Goal: Task Accomplishment & Management: Manage account settings

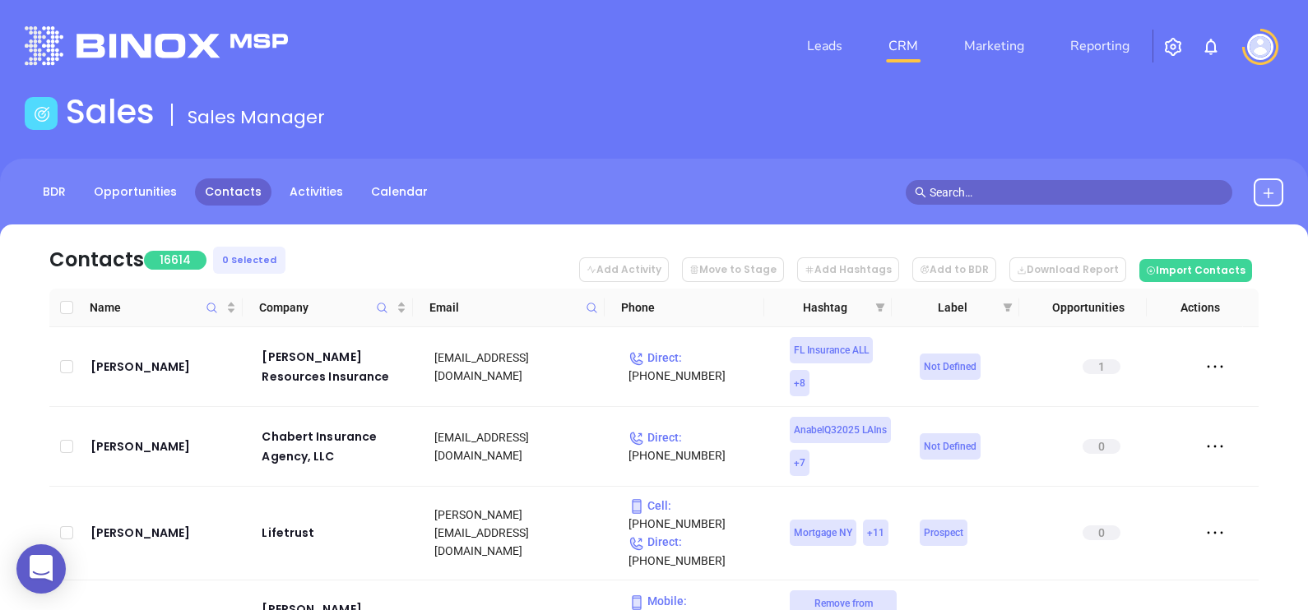
click at [600, 307] on span at bounding box center [591, 307] width 19 height 25
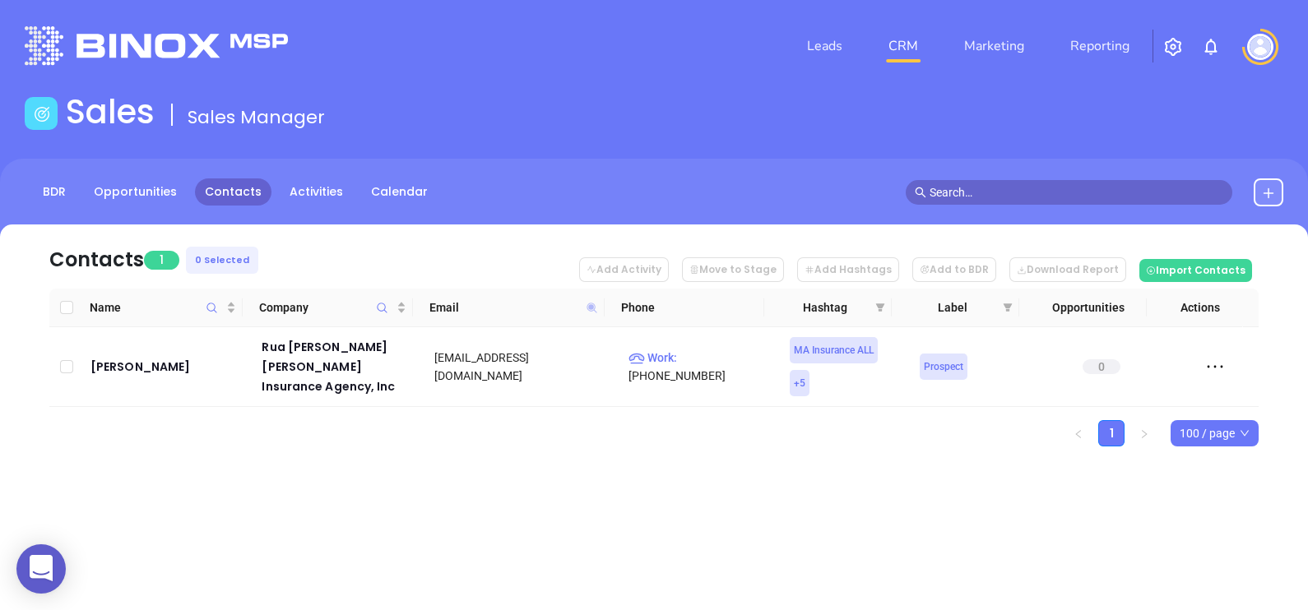
click at [587, 306] on icon at bounding box center [592, 308] width 10 height 10
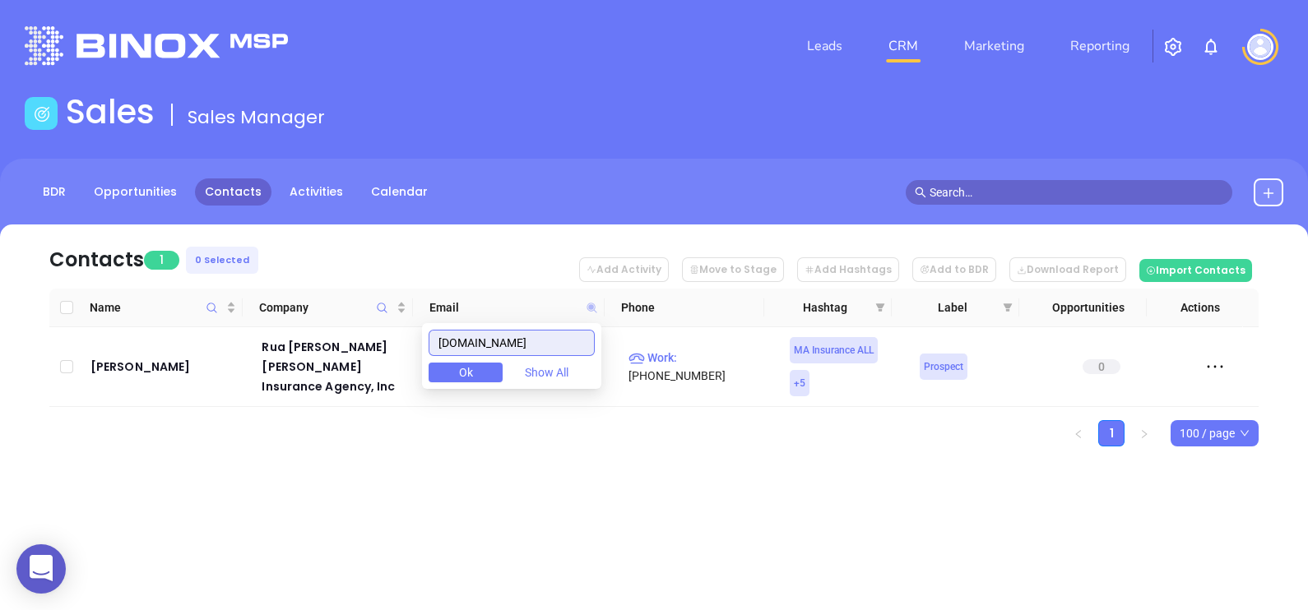
paste input "enaissanceins"
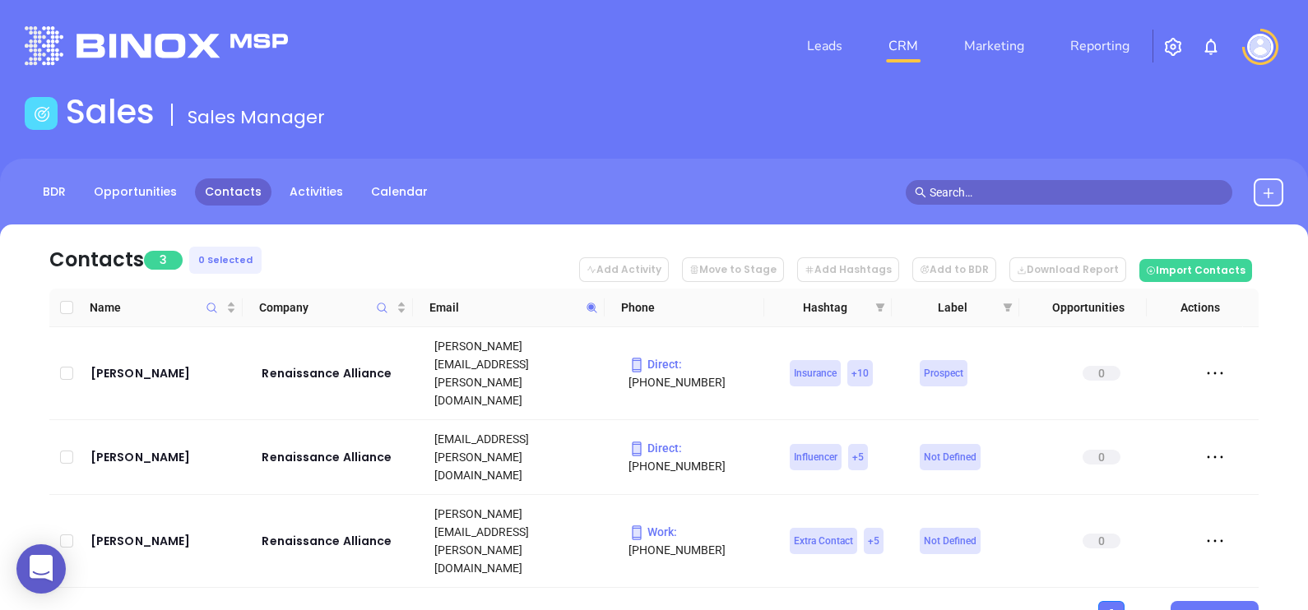
click at [592, 308] on icon at bounding box center [592, 308] width 12 height 12
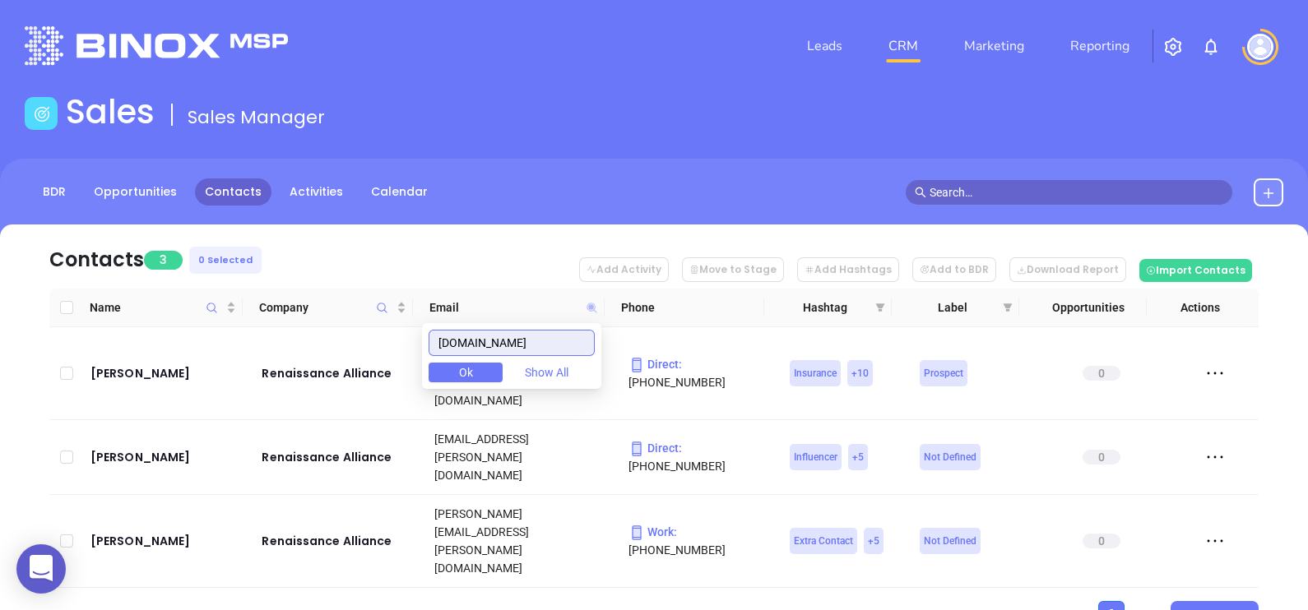
paste input "kowalskyinsurance"
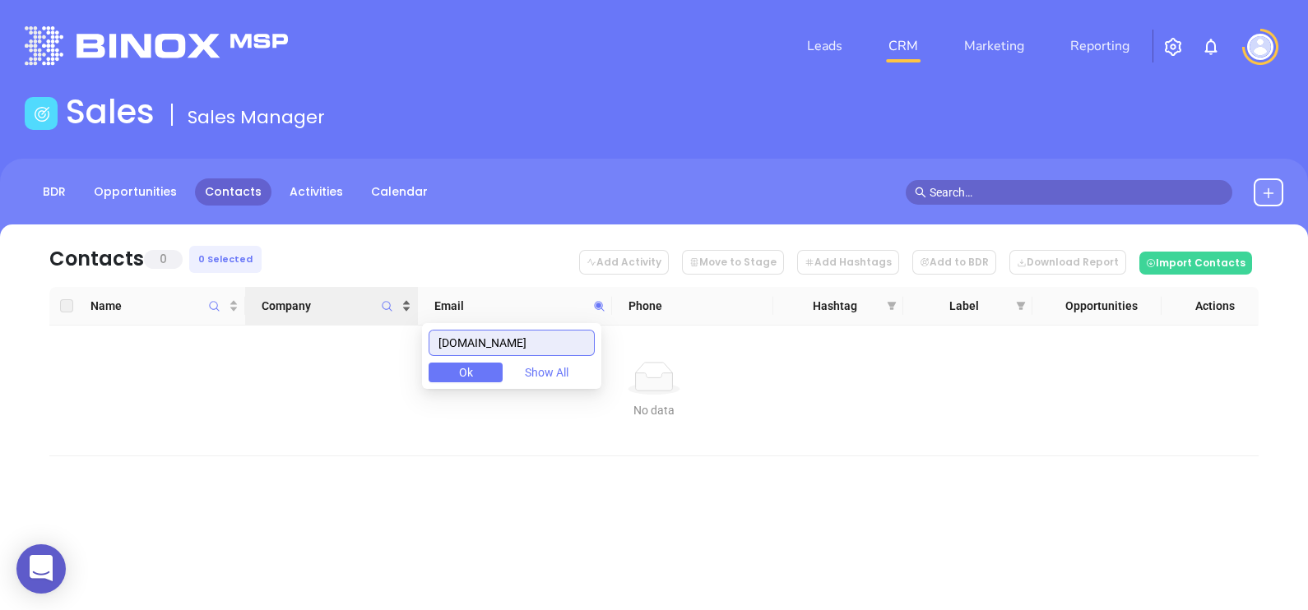
drag, startPoint x: 568, startPoint y: 341, endPoint x: 267, endPoint y: 304, distance: 302.6
click at [292, 309] on body "0 Leads CRM Marketing Reporting Financial Leads Leads Sales Sales Manager BDR O…" at bounding box center [654, 305] width 1308 height 610
paste input "richardgreen"
click at [580, 337] on input "richardgreeninsurance.com" at bounding box center [512, 343] width 166 height 26
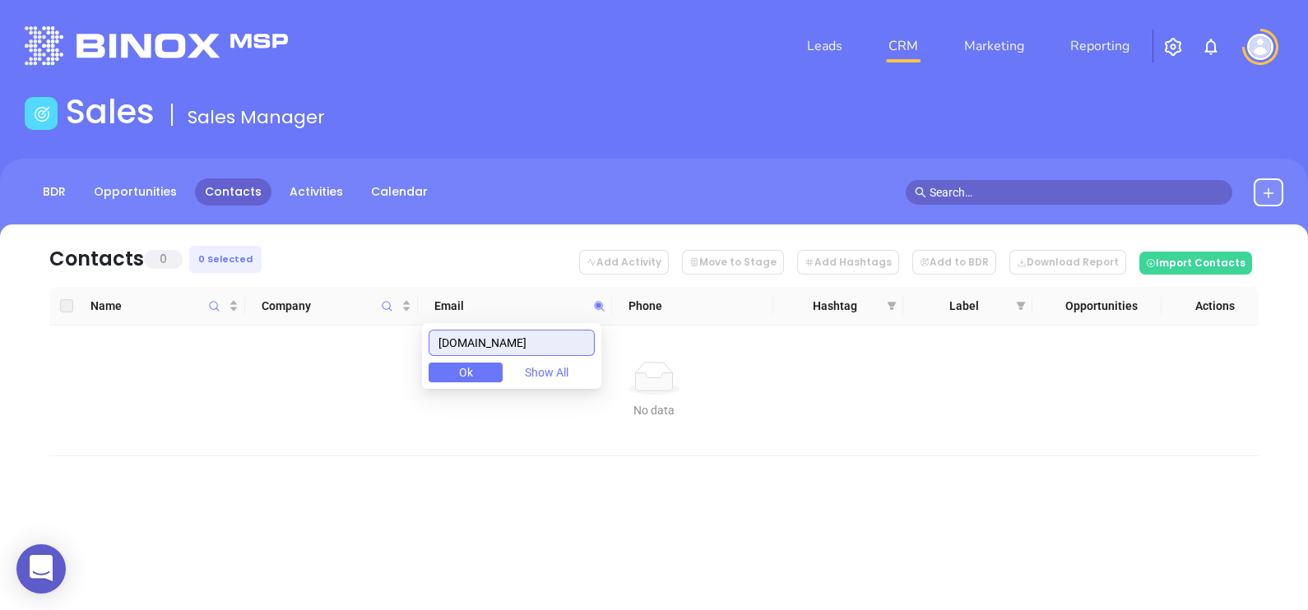
click at [580, 337] on input "richardgreeninsurance.com" at bounding box center [512, 343] width 166 height 26
paste input "sco-inc"
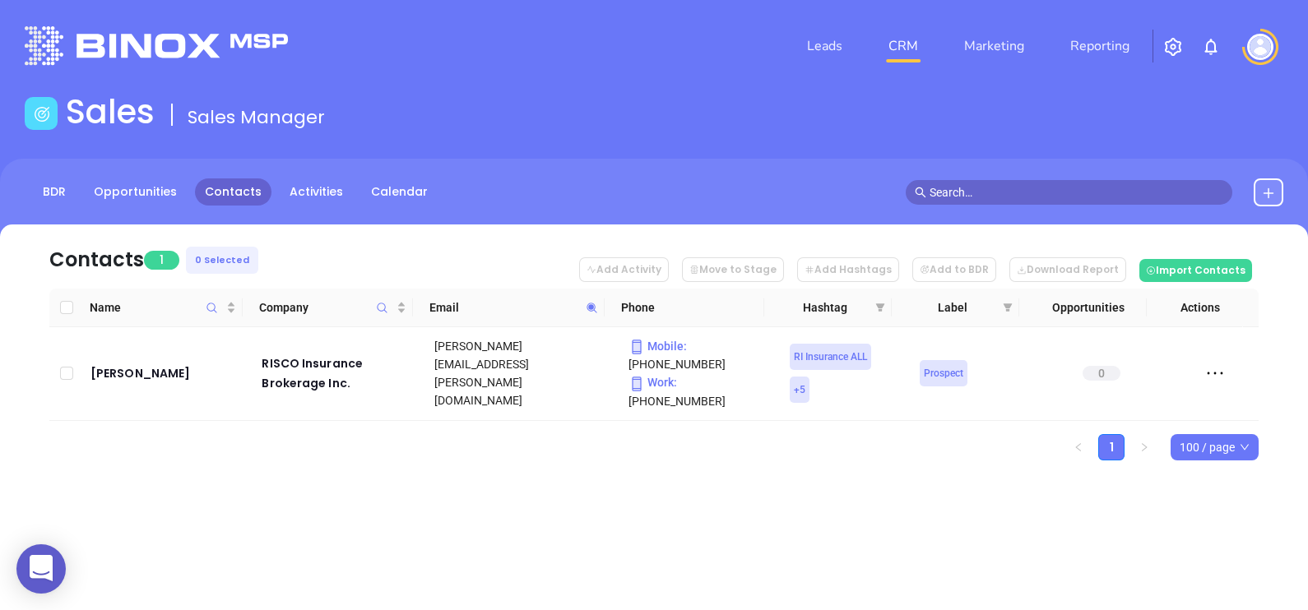
click at [588, 311] on icon at bounding box center [592, 308] width 12 height 12
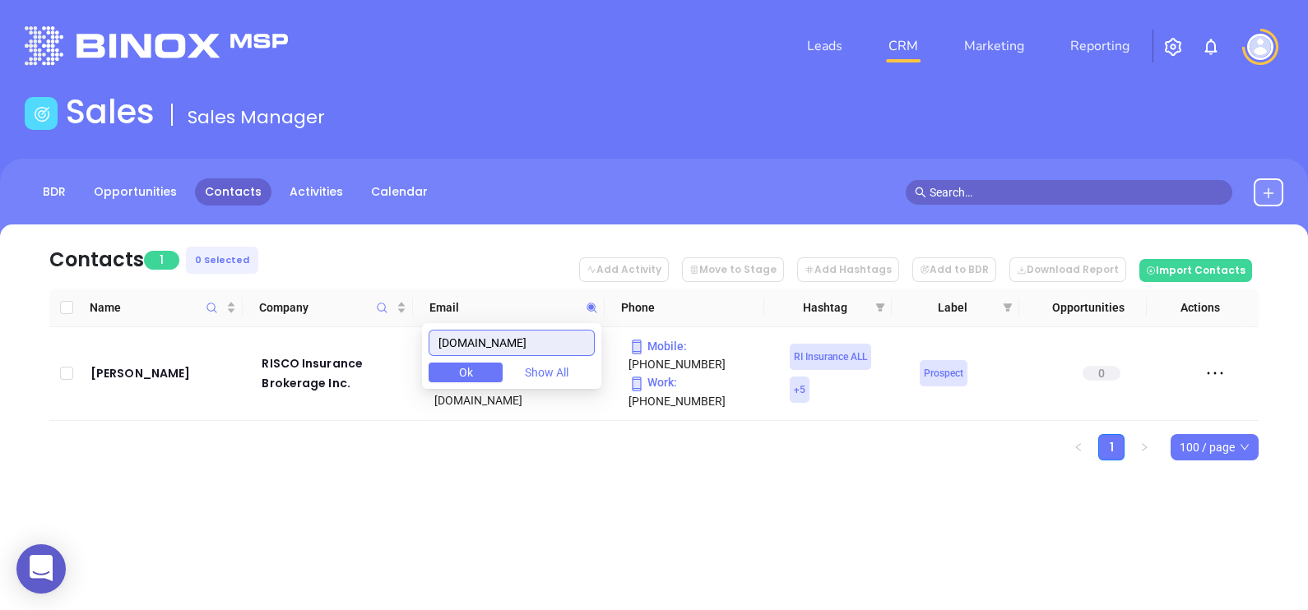
paste input "ocketmga"
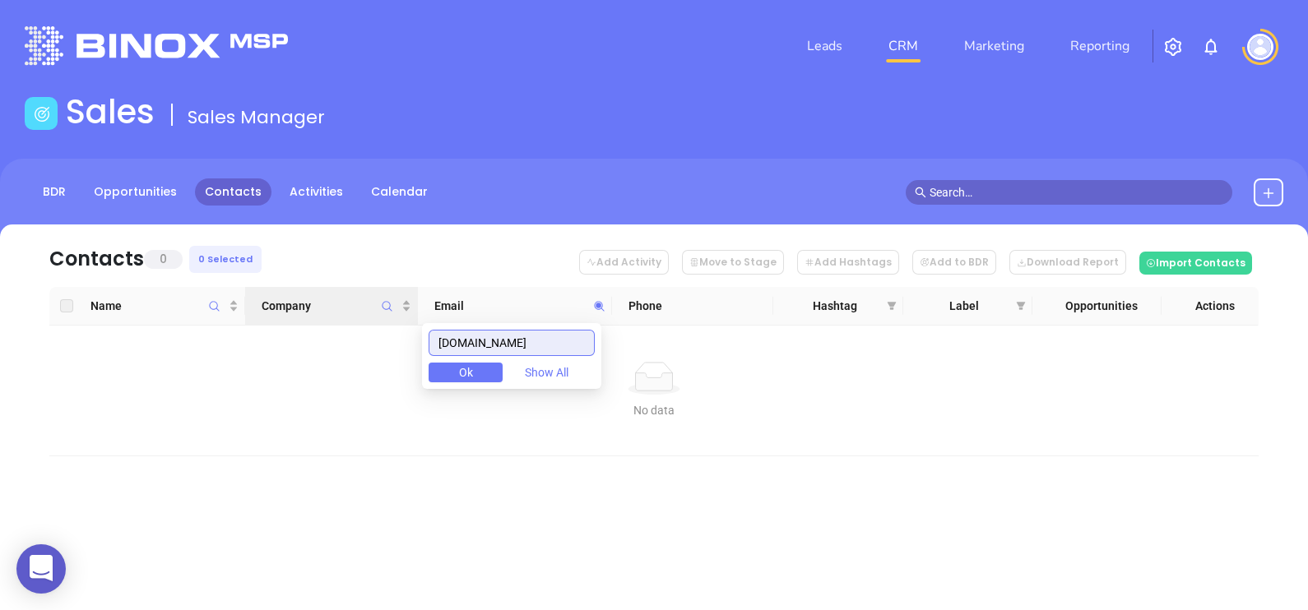
drag, startPoint x: 546, startPoint y: 354, endPoint x: 361, endPoint y: 323, distance: 187.6
click at [371, 327] on body "0 Leads CRM Marketing Reporting Financial Leads Leads Sales Sales Manager BDR O…" at bounding box center [654, 305] width 1308 height 610
paste input "gerkeith"
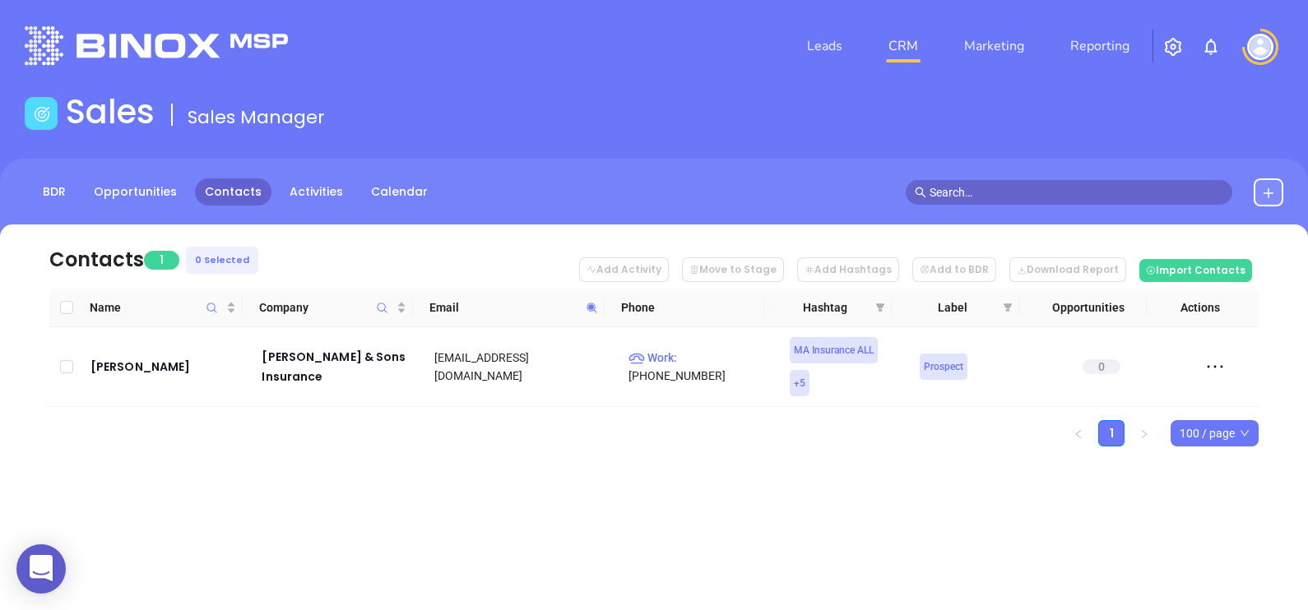
click at [597, 307] on icon at bounding box center [592, 308] width 12 height 12
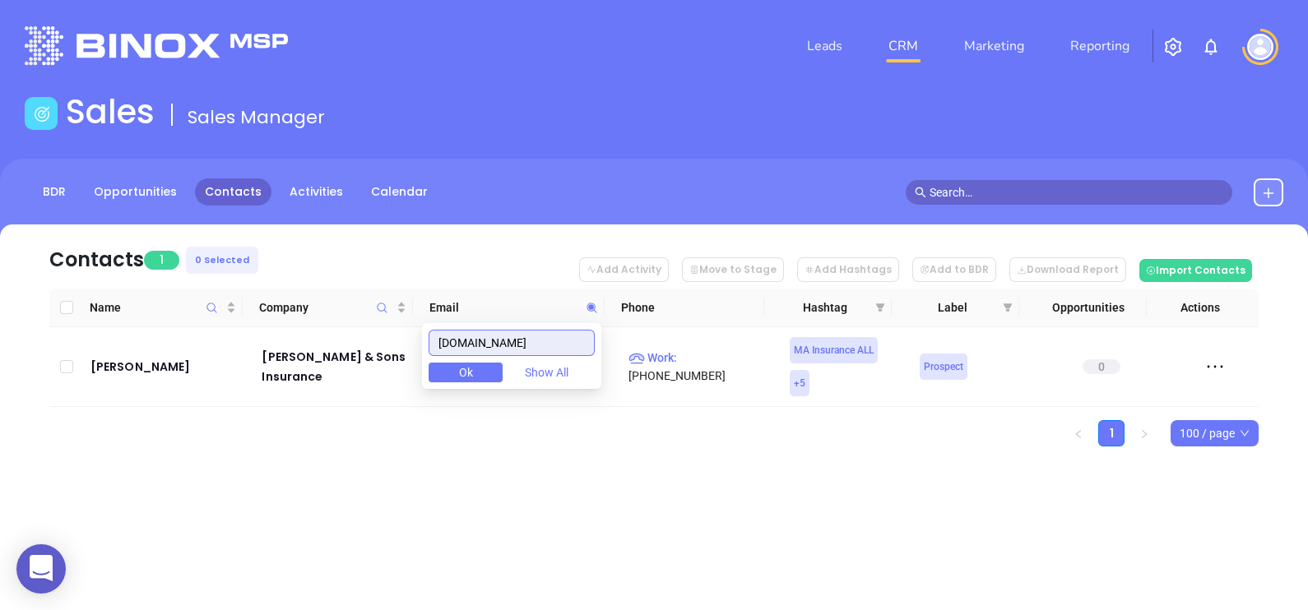
paste input "tspecialty"
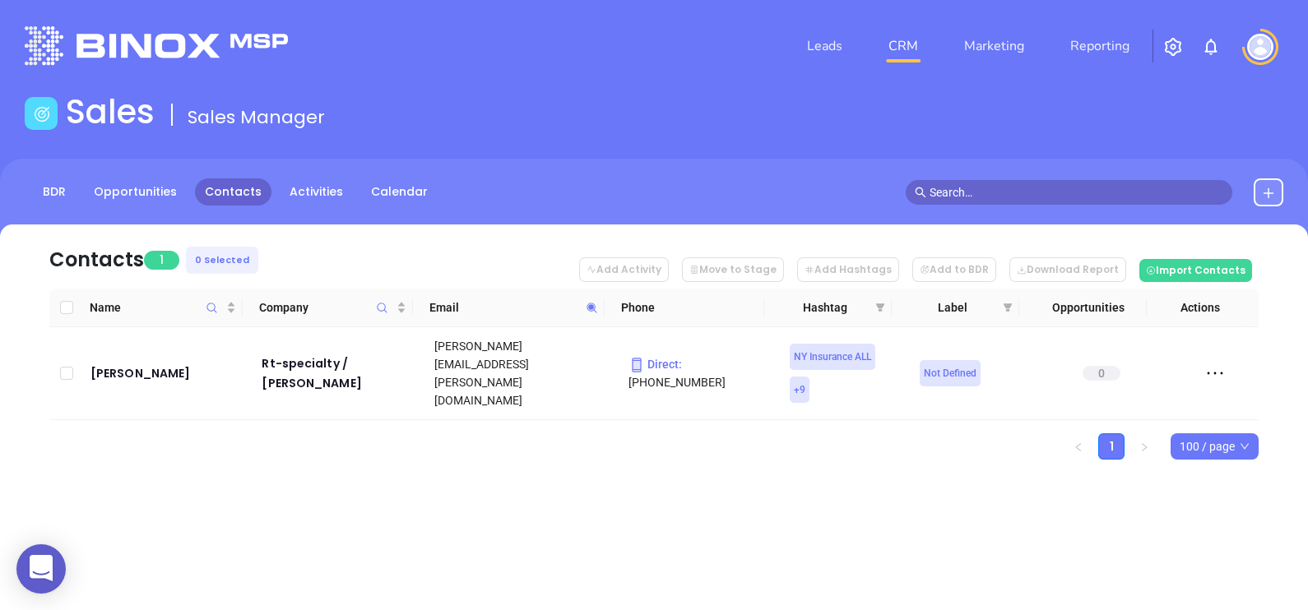
click at [586, 308] on icon at bounding box center [592, 308] width 12 height 12
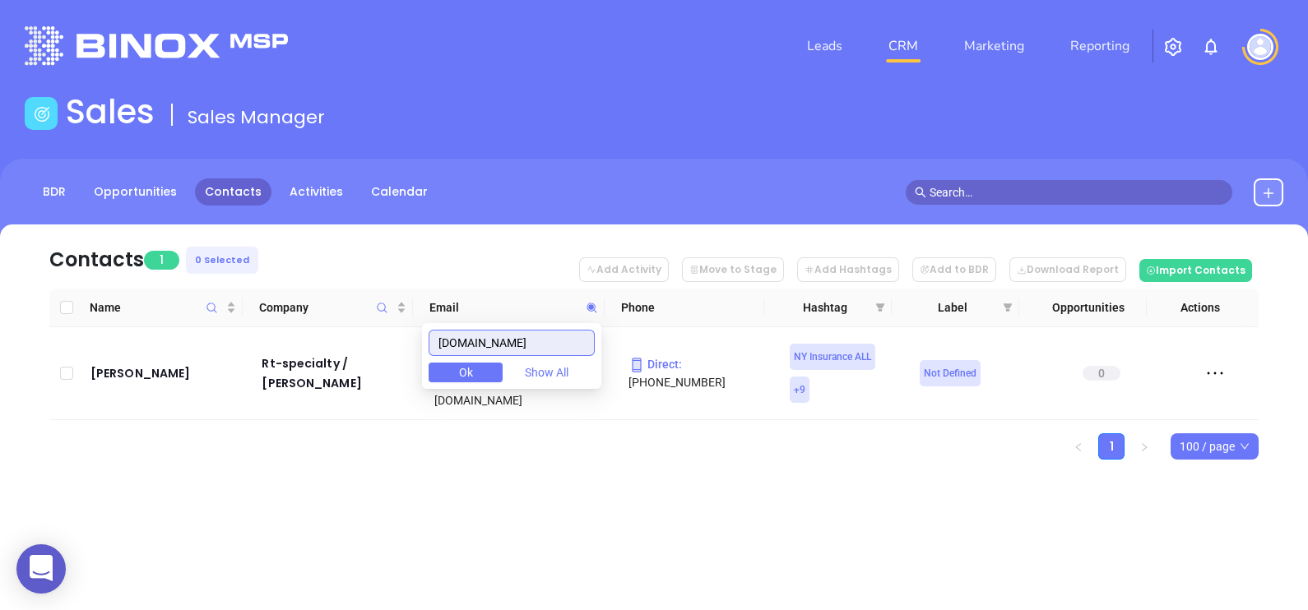
paste input "ush-insurance"
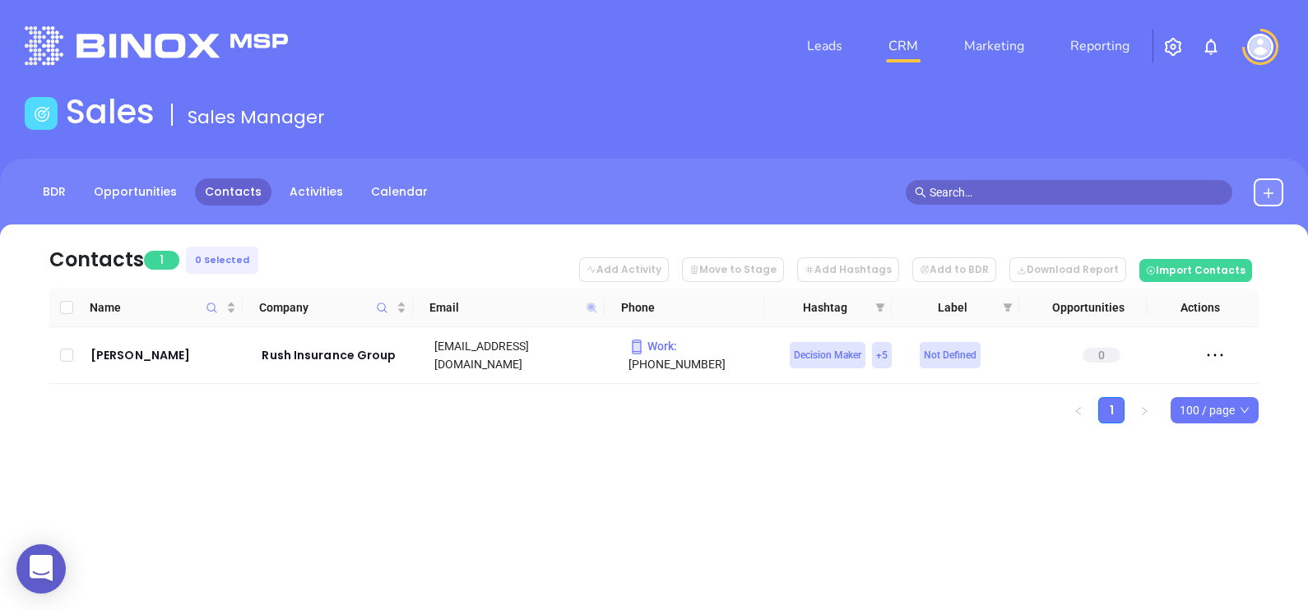
click at [588, 308] on icon at bounding box center [592, 308] width 10 height 10
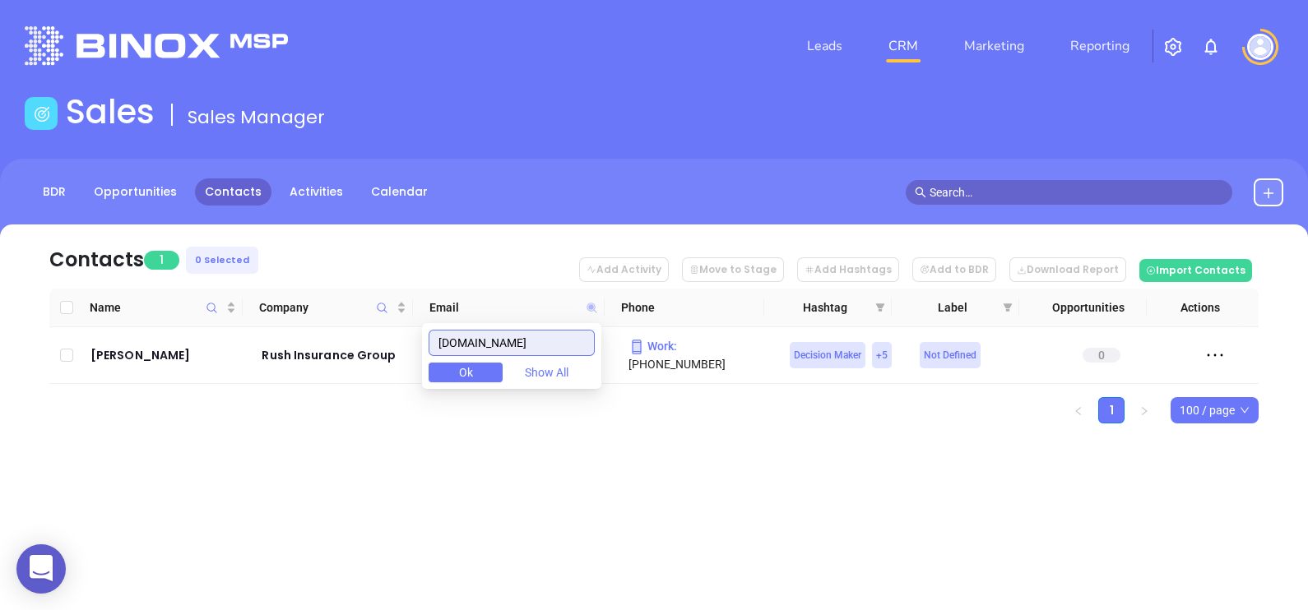
paste input "safeharbour"
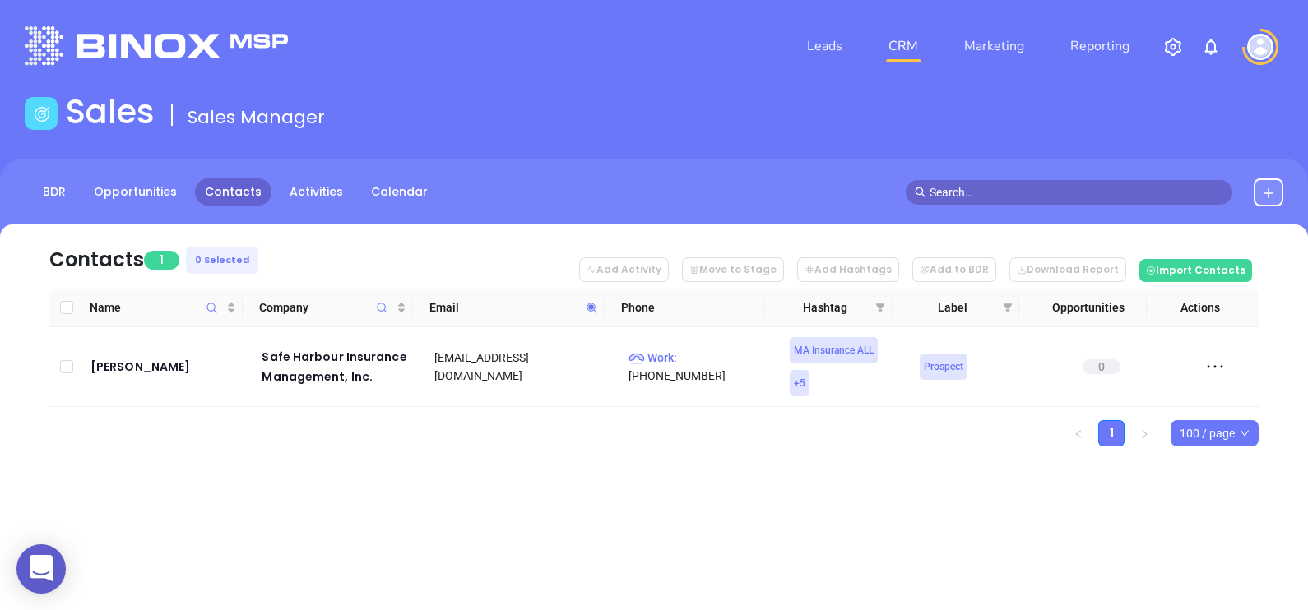
click at [592, 312] on icon at bounding box center [592, 308] width 12 height 12
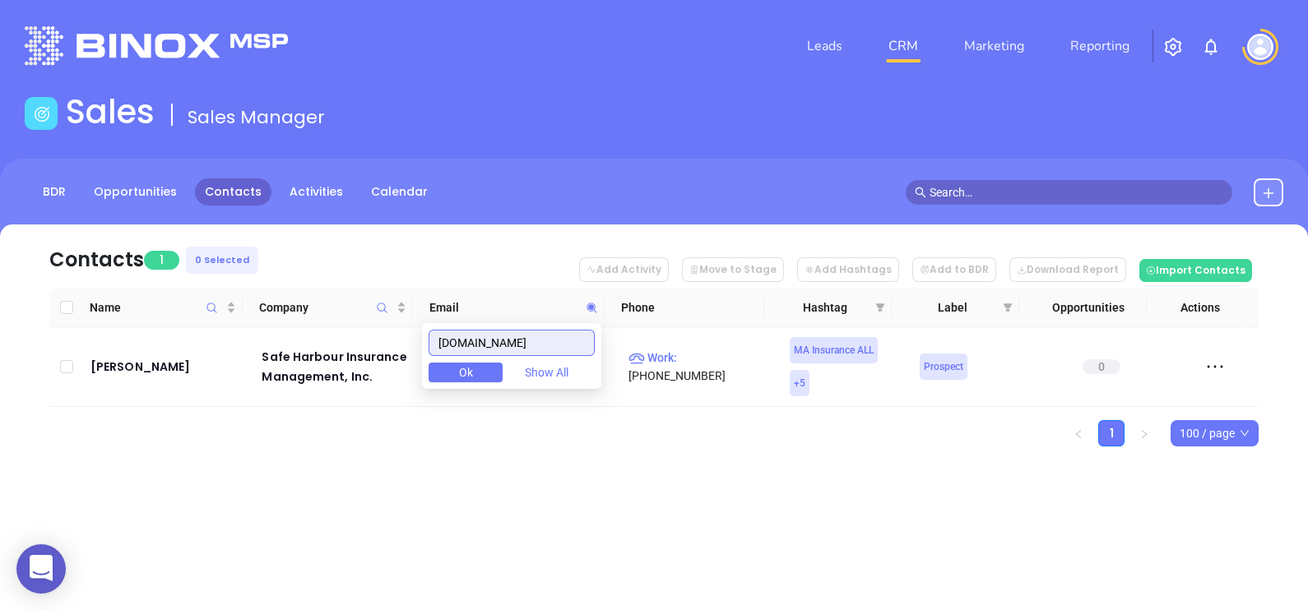
paste input "nvitiagency"
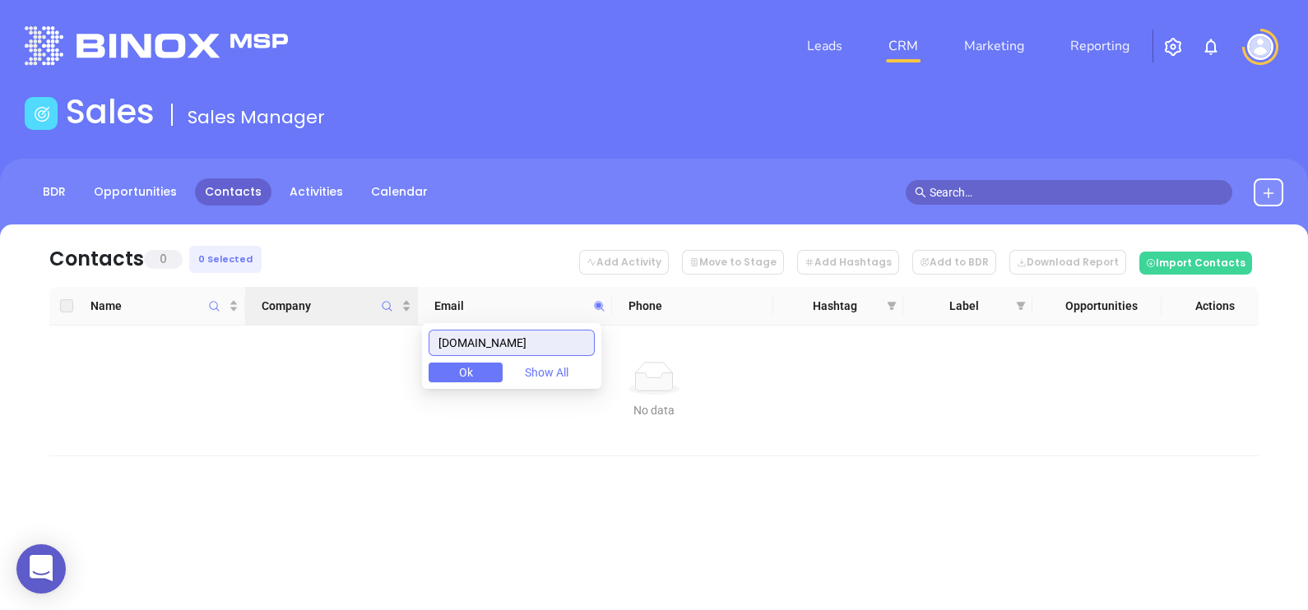
drag, startPoint x: 563, startPoint y: 345, endPoint x: 370, endPoint y: 321, distance: 194.9
click at [370, 321] on body "0 Leads CRM Marketing Reporting Financial Leads Leads Sales Sales Manager BDR O…" at bounding box center [654, 305] width 1308 height 610
paste input "helterpoint"
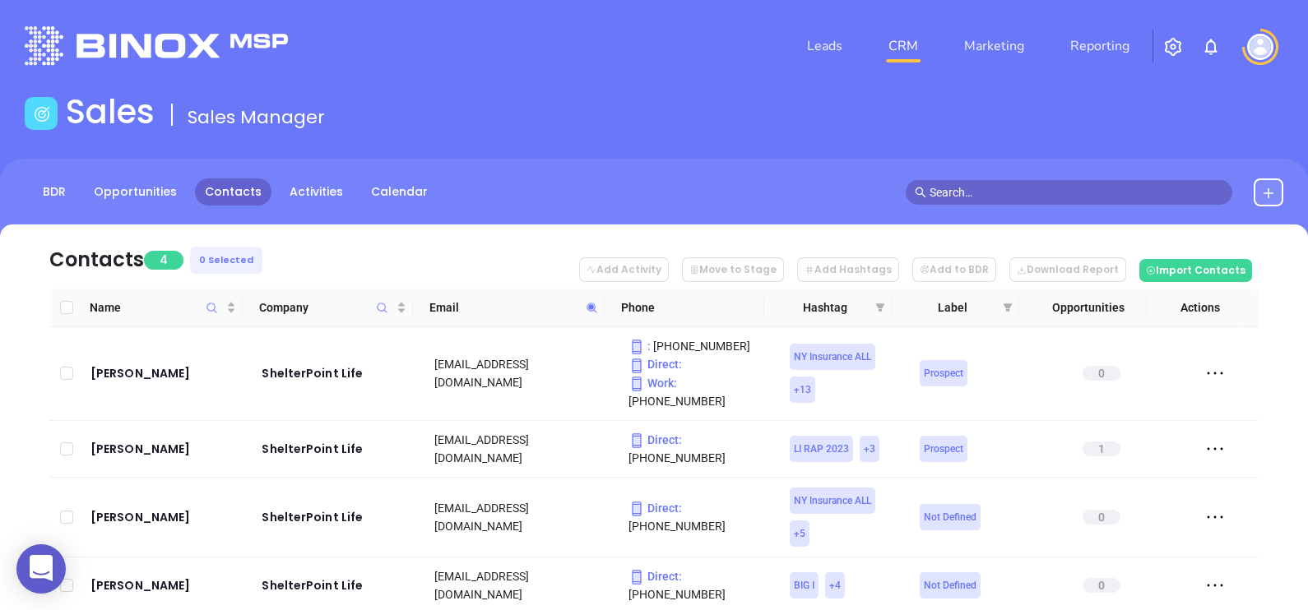
click at [329, 239] on nav "Contacts 4 0 Selected Add Activity Move to Stage Add Hashtags Add to BDR Downlo…" at bounding box center [653, 257] width 1209 height 64
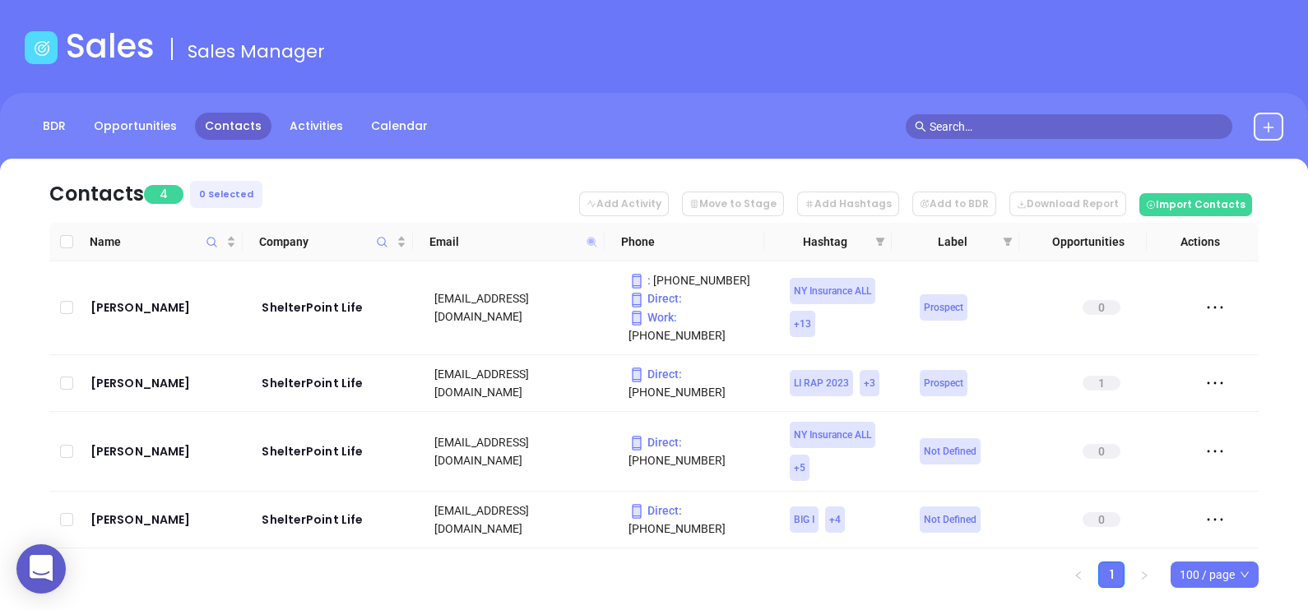
click at [588, 243] on icon at bounding box center [592, 242] width 12 height 12
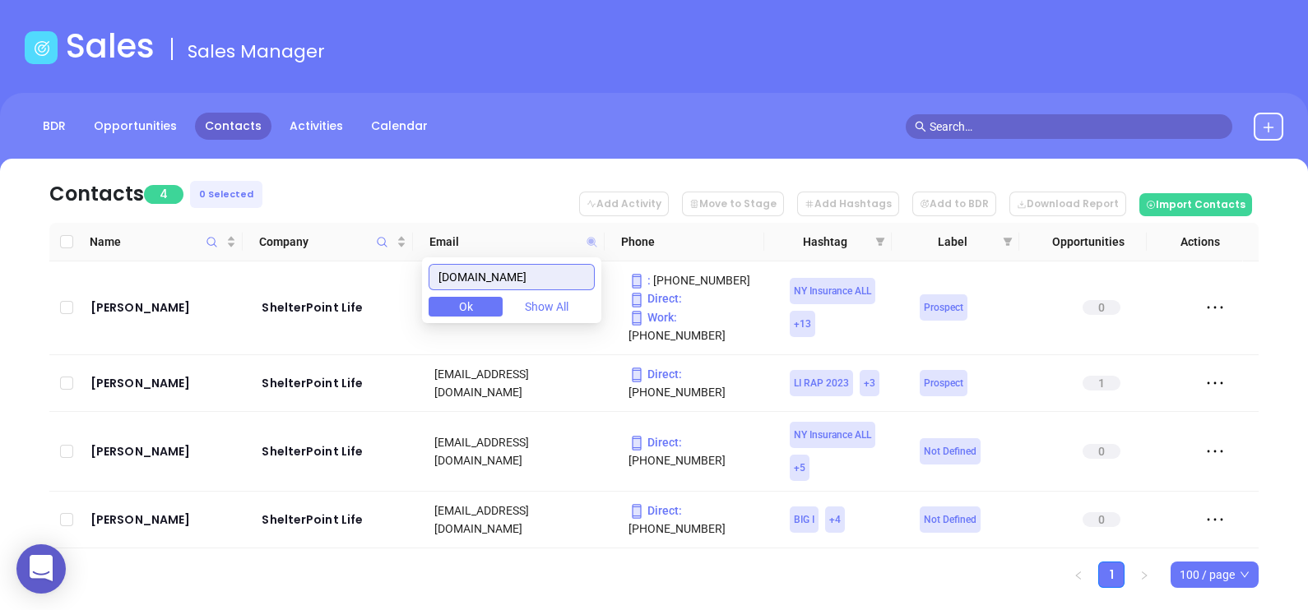
paste input "hello@tilmaninsadv"
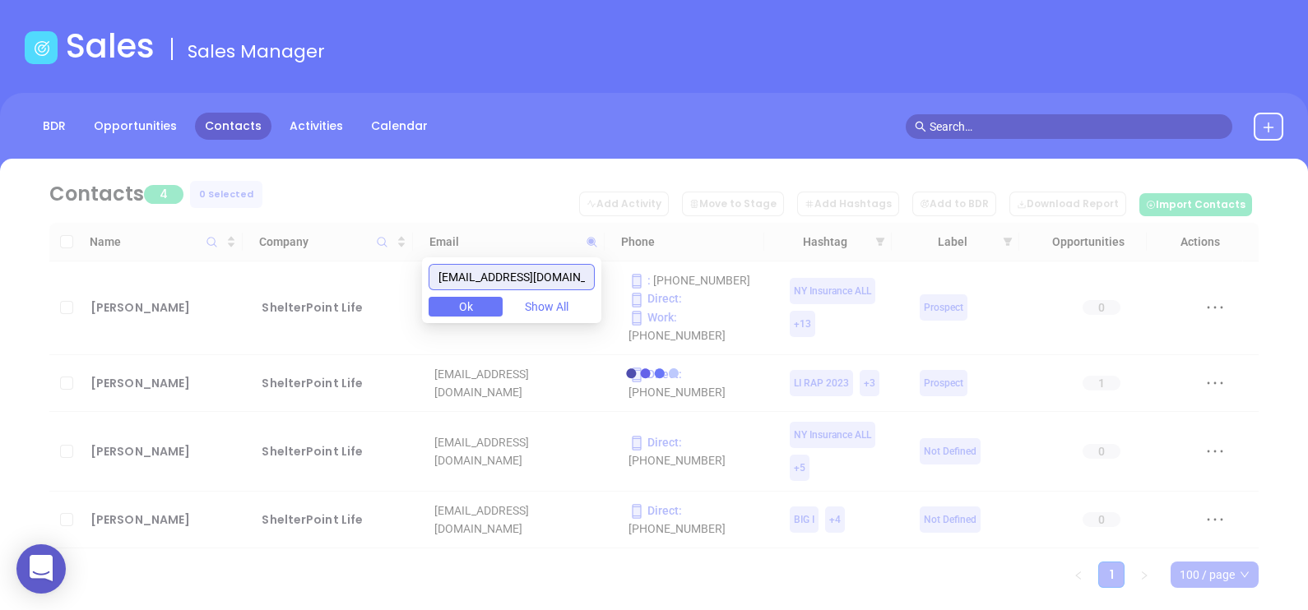
scroll to position [0, 0]
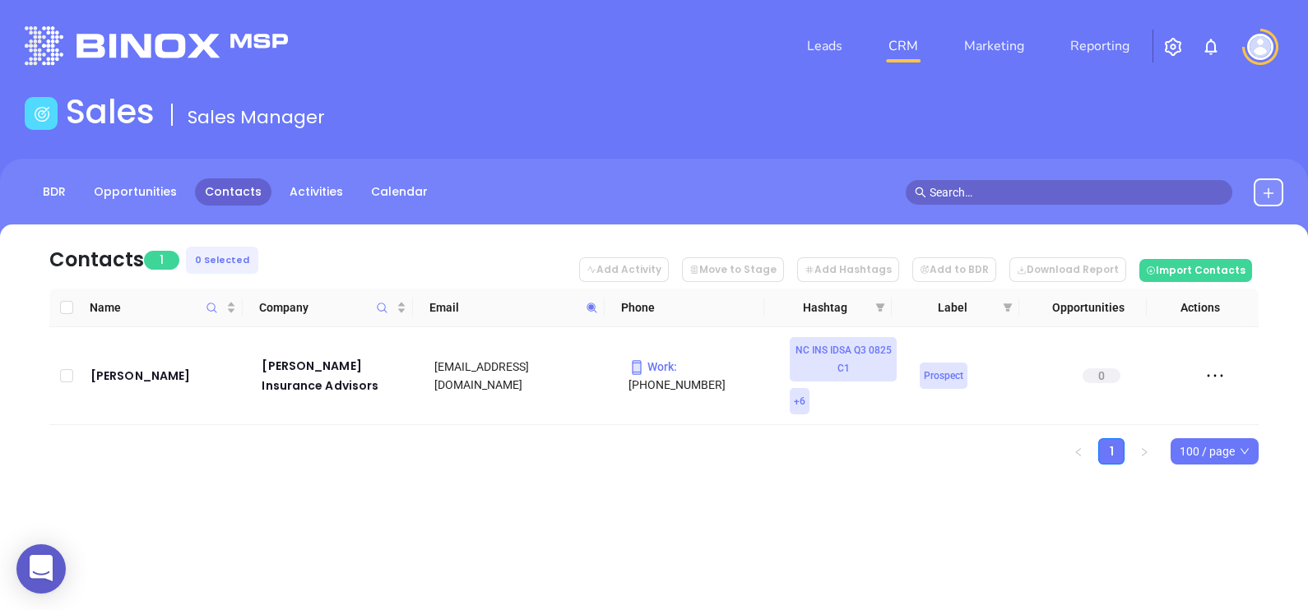
click at [595, 302] on icon at bounding box center [592, 308] width 12 height 12
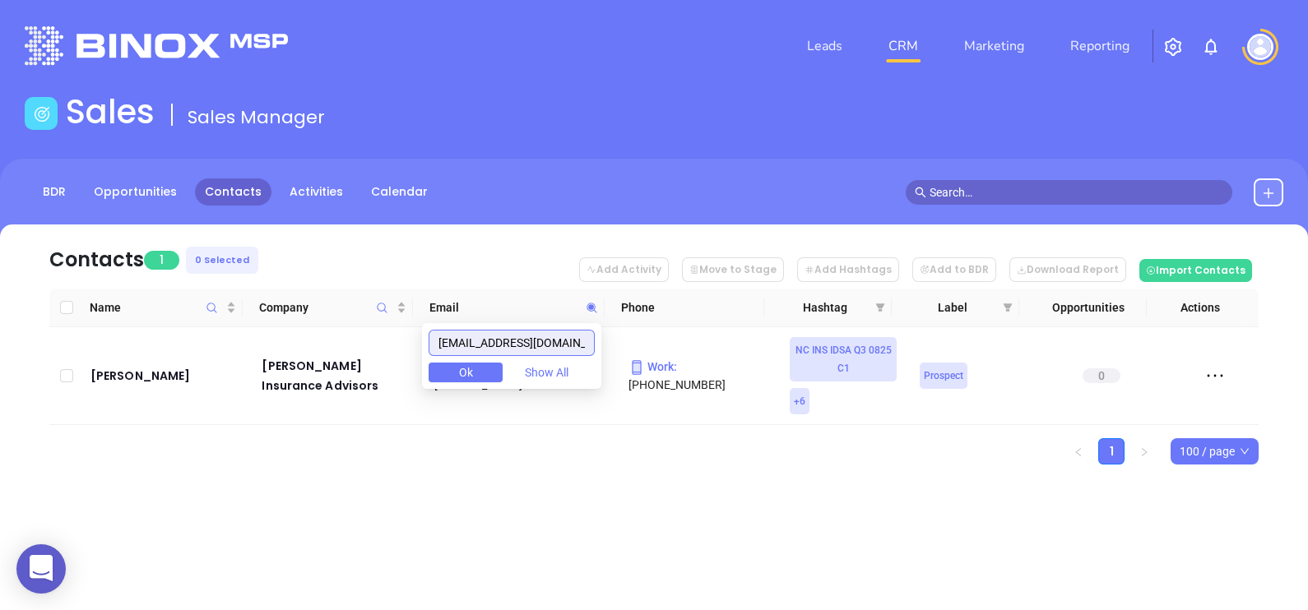
paste input "shoreoneinsurance"
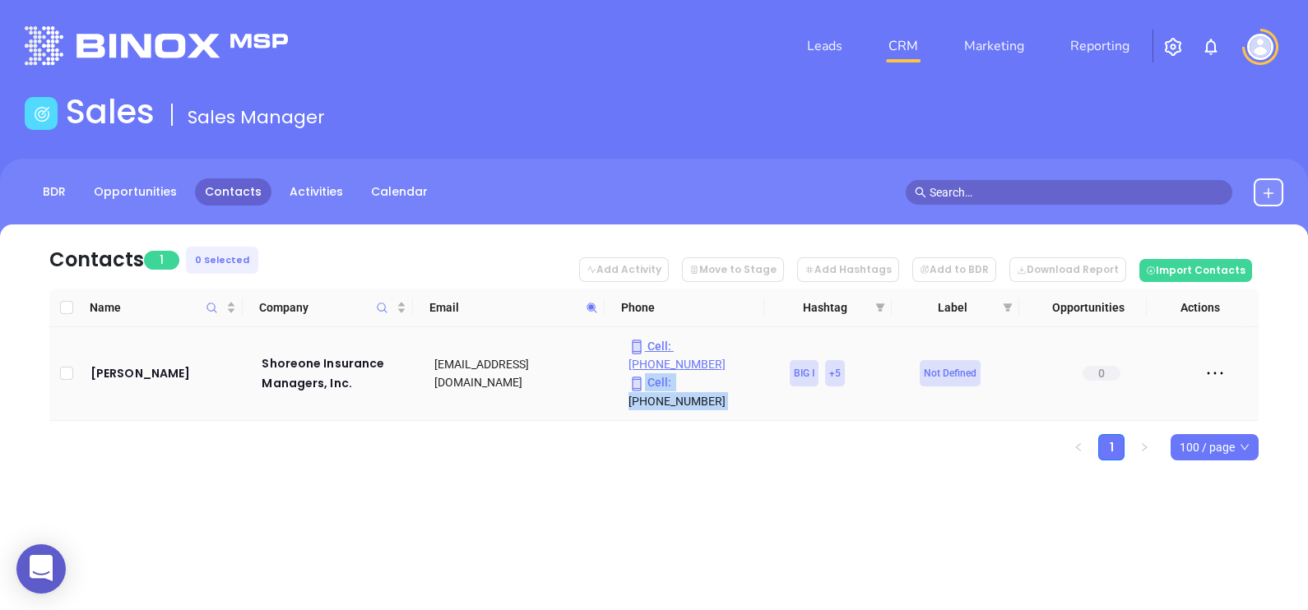
drag, startPoint x: 765, startPoint y: 339, endPoint x: 753, endPoint y: 341, distance: 12.6
click at [753, 341] on tr "Cameron Rhodes Shoreone Insurance Managers, Inc. crhodes@shoreoneinsurance.com …" at bounding box center [653, 374] width 1209 height 94
drag, startPoint x: 753, startPoint y: 341, endPoint x: 662, endPoint y: 240, distance: 135.7
click at [662, 240] on nav "Contacts 1 0 Selected Add Activity Move to Stage Add Hashtags Add to BDR Downlo…" at bounding box center [653, 257] width 1209 height 64
drag, startPoint x: 765, startPoint y: 345, endPoint x: 753, endPoint y: 341, distance: 13.0
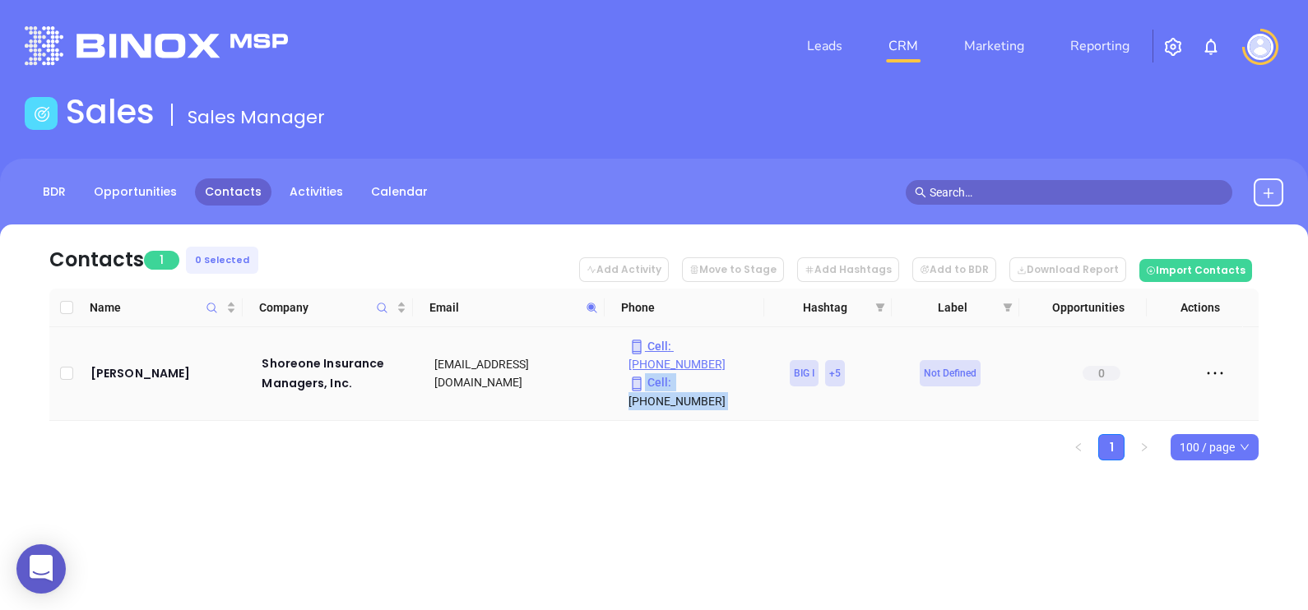
click at [753, 341] on tr "Cameron Rhodes Shoreone Insurance Managers, Inc. crhodes@shoreoneinsurance.com …" at bounding box center [653, 374] width 1209 height 94
drag, startPoint x: 753, startPoint y: 341, endPoint x: 766, endPoint y: 401, distance: 61.5
click at [766, 434] on ul "1 100 / page" at bounding box center [653, 447] width 1209 height 26
drag, startPoint x: 753, startPoint y: 368, endPoint x: 669, endPoint y: 372, distance: 84.0
click at [669, 373] on p "Cell : (617) 875-2012" at bounding box center [697, 391] width 139 height 36
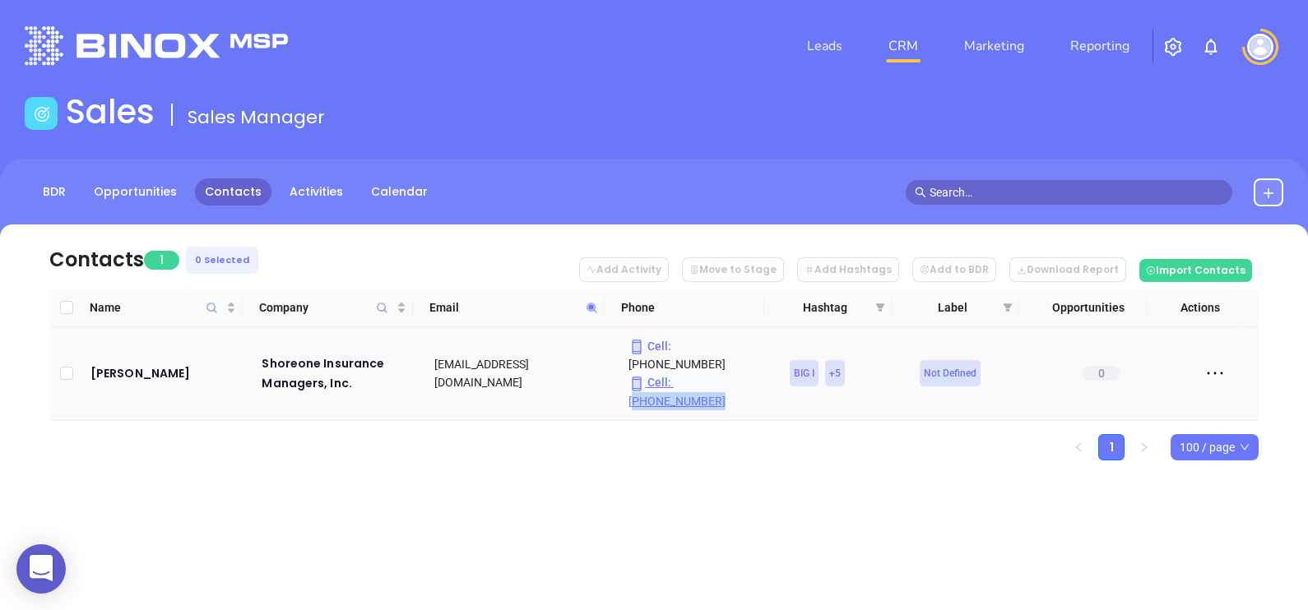
copy p "617) 875-2012"
click at [593, 304] on icon at bounding box center [592, 308] width 12 height 12
paste input "bminsure.com/"
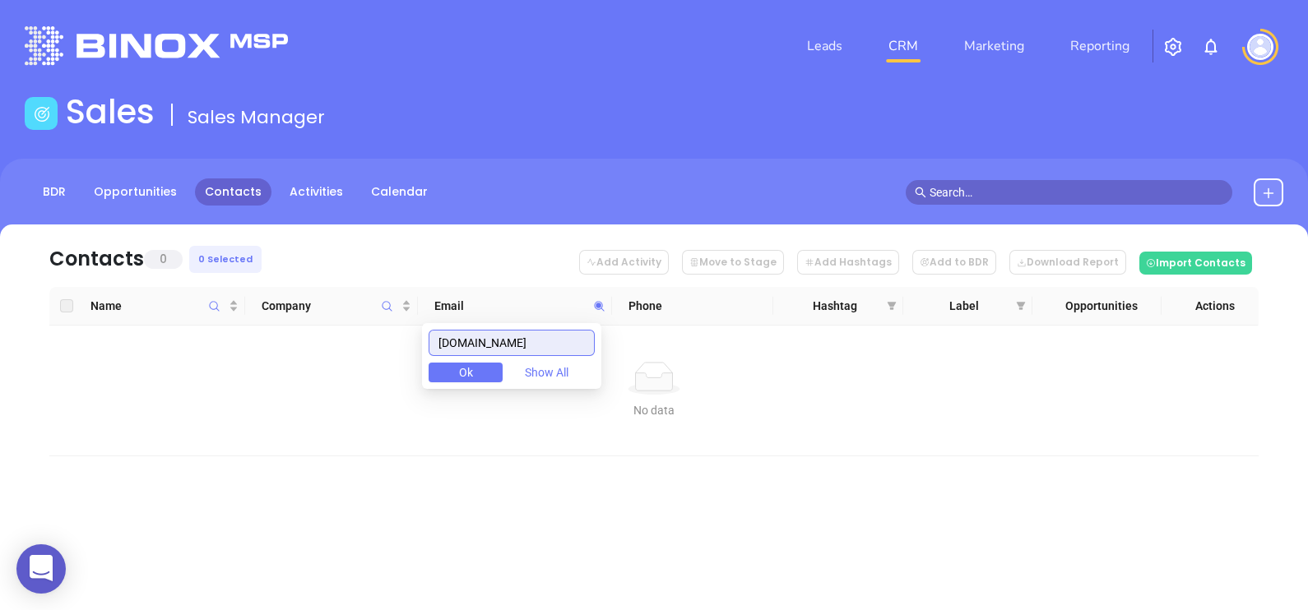
drag, startPoint x: 551, startPoint y: 341, endPoint x: 383, endPoint y: 364, distance: 170.2
click at [383, 364] on body "0 Leads CRM Marketing Reporting Financial Leads Leads Sales Sales Manager BDR O…" at bounding box center [654, 305] width 1308 height 610
click at [539, 341] on input "sbminsure.com" at bounding box center [512, 343] width 166 height 26
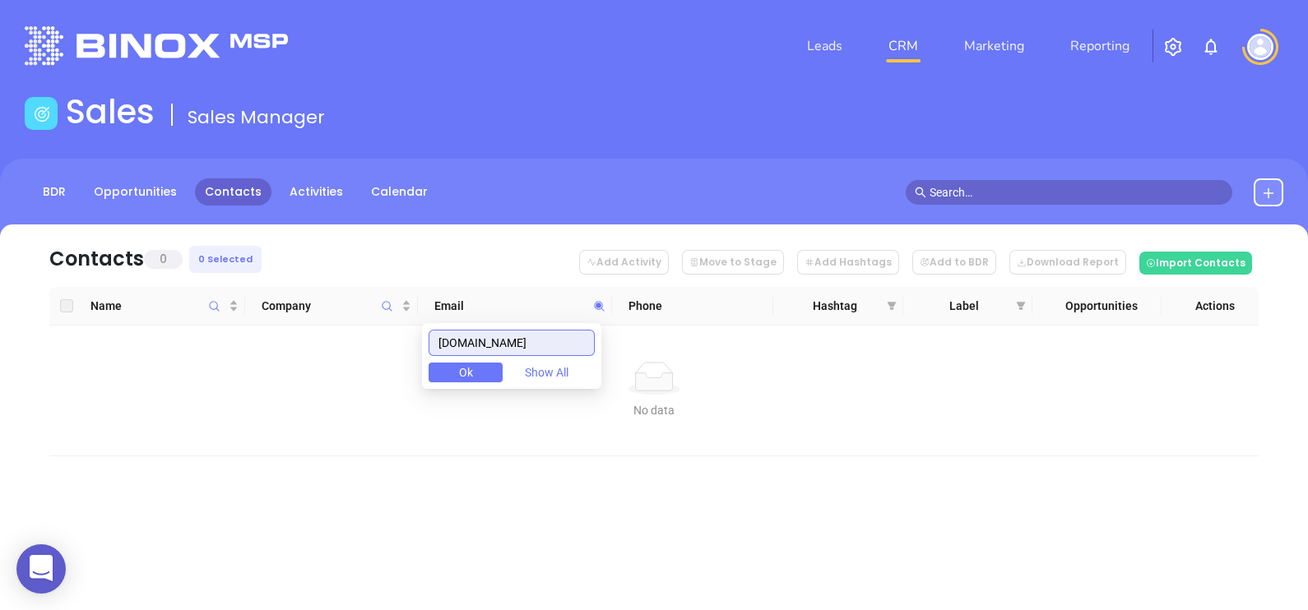
paste input "outhcoastinsurancegroup"
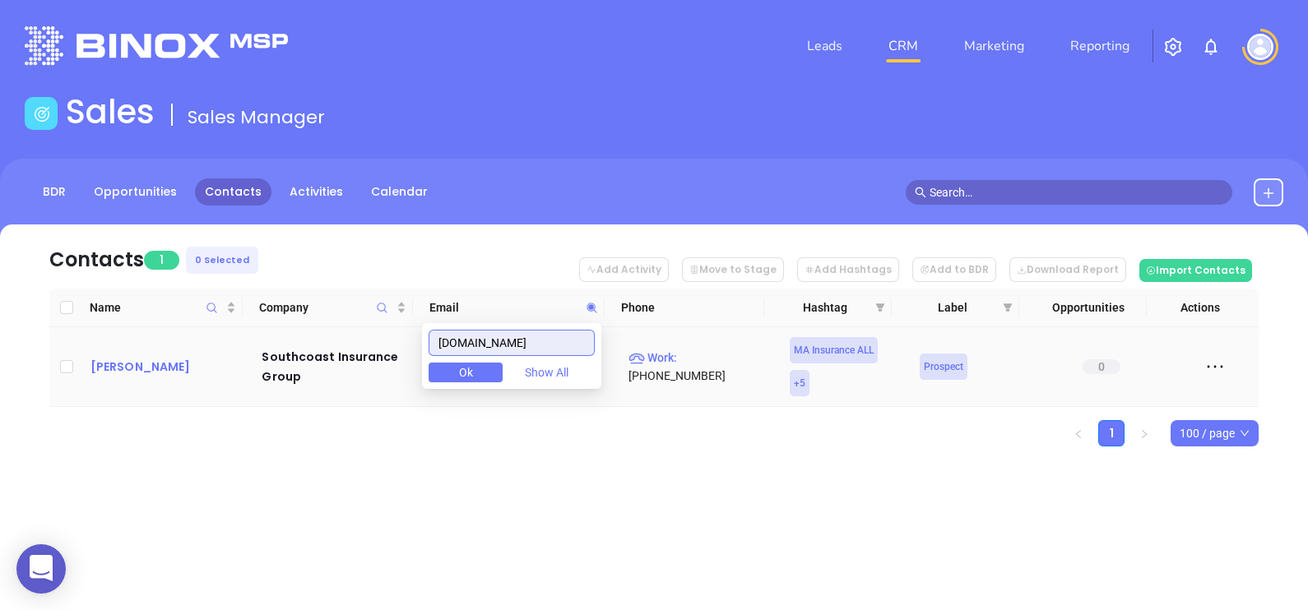
type input "southcoastinsurancegroup.com"
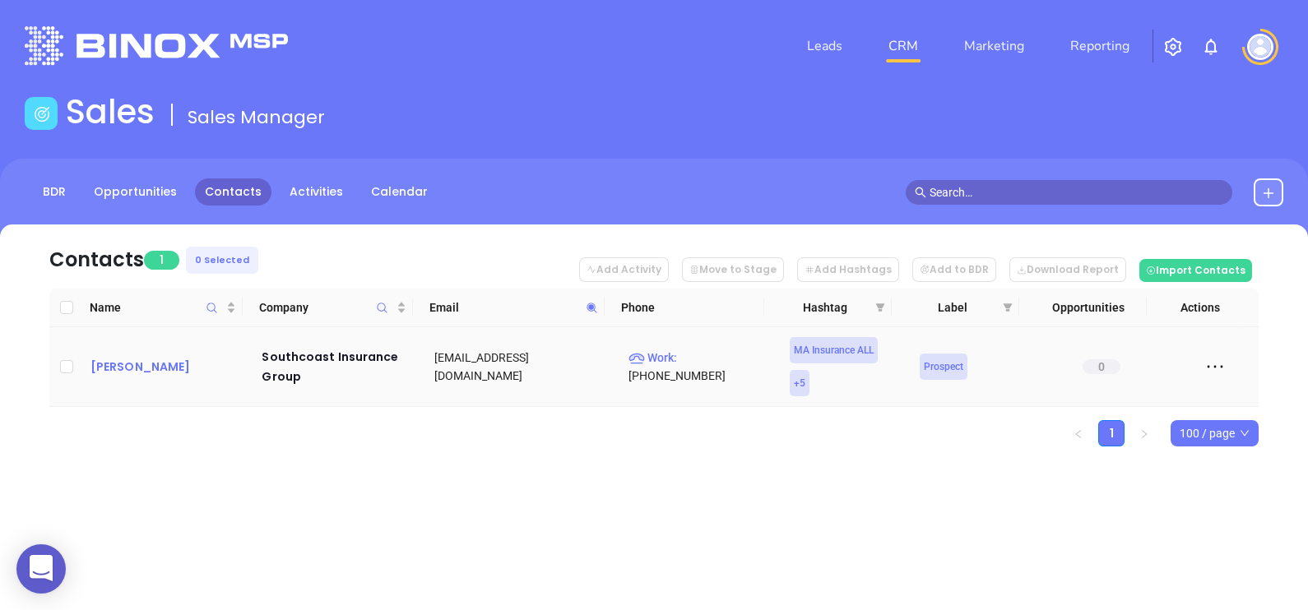
scroll to position [0, 0]
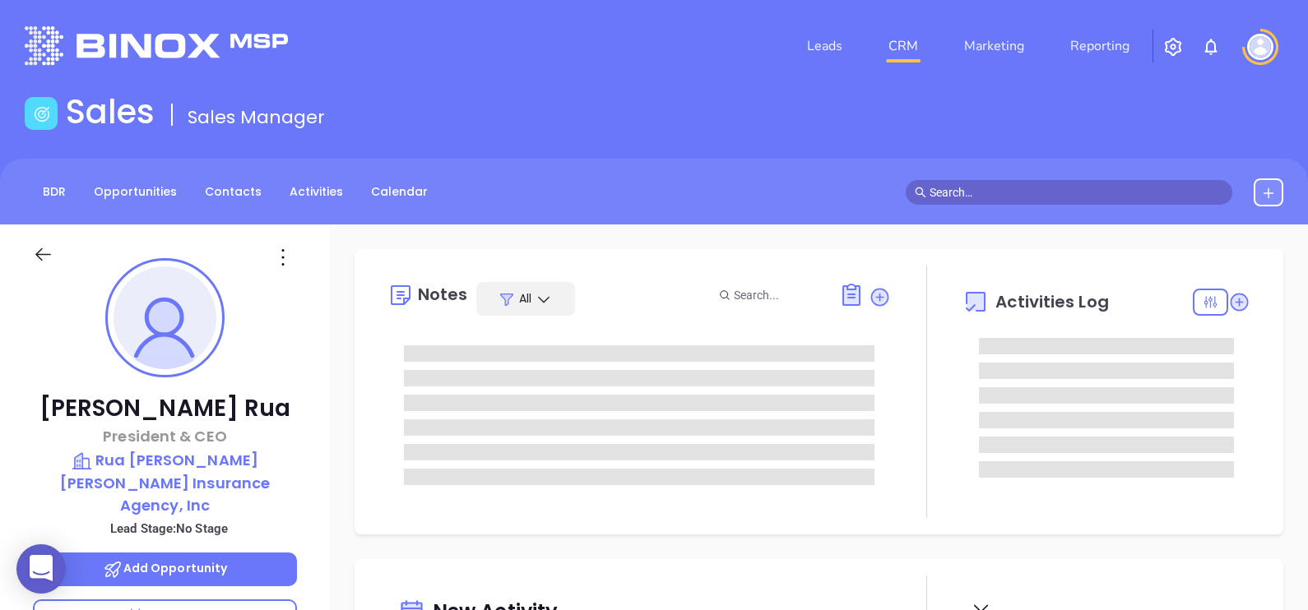
type input "[DATE]"
type input "[PERSON_NAME]"
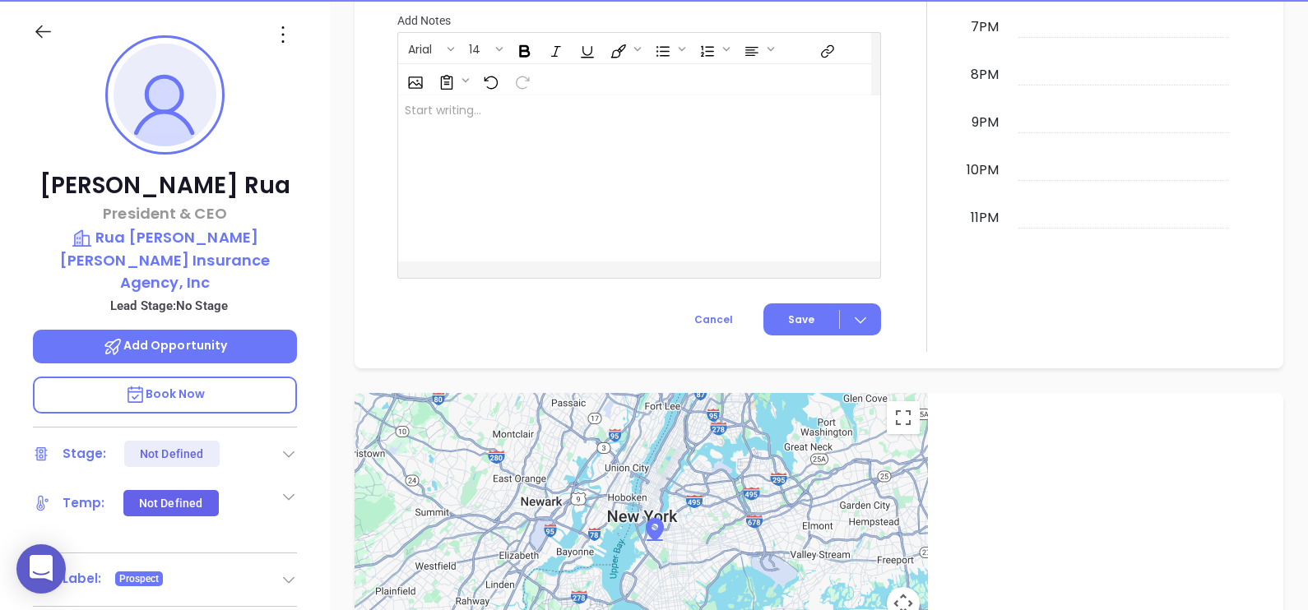
scroll to position [148, 0]
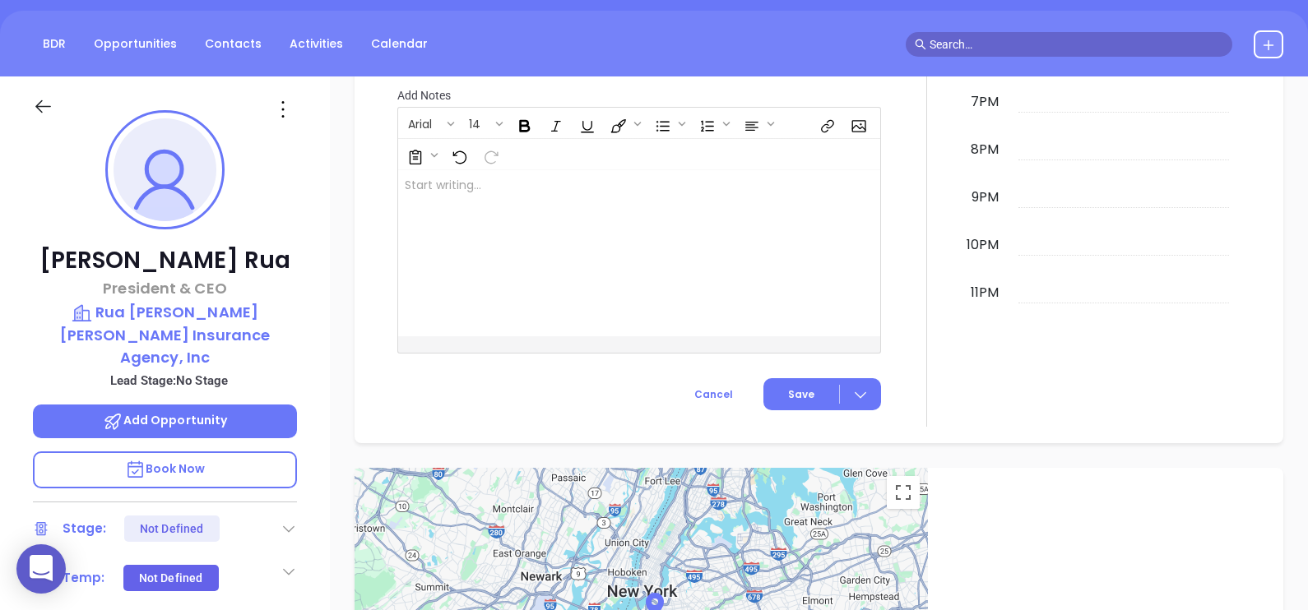
click at [286, 120] on icon at bounding box center [283, 109] width 26 height 26
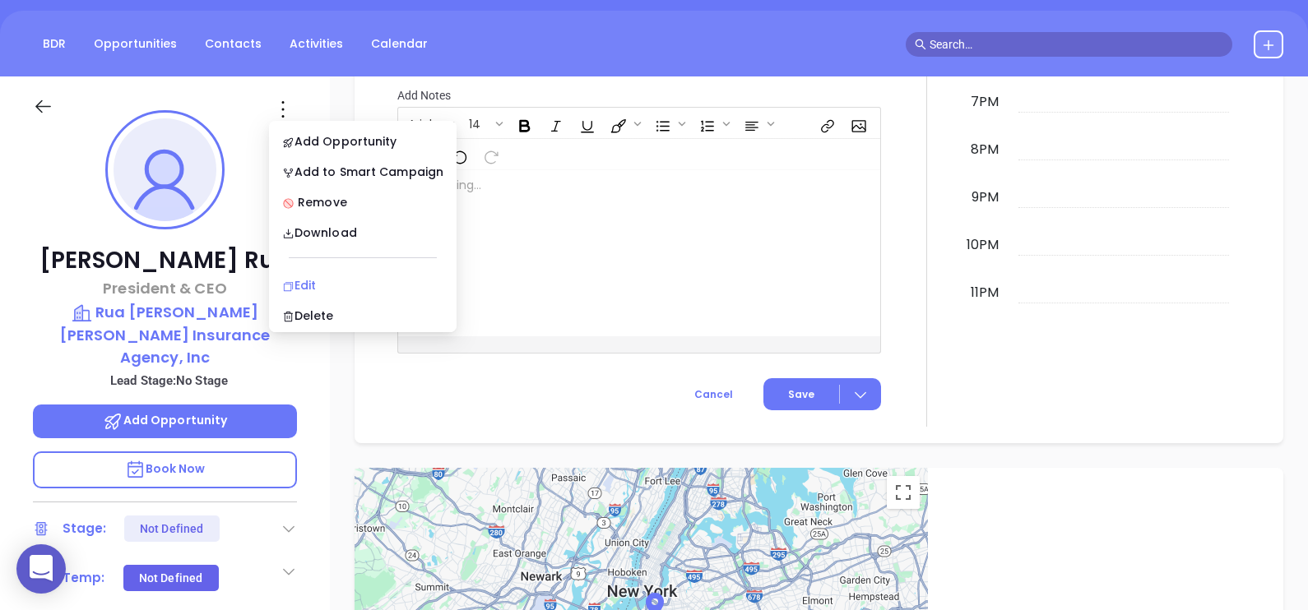
click at [325, 274] on li "Edit" at bounding box center [362, 285] width 181 height 35
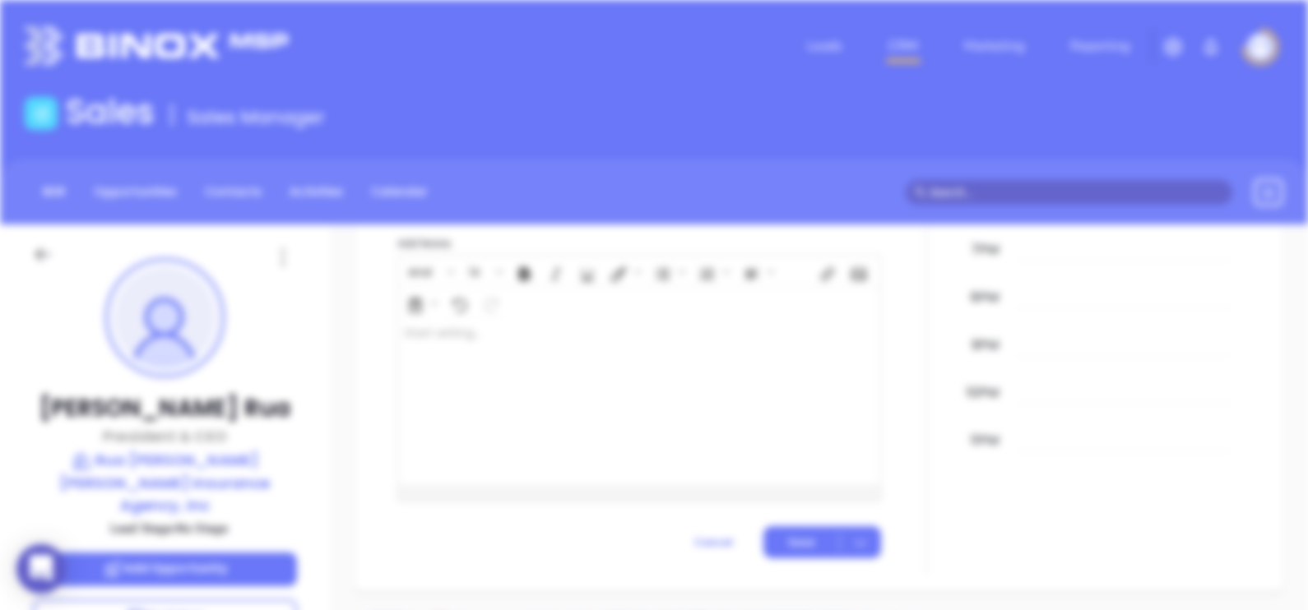
scroll to position [0, 0]
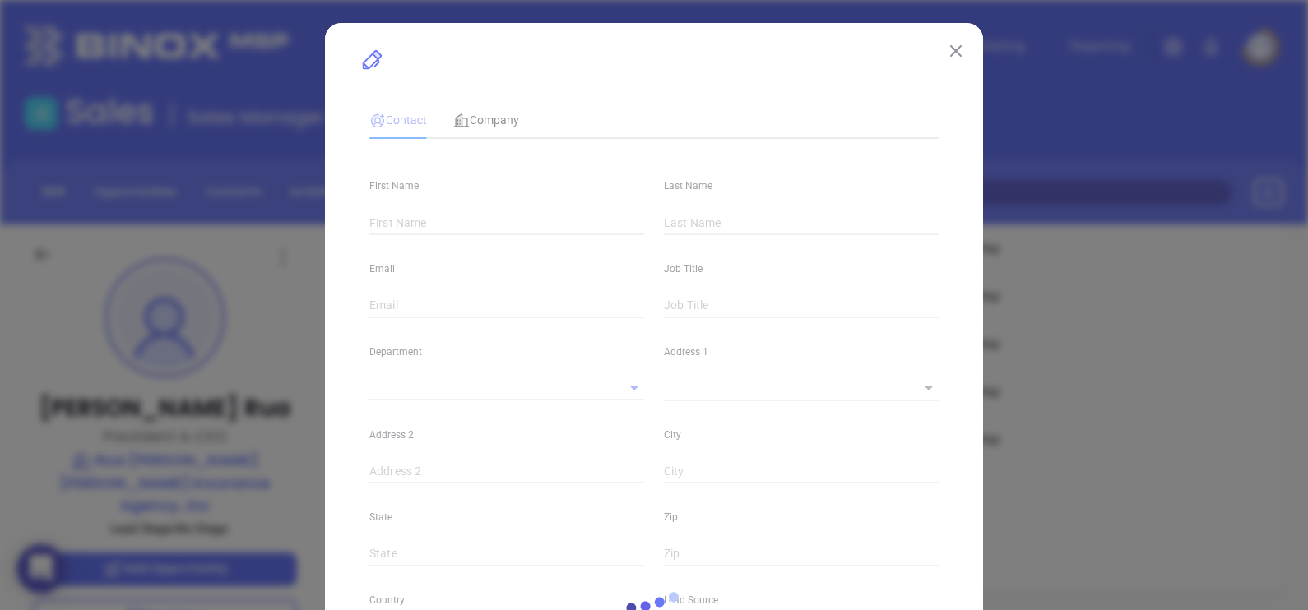
type input "[PERSON_NAME]"
type input "Rua"
type input "jrua@rda-insurance.com"
type input "President & CEO"
type input "1"
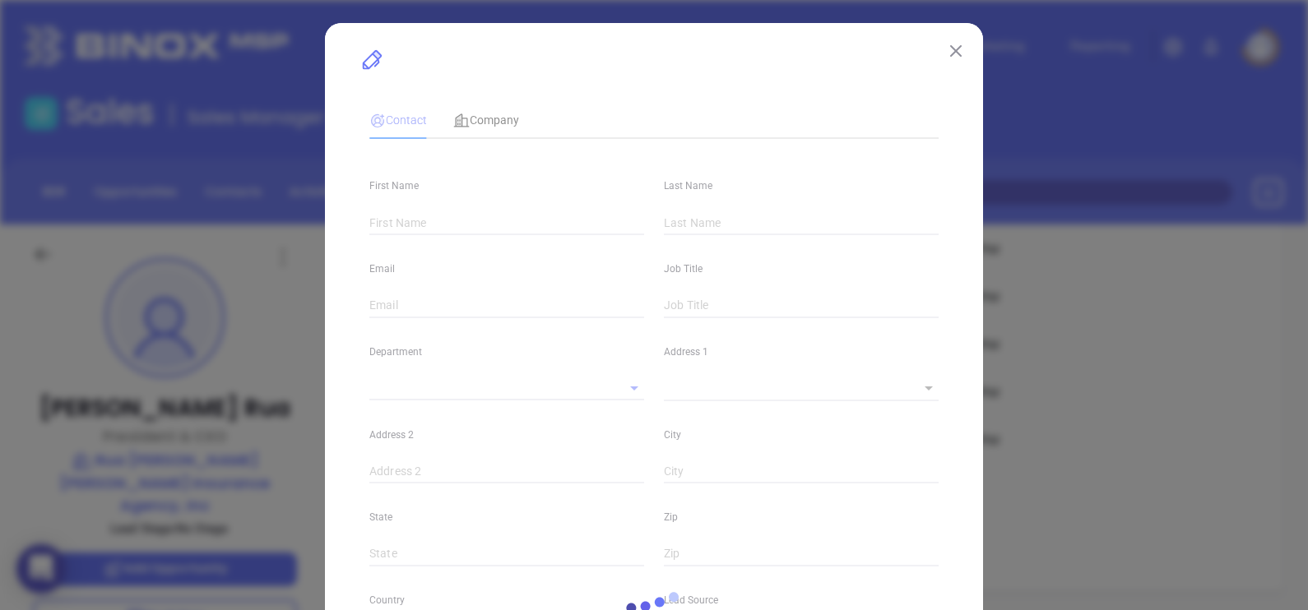
type input "www.linkedin.com/in/jason-m-rua-lia-cic-aai-181b125"
type input "Marketing"
type input "Other"
type input "undefined undefined"
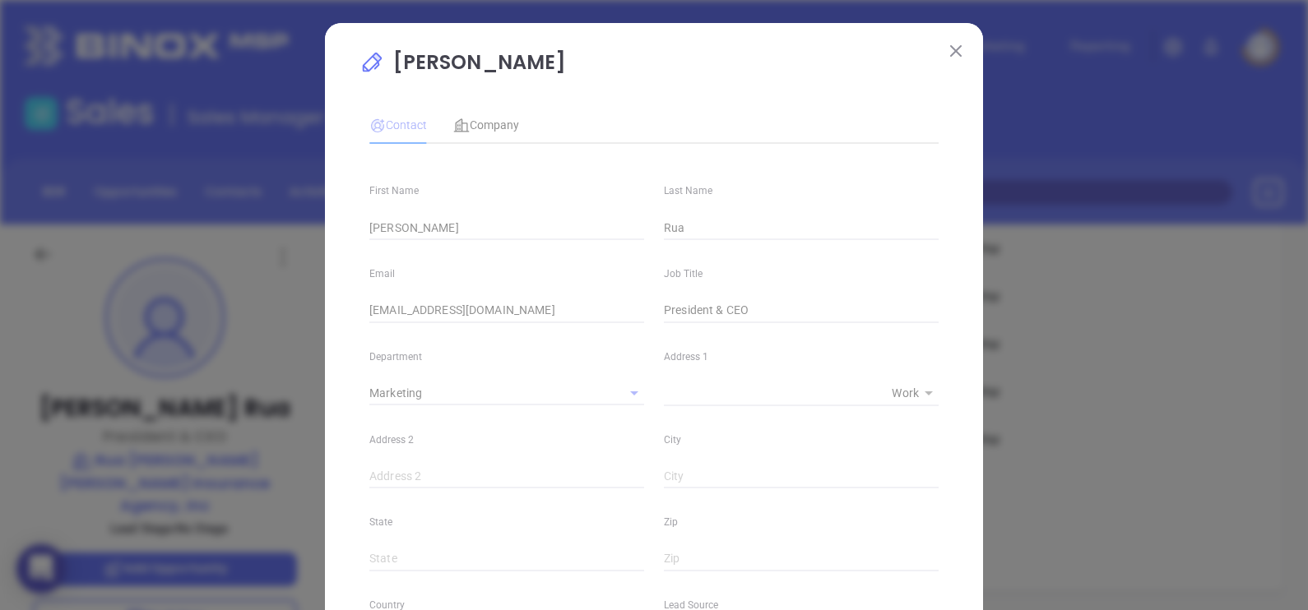
type input "(508) 673-5808"
type input "1"
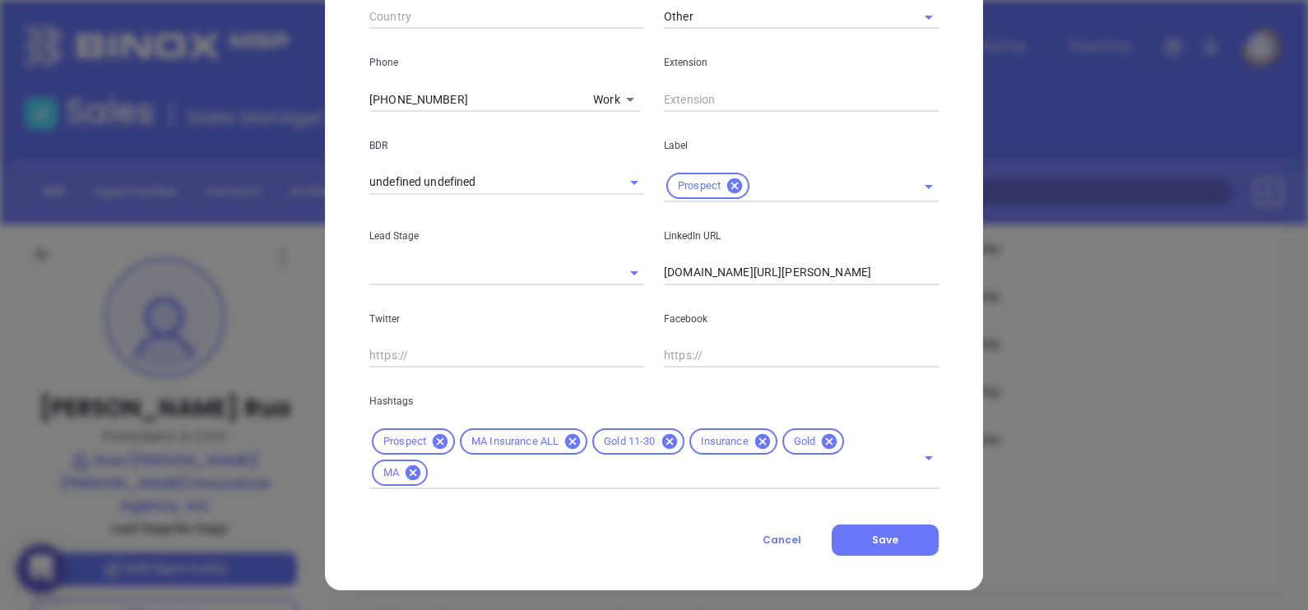
scroll to position [628, 0]
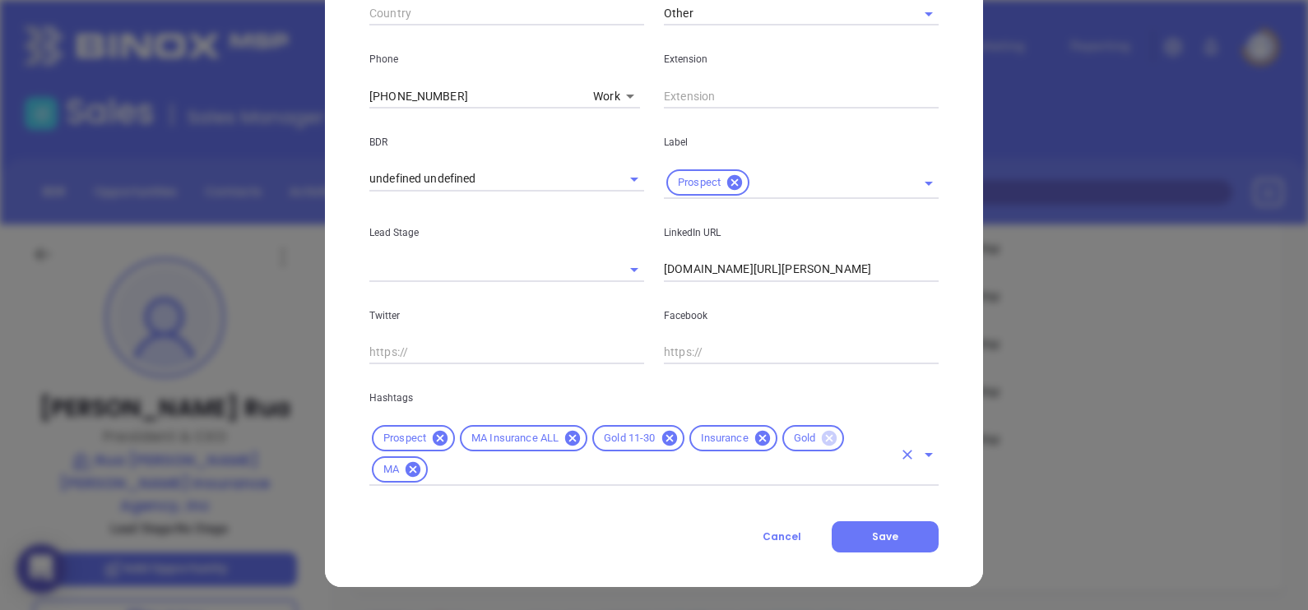
click at [822, 440] on icon at bounding box center [829, 438] width 15 height 15
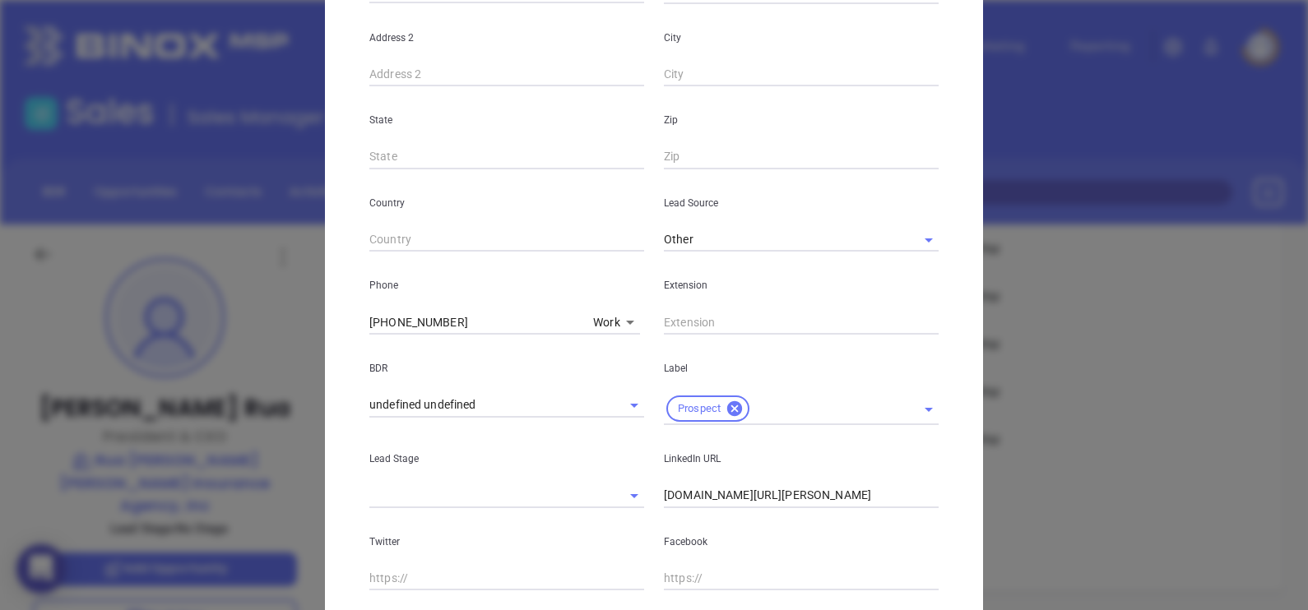
scroll to position [82, 0]
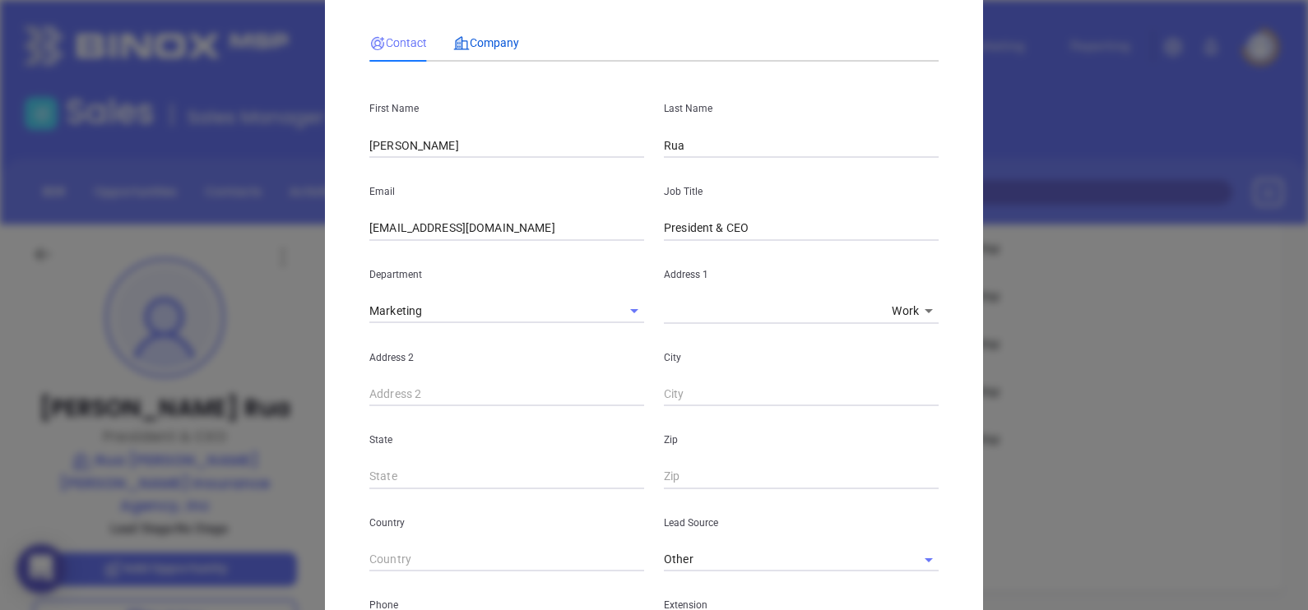
click at [506, 39] on span "Company" at bounding box center [486, 42] width 66 height 13
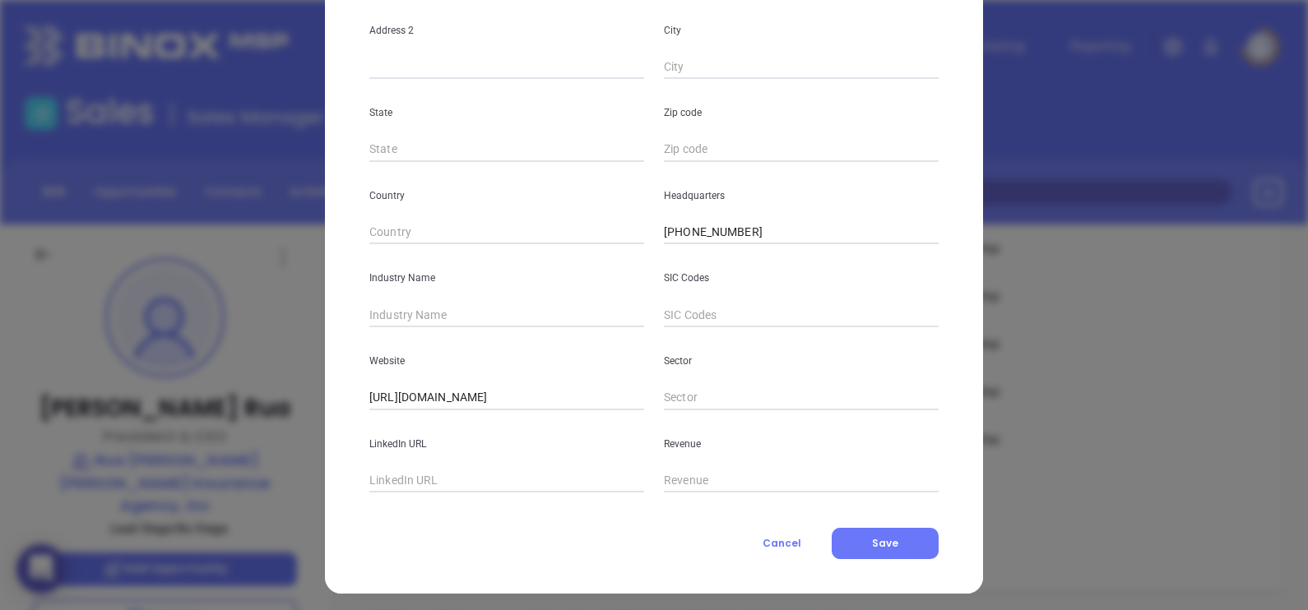
scroll to position [332, 0]
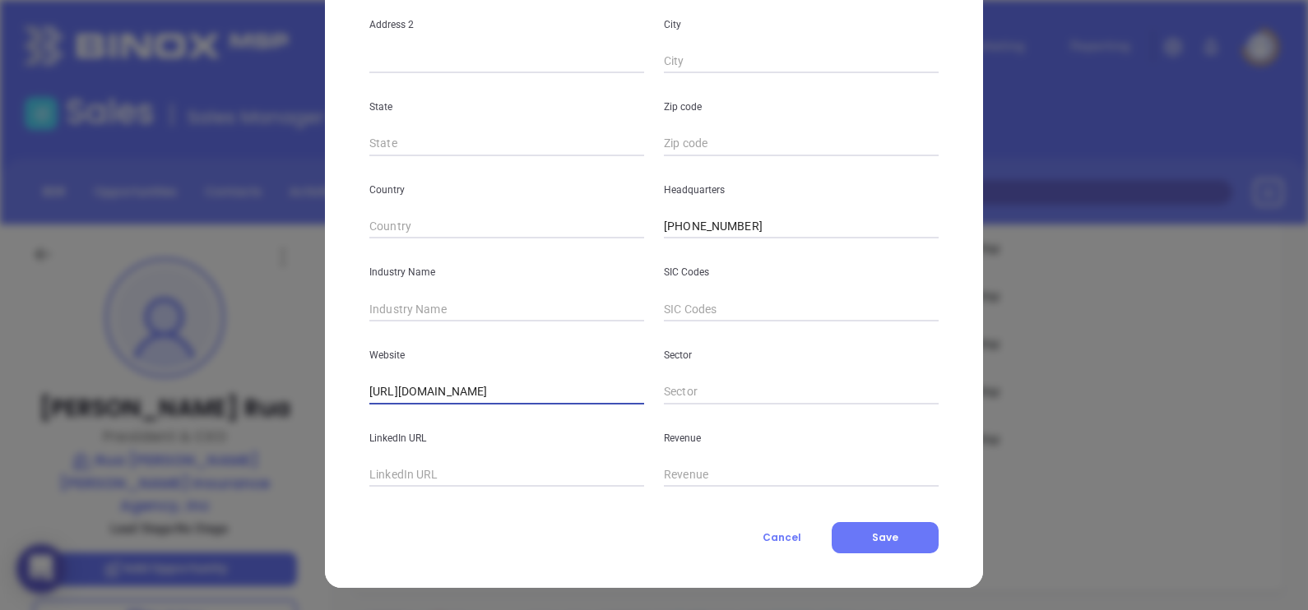
click at [508, 386] on input "http://www.rda-insurance.com/insurance-agency-home.htm?sid=65124" at bounding box center [506, 392] width 275 height 25
click at [508, 385] on input "http://www.rda-insurance.com/insurance-agency-home.htm?sid=65124" at bounding box center [506, 392] width 275 height 25
click at [528, 392] on input "http://www.rda-insurance.com/insurance-agency-home.htm?sid=65124" at bounding box center [506, 392] width 275 height 25
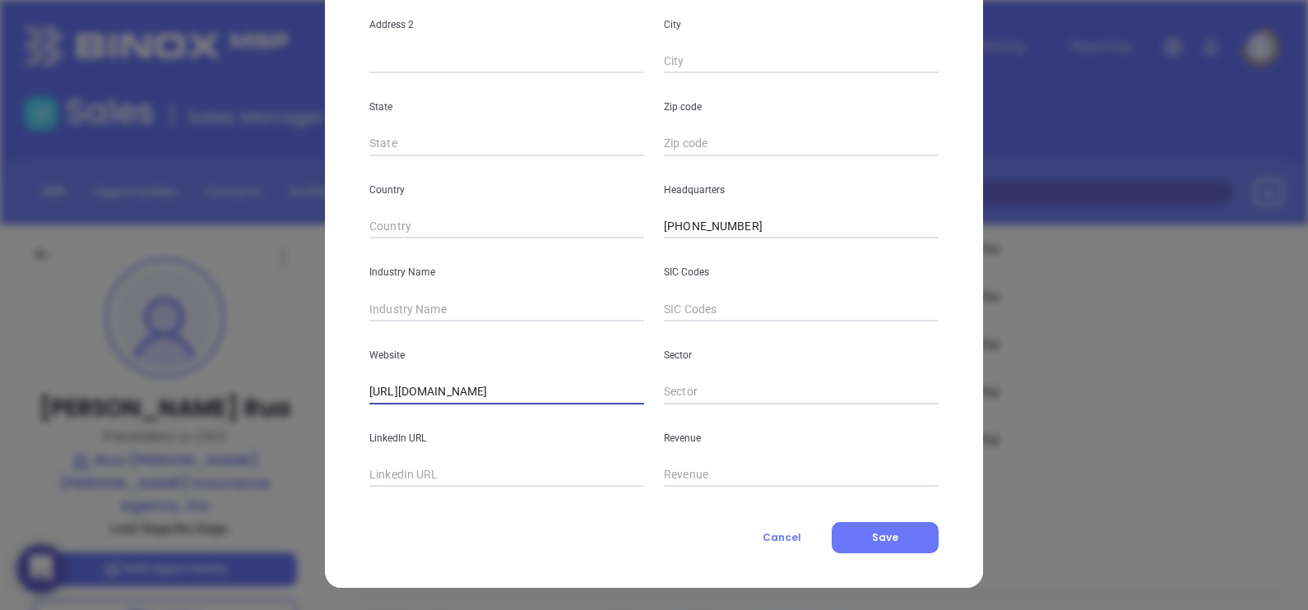
click at [528, 392] on input "http://www.rda-insurance.com/insurance-agency-home.htm?sid=65124" at bounding box center [506, 392] width 275 height 25
paste input "text"
type input "http://www.rda-insurance.com/"
click at [443, 301] on input "text" at bounding box center [506, 309] width 275 height 25
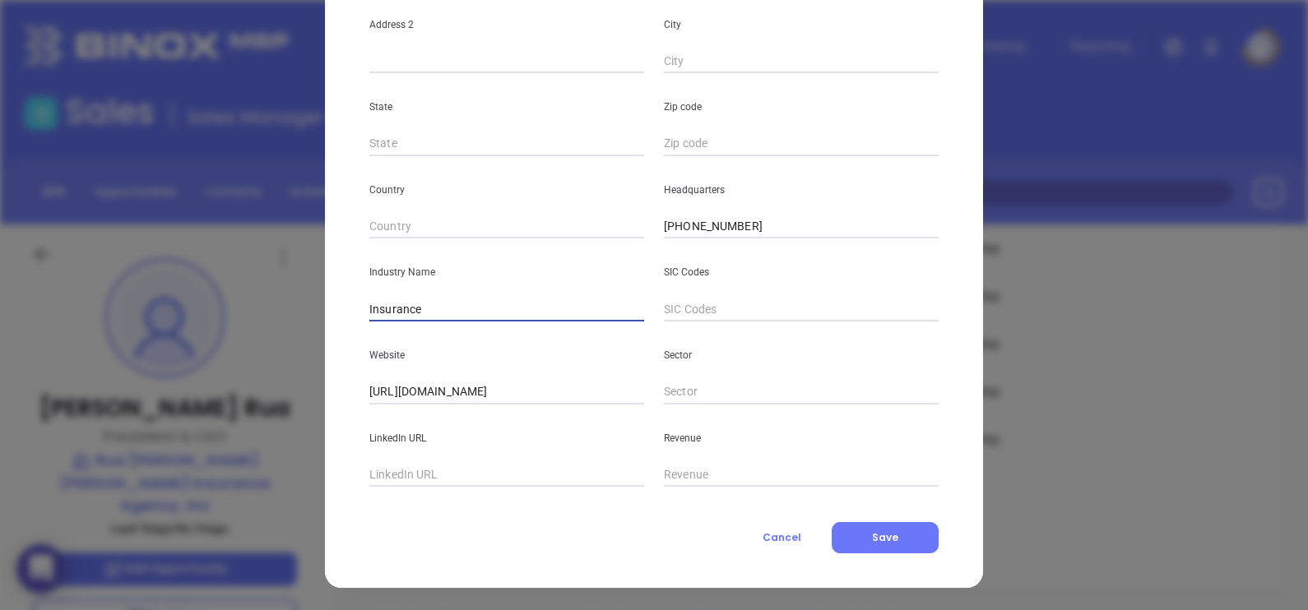
type input "Insurance"
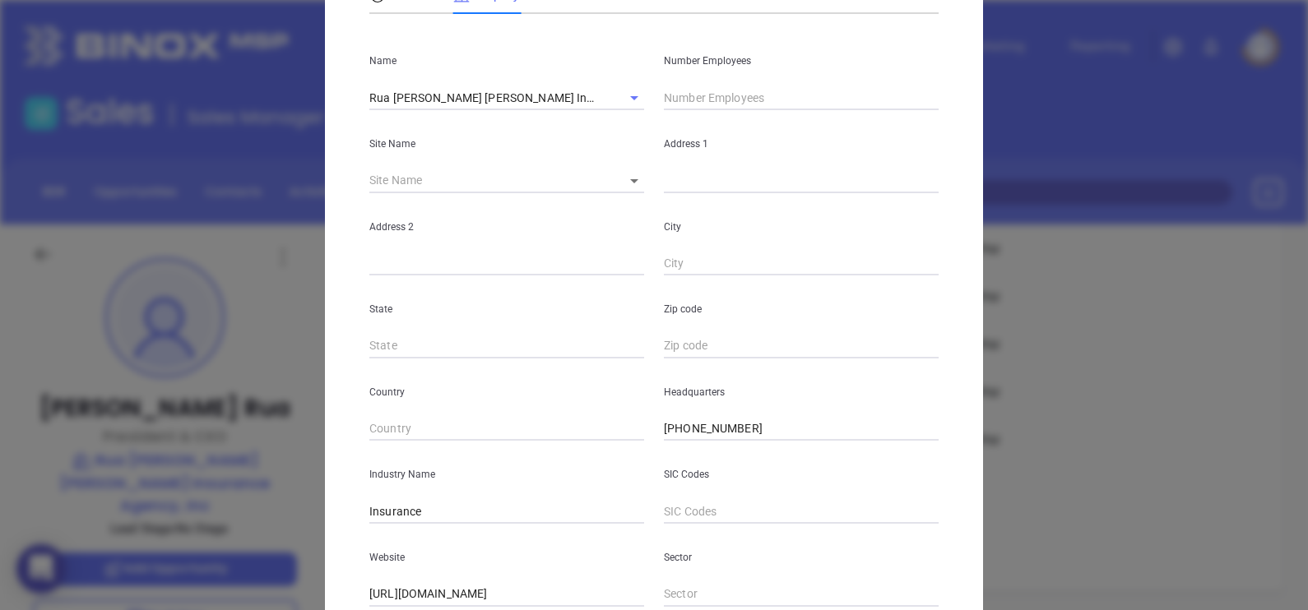
scroll to position [0, 0]
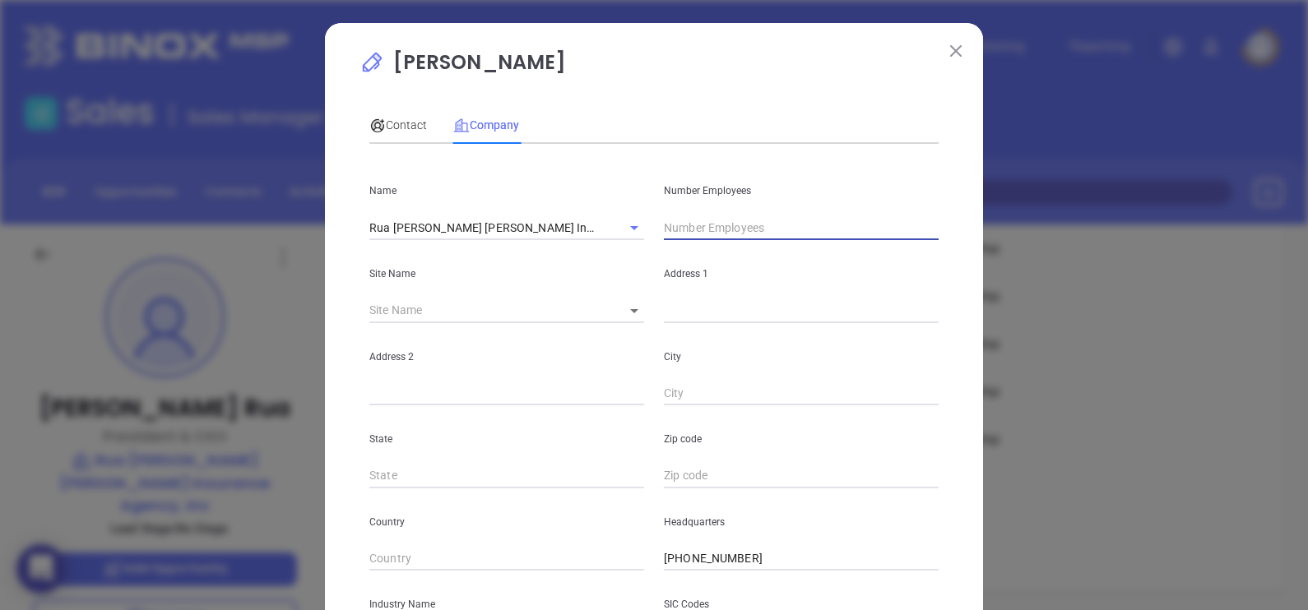
click at [688, 226] on input "text" at bounding box center [801, 228] width 275 height 25
type input "3"
drag, startPoint x: 661, startPoint y: 114, endPoint x: 655, endPoint y: 122, distance: 10.5
click at [661, 114] on div "Contact Company" at bounding box center [653, 125] width 569 height 38
click at [395, 118] on span "Contact" at bounding box center [398, 124] width 58 height 13
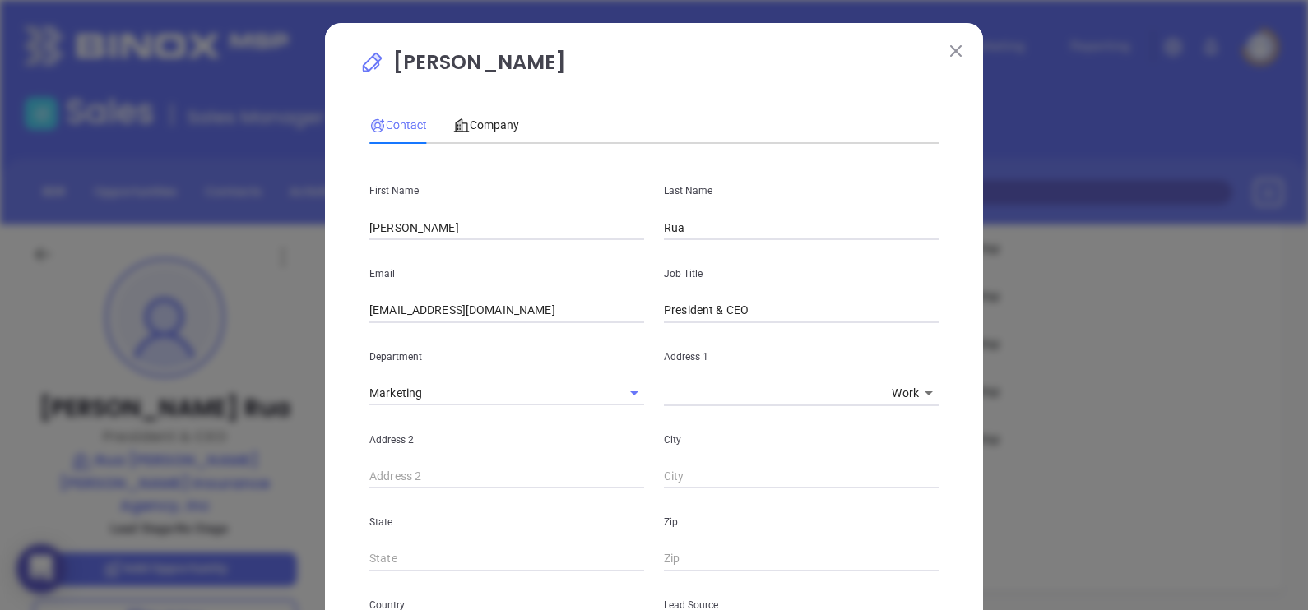
scroll to position [596, 0]
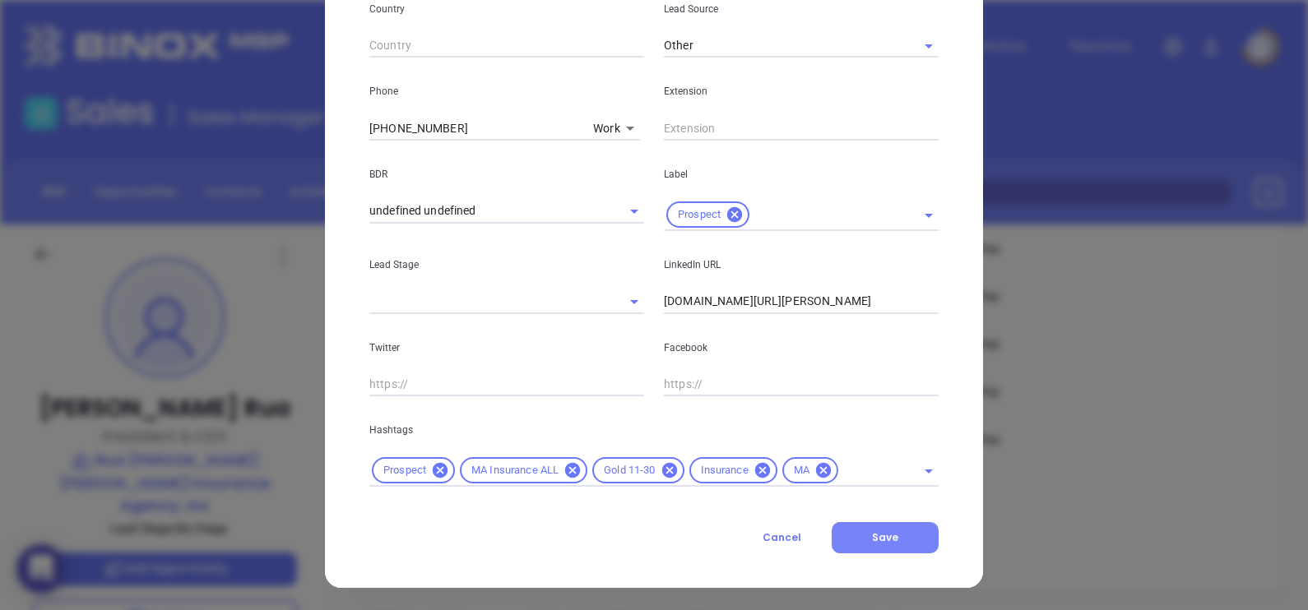
click at [891, 540] on button "Save" at bounding box center [885, 537] width 107 height 31
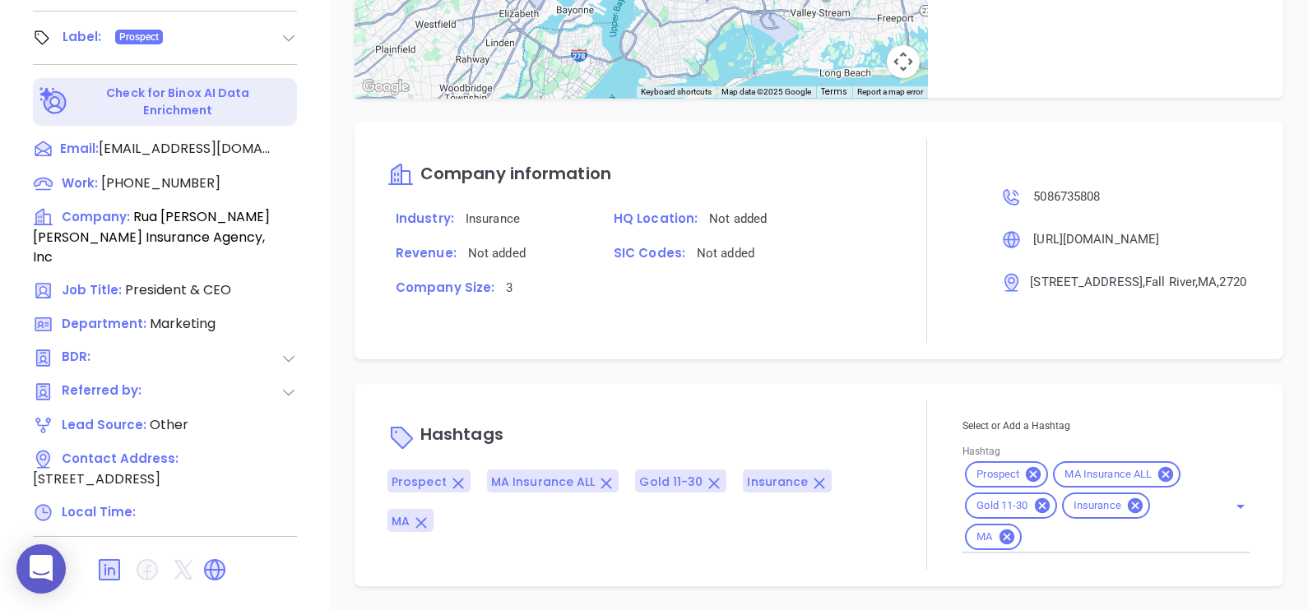
scroll to position [843, 0]
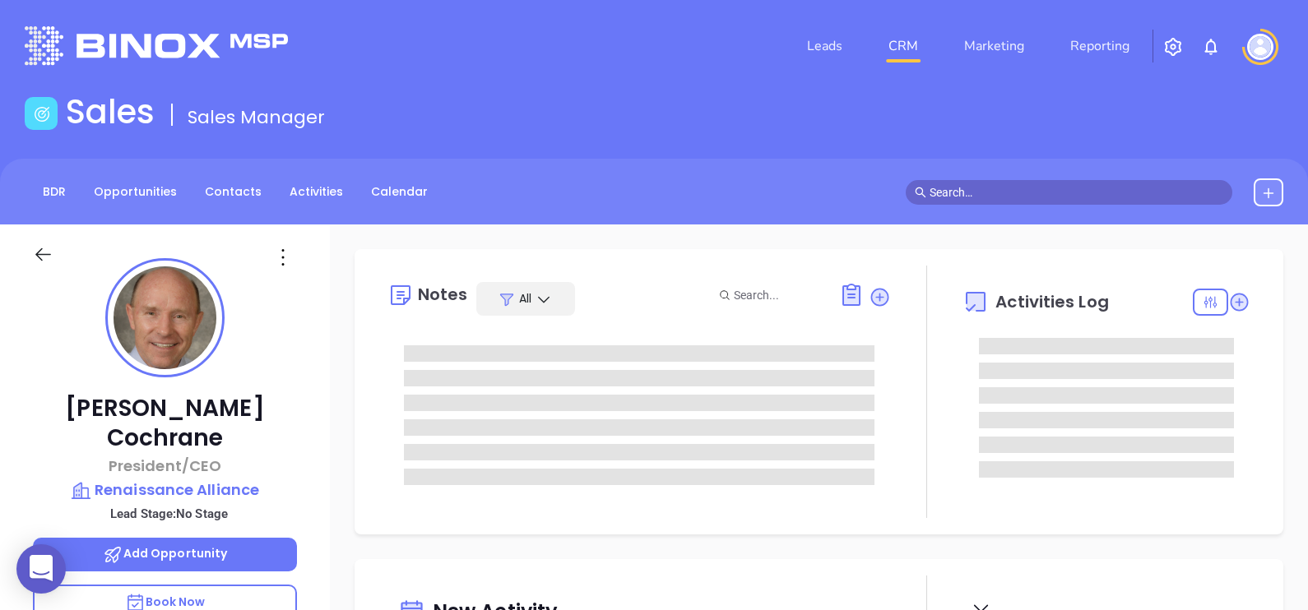
type input "[PERSON_NAME]"
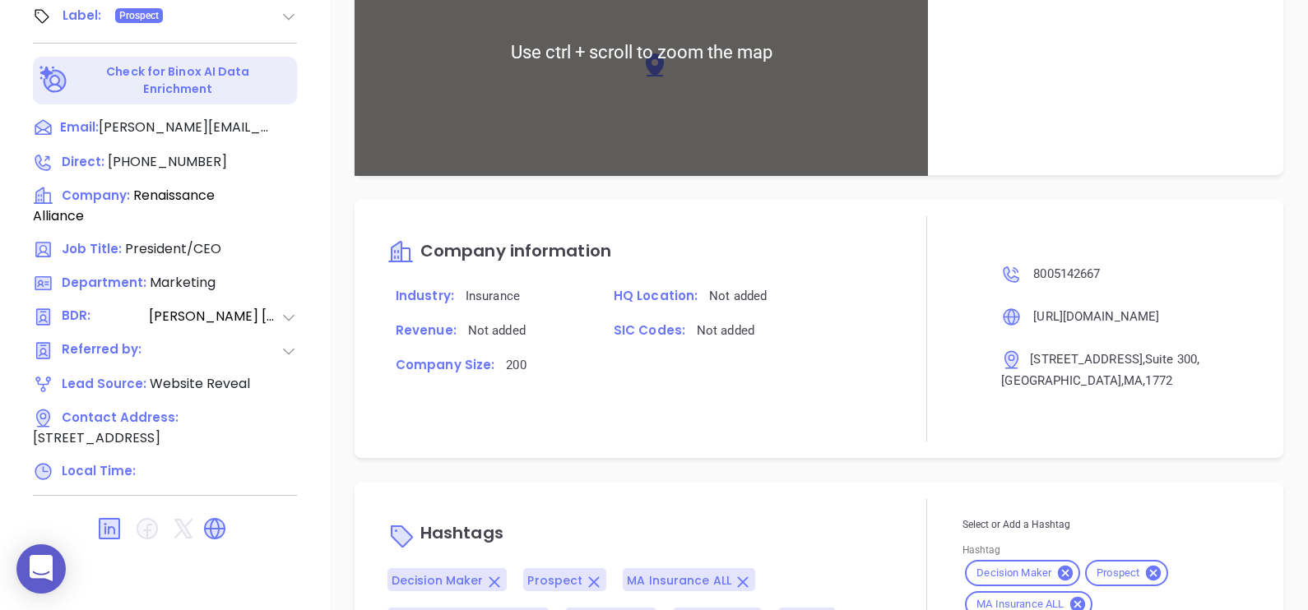
scroll to position [1165, 0]
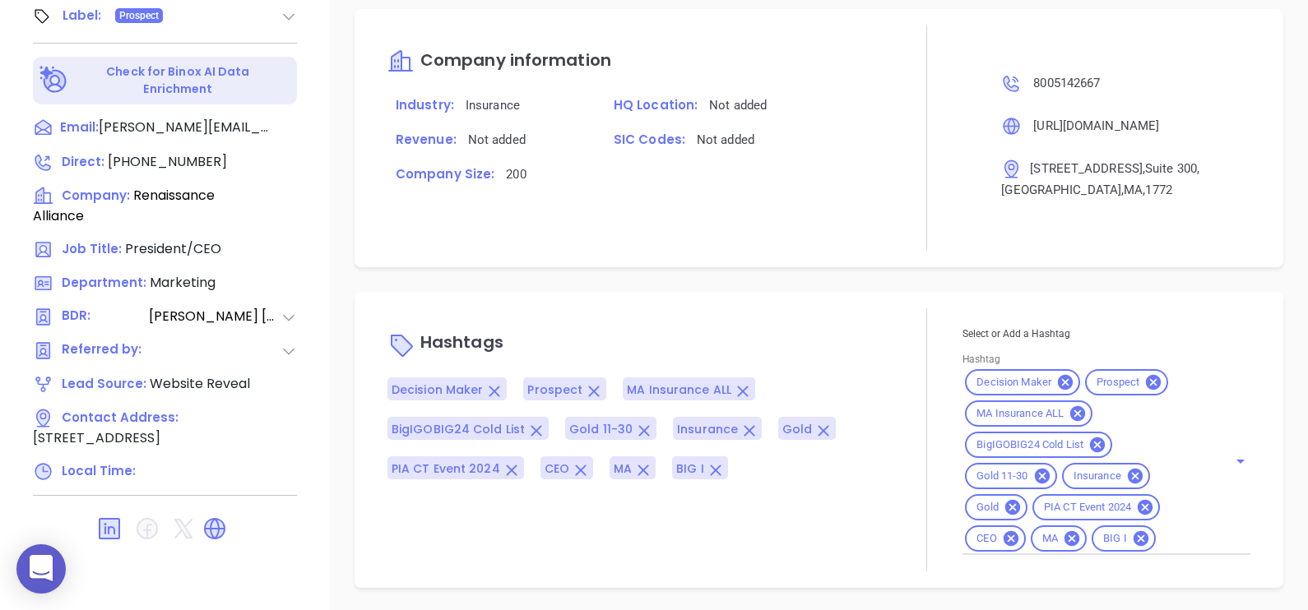
click at [1004, 498] on icon at bounding box center [1013, 507] width 18 height 18
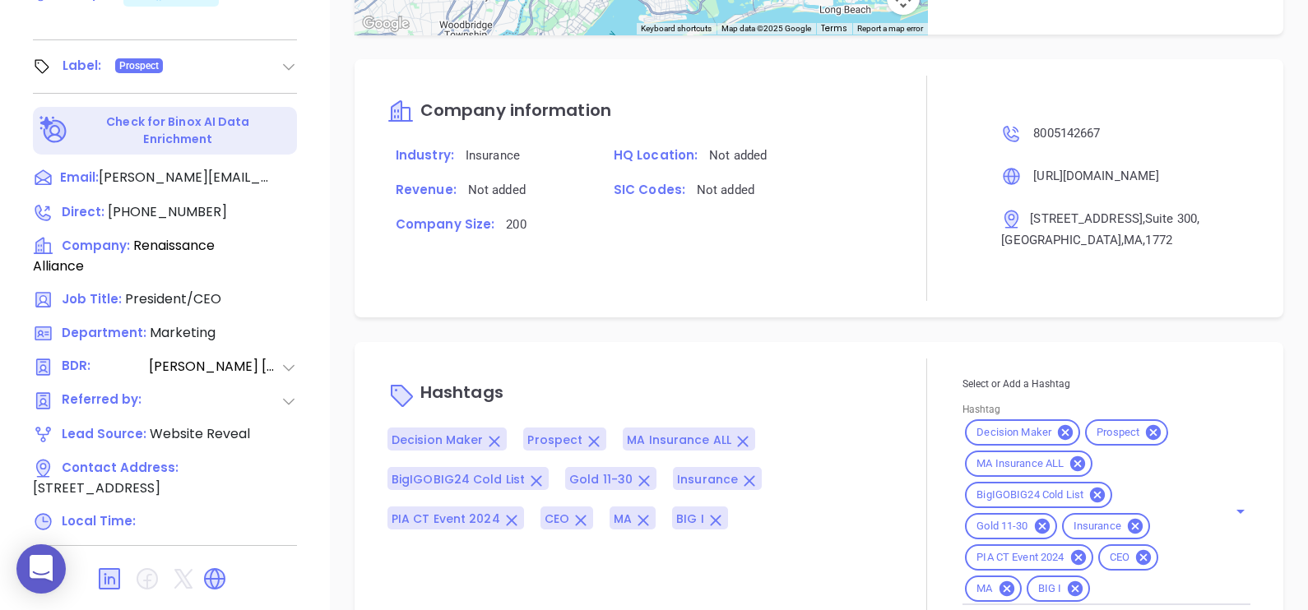
scroll to position [765, 0]
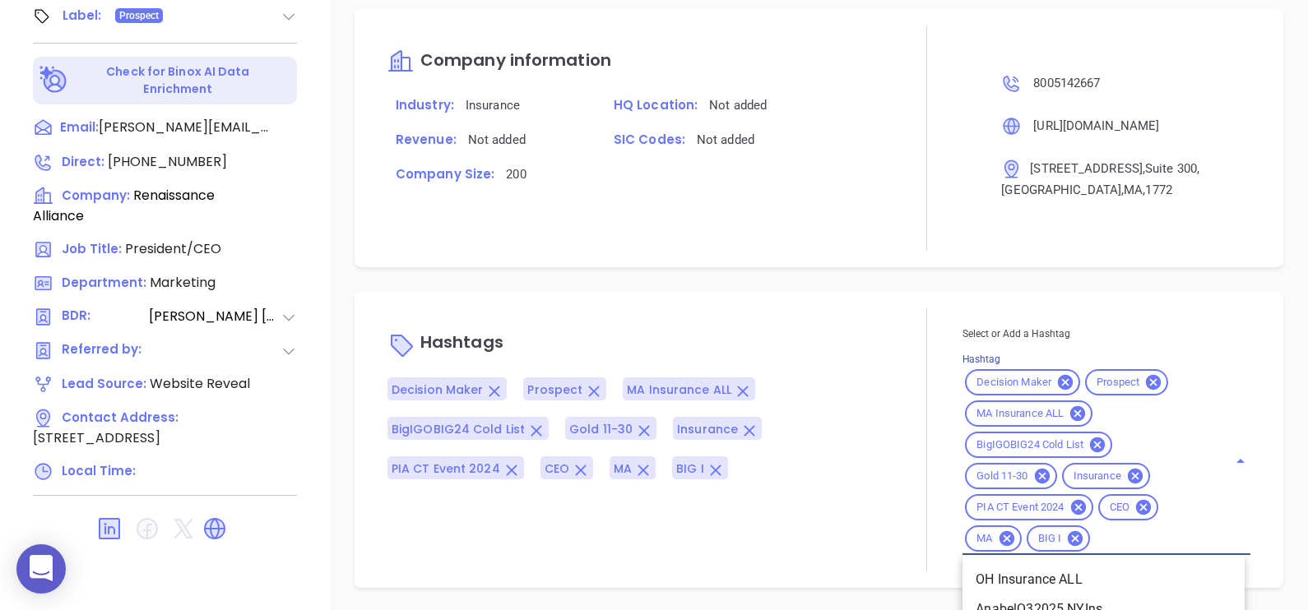
click at [1107, 543] on input "Hashtag" at bounding box center [1148, 539] width 112 height 21
click at [1038, 474] on icon at bounding box center [1041, 476] width 15 height 15
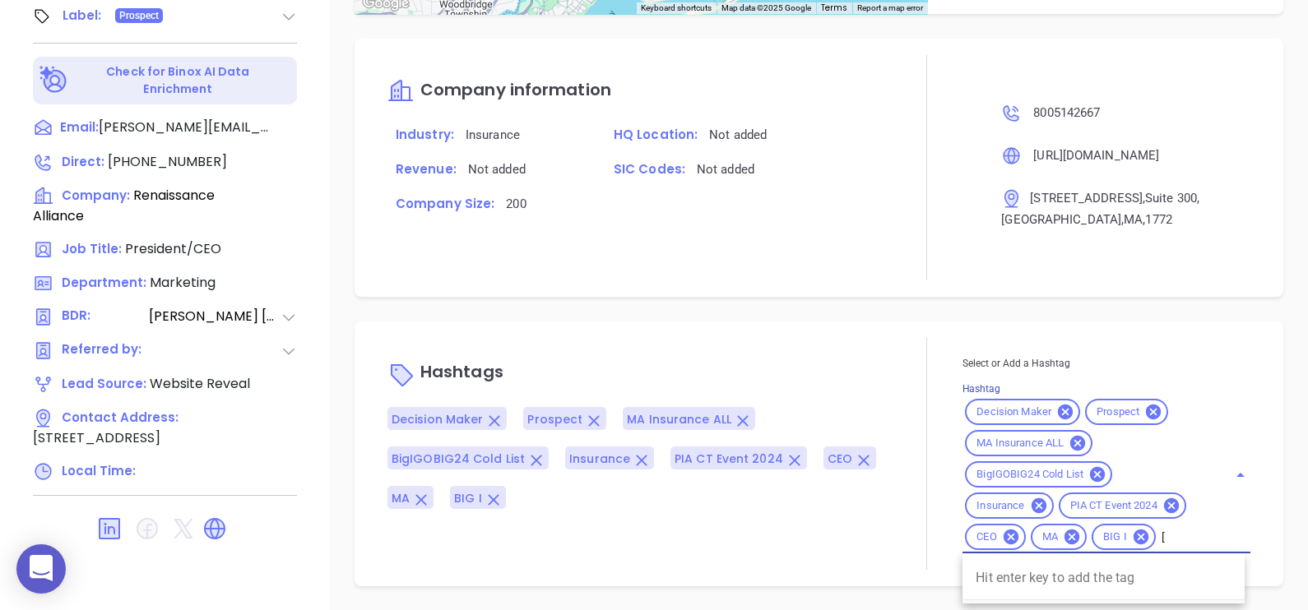
scroll to position [1134, 0]
type input "["
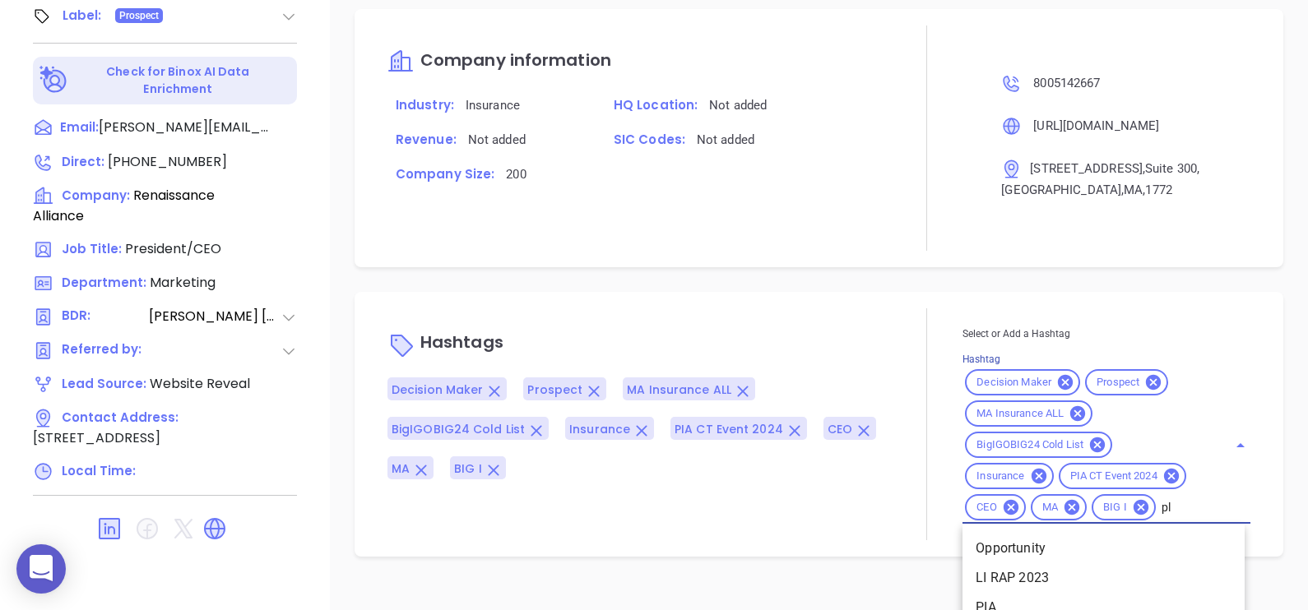
type input "pla"
click at [1095, 573] on li "Platinum 101-200" at bounding box center [1103, 578] width 282 height 30
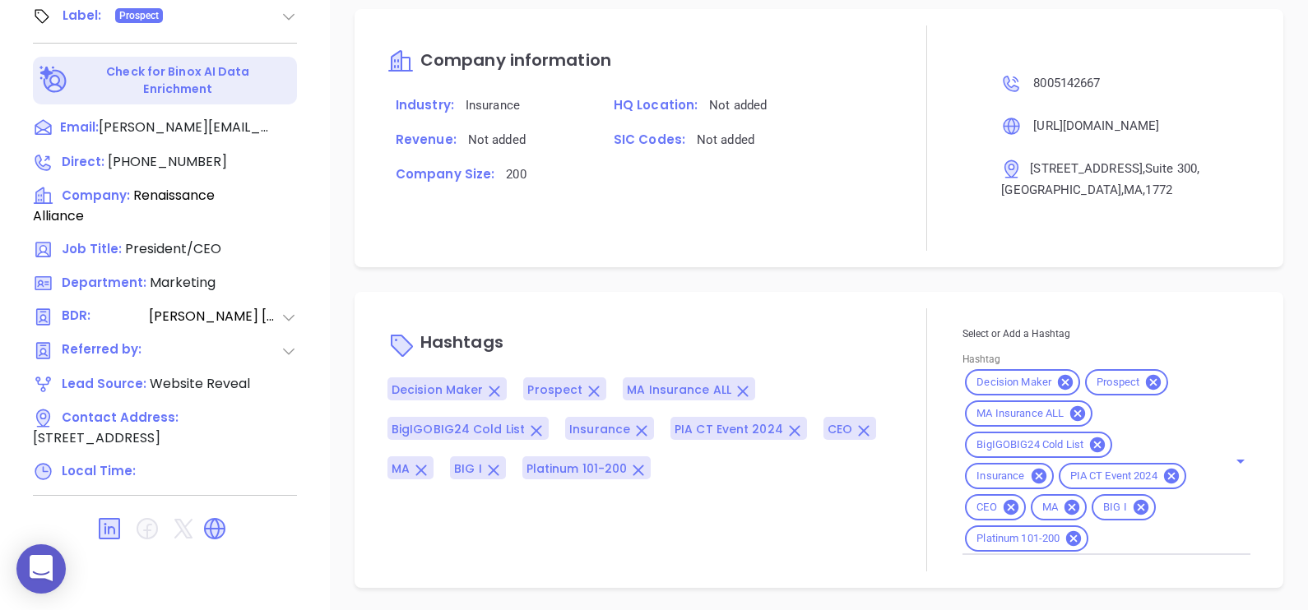
click at [618, 247] on div "Company information Industry: Insurance HQ Location: Not added Revenue: Not add…" at bounding box center [638, 138] width 503 height 225
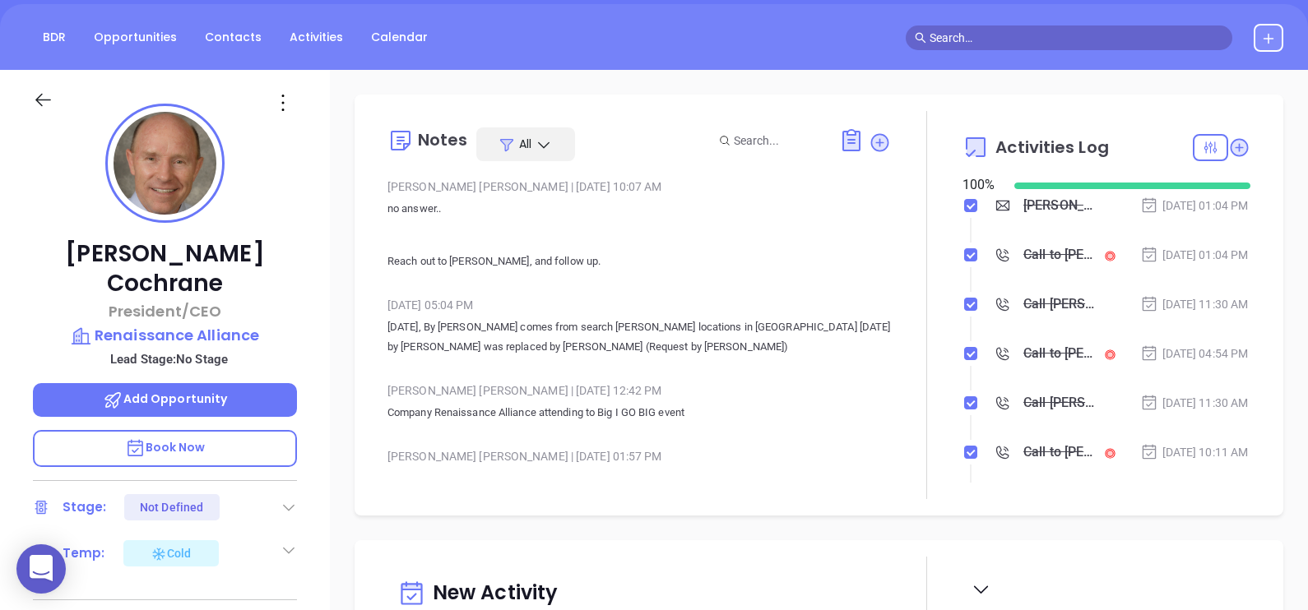
scroll to position [0, 0]
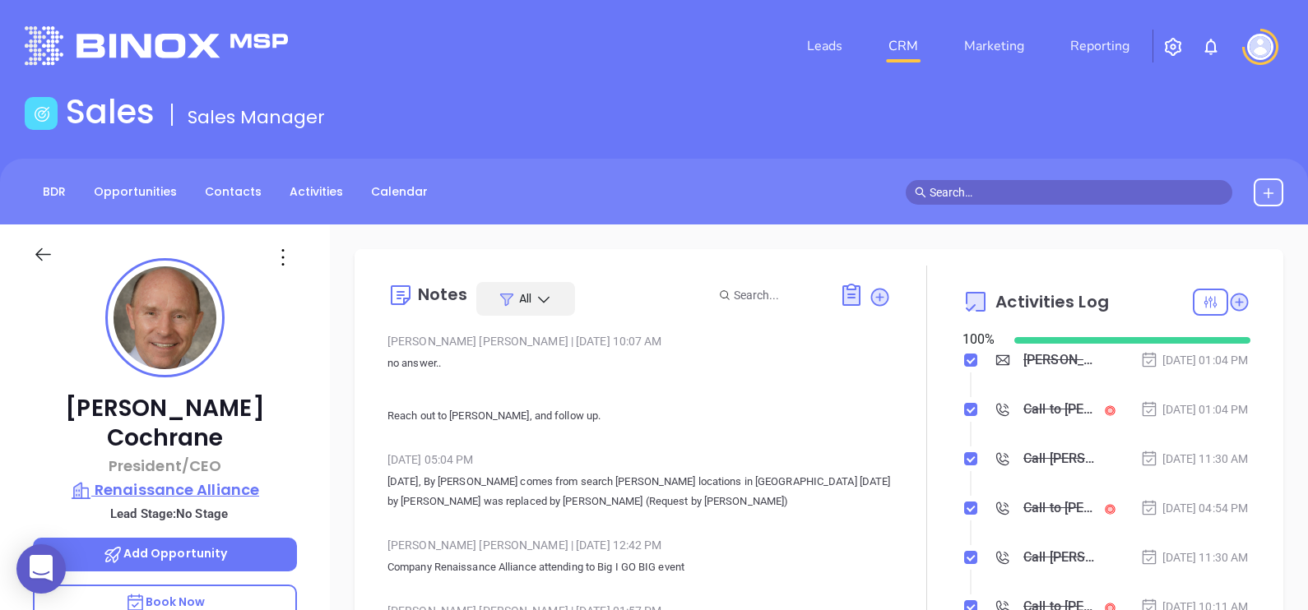
click at [237, 479] on p "Renaissance Alliance" at bounding box center [165, 490] width 264 height 23
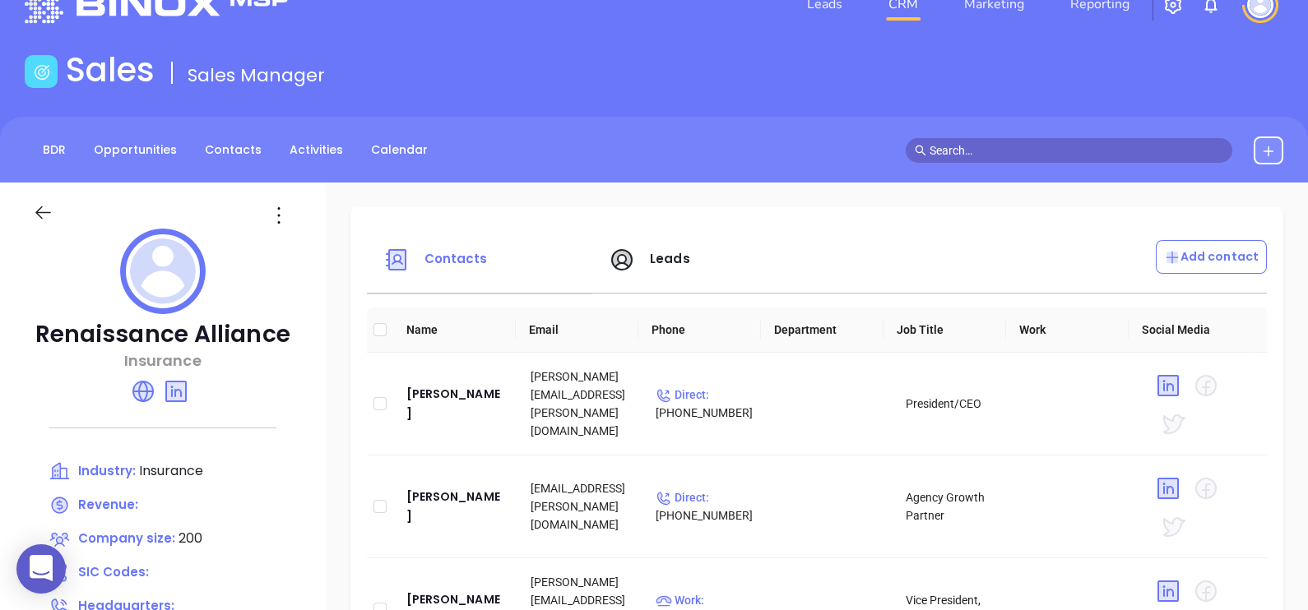
scroll to position [28, 0]
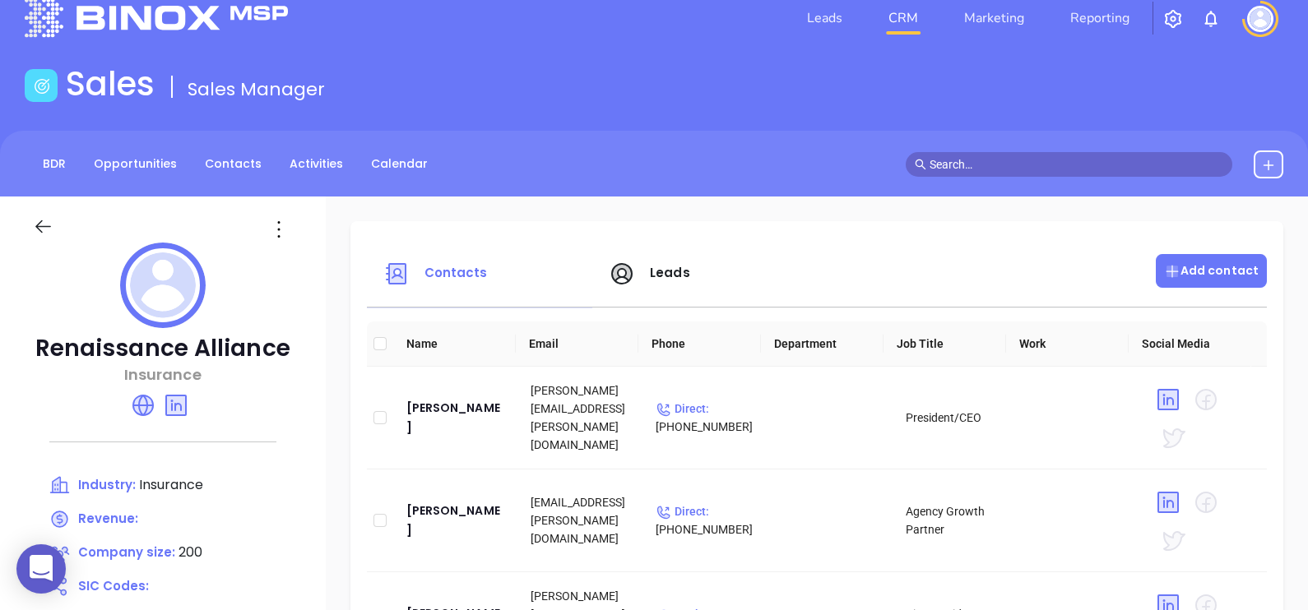
click at [1189, 259] on div "Add contact" at bounding box center [1211, 271] width 111 height 34
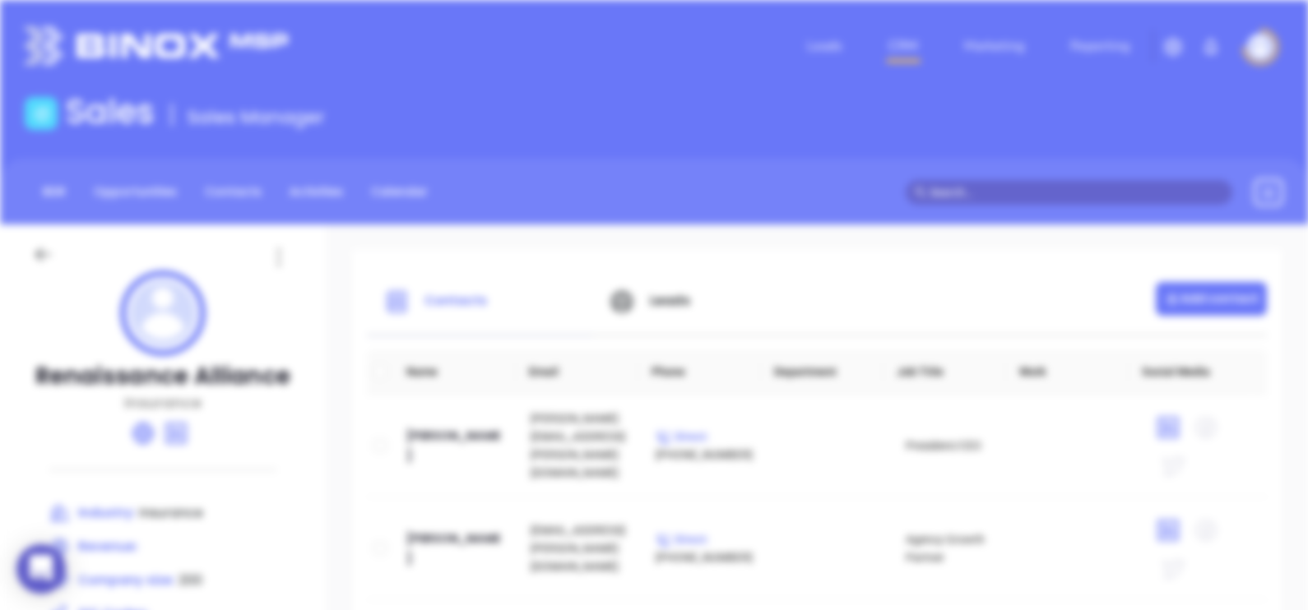
scroll to position [0, 0]
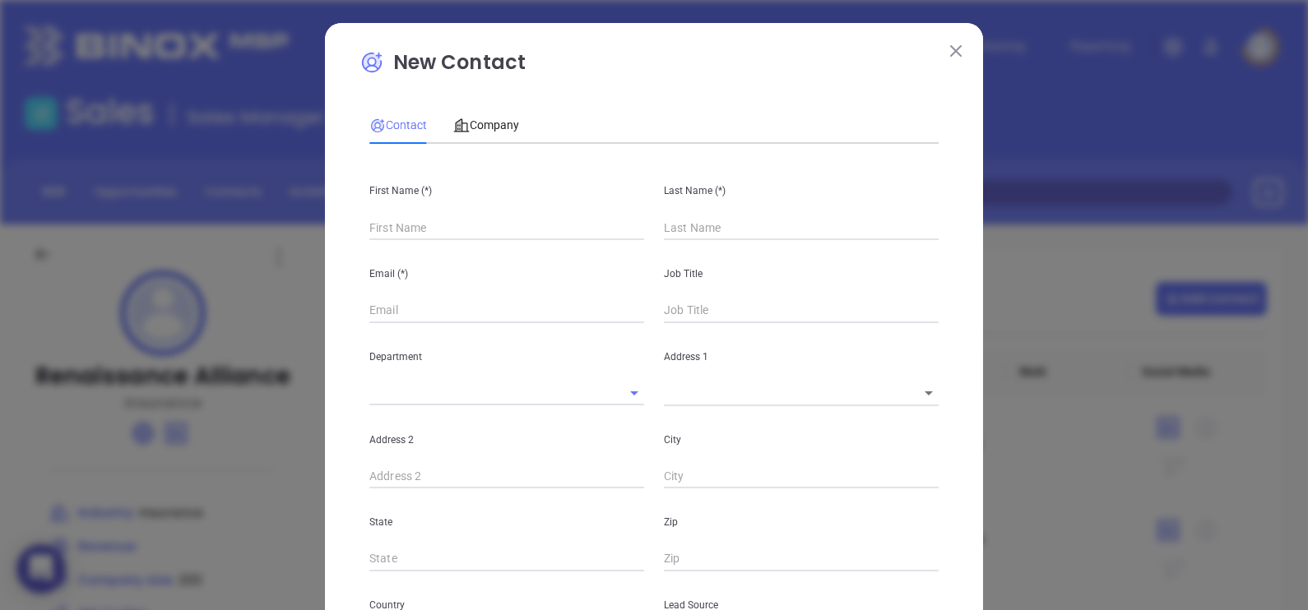
type input "Fourth Phone Call"
type input "1"
click at [454, 218] on input "text" at bounding box center [506, 228] width 275 height 25
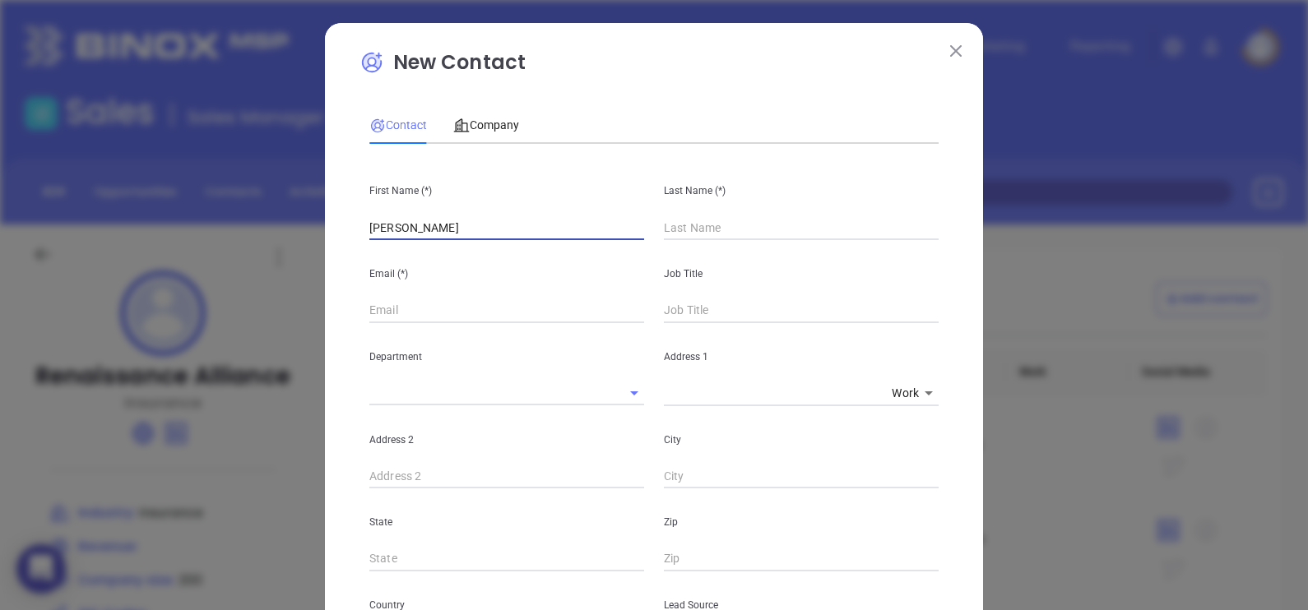
type input "David"
type input "Dawson"
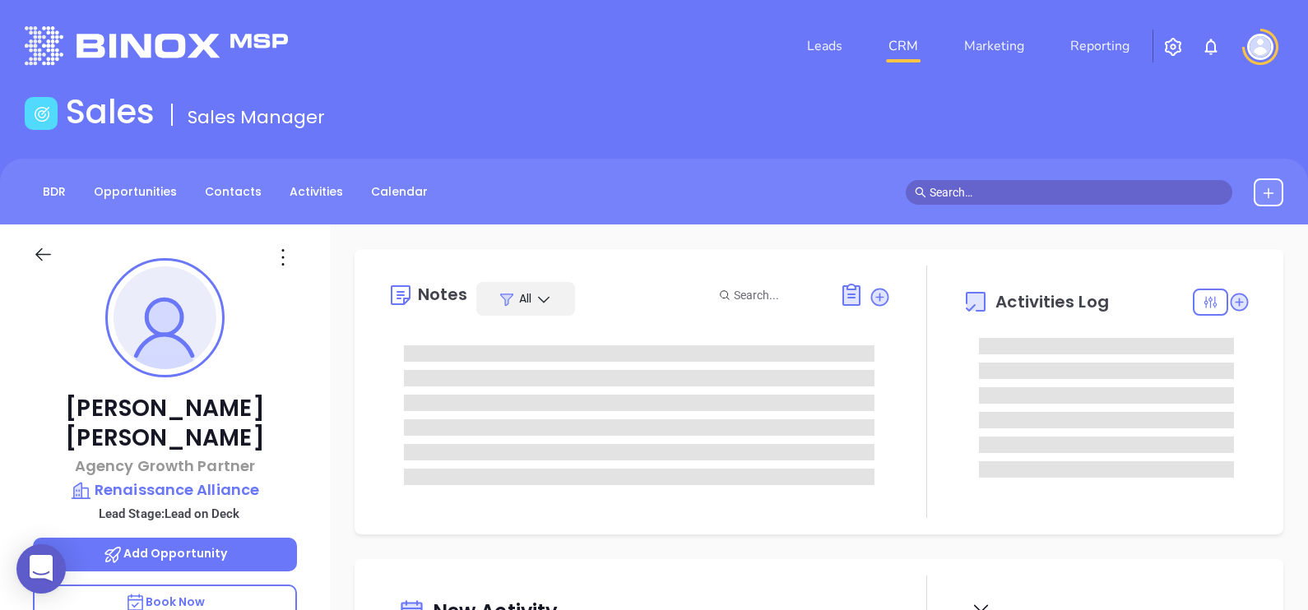
type input "[PERSON_NAME]"
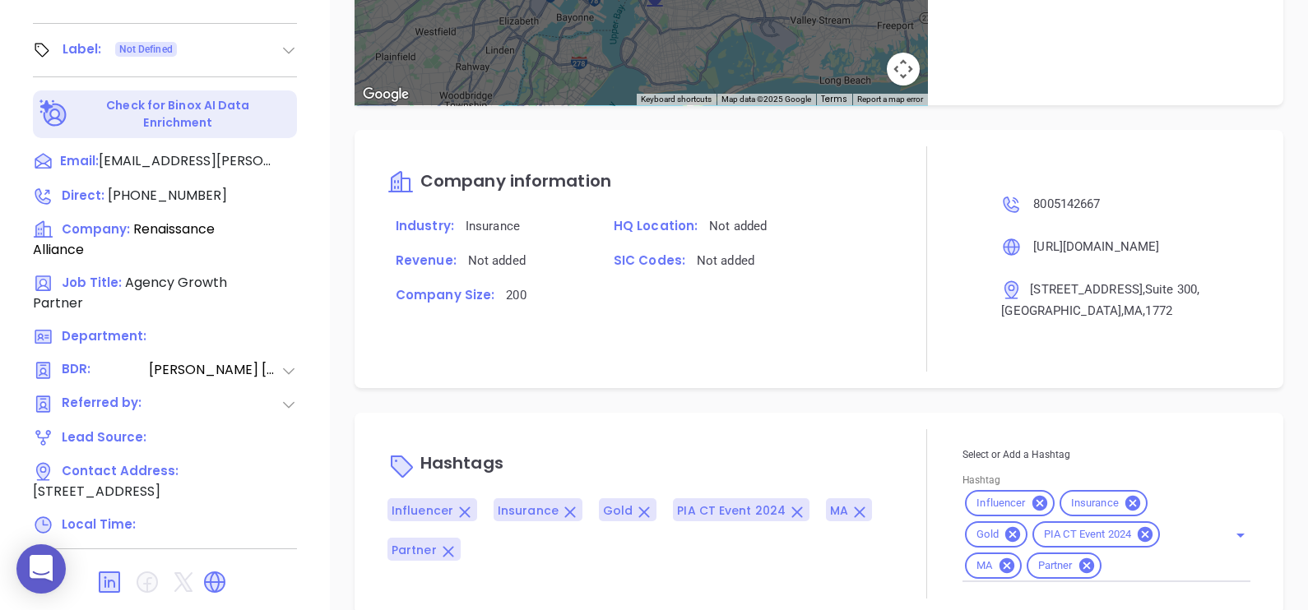
scroll to position [765, 0]
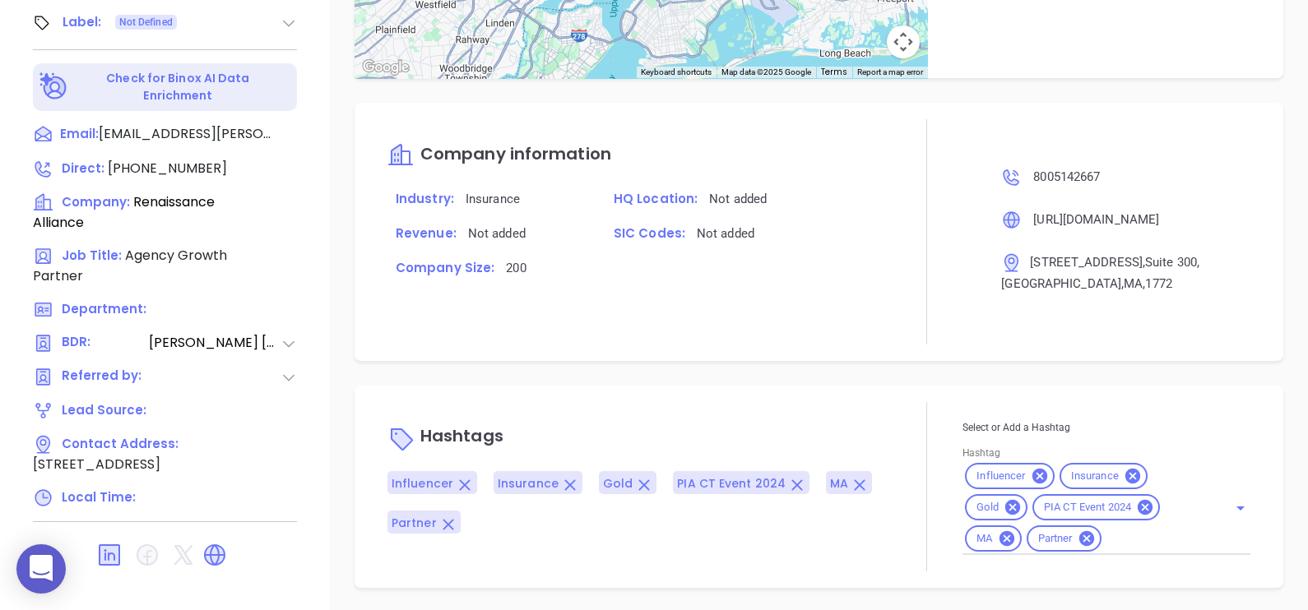
click at [1004, 507] on icon at bounding box center [1013, 507] width 18 height 18
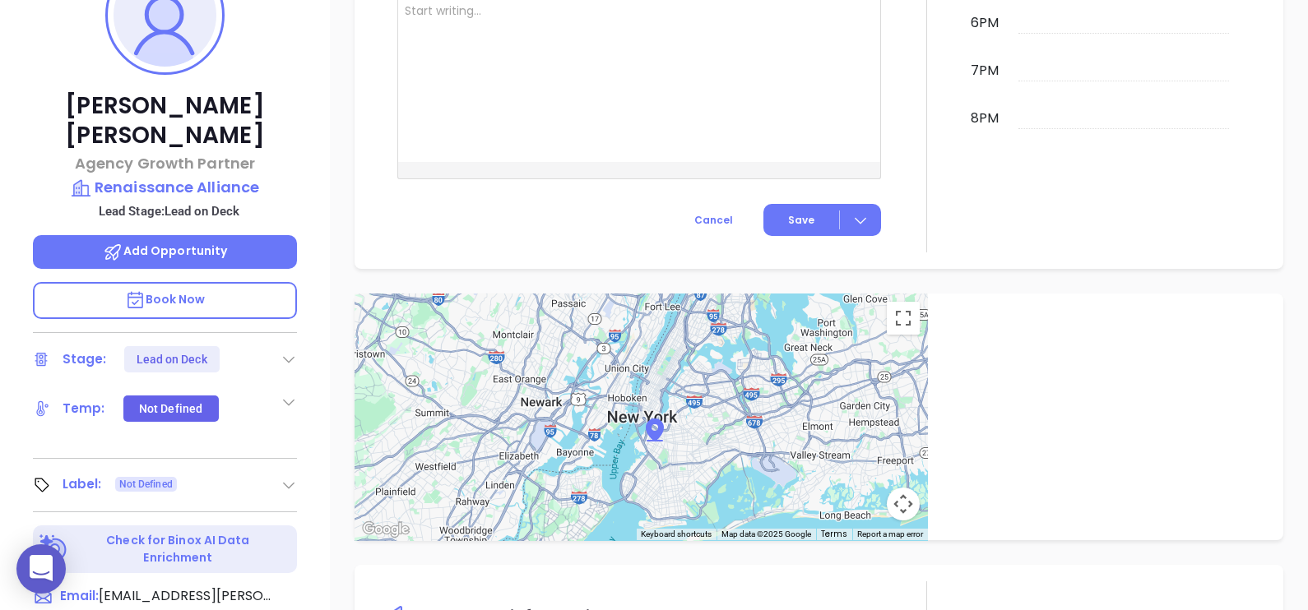
scroll to position [45, 0]
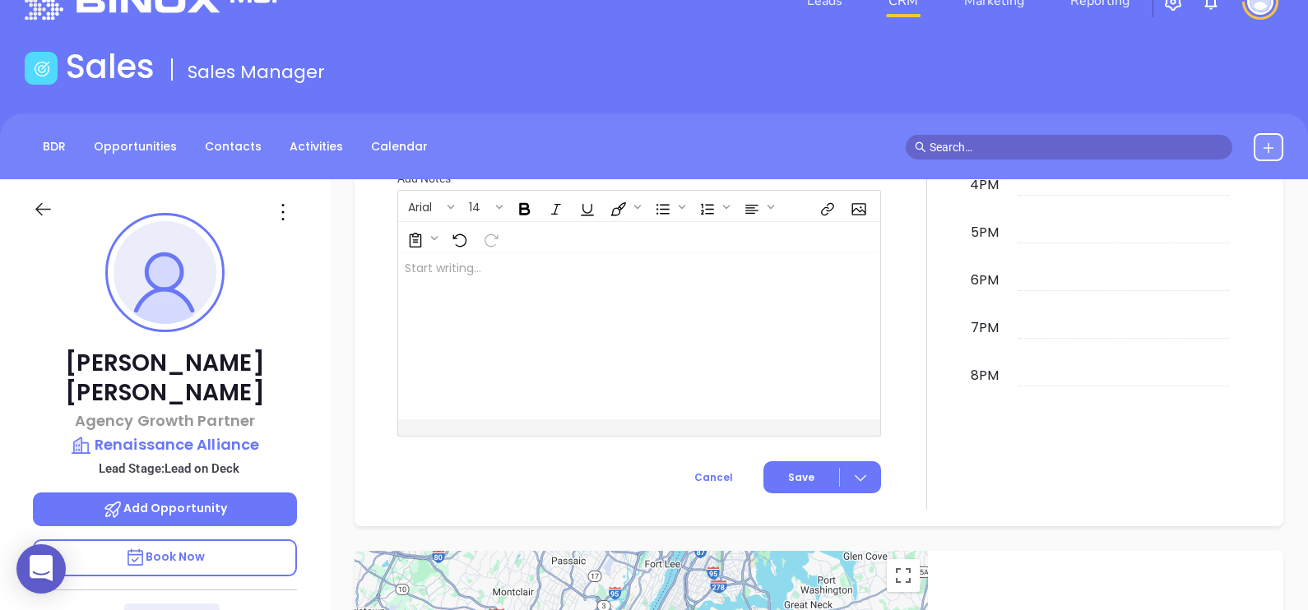
click at [280, 197] on div at bounding box center [165, 208] width 284 height 58
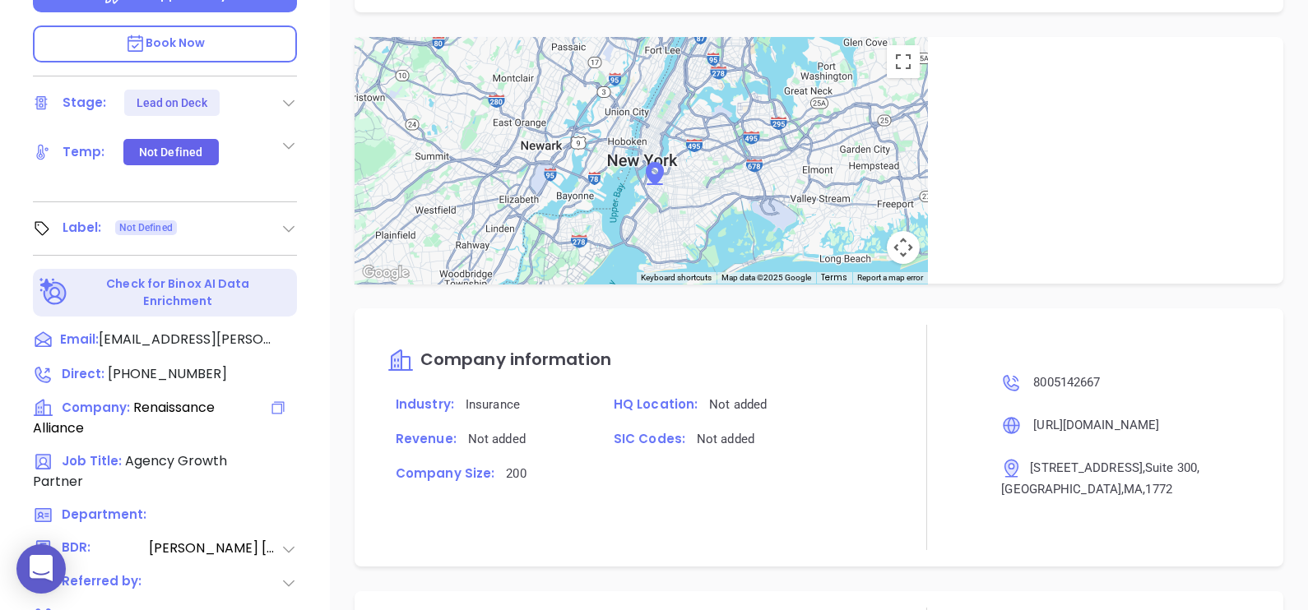
scroll to position [765, 0]
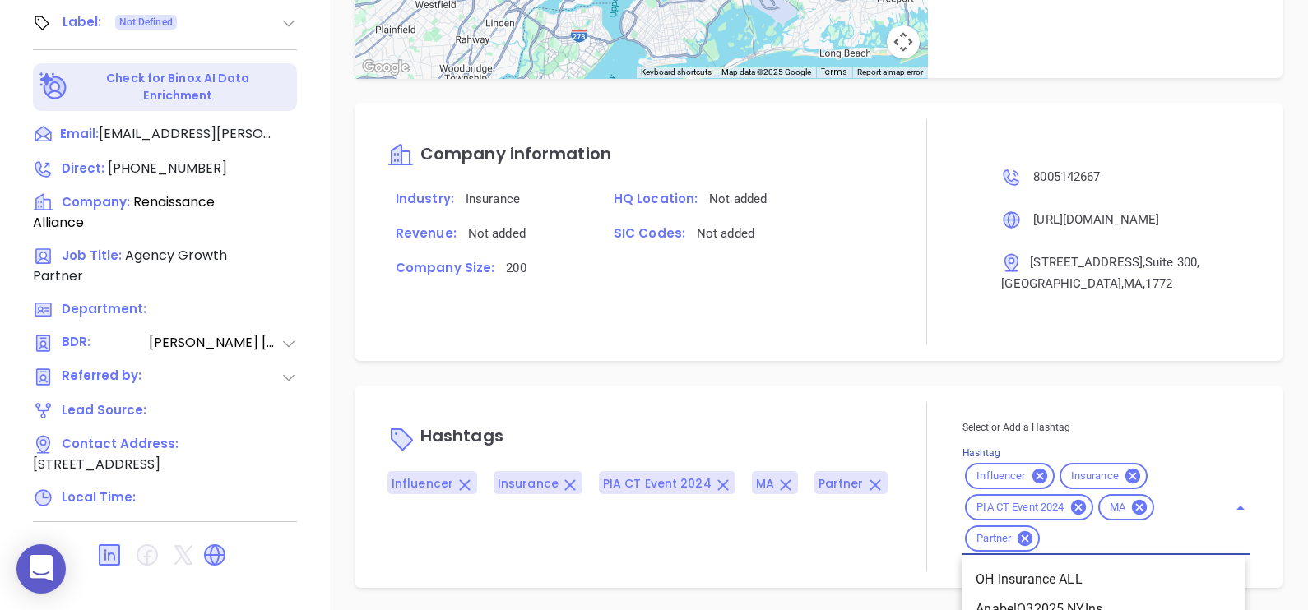
click at [1109, 531] on input "Hashtag" at bounding box center [1123, 539] width 162 height 21
type input "platin"
click at [1057, 605] on li "Platinum 101-200" at bounding box center [1103, 610] width 282 height 30
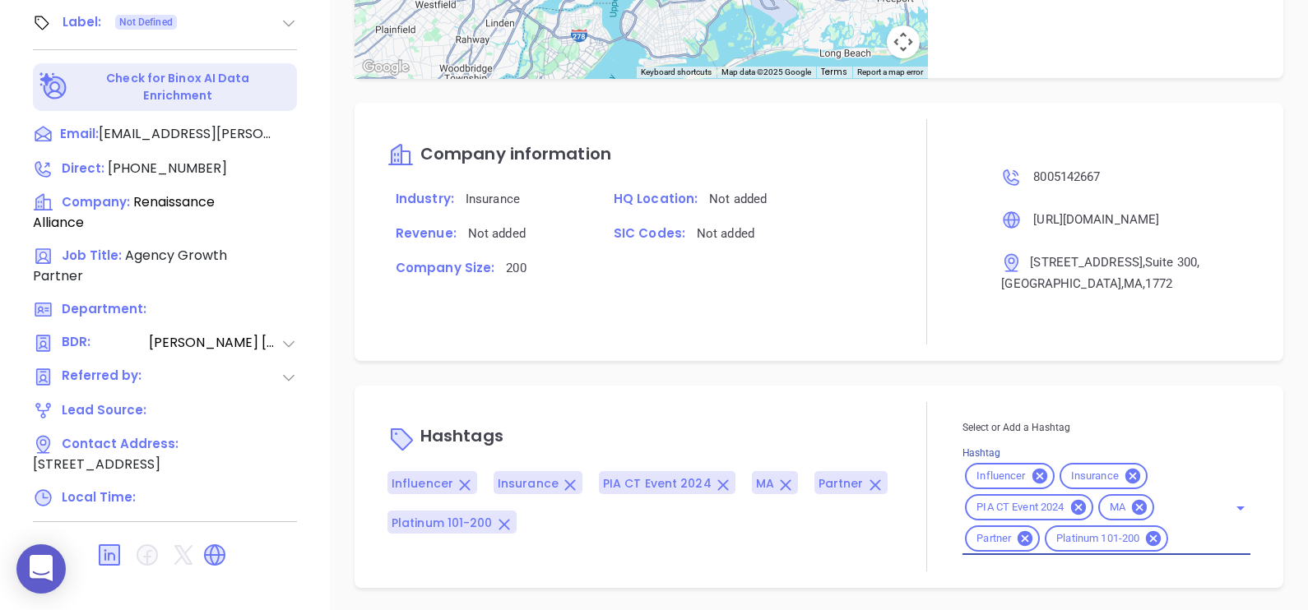
click at [790, 364] on div "Notes All [PERSON_NAME] | [DATE] 01:50 PM Company has locations in [GEOGRAPHIC_…" at bounding box center [819, 36] width 978 height 1152
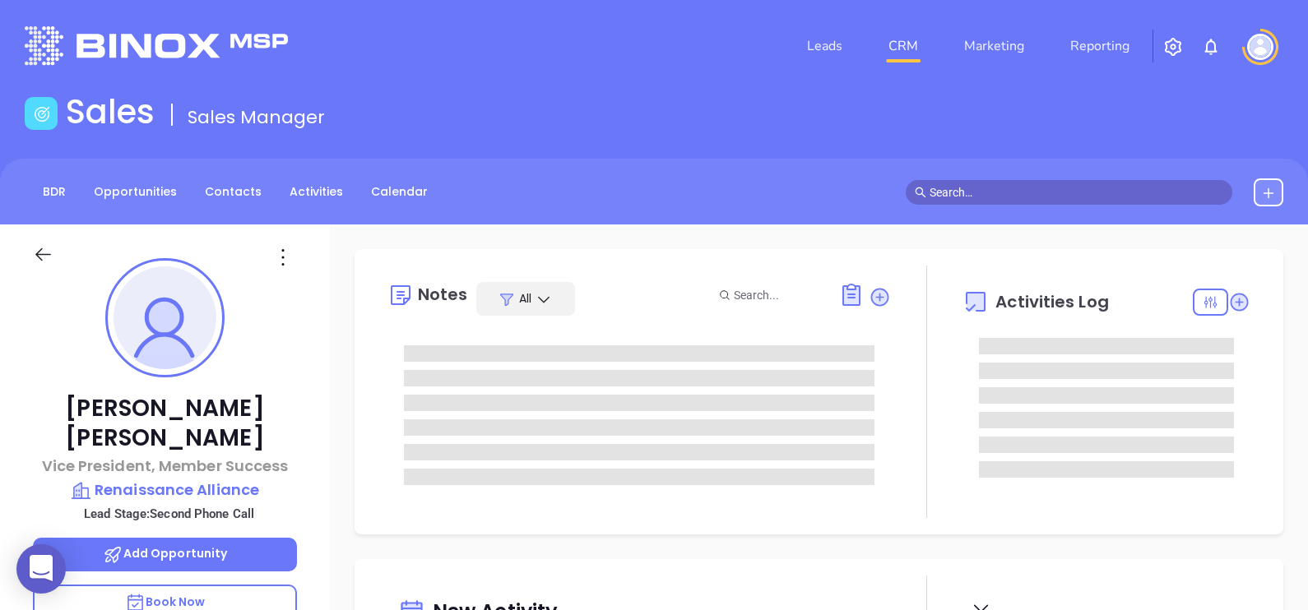
type input "[DATE]"
type input "[PERSON_NAME]"
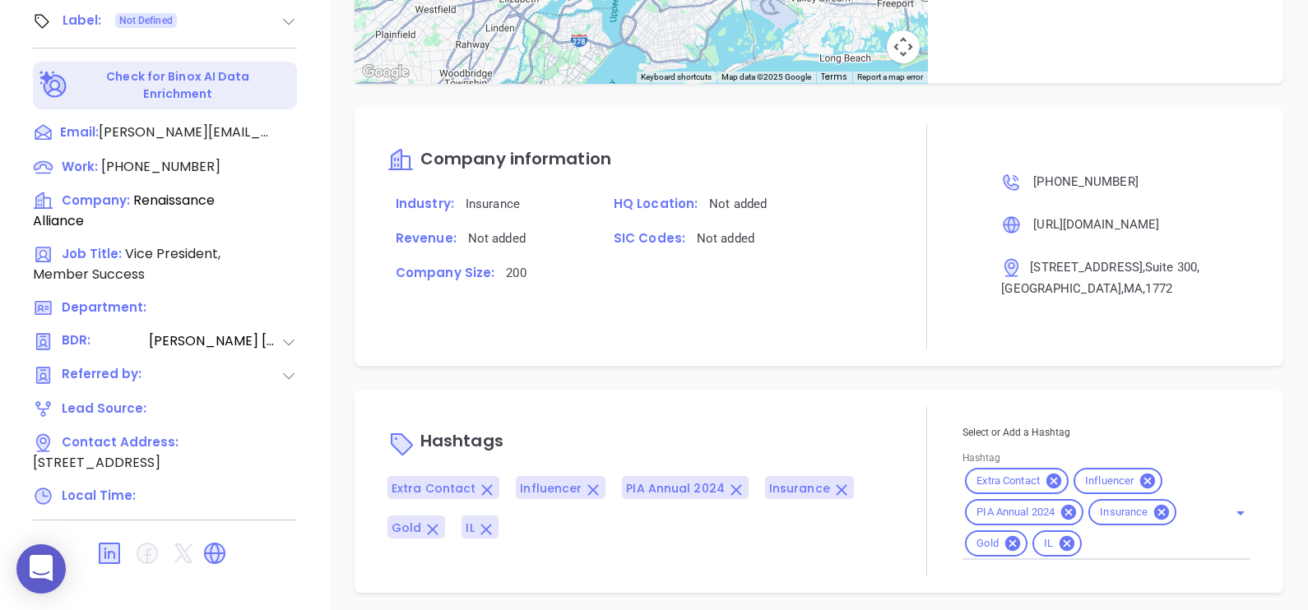
scroll to position [765, 0]
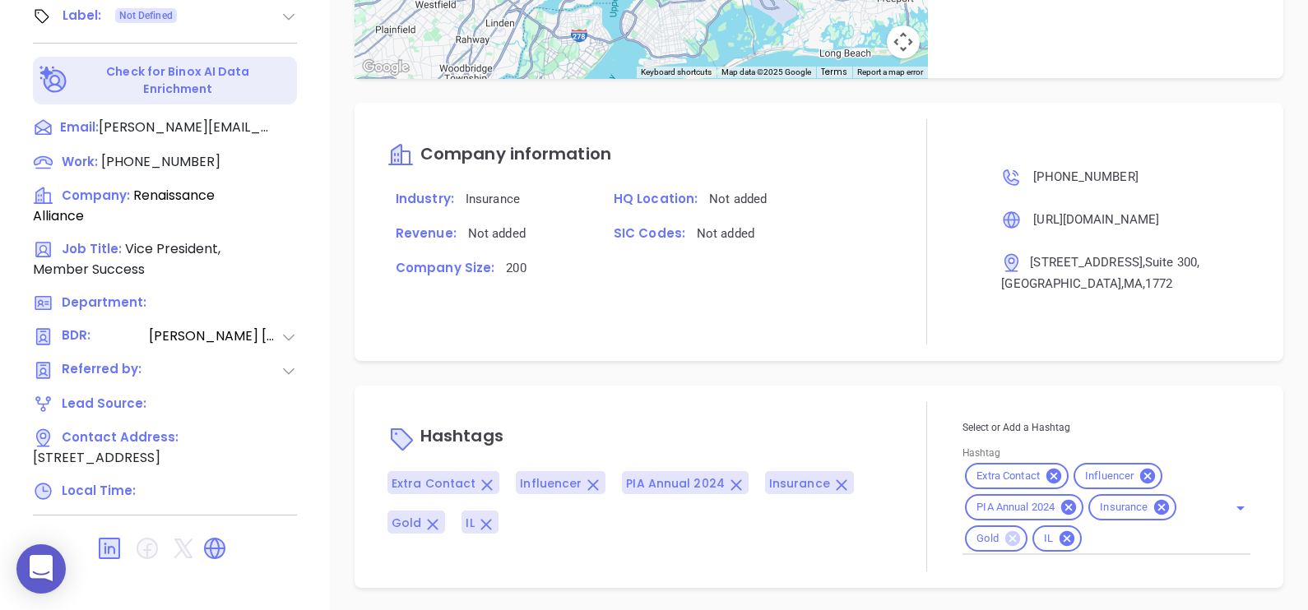
click at [1005, 536] on icon at bounding box center [1012, 538] width 15 height 15
click at [1090, 554] on div "Select or Add a Hashtag Hashtag Extra Contact Influencer PIA Annual 2024 Insura…" at bounding box center [1106, 486] width 288 height 169
click at [1072, 538] on input "Hashtag" at bounding box center [1111, 539] width 187 height 21
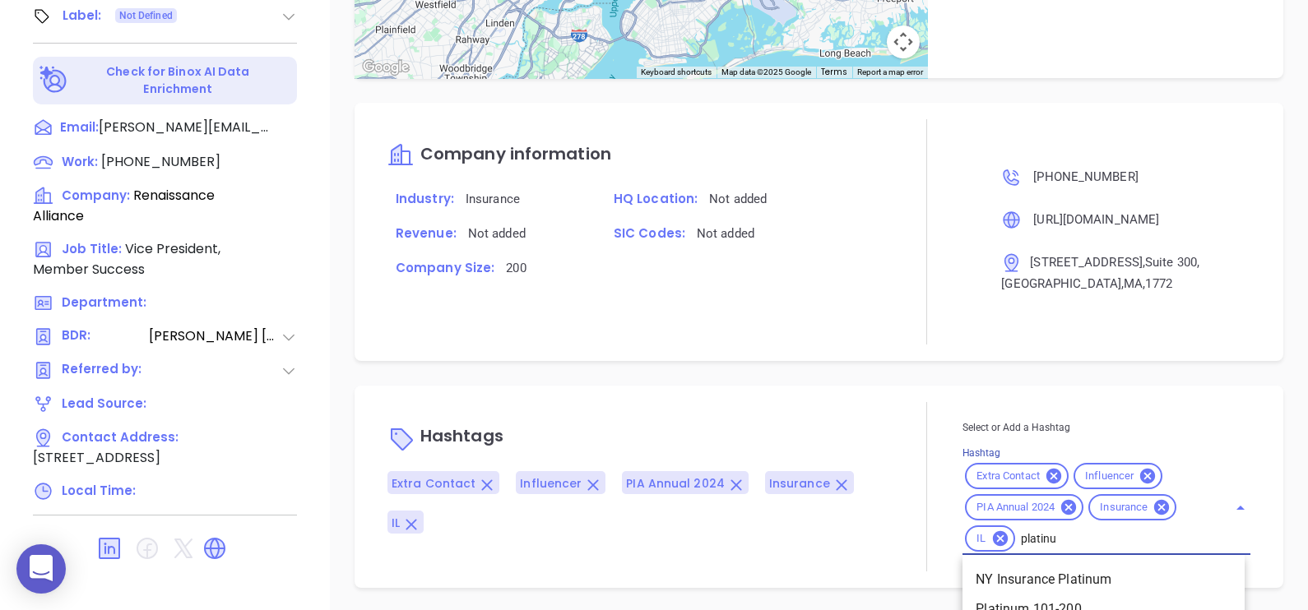
type input "platinum"
click at [1074, 603] on li "Platinum 101-200" at bounding box center [1103, 610] width 282 height 30
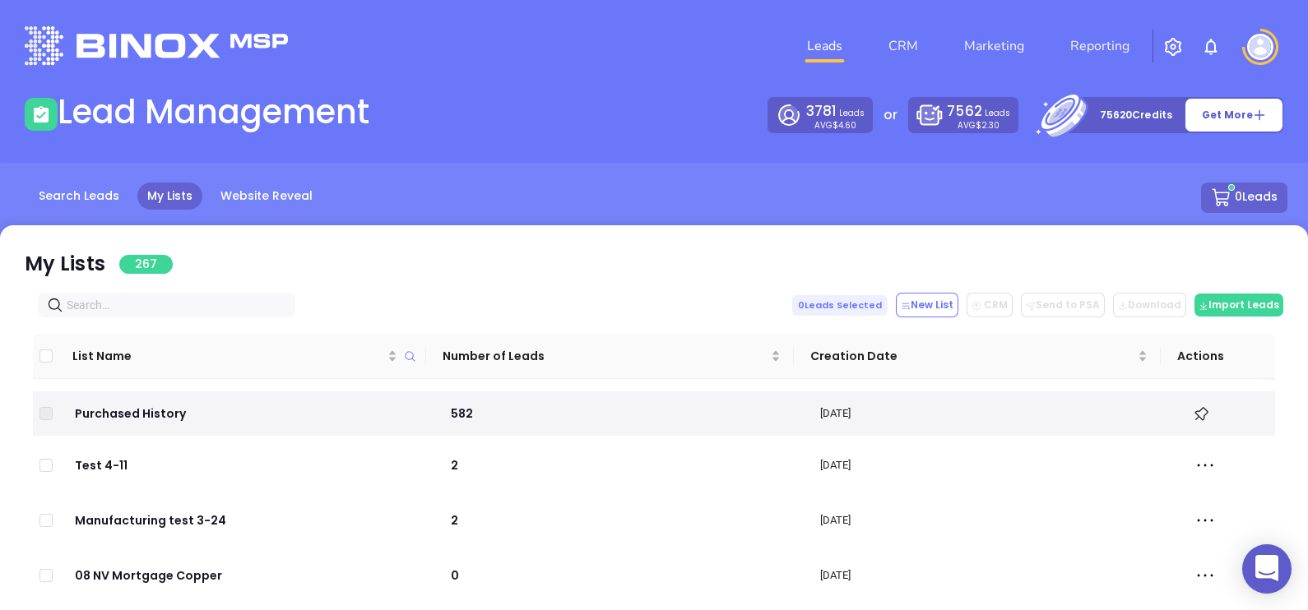
click at [174, 294] on span at bounding box center [166, 305] width 257 height 25
paste input "kowalskyinsurance.com"
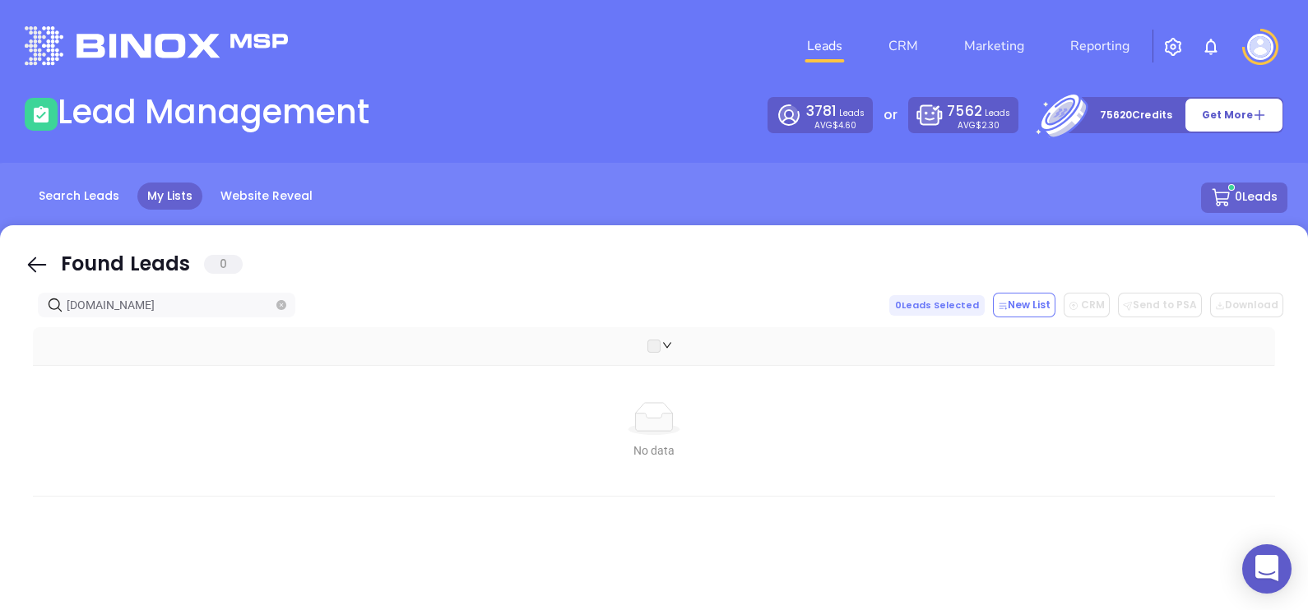
type input "kowalskyinsurance.com"
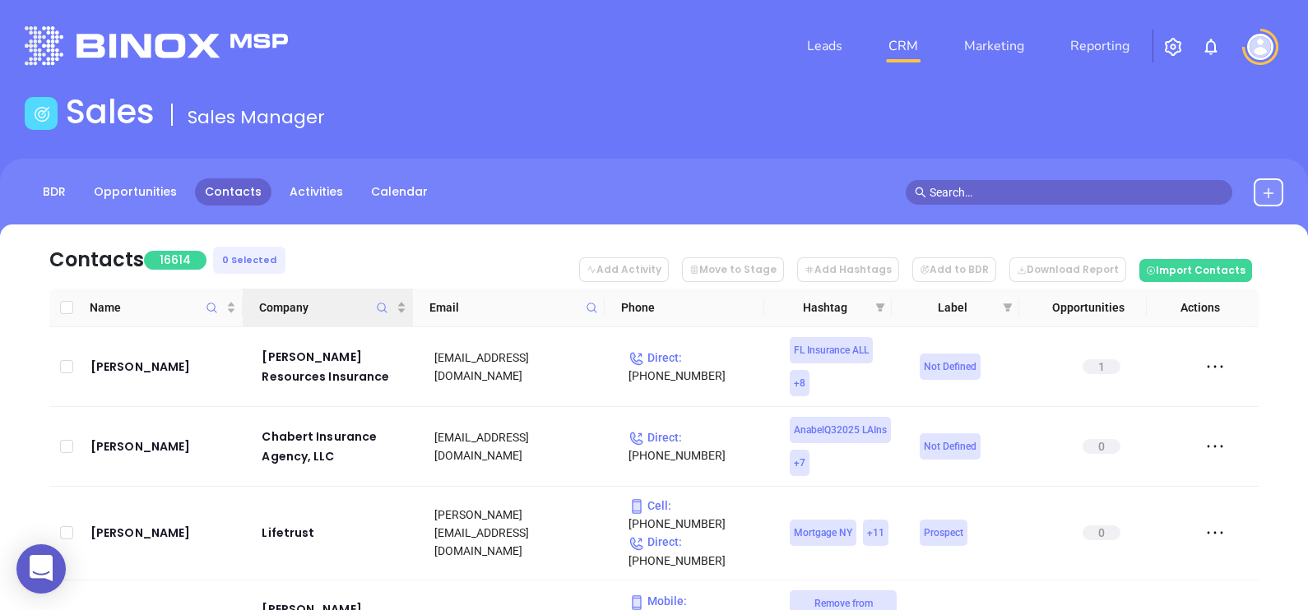
click at [380, 302] on icon "Company" at bounding box center [382, 308] width 12 height 12
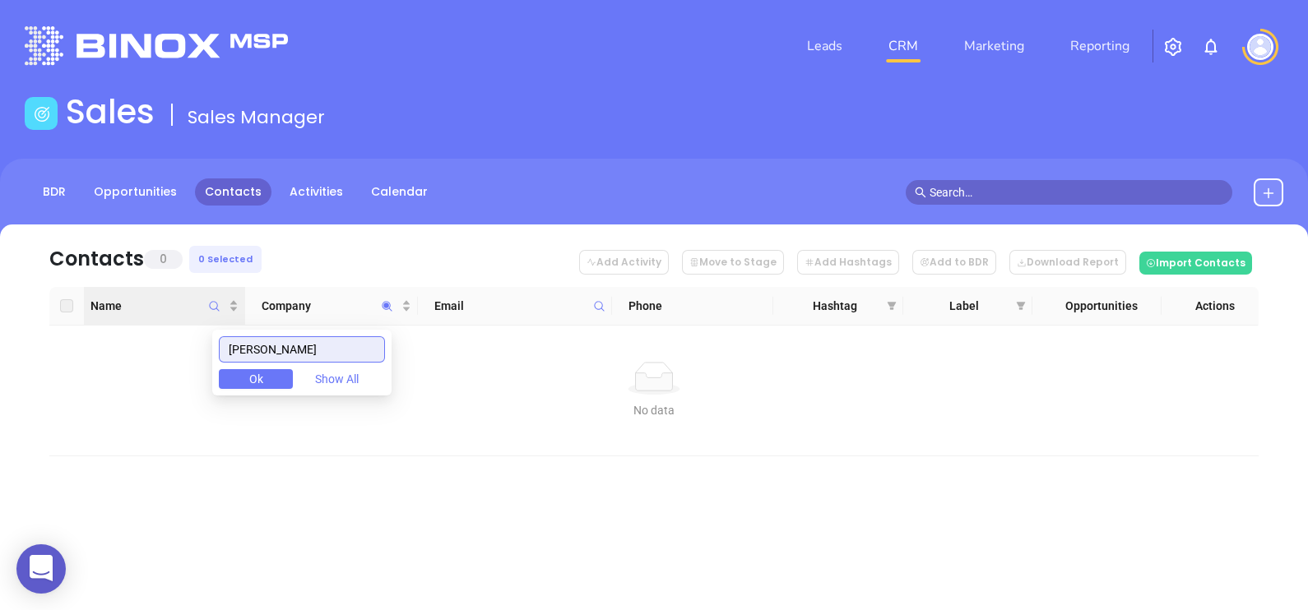
drag, startPoint x: 300, startPoint y: 350, endPoint x: 179, endPoint y: 321, distance: 125.1
click at [179, 321] on body "0 Leads CRM Marketing Reporting Financial Leads Leads Sales Sales Manager BDR O…" at bounding box center [654, 305] width 1308 height 610
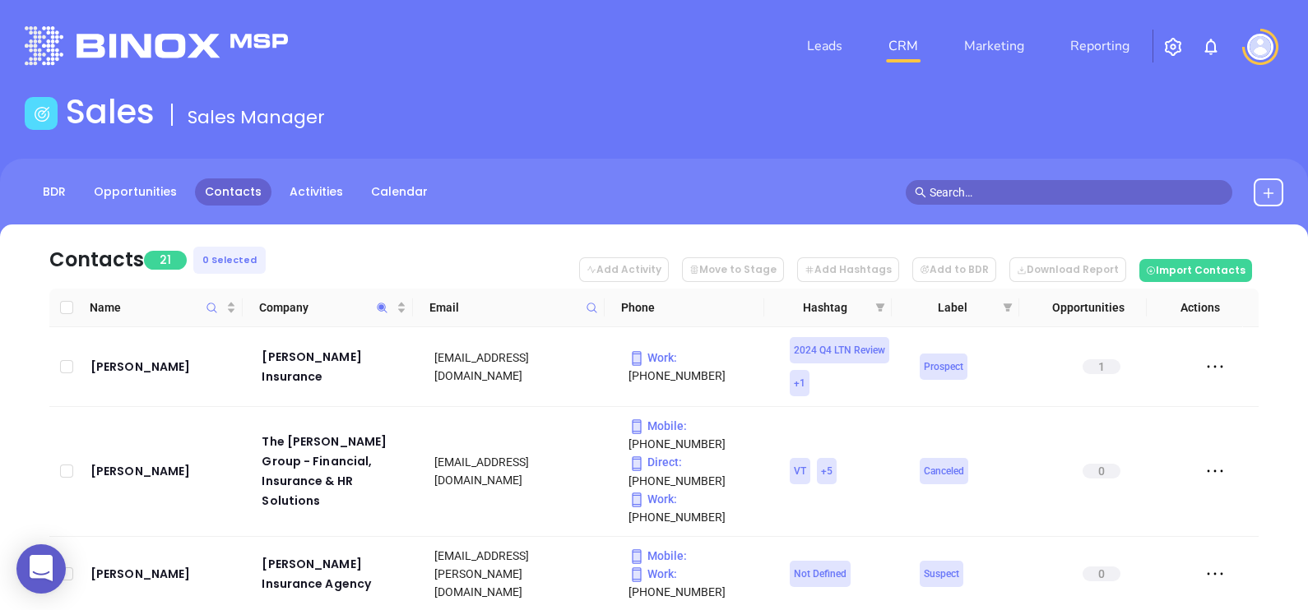
click at [386, 235] on nav "Contacts 21 0 Selected Add Activity Move to Stage Add Hashtags Add to BDR Downl…" at bounding box center [653, 257] width 1209 height 64
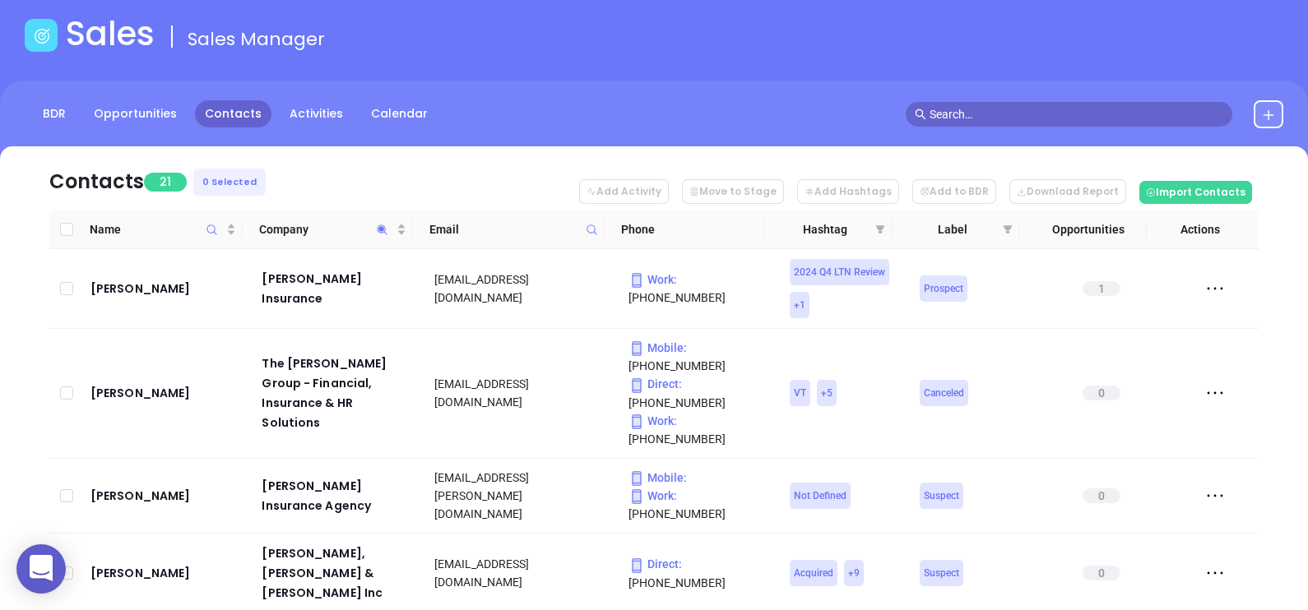
scroll to position [102, 0]
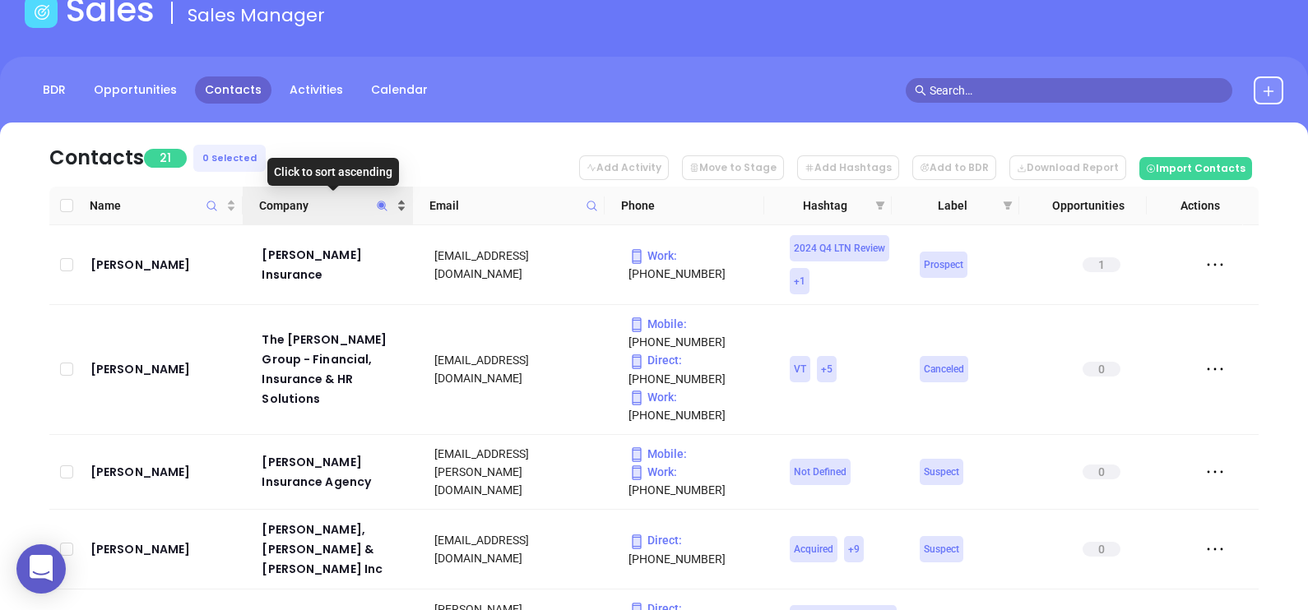
click at [305, 211] on span "Company" at bounding box center [326, 206] width 134 height 18
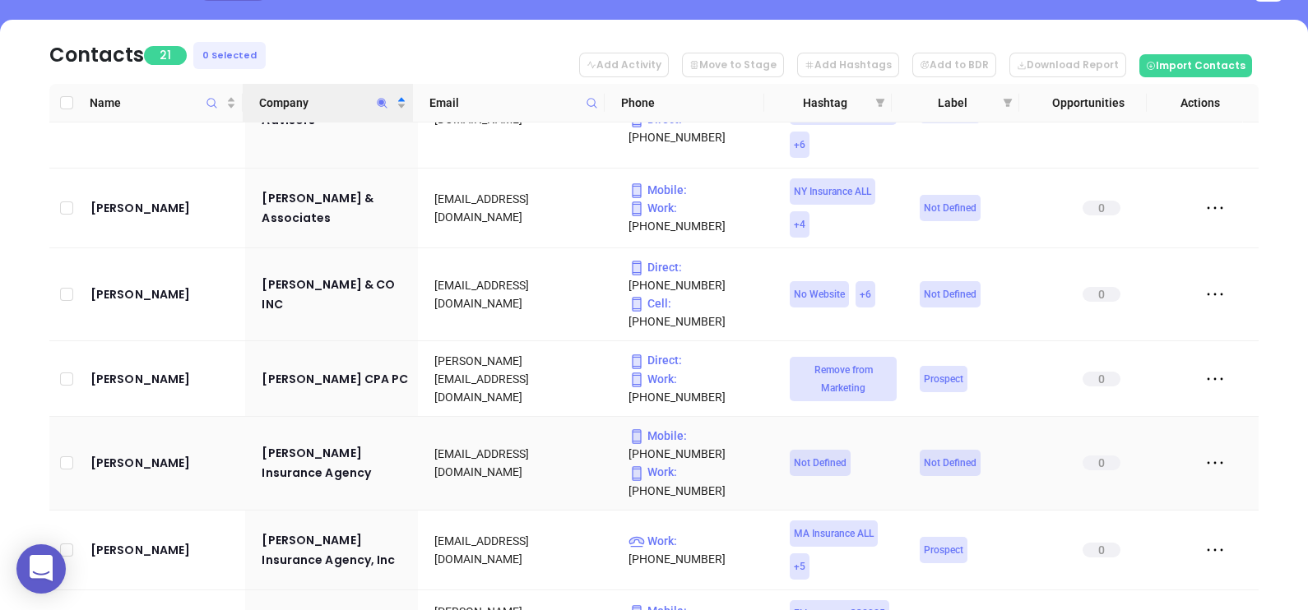
scroll to position [514, 0]
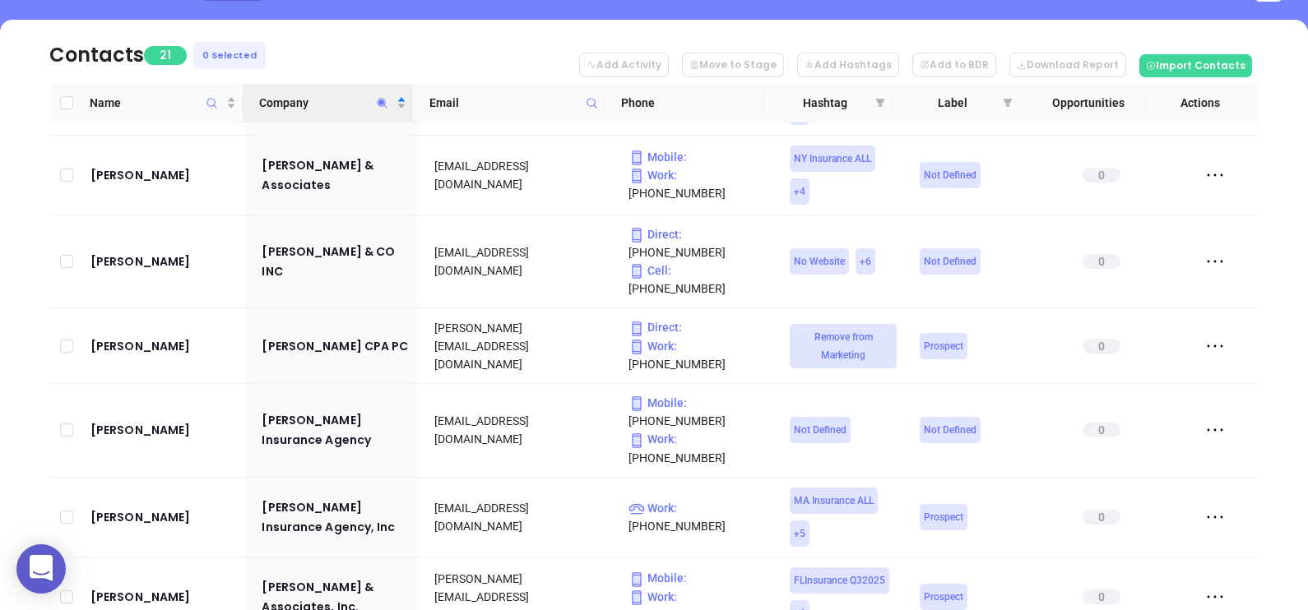
click at [387, 104] on icon "Company" at bounding box center [382, 103] width 12 height 12
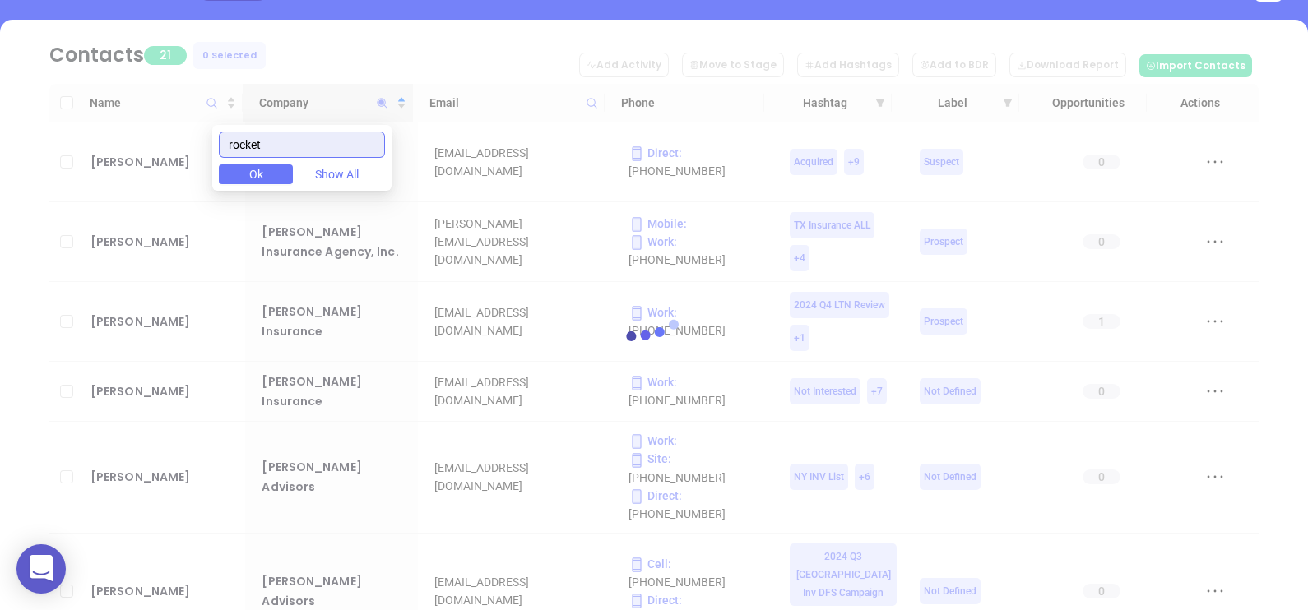
scroll to position [0, 0]
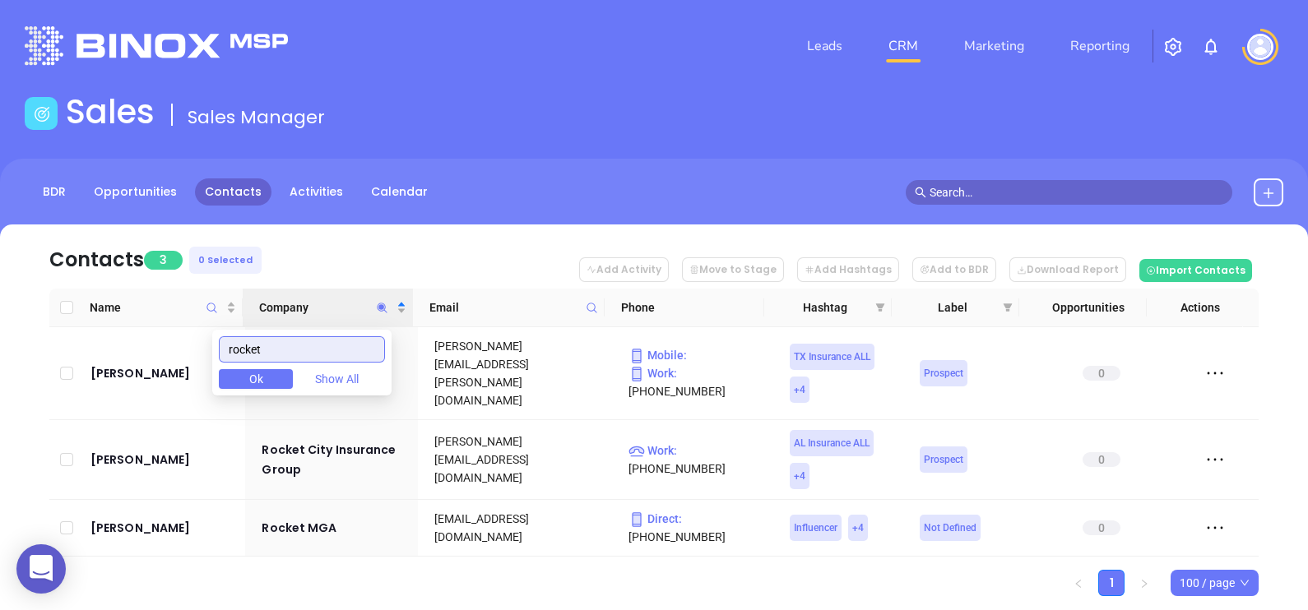
type input "rocket"
click at [369, 254] on nav "Contacts 3 0 Selected Add Activity Move to Stage Add Hashtags Add to BDR Downlo…" at bounding box center [653, 257] width 1209 height 64
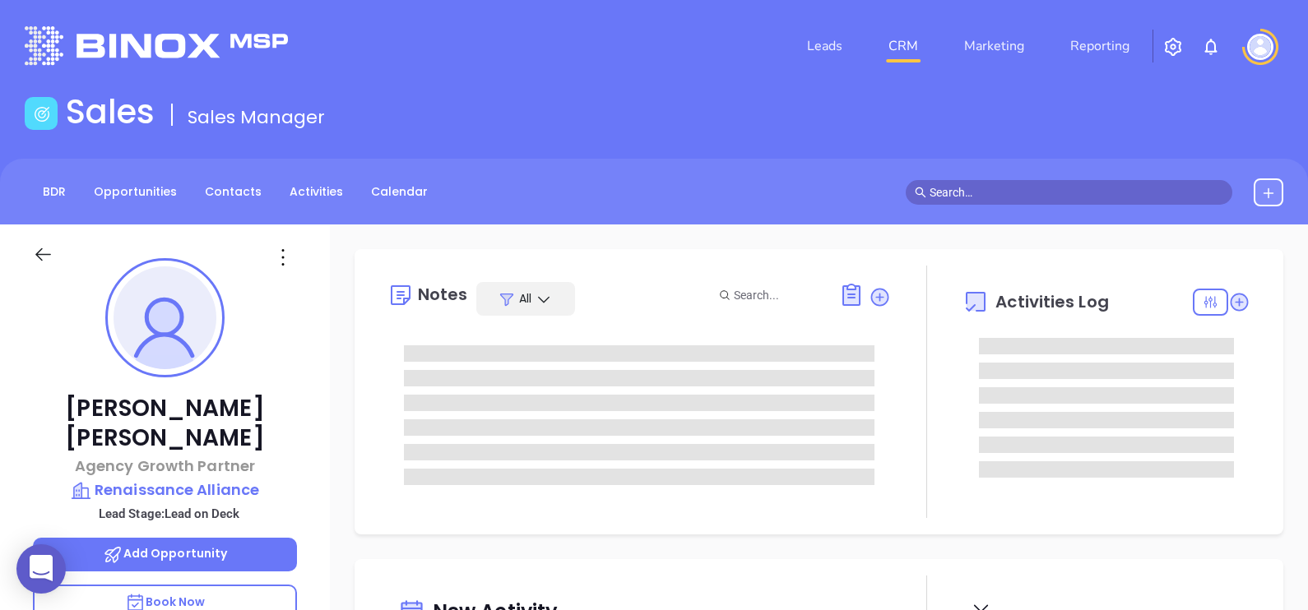
type input "[DATE]"
type input "[PERSON_NAME]"
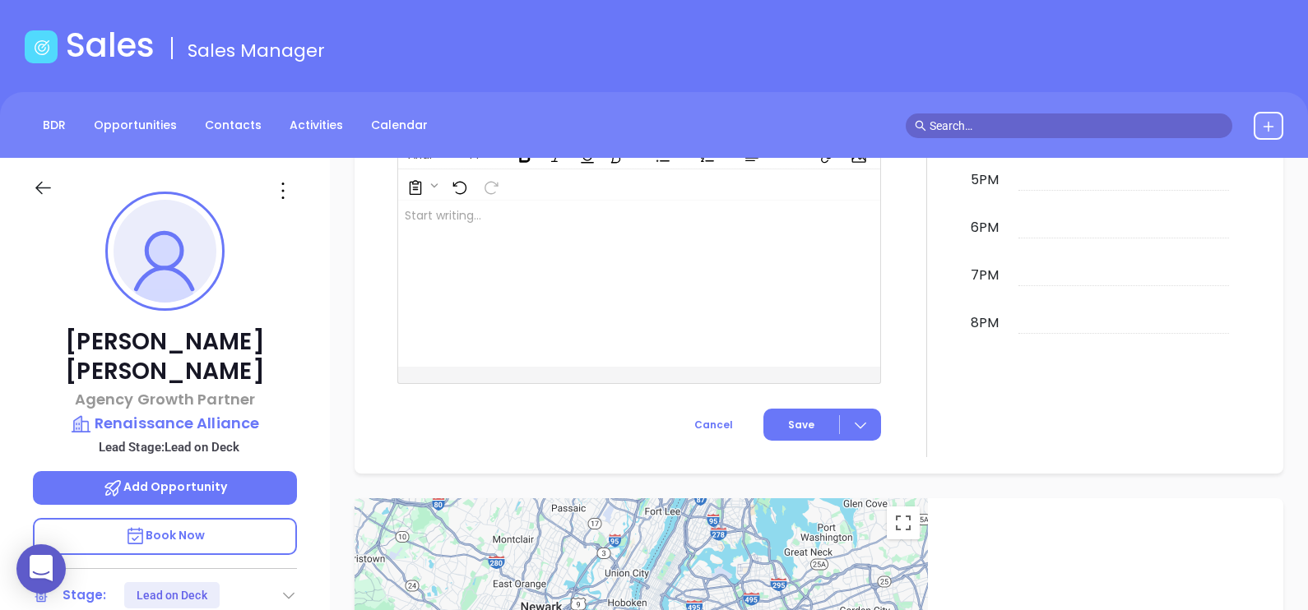
scroll to position [45, 0]
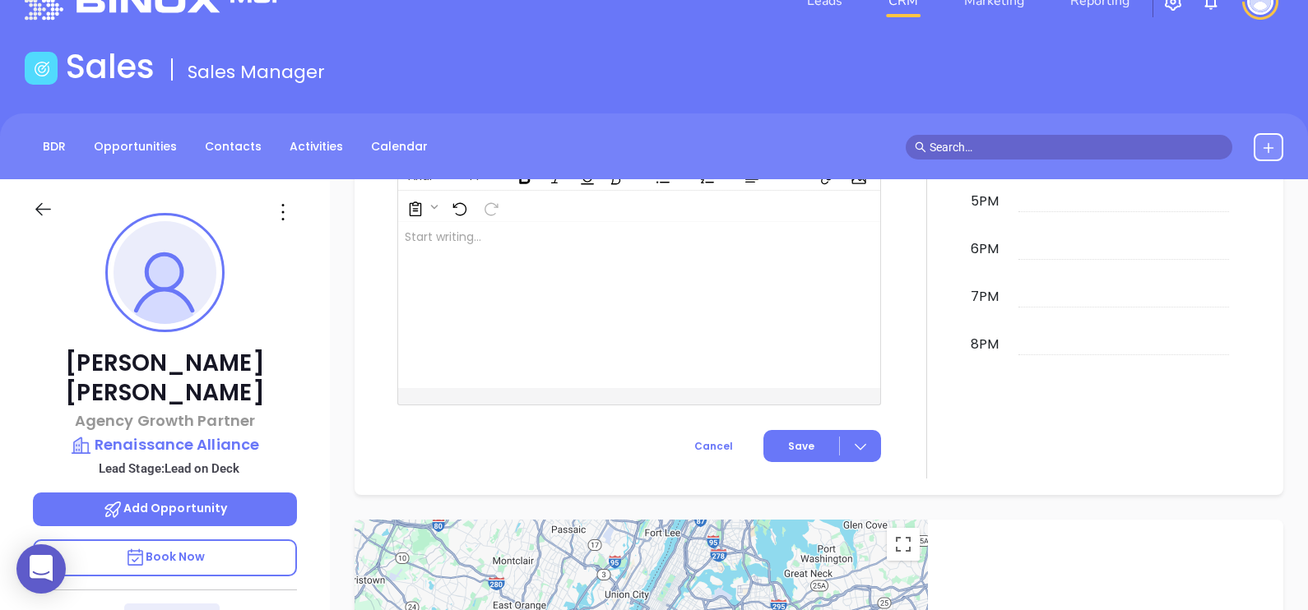
click at [283, 216] on icon at bounding box center [283, 212] width 26 height 26
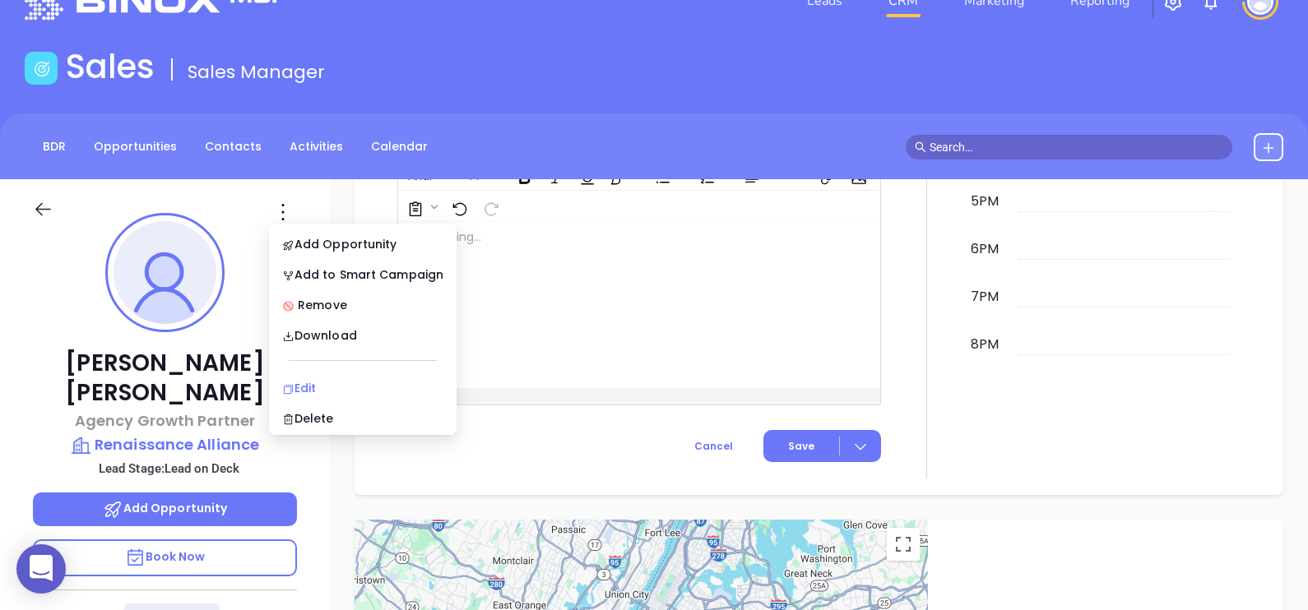
click at [339, 380] on div "Edit" at bounding box center [362, 388] width 161 height 18
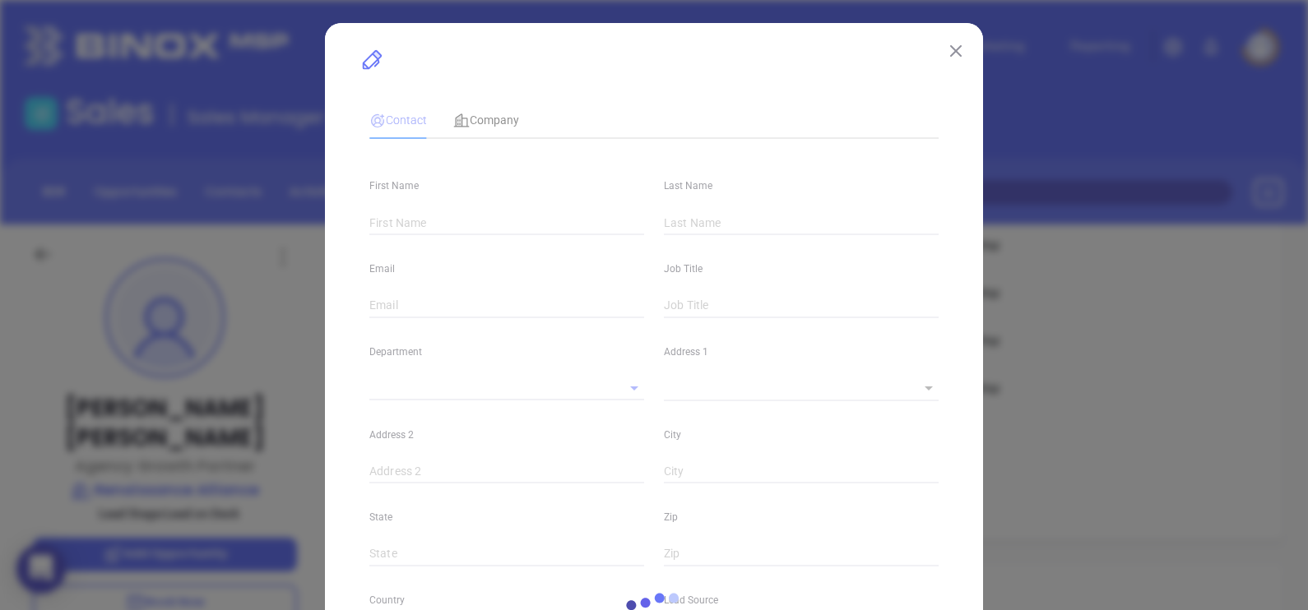
type input "[PERSON_NAME]"
type input "[EMAIL_ADDRESS][PERSON_NAME][DOMAIN_NAME]"
type input "Agency Growth Partner"
type input "1"
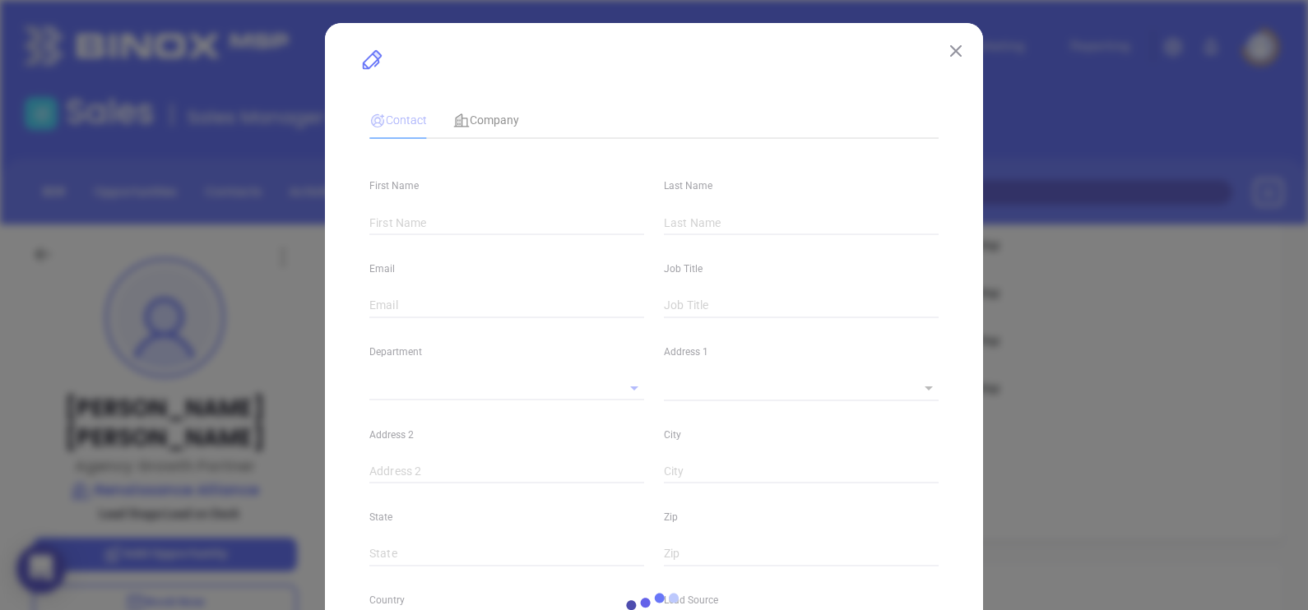
type input "[DOMAIN_NAME][URL][PERSON_NAME]"
type input "[PERSON_NAME]"
type input "Lead on Deck"
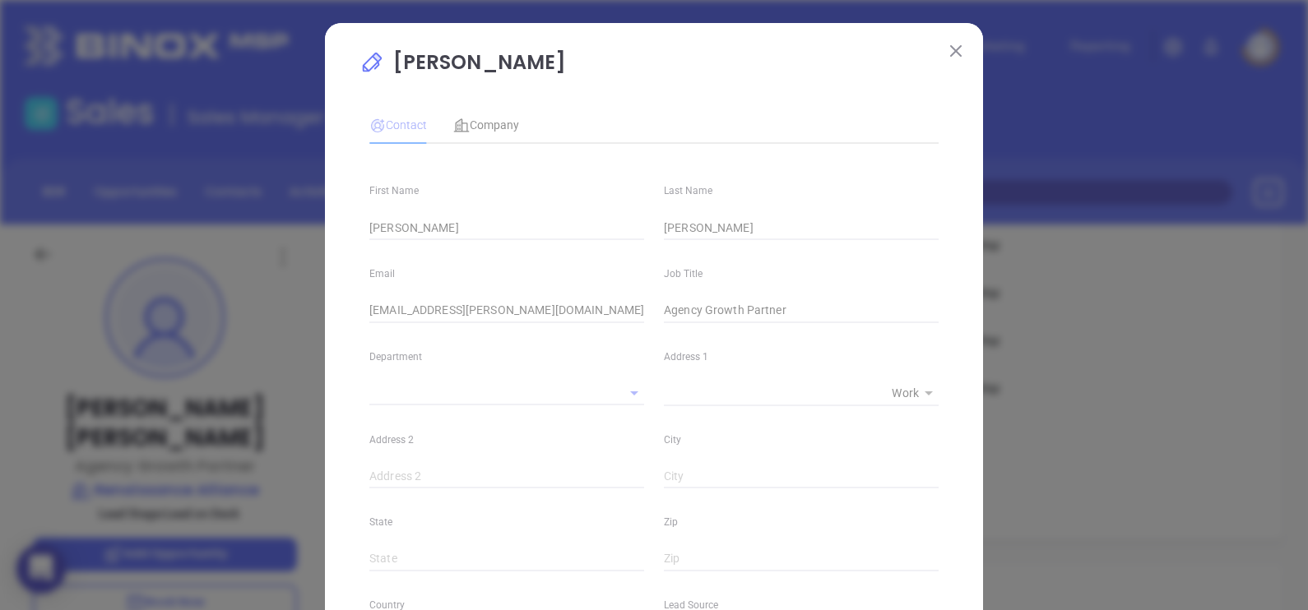
type input "1"
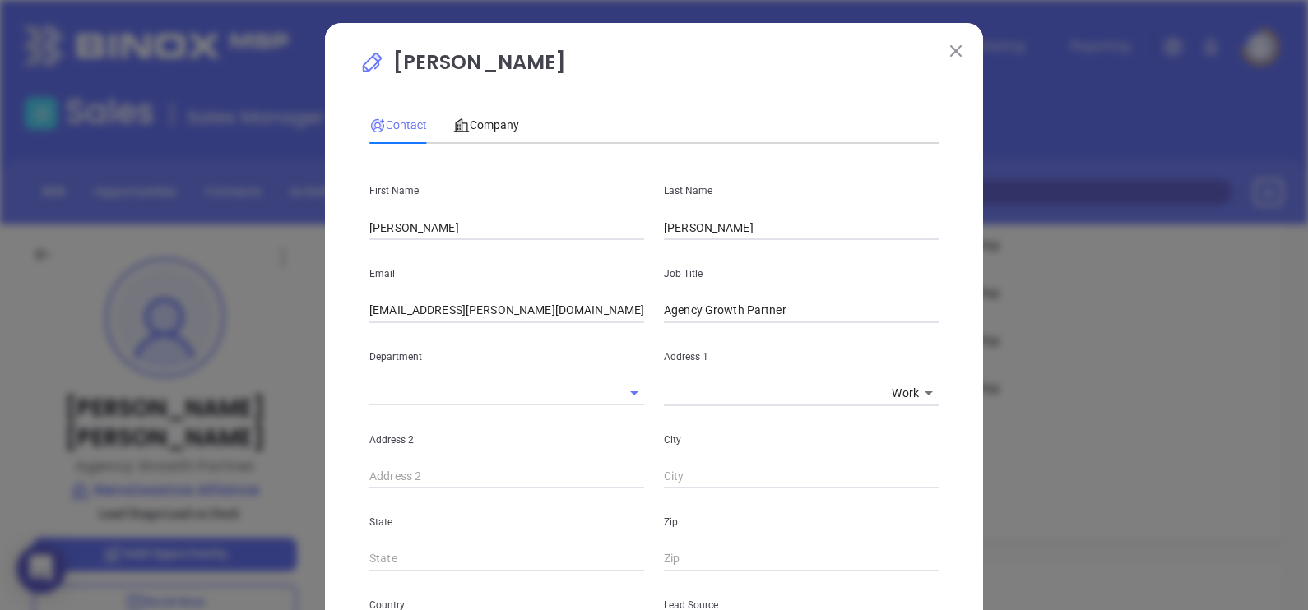
click at [950, 51] on img at bounding box center [956, 51] width 12 height 12
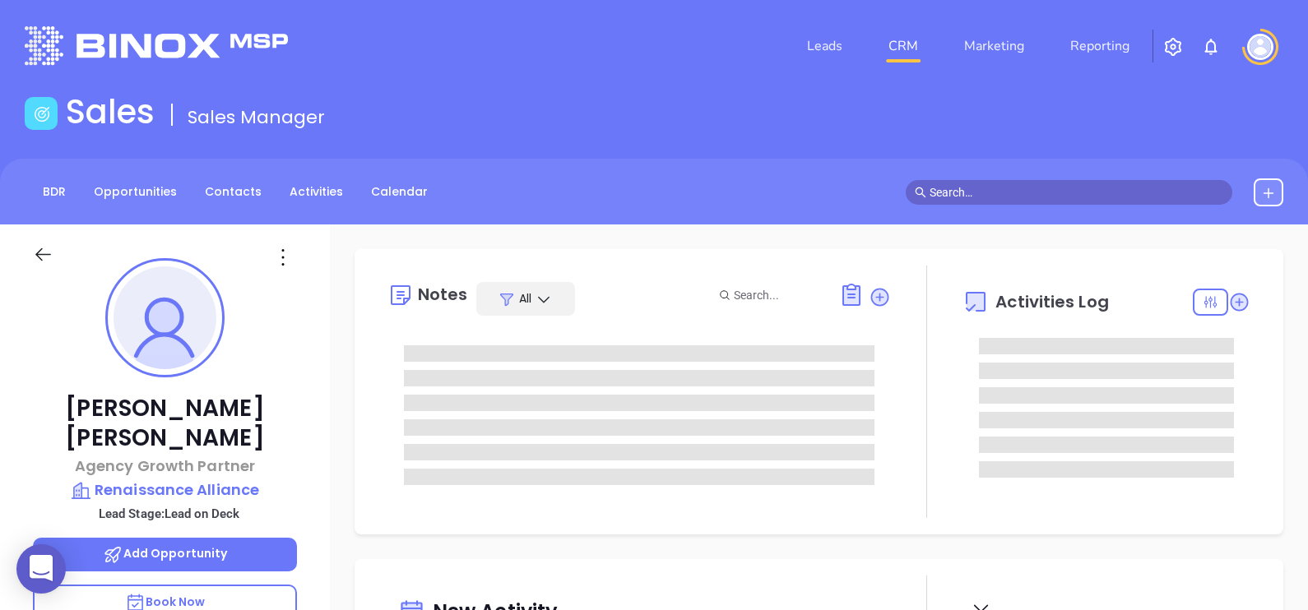
type input "[DATE]"
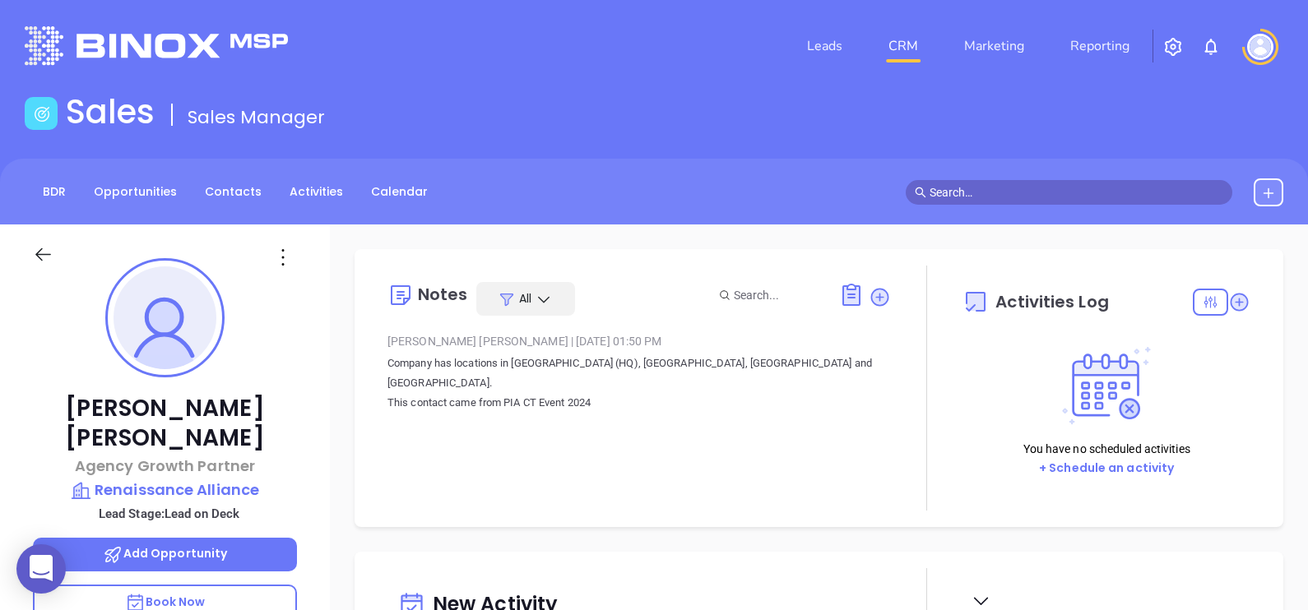
type input "[PERSON_NAME]"
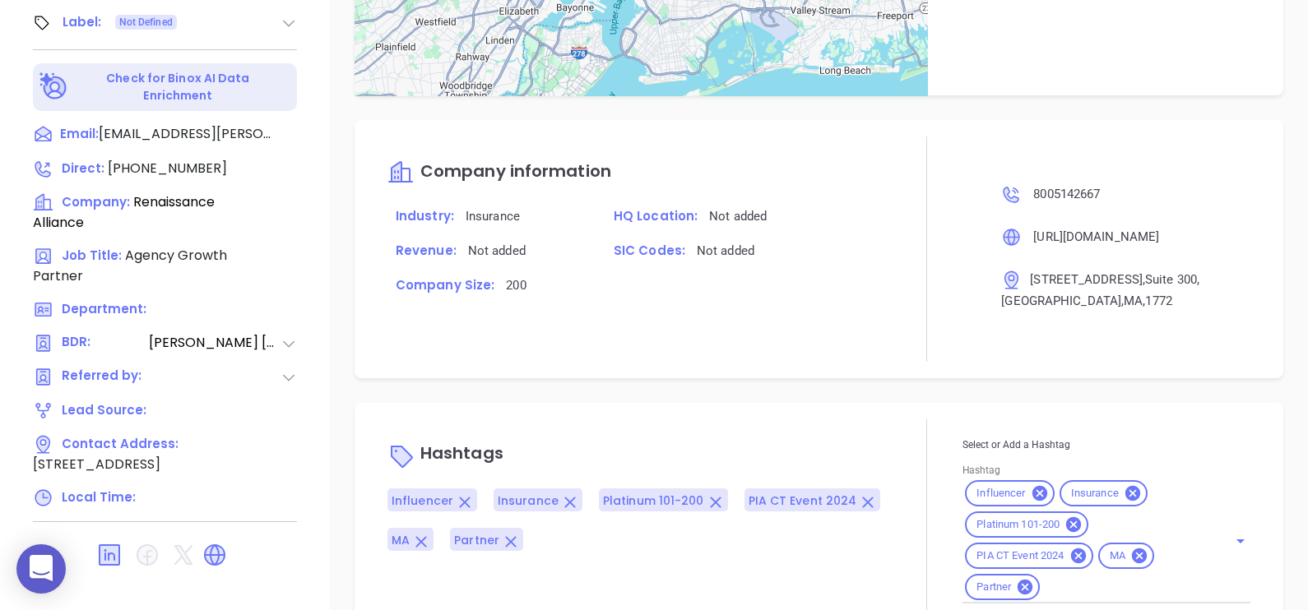
scroll to position [959, 0]
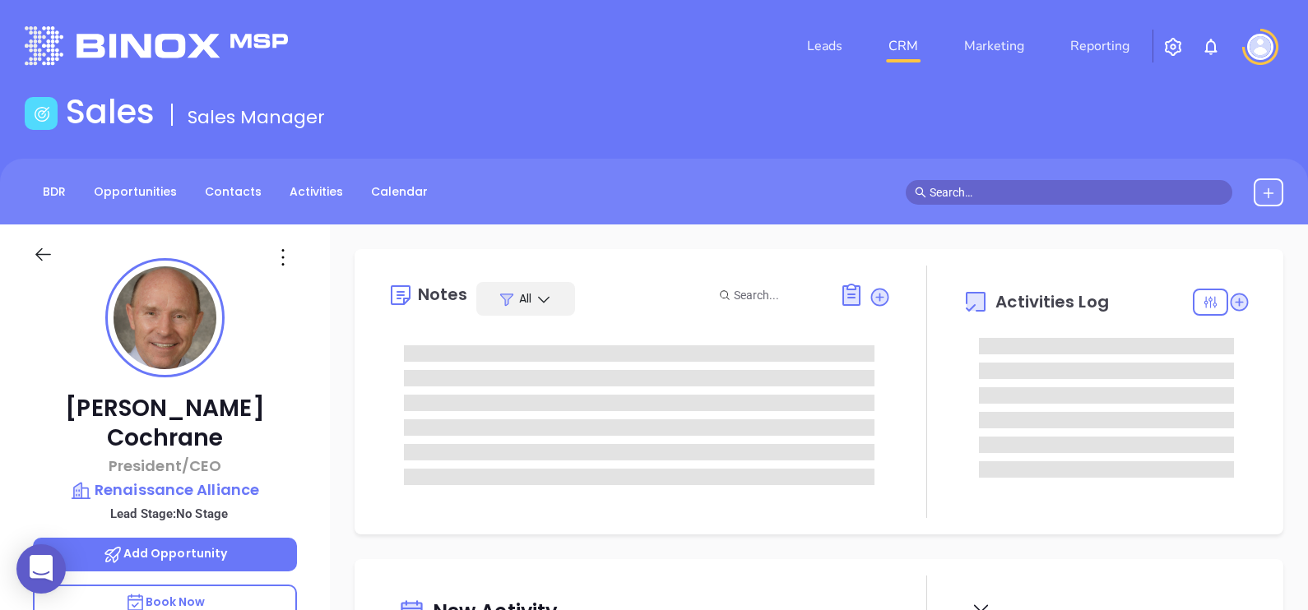
type input "[PERSON_NAME]"
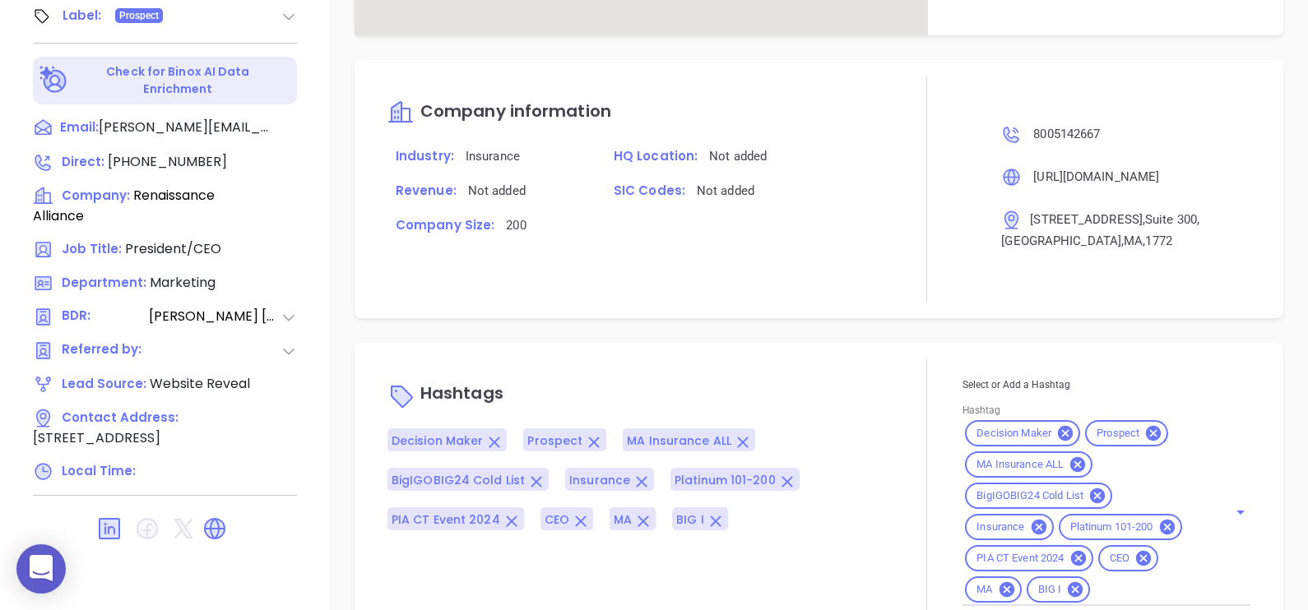
scroll to position [1165, 0]
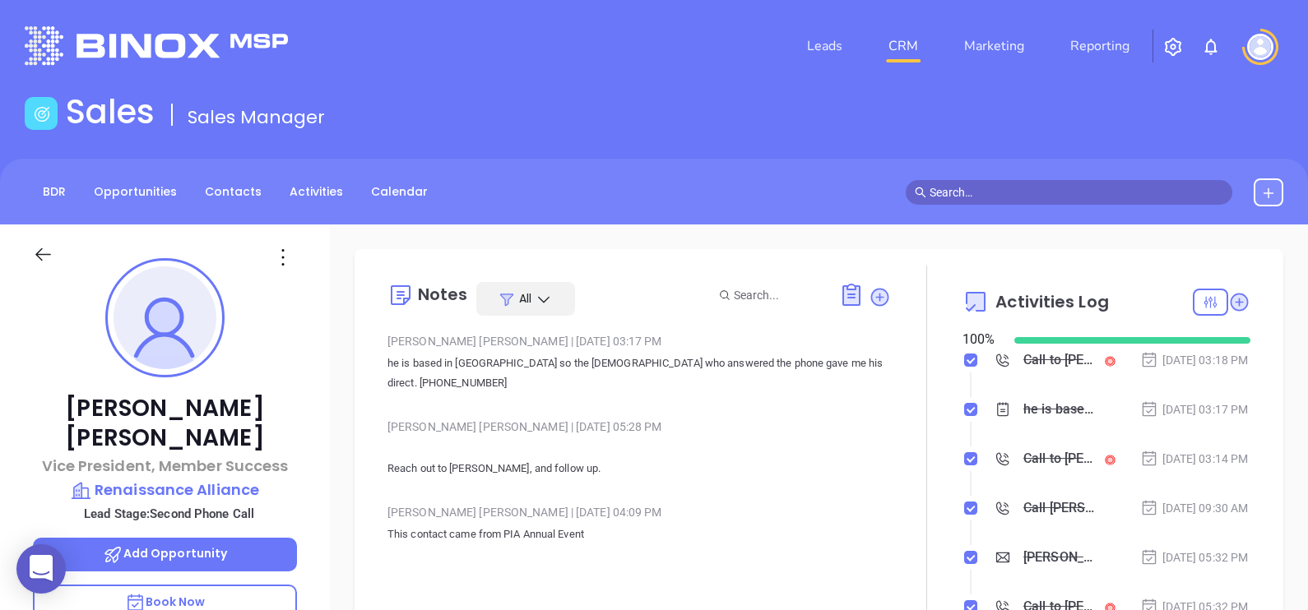
type input "[PERSON_NAME]"
click at [216, 479] on p "Renaissance Alliance" at bounding box center [165, 490] width 264 height 23
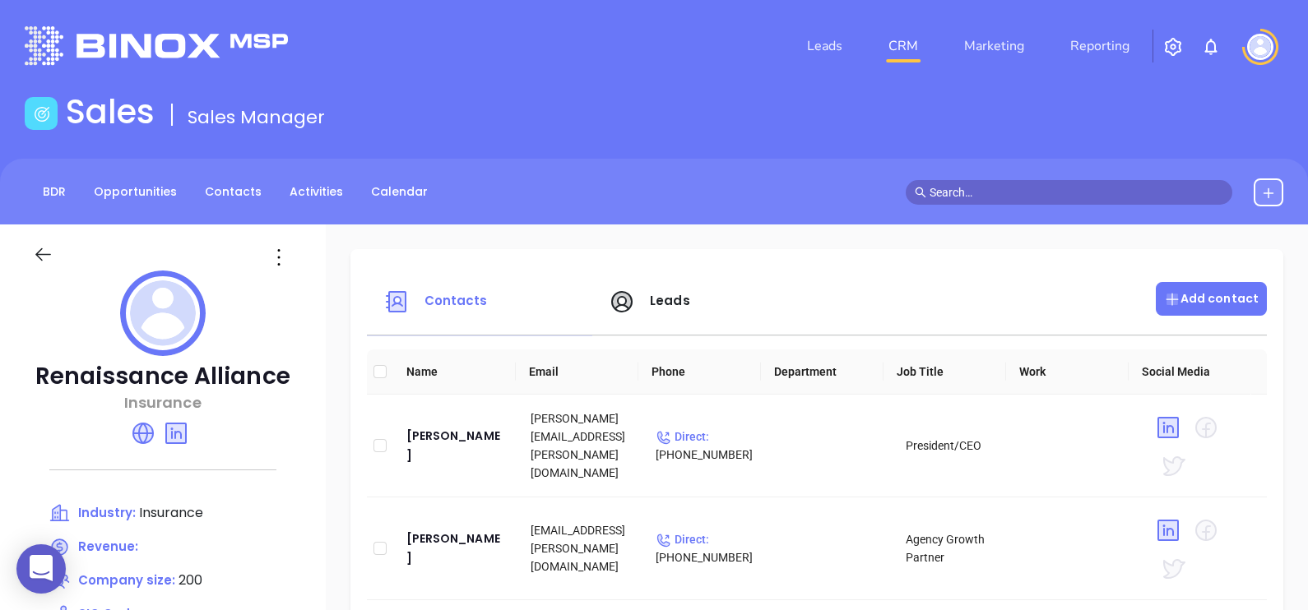
click at [1208, 294] on p "Add contact" at bounding box center [1211, 298] width 95 height 17
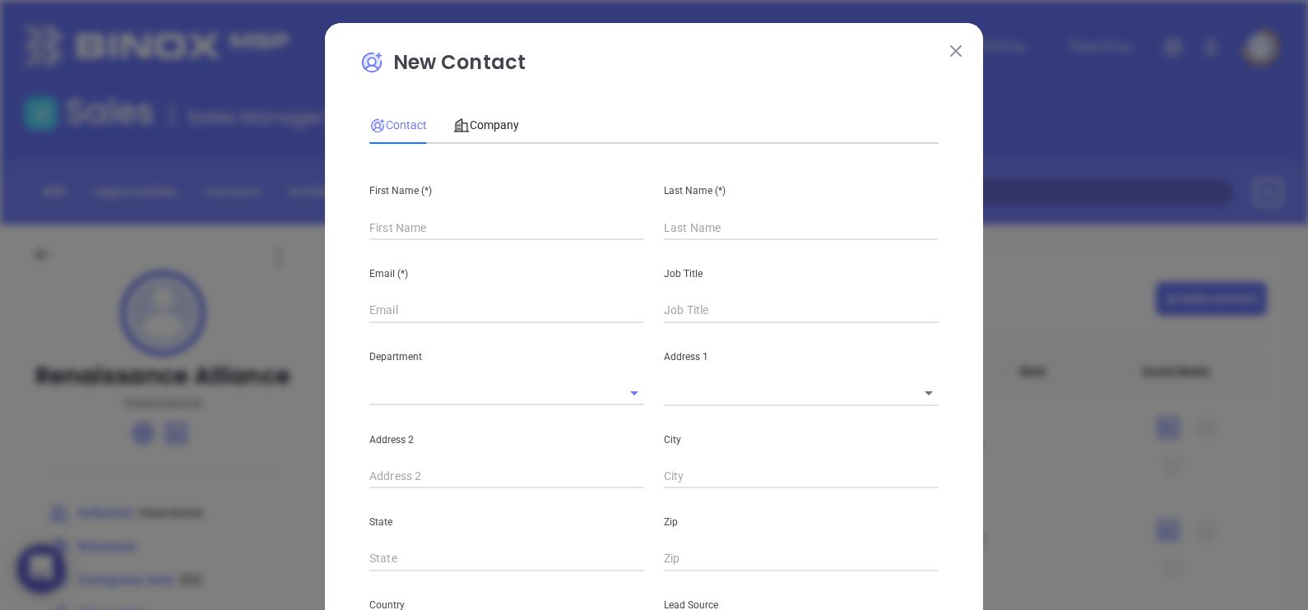
type input "Fourth Phone Call"
type input "1"
click at [438, 230] on input "text" at bounding box center [506, 228] width 275 height 25
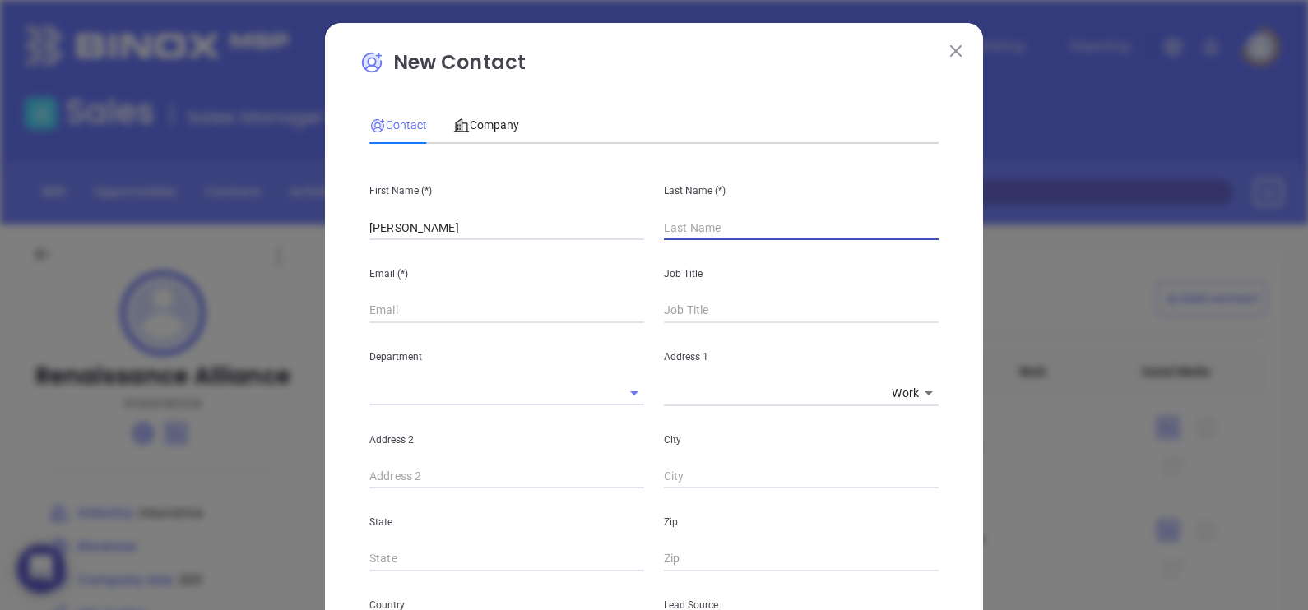
click at [438, 233] on input "David" at bounding box center [506, 228] width 275 height 25
type input "David"
type input "S"
type input "Dawson"
drag, startPoint x: 457, startPoint y: 321, endPoint x: 467, endPoint y: 308, distance: 16.3
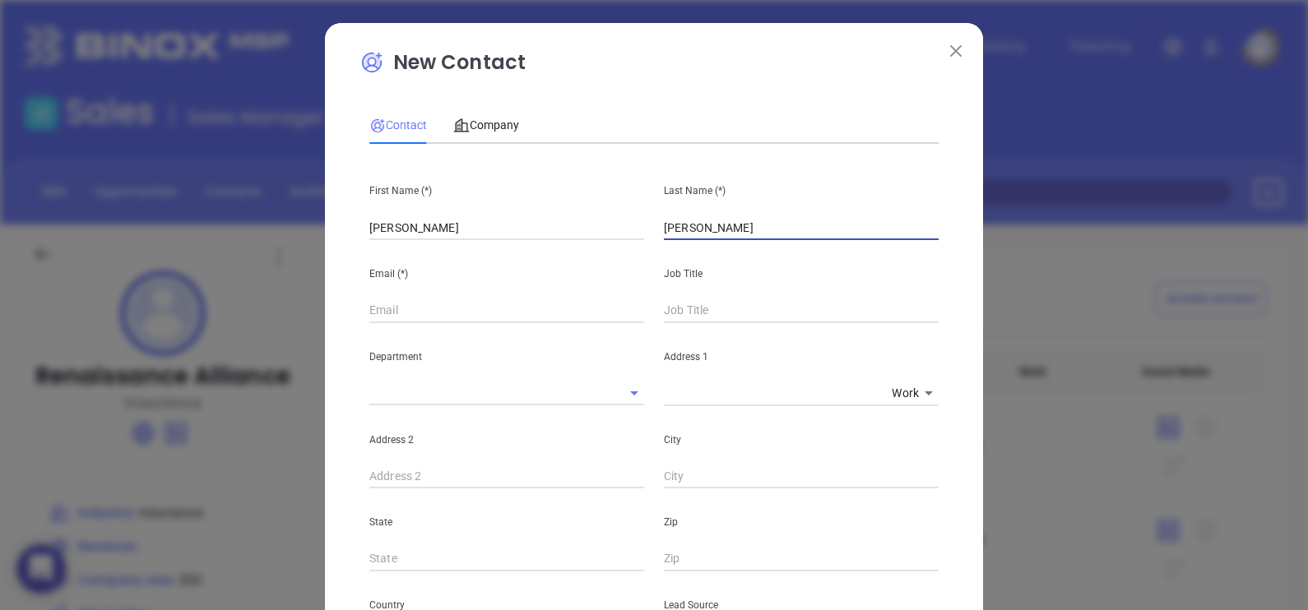
click at [457, 321] on input "text" at bounding box center [506, 311] width 275 height 25
click at [442, 329] on div "Department" at bounding box center [506, 364] width 294 height 83
click at [435, 321] on input "text" at bounding box center [506, 311] width 275 height 25
paste input "https://www.linkedin.com/in/davidmdawson1/"
type input "https://www.linkedin.com/in/davidmdawson1/"
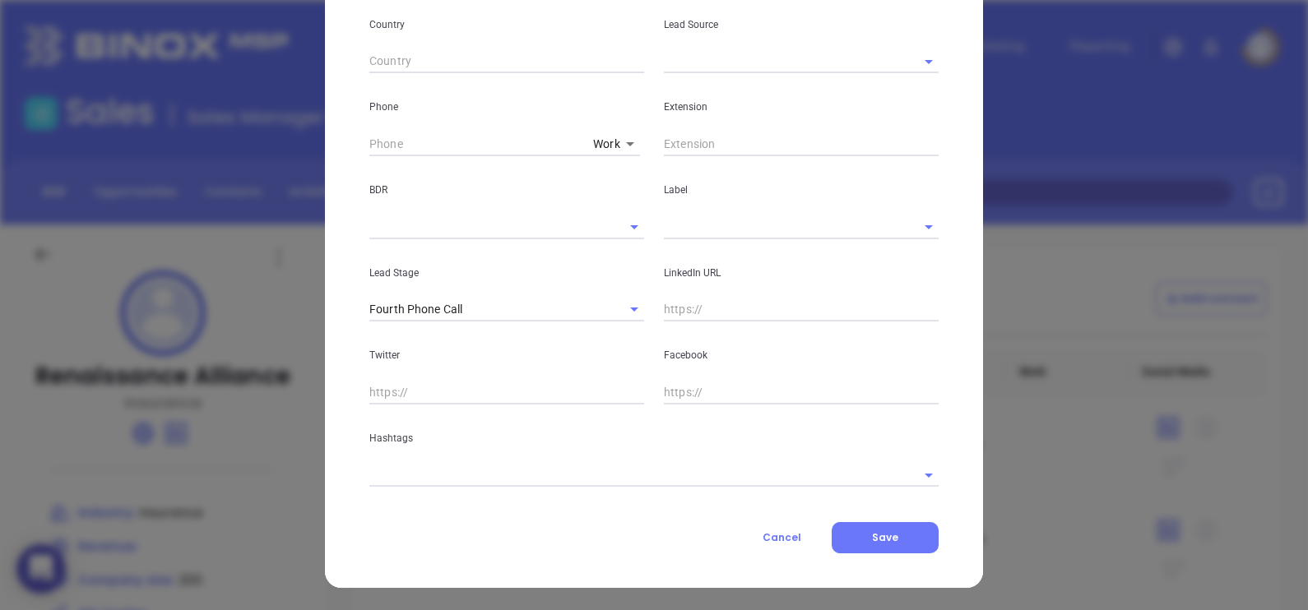
click at [694, 304] on input "text" at bounding box center [801, 310] width 275 height 25
paste input "https://www.linkedin.com/in/davidmdawson1/"
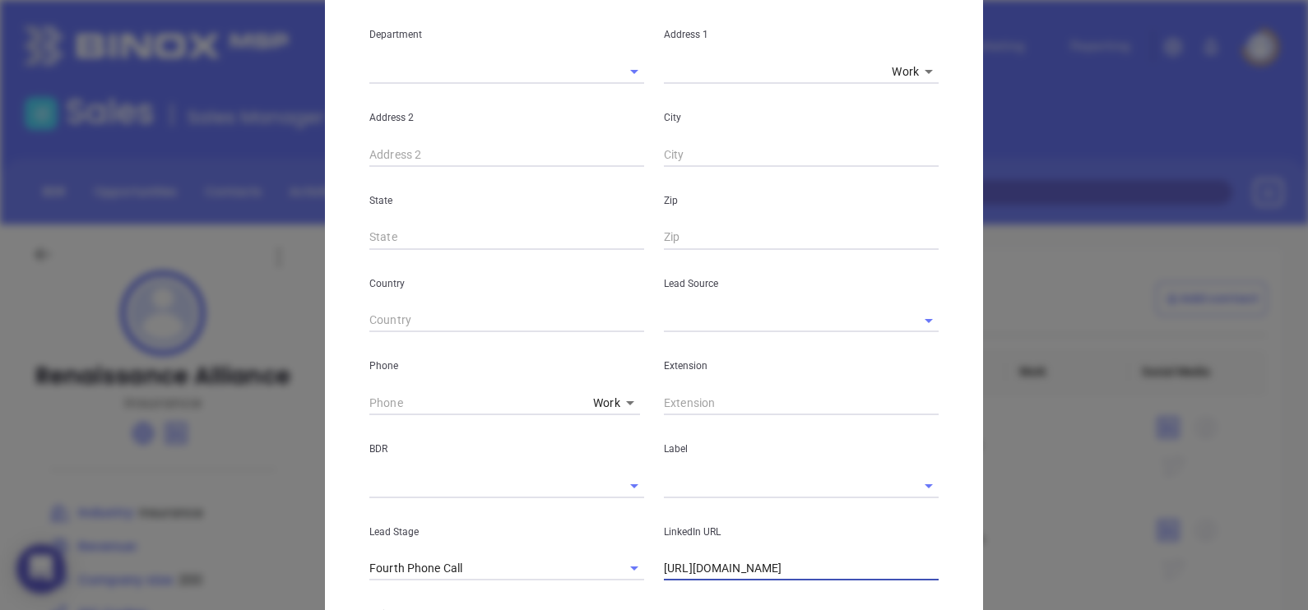
scroll to position [99, 0]
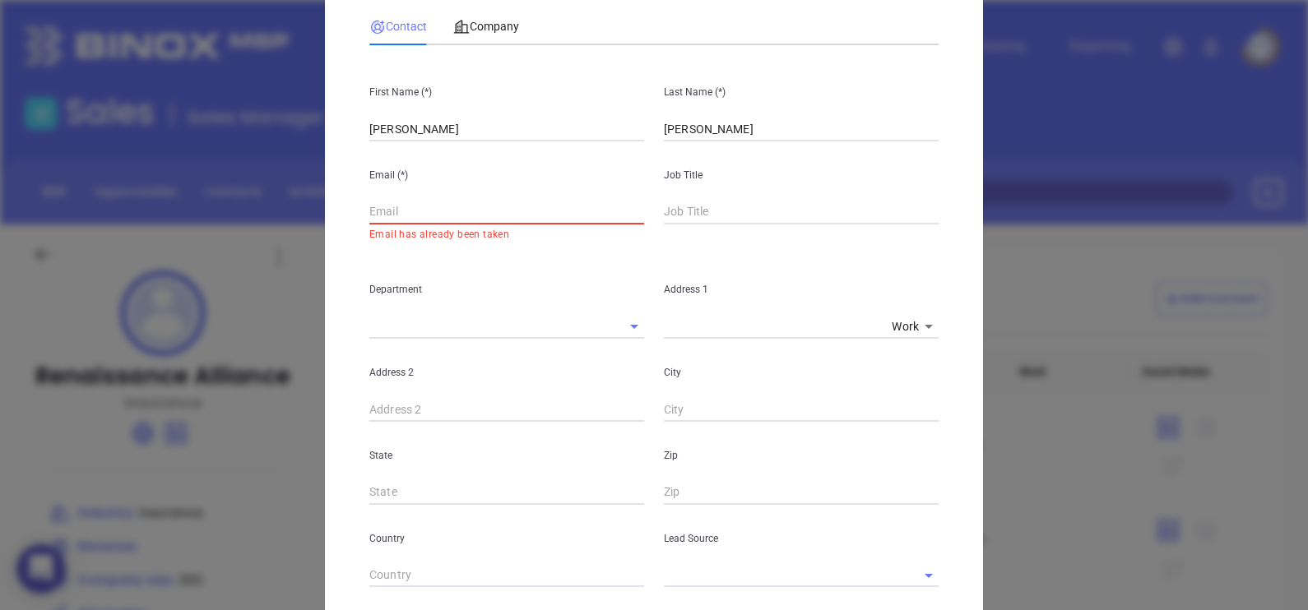
type input "https://www.linkedin.com/in/davidmdawson1/"
click at [461, 193] on div "Email (*) Email has already been taken" at bounding box center [506, 198] width 294 height 115
click at [479, 211] on input "text" at bounding box center [506, 212] width 275 height 25
click at [407, 215] on input "text" at bounding box center [506, 212] width 275 height 25
paste input "David.dawson@renaissanceins.com"
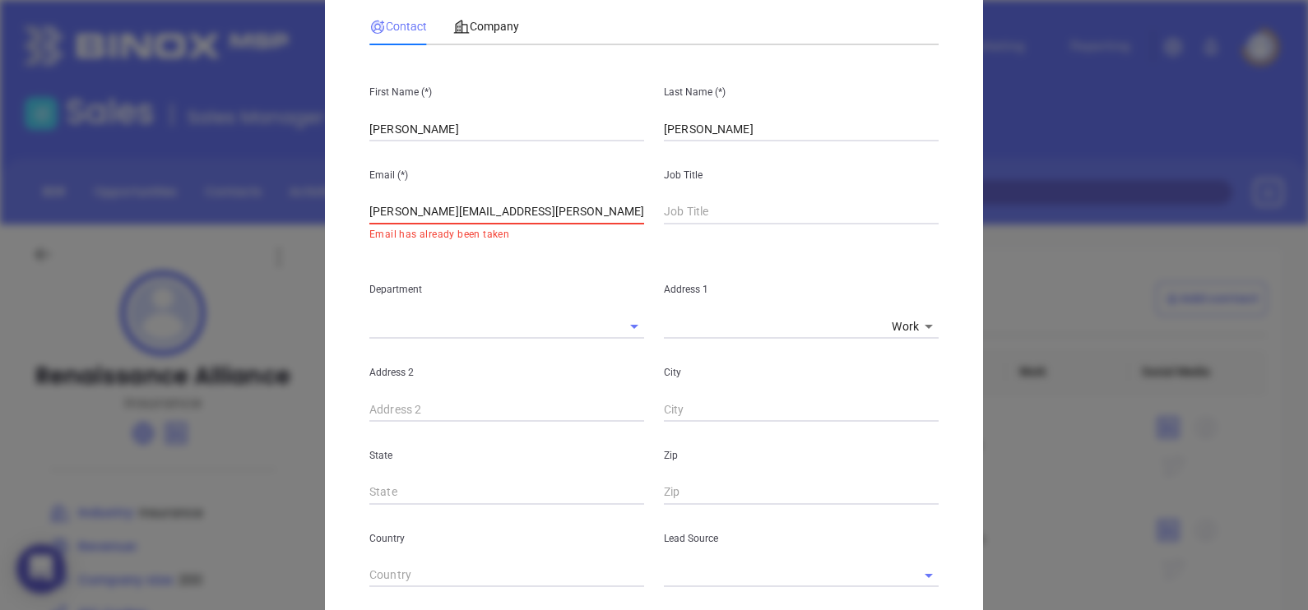
type input "David.dawson@renaissanceins.com"
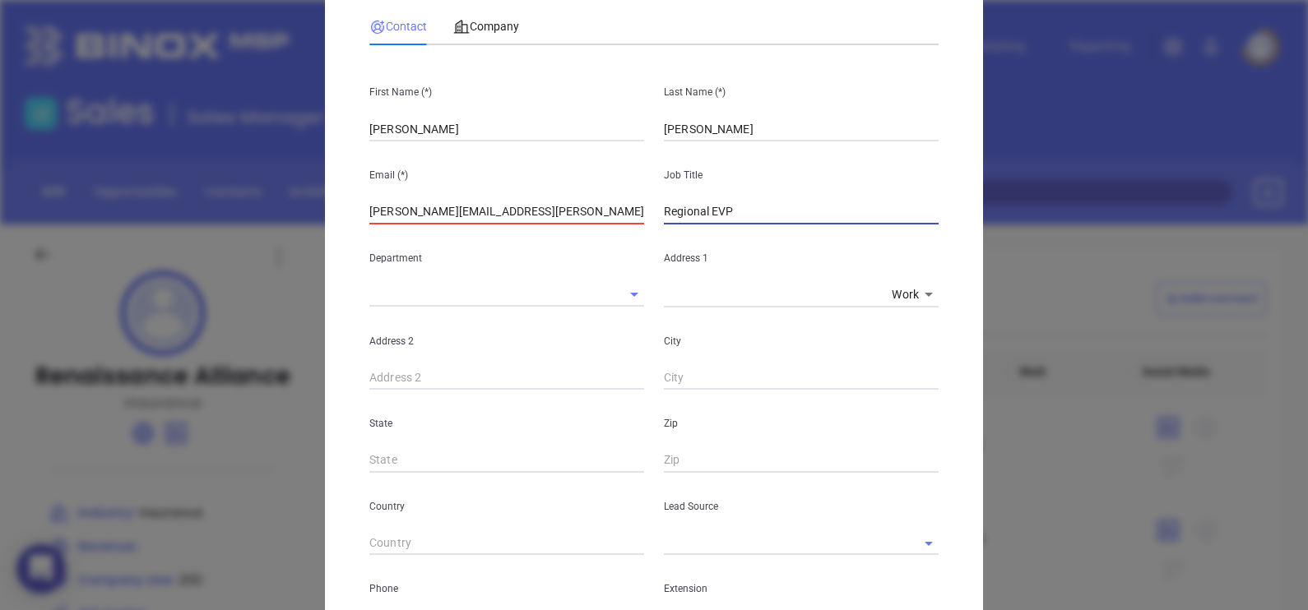
type input "Regional EVP"
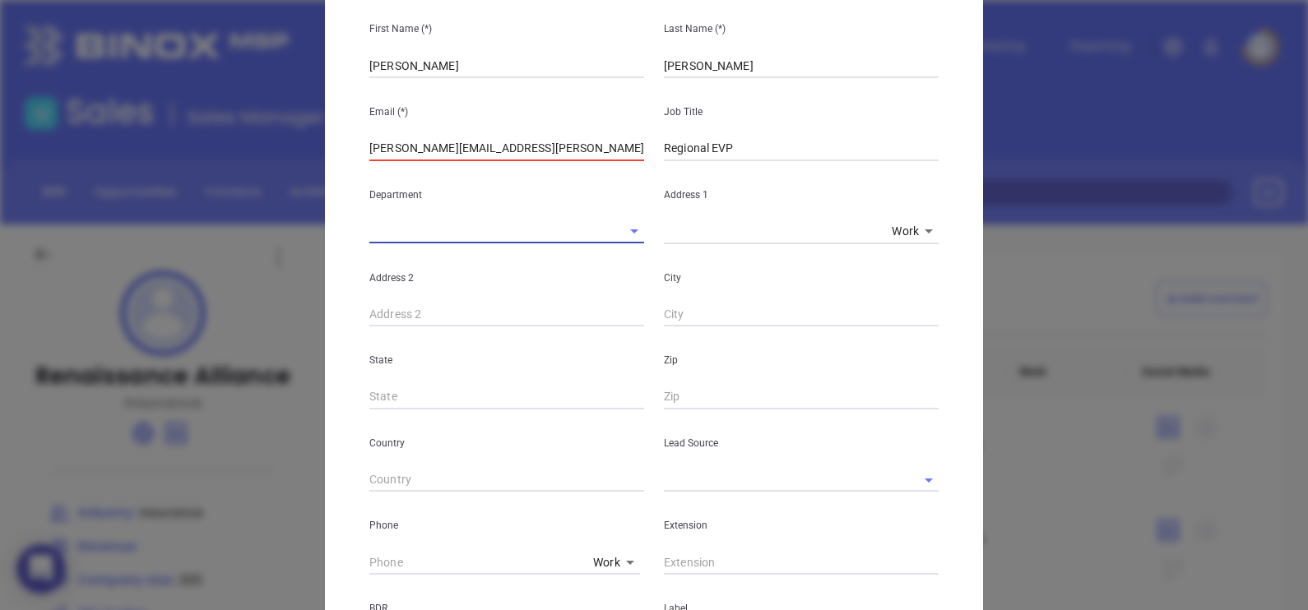
scroll to position [202, 0]
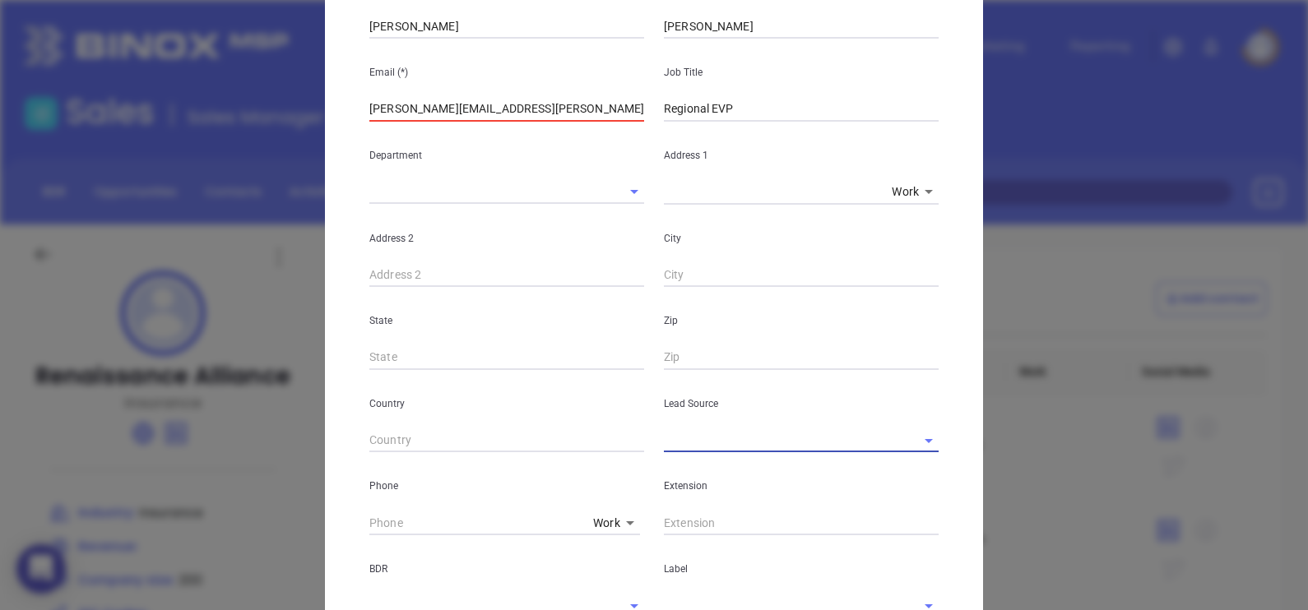
click at [762, 441] on input "text" at bounding box center [778, 441] width 229 height 24
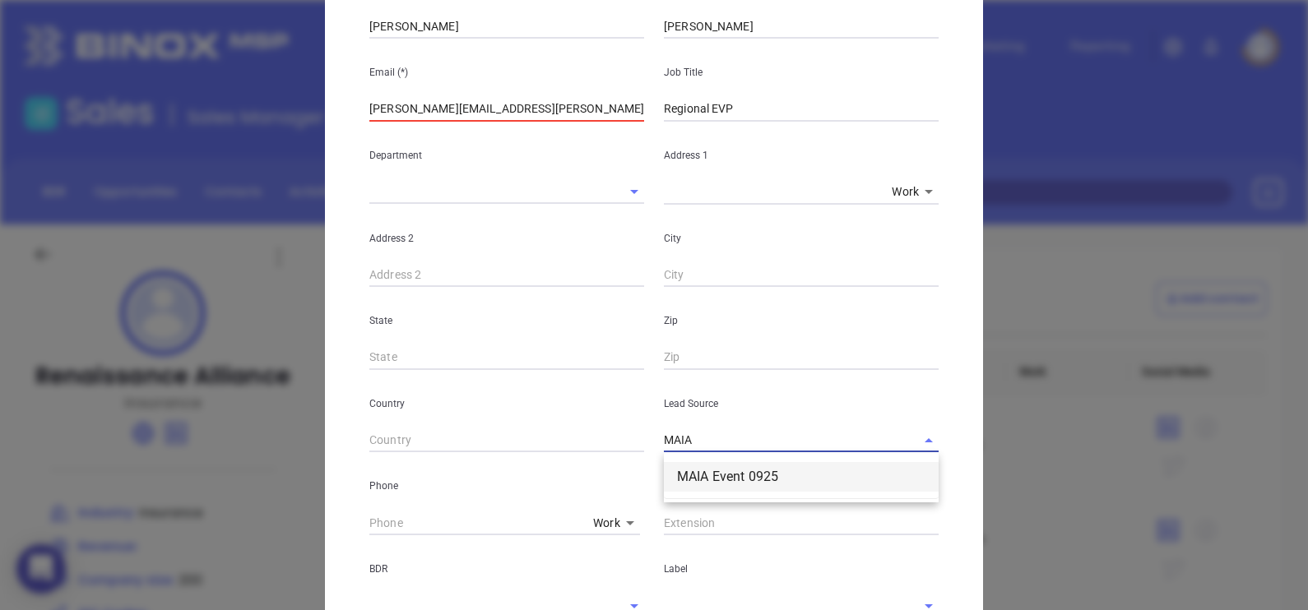
click at [742, 474] on li "MAIA Event 0925" at bounding box center [801, 477] width 275 height 30
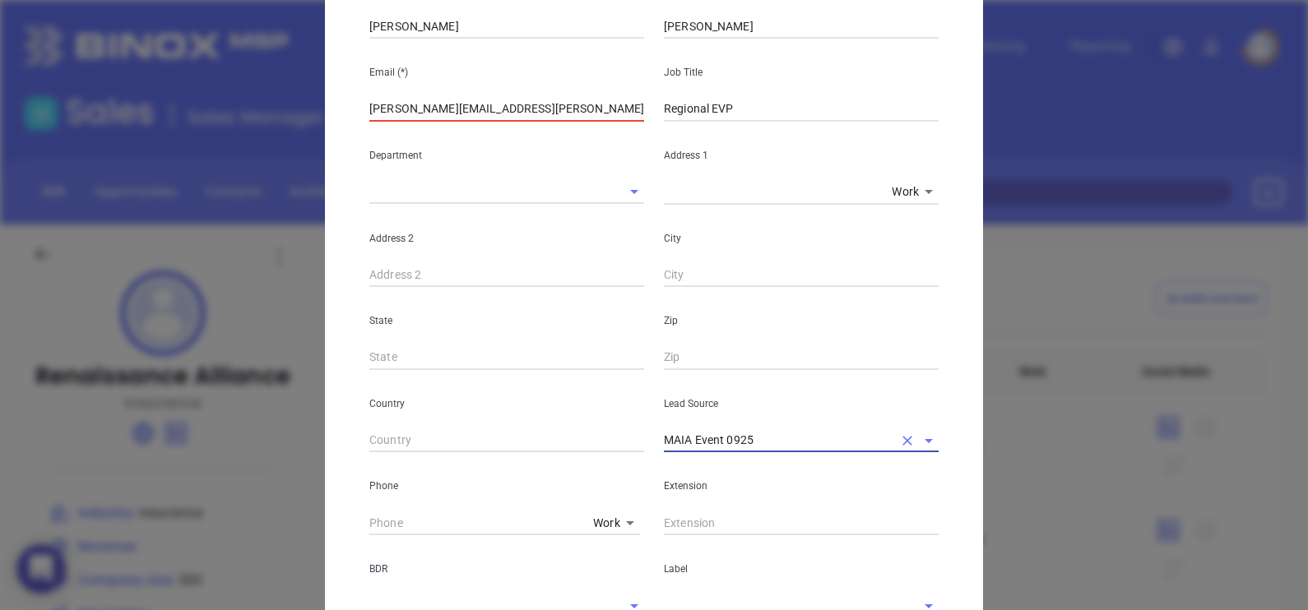
scroll to position [582, 0]
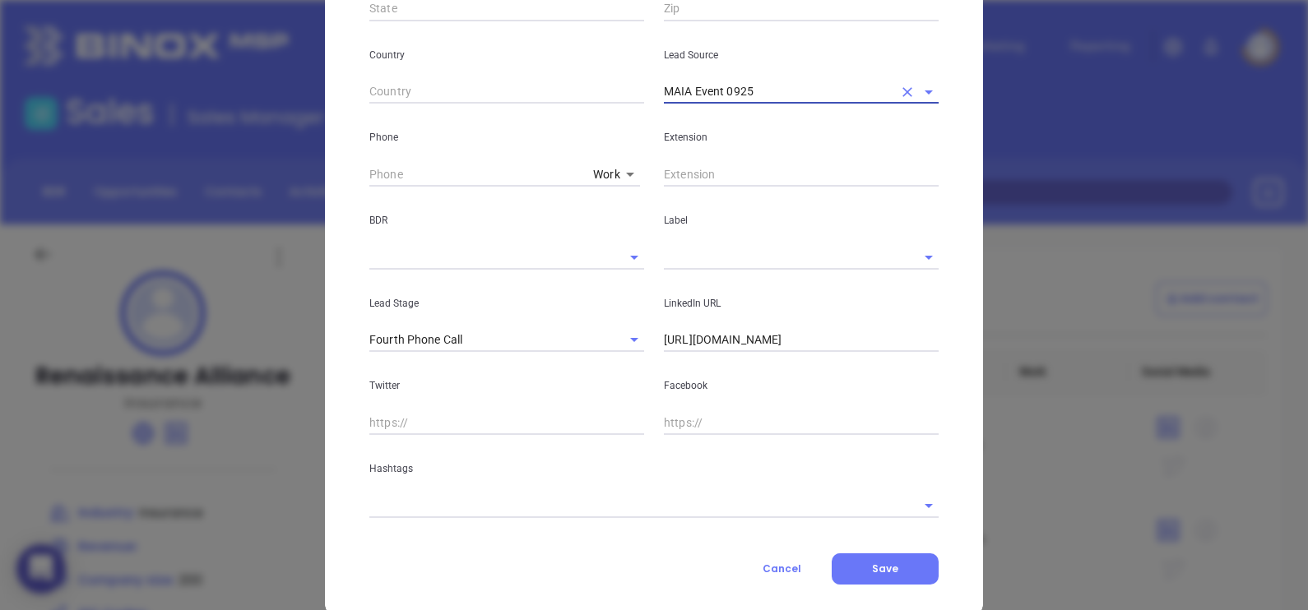
type input "MAIA Event 0925"
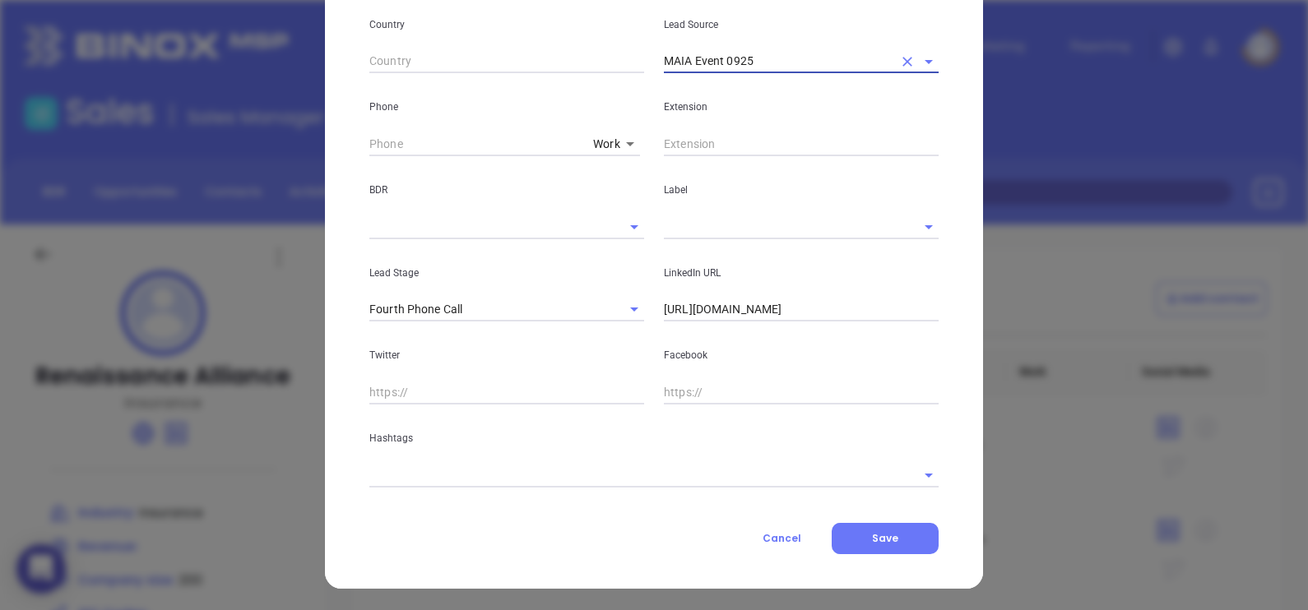
type input "( ) -"
click at [360, 143] on div "Phone Work 1" at bounding box center [506, 113] width 294 height 83
click at [369, 142] on input "( ) -" at bounding box center [477, 143] width 217 height 25
paste input "800) 514-2667"
type input "(800) 514-2667"
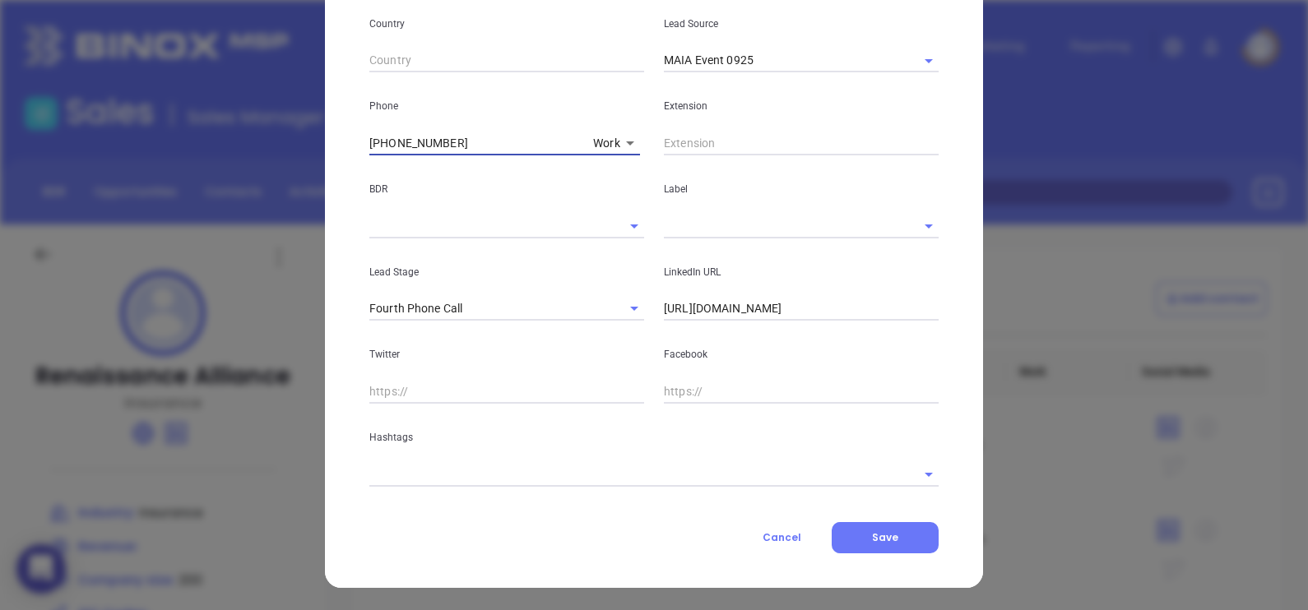
click at [683, 224] on input "text" at bounding box center [778, 226] width 229 height 24
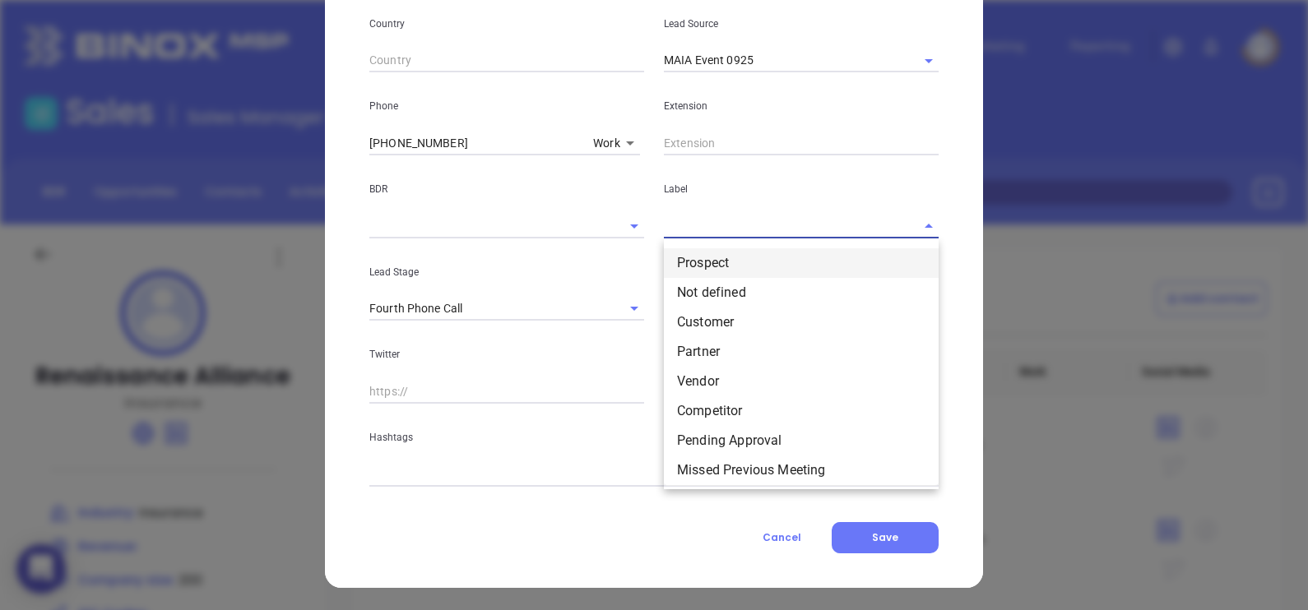
click at [707, 260] on li "Prospect" at bounding box center [801, 263] width 275 height 30
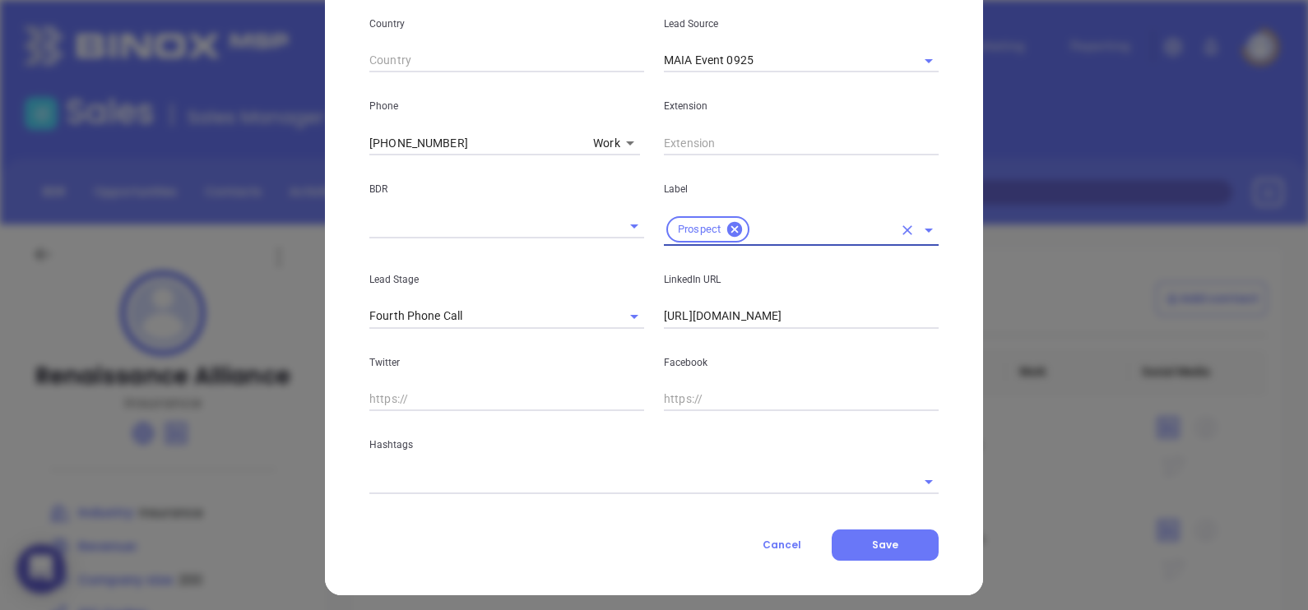
click at [557, 493] on input "text" at bounding box center [630, 482] width 523 height 24
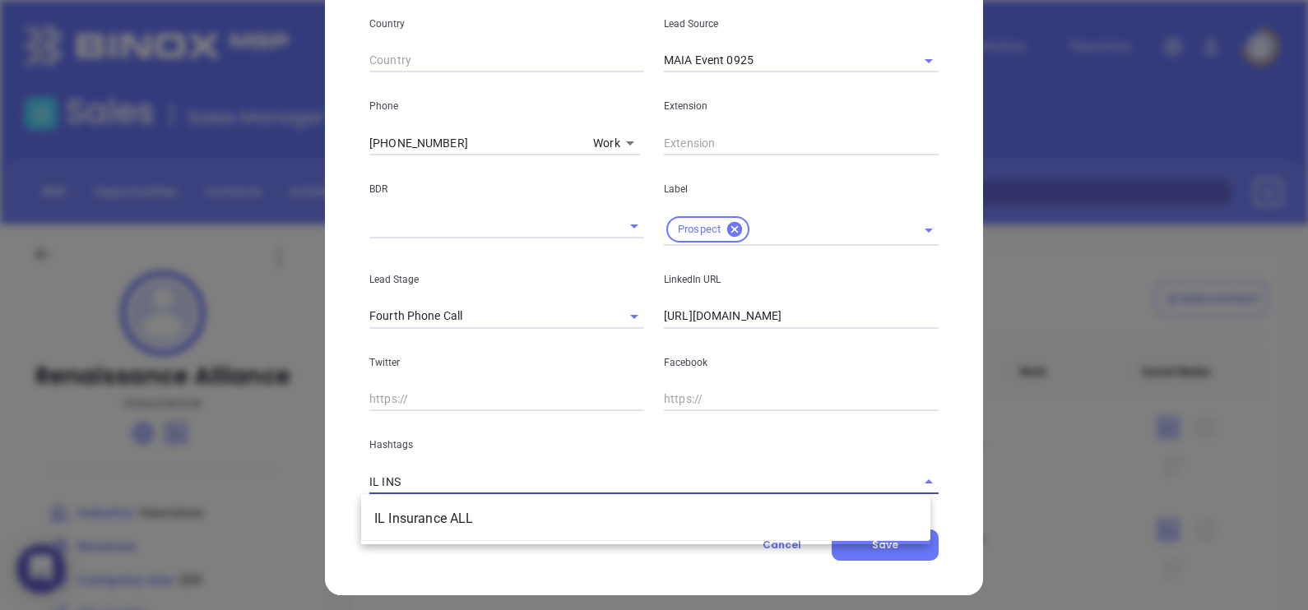
type input "IL INSU"
click at [548, 526] on li "IL Insurance ALL" at bounding box center [645, 519] width 569 height 30
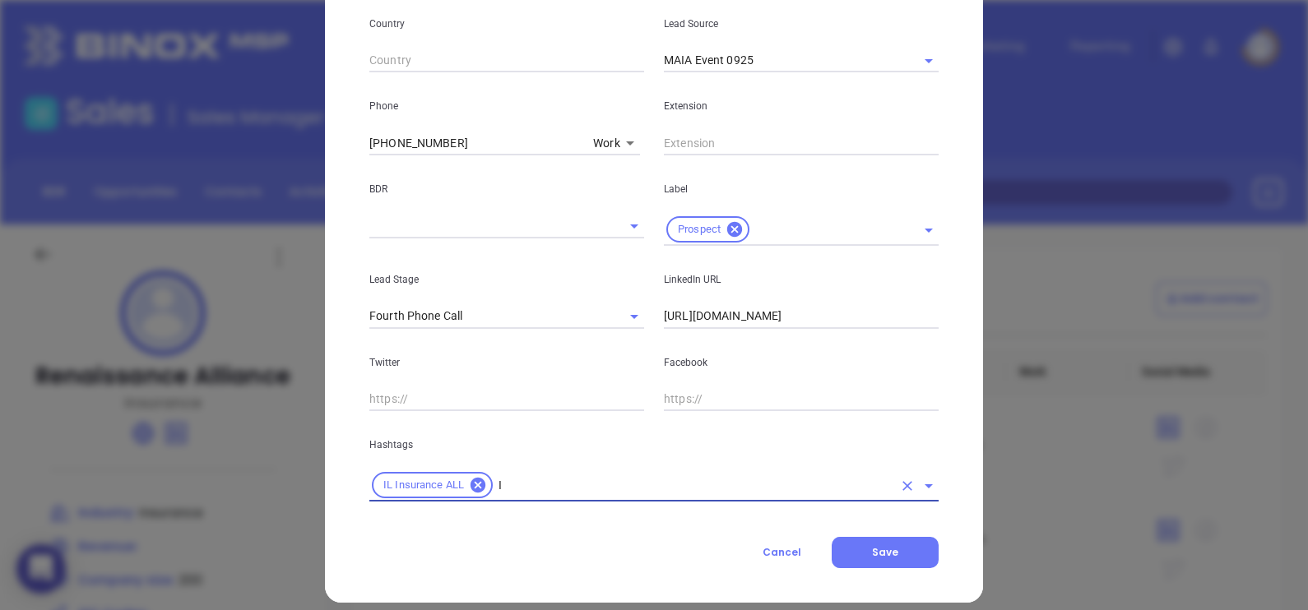
type input "IL"
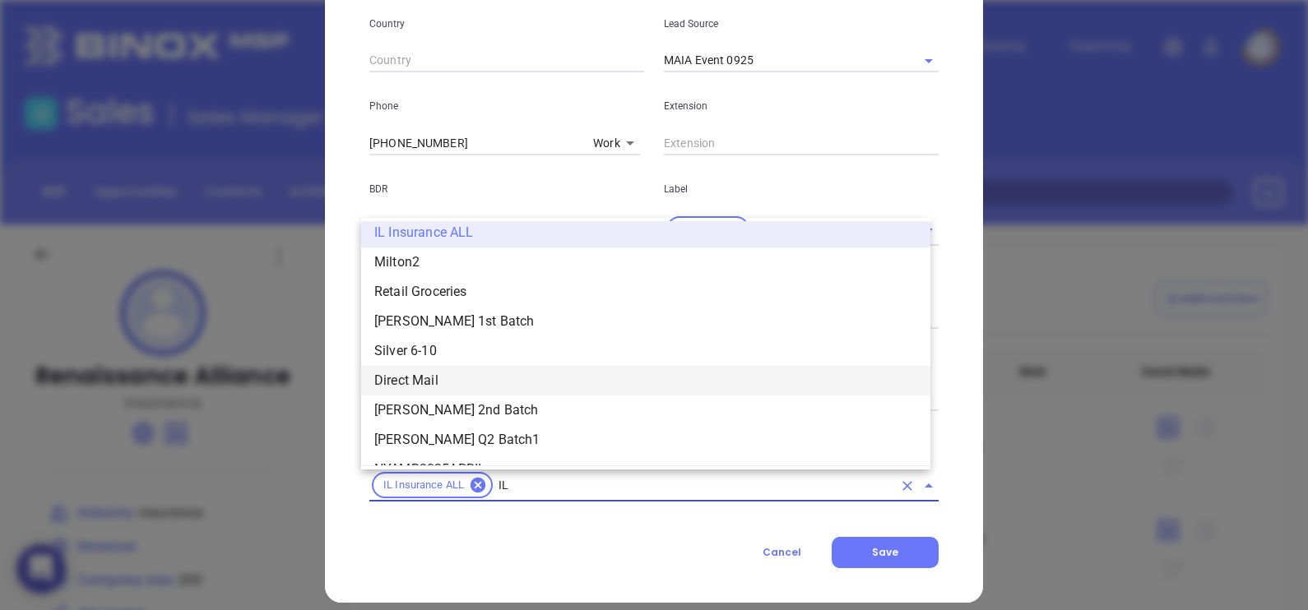
scroll to position [271, 0]
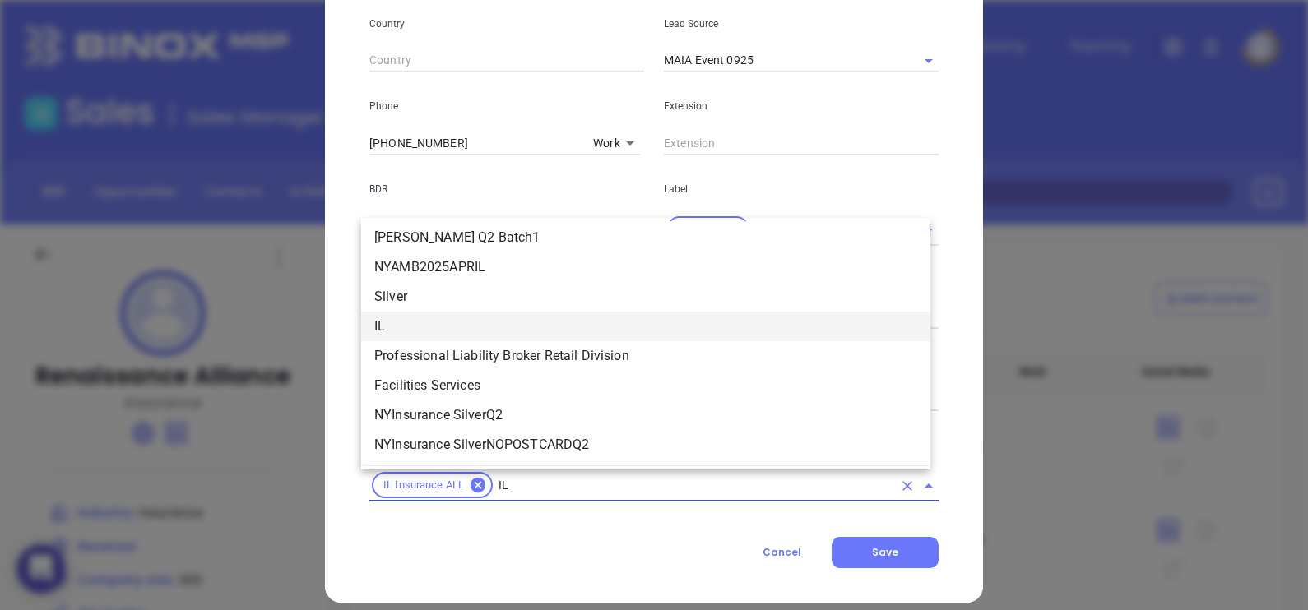
click at [485, 329] on li "IL" at bounding box center [645, 327] width 569 height 30
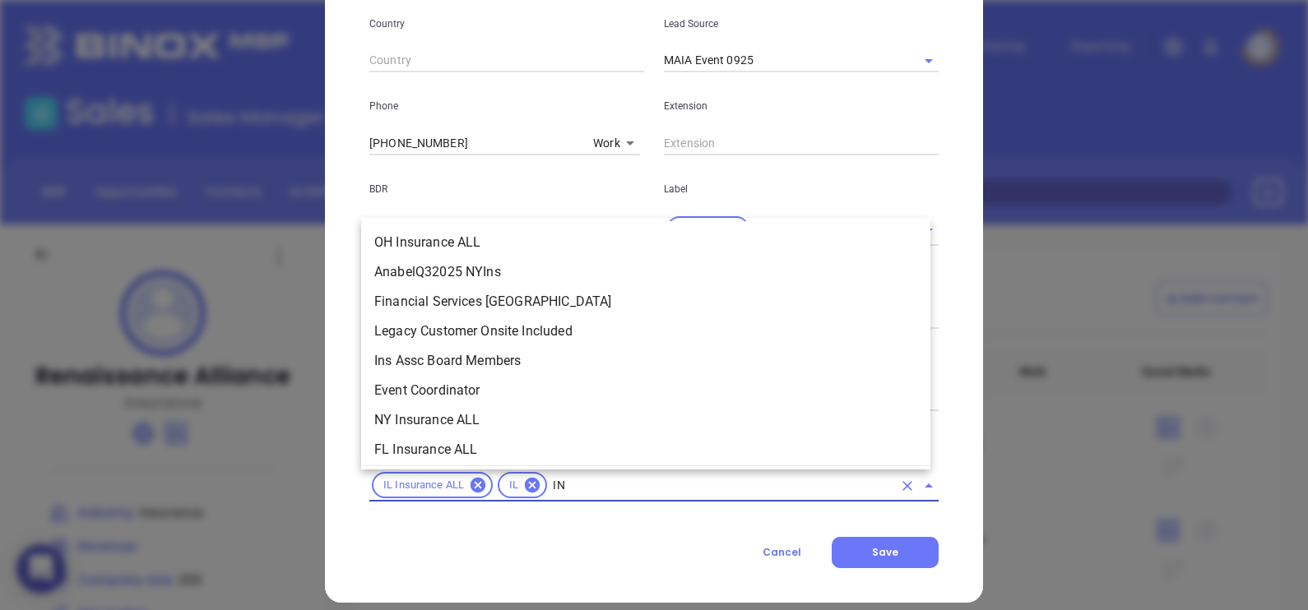
scroll to position [0, 0]
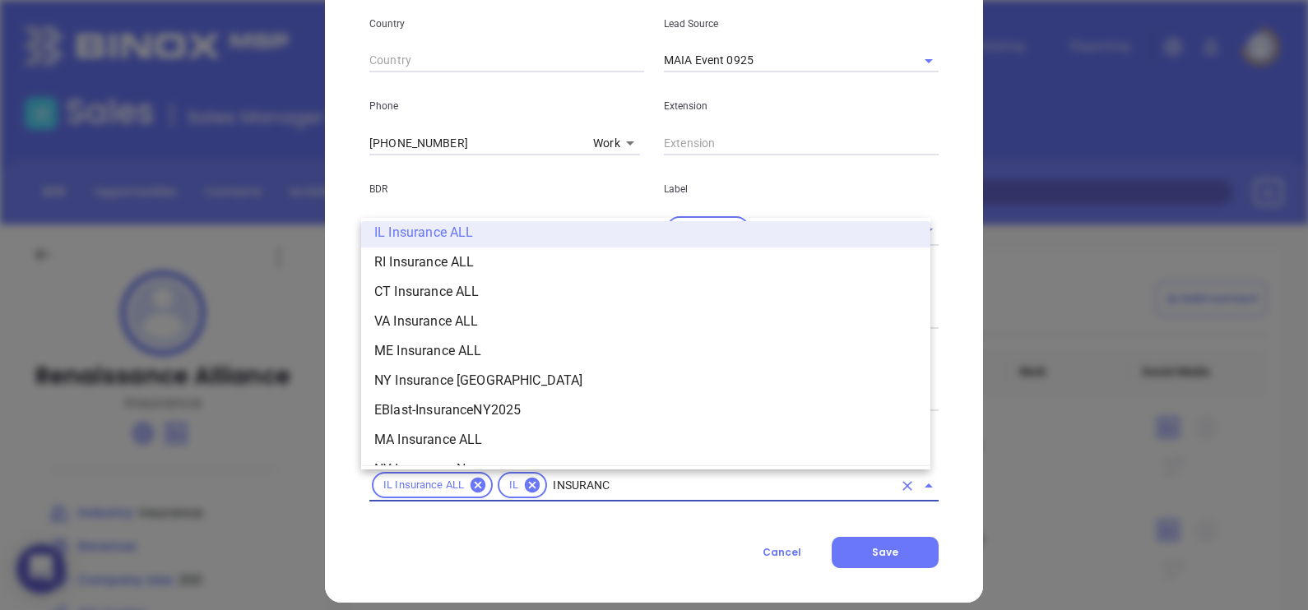
type input "INSURANCE"
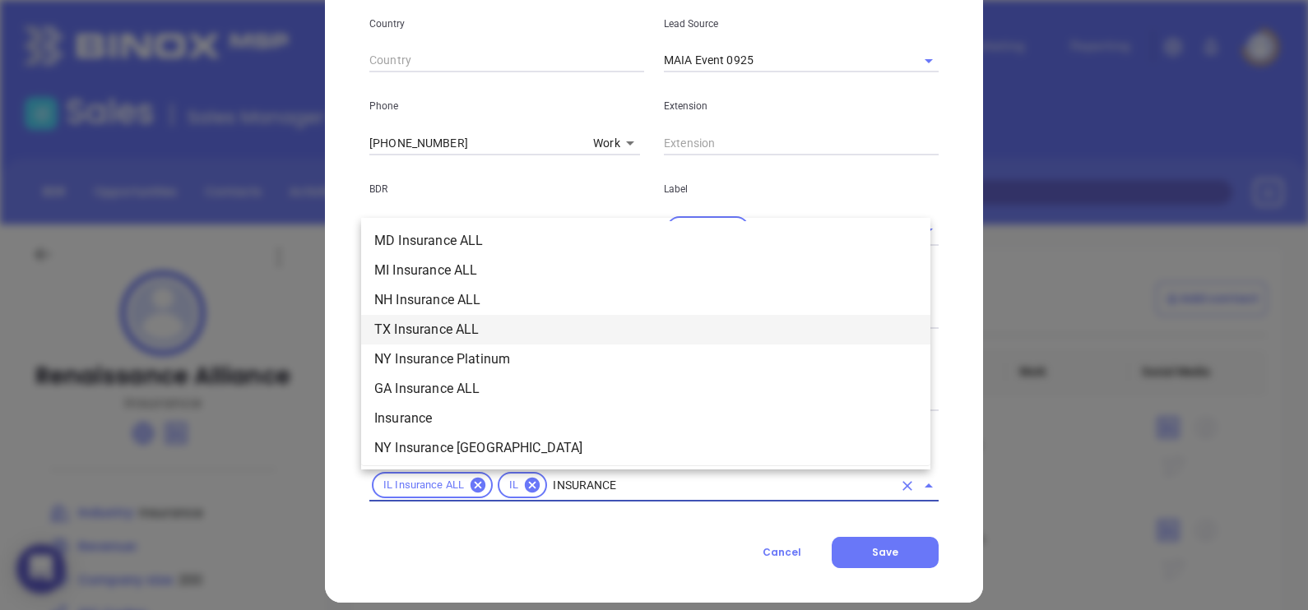
scroll to position [579, 0]
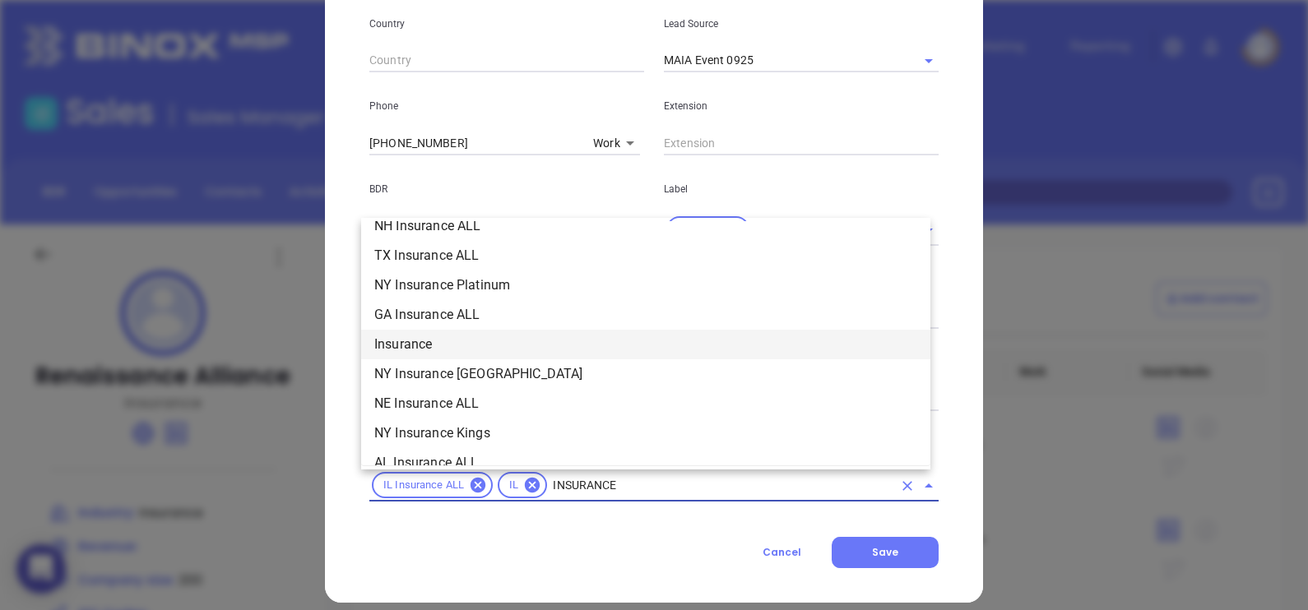
click at [444, 337] on li "Insurance" at bounding box center [645, 345] width 569 height 30
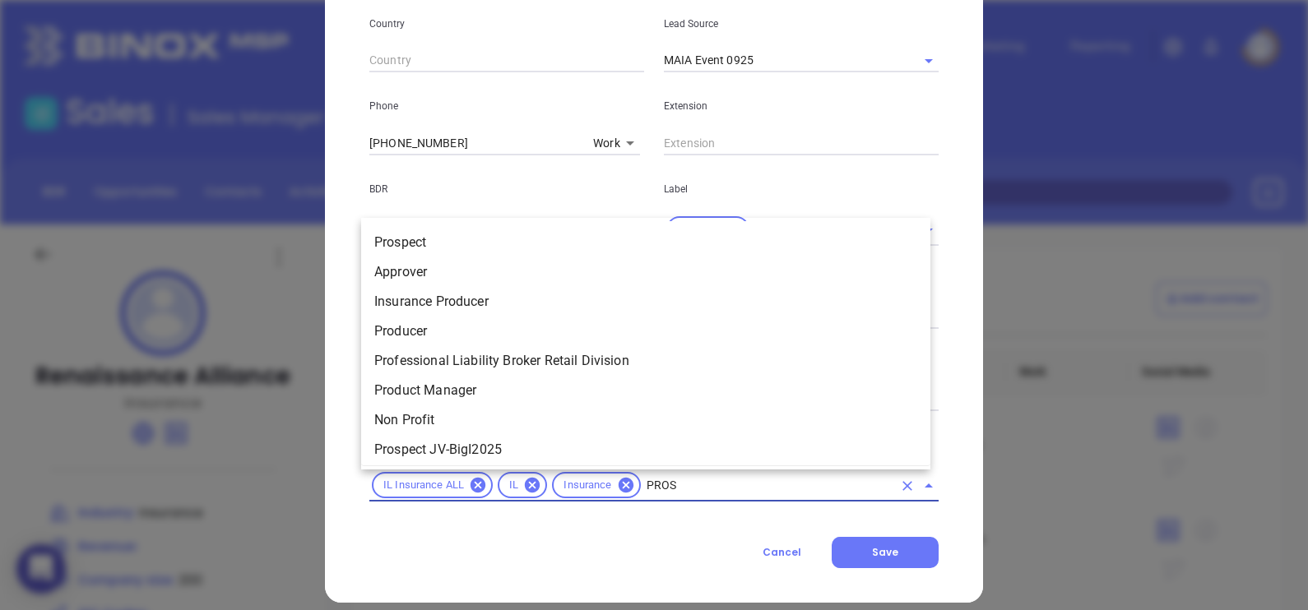
type input "PROSP"
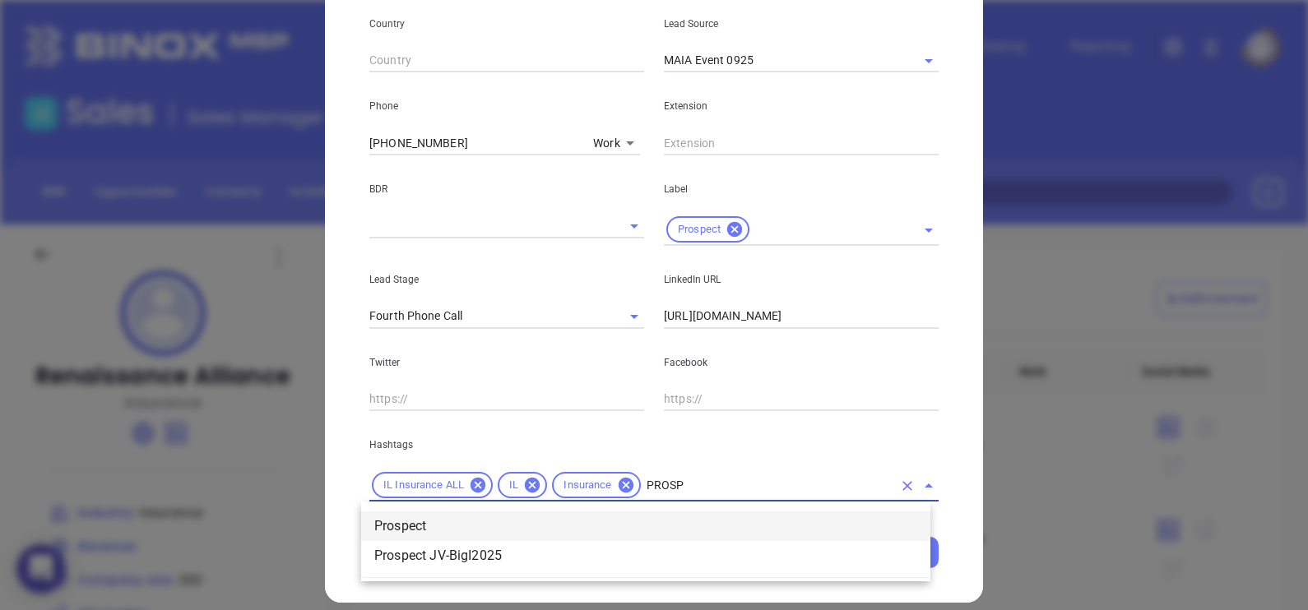
click at [485, 519] on li "Prospect" at bounding box center [645, 527] width 569 height 30
type input "MAIA"
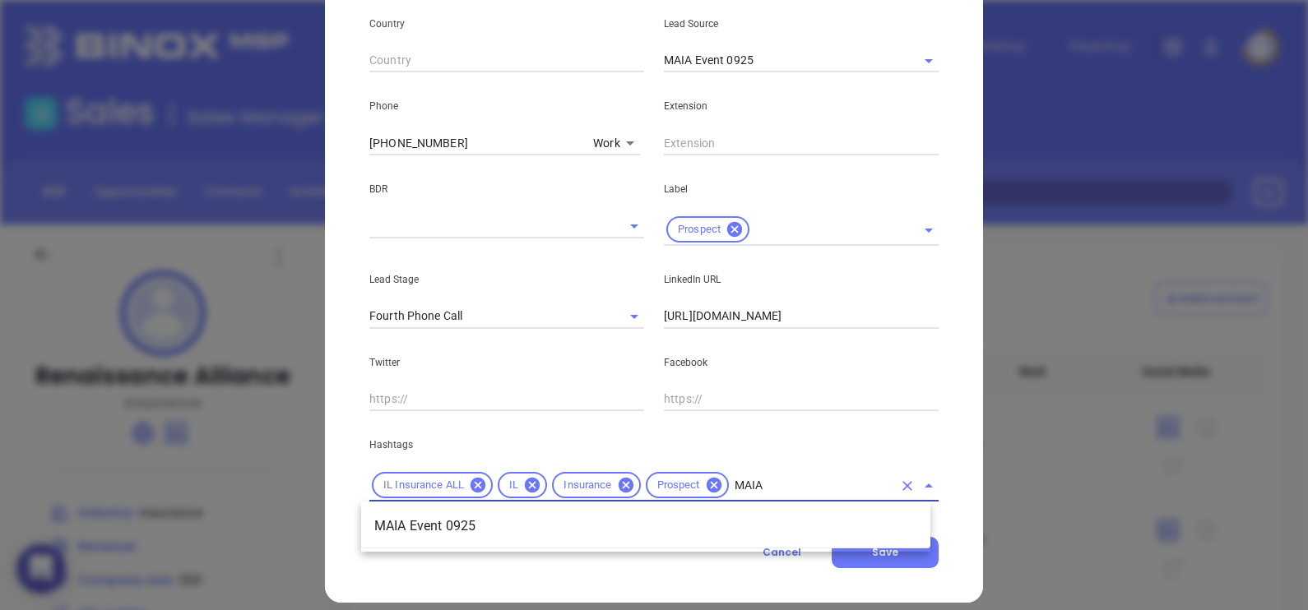
click at [467, 526] on li "MAIA Event 0925" at bounding box center [645, 527] width 569 height 30
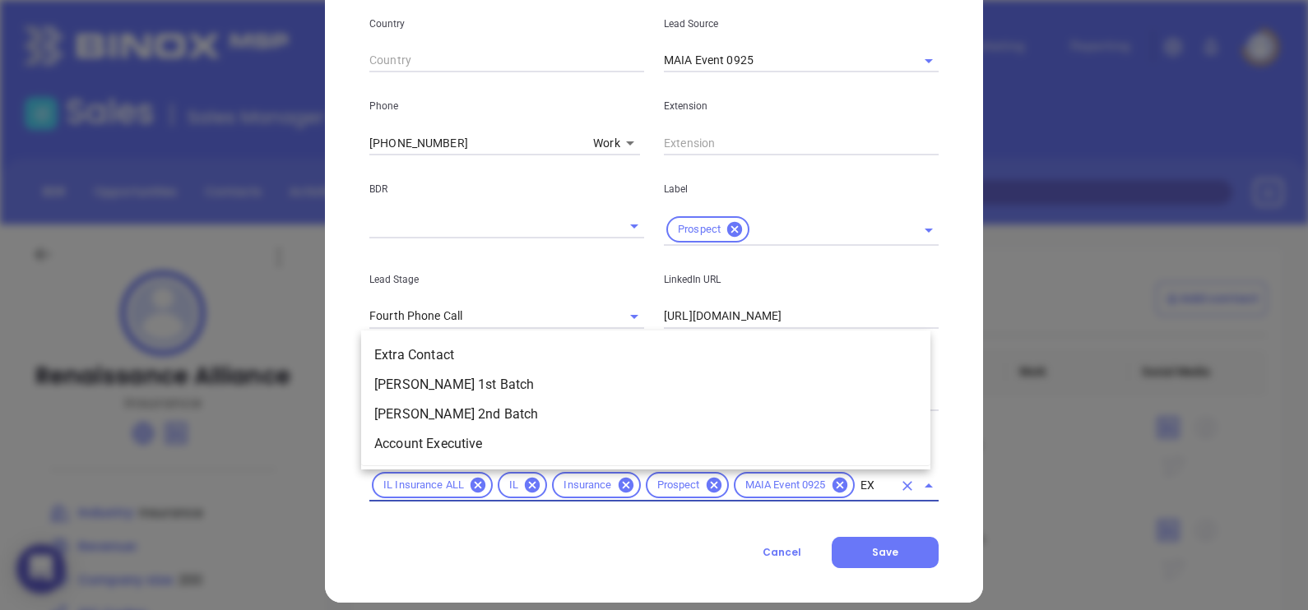
scroll to position [0, 0]
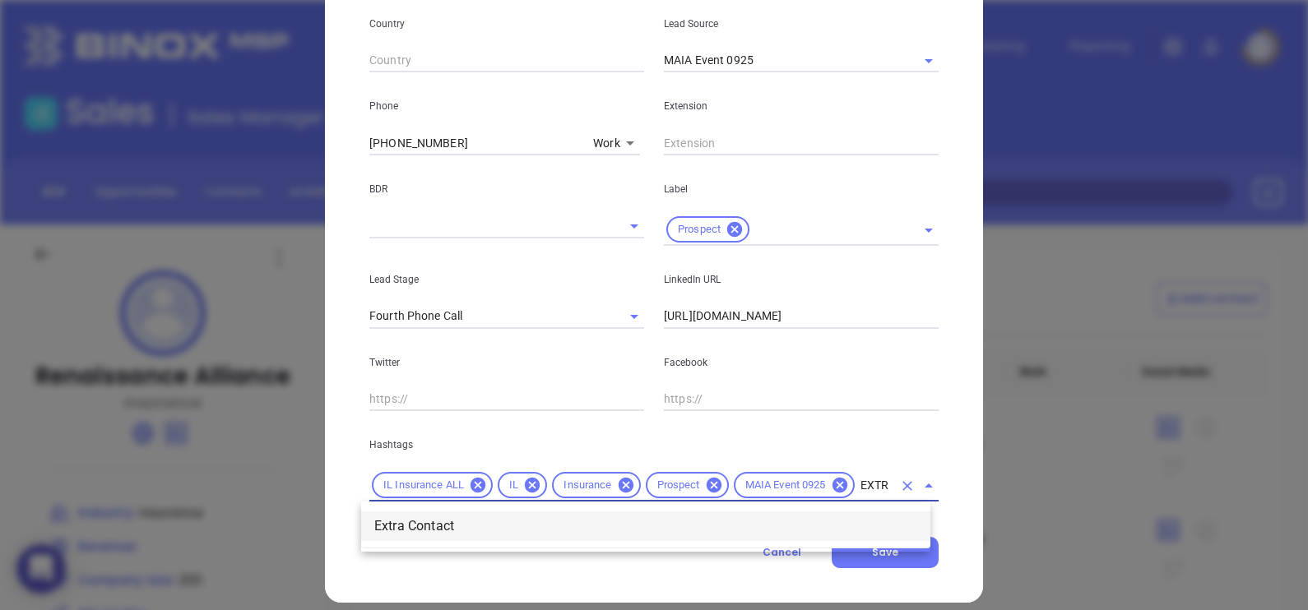
type input "EXTRA"
click at [467, 526] on li "Extra Contact" at bounding box center [645, 527] width 569 height 30
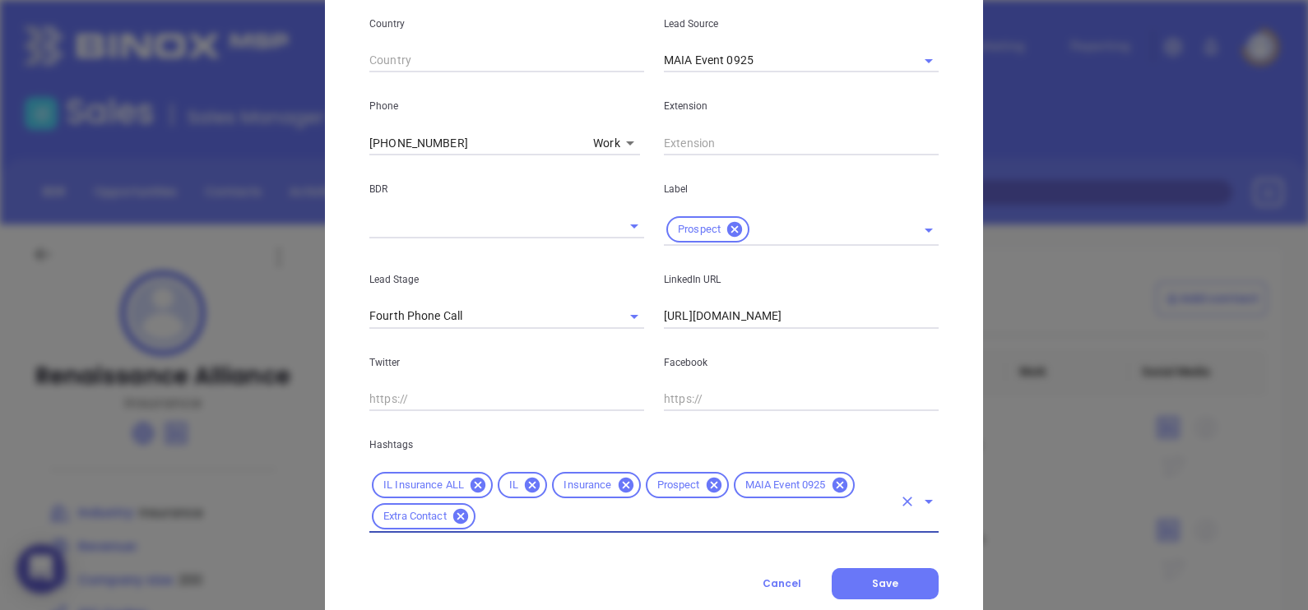
type input "P"
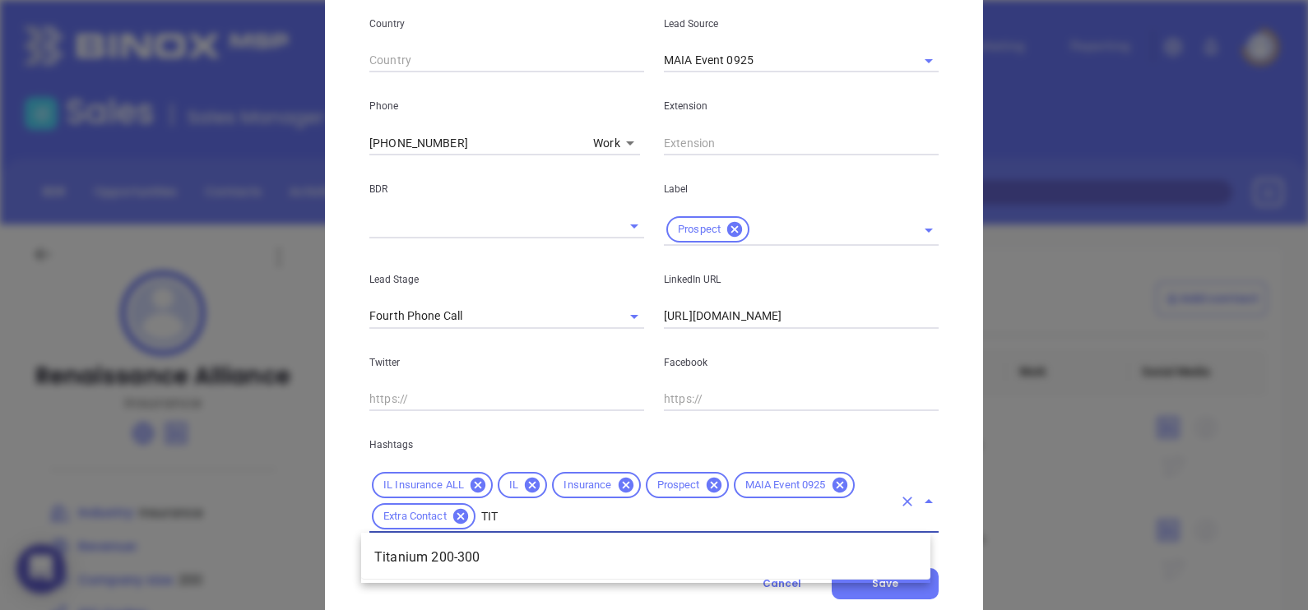
type input "TITA"
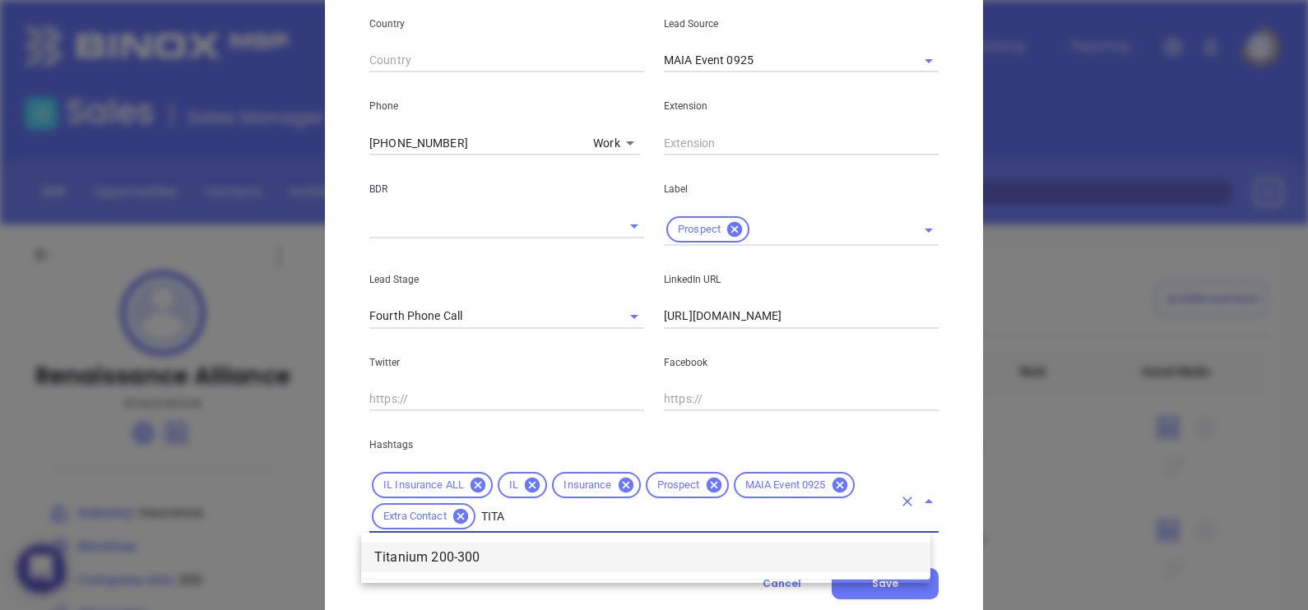
click at [475, 551] on li "Titanium 200-300" at bounding box center [645, 558] width 569 height 30
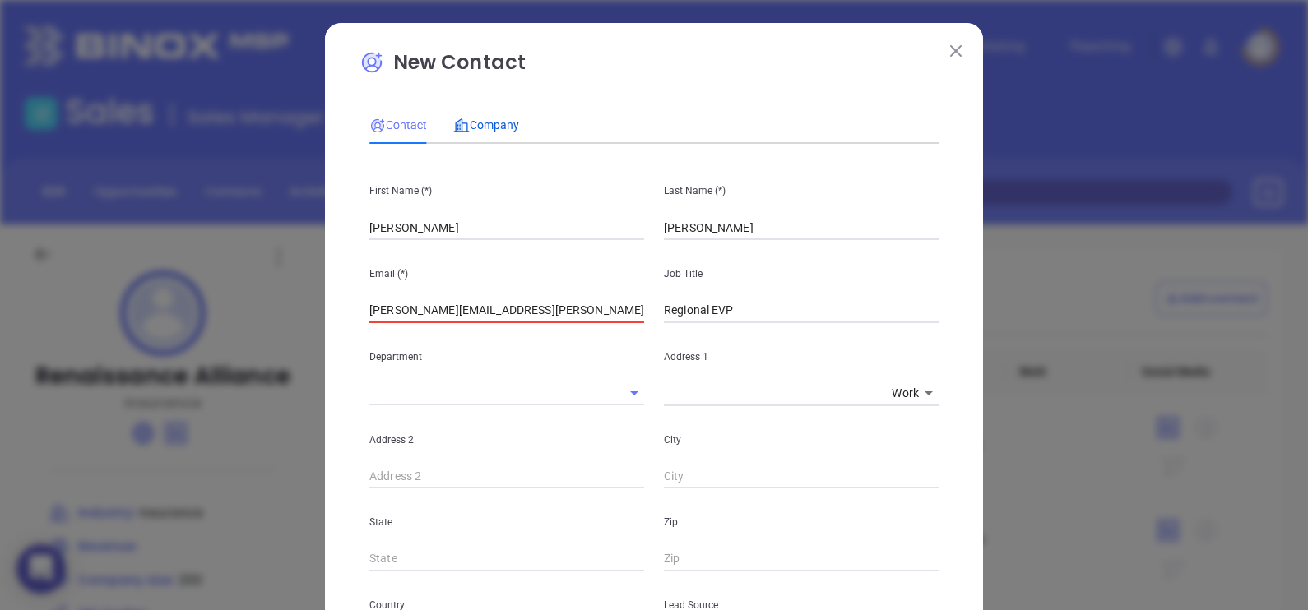
click at [480, 127] on span "Company" at bounding box center [486, 124] width 66 height 13
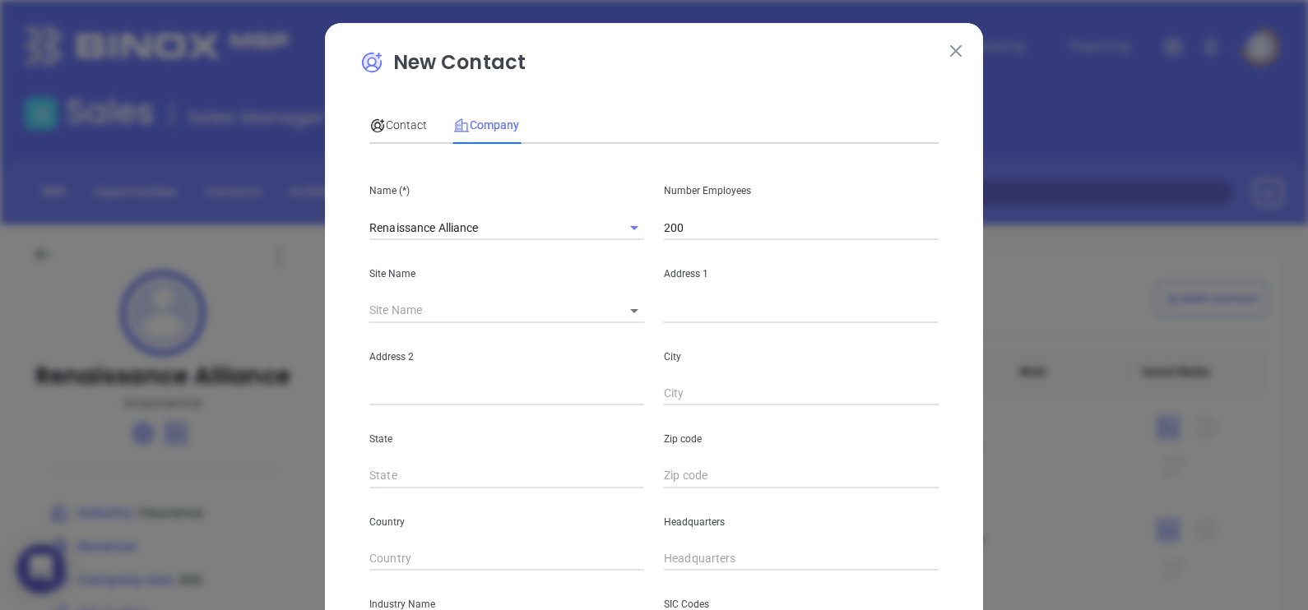
click at [704, 298] on div "Address 1" at bounding box center [801, 281] width 294 height 83
click at [697, 322] on div "Name (*) Renaissance Alliance Number Employees 200 Site Name ​ Address 1 Addres…" at bounding box center [653, 488] width 569 height 662
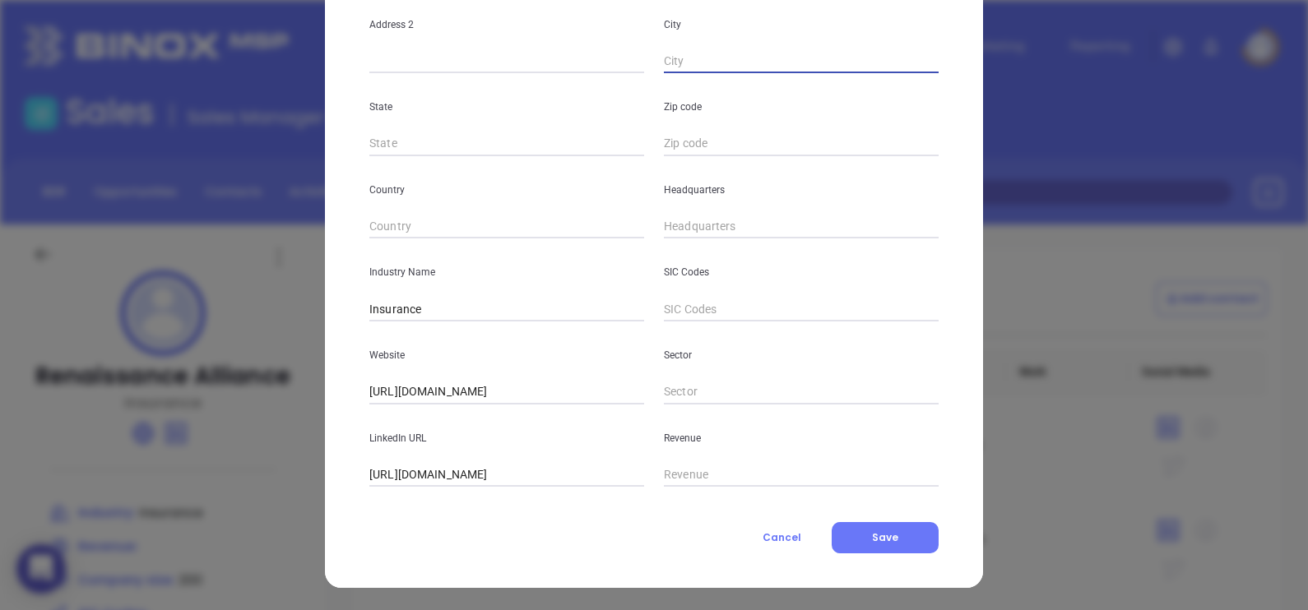
click at [697, 324] on div "Name (*) Renaissance Alliance Number Employees 200 Site Name ​ Address 1 Addres…" at bounding box center [653, 156] width 569 height 662
click at [696, 325] on div "Sector" at bounding box center [801, 363] width 294 height 83
click at [696, 326] on div "Sector" at bounding box center [801, 363] width 294 height 83
click at [696, 327] on div "Sector" at bounding box center [801, 363] width 294 height 83
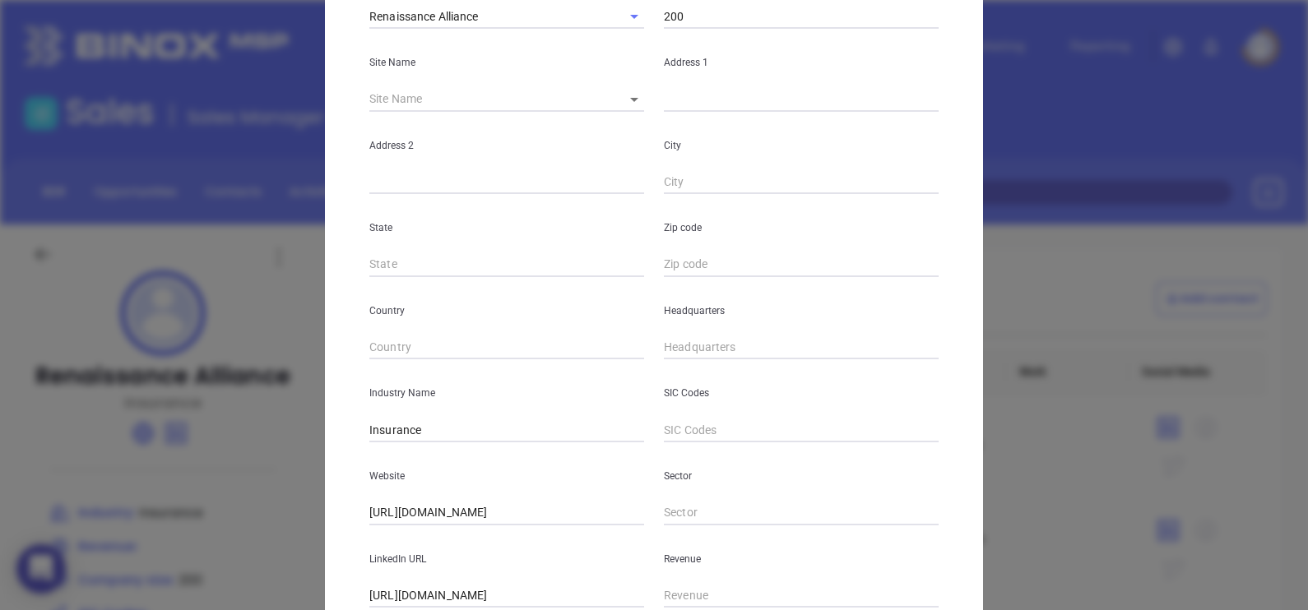
click at [696, 327] on div "Name (*) Renaissance Alliance Number Employees 200 Site Name ​ Address 1 Addres…" at bounding box center [653, 277] width 569 height 662
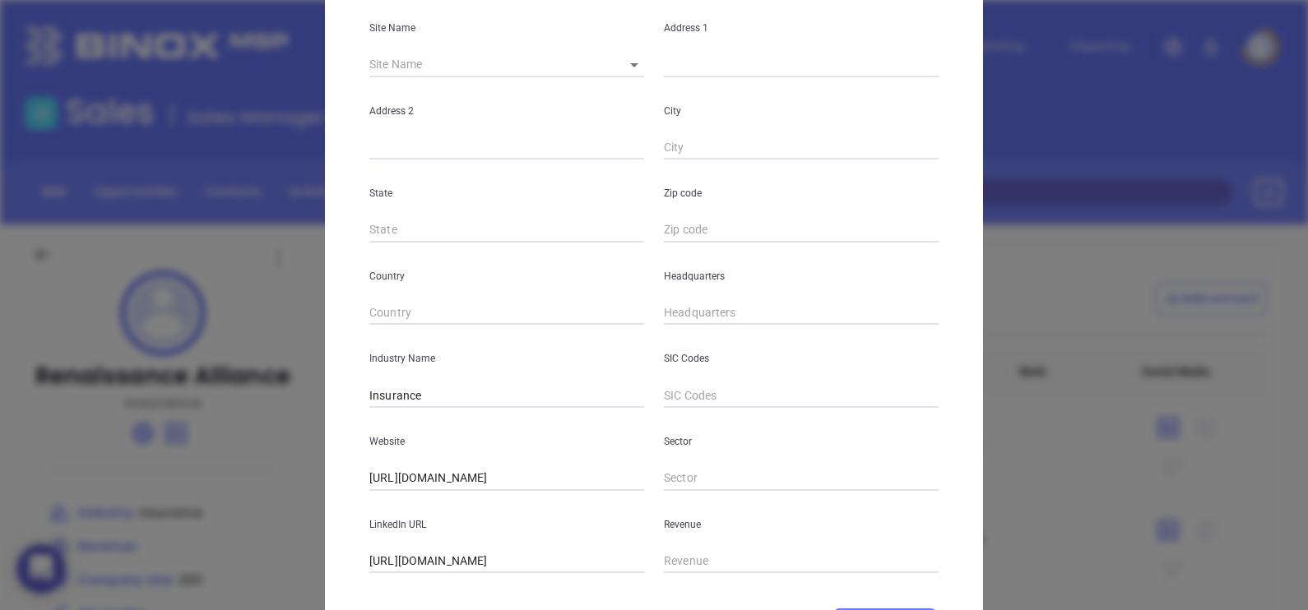
click at [696, 327] on div "Name (*) Renaissance Alliance Number Employees 200 Site Name ​ Address 1 Addres…" at bounding box center [653, 242] width 569 height 662
click at [696, 408] on div "Sector" at bounding box center [801, 449] width 294 height 83
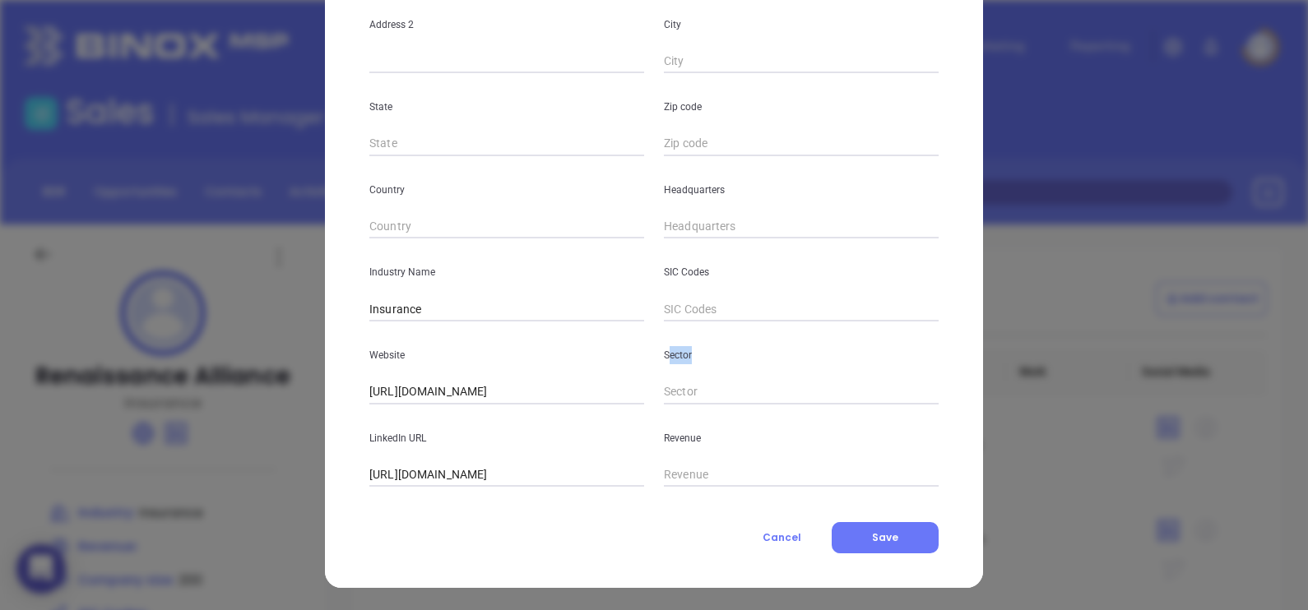
drag, startPoint x: 696, startPoint y: 327, endPoint x: 549, endPoint y: 325, distance: 147.3
click at [549, 325] on div "Website https://www.renaissanceins.com/" at bounding box center [506, 363] width 294 height 83
click at [681, 236] on input "( ) -" at bounding box center [801, 227] width 275 height 25
paste input "800) 514-2667"
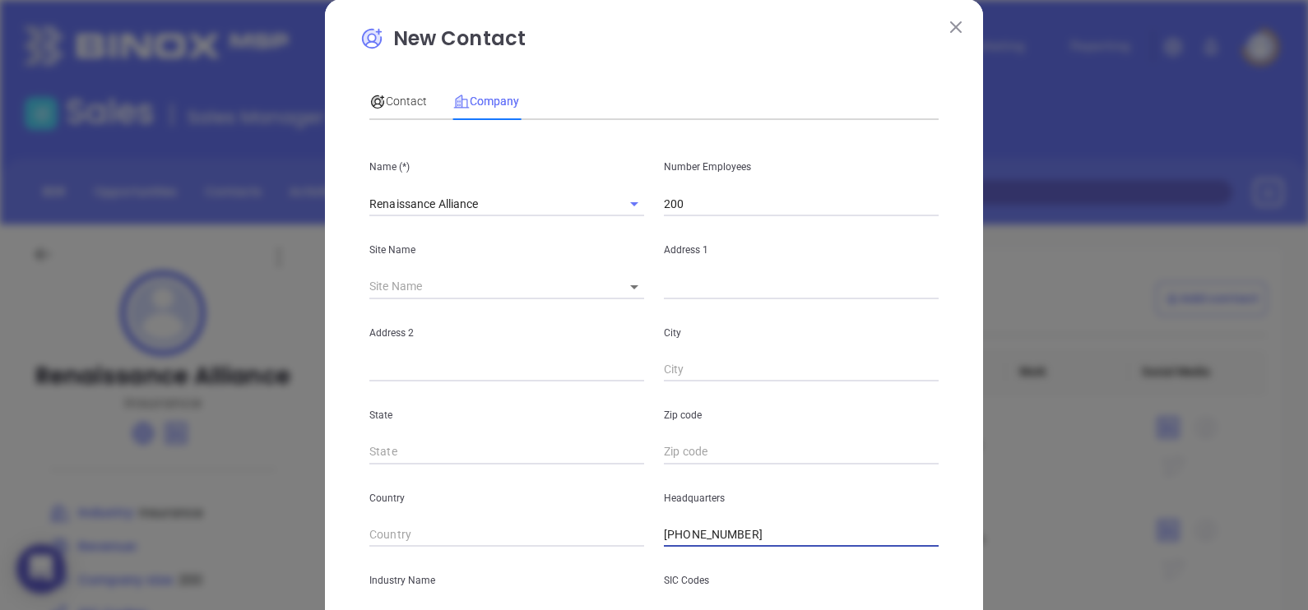
type input "(800) 514-2667"
click at [633, 280] on body "0 Leads CRM Marketing Reporting Financial Leads Leads Sales Sales Manager BDR O…" at bounding box center [654, 305] width 1308 height 610
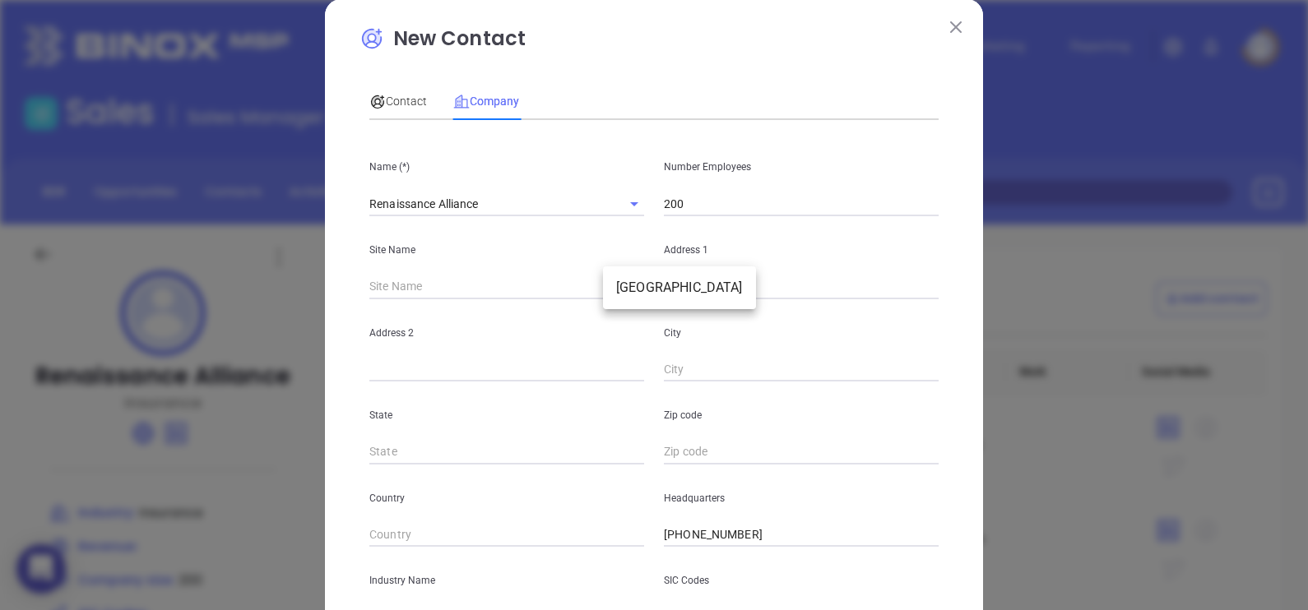
click at [633, 286] on li "Southborough" at bounding box center [679, 288] width 153 height 30
type input "Southborough"
type input "97277"
type input "2 Park Central Drive"
type input "Suite 300"
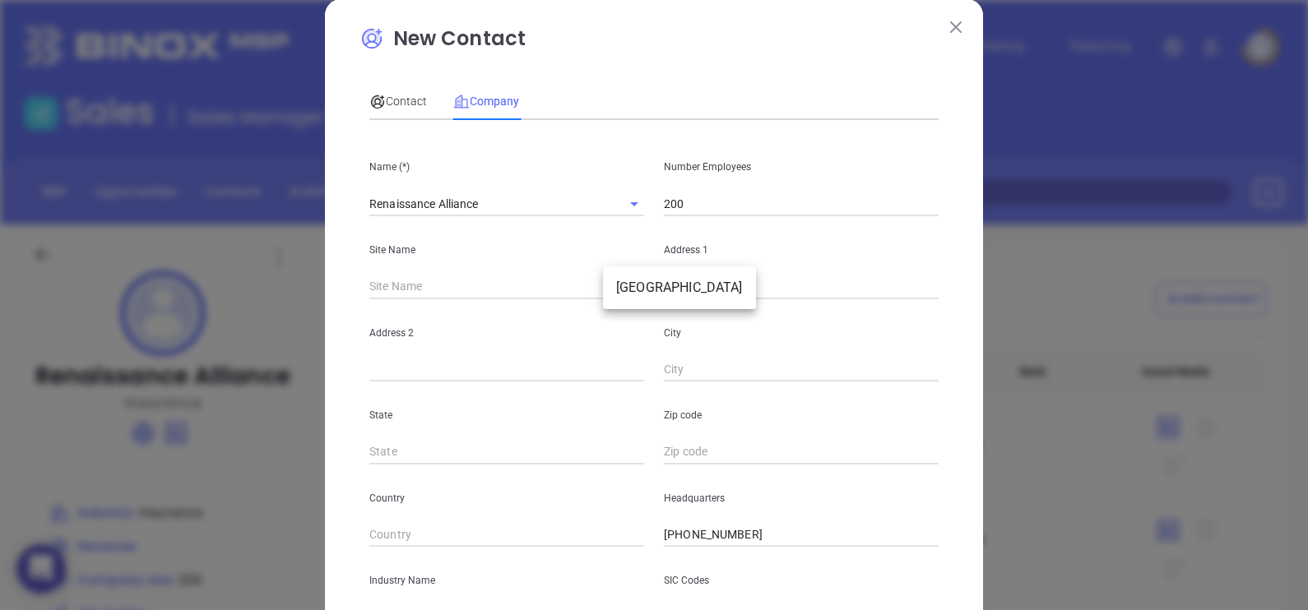
type input "Southborough"
type input "MA"
type input "1772"
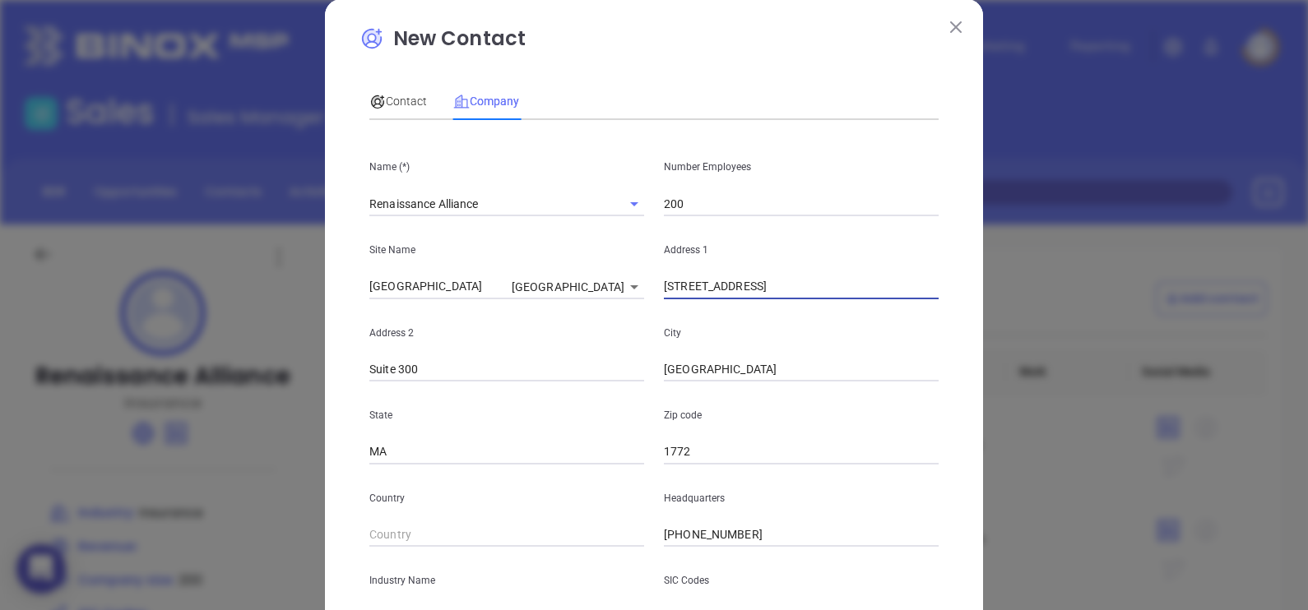
drag, startPoint x: 767, startPoint y: 290, endPoint x: 600, endPoint y: 269, distance: 167.5
click at [600, 269] on div "Site Name Southborough Southborough 97277 Address 1 2 Park Central Drive" at bounding box center [653, 257] width 589 height 83
paste input "155 N Wacker Dr"
type input "155 N Wacker Dr"
click at [450, 370] on input "Suite 300" at bounding box center [506, 370] width 275 height 25
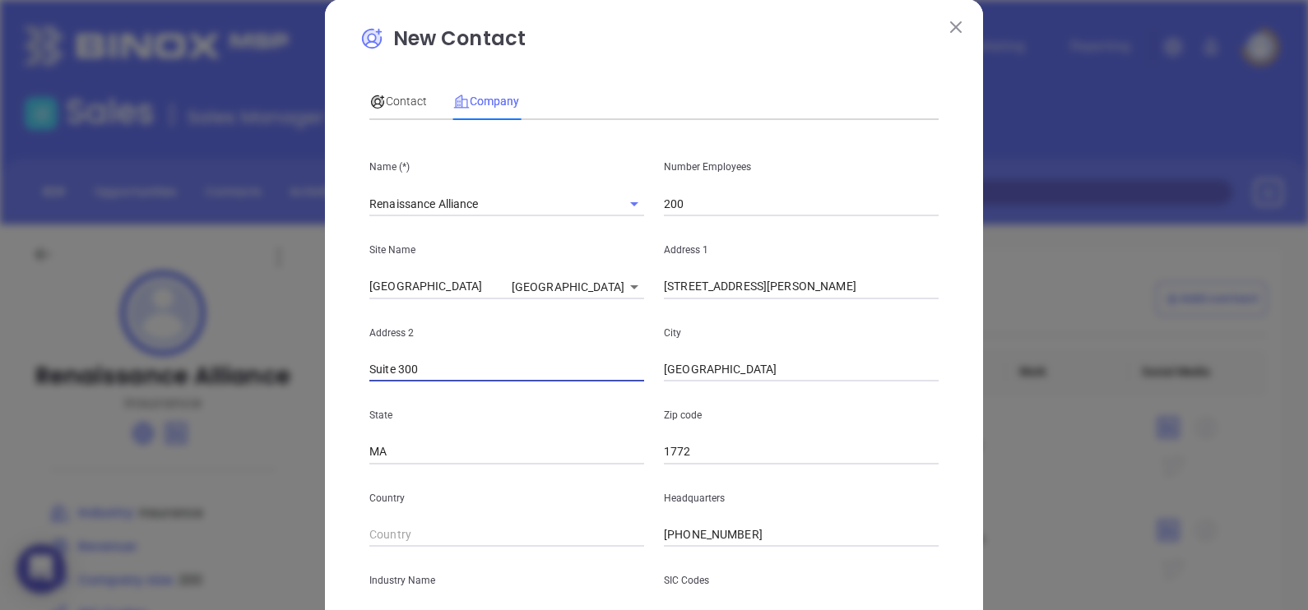
click at [450, 369] on input "Suite 300" at bounding box center [506, 370] width 275 height 25
paste input "82"
type input "Suite 820"
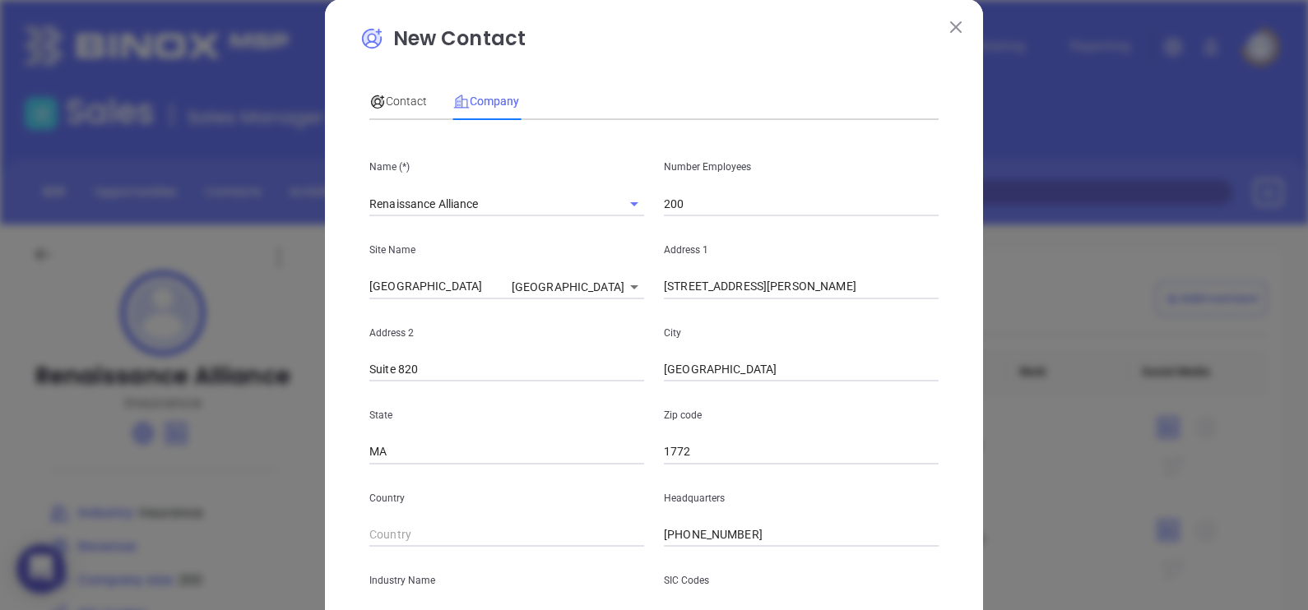
click at [766, 379] on input "Southborough" at bounding box center [801, 370] width 275 height 25
click at [763, 374] on input "Southborough" at bounding box center [801, 370] width 275 height 25
paste input "Chicago"
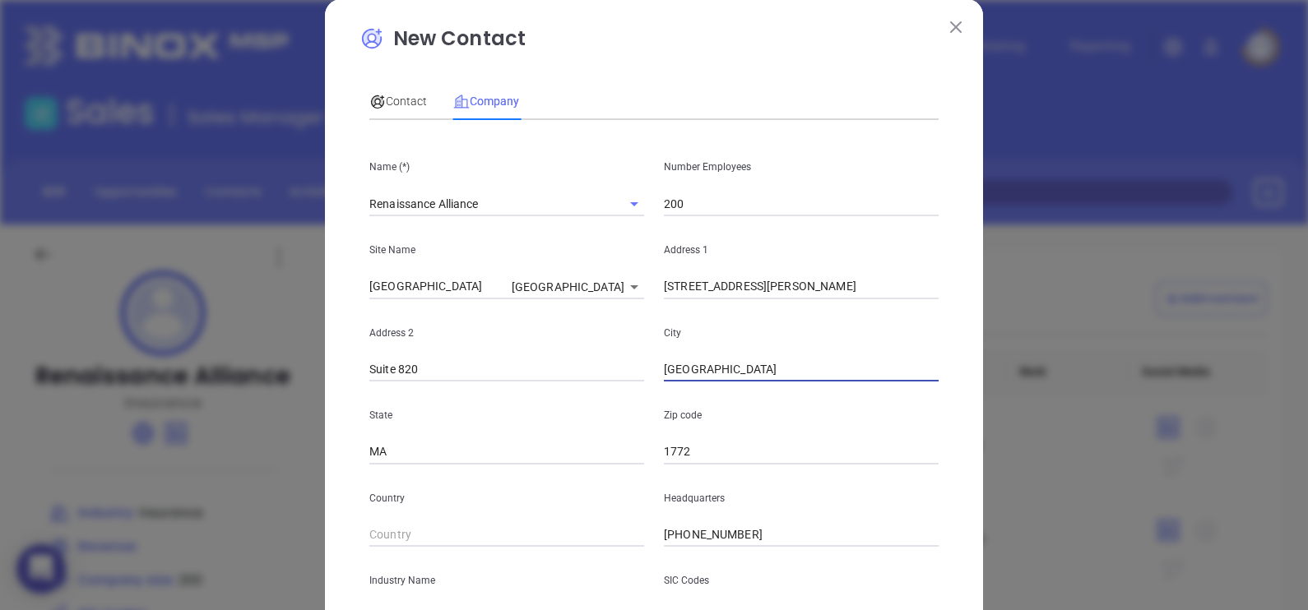
type input "Chicago"
drag, startPoint x: 709, startPoint y: 447, endPoint x: 628, endPoint y: 432, distance: 82.1
click at [628, 432] on div "State MA Zip code 1772" at bounding box center [653, 423] width 589 height 83
paste input "60606"
type input "60606"
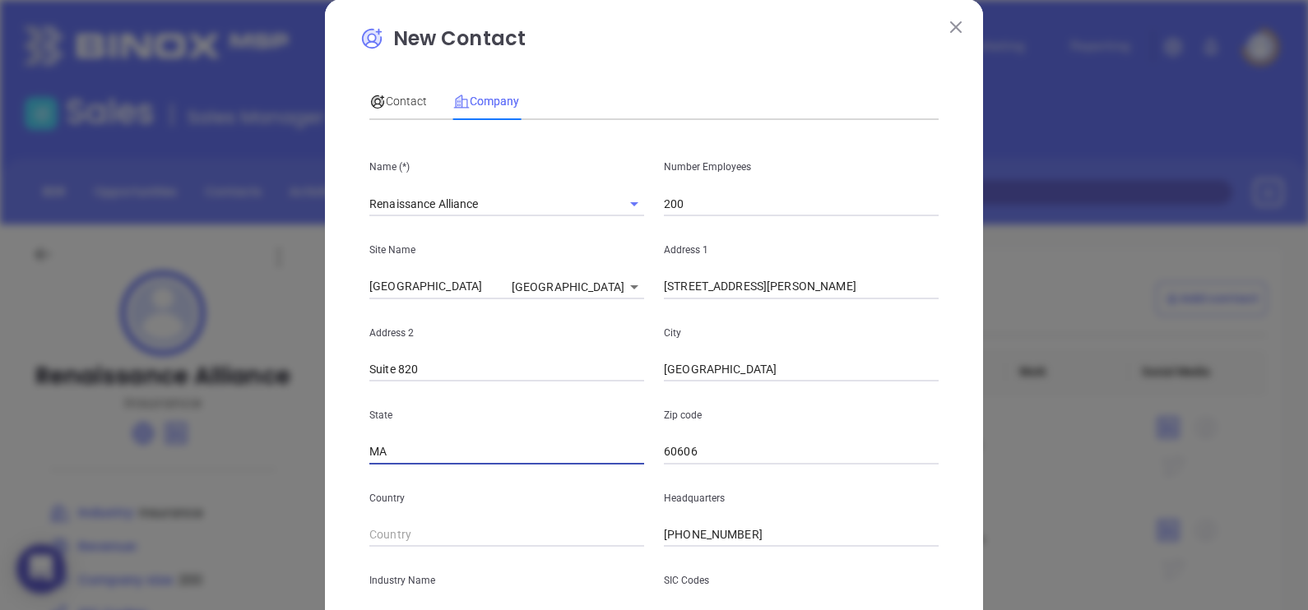
drag, startPoint x: 444, startPoint y: 452, endPoint x: 329, endPoint y: 440, distance: 115.7
click at [329, 440] on div "New Contact Contact Company First Name (*) David Last Name (*) Dawson Email (*)…" at bounding box center [654, 447] width 658 height 897
type input "IL"
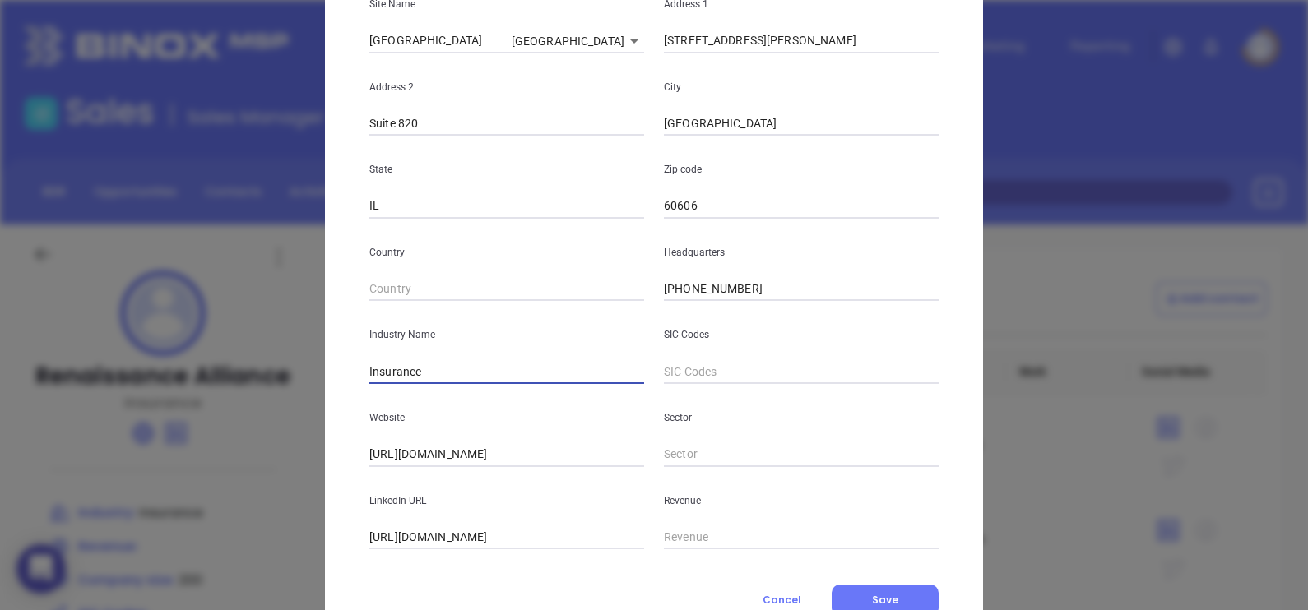
scroll to position [332, 0]
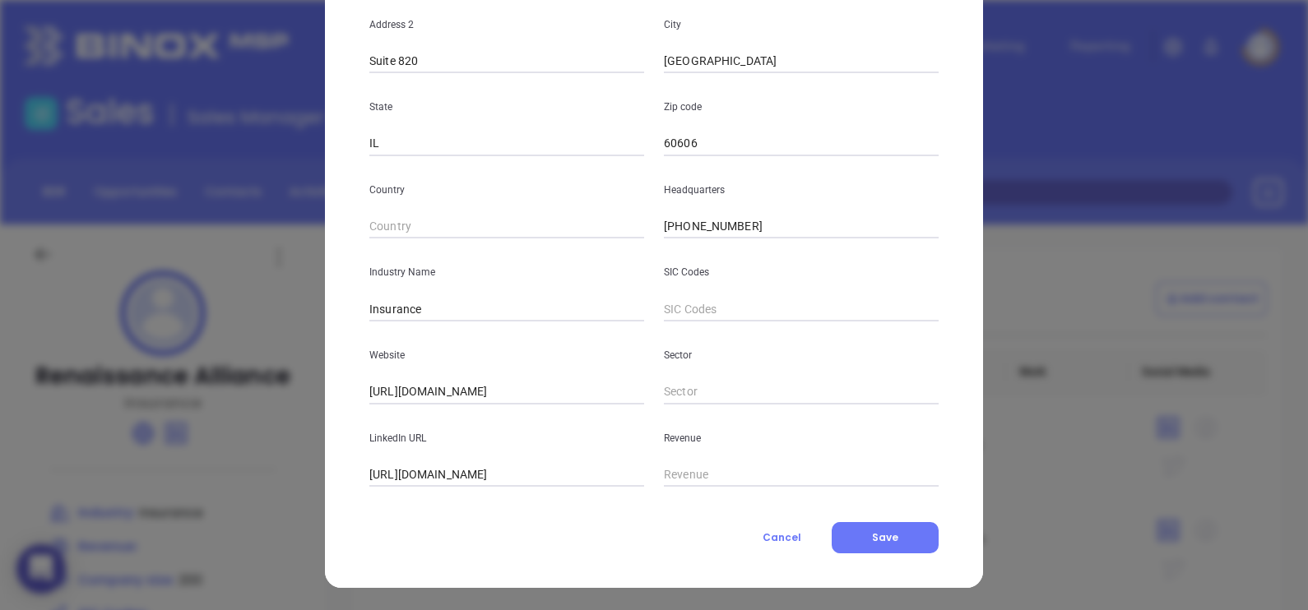
click at [540, 470] on input "https://www.linkedin.com/company/renaissance-insurance-group/" at bounding box center [506, 475] width 275 height 25
paste input "text"
type input "www.linkedin.com/company/renaissance-insurance-group/"
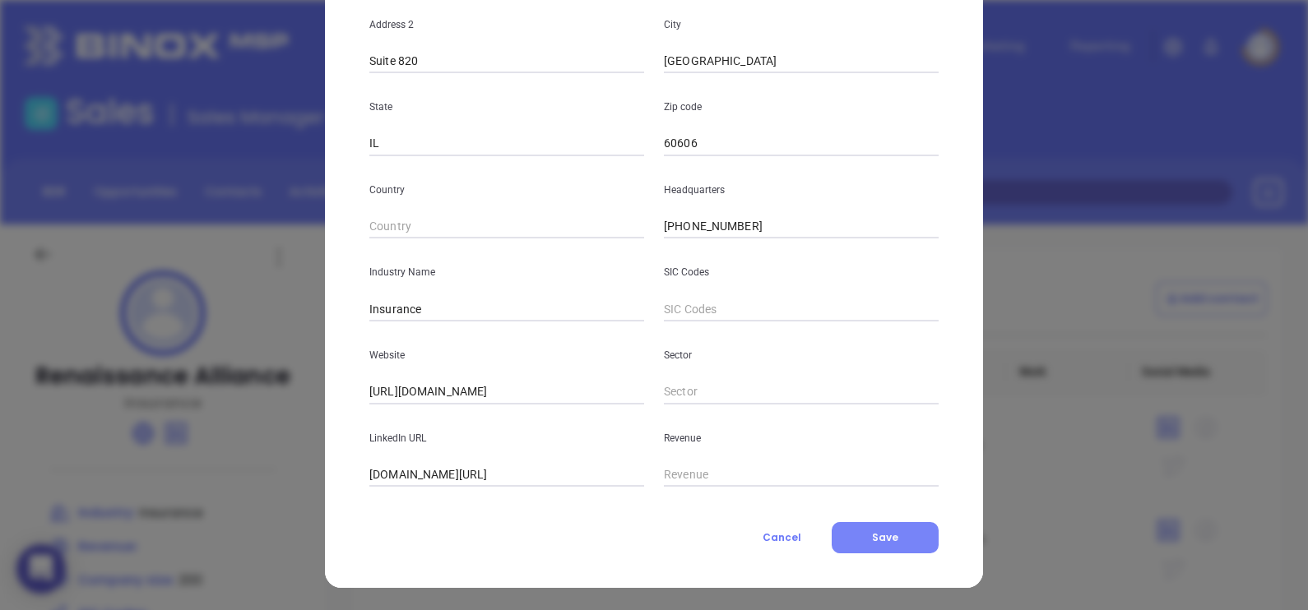
click at [872, 540] on span "Save" at bounding box center [885, 538] width 26 height 14
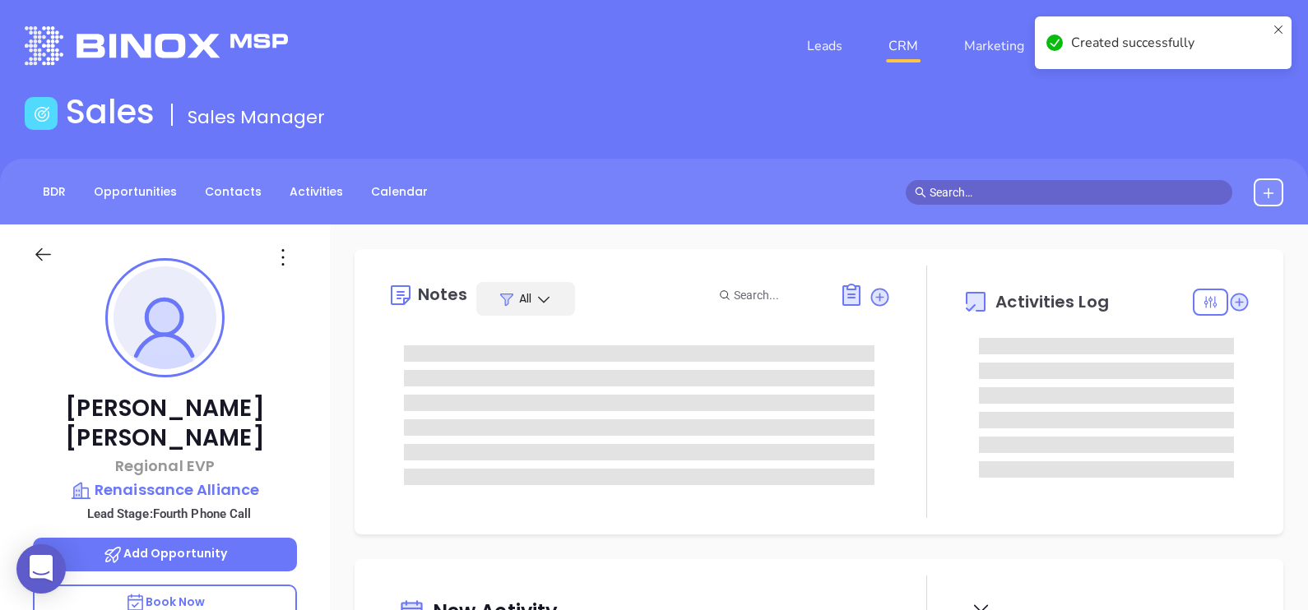
type input "[DATE]"
type input "[PERSON_NAME]"
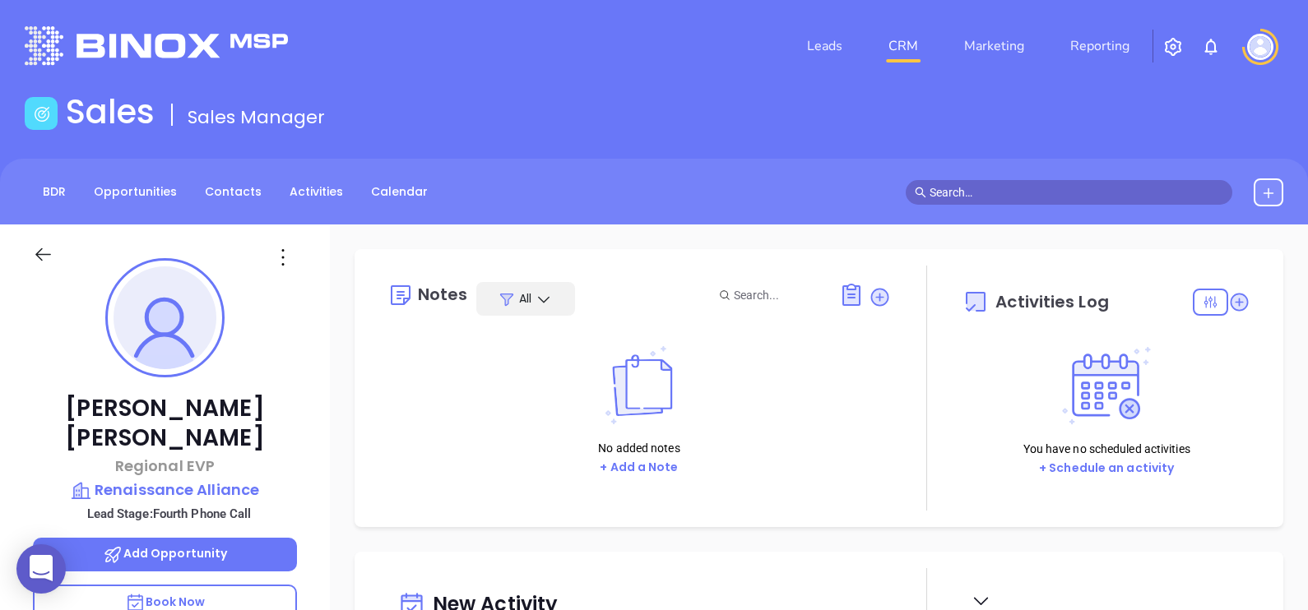
scroll to position [205, 0]
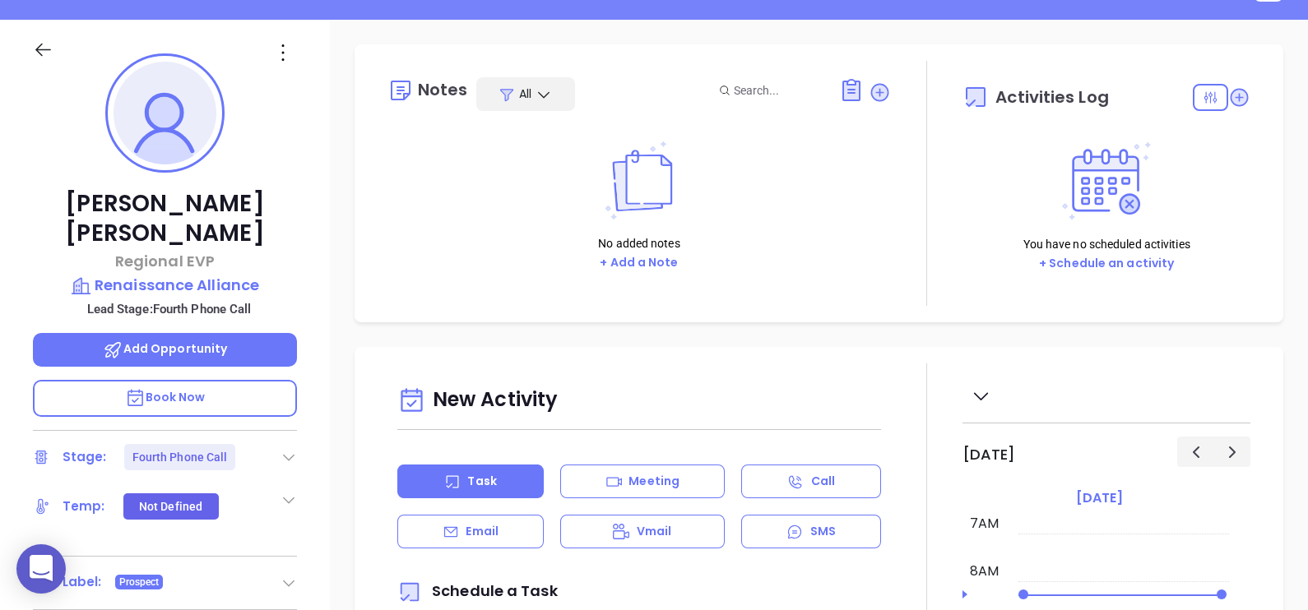
click at [287, 449] on icon at bounding box center [289, 457] width 16 height 16
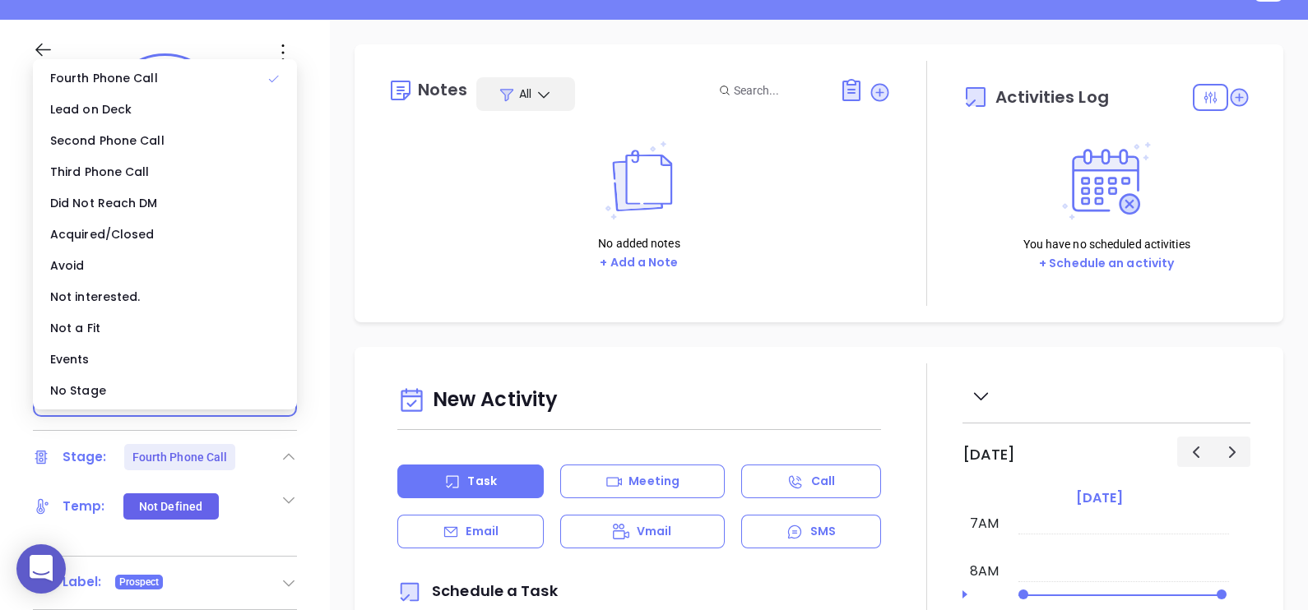
click at [141, 390] on div "No Stage" at bounding box center [164, 390] width 257 height 31
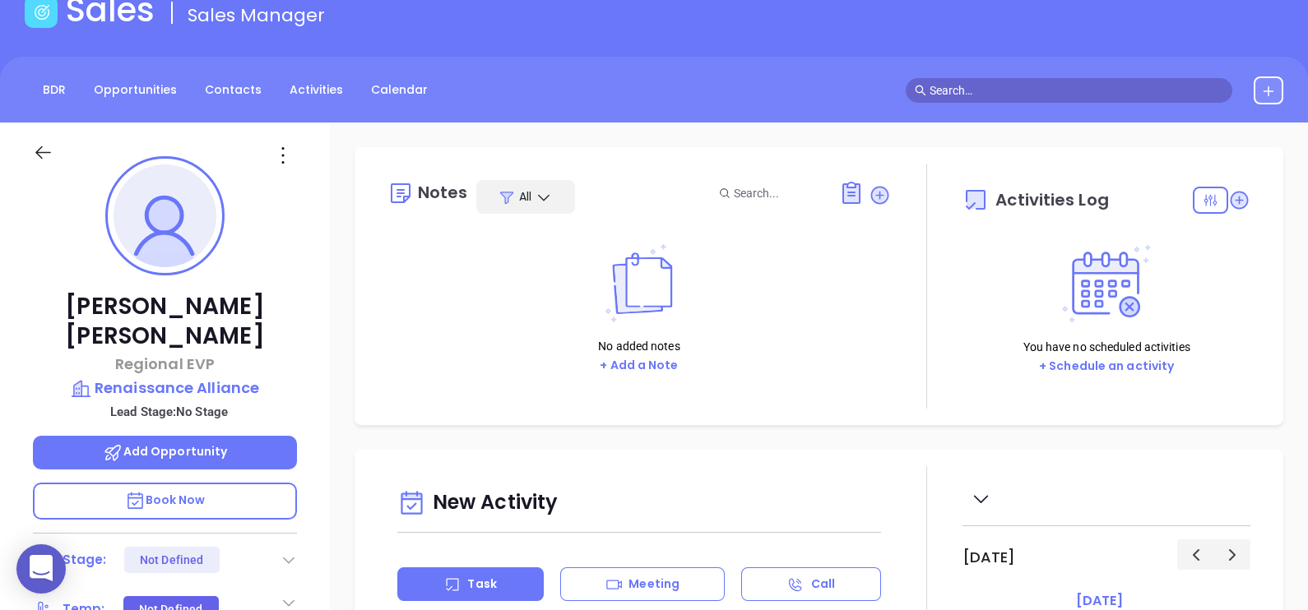
scroll to position [0, 0]
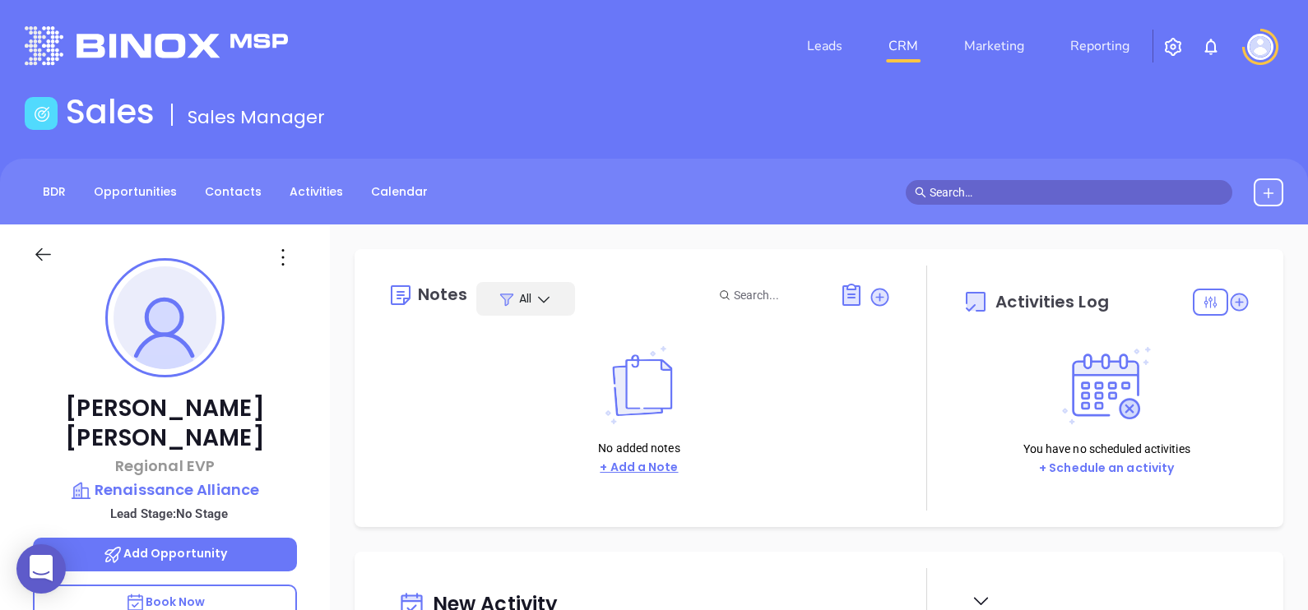
click at [611, 465] on button "+ Add a Note" at bounding box center [639, 467] width 88 height 19
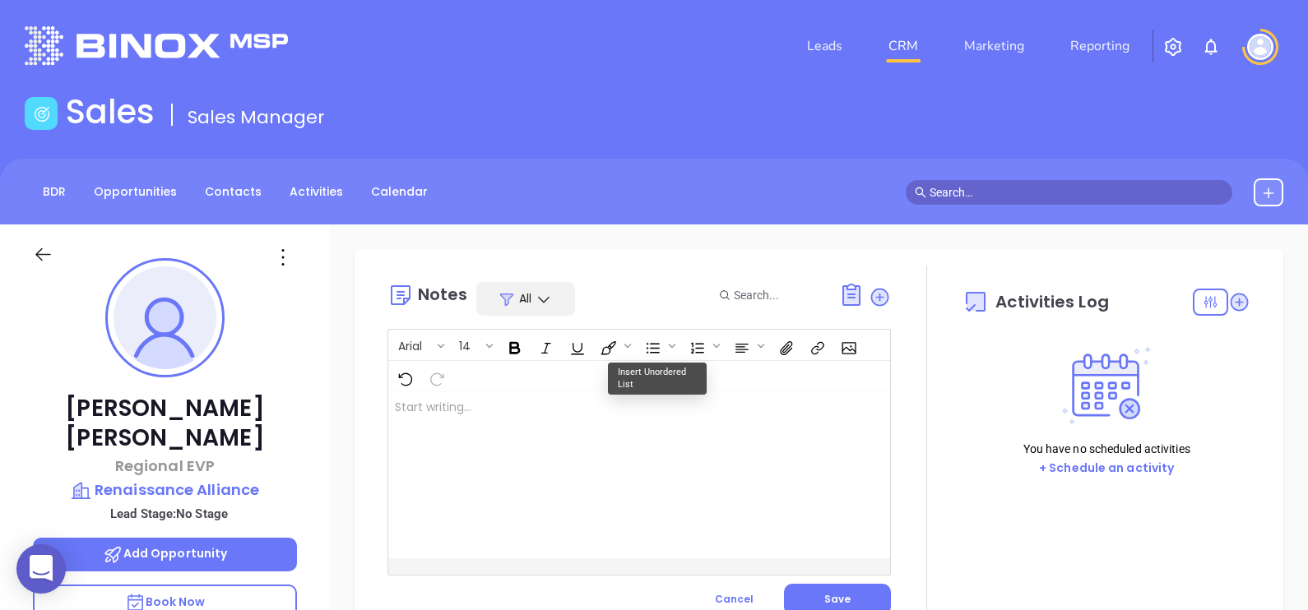
click at [536, 441] on div at bounding box center [621, 475] width 466 height 166
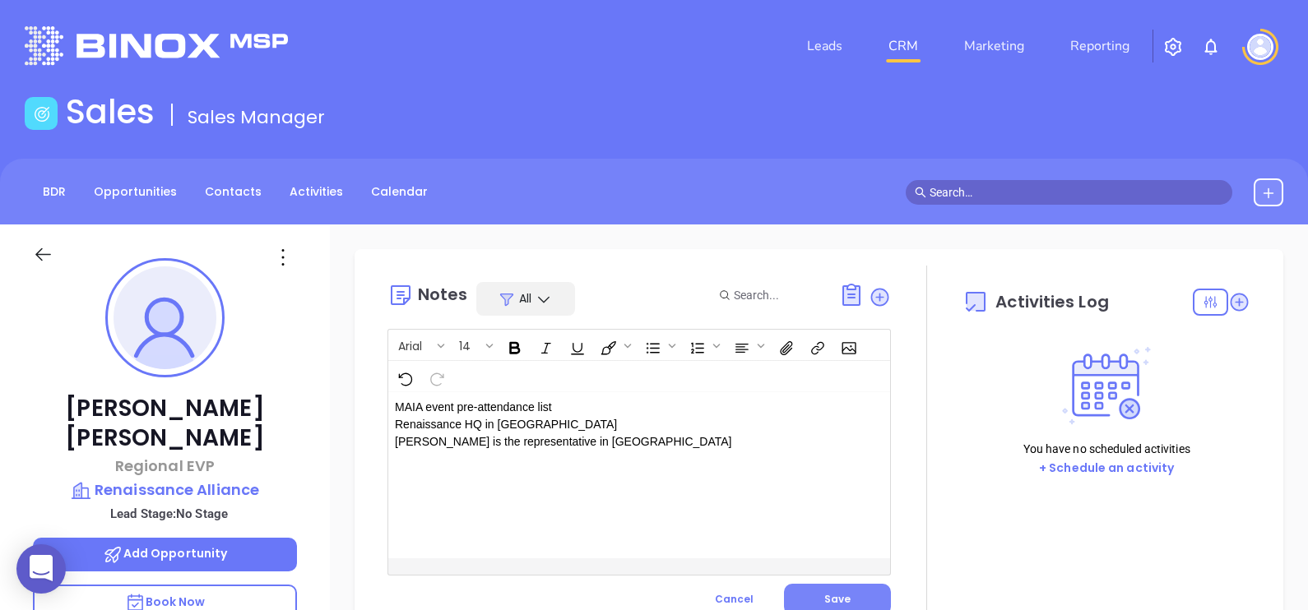
click at [823, 589] on button "Save" at bounding box center [837, 599] width 107 height 31
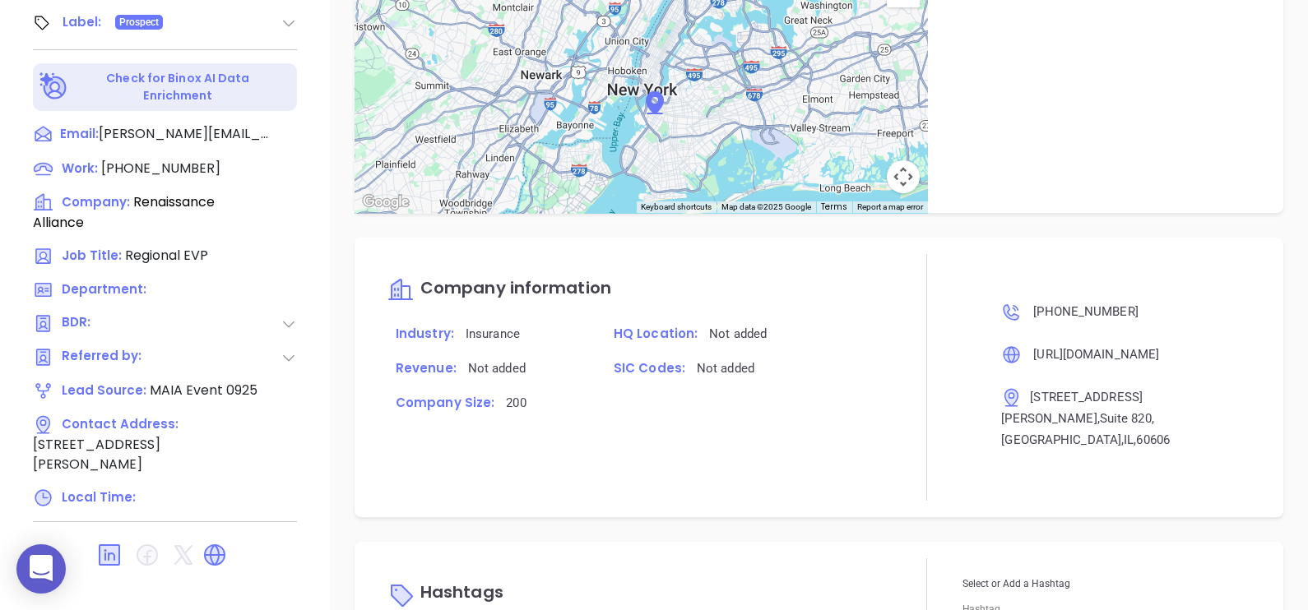
scroll to position [884, 0]
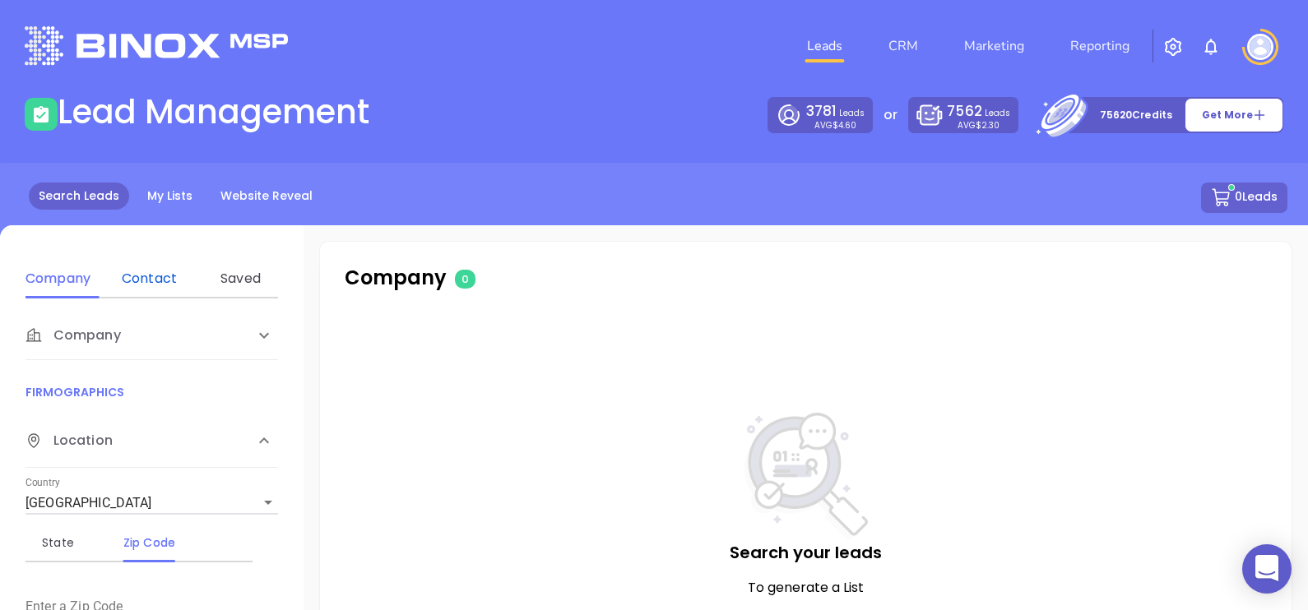
click at [163, 280] on div "Contact" at bounding box center [149, 279] width 65 height 20
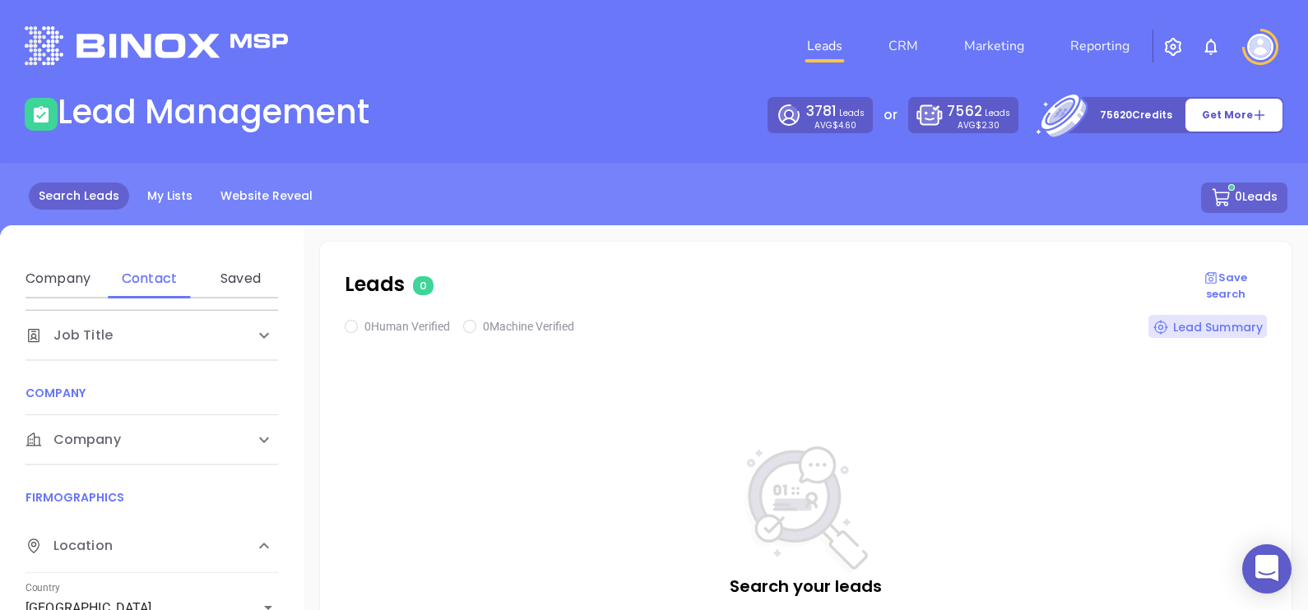
scroll to position [201, 0]
drag, startPoint x: 180, startPoint y: 441, endPoint x: 113, endPoint y: 440, distance: 67.5
click at [113, 440] on div "Company" at bounding box center [135, 440] width 219 height 20
click at [113, 440] on span "Company" at bounding box center [73, 442] width 95 height 20
click at [113, 440] on span "Company" at bounding box center [73, 440] width 95 height 20
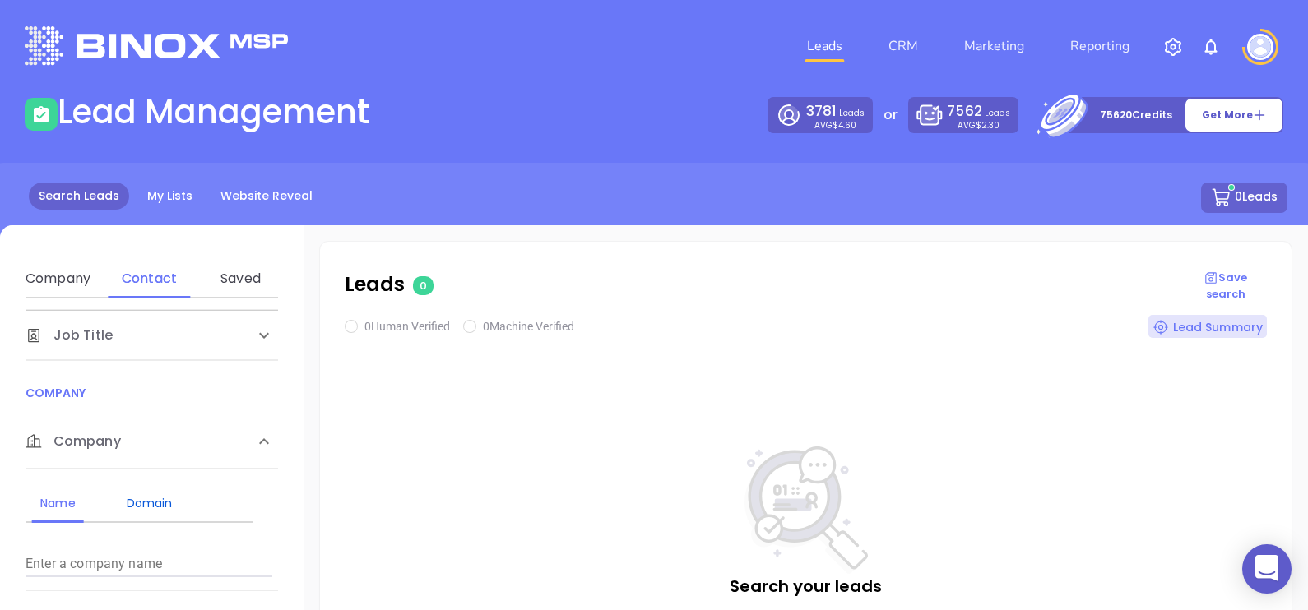
click at [136, 510] on div "Domain" at bounding box center [149, 504] width 65 height 20
click at [141, 547] on div "Enter a company domain" at bounding box center [149, 557] width 247 height 39
click at [134, 564] on input "Enter a company name" at bounding box center [149, 564] width 247 height 26
paste input "[DOMAIN_NAME]"
type input "[DOMAIN_NAME]"
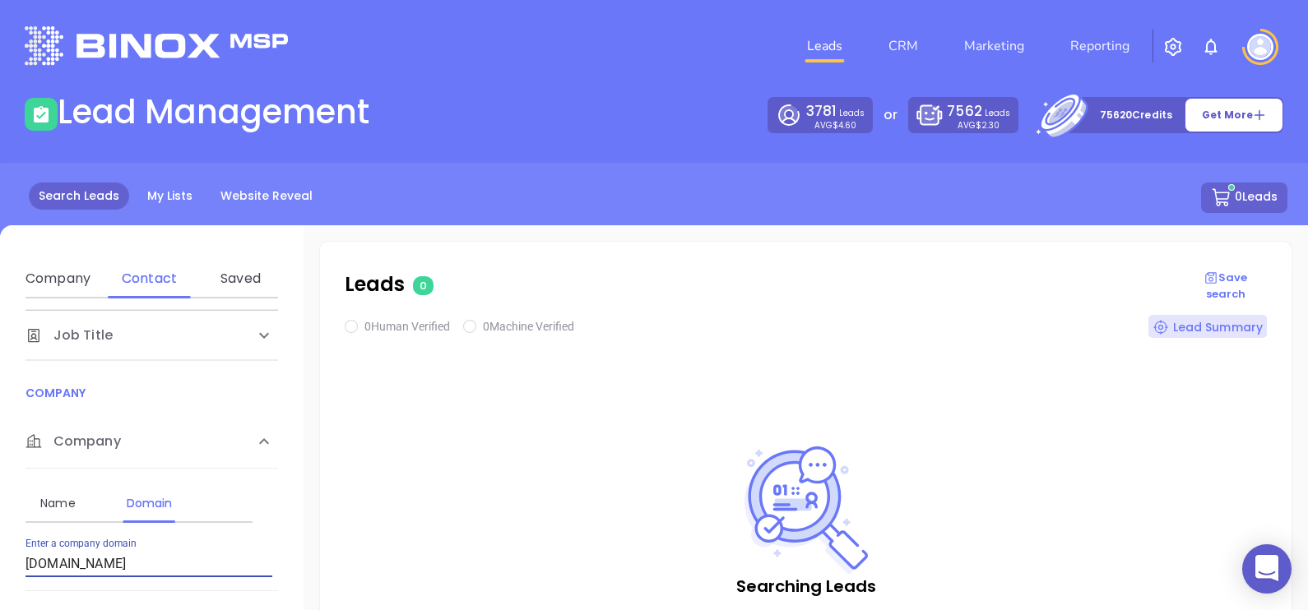
checkbox input "true"
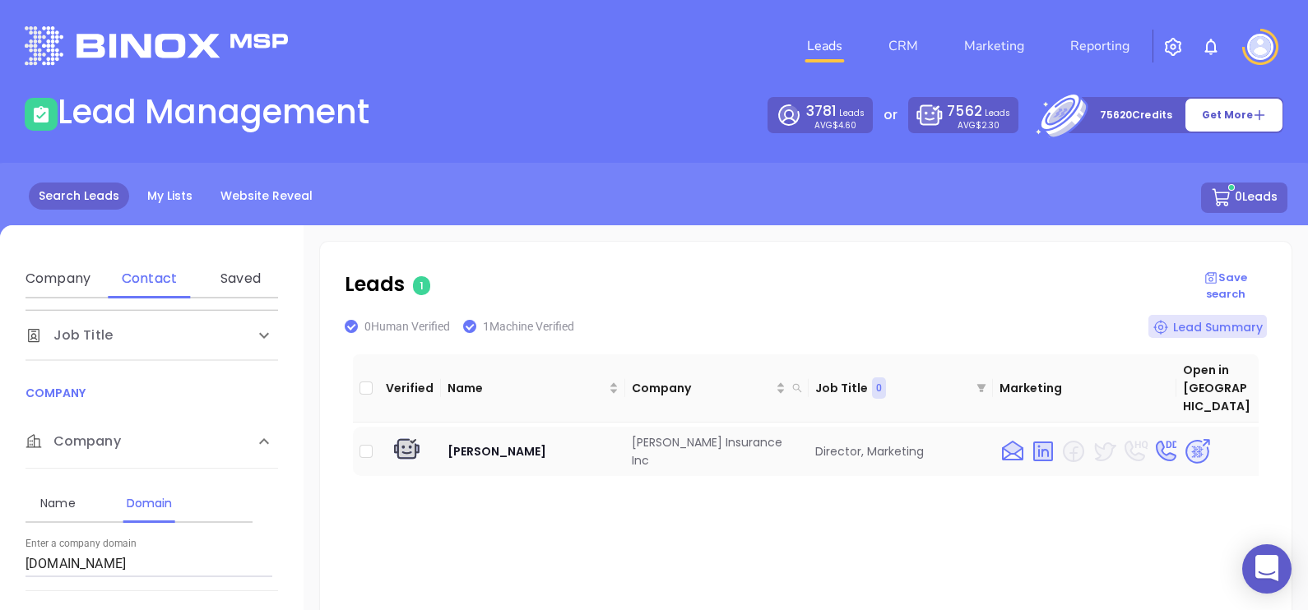
click at [1185, 438] on img at bounding box center [1197, 452] width 29 height 29
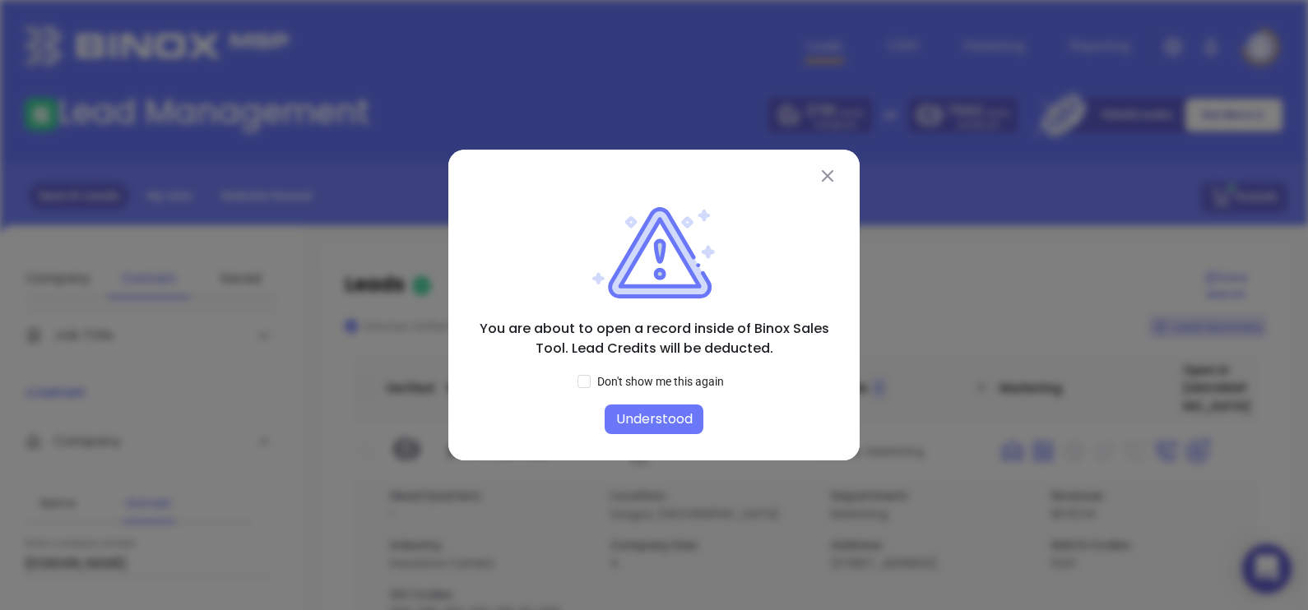
click at [671, 428] on button "Understood" at bounding box center [654, 420] width 99 height 30
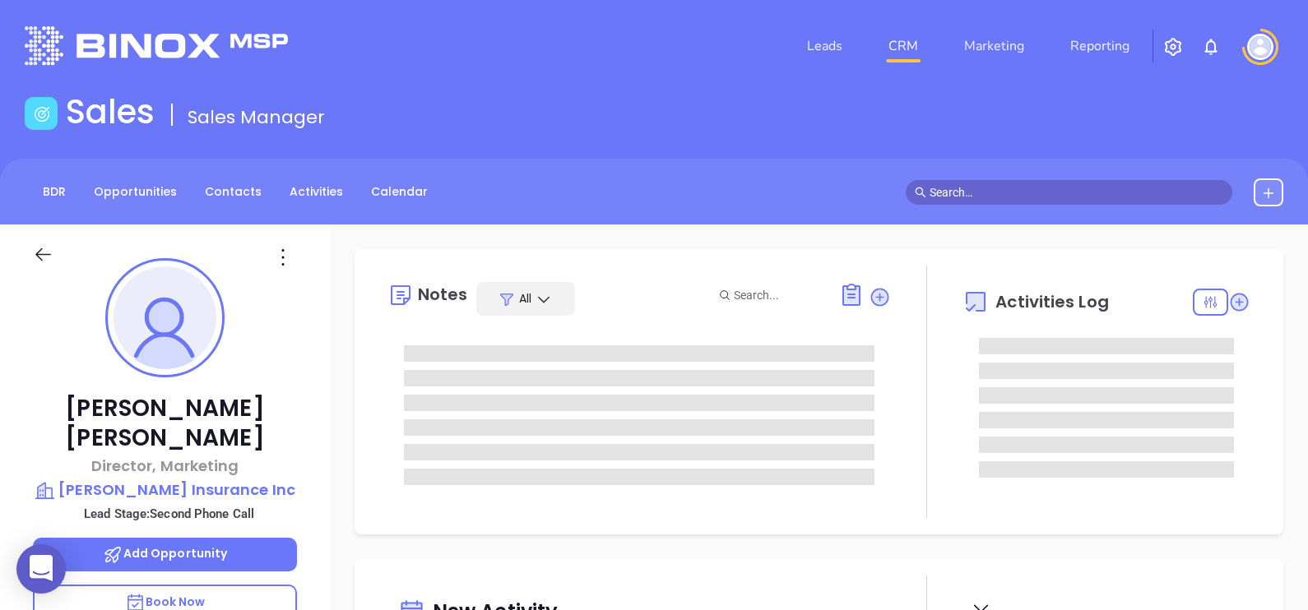
type input "[DATE]"
type input "[PERSON_NAME]"
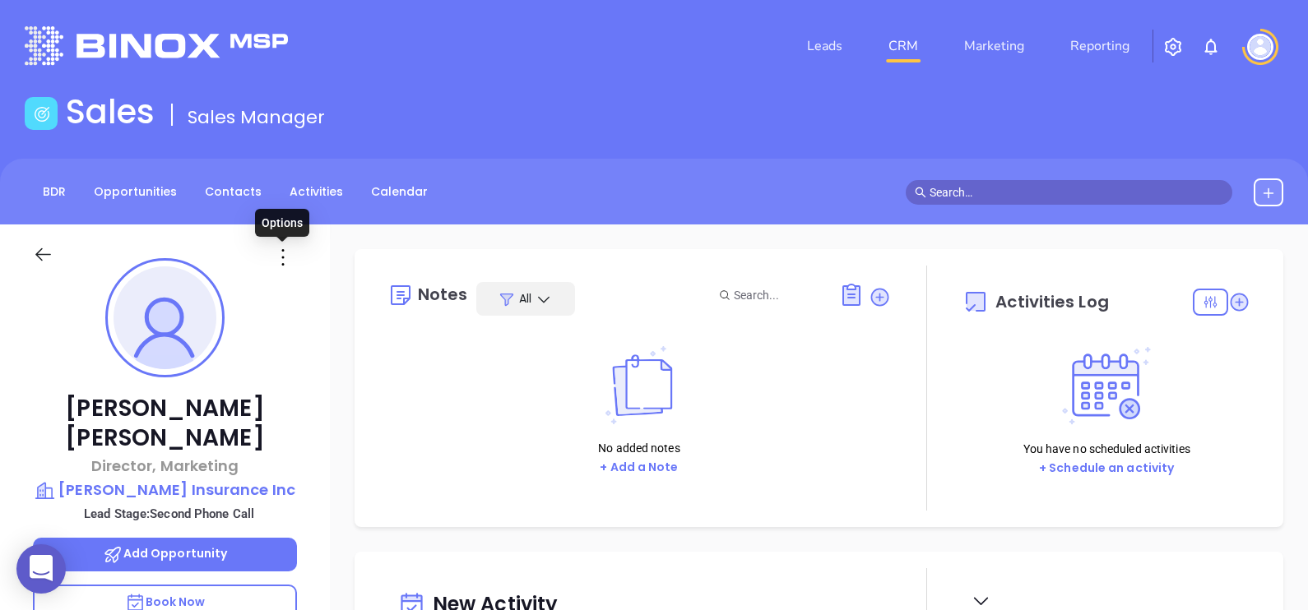
click at [280, 255] on icon at bounding box center [283, 257] width 26 height 26
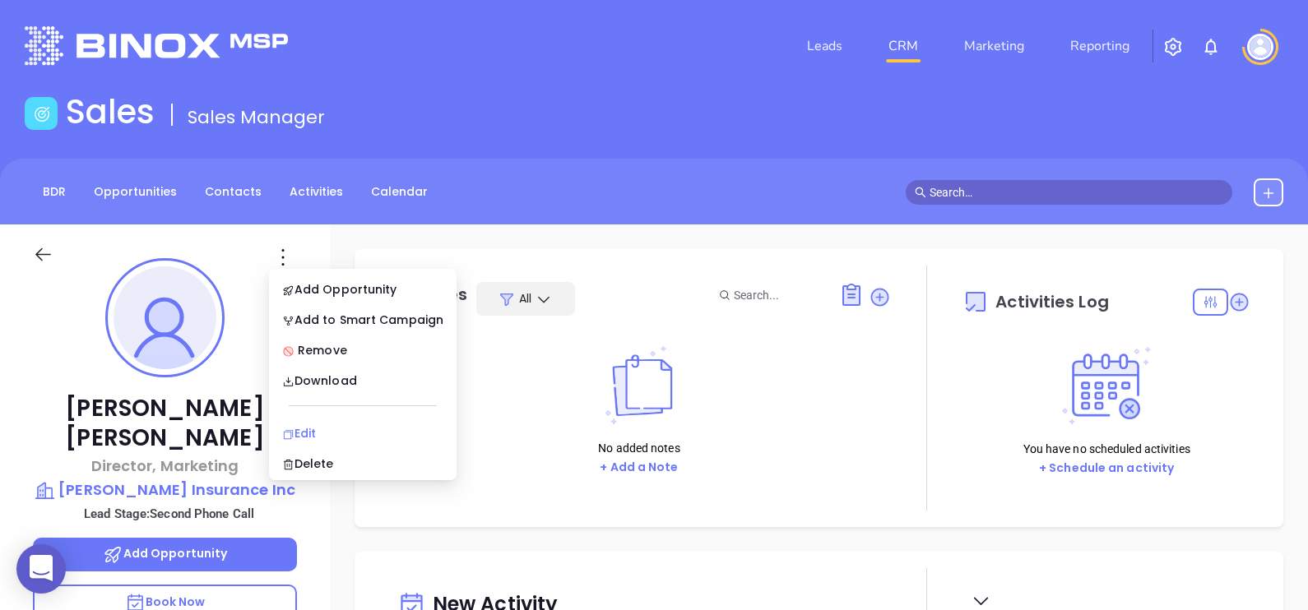
click at [348, 439] on div "Edit" at bounding box center [362, 433] width 161 height 18
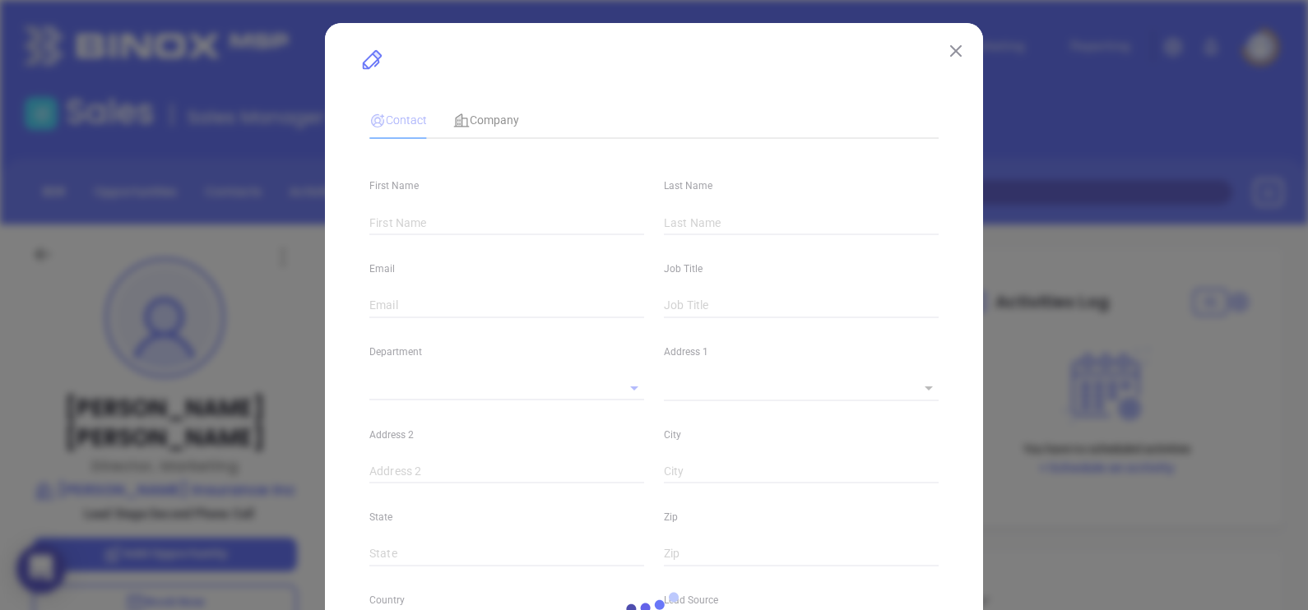
type input "[PERSON_NAME]"
type input "ramona@kowalskyinsurance.com"
type input "Director, Marketing"
type input "1"
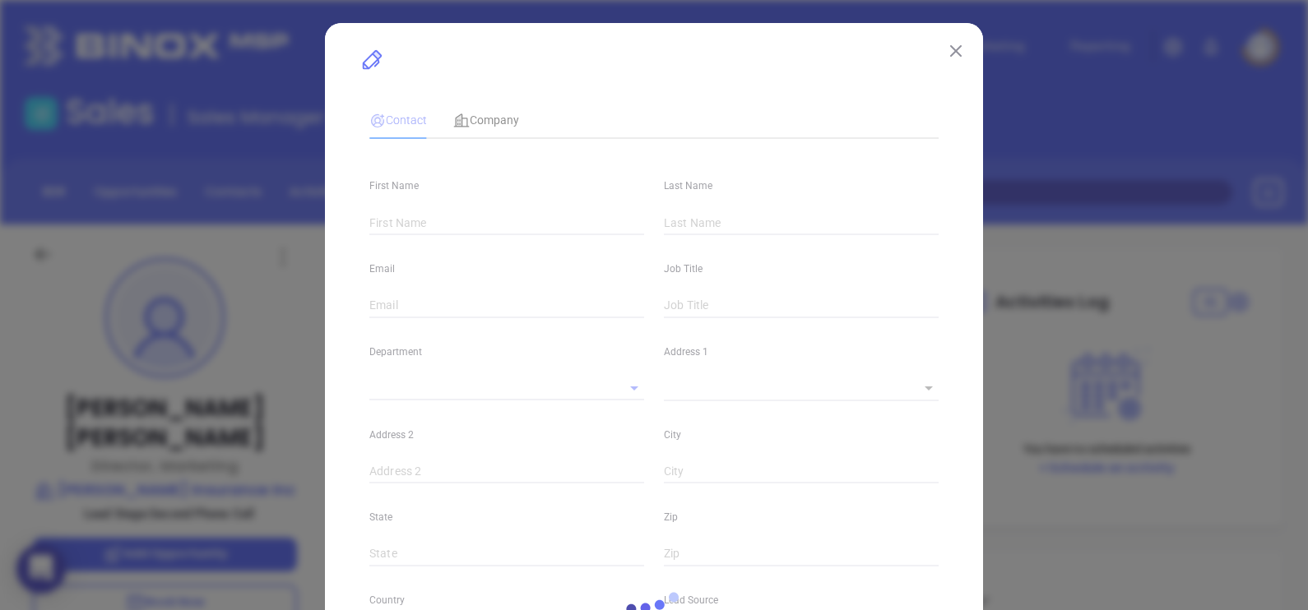
type input "linkedin.com/in/ramona-kowalsky-cisr-cpiw-30394a47"
type input "Marketing"
type input "Website Reveal"
type input "undefined undefined"
type input "Second Phone Call"
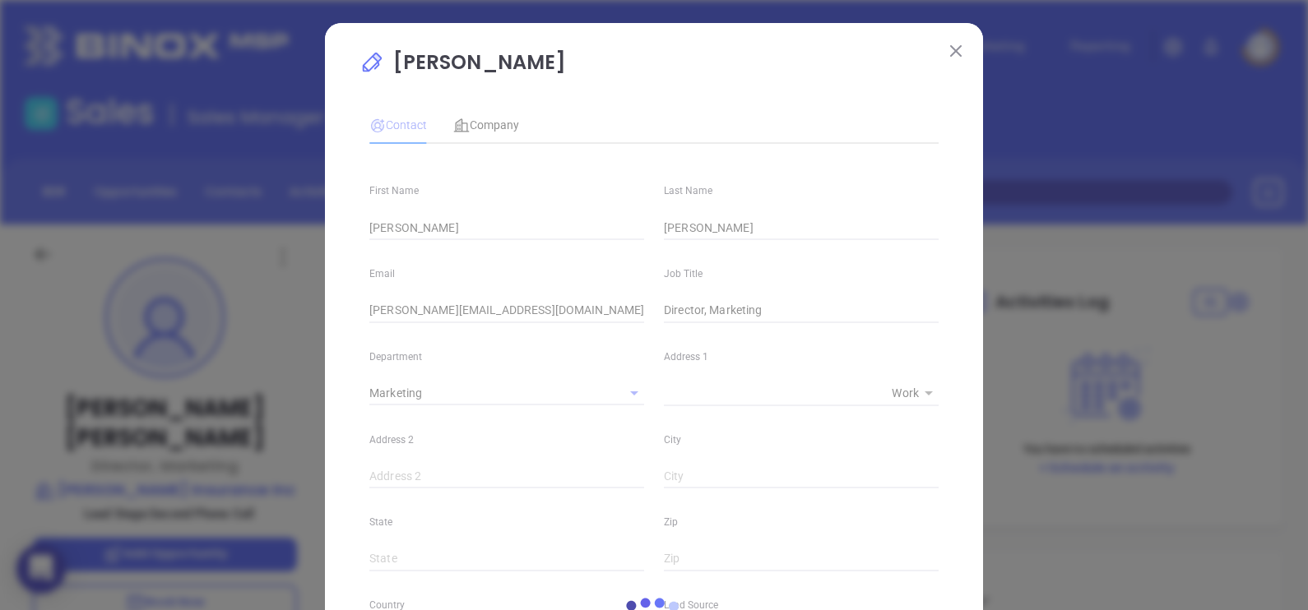
type input "1"
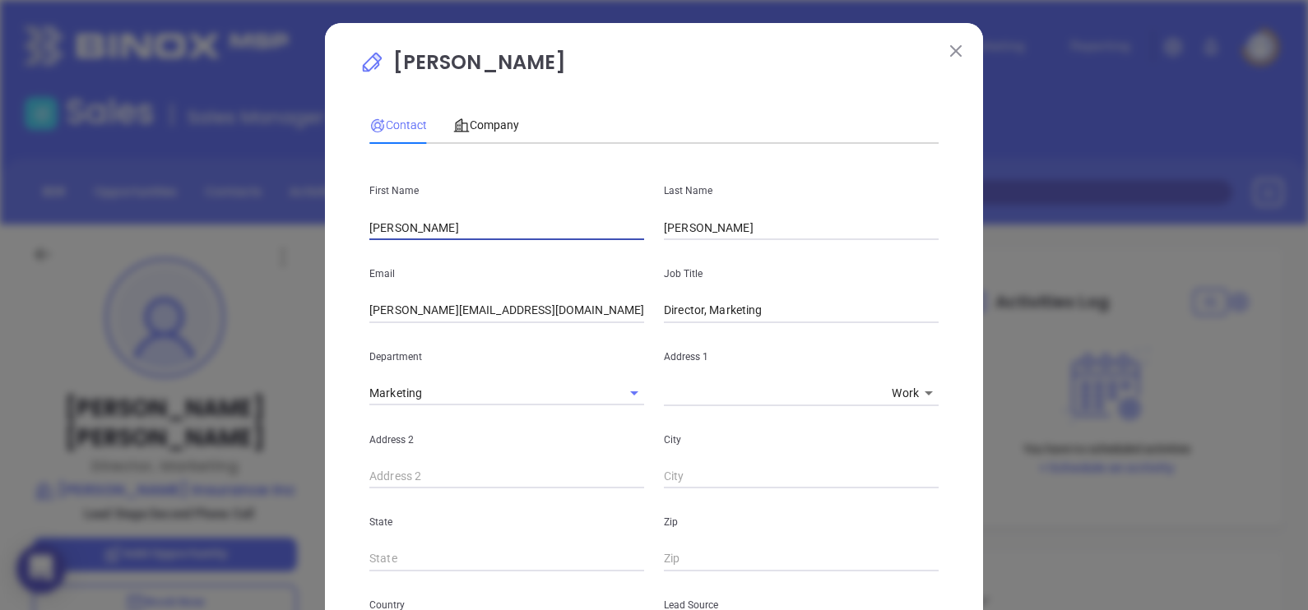
drag, startPoint x: 479, startPoint y: 231, endPoint x: 332, endPoint y: 243, distance: 146.9
click at [332, 243] on div "Ramona Kowalsky Contact Company First Name Ramona Last Name Kowalsky Email ramo…" at bounding box center [654, 596] width 658 height 1147
paste input "ichard Kowalsky"
drag, startPoint x: 484, startPoint y: 231, endPoint x: 406, endPoint y: 257, distance: 81.7
click at [406, 257] on div "First Name Richard Kowalsky Last Name Kowalsky Email ramona@kowalskyinsurance.c…" at bounding box center [653, 612] width 569 height 911
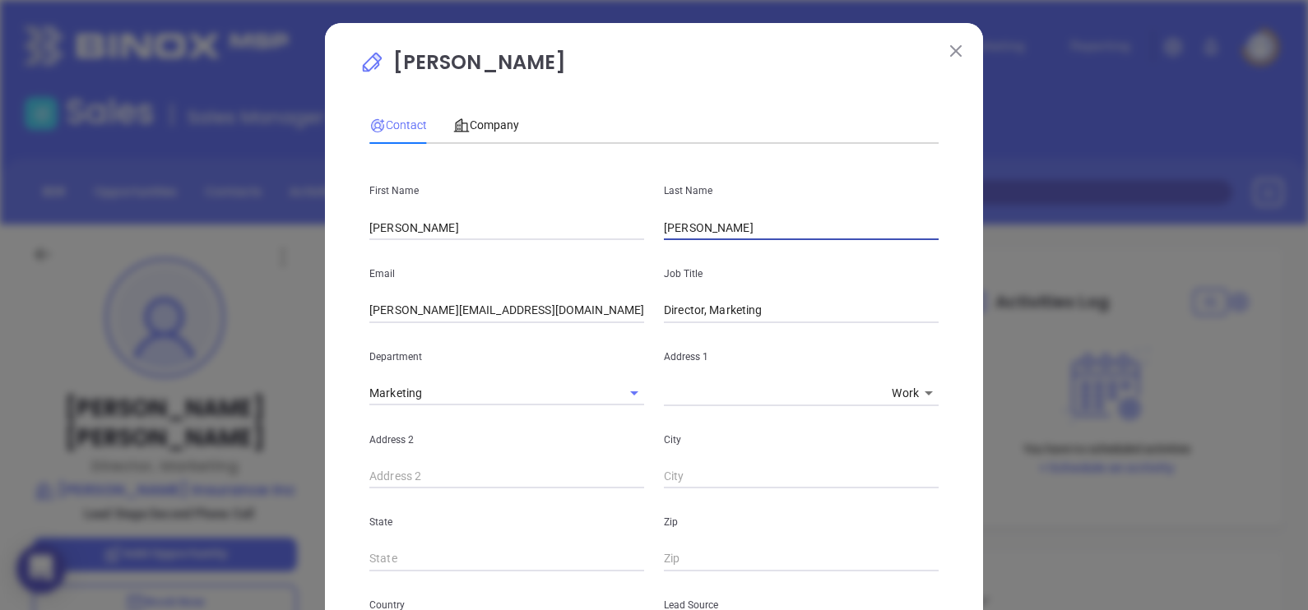
click at [726, 235] on input "Kowalsky" at bounding box center [801, 228] width 275 height 25
click at [528, 235] on input "Richard" at bounding box center [506, 228] width 275 height 25
type input "Richard"
click at [688, 108] on div "Contact Company" at bounding box center [653, 125] width 569 height 38
click at [568, 304] on input "ramona@kowalskyinsurance.com" at bounding box center [506, 311] width 275 height 25
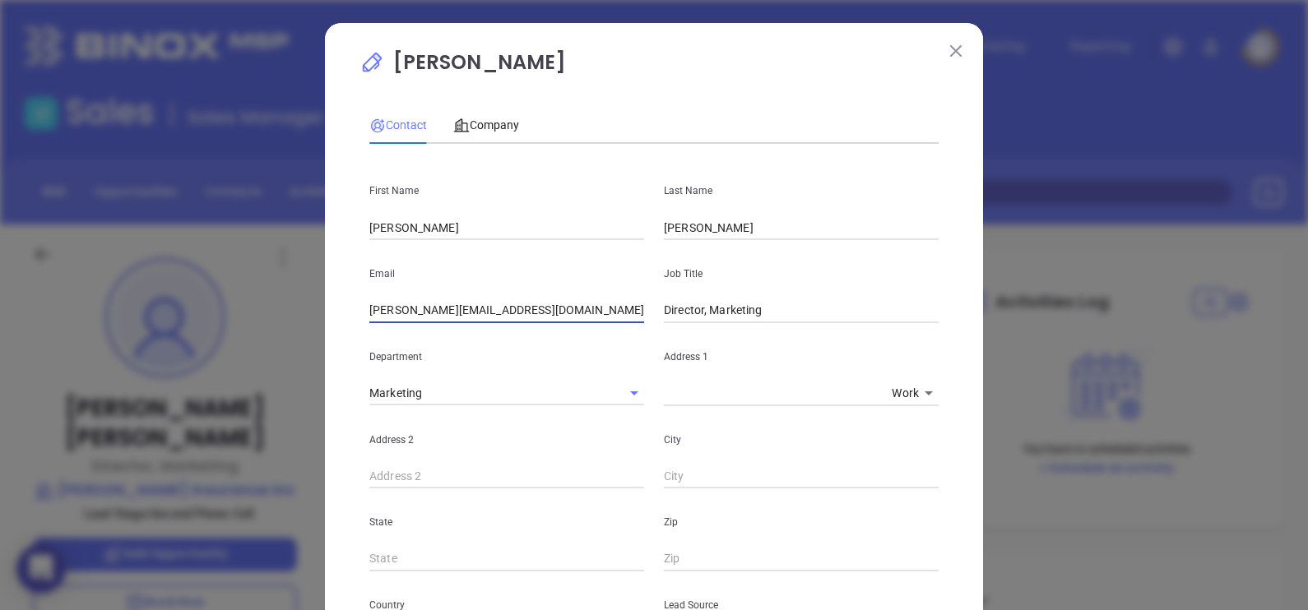
drag, startPoint x: 552, startPoint y: 320, endPoint x: 341, endPoint y: 325, distance: 210.6
click at [342, 325] on div "Ramona Kowalsky Contact Company First Name Richard Last Name Kowalsky Email ram…" at bounding box center [654, 596] width 658 height 1147
paste input "RK@KowalskyI"
type input "RK@KowalskyInsurance.com"
type input "President"
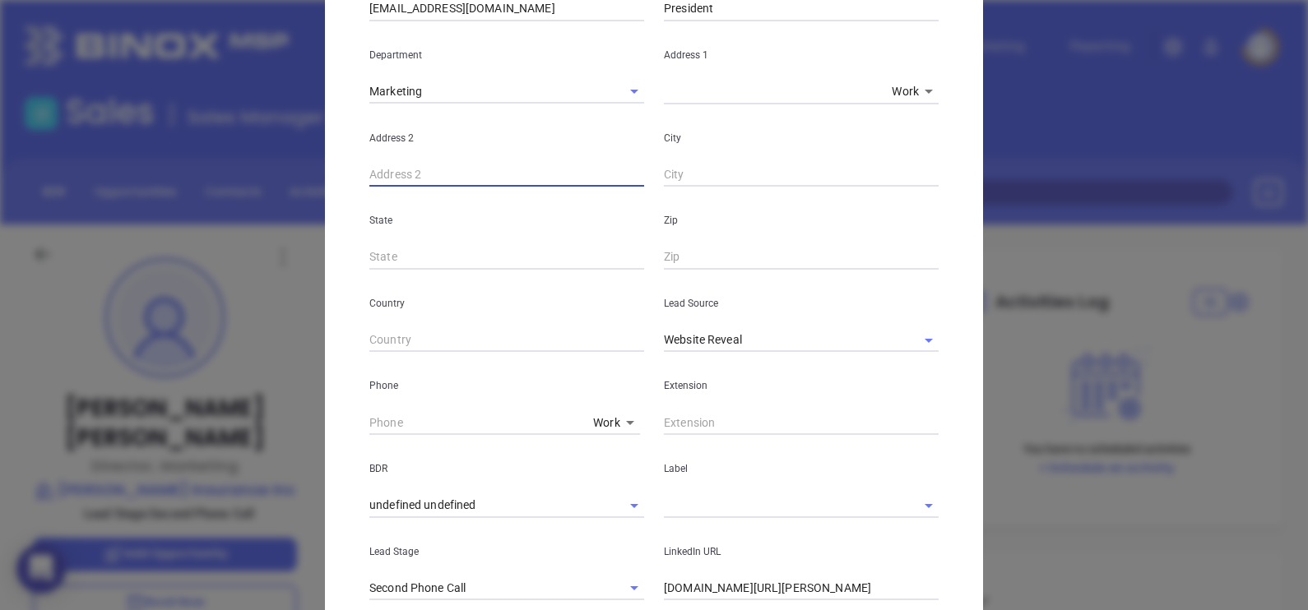
scroll to position [308, 0]
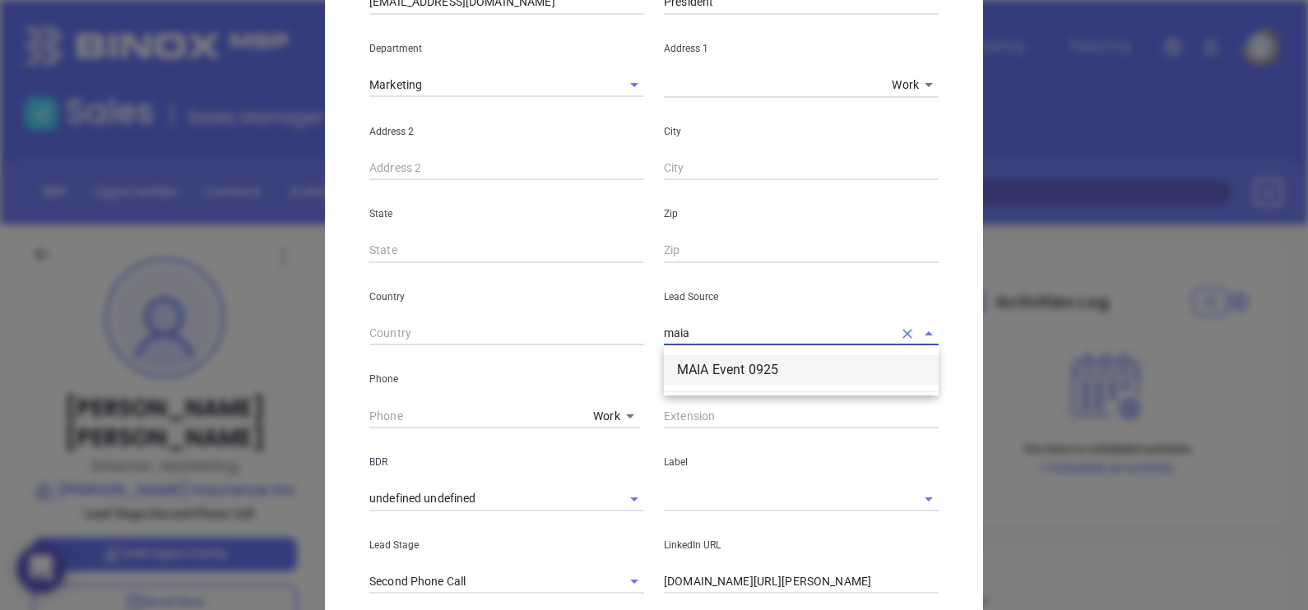
click at [744, 374] on li "MAIA Event 0925" at bounding box center [801, 370] width 275 height 30
type input "MAIA Event 0925"
type input "( ) -"
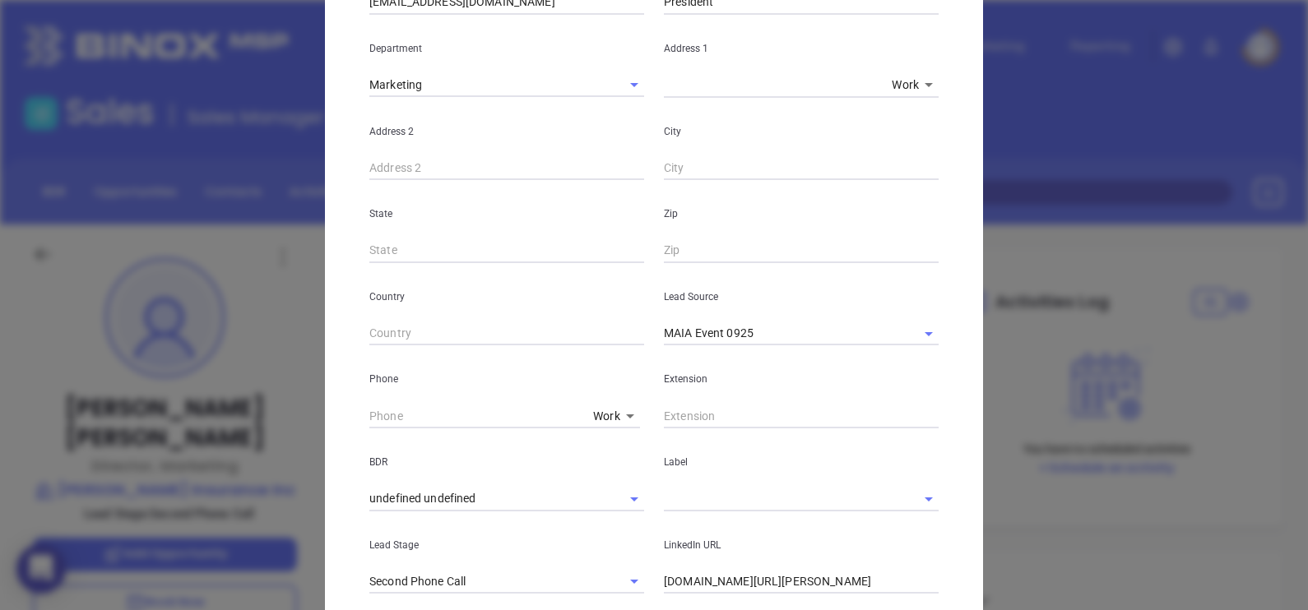
click at [359, 417] on div "Phone Work 1" at bounding box center [506, 386] width 294 height 83
click at [369, 420] on input "( ) -" at bounding box center [477, 416] width 217 height 25
paste input "781) 231-2020"
type input "(781) 231-2020"
click at [749, 420] on input "text" at bounding box center [801, 416] width 275 height 25
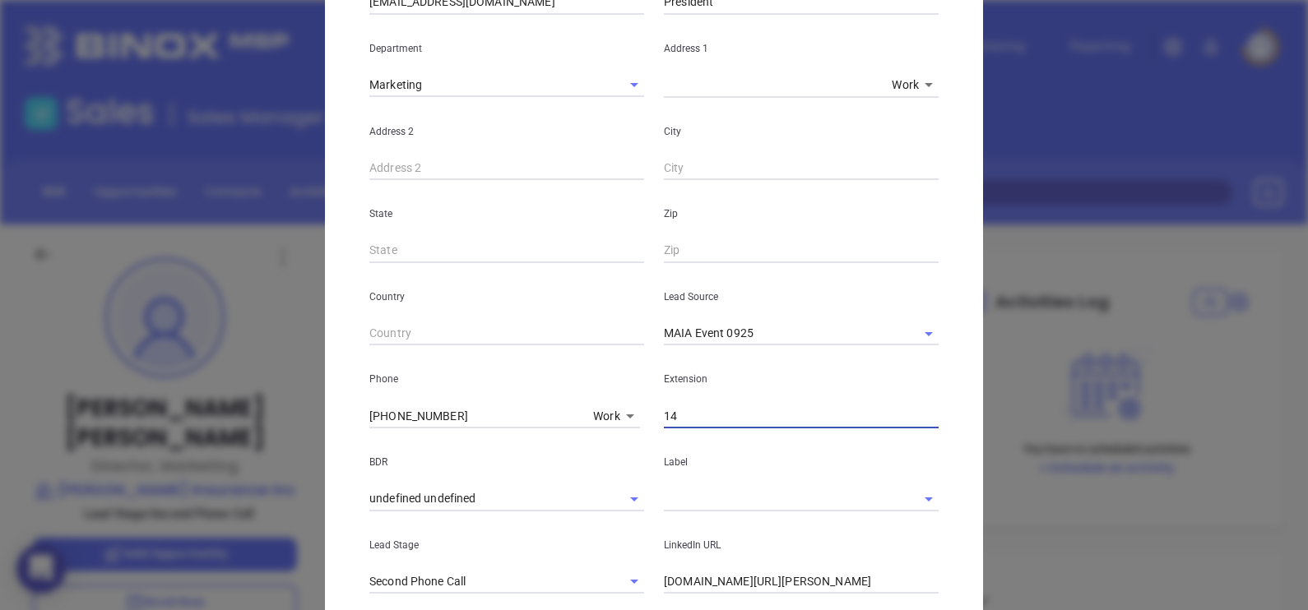
type input "14"
click at [691, 499] on input "text" at bounding box center [778, 499] width 229 height 24
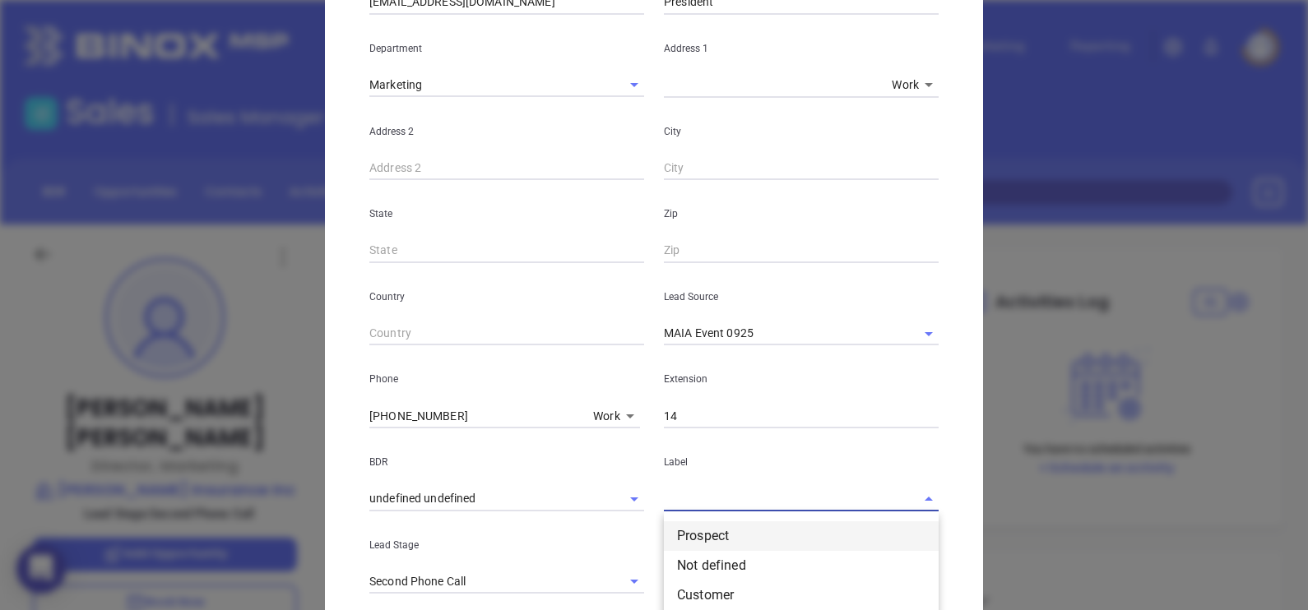
click at [716, 525] on li "Prospect" at bounding box center [801, 537] width 275 height 30
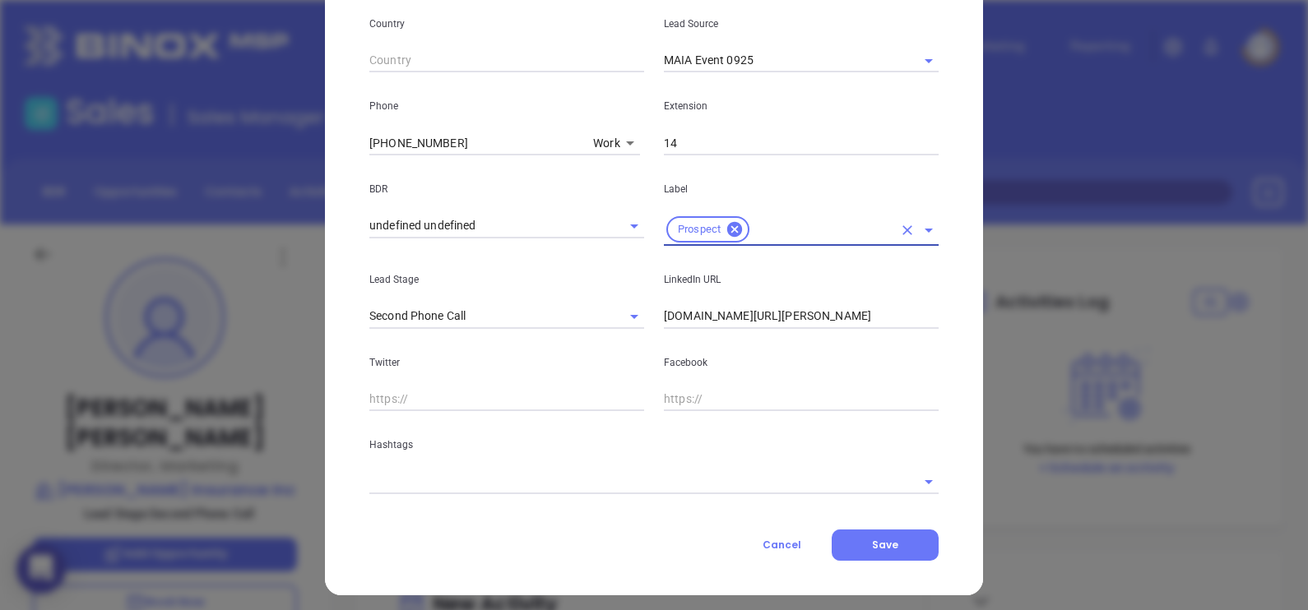
scroll to position [589, 0]
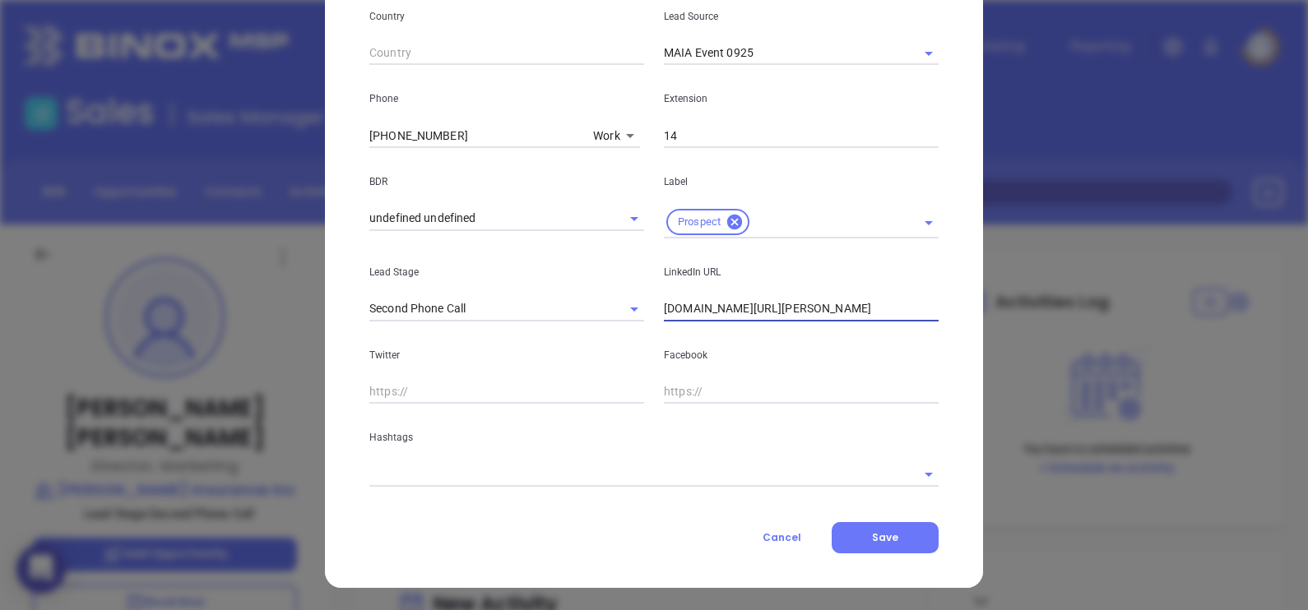
click input "linkedin.com/in/ramona-kowalsky-cisr-cpiw-30394a47"
paste input "www.linkedin.com/in/richard-kowalsky-00bb6838/"
type input "www.linkedin.com/in/richard-kowalsky-00bb6838/"
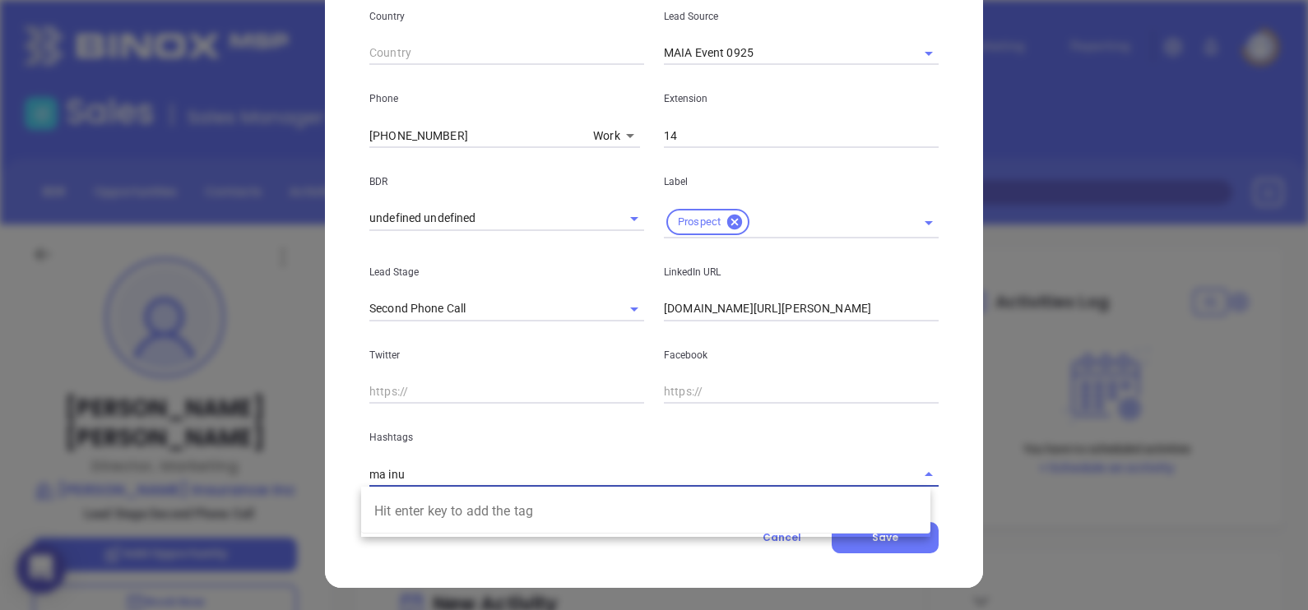
type input "ma in"
click li "MA Insurance ALL"
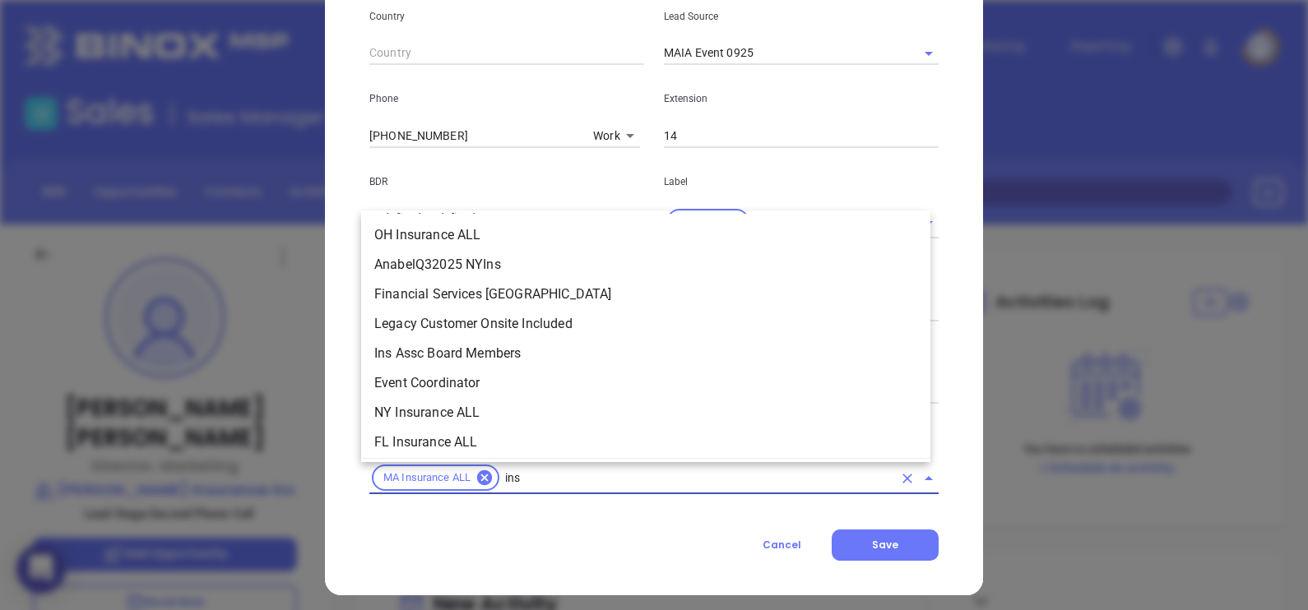
scroll to position [424, 0]
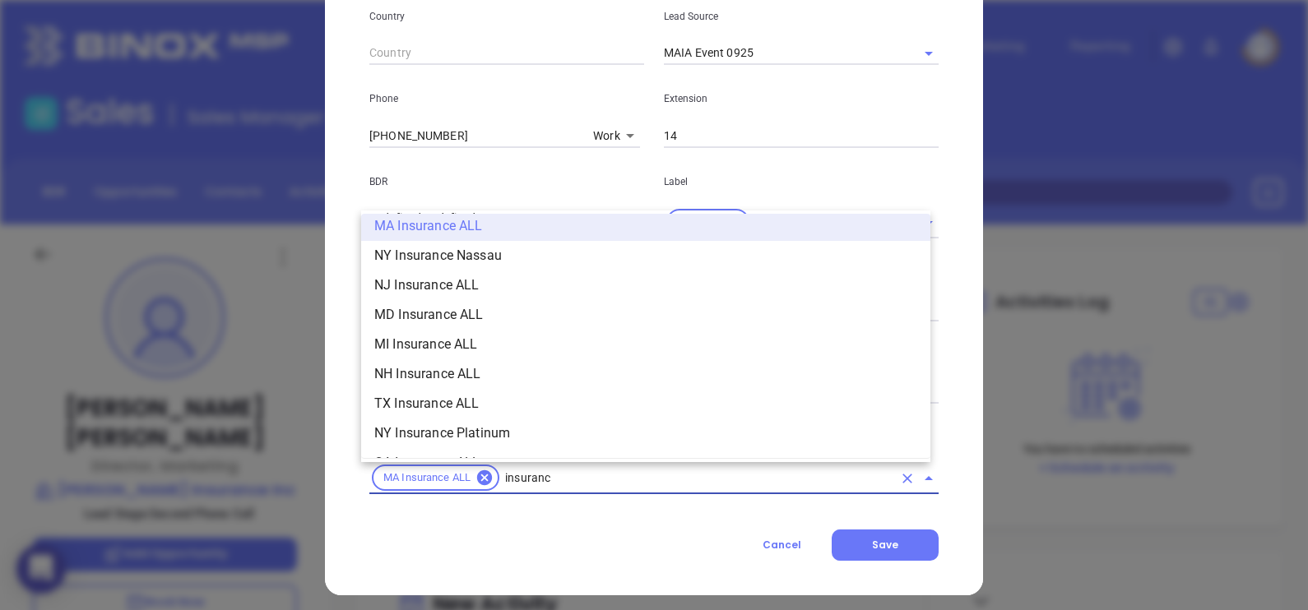
type input "insurance"
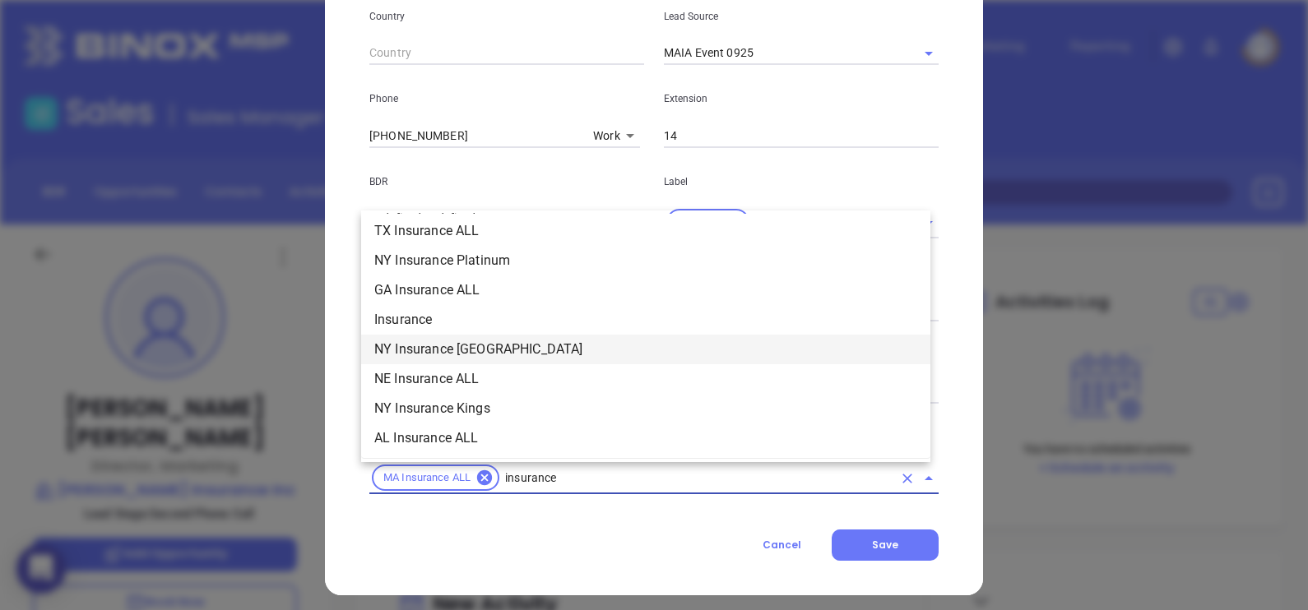
scroll to position [629, 0]
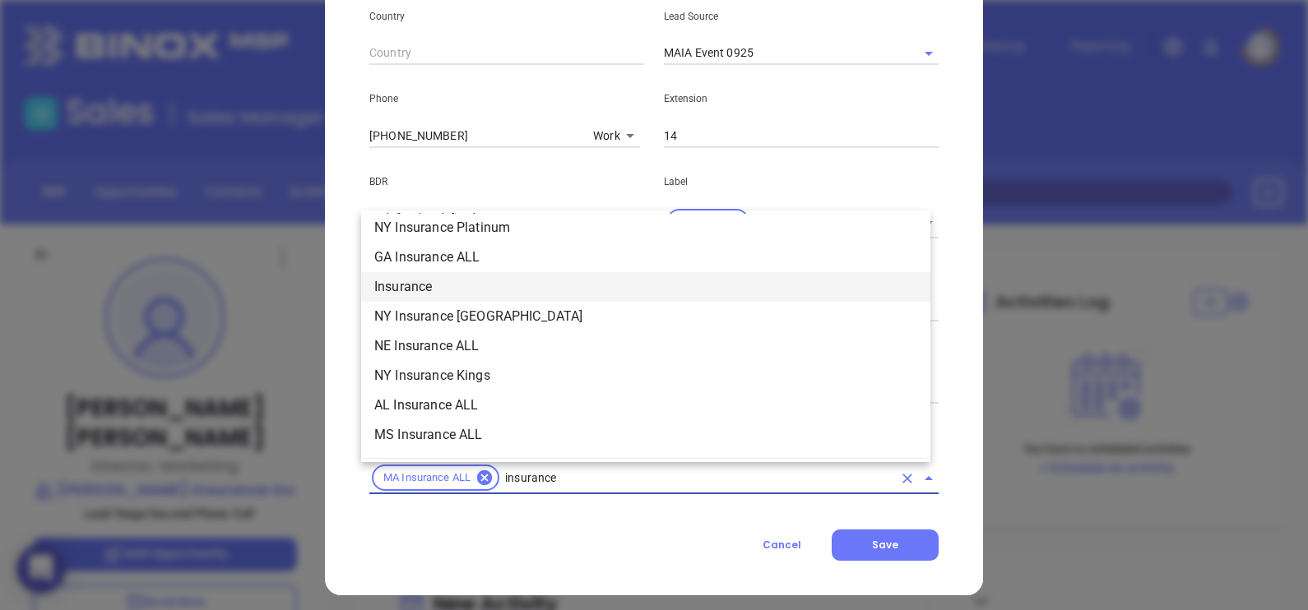
click li "Insurance"
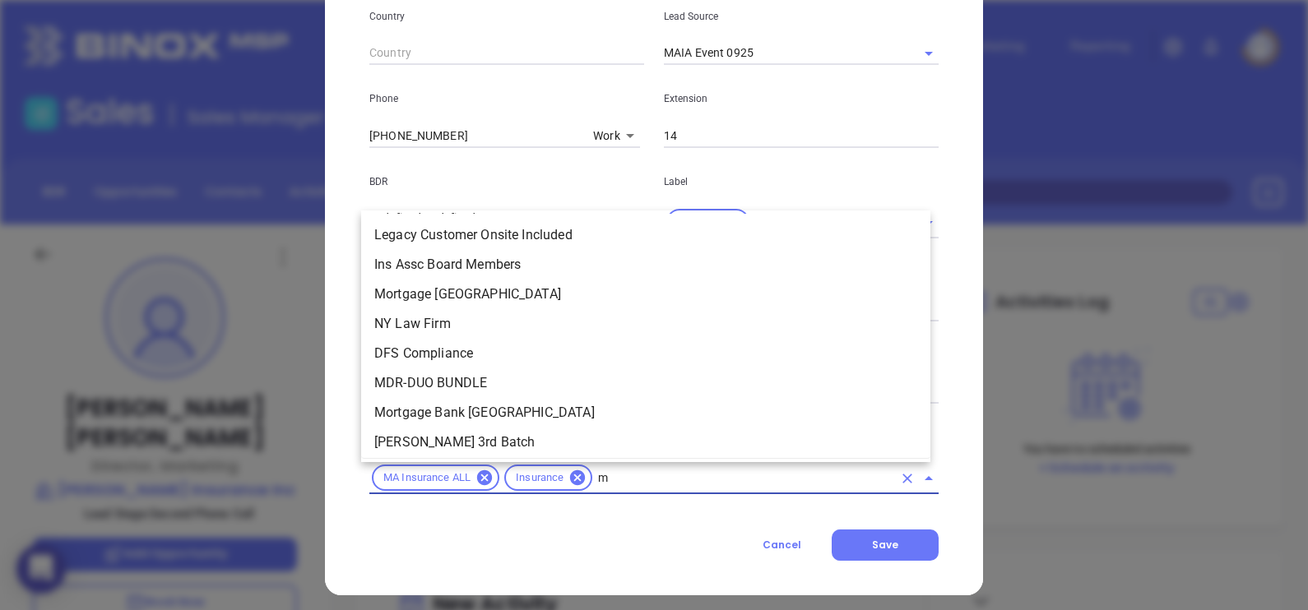
type input "ma"
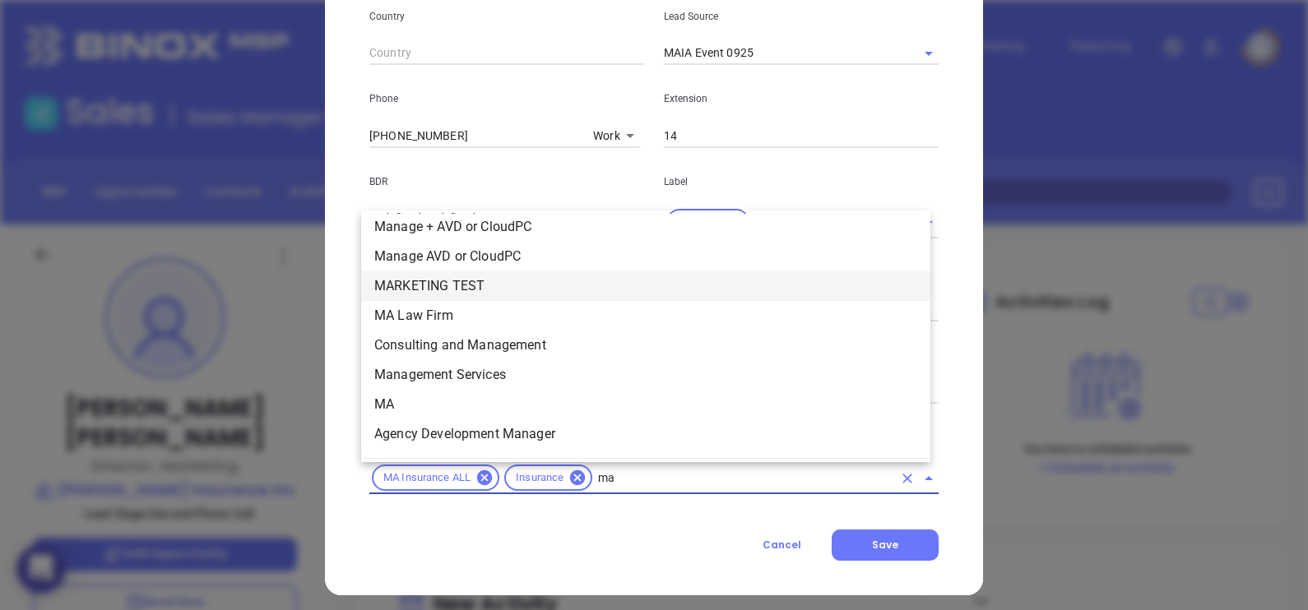
scroll to position [348, 0]
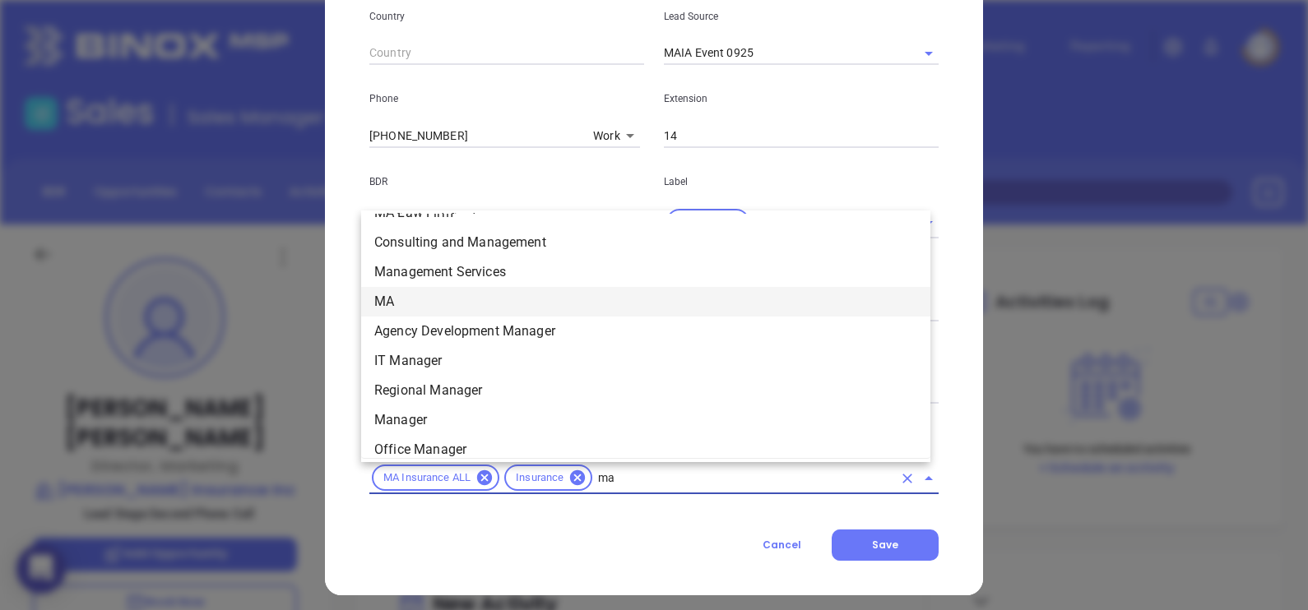
click li "MA"
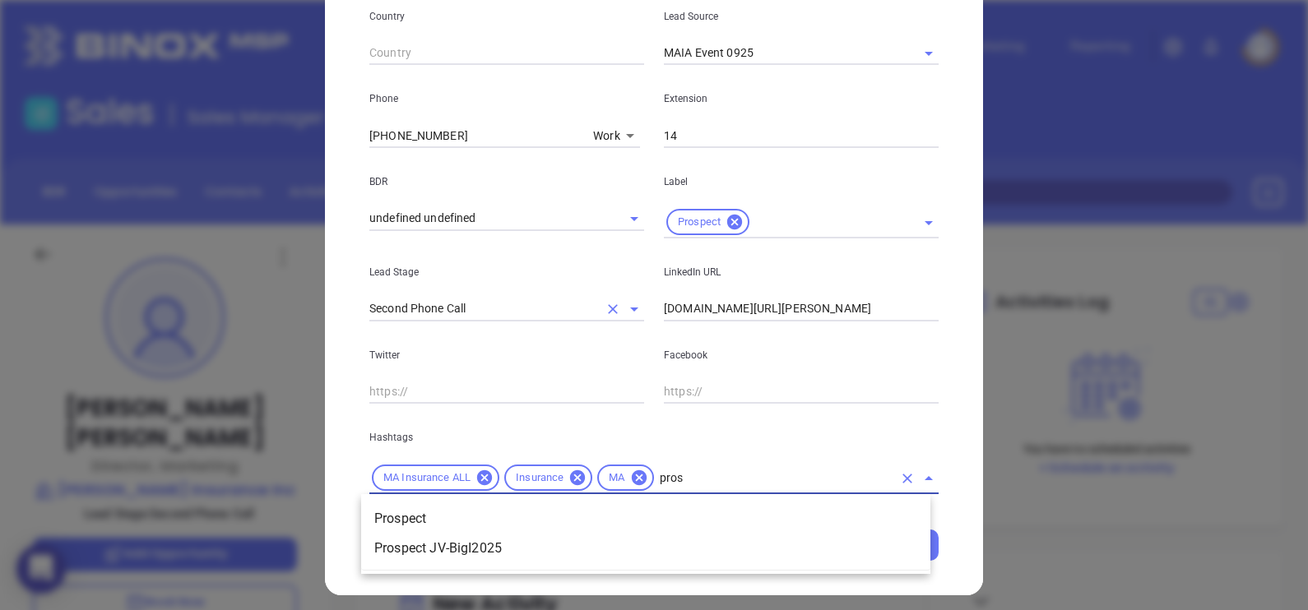
type input "prosp"
click li "Prospect"
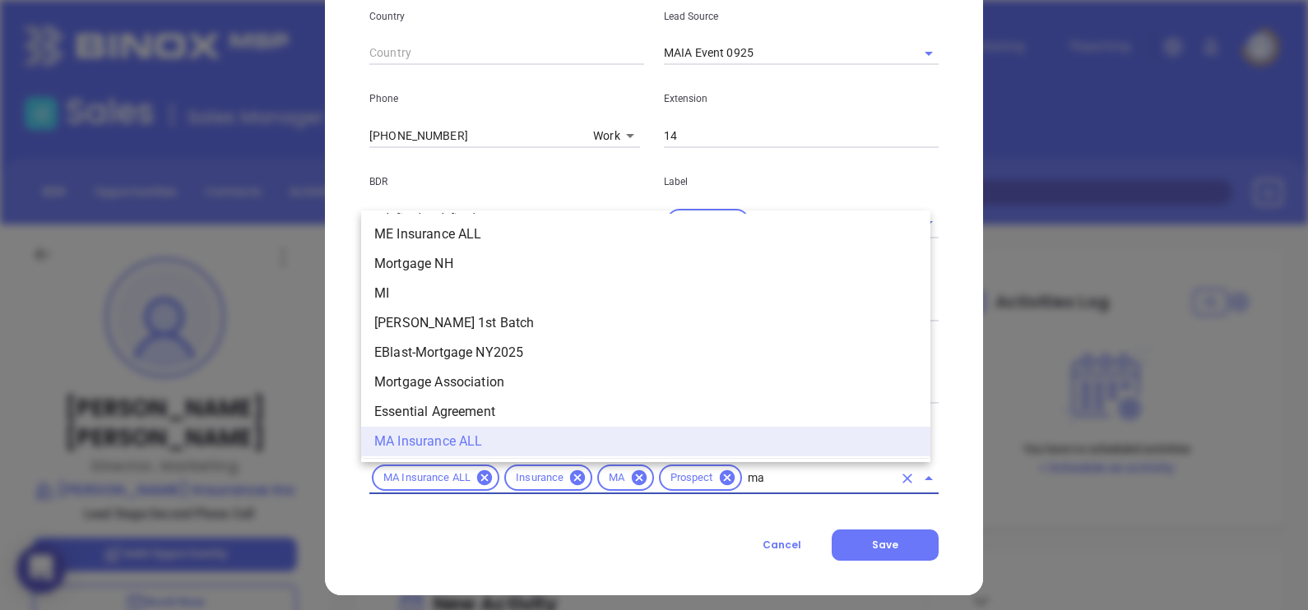
scroll to position [39, 0]
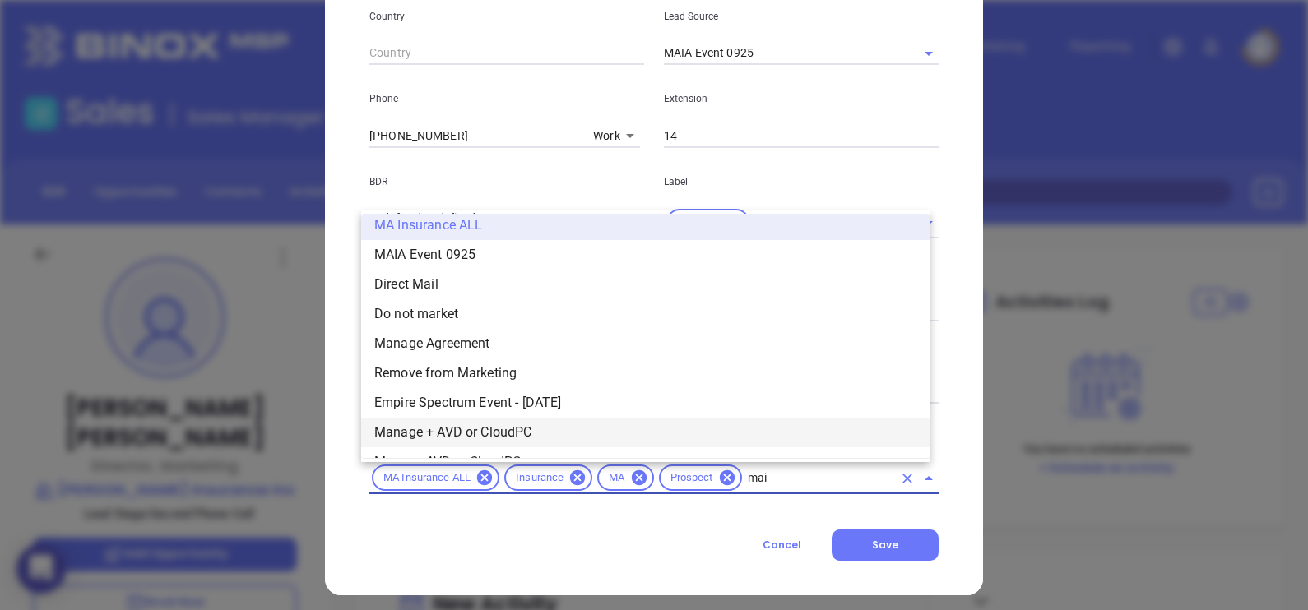
type input "maia"
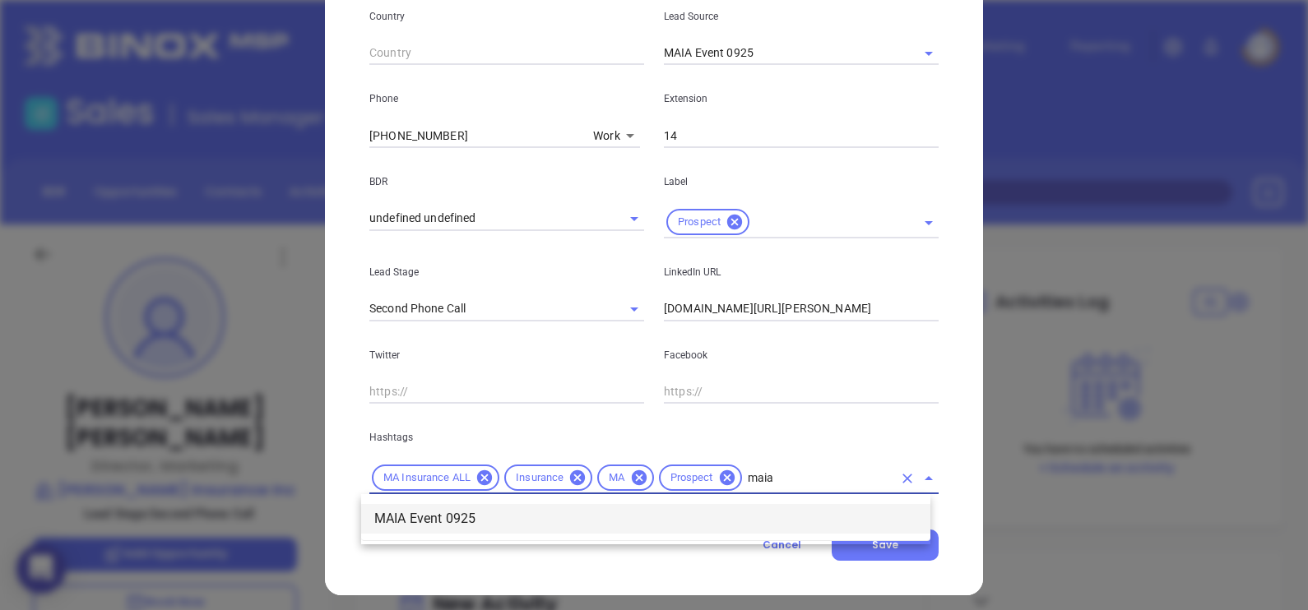
click li "MAIA Event 0925"
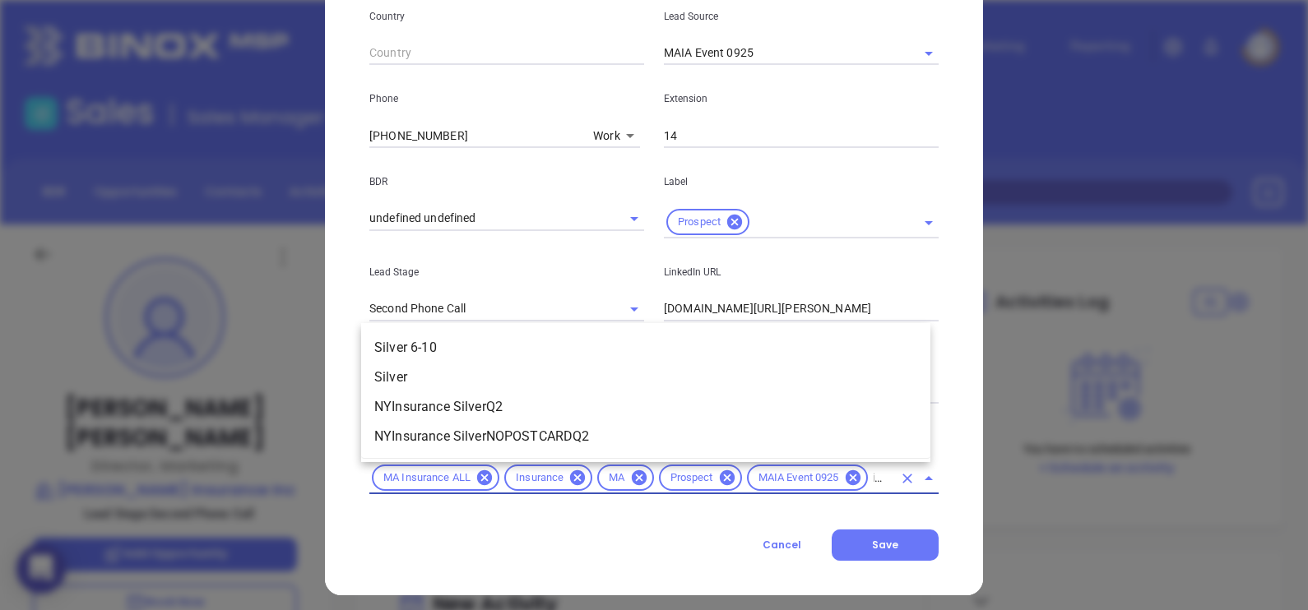
type input "silver"
click li "Silver 6-10"
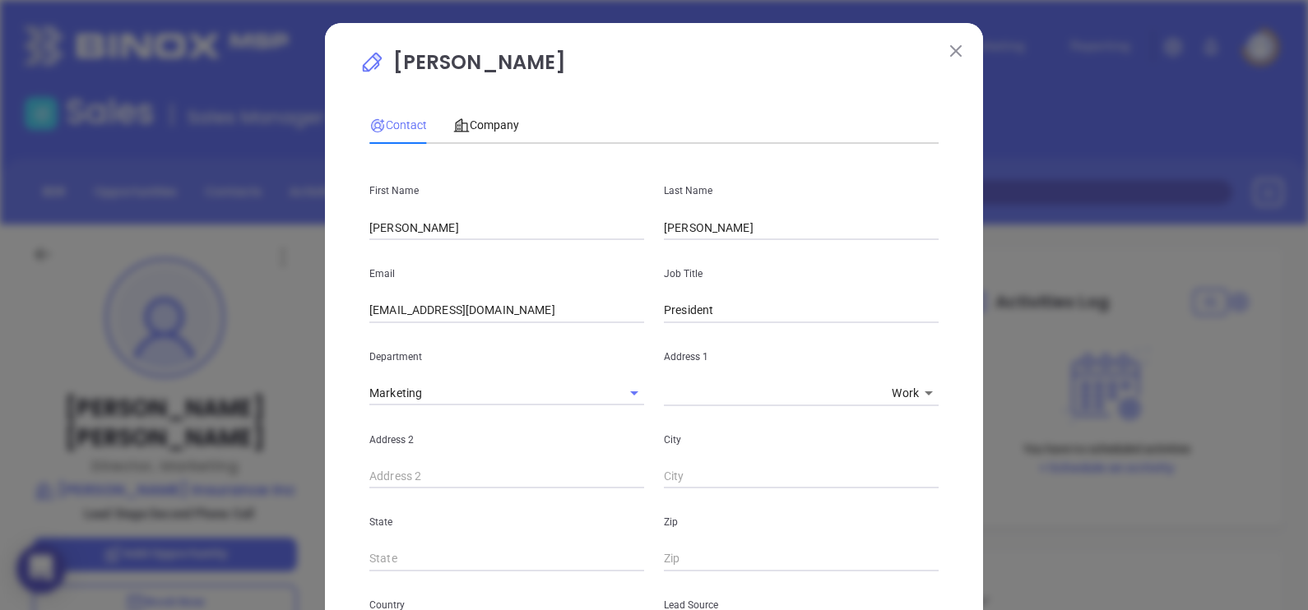
scroll to position [0, 0]
click span "Company"
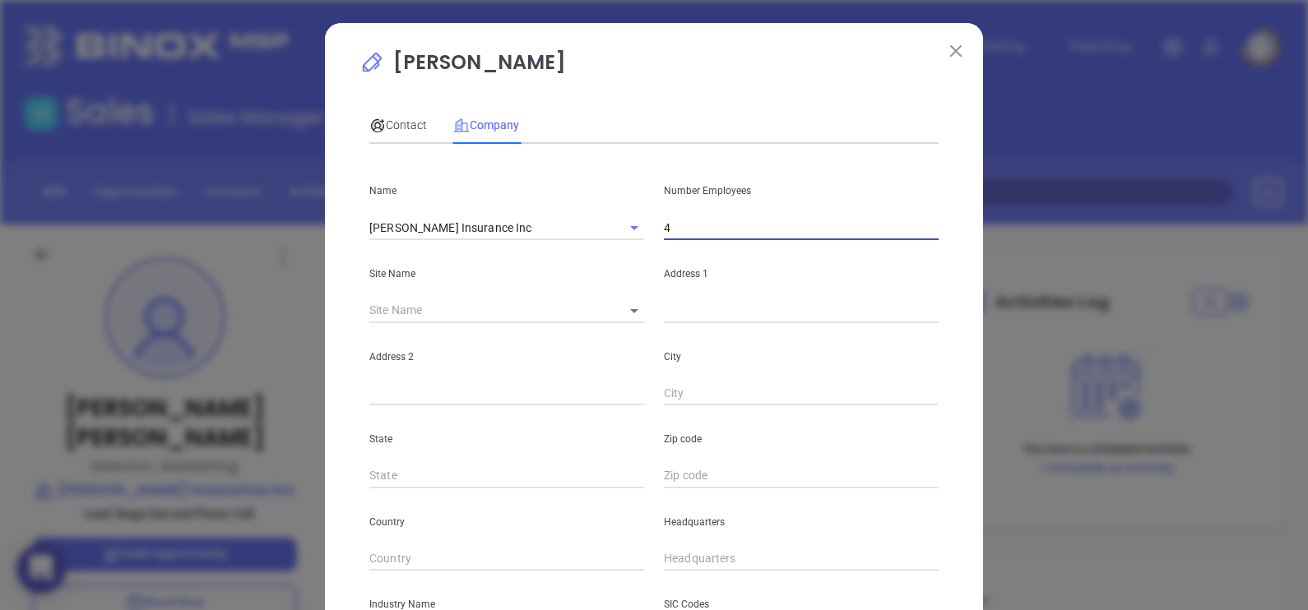
click input "4"
type input "5"
click body "0 Leads CRM Marketing Reporting Financial Leads Leads Sales Sales Manager BDR O…"
click li "Saugus"
type input "Saugus"
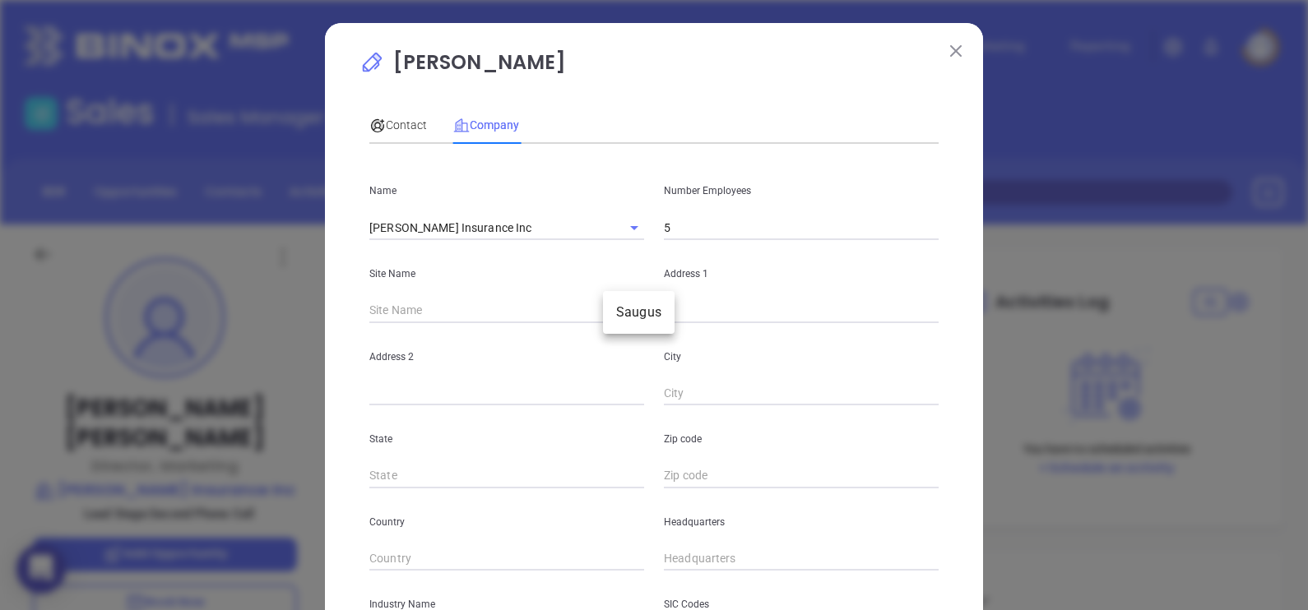
type input "126199"
type input "544 Lincoln Ave"
type input "Saugus"
type input "MA"
type input "01906-3850"
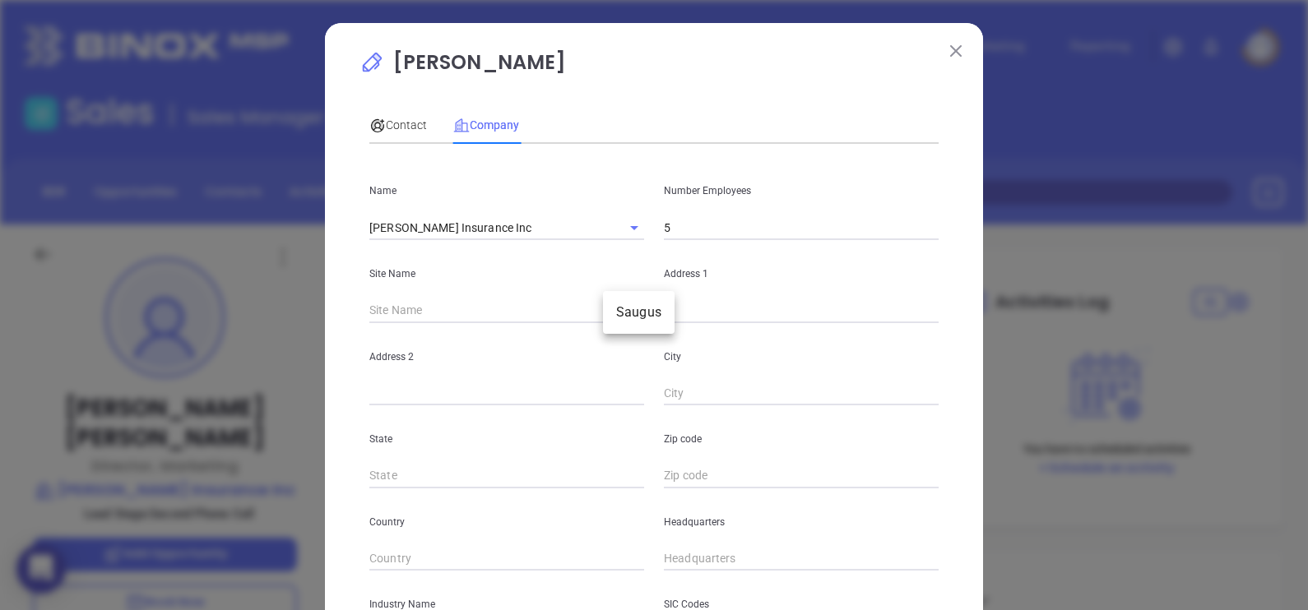
type input "US"
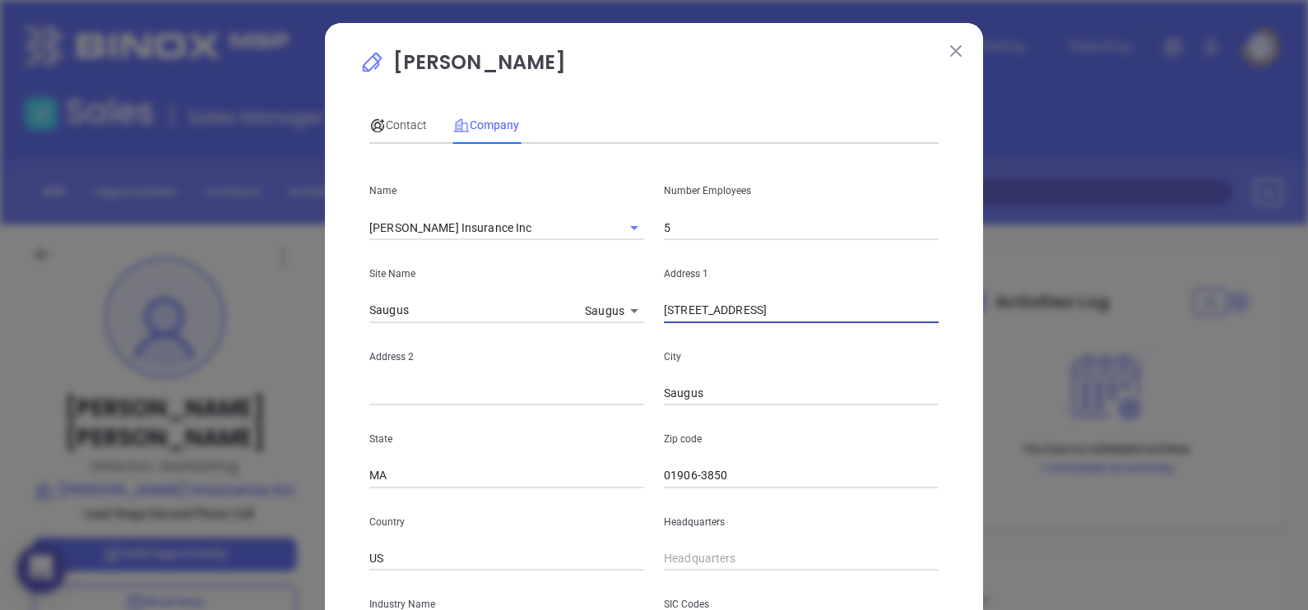
drag, startPoint x: 795, startPoint y: 313, endPoint x: 615, endPoint y: 294, distance: 181.1
click div "Site Name Saugus Saugus 126199 Address 1 544 Lincoln Ave"
paste input "PO Box 999 Saugus, MA 01906-3850"
drag, startPoint x: 799, startPoint y: 308, endPoint x: 985, endPoint y: 315, distance: 186.0
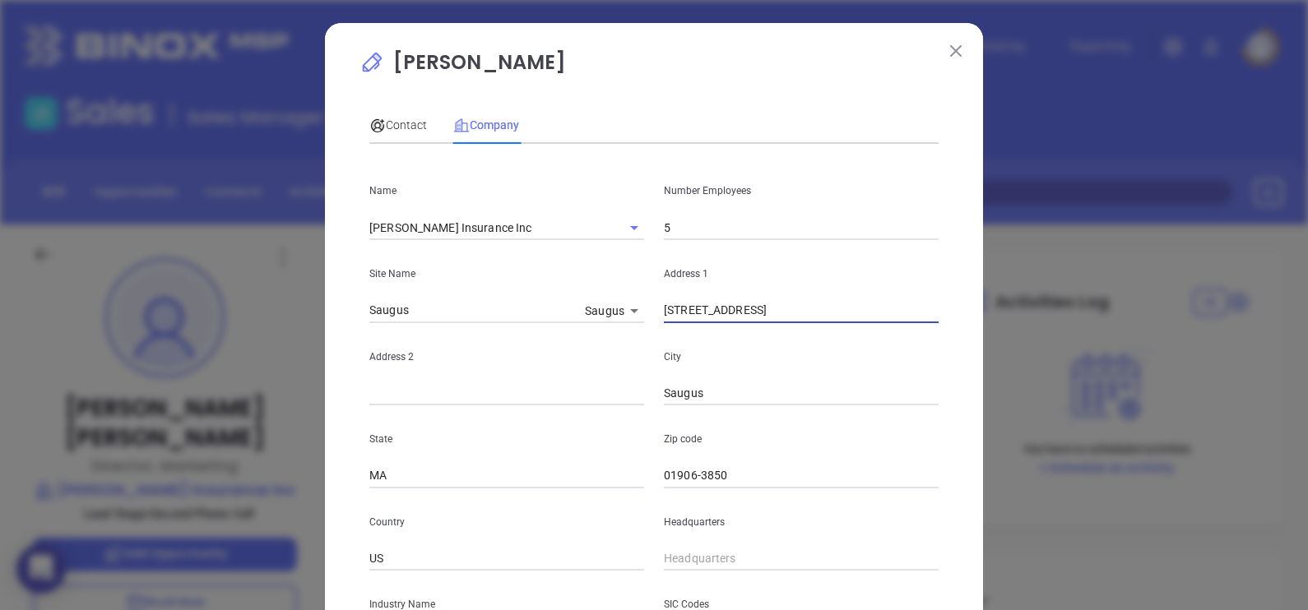
click div "Ramona Kowalsky Contact Company First Name Richard Last Name Kowalsky Email RK@…"
type input "544 Lincoln Ave"
click input "text"
paste input "PO Box 999"
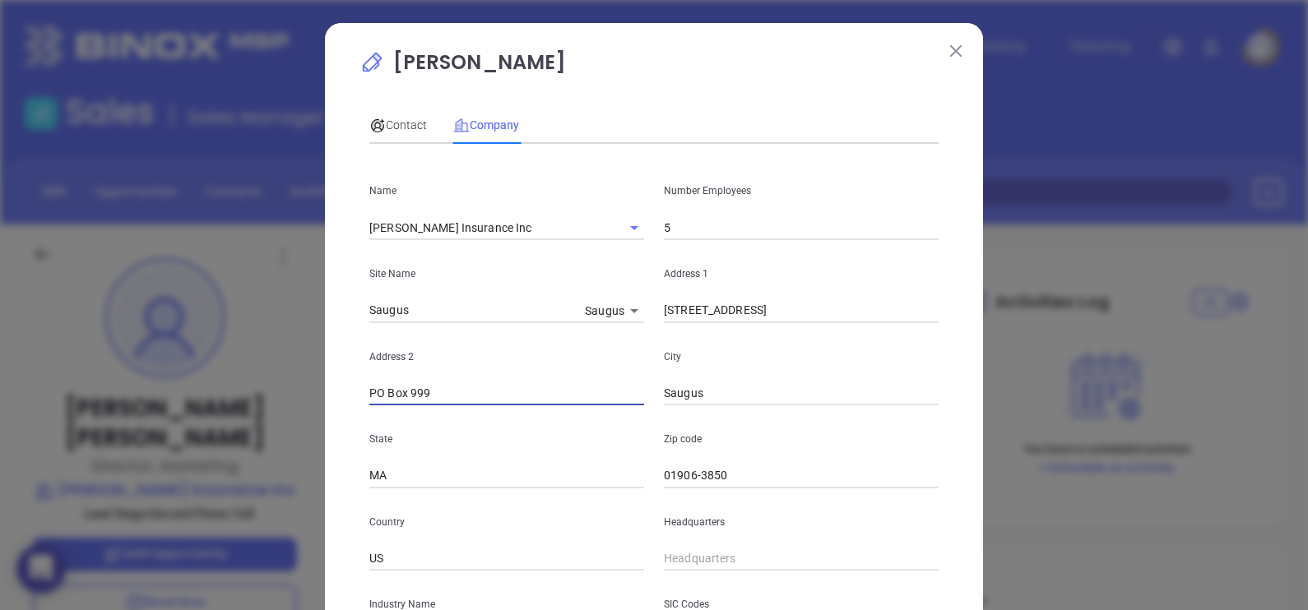
type input "PO Box 999"
drag, startPoint x: 753, startPoint y: 296, endPoint x: 765, endPoint y: 311, distance: 19.3
click div "Address 1 544 Lincoln Ave"
click input "544 Lincoln Ave"
type input "544 Lincoln Ave"
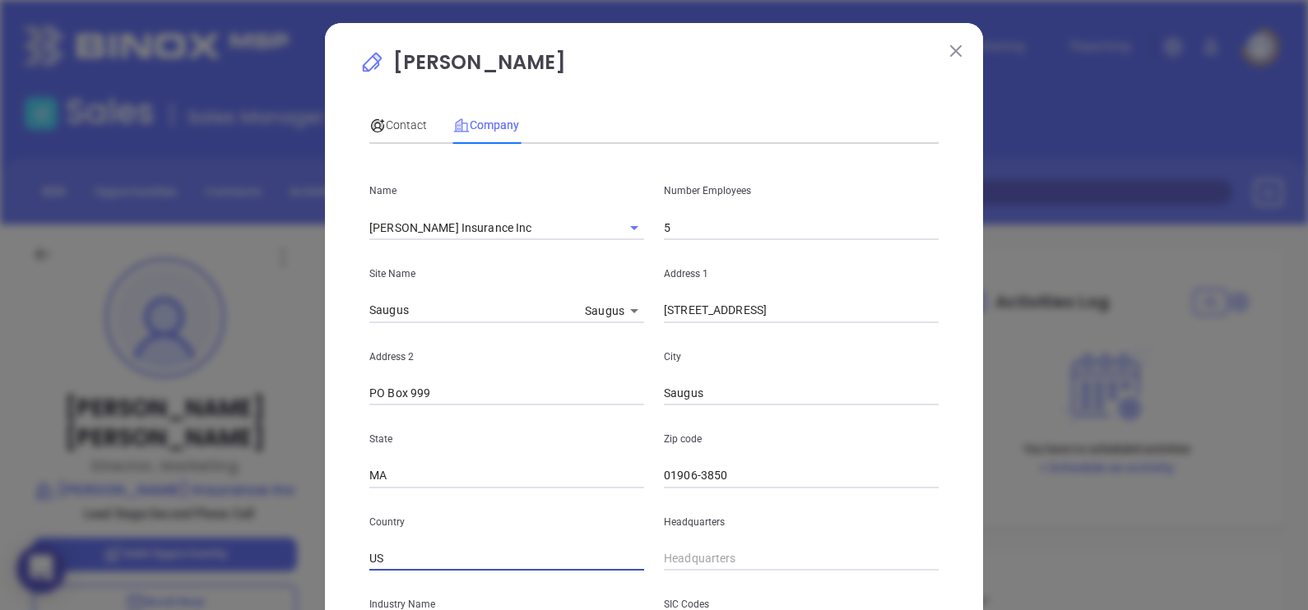
type input "( ) -"
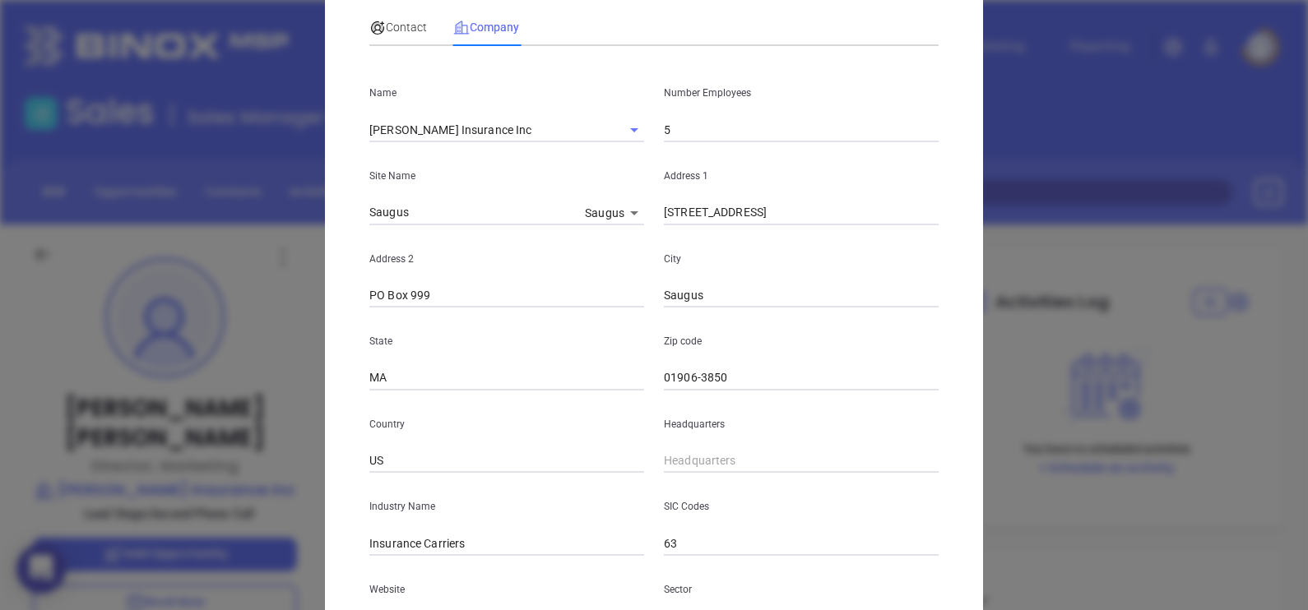
scroll to position [205, 0]
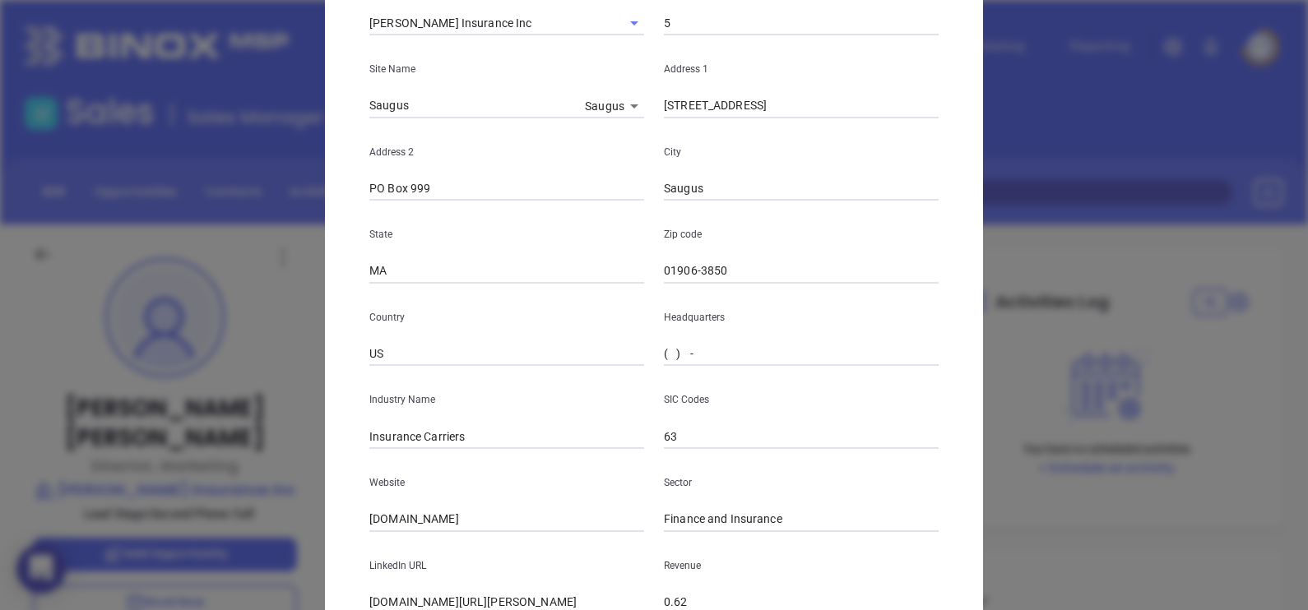
click input "( ) -"
paste input "781) 231-2020"
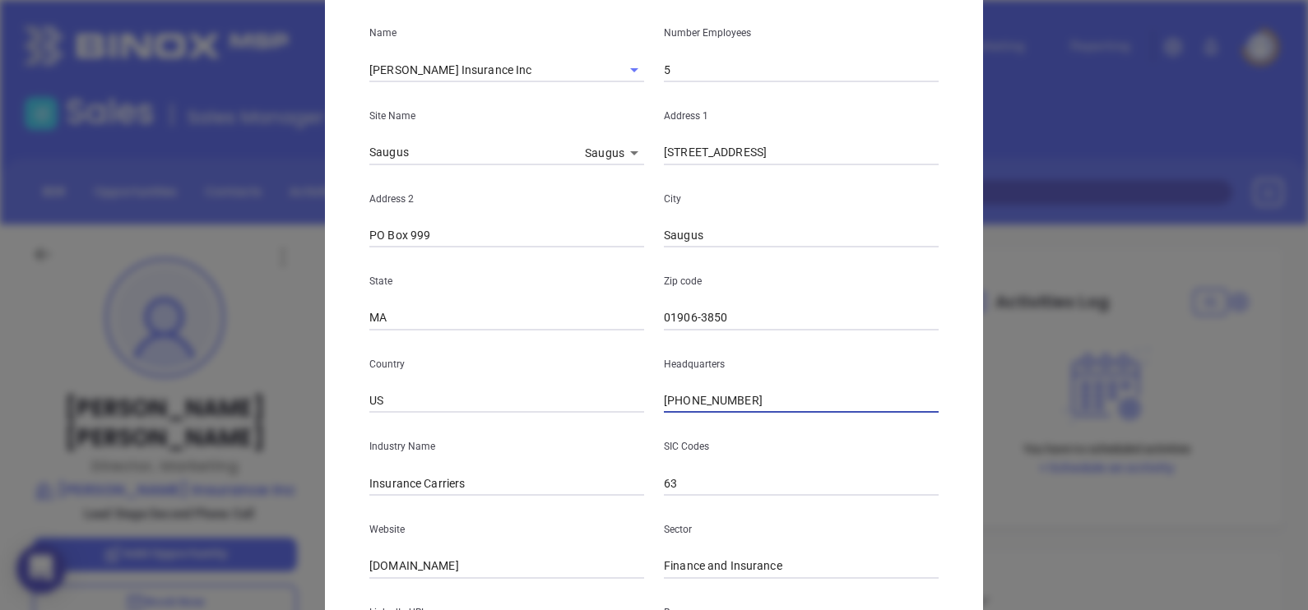
scroll to position [0, 0]
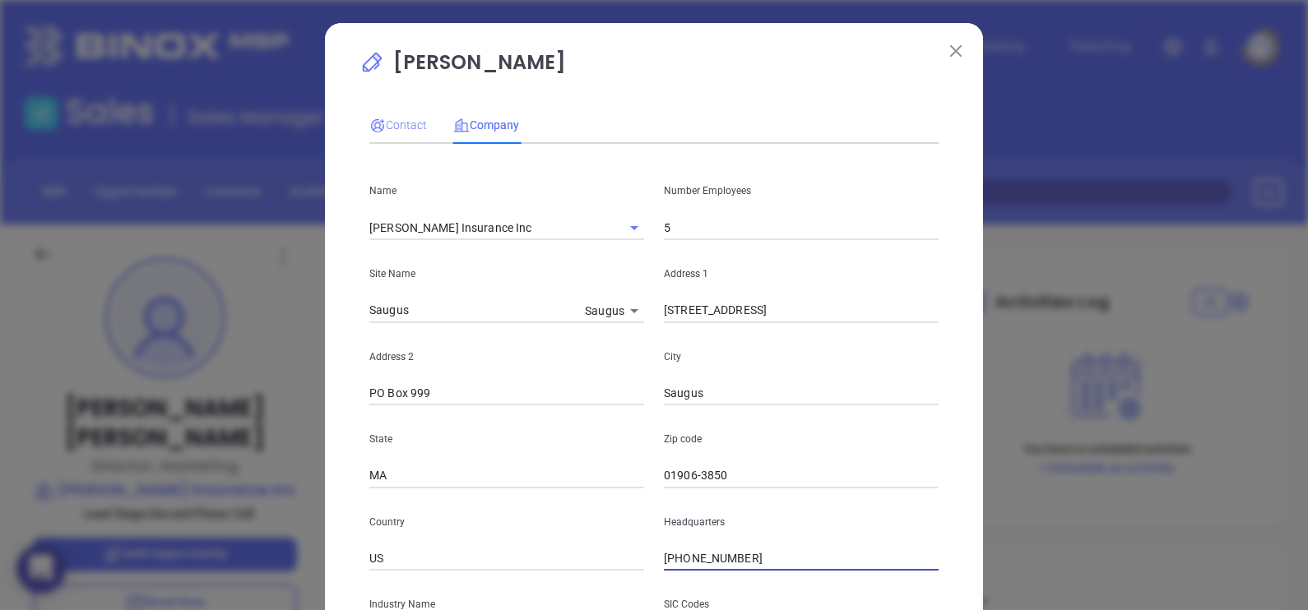
type input "(781) 231-2020"
click span "Contact"
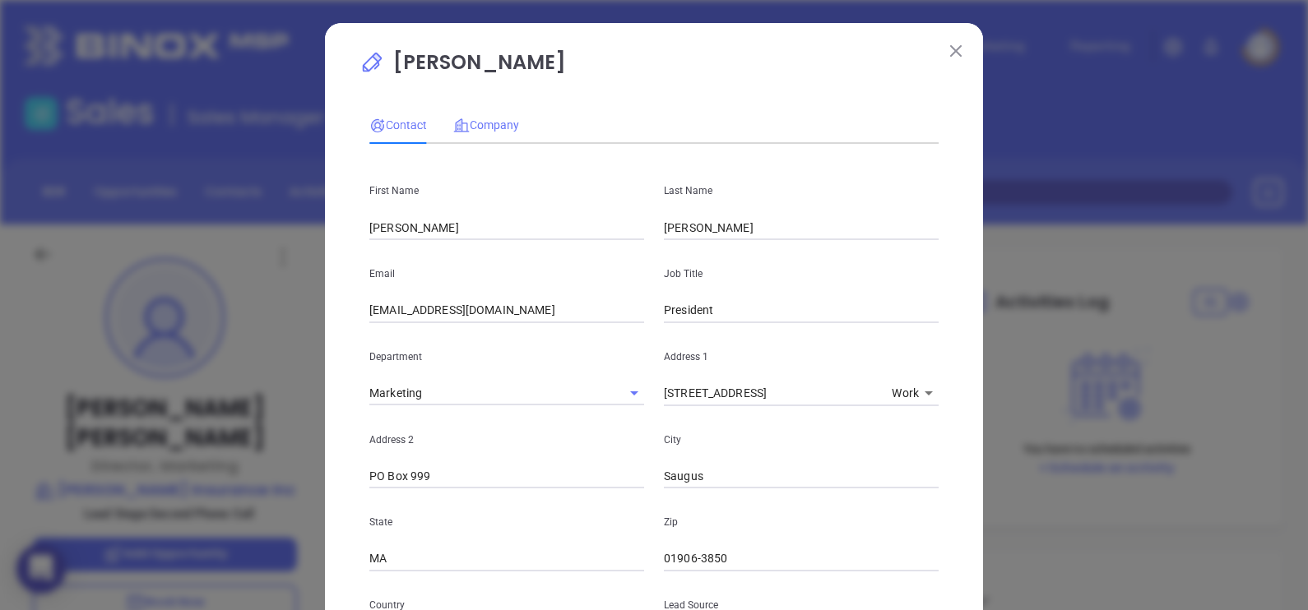
drag, startPoint x: 461, startPoint y: 115, endPoint x: 461, endPoint y: 128, distance: 13.2
click div "Company"
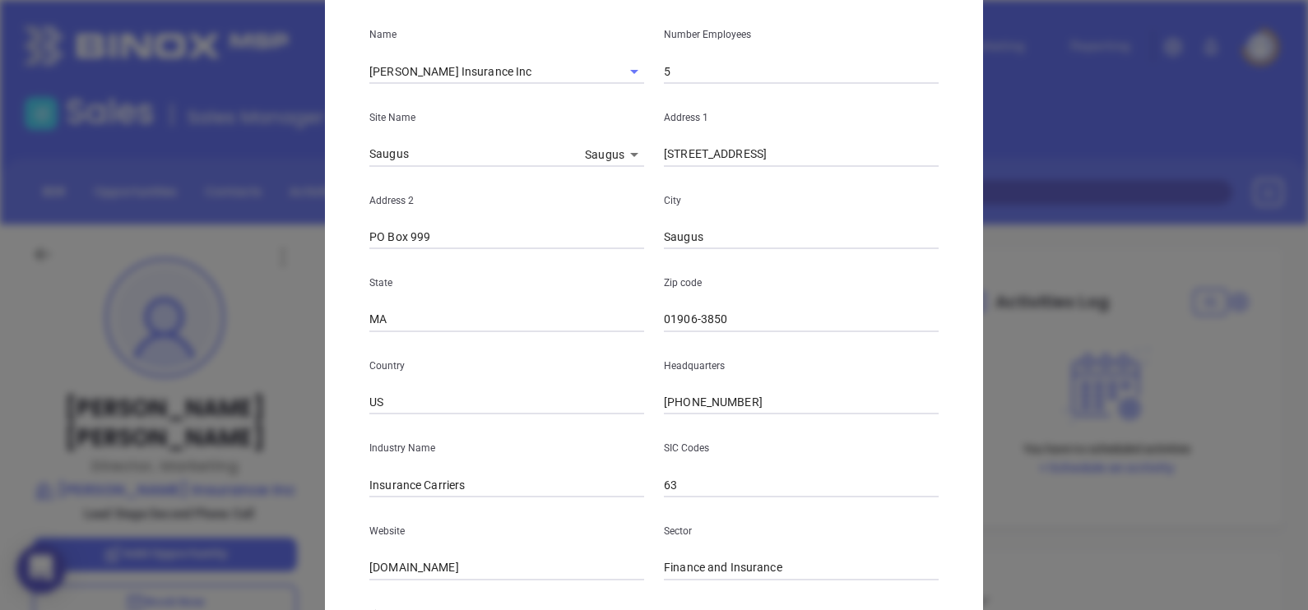
scroll to position [332, 0]
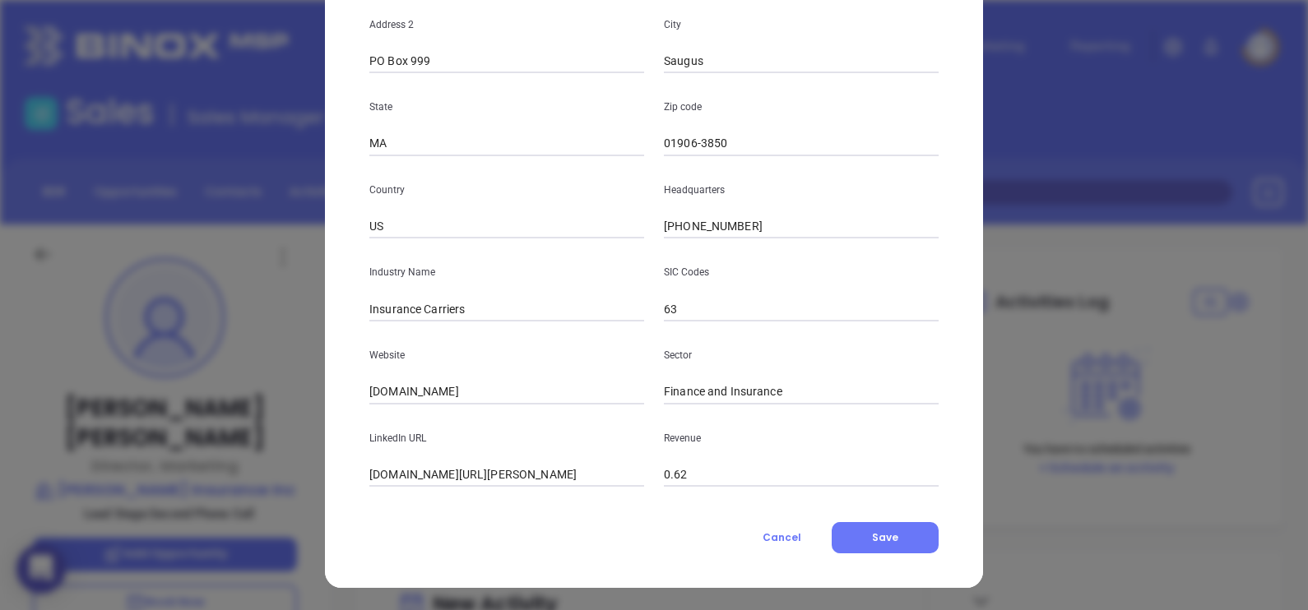
click input "kowalskyinsurance.com"
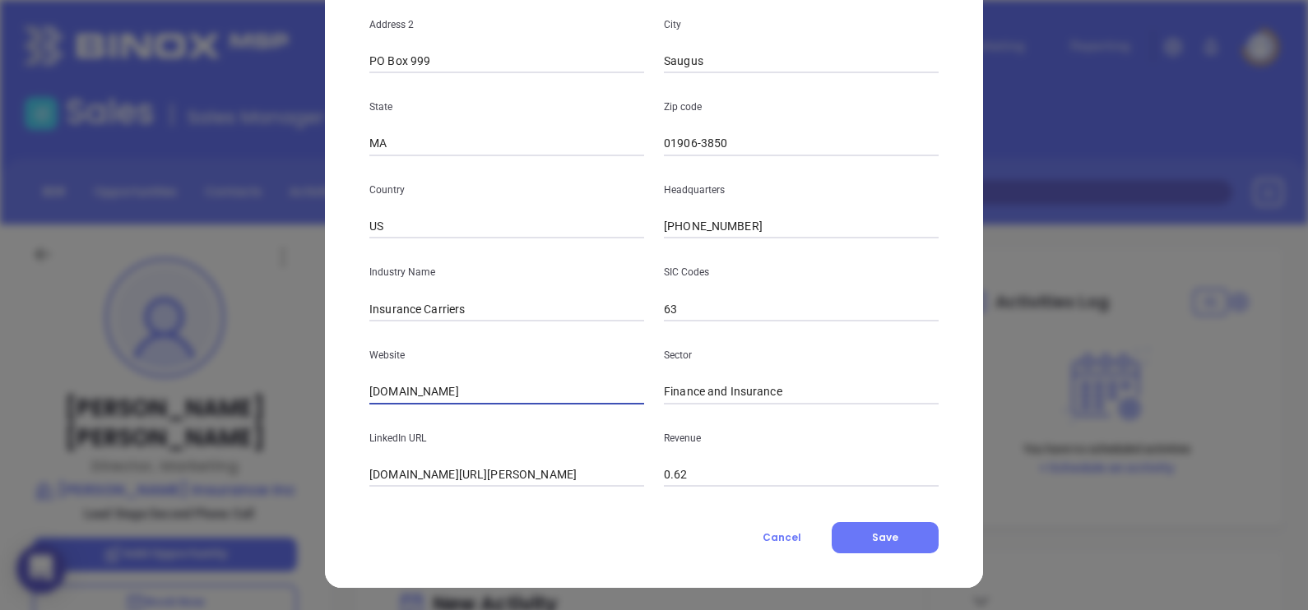
click input "kowalskyinsurance.com"
paste input "https://www.kowalskyinsurance.com/"
type input "https://www.kowalskyinsurance.com/"
click input "linkedin.com/company/kowalsky-insurance-inc"
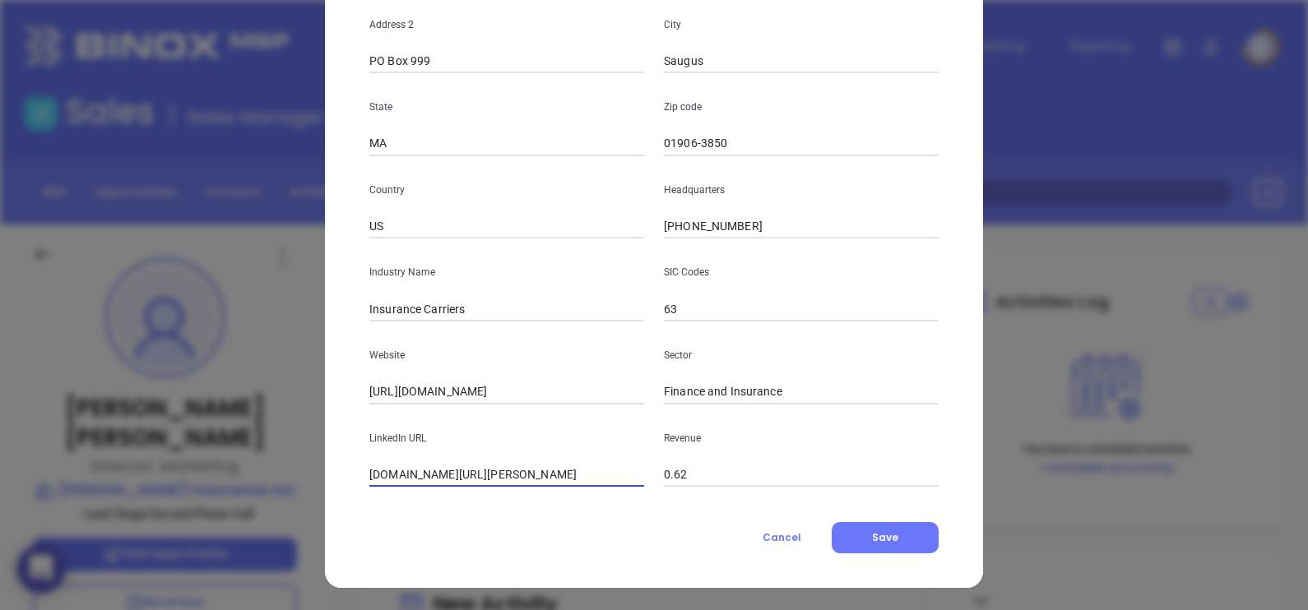
click input "linkedin.com/company/kowalsky-insurance-inc"
paste input "www.linkedin.com/company/kowalsky-insurance-inc/"
type input "www.linkedin.com/company/kowalsky-insurance-inc/"
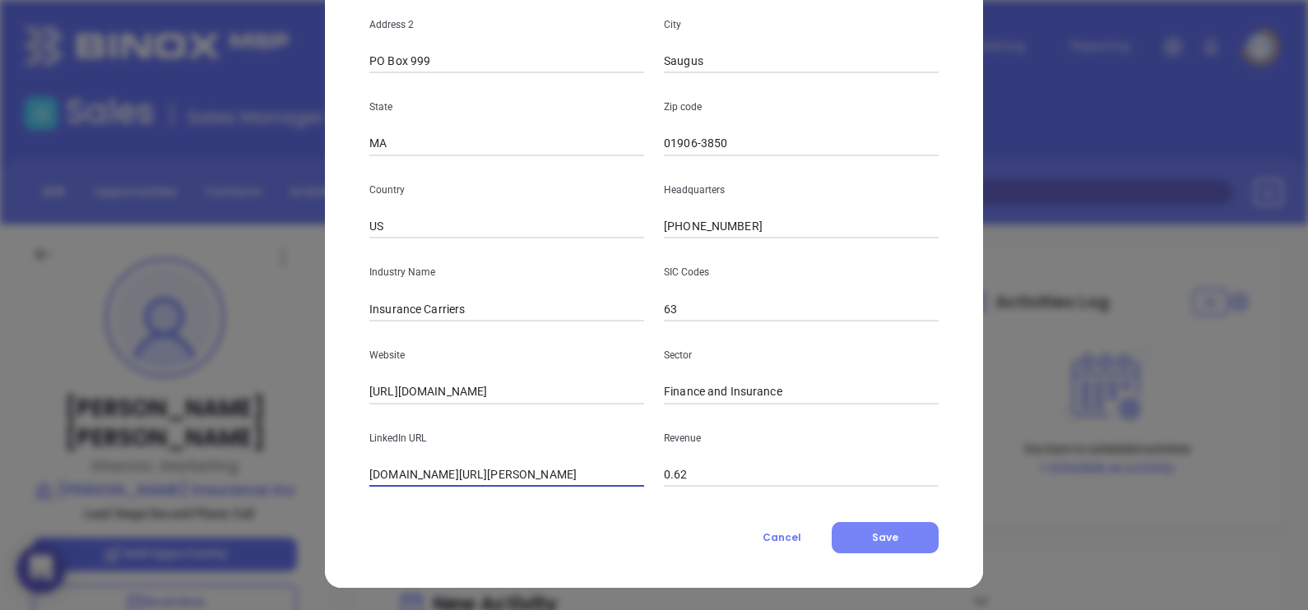
click button "Save"
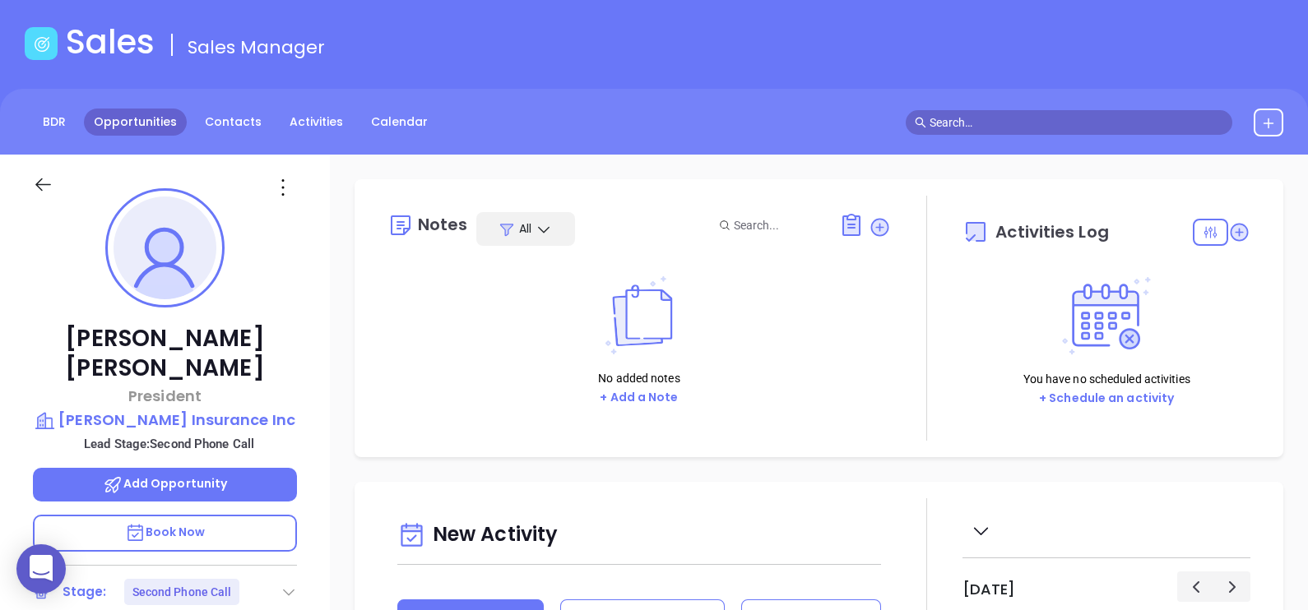
scroll to position [102, 0]
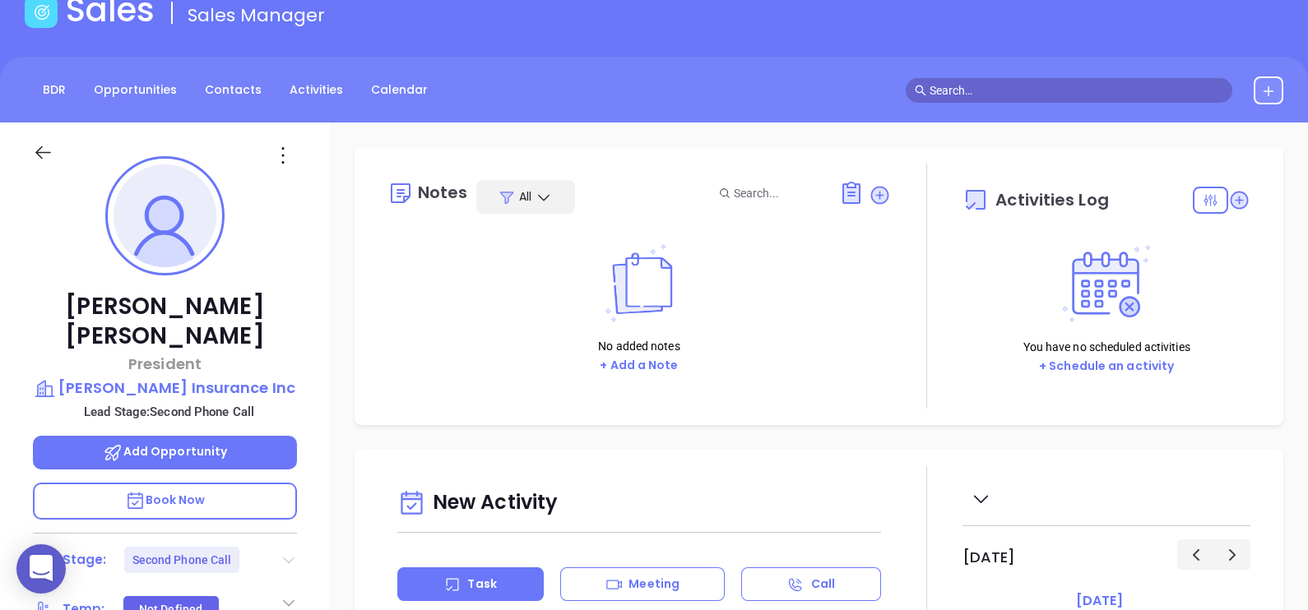
click icon
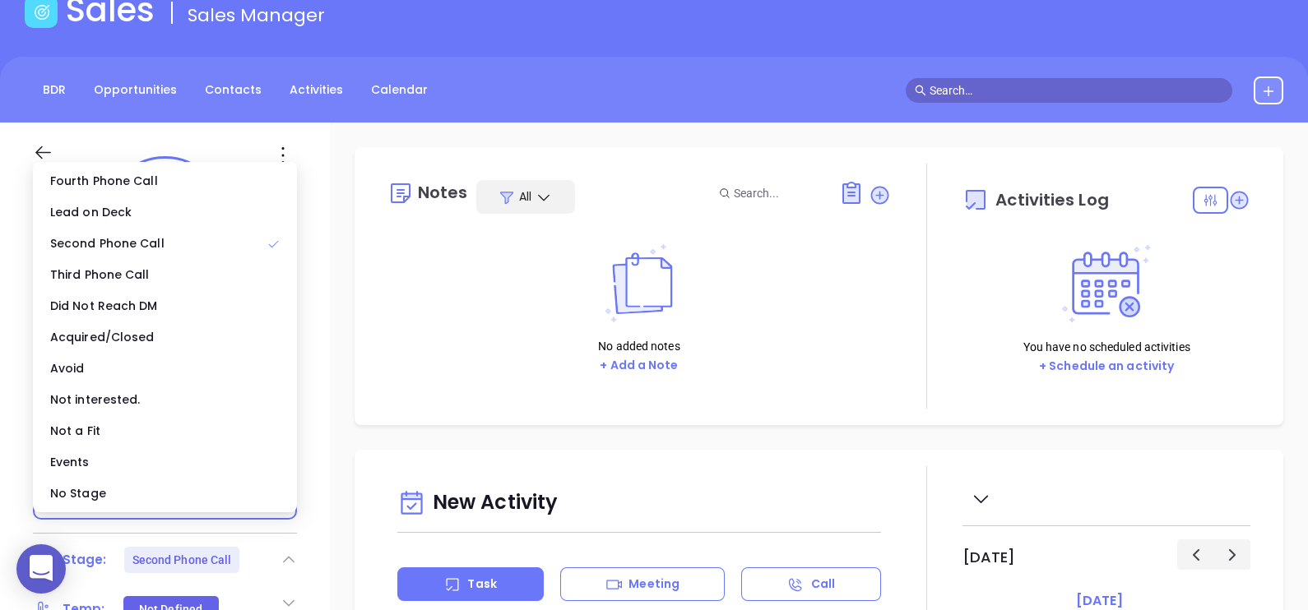
click div "No Stage"
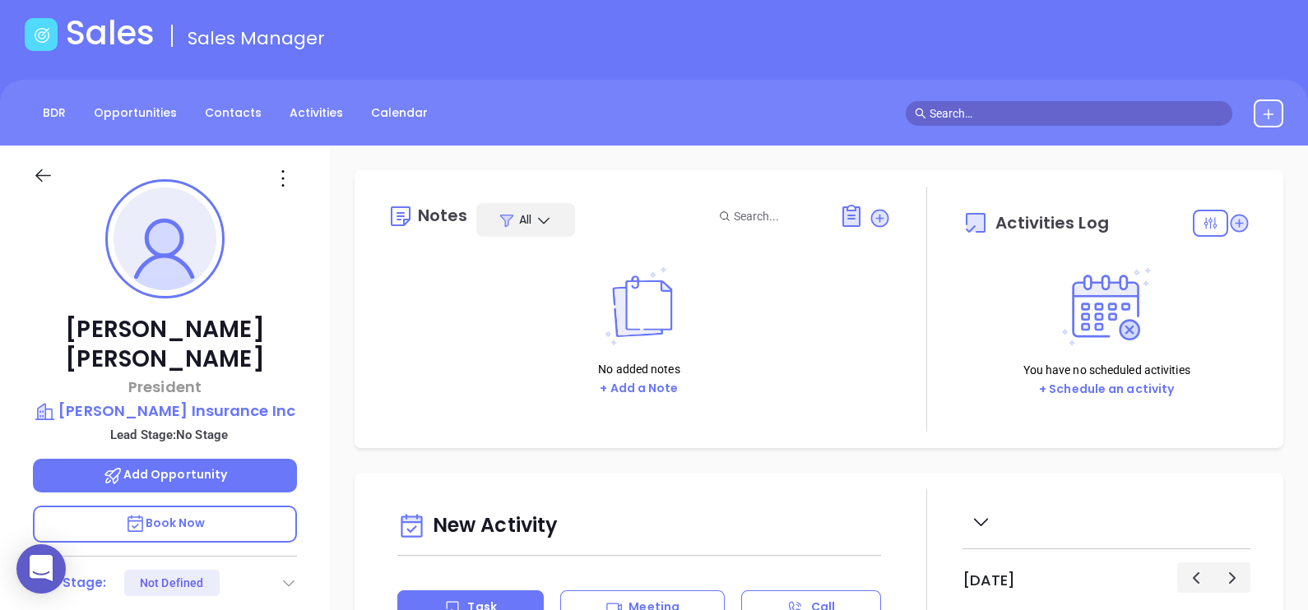
scroll to position [0, 0]
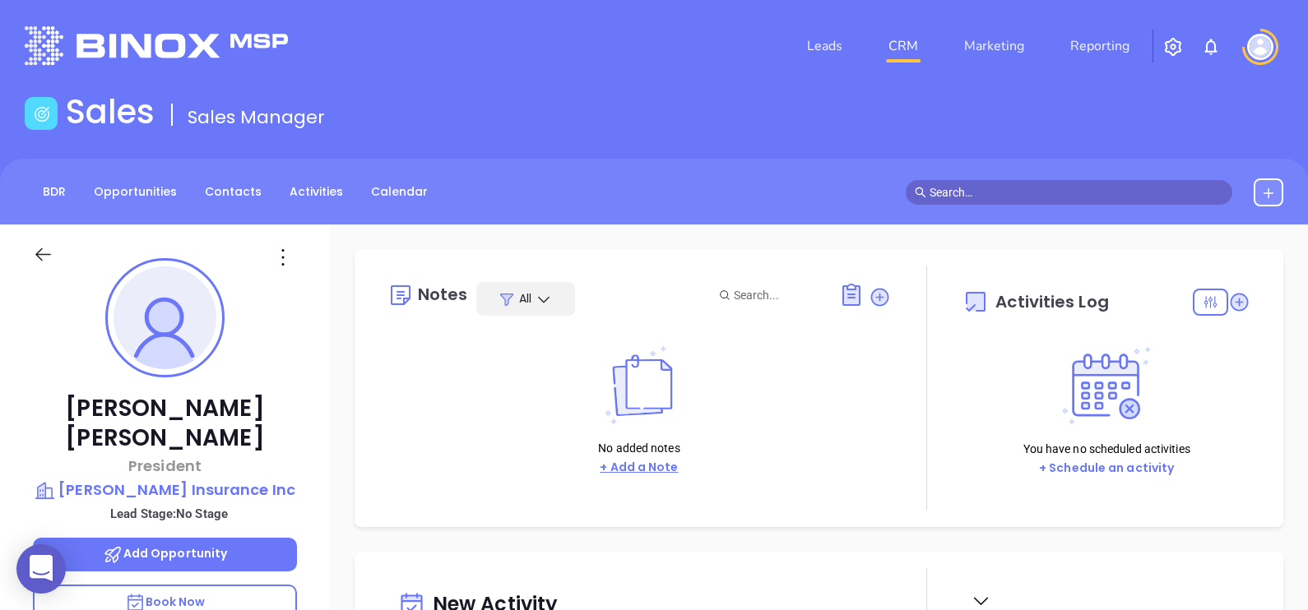
click button "+ Add a Note"
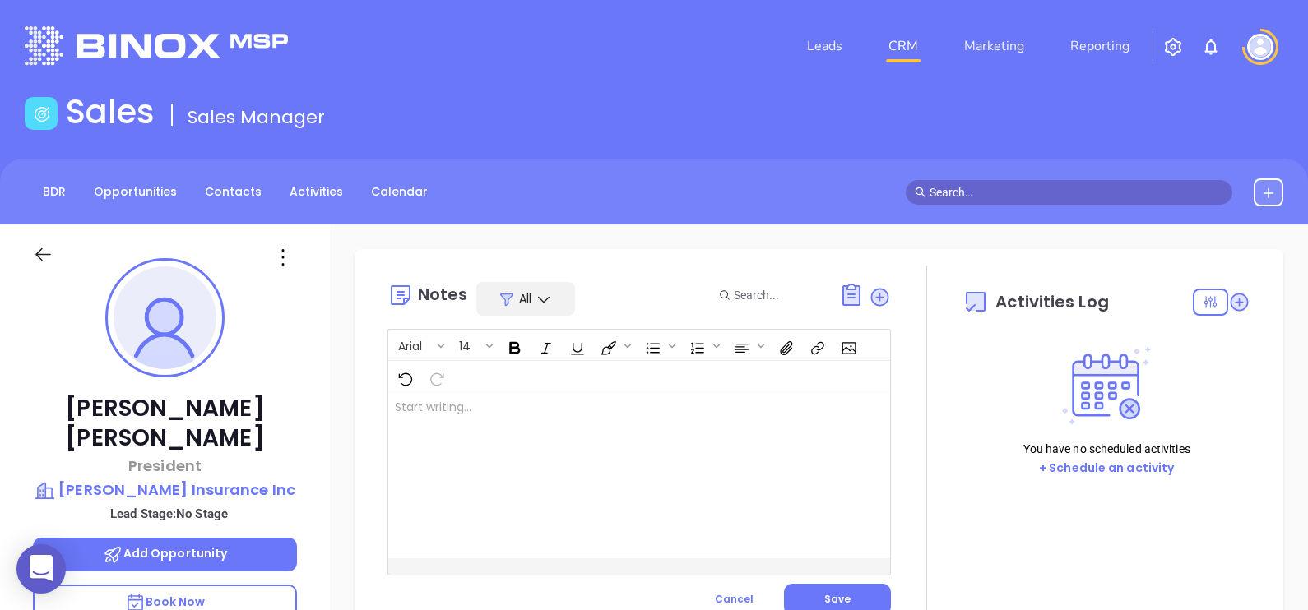
drag, startPoint x: 464, startPoint y: 432, endPoint x: 458, endPoint y: 444, distance: 13.6
click div
click button "Save"
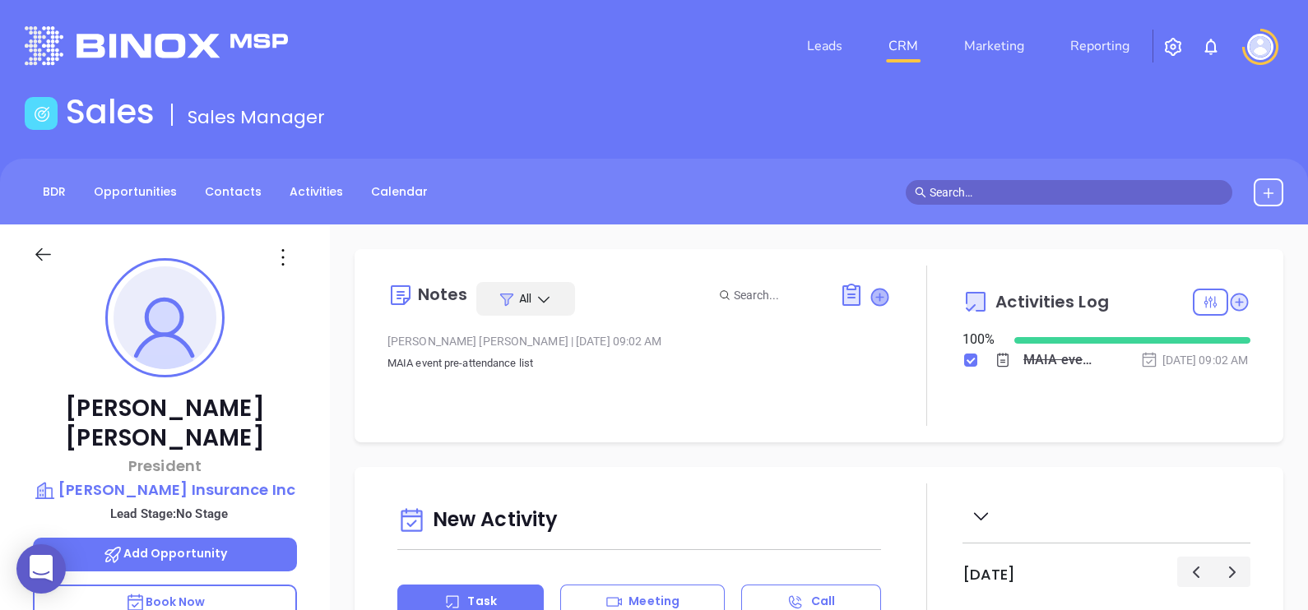
click icon
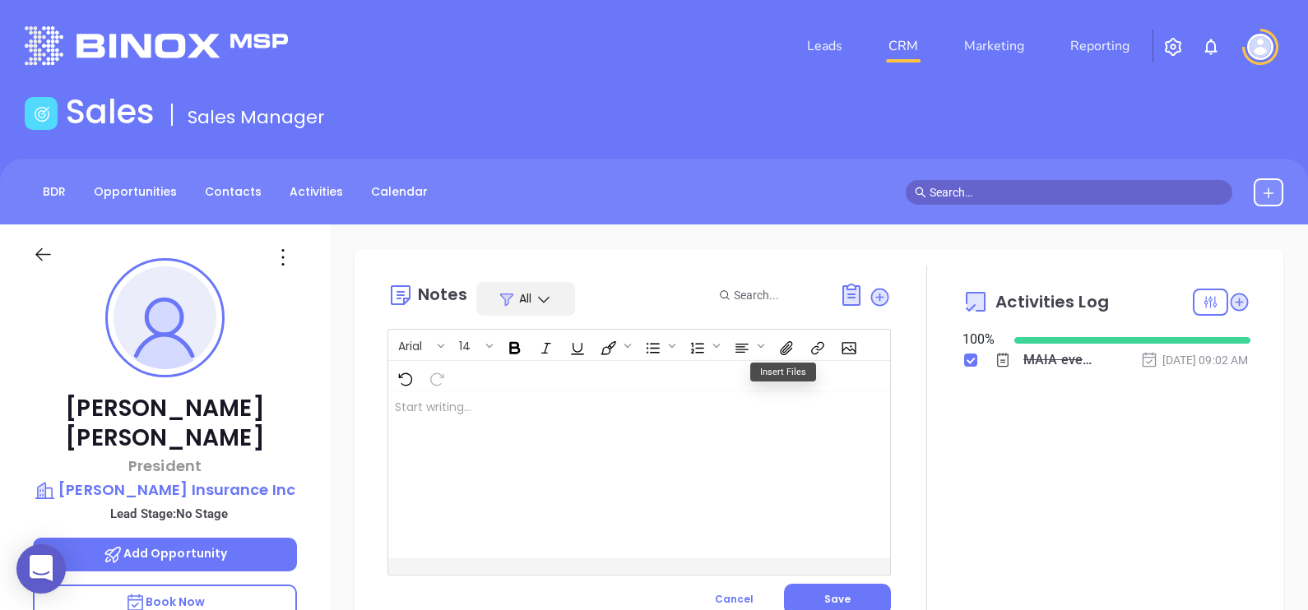
click div
click button "Save"
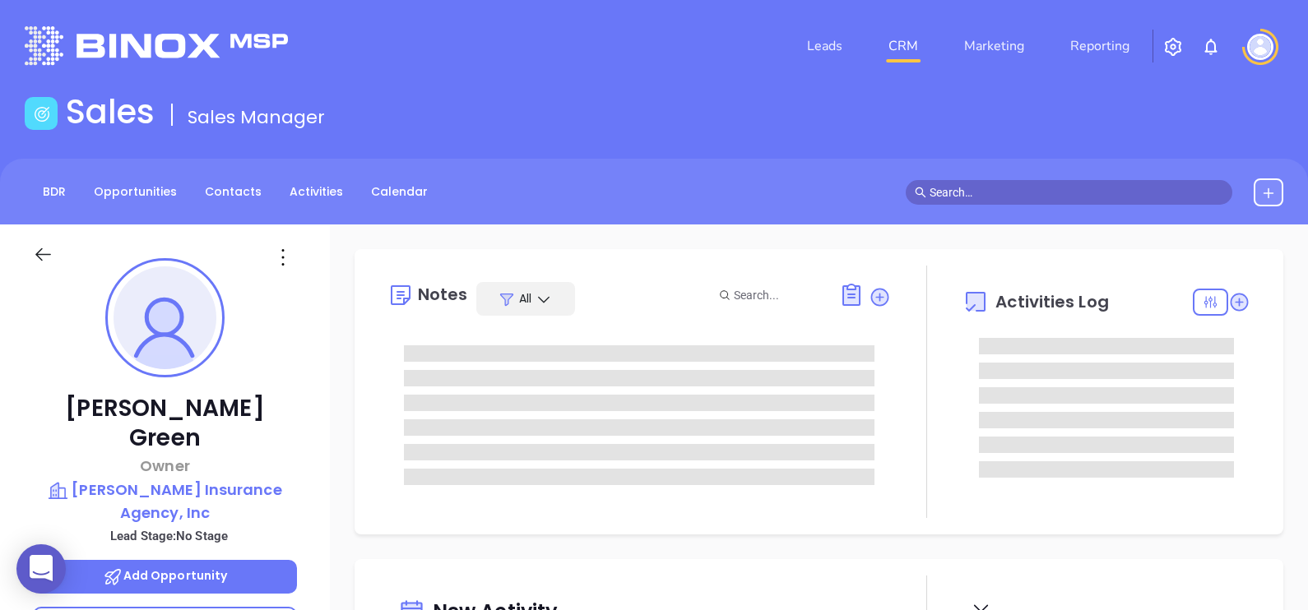
type input "[DATE]"
type input "[PERSON_NAME]"
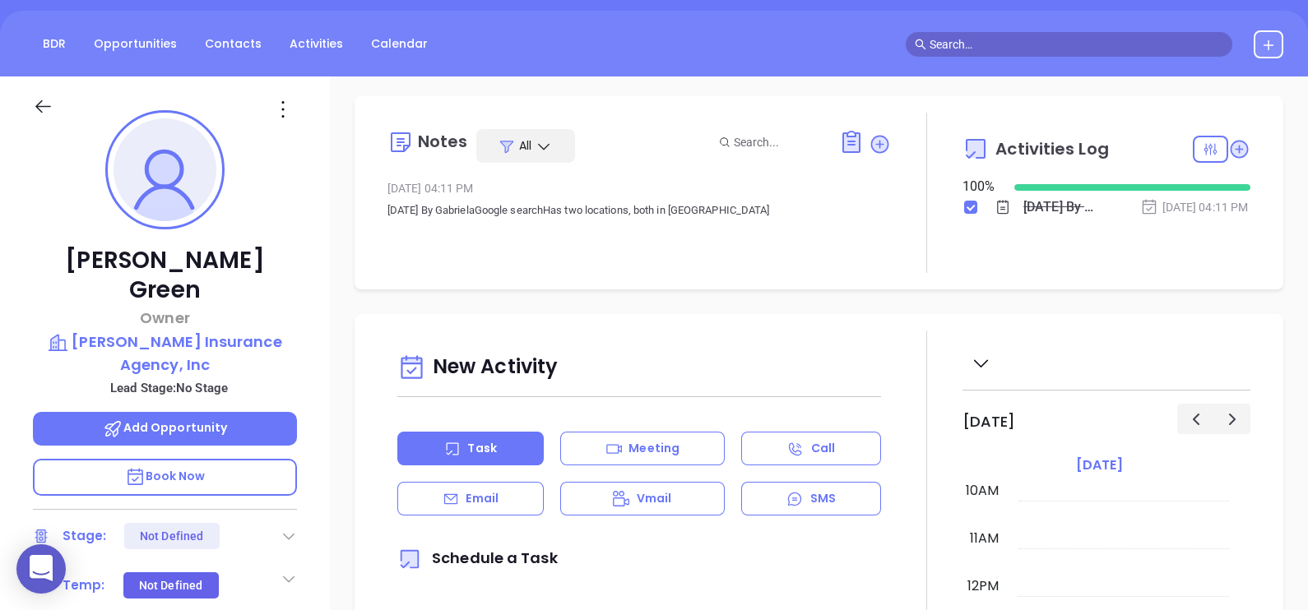
scroll to position [0, 0]
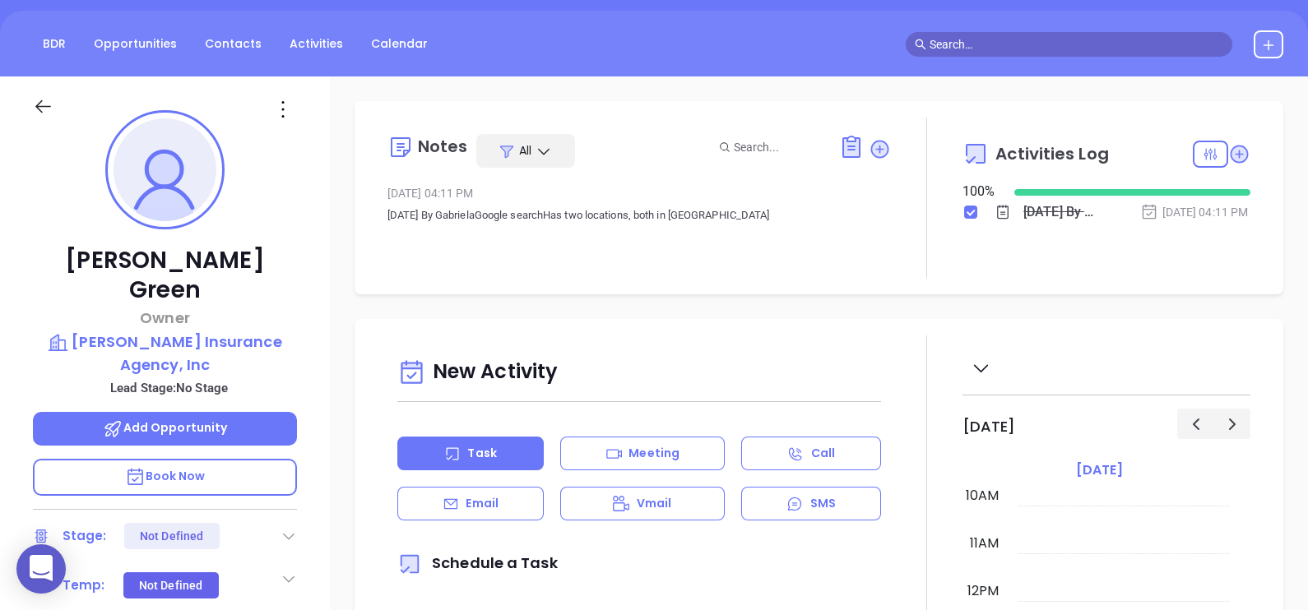
click at [284, 111] on icon at bounding box center [283, 109] width 26 height 26
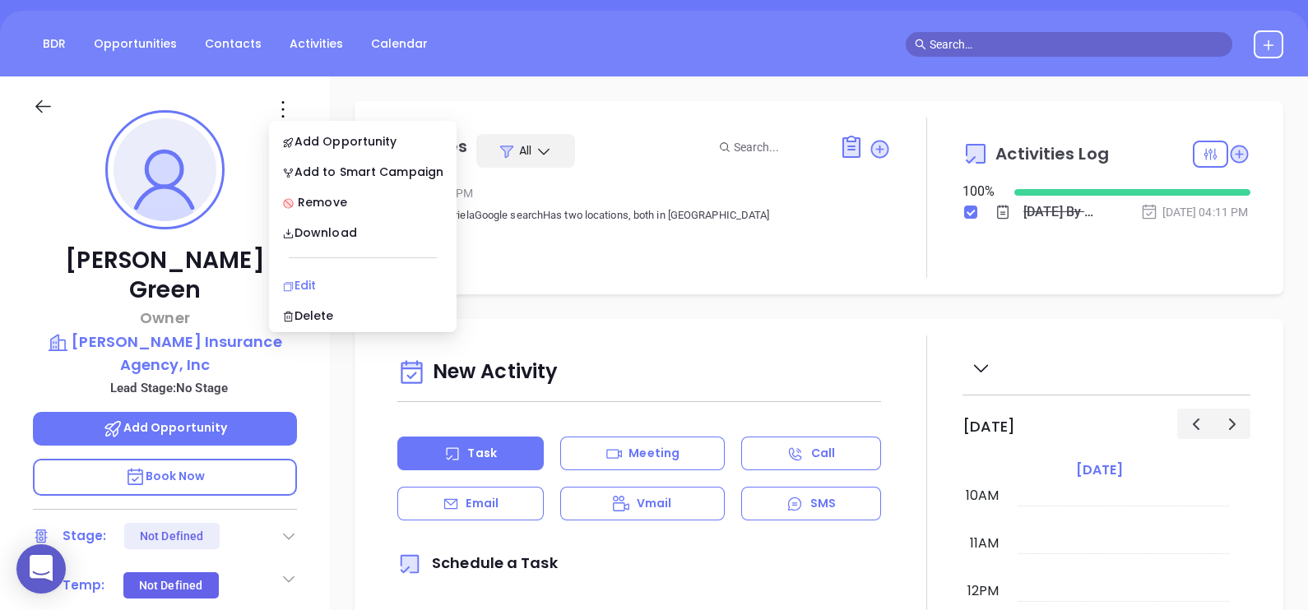
click at [341, 279] on div "Edit" at bounding box center [362, 285] width 161 height 18
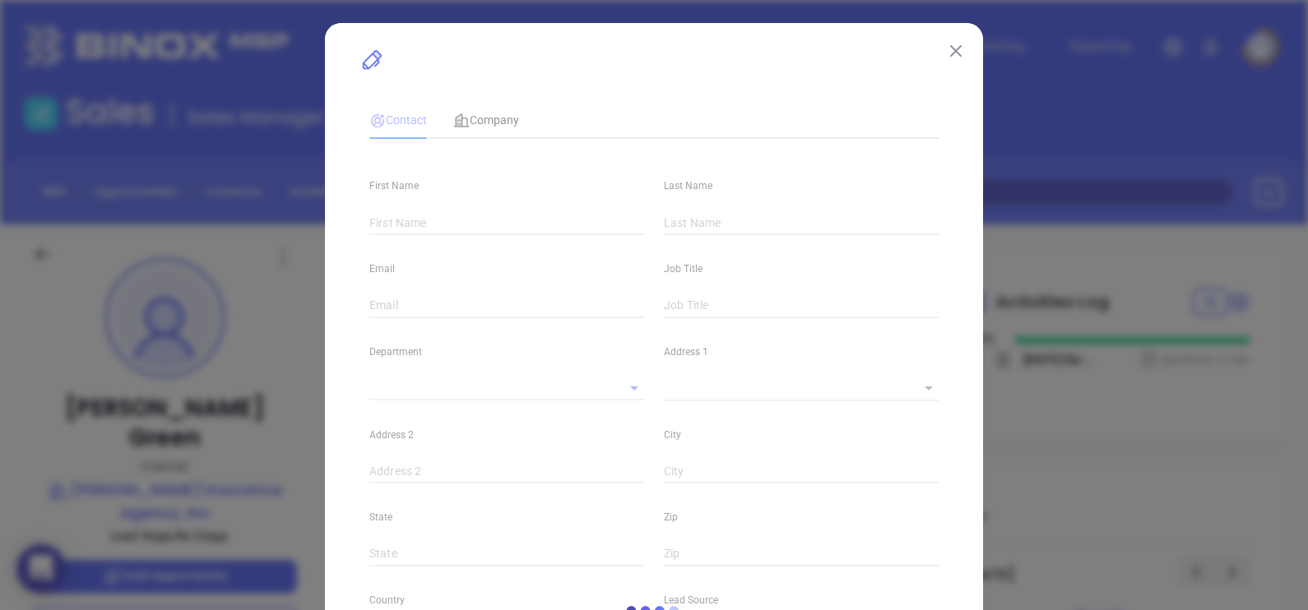
type input "[PERSON_NAME]"
type input "Green"
type input "[EMAIL_ADDRESS][DOMAIN_NAME]"
type input "Owner"
type input "1"
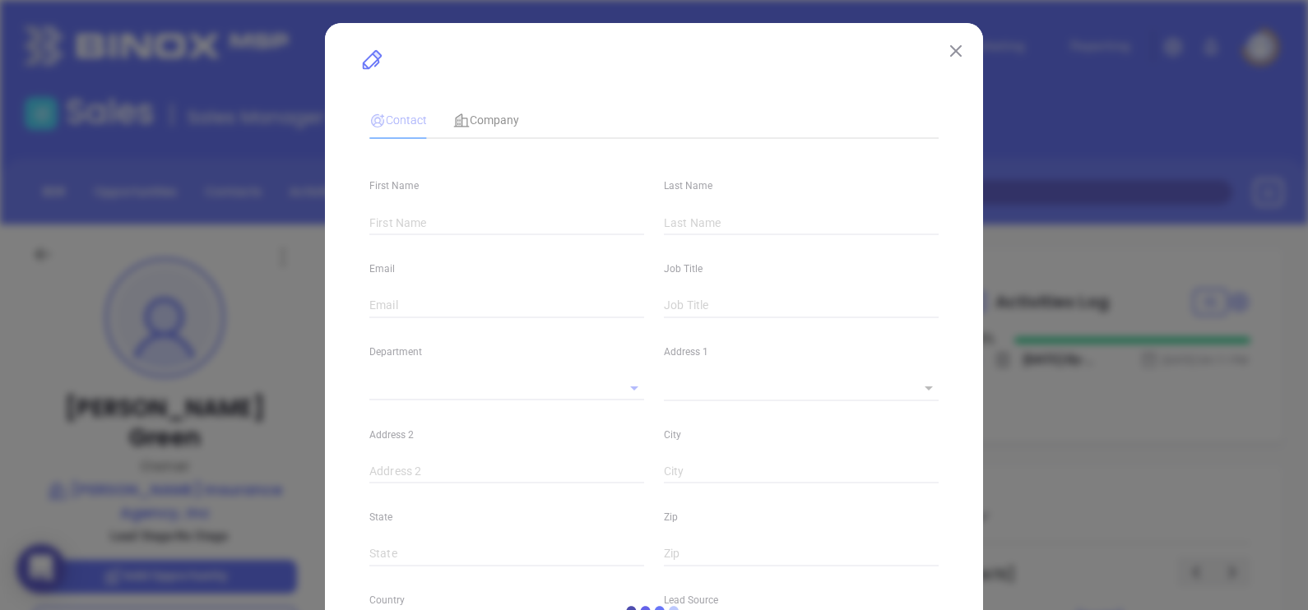
type input "[DOMAIN_NAME][URL]"
type input "Marketing"
type input "Other"
type input "undefined undefined"
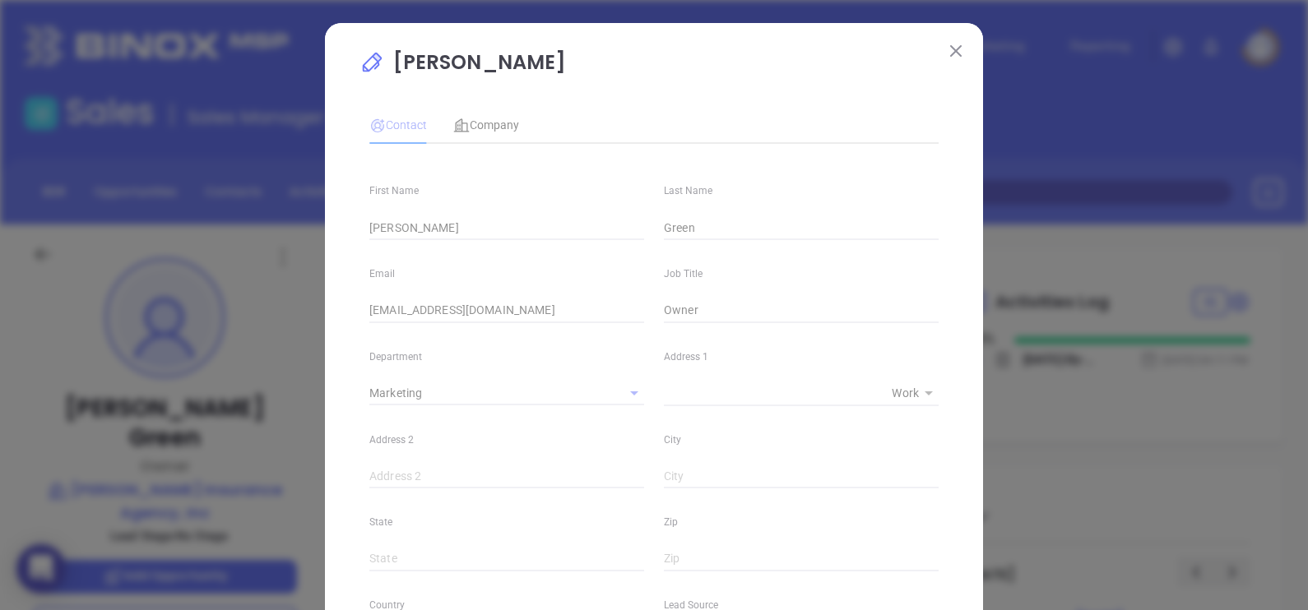
type input "(413) 566-0028"
type input "1"
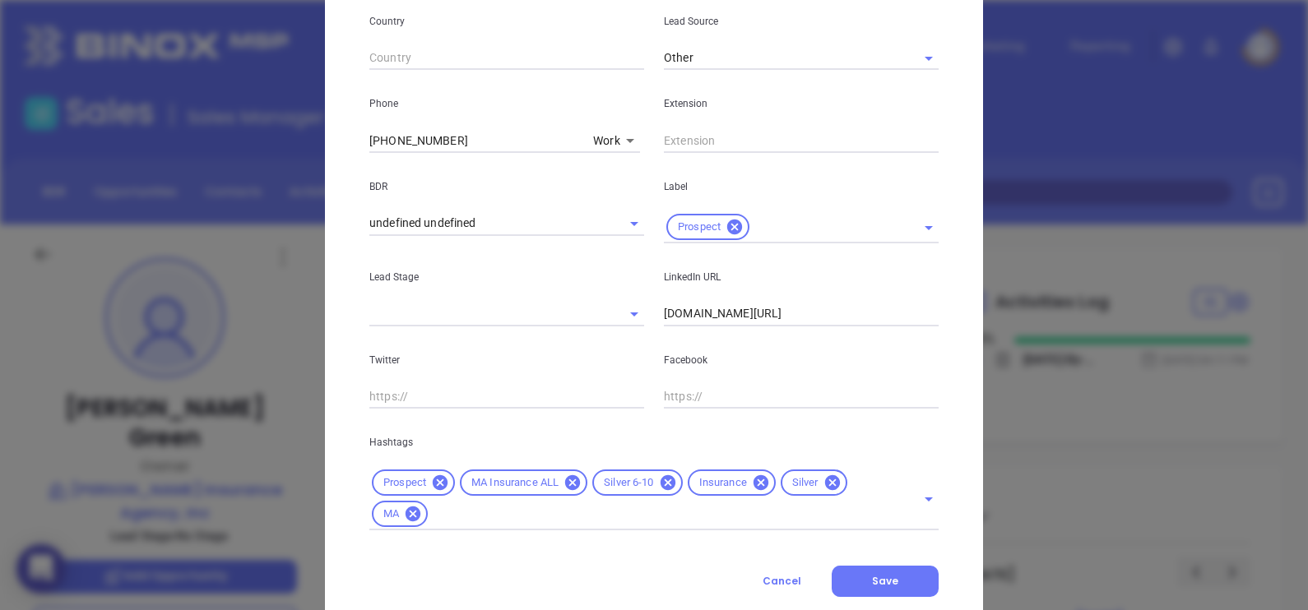
scroll to position [628, 0]
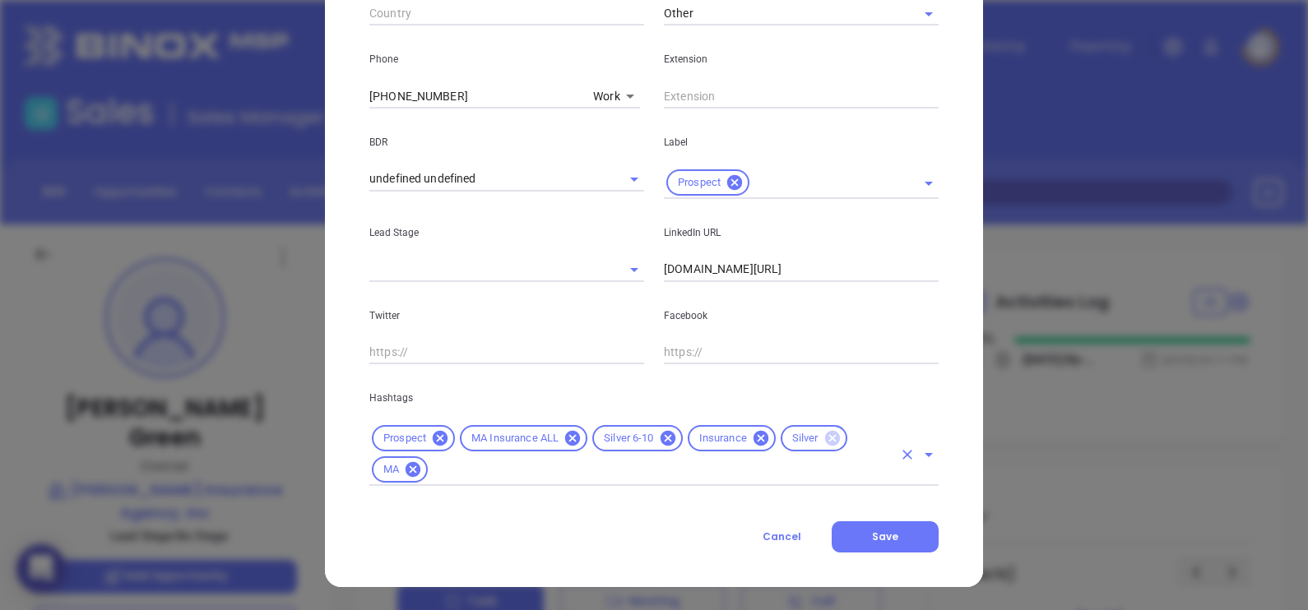
click at [826, 436] on icon at bounding box center [831, 438] width 15 height 15
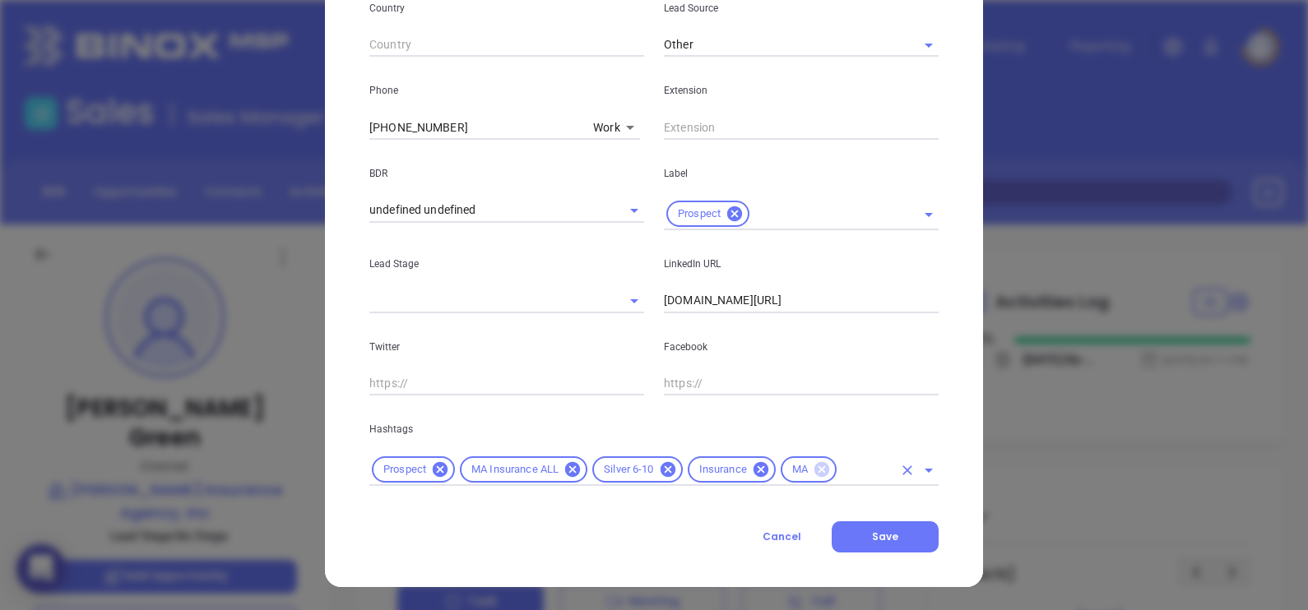
scroll to position [596, 0]
click at [854, 473] on input "text" at bounding box center [865, 471] width 53 height 21
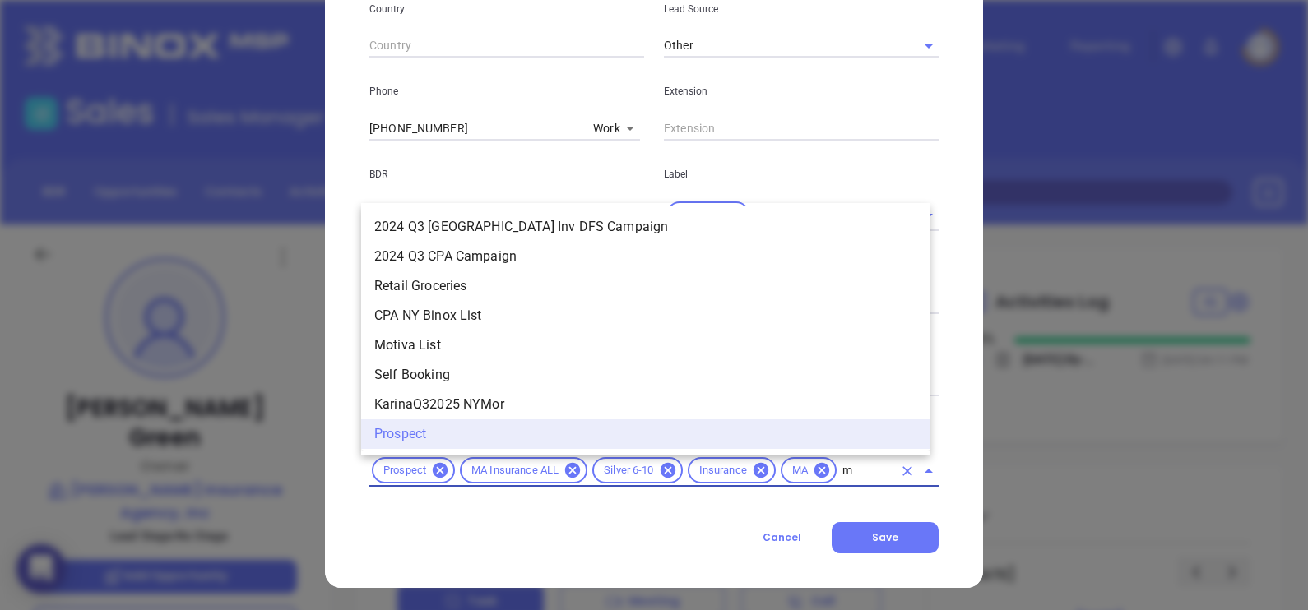
scroll to position [0, 0]
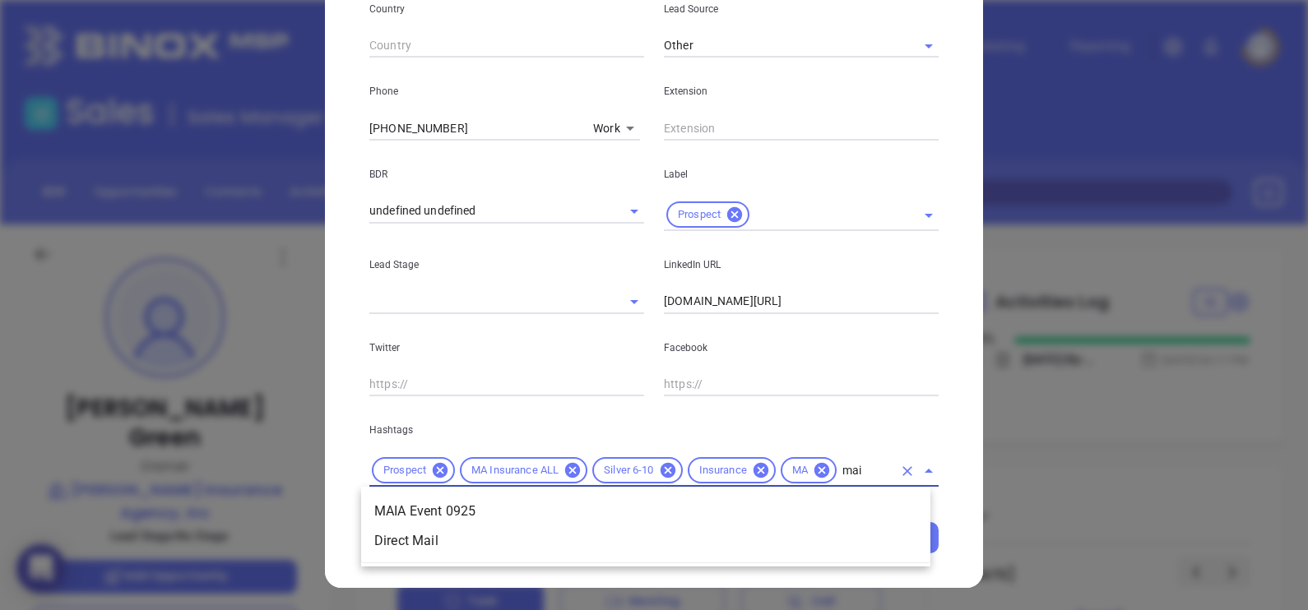
type input "maia"
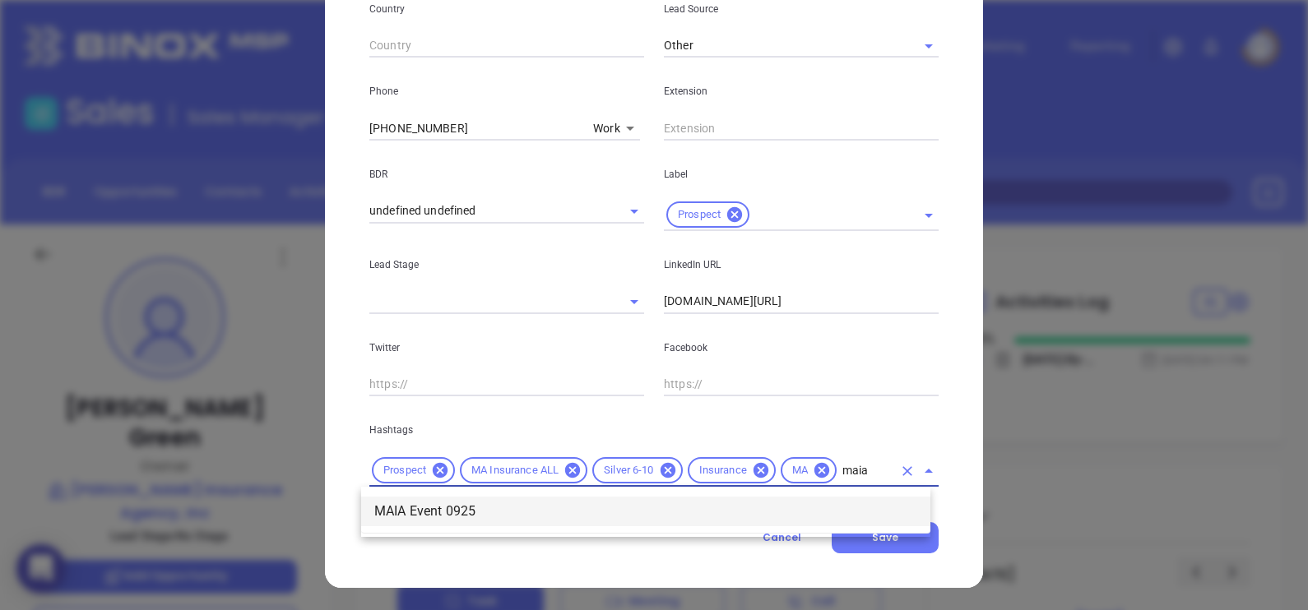
click at [816, 503] on li "MAIA Event 0925" at bounding box center [645, 512] width 569 height 30
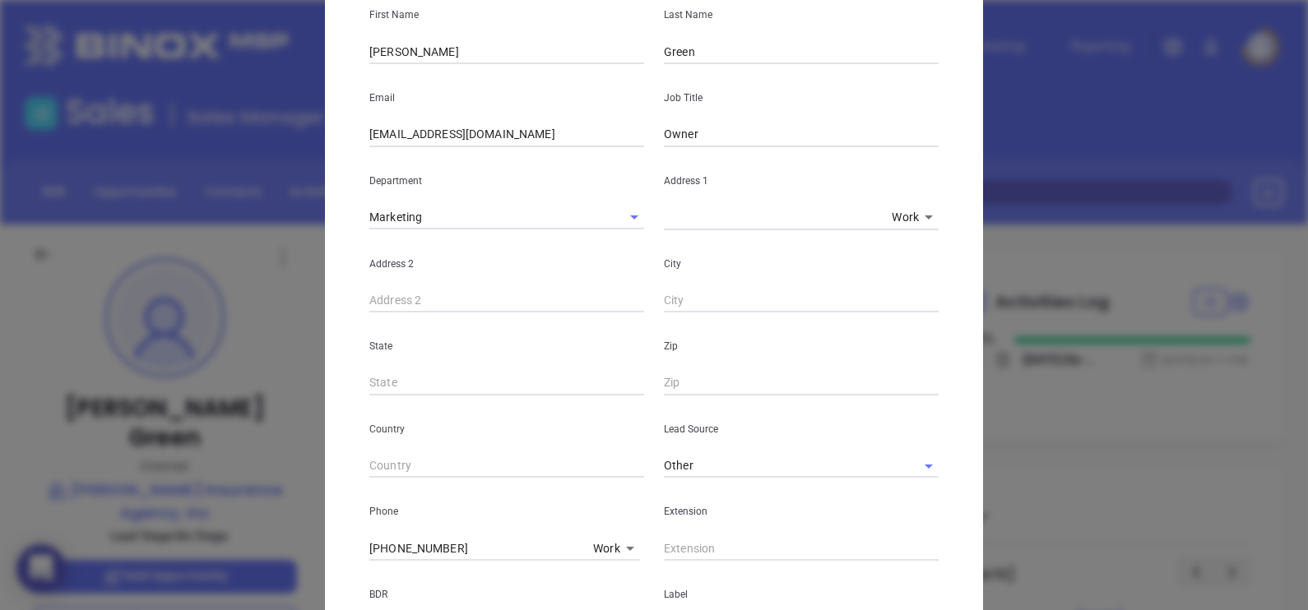
scroll to position [82, 0]
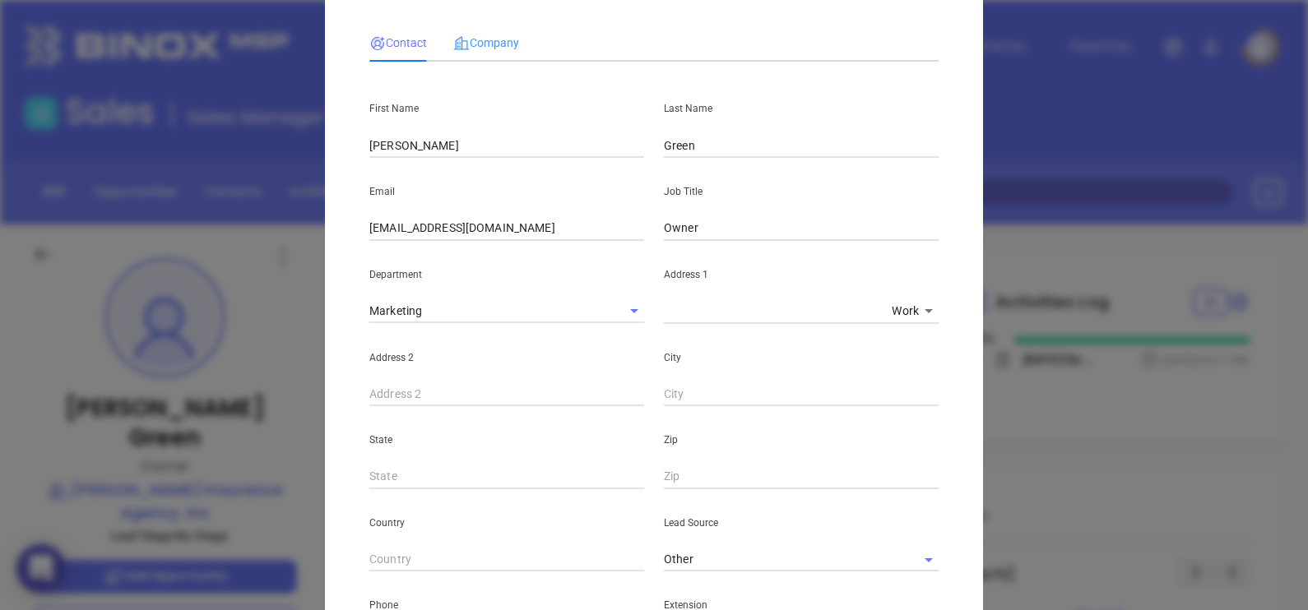
click at [485, 58] on div "Company" at bounding box center [486, 43] width 66 height 38
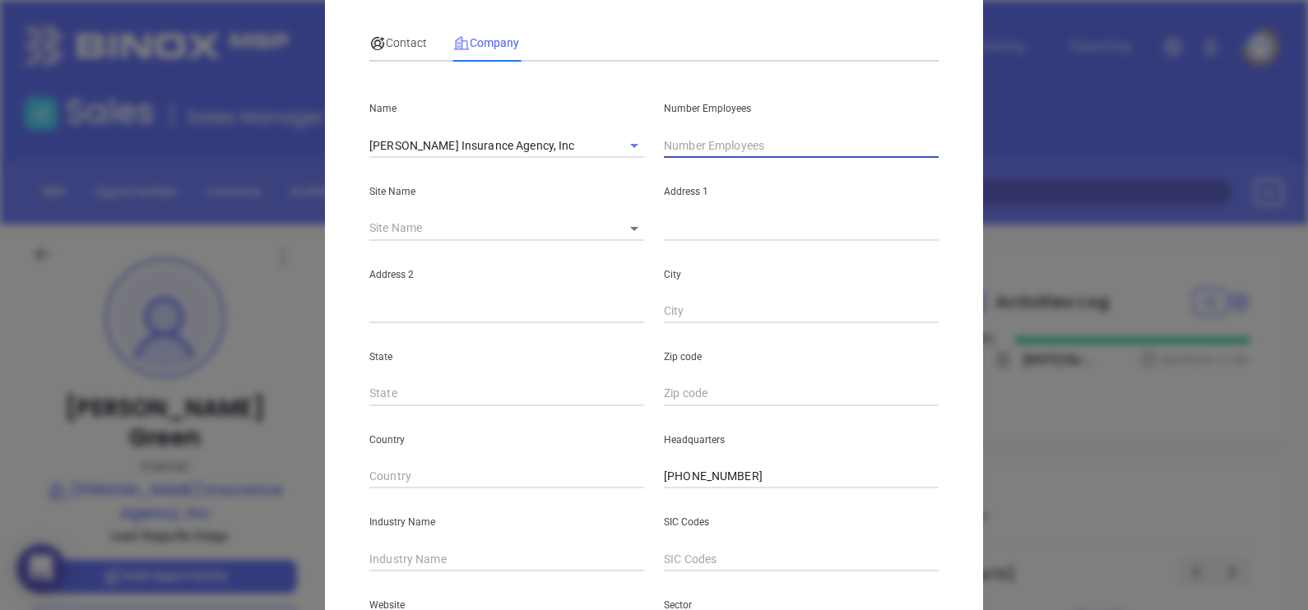
click at [703, 150] on input "text" at bounding box center [801, 145] width 275 height 25
type input "5"
click at [630, 230] on icon at bounding box center [634, 229] width 8 height 4
click at [628, 228] on body "0 Leads CRM Marketing Reporting Financial Leads Leads Sales Sales Manager BDR O…" at bounding box center [654, 305] width 1308 height 610
click at [630, 234] on li "Hampden" at bounding box center [645, 230] width 84 height 30
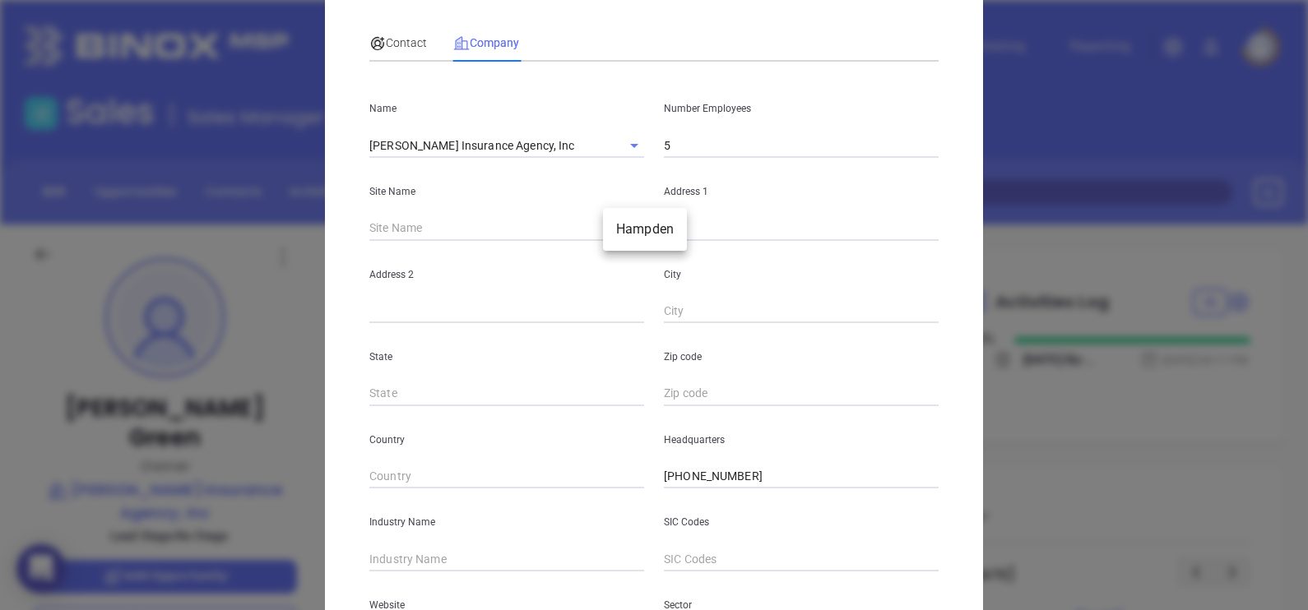
type input "Hampden"
type input "97066"
type input "32 Somers Road"
type input "Hampden"
type input "MA"
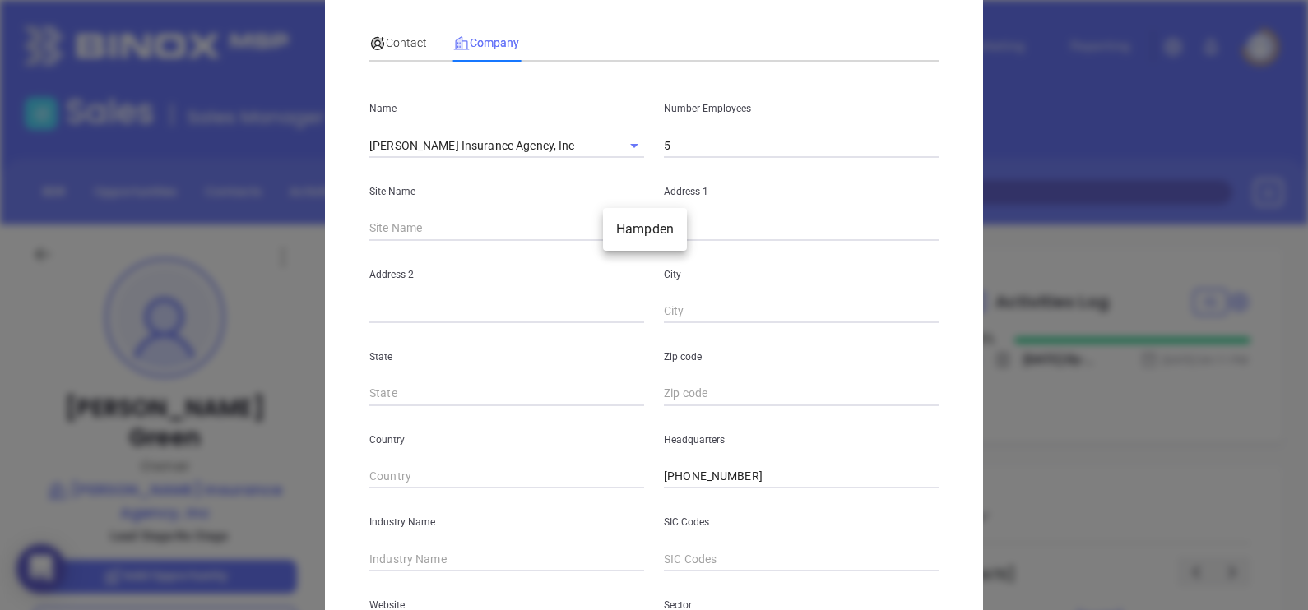
type input "1036"
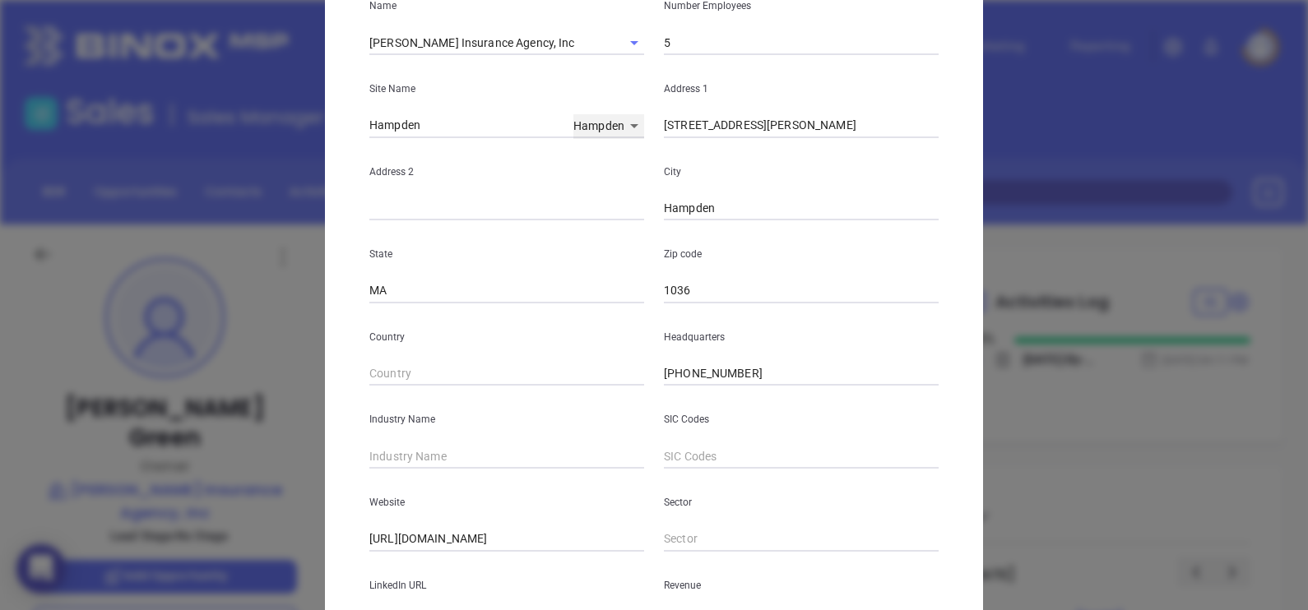
scroll to position [288, 0]
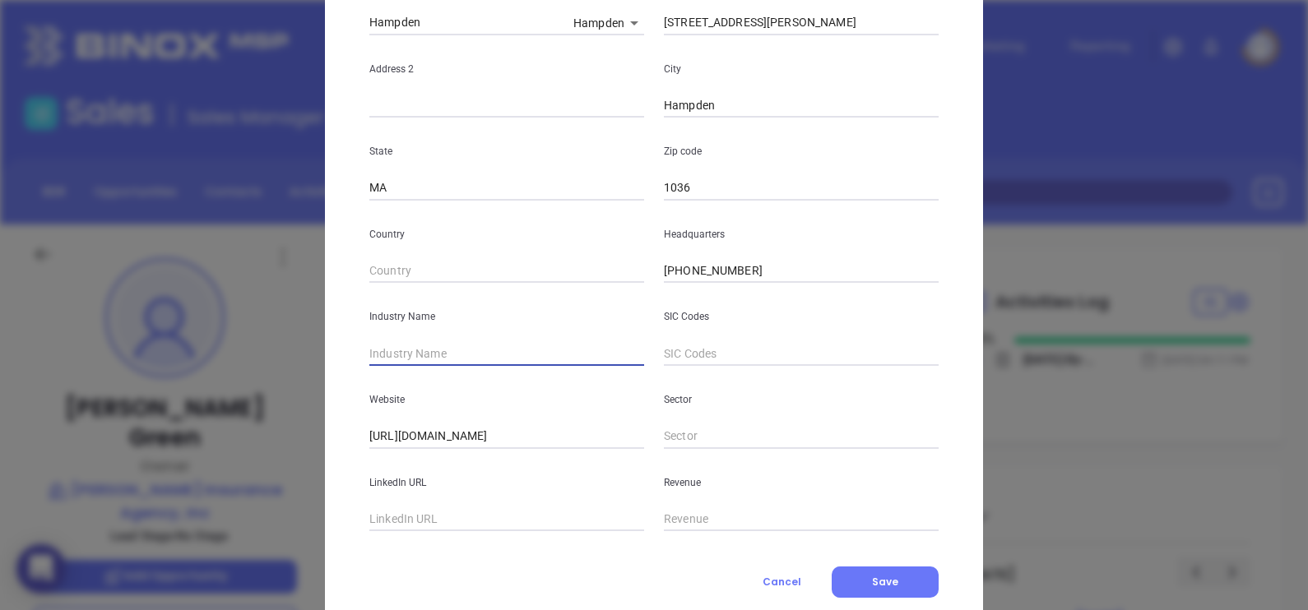
click at [423, 360] on input "text" at bounding box center [506, 353] width 275 height 25
type input "Insurance"
click at [498, 522] on input "text" at bounding box center [506, 520] width 275 height 25
paste input "https://www.richardgreeninsurance.com/"
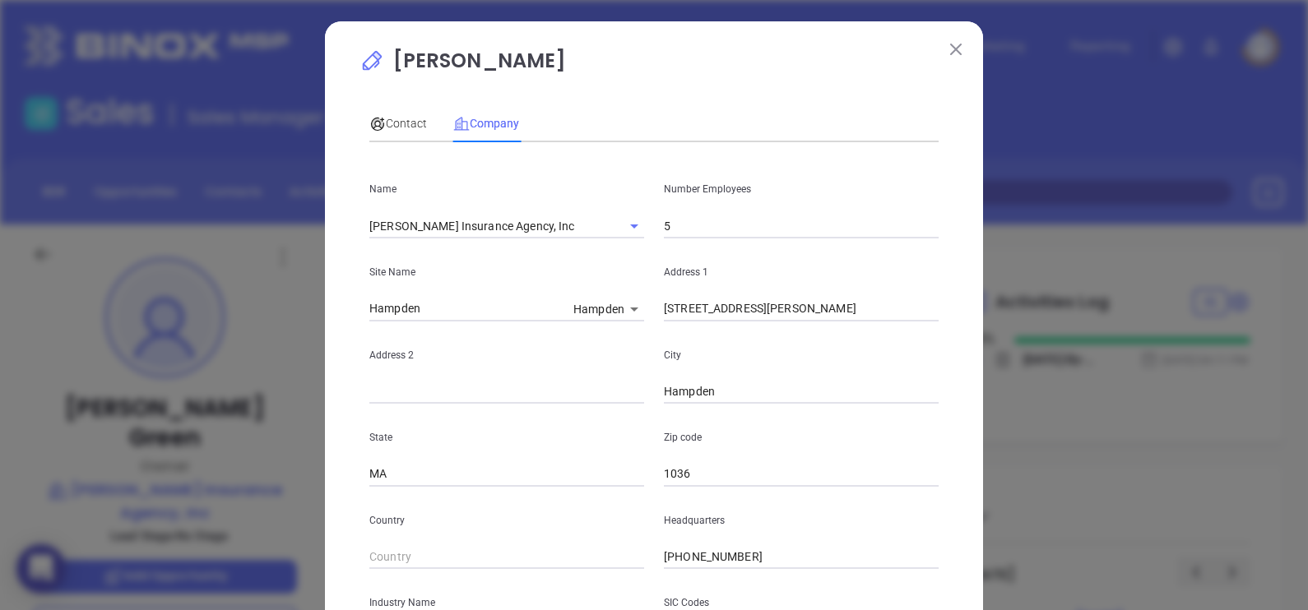
scroll to position [0, 0]
type input "https://www.richardgreeninsurance.com/"
click at [383, 118] on span "Contact" at bounding box center [398, 124] width 58 height 13
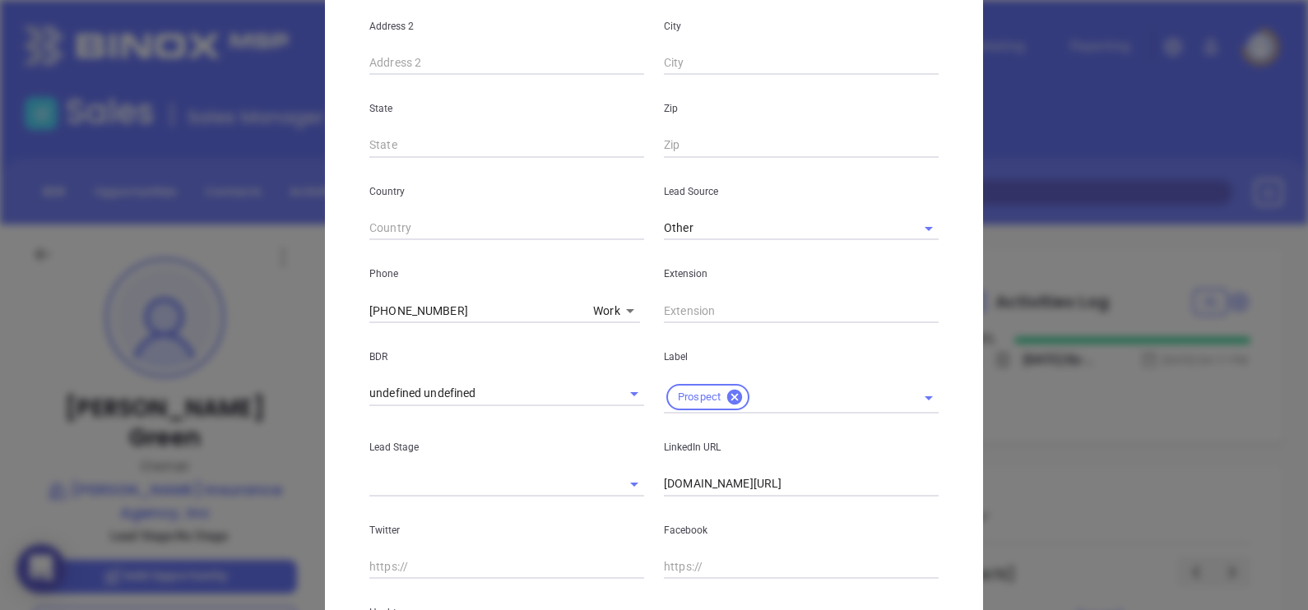
scroll to position [628, 0]
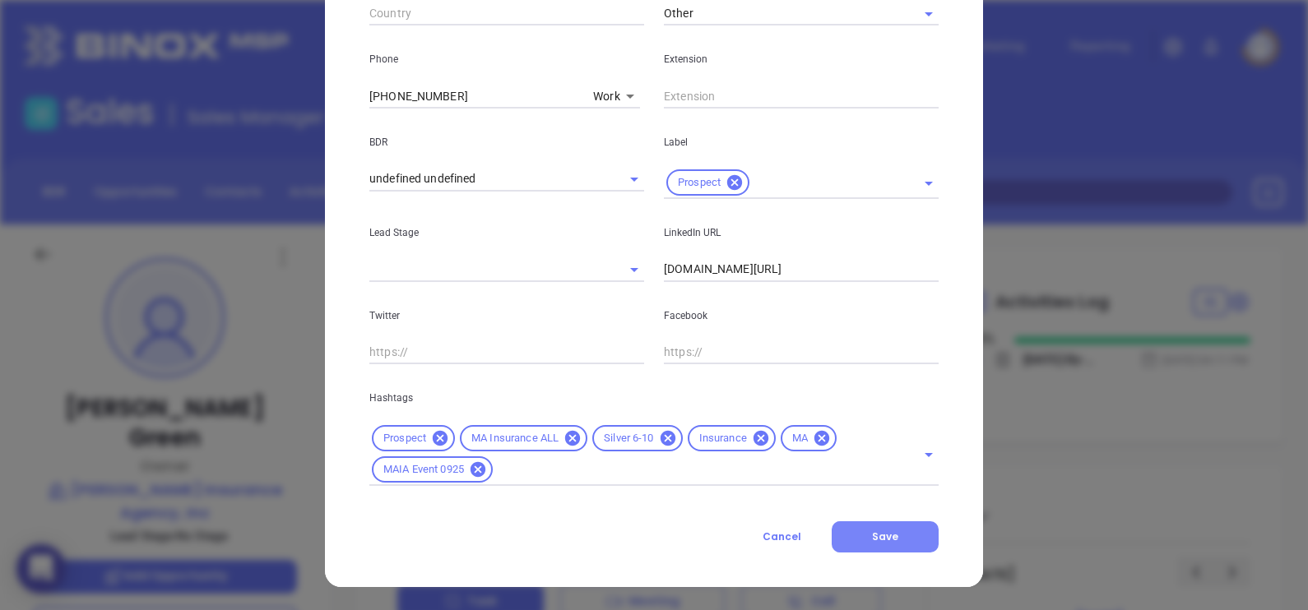
click at [885, 545] on button "Save" at bounding box center [885, 537] width 107 height 31
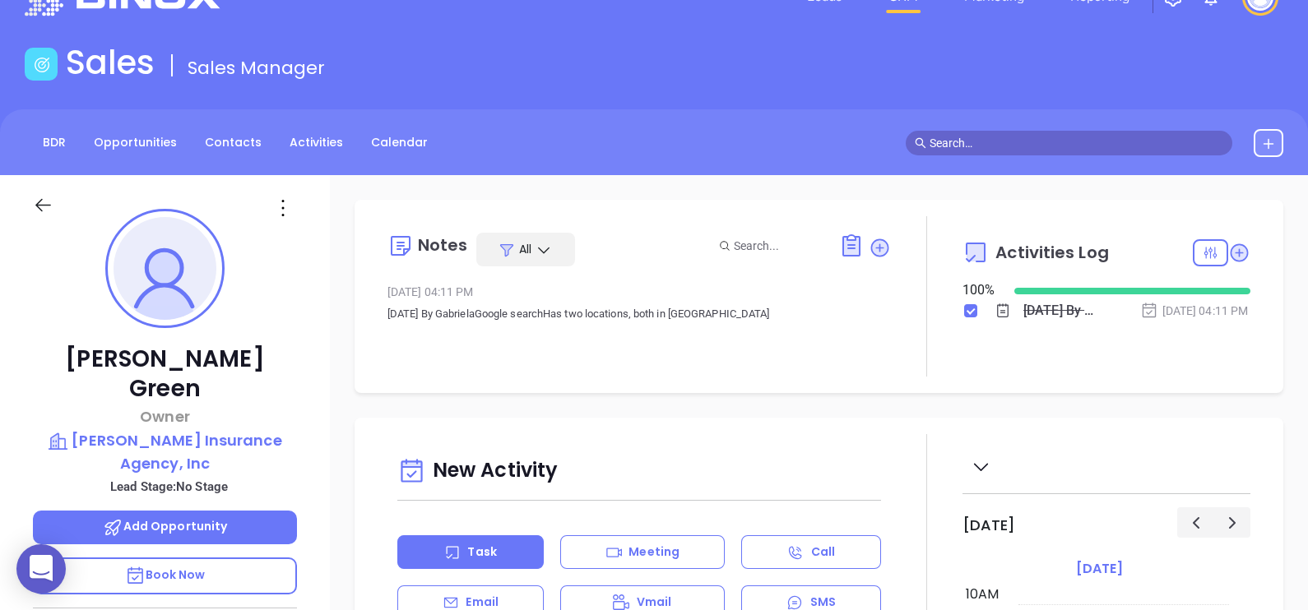
scroll to position [0, 0]
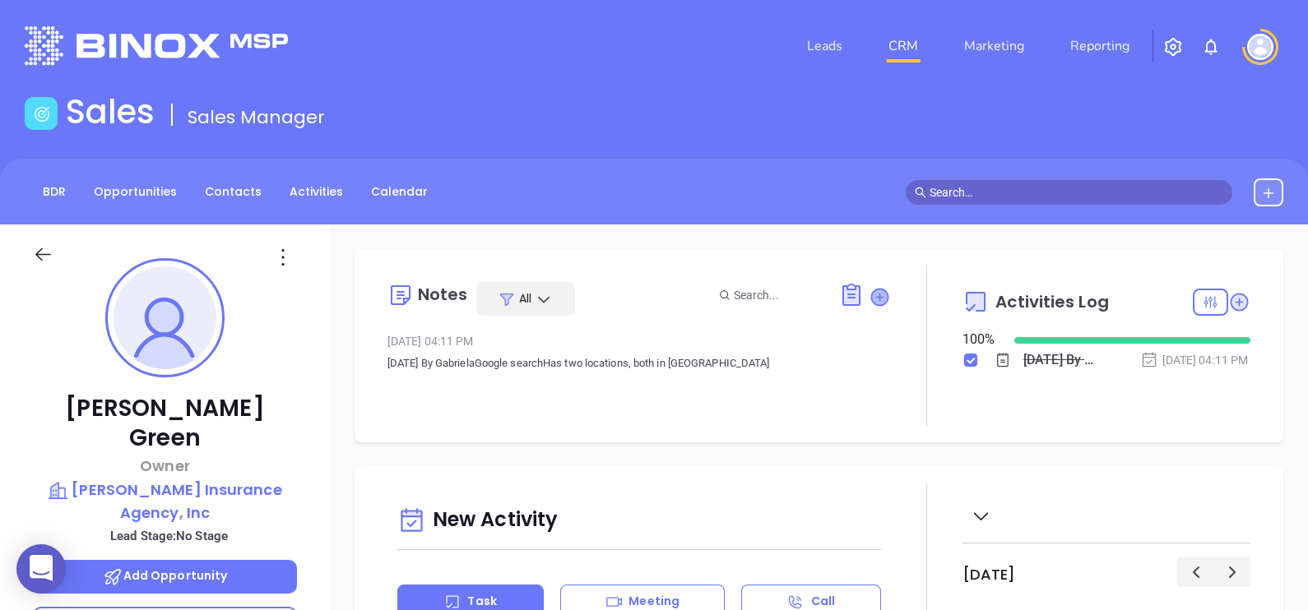
click at [871, 298] on icon at bounding box center [879, 297] width 16 height 16
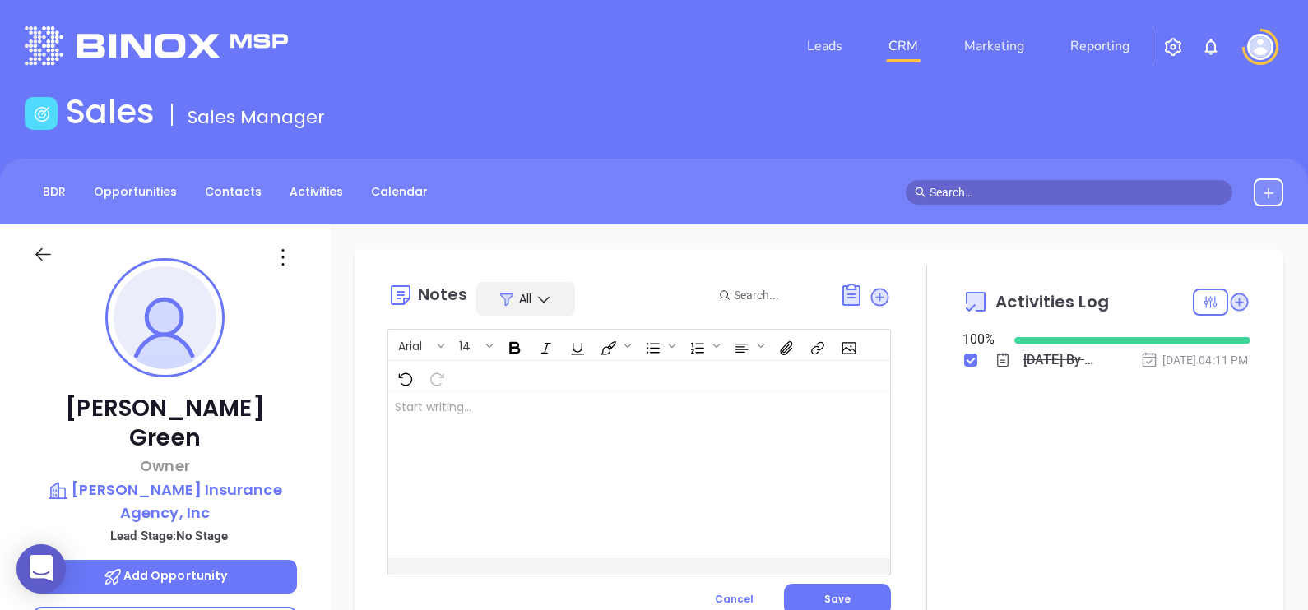
click at [614, 477] on div at bounding box center [621, 475] width 466 height 166
click at [814, 592] on button "Save" at bounding box center [837, 599] width 107 height 31
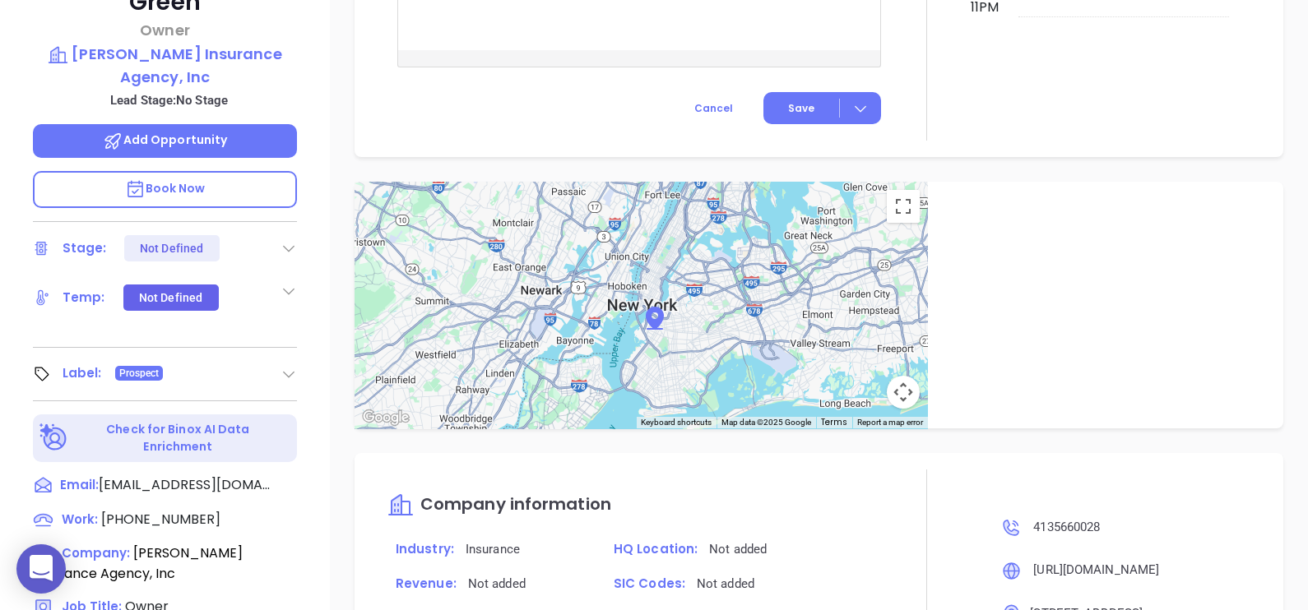
scroll to position [354, 0]
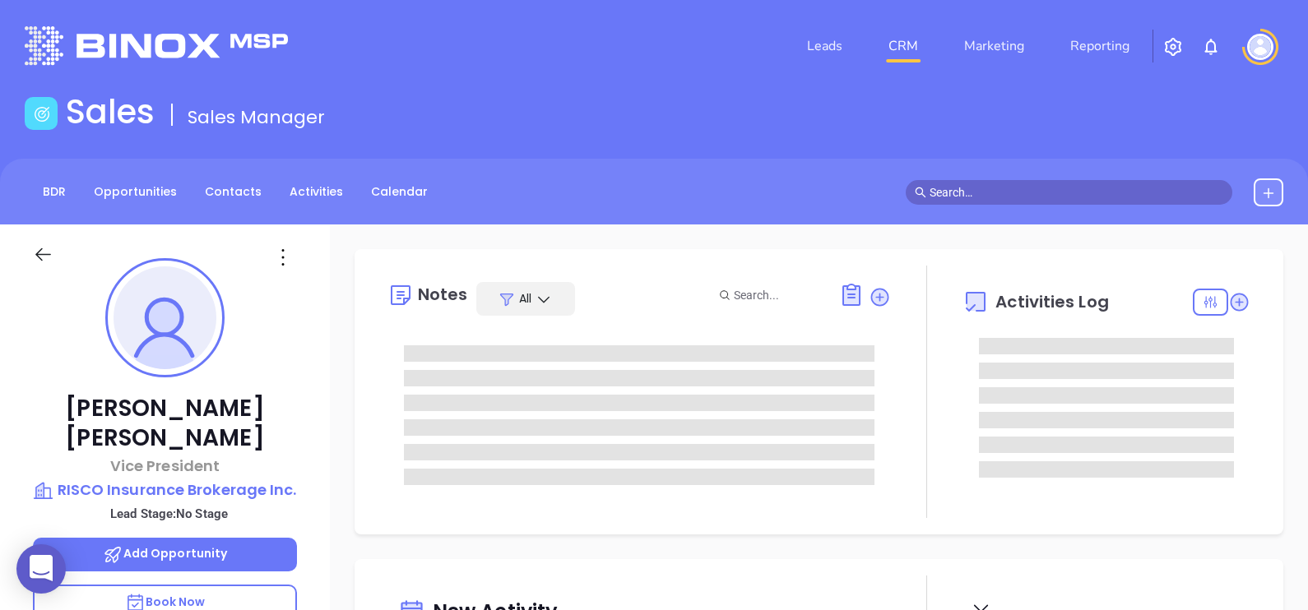
type input "[DATE]"
type input "[PERSON_NAME]"
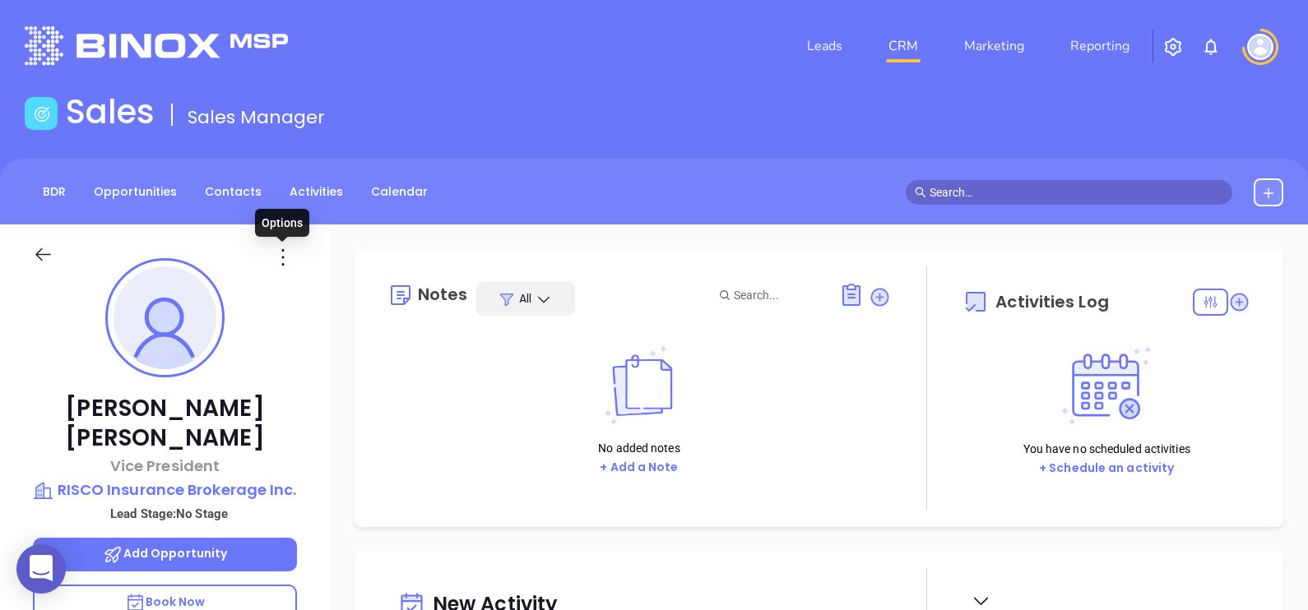
click at [286, 267] on icon at bounding box center [283, 257] width 26 height 26
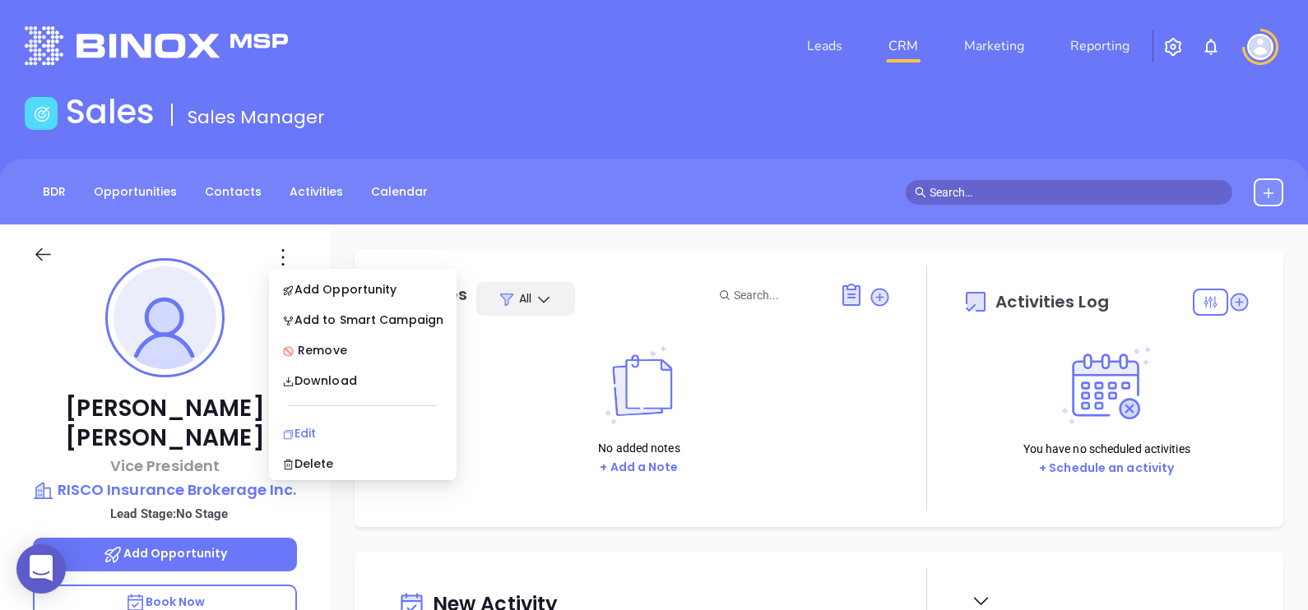
click at [369, 420] on li "Edit" at bounding box center [362, 433] width 181 height 35
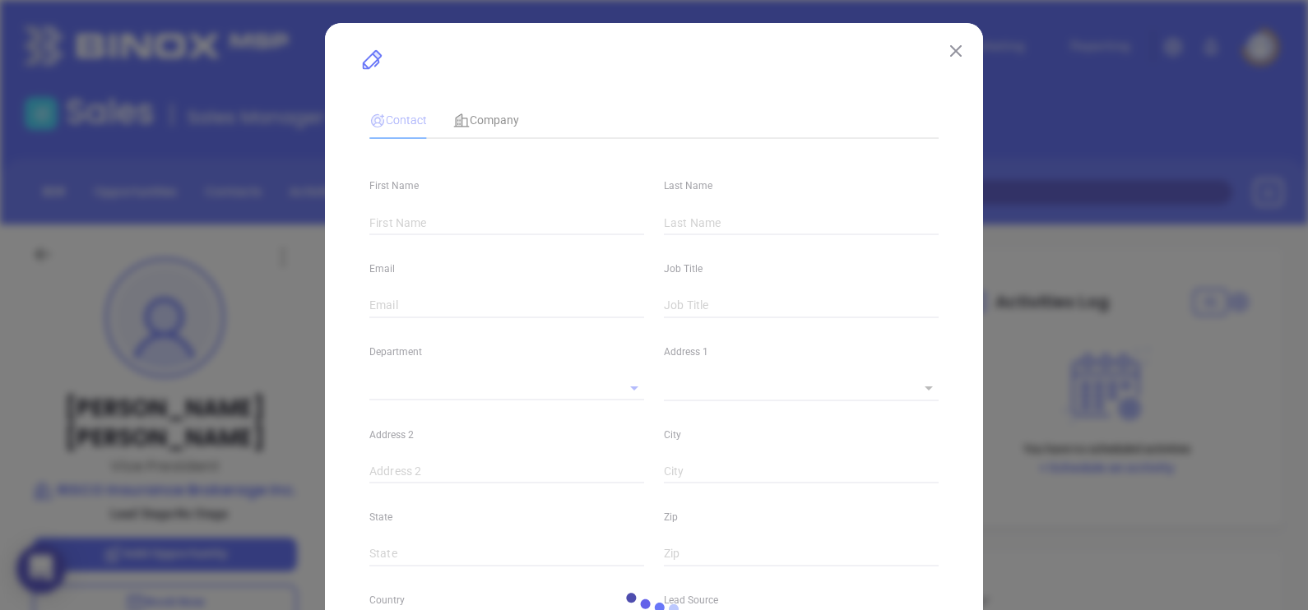
type input "Normand"
type input "Duquette"
type input "normand@risco-inc.com"
type input "Vice President"
type input "1"
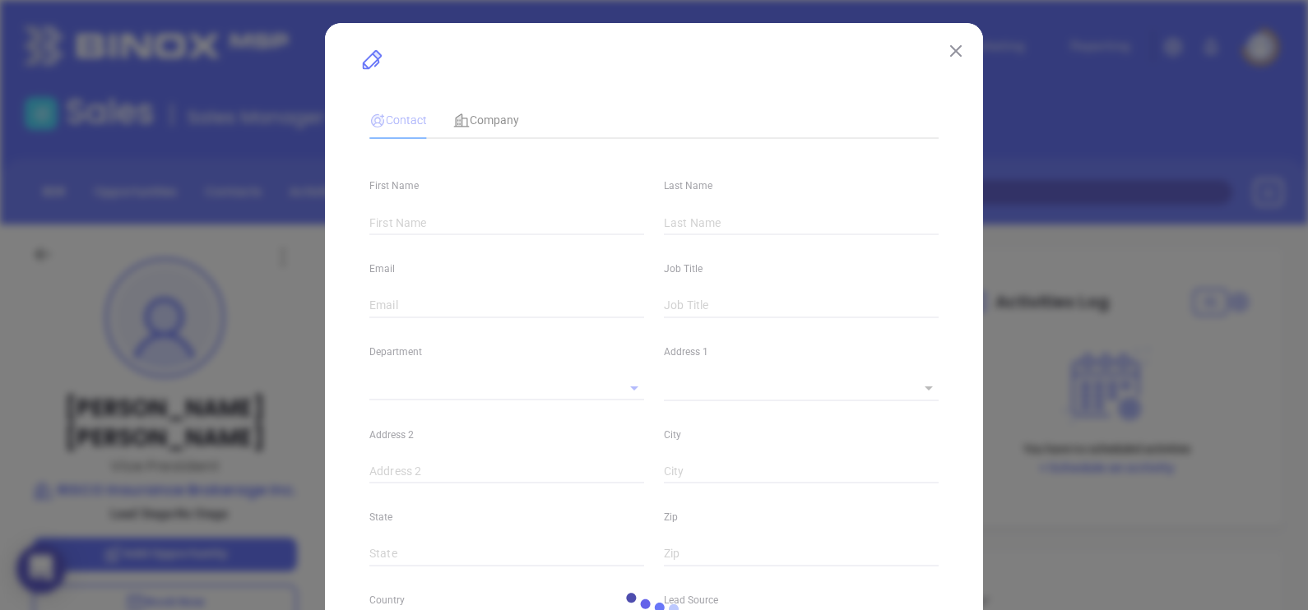
type input "www.linkedin.com/in/normand-duquette-70b40b38"
type input "Marketing"
type input "Other"
type input "undefined undefined"
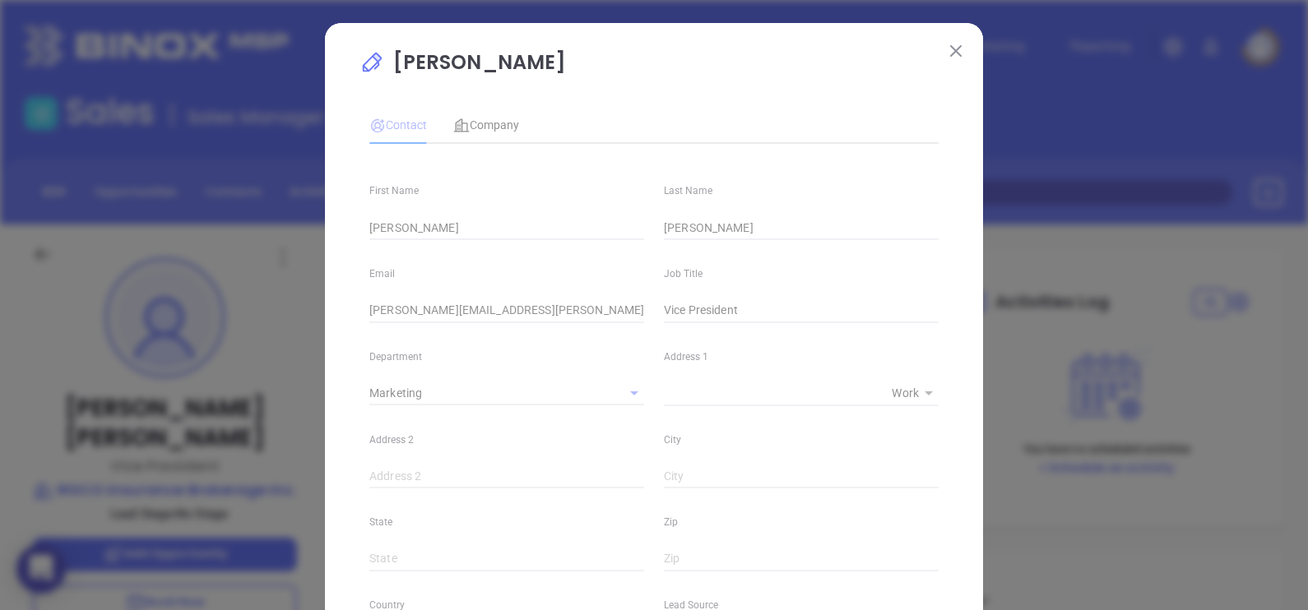
type input "(800) 533-3649"
type input "1"
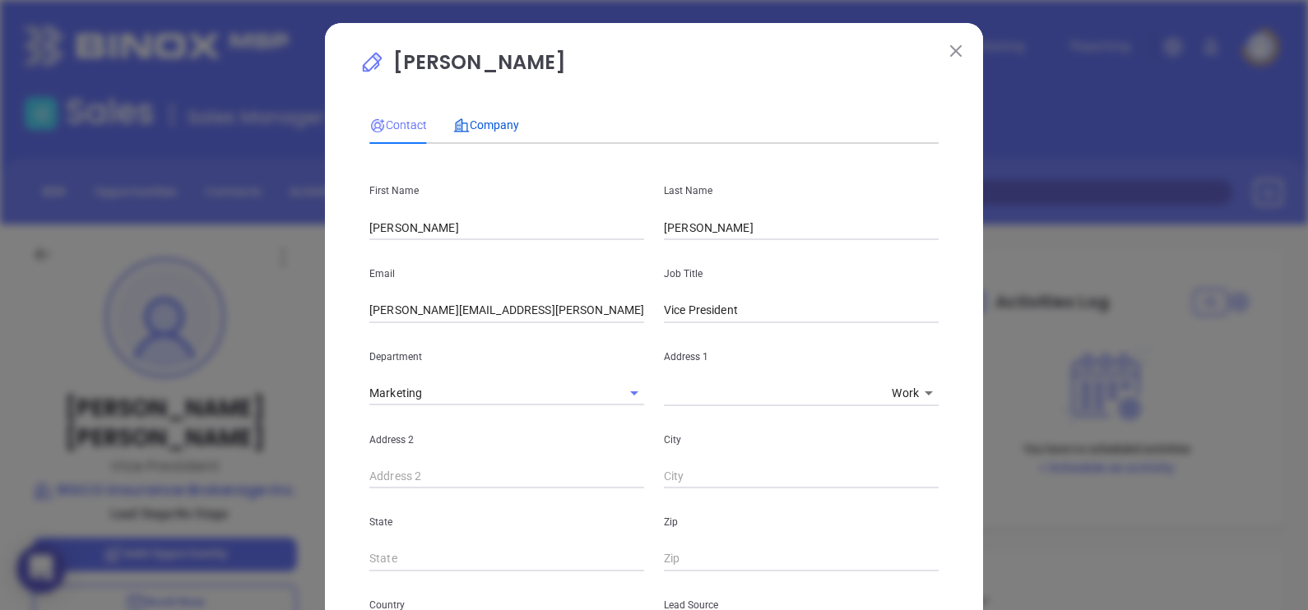
drag, startPoint x: 494, startPoint y: 126, endPoint x: 496, endPoint y: 141, distance: 14.9
click at [494, 128] on span "Company" at bounding box center [486, 124] width 66 height 13
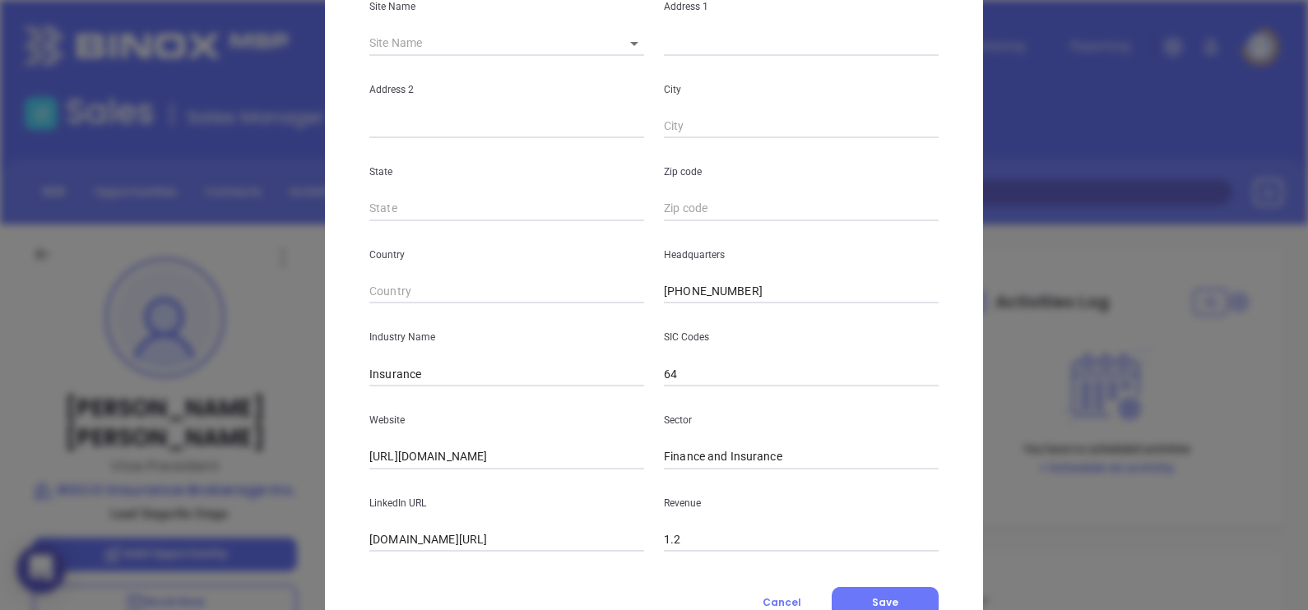
scroll to position [332, 0]
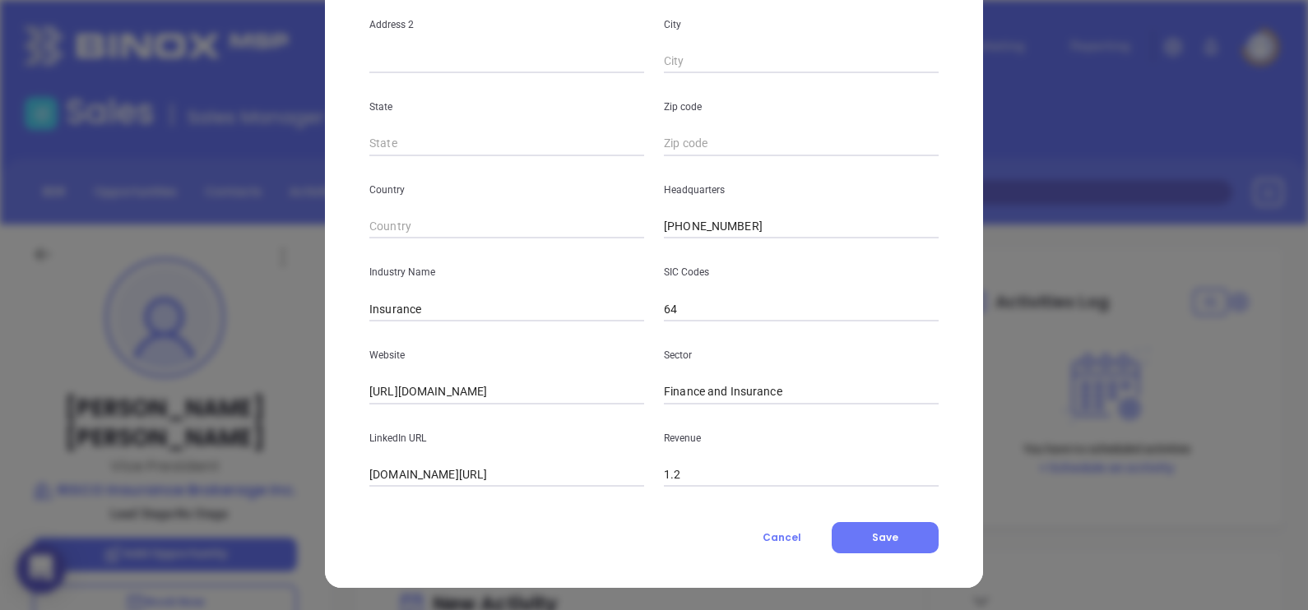
click at [543, 469] on input "linkedin.com/company/riscoinsurancebrokerageinc" at bounding box center [506, 475] width 275 height 25
click at [473, 475] on input "linkedin.com/company/riscoinsurancebrokerageinc" at bounding box center [506, 475] width 275 height 25
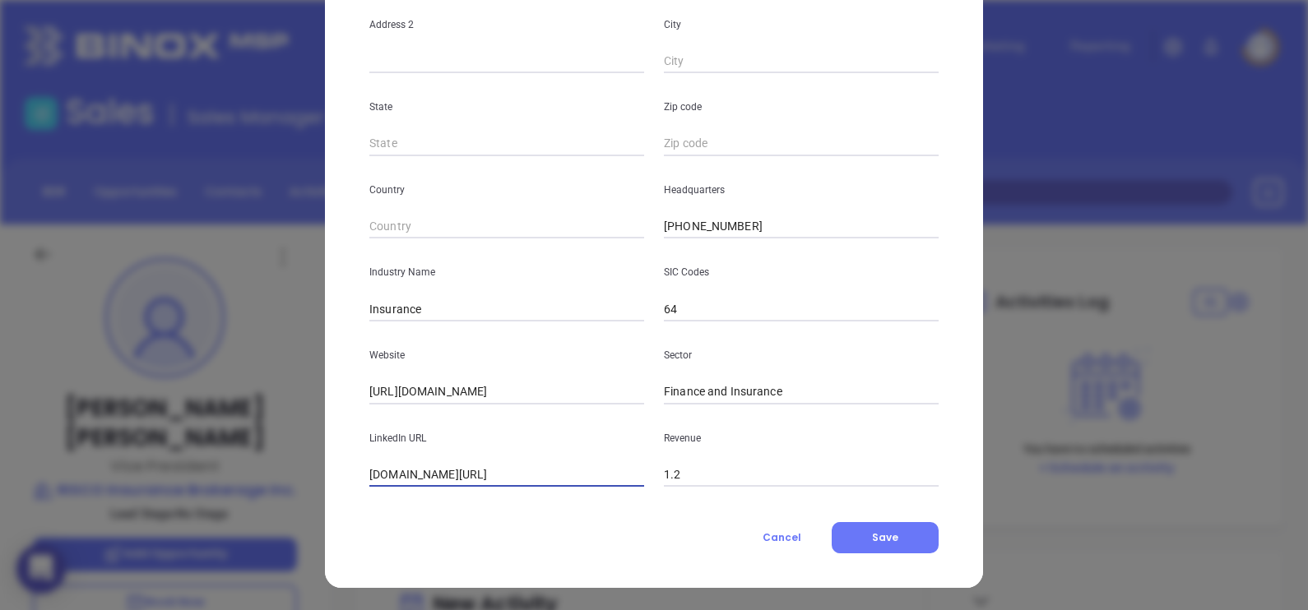
click at [473, 475] on input "linkedin.com/company/riscoinsurancebrokerageinc" at bounding box center [506, 475] width 275 height 25
paste input "www.linkedin.com/company/riscoinsurancebrokerageinc/"
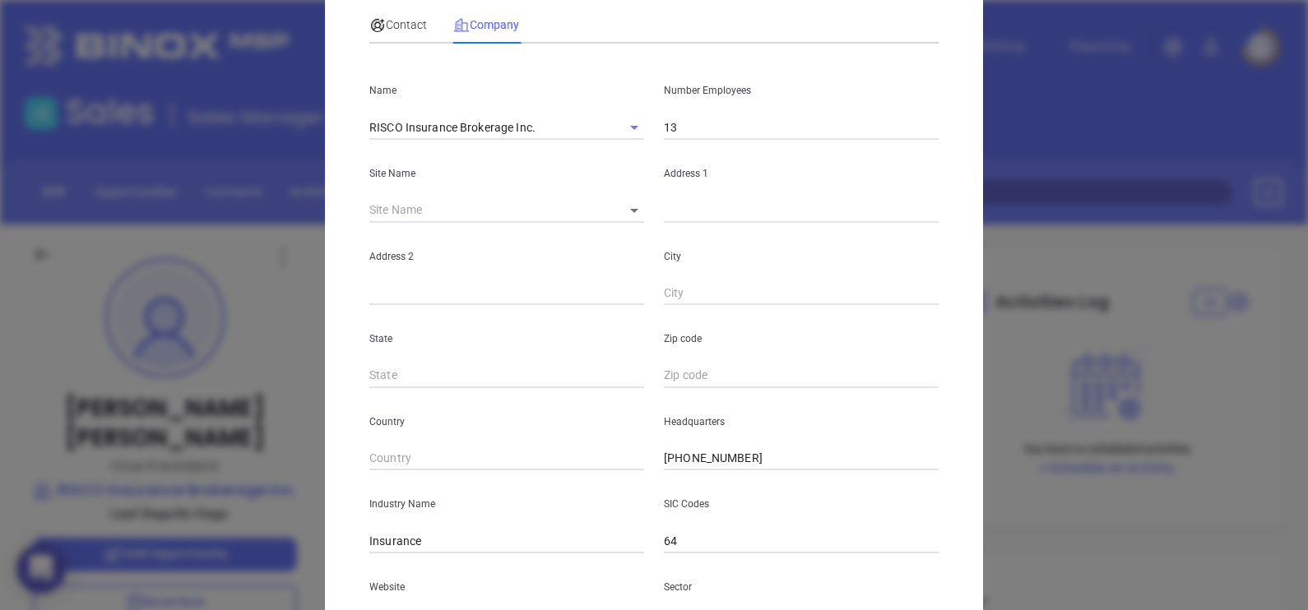
scroll to position [0, 0]
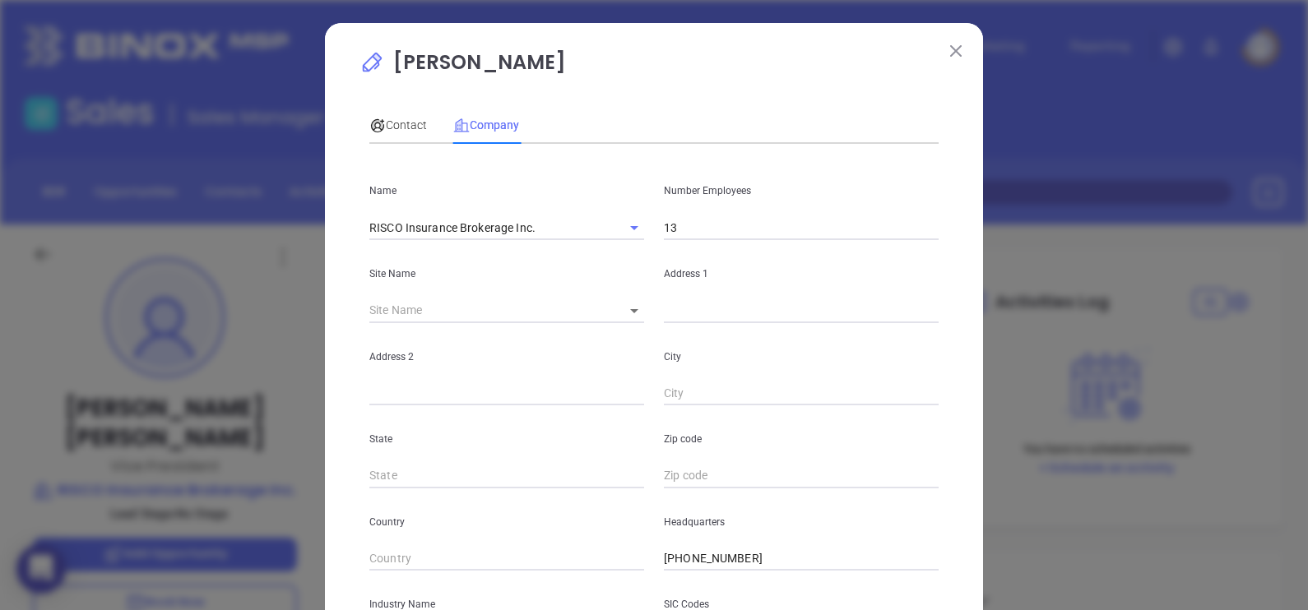
type input "www.linkedin.com/company/riscoinsurancebrokerageinc/"
click at [383, 126] on span "Contact" at bounding box center [398, 124] width 58 height 13
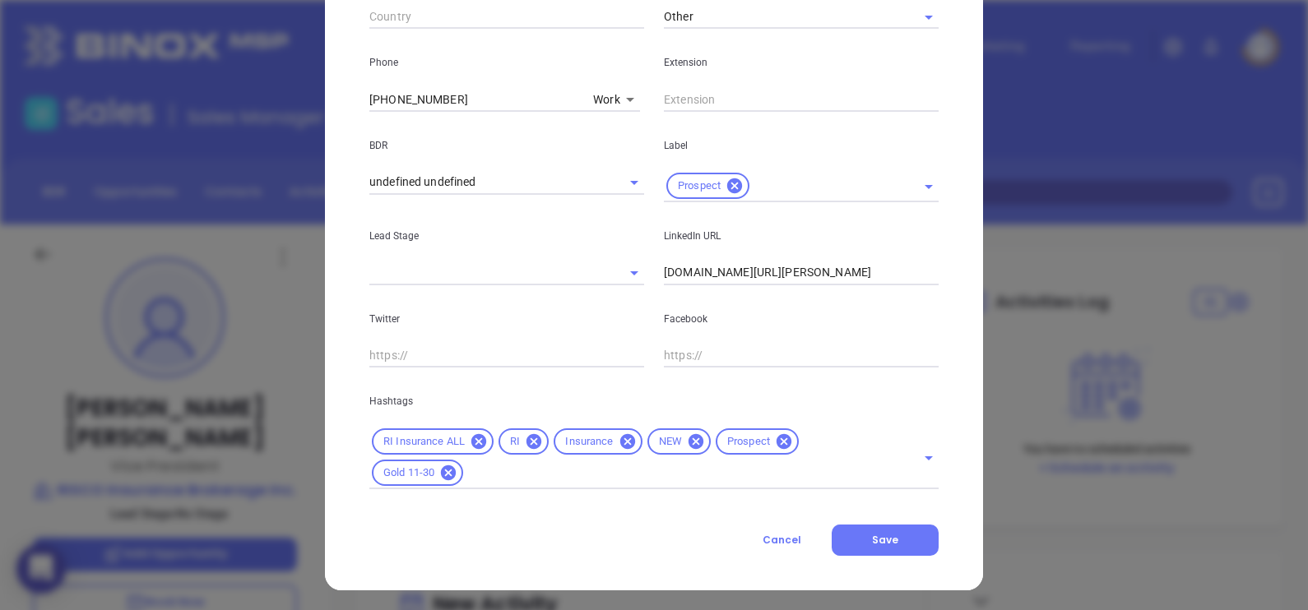
scroll to position [628, 0]
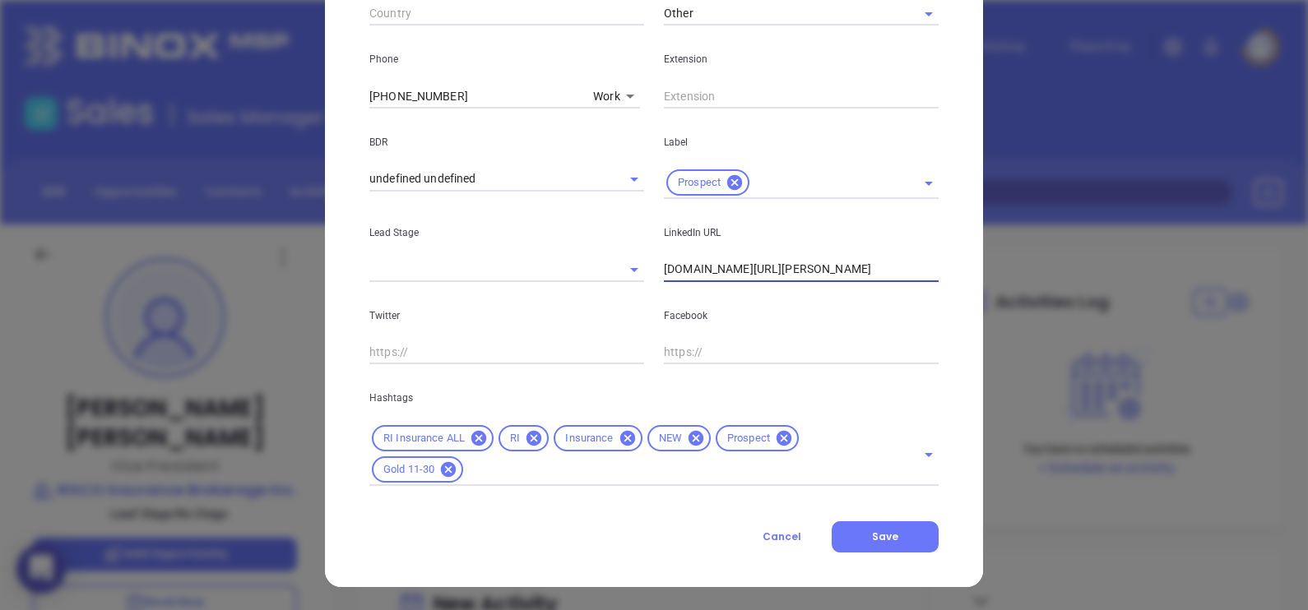
click at [796, 275] on input "www.linkedin.com/in/normand-duquette-70b40b38" at bounding box center [801, 269] width 275 height 25
click at [796, 274] on input "www.linkedin.com/in/normand-duquette-70b40b38" at bounding box center [801, 269] width 275 height 25
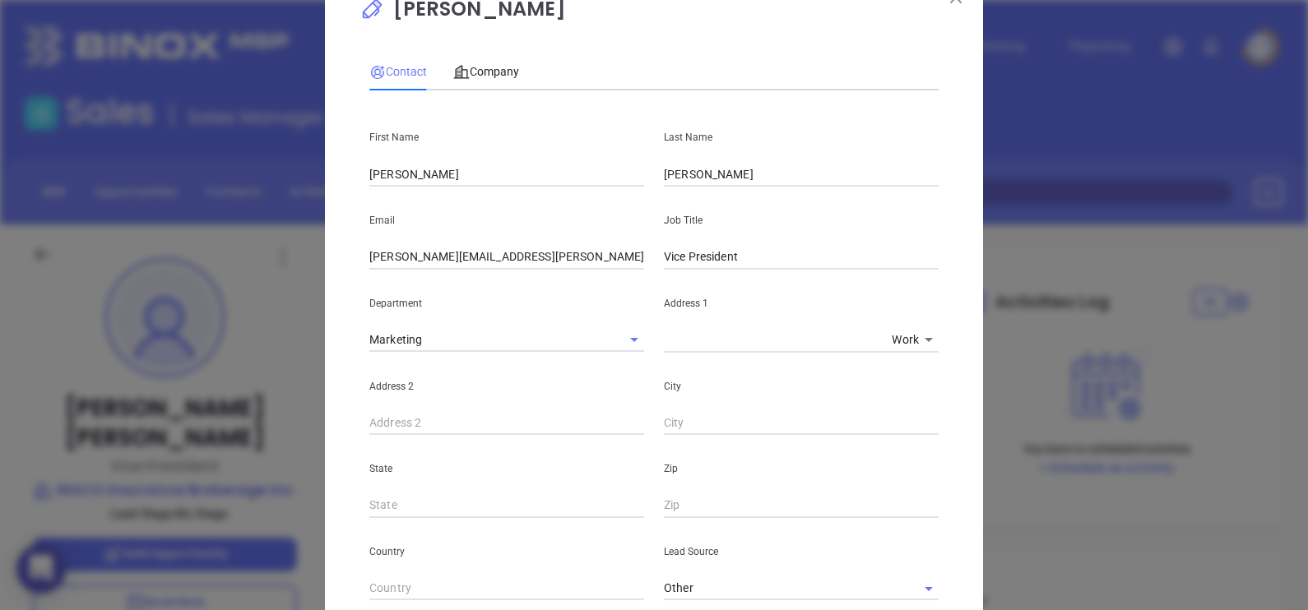
scroll to position [0, 0]
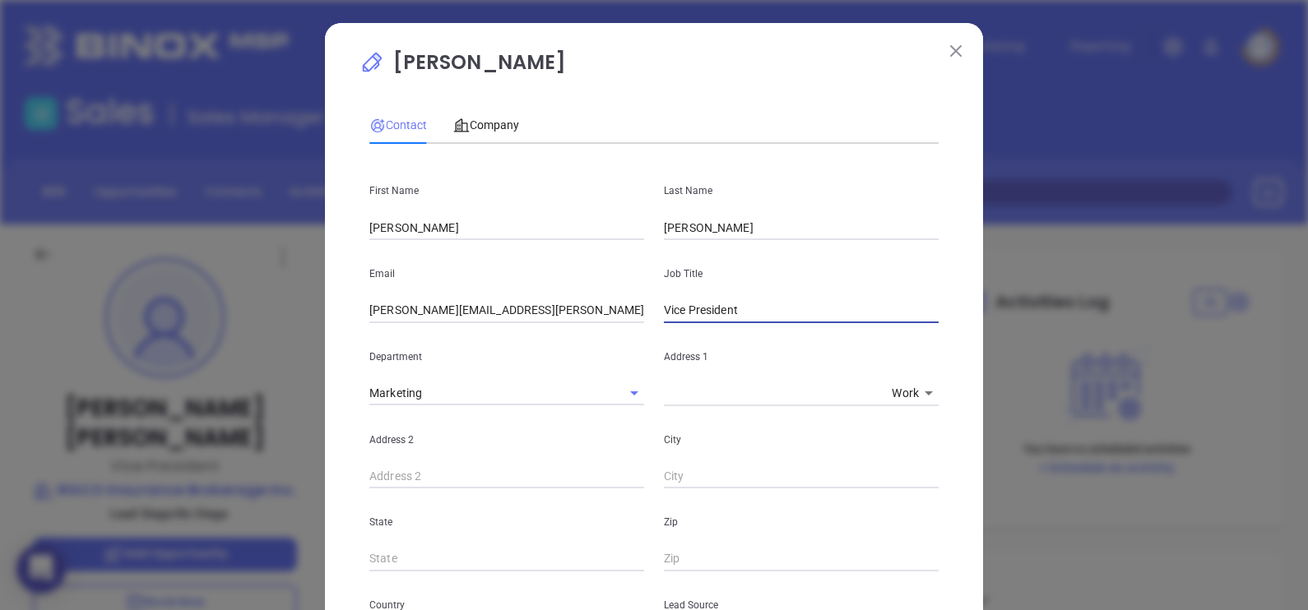
drag, startPoint x: 738, startPoint y: 308, endPoint x: 557, endPoint y: 300, distance: 181.2
click at [557, 297] on div "Email normand@risco-inc.com Job Title Vice President" at bounding box center [653, 281] width 589 height 83
type input "President"
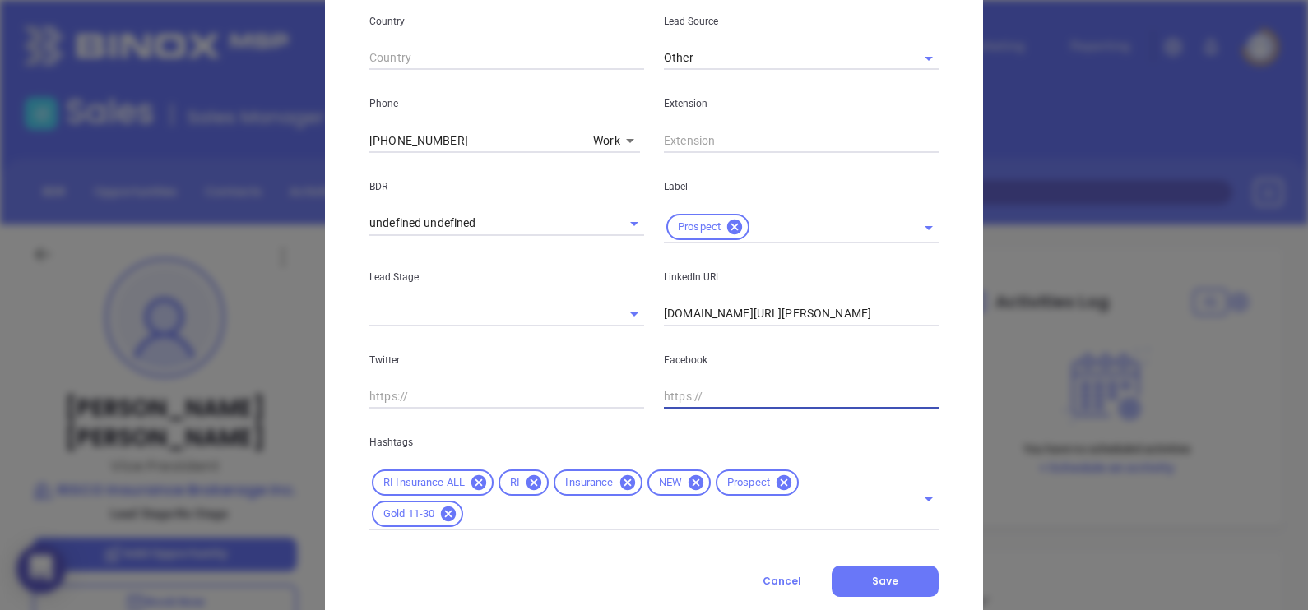
scroll to position [617, 0]
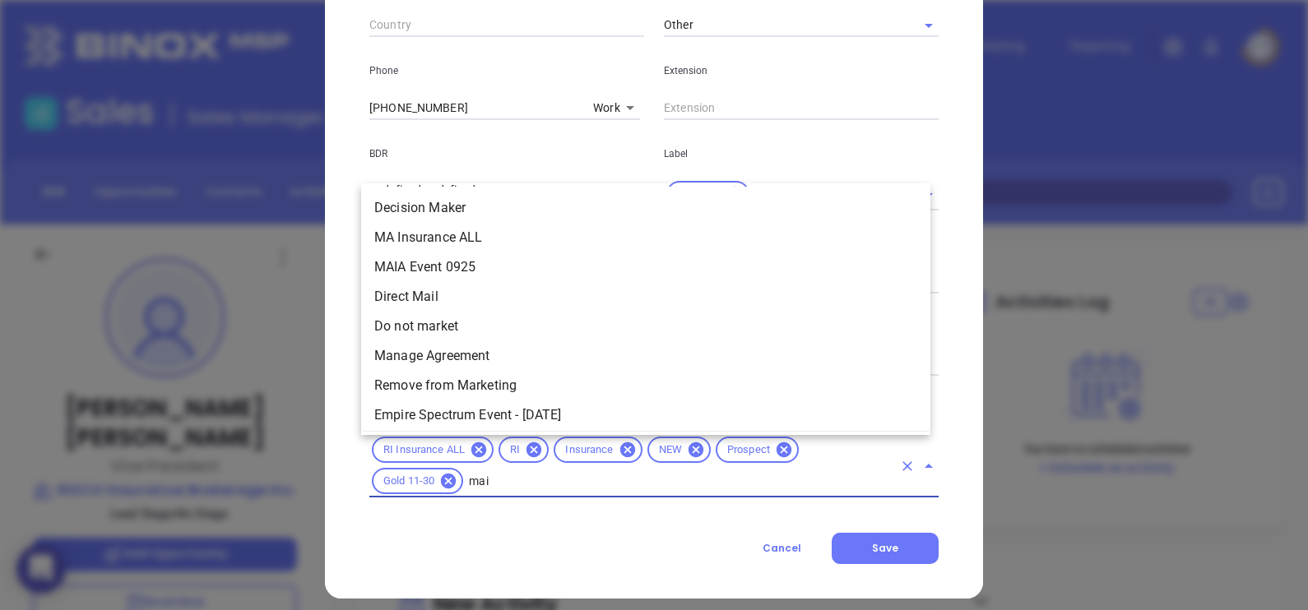
type input "maia"
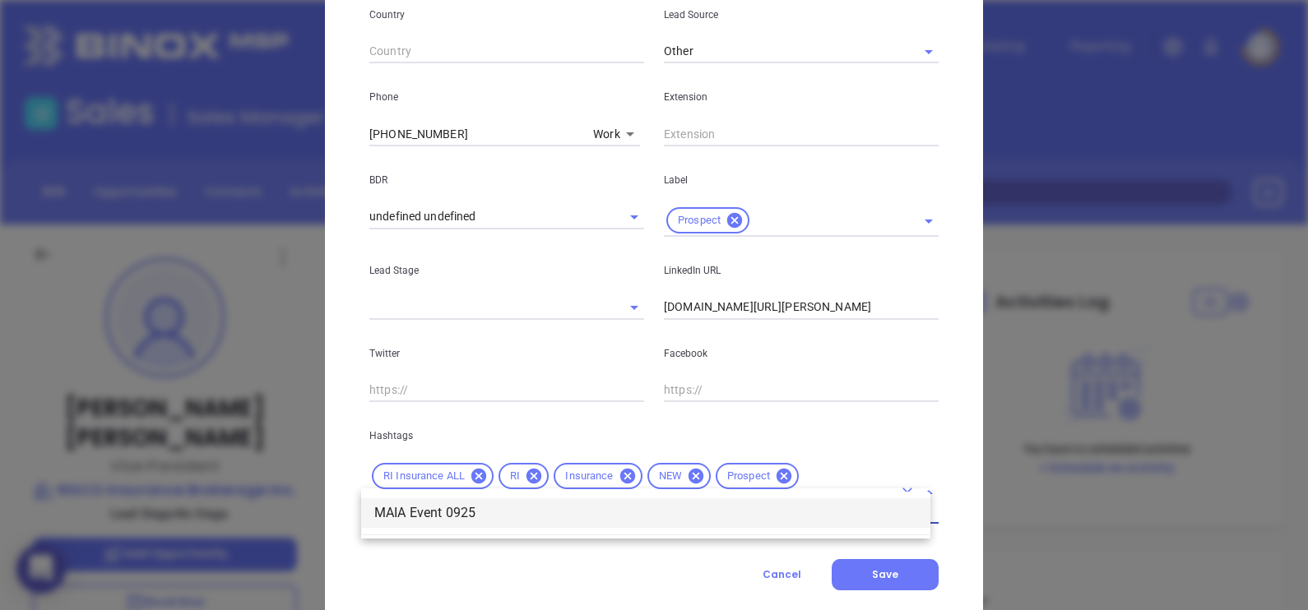
scroll to position [628, 0]
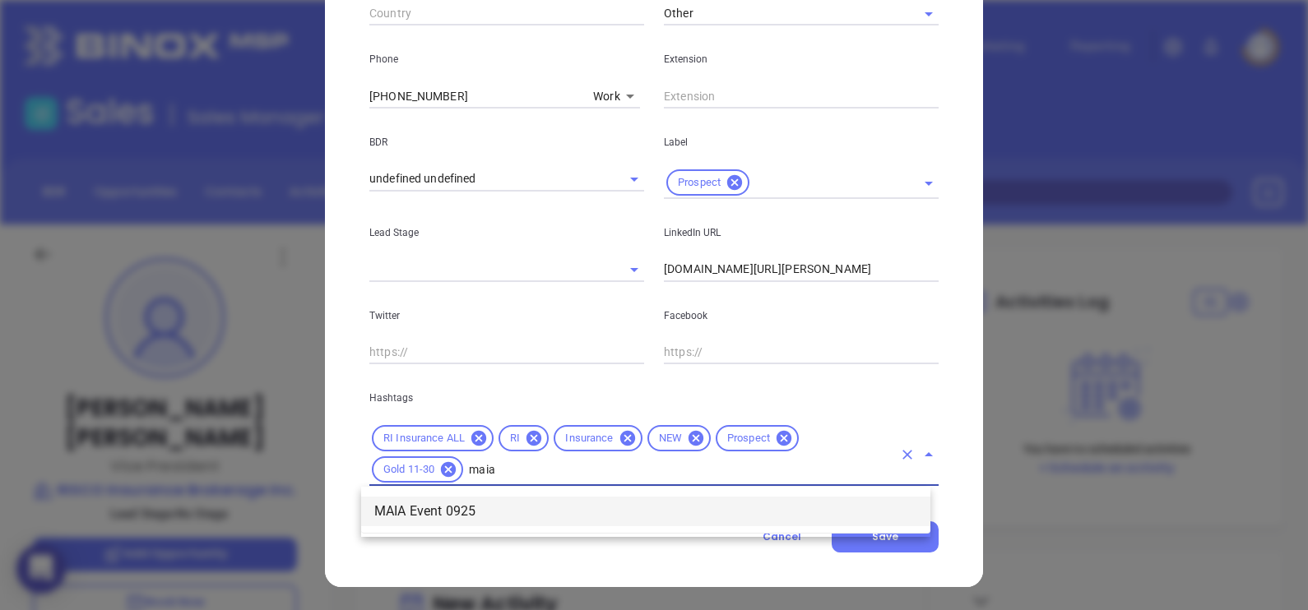
click at [518, 514] on li "MAIA Event 0925" at bounding box center [645, 512] width 569 height 30
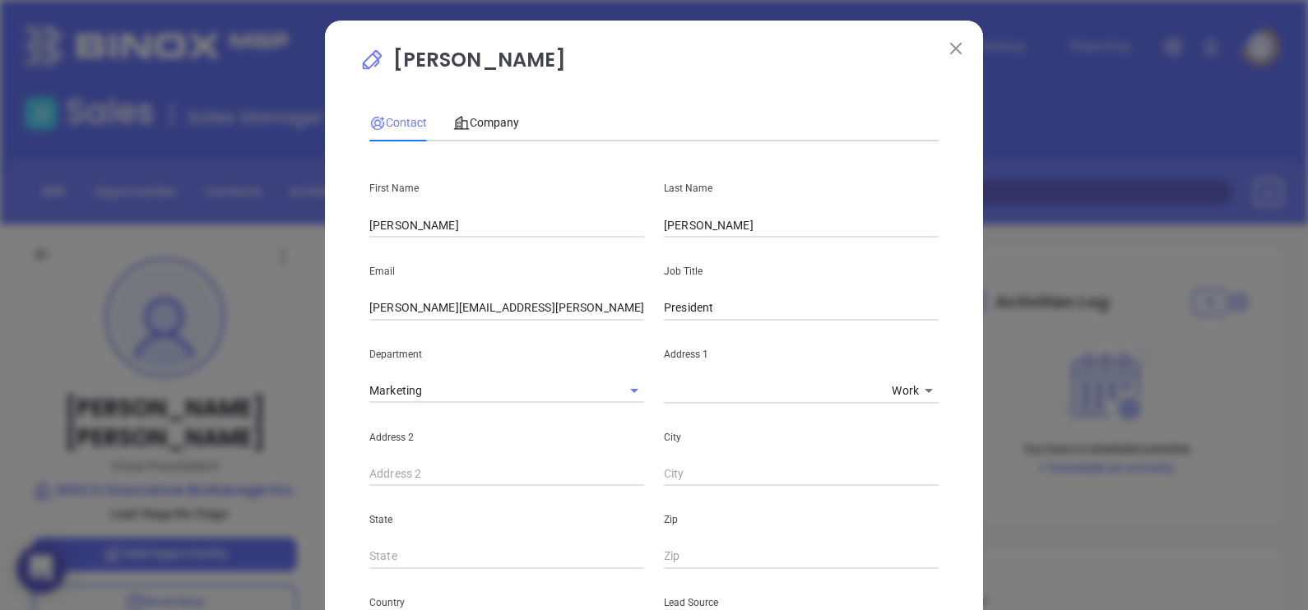
scroll to position [0, 0]
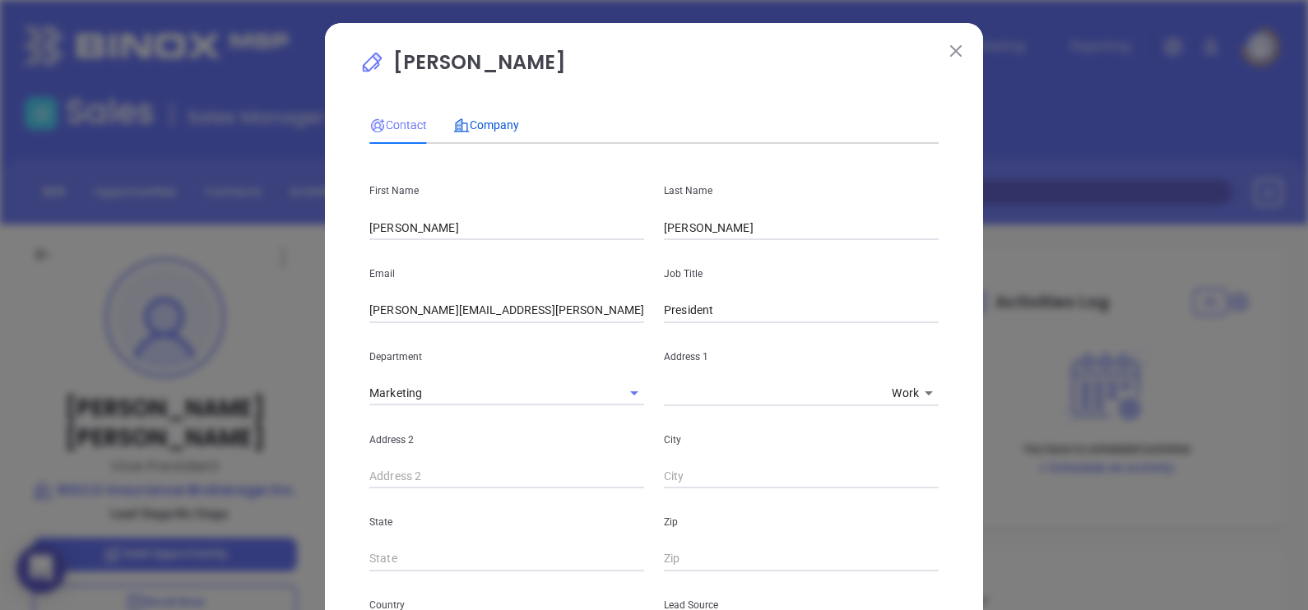
click at [485, 123] on span "Company" at bounding box center [486, 124] width 66 height 13
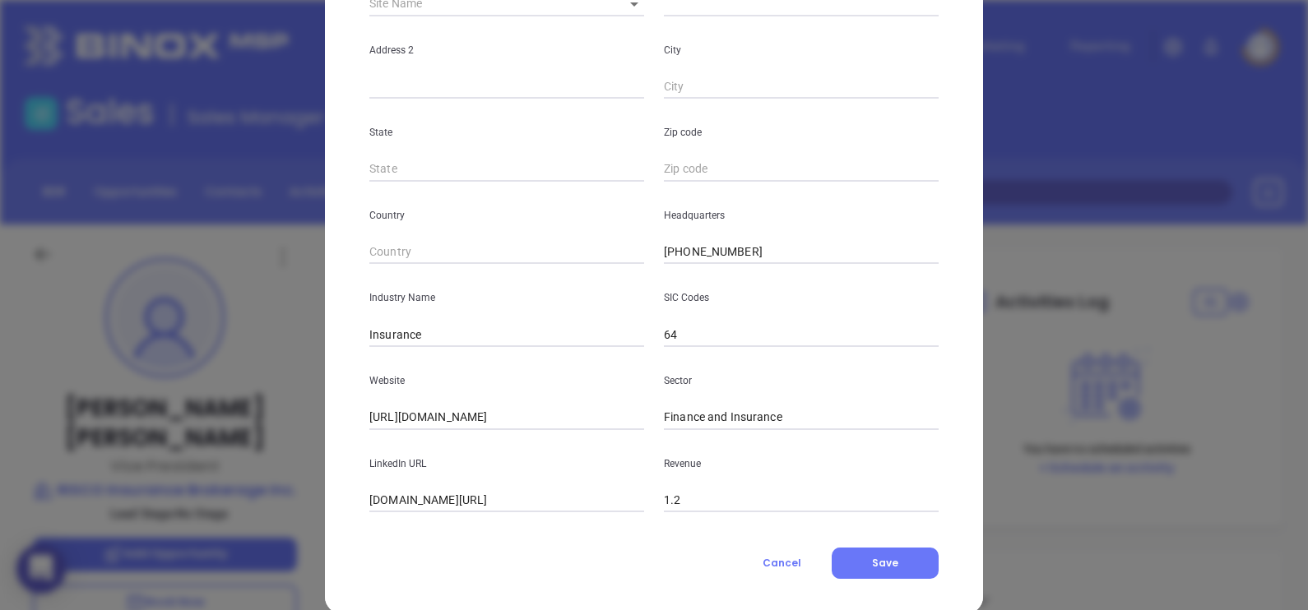
scroll to position [332, 0]
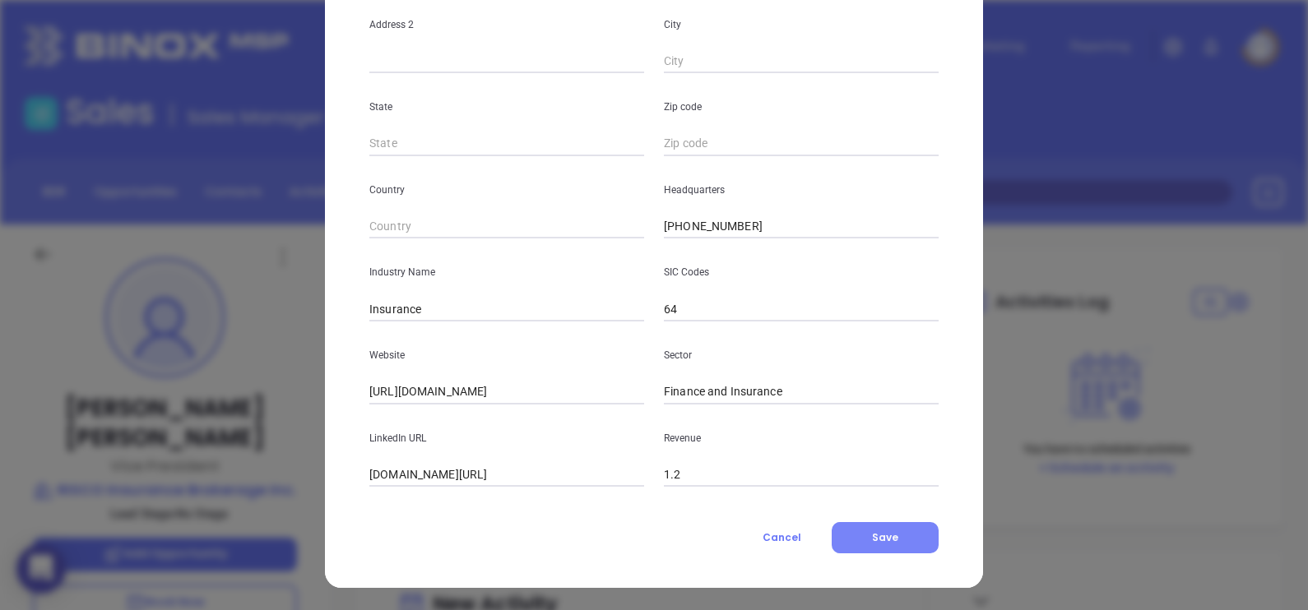
click at [904, 542] on button "Save" at bounding box center [885, 537] width 107 height 31
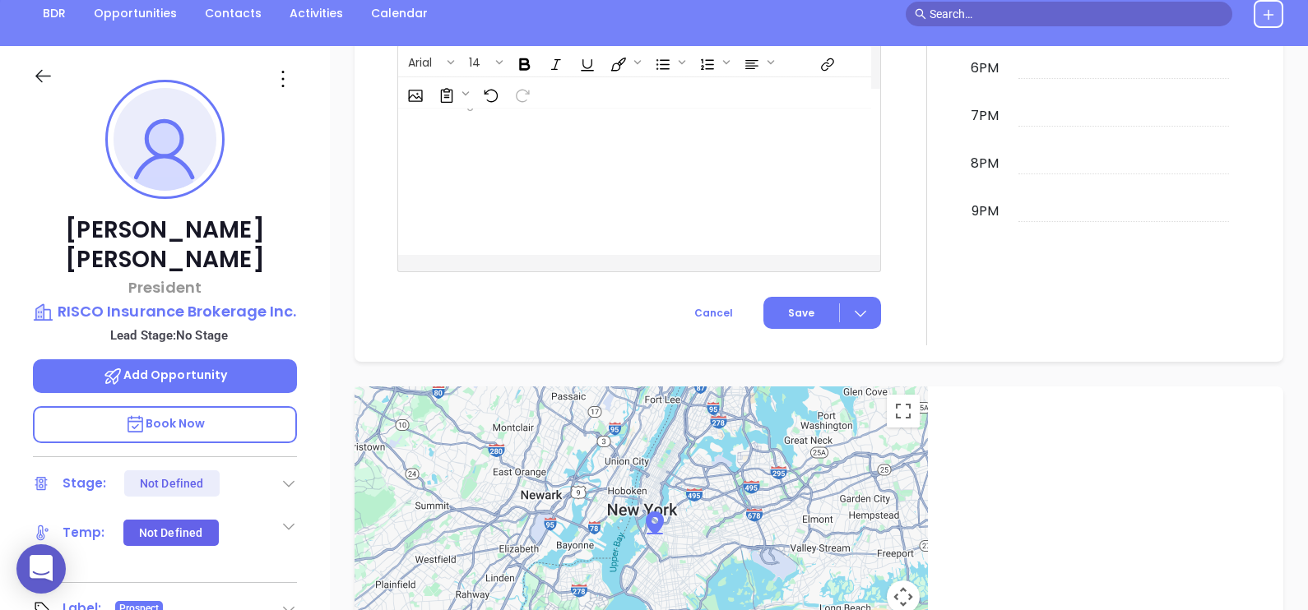
scroll to position [148, 0]
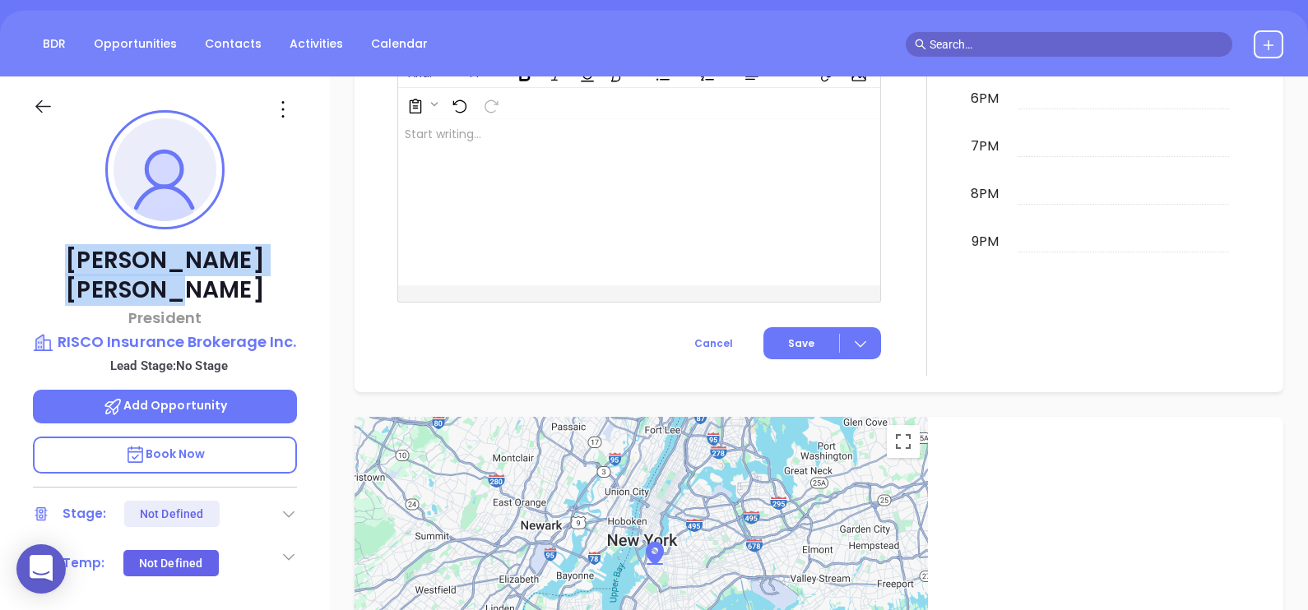
drag, startPoint x: 281, startPoint y: 261, endPoint x: 55, endPoint y: 260, distance: 226.2
click at [55, 260] on p "Normand Duquette" at bounding box center [165, 275] width 264 height 59
copy p "Normand Duquette"
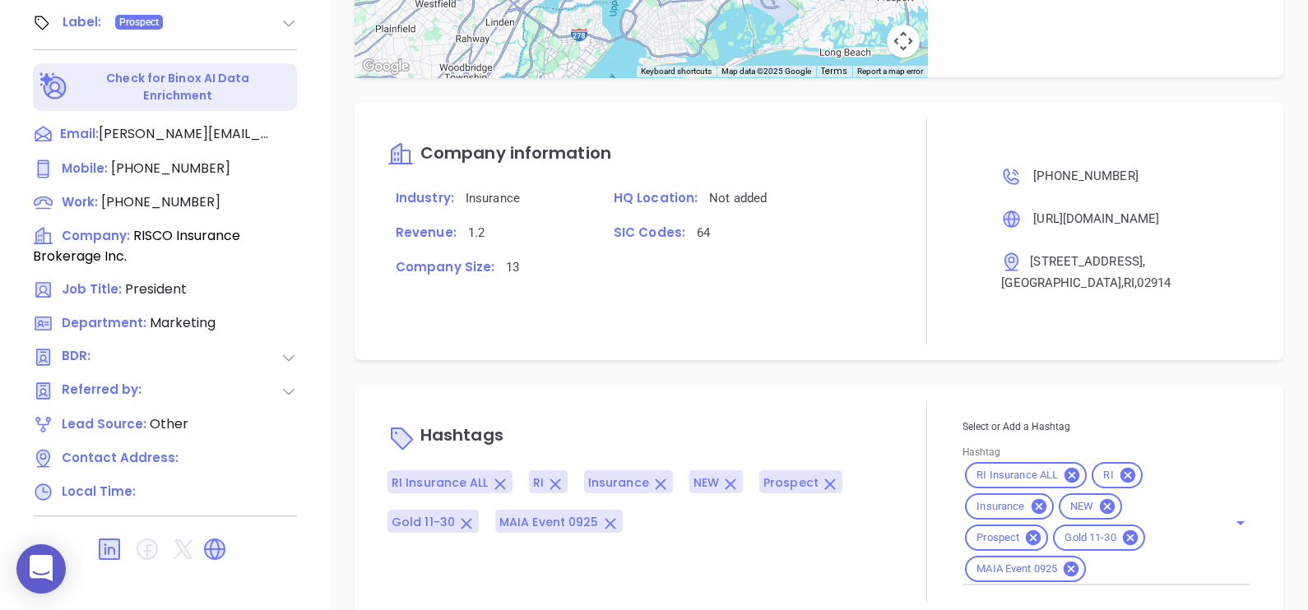
scroll to position [959, 0]
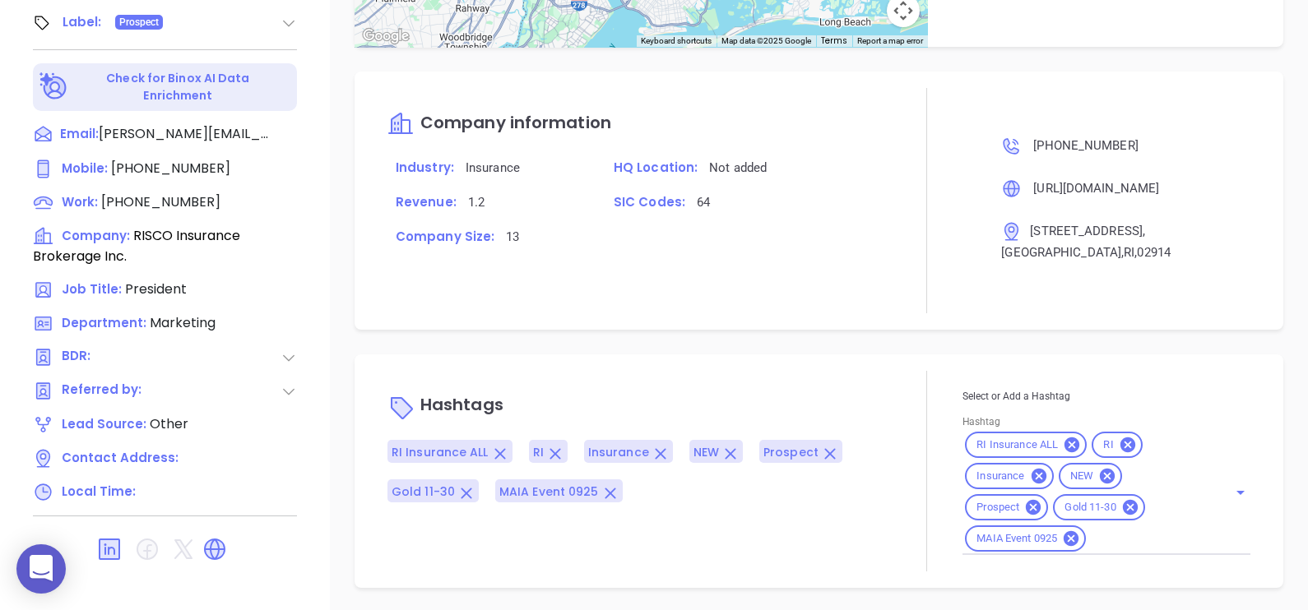
click at [1100, 481] on icon at bounding box center [1107, 476] width 15 height 15
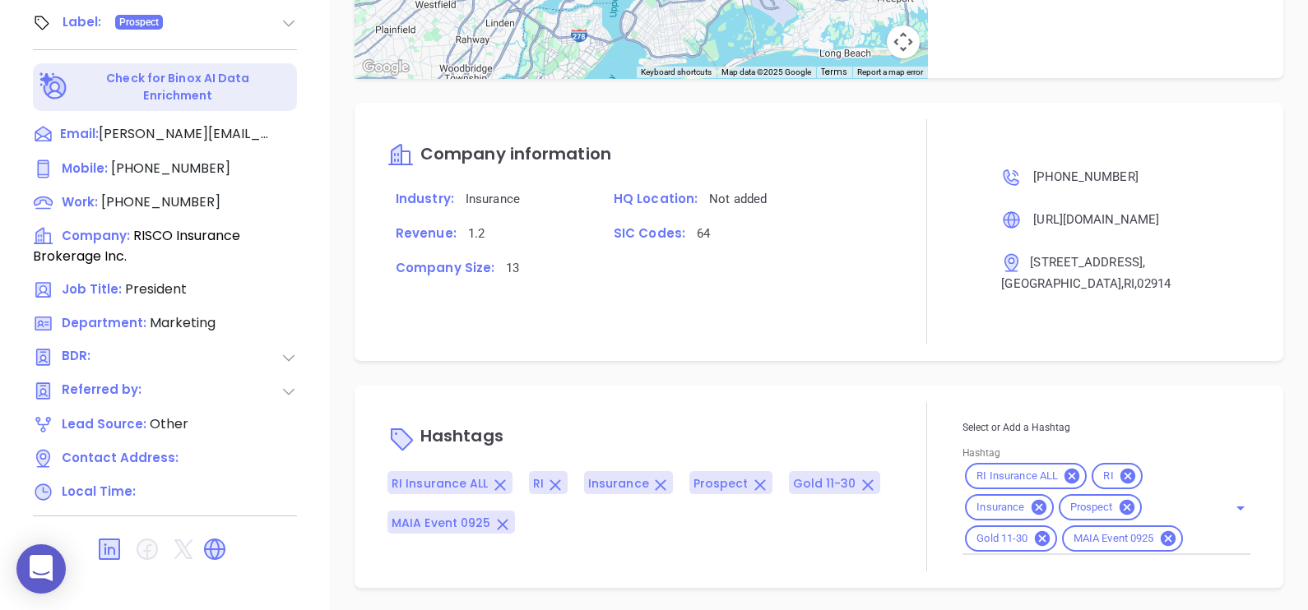
click at [861, 379] on div "Notes All No added notes + Add a Note Activities Log You have no scheduled acti…" at bounding box center [819, 36] width 978 height 1152
click at [814, 391] on div "Hashtags RI Insurance ALL RI Insurance Prospect Gold 11-30 MAIA Event 0925 Sele…" at bounding box center [819, 487] width 929 height 202
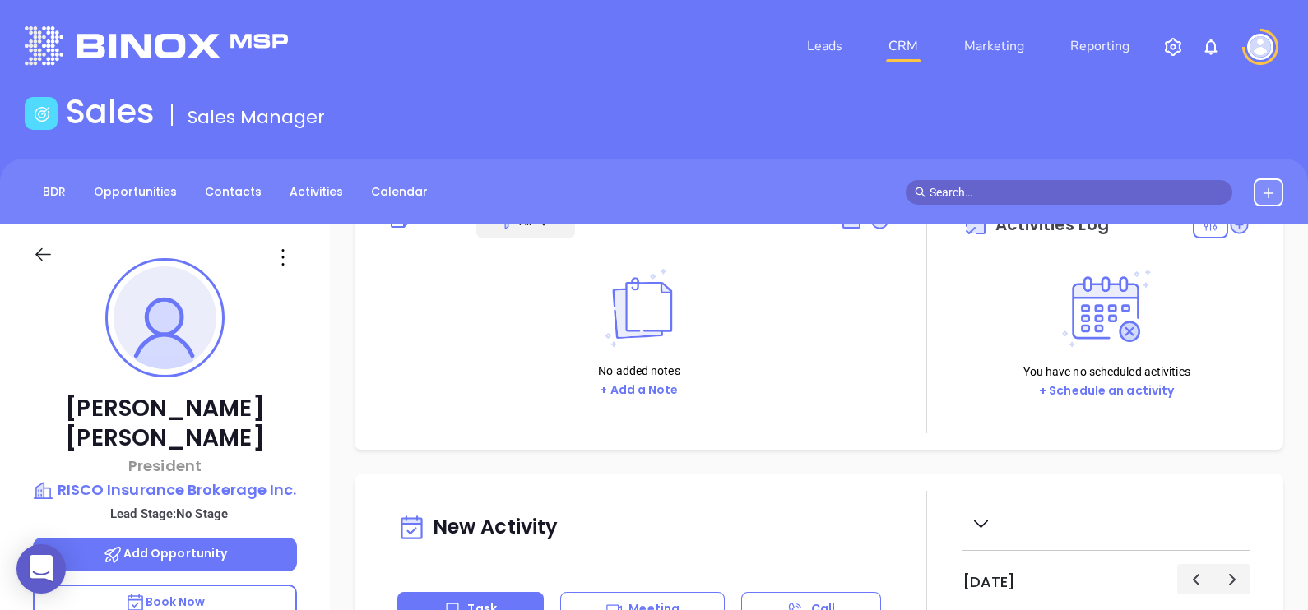
scroll to position [0, 0]
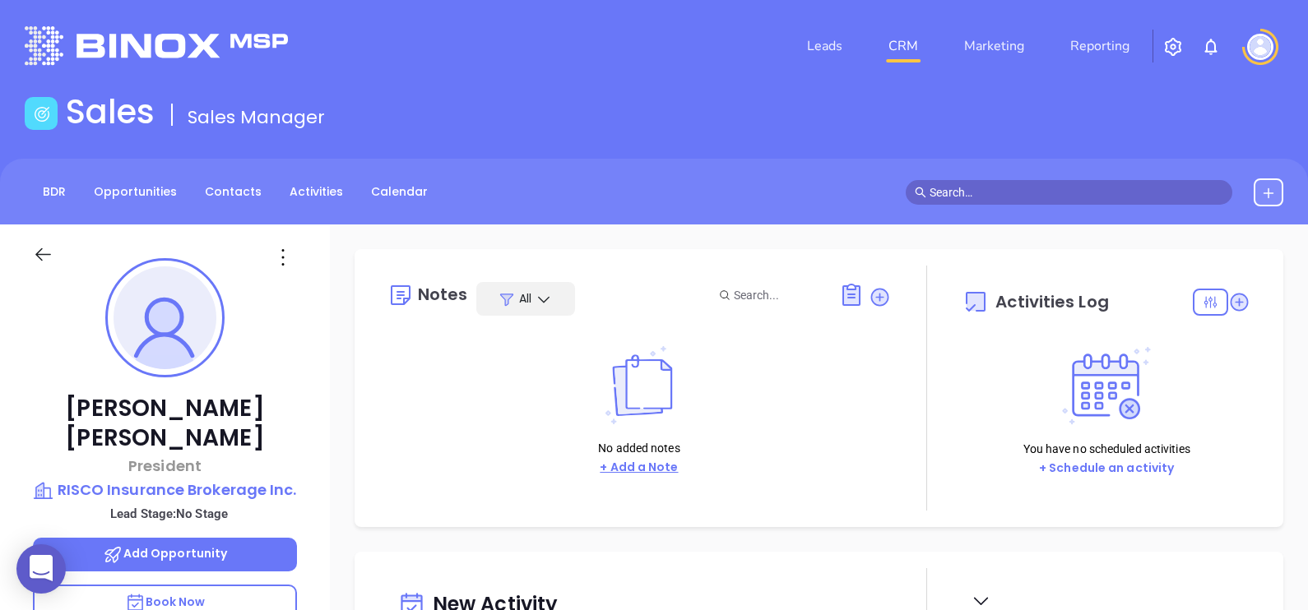
click at [665, 469] on button "+ Add a Note" at bounding box center [639, 467] width 88 height 19
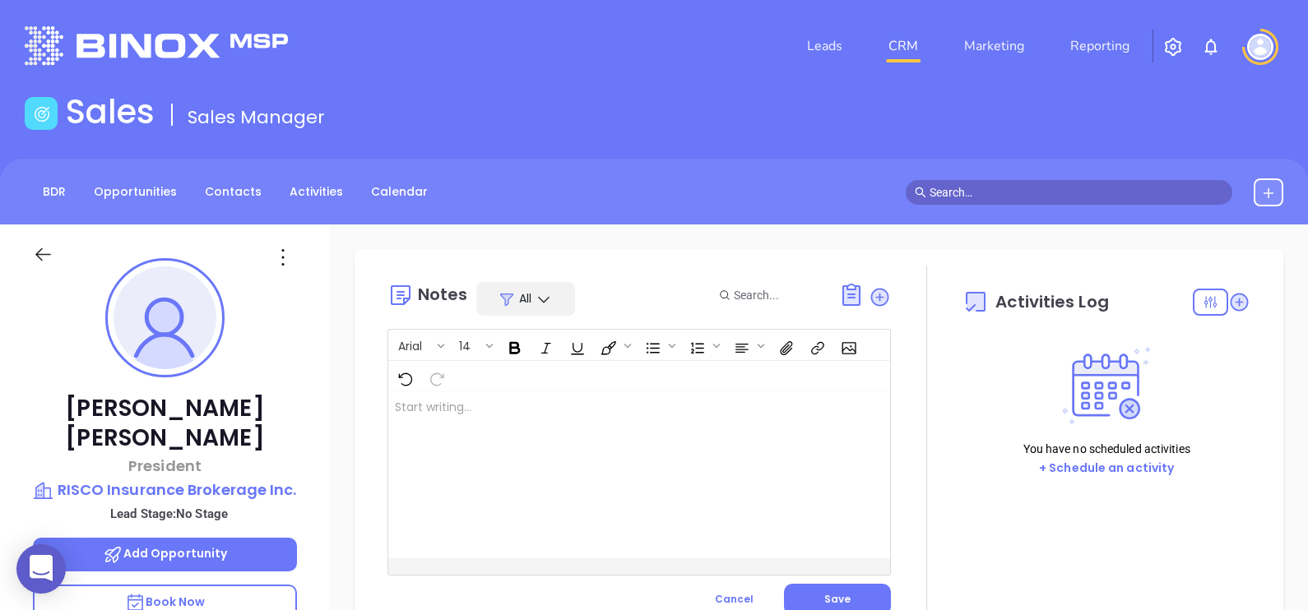
click at [620, 463] on div at bounding box center [621, 475] width 466 height 166
click at [832, 588] on button "Save" at bounding box center [837, 599] width 107 height 31
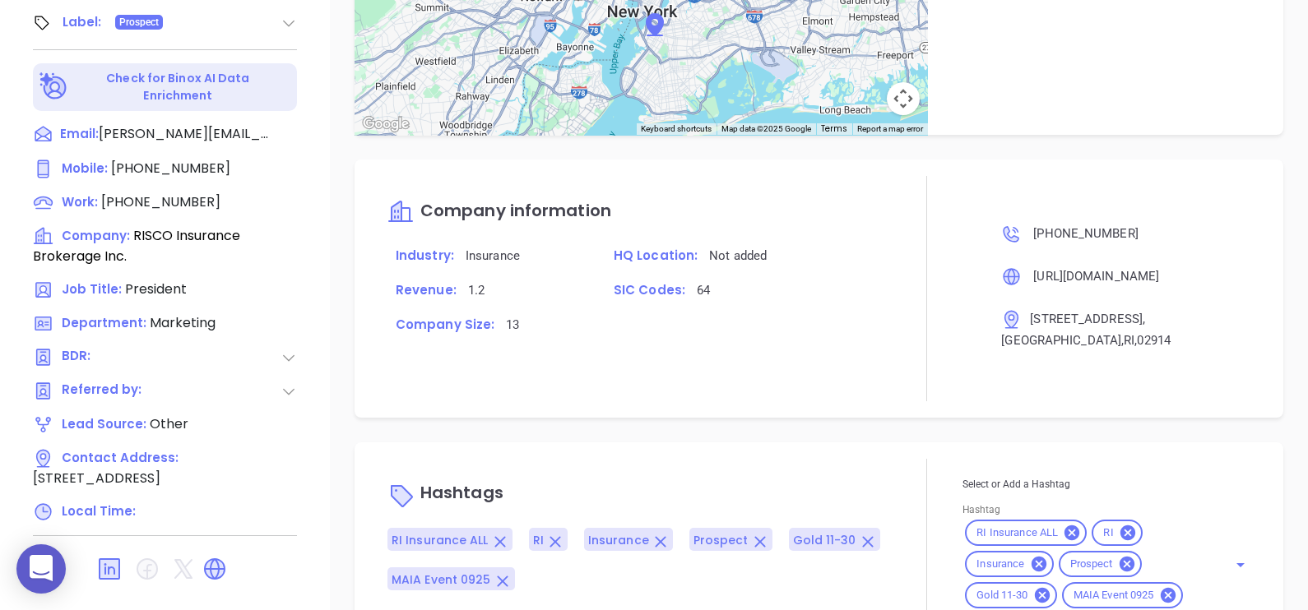
scroll to position [843, 0]
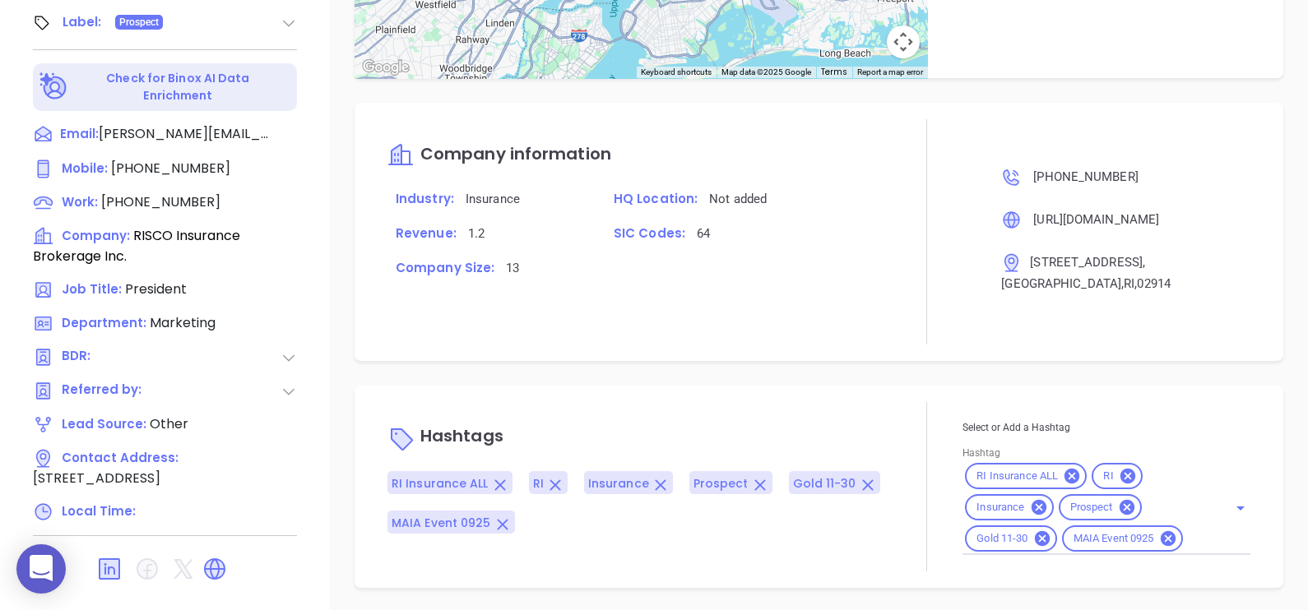
click at [932, 375] on div "Notes All Alejandra Lara | Sep 12, 2025 09:25 AM MAIA event pre-attendance list…" at bounding box center [819, 36] width 978 height 1152
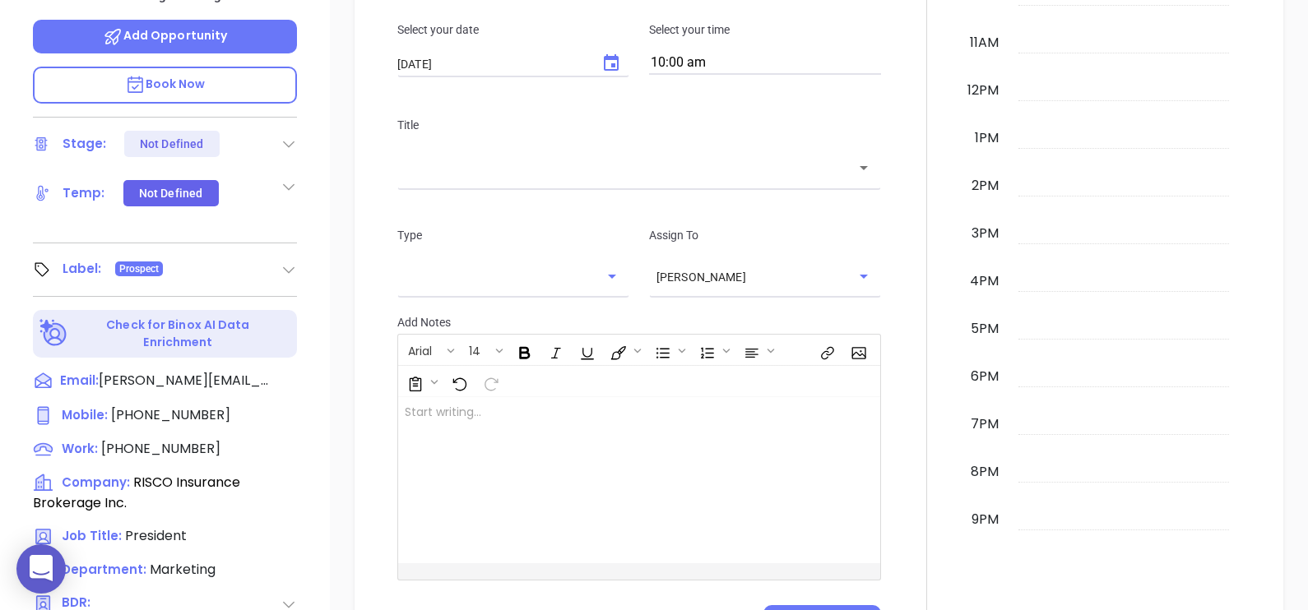
scroll to position [251, 0]
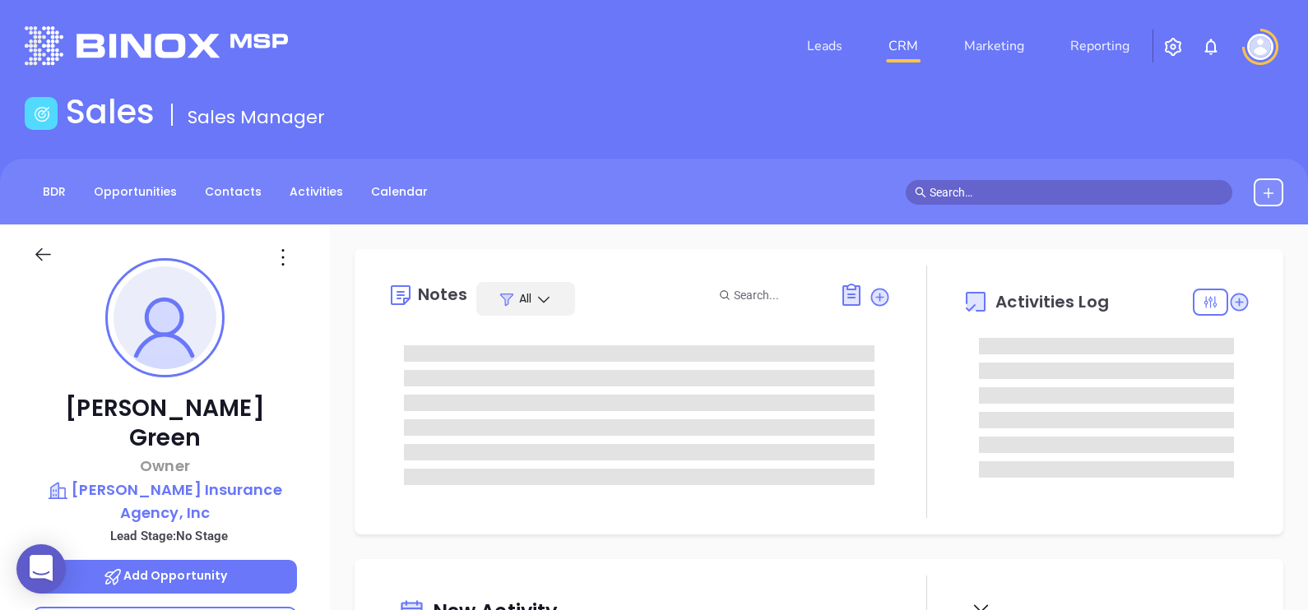
type input "[DATE]"
type input "[PERSON_NAME]"
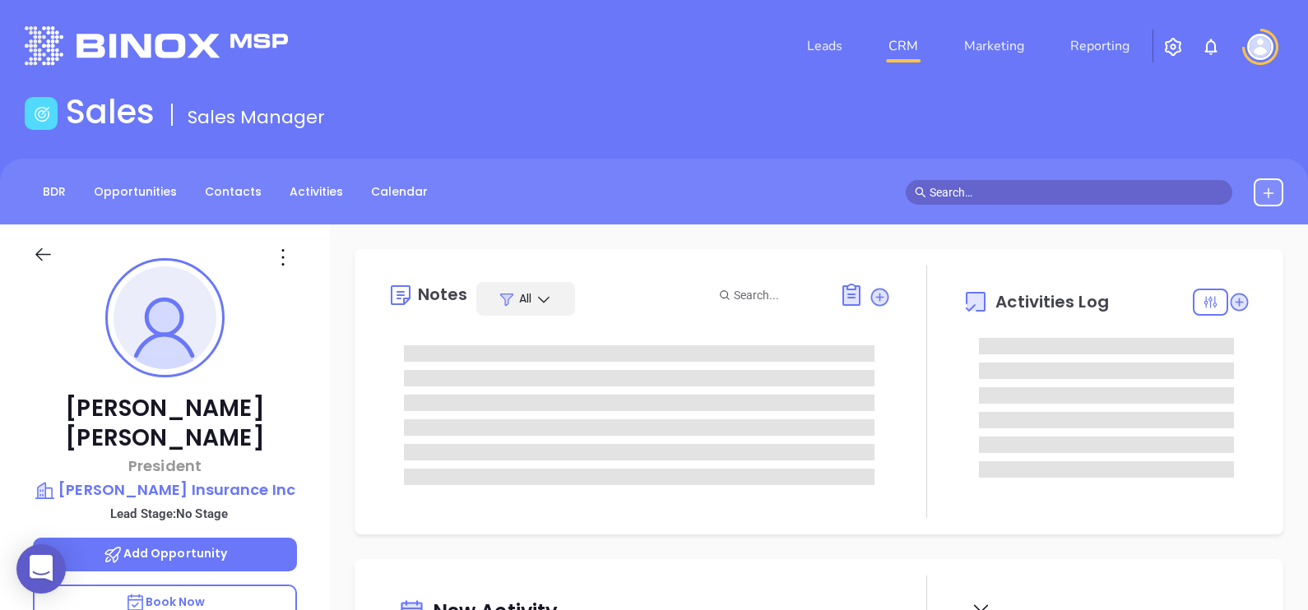
type input "[DATE]"
type input "[PERSON_NAME]"
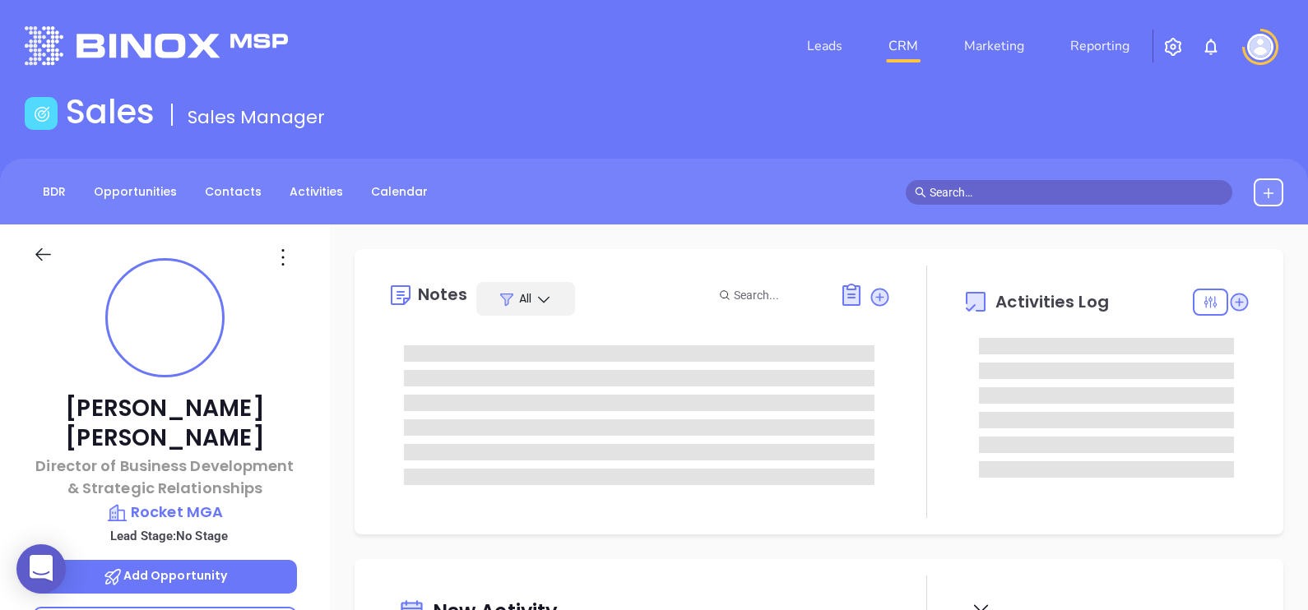
type input "[DATE]"
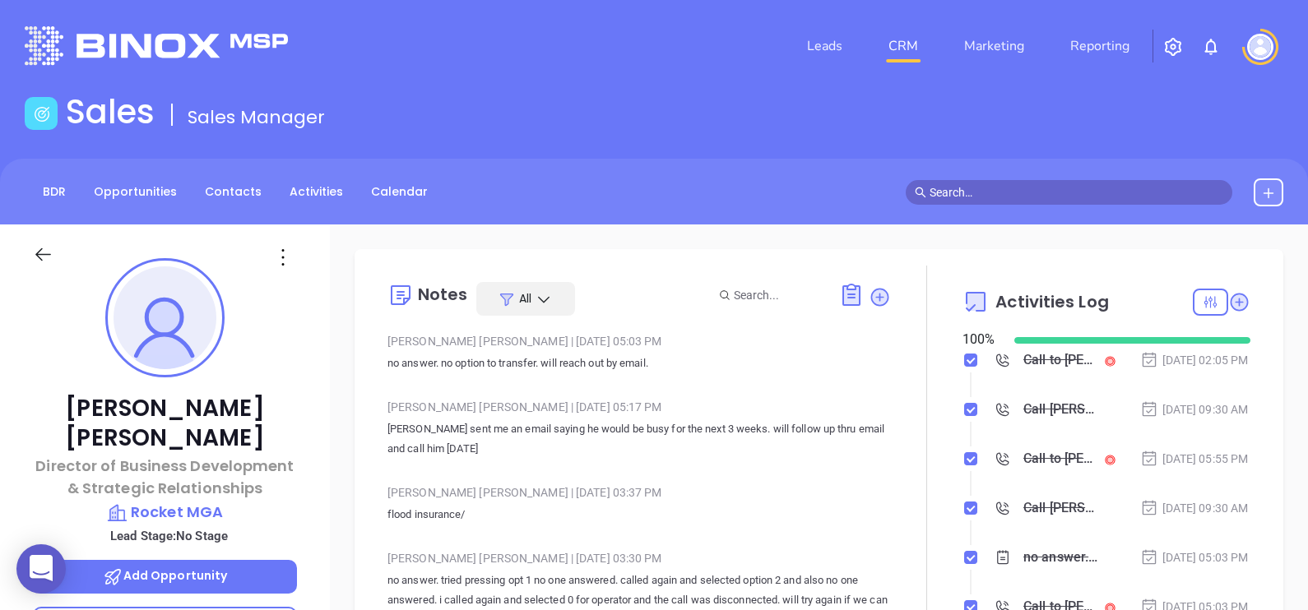
type input "[PERSON_NAME]"
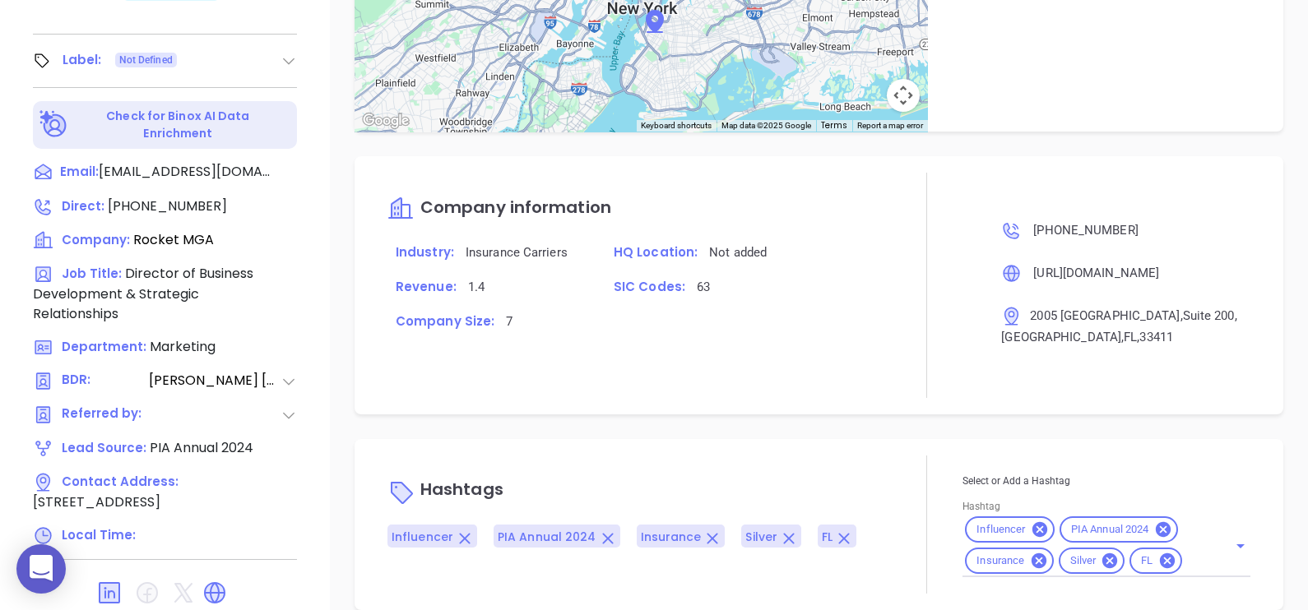
scroll to position [765, 0]
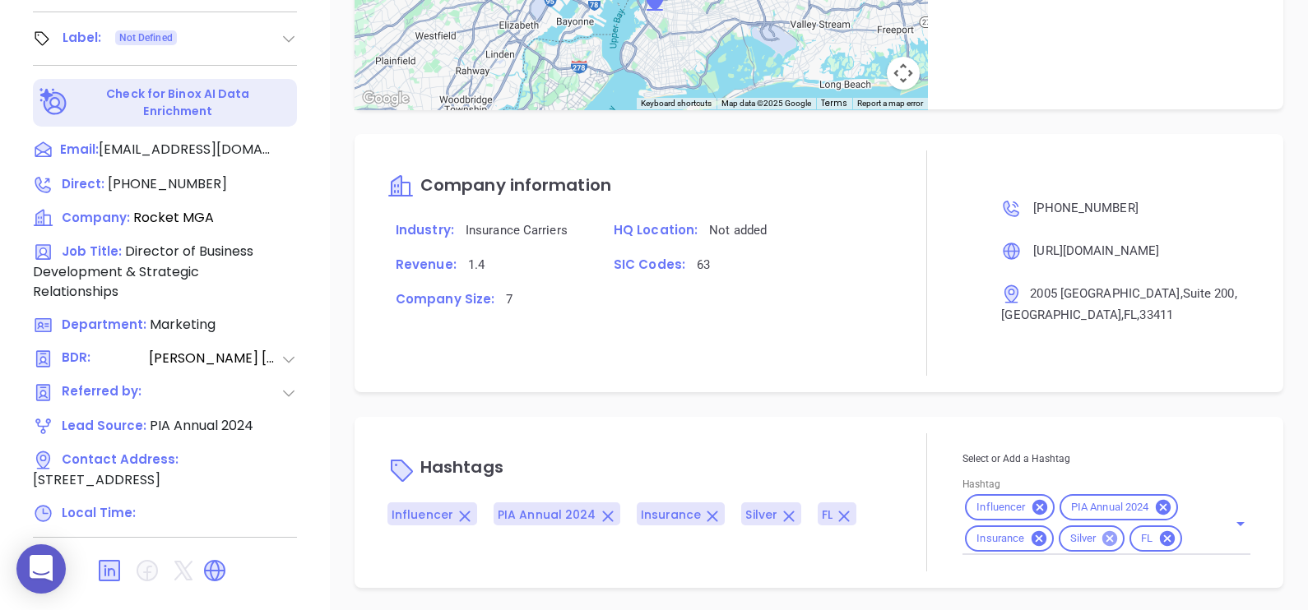
click at [1102, 545] on icon at bounding box center [1110, 539] width 18 height 18
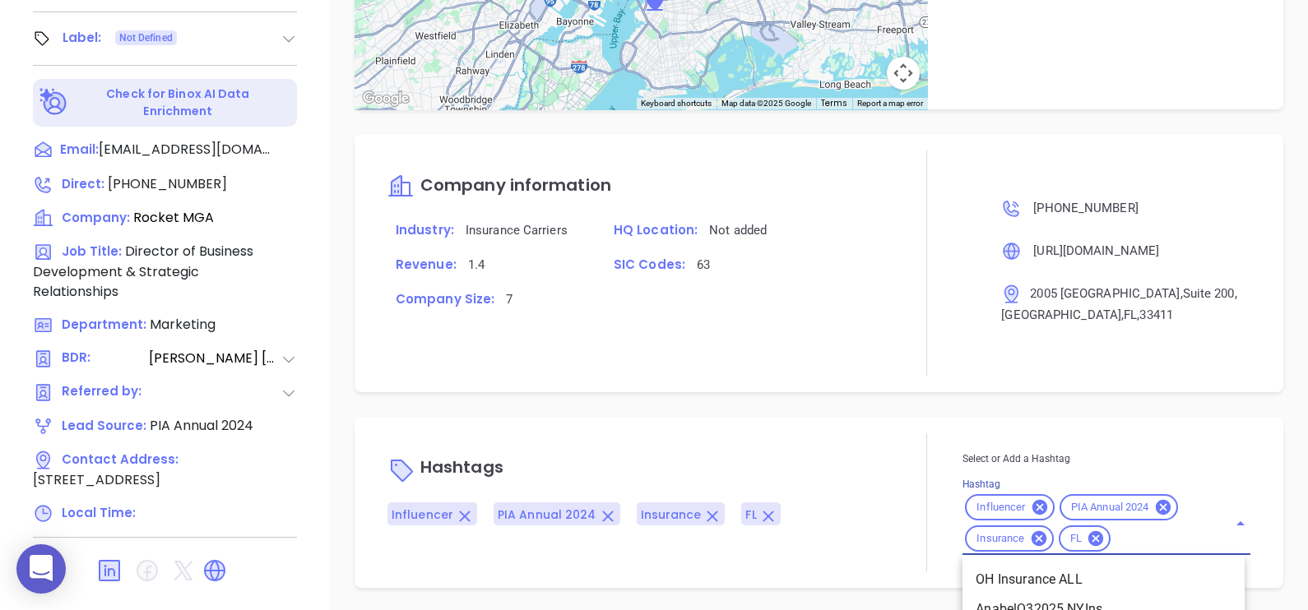
click at [1151, 535] on input "Hashtag" at bounding box center [1158, 539] width 91 height 21
type input "ex"
click at [1080, 580] on li "Extra Contact" at bounding box center [1103, 580] width 282 height 30
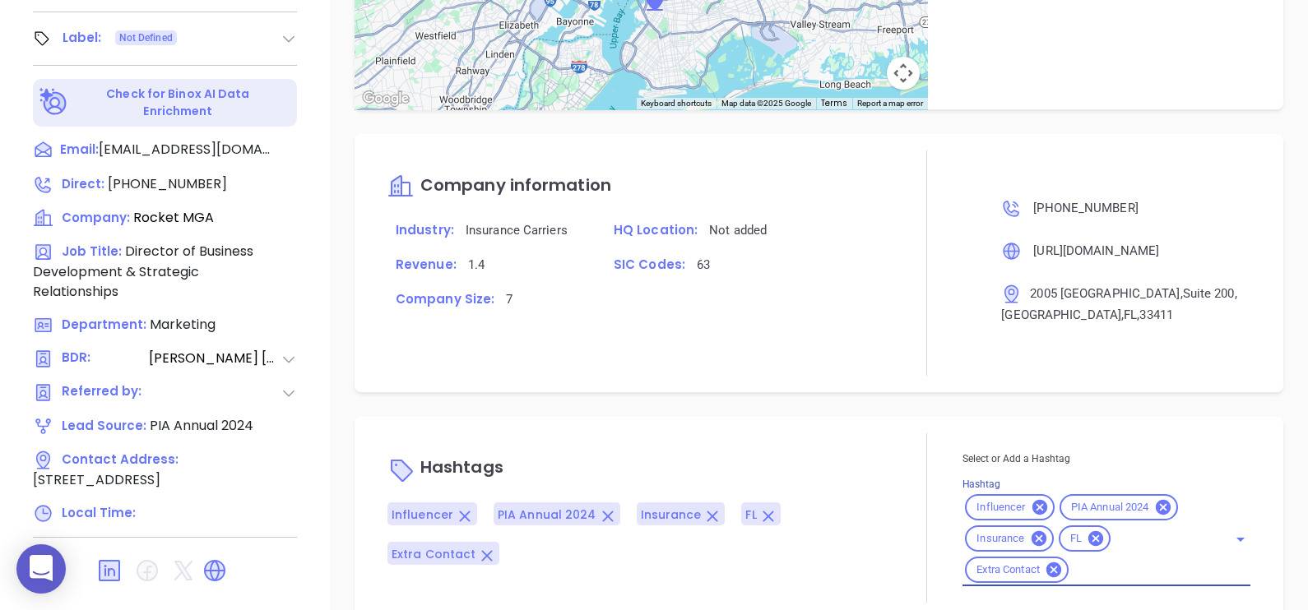
click at [872, 424] on div "Hashtags Influencer PIA Annual 2024 Insurance FL Extra Contact Select or Add a …" at bounding box center [819, 518] width 929 height 202
click at [1050, 568] on icon at bounding box center [1053, 570] width 15 height 15
click at [893, 403] on div "Notes All [PERSON_NAME] | [DATE] 05:03 PM no answer. no option to transfer. wil…" at bounding box center [819, 36] width 978 height 1152
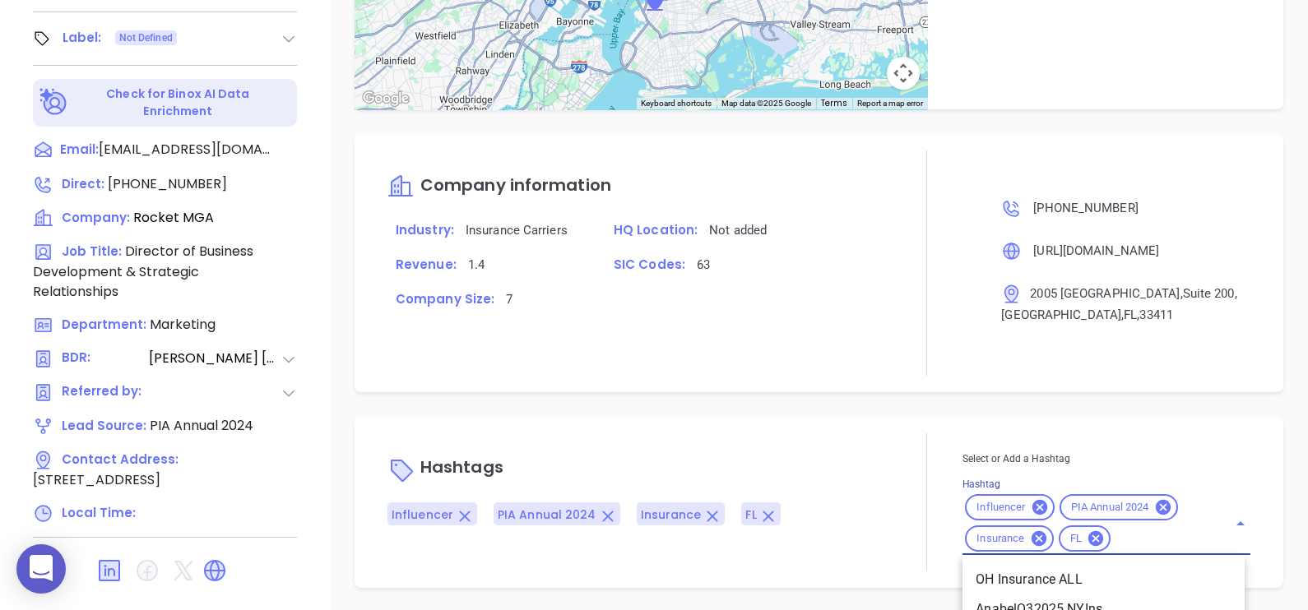
drag, startPoint x: 1156, startPoint y: 536, endPoint x: 1157, endPoint y: 516, distance: 20.6
click at [1157, 516] on div "Influencer PIA Annual 2024 Insurance [GEOGRAPHIC_DATA]" at bounding box center [1106, 523] width 288 height 63
click at [661, 369] on div "Company information Industry: Insurance Carriers HQ Location: Not added Revenue…" at bounding box center [638, 263] width 503 height 225
click at [1138, 545] on input "Hashtag" at bounding box center [1158, 539] width 91 height 21
type input "fl in"
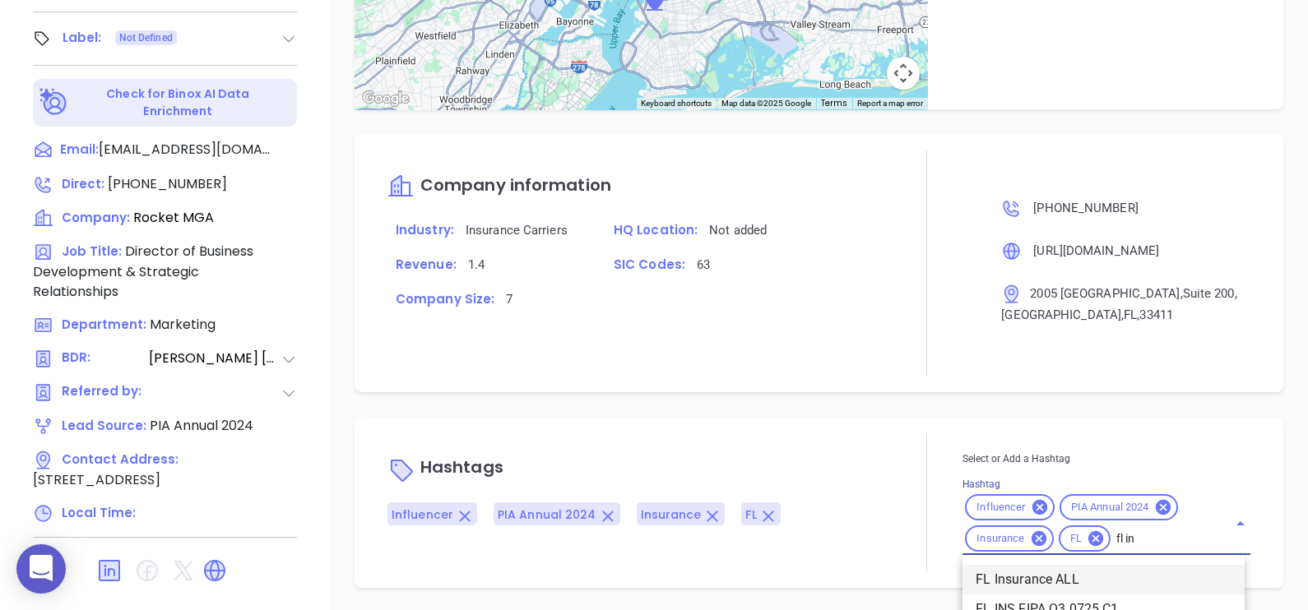
click at [1134, 575] on li "FL Insurance ALL" at bounding box center [1103, 580] width 282 height 30
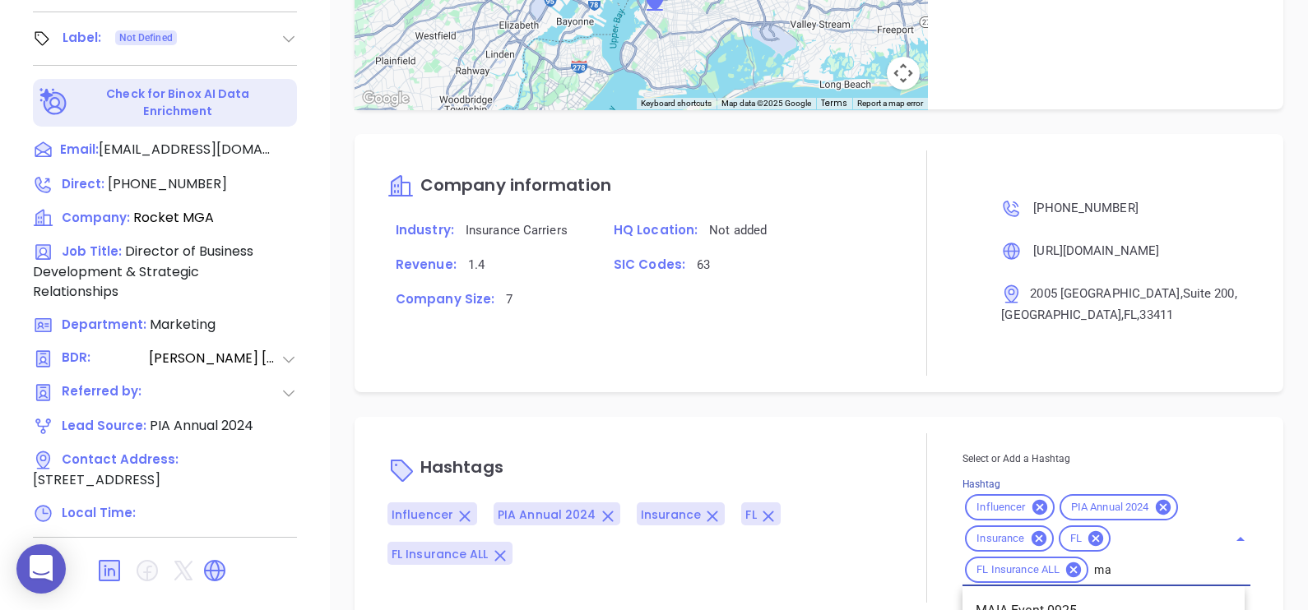
type input "m"
type input "silver"
click at [1122, 599] on li "Silver 6-10" at bounding box center [1103, 611] width 282 height 30
click at [948, 391] on div "Notes All [PERSON_NAME] | [DATE] 05:03 PM no answer. no option to transfer. wil…" at bounding box center [819, 36] width 978 height 1152
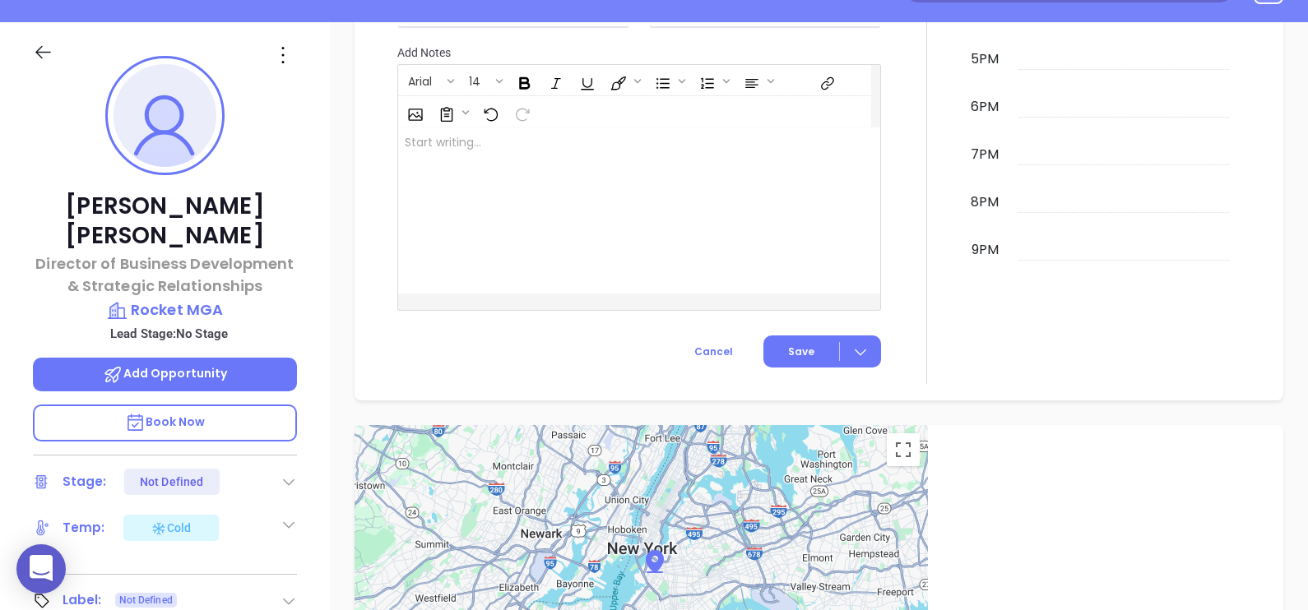
scroll to position [148, 0]
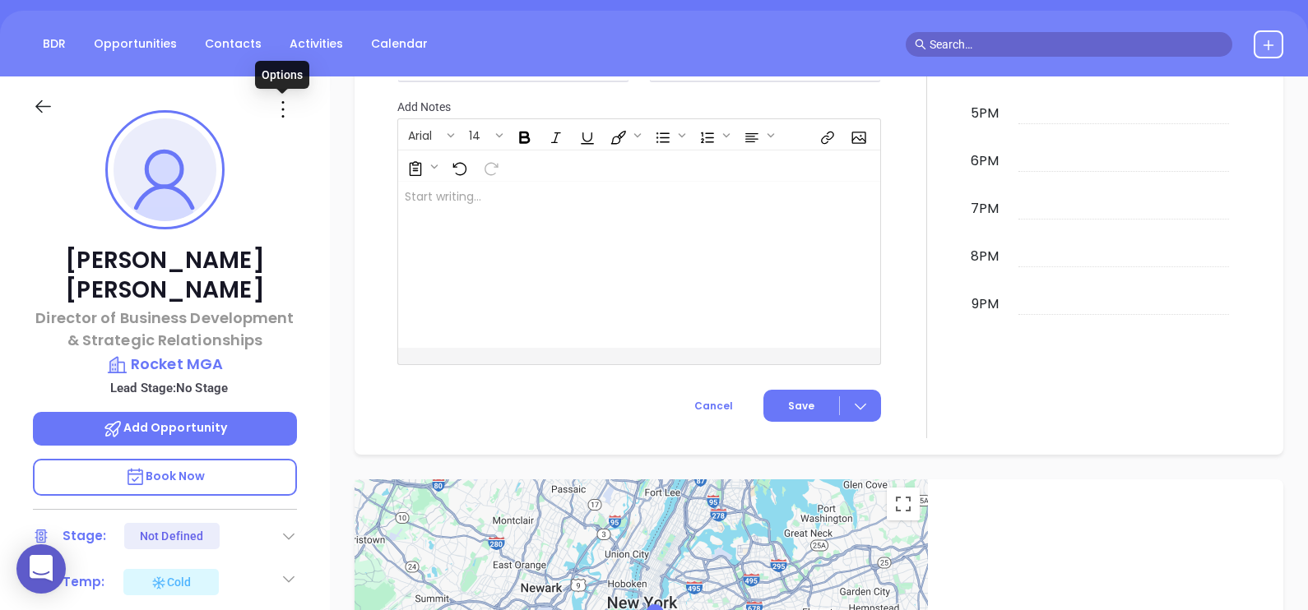
click at [281, 111] on icon at bounding box center [283, 109] width 26 height 26
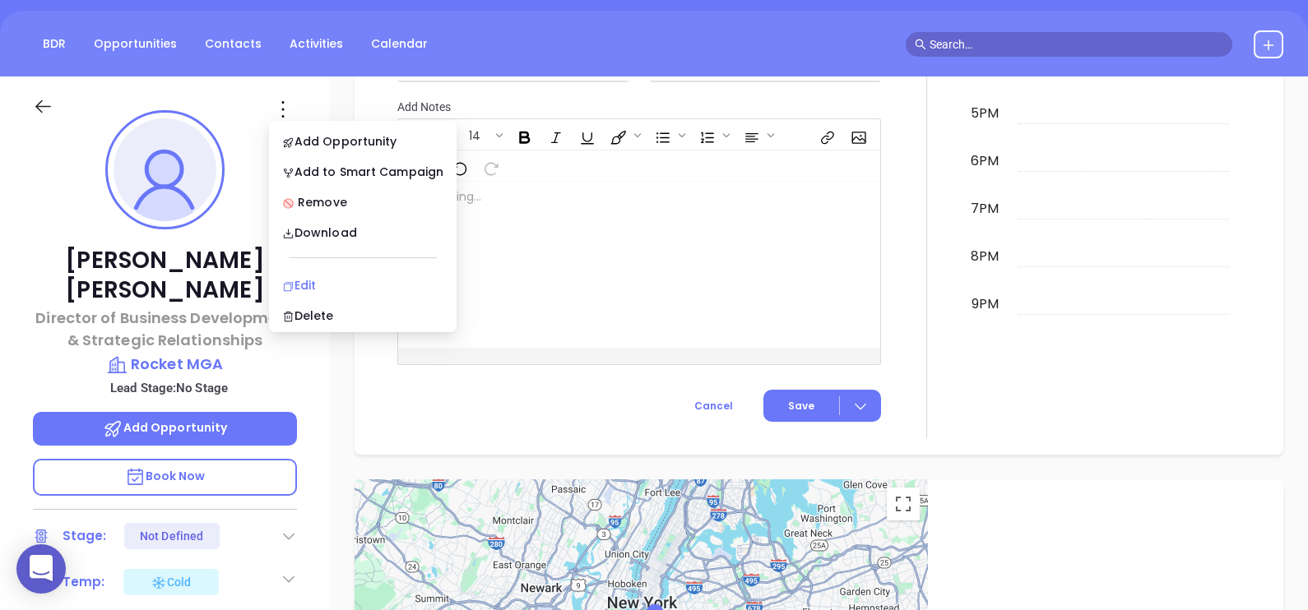
click at [401, 268] on li "Edit" at bounding box center [362, 285] width 181 height 35
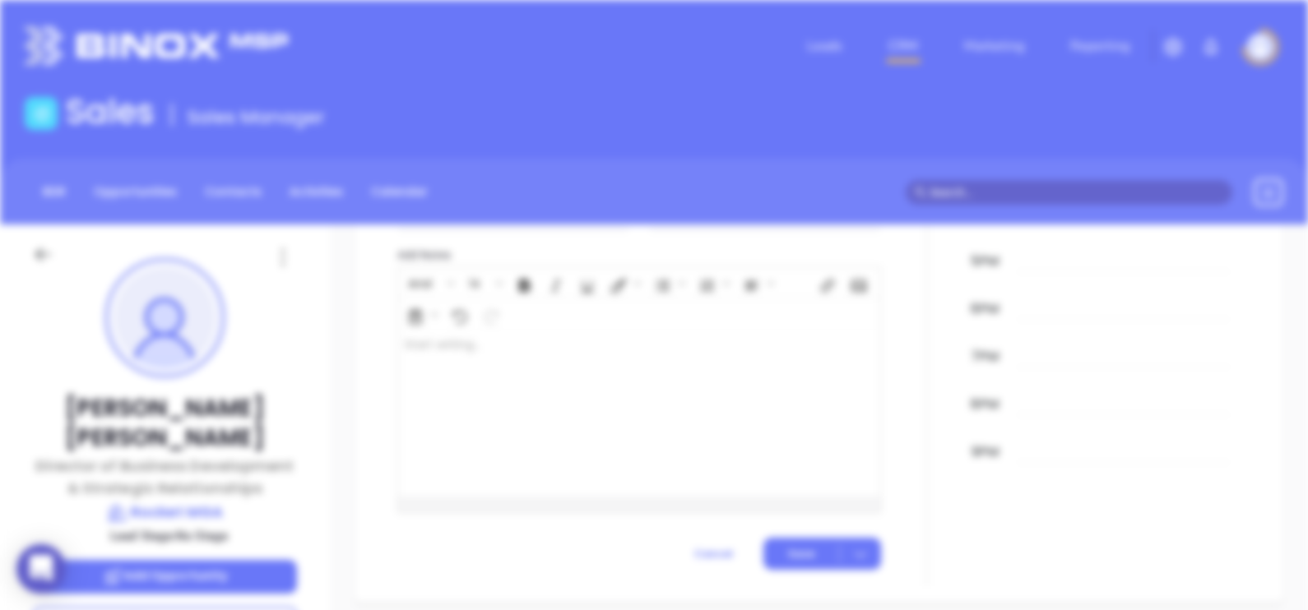
scroll to position [0, 0]
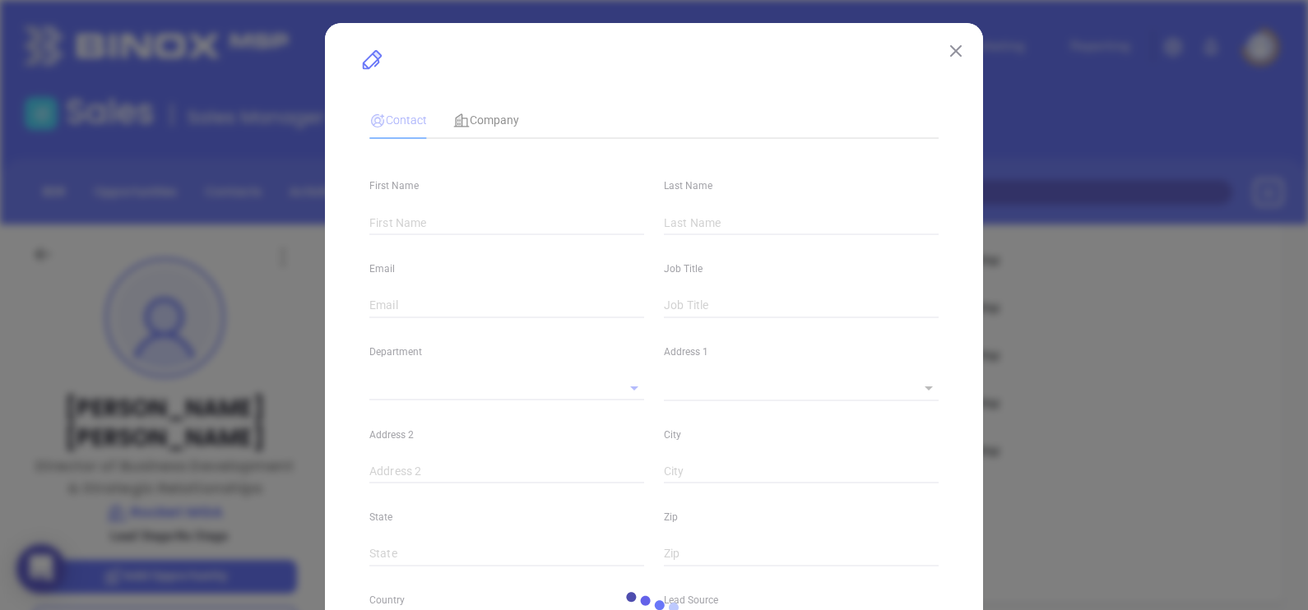
type input "[PERSON_NAME]"
type input "[EMAIL_ADDRESS][DOMAIN_NAME]"
type input "Director of Business Development & Strategic Relationships"
type textarea "2005 [GEOGRAPHIC_DATA]"
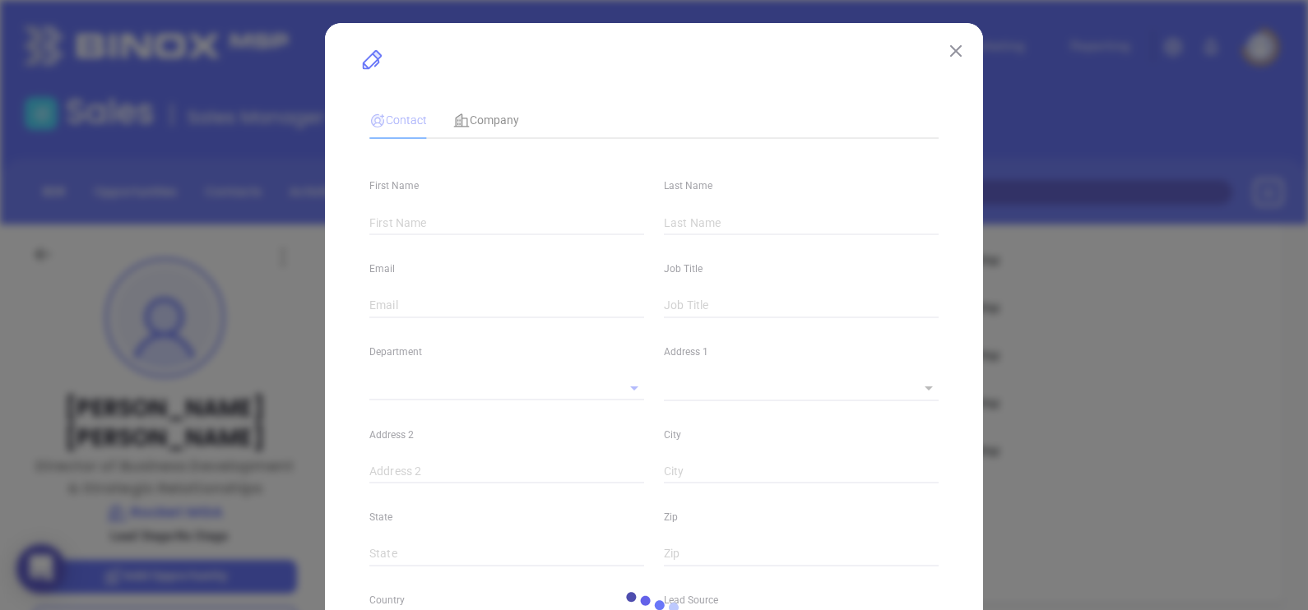
type input "1"
type input "Suite 200"
type input "[GEOGRAPHIC_DATA]"
type input "FL"
type input "33411"
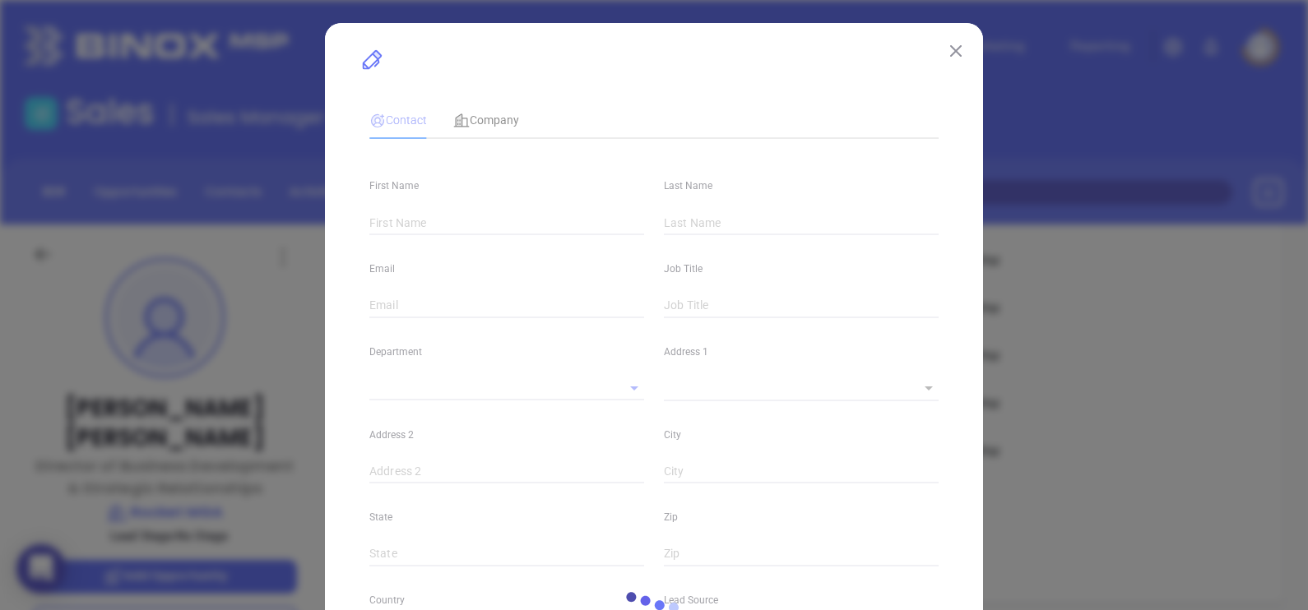
type input "[DOMAIN_NAME][URL]"
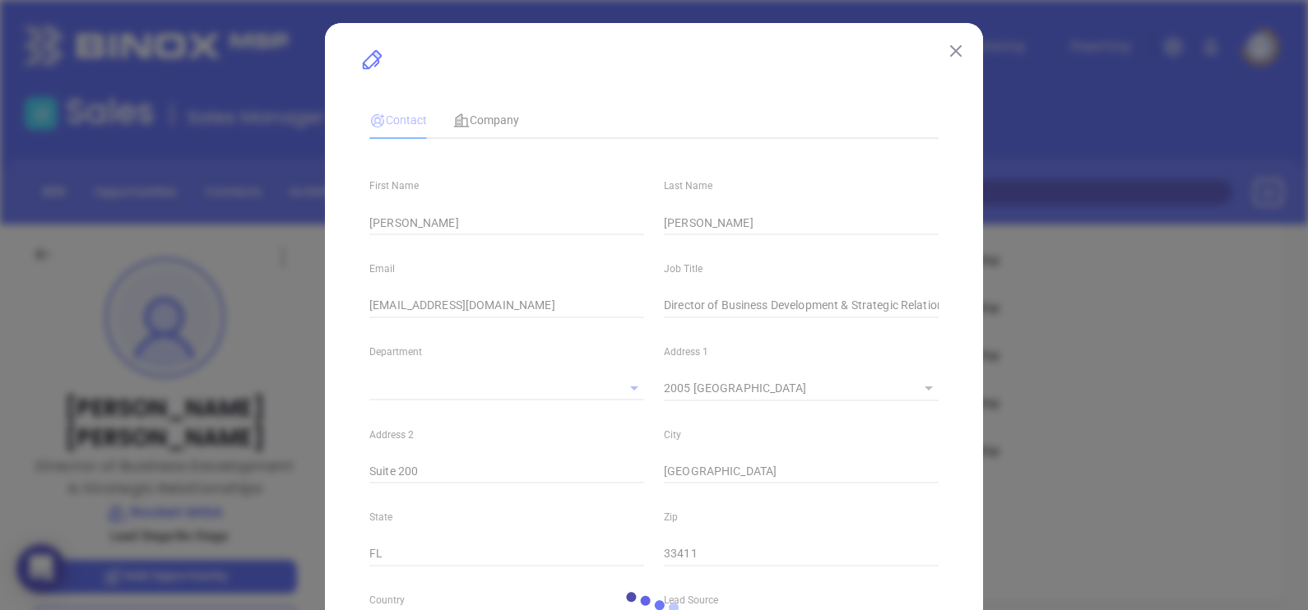
type input "Marketing"
type input "PIA Annual 2024"
type input "[PERSON_NAME]"
type input "1"
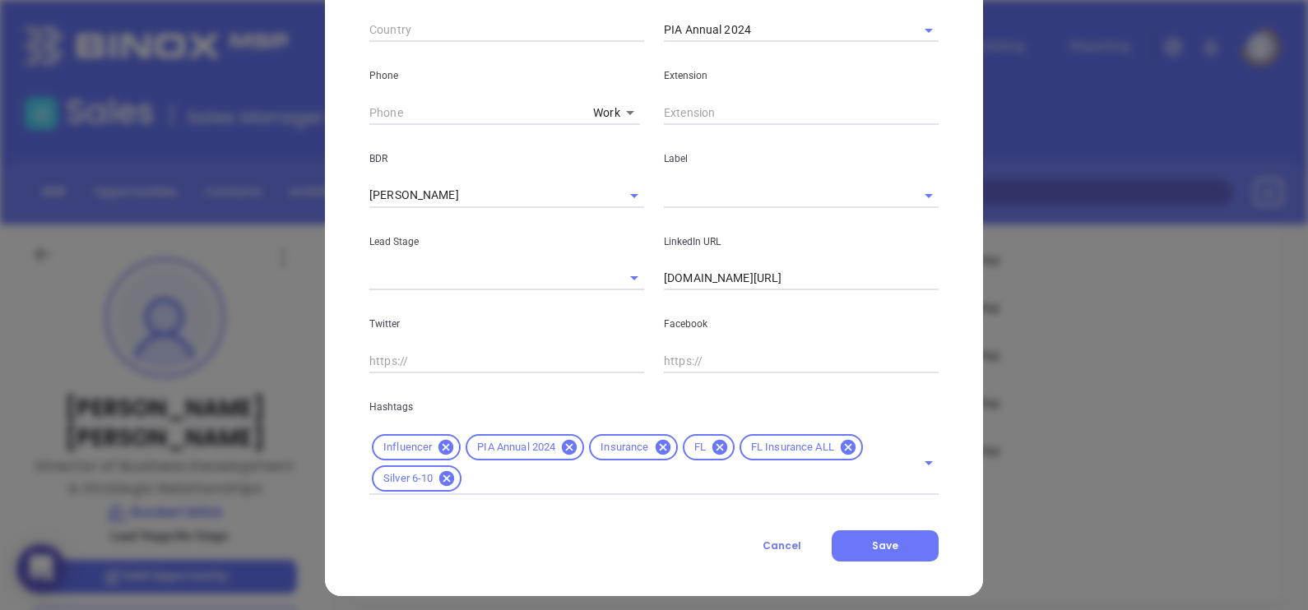
scroll to position [621, 0]
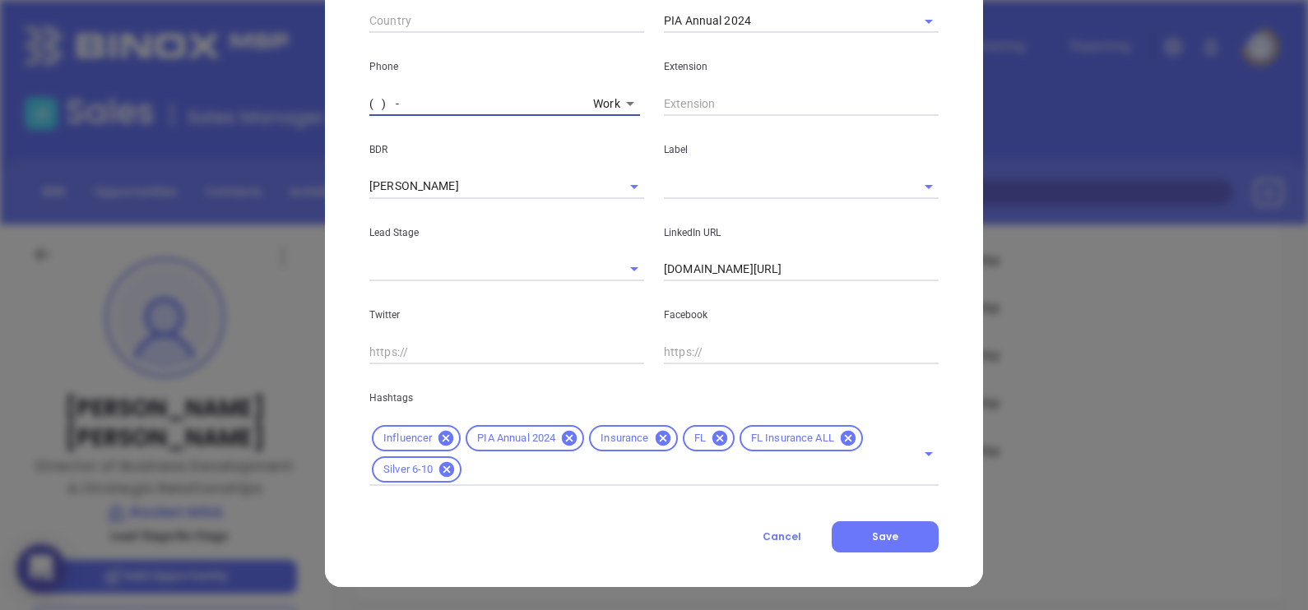
click at [369, 100] on input "( ) -" at bounding box center [477, 103] width 217 height 25
paste input "561) 404-4498"
type input "[PHONE_NUMBER]"
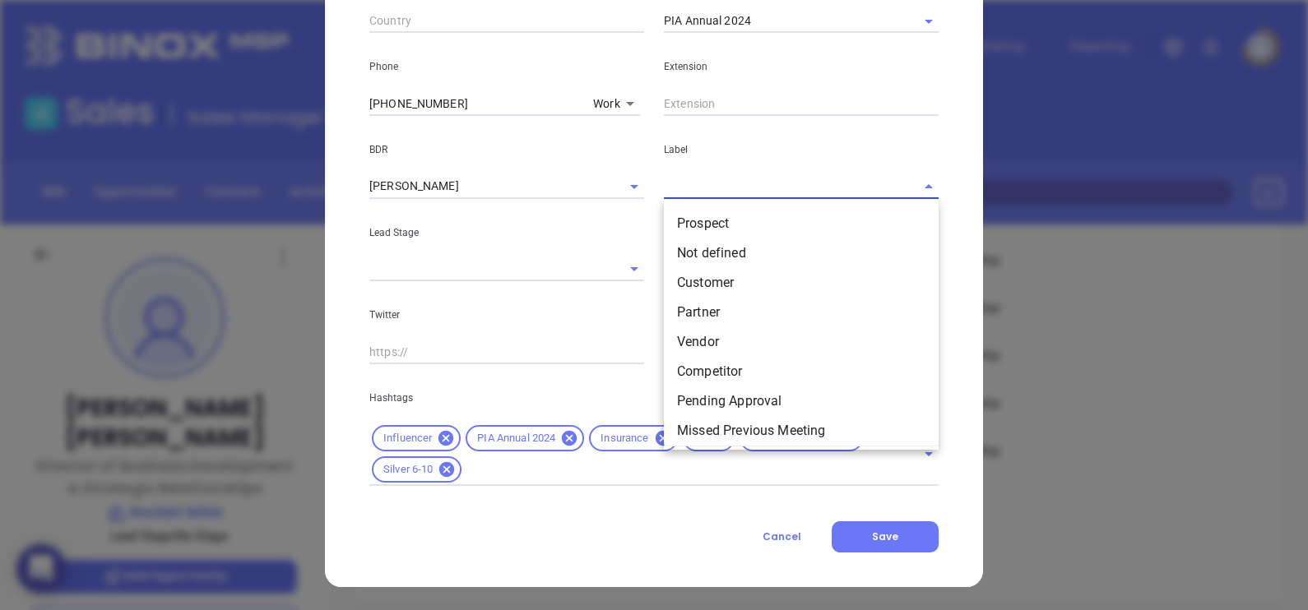
click at [689, 198] on div "Label Prospect Not defined Customer Partner Vendor Competitor Pending Approval …" at bounding box center [801, 157] width 294 height 83
click at [698, 216] on li "Prospect" at bounding box center [801, 224] width 275 height 30
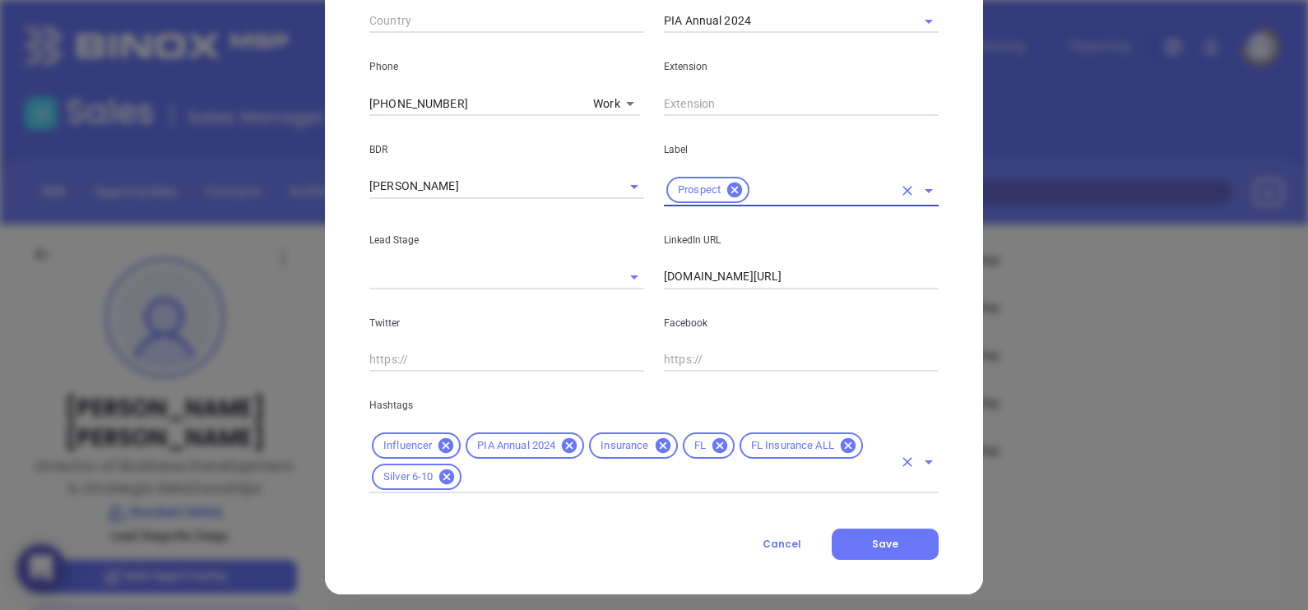
click at [634, 489] on div "Influencer PIA Annual 2024 Insurance FL FL Insurance ALL Silver 6-10" at bounding box center [653, 461] width 569 height 63
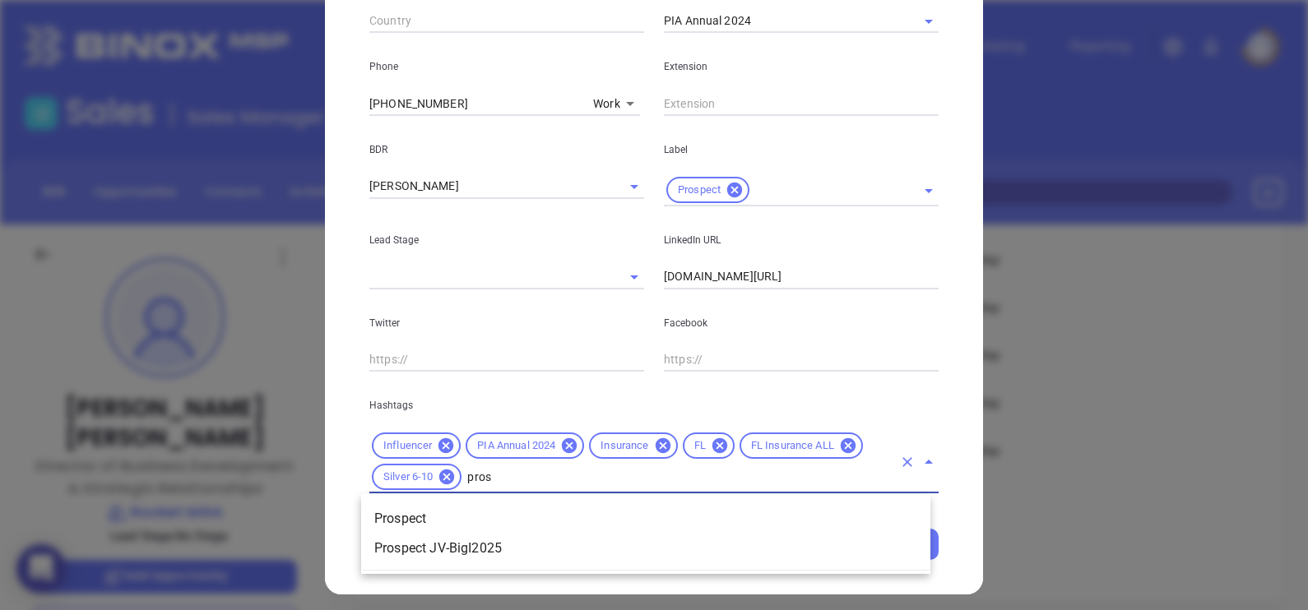
type input "prosp"
click at [623, 520] on li "Prospect" at bounding box center [645, 519] width 569 height 30
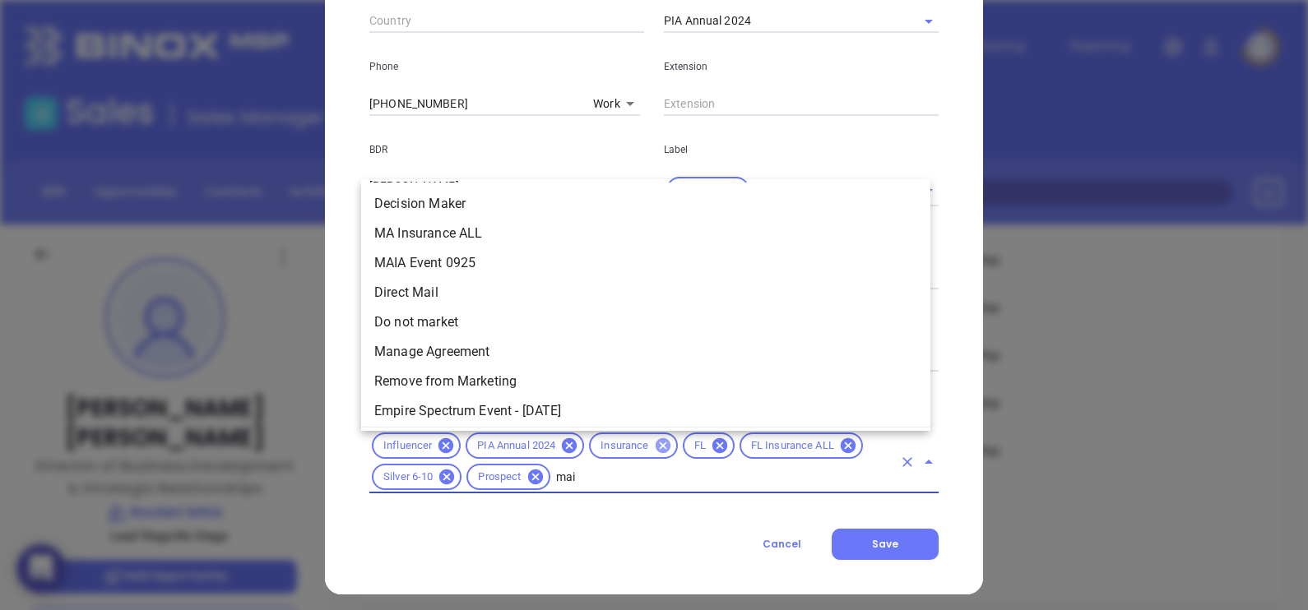
type input "maia"
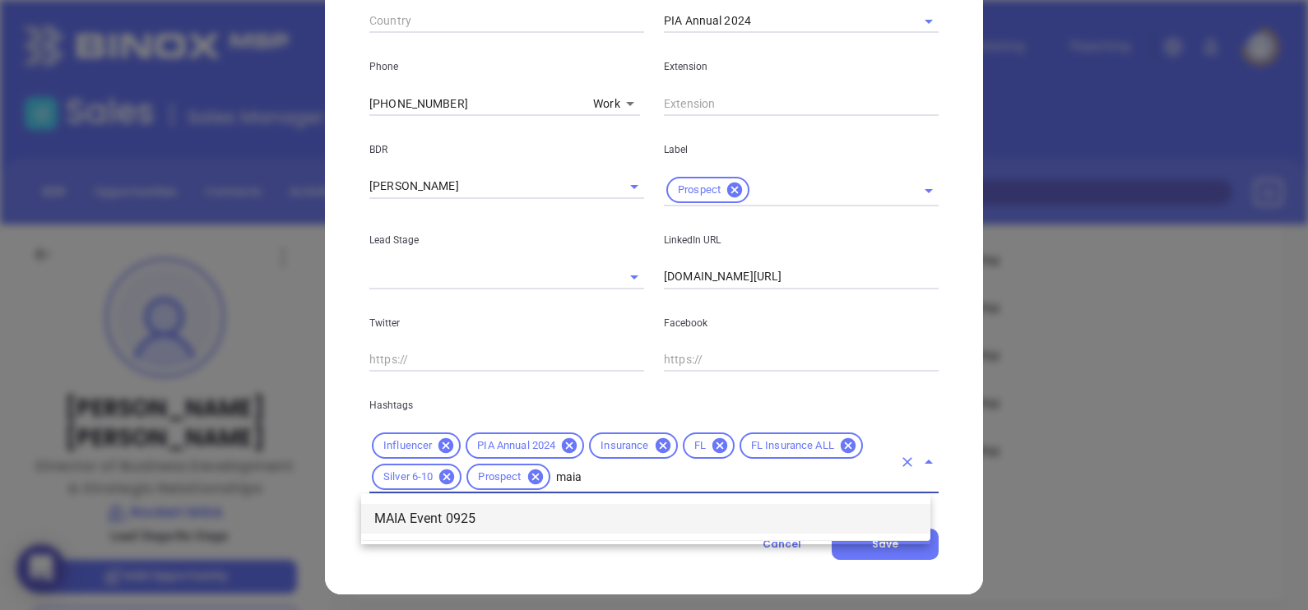
click at [624, 515] on li "MAIA Event 0925" at bounding box center [645, 519] width 569 height 30
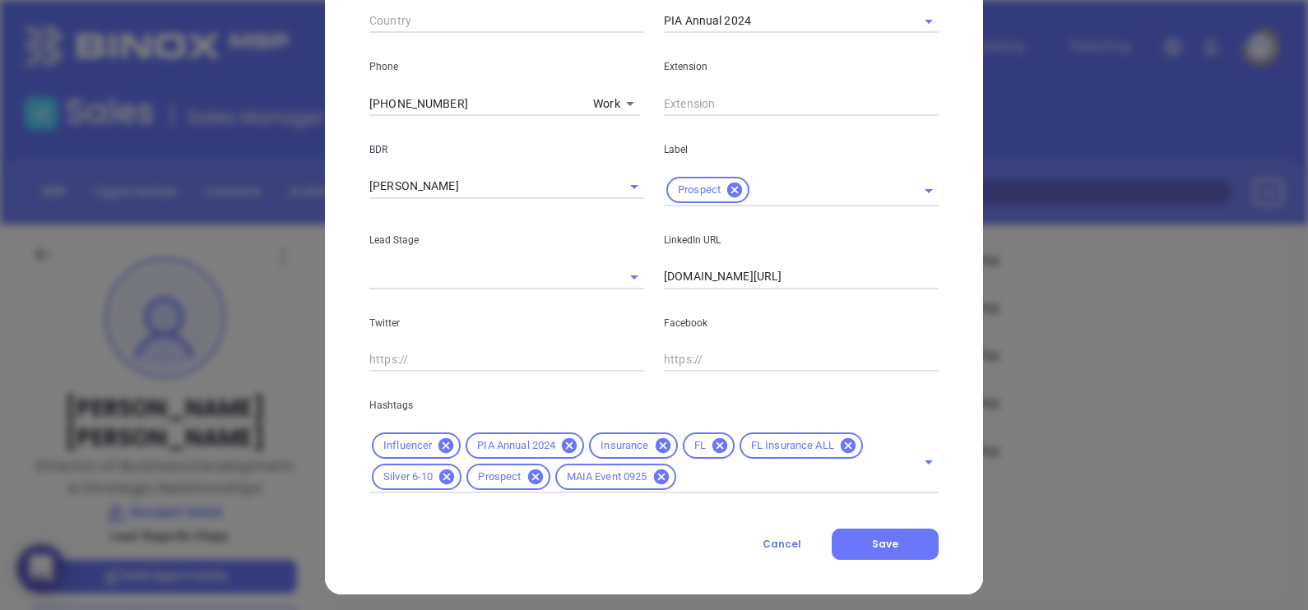
click at [758, 278] on input "linkedin.com/in/derek-ajamian-33752b144" at bounding box center [801, 277] width 275 height 25
paste input "www.linkedin.com/in/marty-kramer-7a440a83/"
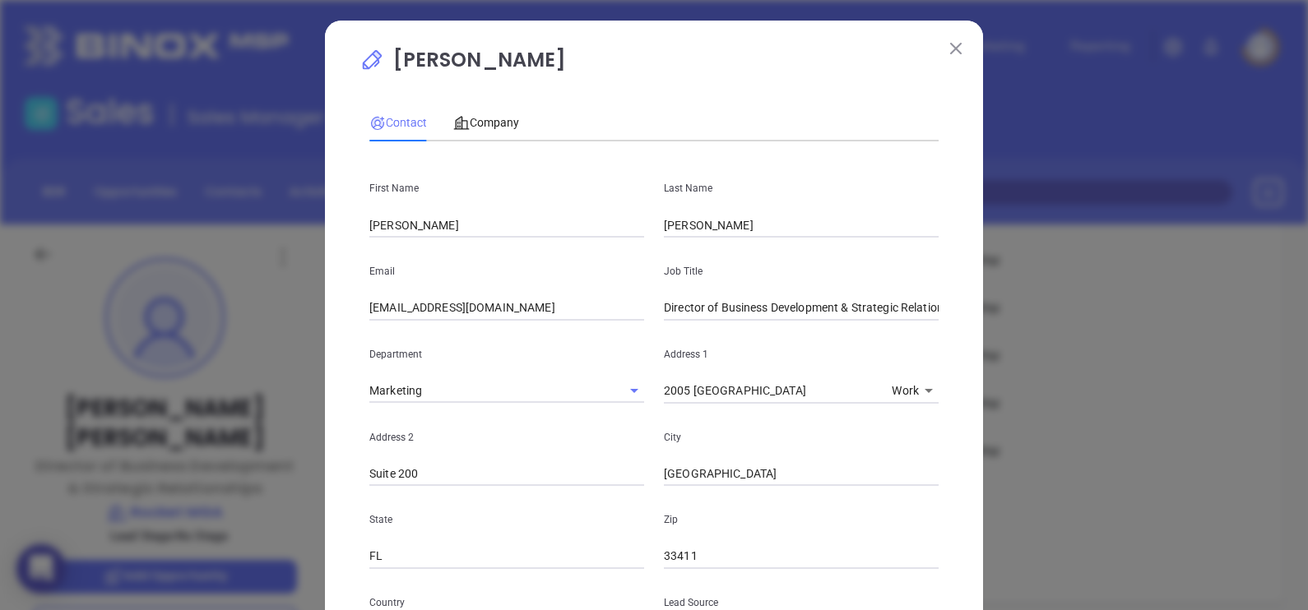
scroll to position [0, 0]
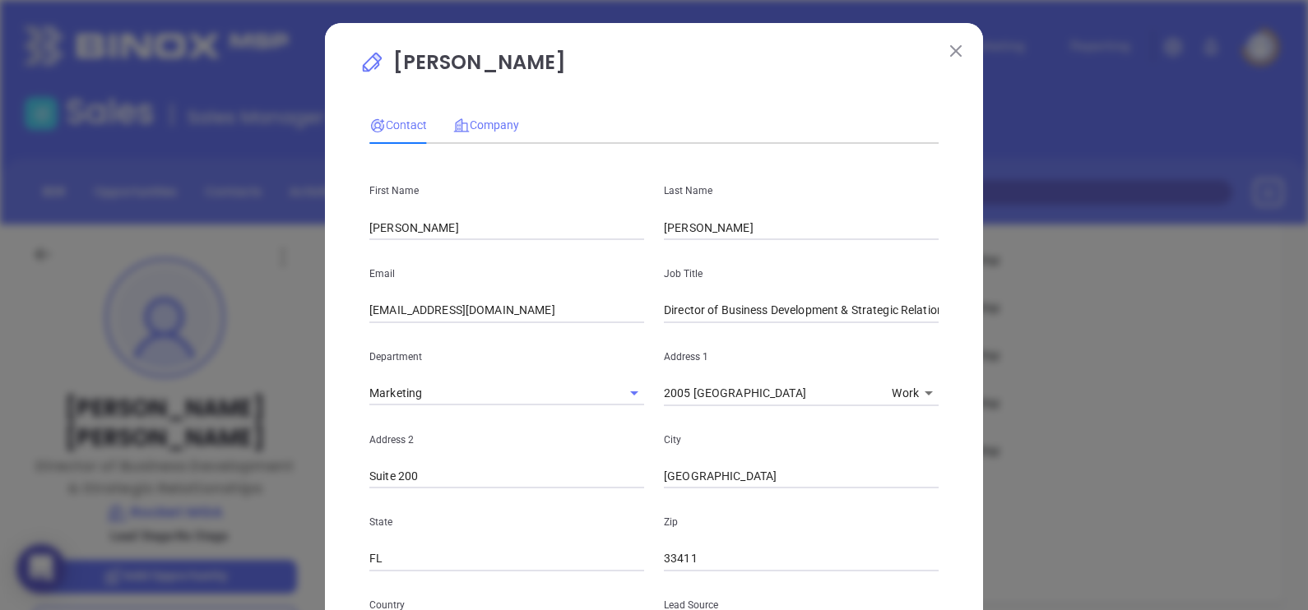
type input "www.linkedin.com/in/marty-kramer-7a440a83/"
click at [477, 132] on div "Company" at bounding box center [486, 125] width 66 height 18
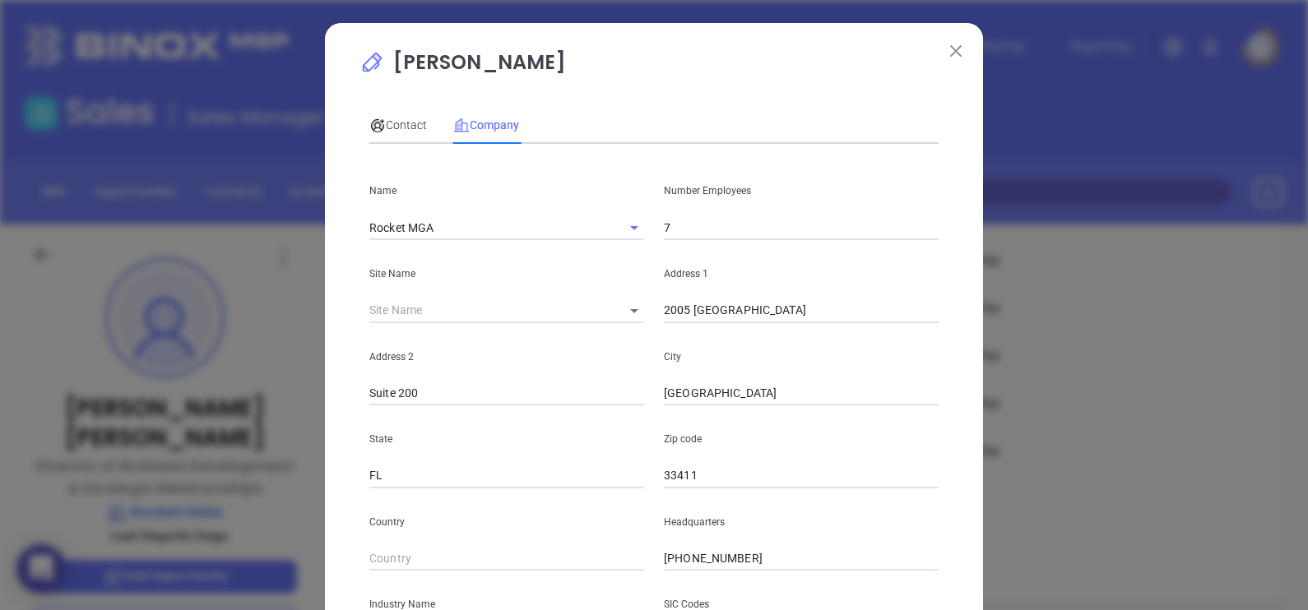
scroll to position [332, 0]
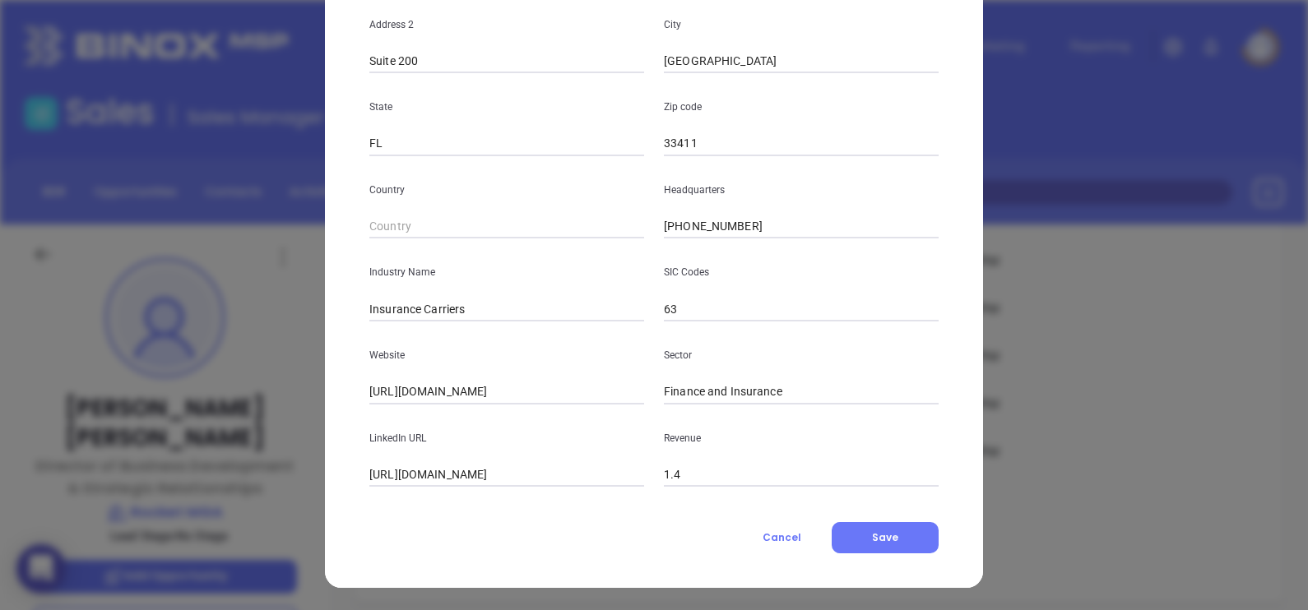
drag, startPoint x: 398, startPoint y: 473, endPoint x: 285, endPoint y: 459, distance: 113.6
click at [285, 459] on div "Marty Kramer Contact Company First Name Marty Last Name Kramer Email mkramer@ro…" at bounding box center [654, 305] width 1308 height 610
type input "www.linkedin.com/company/rocketflood/"
click at [882, 531] on span "Save" at bounding box center [885, 538] width 26 height 14
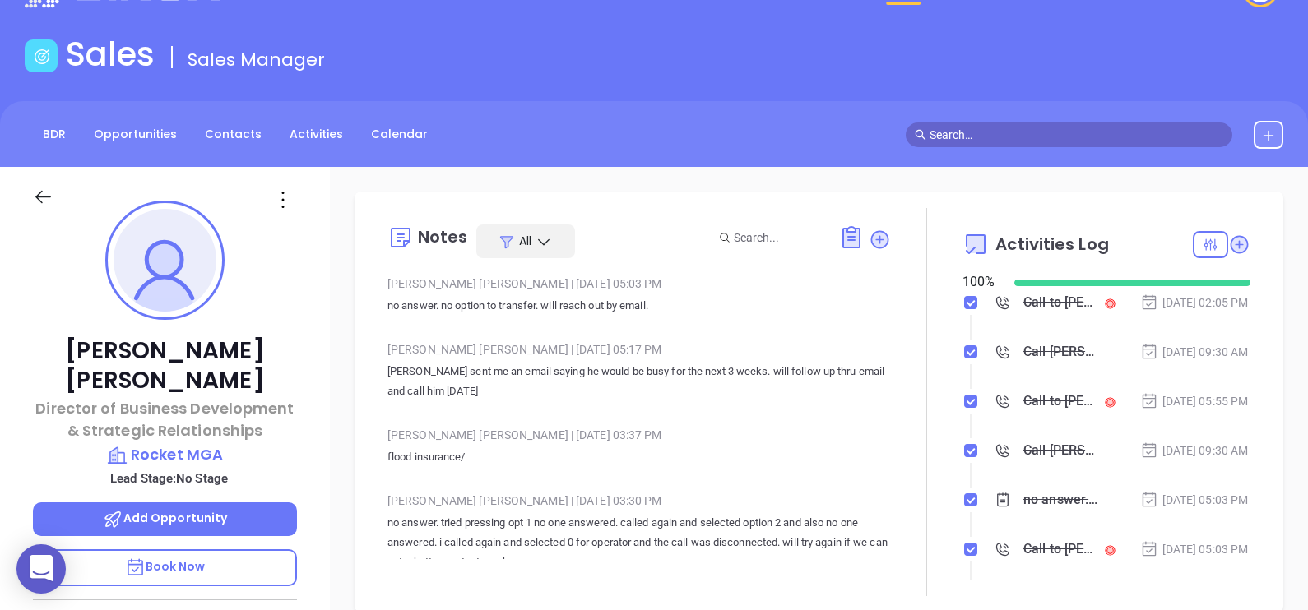
scroll to position [0, 0]
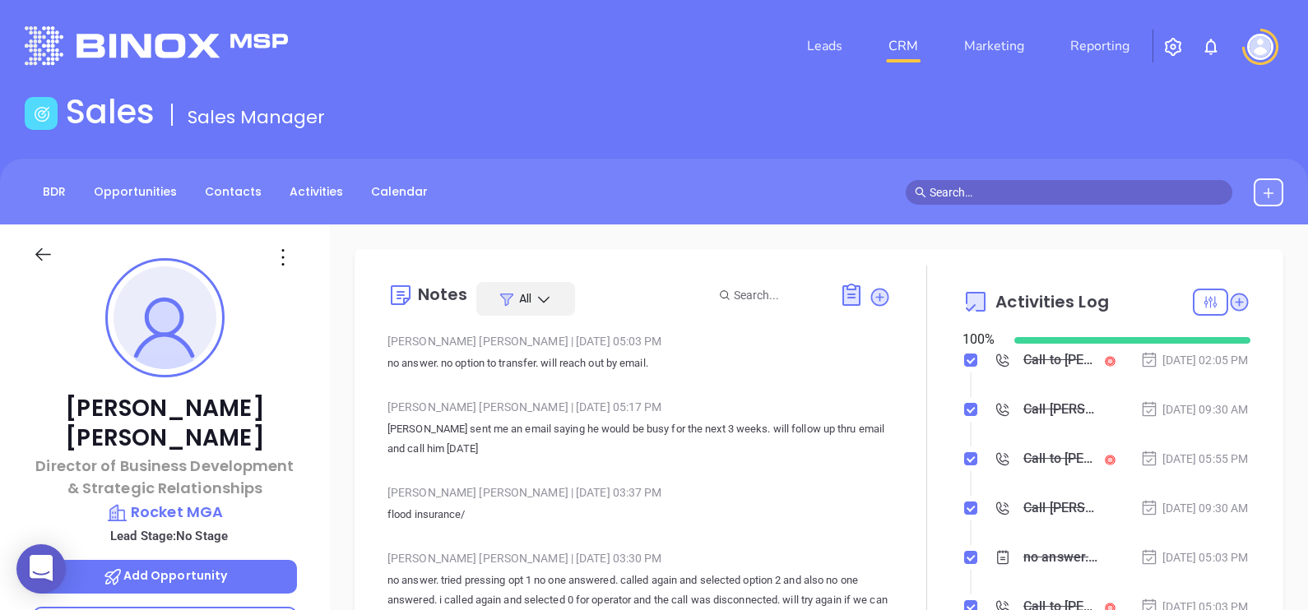
drag, startPoint x: 345, startPoint y: 304, endPoint x: 625, endPoint y: 342, distance: 282.3
click at [876, 304] on icon at bounding box center [880, 297] width 22 height 22
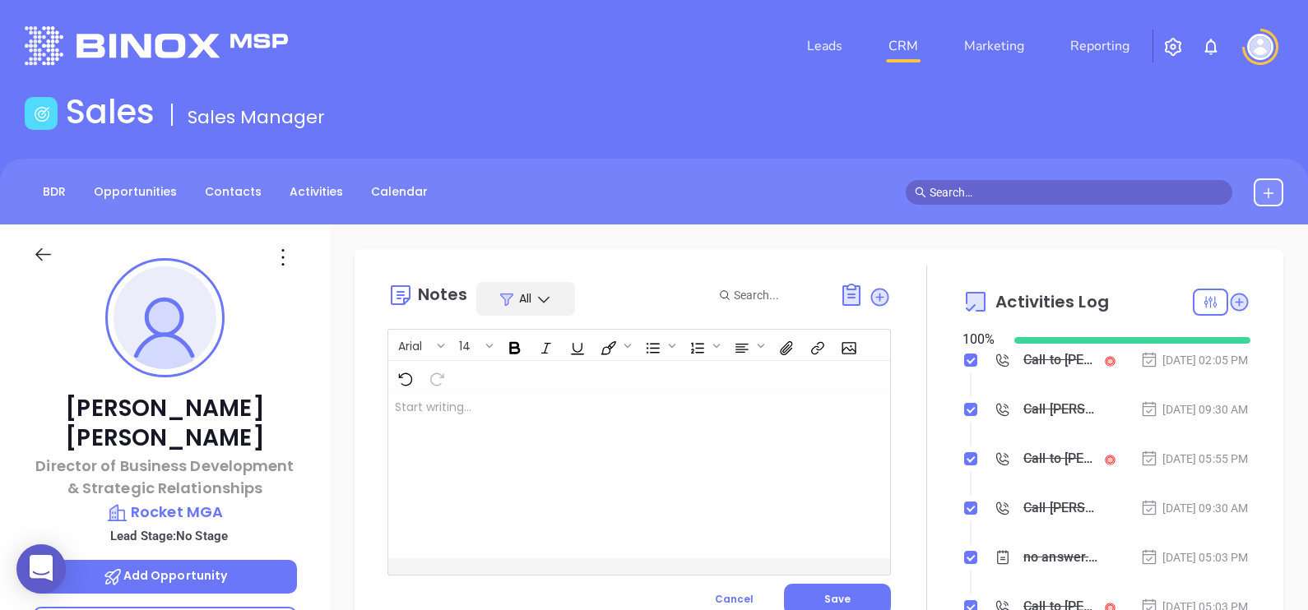
click at [605, 428] on div at bounding box center [621, 475] width 466 height 166
click at [854, 596] on button "Save" at bounding box center [837, 599] width 107 height 31
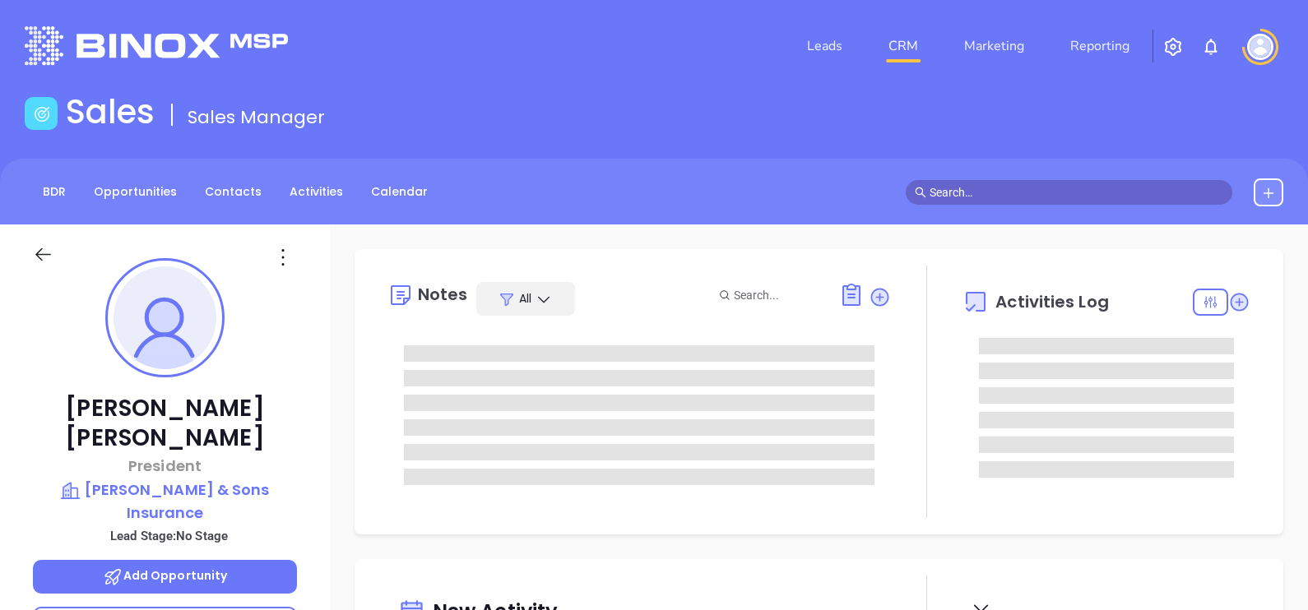
type input "[DATE]"
type input "[PERSON_NAME]"
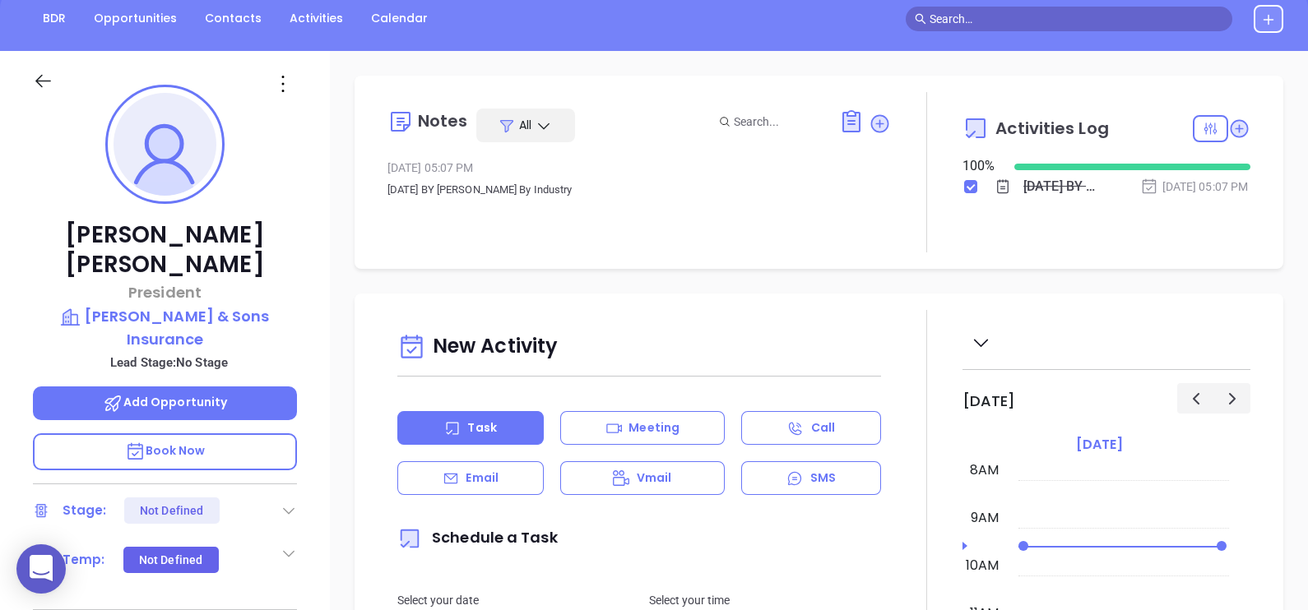
scroll to position [0, 0]
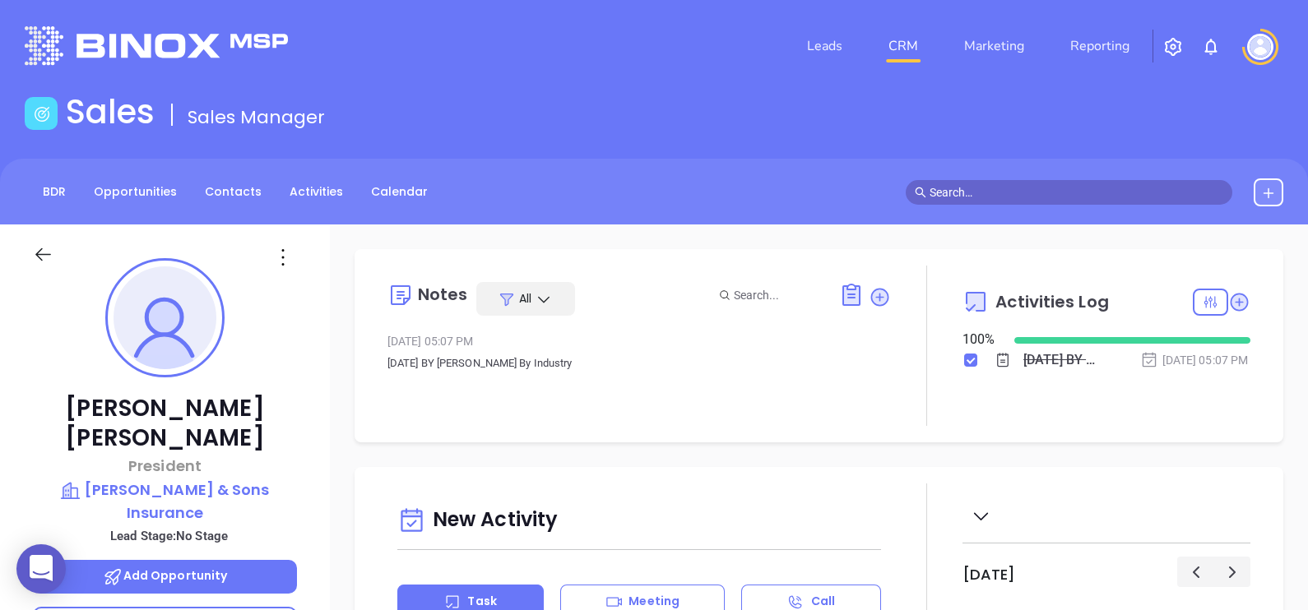
click at [285, 250] on icon at bounding box center [283, 257] width 26 height 26
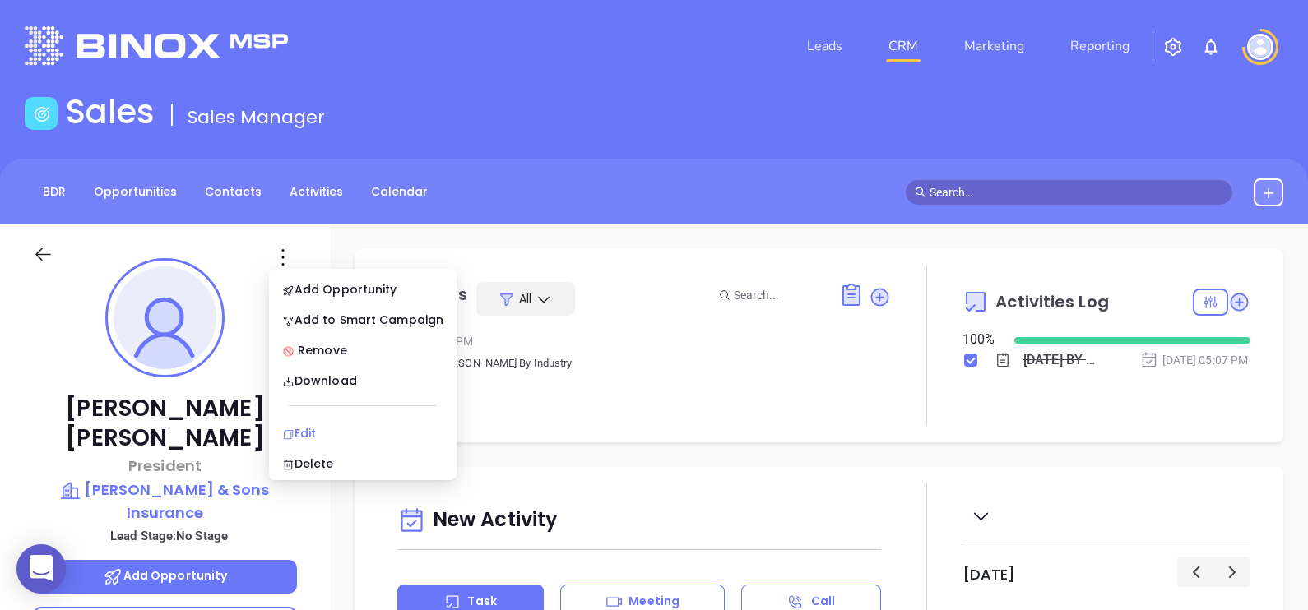
click at [345, 431] on div "Edit" at bounding box center [362, 433] width 161 height 18
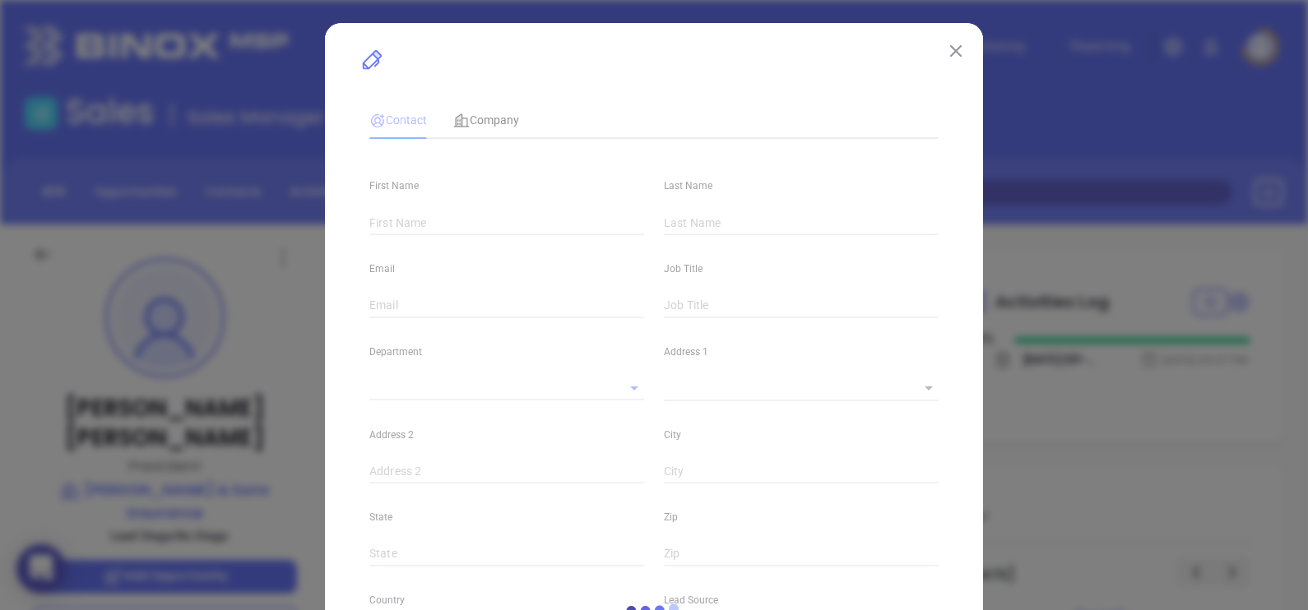
type input "[PERSON_NAME]"
type input "Dunn"
type input "ddunn@rogerkeith.com"
type input "President"
type input "1"
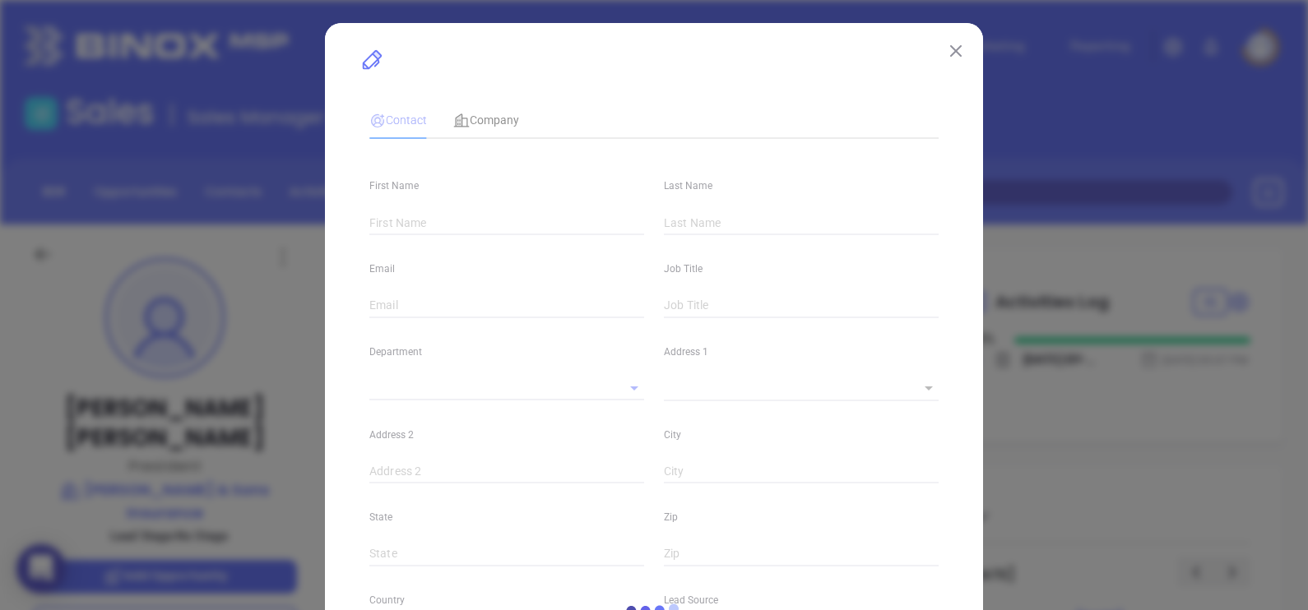
type input "www.linkedin.com/in/donovandunn"
type input "Marketing"
type input "Other"
type input "undefined undefined"
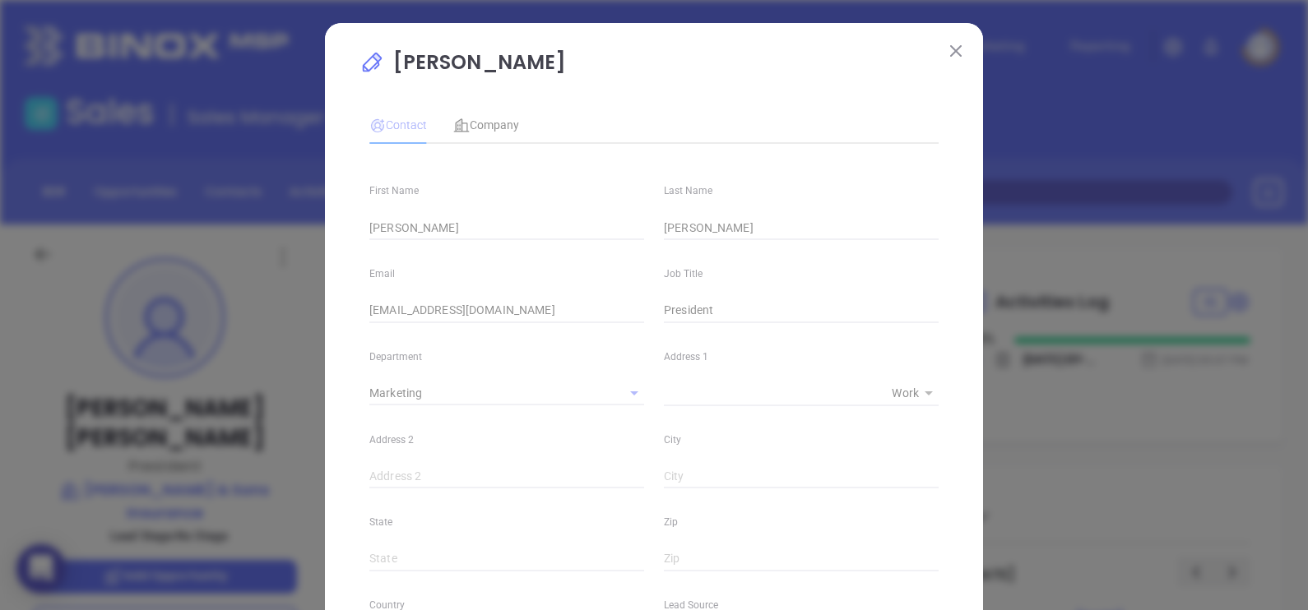
type input "(508) 583-1106"
type input "1"
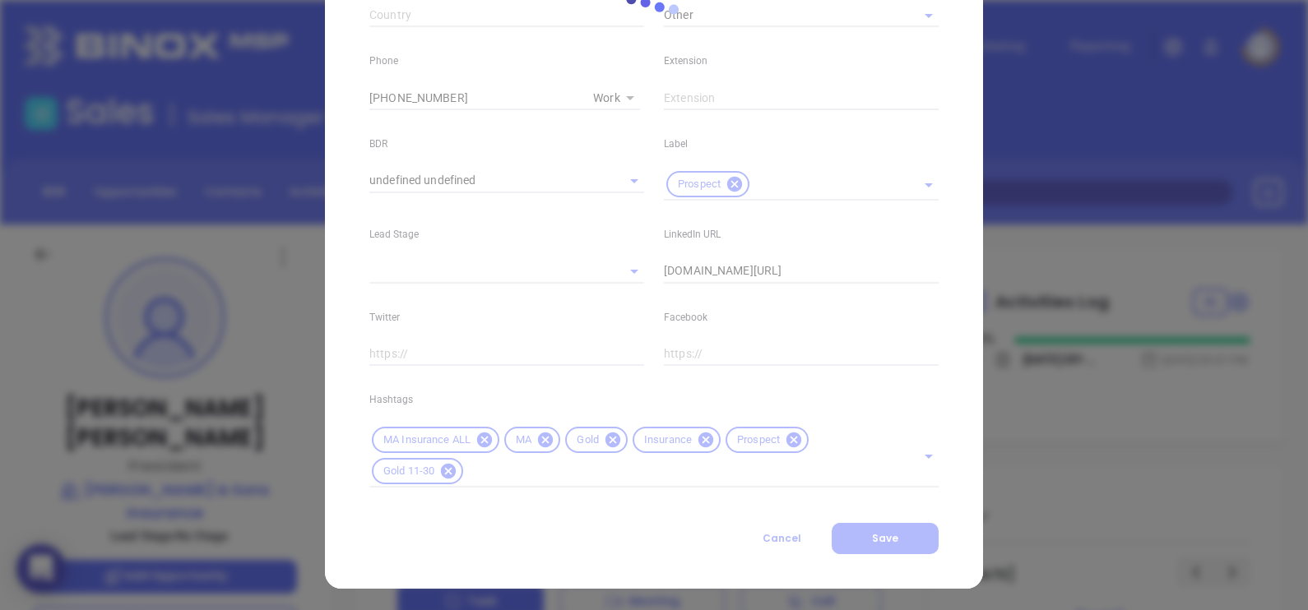
scroll to position [628, 0]
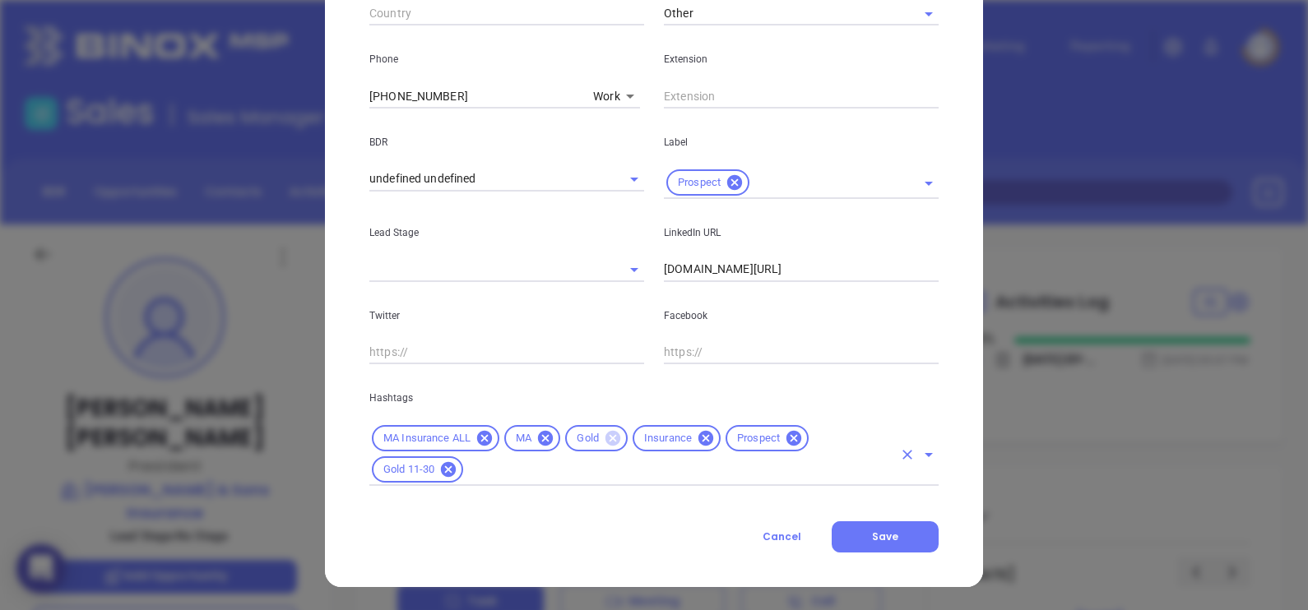
click at [606, 434] on icon at bounding box center [612, 438] width 15 height 15
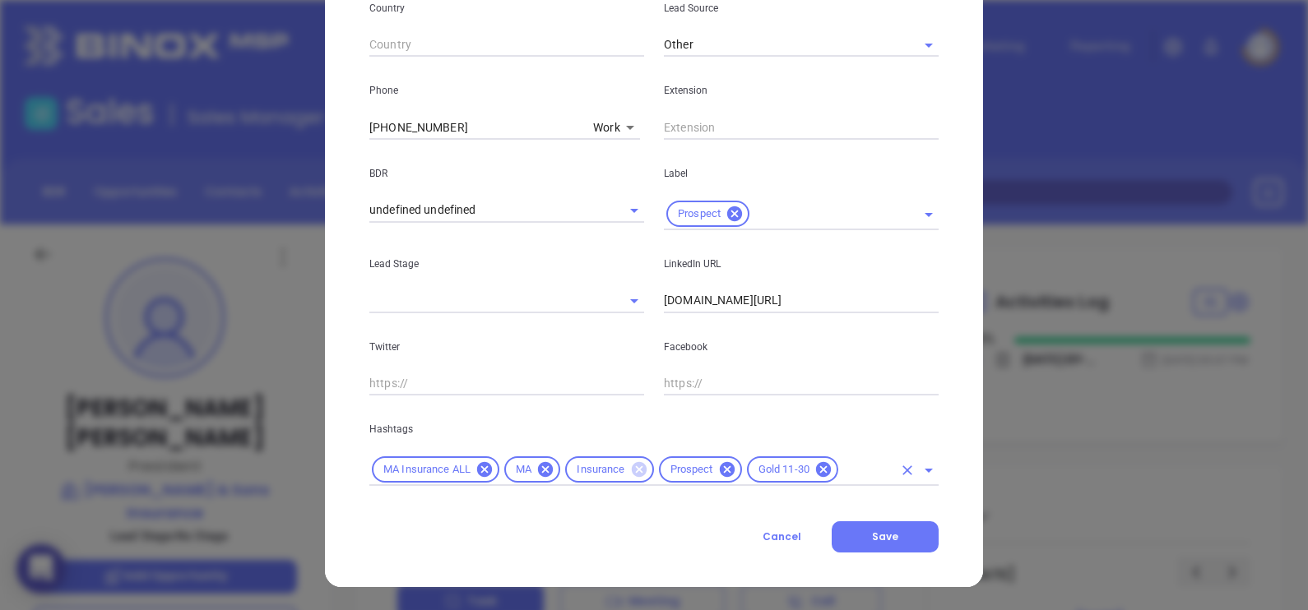
scroll to position [596, 0]
click at [851, 477] on input "text" at bounding box center [867, 471] width 52 height 21
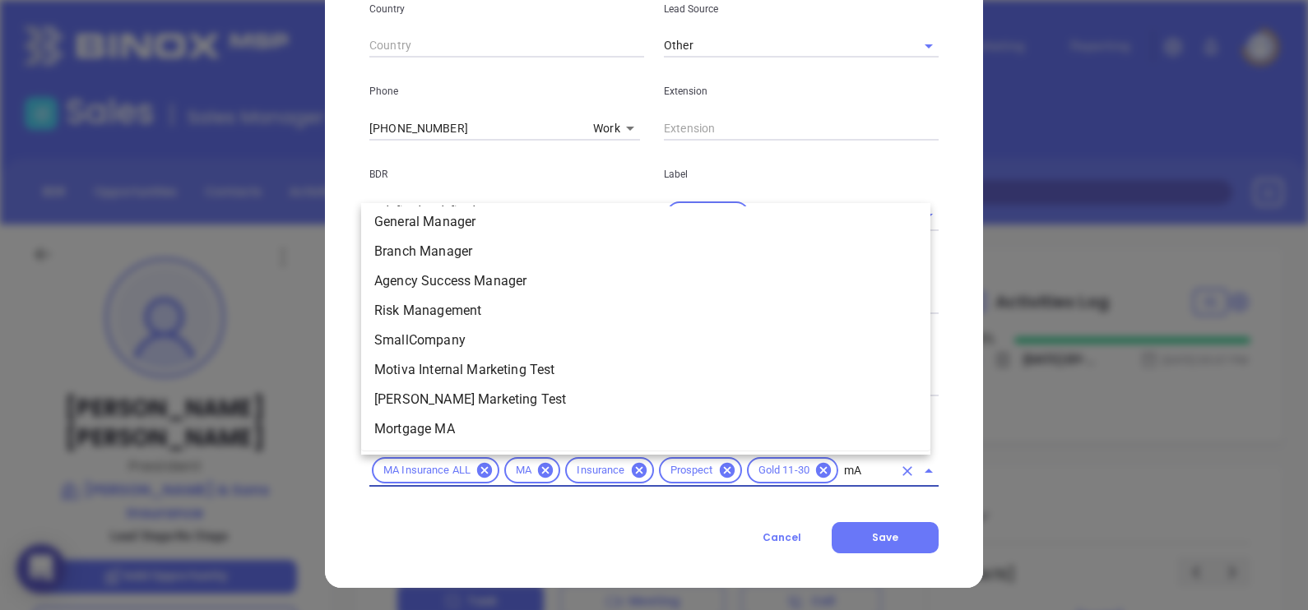
scroll to position [0, 0]
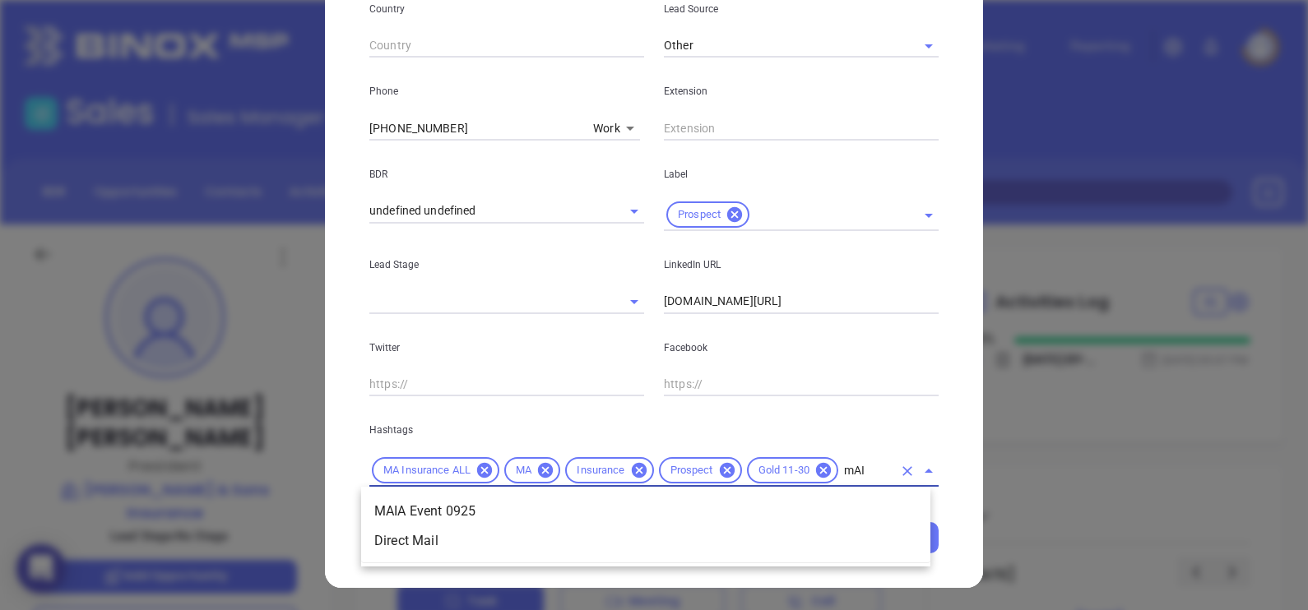
type input "mAIA"
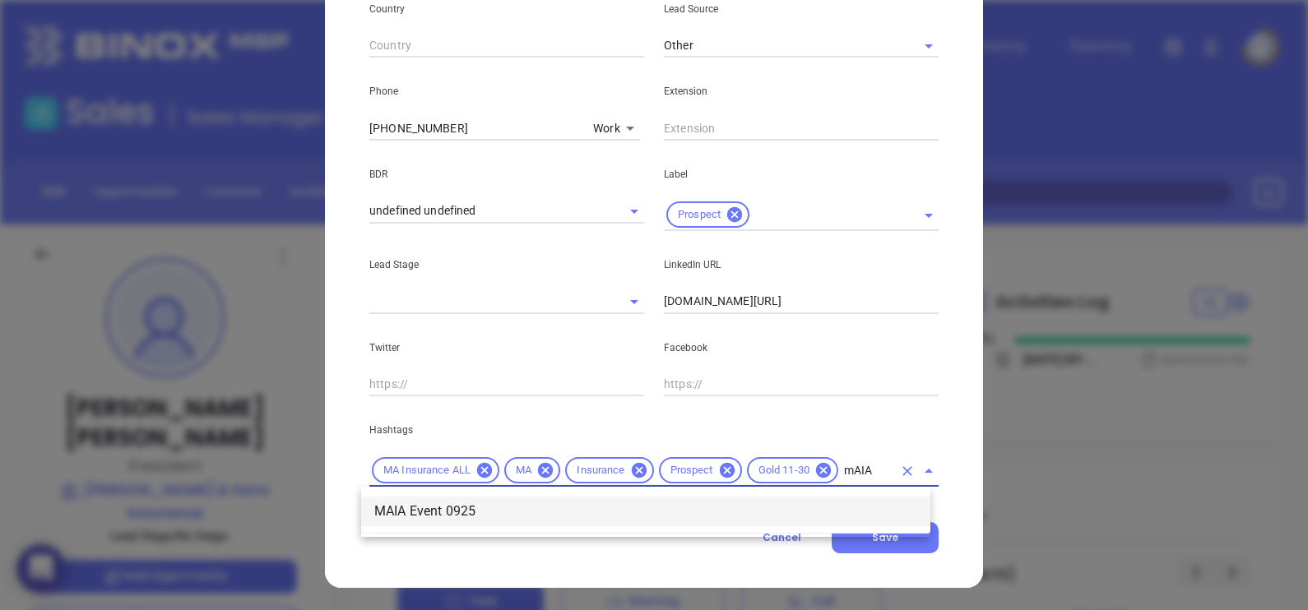
click at [839, 502] on li "MAIA Event 0925" at bounding box center [645, 512] width 569 height 30
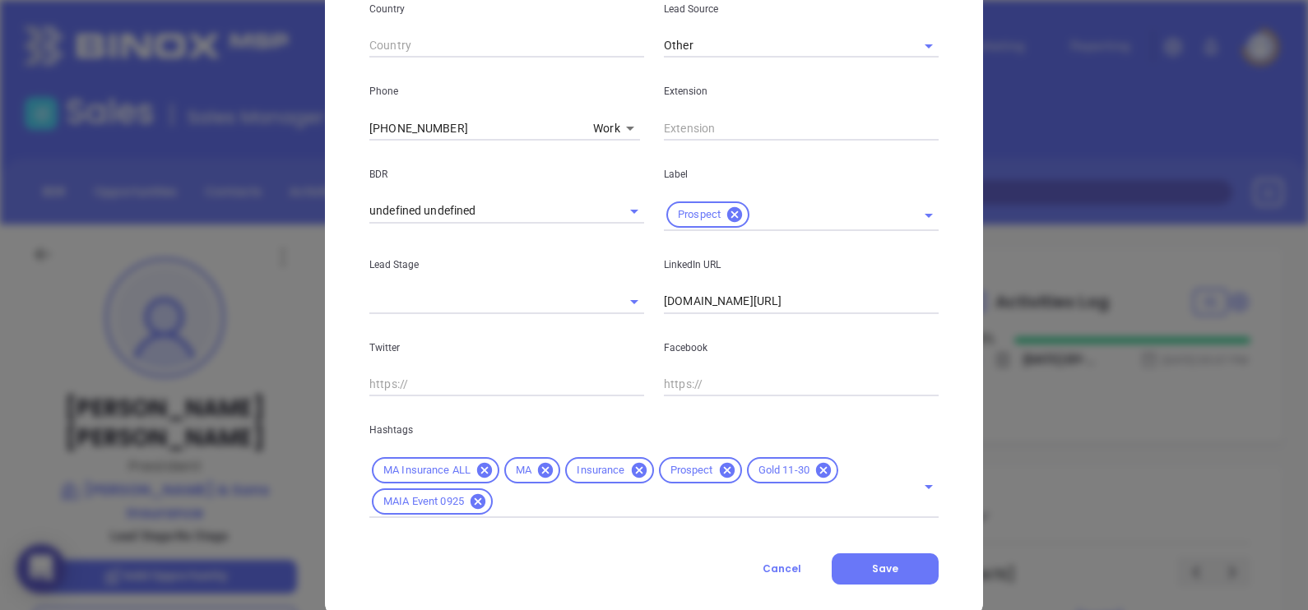
click at [584, 367] on div "Twitter" at bounding box center [506, 355] width 294 height 83
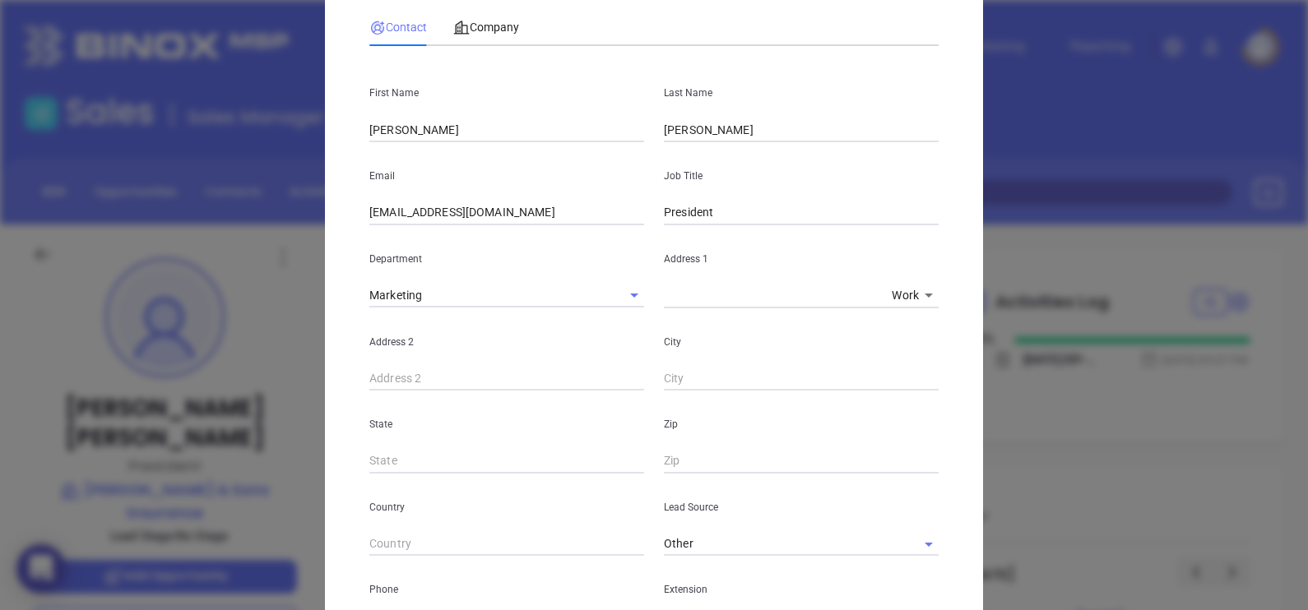
scroll to position [82, 0]
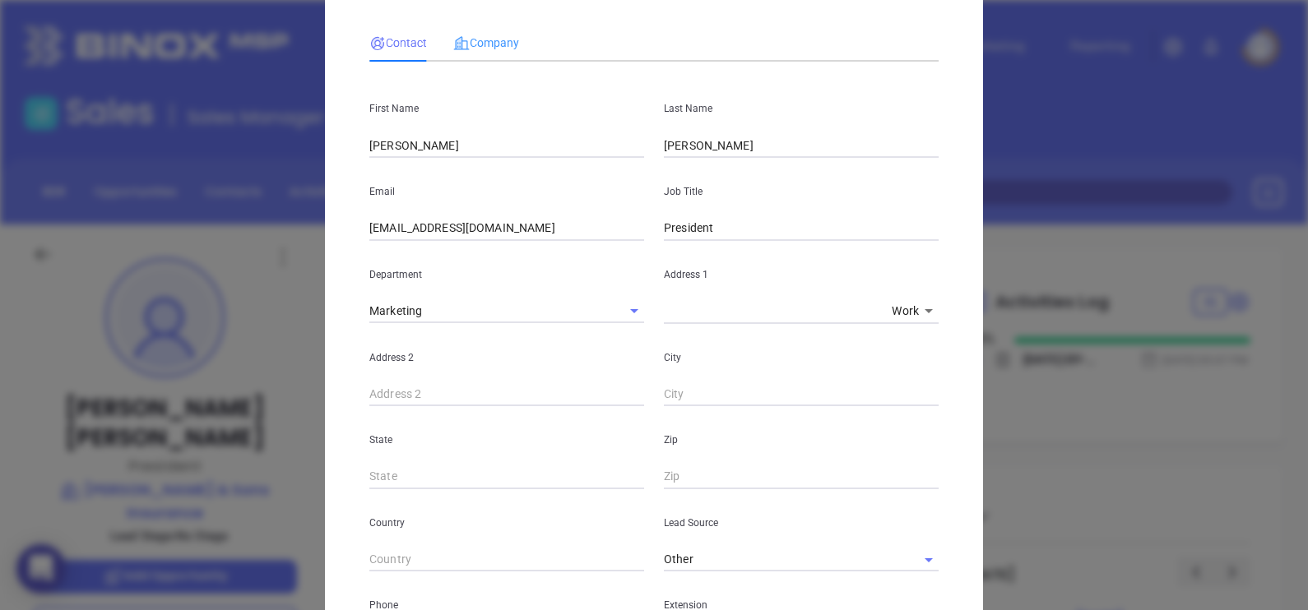
click at [500, 53] on div "Company" at bounding box center [486, 43] width 66 height 38
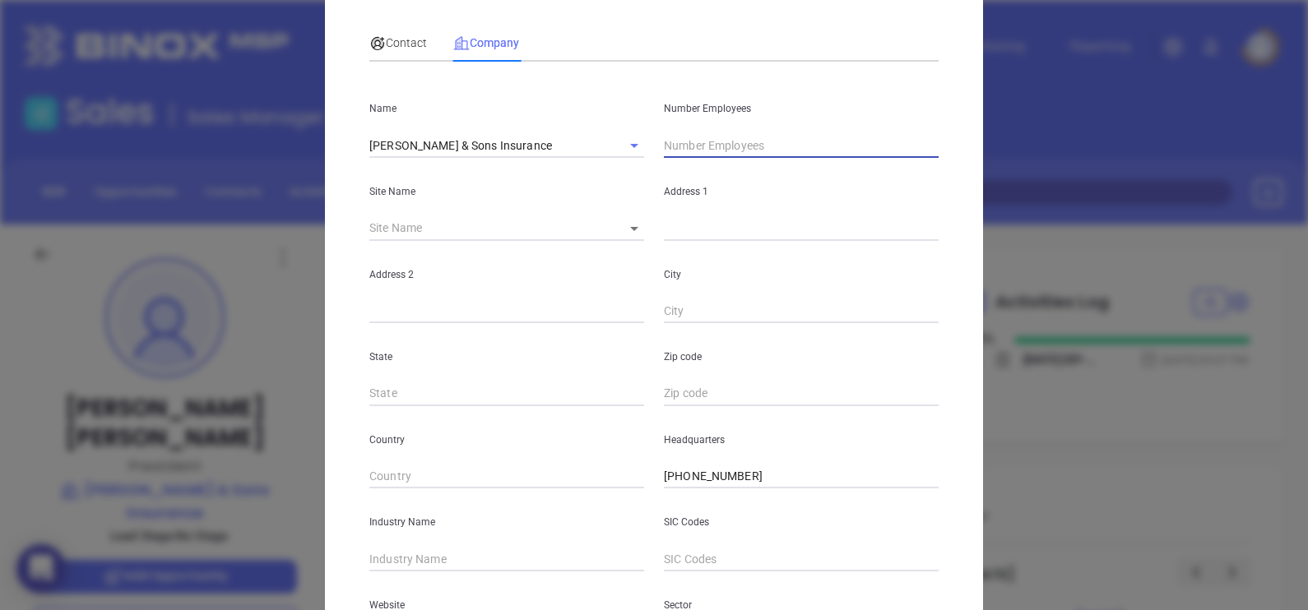
click at [687, 155] on input "text" at bounding box center [801, 145] width 275 height 25
type input "22"
click at [669, 58] on div "Contact Company" at bounding box center [653, 43] width 569 height 38
click at [631, 230] on body "0 Leads CRM Marketing Reporting Financial Leads Leads Sales Sales Manager BDR O…" at bounding box center [654, 305] width 1308 height 610
click at [632, 233] on li "Brockton" at bounding box center [642, 230] width 79 height 30
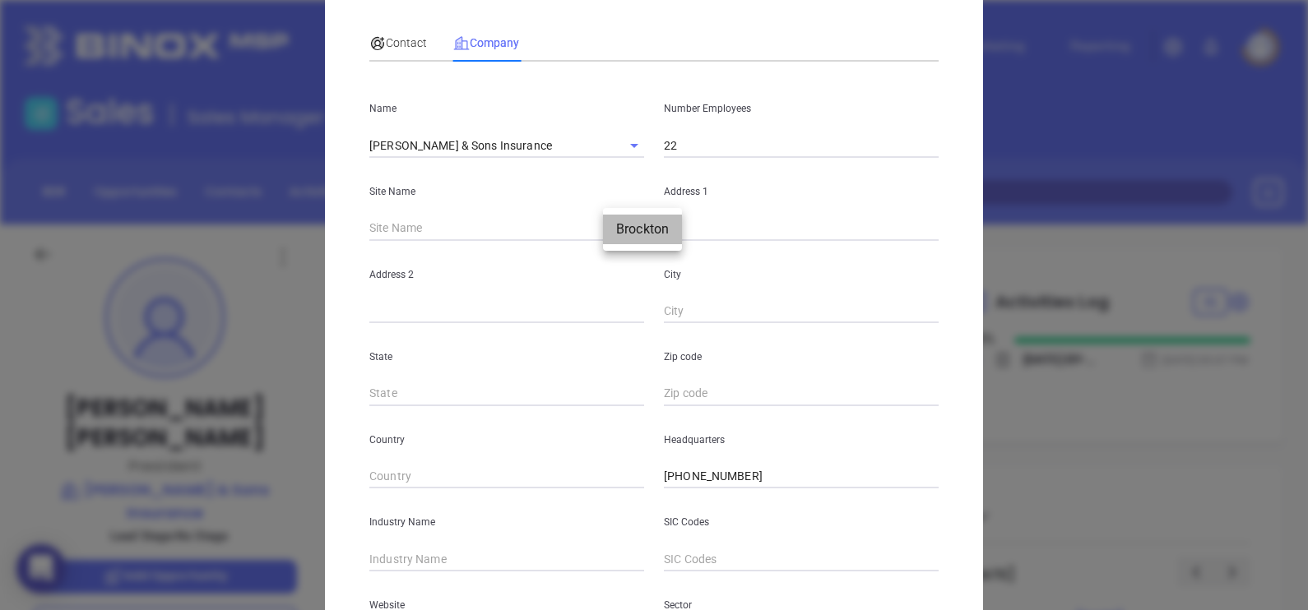
type input "Brockton"
type input "97351"
type input "1575 Main Street"
type input "Brockton"
type input "MA"
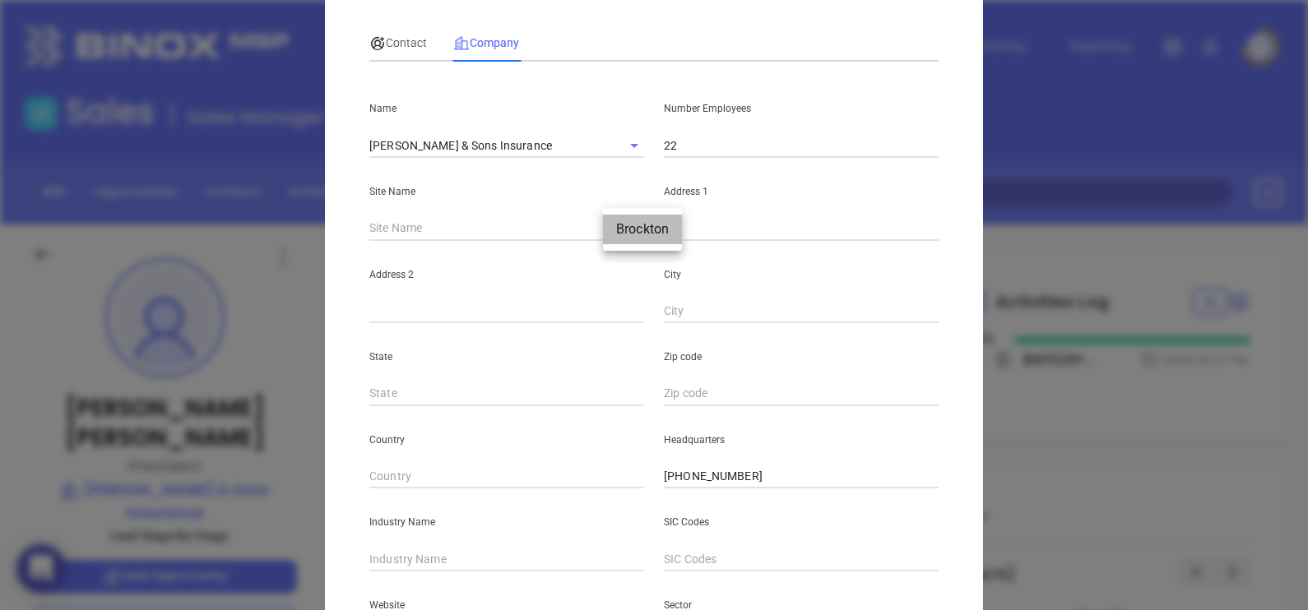
type input "2301"
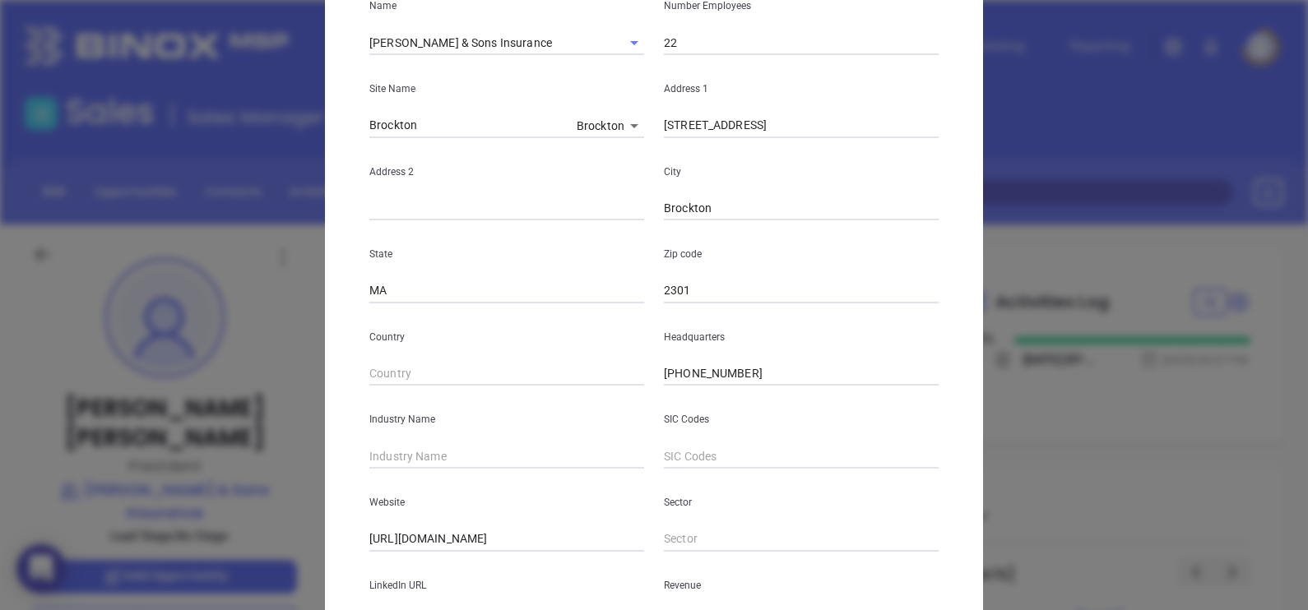
scroll to position [288, 0]
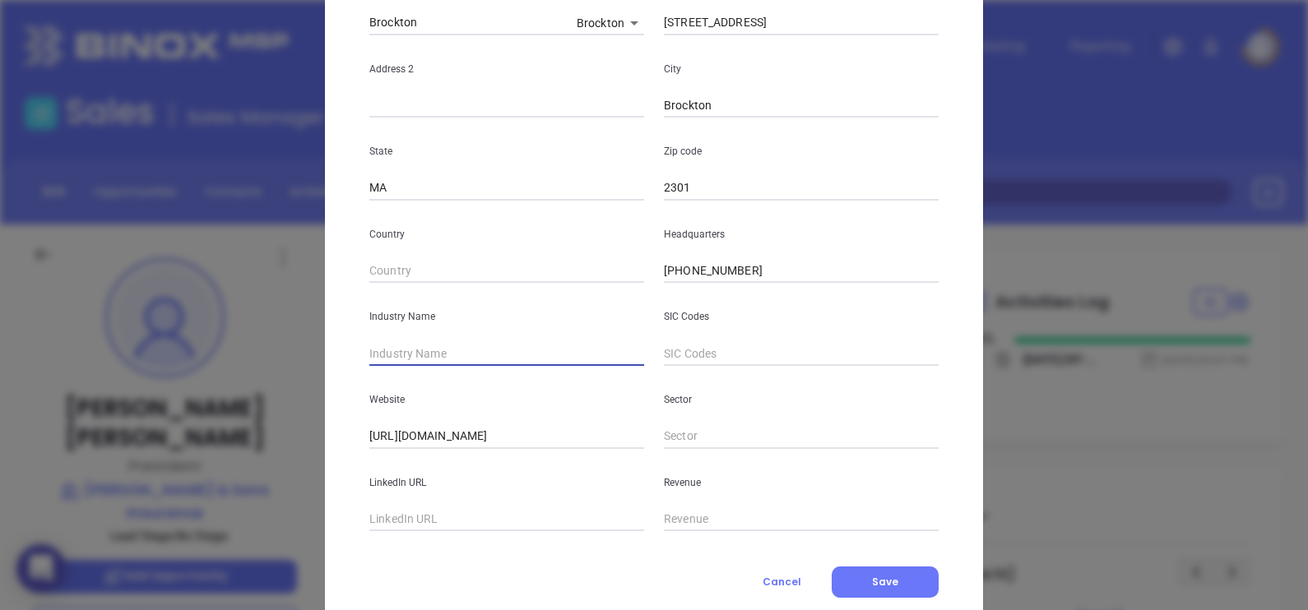
click at [529, 357] on input "text" at bounding box center [506, 353] width 275 height 25
type input "Insurance"
click at [438, 526] on input "text" at bounding box center [506, 520] width 275 height 25
paste input "www.linkedin.com/company/roger-keith-&-sons-insurance-agency/"
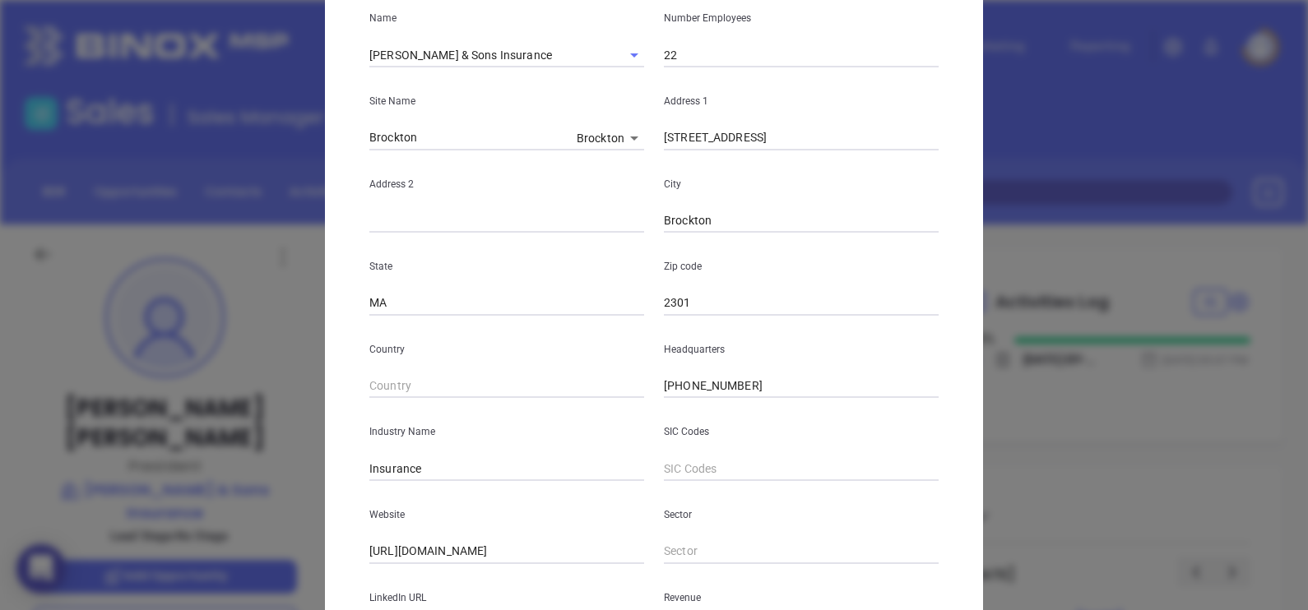
scroll to position [0, 0]
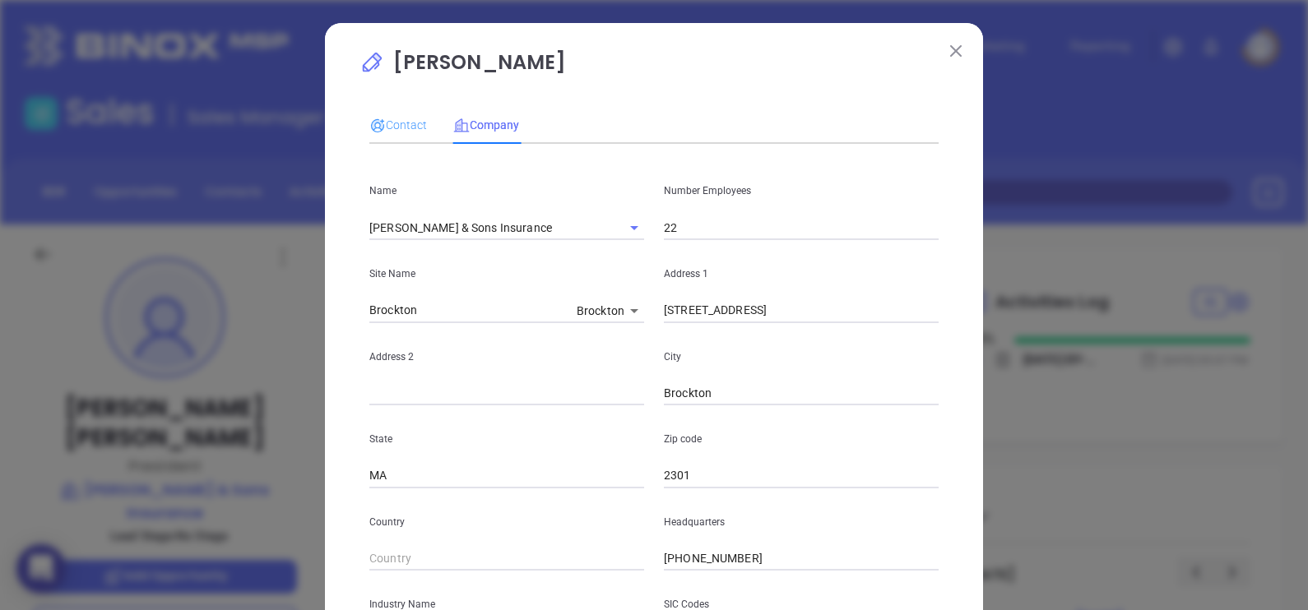
type input "www.linkedin.com/company/roger-keith-&-sons-insurance-agency/"
click at [386, 111] on div "Contact" at bounding box center [398, 125] width 58 height 38
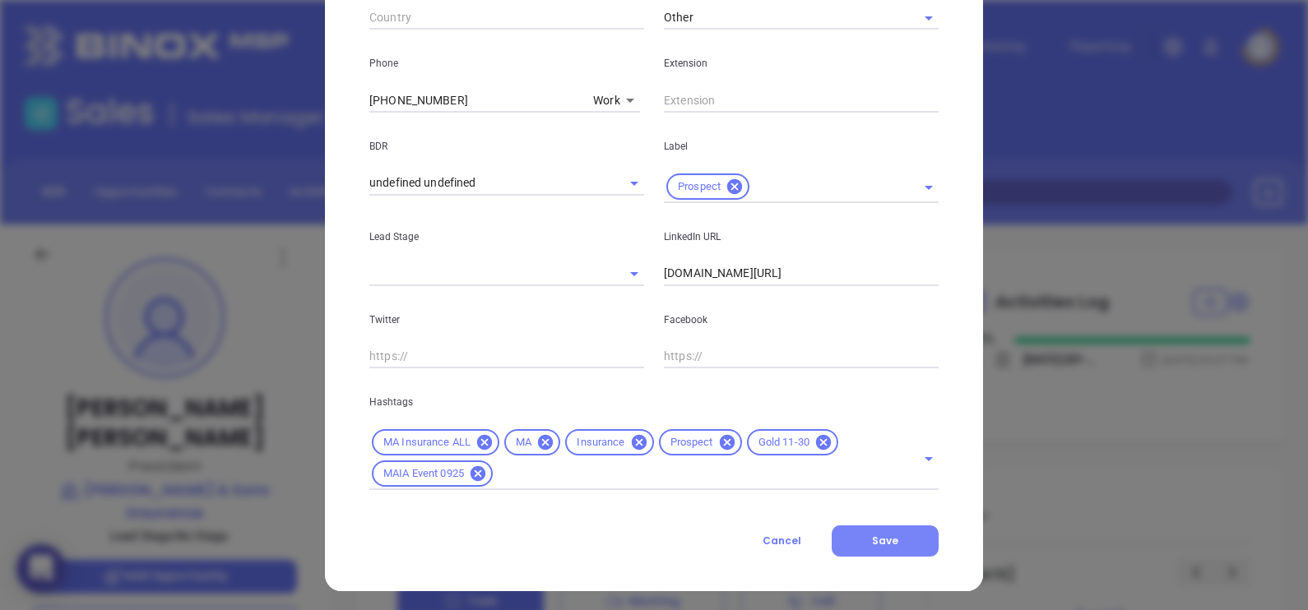
scroll to position [628, 0]
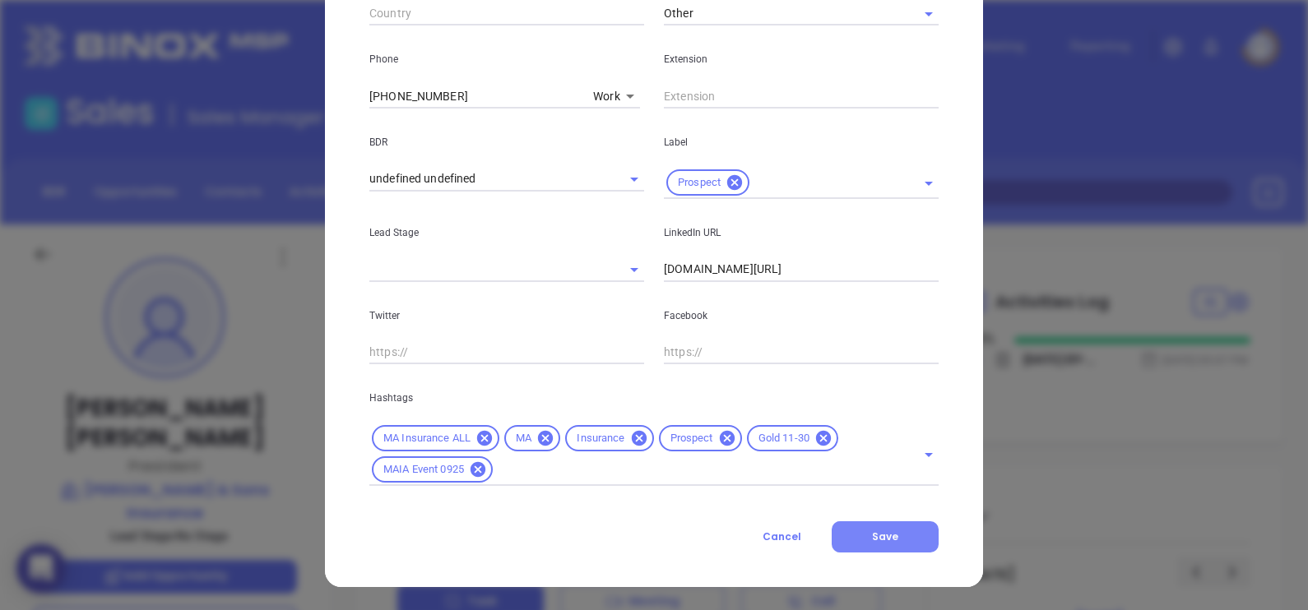
click at [860, 534] on button "Save" at bounding box center [885, 537] width 107 height 31
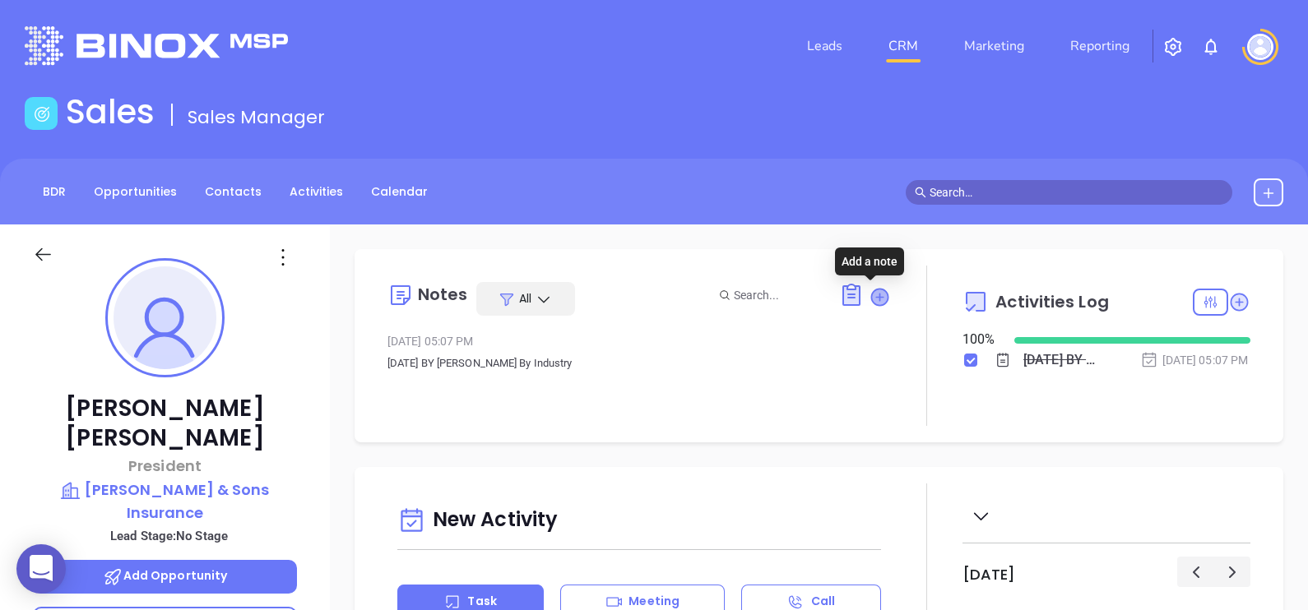
click at [877, 296] on icon at bounding box center [879, 297] width 16 height 16
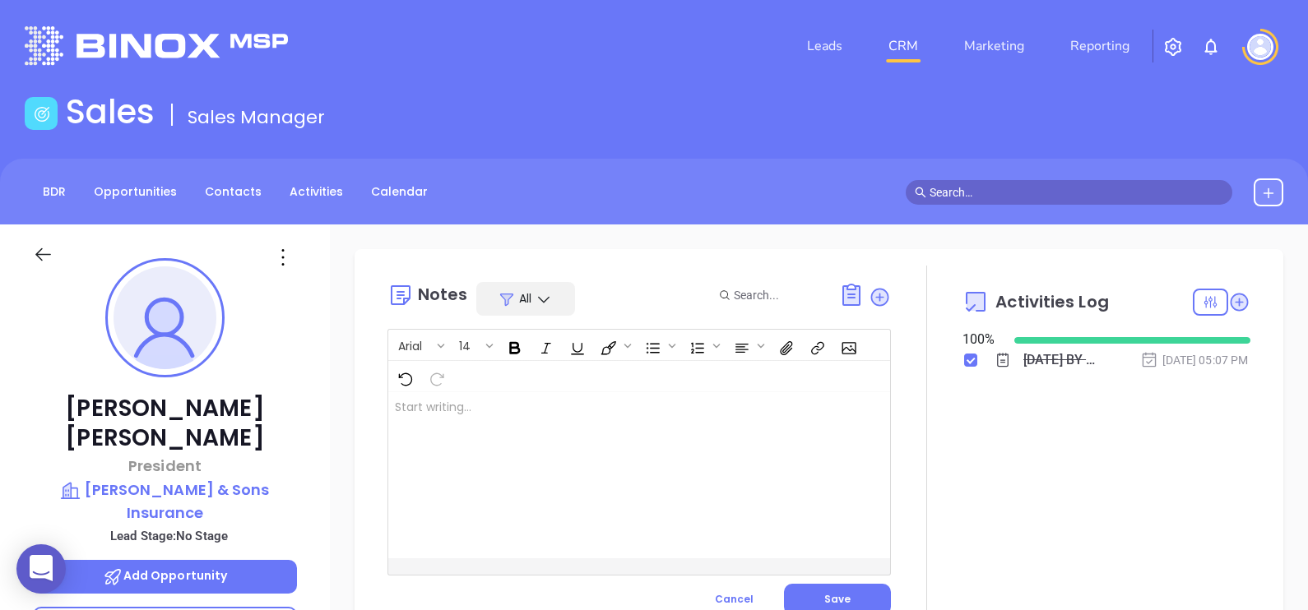
click at [597, 446] on div at bounding box center [621, 475] width 466 height 166
click at [837, 595] on span "Save" at bounding box center [837, 599] width 26 height 14
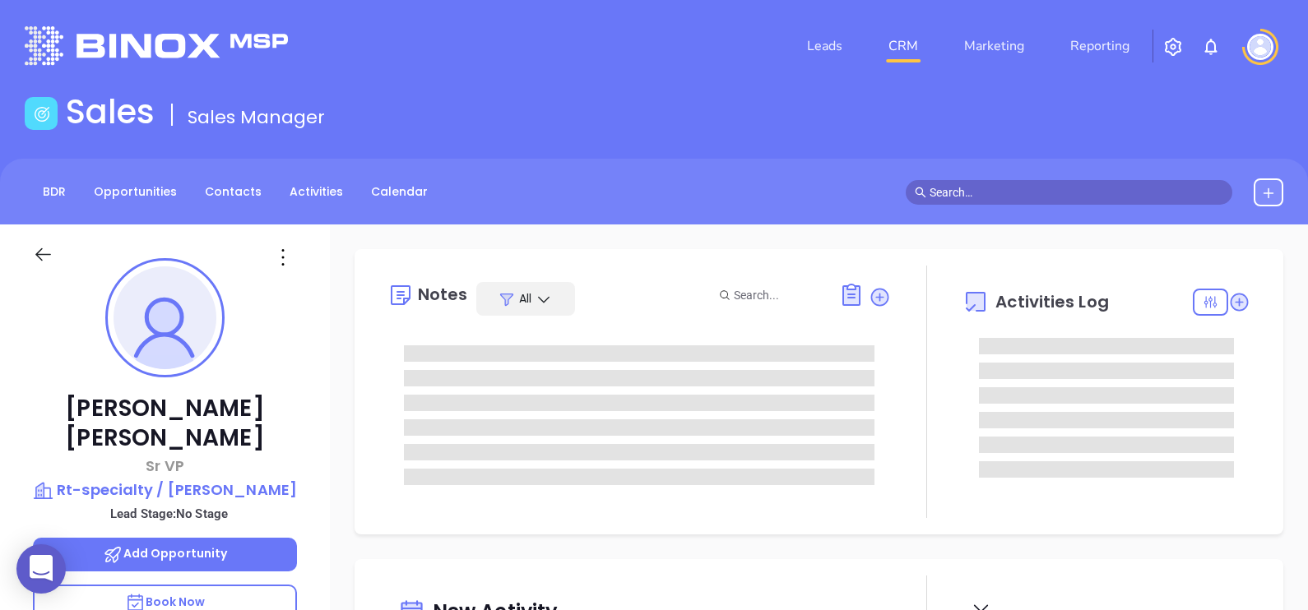
type input "10:00 am"
type input "[DATE]"
type input "[PERSON_NAME]"
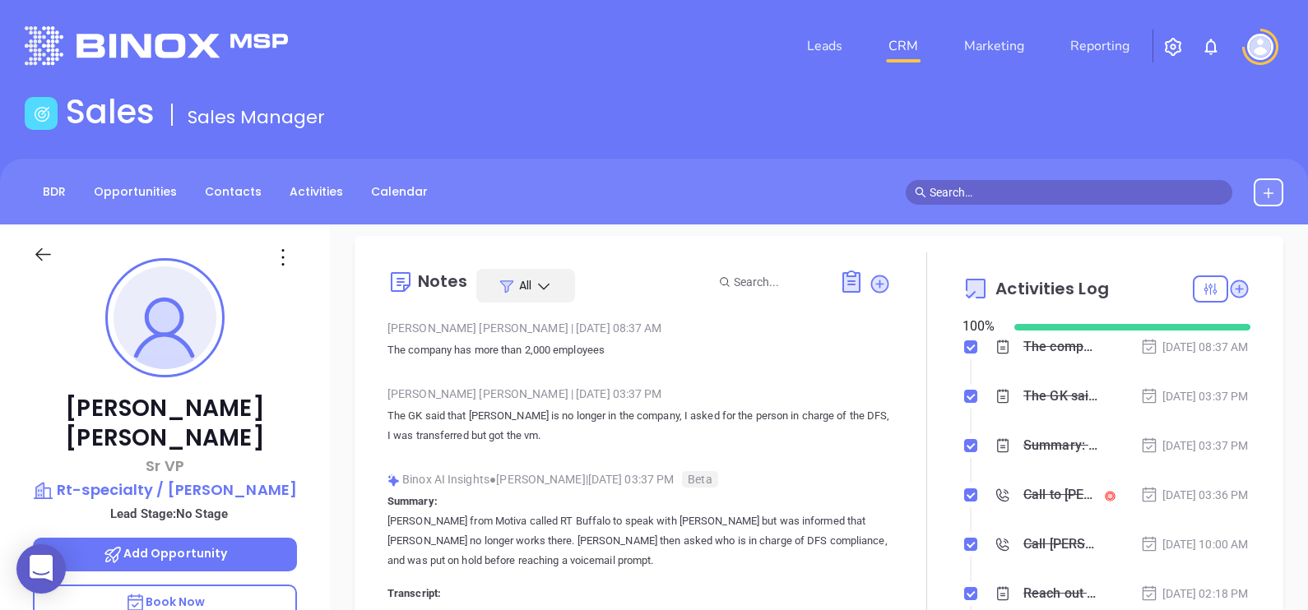
scroll to position [0, 0]
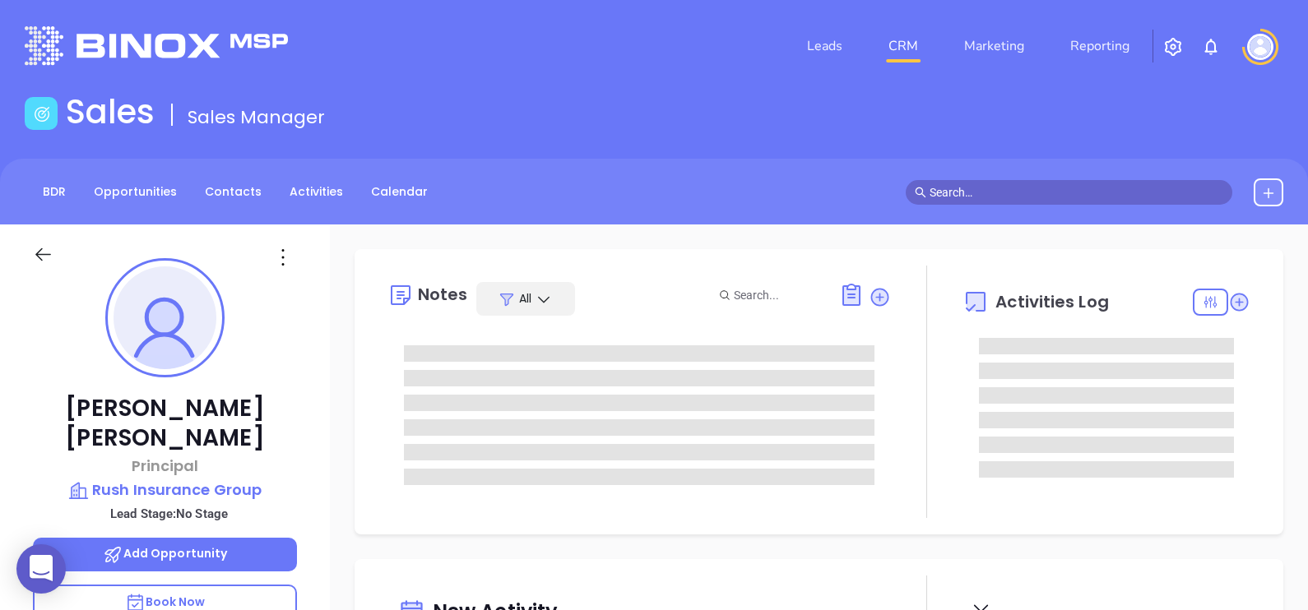
type input "[DATE]"
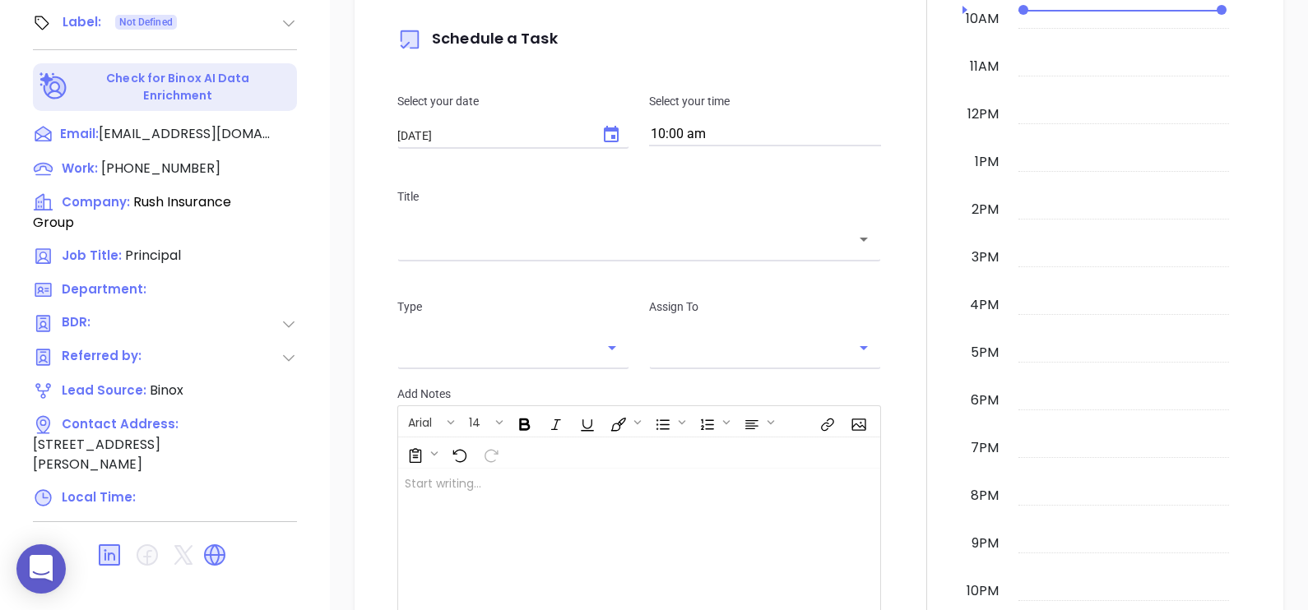
type input "[PERSON_NAME]"
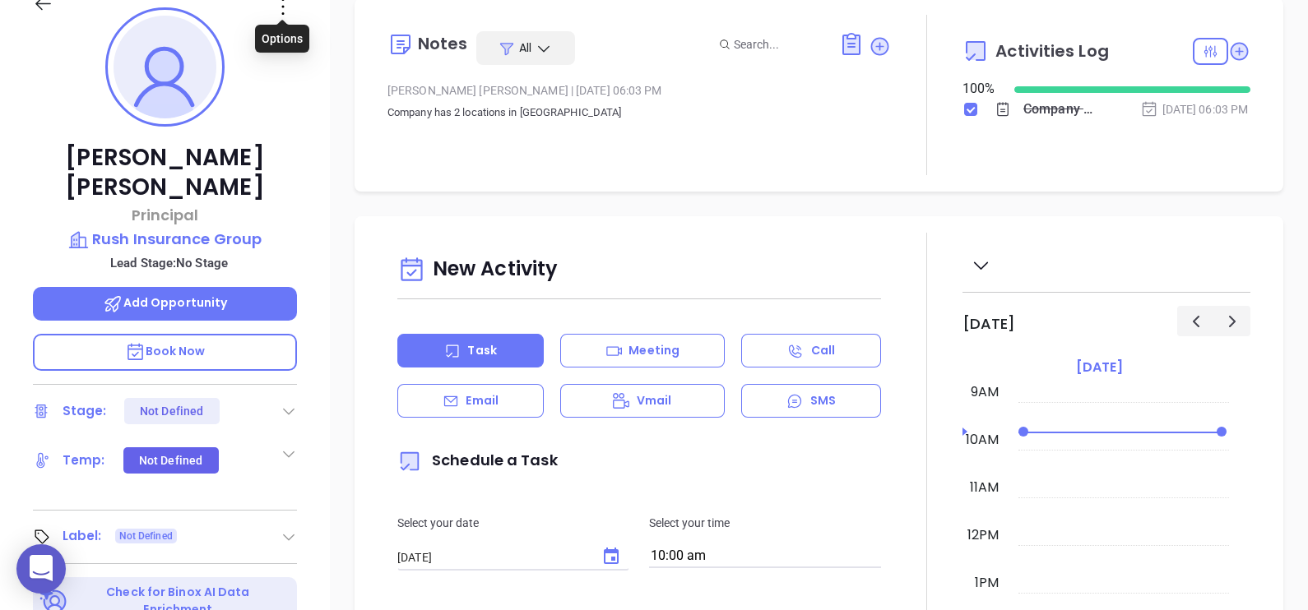
click at [285, 11] on icon at bounding box center [283, 6] width 26 height 26
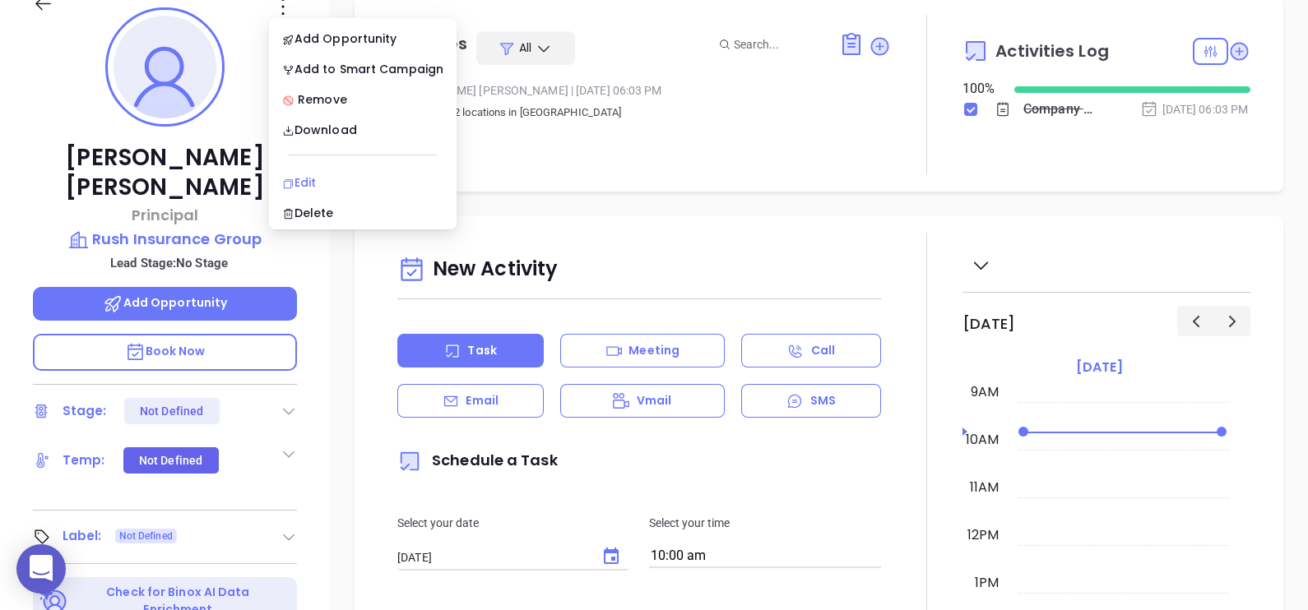
click at [327, 174] on div "Edit" at bounding box center [362, 183] width 161 height 18
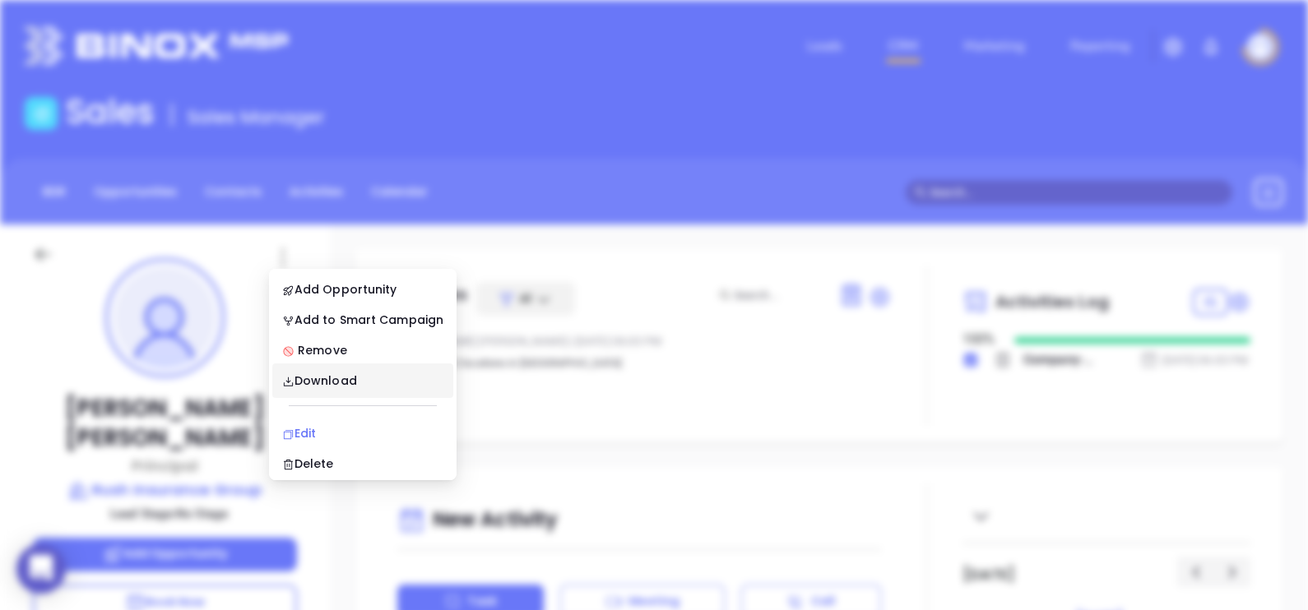
scroll to position [0, 0]
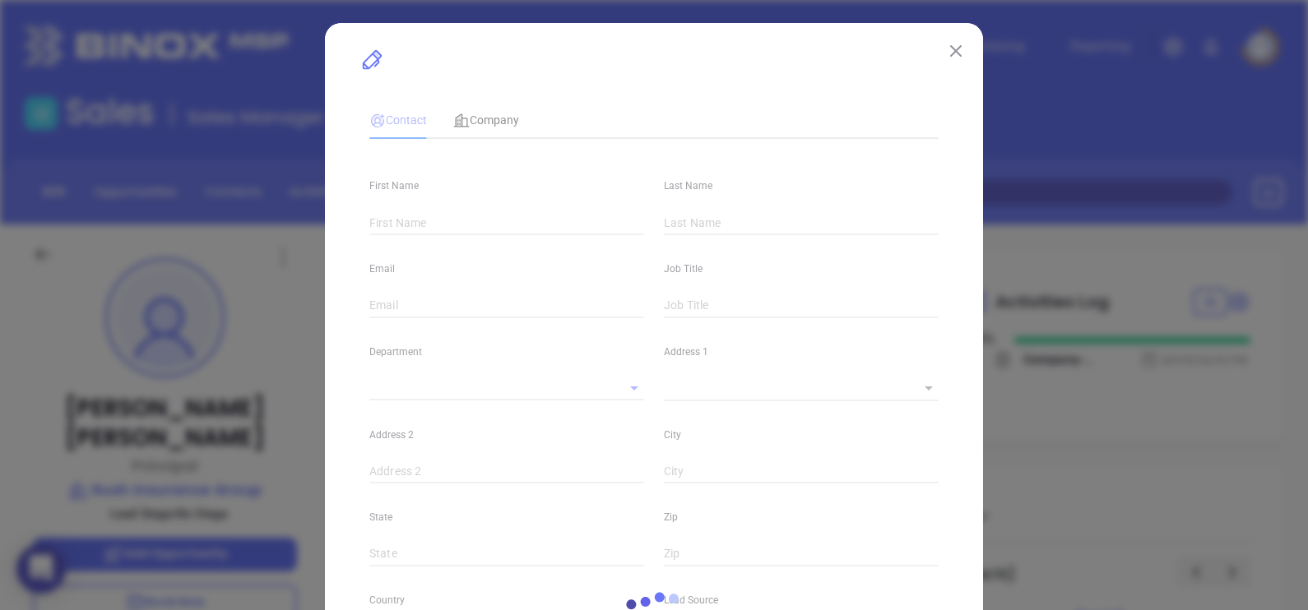
type input "[PERSON_NAME]"
type input "[EMAIL_ADDRESS][DOMAIN_NAME]"
type input "Principal"
type textarea "[STREET_ADDRESS][PERSON_NAME]"
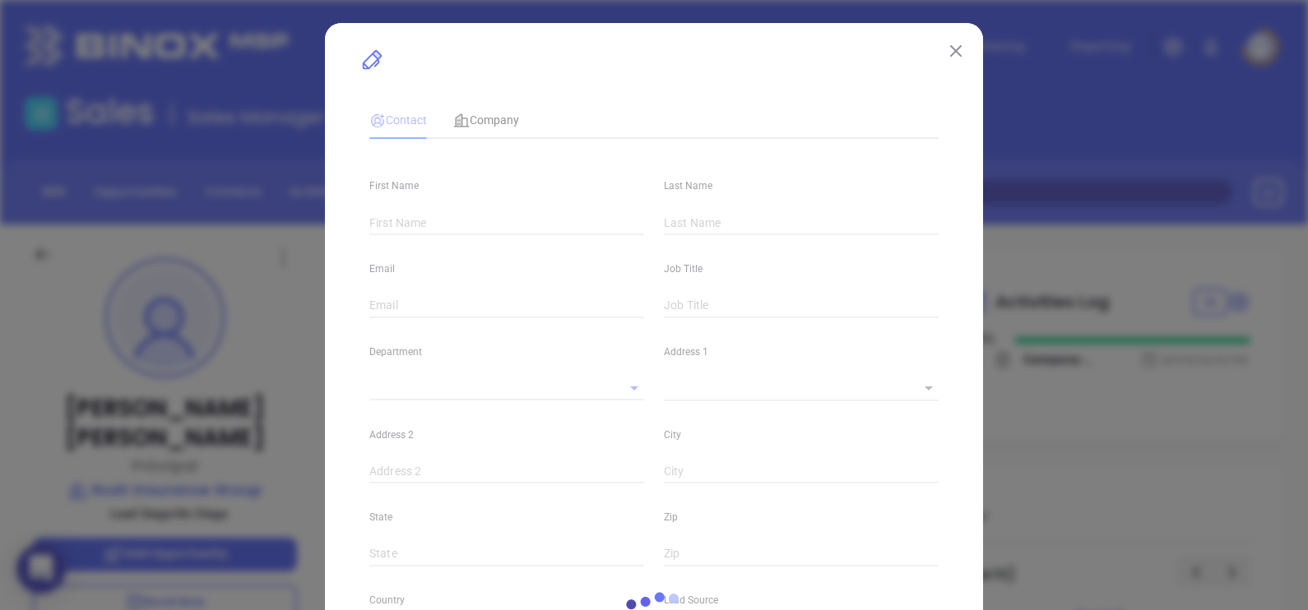
type input "1"
type input "Chicopee"
type input "MA"
type input "01020"
type input "[DOMAIN_NAME][URL]"
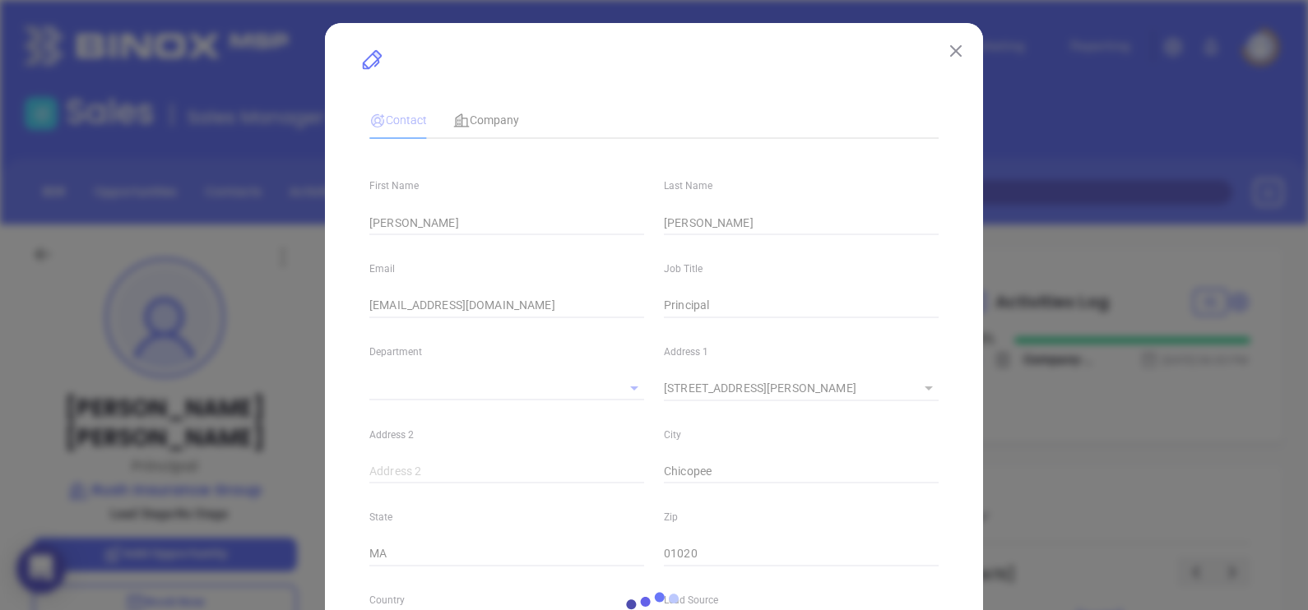
type input "Binox"
type input "[PHONE_NUMBER]"
type input "1"
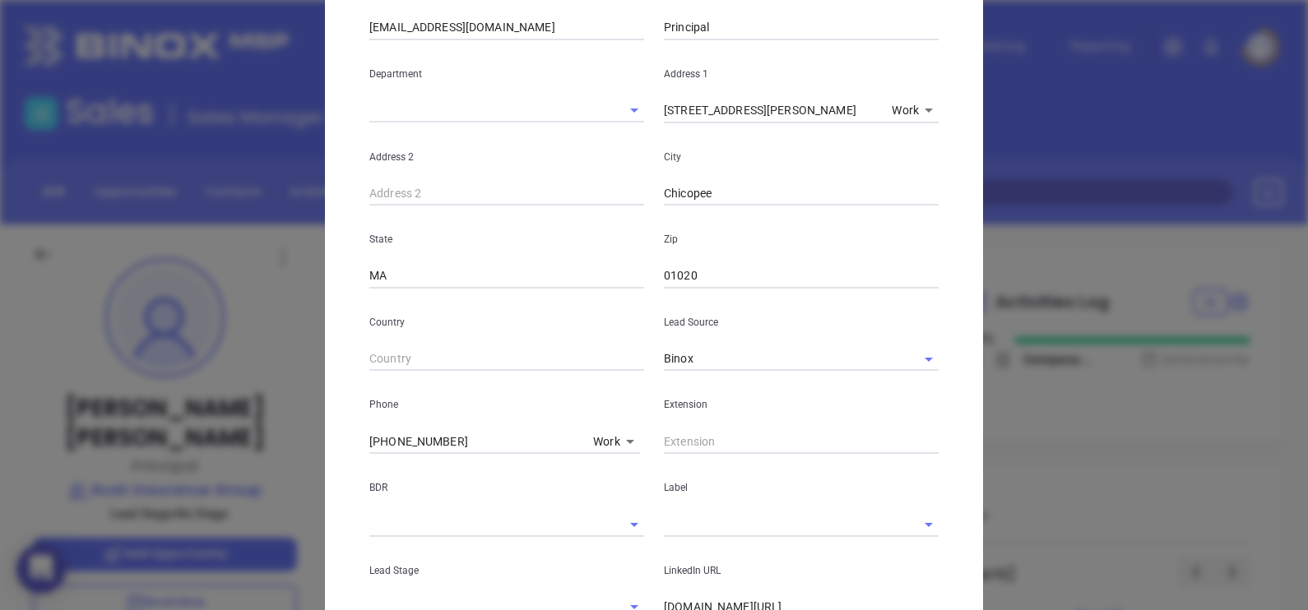
scroll to position [102, 0]
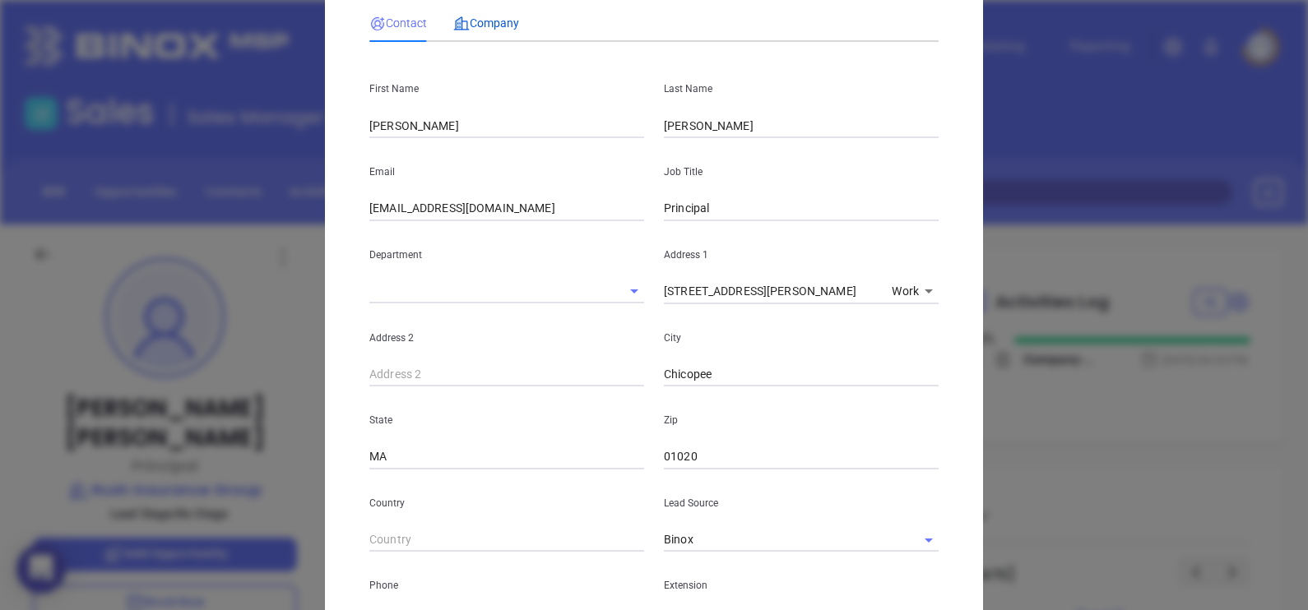
click at [489, 29] on span "Company" at bounding box center [486, 22] width 66 height 13
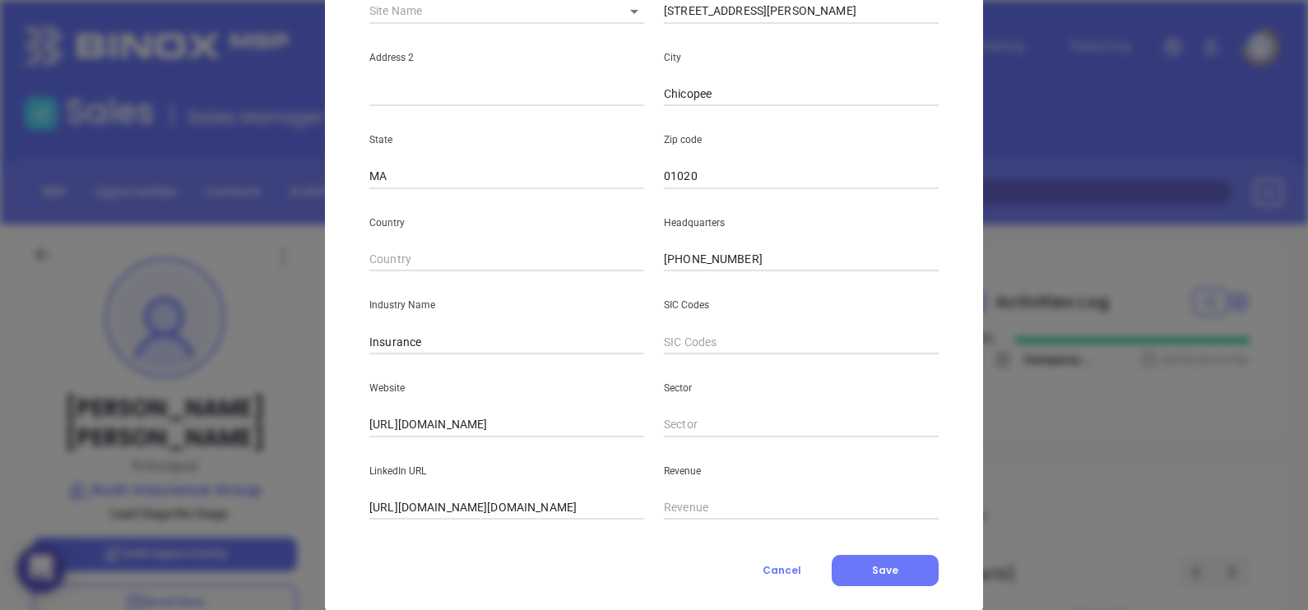
scroll to position [332, 0]
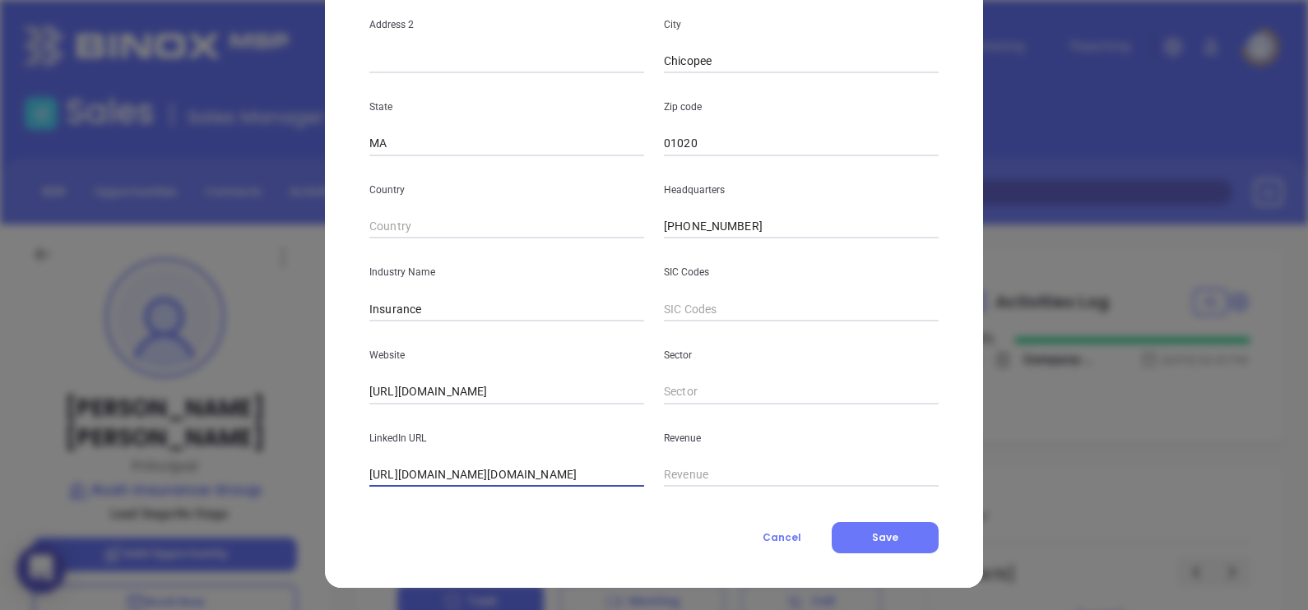
drag, startPoint x: 401, startPoint y: 472, endPoint x: 205, endPoint y: 482, distance: 196.8
click at [205, 482] on div "[PERSON_NAME] Contact Company First Name [PERSON_NAME] Last Name [PERSON_NAME] …" at bounding box center [654, 305] width 1308 height 610
type input "[DOMAIN_NAME][URL][DOMAIN_NAME]"
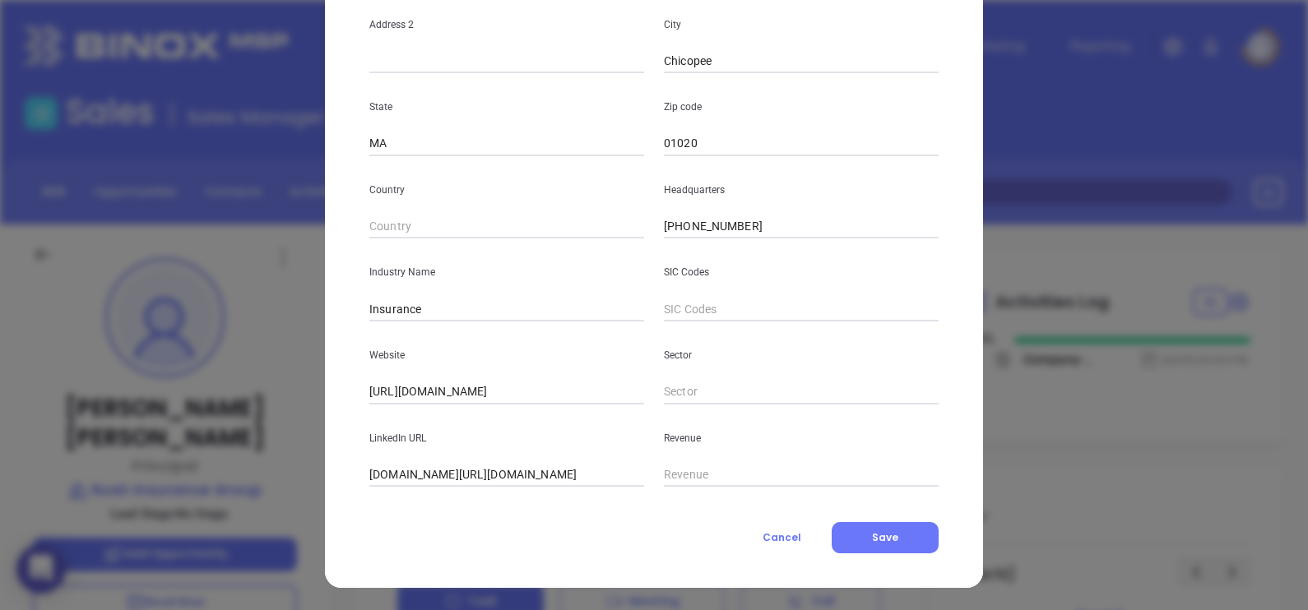
click at [515, 478] on input "[DOMAIN_NAME][URL][DOMAIN_NAME]" at bounding box center [506, 475] width 275 height 25
click at [515, 477] on input "[DOMAIN_NAME][URL][DOMAIN_NAME]" at bounding box center [506, 475] width 275 height 25
paste input "[DOMAIN_NAME][URL]"
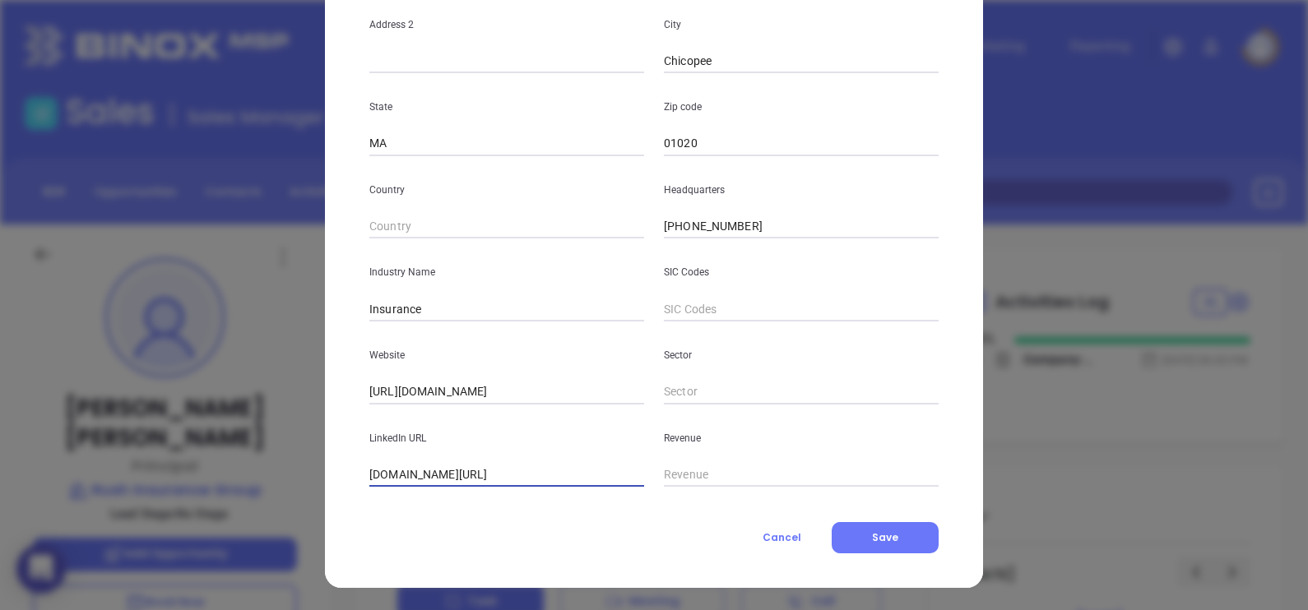
type input "[DOMAIN_NAME][URL]"
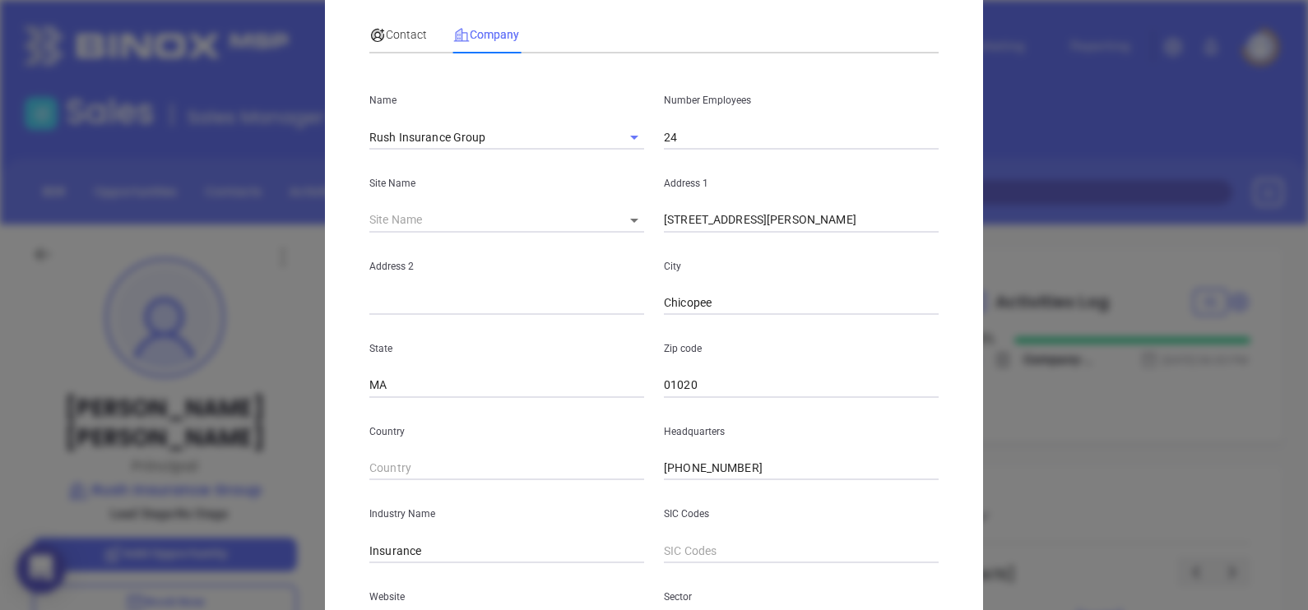
scroll to position [0, 0]
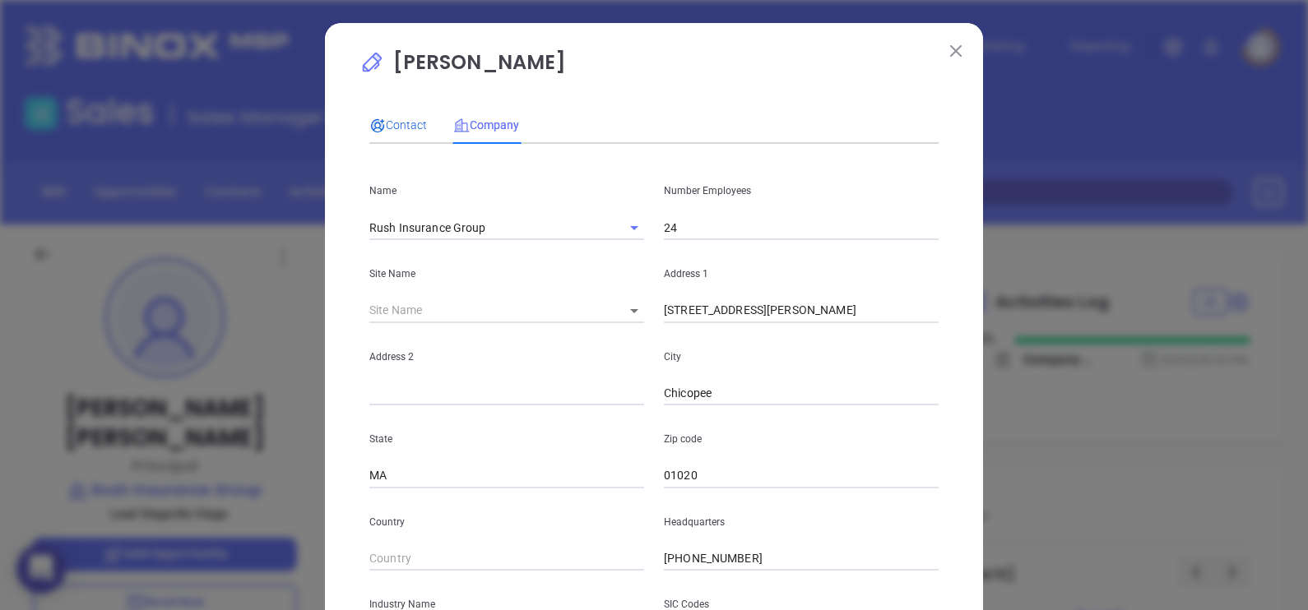
click at [398, 132] on div "Contact" at bounding box center [398, 125] width 58 height 18
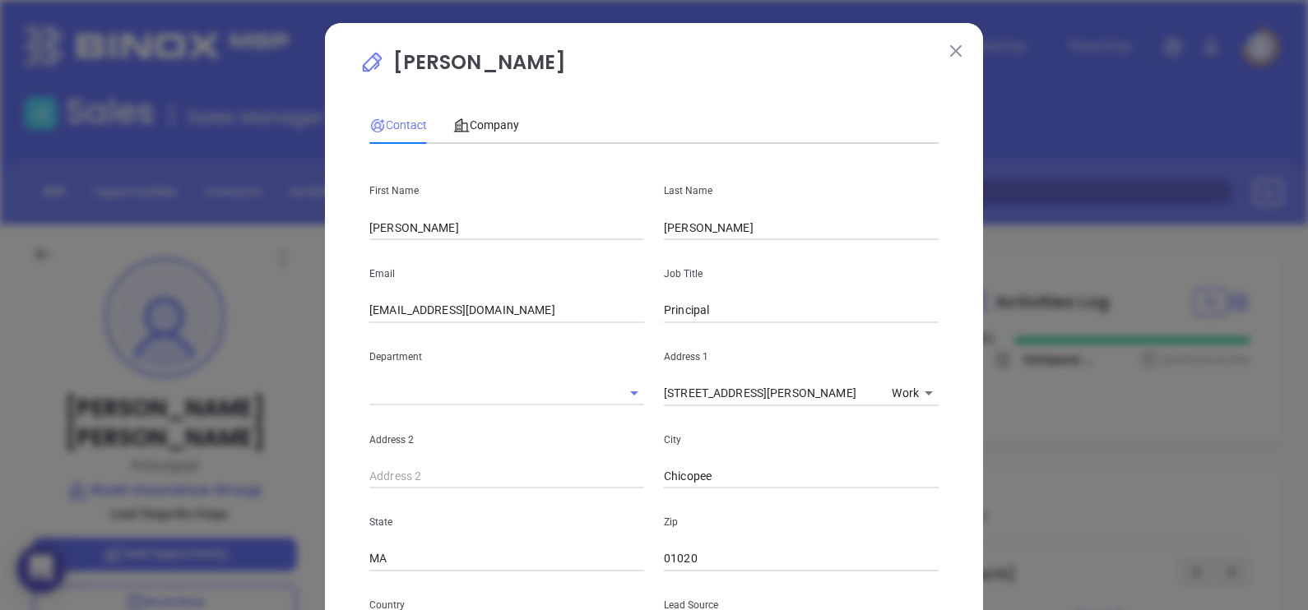
scroll to position [617, 0]
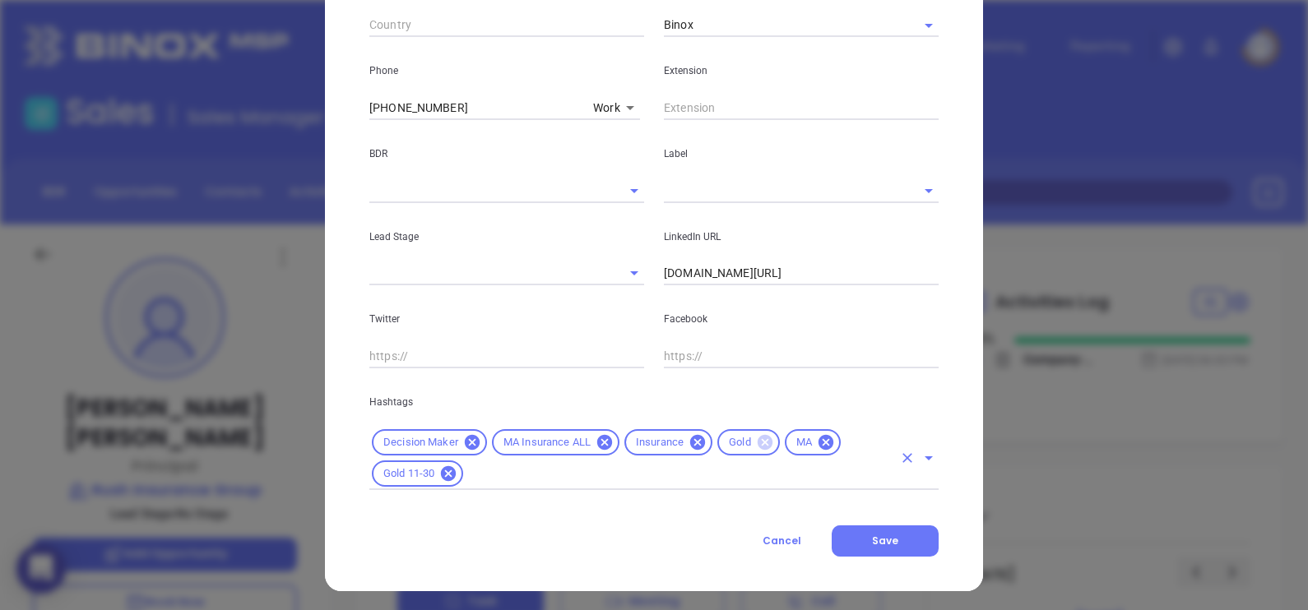
click at [758, 439] on icon at bounding box center [765, 442] width 15 height 15
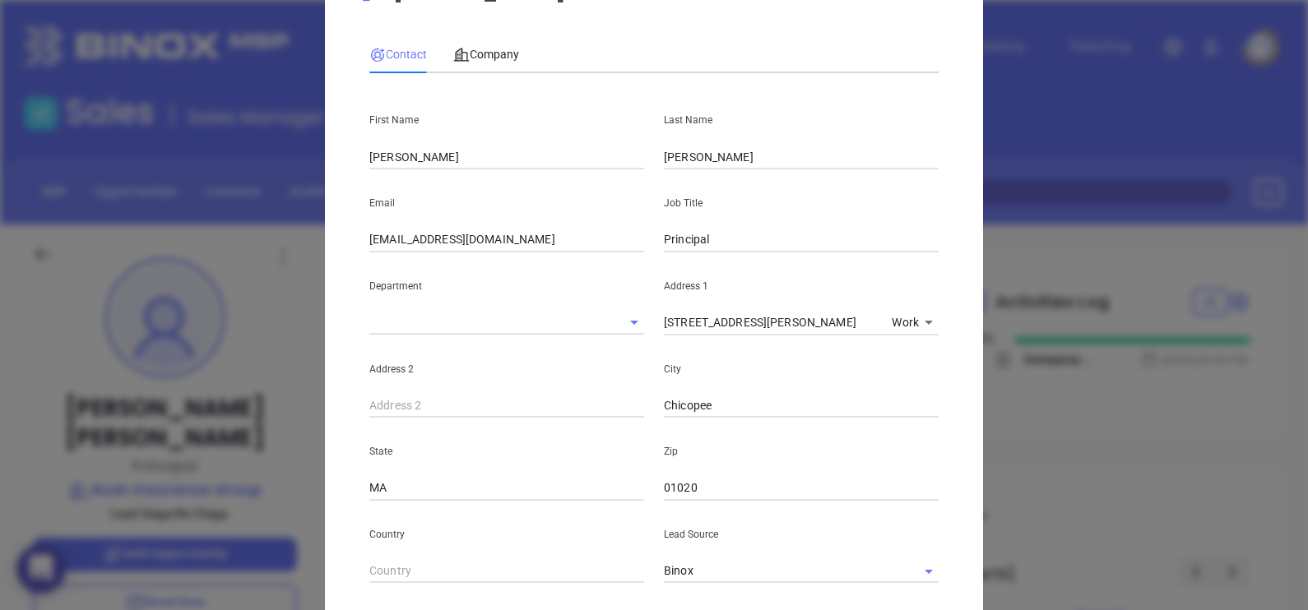
scroll to position [0, 0]
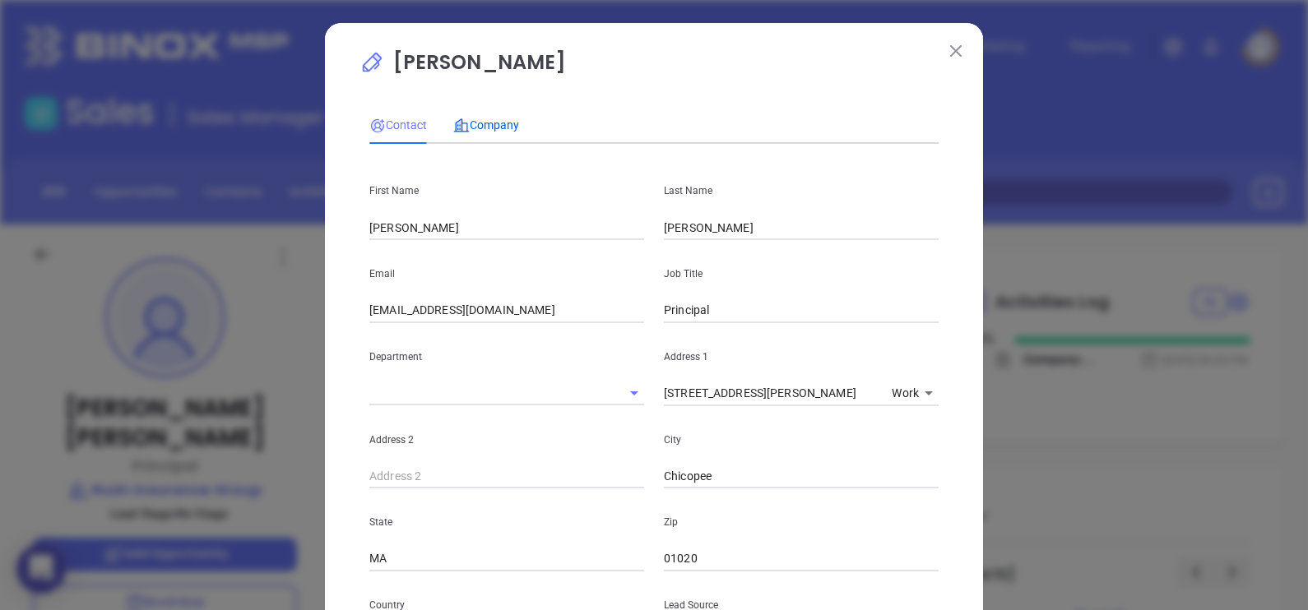
click at [489, 118] on span "Company" at bounding box center [486, 124] width 66 height 13
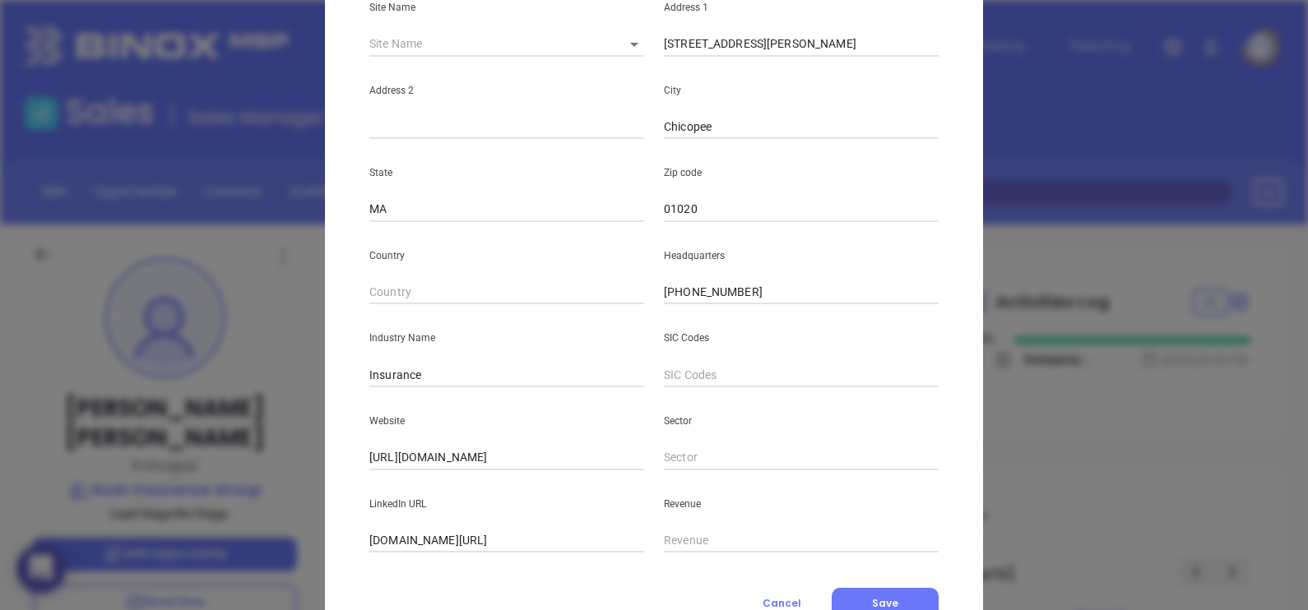
scroll to position [332, 0]
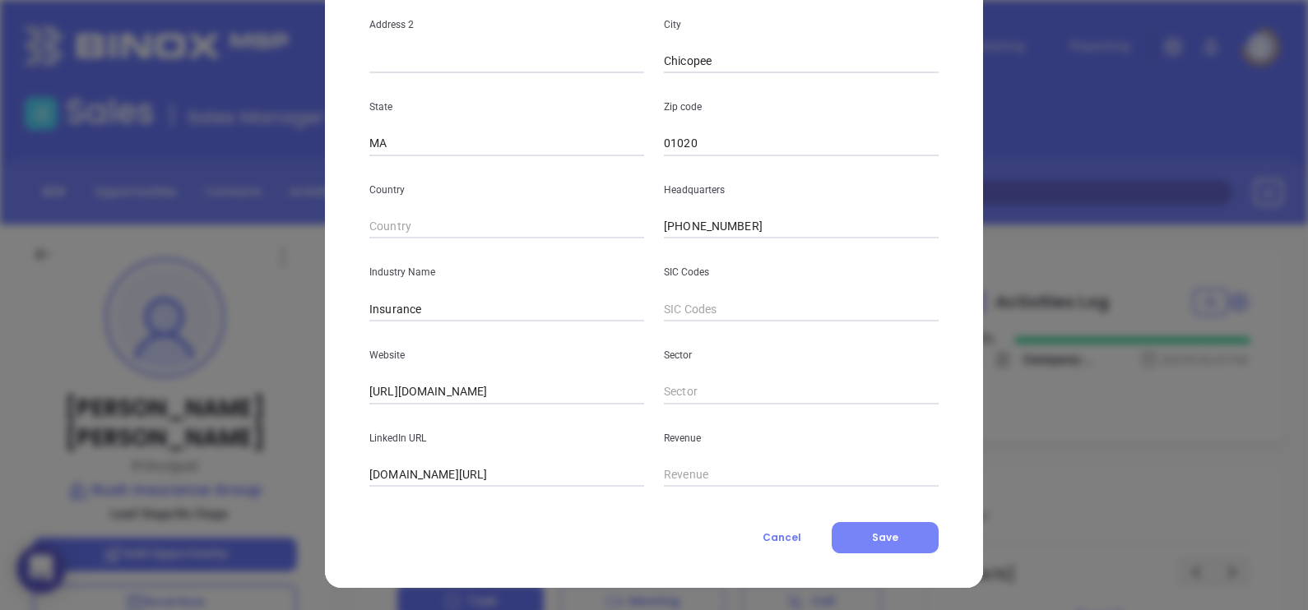
click at [894, 536] on button "Save" at bounding box center [885, 537] width 107 height 31
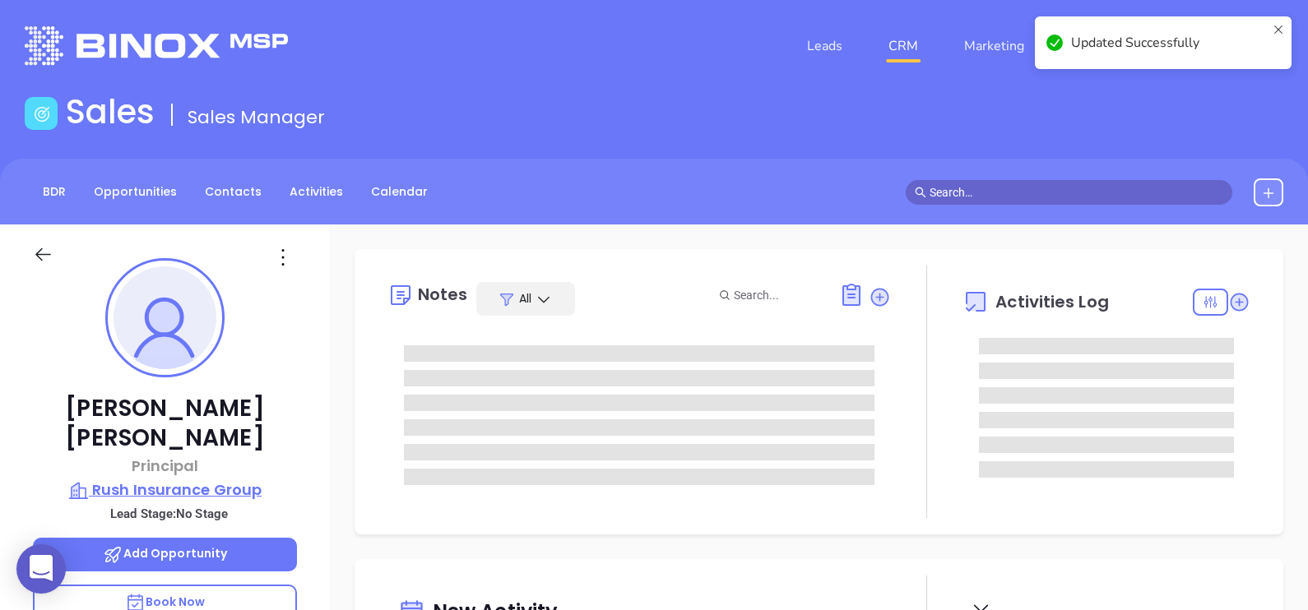
click at [218, 479] on p "Rush Insurance Group" at bounding box center [165, 490] width 264 height 23
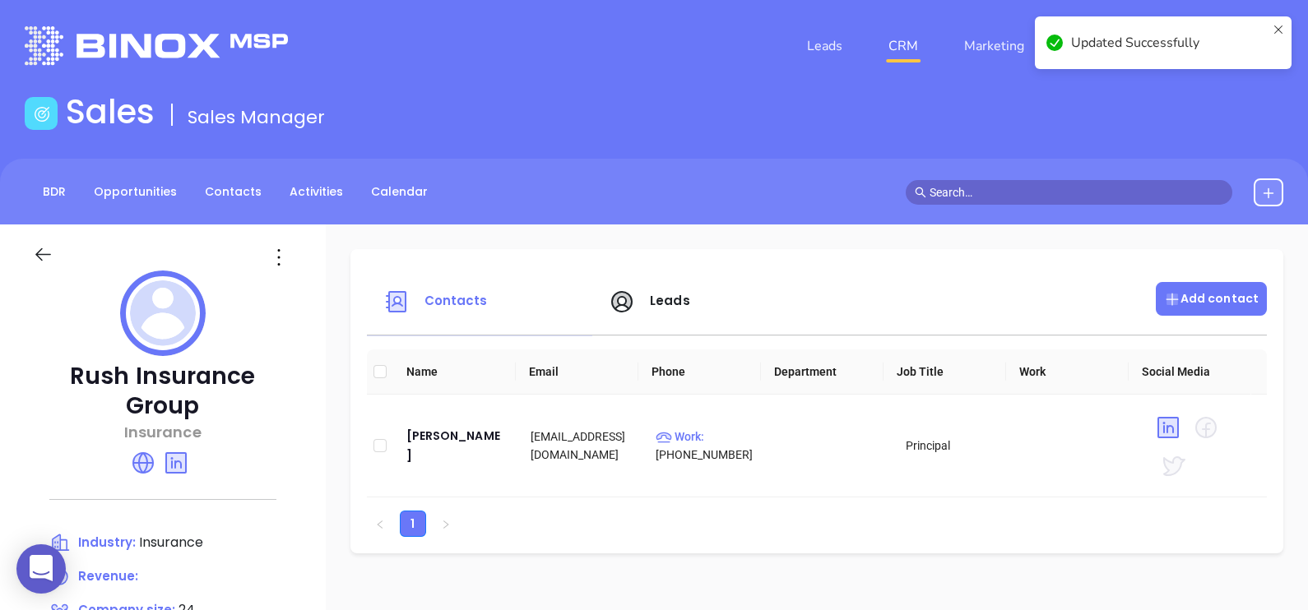
click at [1175, 302] on p "Add contact" at bounding box center [1211, 298] width 95 height 17
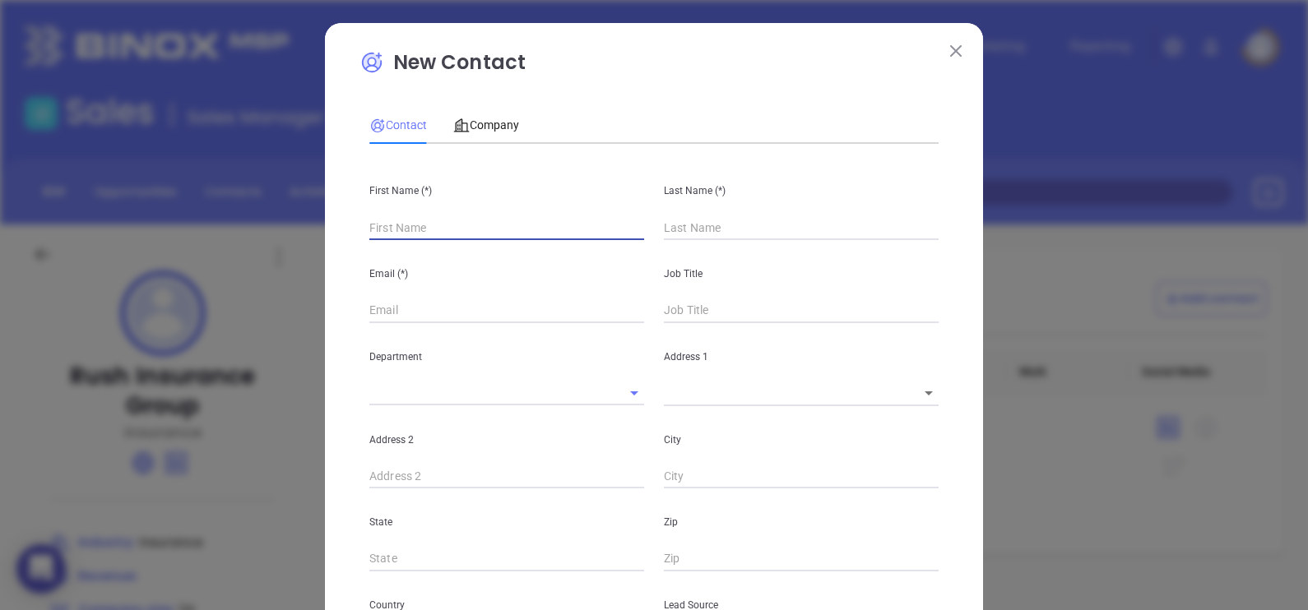
click at [454, 228] on input "text" at bounding box center [506, 228] width 275 height 25
type input "Fourth Phone Call"
type input "1"
click at [421, 207] on div "First Name (*)" at bounding box center [506, 198] width 294 height 83
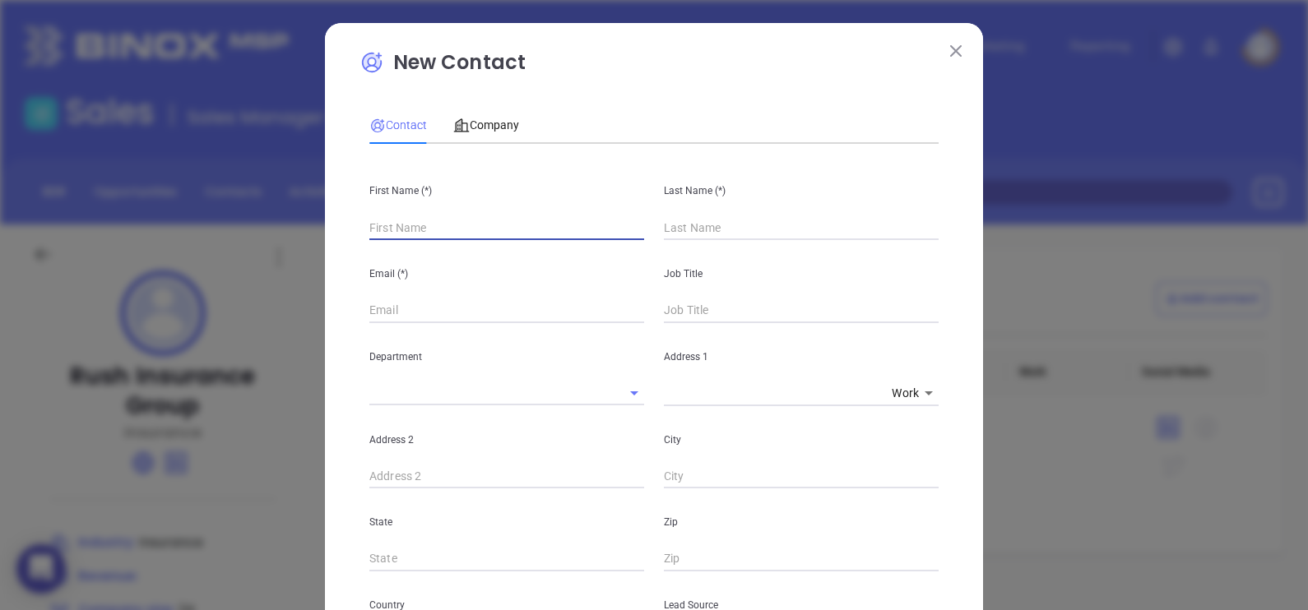
click at [436, 225] on input "text" at bounding box center [506, 228] width 275 height 25
type input "[PERSON_NAME]"
click at [411, 314] on input "text" at bounding box center [506, 311] width 275 height 25
paste input "[EMAIL_ADDRESS][DOMAIN_NAME]"
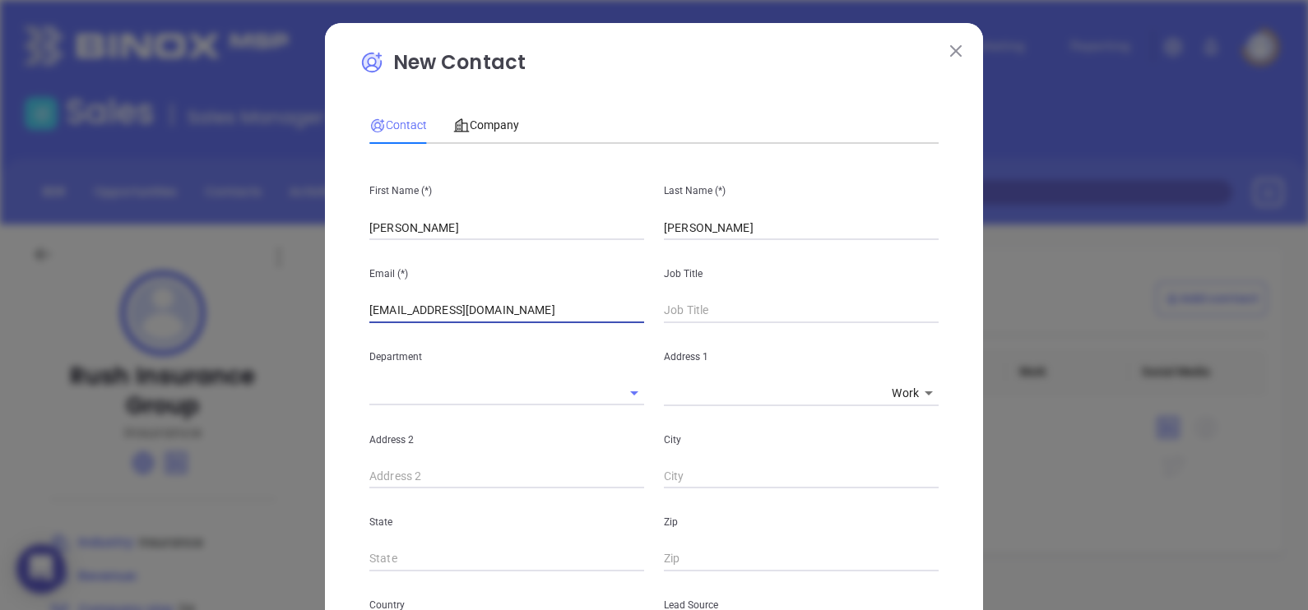
type input "[EMAIL_ADDRESS][DOMAIN_NAME]"
click at [760, 320] on input "text" at bounding box center [801, 311] width 275 height 25
type input "Producer"
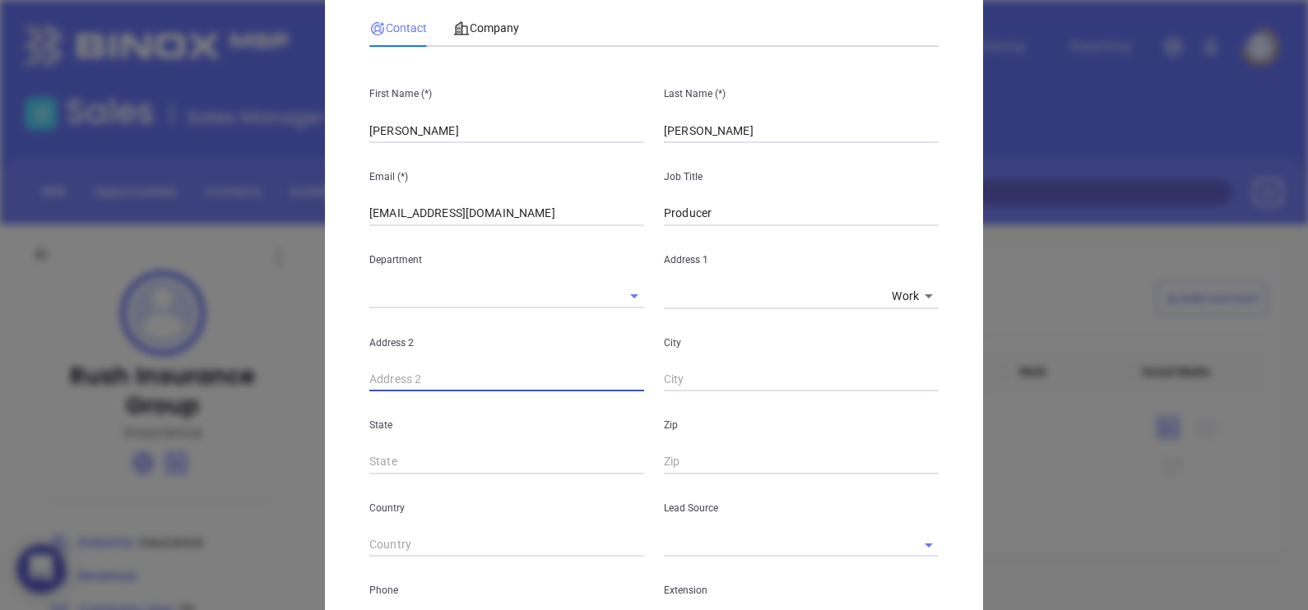
scroll to position [308, 0]
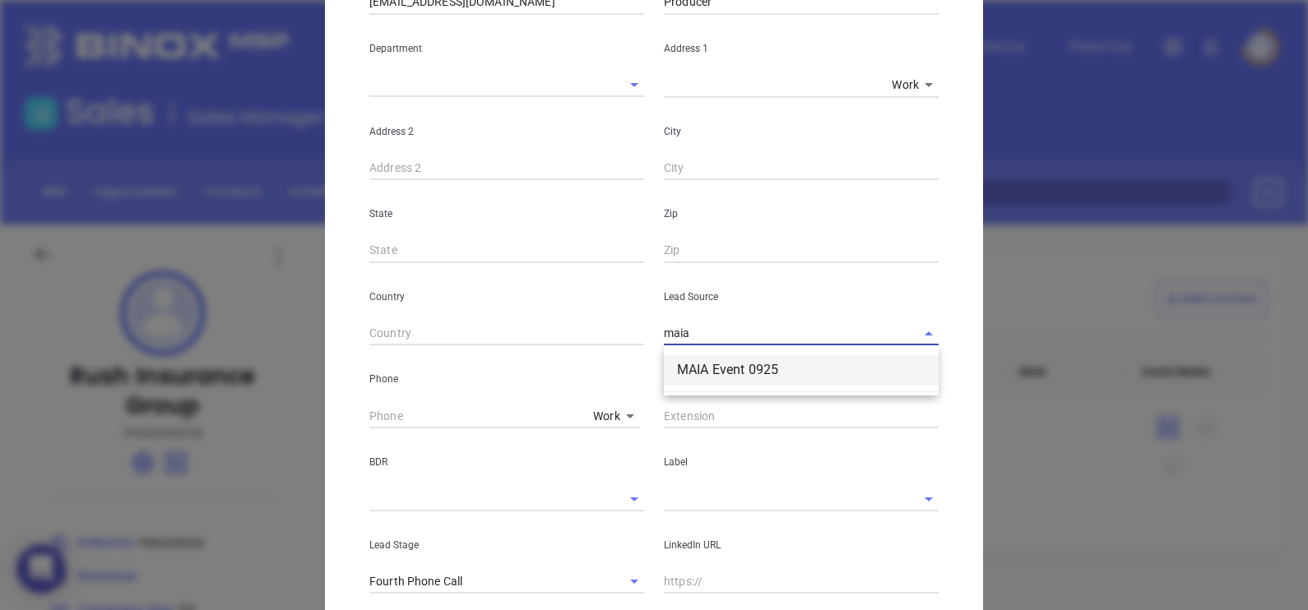
click at [732, 368] on li "MAIA Event 0925" at bounding box center [801, 370] width 275 height 30
type input "MAIA Event 0925"
type input "( ) -"
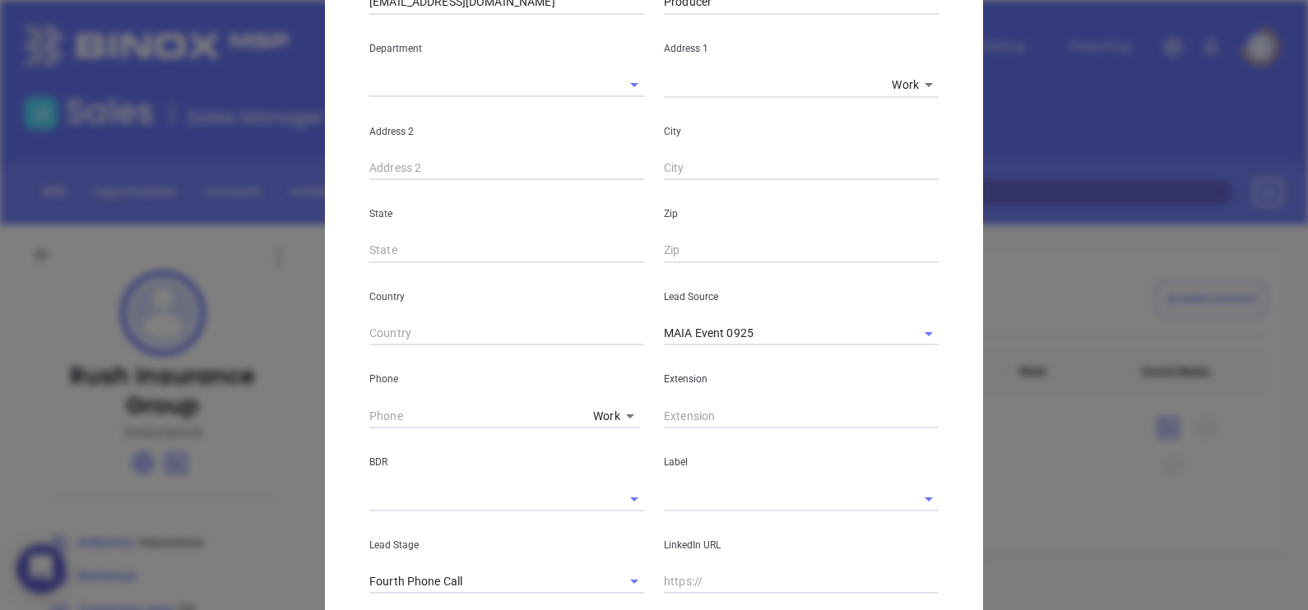
click at [387, 419] on input "text" at bounding box center [477, 416] width 217 height 25
paste input "413) 532-3291"
type input "[PHONE_NUMBER]"
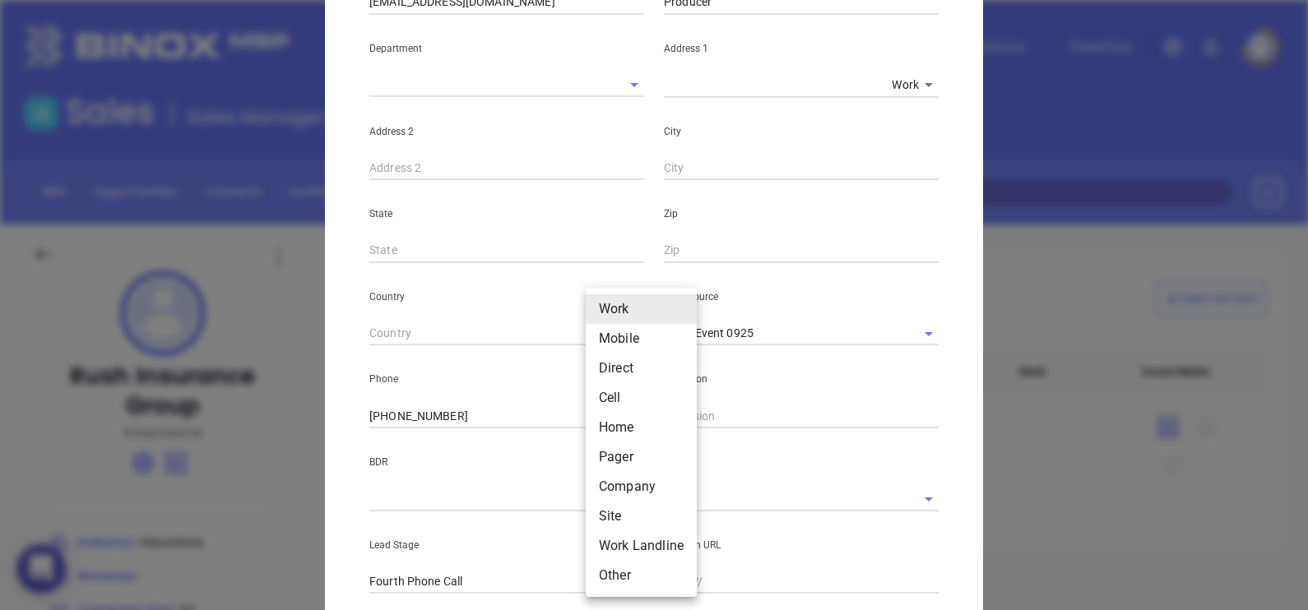
click at [616, 424] on body "0 Leads CRM Marketing Reporting Financial Leads Leads Sales Sales Manager BDR O…" at bounding box center [654, 305] width 1308 height 610
click at [628, 361] on li "Direct" at bounding box center [641, 369] width 111 height 30
type input "3"
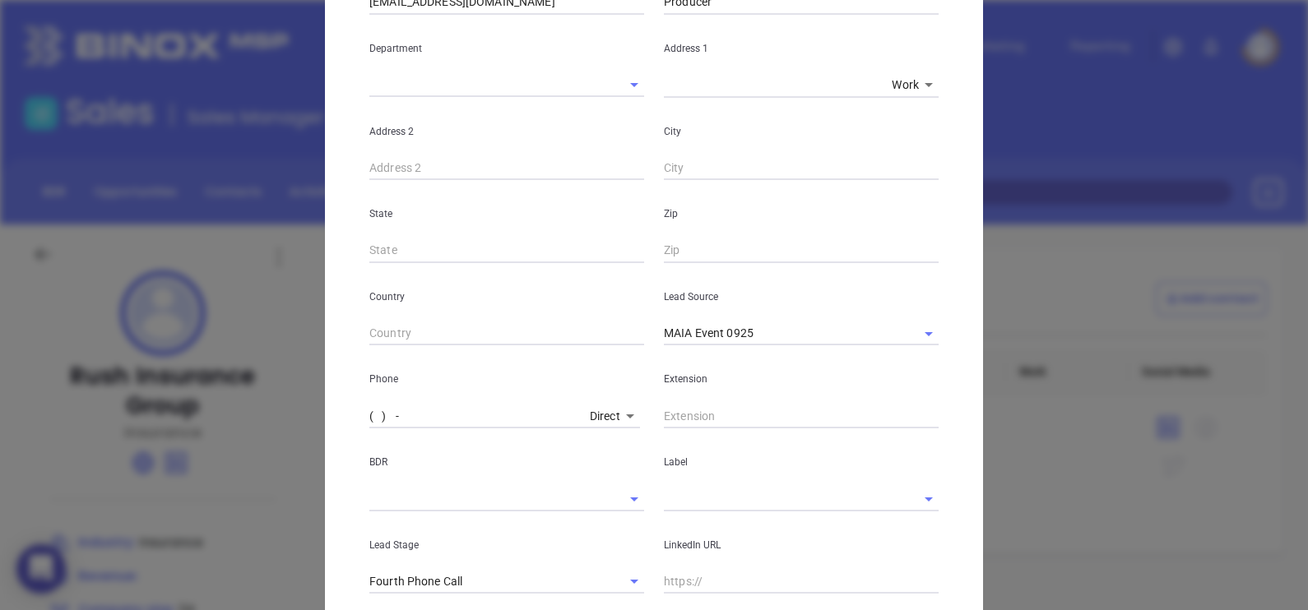
click at [369, 416] on input "( ) -" at bounding box center [476, 416] width 214 height 25
paste input "413) 356-0848"
type input "[PHONE_NUMBER]"
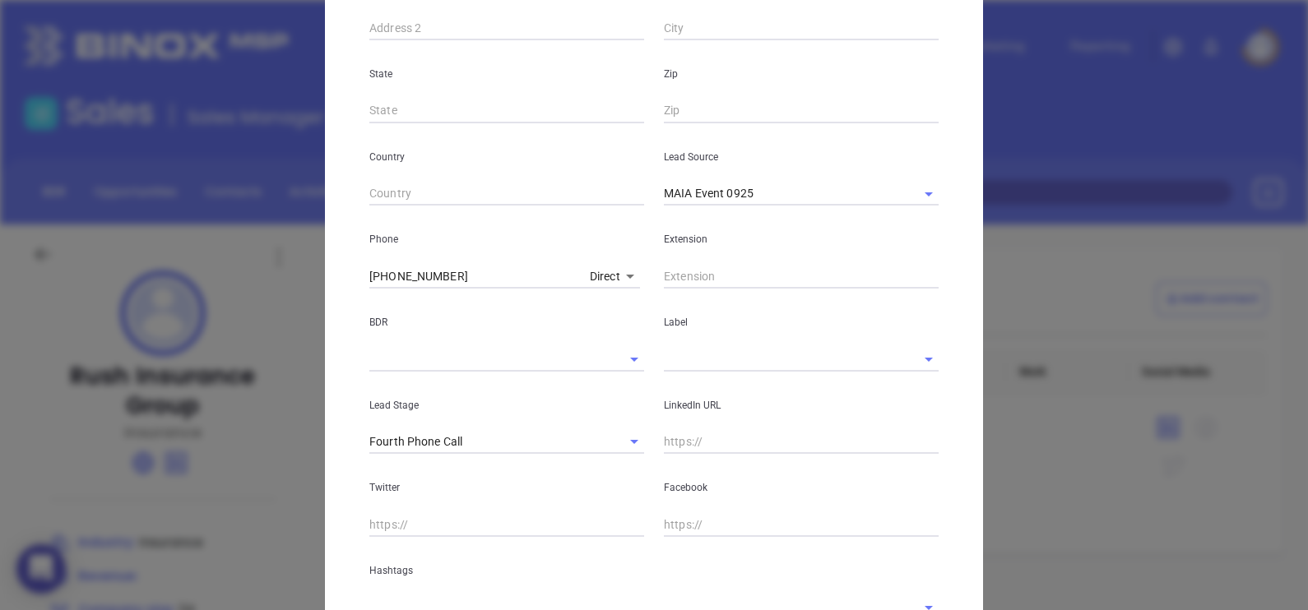
scroll to position [582, 0]
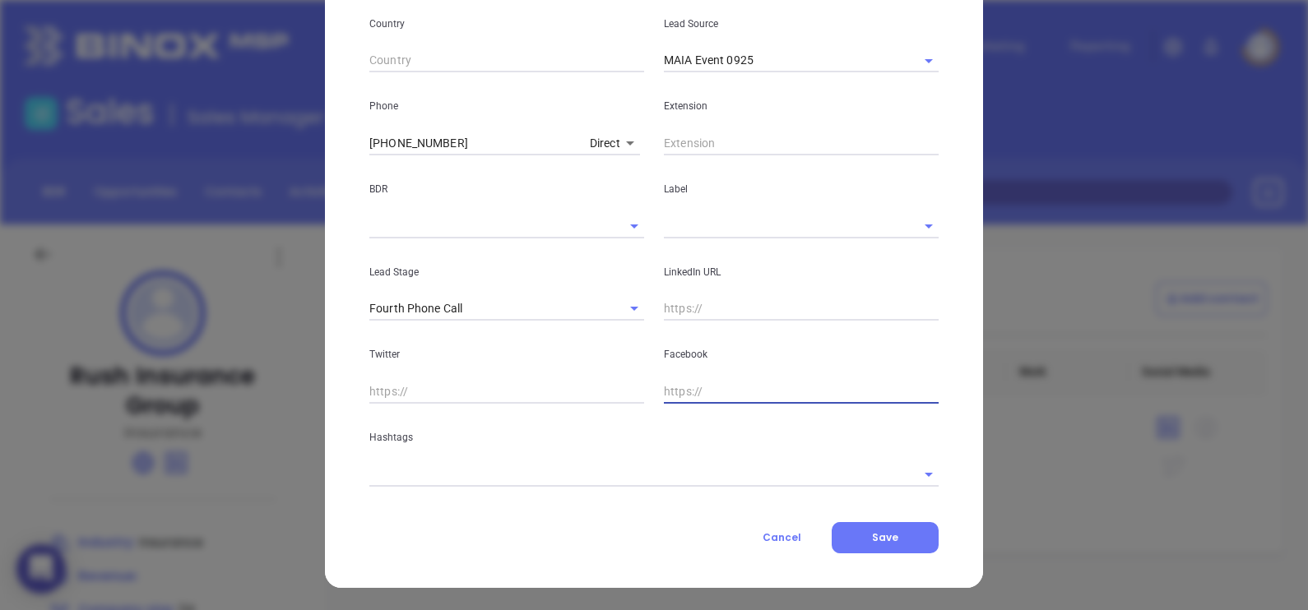
drag, startPoint x: 786, startPoint y: 384, endPoint x: 774, endPoint y: 391, distance: 13.3
click at [781, 387] on input "text" at bounding box center [801, 391] width 275 height 25
paste input "/[DOMAIN_NAME][URL]"
click at [664, 392] on input "/[DOMAIN_NAME][URL]" at bounding box center [801, 391] width 275 height 25
type input "[DOMAIN_NAME][URL]"
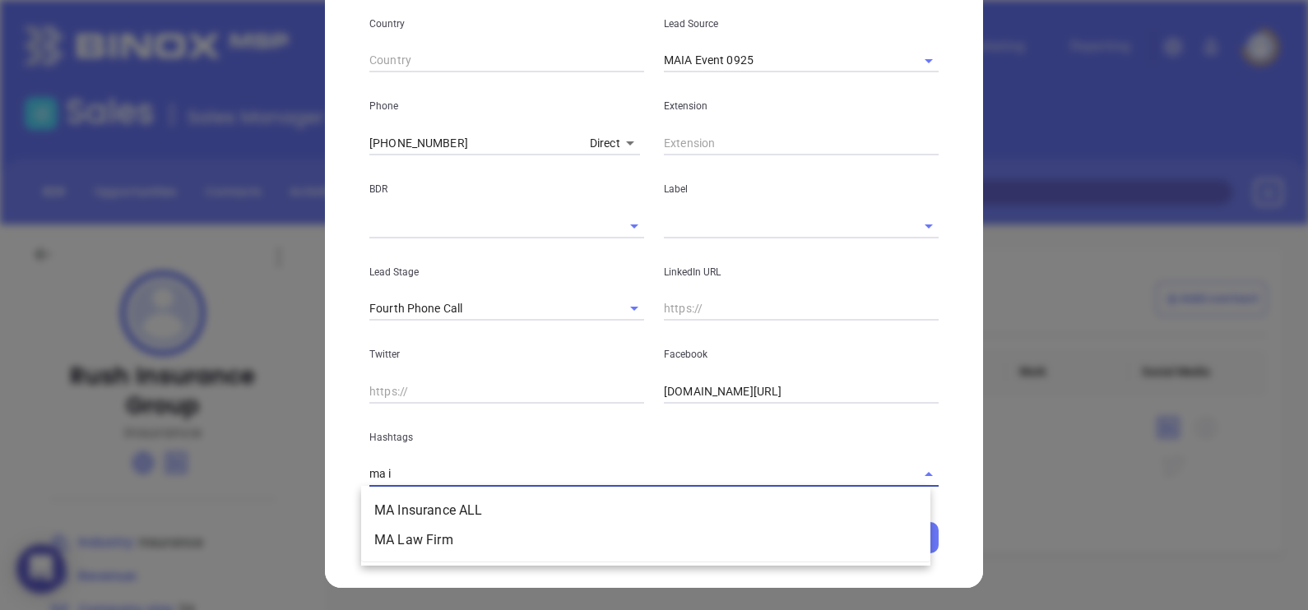
type input "ma in"
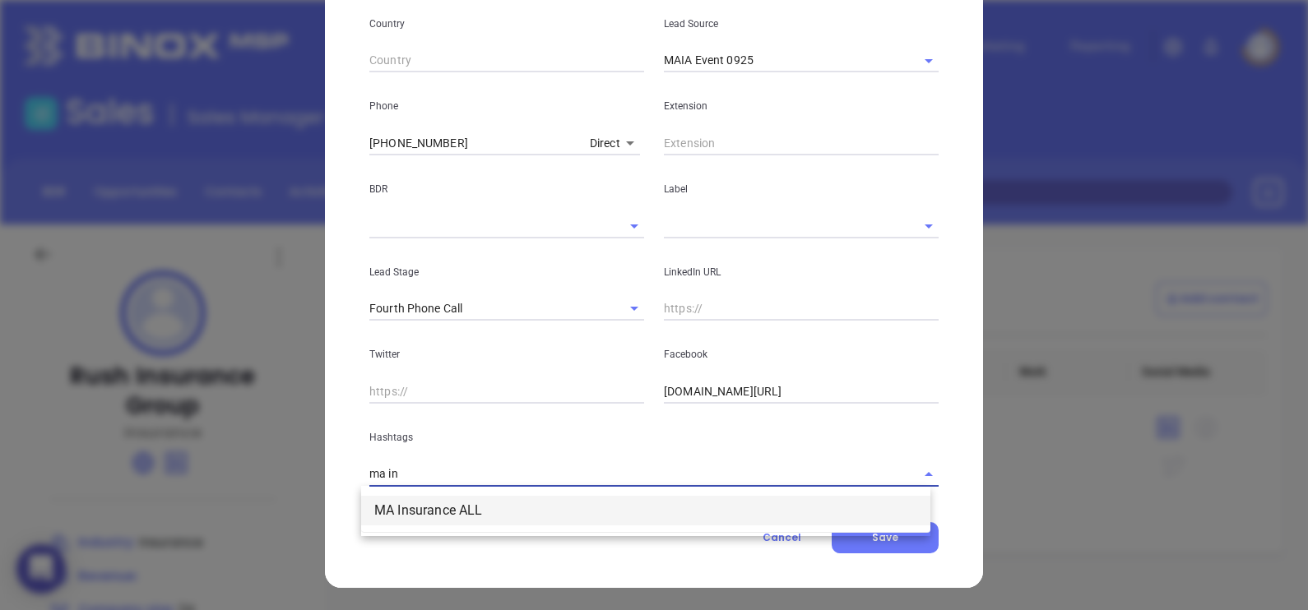
click at [596, 518] on li "MA Insurance ALL" at bounding box center [645, 511] width 569 height 30
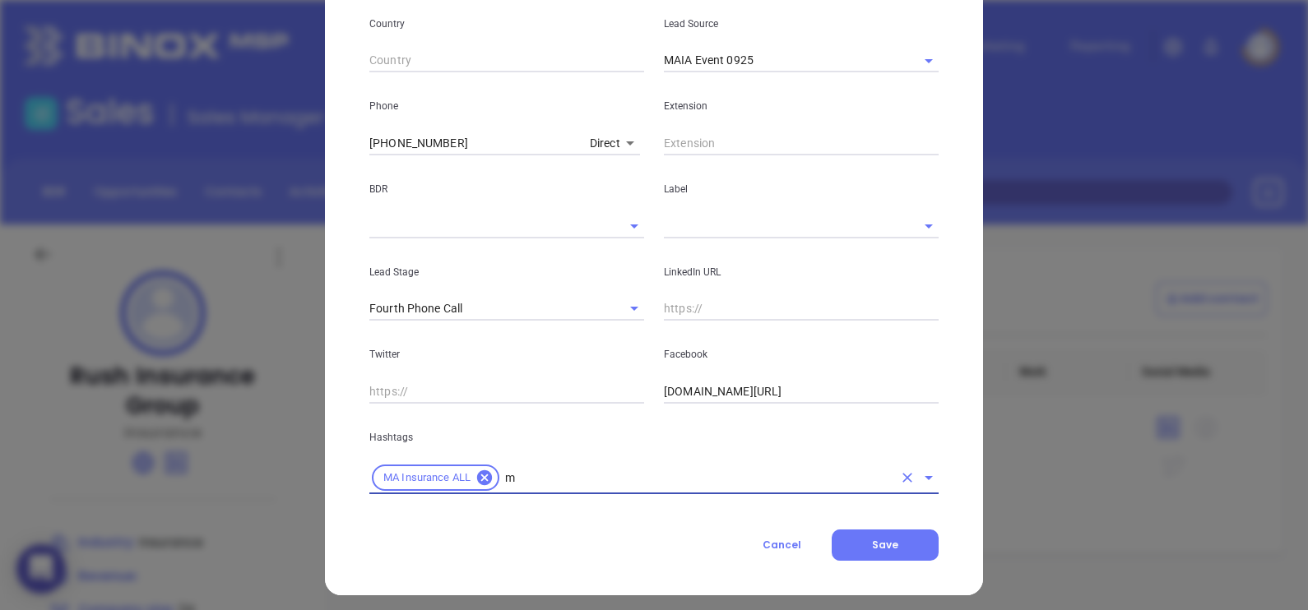
type input "ma"
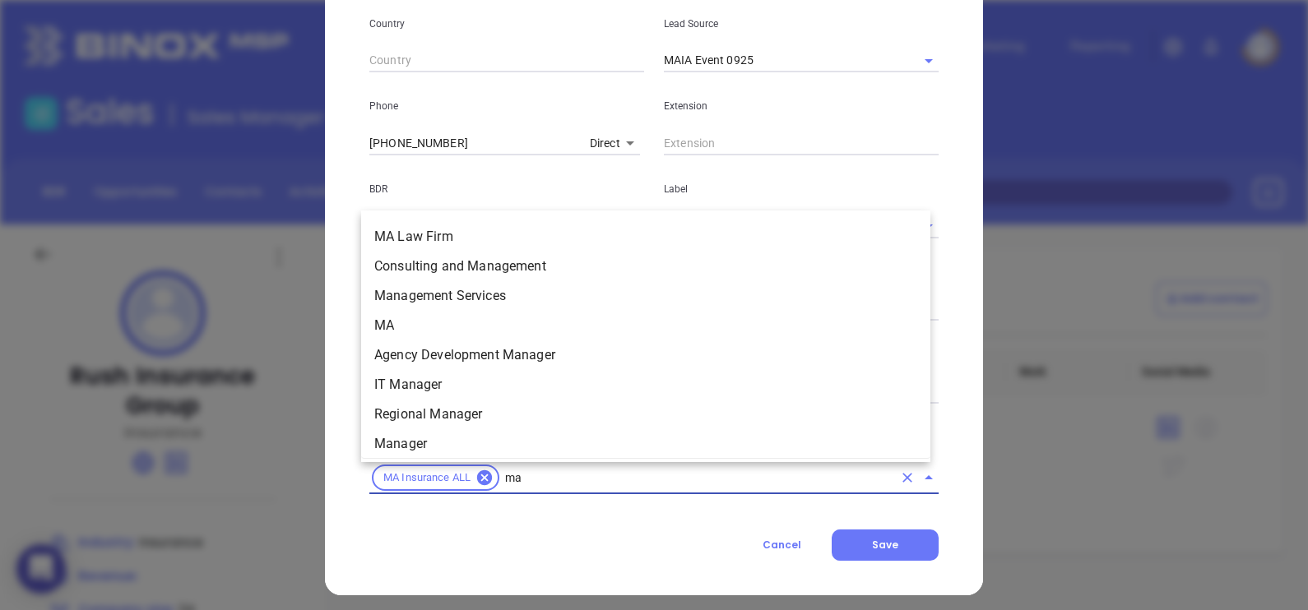
scroll to position [349, 0]
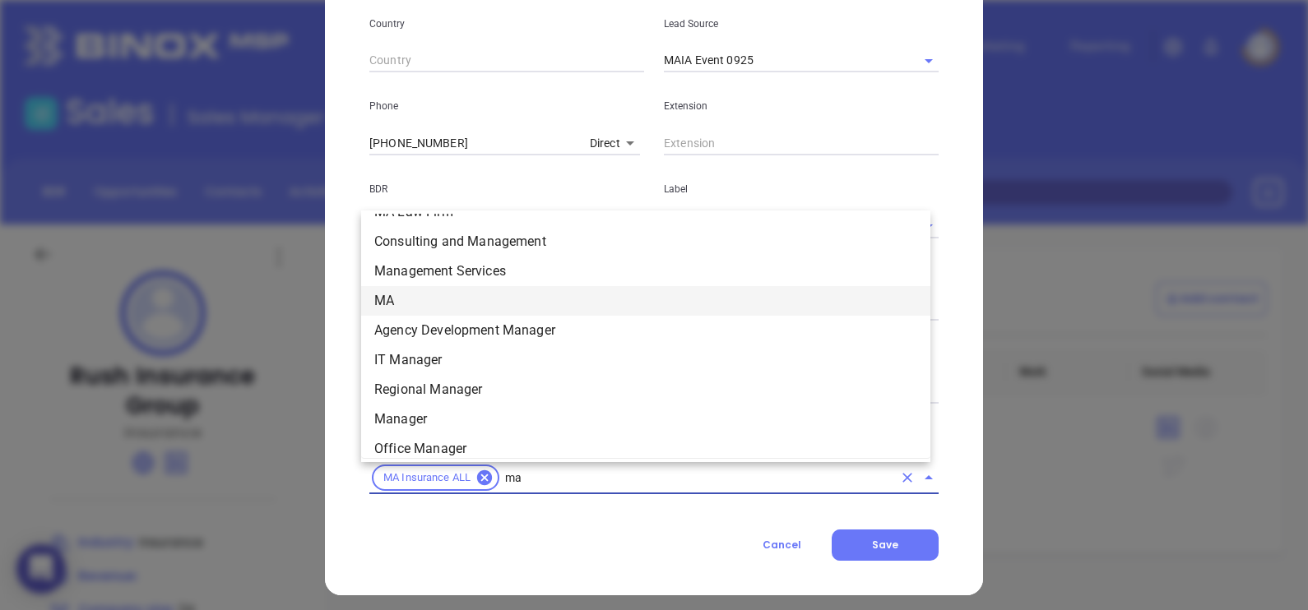
click at [481, 290] on li "MA" at bounding box center [645, 301] width 569 height 30
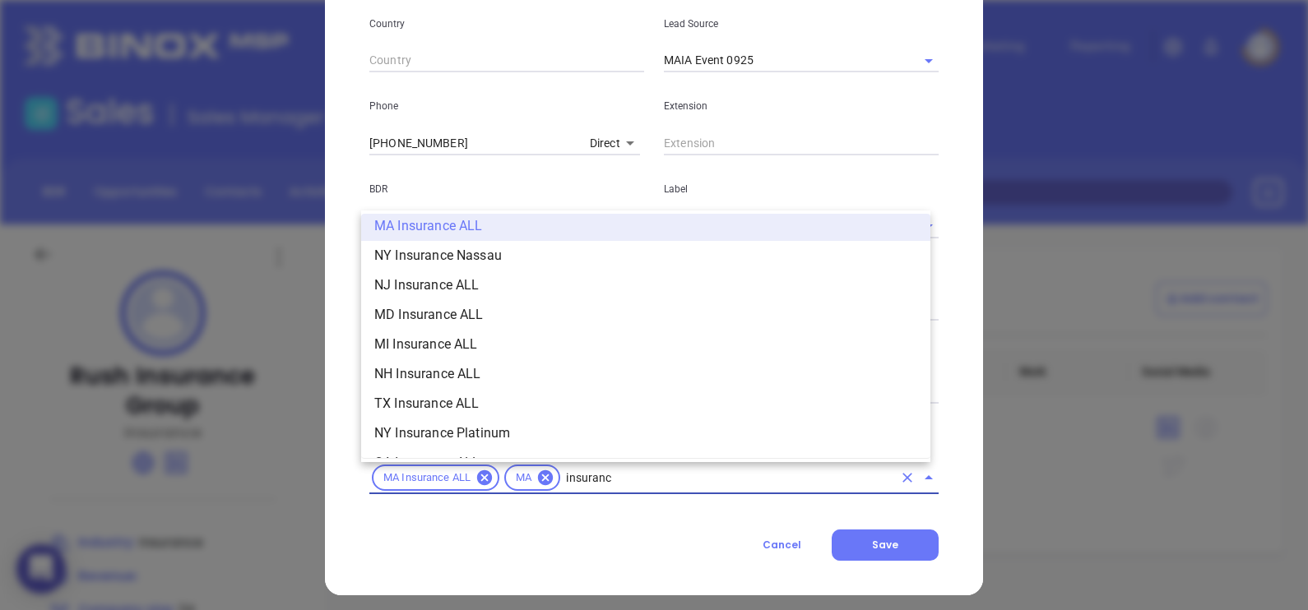
type input "insurance"
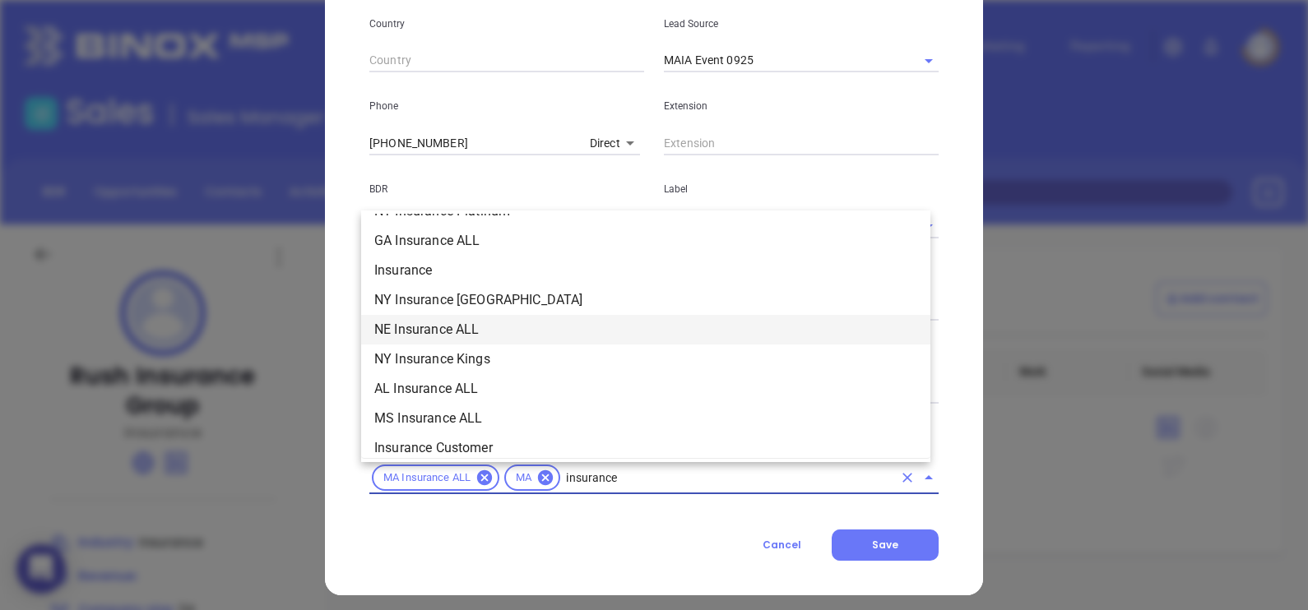
scroll to position [645, 0]
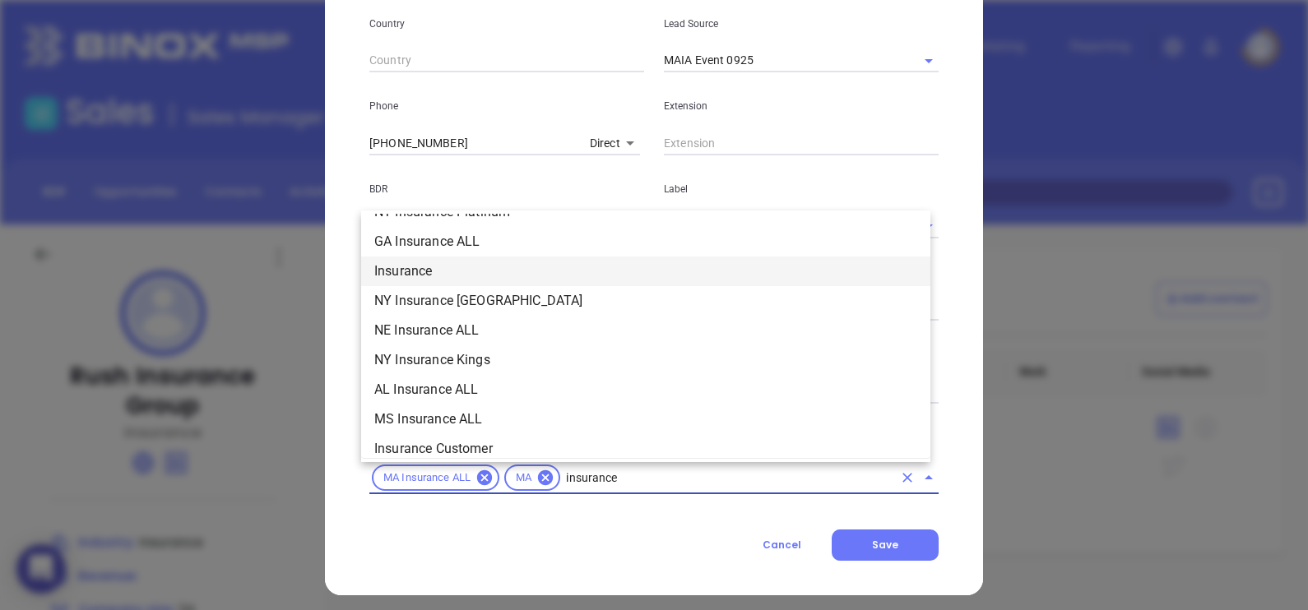
click at [448, 276] on li "Insurance" at bounding box center [645, 272] width 569 height 30
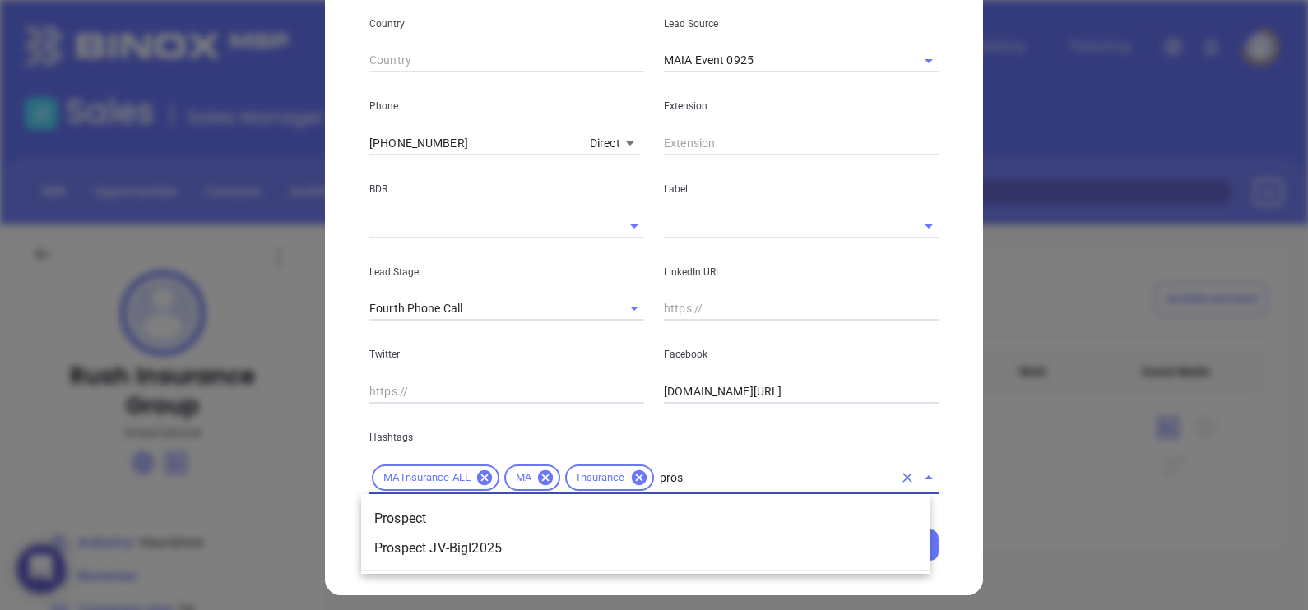
type input "prosp"
click at [466, 511] on li "Prospect" at bounding box center [645, 519] width 569 height 30
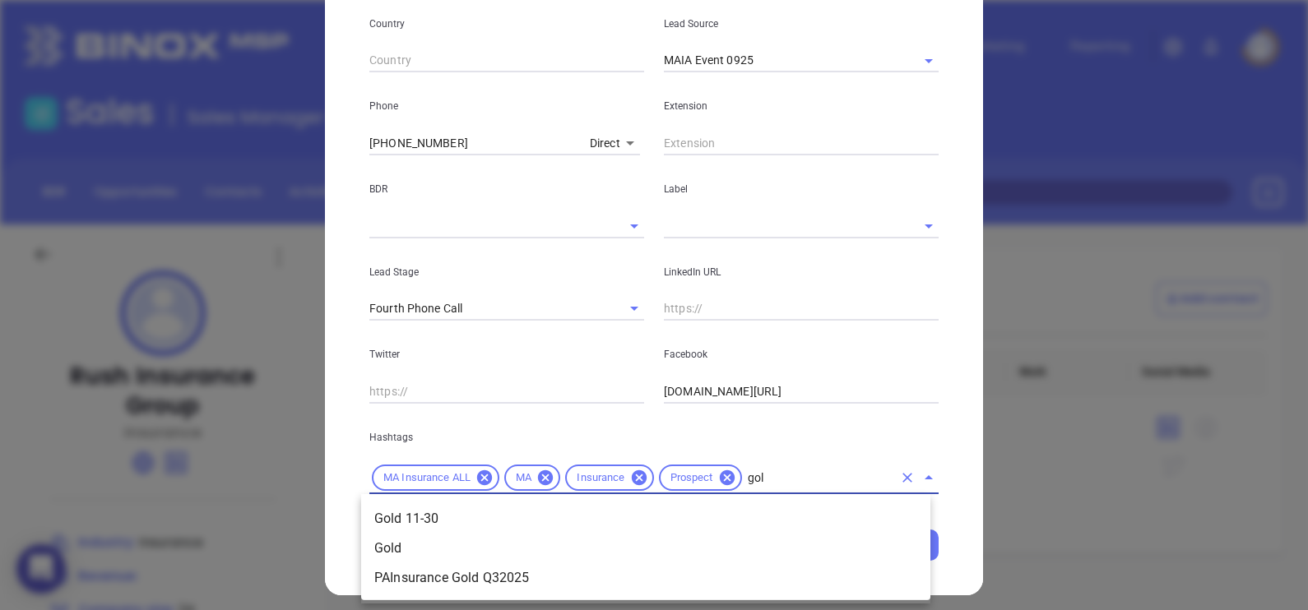
type input "gold"
click at [623, 522] on li "Gold 11-30" at bounding box center [645, 519] width 569 height 30
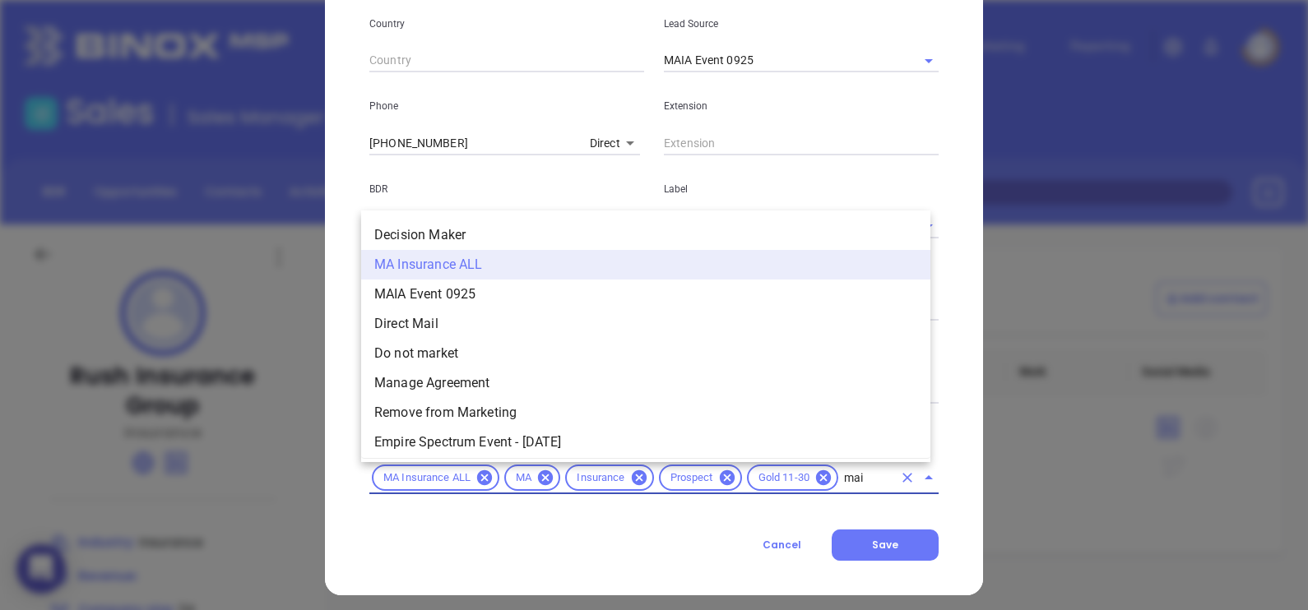
type input "maia"
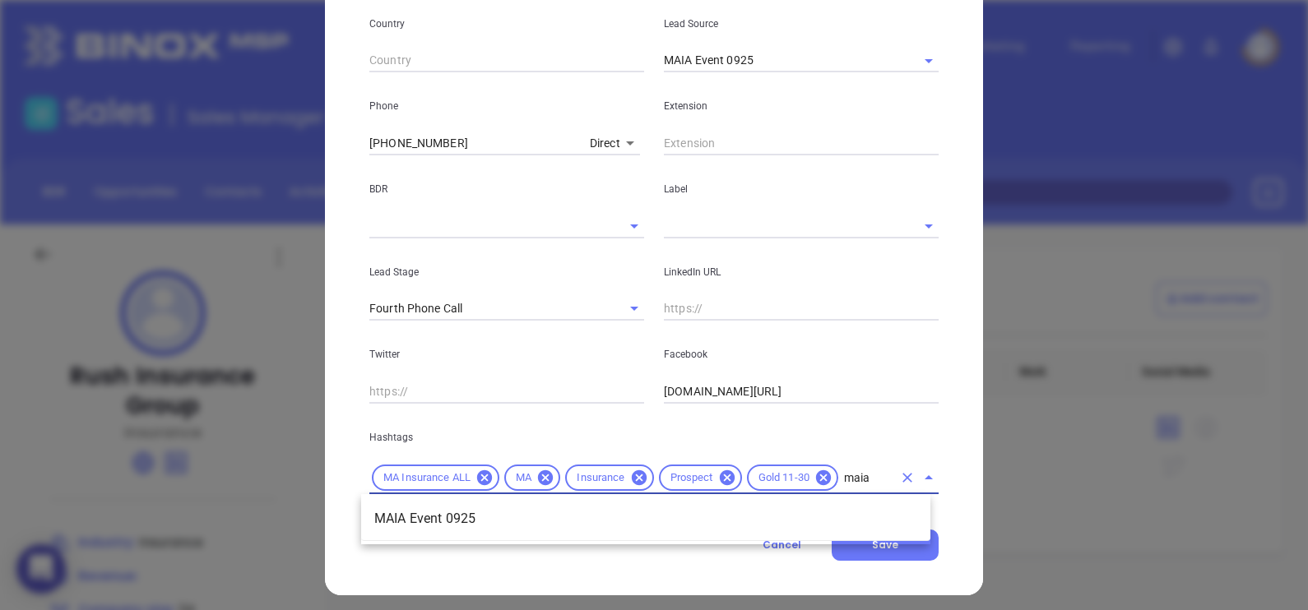
click at [620, 523] on li "MAIA Event 0925" at bounding box center [645, 519] width 569 height 30
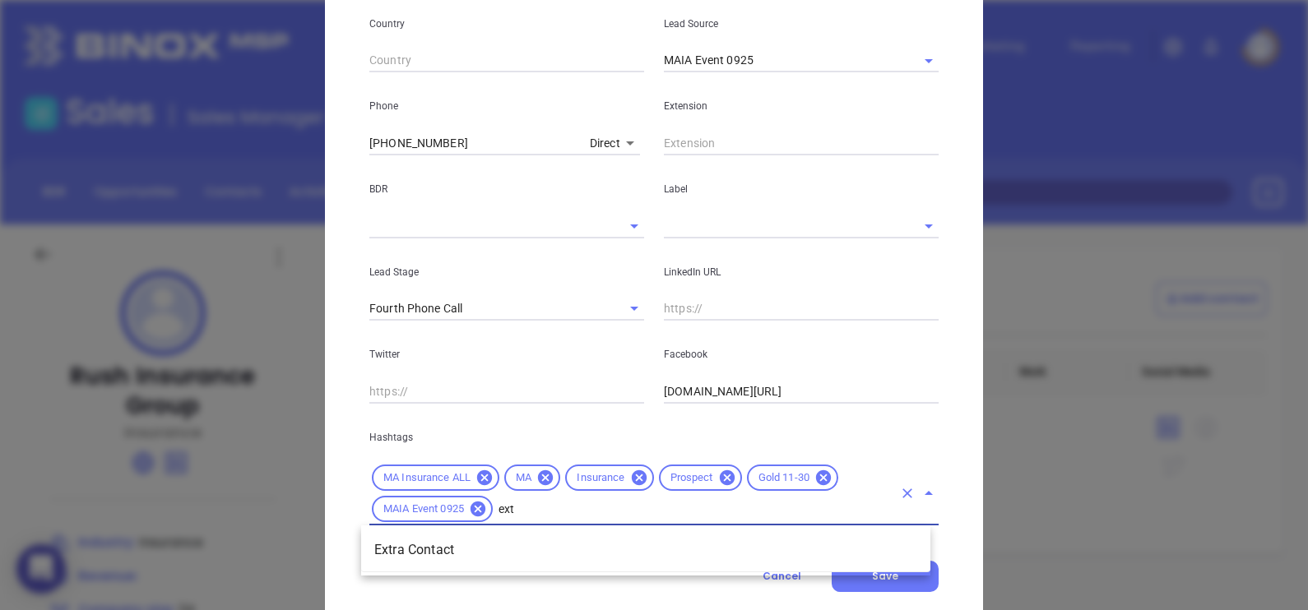
type input "extr"
click at [523, 560] on li "Extra Contact" at bounding box center [645, 551] width 569 height 30
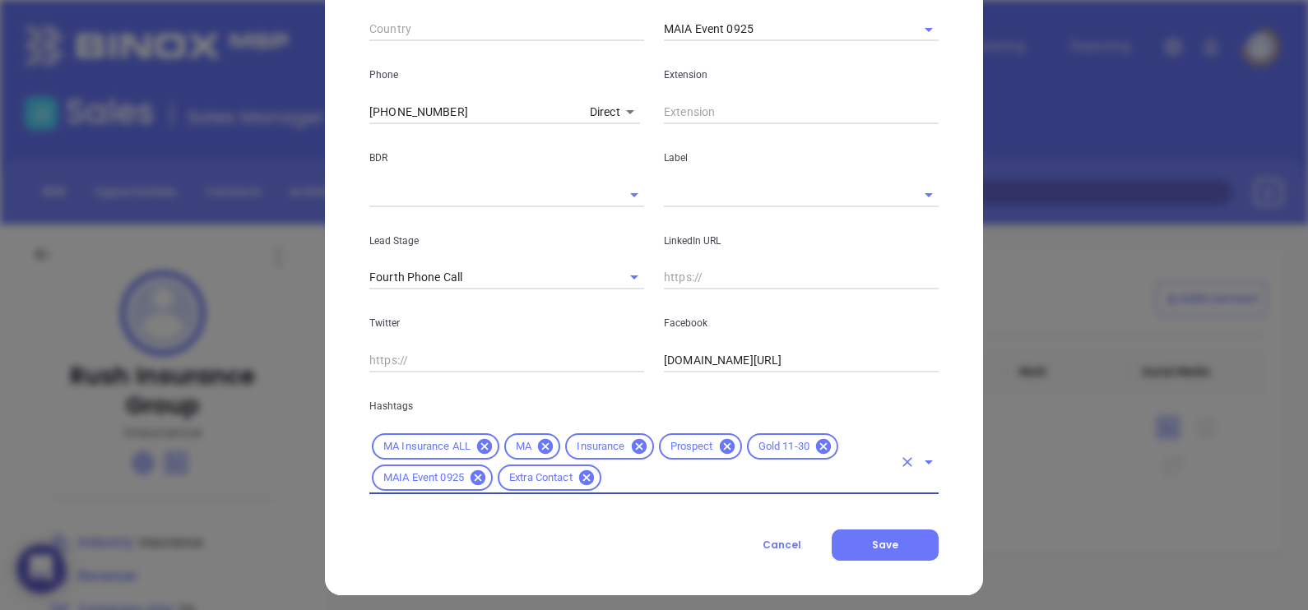
scroll to position [617, 0]
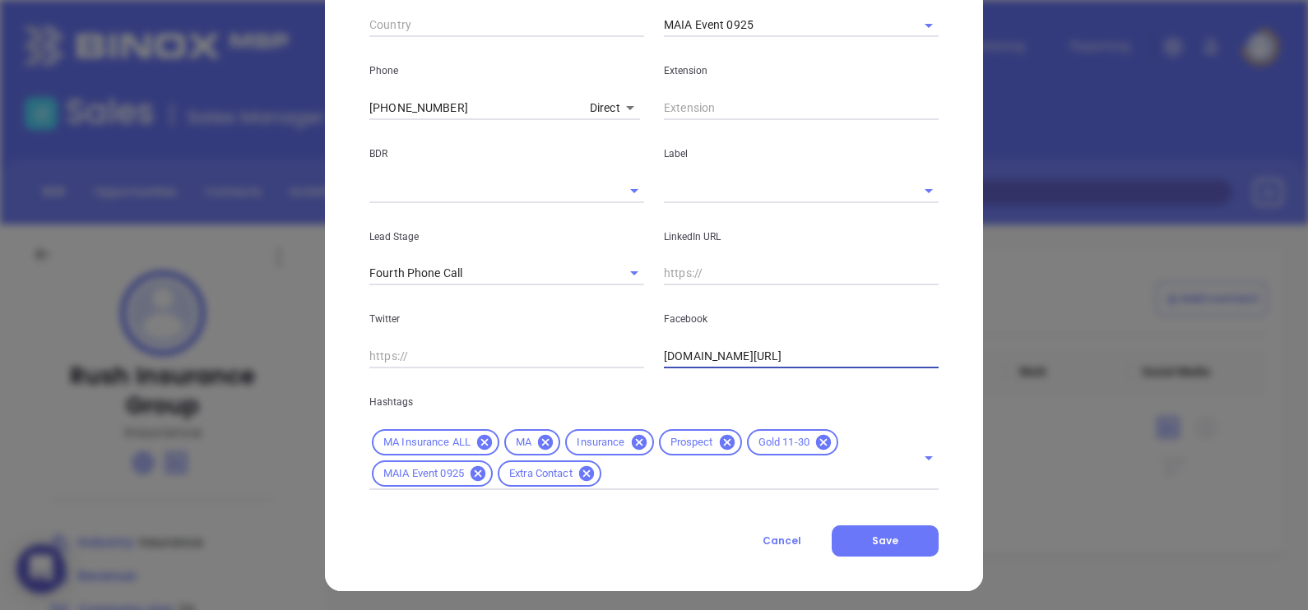
drag, startPoint x: 860, startPoint y: 349, endPoint x: 570, endPoint y: 341, distance: 289.6
click at [574, 345] on div "Twitter Facebook [DOMAIN_NAME][URL]" at bounding box center [653, 326] width 589 height 83
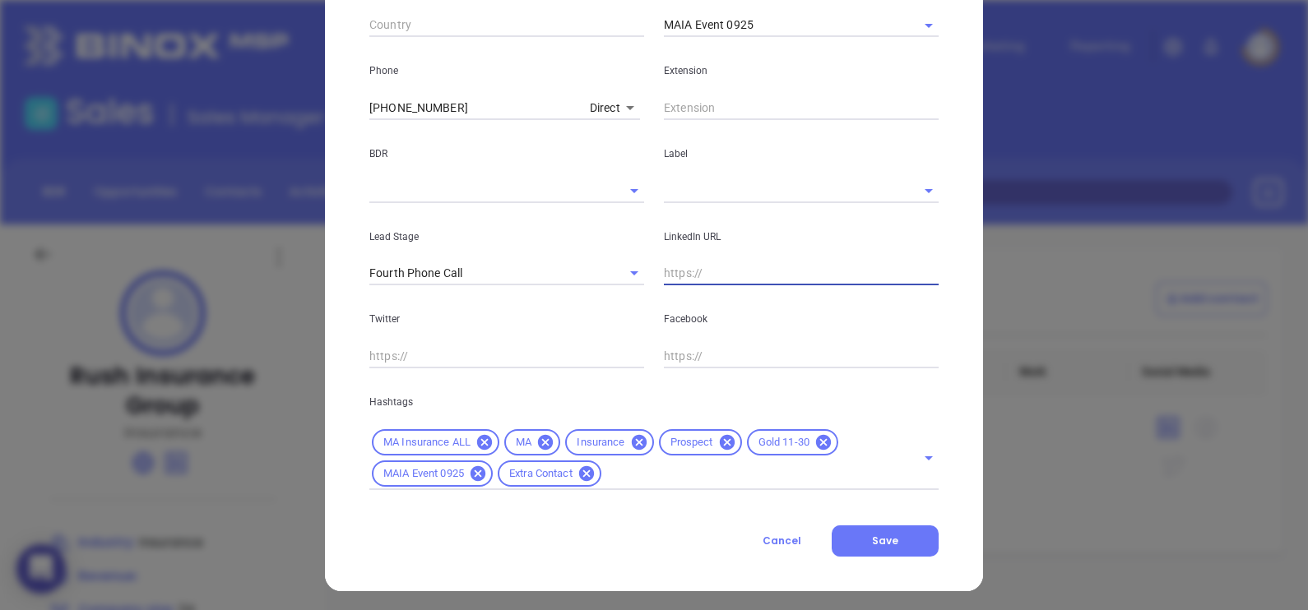
click at [695, 279] on input "text" at bounding box center [801, 274] width 275 height 25
paste input "[DOMAIN_NAME][URL]"
type input "[DOMAIN_NAME][URL]"
click at [872, 542] on span "Save" at bounding box center [885, 541] width 26 height 14
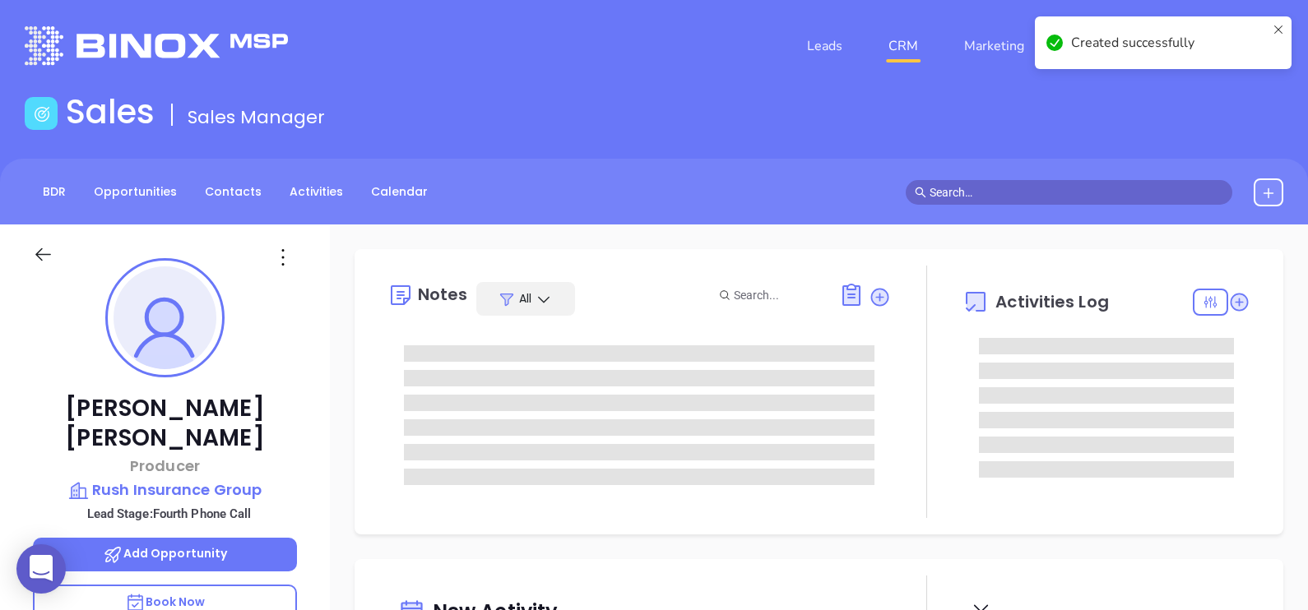
type input "[DATE]"
type input "[PERSON_NAME]"
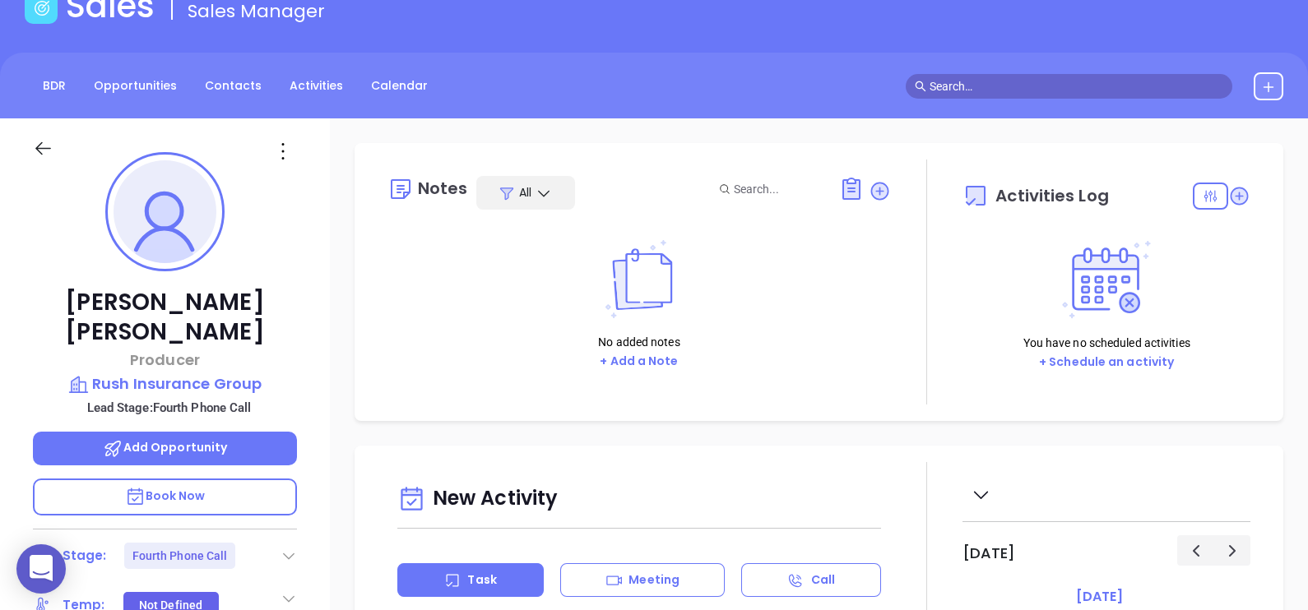
scroll to position [205, 0]
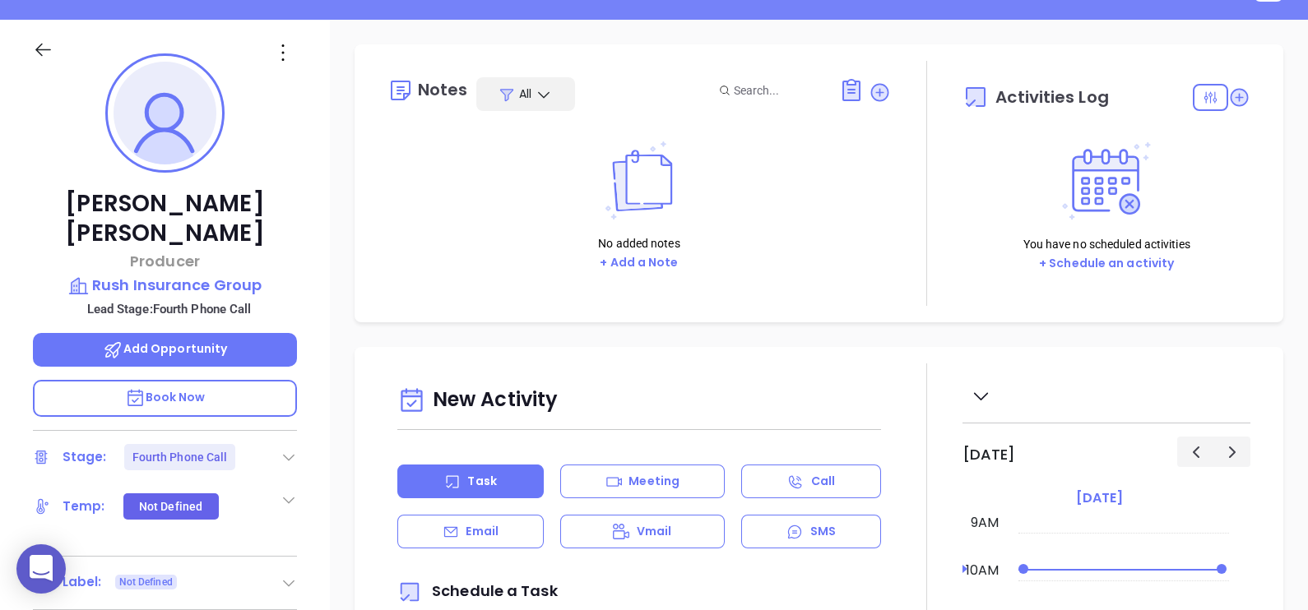
click at [292, 449] on icon at bounding box center [289, 457] width 16 height 16
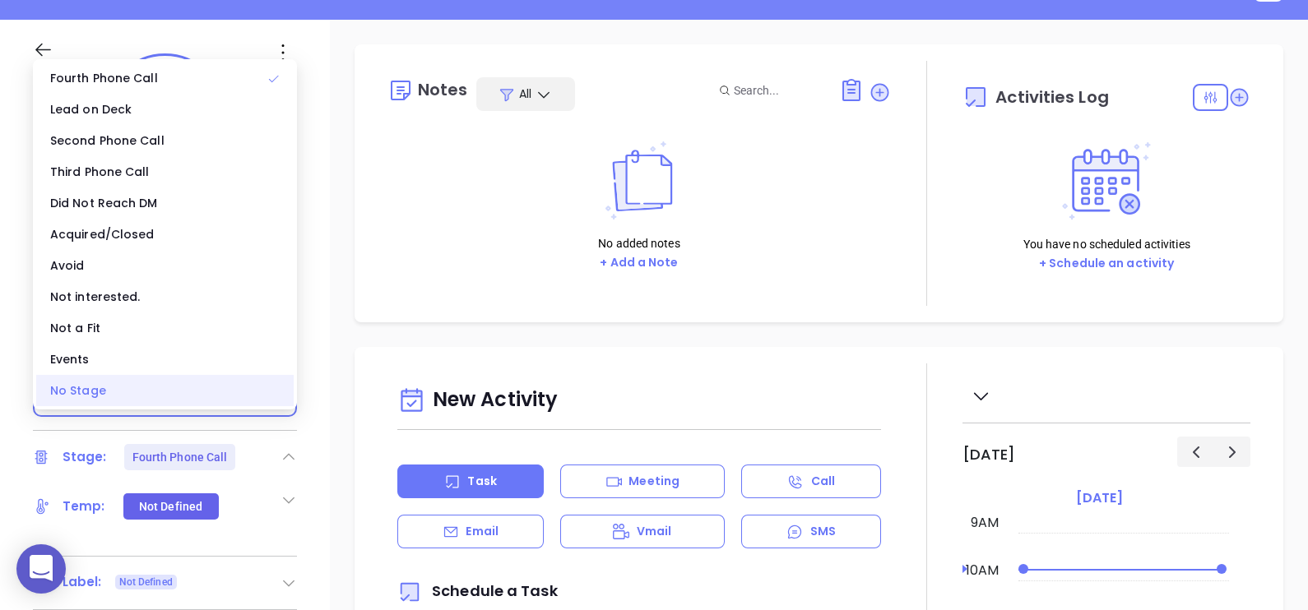
click at [189, 400] on div "No Stage" at bounding box center [164, 390] width 257 height 31
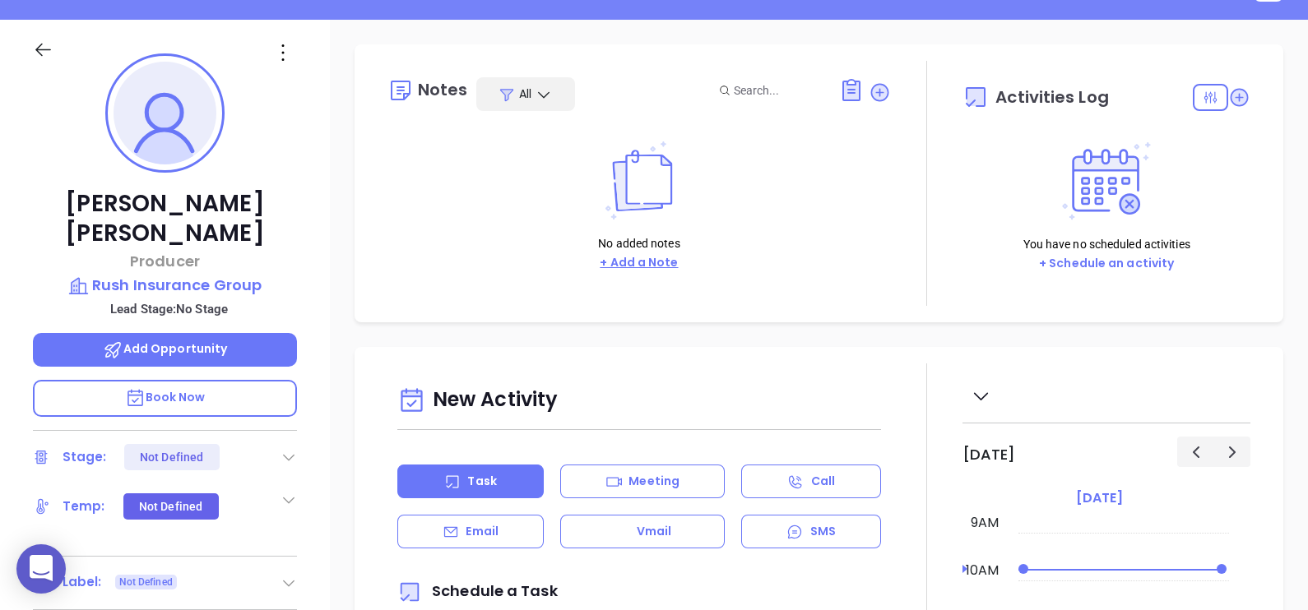
click at [630, 261] on button "+ Add a Note" at bounding box center [639, 262] width 88 height 19
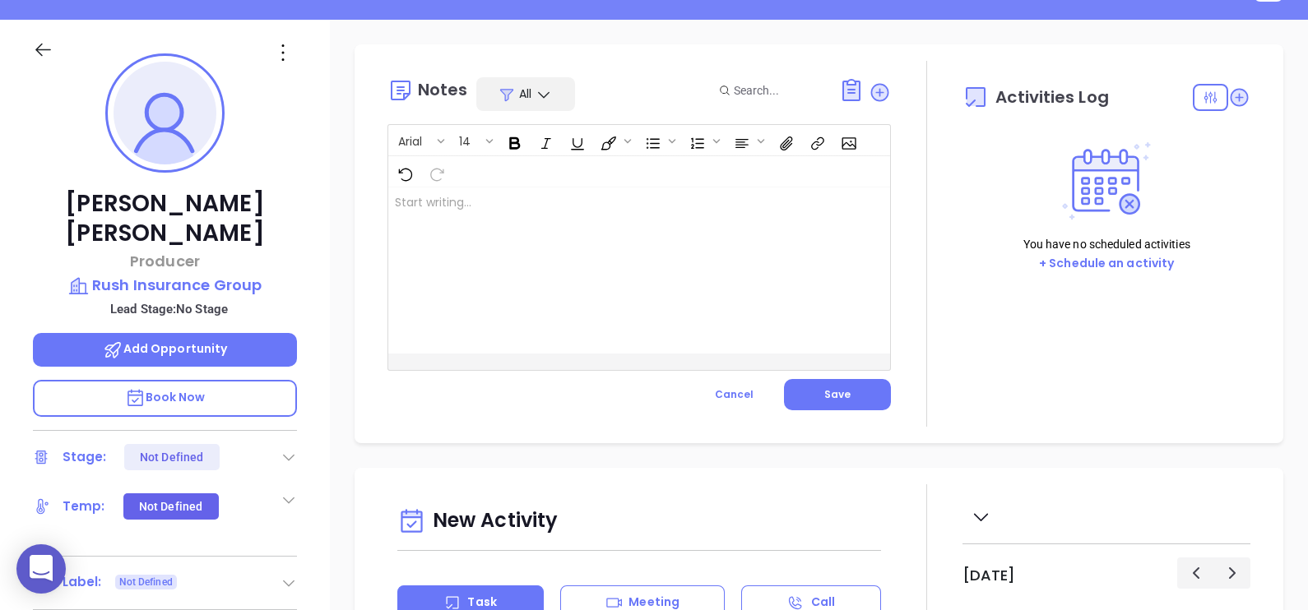
click at [570, 264] on div at bounding box center [621, 271] width 466 height 166
click at [824, 395] on span "Save" at bounding box center [837, 394] width 26 height 14
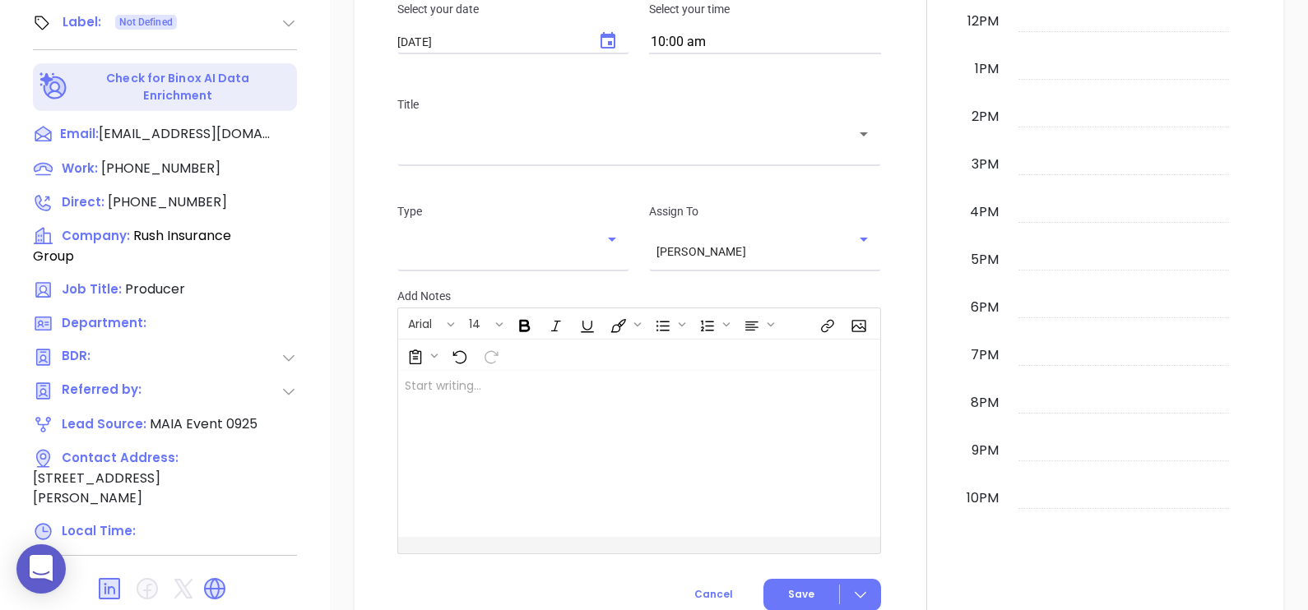
scroll to position [617, 0]
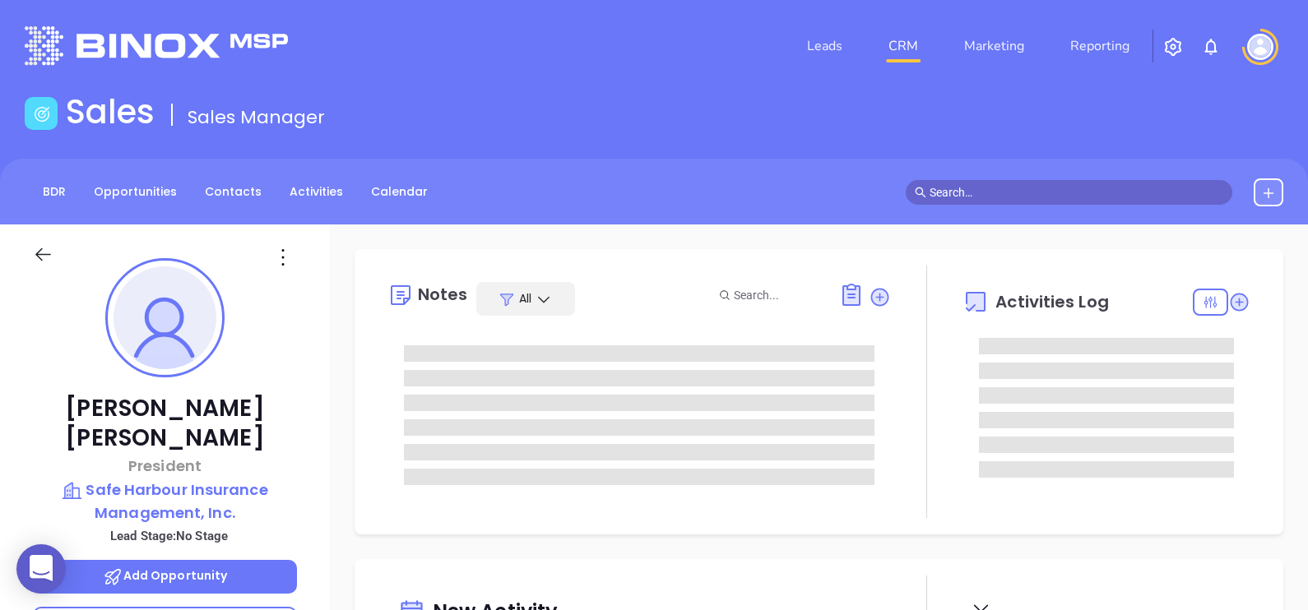
type input "09/13/2025"
type input "Alejandra Lara"
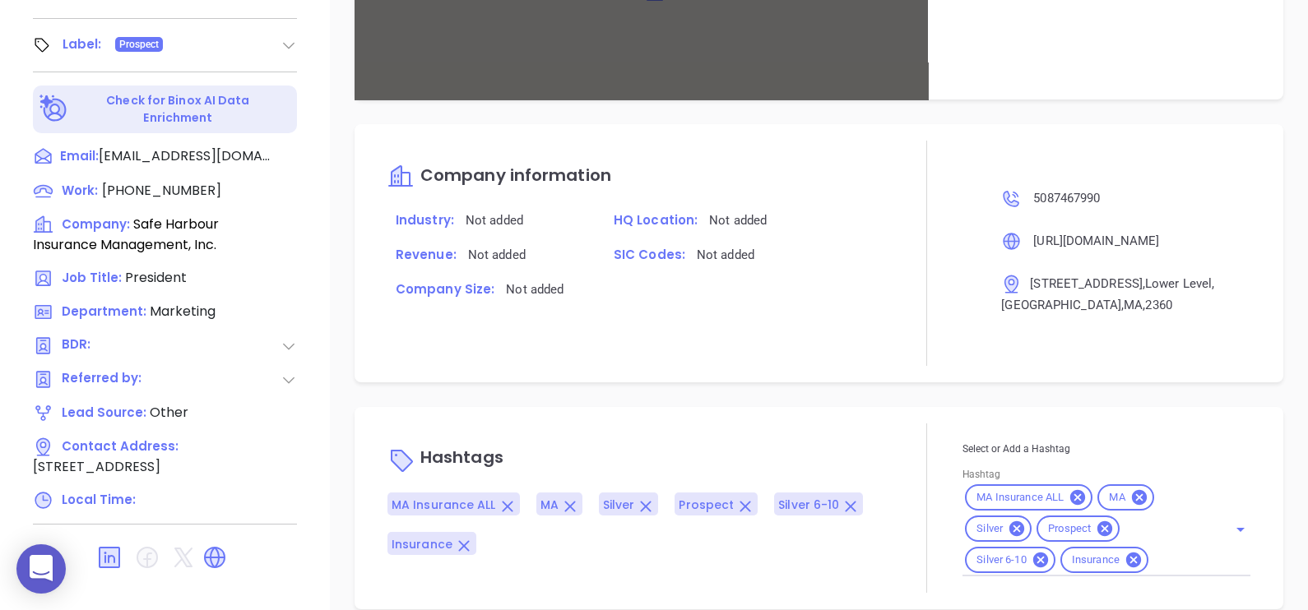
scroll to position [864, 0]
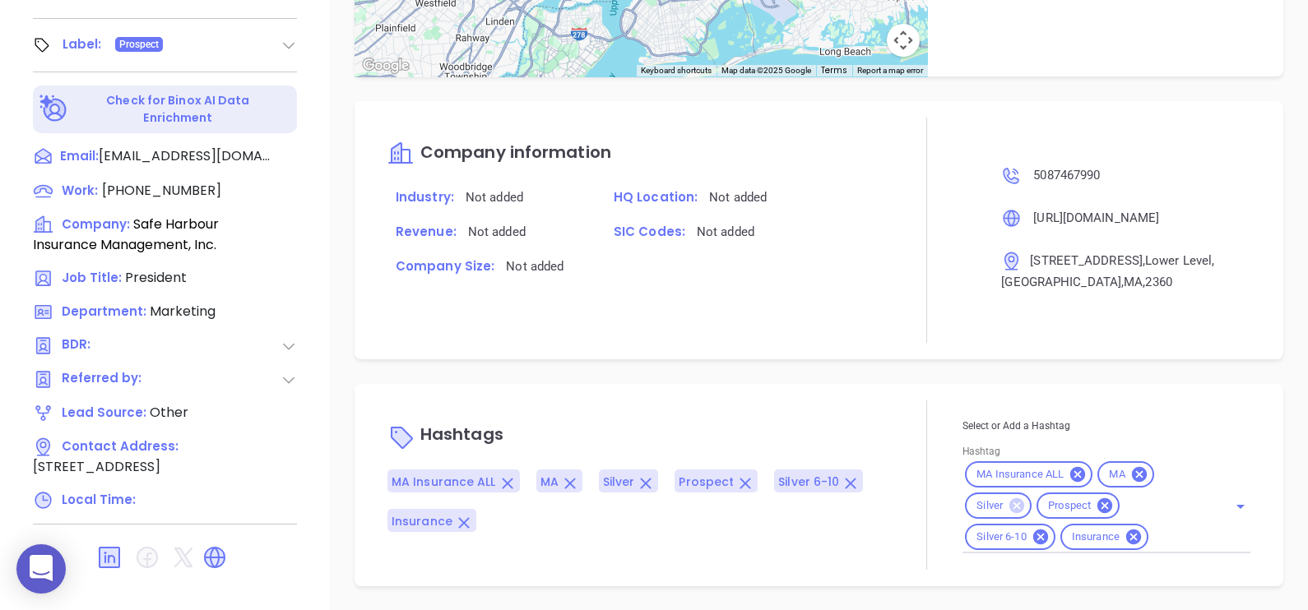
click at [1009, 510] on icon at bounding box center [1016, 505] width 15 height 15
click at [765, 380] on div "Notes All May 21, 2024 04:07 PM Wednesday July 13th, 2022, By Lorena TrejoLead …" at bounding box center [819, 36] width 978 height 1152
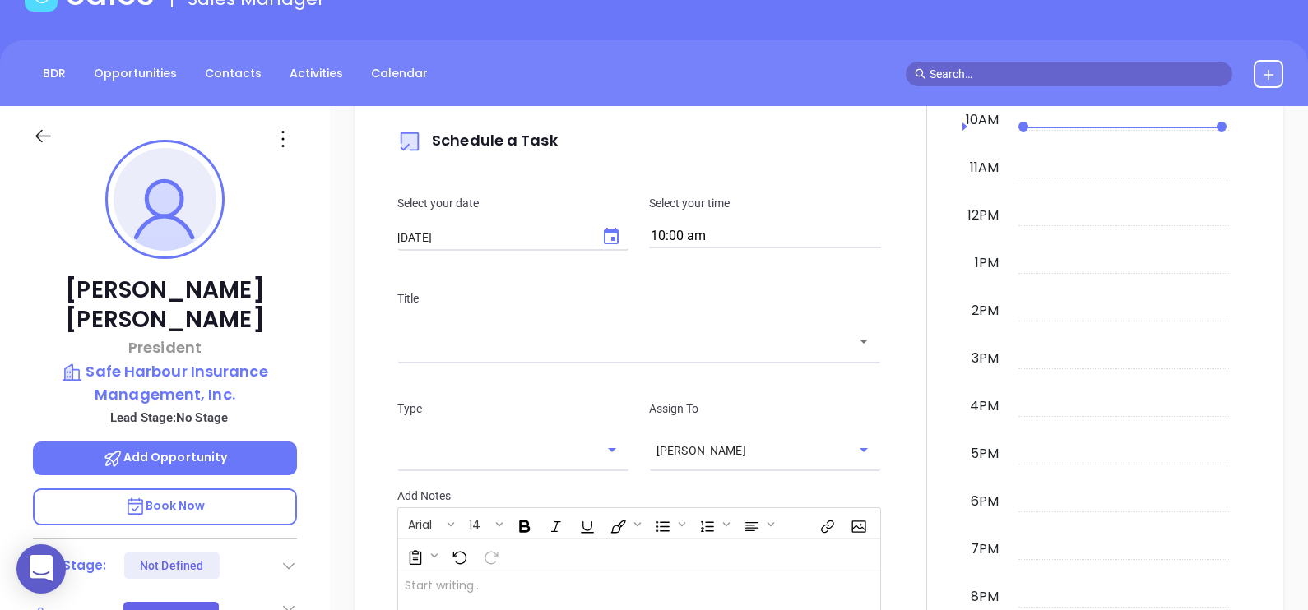
scroll to position [0, 0]
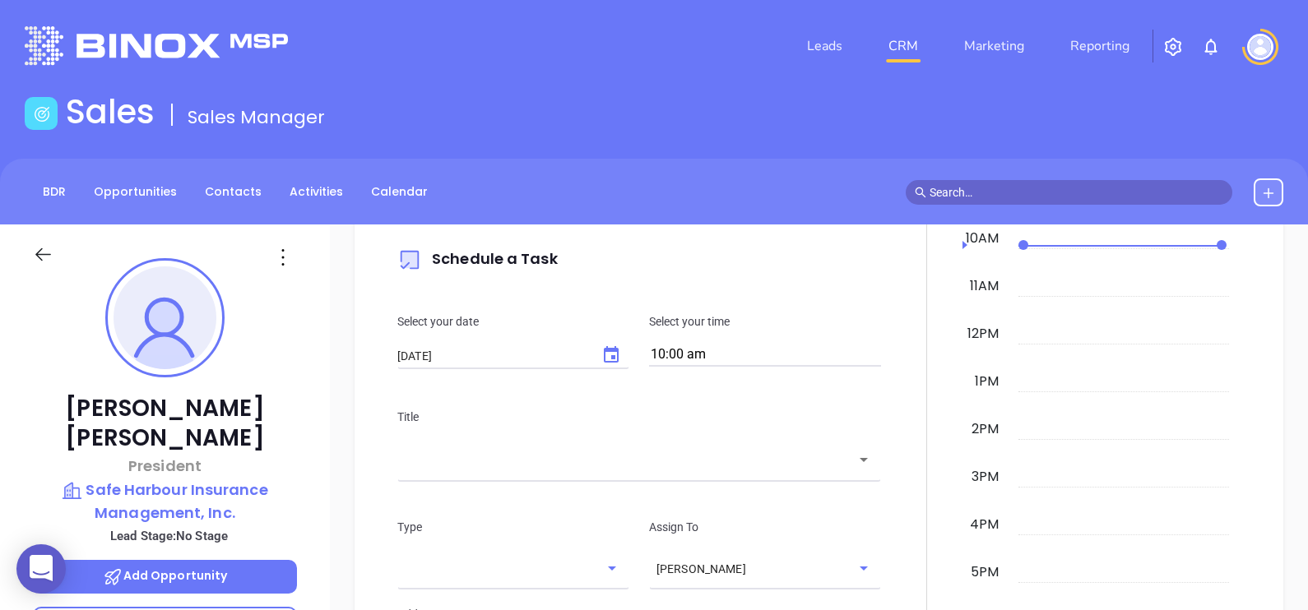
click at [281, 248] on icon at bounding box center [283, 257] width 26 height 26
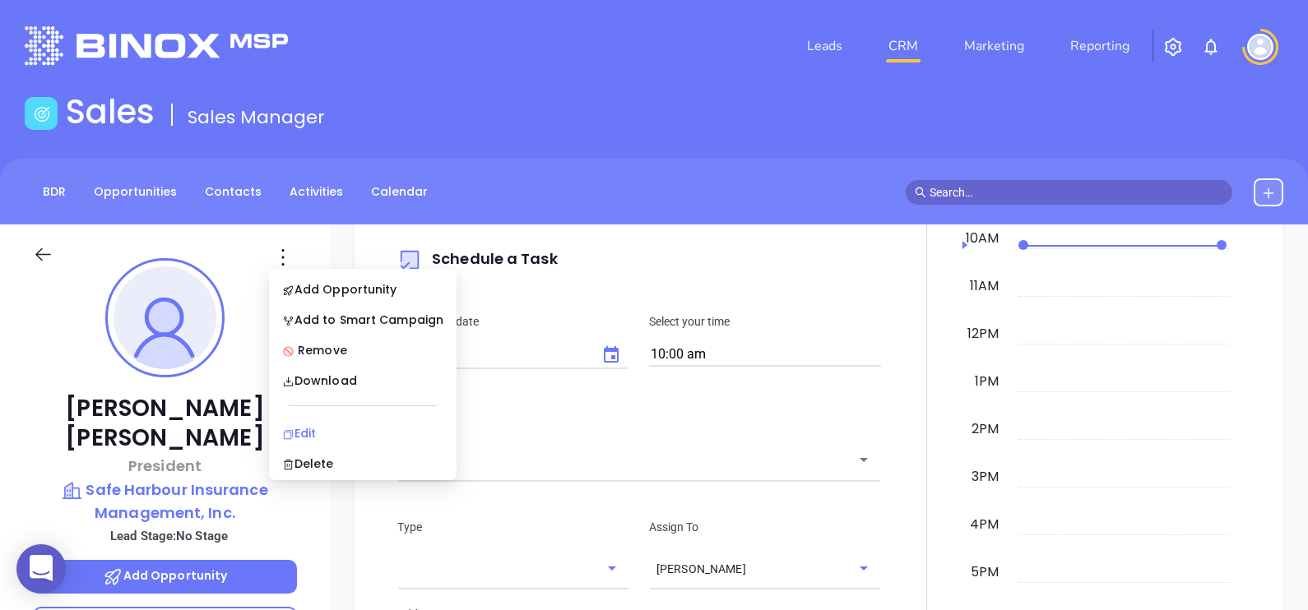
click at [334, 429] on div "Edit" at bounding box center [362, 433] width 161 height 18
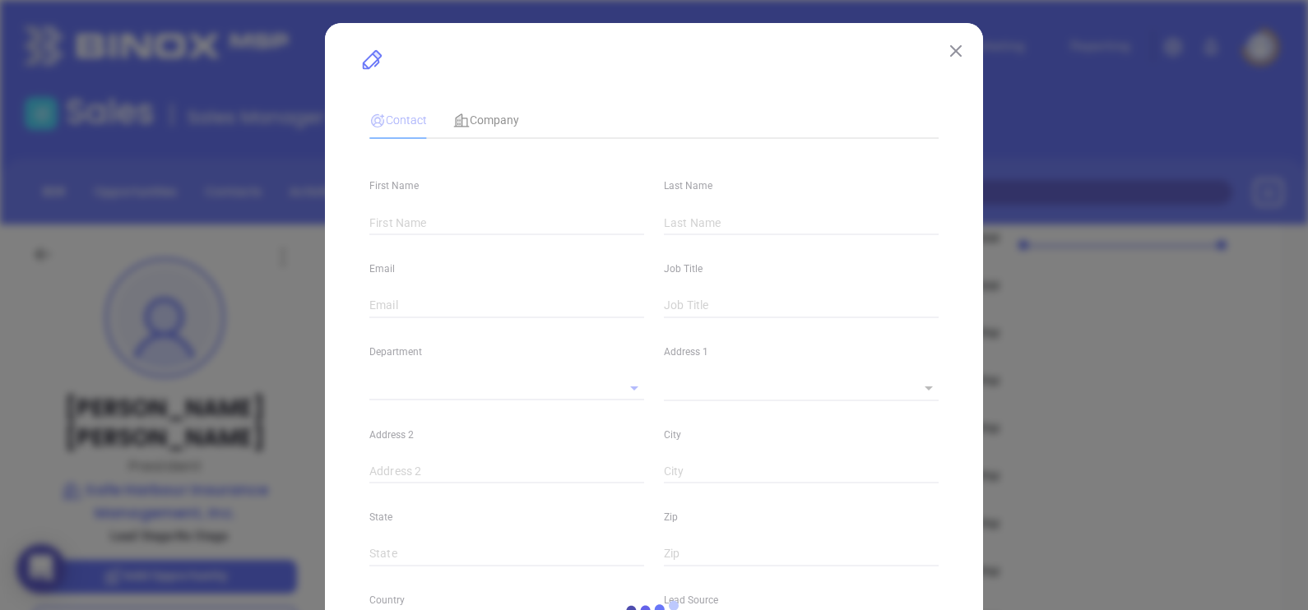
type input "Jeff"
type input "Santos"
type input "jsantos@safeharbourinsurance.com"
type input "President"
type input "1"
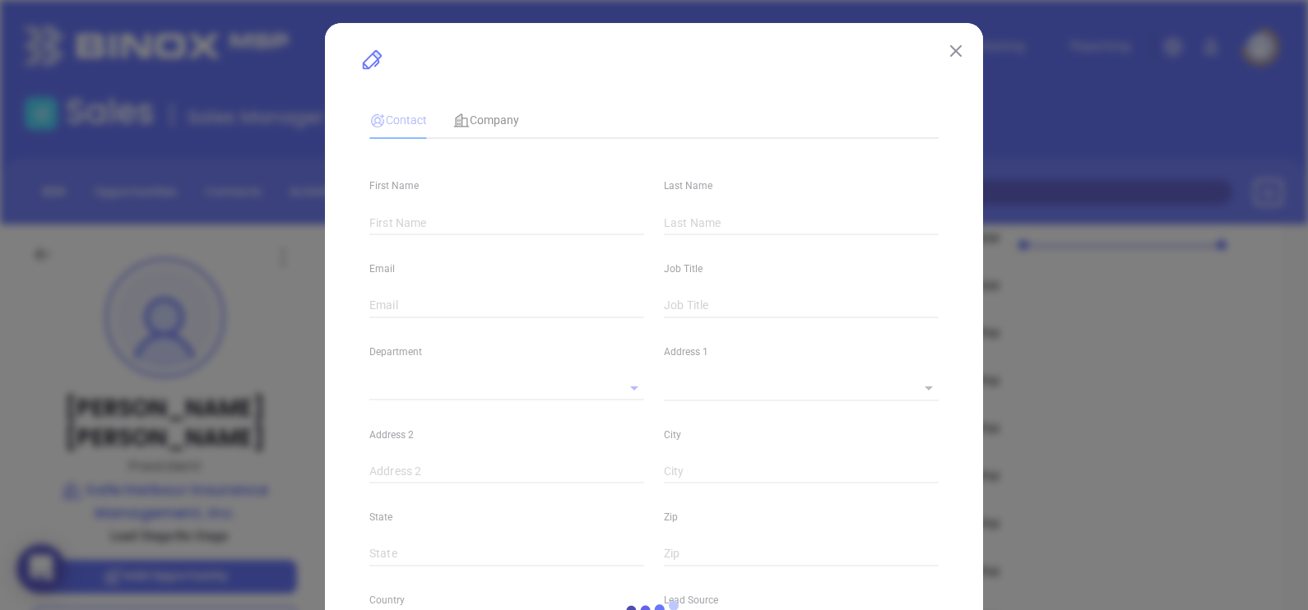
type input "www.linkedin.com/in/jeffsantos-safeharbour"
type input "Marketing"
type input "Other"
type input "undefined undefined"
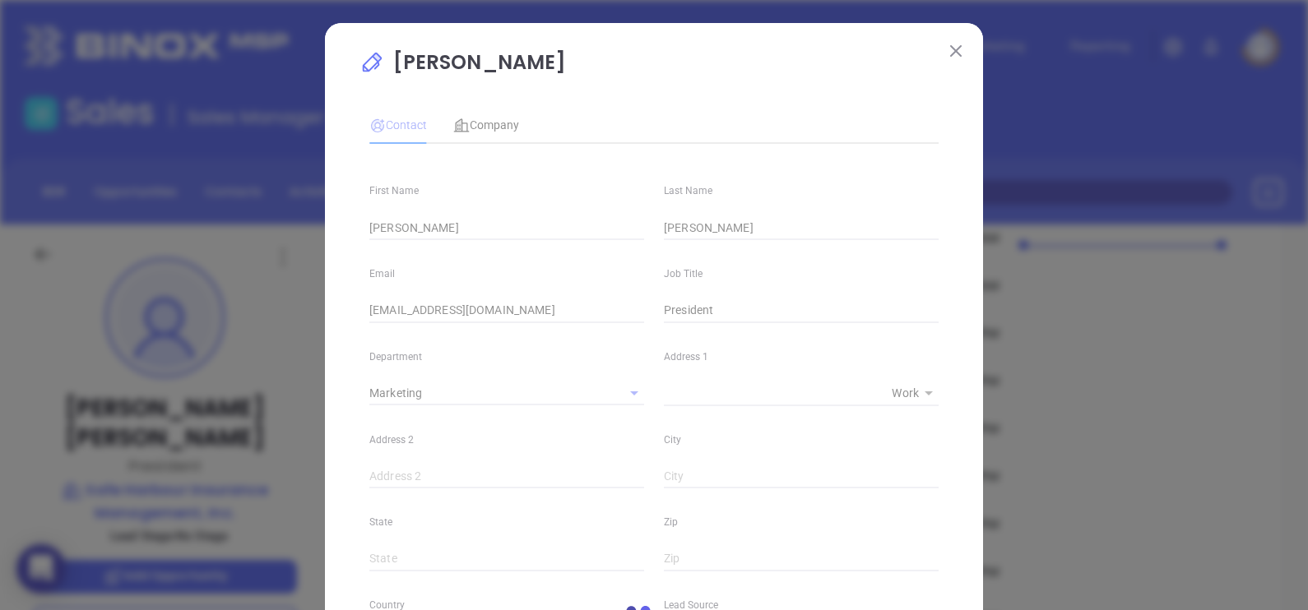
type input "(508) 746-7990"
type input "1"
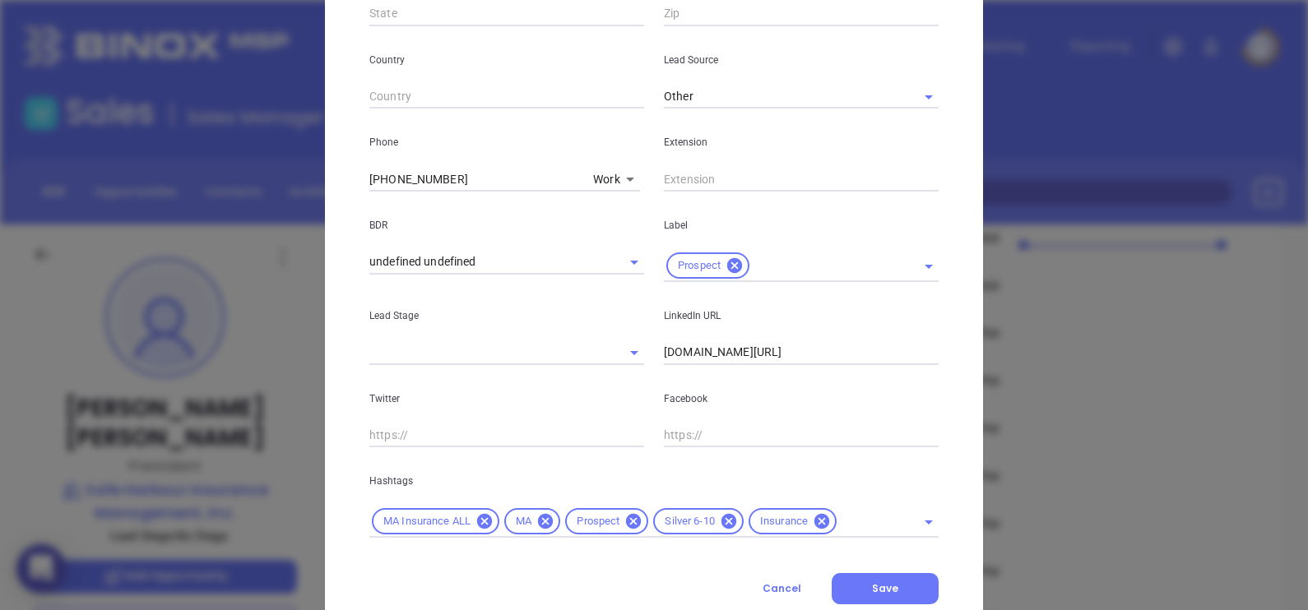
scroll to position [596, 0]
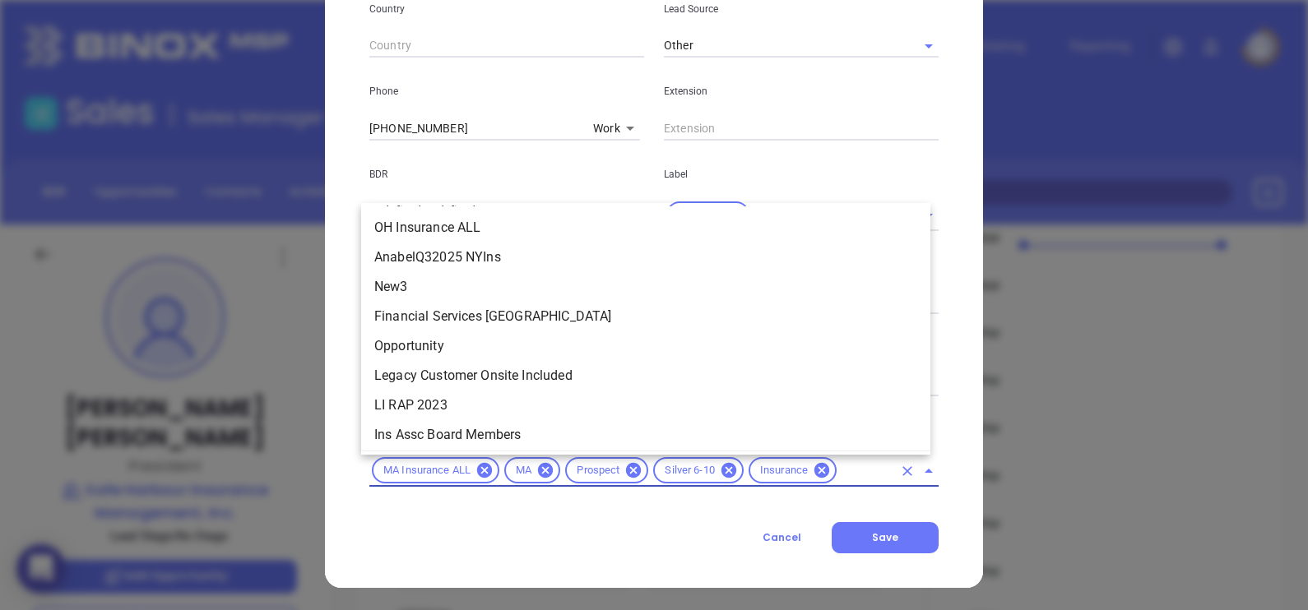
click at [851, 461] on input "text" at bounding box center [865, 471] width 53 height 21
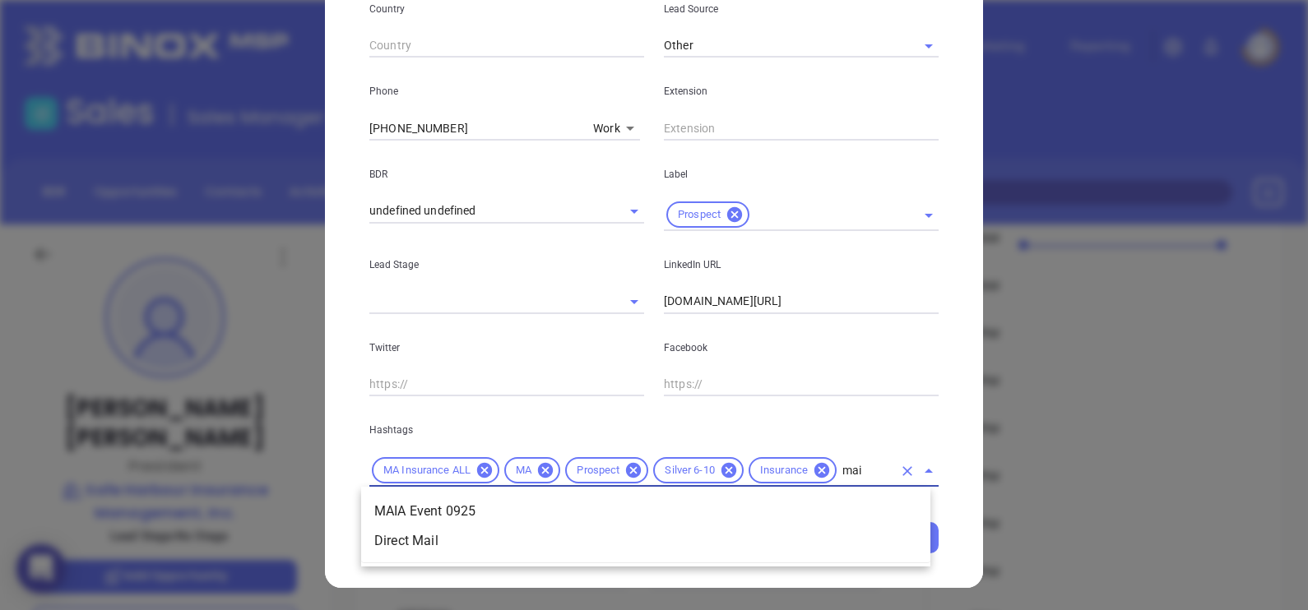
scroll to position [0, 0]
type input "maia"
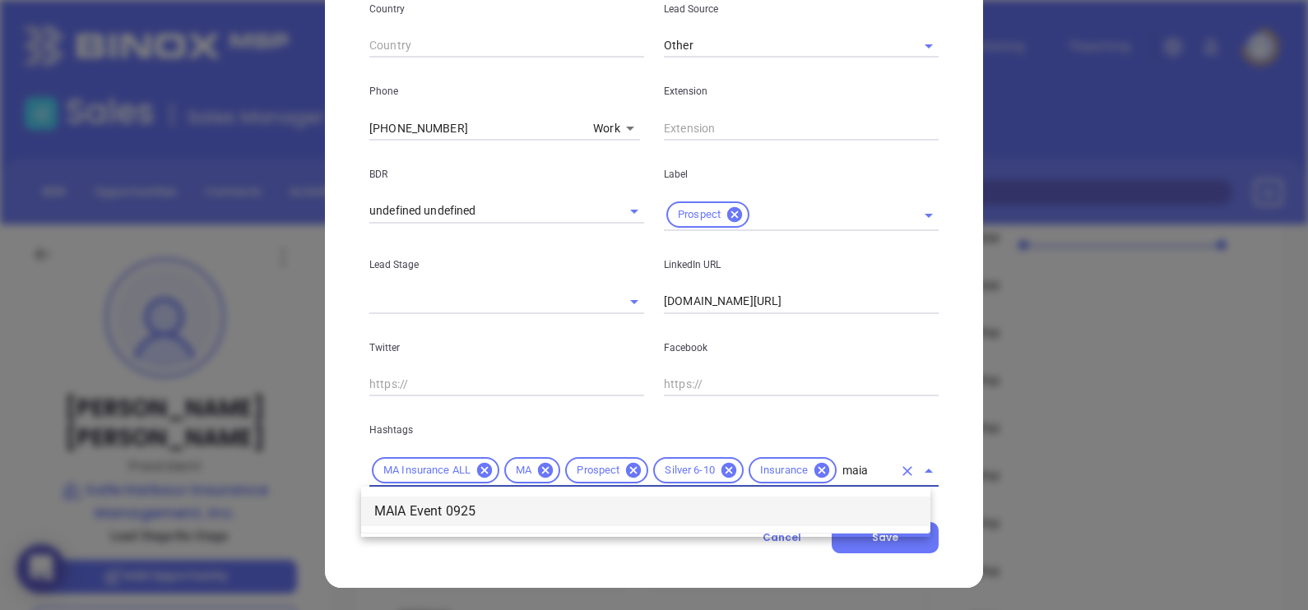
click at [857, 505] on li "MAIA Event 0925" at bounding box center [645, 512] width 569 height 30
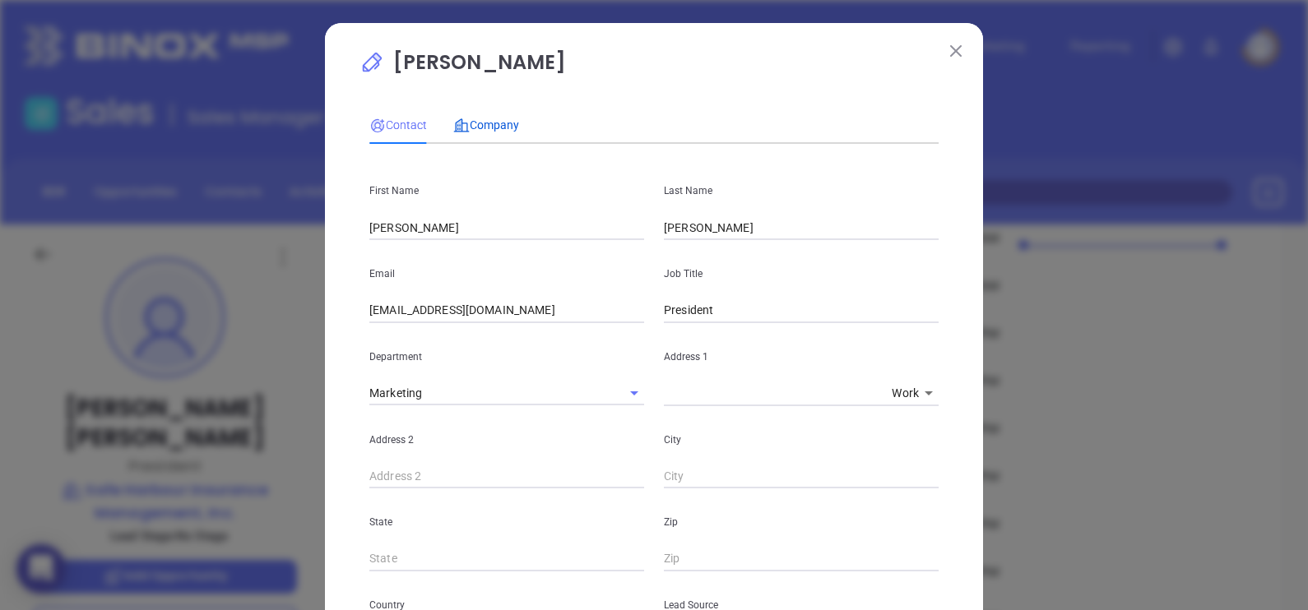
click at [476, 125] on span "Company" at bounding box center [486, 124] width 66 height 13
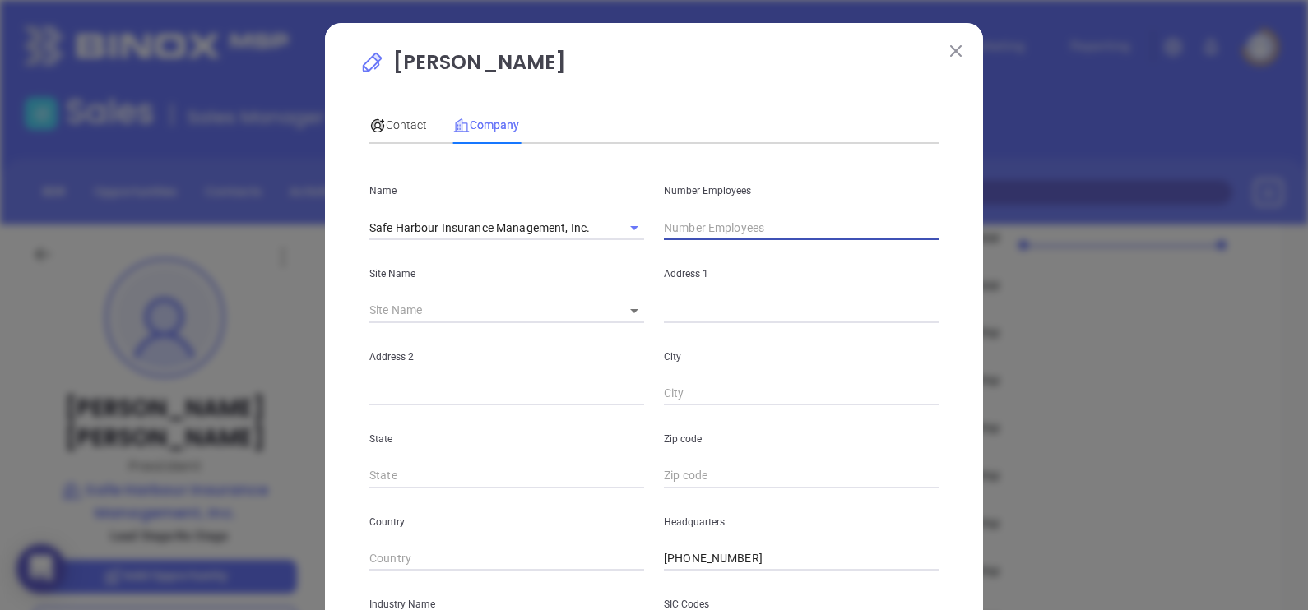
click at [715, 232] on input "text" at bounding box center [801, 228] width 275 height 25
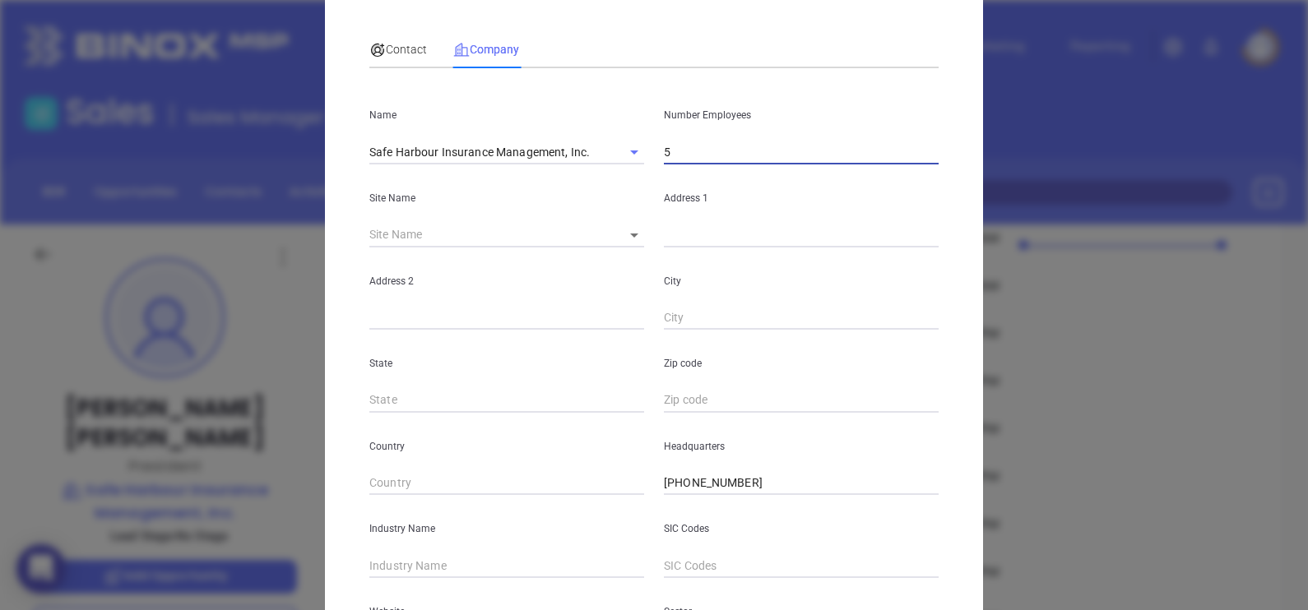
scroll to position [205, 0]
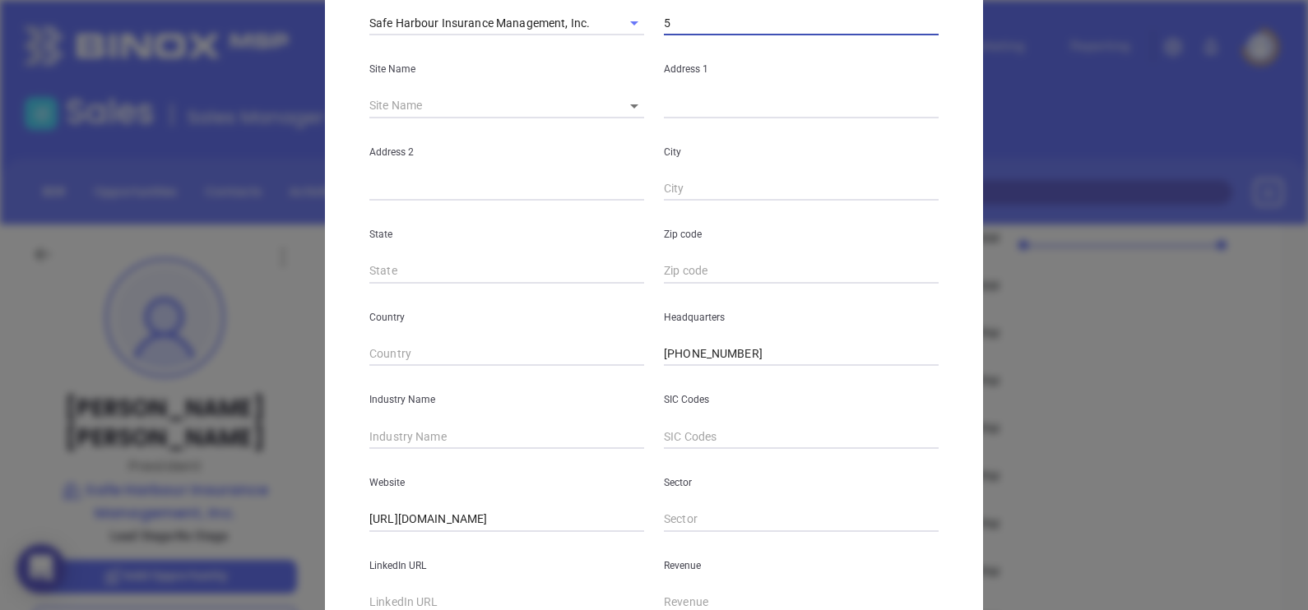
type input "5"
click at [702, 111] on input "text" at bounding box center [801, 106] width 275 height 25
click at [629, 106] on body "0 Leads CRM Marketing Reporting Financial Leads Leads Sales Sales Manager BDR O…" at bounding box center [654, 305] width 1308 height 610
click at [640, 117] on li "Plymouth" at bounding box center [679, 107] width 153 height 30
type input "Plymouth"
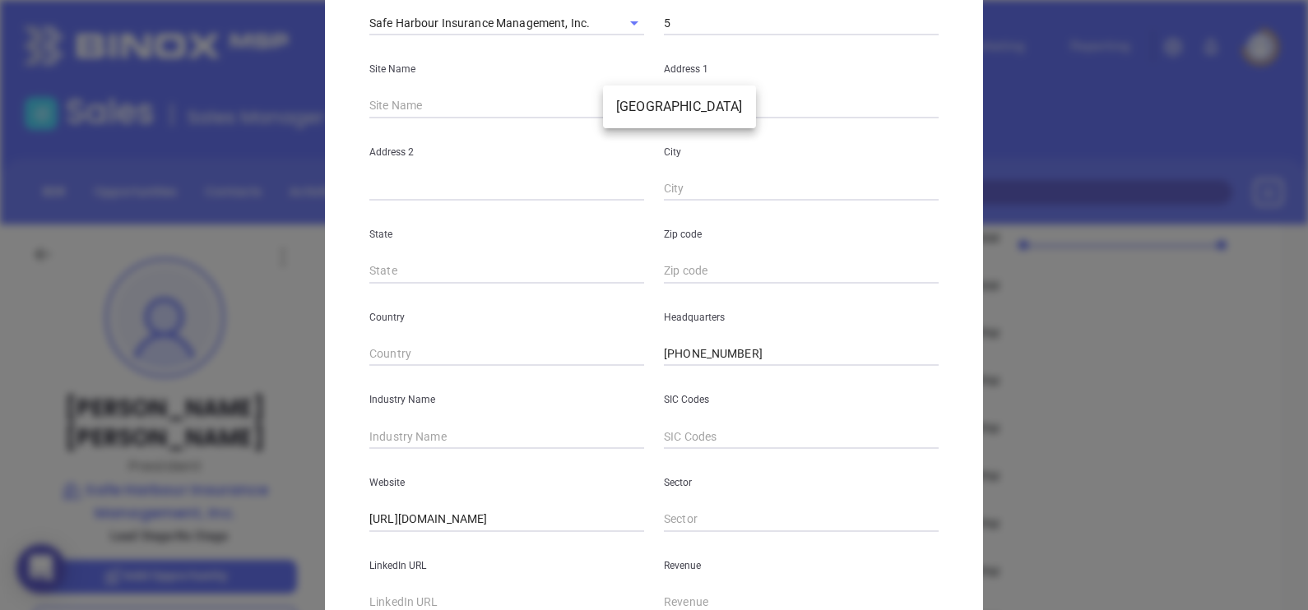
type input "96978"
type input "40 Industrial Park Road"
type input "Lower Level"
type input "Plymouth"
type input "MA"
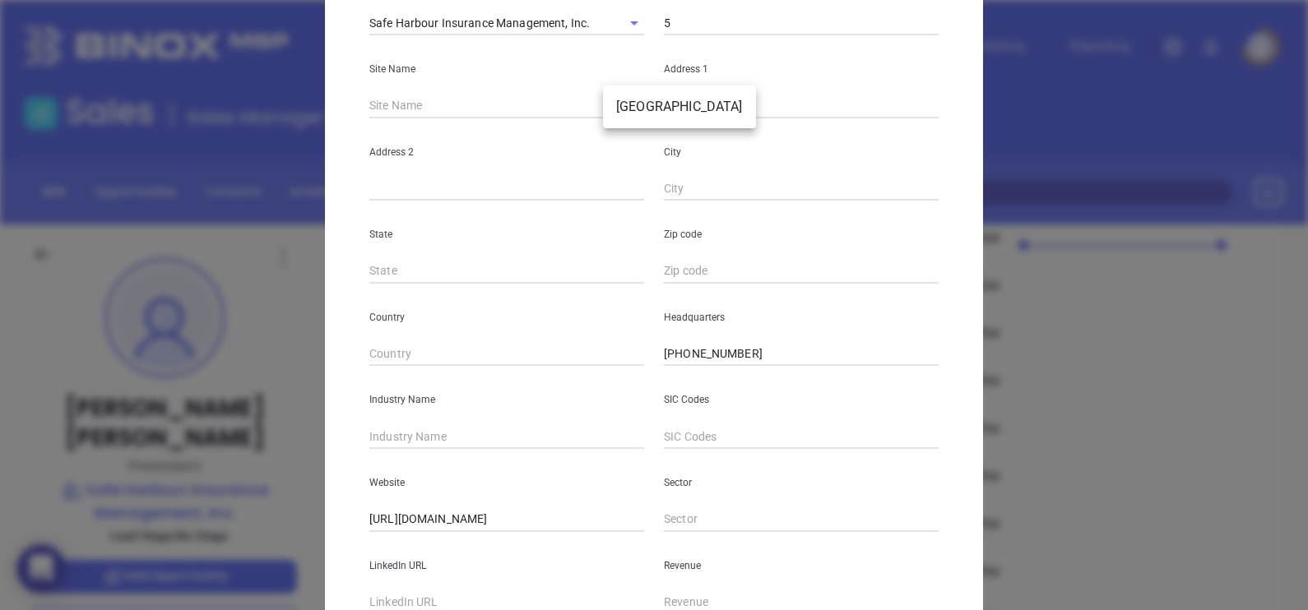
type input "2360"
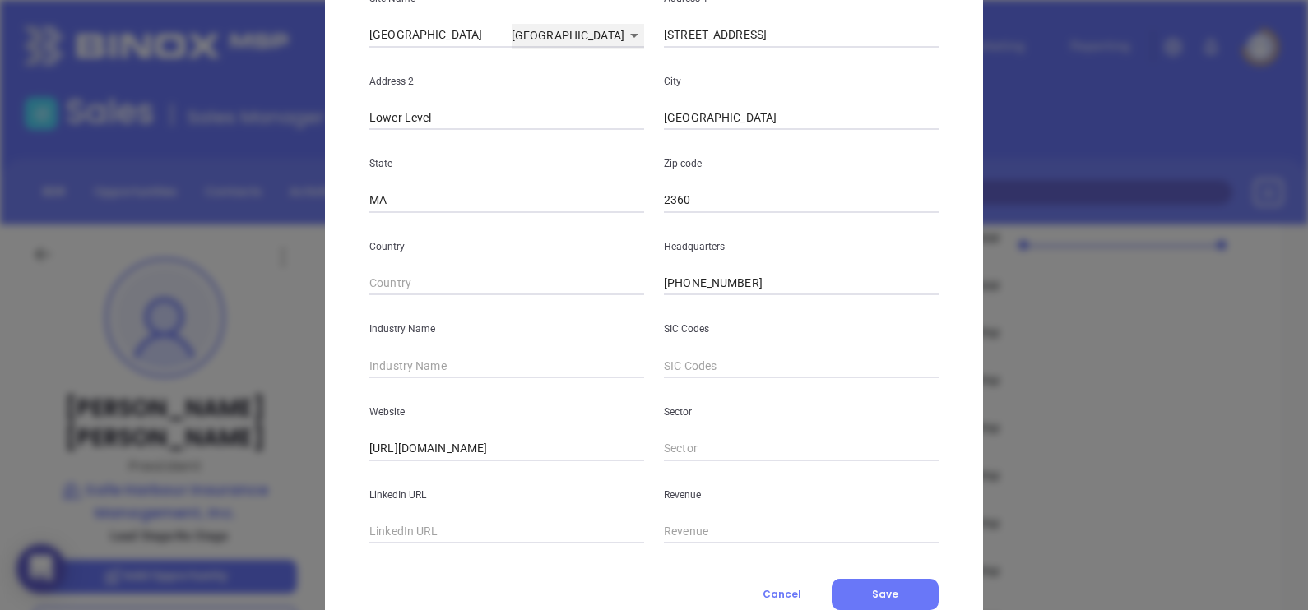
scroll to position [308, 0]
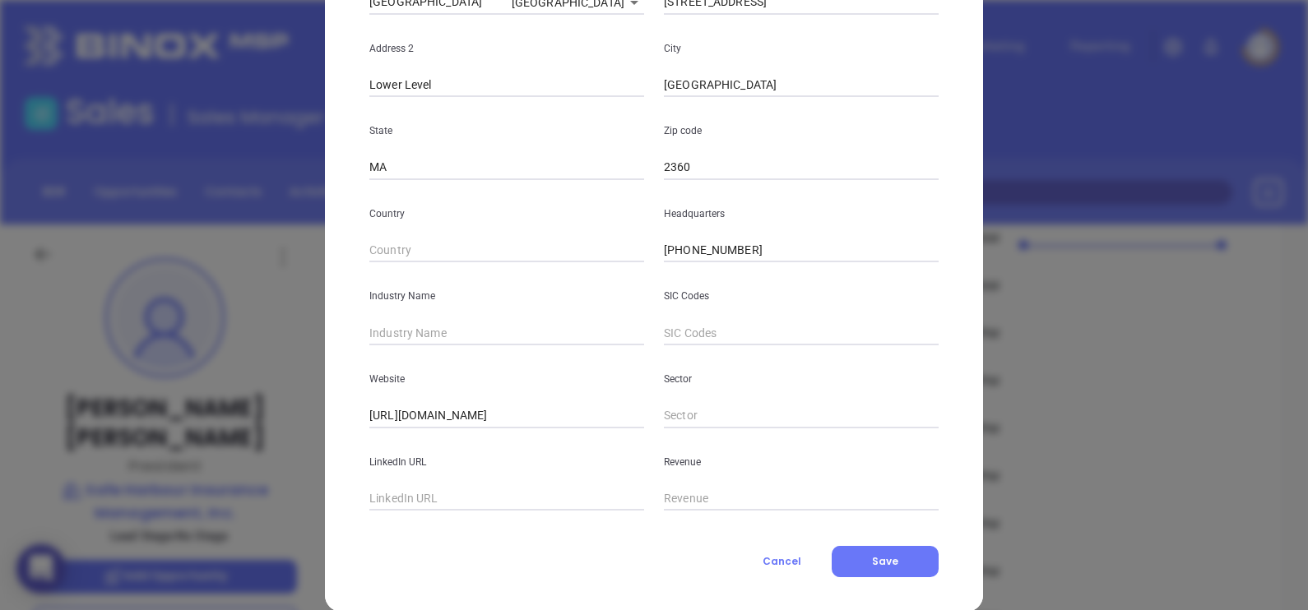
click at [405, 333] on input "text" at bounding box center [506, 333] width 275 height 25
type input "Insurance"
click at [440, 488] on input "text" at bounding box center [506, 499] width 275 height 25
paste input "www.linkedin.com/company/safe-harbour-insurance-mgmt-inc./"
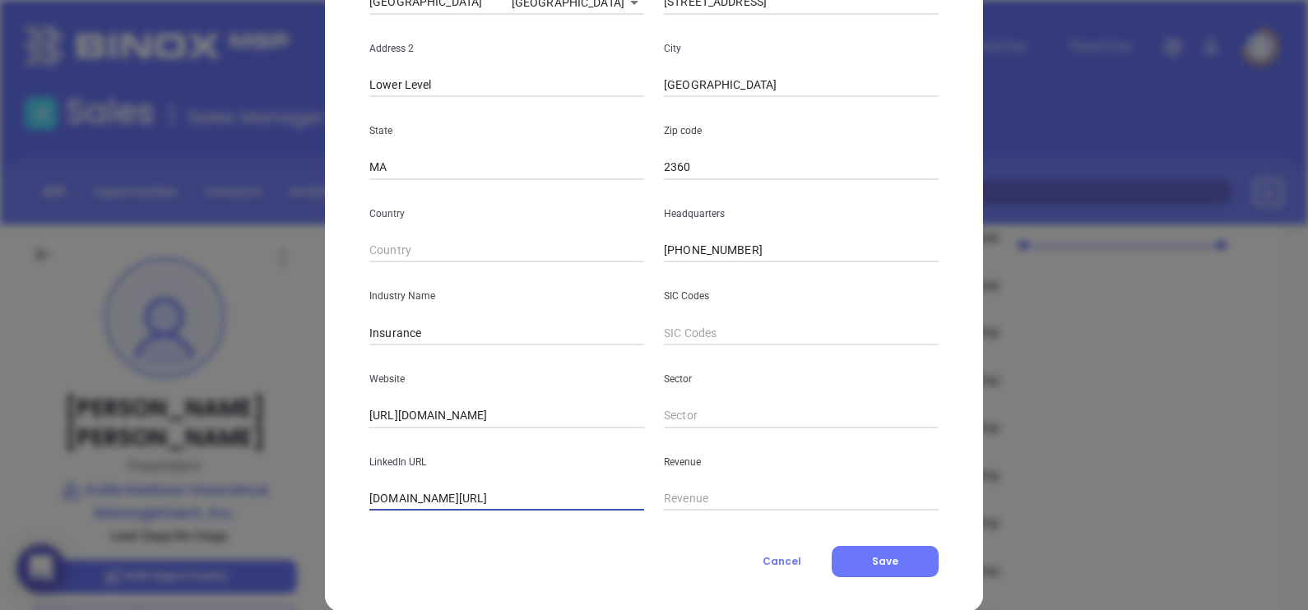
type input "www.linkedin.com/company/safe-harbour-insurance-mgmt-inc./"
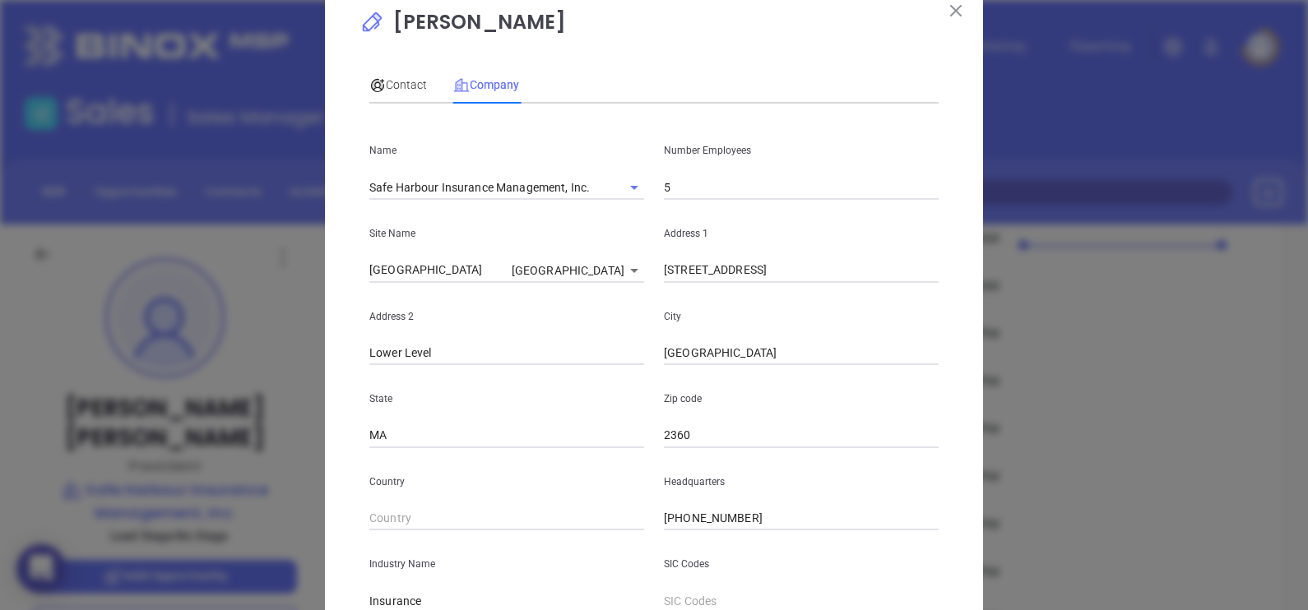
scroll to position [0, 0]
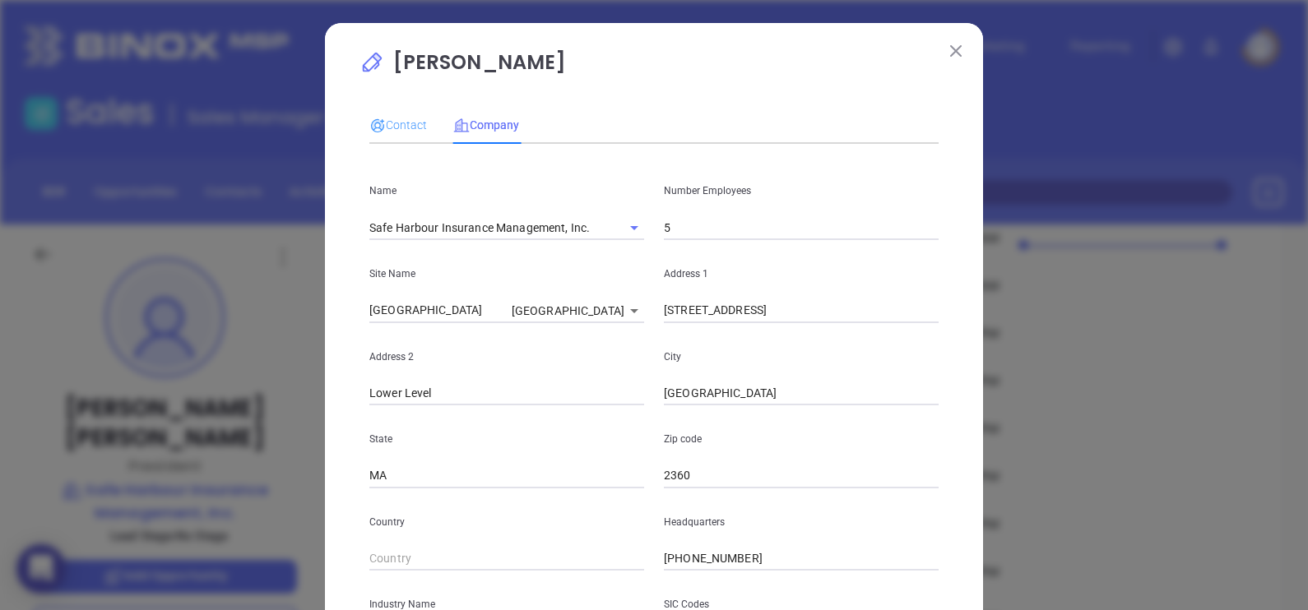
click at [392, 109] on div "Contact" at bounding box center [398, 125] width 58 height 38
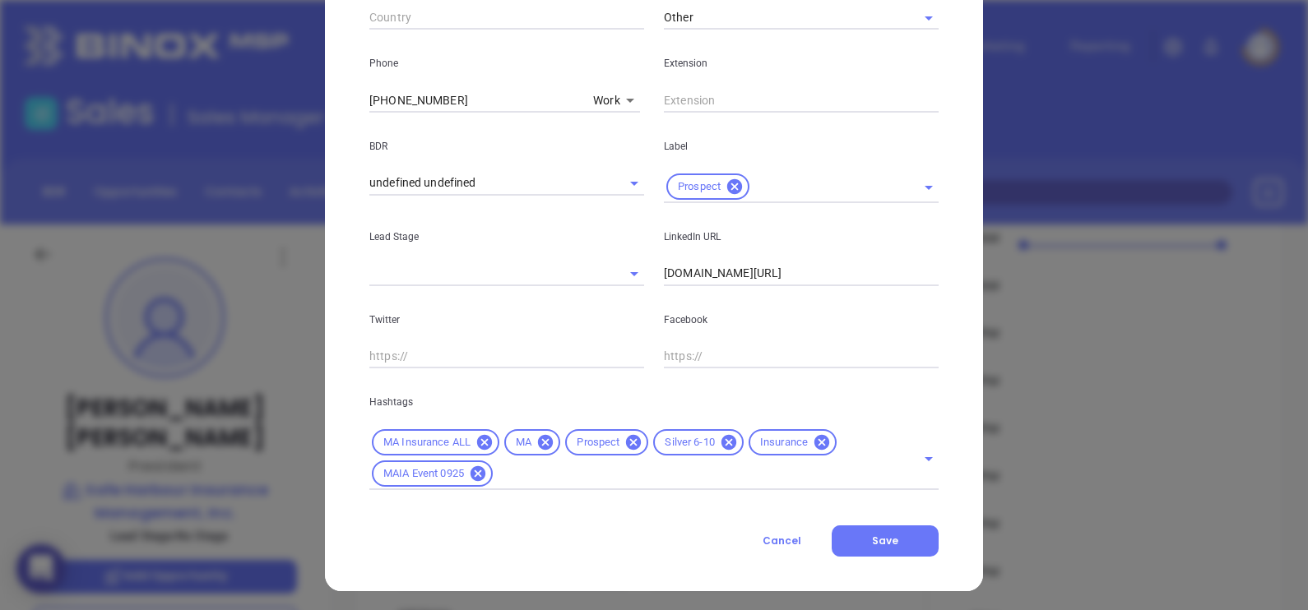
scroll to position [628, 0]
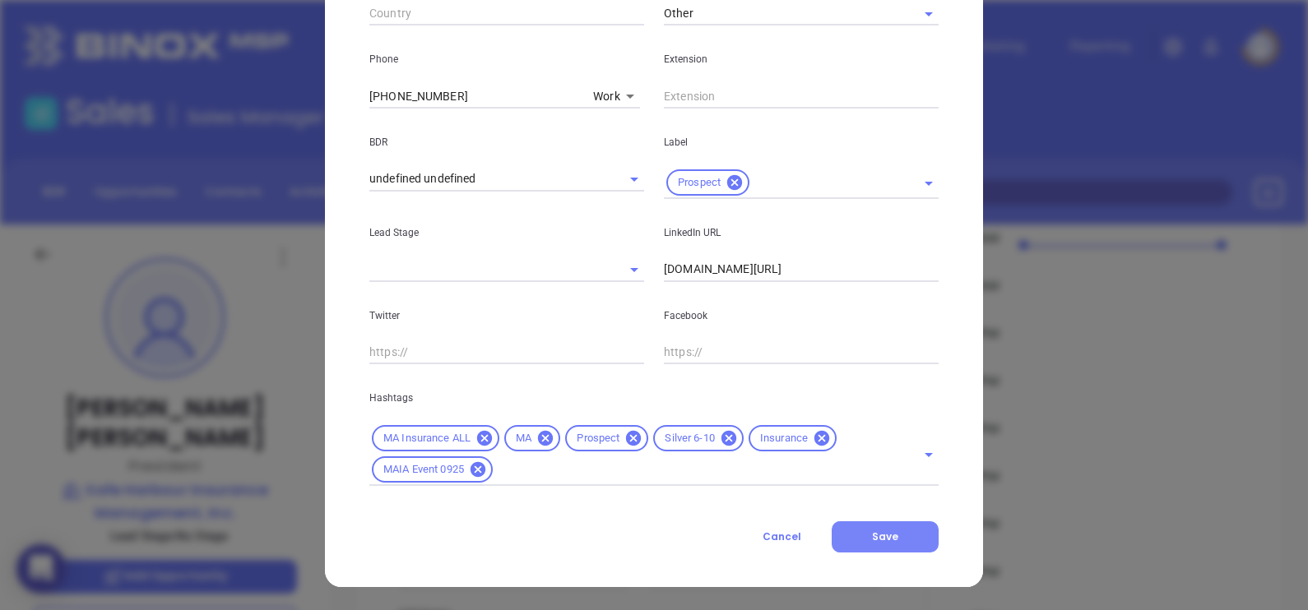
click at [901, 540] on button "Save" at bounding box center [885, 537] width 107 height 31
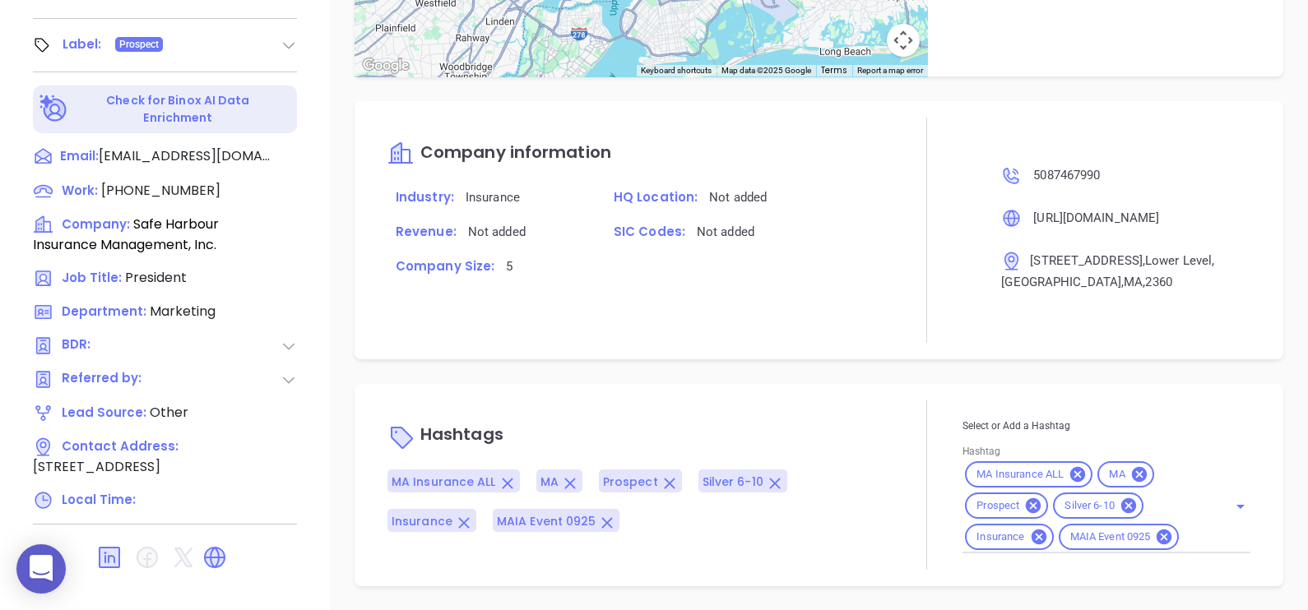
scroll to position [864, 0]
click at [1181, 543] on input "Hashtag" at bounding box center [1192, 537] width 22 height 21
click at [735, 351] on div "Company information Industry: Insurance HQ Location: Not added Revenue: Not add…" at bounding box center [819, 230] width 929 height 258
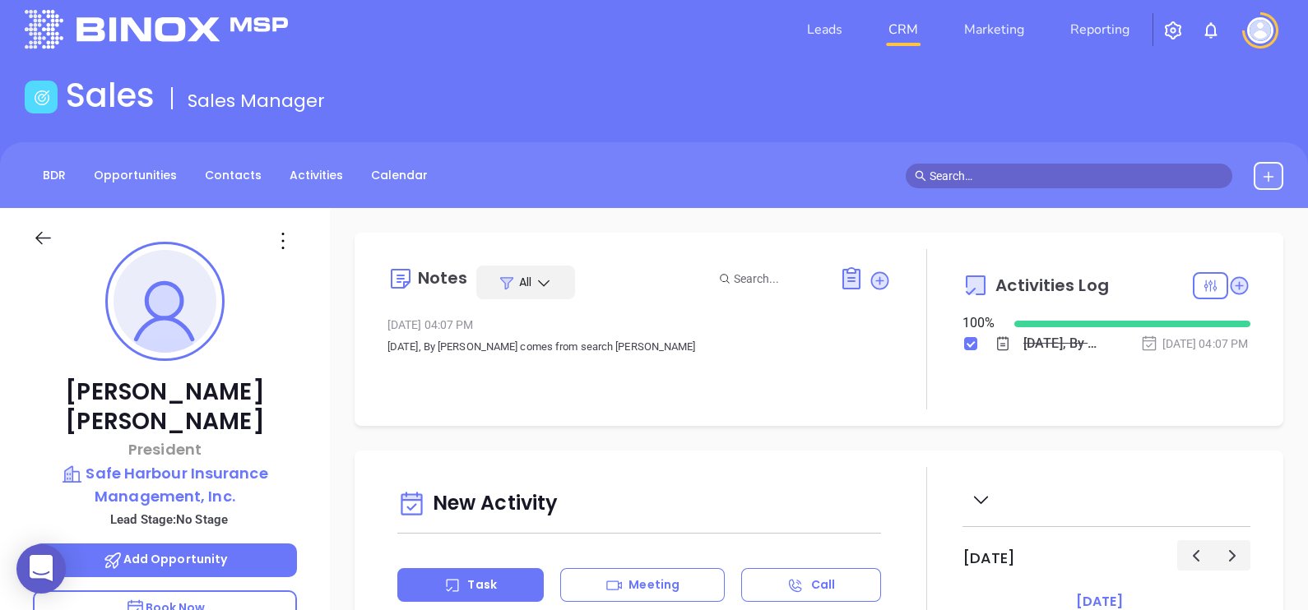
scroll to position [0, 0]
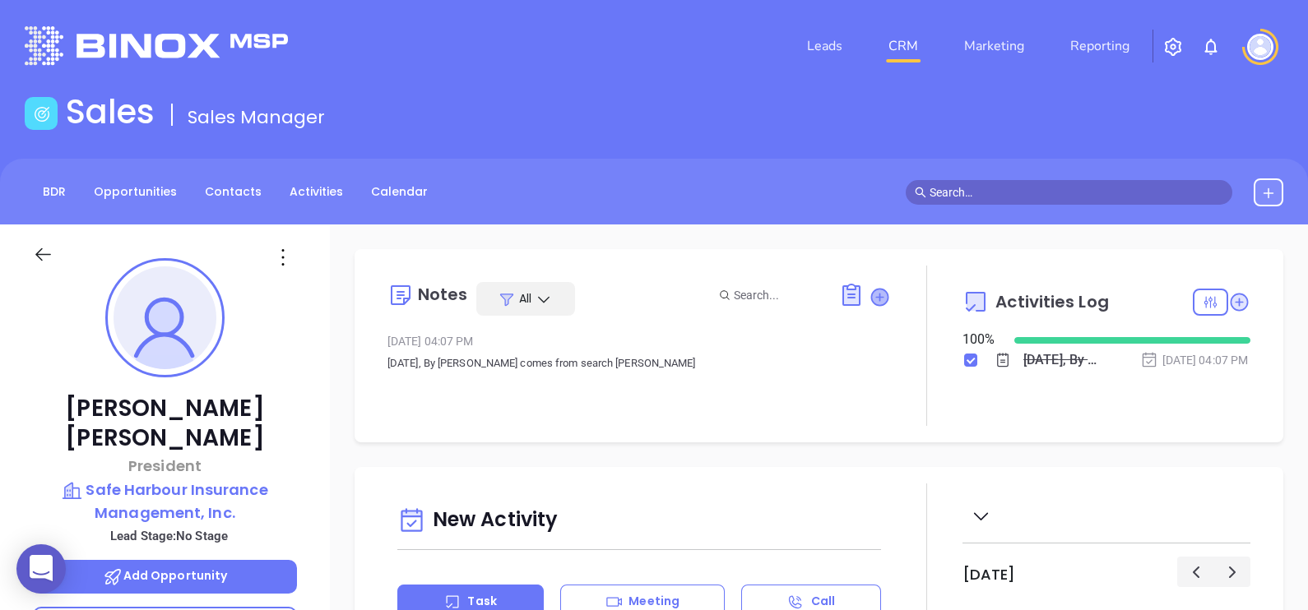
click at [871, 301] on icon at bounding box center [879, 297] width 16 height 16
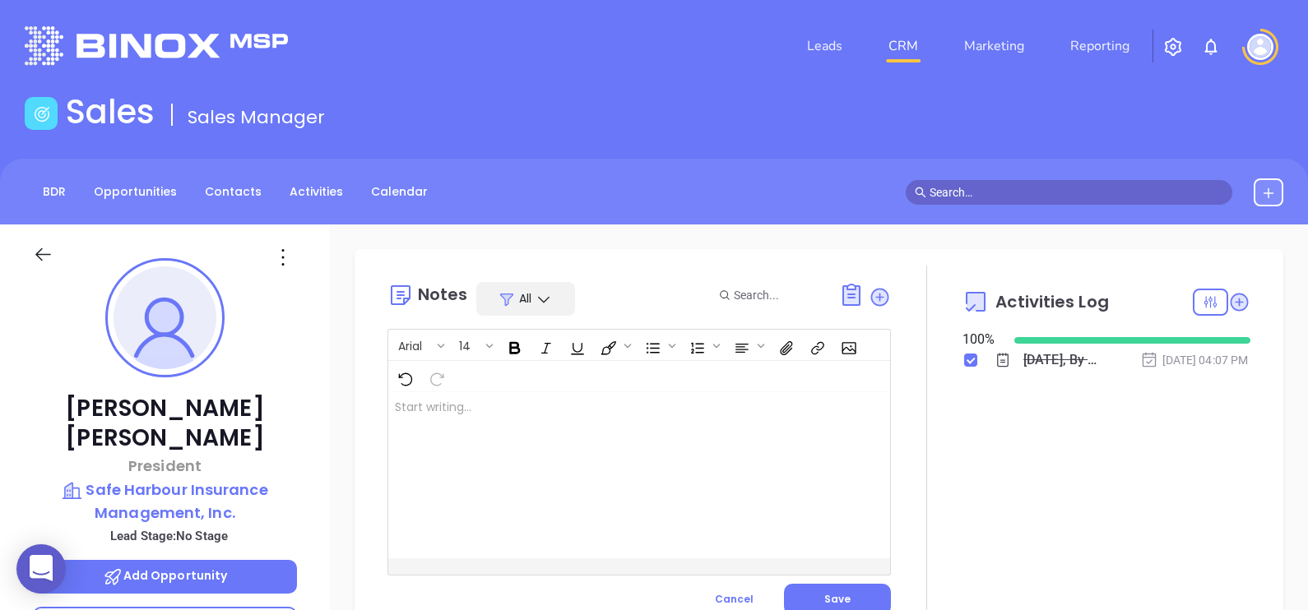
click at [593, 467] on div at bounding box center [621, 475] width 466 height 166
click at [829, 592] on span "Save" at bounding box center [837, 599] width 26 height 14
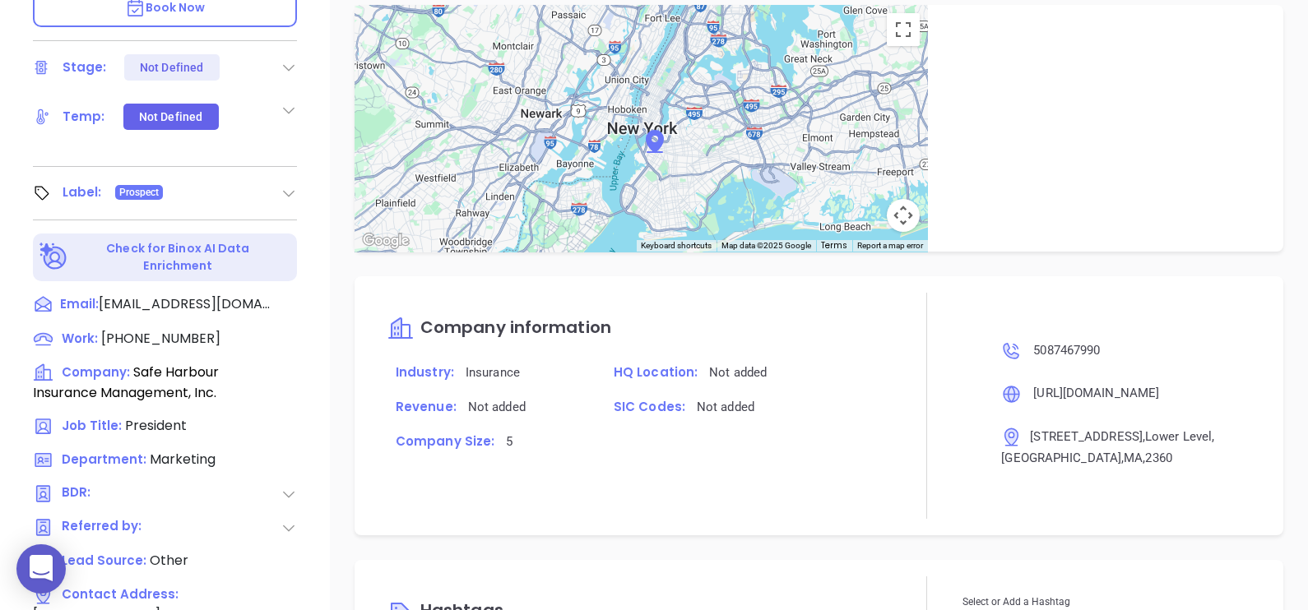
scroll to position [926, 0]
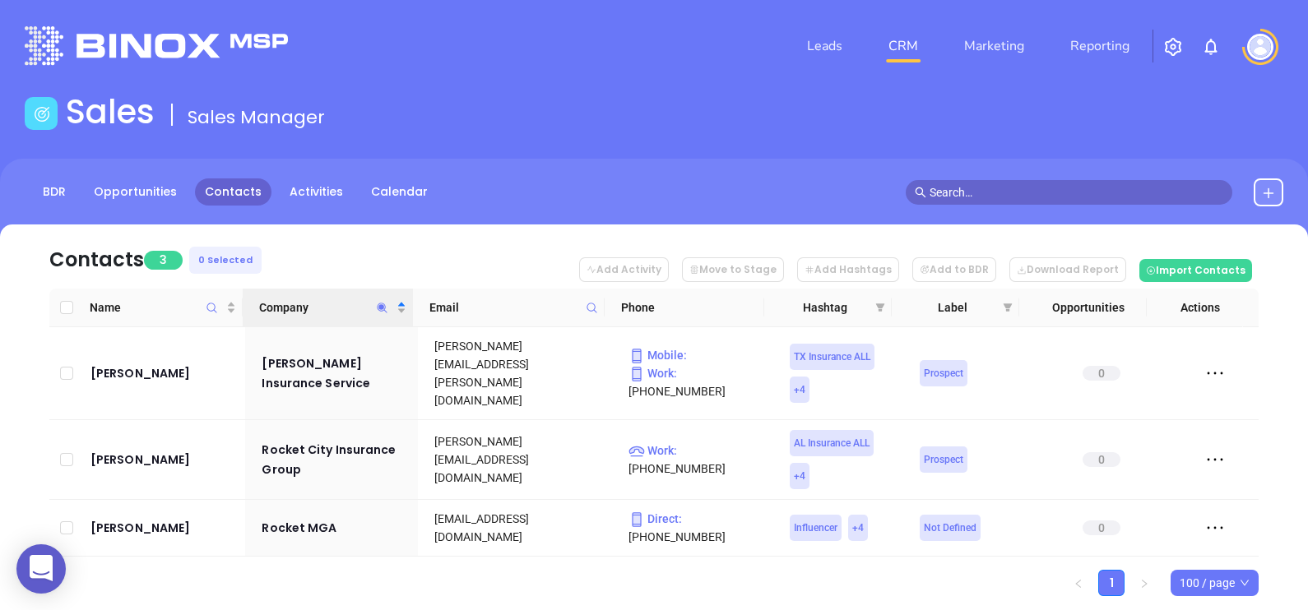
click at [383, 304] on icon "Company" at bounding box center [382, 308] width 12 height 12
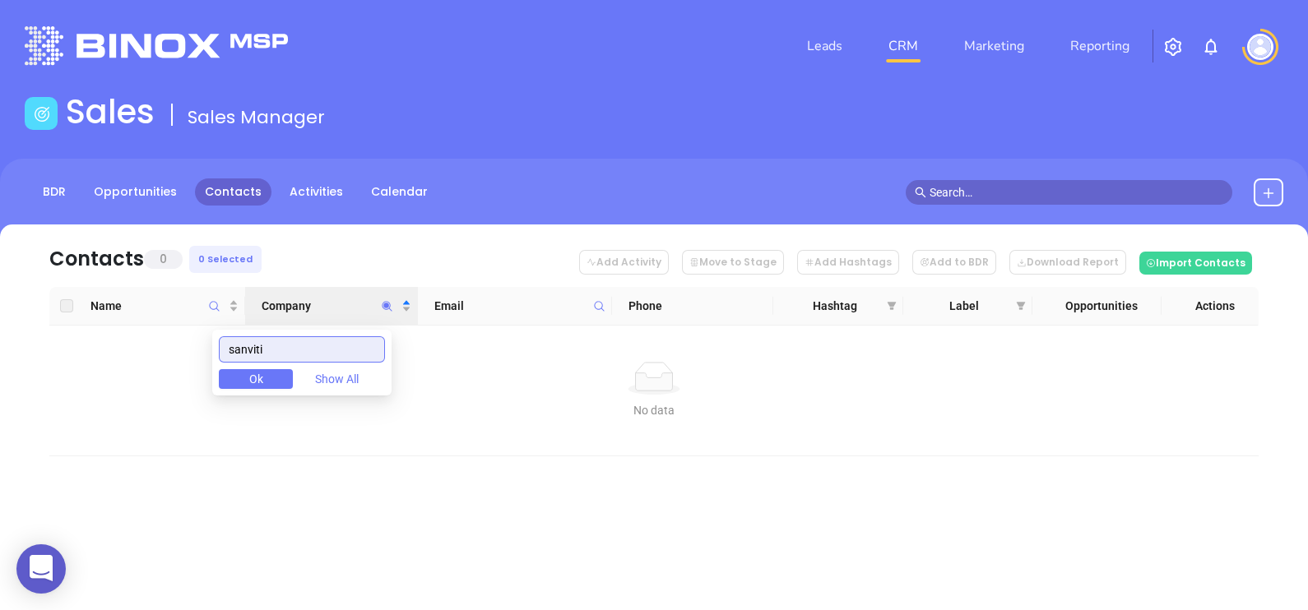
type input "sanviti"
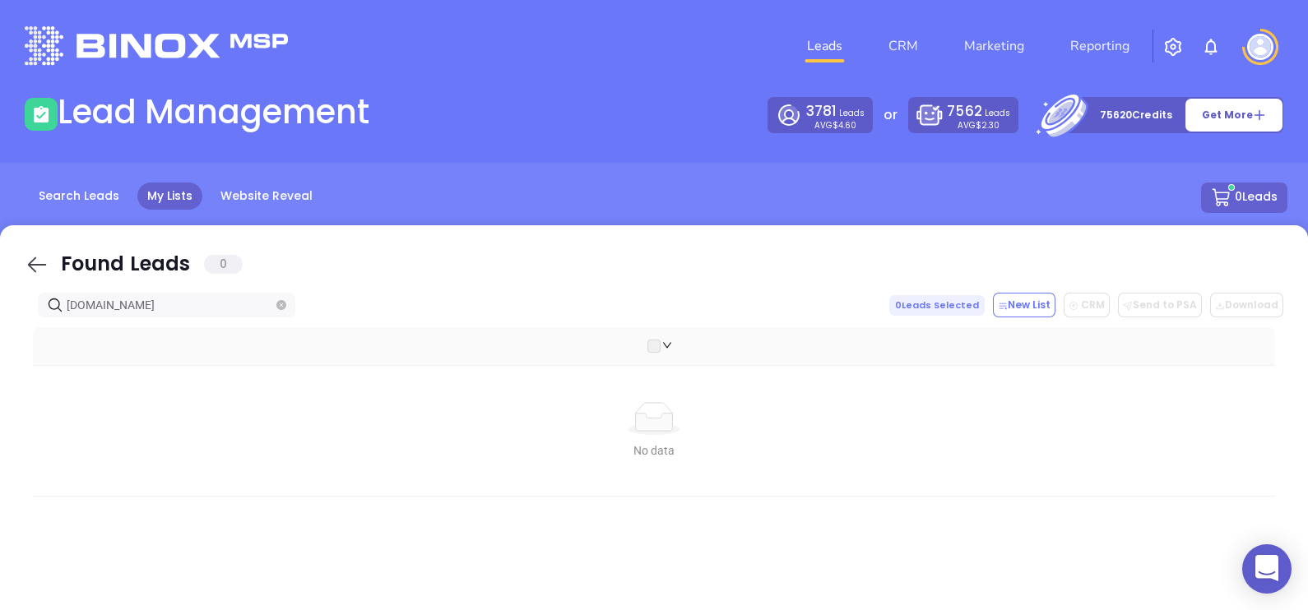
click at [44, 276] on icon at bounding box center [37, 265] width 25 height 25
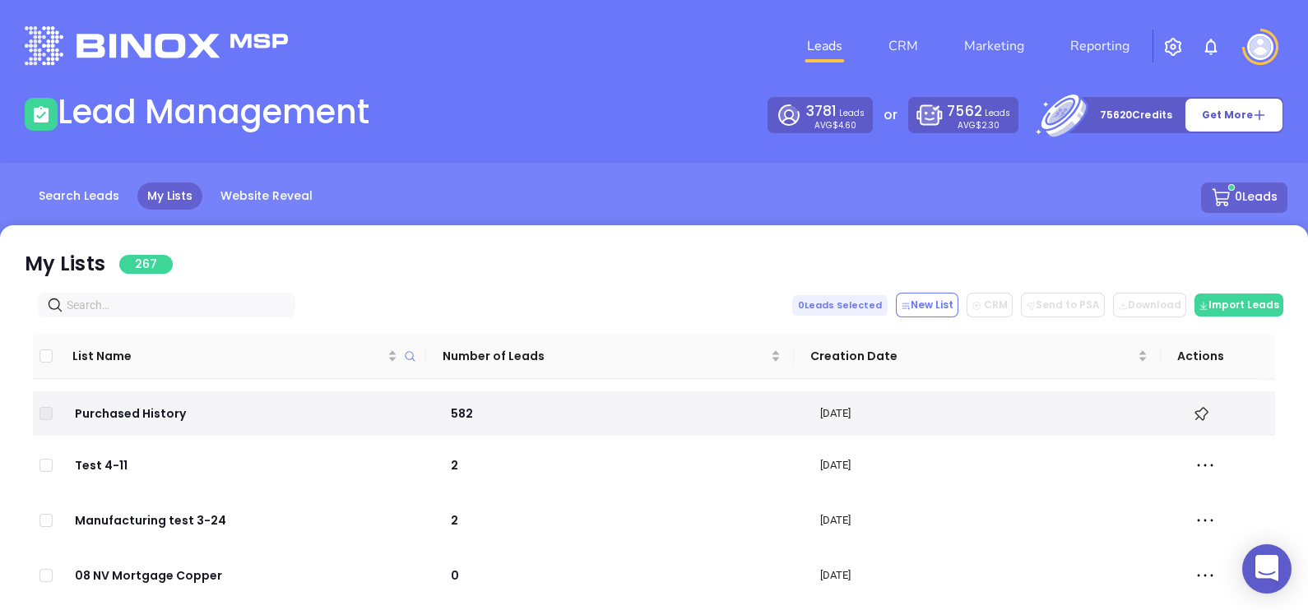
click at [201, 312] on input "text" at bounding box center [170, 305] width 206 height 18
paste input "[DOMAIN_NAME]"
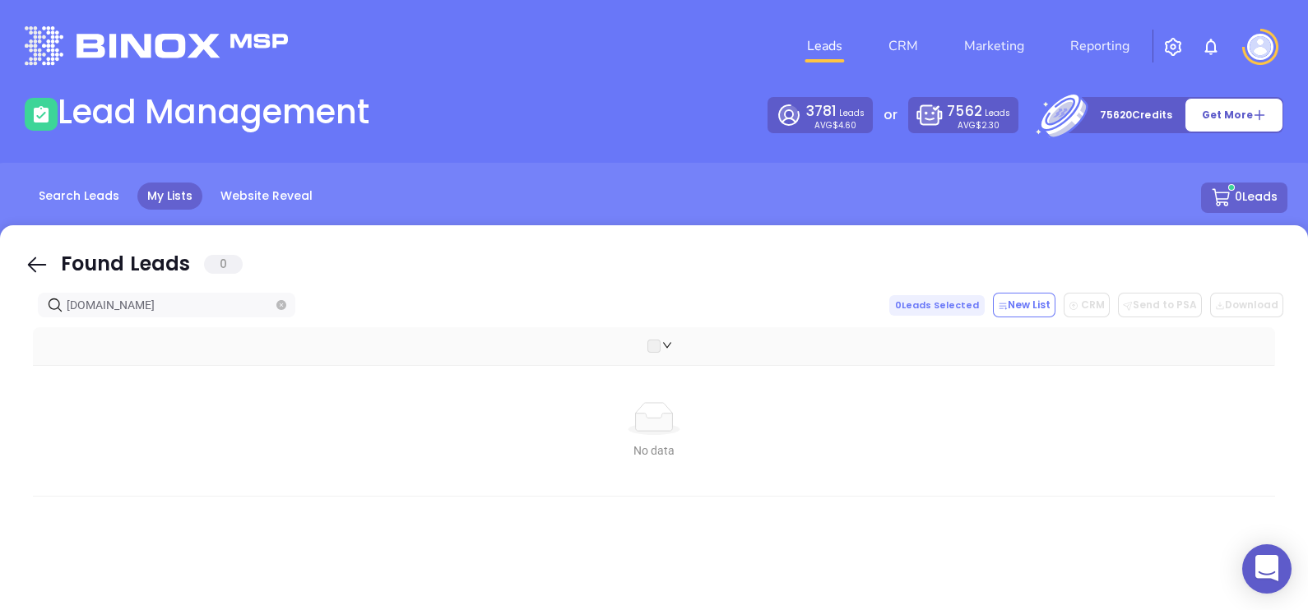
type input "[DOMAIN_NAME]"
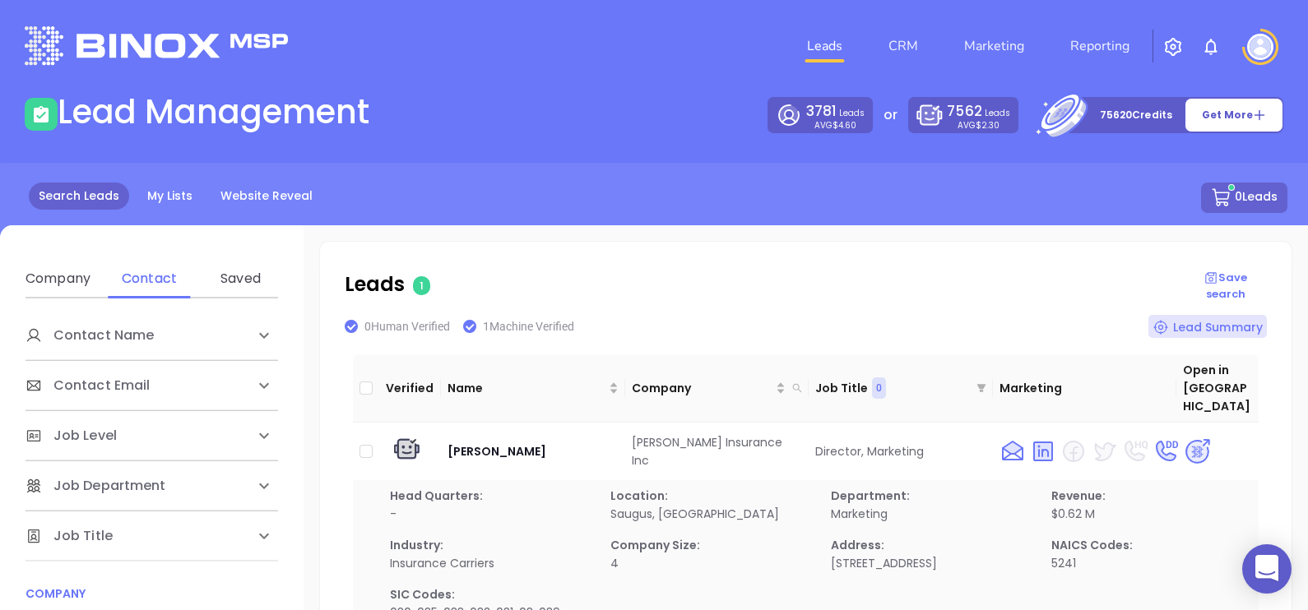
scroll to position [201, 0]
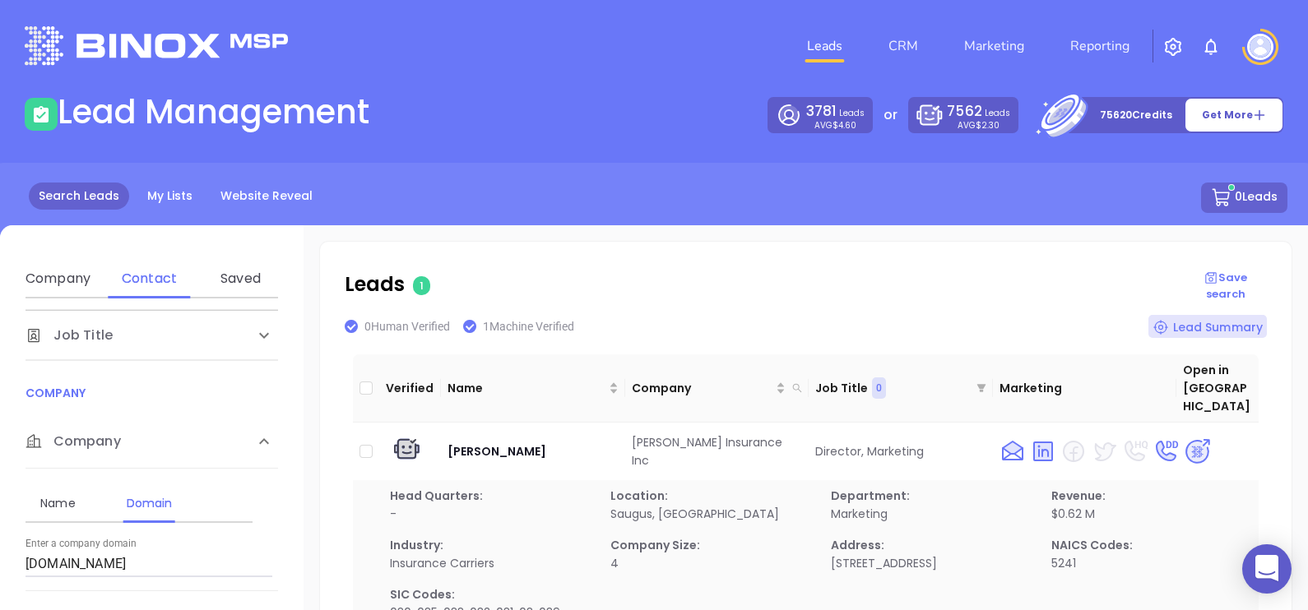
click at [202, 567] on input "[DOMAIN_NAME]" at bounding box center [149, 564] width 247 height 26
paste input "sanvitiagency"
type input "[DOMAIN_NAME]"
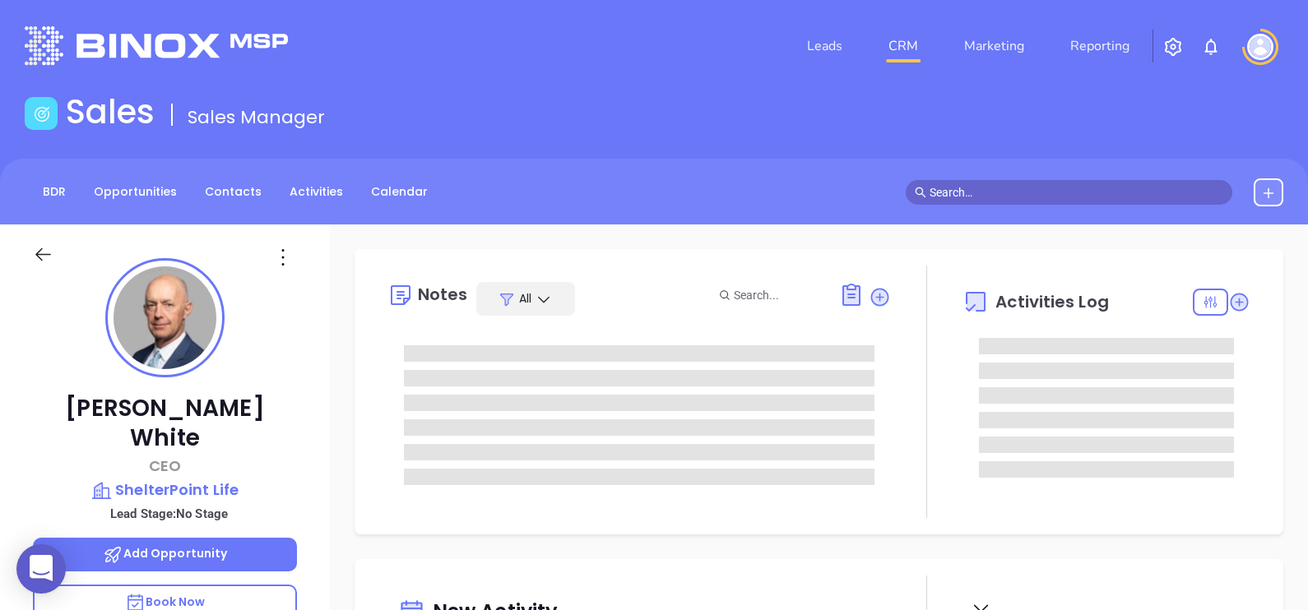
type input "[DATE]"
type input "[PERSON_NAME]"
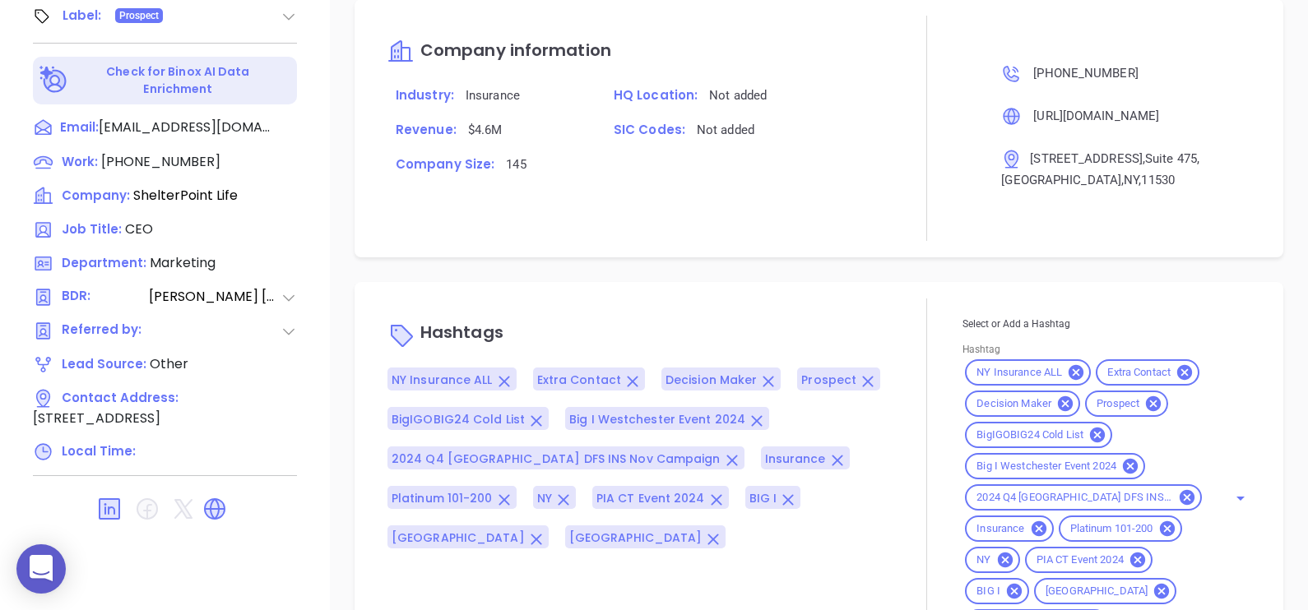
scroll to position [1290, 0]
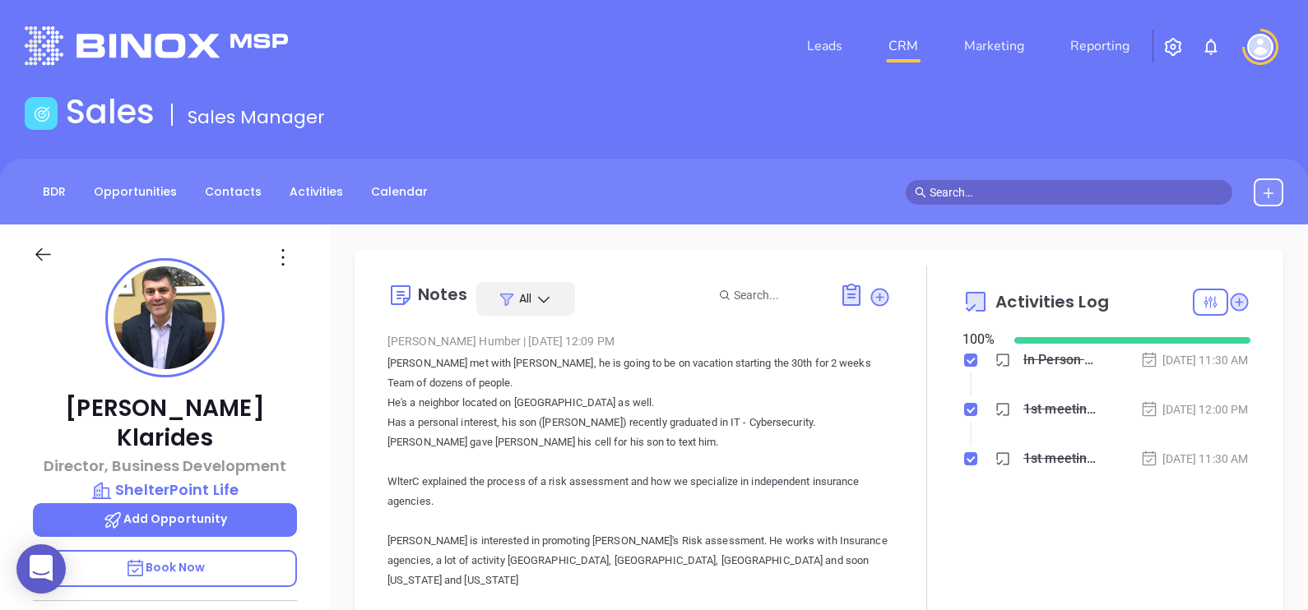
type input "[PERSON_NAME]"
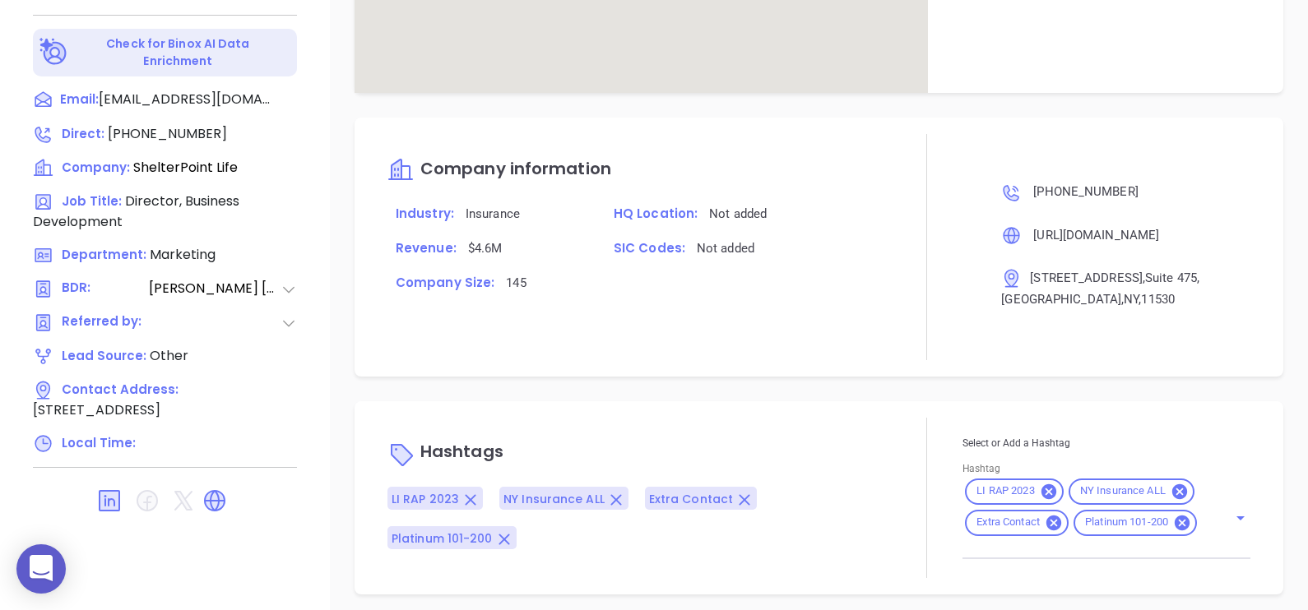
scroll to position [1315, 0]
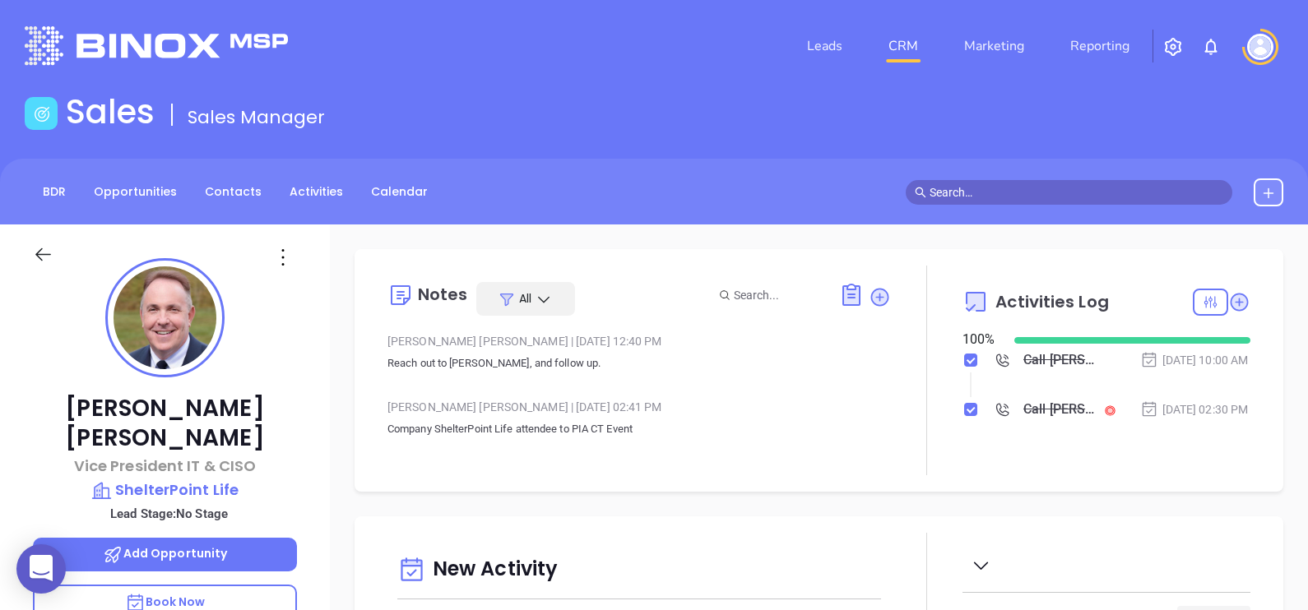
type input "[PERSON_NAME]"
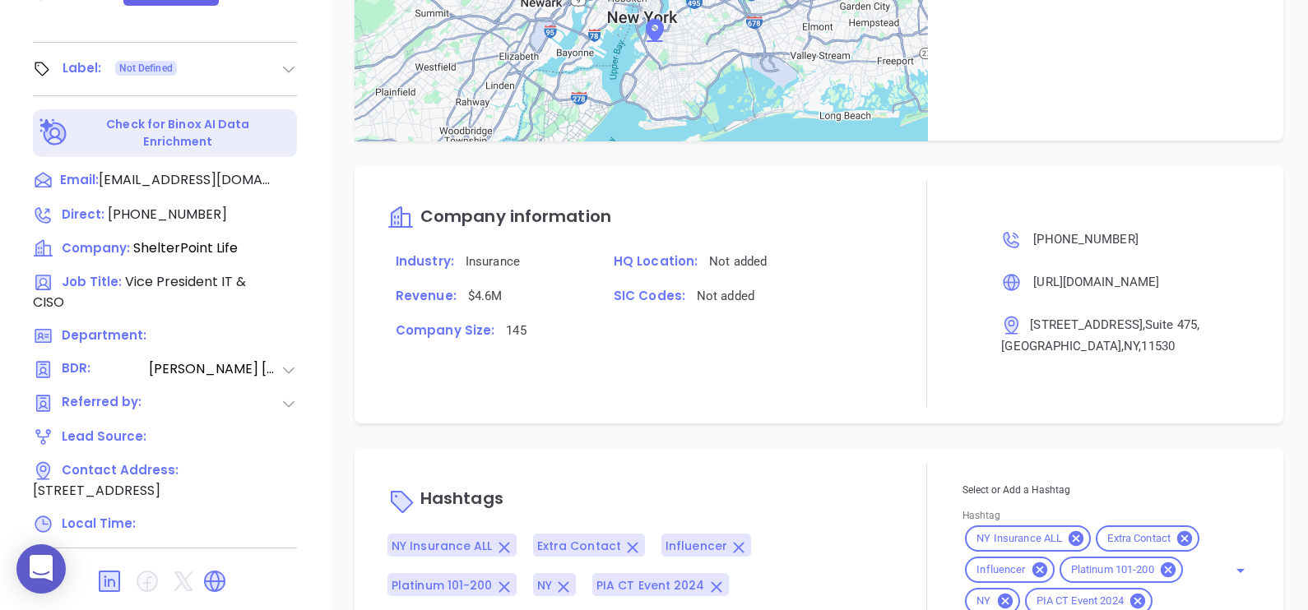
scroll to position [935, 0]
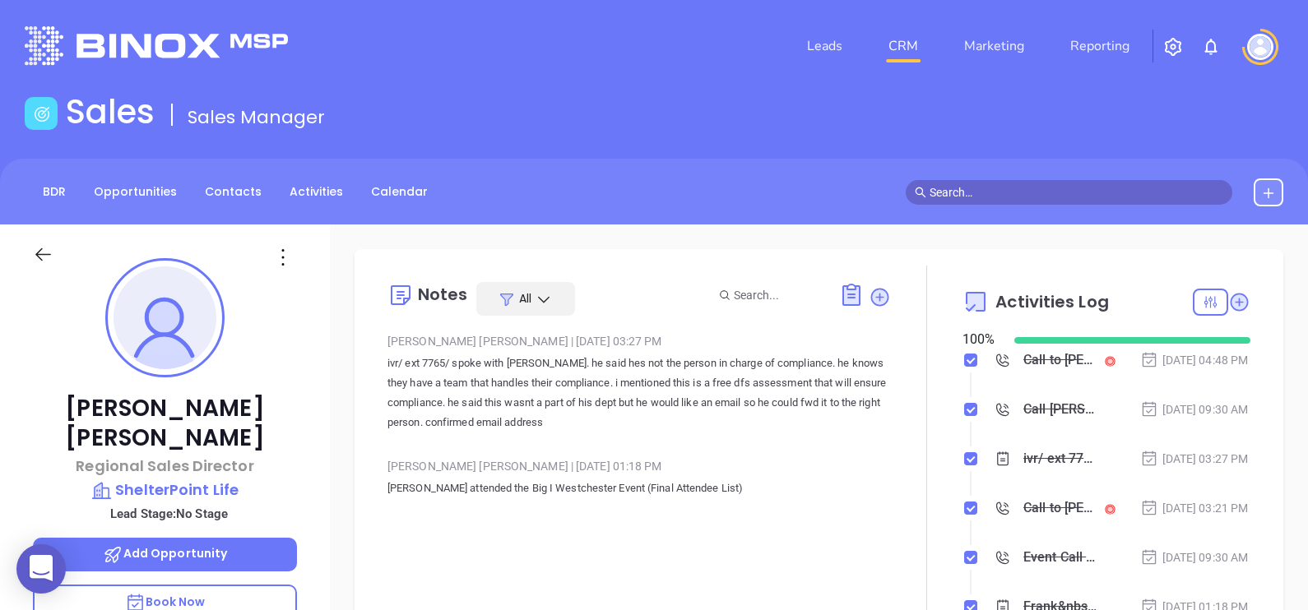
type input "[PERSON_NAME]"
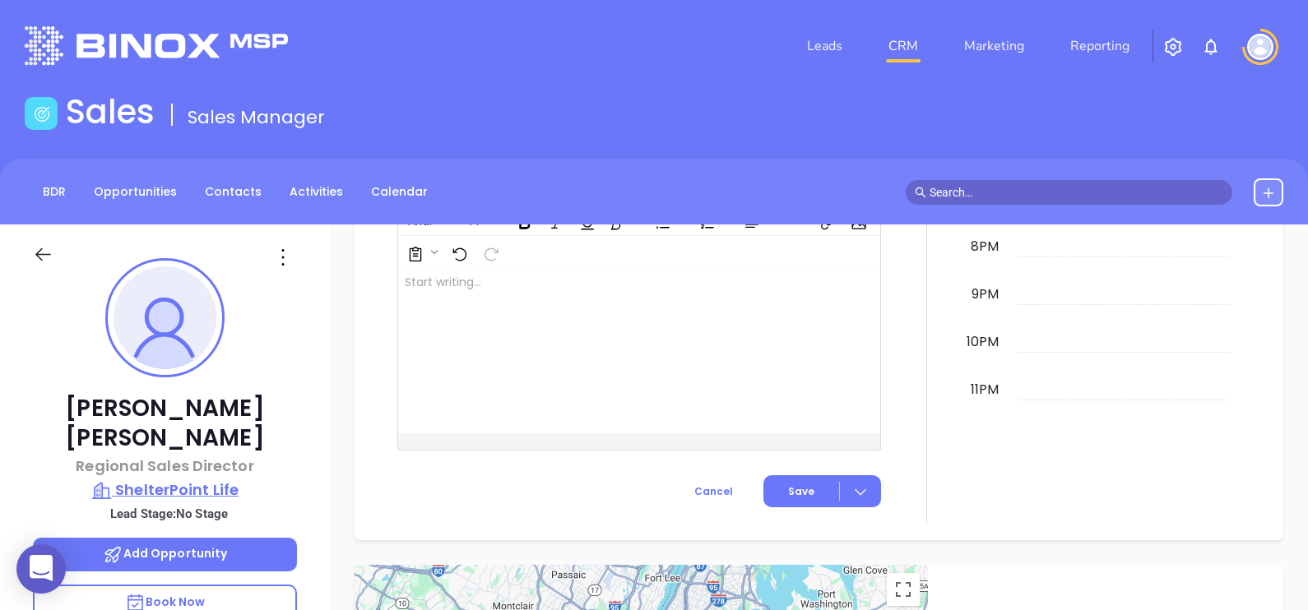
click at [197, 479] on p "ShelterPoint Life" at bounding box center [165, 490] width 264 height 23
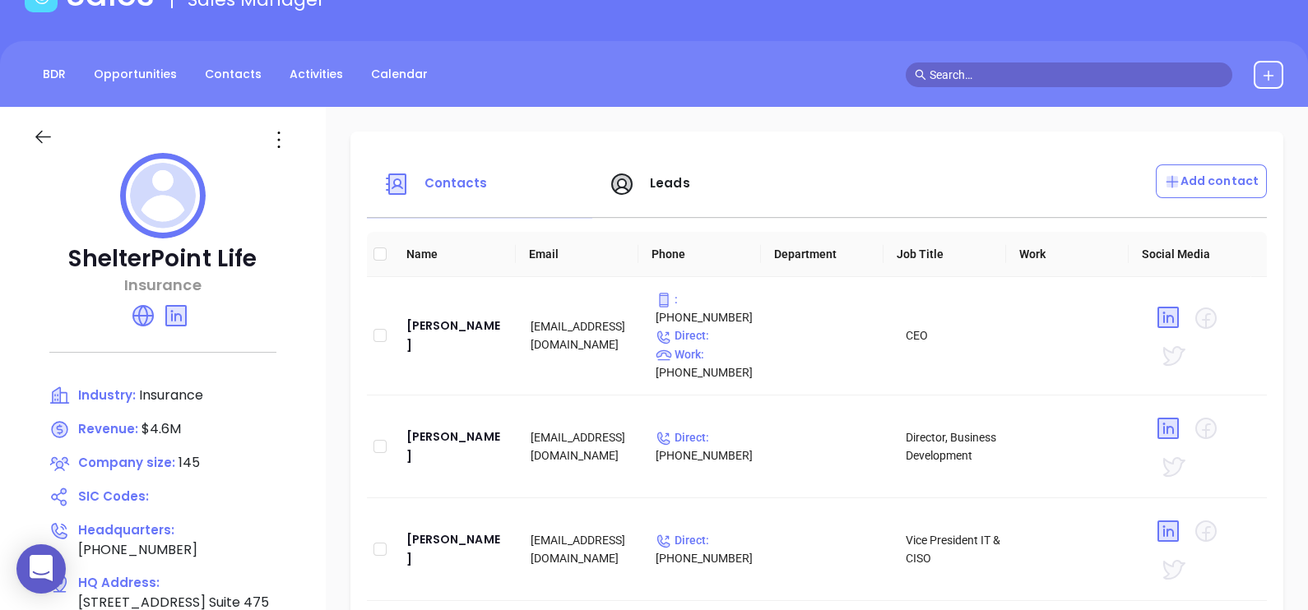
scroll to position [251, 0]
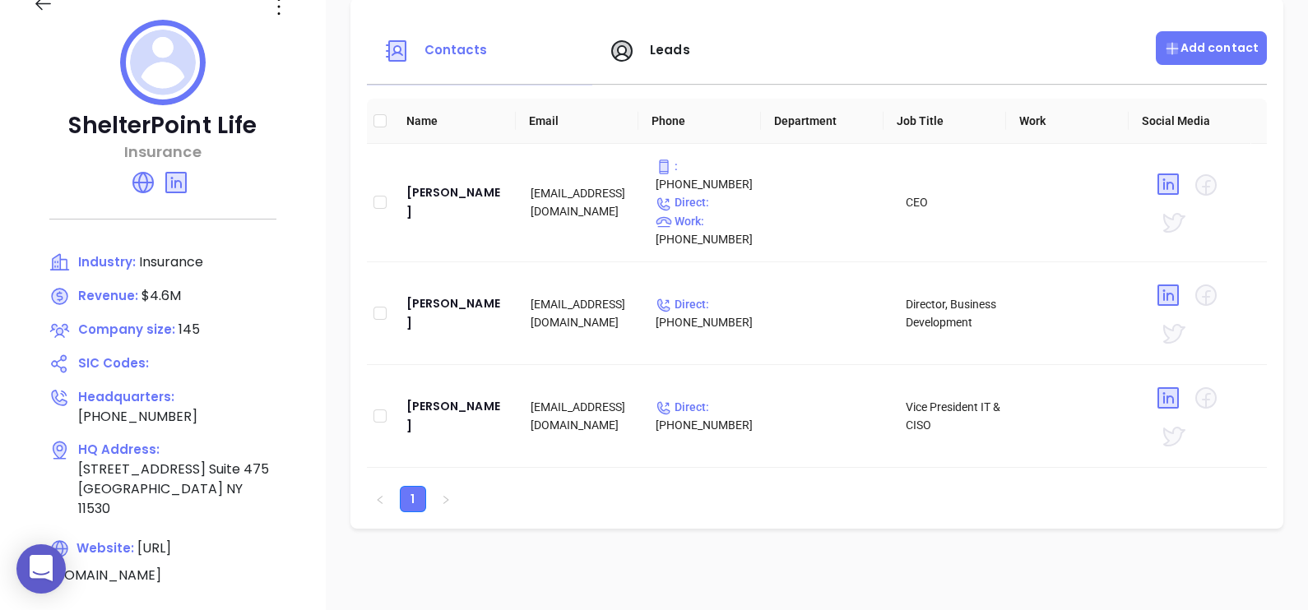
click at [1168, 40] on p "Add contact" at bounding box center [1211, 47] width 95 height 17
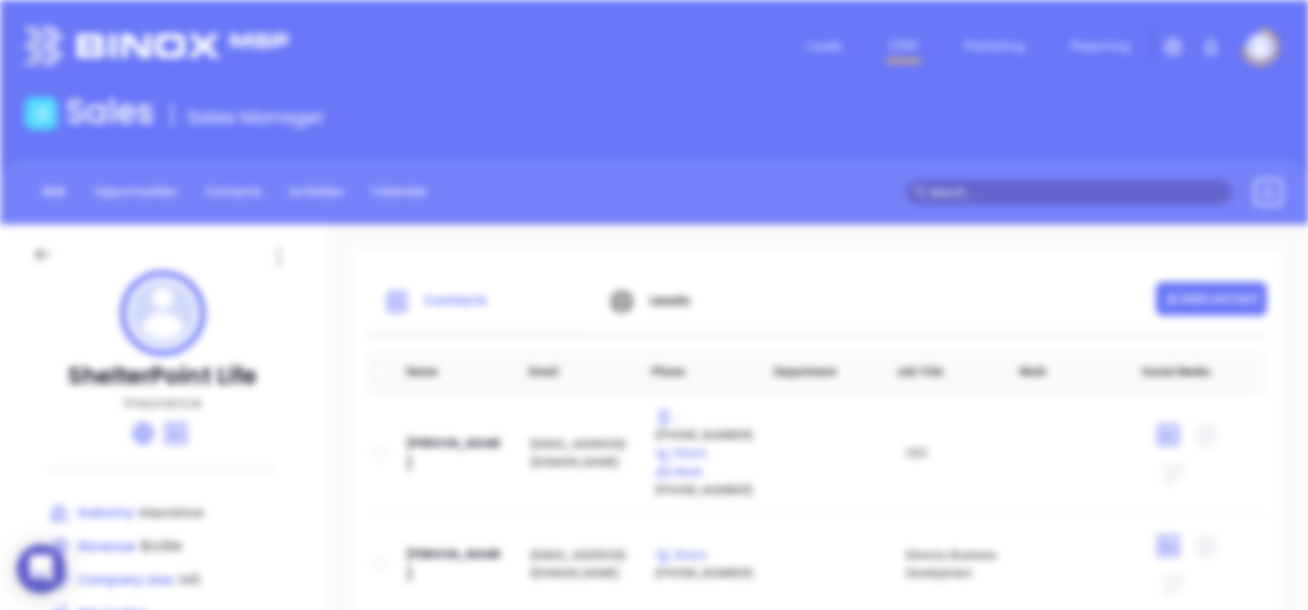
scroll to position [0, 0]
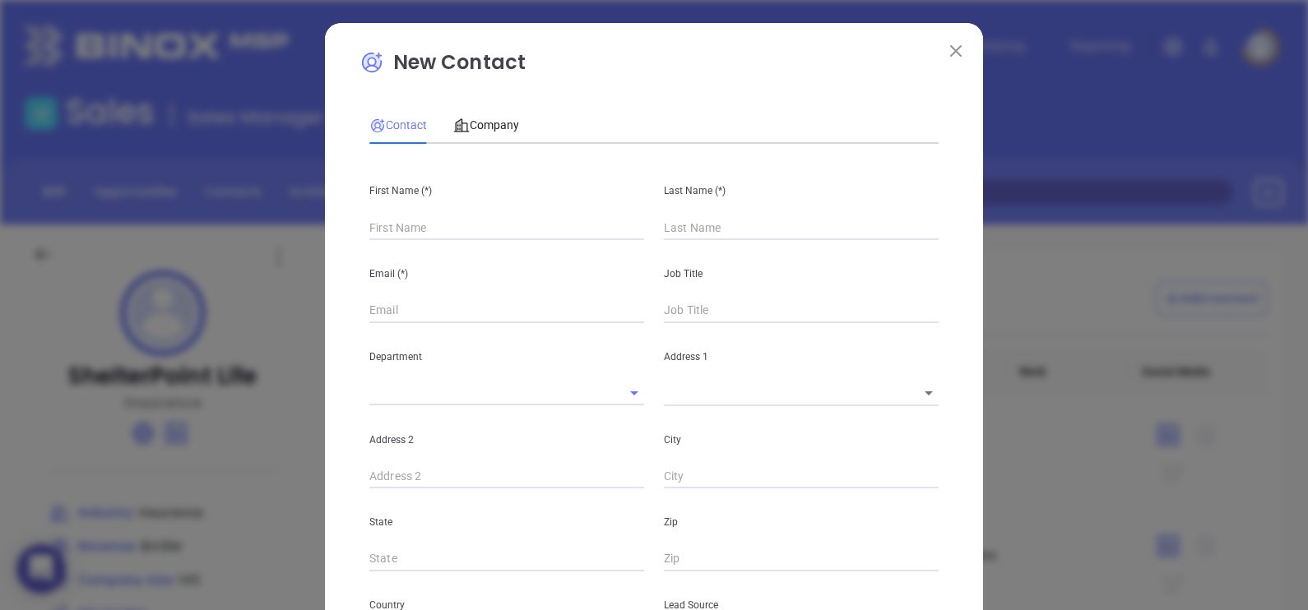
type input "Fourth Phone Call"
type input "1"
click at [452, 218] on input "text" at bounding box center [506, 228] width 275 height 25
paste input "Nate Howell"
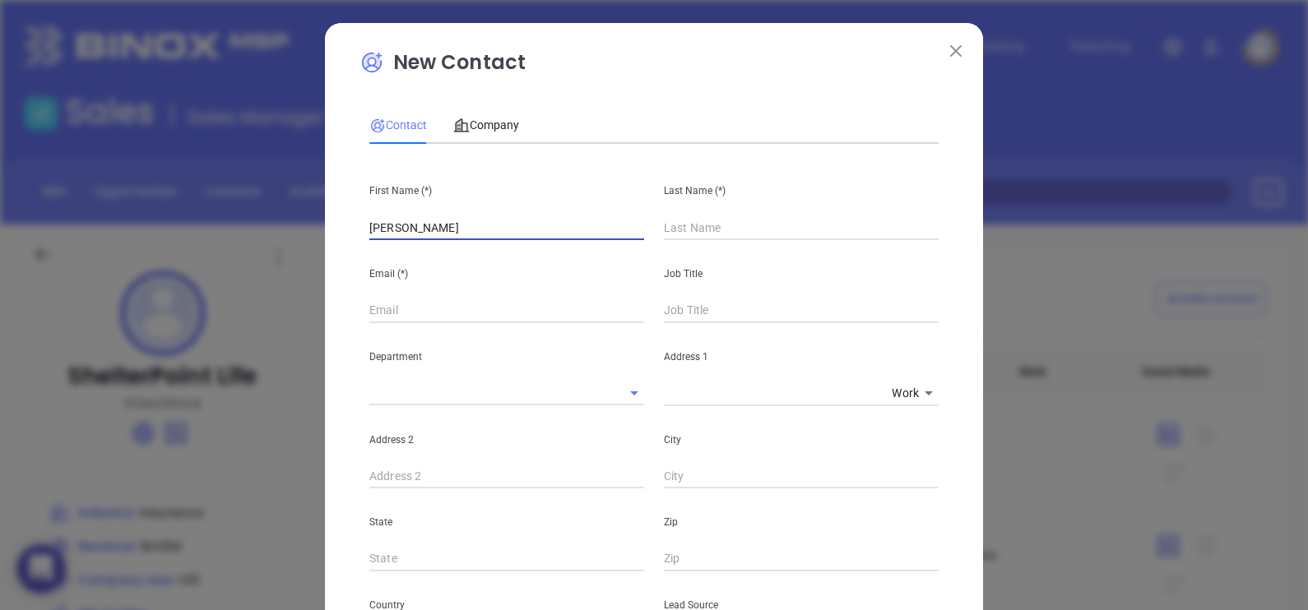
type input "Nate"
click at [679, 230] on input "text" at bounding box center [801, 228] width 275 height 25
paste input "Howell"
type input "Howell"
click at [537, 222] on input "Nate" at bounding box center [506, 228] width 275 height 25
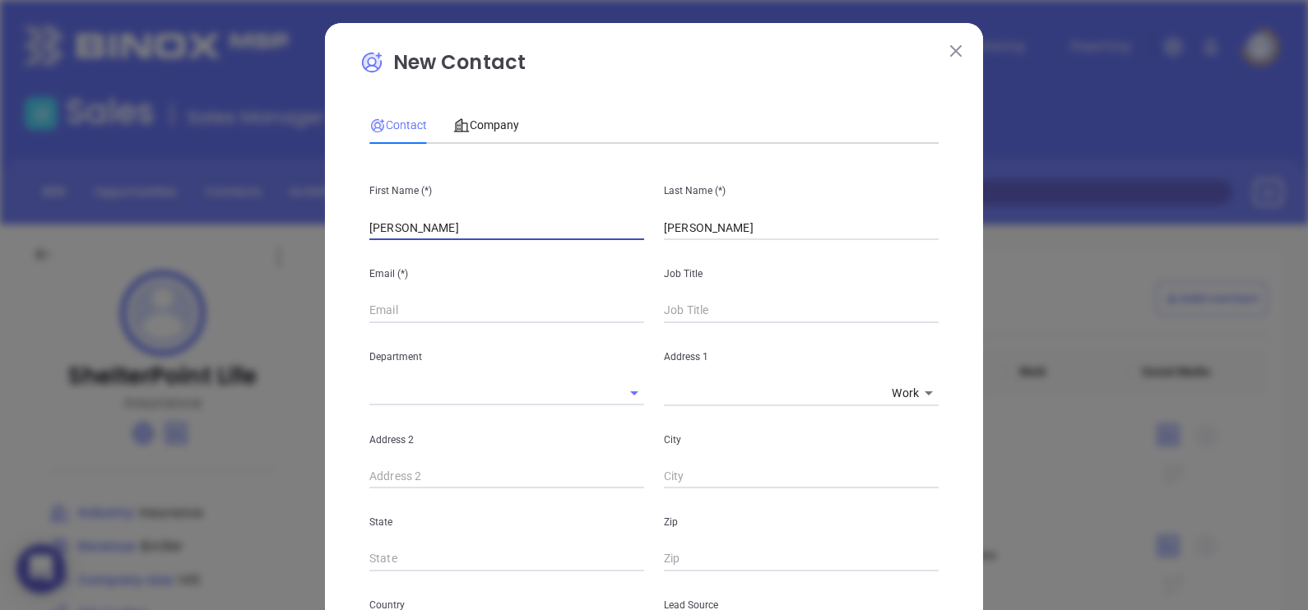
type input "Nate"
paste input "nate.howell@yahoo.com"
type input "nate.howell@yahoo.com"
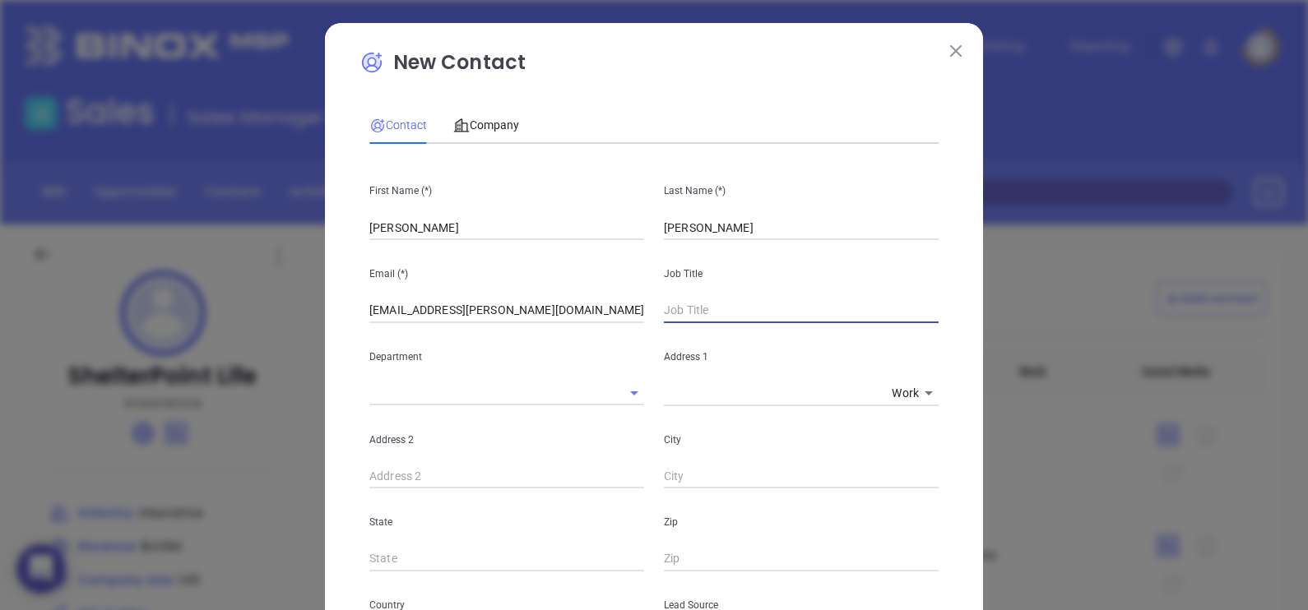
paste input "Regional Sales Manager"
type input "Regional Sales Manager"
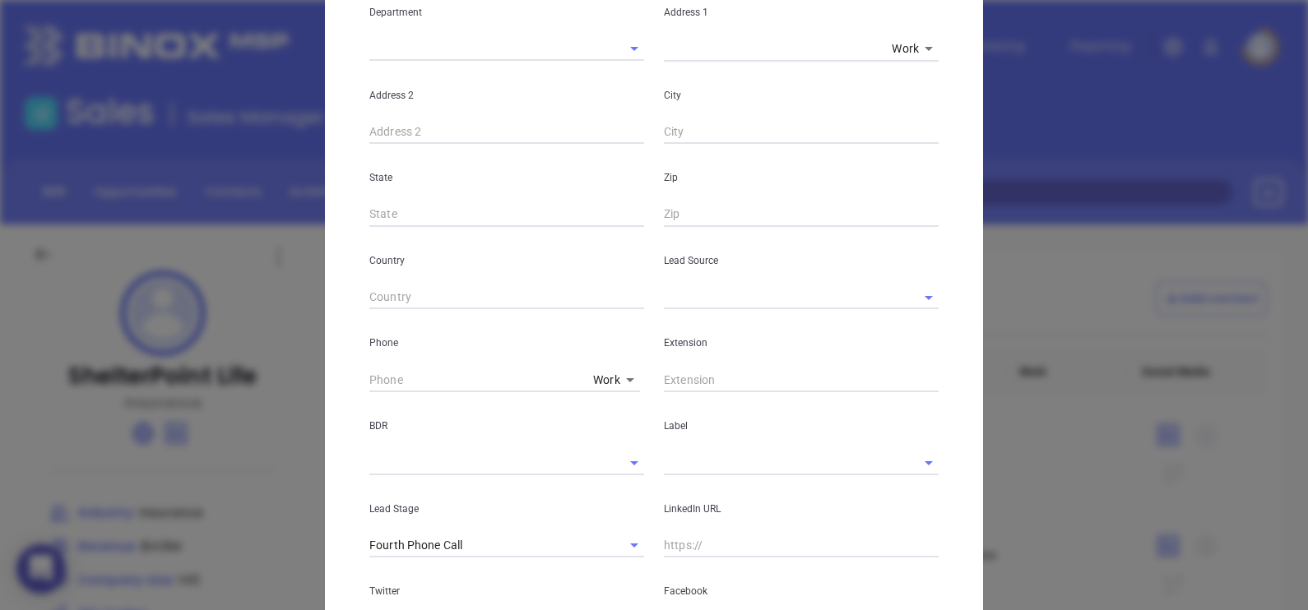
scroll to position [345, 0]
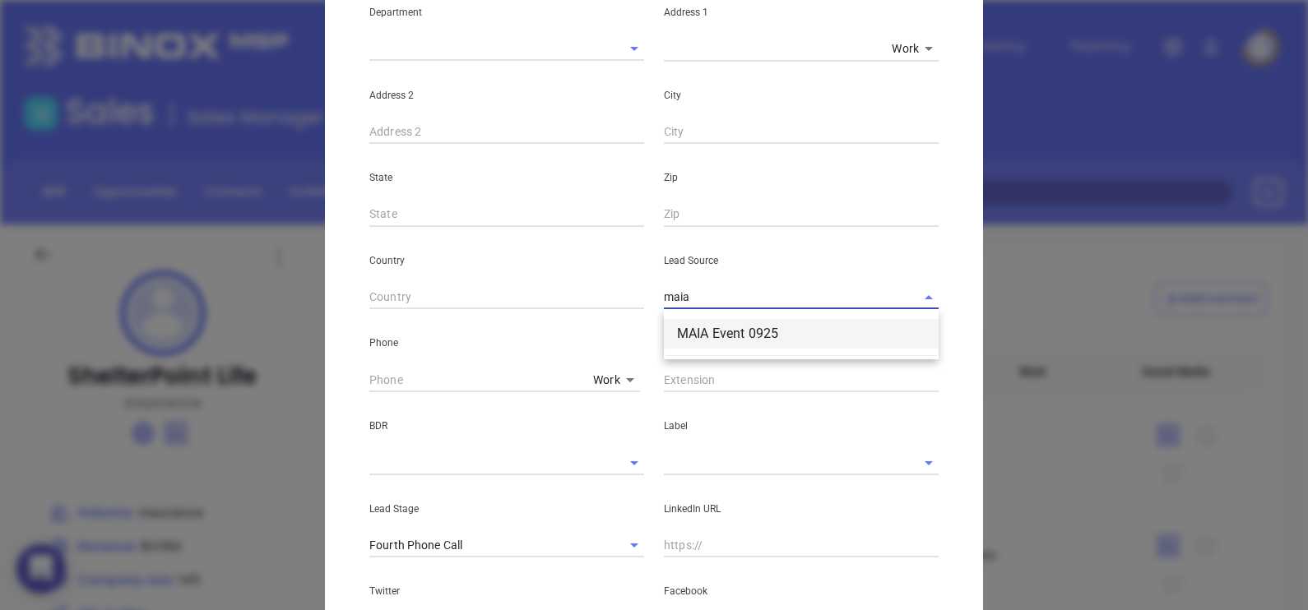
click at [705, 337] on li "MAIA Event 0925" at bounding box center [801, 334] width 275 height 30
type input "MAIA Event 0925"
type input "( ) -"
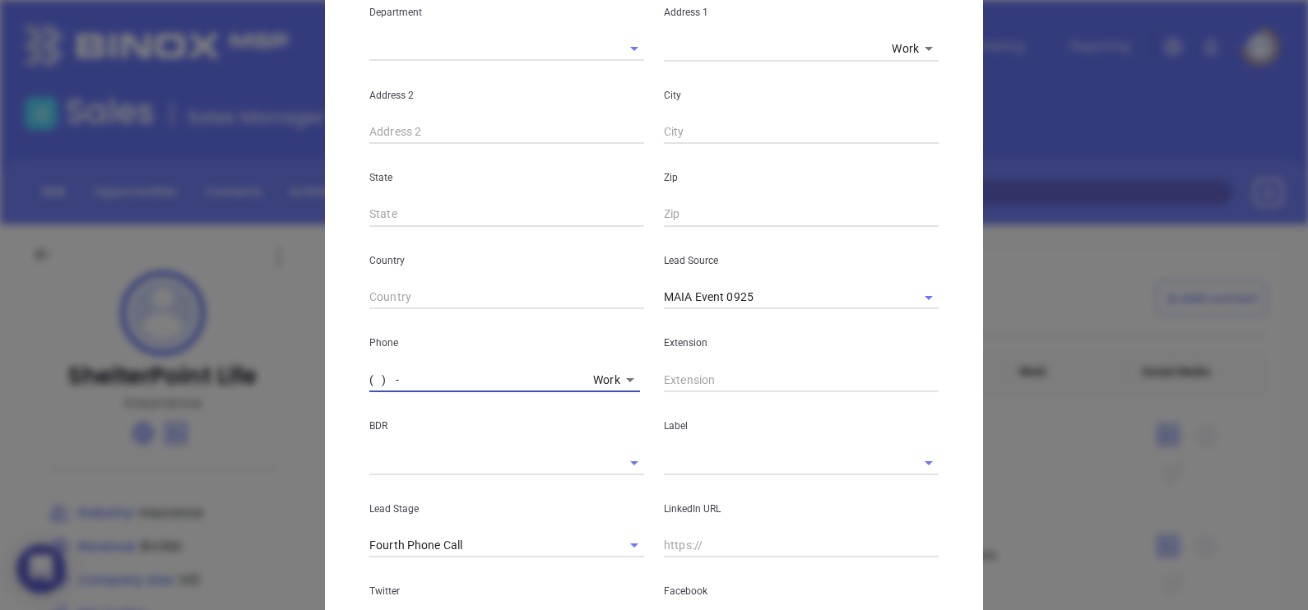
paste input "800) 365-4999"
type input "(800) 365-4999"
type input "pro"
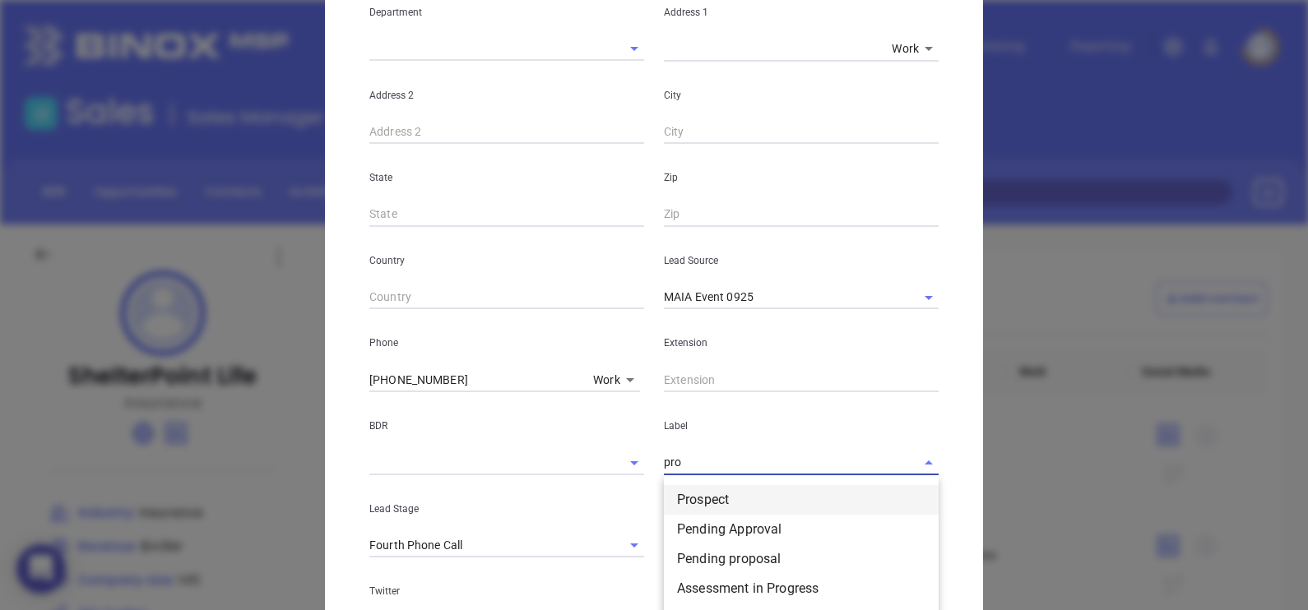
click at [754, 502] on li "Prospect" at bounding box center [801, 500] width 275 height 30
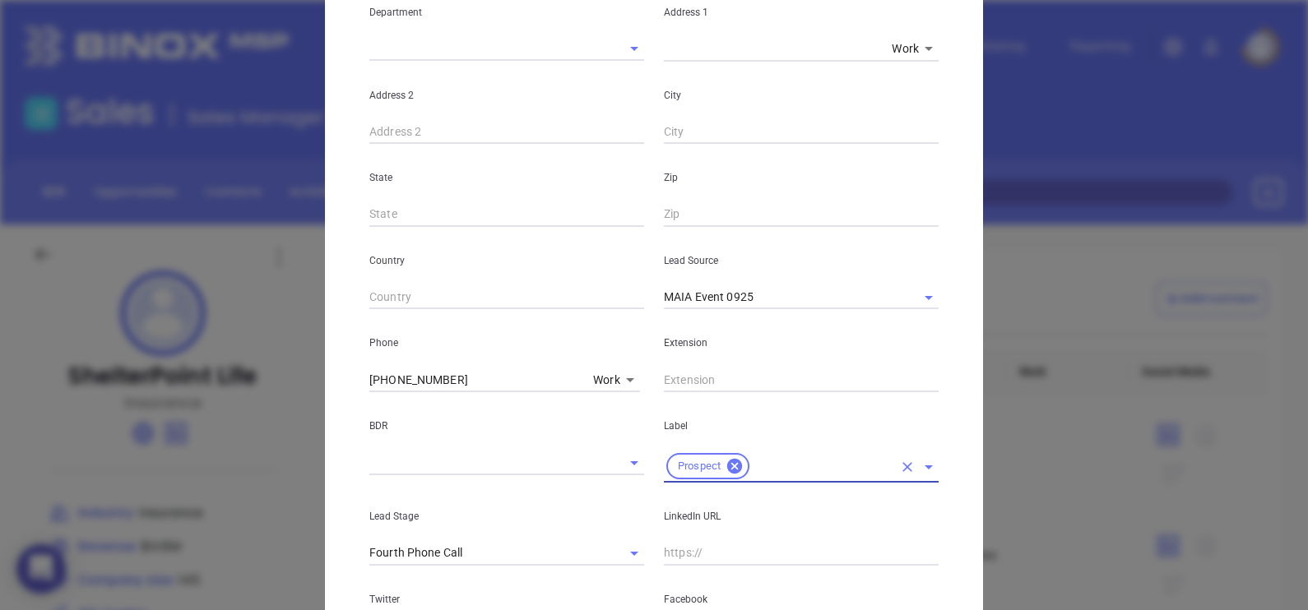
scroll to position [589, 0]
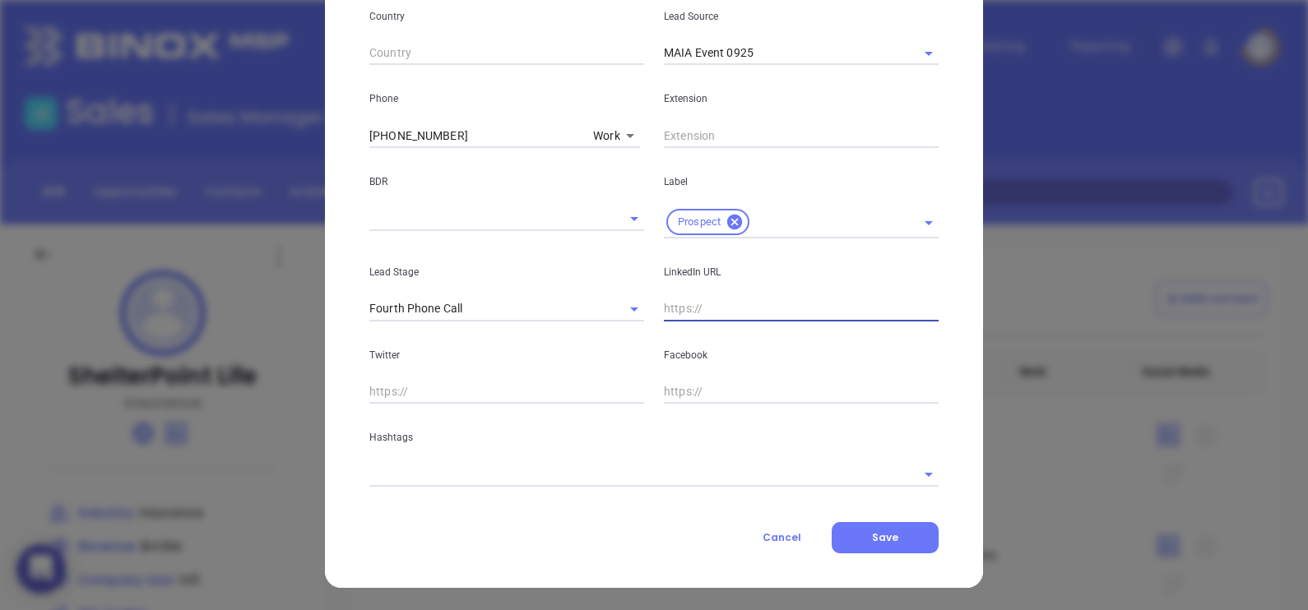
paste input "www.linkedin.com/in/natehowell-insurance/"
type input "www.linkedin.com/in/natehowell-insurance/"
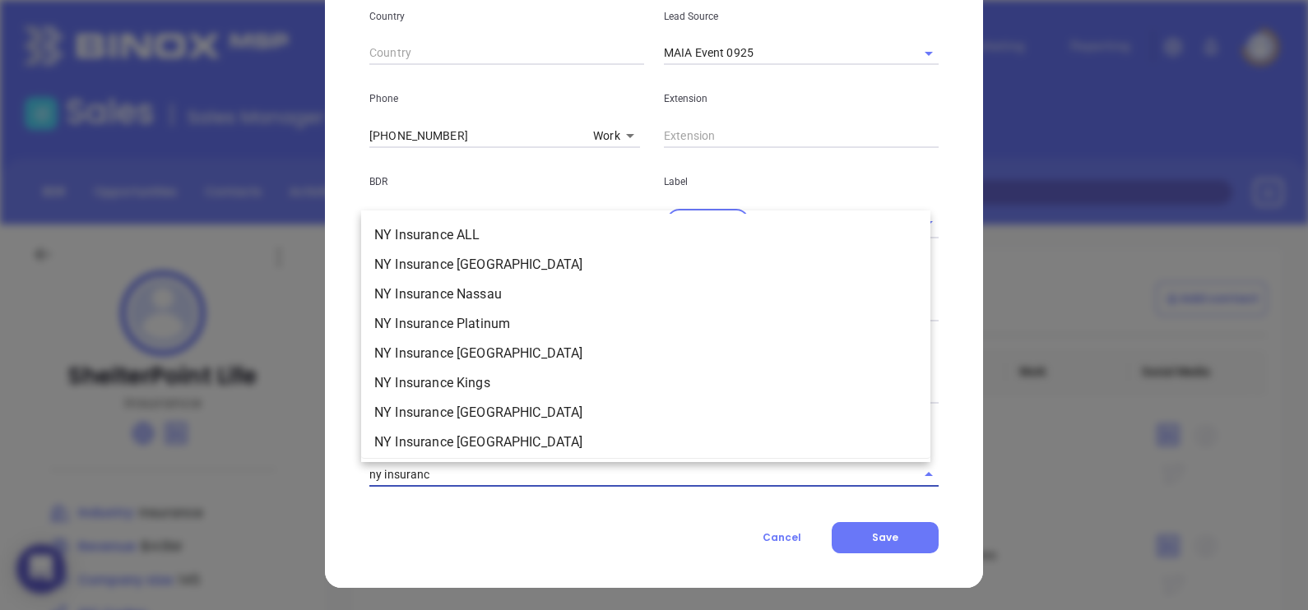
type input "ny insurance"
click at [512, 243] on li "NY Insurance ALL" at bounding box center [645, 235] width 569 height 30
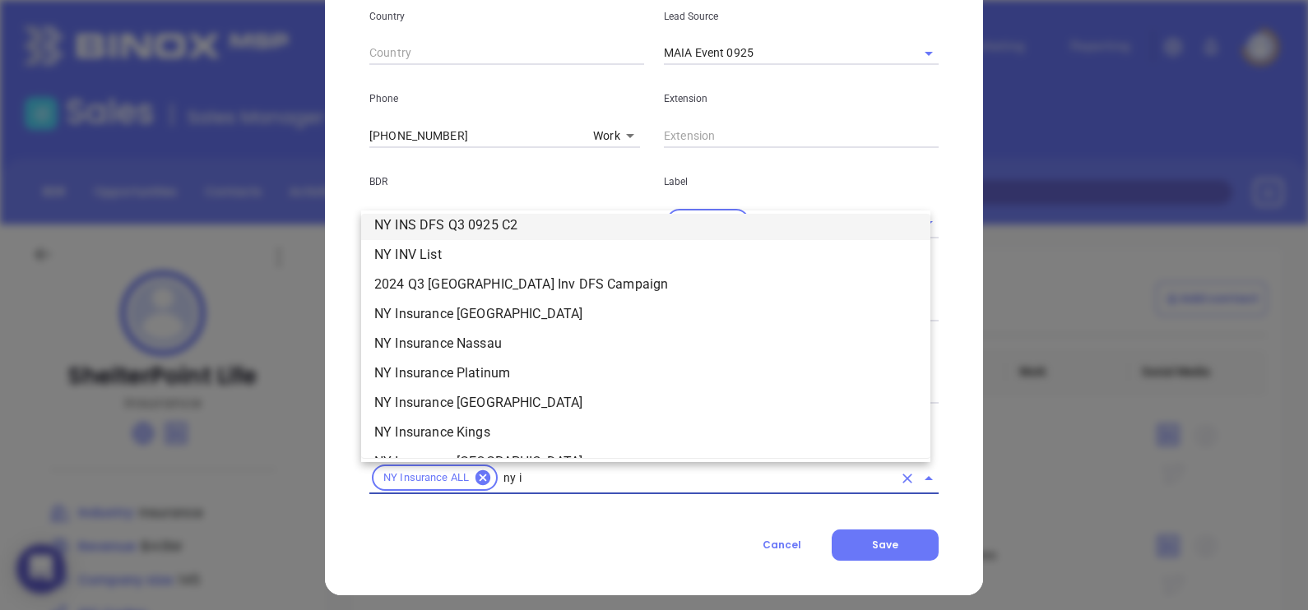
scroll to position [9, 0]
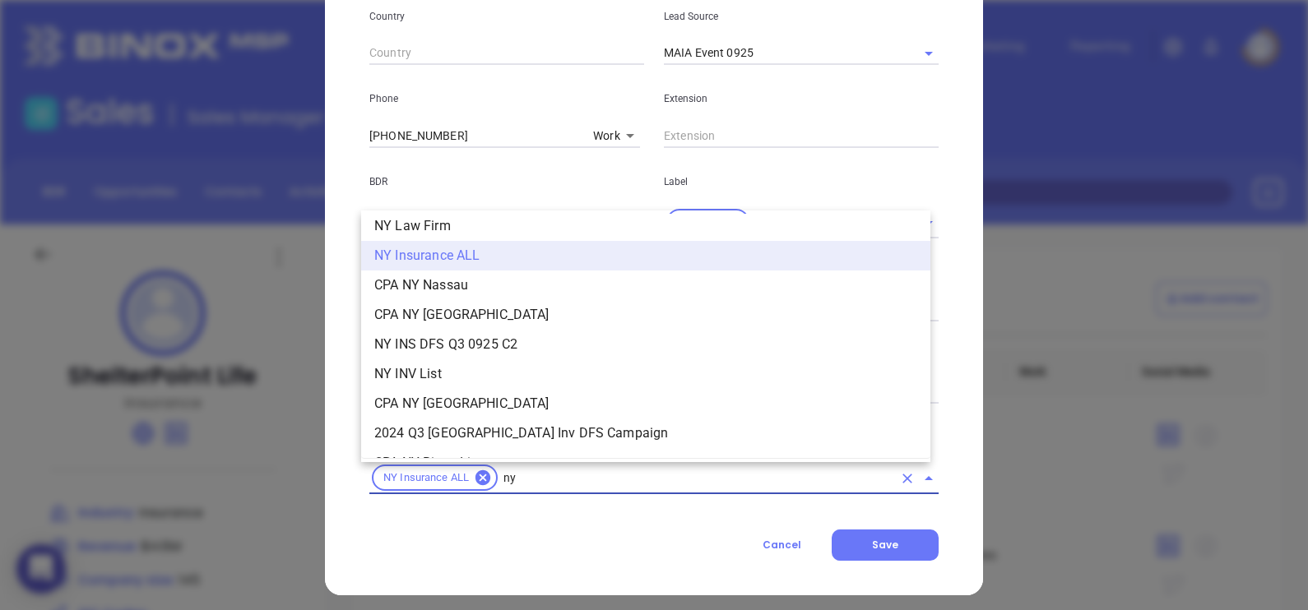
type input "ny"
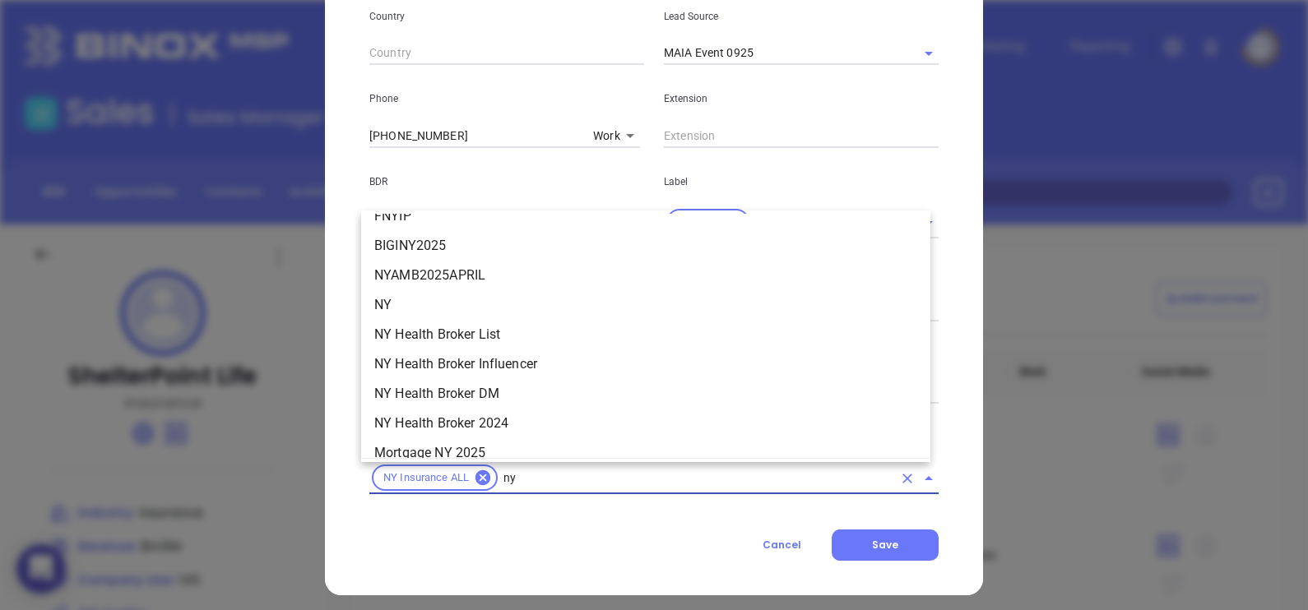
scroll to position [1800, 0]
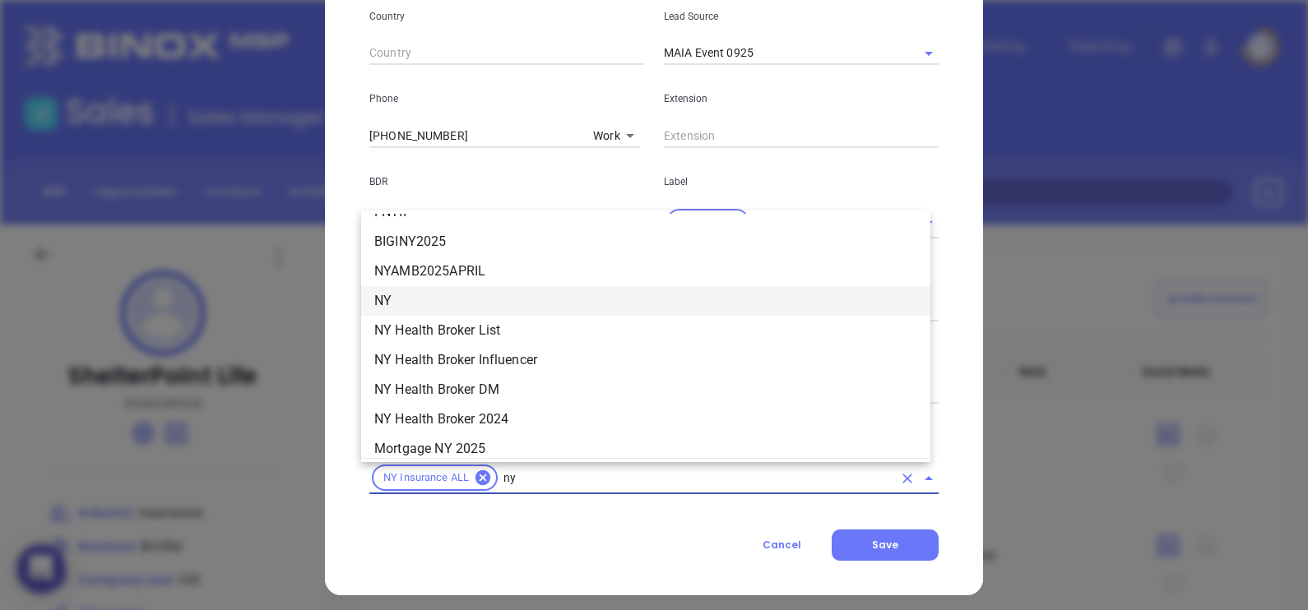
click at [436, 288] on li "NY" at bounding box center [645, 301] width 569 height 30
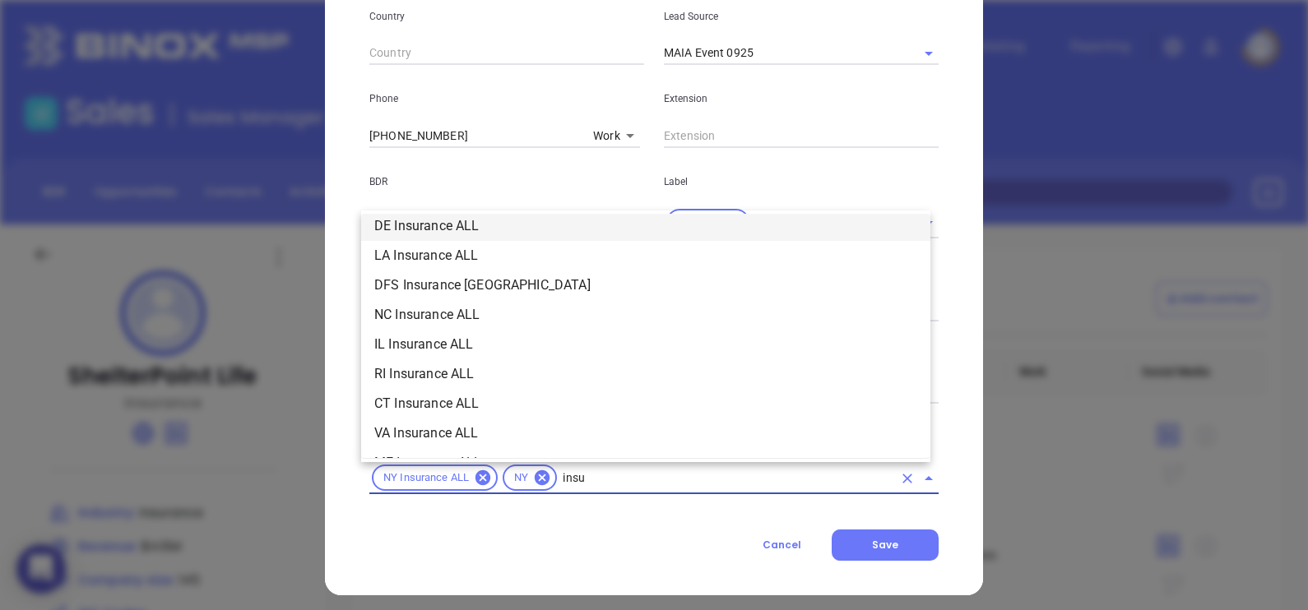
scroll to position [39, 0]
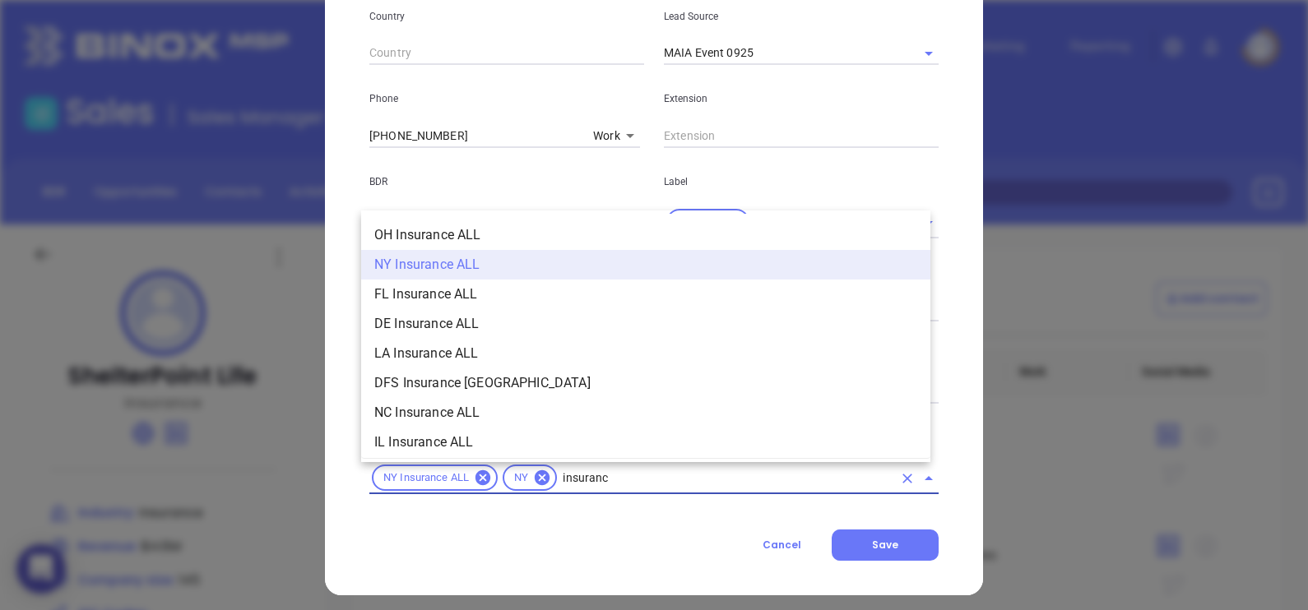
type input "insurance"
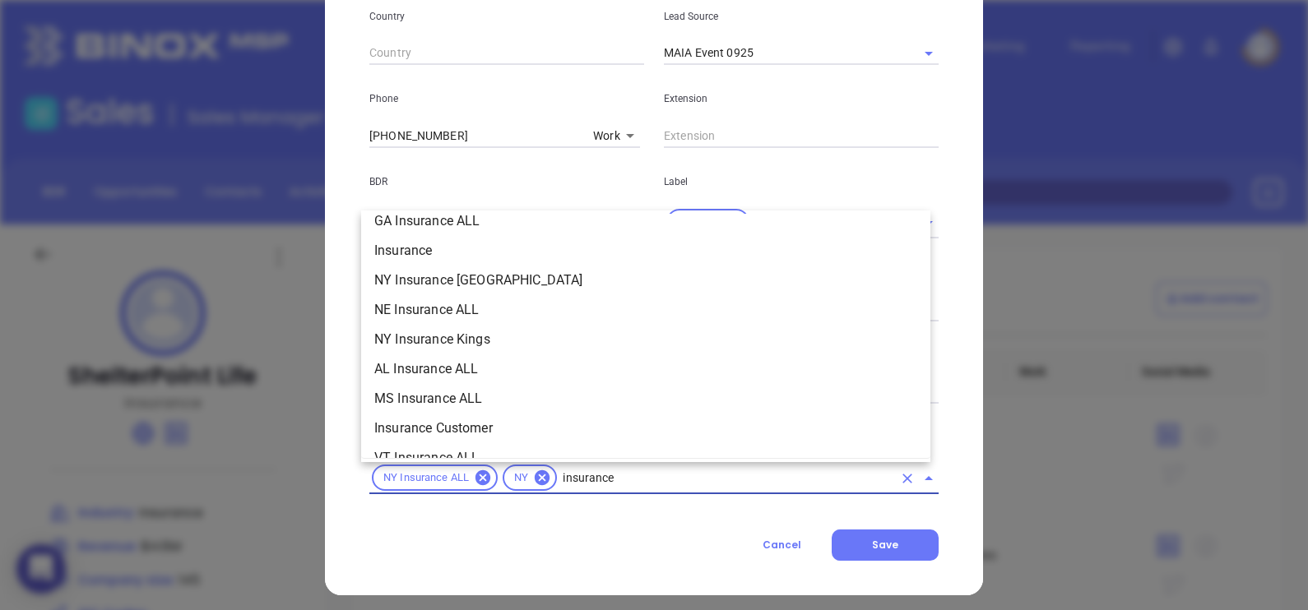
scroll to position [667, 0]
click at [444, 257] on li "Insurance" at bounding box center [645, 249] width 569 height 30
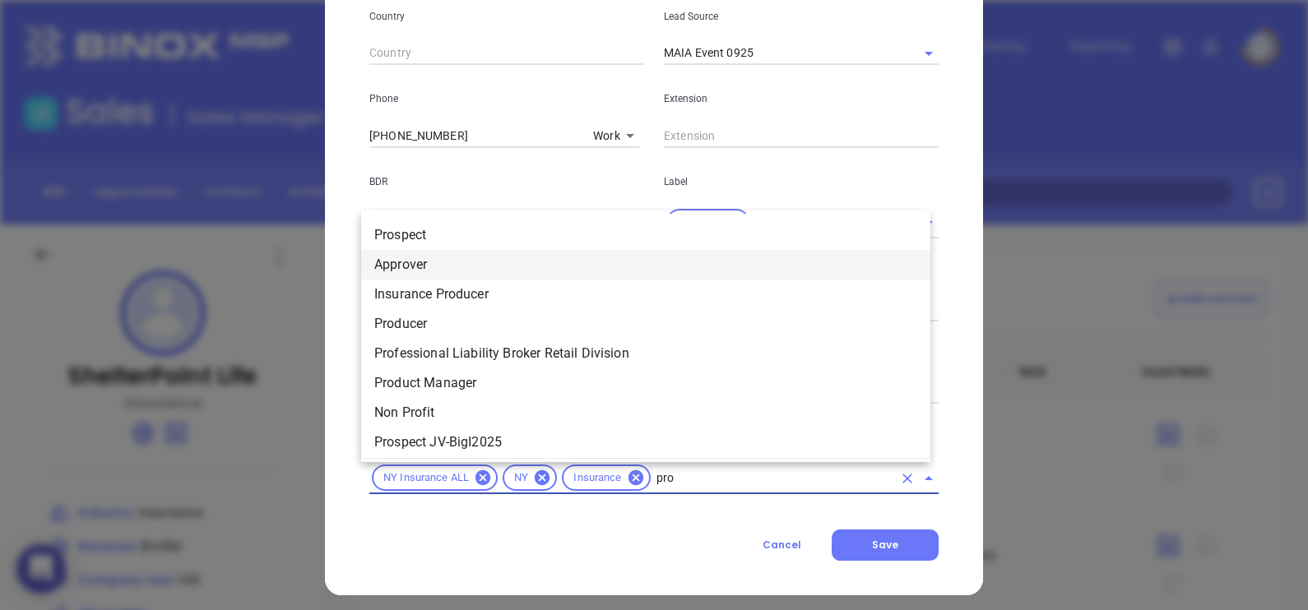
type input "pros"
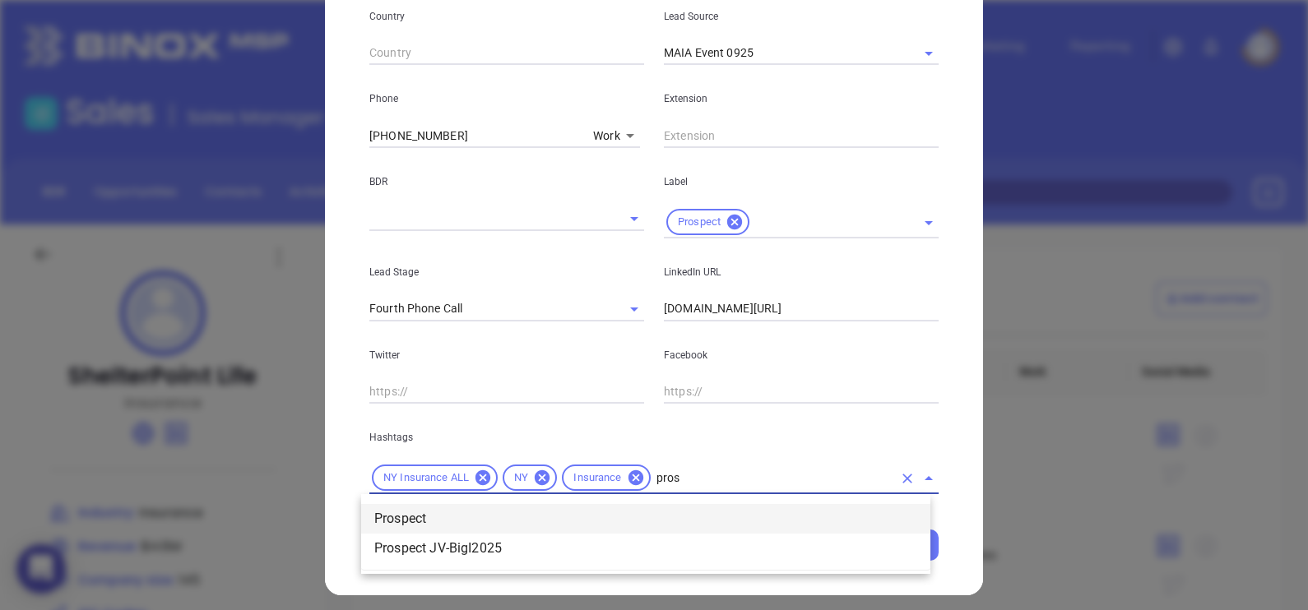
click at [449, 512] on li "Prospect" at bounding box center [645, 519] width 569 height 30
type input "maia"
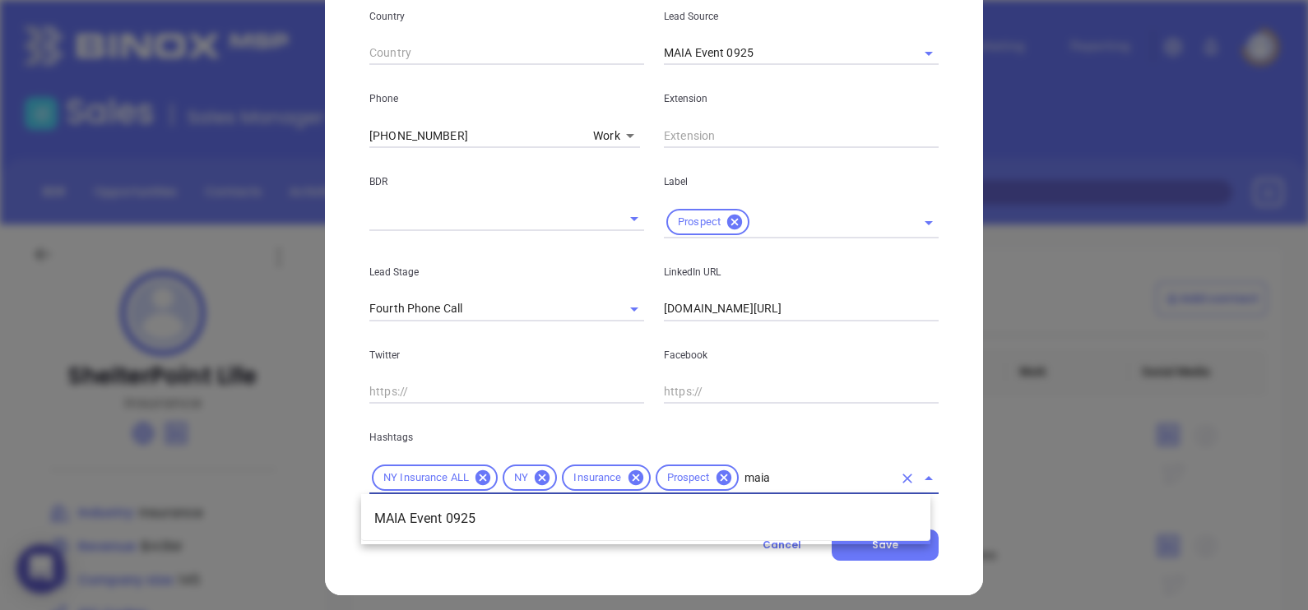
click at [449, 512] on li "MAIA Event 0925" at bounding box center [645, 519] width 569 height 30
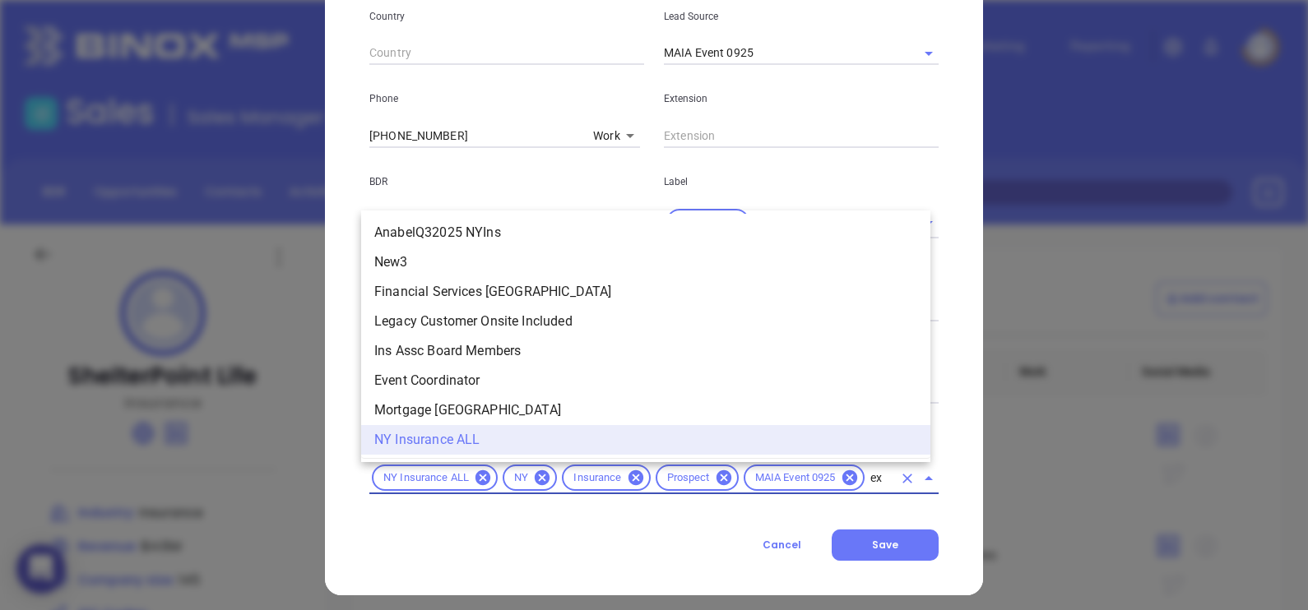
scroll to position [0, 0]
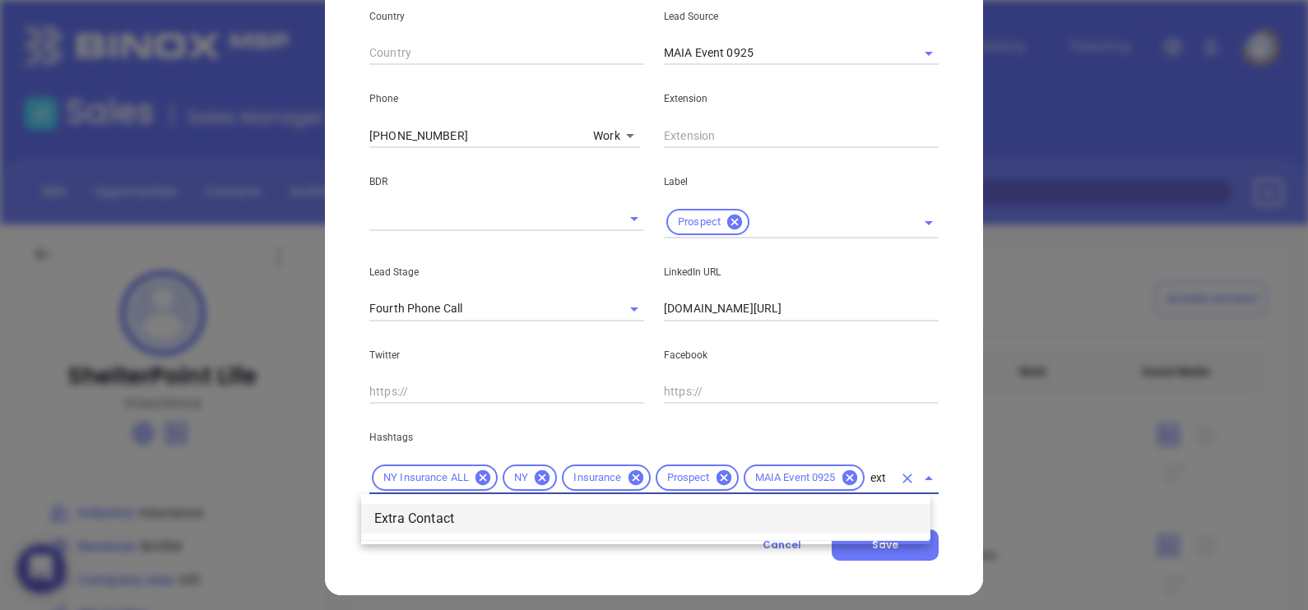
type input "extr"
click at [449, 512] on li "Extra Contact" at bounding box center [645, 519] width 569 height 30
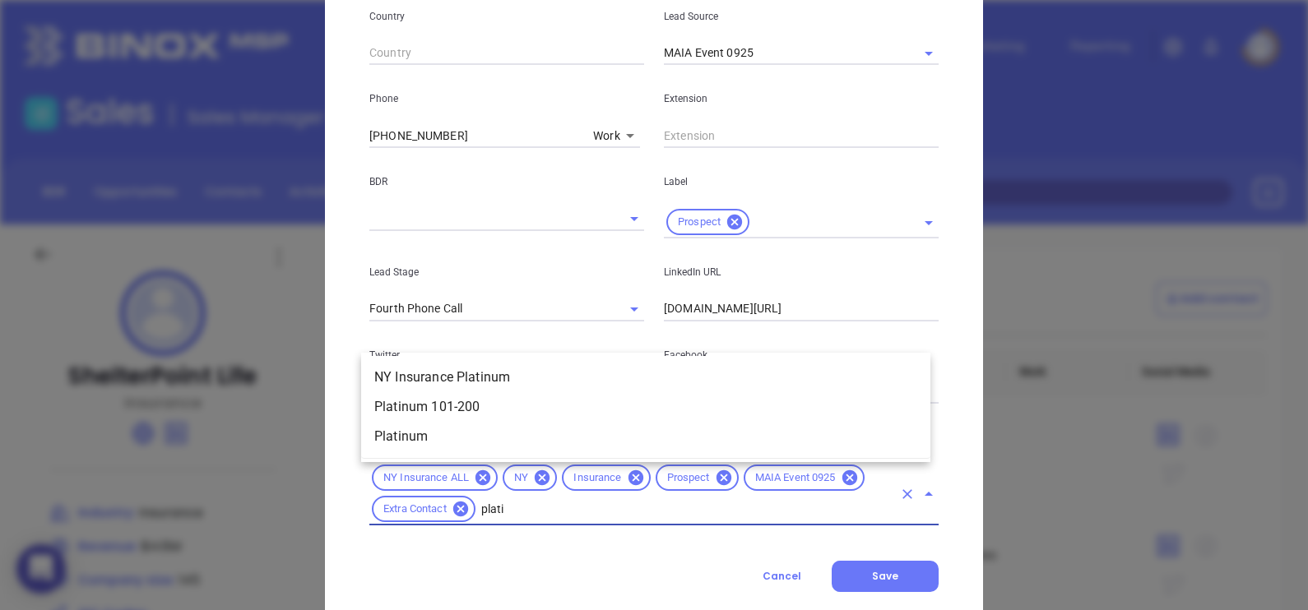
type input "platin"
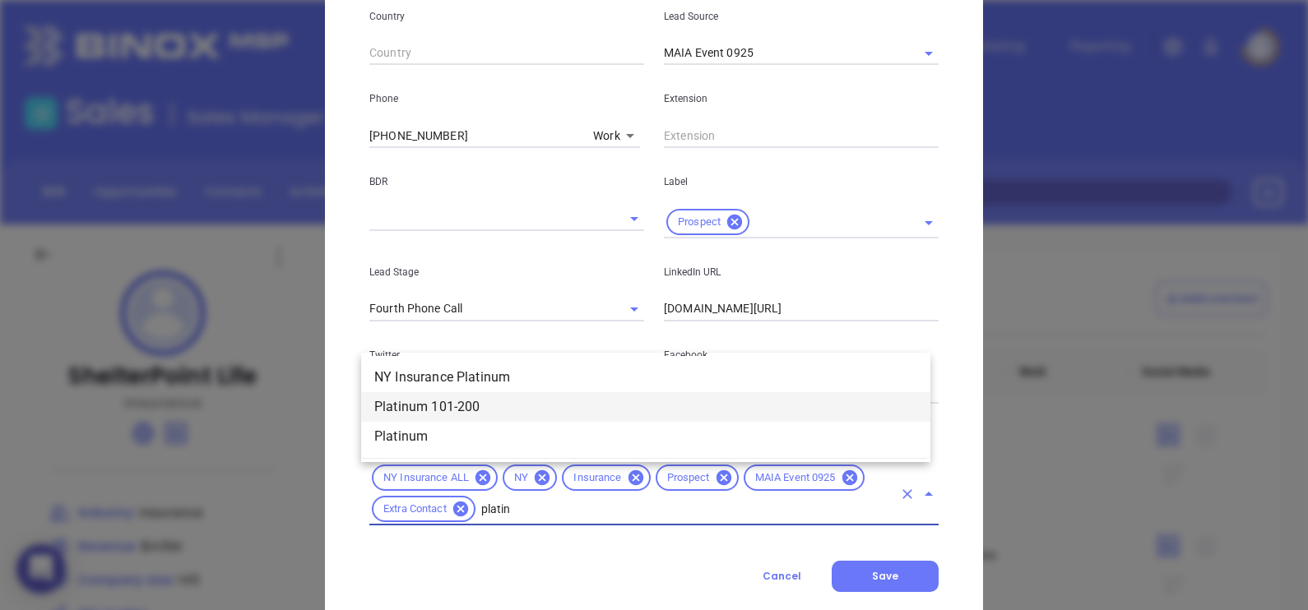
click at [502, 411] on li "Platinum 101-200" at bounding box center [645, 407] width 569 height 30
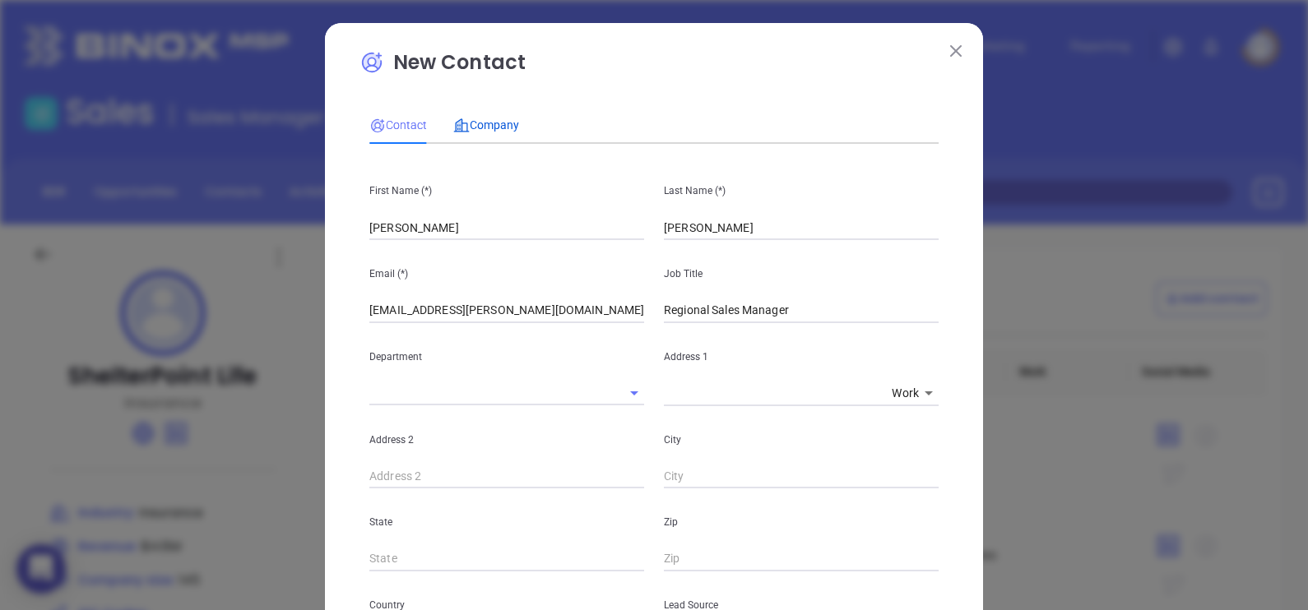
click at [496, 122] on span "Company" at bounding box center [486, 124] width 66 height 13
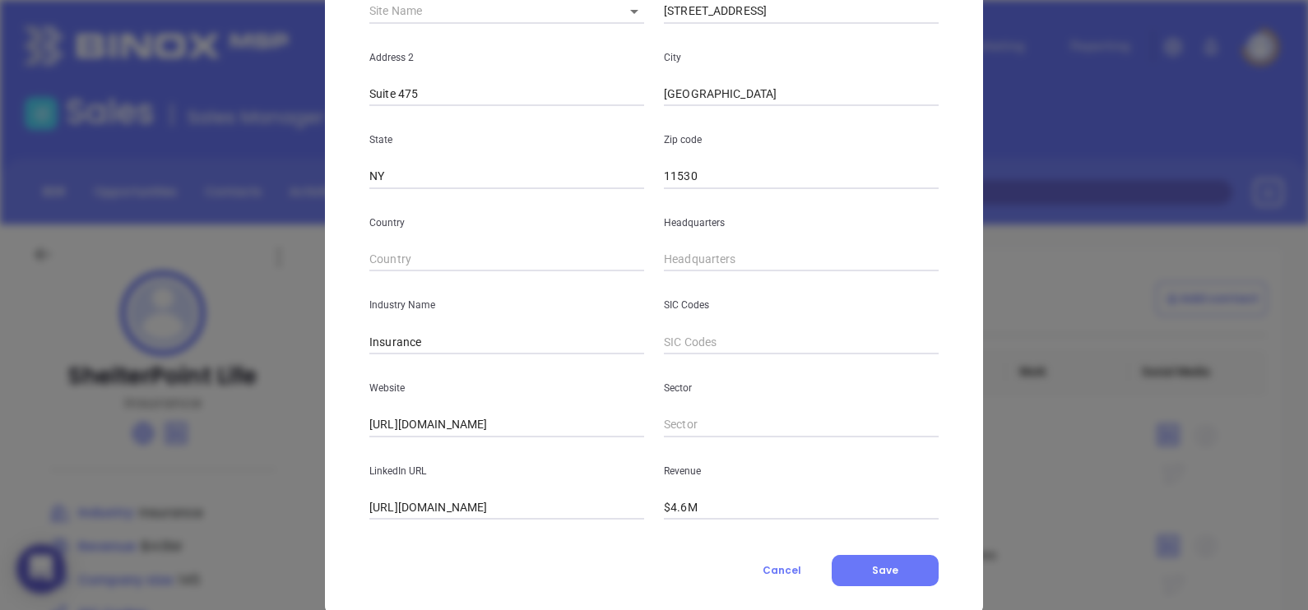
scroll to position [301, 0]
click at [664, 253] on input "( ) -" at bounding box center [801, 258] width 275 height 25
paste input "800) 365-4999"
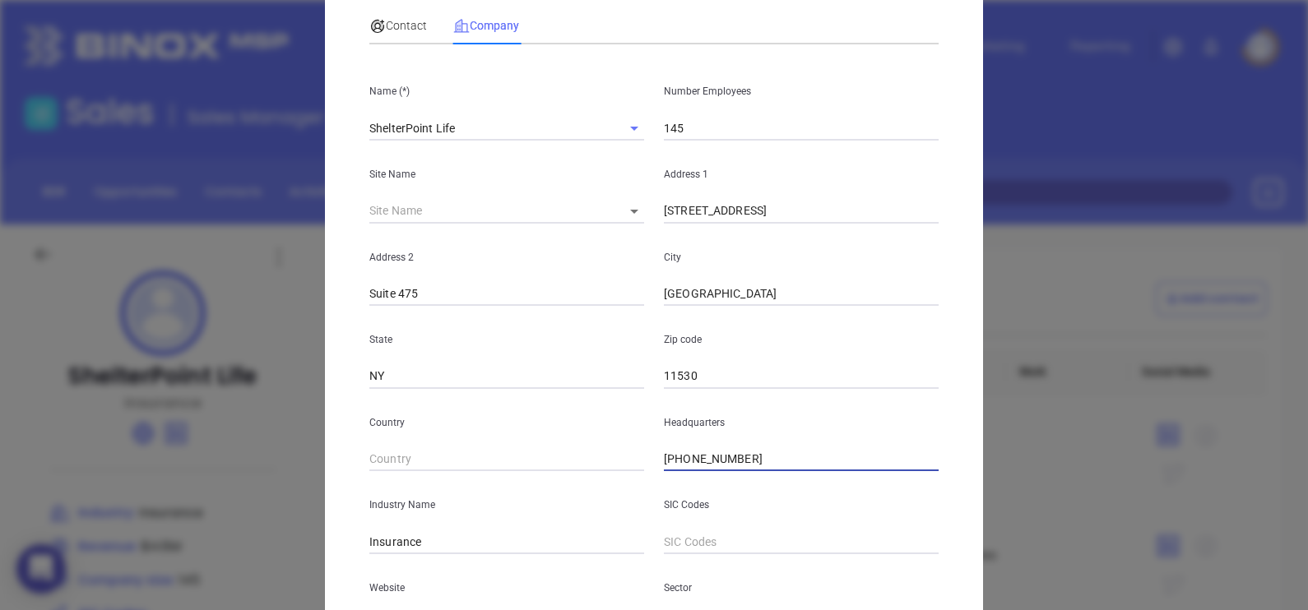
scroll to position [332, 0]
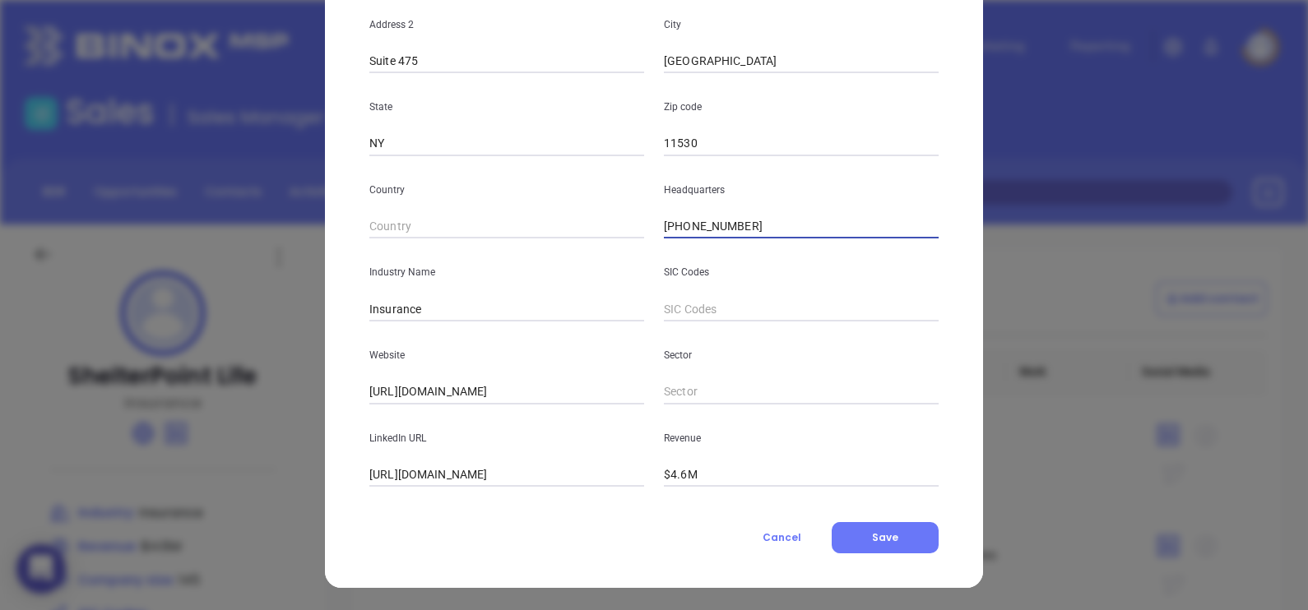
type input "(800) 365-4999"
click at [403, 477] on input "https://www.linkedin.com/company/shelterpoint-life/" at bounding box center [506, 475] width 275 height 25
type input "www.linkedin.com/company/shelterpoint-life/"
click at [896, 529] on button "Save" at bounding box center [885, 537] width 107 height 31
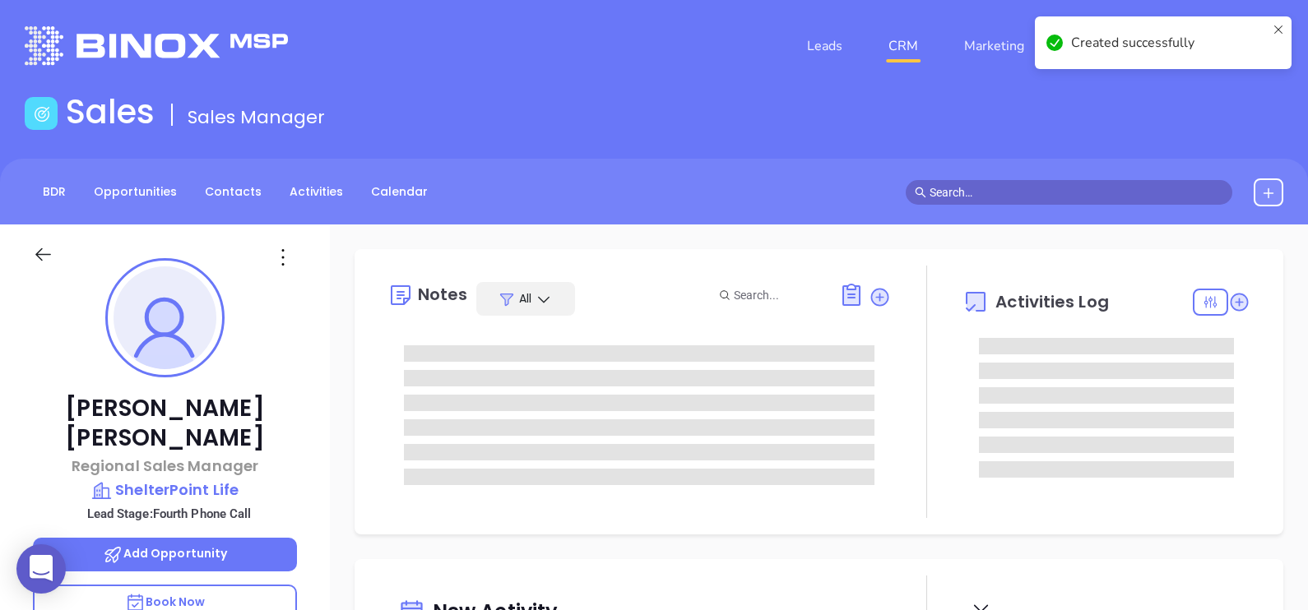
scroll to position [477, 0]
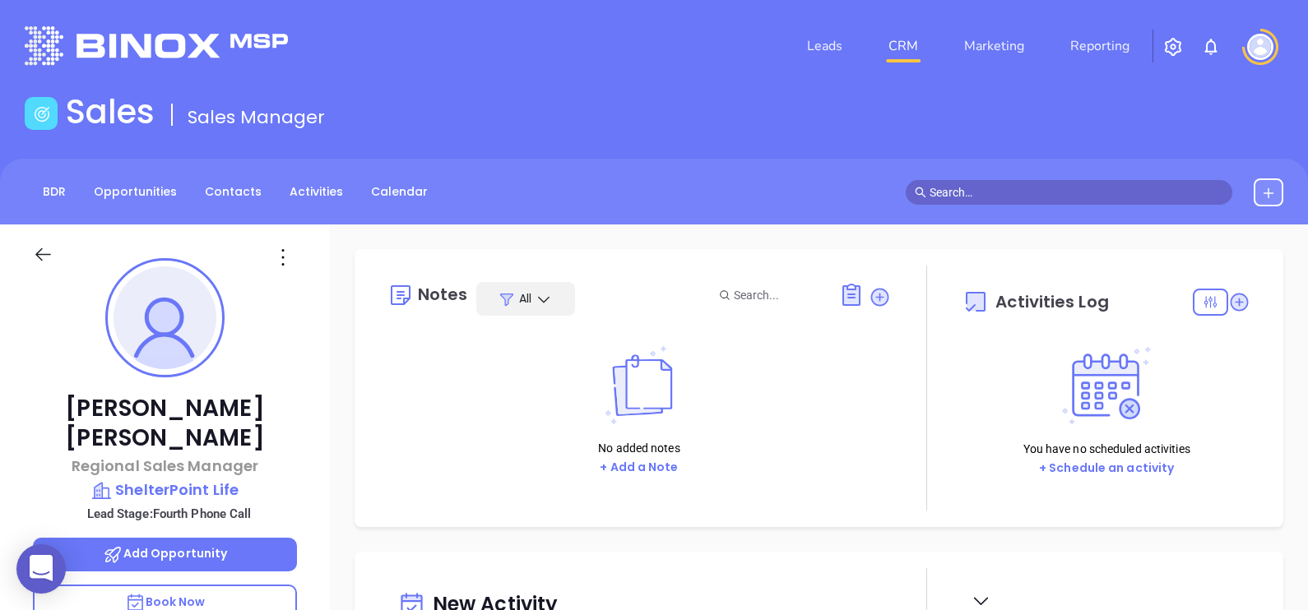
type input "[PERSON_NAME]"
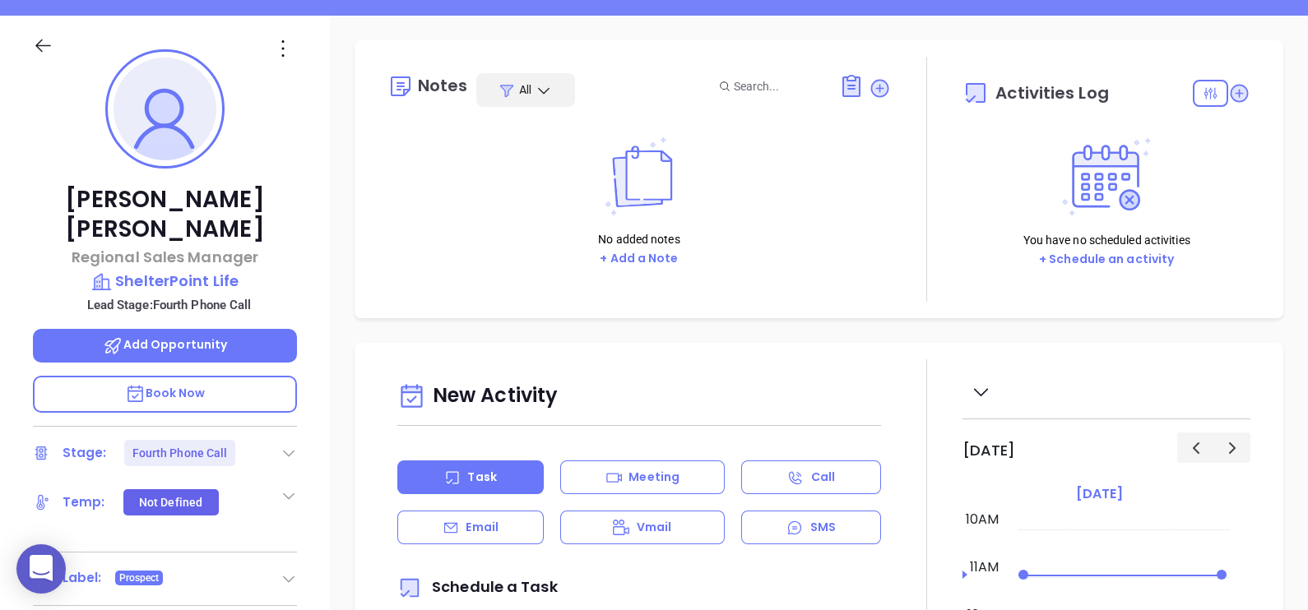
click at [281, 445] on icon at bounding box center [289, 453] width 16 height 16
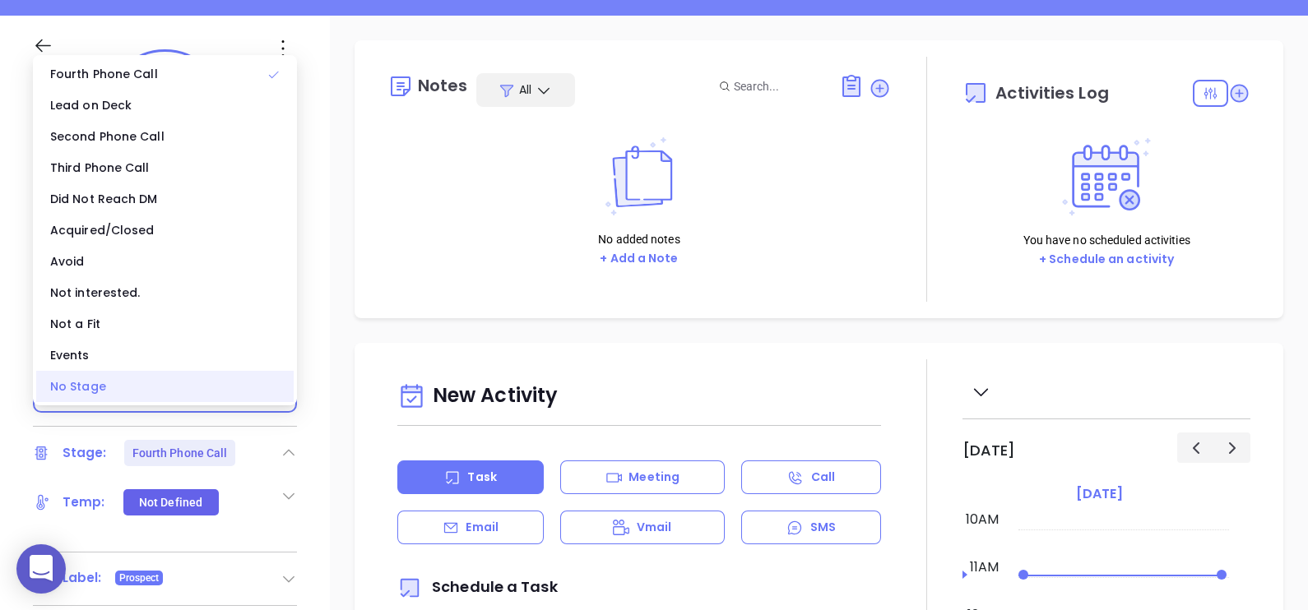
click at [192, 394] on div "No Stage" at bounding box center [164, 386] width 257 height 31
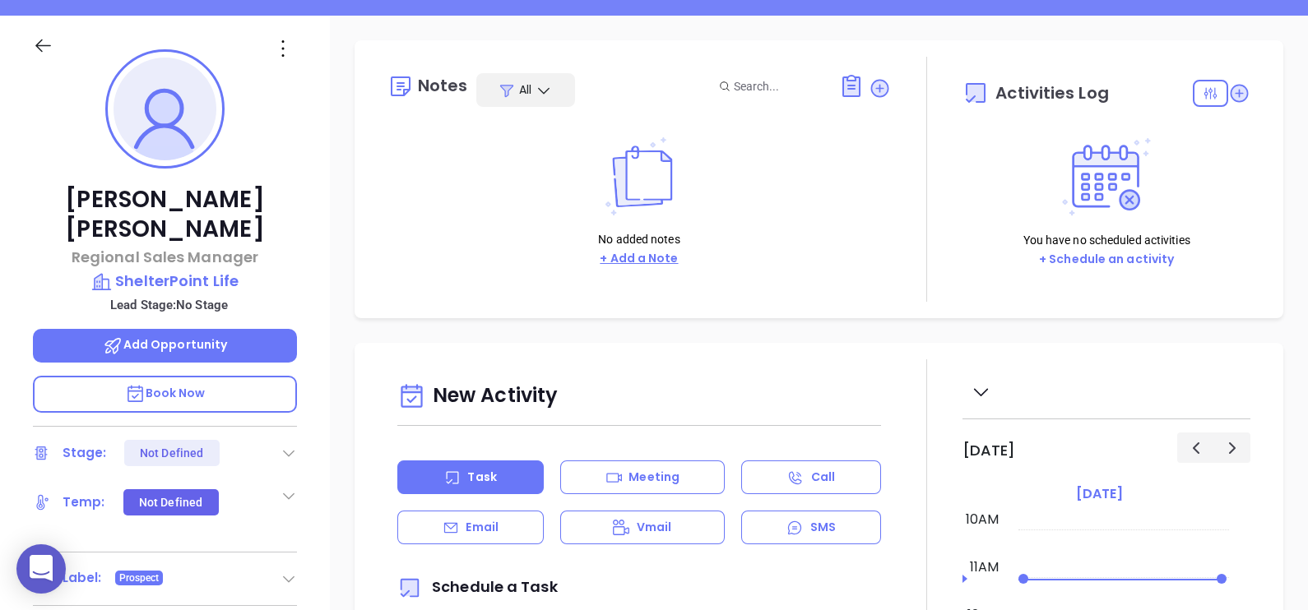
click at [647, 259] on button "+ Add a Note" at bounding box center [639, 258] width 88 height 19
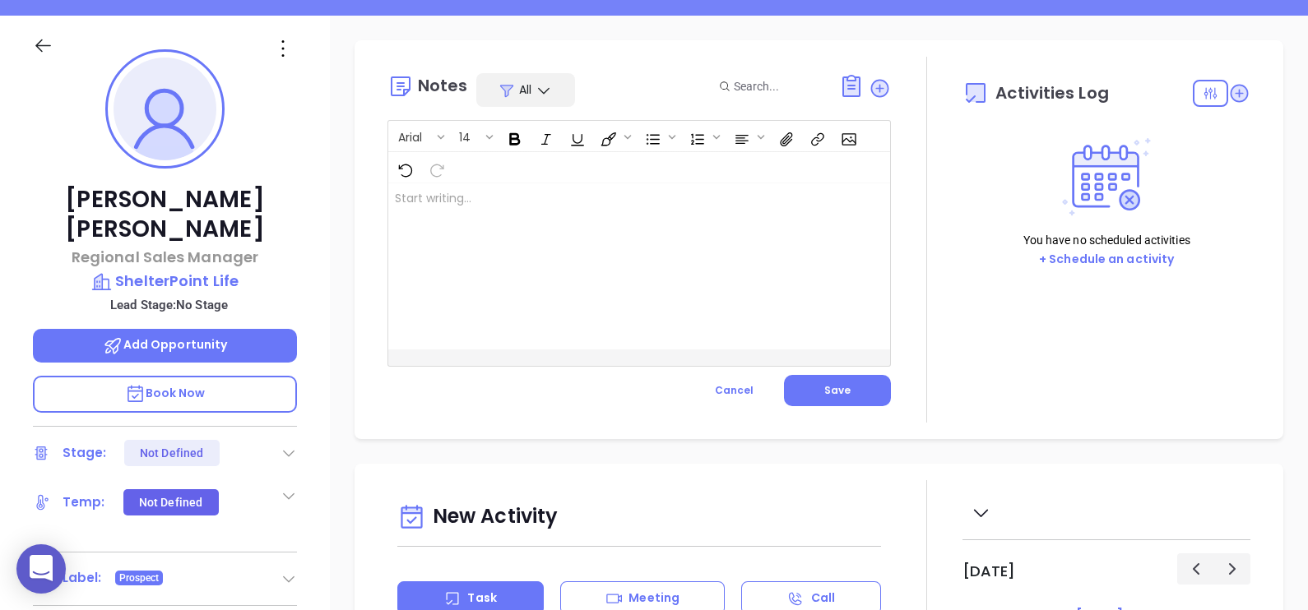
click at [590, 240] on div at bounding box center [621, 266] width 466 height 166
click at [851, 392] on button "Save" at bounding box center [837, 390] width 107 height 31
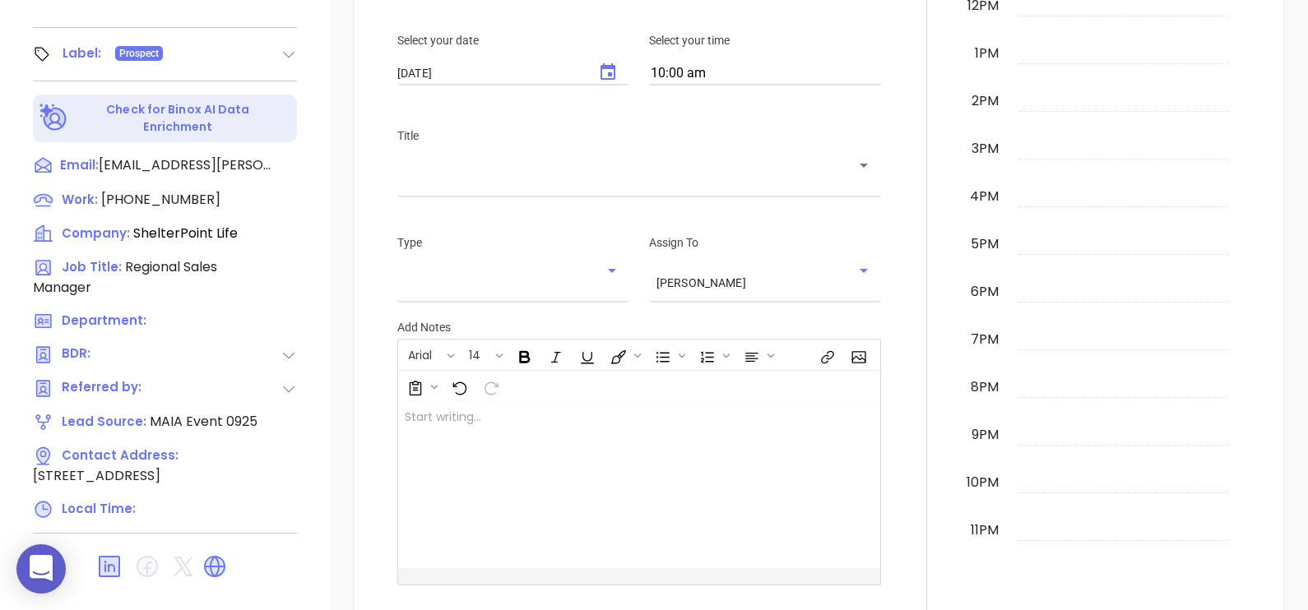
scroll to position [765, 0]
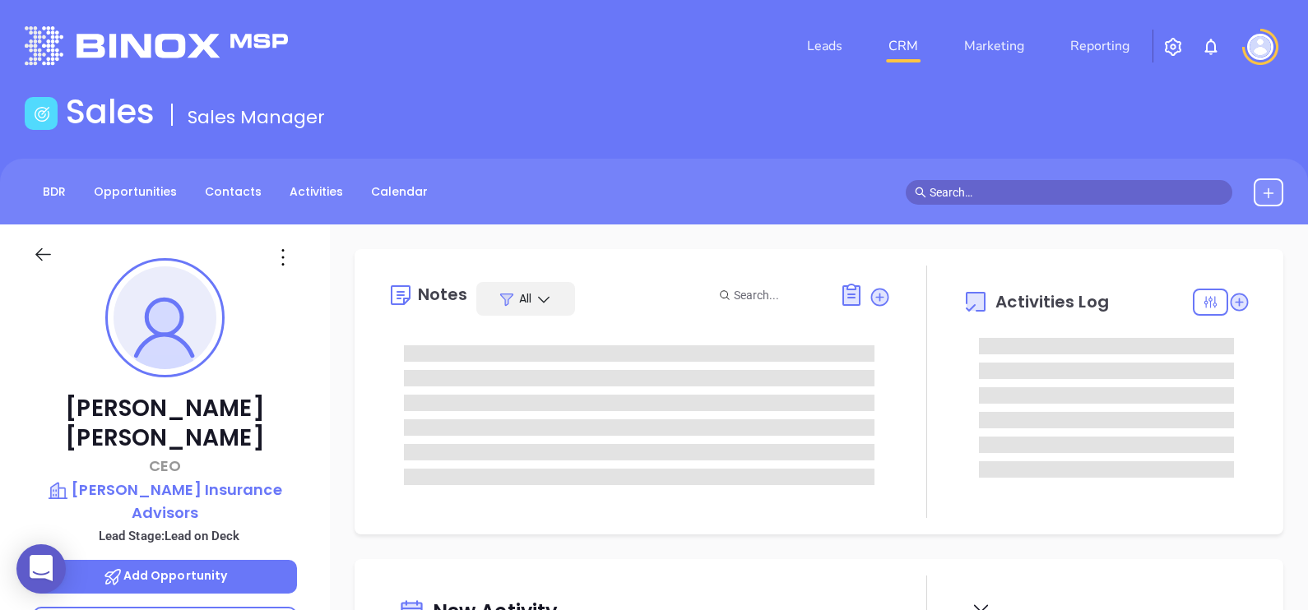
type input "[DATE]"
type input "[PERSON_NAME]"
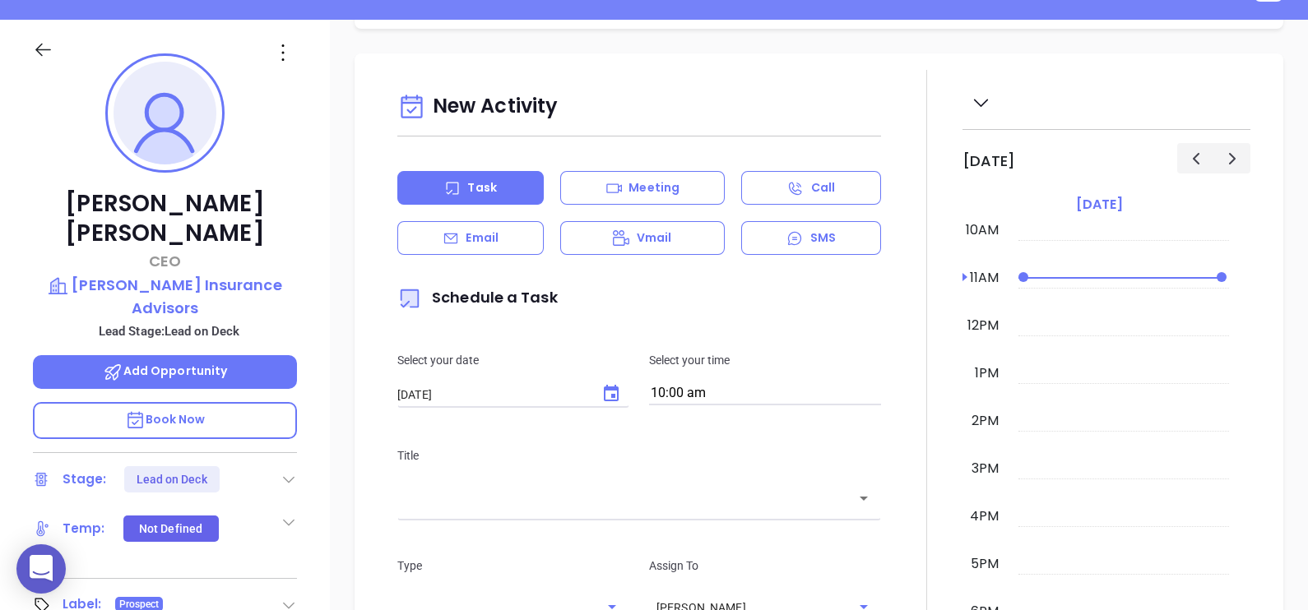
scroll to position [205, 0]
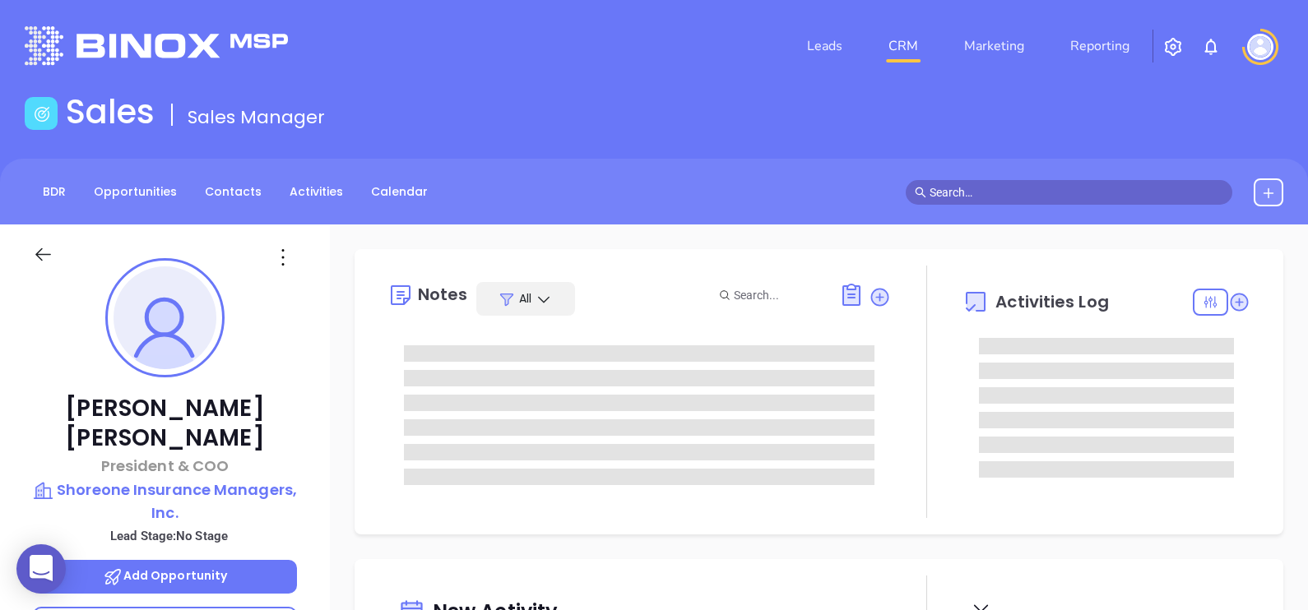
type input "[DATE]"
type input "[PERSON_NAME]"
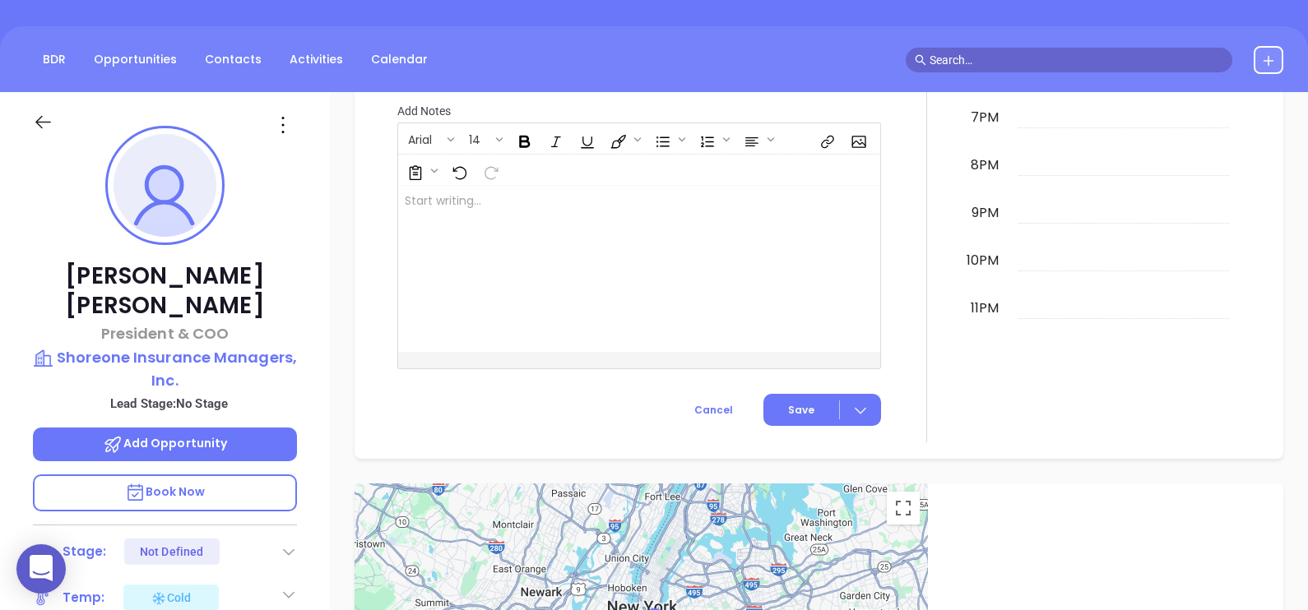
scroll to position [0, 0]
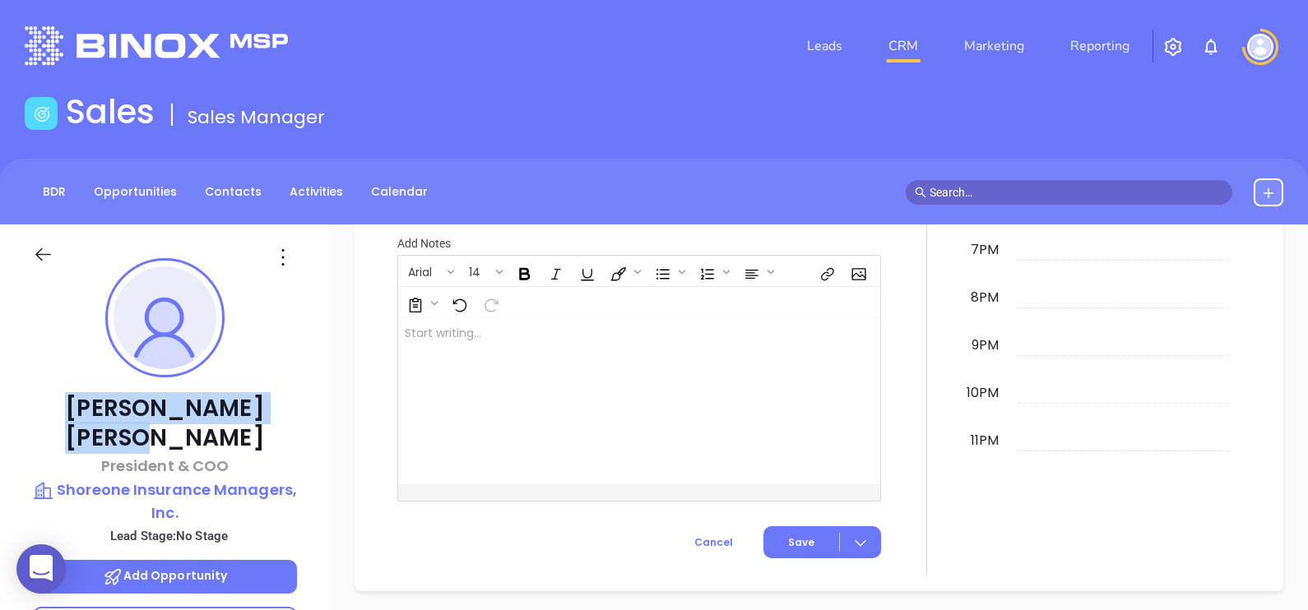
drag, startPoint x: 271, startPoint y: 407, endPoint x: 70, endPoint y: 402, distance: 201.6
click at [70, 402] on p "[PERSON_NAME]" at bounding box center [165, 423] width 264 height 59
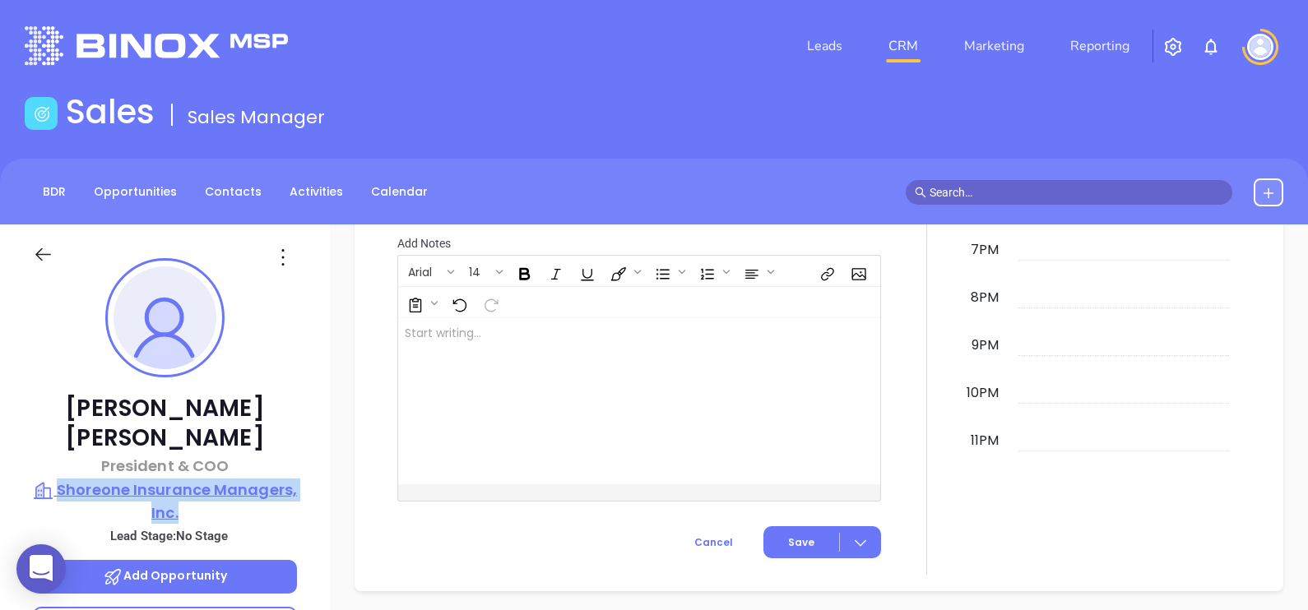
drag, startPoint x: 317, startPoint y: 481, endPoint x: 61, endPoint y: 465, distance: 256.4
click at [61, 465] on div "[PERSON_NAME] President & COO Shoreone Insurance Managers, Inc. Lead Stage: No …" at bounding box center [165, 606] width 330 height 763
copy p "Shoreone Insurance Managers, Inc."
click at [332, 345] on div "New Activity Task Meeting Call Email Vmail SMS Schedule a Task Select your date…" at bounding box center [819, 118] width 978 height 948
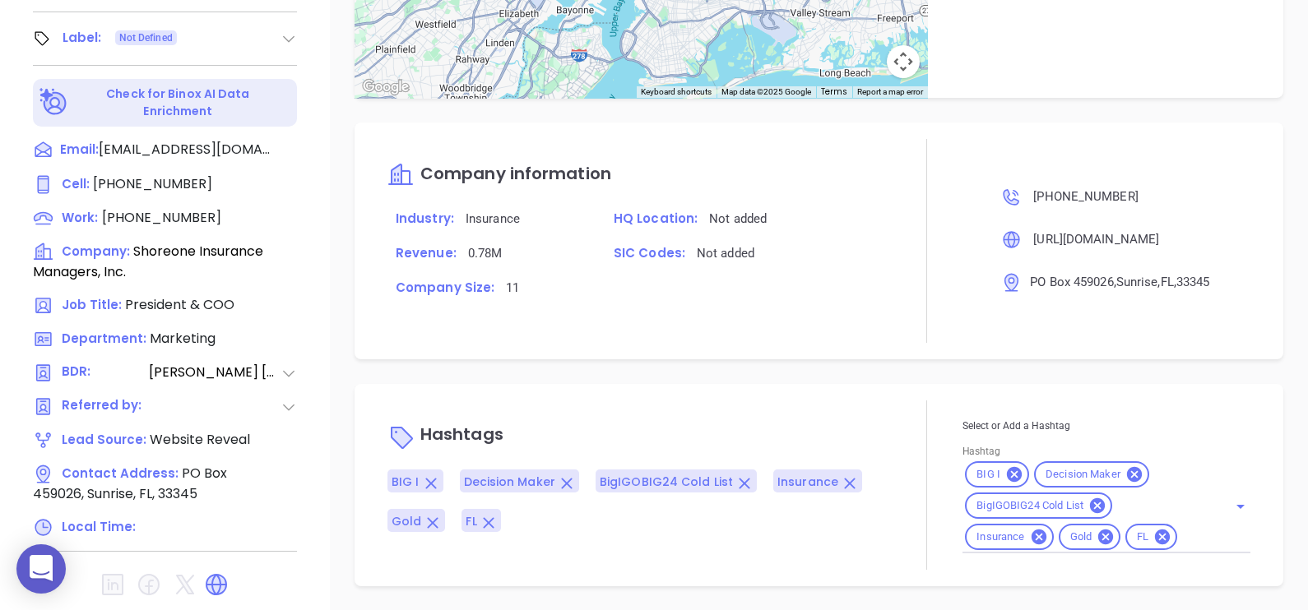
scroll to position [148, 0]
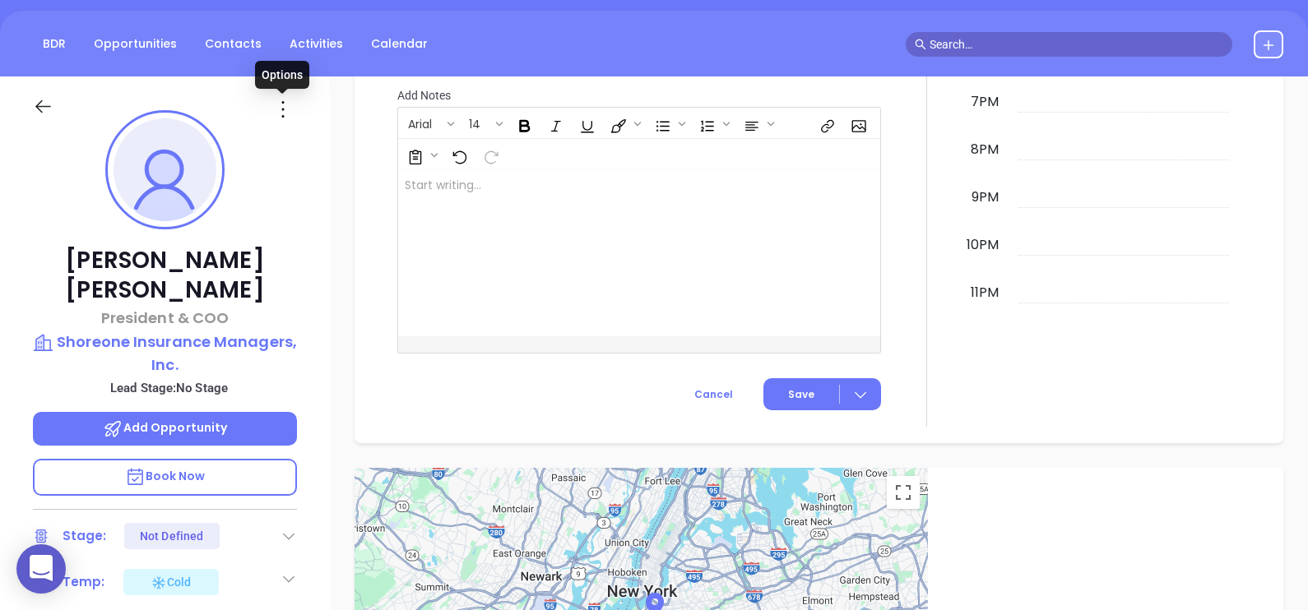
click at [278, 115] on icon at bounding box center [283, 109] width 26 height 26
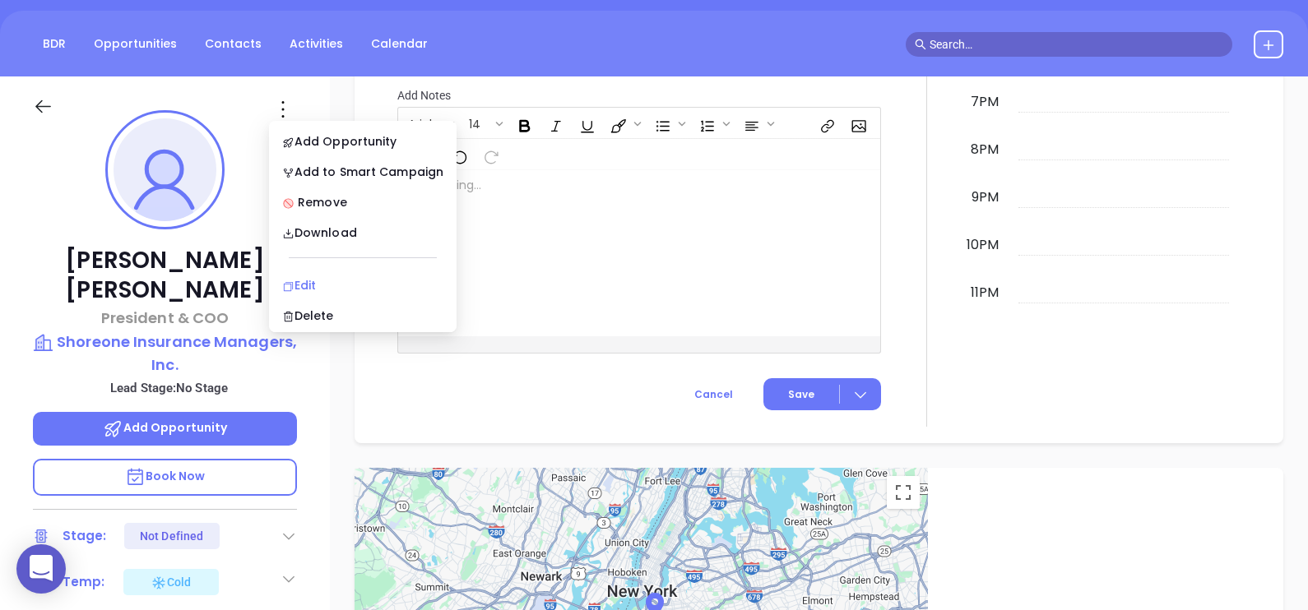
click at [330, 282] on div "Edit" at bounding box center [362, 285] width 161 height 18
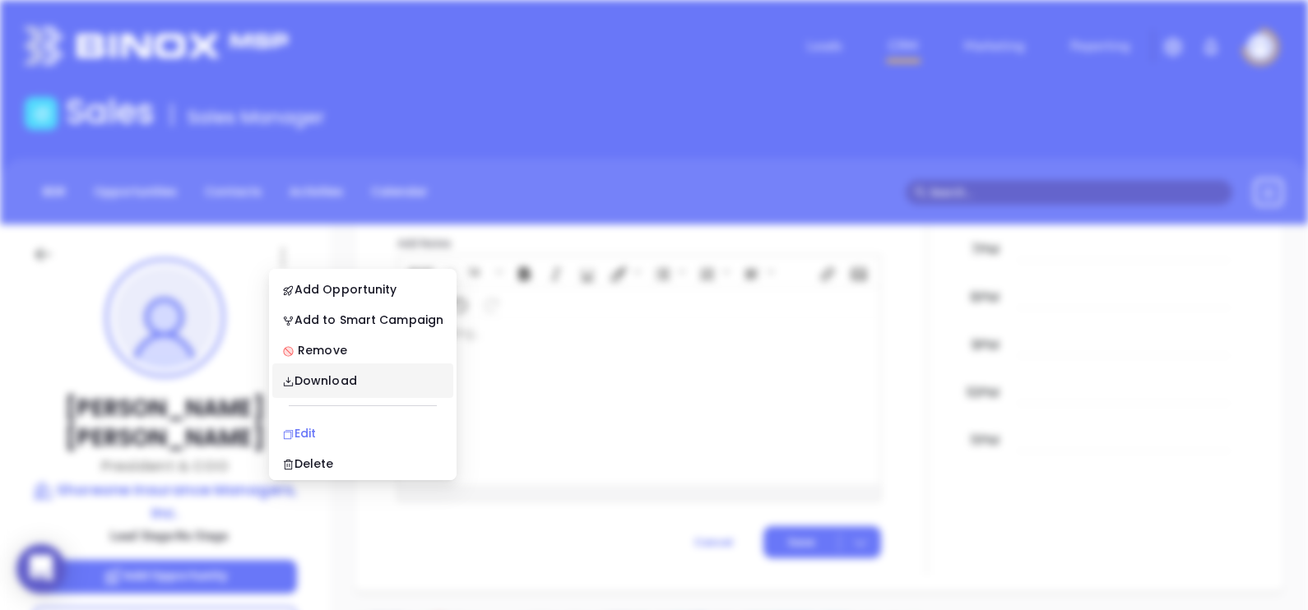
scroll to position [0, 0]
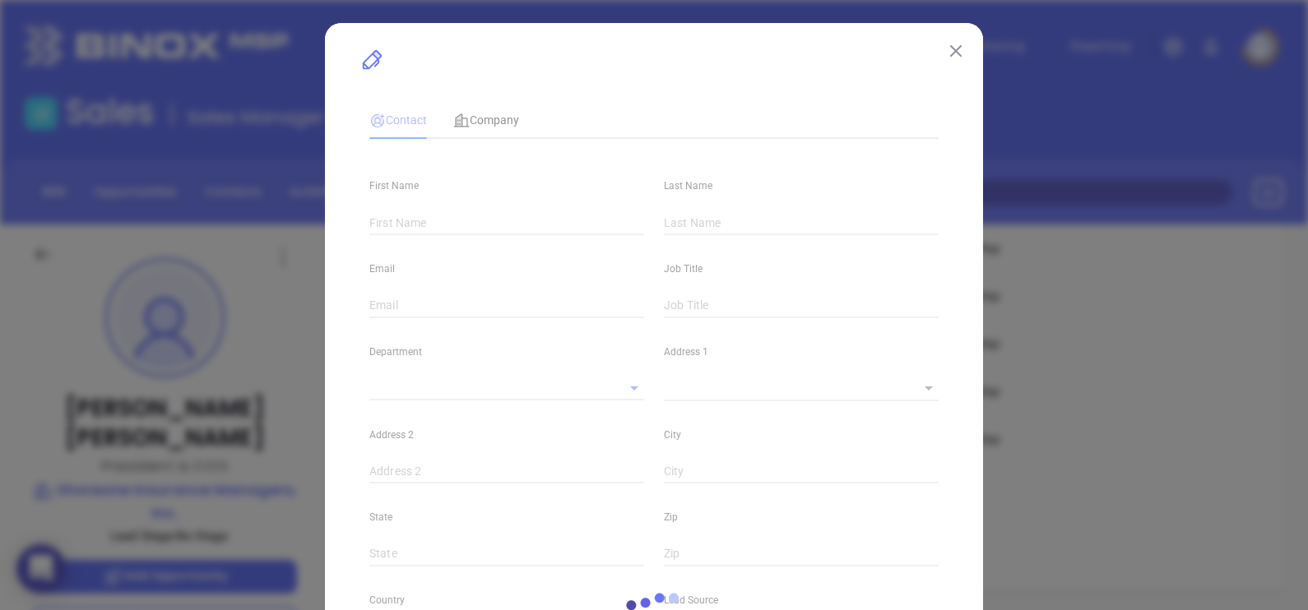
type input "[PERSON_NAME]"
type input "[EMAIL_ADDRESS][DOMAIN_NAME]"
type input "President & COO"
type textarea "PO Box 459026"
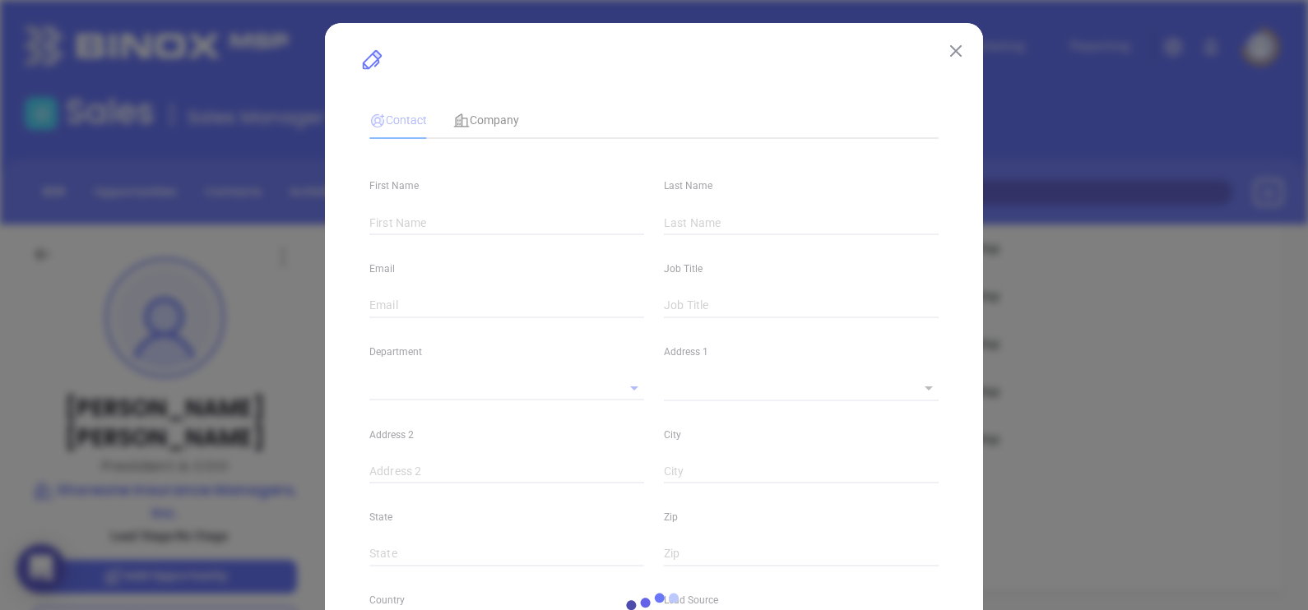
type input "1"
type input "Sunrise"
type input "FL"
type input "33345"
type input "Marketing"
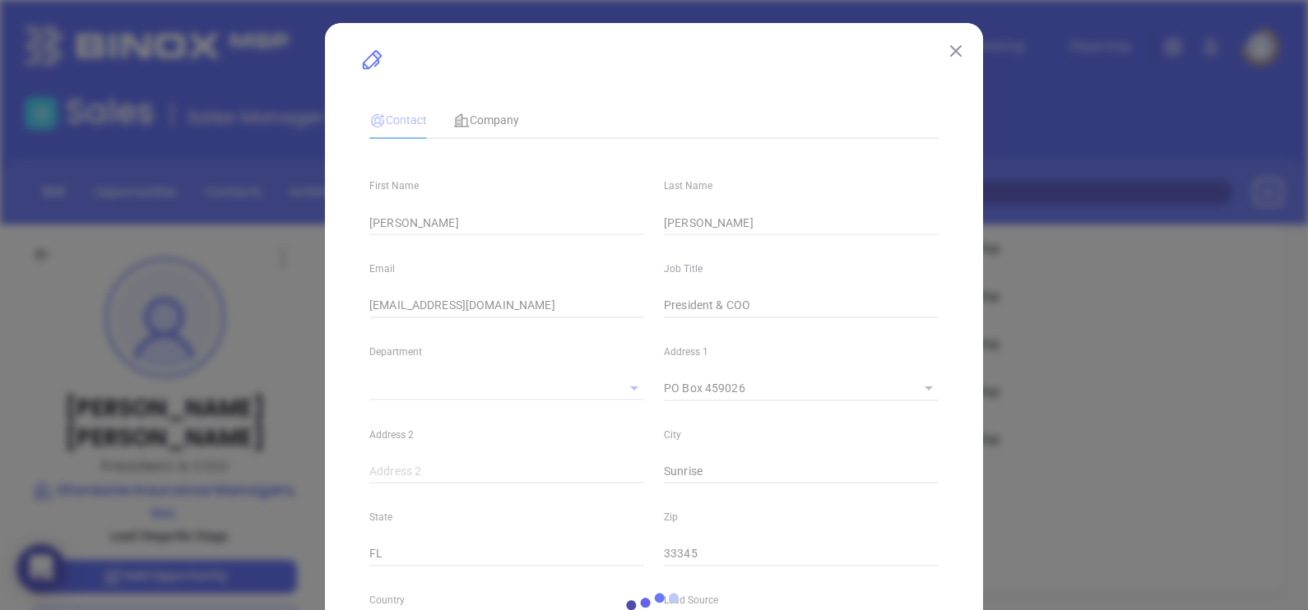
type input "Website Reveal"
type input "[PERSON_NAME]"
type input "[PHONE_NUMBER]"
type input "1"
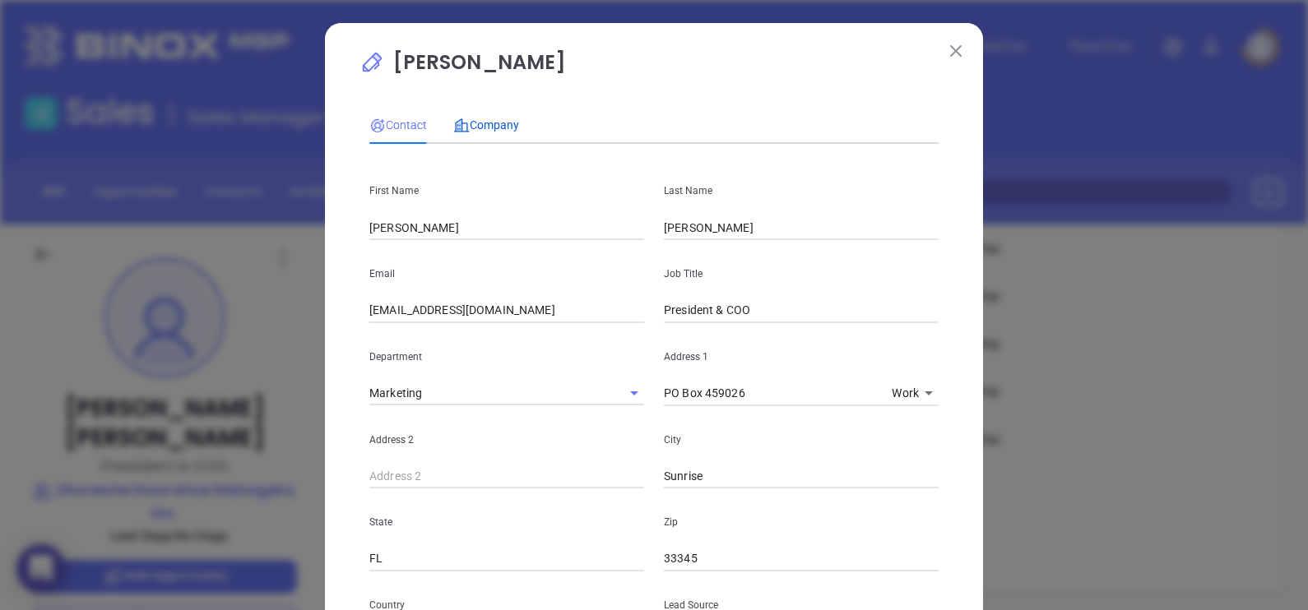
click at [471, 118] on span "Company" at bounding box center [486, 124] width 66 height 13
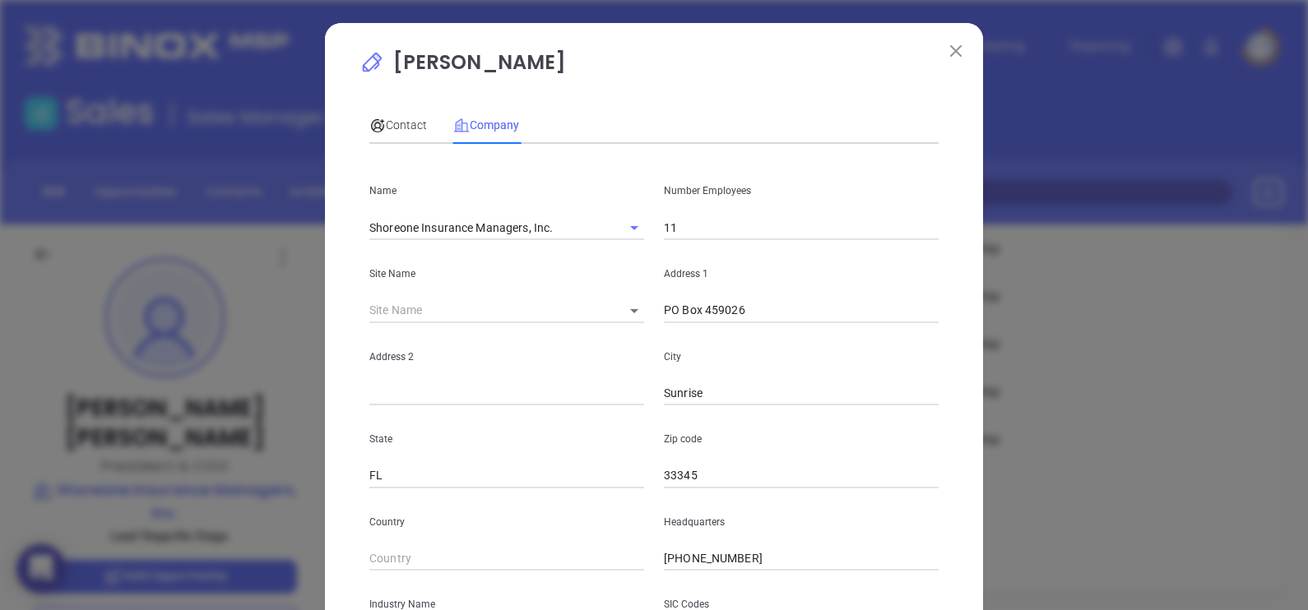
scroll to position [332, 0]
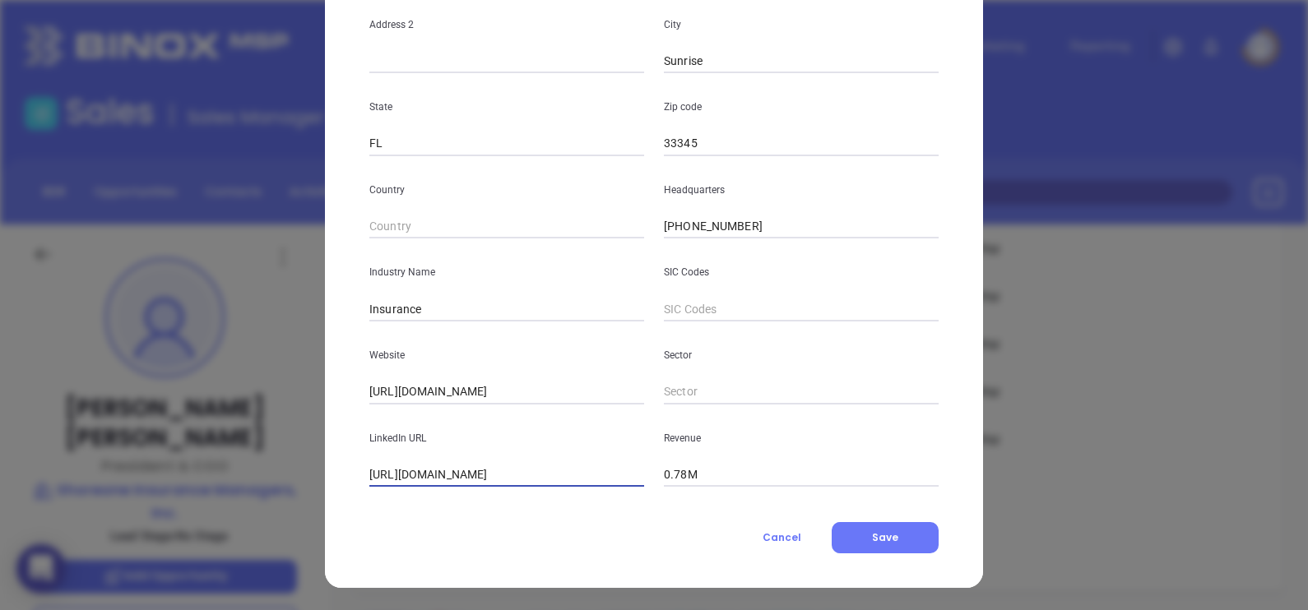
drag, startPoint x: 400, startPoint y: 468, endPoint x: 237, endPoint y: 492, distance: 164.6
click at [237, 492] on div "[PERSON_NAME] Contact Company First Name [PERSON_NAME] Last Name [PERSON_NAME] …" at bounding box center [654, 305] width 1308 height 610
type input "[DOMAIN_NAME][URL]"
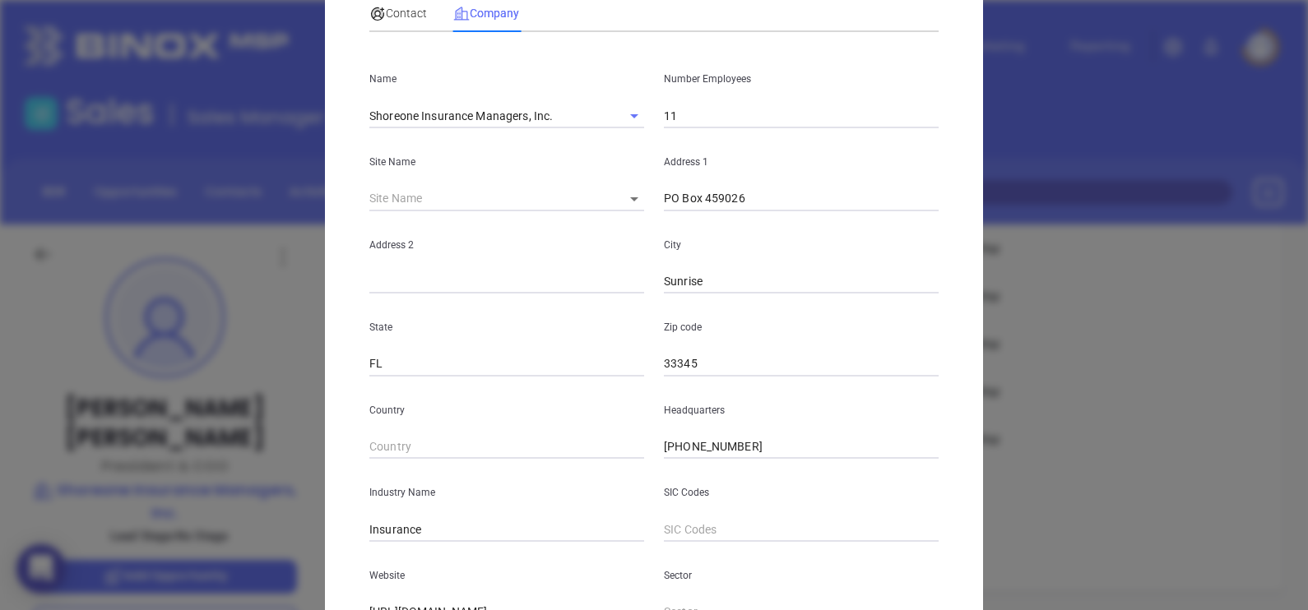
scroll to position [0, 0]
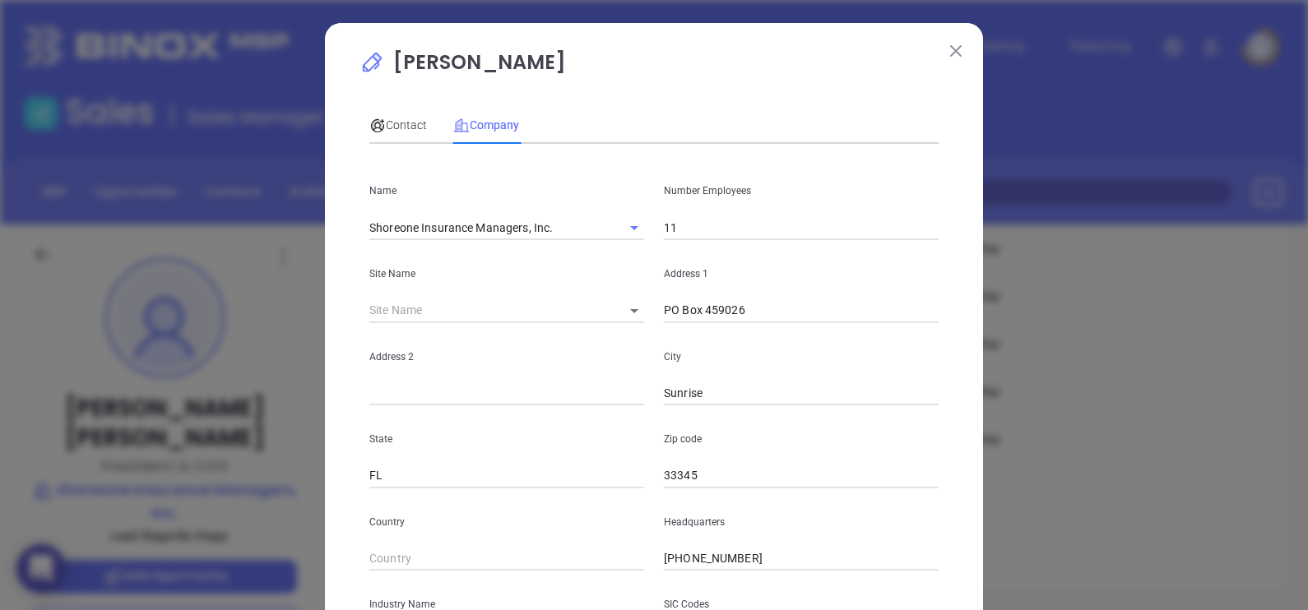
click at [956, 53] on button at bounding box center [955, 49] width 21 height 21
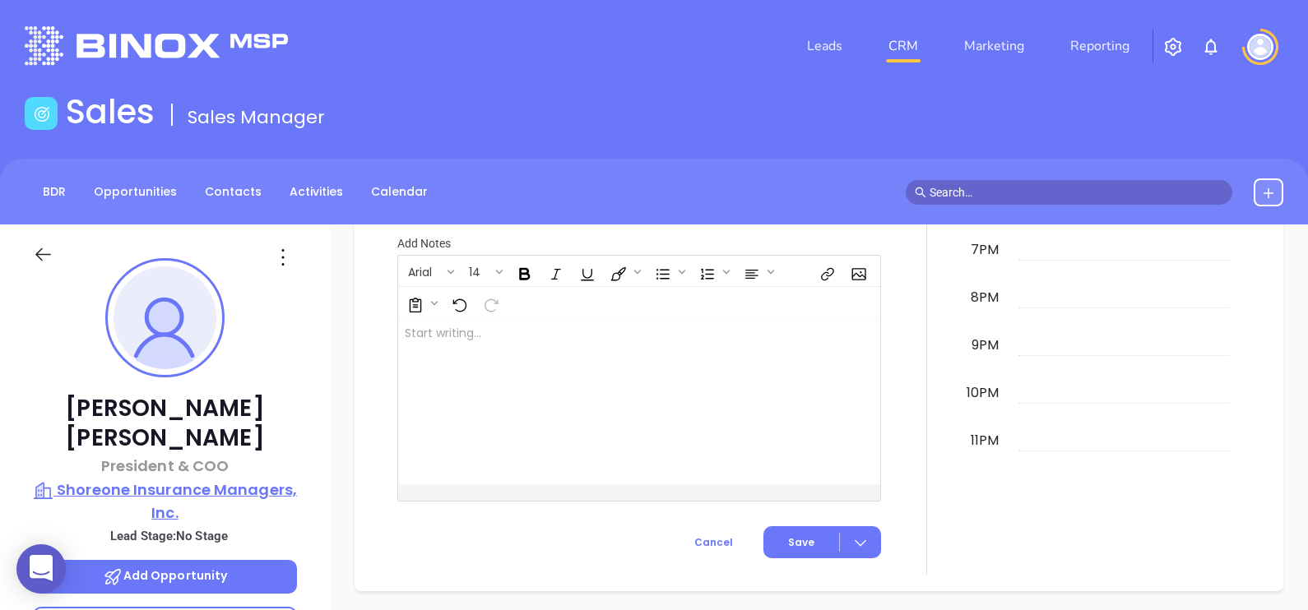
click at [243, 479] on p "Shoreone Insurance Managers, Inc." at bounding box center [165, 501] width 264 height 45
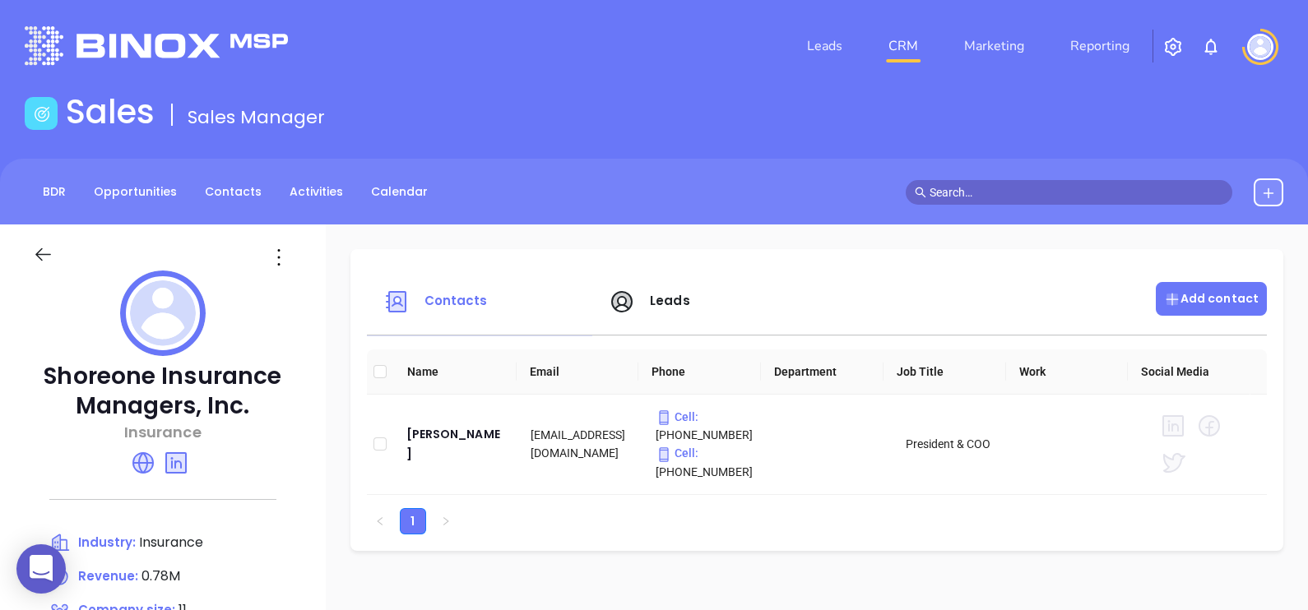
click at [1206, 293] on p "Add contact" at bounding box center [1211, 298] width 95 height 17
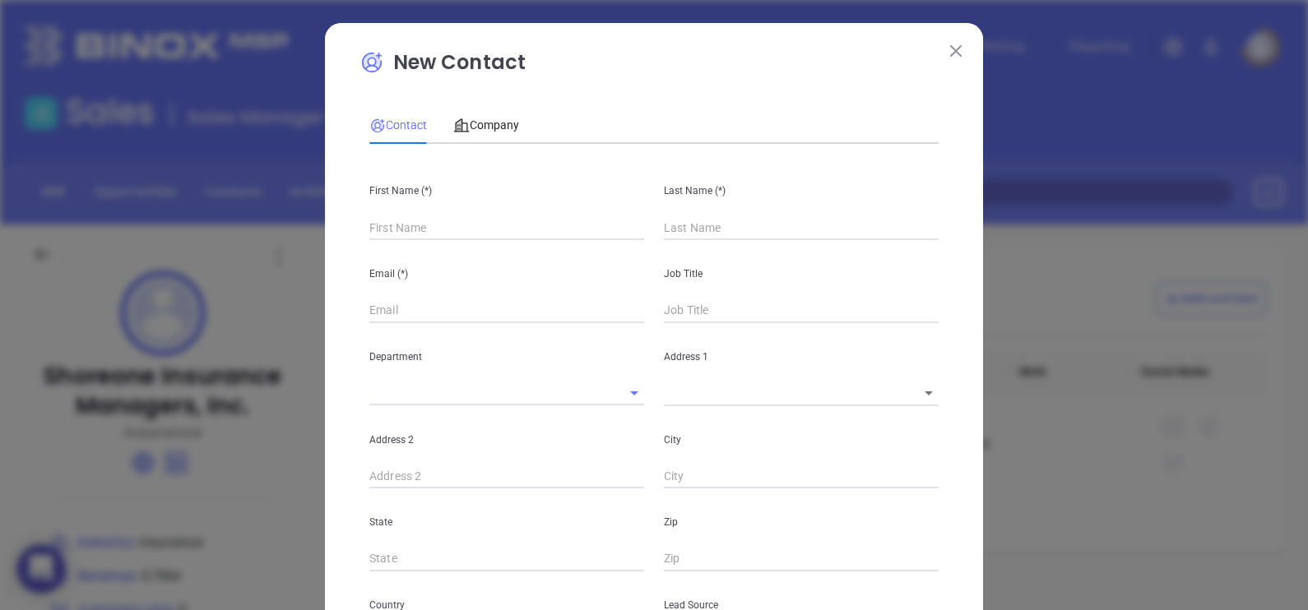
click at [396, 220] on input "text" at bounding box center [506, 228] width 275 height 25
type input "r"
type input "Fran"
type input "Fourth Phone Call"
type input "Frank"
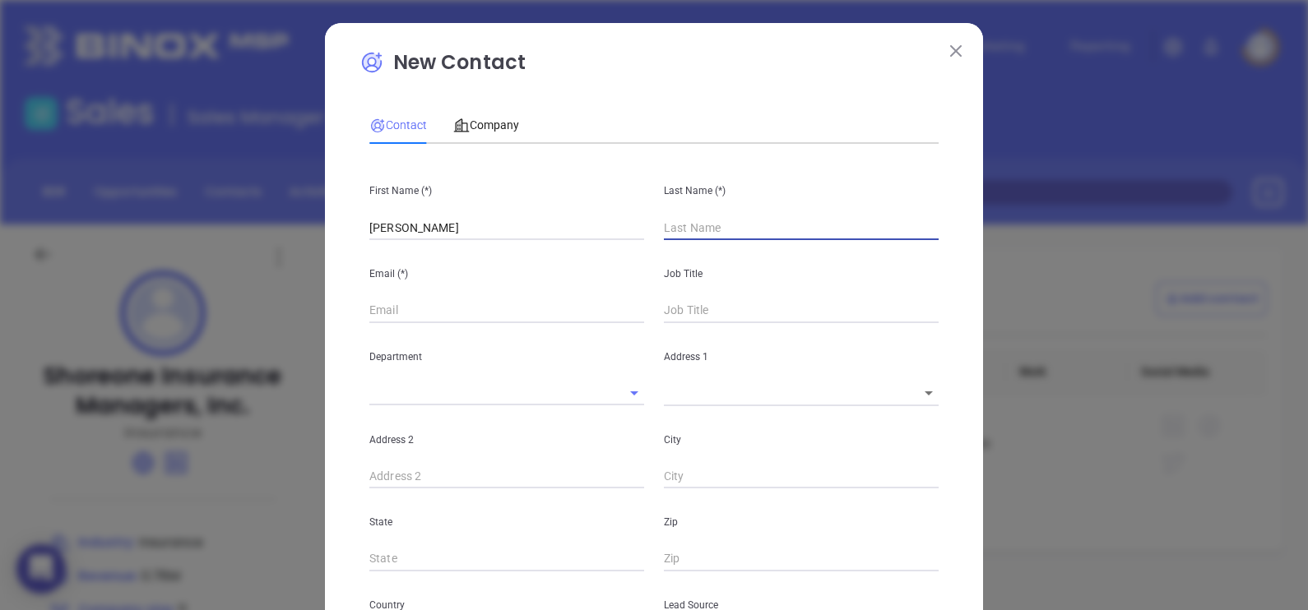
type input "B"
type input "1"
type input "Berry"
type input "1"
type input "Berry"
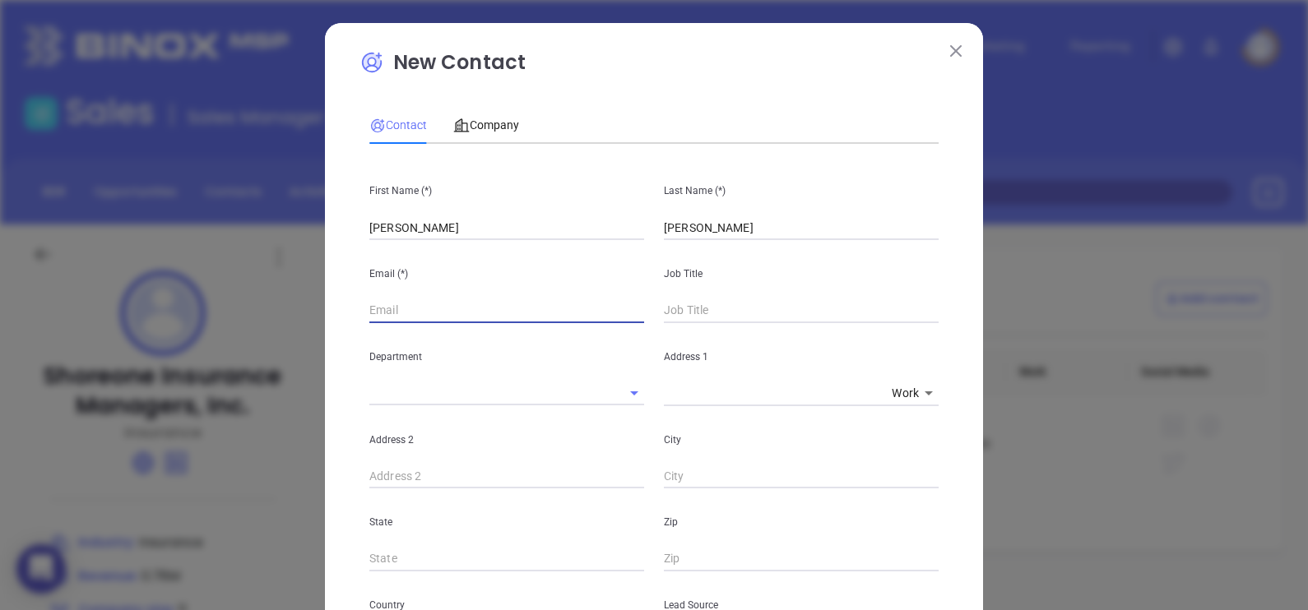
paste input "fberry@comcast.net"
type input "fberry@comcast.net"
type input "Regional Directar"
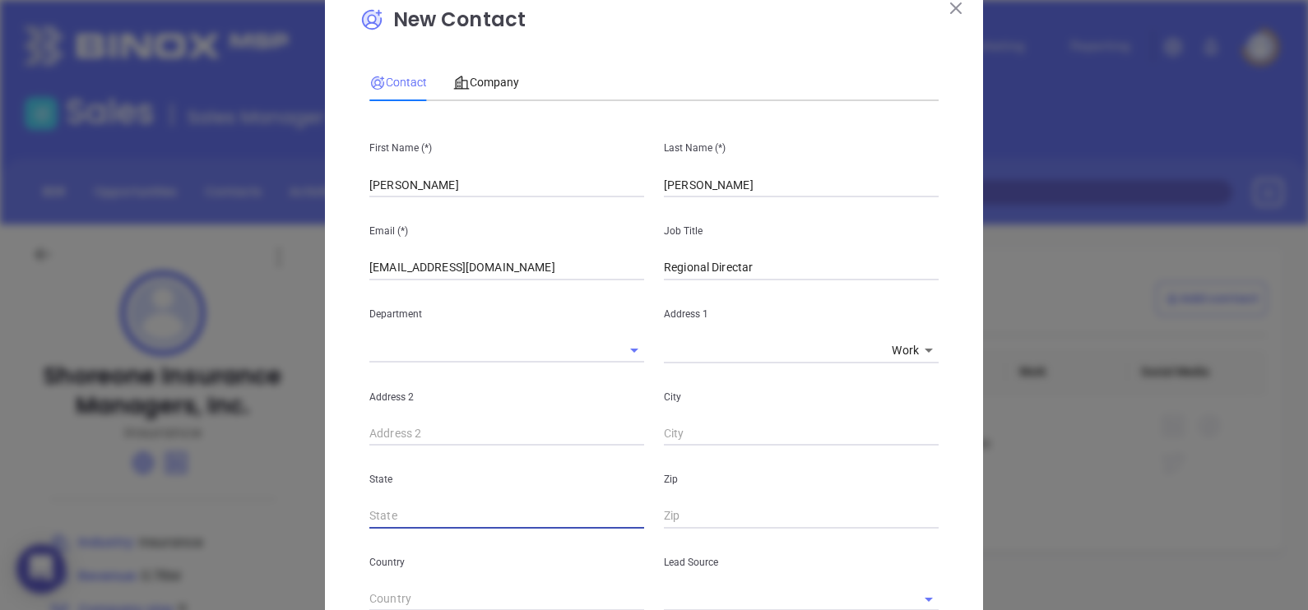
scroll to position [205, 0]
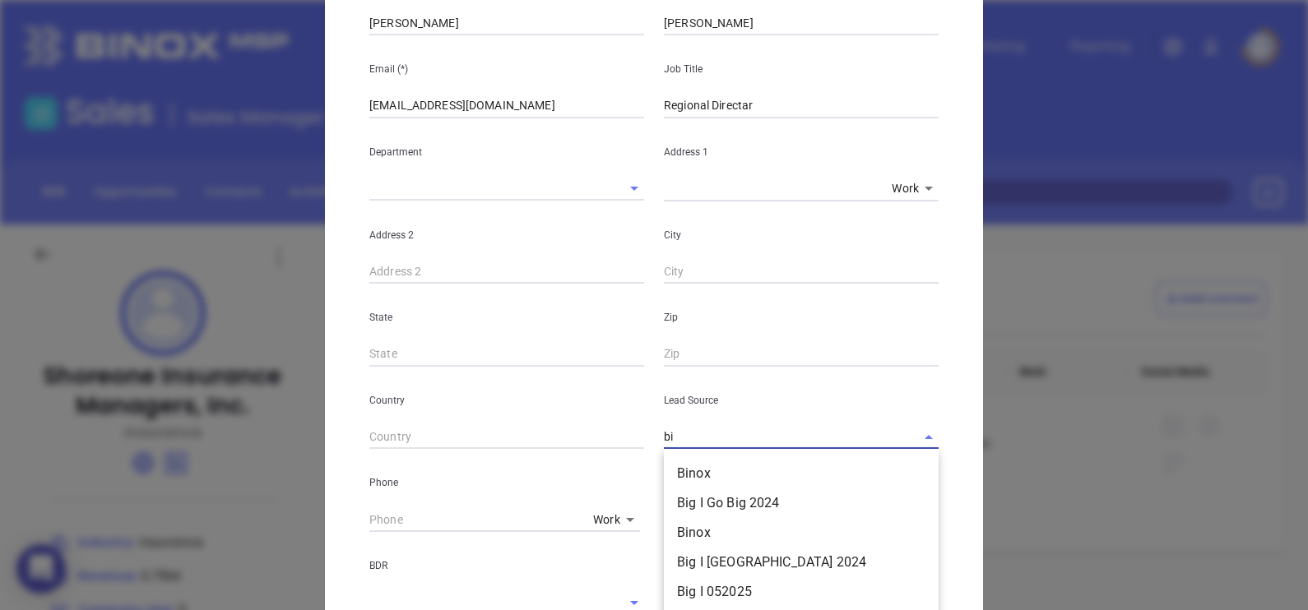
type input "b"
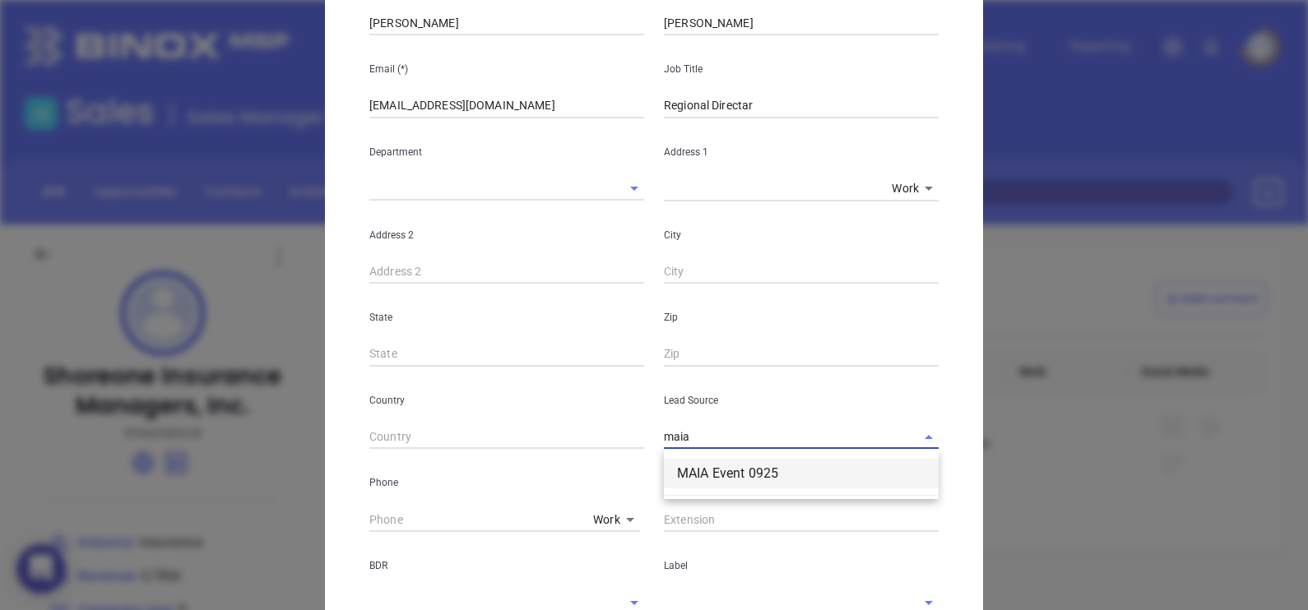
click at [791, 461] on li "MAIA Event 0925" at bounding box center [801, 474] width 275 height 30
type input "MAIA Event 0925"
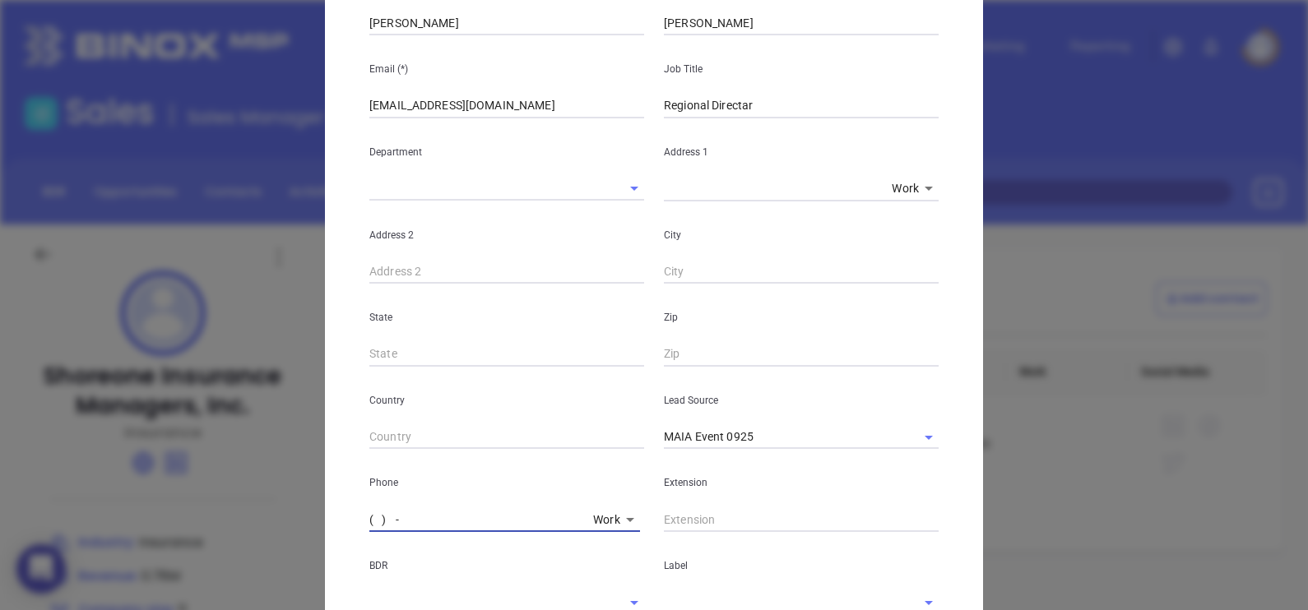
type input "( ) -"
paste input "888) 201-0394"
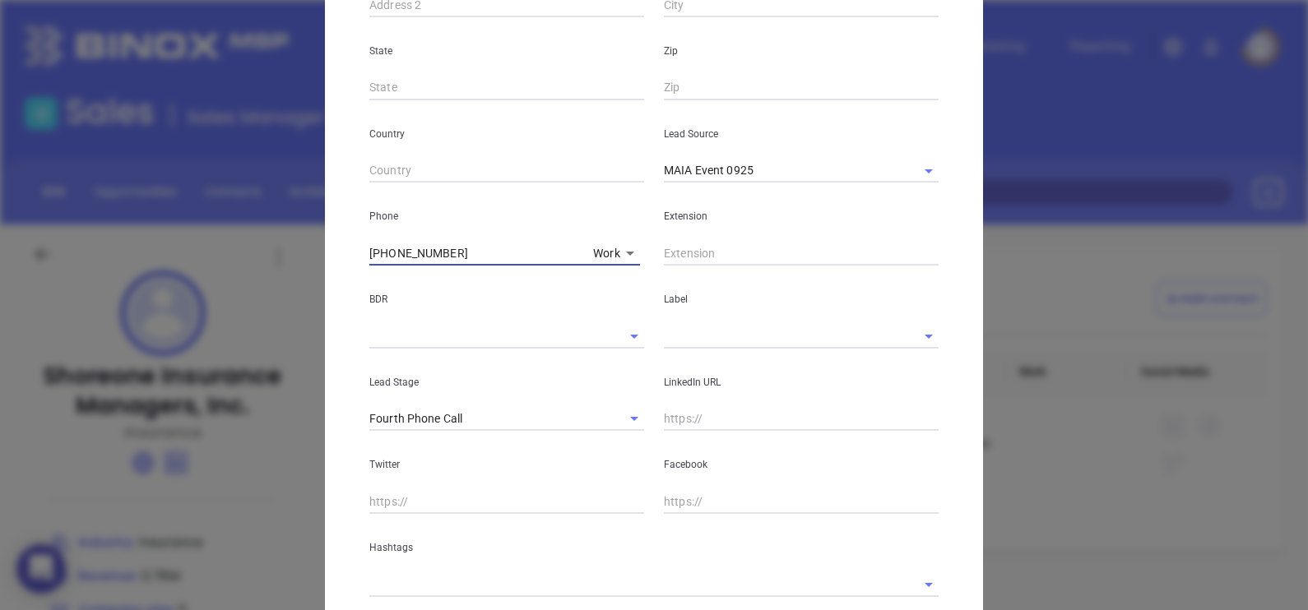
scroll to position [514, 0]
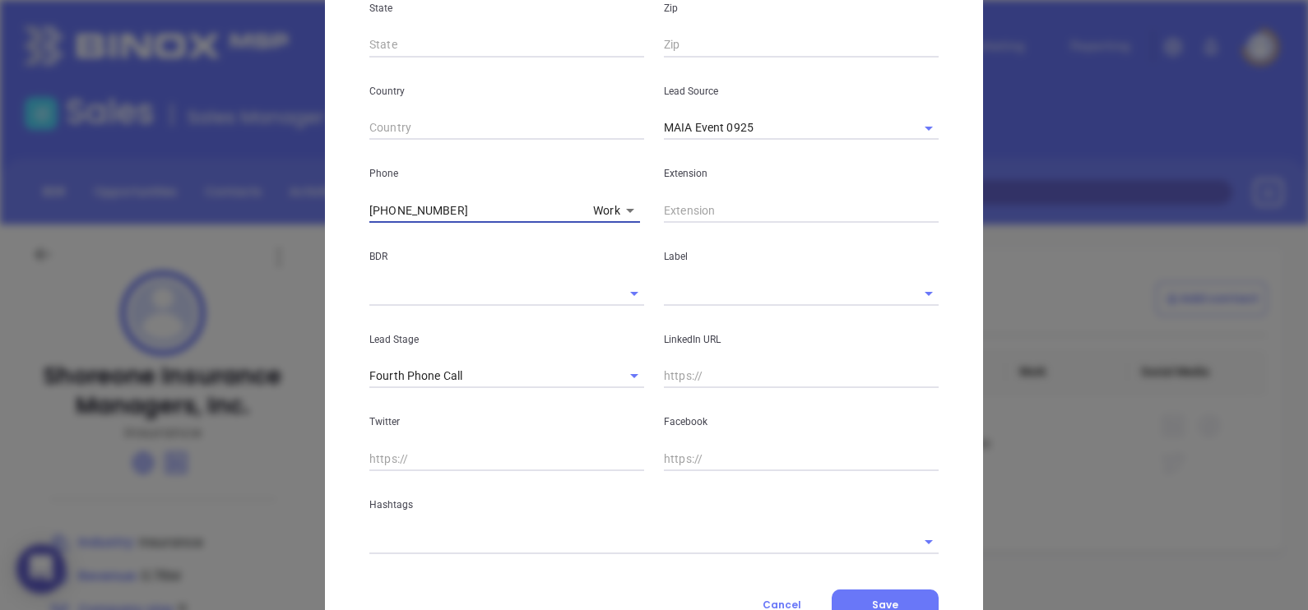
drag, startPoint x: 469, startPoint y: 213, endPoint x: 267, endPoint y: 216, distance: 201.5
click at [267, 216] on div "New Contact Contact Company First Name (*) Frank Last Name (*) Berry Email (*) …" at bounding box center [654, 305] width 1308 height 610
paste input "617) 875-2012"
type input "(617) 875-2012"
click at [732, 296] on input "text" at bounding box center [778, 293] width 229 height 24
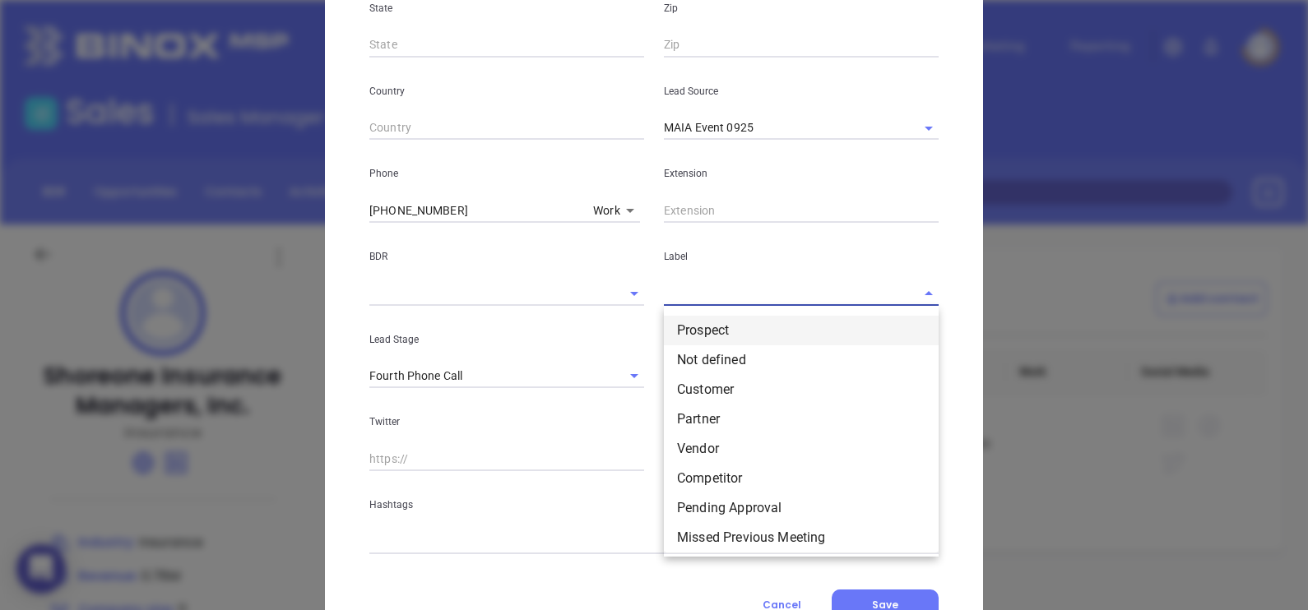
click at [751, 321] on li "Prospect" at bounding box center [801, 331] width 275 height 30
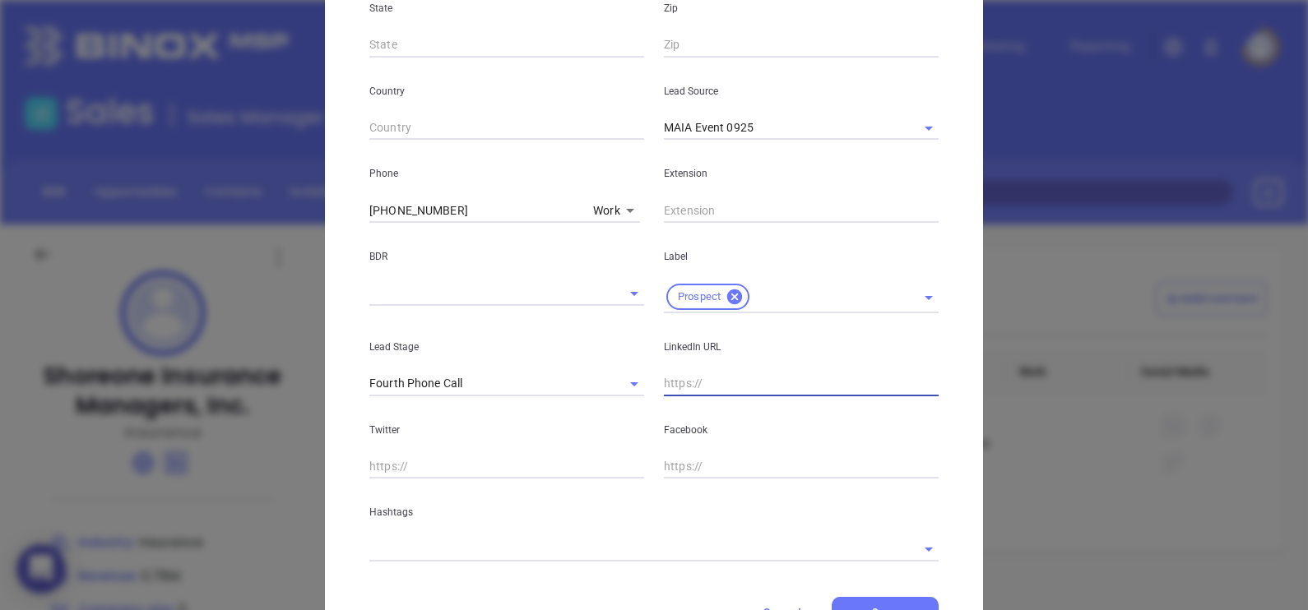
paste input "www.linkedin.com/in/frank-berry-90539233/"
type input "www.linkedin.com/in/frank-berry-90539233/"
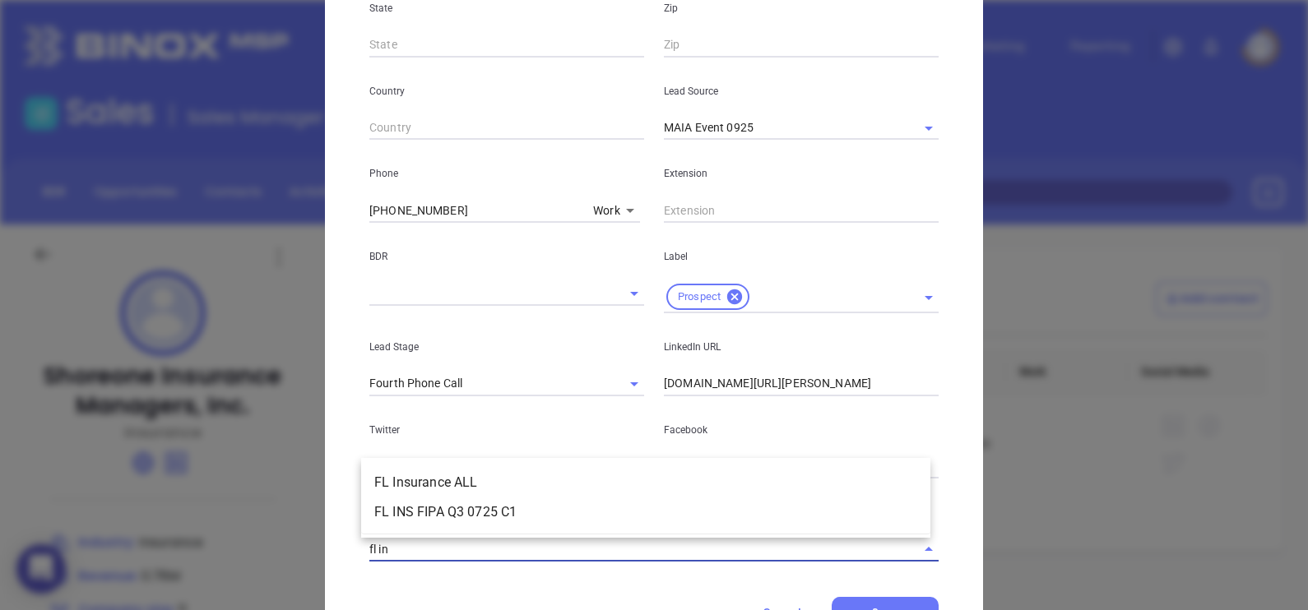
type input "fl ins"
click at [577, 481] on li "FL Insurance ALL" at bounding box center [645, 483] width 569 height 30
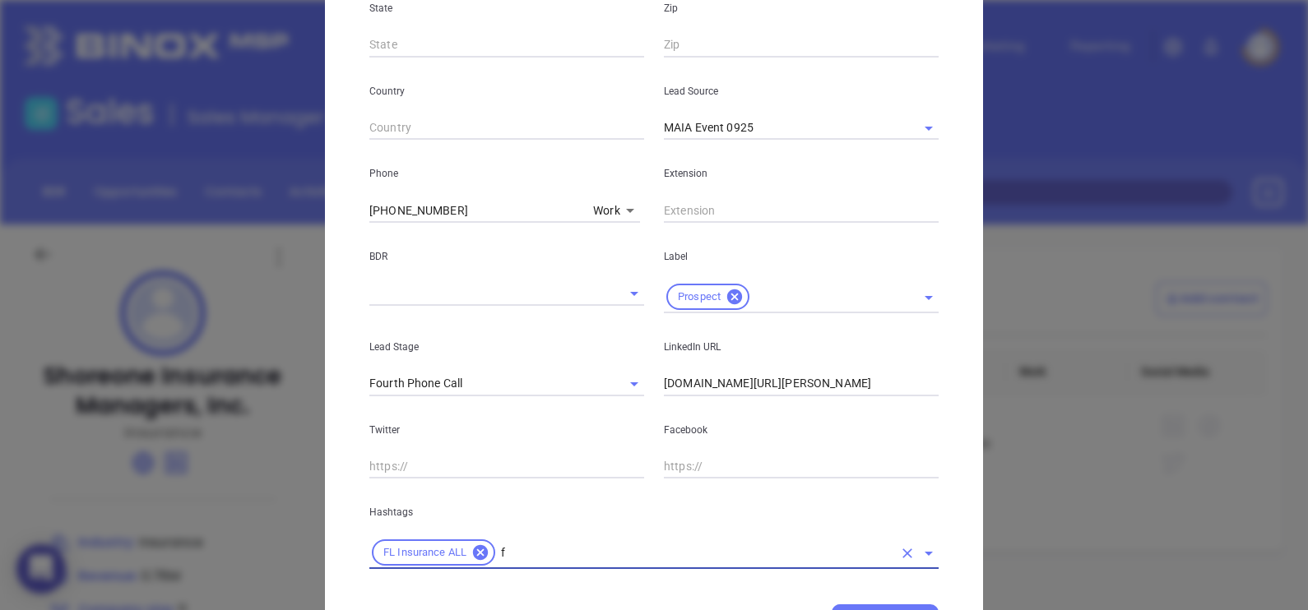
type input "fl"
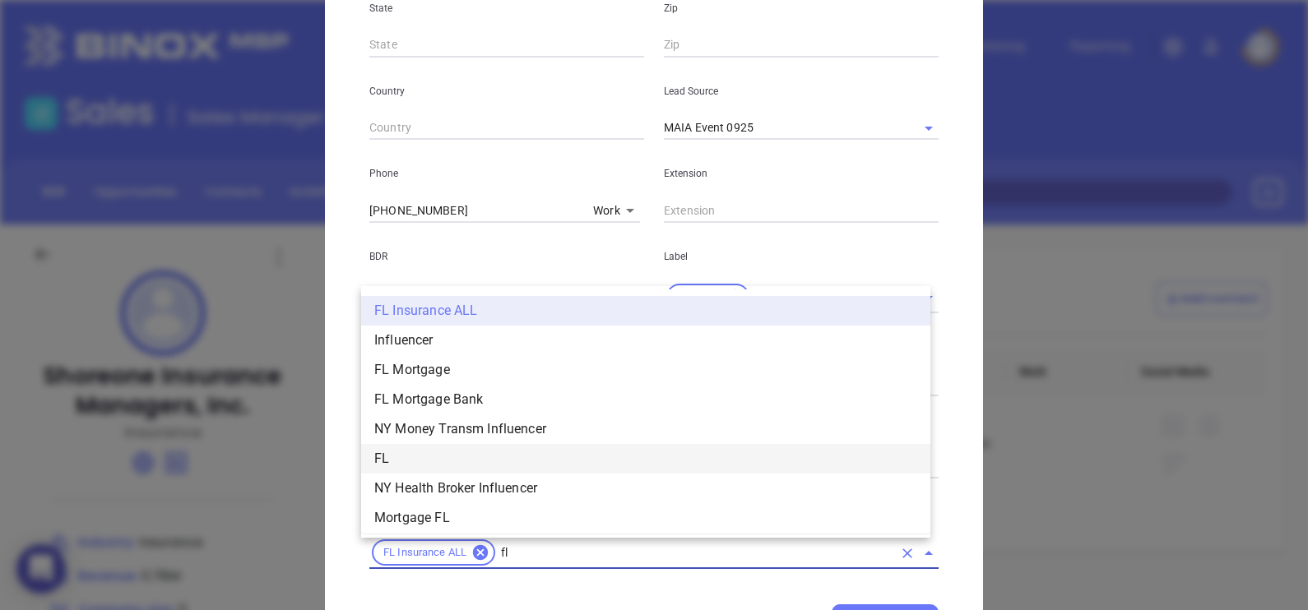
click at [389, 460] on li "FL" at bounding box center [645, 459] width 569 height 30
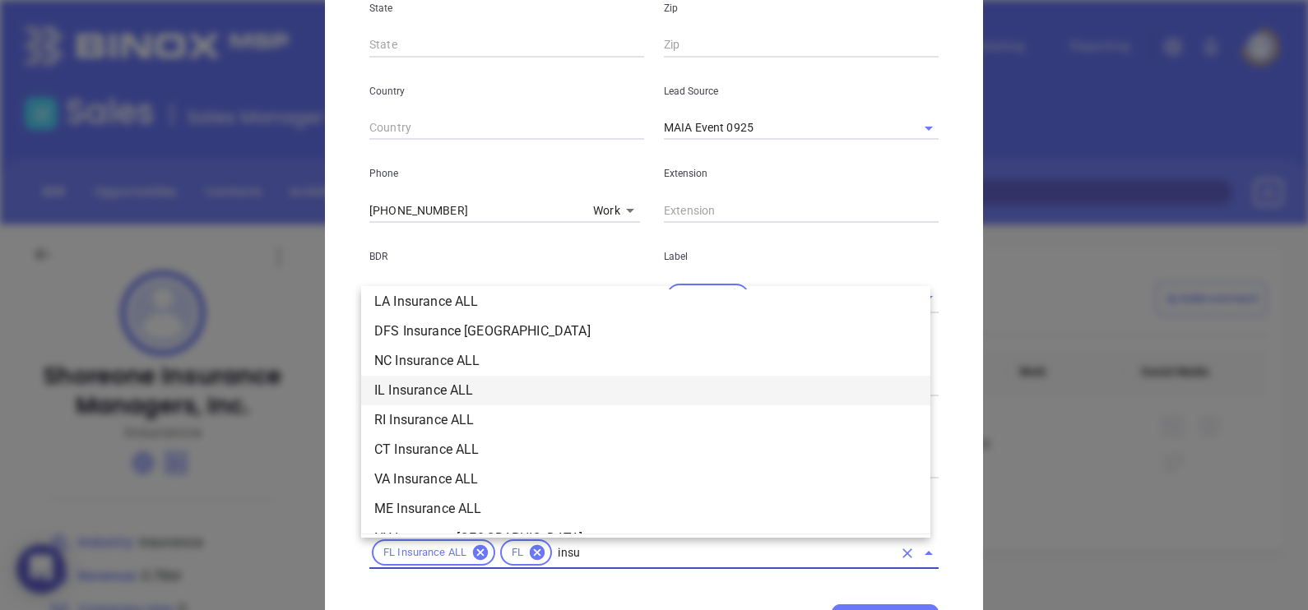
scroll to position [69, 0]
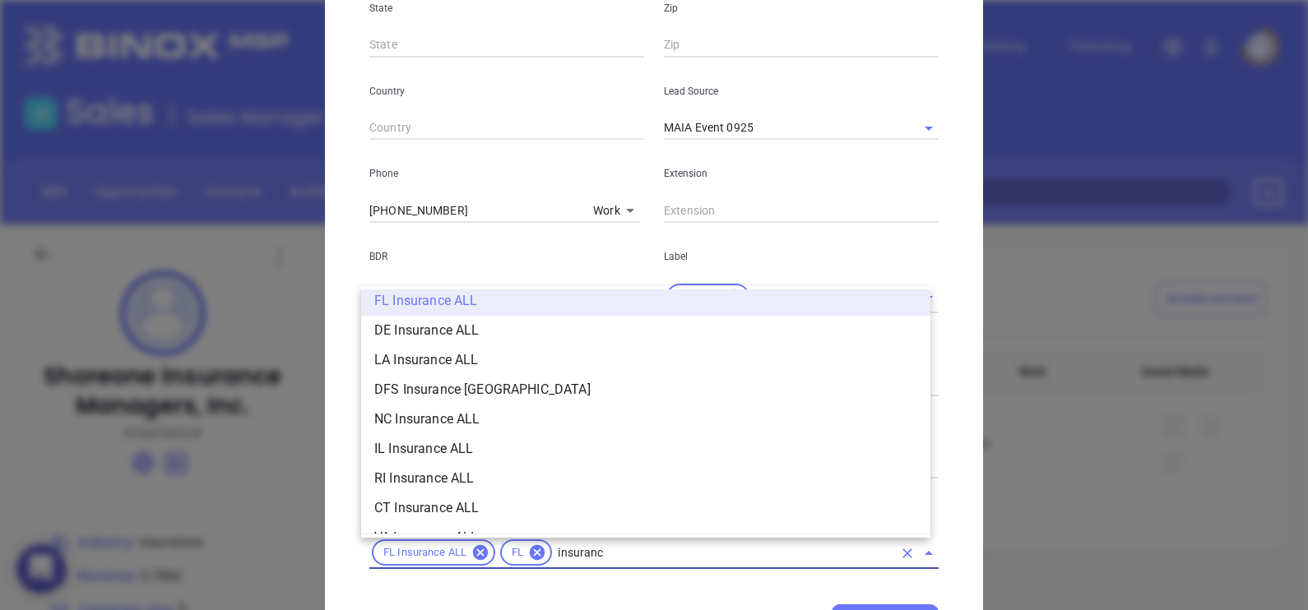
type input "insurance"
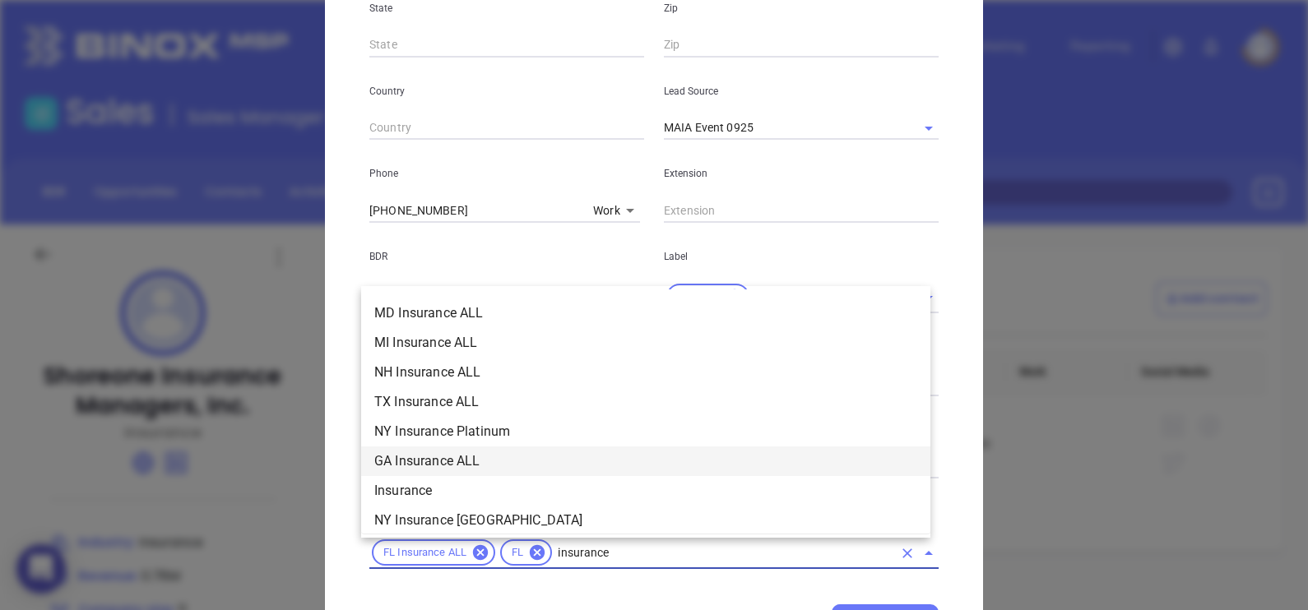
scroll to position [522, 0]
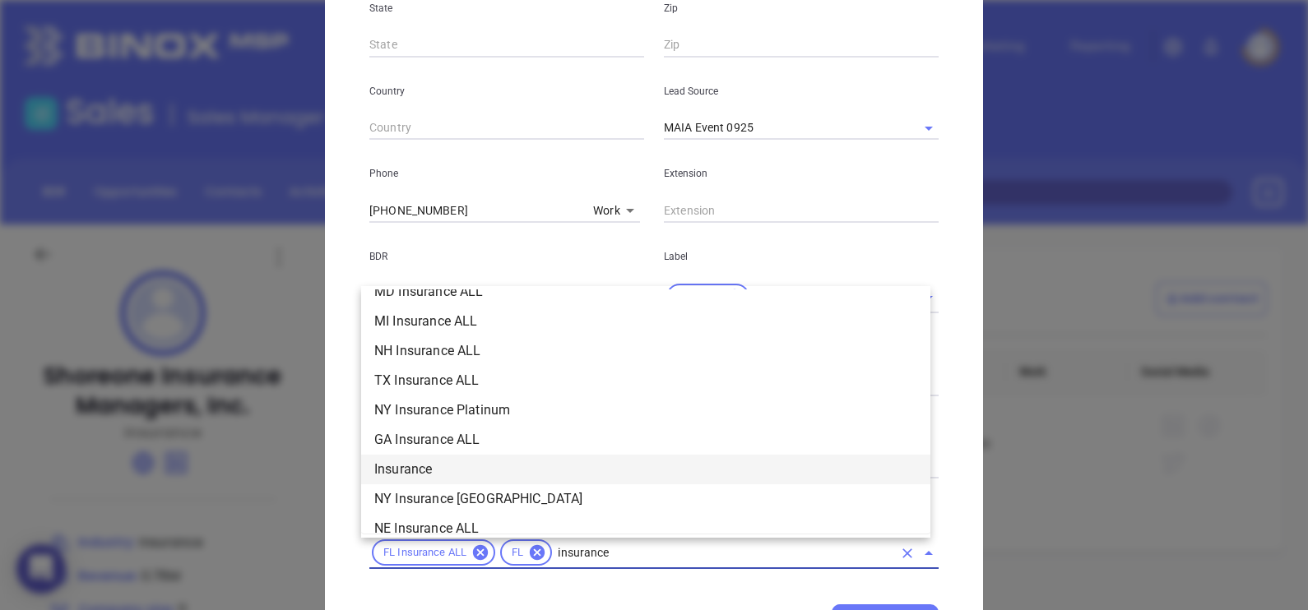
click at [389, 460] on li "Insurance" at bounding box center [645, 470] width 569 height 30
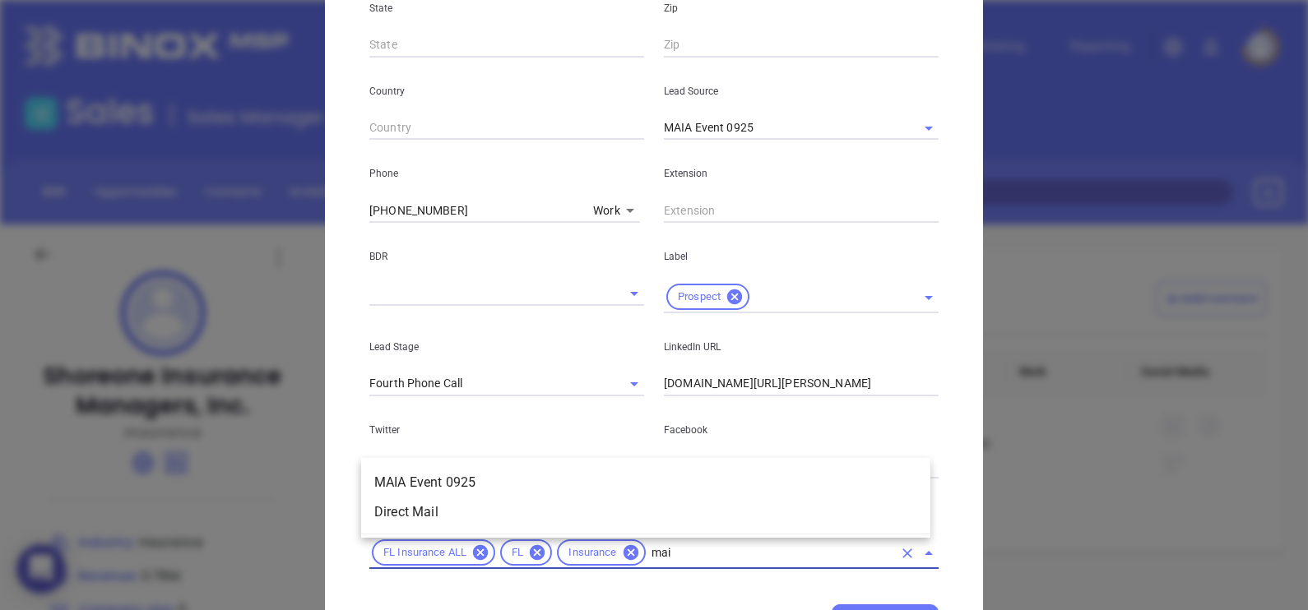
type input "maia"
click at [693, 510] on li "MAIA Event 0925" at bounding box center [645, 513] width 569 height 30
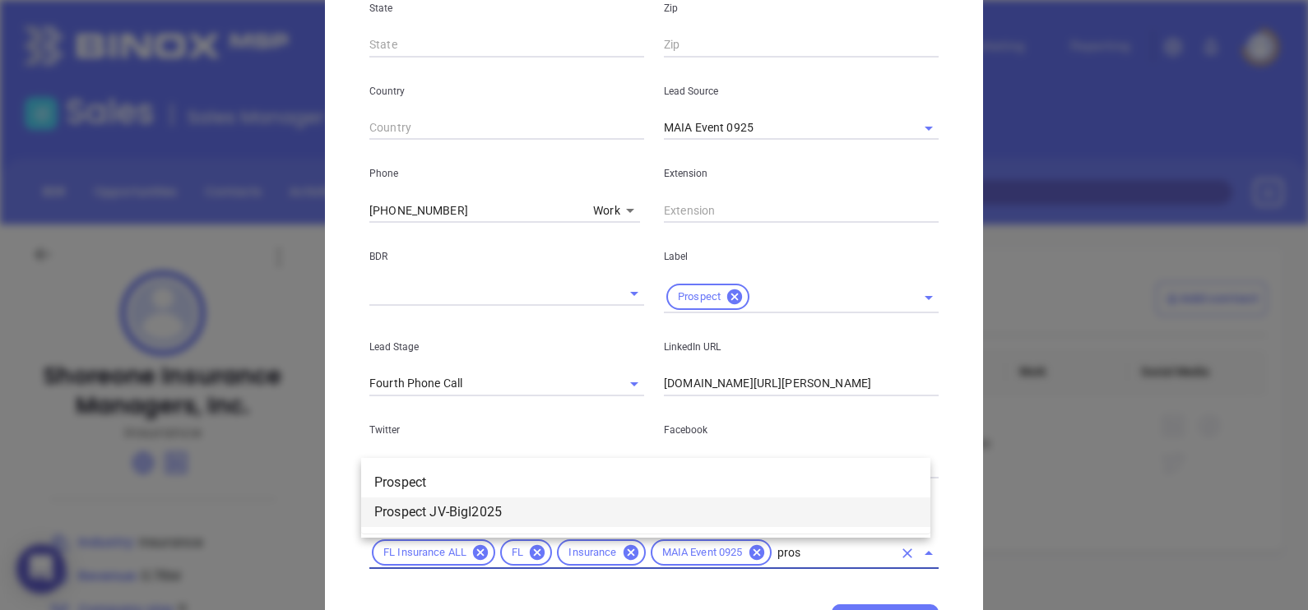
type input "prosp"
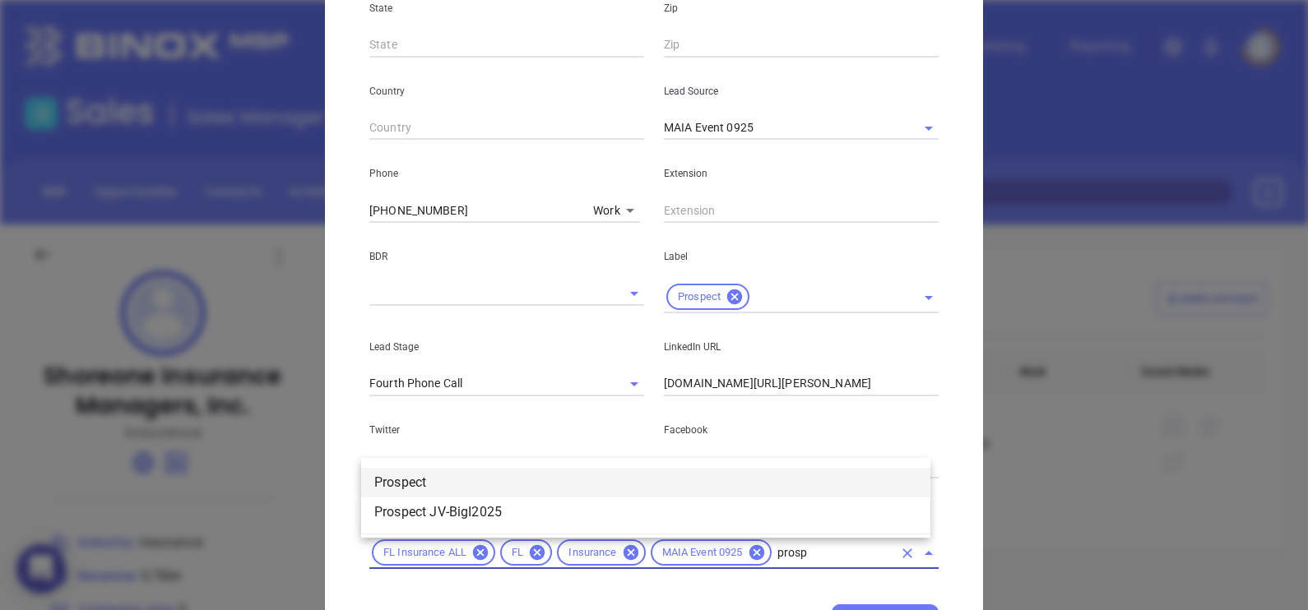
click at [625, 469] on li "Prospect" at bounding box center [645, 483] width 569 height 30
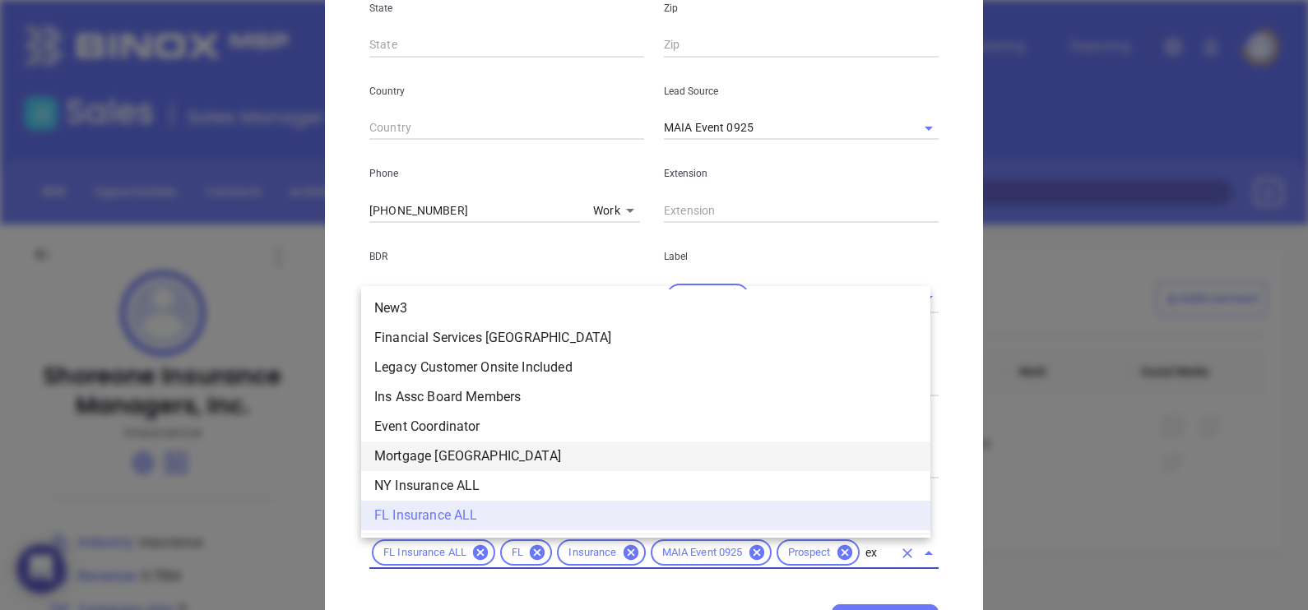
scroll to position [0, 0]
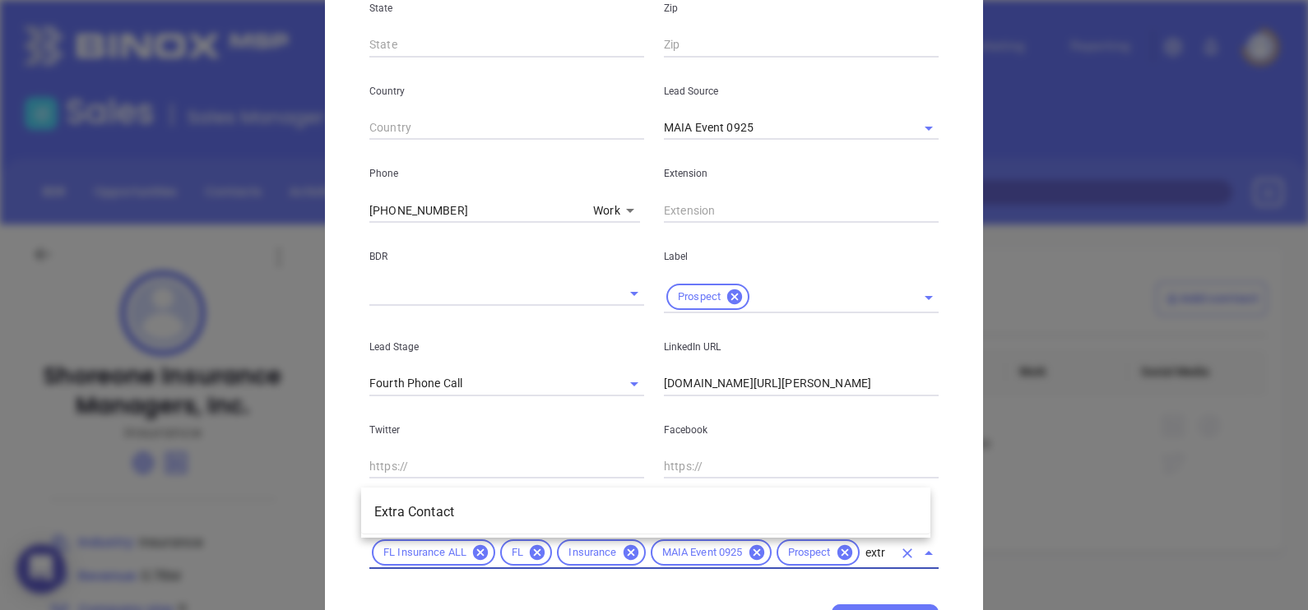
type input "extra"
click at [595, 503] on li "Extra Contact" at bounding box center [645, 513] width 569 height 30
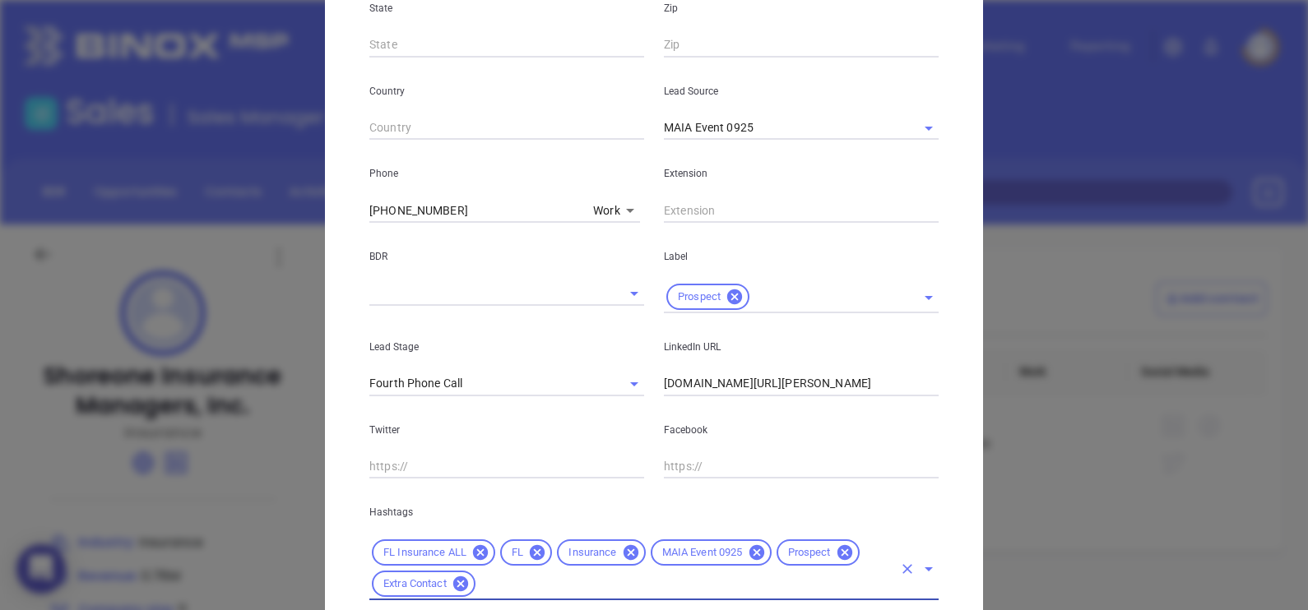
scroll to position [0, 0]
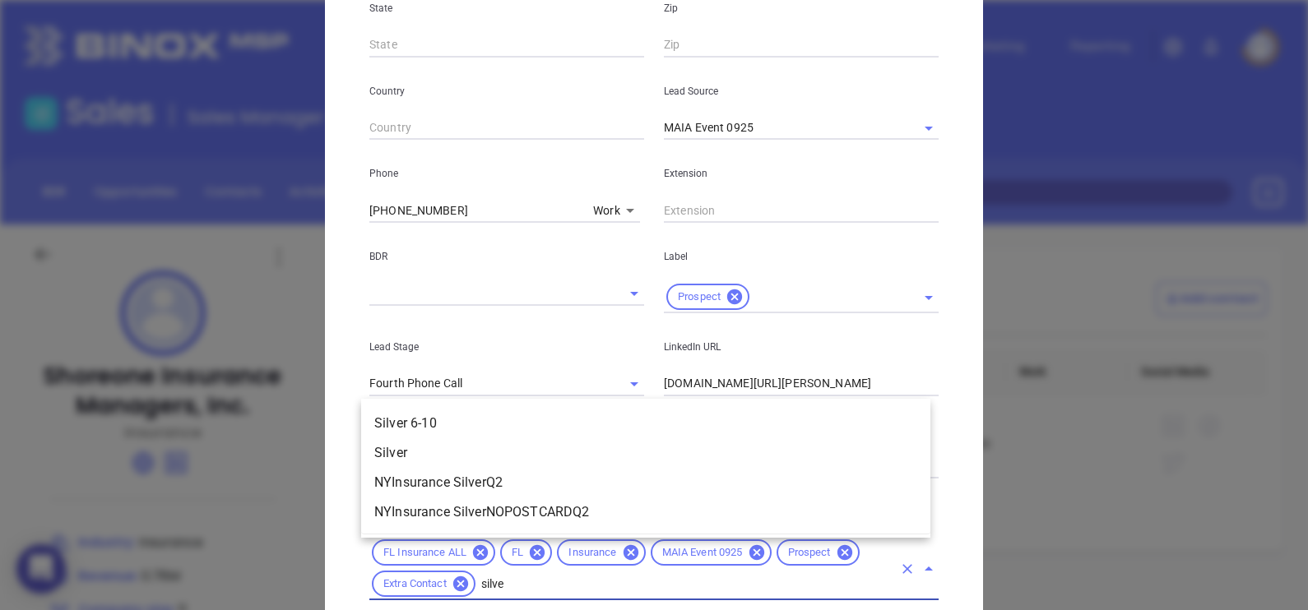
type input "silver"
click at [641, 424] on li "Silver 6-10" at bounding box center [645, 424] width 569 height 30
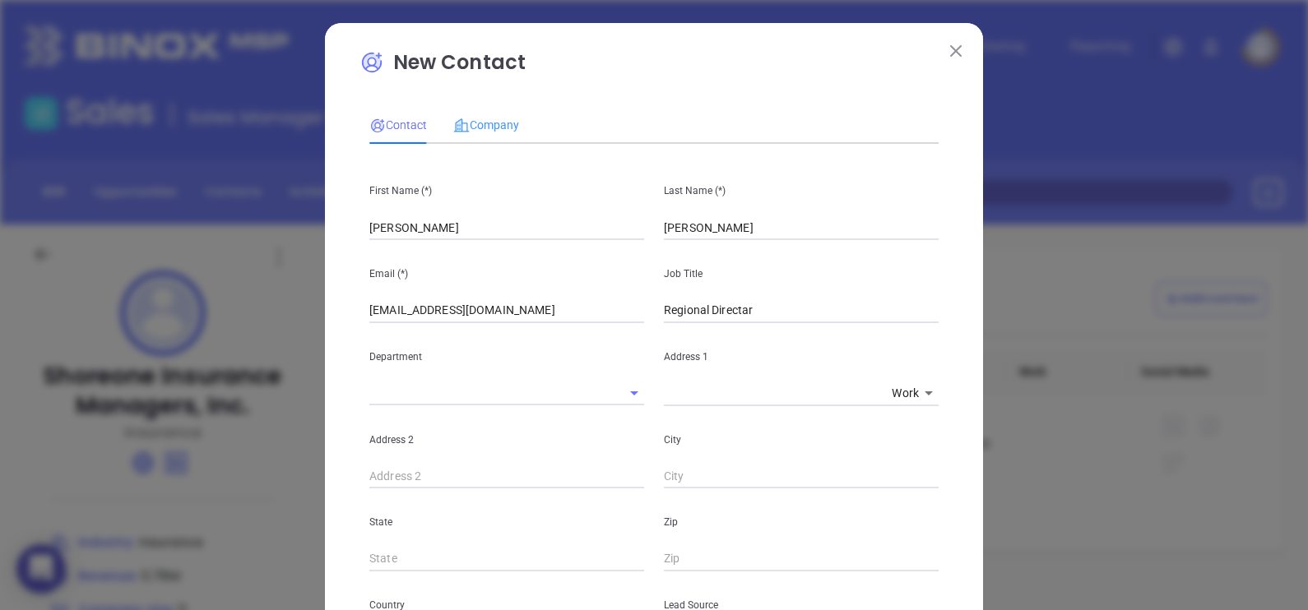
click at [489, 109] on div "Company" at bounding box center [486, 125] width 66 height 38
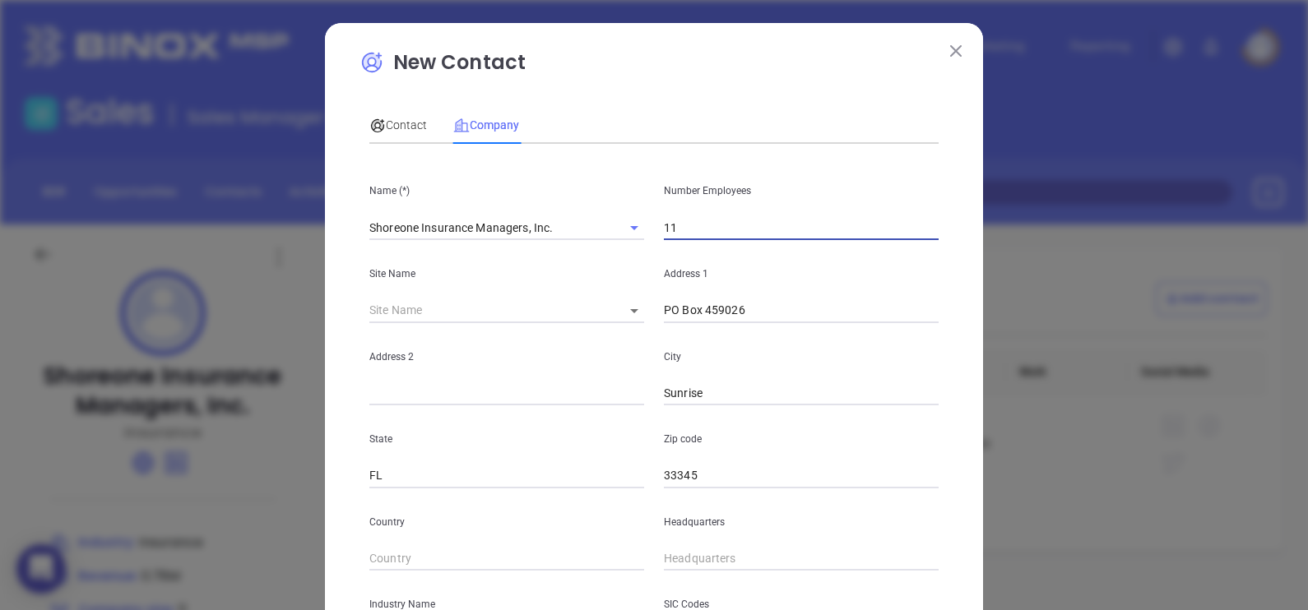
click at [691, 216] on input "11" at bounding box center [801, 228] width 275 height 25
type input "10"
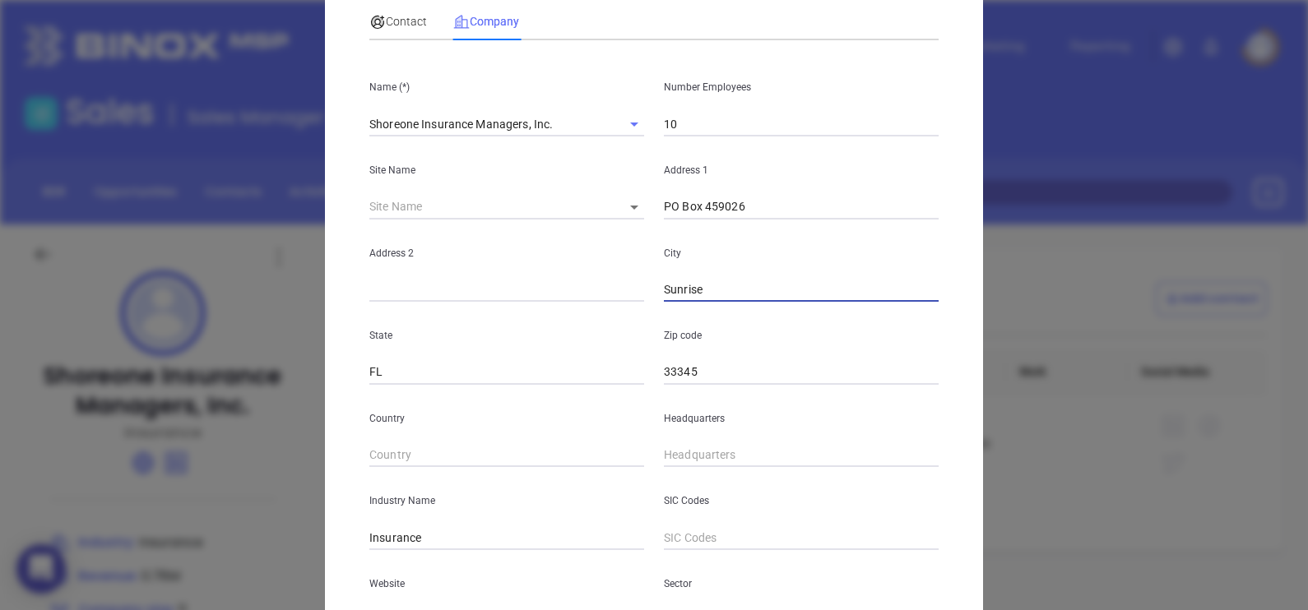
scroll to position [104, 0]
type input "( ) -"
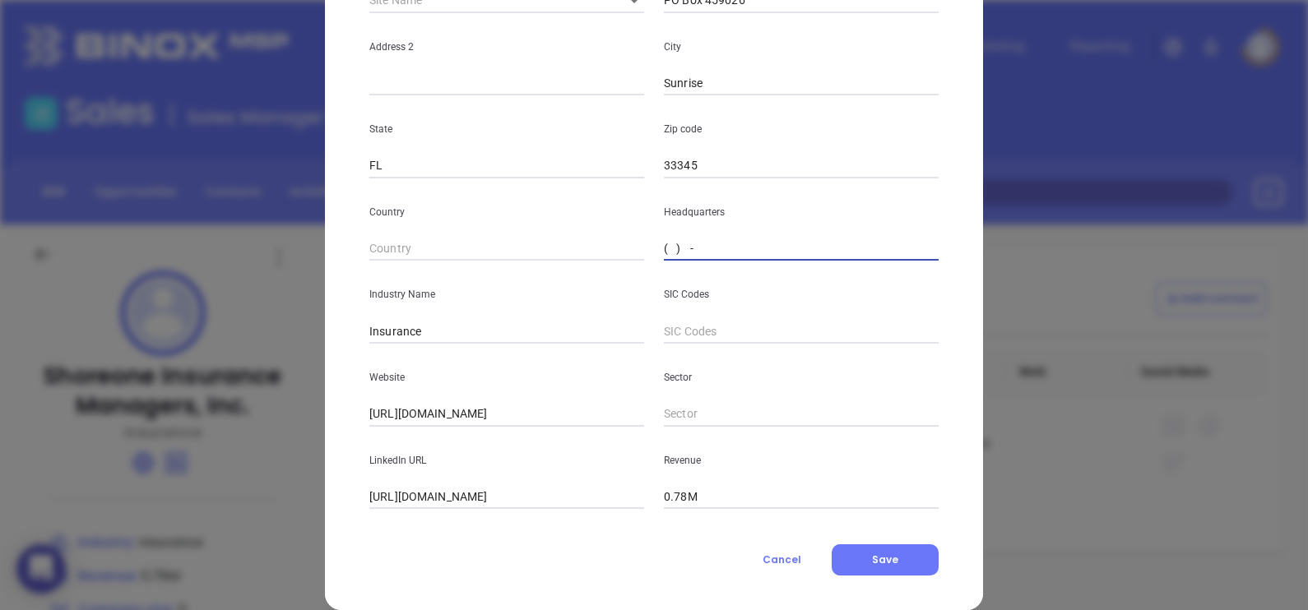
scroll to position [332, 0]
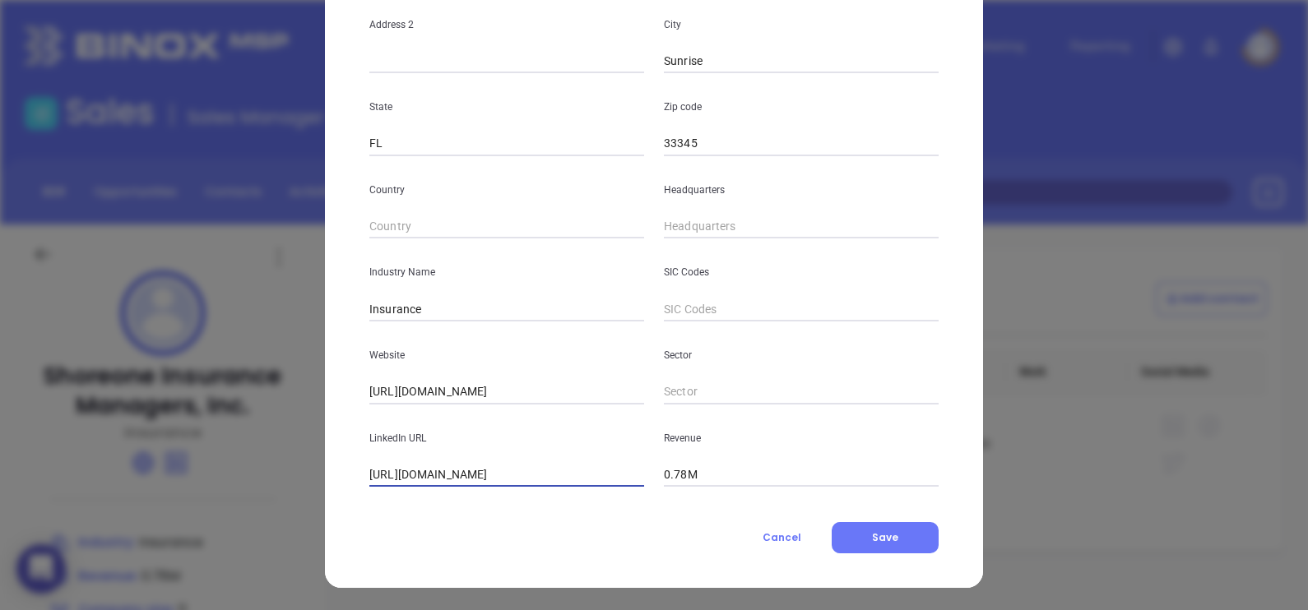
click at [403, 472] on input "https://www.linkedin.com/company/shoreone-insurance-managers-inc/" at bounding box center [506, 475] width 275 height 25
type input "www.linkedin.com/company/shoreone-insurance-managers-inc/"
click at [909, 542] on button "Save" at bounding box center [885, 537] width 107 height 31
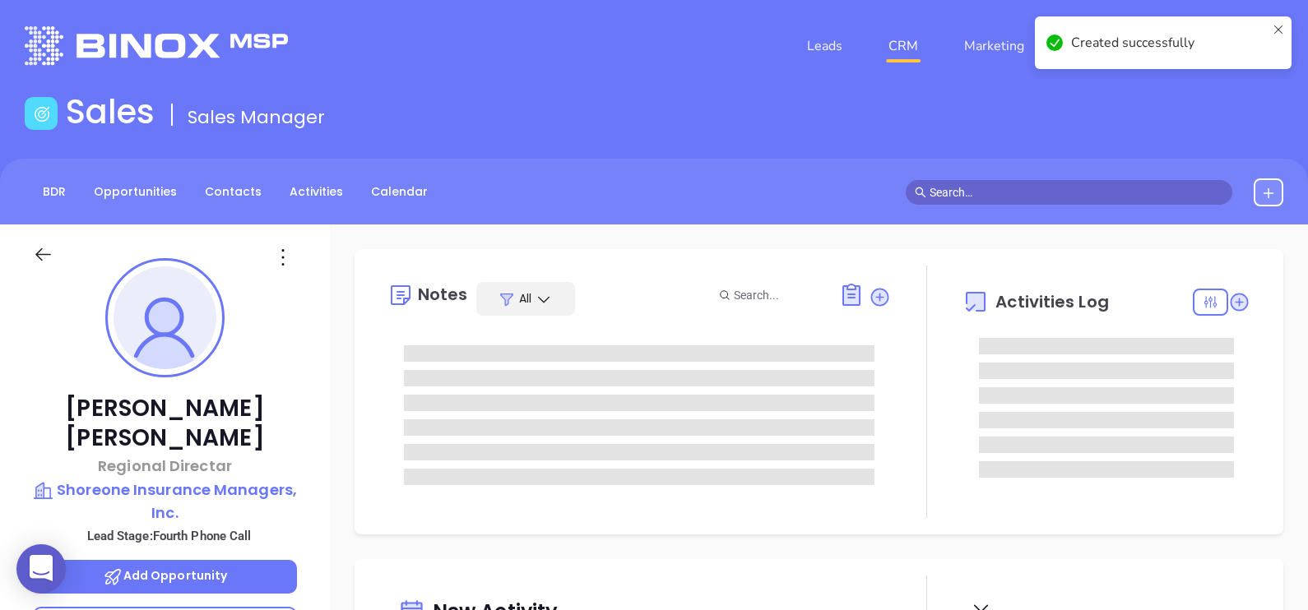
type input "[DATE]"
type input "[PERSON_NAME]"
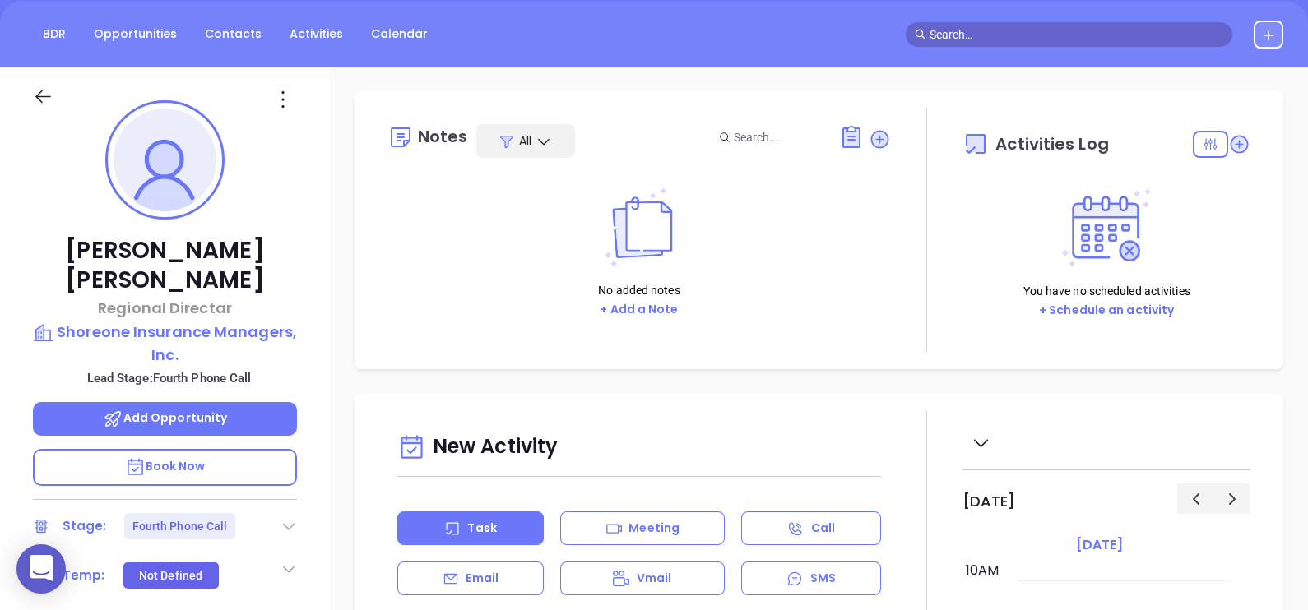
scroll to position [205, 0]
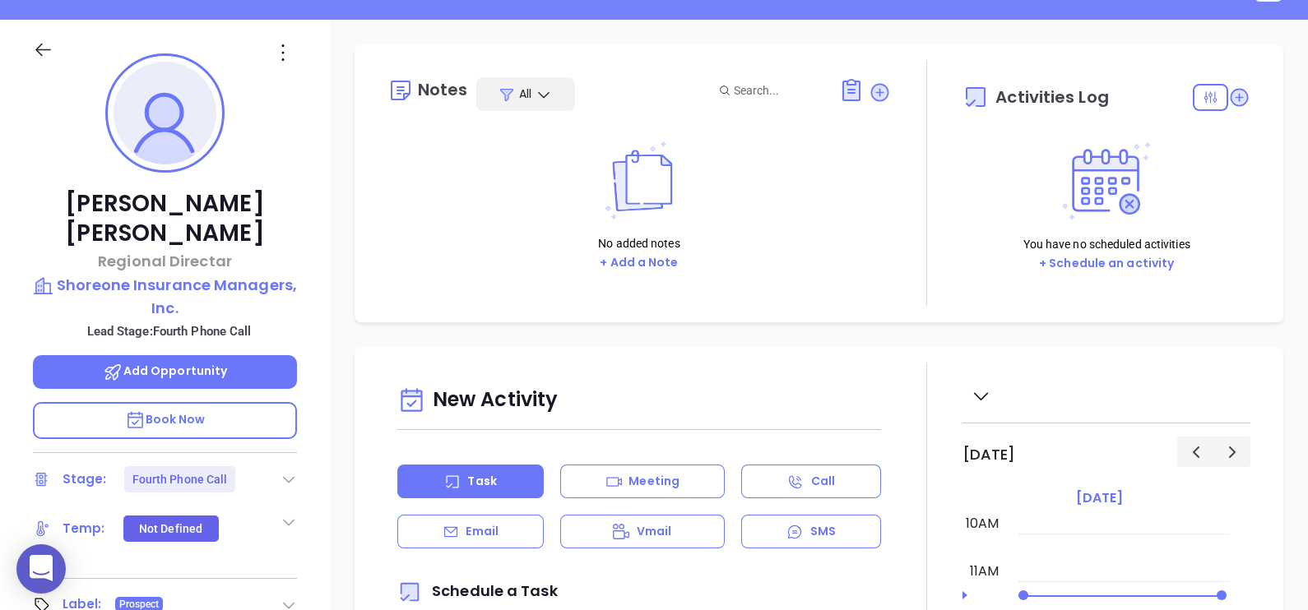
click at [282, 466] on div "Stage: Fourth Phone Call" at bounding box center [165, 479] width 264 height 26
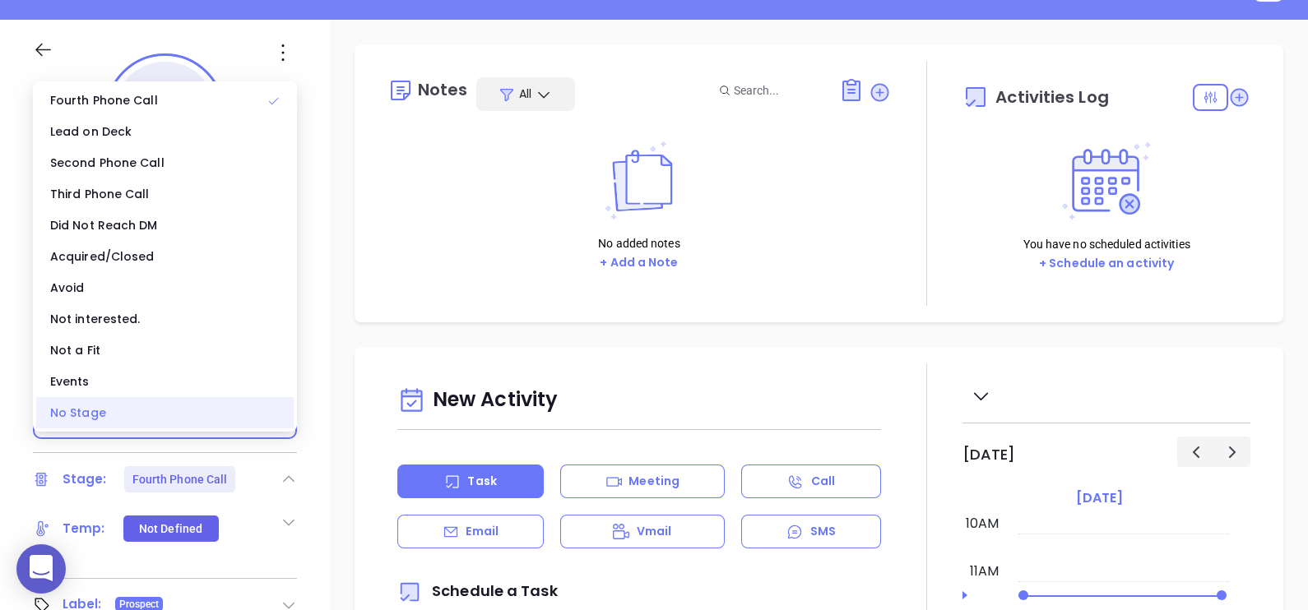
click at [173, 417] on div "No Stage" at bounding box center [164, 412] width 257 height 31
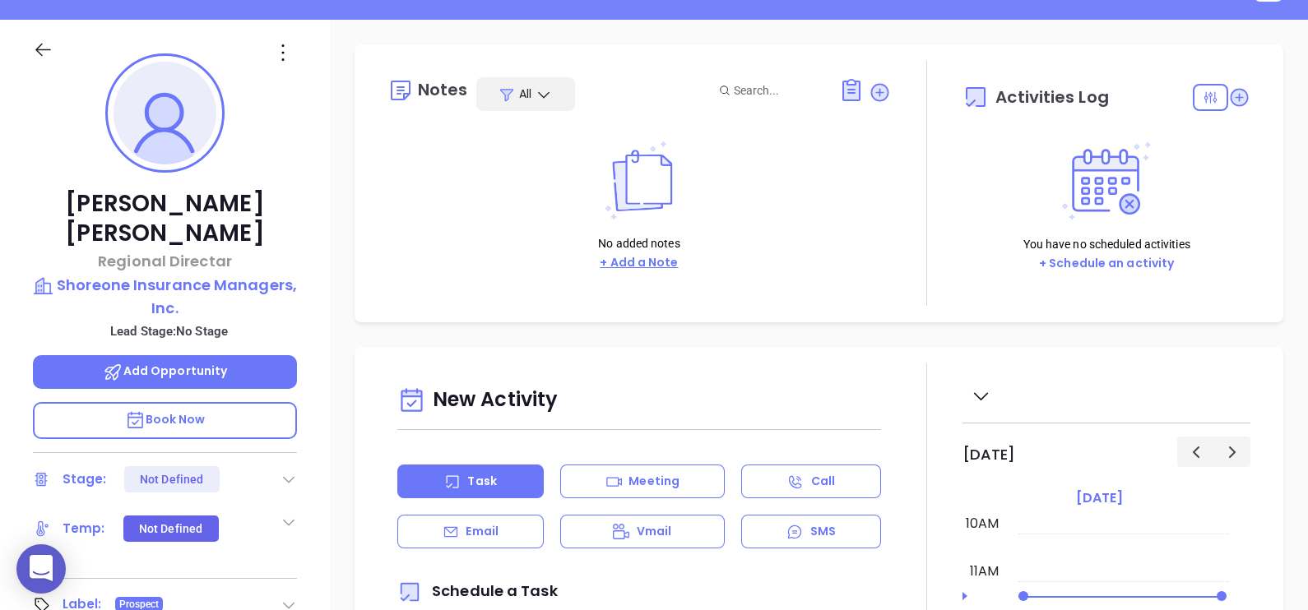
click at [629, 259] on button "+ Add a Note" at bounding box center [639, 262] width 88 height 19
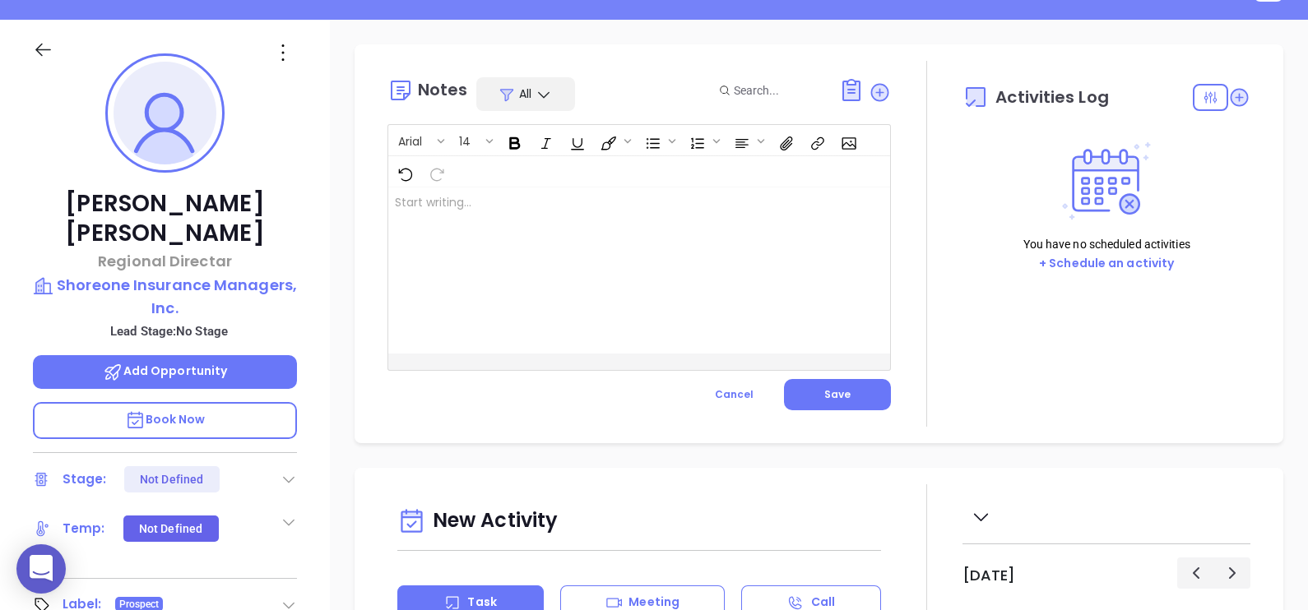
click at [626, 271] on div at bounding box center [621, 271] width 466 height 166
click at [619, 279] on div "﻿" at bounding box center [621, 271] width 466 height 166
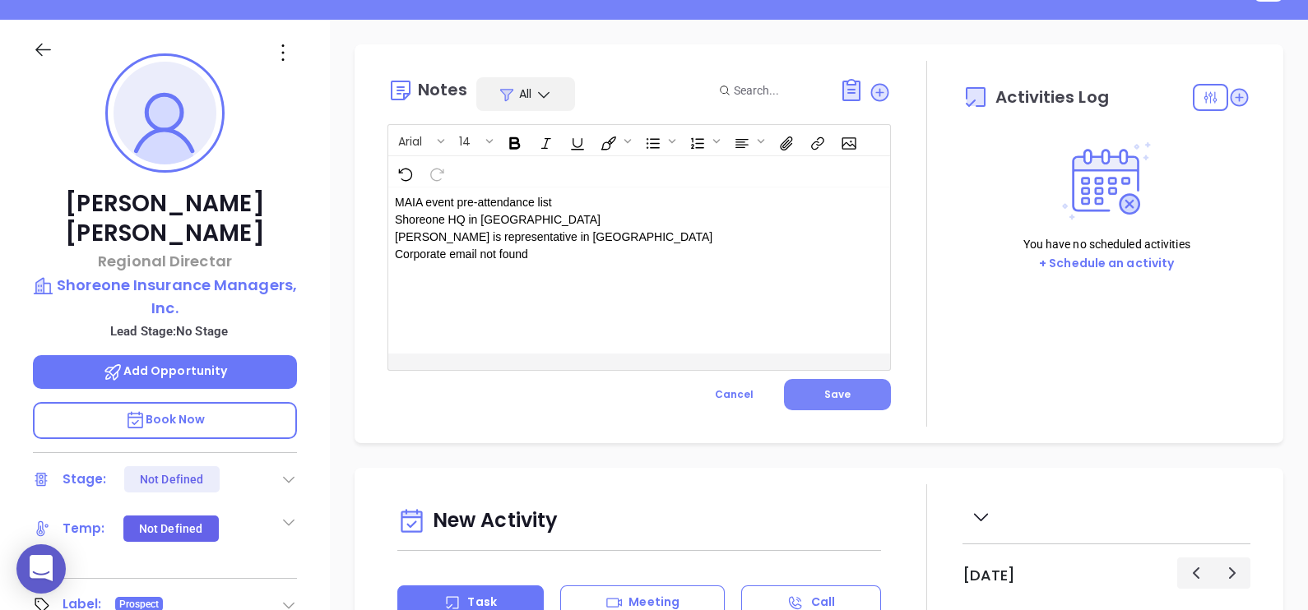
click at [847, 382] on button "Save" at bounding box center [837, 394] width 107 height 31
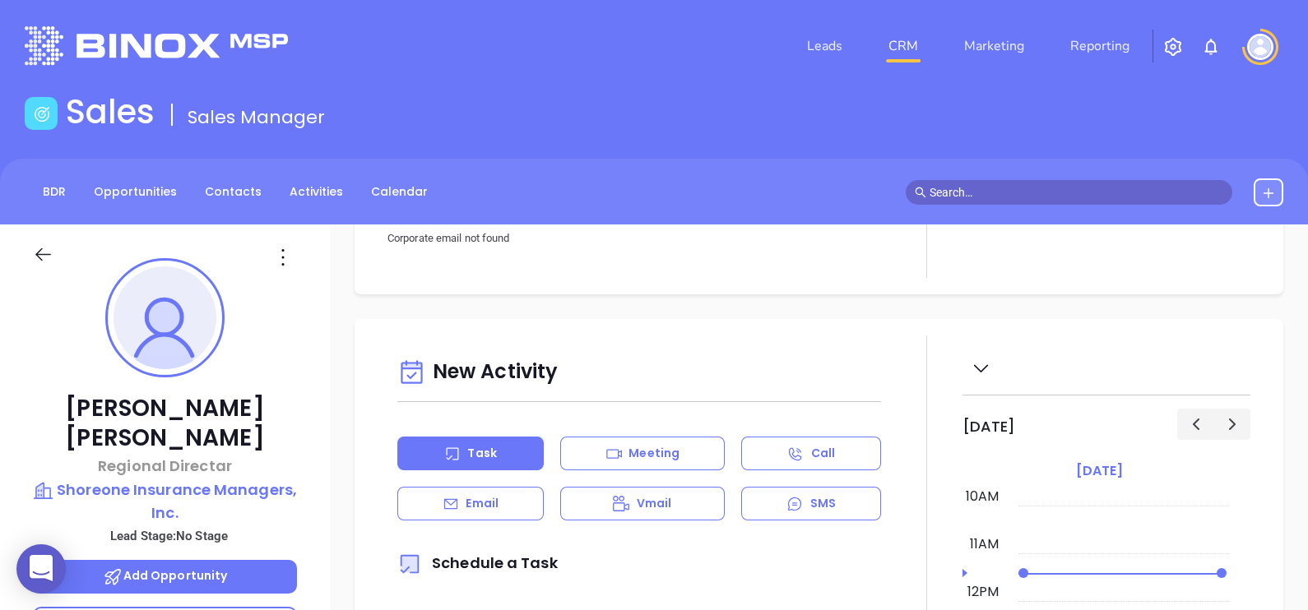
scroll to position [0, 0]
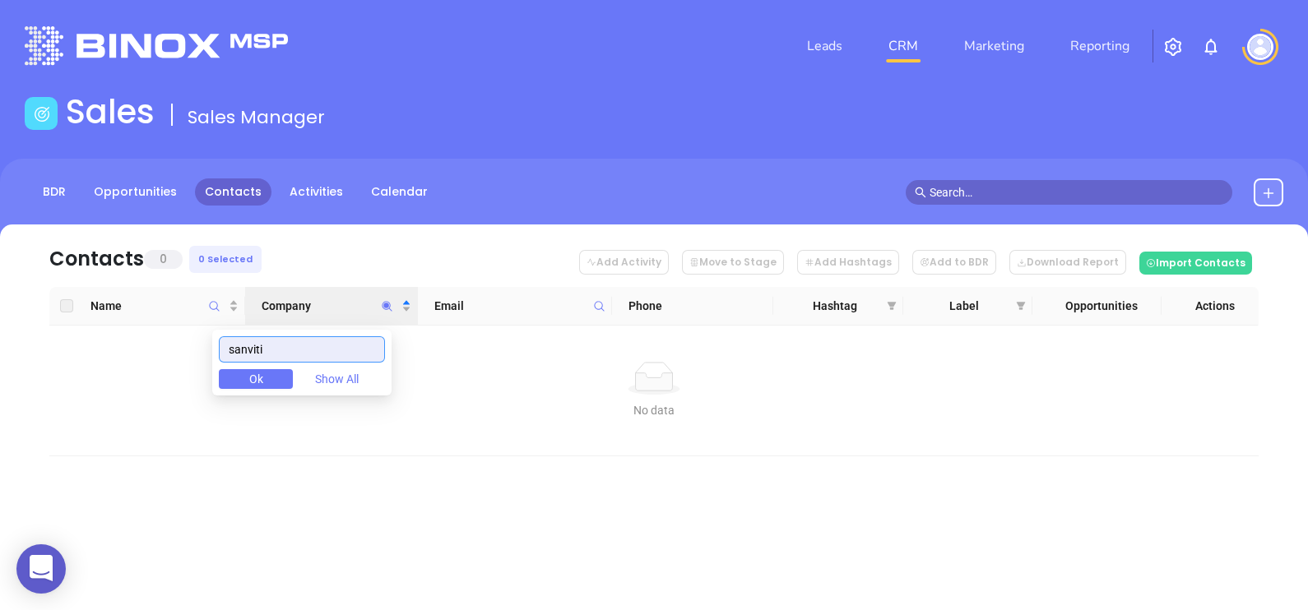
click at [235, 358] on input "sanviti" at bounding box center [302, 349] width 166 height 26
drag, startPoint x: 296, startPoint y: 349, endPoint x: 172, endPoint y: 358, distance: 124.5
click at [172, 358] on body "0 Leads CRM Marketing Reporting Financial Leads Leads Sales Sales Manager BDR O…" at bounding box center [654, 305] width 1308 height 610
paste input "[PERSON_NAME]"
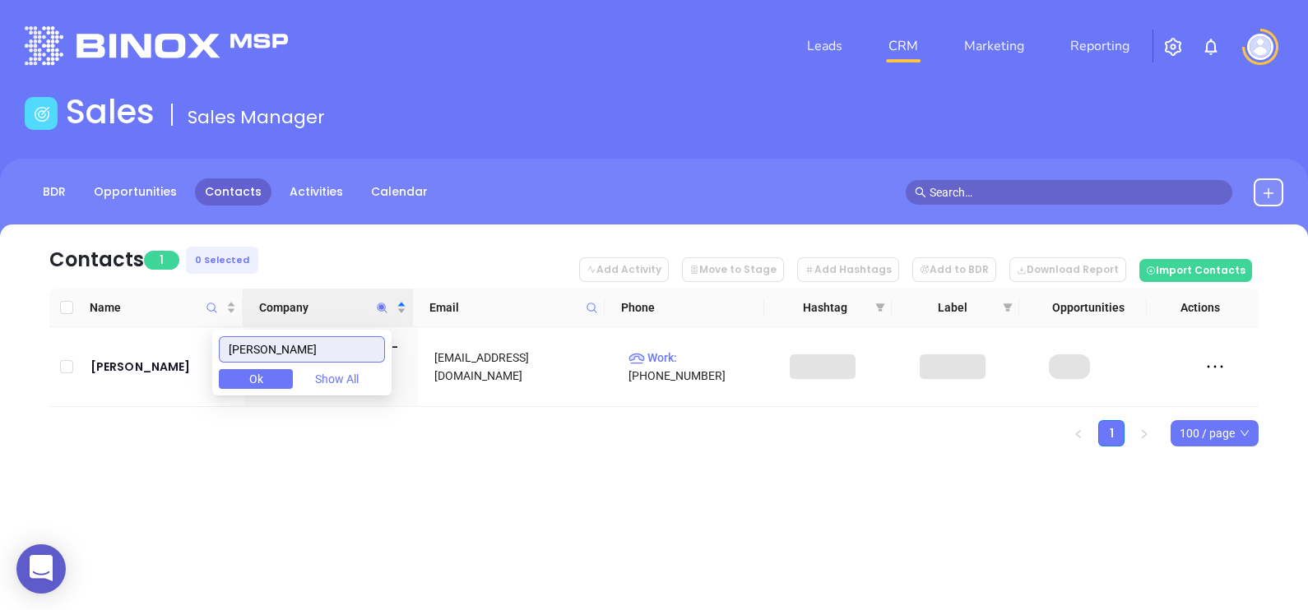
type input "[PERSON_NAME]"
click at [192, 462] on div "Contacts 1 0 Selected Add Activity Move to Stage Add Hashtags Add to BDR Downlo…" at bounding box center [654, 365] width 1308 height 280
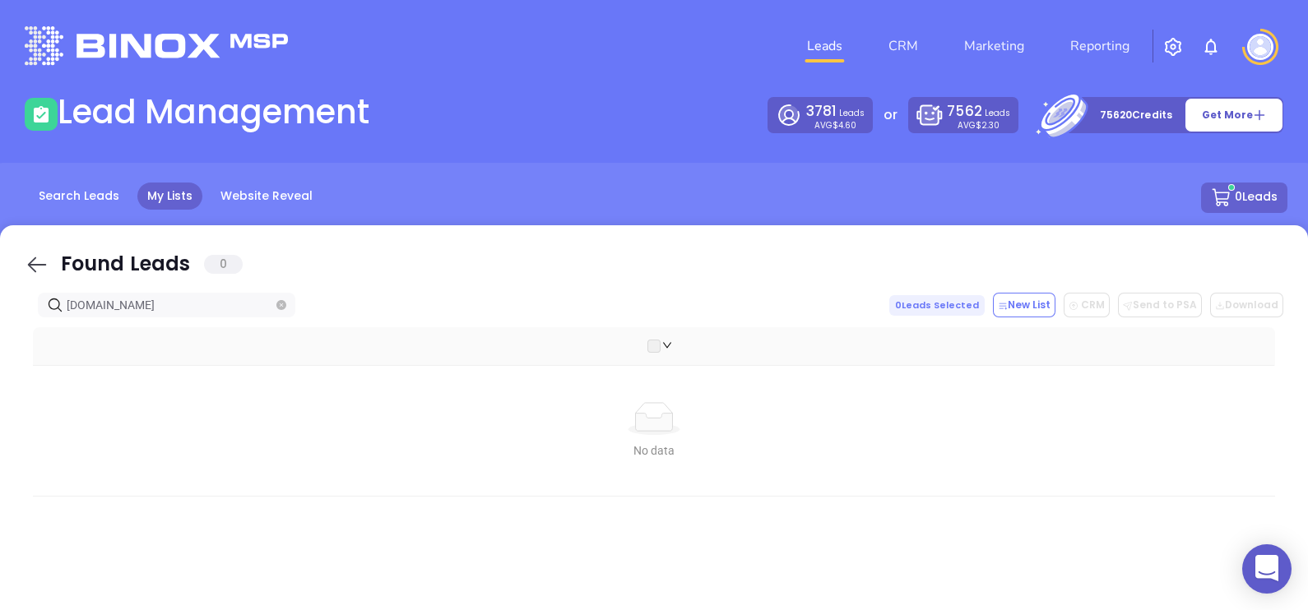
click at [29, 255] on icon at bounding box center [37, 265] width 25 height 25
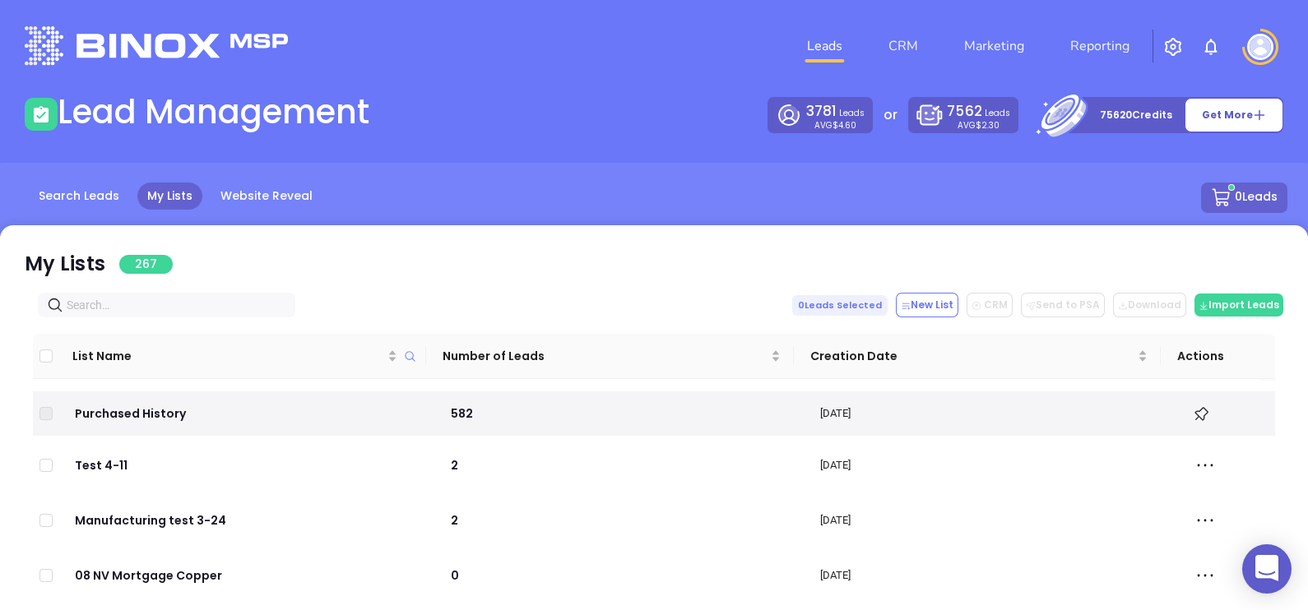
click at [179, 311] on input "text" at bounding box center [170, 305] width 206 height 18
paste input "[PERSON_NAME] SLV Insurance Solutions, Inc."
type input "[PERSON_NAME] SLV Insurance Solutions, Inc."
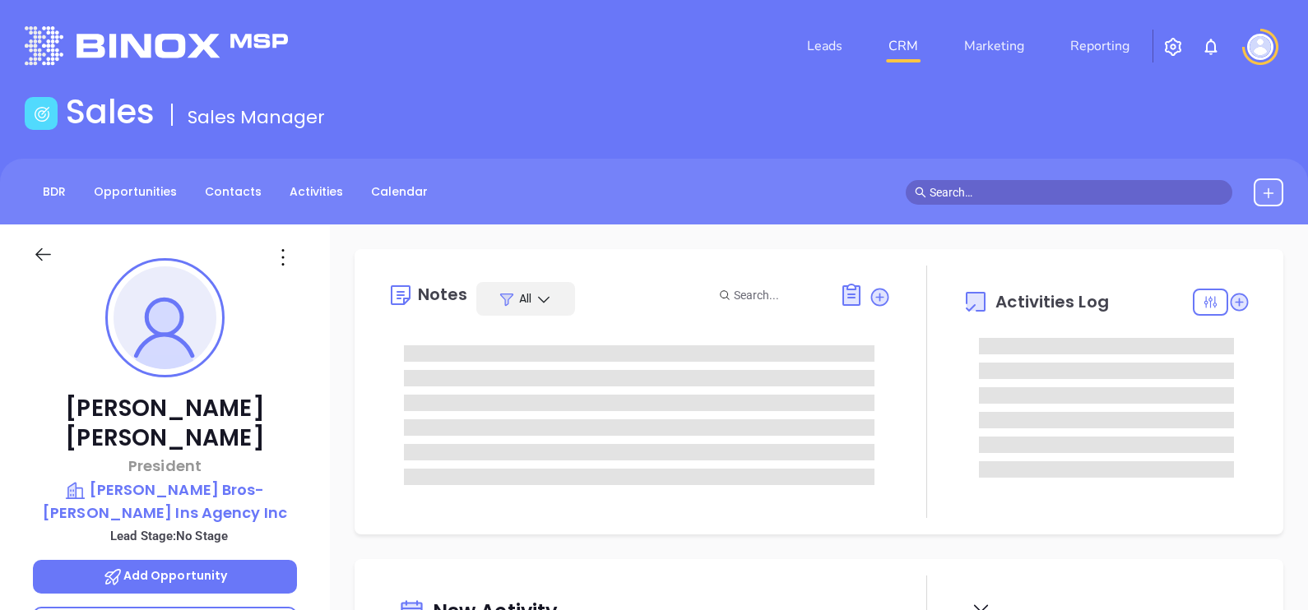
type input "[DATE]"
type input "[PERSON_NAME]"
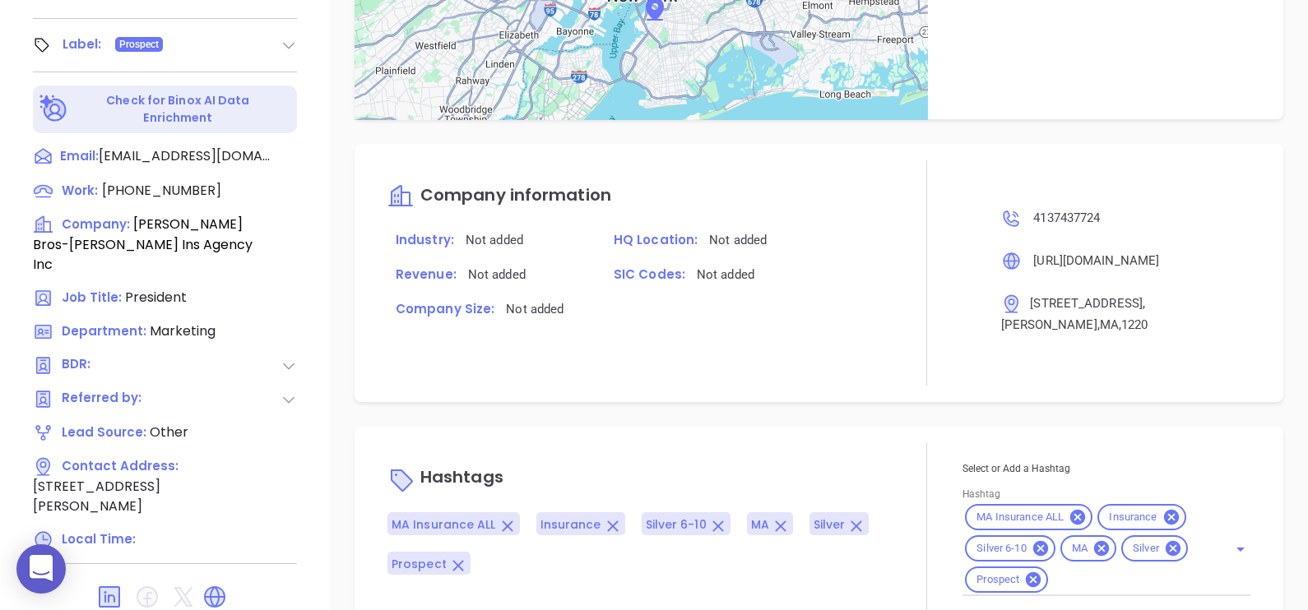
scroll to position [822, 0]
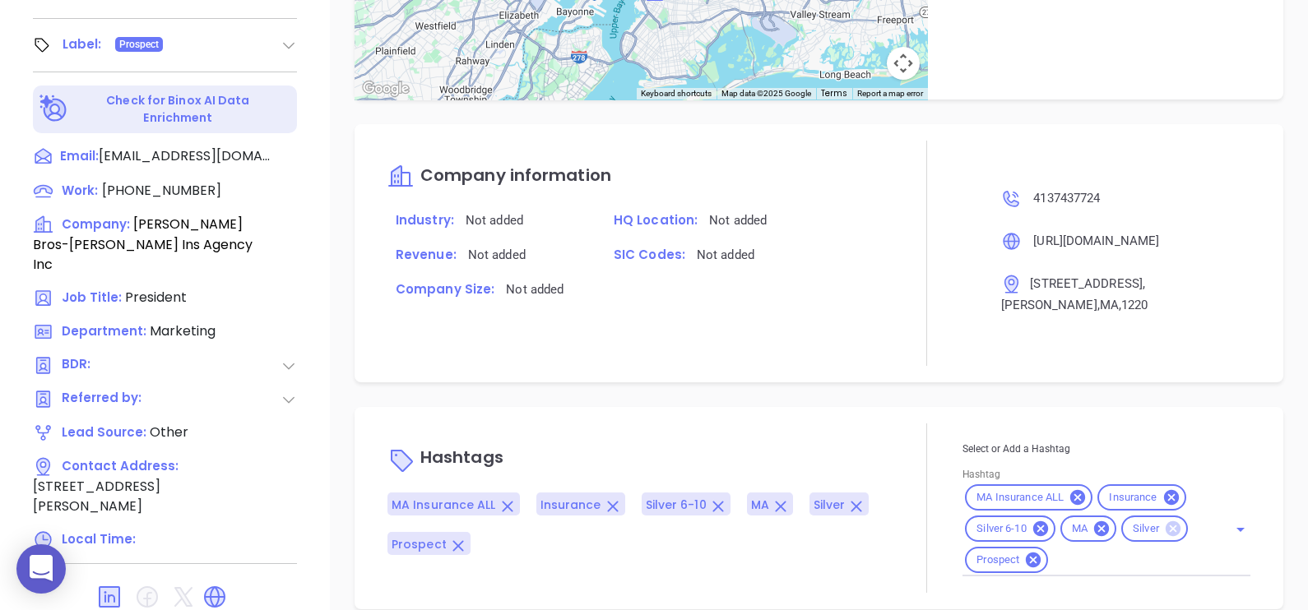
click at [1169, 522] on icon at bounding box center [1173, 529] width 15 height 15
click at [1131, 547] on div "MA Insurance ALL Insurance Silver 6-10 MA Prospect" at bounding box center [1106, 529] width 288 height 95
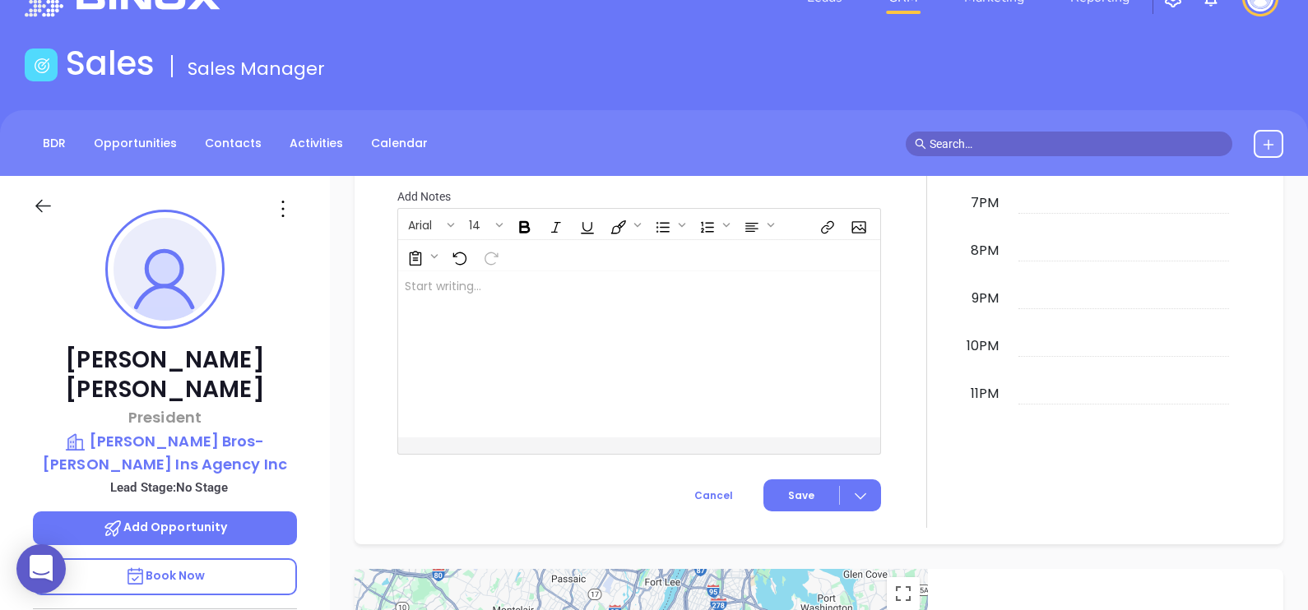
scroll to position [0, 0]
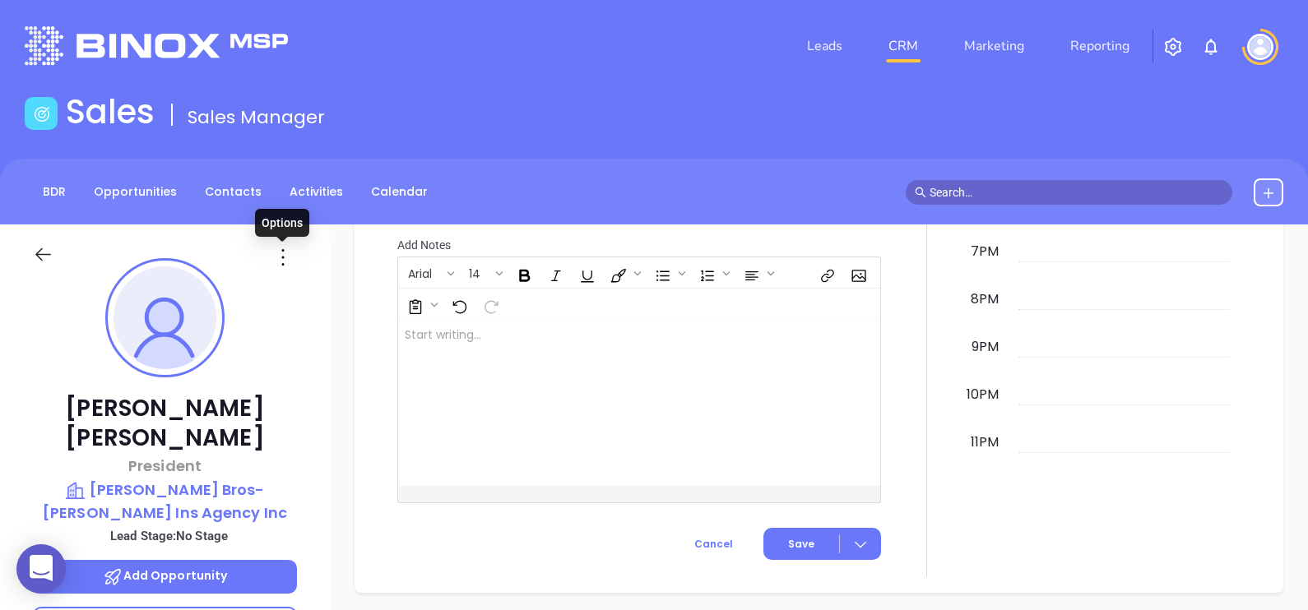
click at [278, 253] on icon at bounding box center [283, 257] width 26 height 26
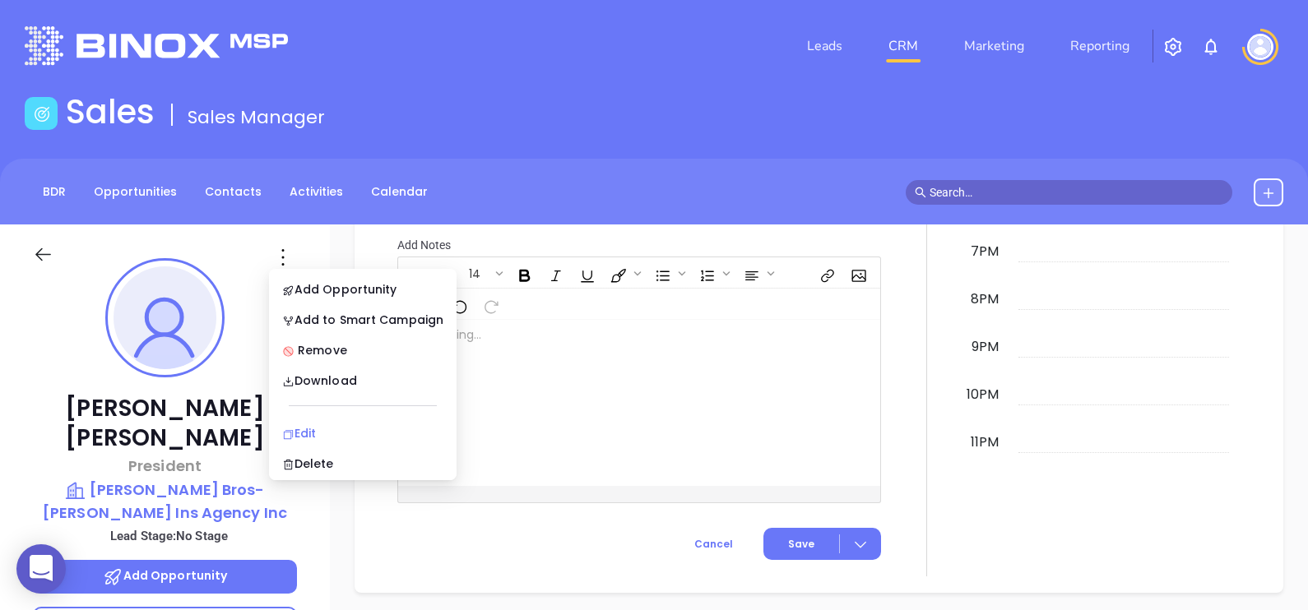
click at [362, 428] on div "Edit" at bounding box center [362, 433] width 161 height 18
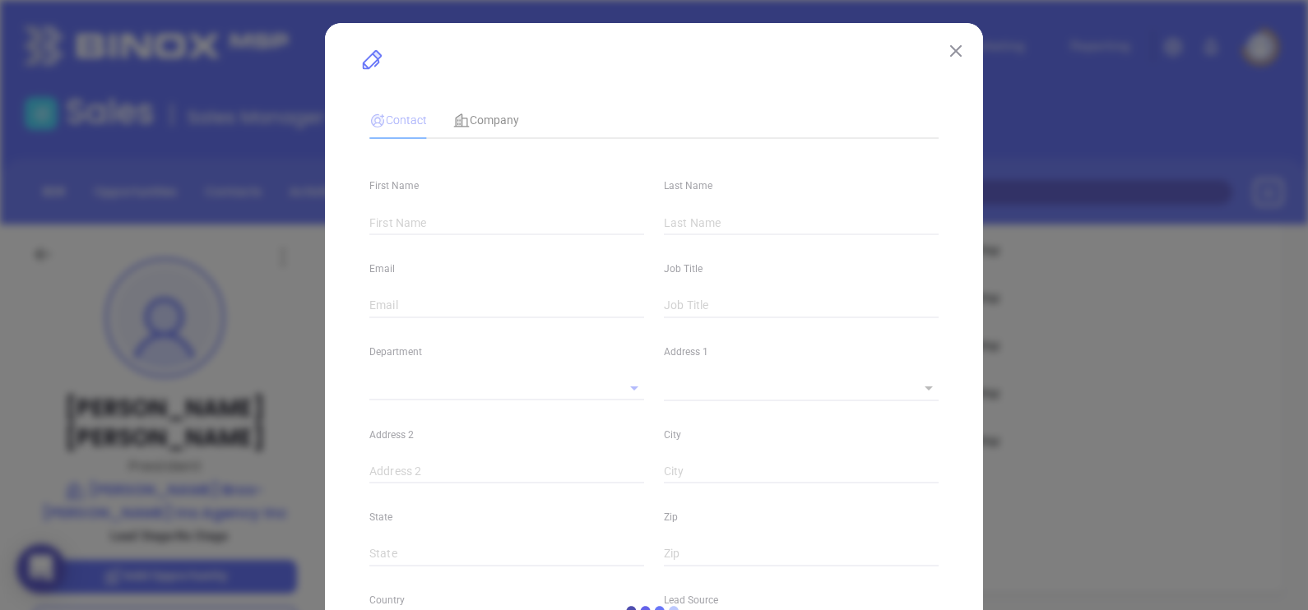
type input "[PERSON_NAME]"
type input "[EMAIL_ADDRESS][DOMAIN_NAME]"
type input "President"
type input "1"
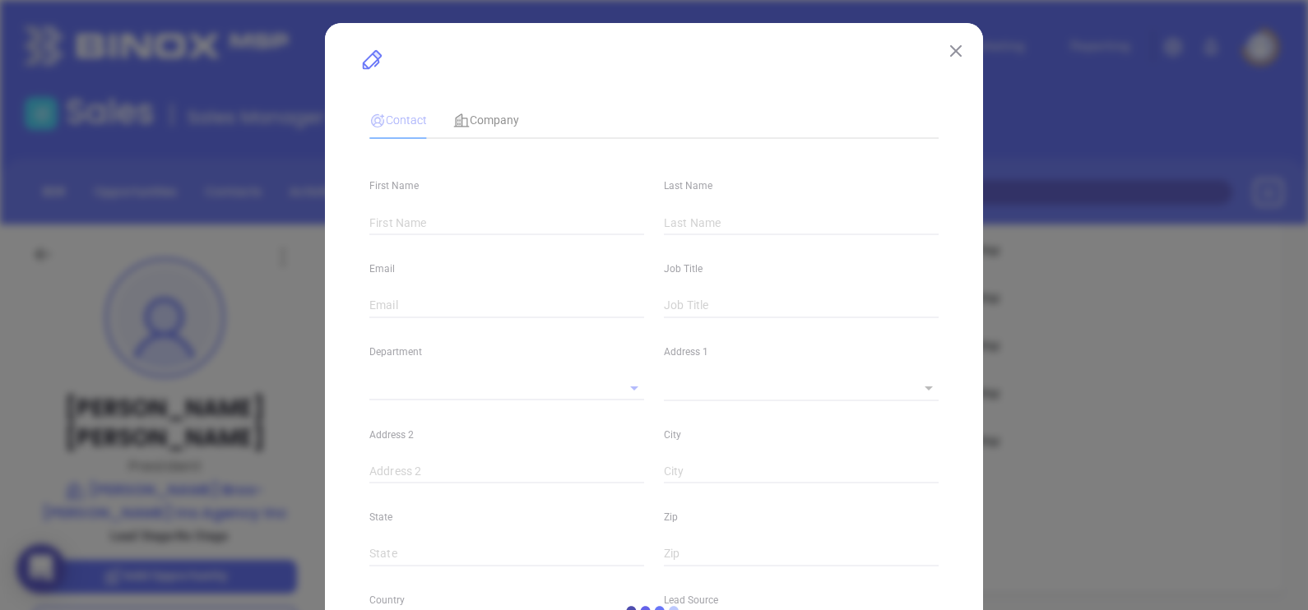
type input "[DOMAIN_NAME][URL][PERSON_NAME]"
type input "Marketing"
type input "Other"
type input "undefined undefined"
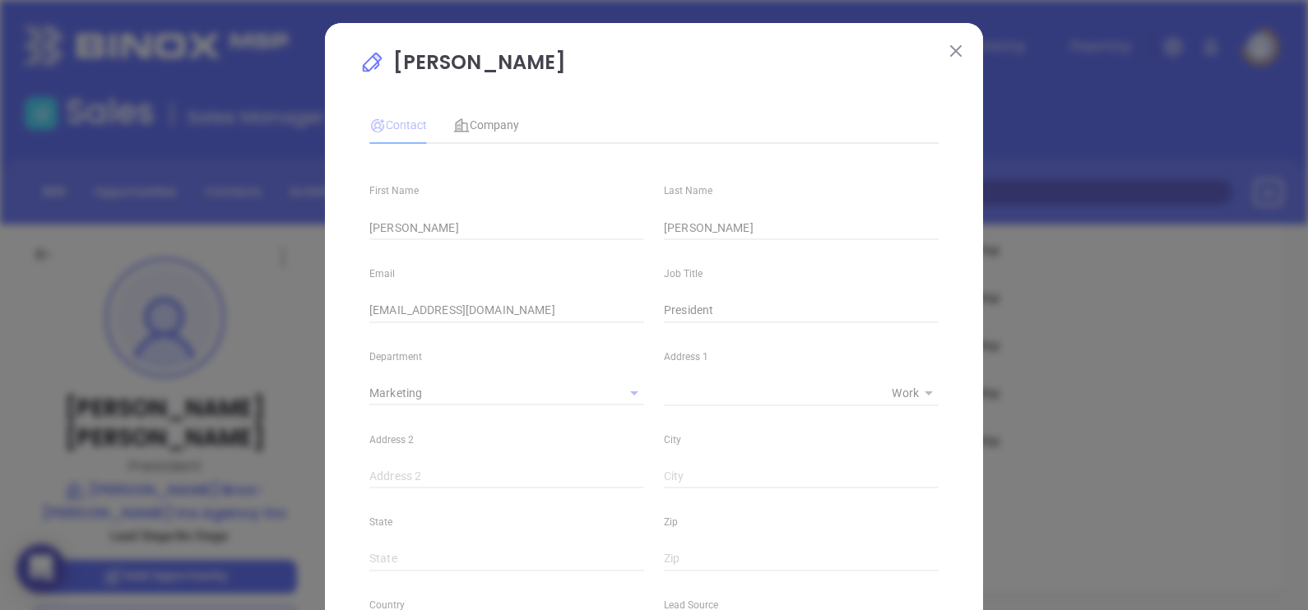
type input "[PHONE_NUMBER]"
type input "1"
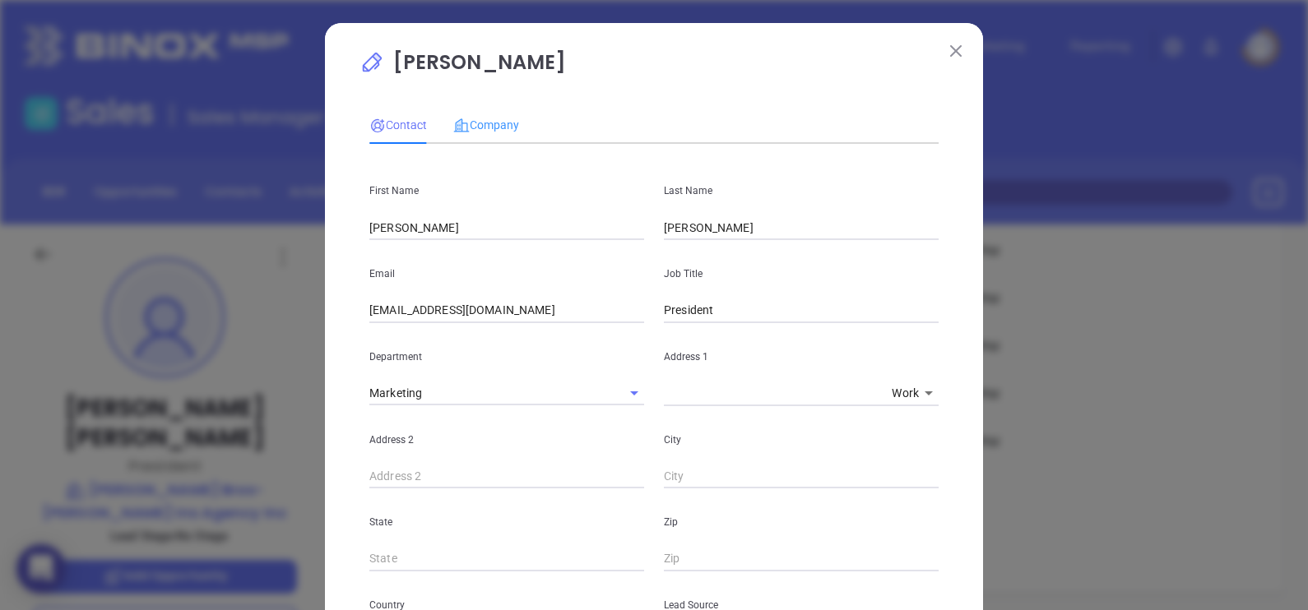
click at [479, 109] on div "Company" at bounding box center [486, 125] width 66 height 38
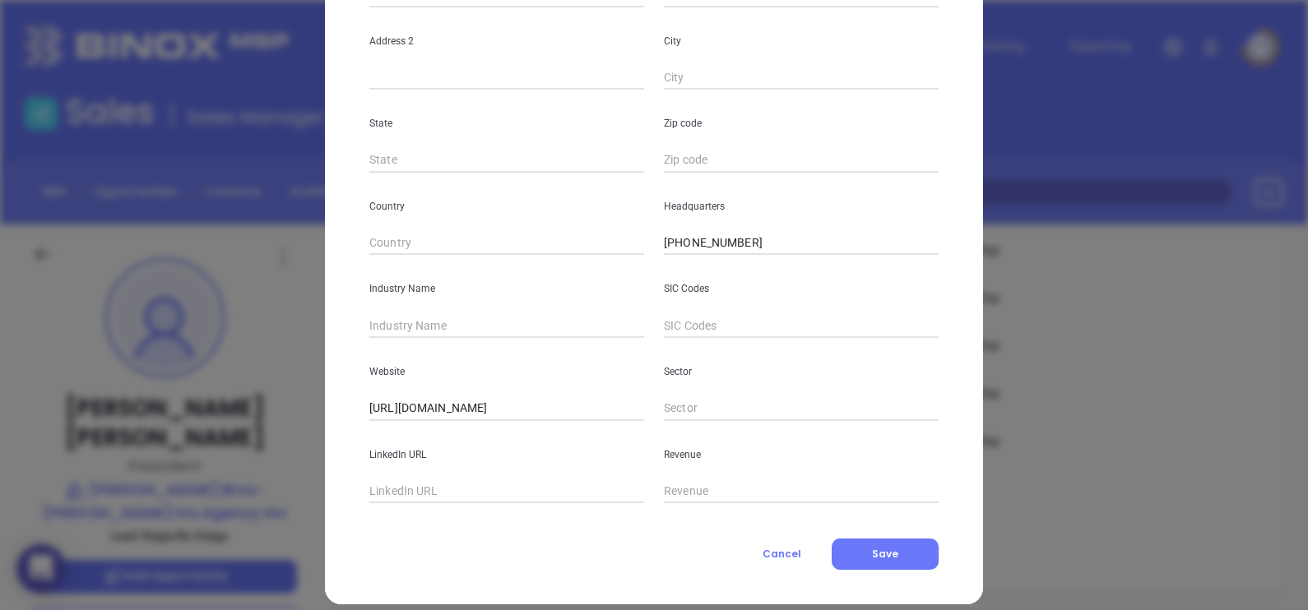
scroll to position [332, 0]
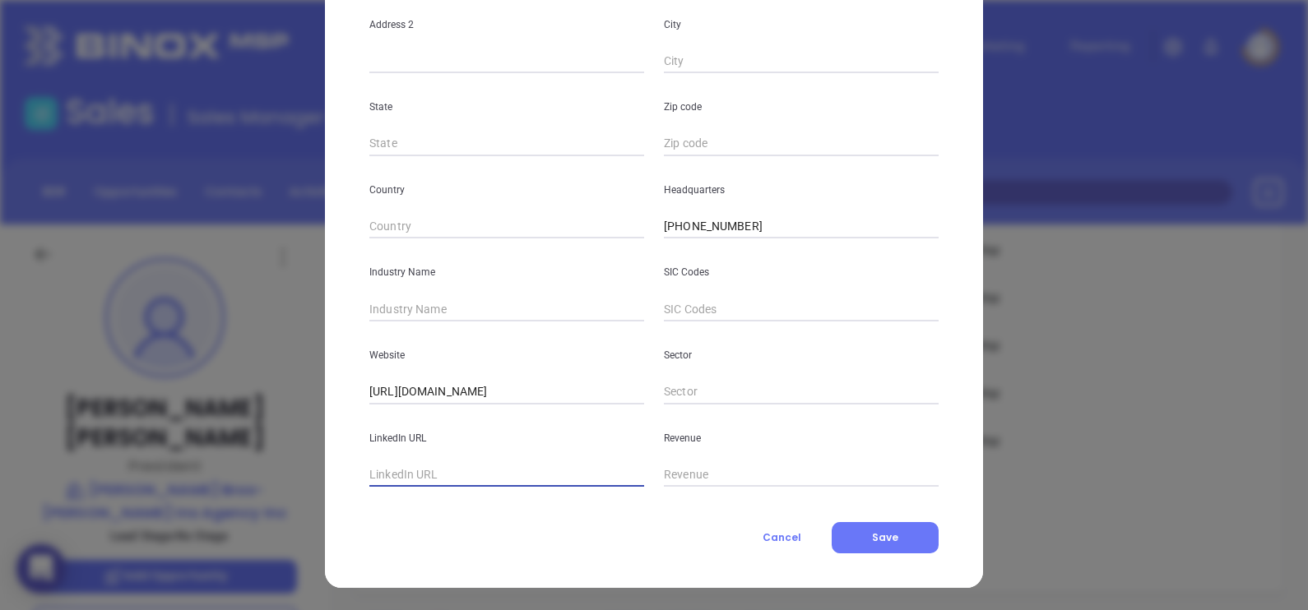
click at [461, 476] on input "text" at bounding box center [506, 475] width 275 height 25
paste input "[URL][DOMAIN_NAME]"
type input "[URL][DOMAIN_NAME]"
click at [412, 297] on input "text" at bounding box center [506, 309] width 275 height 25
type input "Insurance"
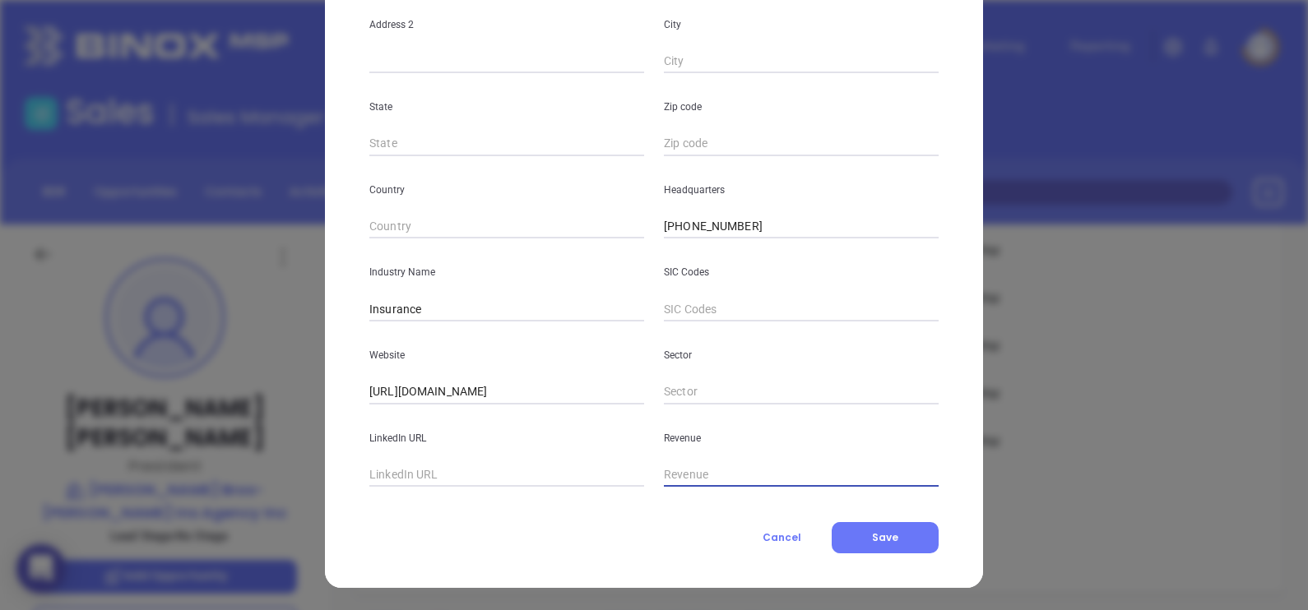
click at [438, 469] on input "text" at bounding box center [506, 475] width 275 height 25
paste input "[DOMAIN_NAME][URL][PERSON_NAME][PERSON_NAME]"
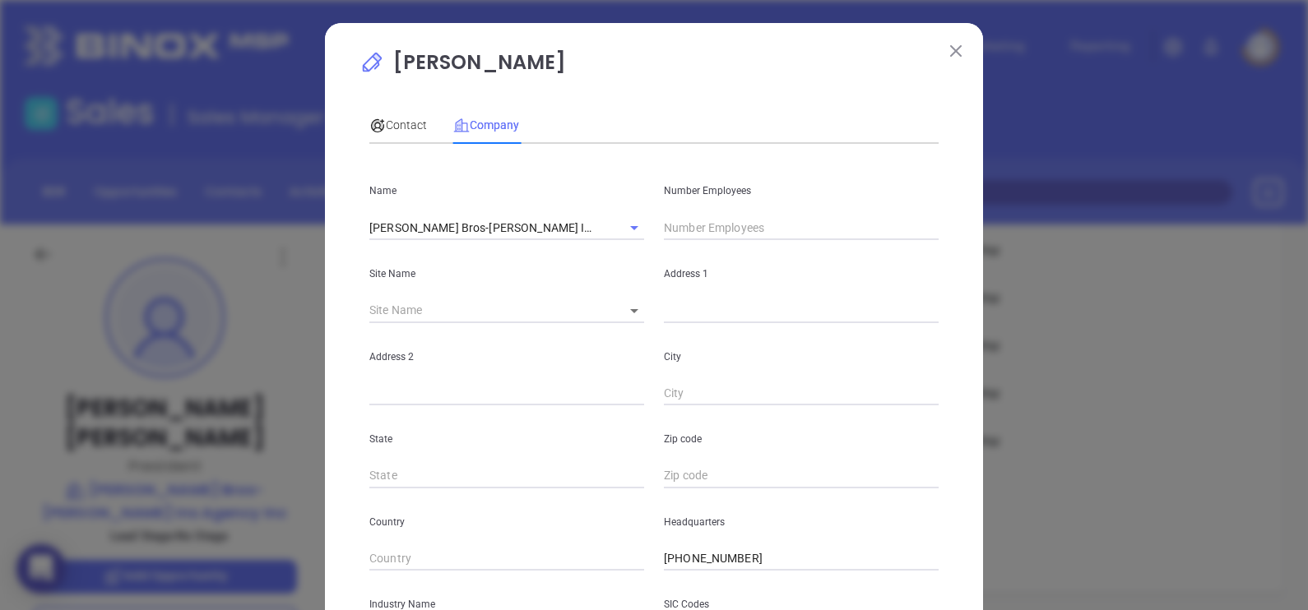
scroll to position [0, 0]
type input "[DOMAIN_NAME][URL][PERSON_NAME][PERSON_NAME]"
click at [694, 230] on input "text" at bounding box center [801, 228] width 275 height 25
type input "8"
click at [636, 69] on p "[PERSON_NAME]" at bounding box center [653, 67] width 589 height 38
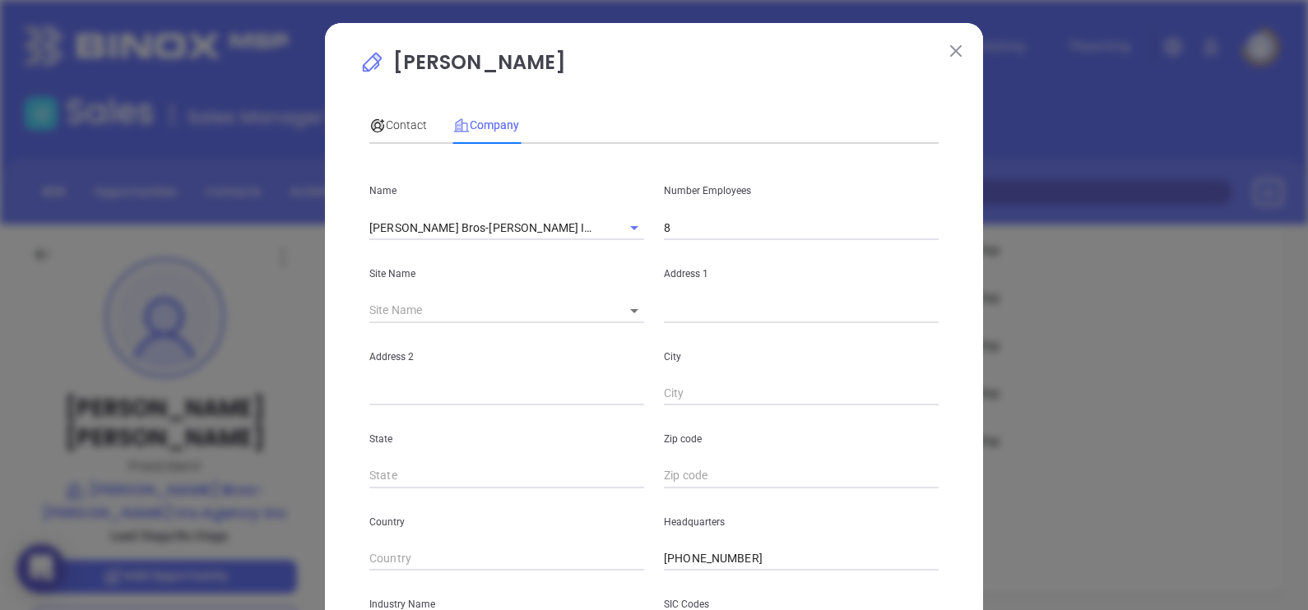
click at [628, 314] on body "0 Leads CRM Marketing Reporting Financial Leads Leads Sales Sales Manager BDR O…" at bounding box center [654, 305] width 1308 height 610
click at [635, 317] on li "Adams" at bounding box center [666, 313] width 127 height 30
type input "Adams"
type input "96960"
type input "45 Park Street"
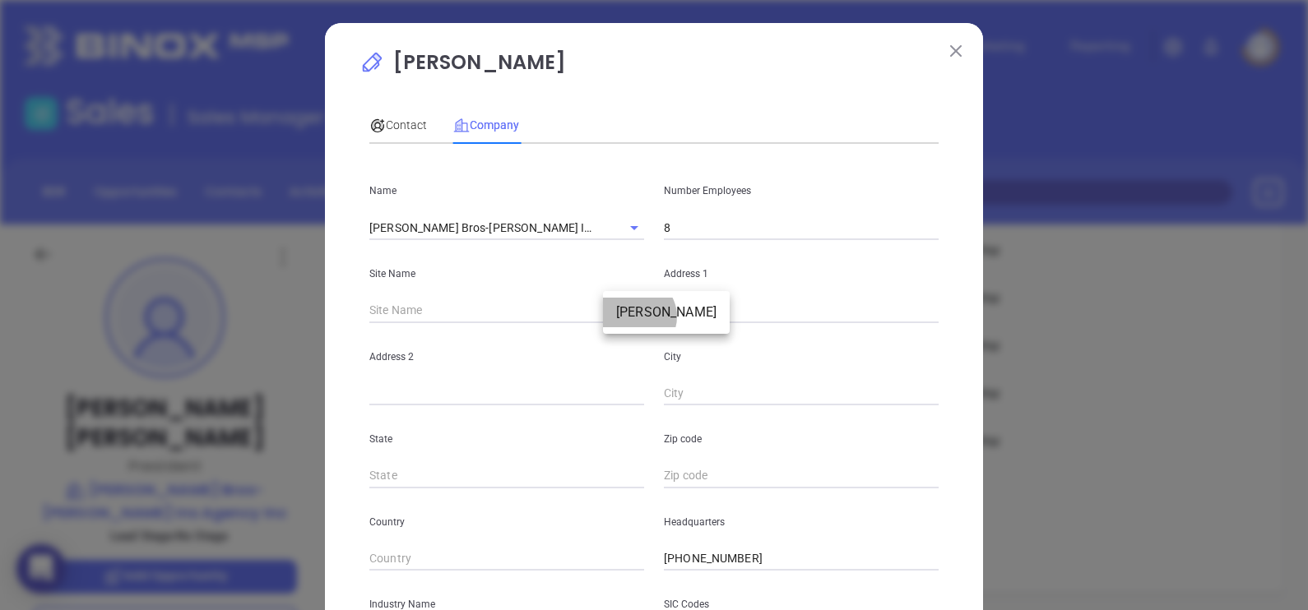
type input "Adams"
type input "MA"
type input "1220"
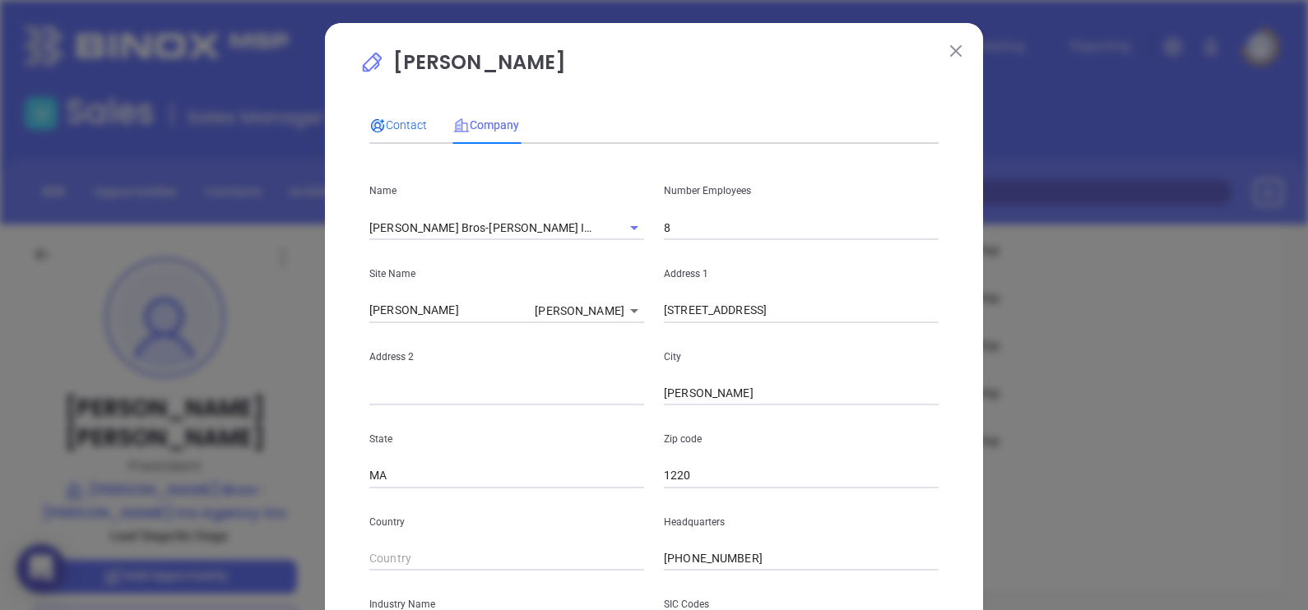
click at [401, 125] on span "Contact" at bounding box center [398, 124] width 58 height 13
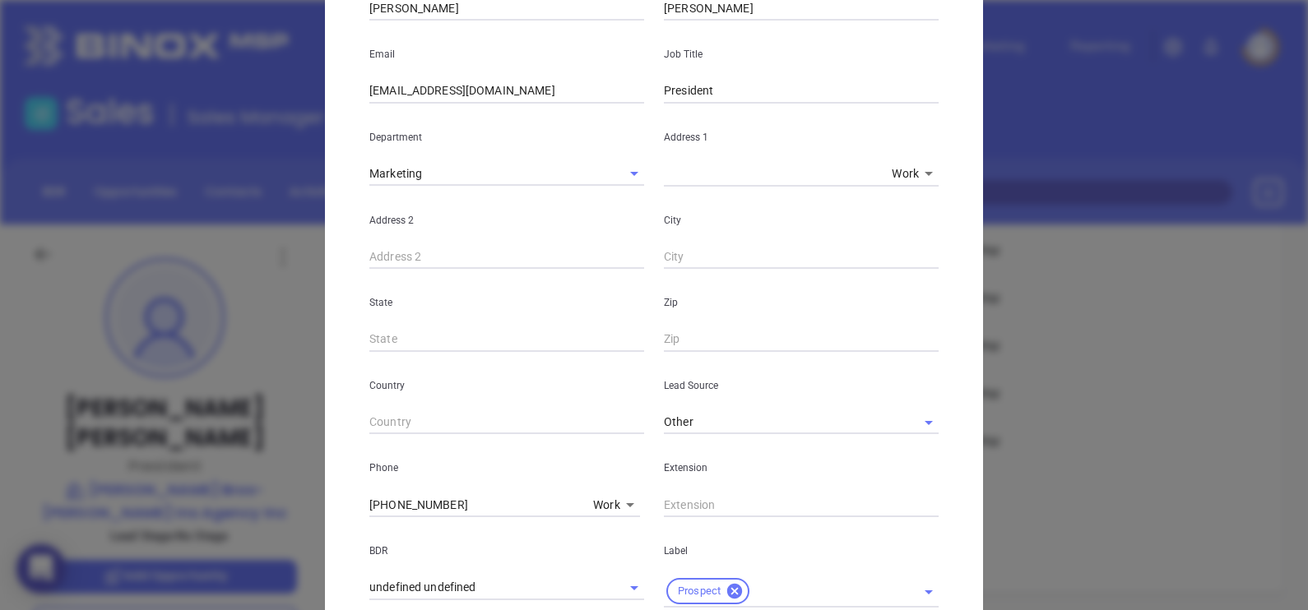
scroll to position [596, 0]
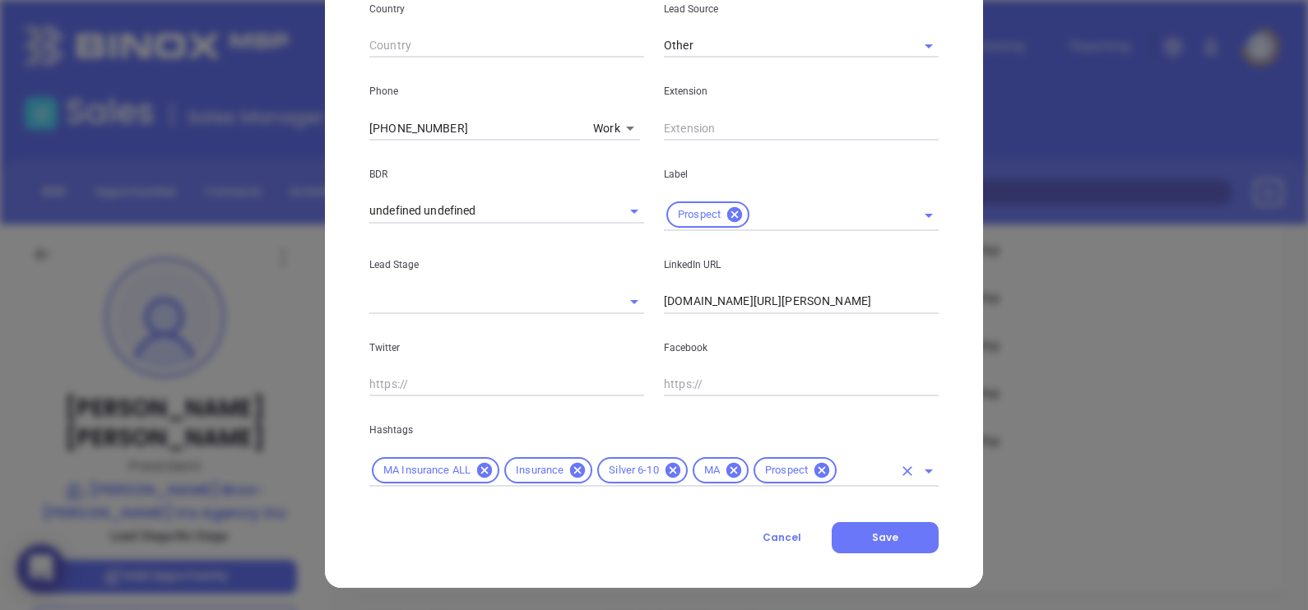
click at [847, 471] on input "text" at bounding box center [865, 471] width 53 height 21
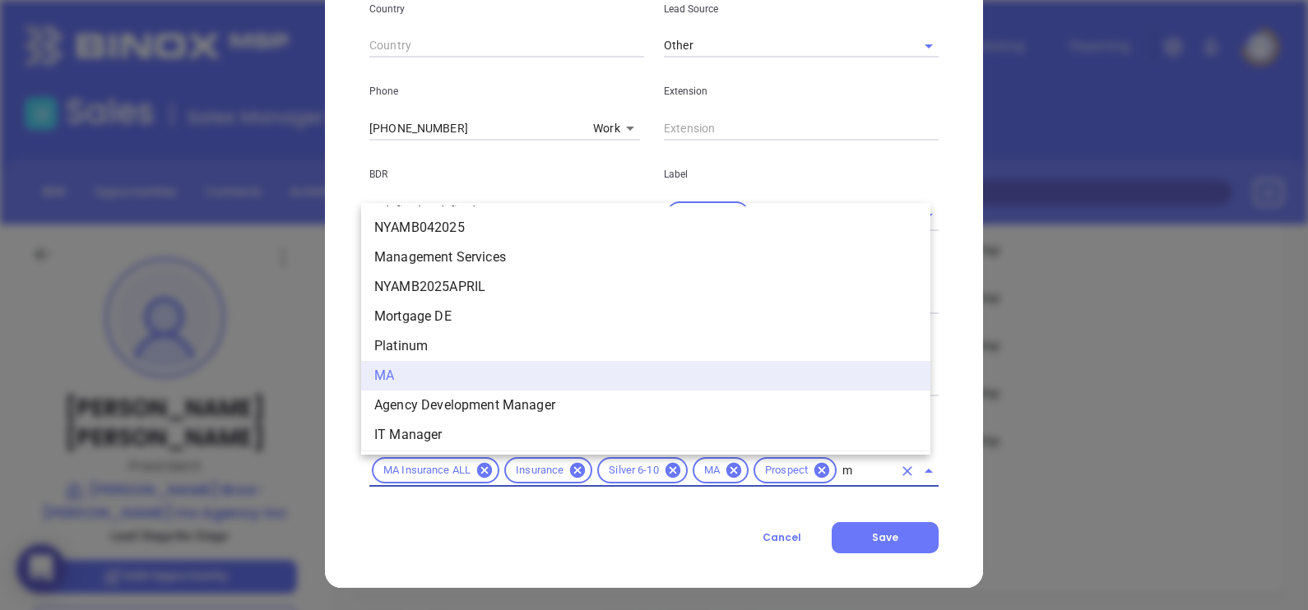
scroll to position [0, 0]
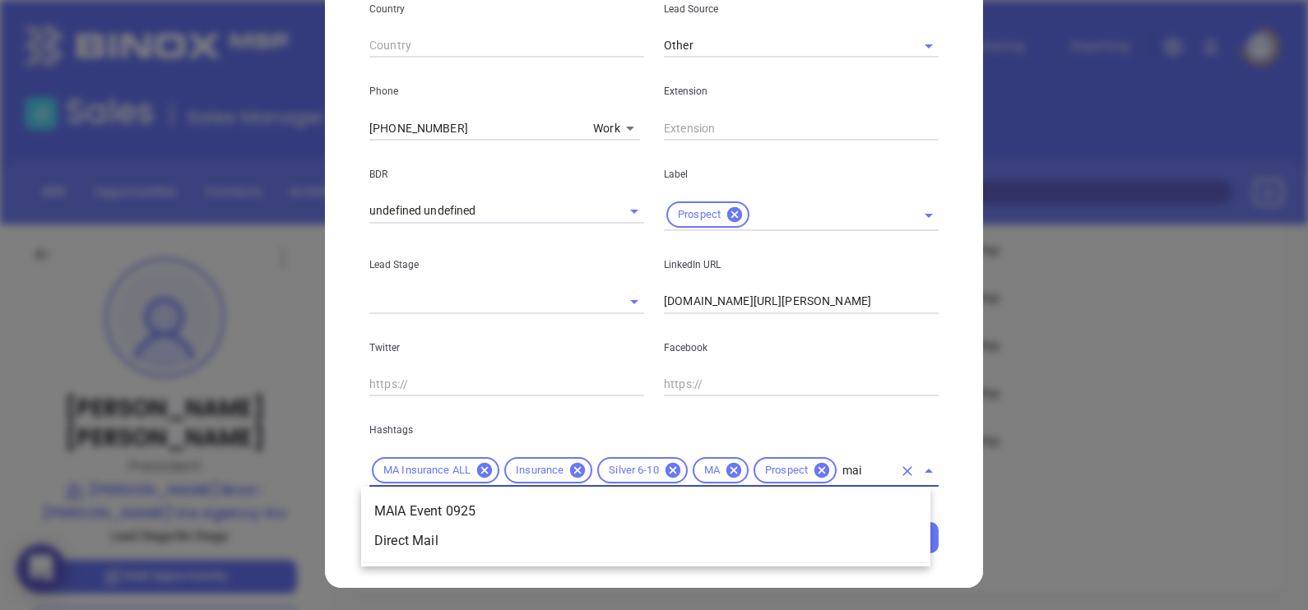
type input "maia"
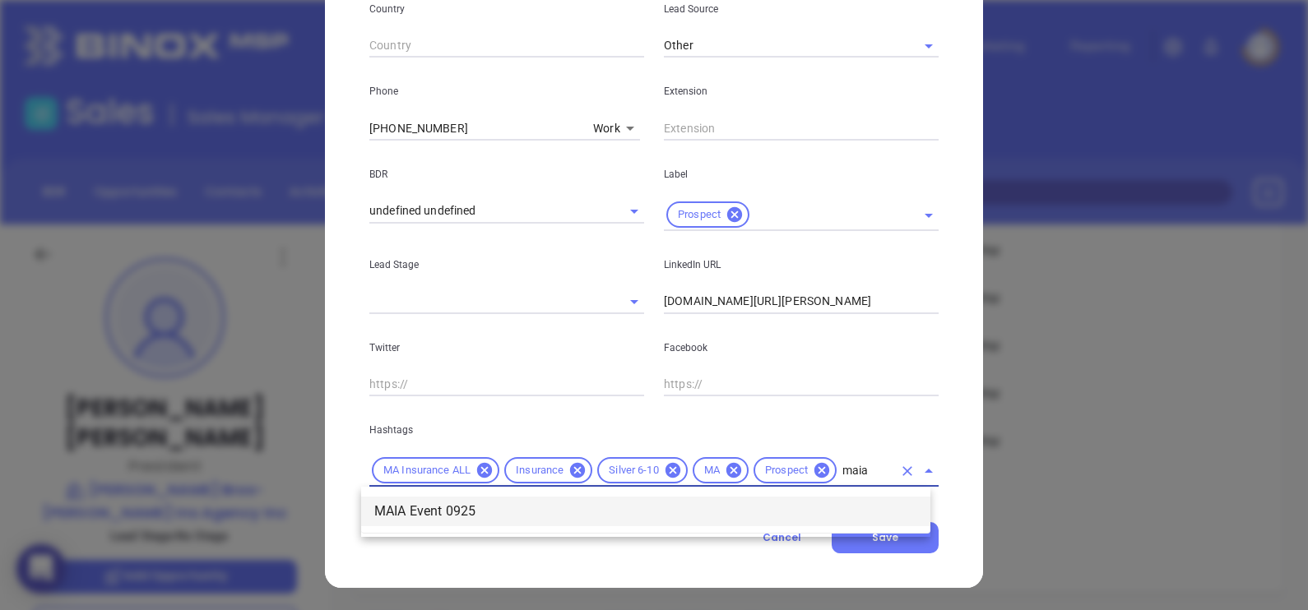
click at [823, 504] on li "MAIA Event 0925" at bounding box center [645, 512] width 569 height 30
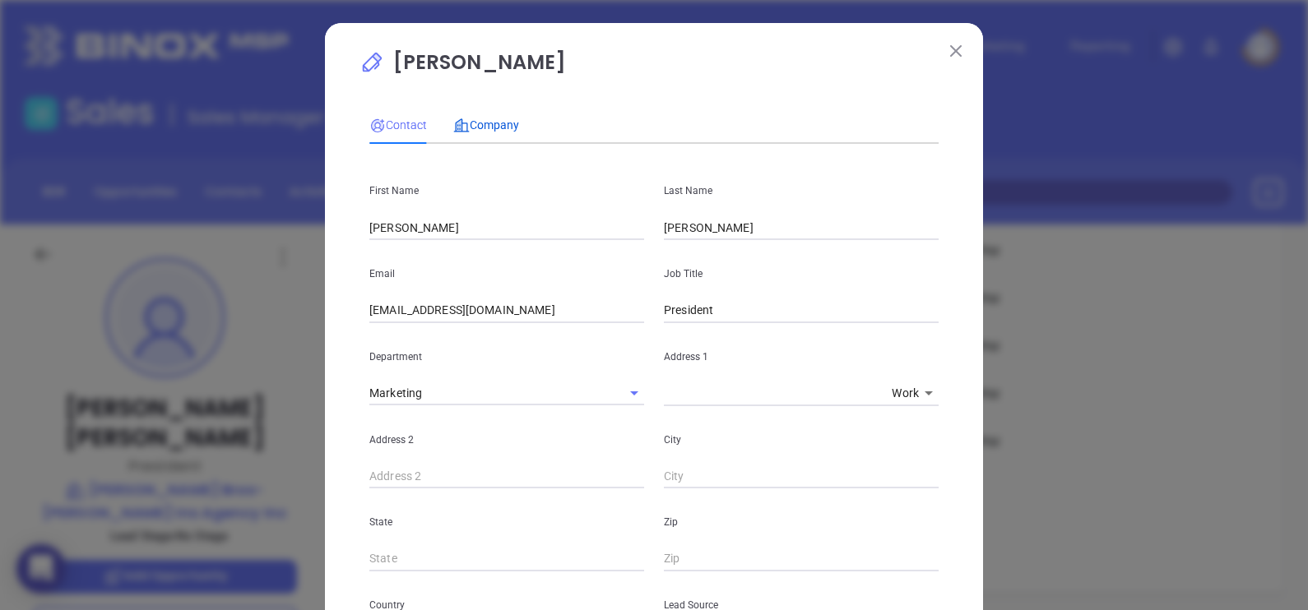
click at [491, 120] on span "Company" at bounding box center [486, 124] width 66 height 13
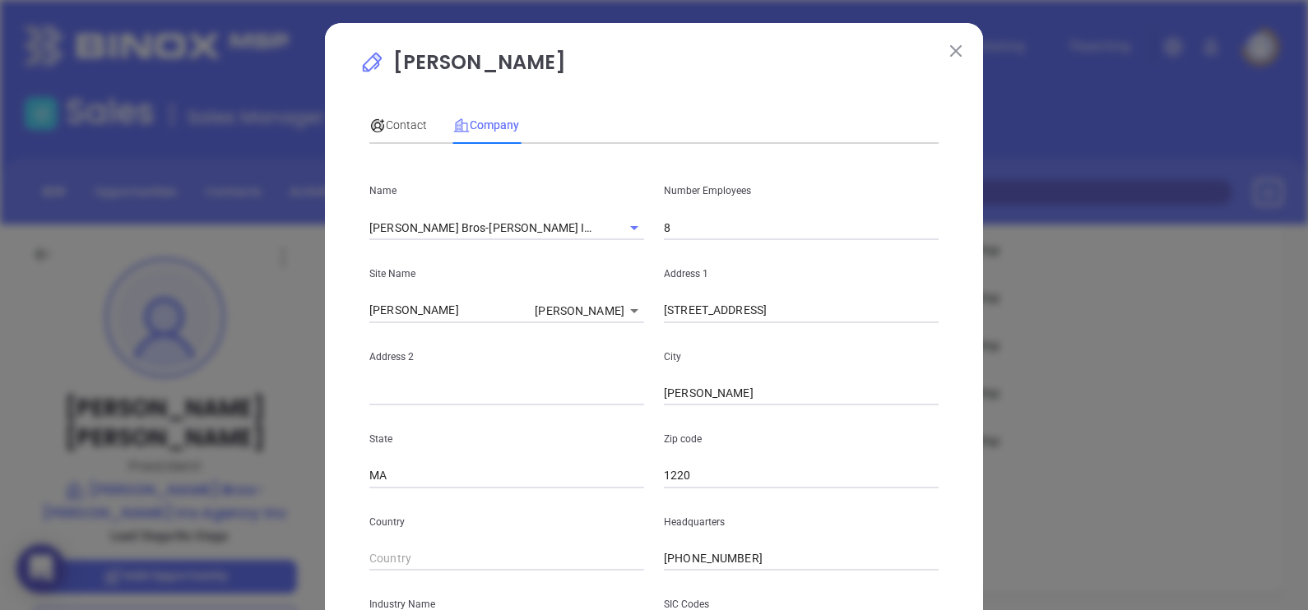
scroll to position [332, 0]
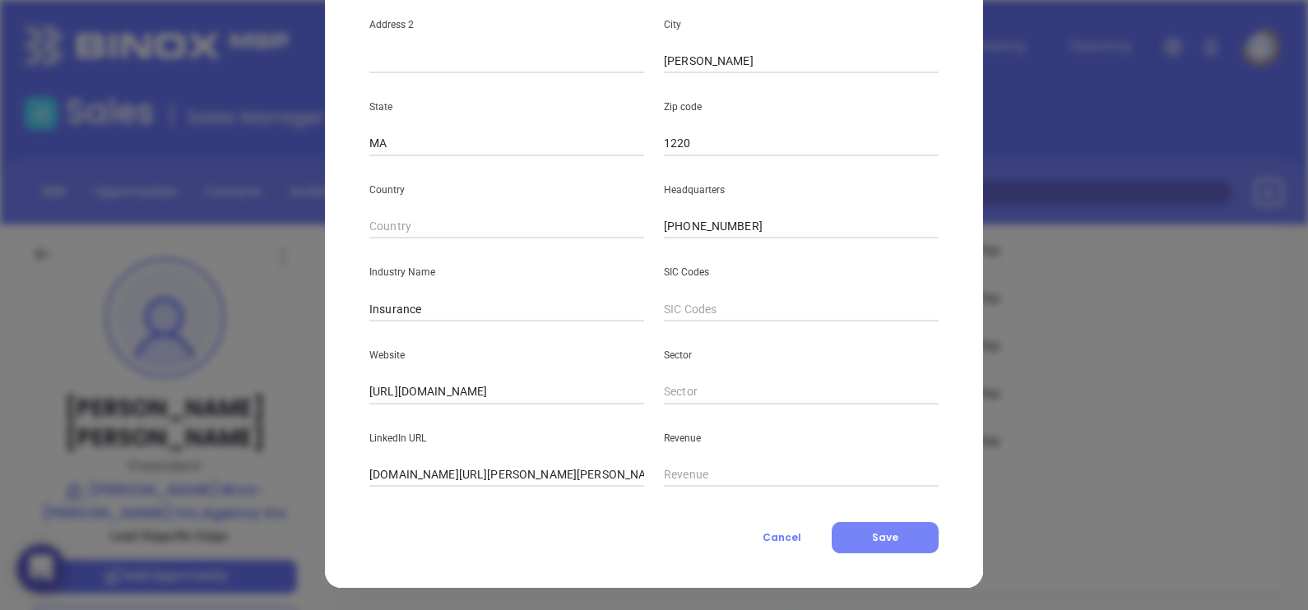
click at [899, 550] on button "Save" at bounding box center [885, 537] width 107 height 31
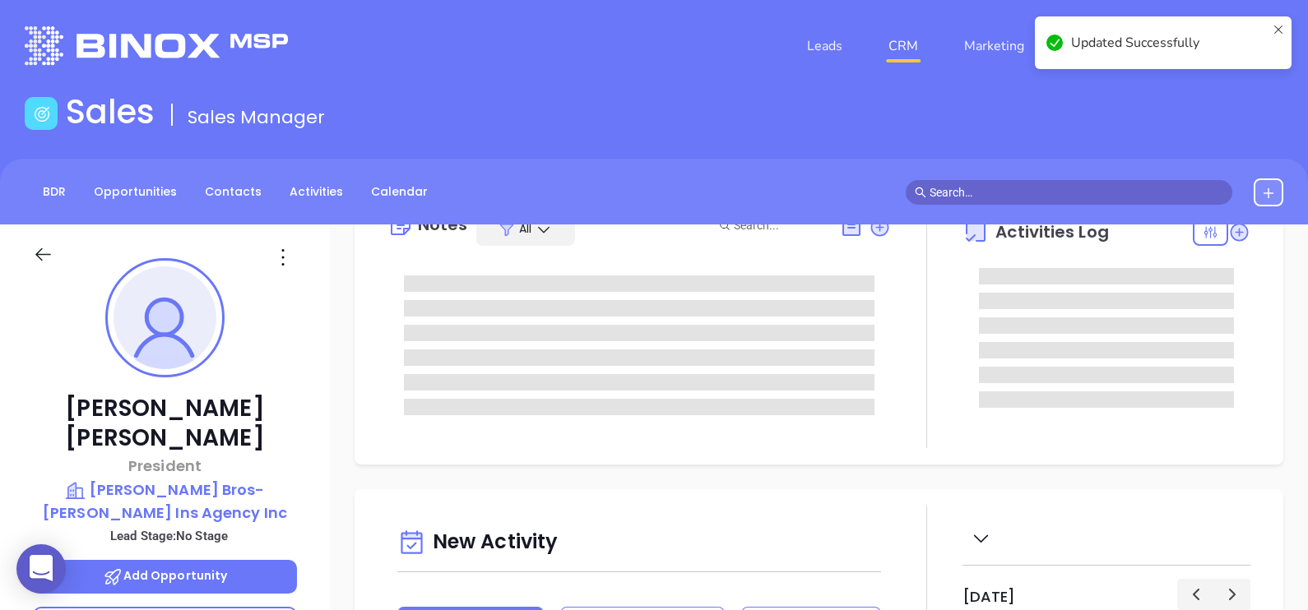
scroll to position [0, 0]
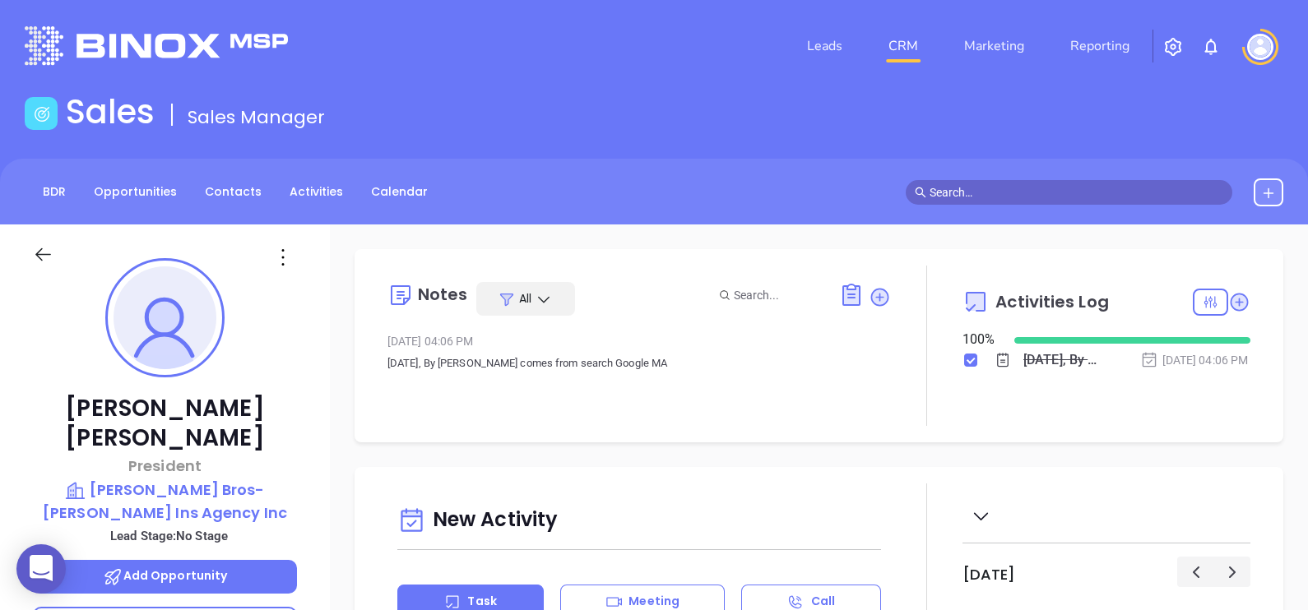
click at [872, 296] on icon at bounding box center [879, 297] width 16 height 16
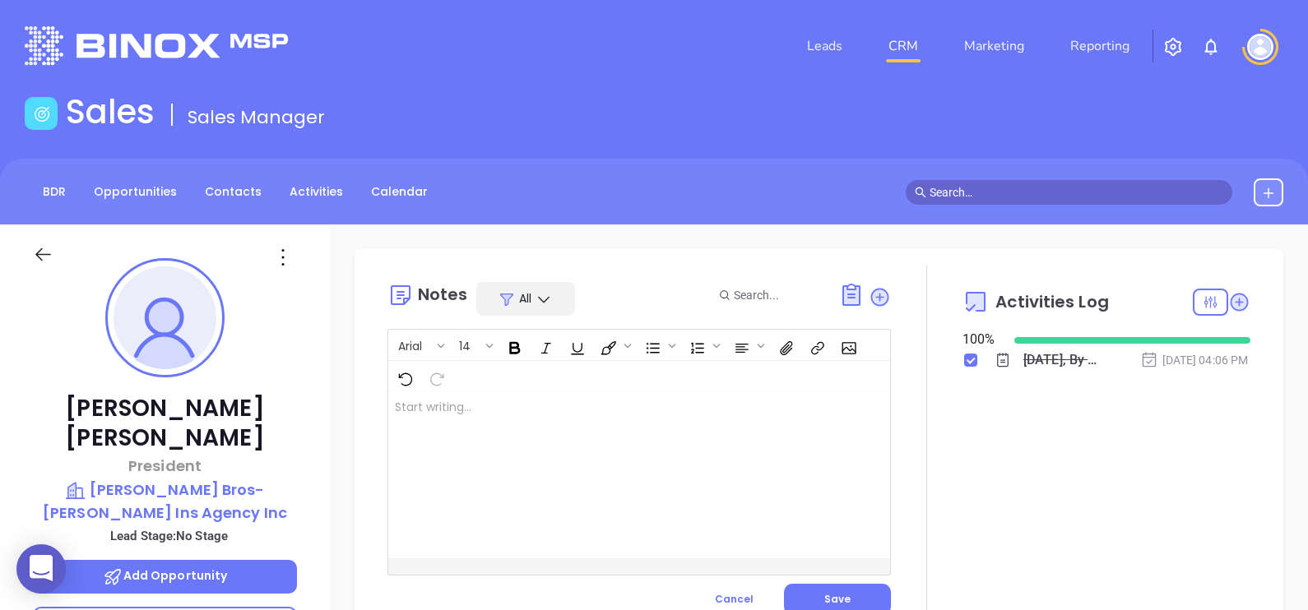
click at [720, 403] on div at bounding box center [621, 475] width 466 height 166
click at [852, 590] on button "Save" at bounding box center [837, 599] width 107 height 31
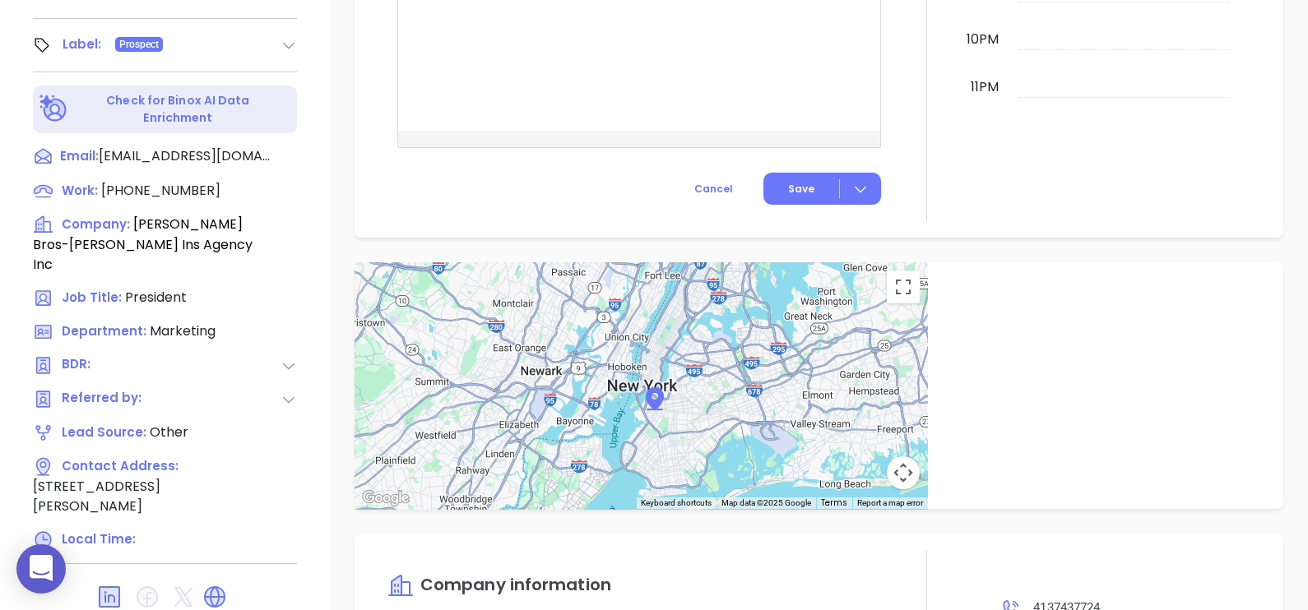
scroll to position [719, 0]
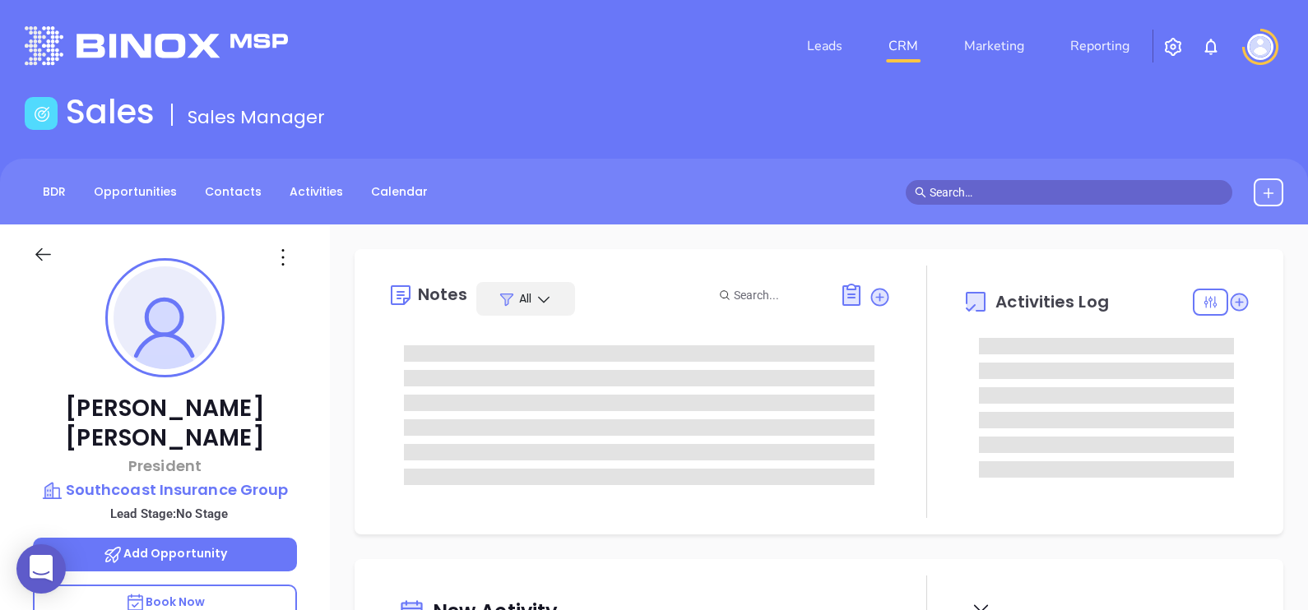
type input "[DATE]"
type input "[PERSON_NAME]"
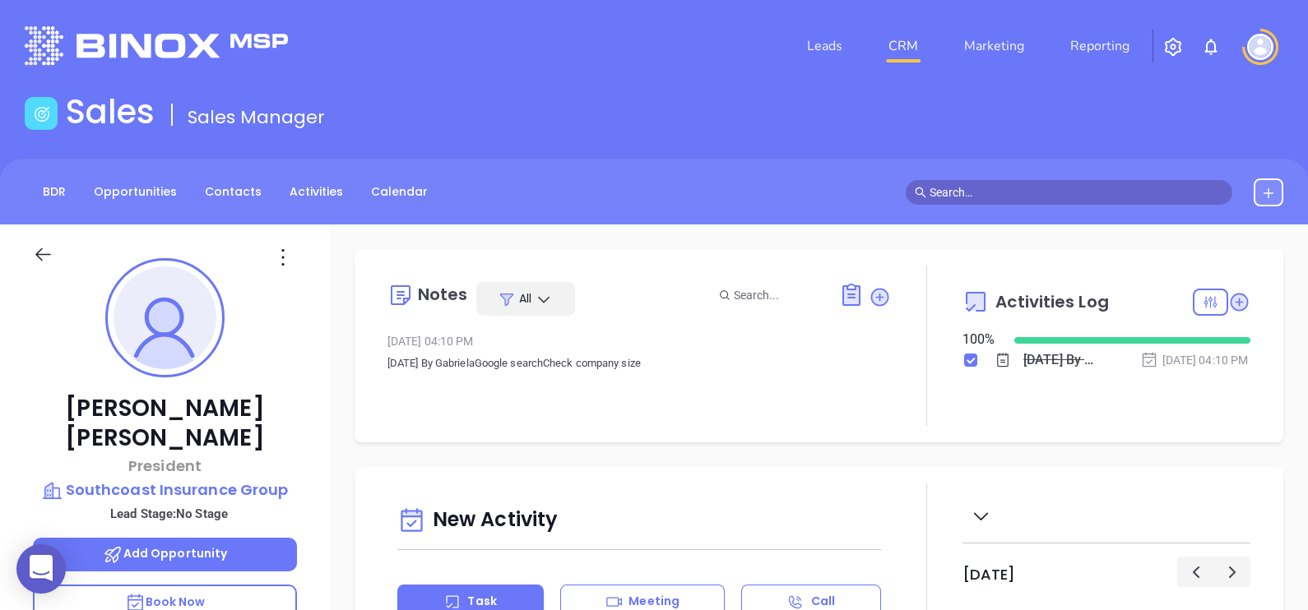
click at [287, 253] on icon at bounding box center [283, 257] width 26 height 26
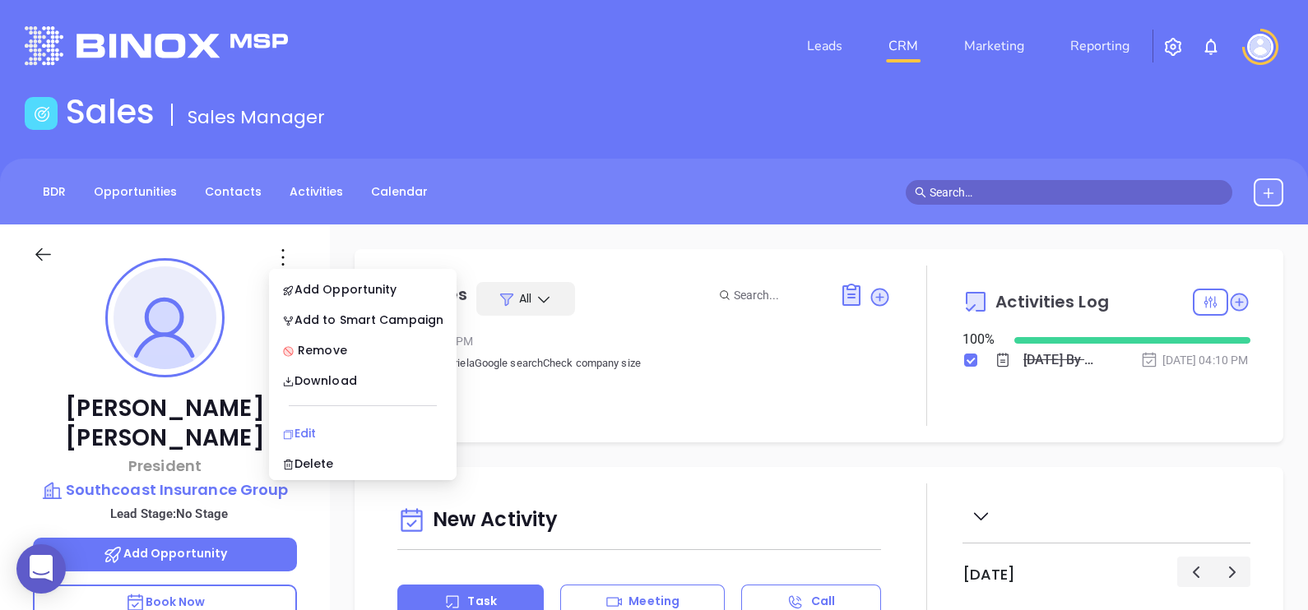
click at [336, 426] on div "Edit" at bounding box center [362, 433] width 161 height 18
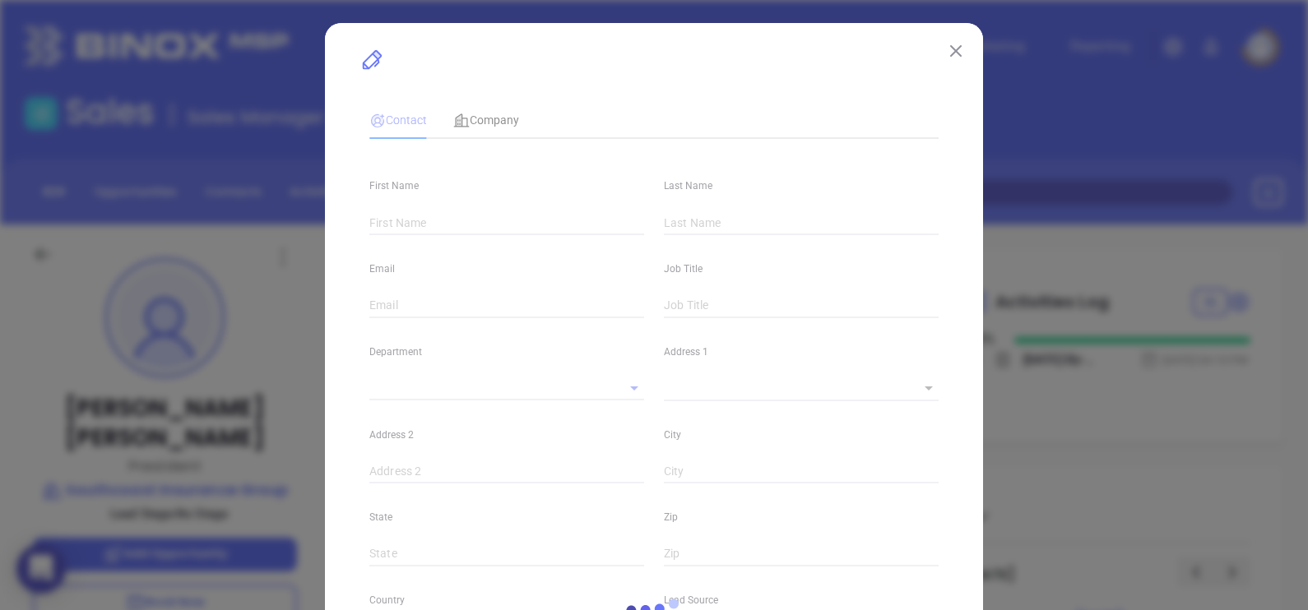
type input "[PERSON_NAME]"
type input "[EMAIL_ADDRESS][DOMAIN_NAME]"
type input "President"
type input "1"
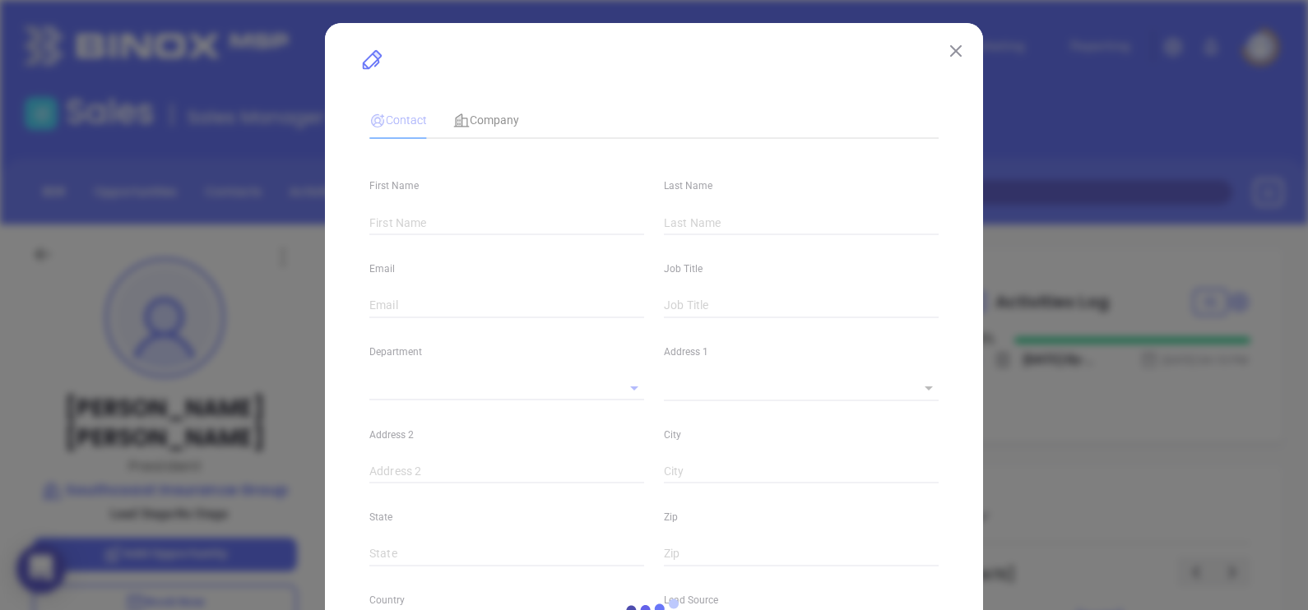
type input "[DOMAIN_NAME][URL]"
type input "Marketing"
type input "Other"
type input "undefined undefined"
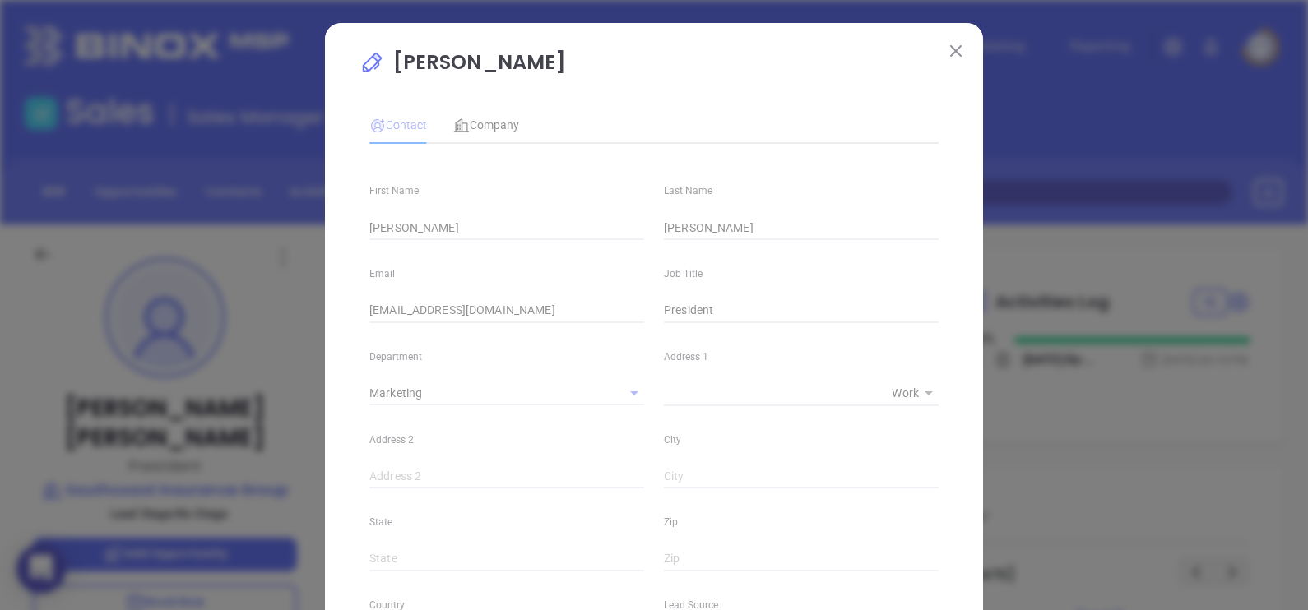
type input "[PHONE_NUMBER]"
type input "1"
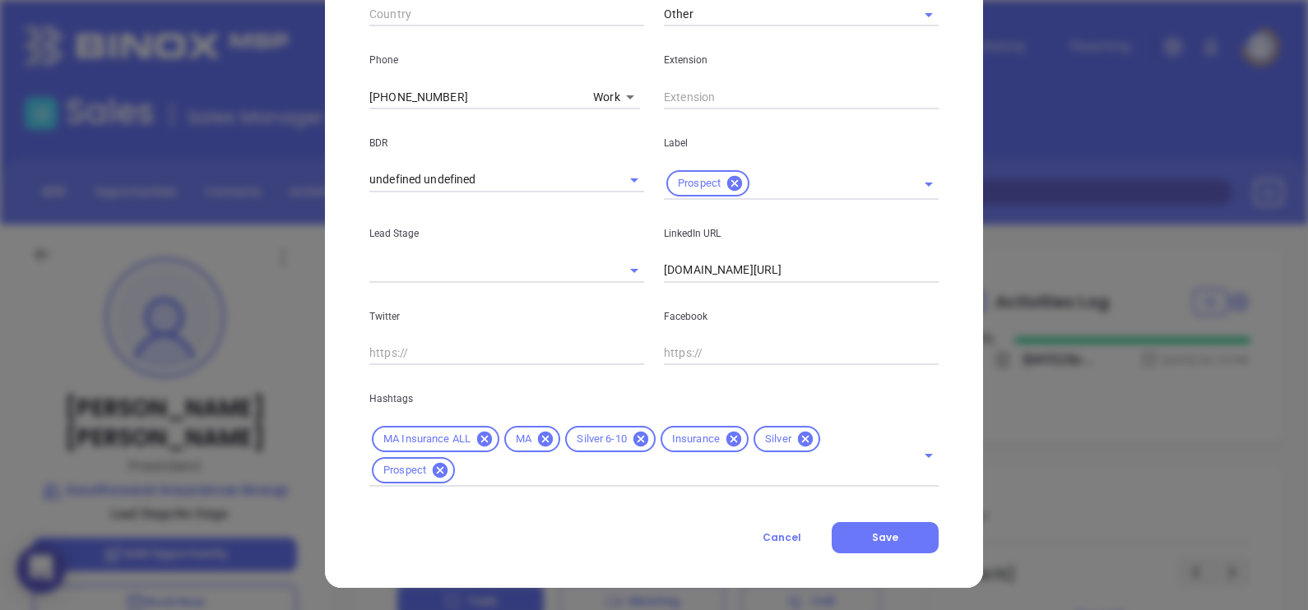
scroll to position [628, 0]
click at [803, 435] on icon at bounding box center [805, 438] width 15 height 15
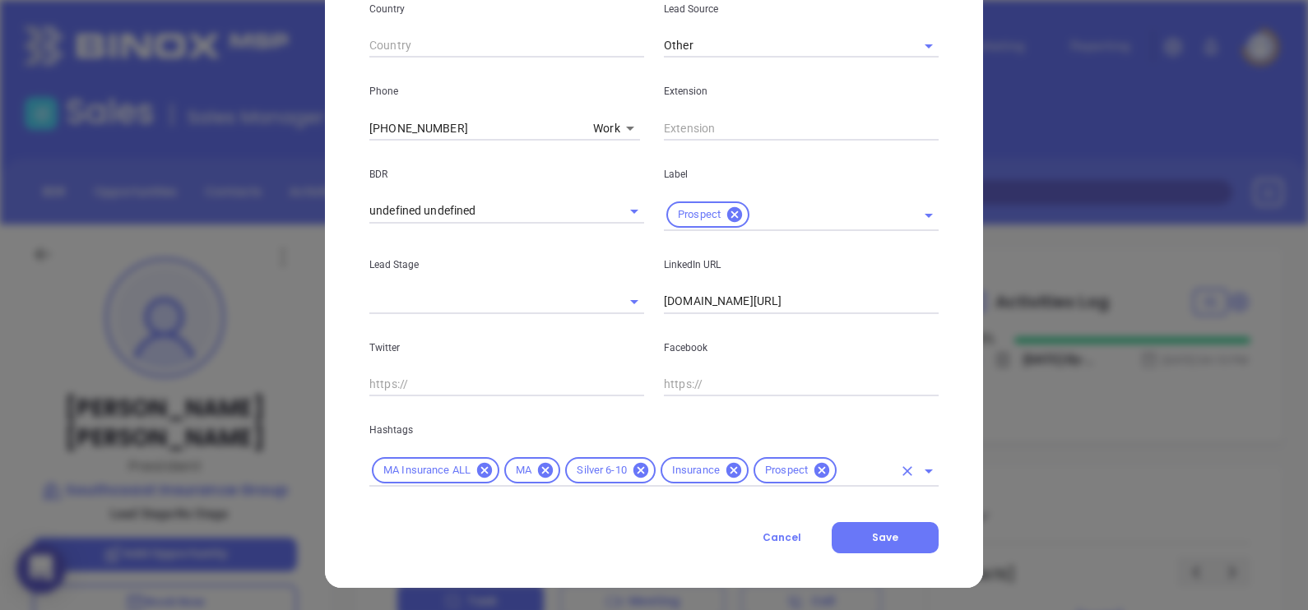
click at [872, 456] on div "MA Insurance ALL MA Silver 6-10 Insurance Prospect" at bounding box center [653, 471] width 569 height 32
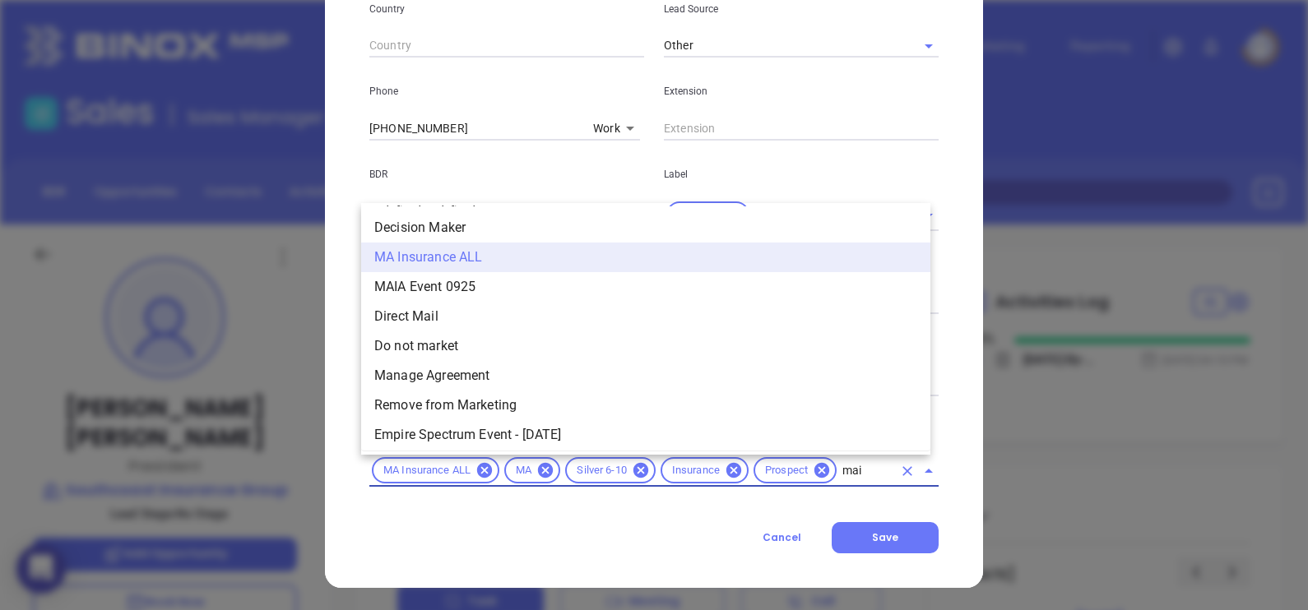
scroll to position [0, 0]
type input "maia"
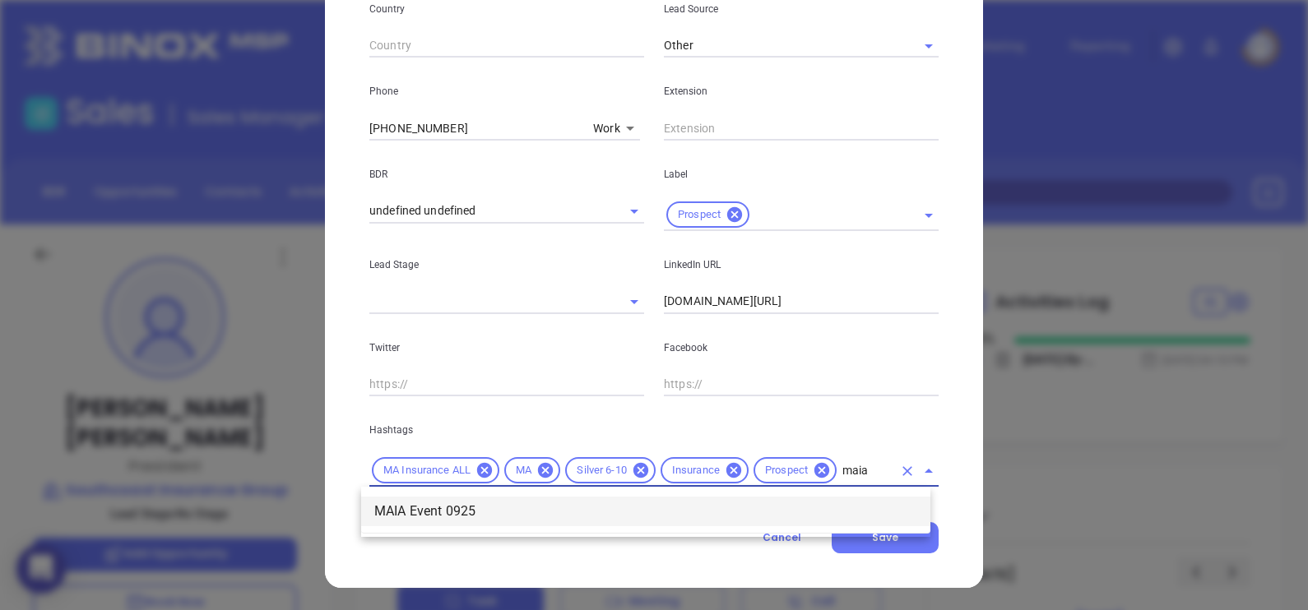
click at [653, 515] on li "MAIA Event 0925" at bounding box center [645, 512] width 569 height 30
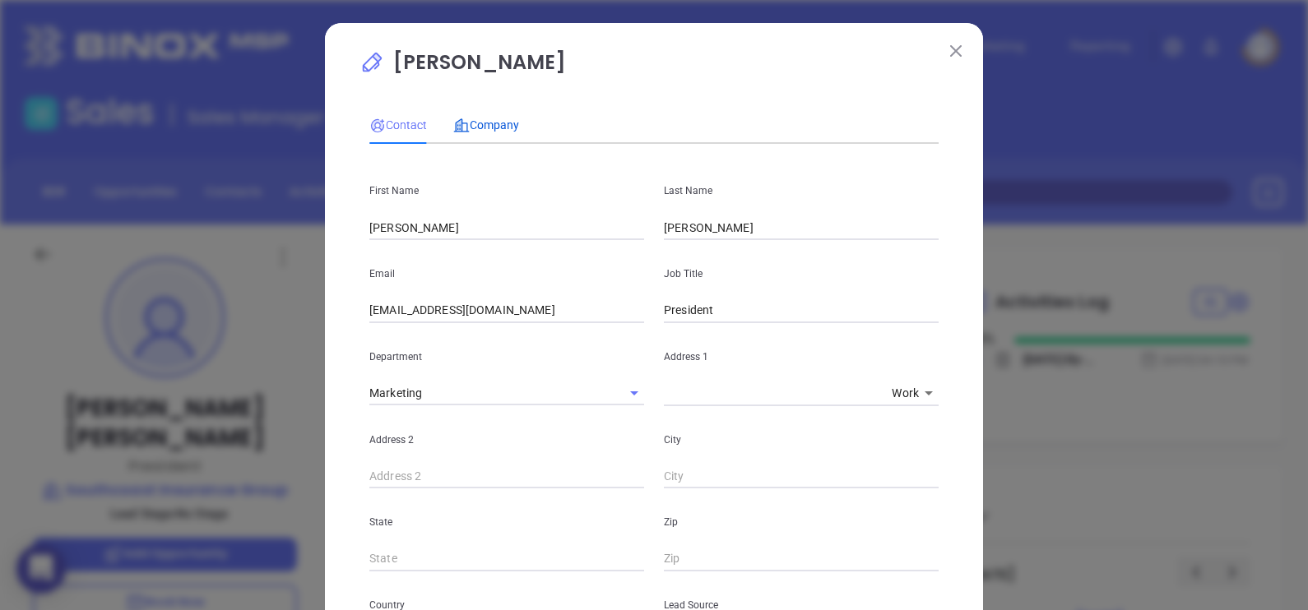
click at [498, 126] on span "Company" at bounding box center [486, 124] width 66 height 13
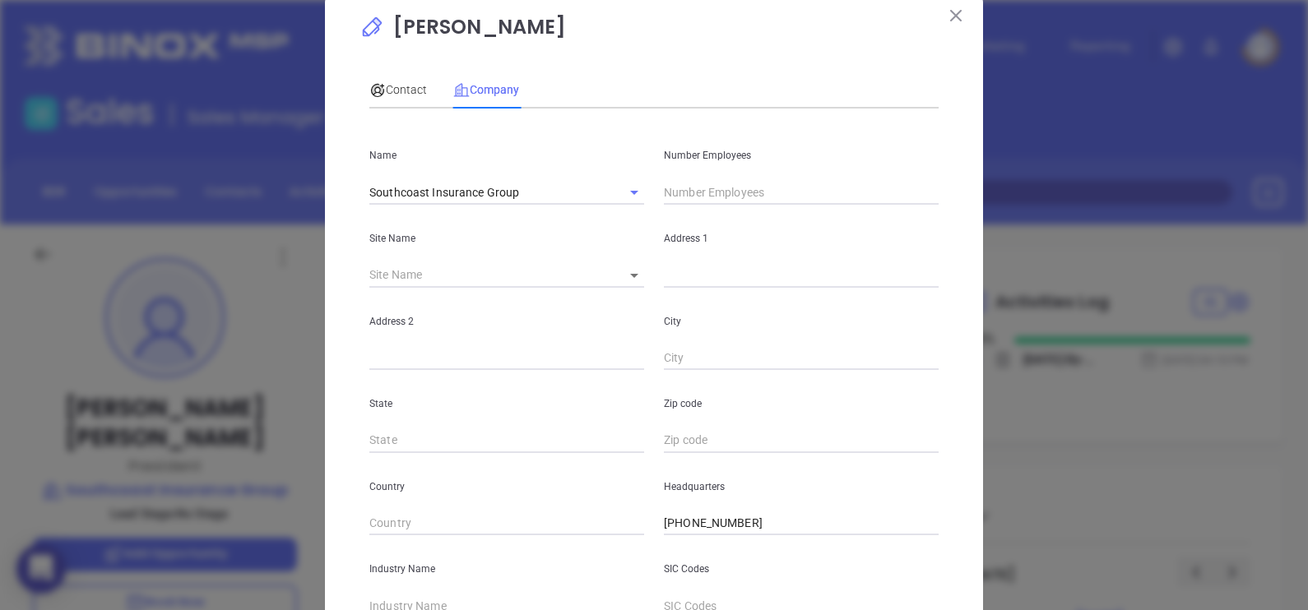
scroll to position [332, 0]
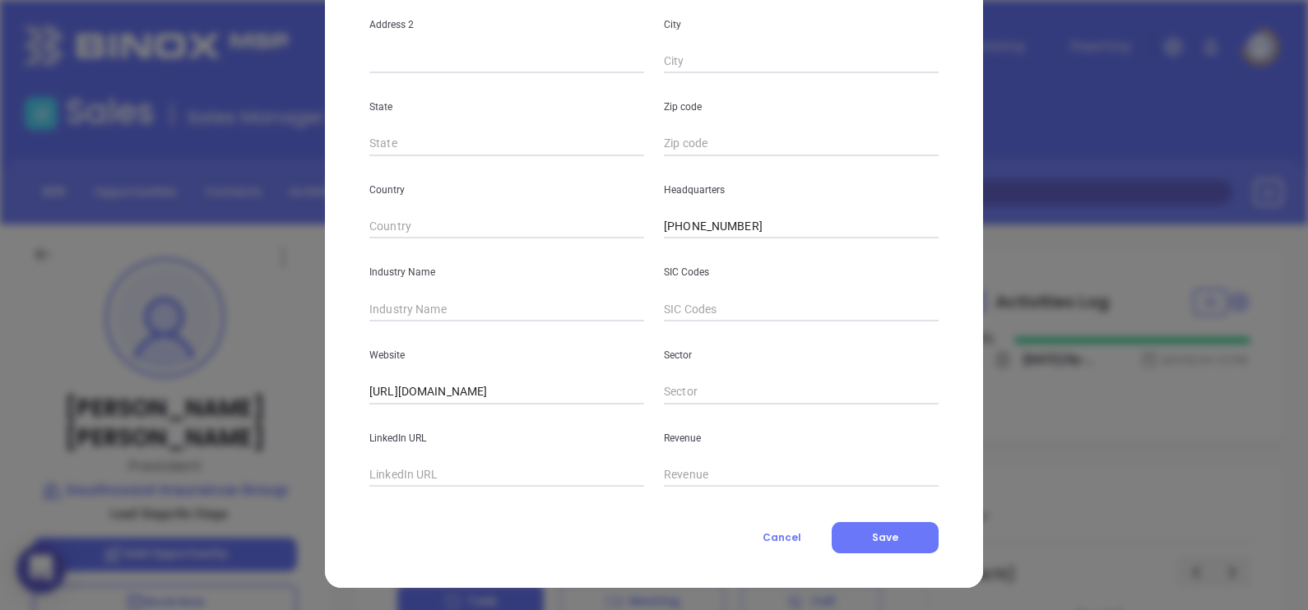
click at [399, 473] on input "text" at bounding box center [506, 475] width 275 height 25
paste input "www.linkedin.com/company/southcoast-financial-group/"
type input "www.linkedin.com/company/southcoast-financial-group/"
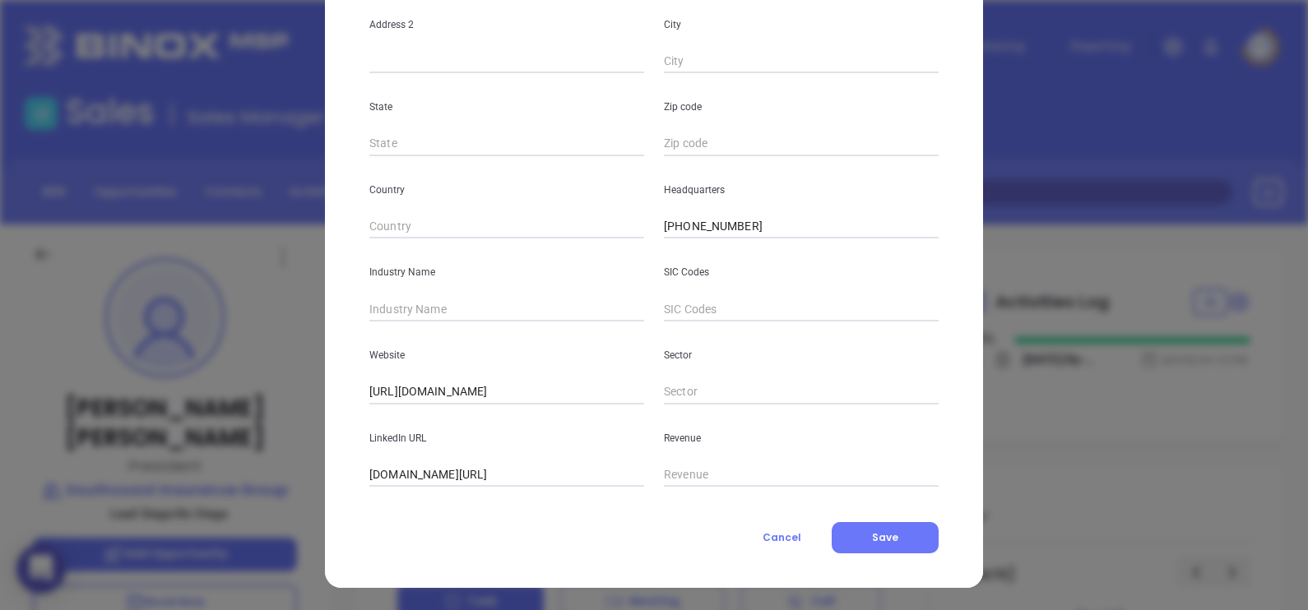
click at [431, 295] on div "Industry Name" at bounding box center [506, 280] width 294 height 83
click at [420, 303] on input "text" at bounding box center [506, 309] width 275 height 25
type input "Insurance"
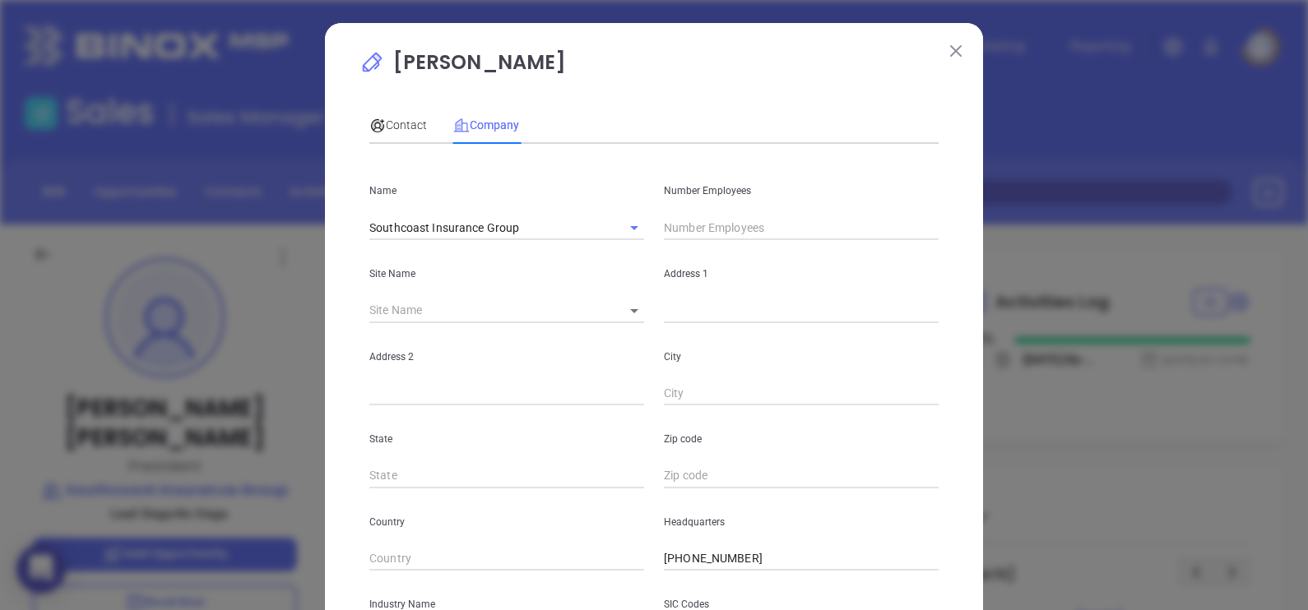
click at [672, 214] on div "Number Employees" at bounding box center [801, 198] width 294 height 83
click at [670, 231] on input "text" at bounding box center [801, 228] width 275 height 25
type input "9"
click at [621, 315] on body "0 Leads CRM Marketing Reporting Financial Leads Leads Sales Sales Manager BDR O…" at bounding box center [654, 305] width 1308 height 610
click at [625, 317] on li "Dartmouth" at bounding box center [648, 313] width 90 height 30
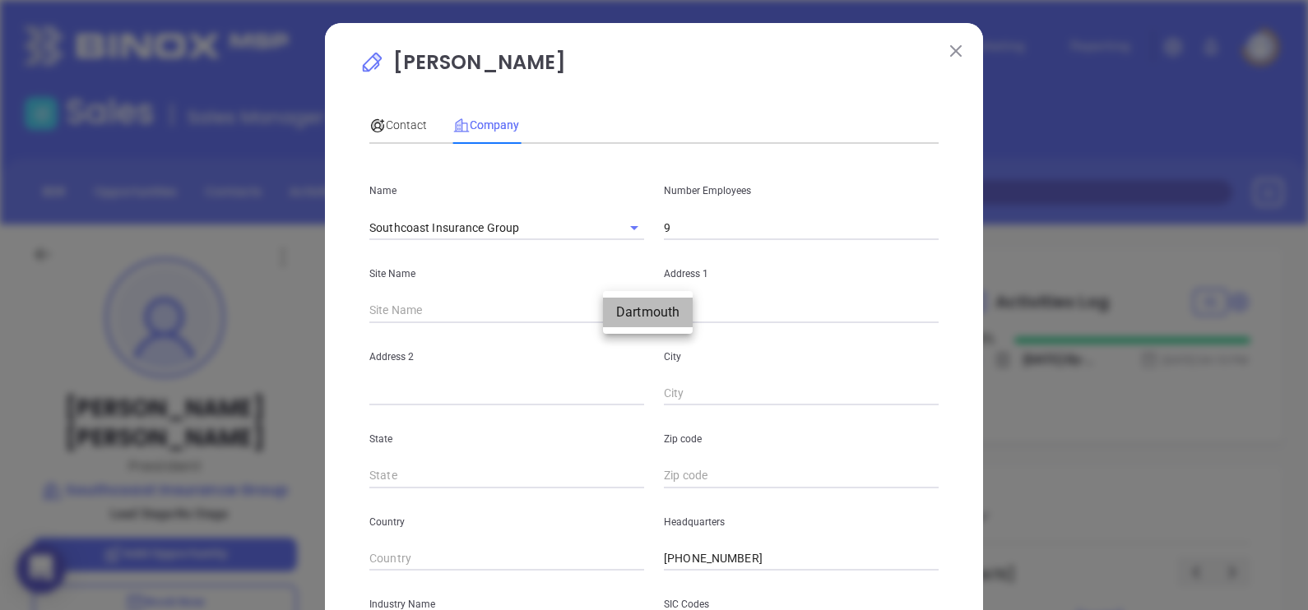
type input "Dartmouth"
type input "97045"
type input "74 State Road"
type input "Dartmouth"
type input "MA"
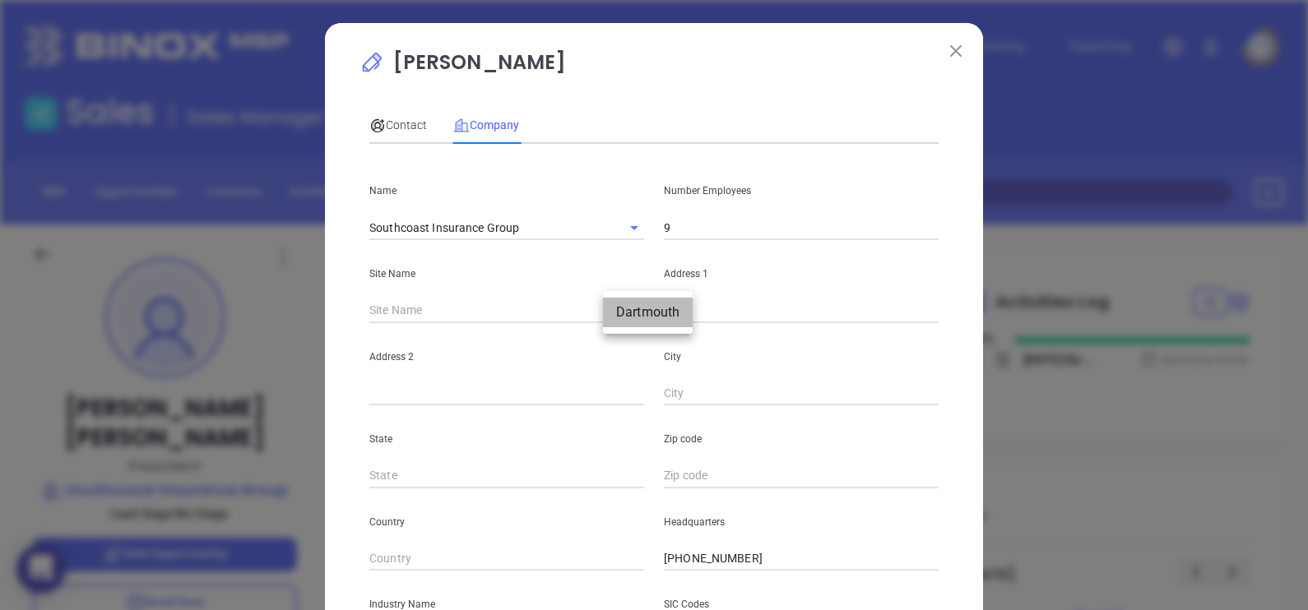
type input "2747"
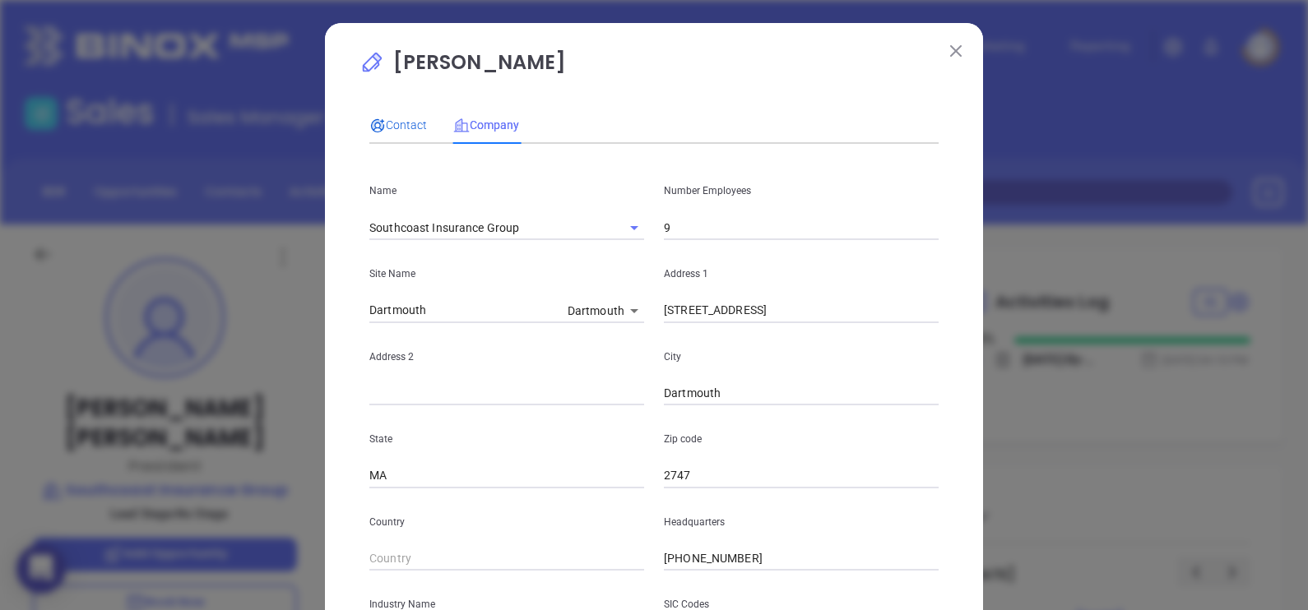
click at [387, 116] on div "Contact" at bounding box center [398, 125] width 58 height 18
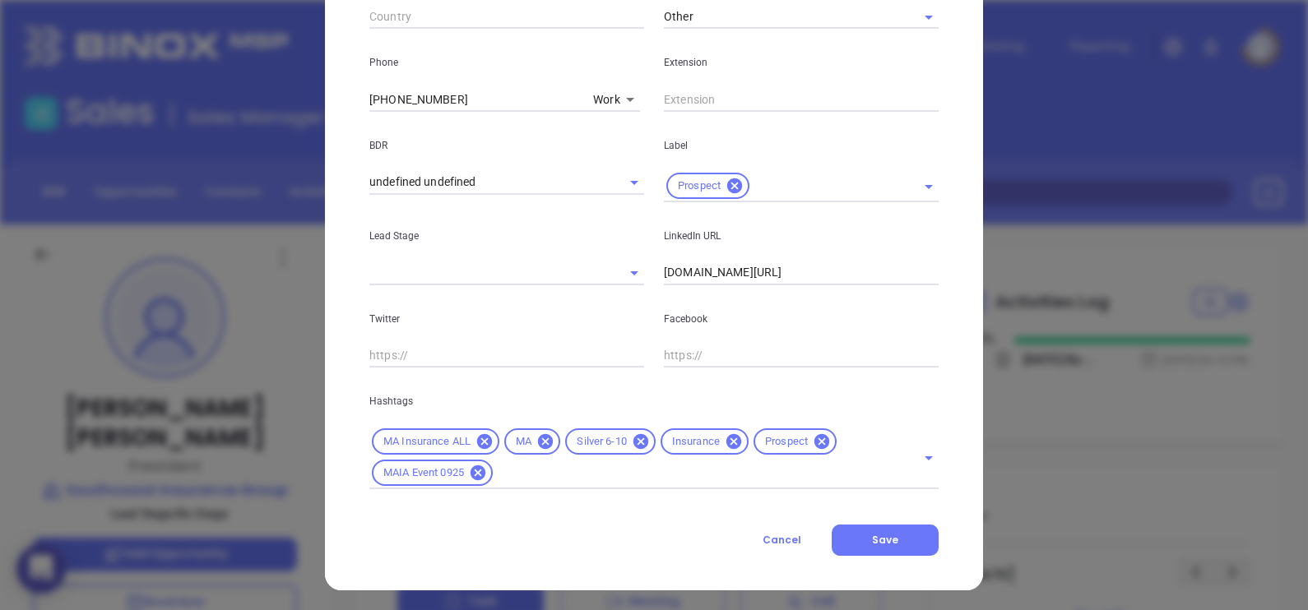
scroll to position [628, 0]
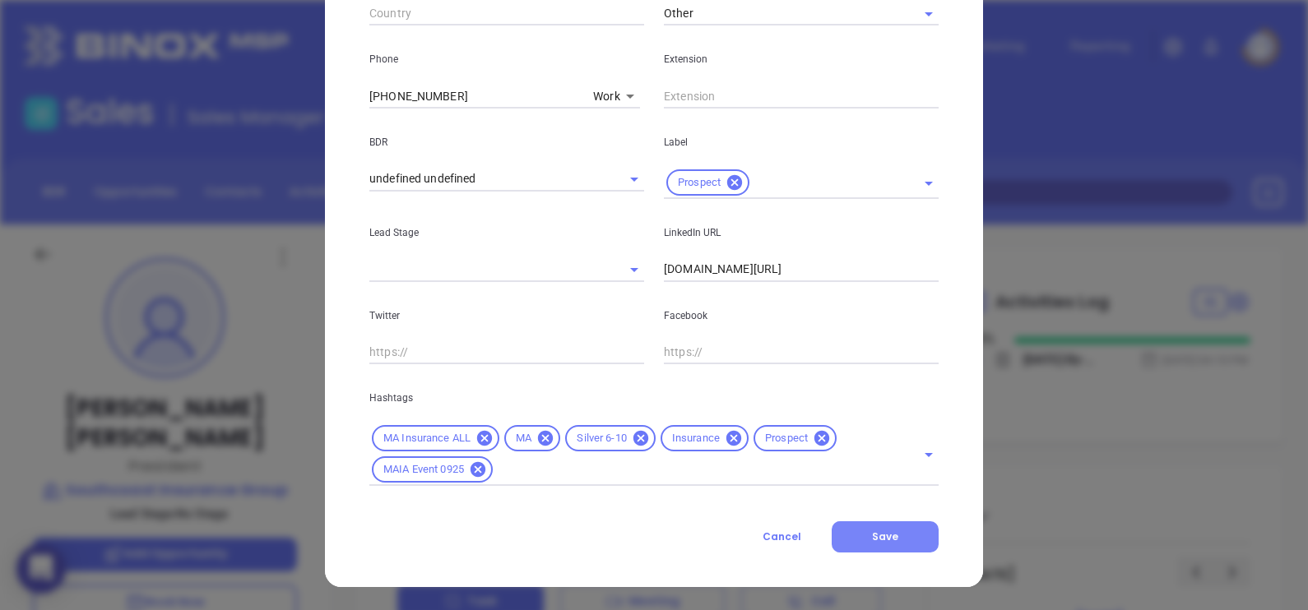
click at [895, 539] on button "Save" at bounding box center [885, 537] width 107 height 31
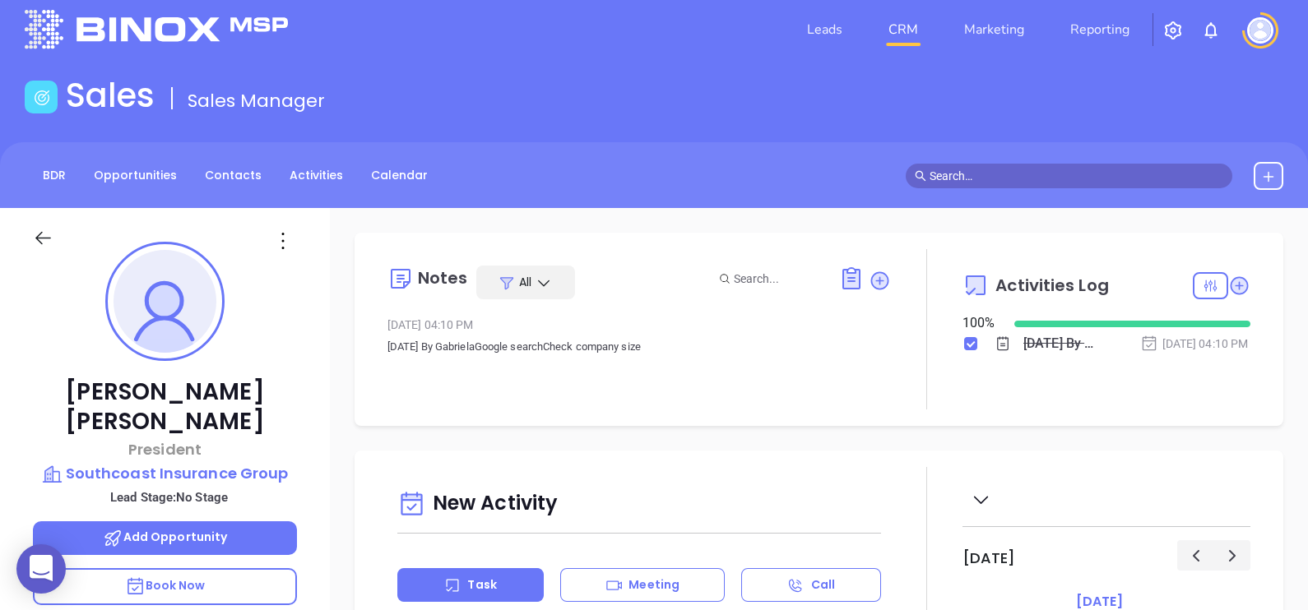
scroll to position [0, 0]
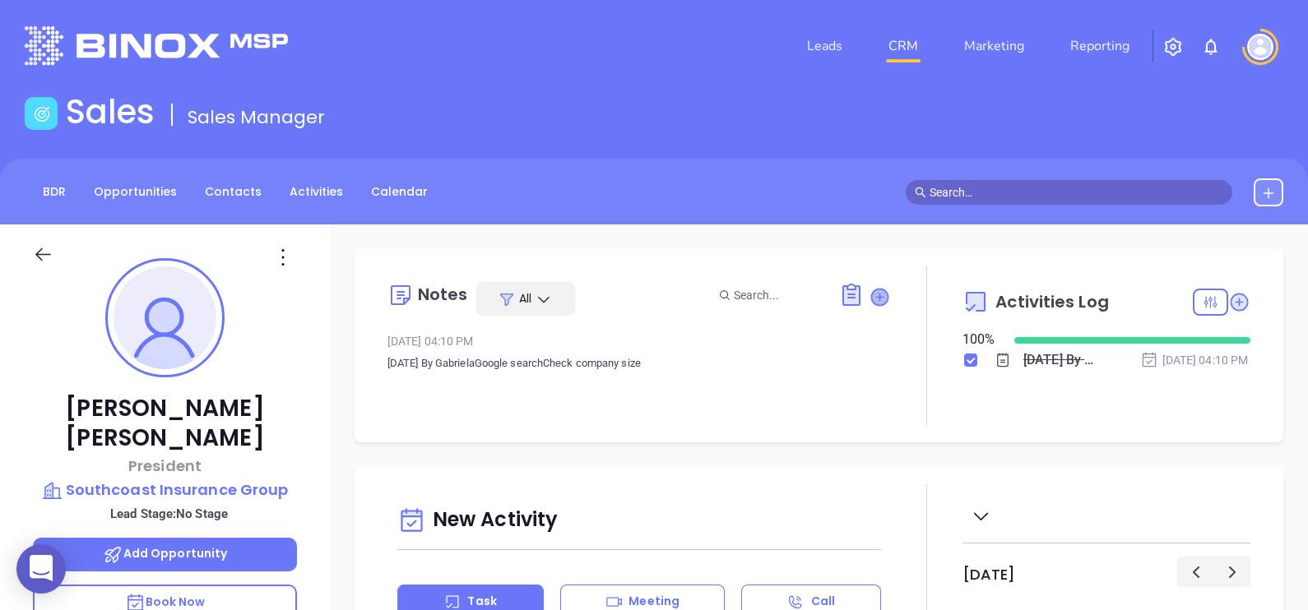
click at [871, 302] on icon at bounding box center [879, 297] width 16 height 16
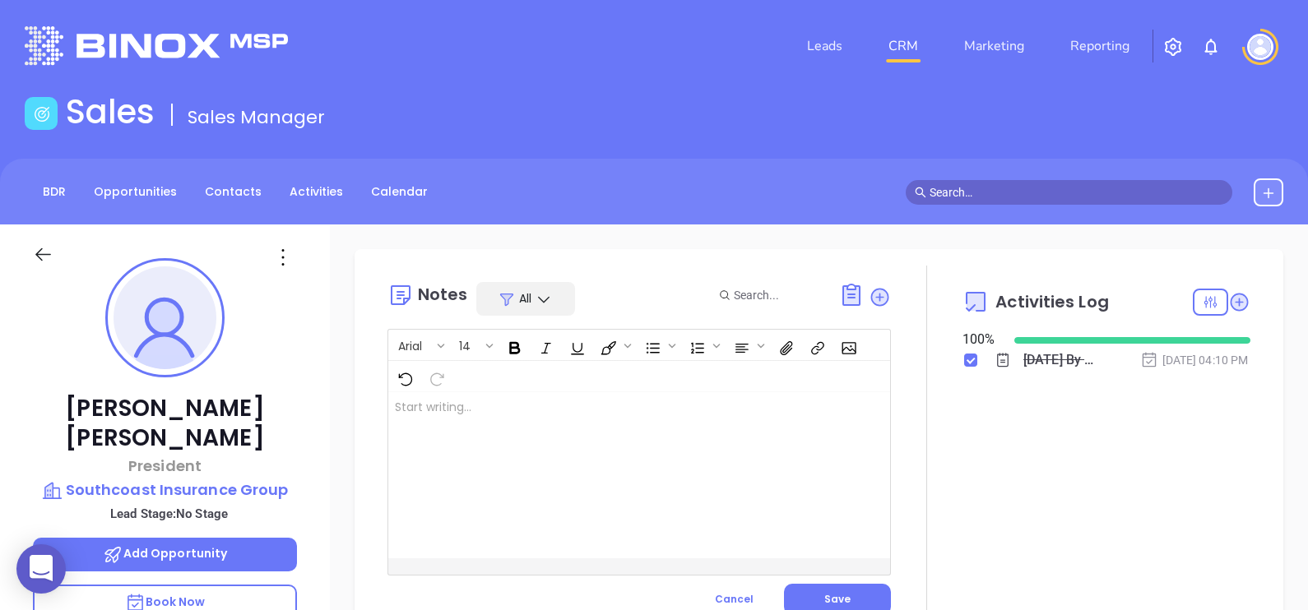
click at [679, 471] on div at bounding box center [621, 475] width 466 height 166
click at [863, 591] on button "Save" at bounding box center [837, 599] width 107 height 31
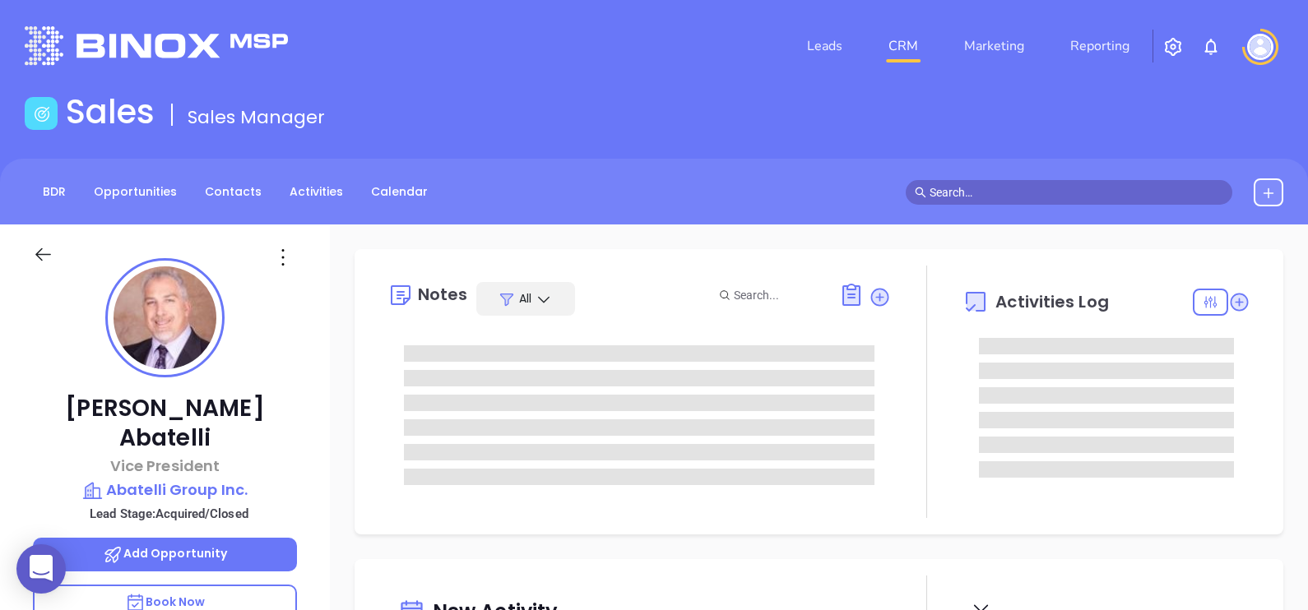
type input "[PERSON_NAME]"
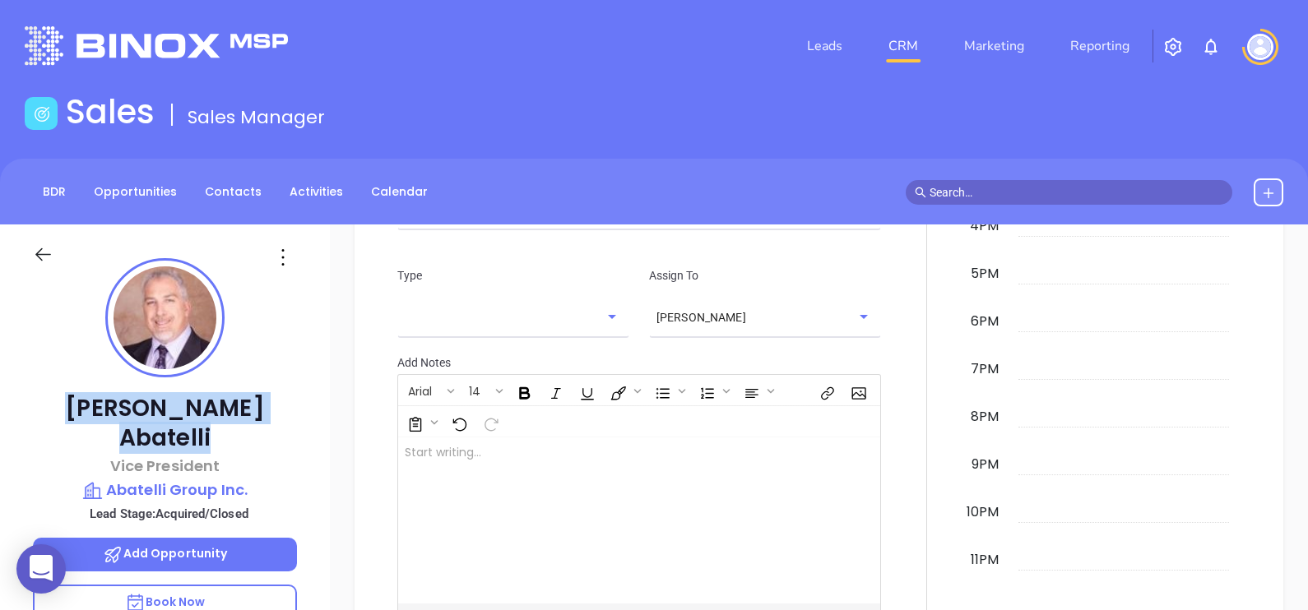
drag, startPoint x: 270, startPoint y: 403, endPoint x: 82, endPoint y: 395, distance: 187.7
click at [82, 395] on p "[PERSON_NAME]" at bounding box center [165, 423] width 264 height 59
copy p "[PERSON_NAME]"
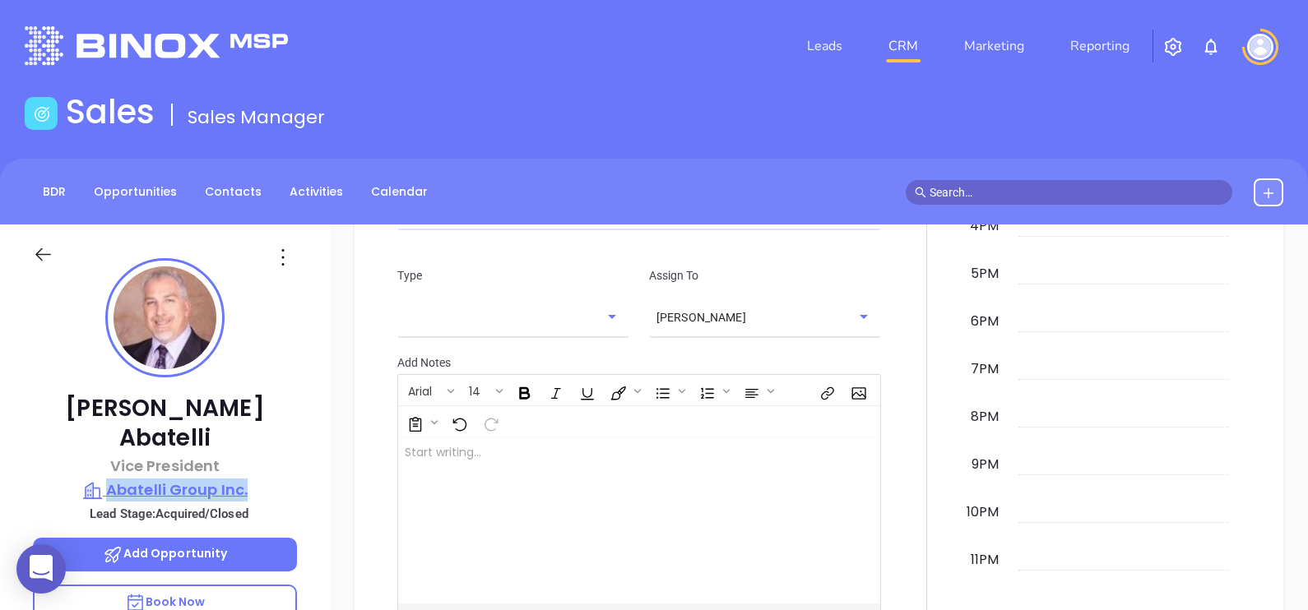
drag, startPoint x: 299, startPoint y: 457, endPoint x: 112, endPoint y: 455, distance: 187.6
click at [112, 455] on div "[PERSON_NAME] Vice President Abatelli Group Inc. Lead Stage: Acquired/Closed Ad…" at bounding box center [165, 606] width 330 height 763
copy p "Abatelli Group Inc."
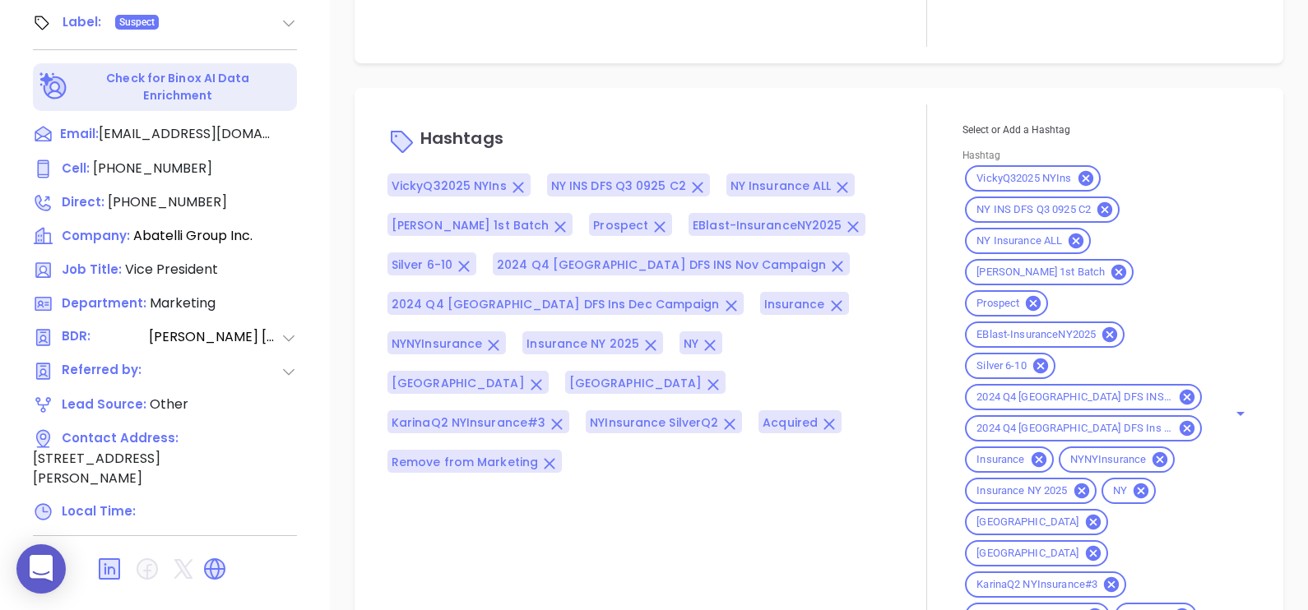
scroll to position [1446, 0]
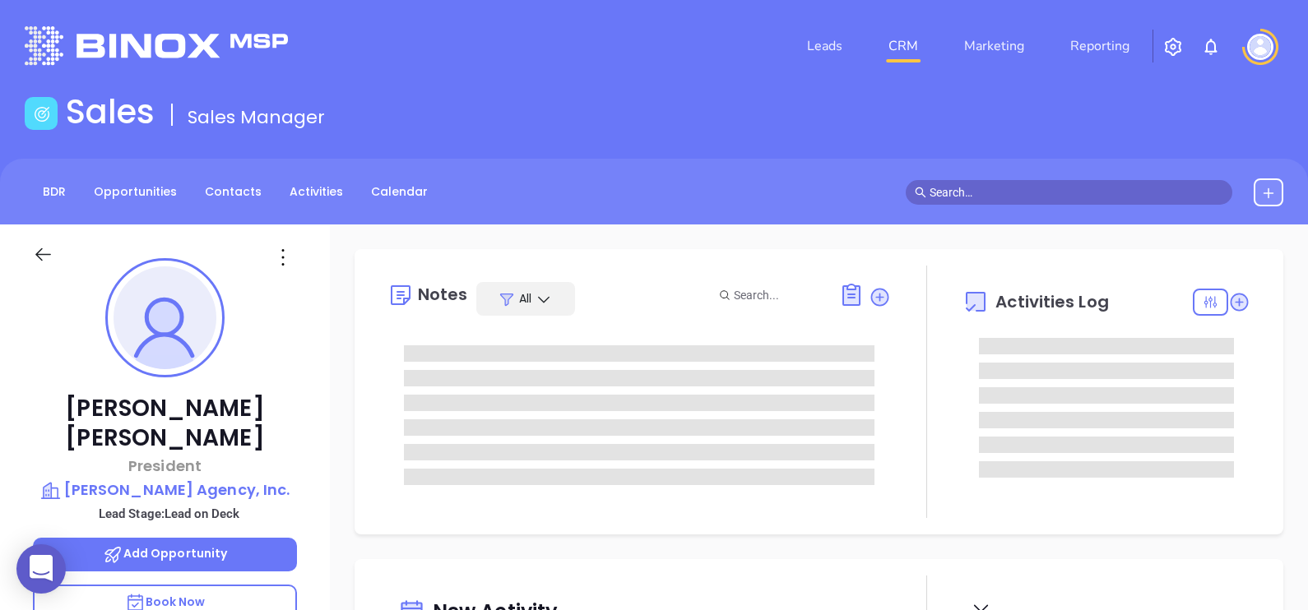
type input "[DATE]"
type input "[PERSON_NAME]"
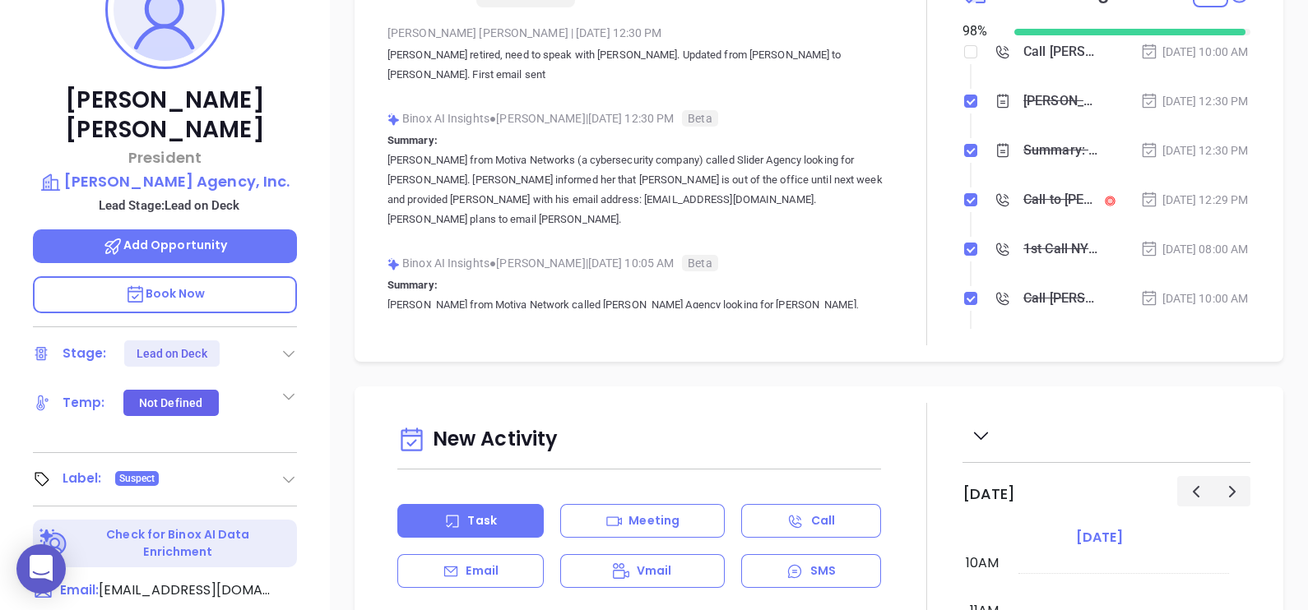
scroll to position [205, 0]
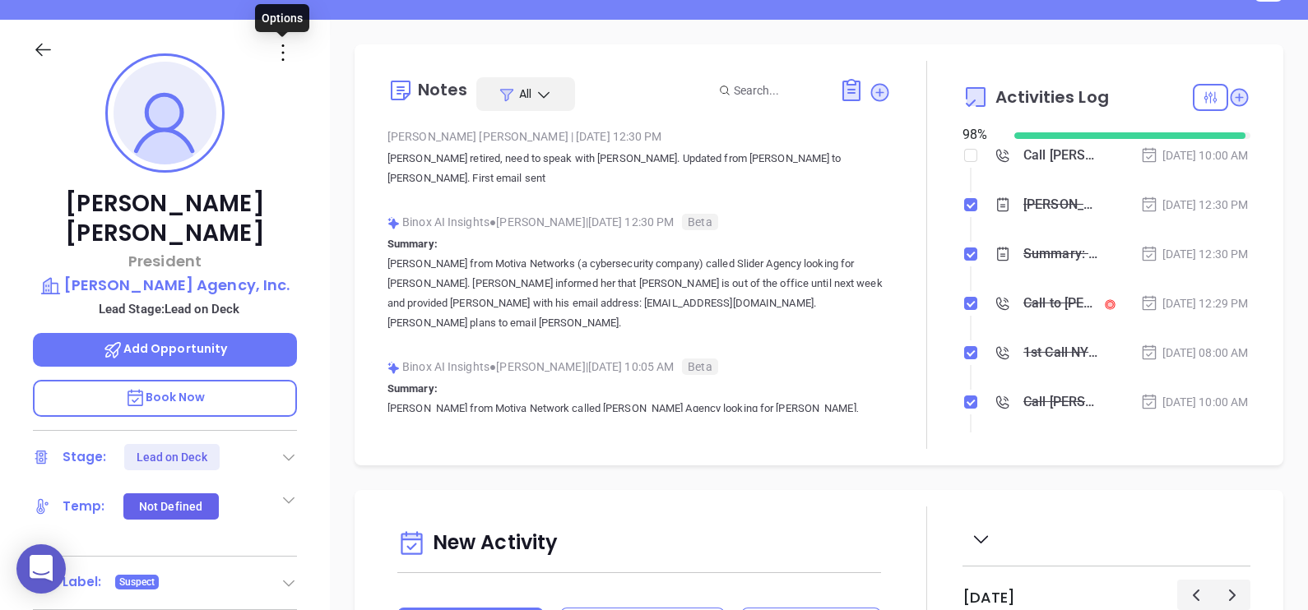
click at [292, 48] on icon at bounding box center [283, 52] width 26 height 26
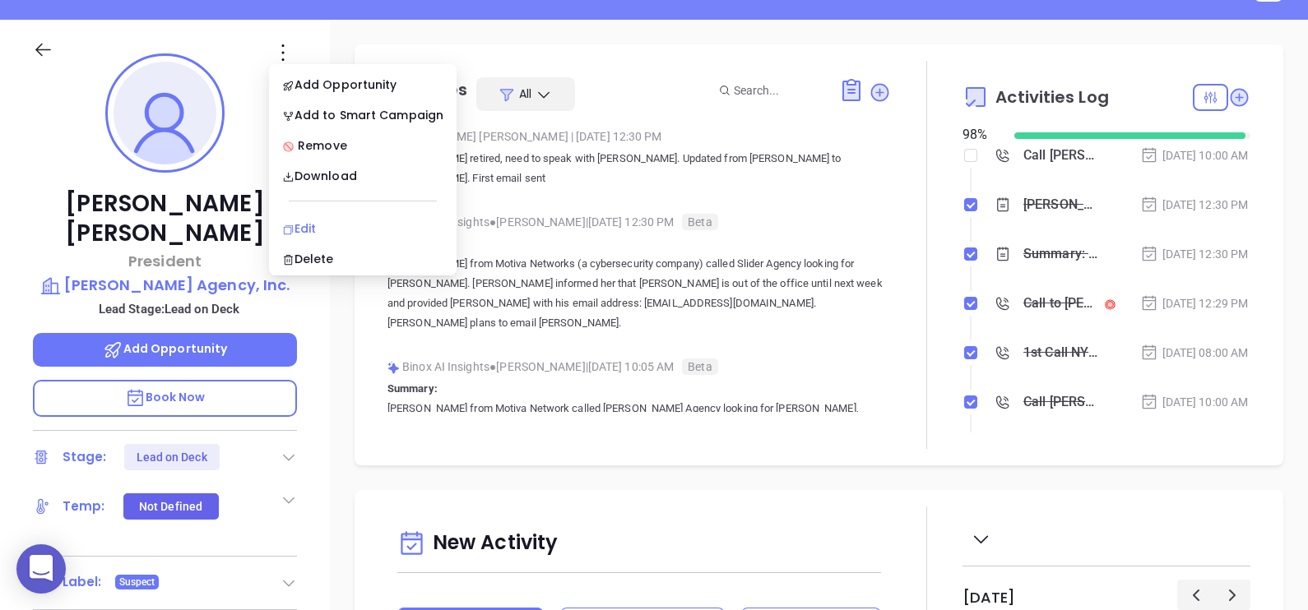
click at [354, 221] on div "Edit" at bounding box center [362, 229] width 161 height 18
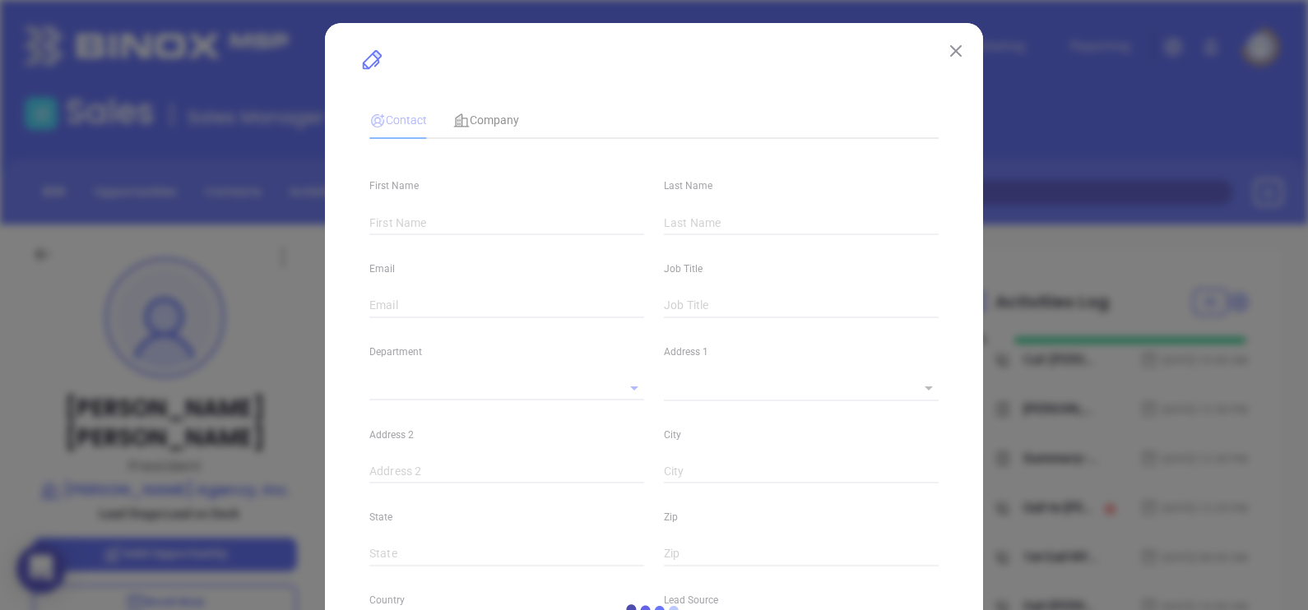
type input "[PERSON_NAME]"
type input "[EMAIL_ADDRESS][DOMAIN_NAME]"
type input "President"
type textarea "PO Box 170"
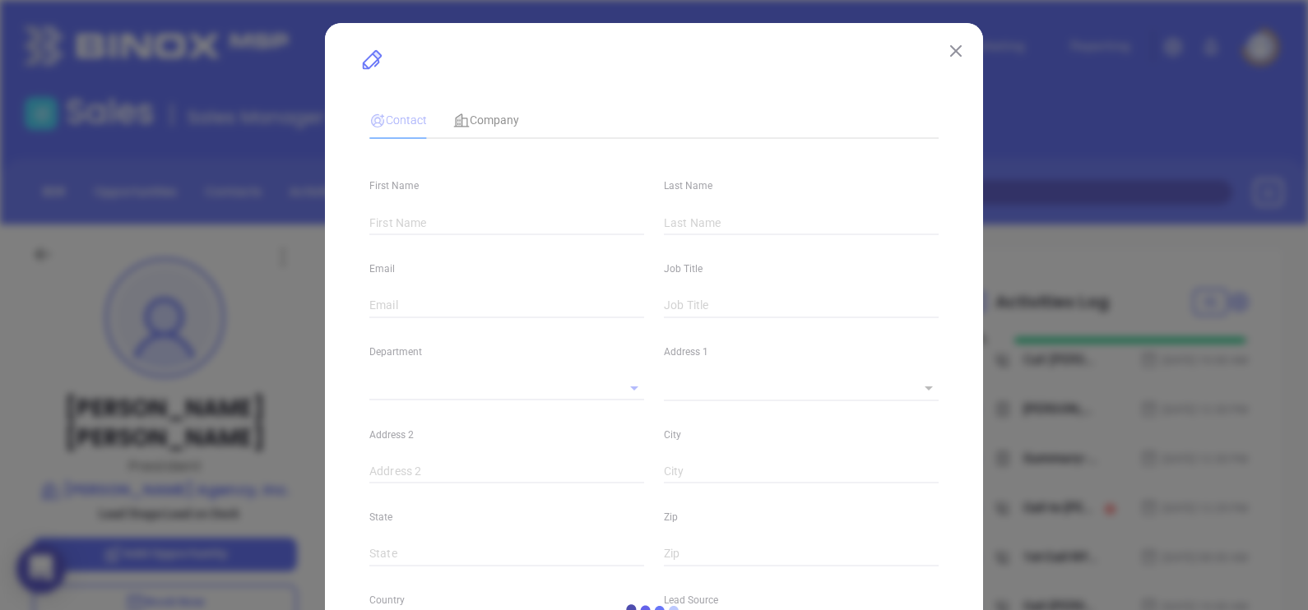
type input "1"
type input "Margaretville"
type input "NY"
type input "12455"
type input "[DOMAIN_NAME][URL][PERSON_NAME]"
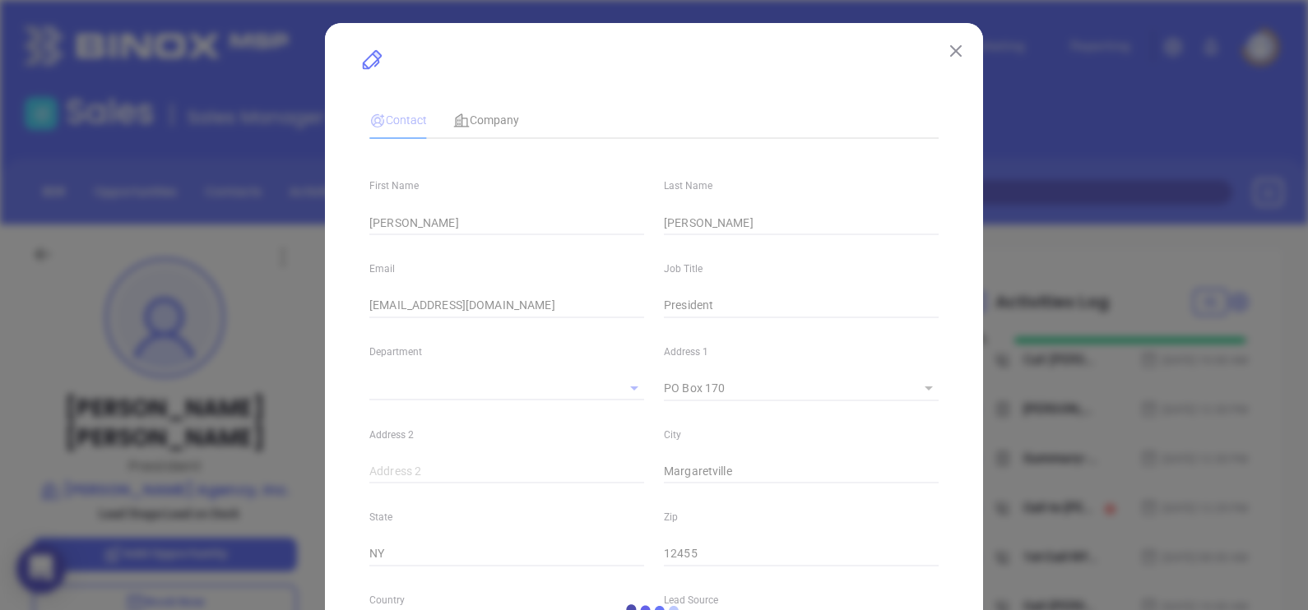
type input "Marketing"
type input "Other"
type input "[PERSON_NAME]"
type input "Lead on Deck"
type input "1"
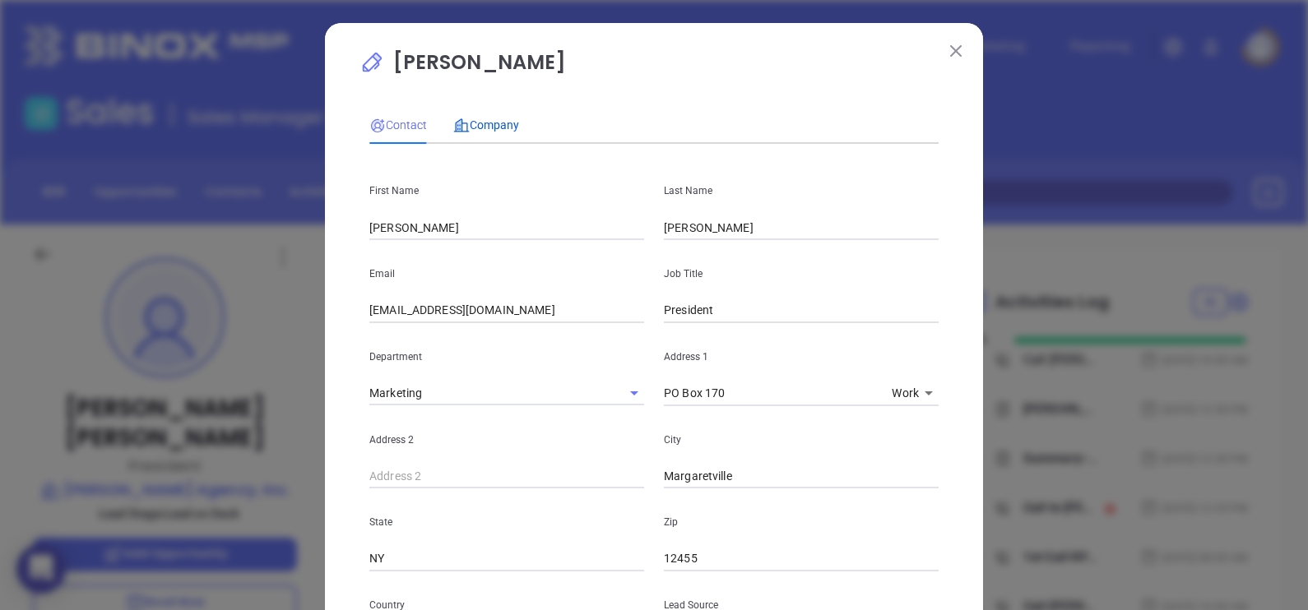
click at [487, 129] on span "Company" at bounding box center [486, 124] width 66 height 13
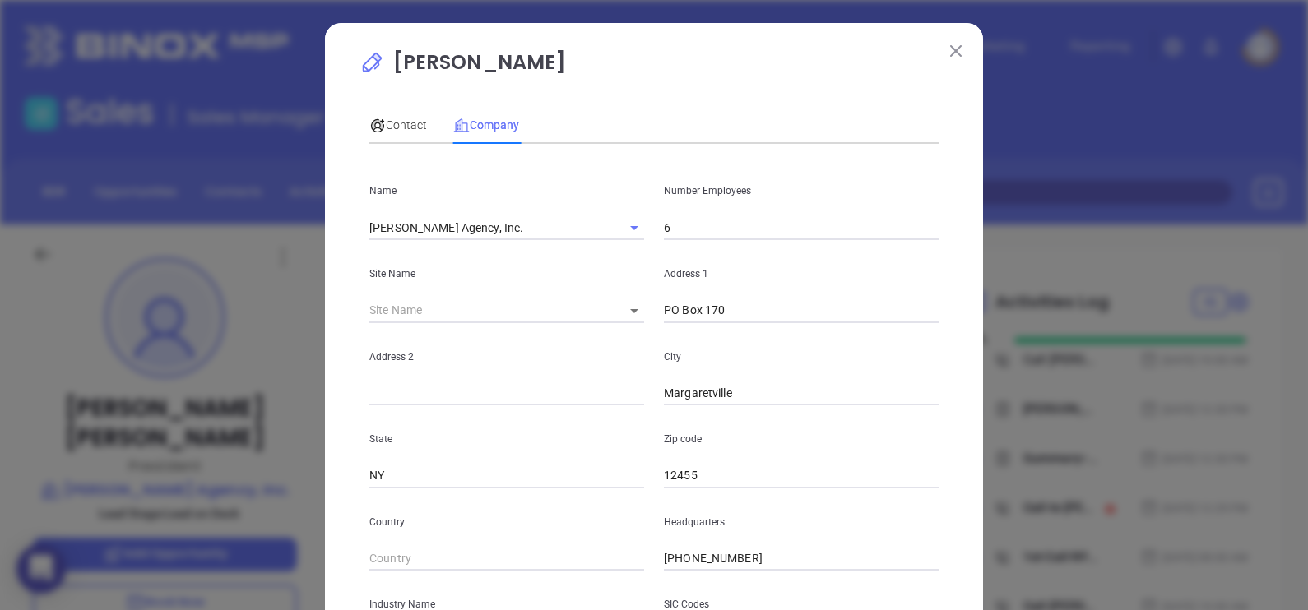
scroll to position [332, 0]
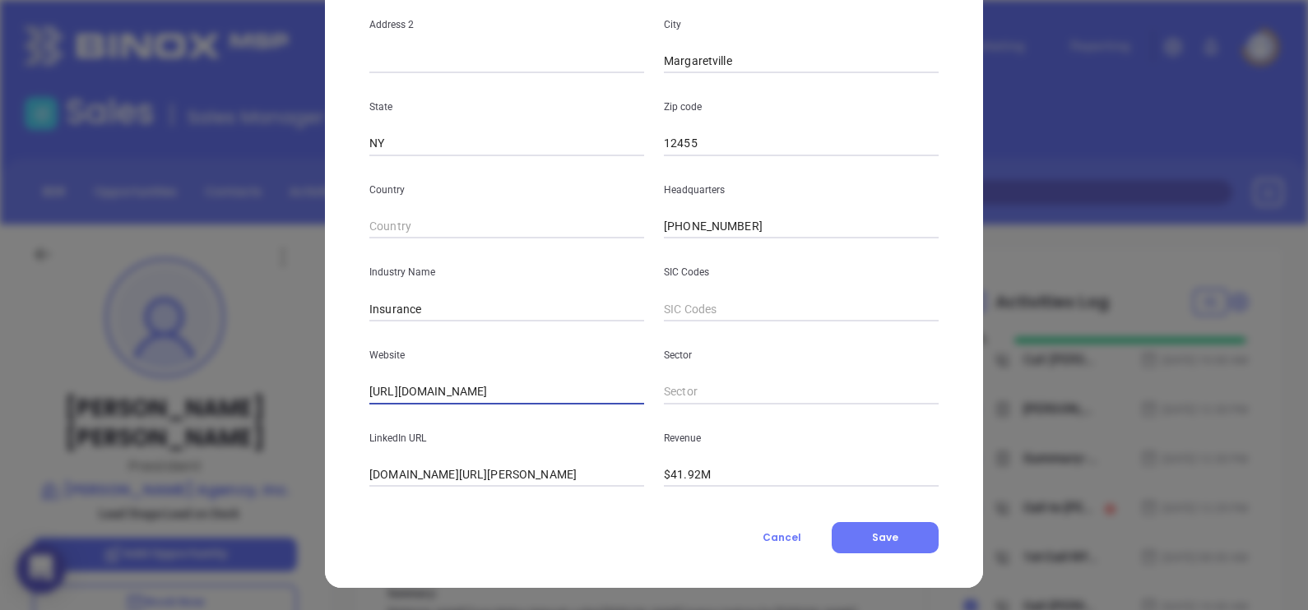
drag, startPoint x: 452, startPoint y: 391, endPoint x: 251, endPoint y: 397, distance: 200.8
click at [251, 397] on div "[PERSON_NAME] Contact Company First Name [PERSON_NAME] Last Name [PERSON_NAME] …" at bounding box center [654, 305] width 1308 height 610
click at [376, 475] on input "[DOMAIN_NAME][URL][PERSON_NAME]" at bounding box center [506, 475] width 275 height 25
click at [376, 474] on input "[DOMAIN_NAME][URL][PERSON_NAME]" at bounding box center [506, 475] width 275 height 25
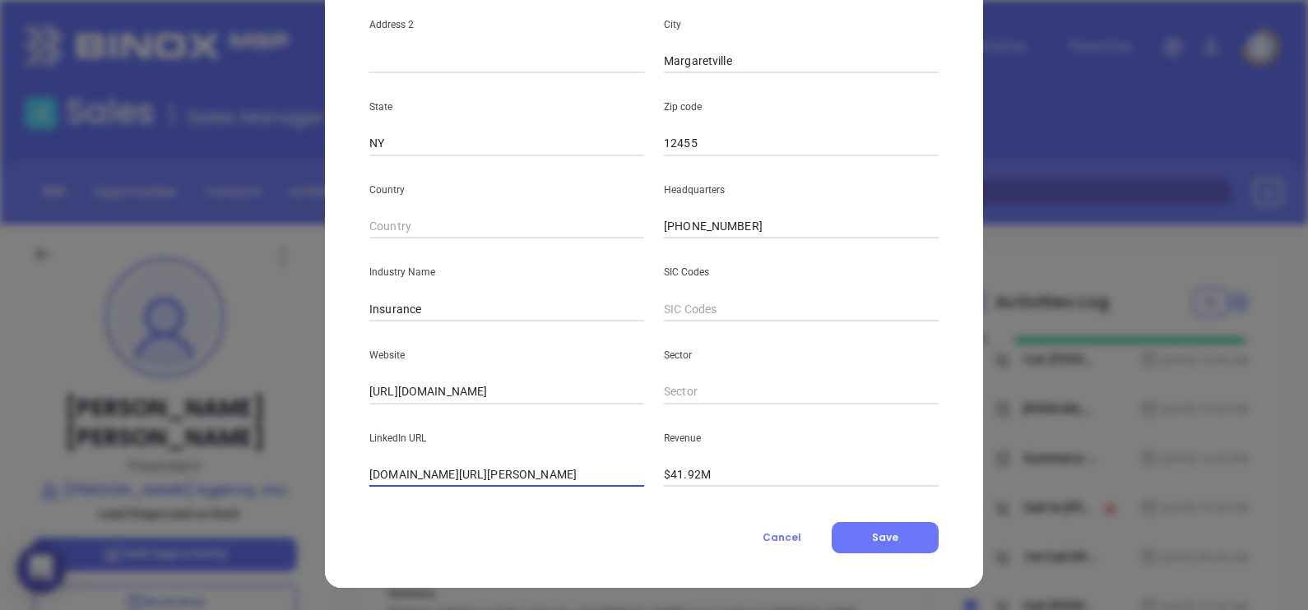
click at [376, 474] on input "[DOMAIN_NAME][URL][PERSON_NAME]" at bounding box center [506, 475] width 275 height 25
click at [376, 473] on input "[DOMAIN_NAME][URL][PERSON_NAME]" at bounding box center [506, 475] width 275 height 25
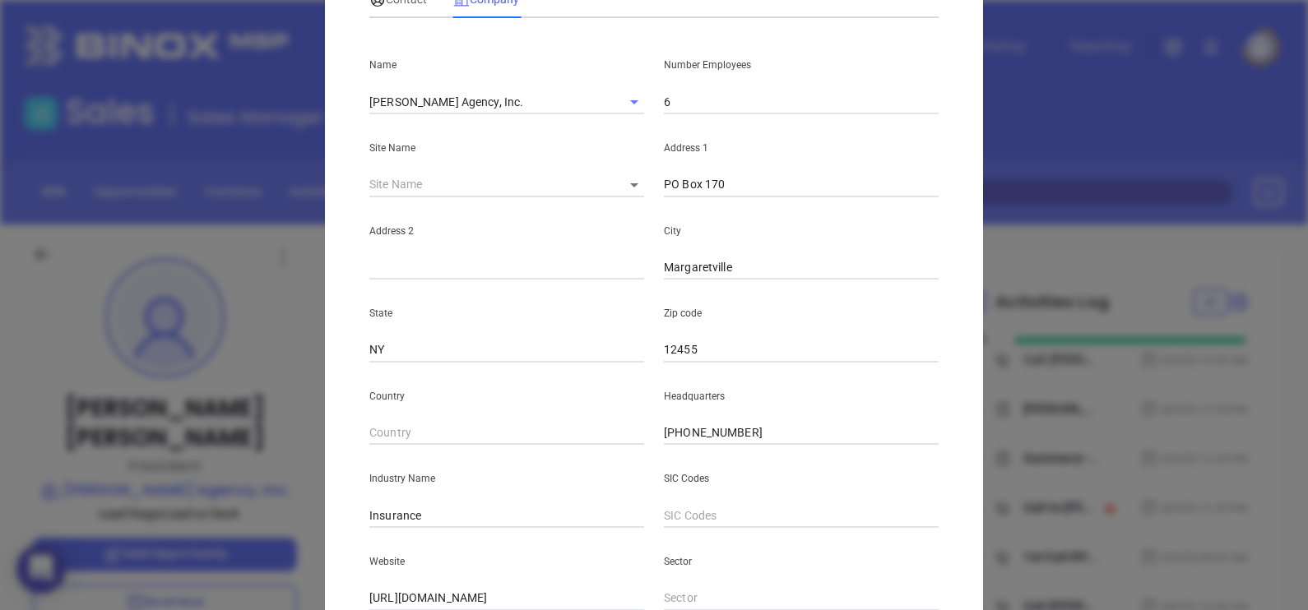
scroll to position [0, 0]
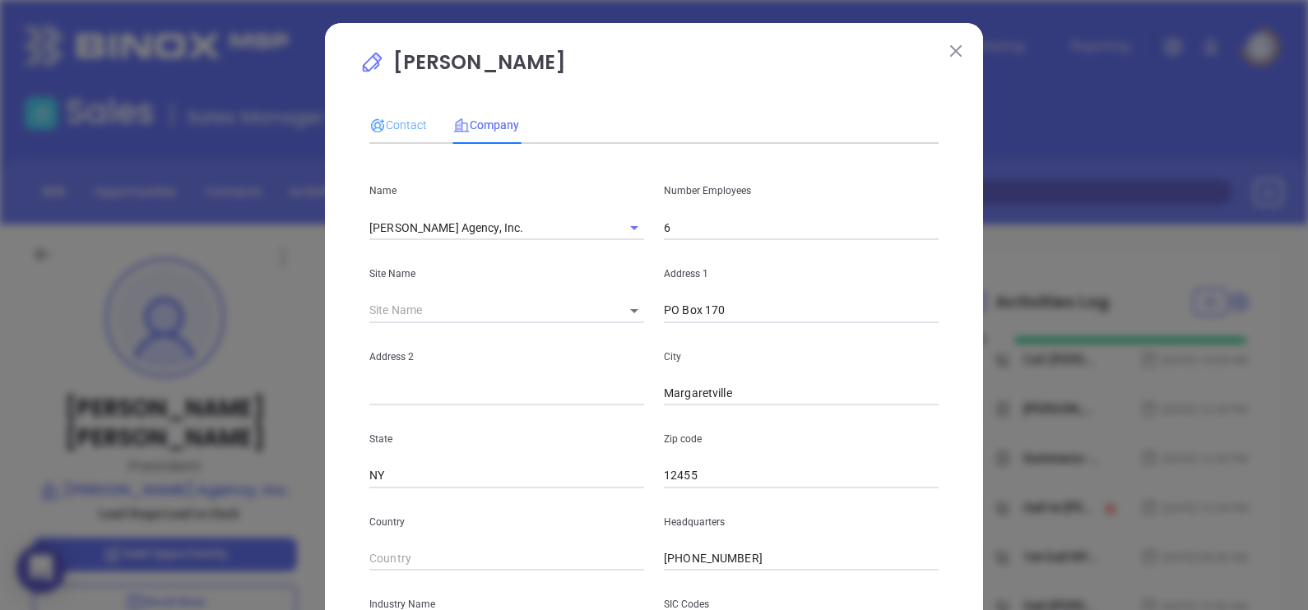
click at [414, 140] on div "Contact" at bounding box center [398, 125] width 58 height 38
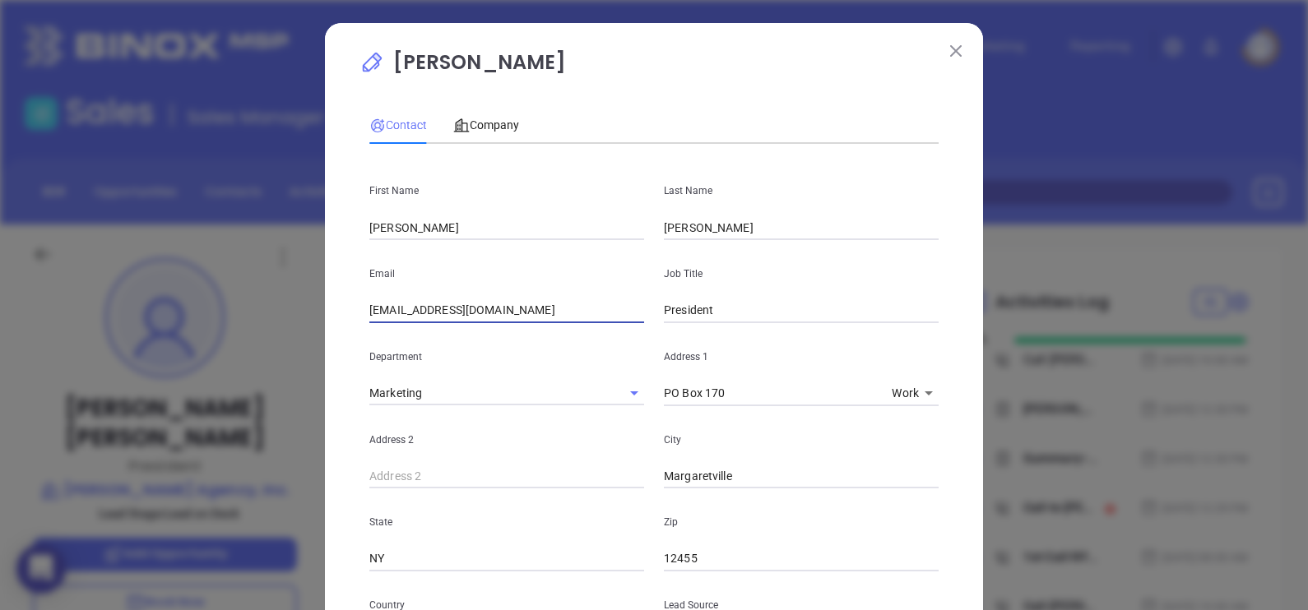
drag, startPoint x: 527, startPoint y: 320, endPoint x: 329, endPoint y: 310, distance: 198.5
paste input "[PERSON_NAME]@s"
type input "[EMAIL_ADDRESS][DOMAIN_NAME]"
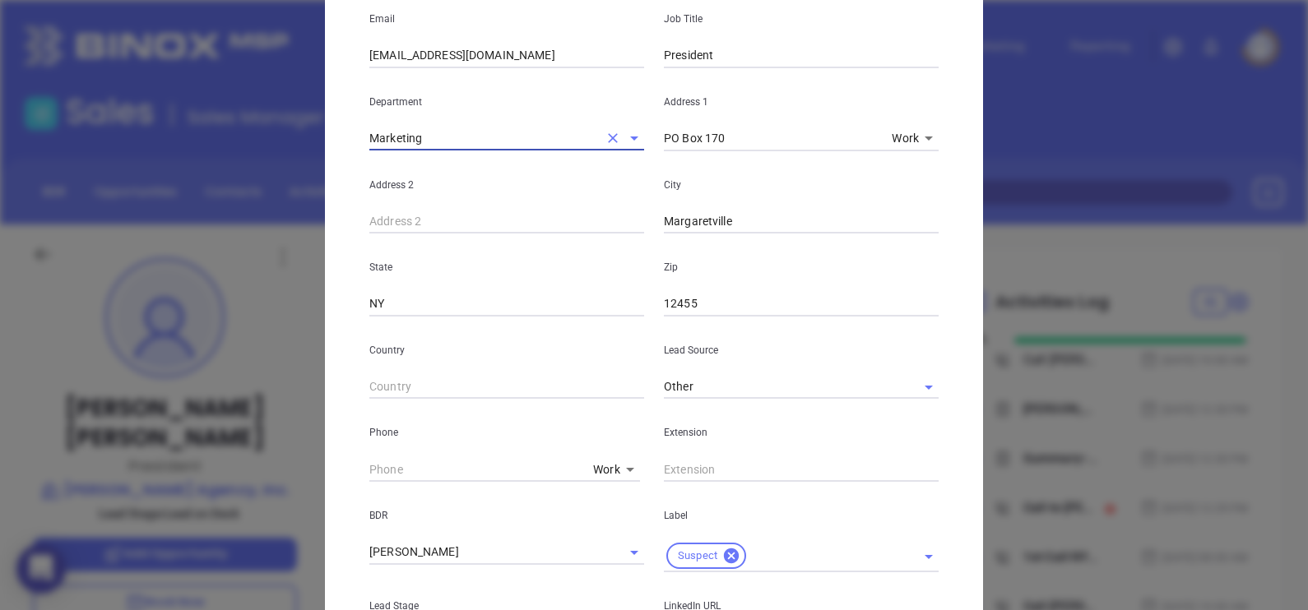
scroll to position [308, 0]
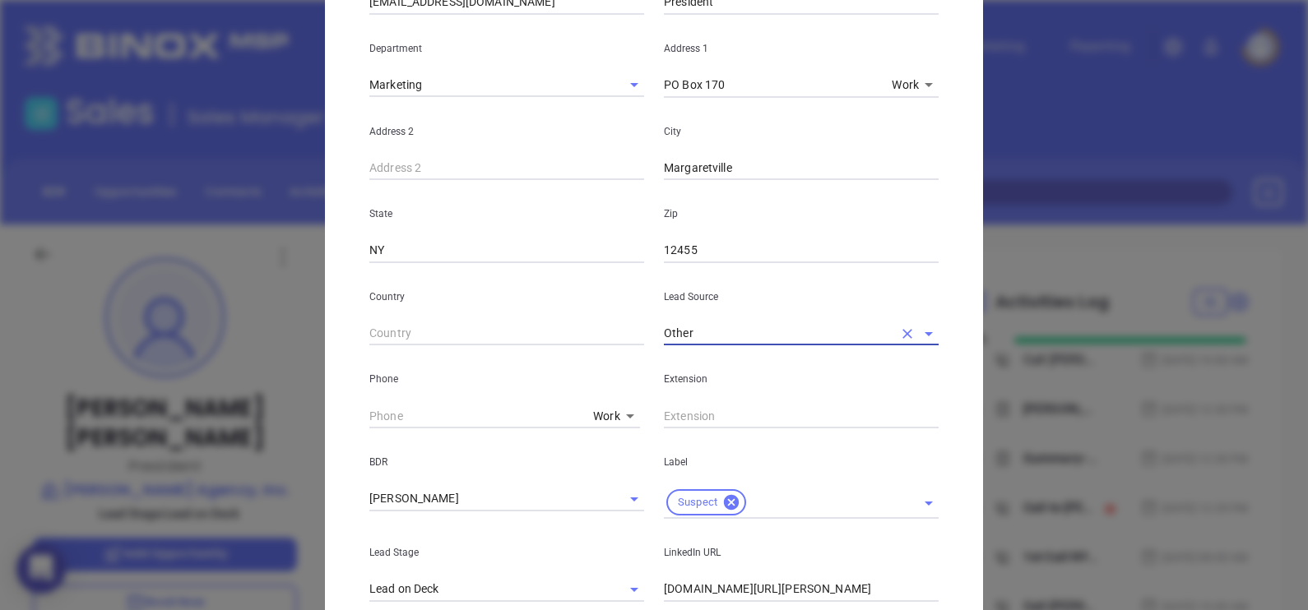
type input "( ) -"
click at [369, 409] on input "( ) -" at bounding box center [477, 416] width 217 height 25
paste input "845) 586-2641"
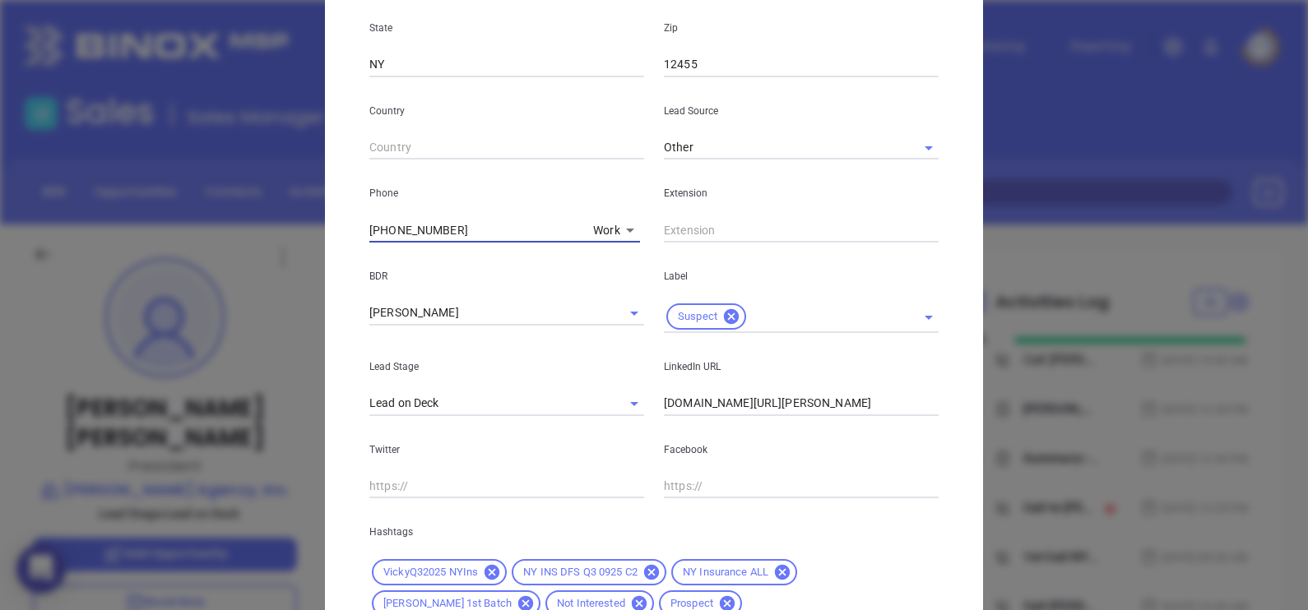
scroll to position [514, 0]
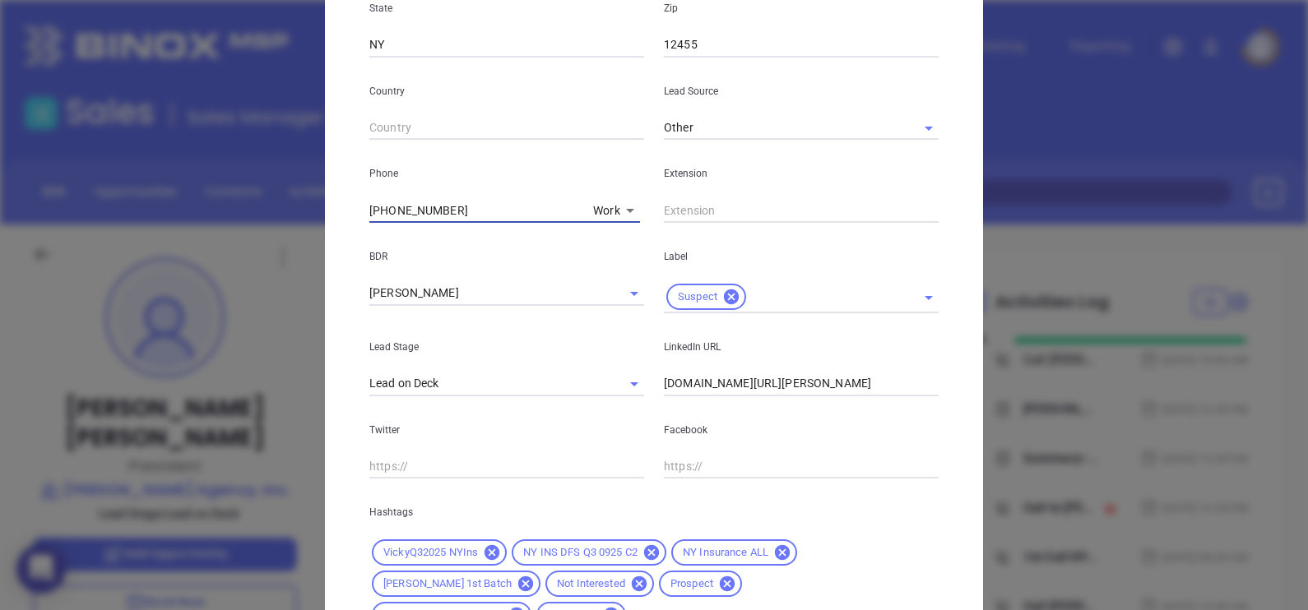
type input "(845) 586-2641"
drag, startPoint x: 897, startPoint y: 387, endPoint x: 412, endPoint y: 384, distance: 485.3
click at [416, 388] on div "Lead Stage Lead on Deck LinkedIn URL www.linkedin.com/in/peter-sluiter-abb31823" at bounding box center [653, 354] width 589 height 83
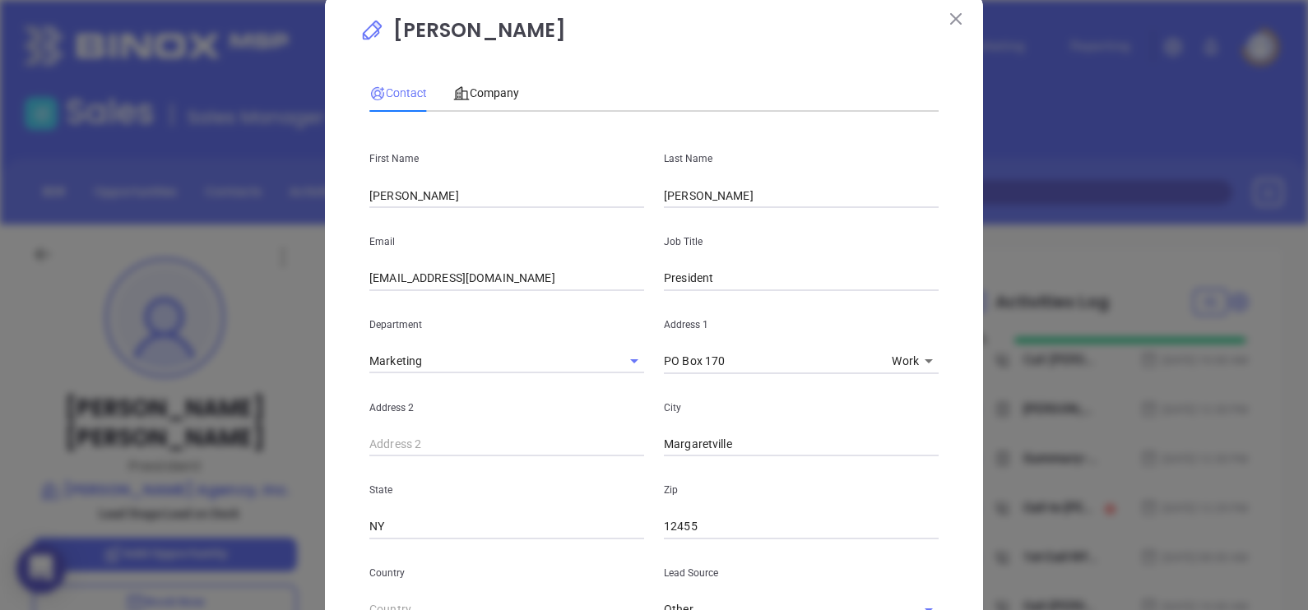
scroll to position [0, 0]
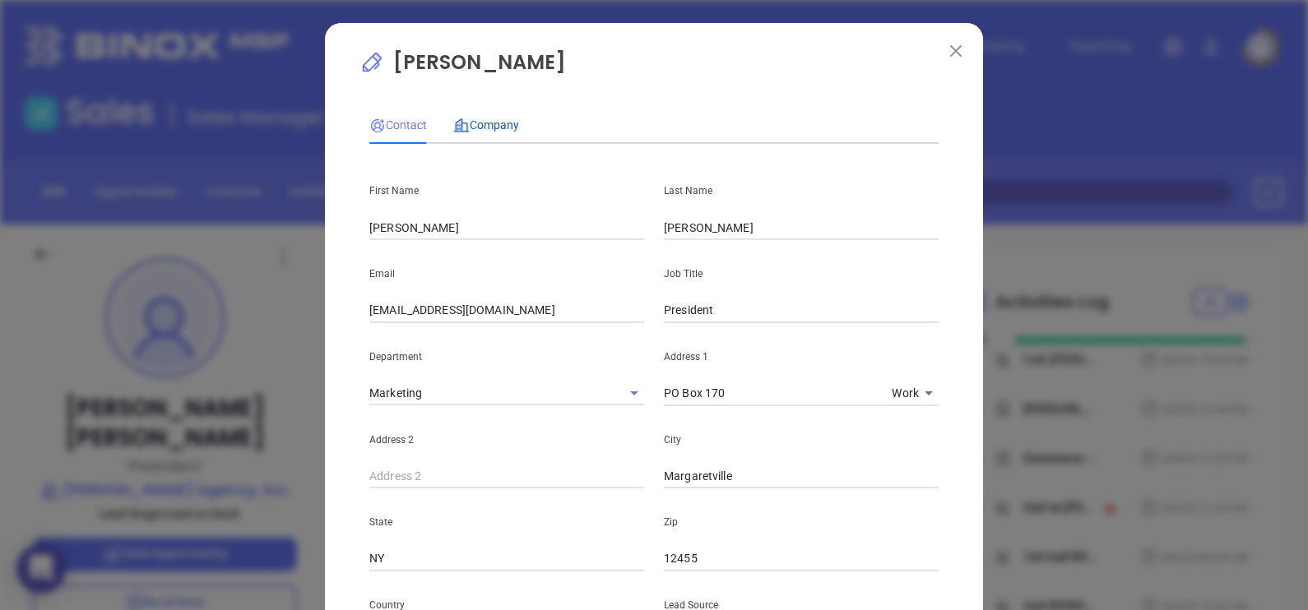
click at [479, 120] on span "Company" at bounding box center [486, 124] width 66 height 13
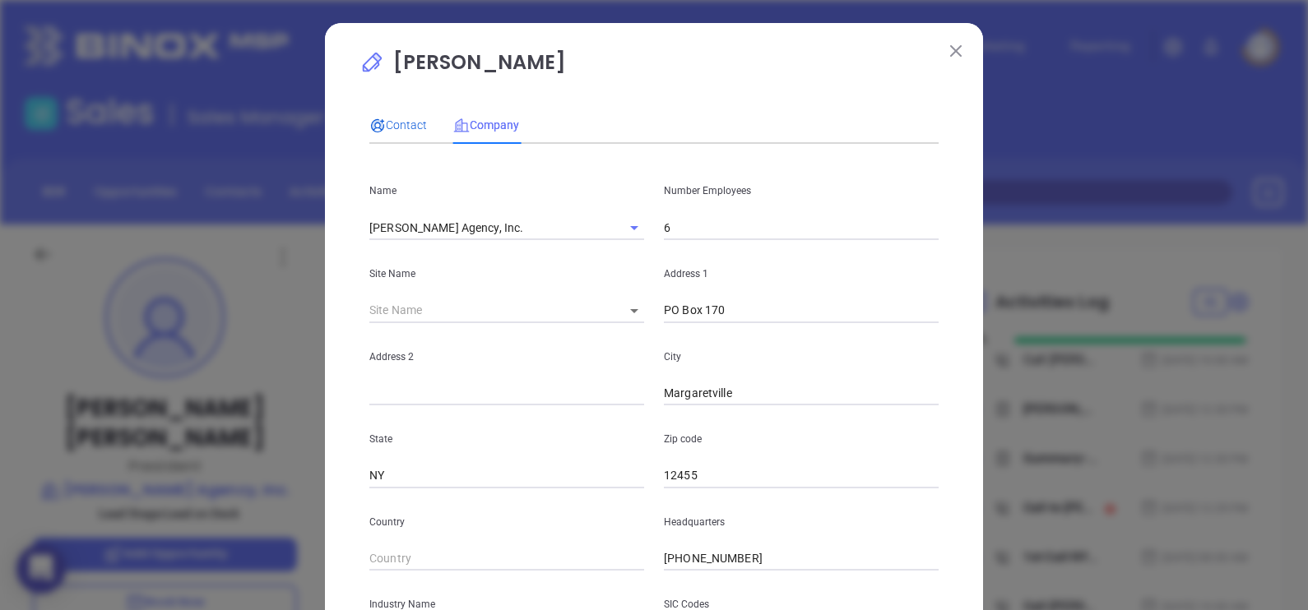
click at [395, 120] on span "Contact" at bounding box center [398, 124] width 58 height 13
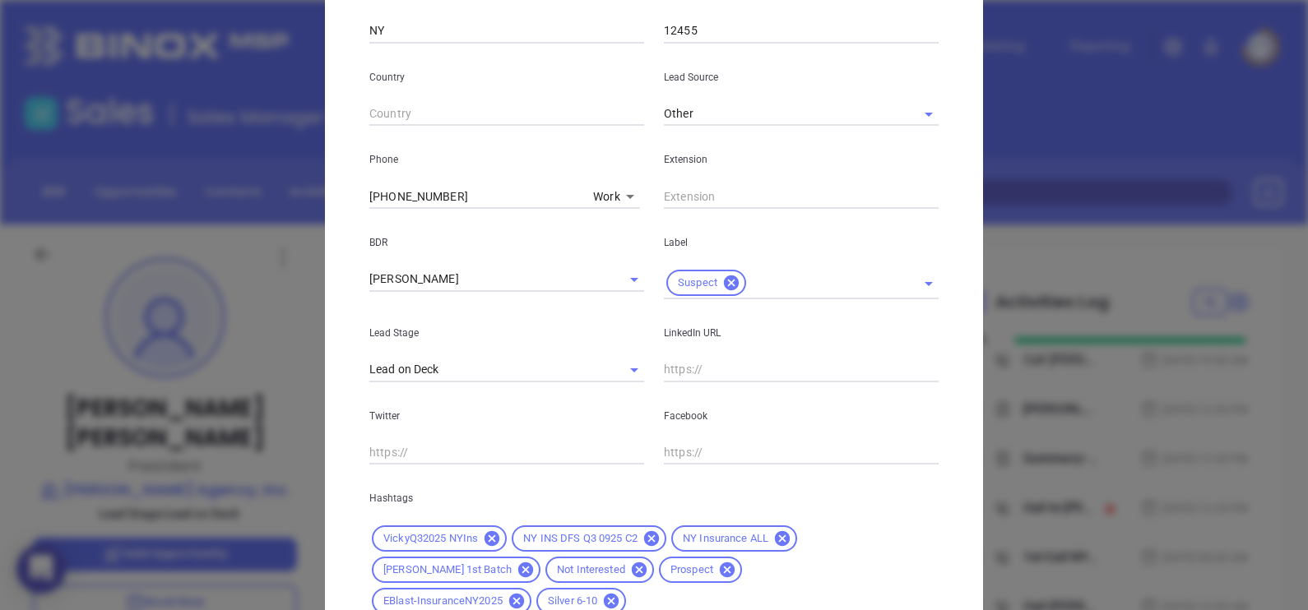
scroll to position [722, 0]
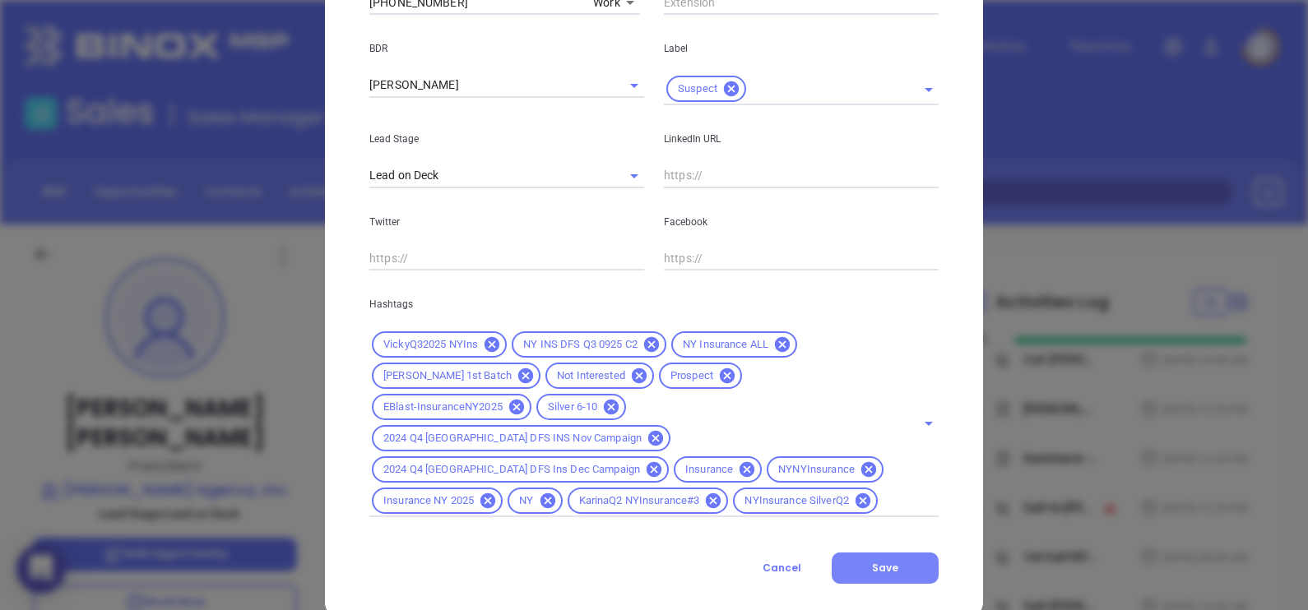
click at [872, 561] on span "Save" at bounding box center [885, 568] width 26 height 14
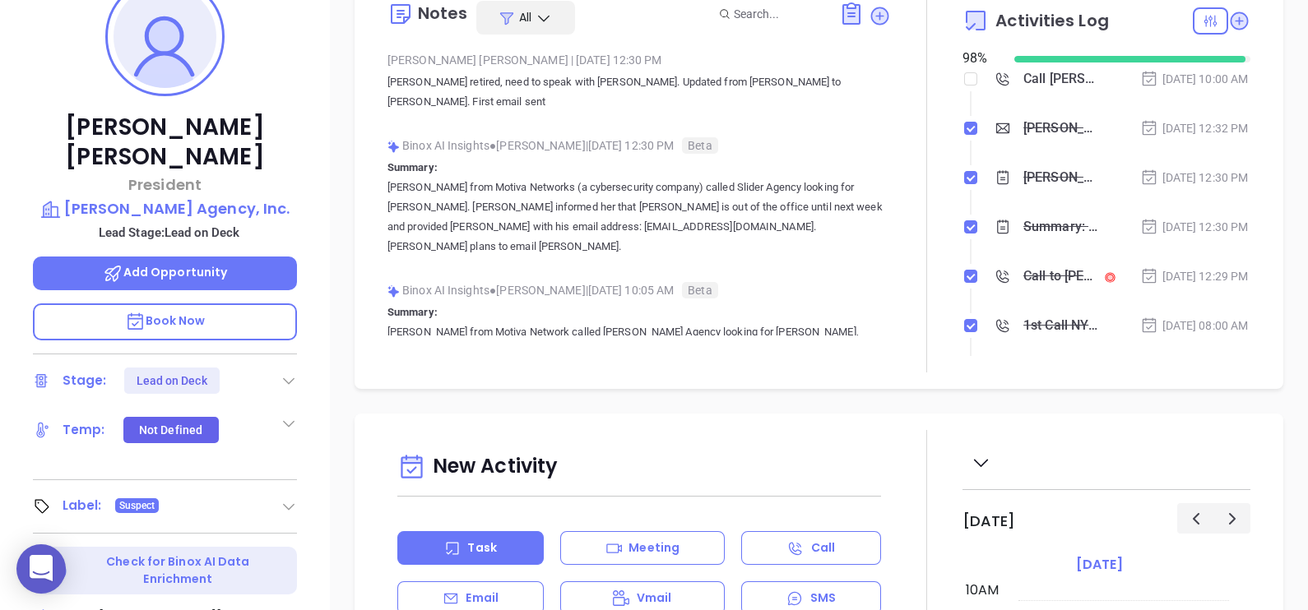
scroll to position [308, 0]
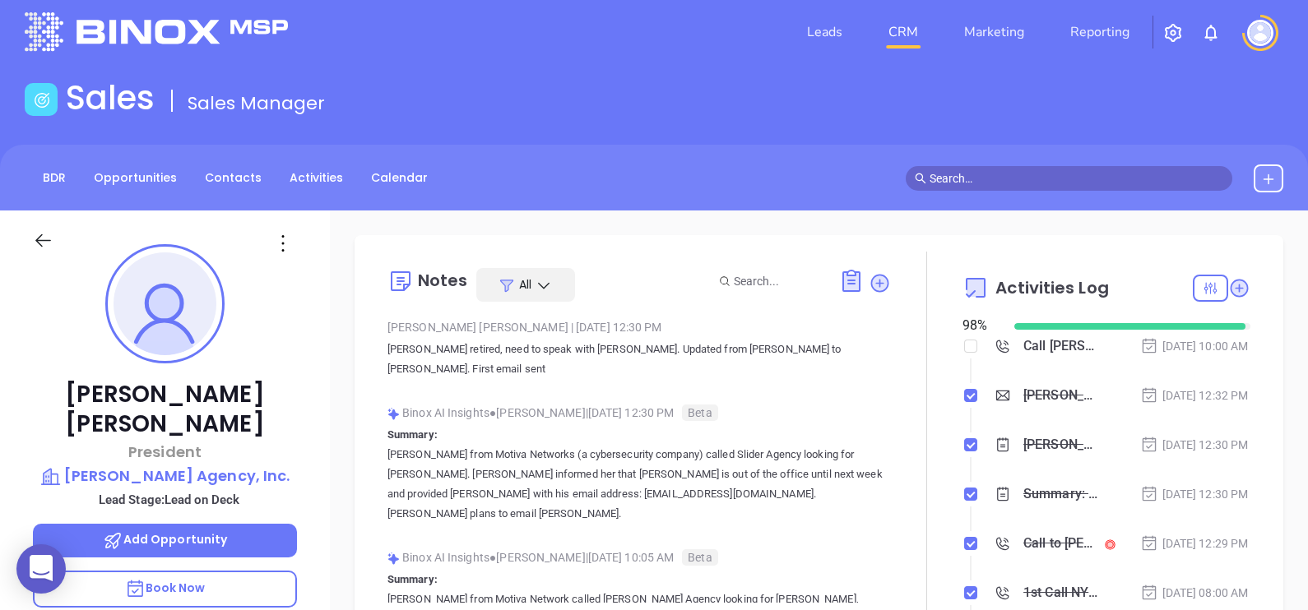
scroll to position [0, 0]
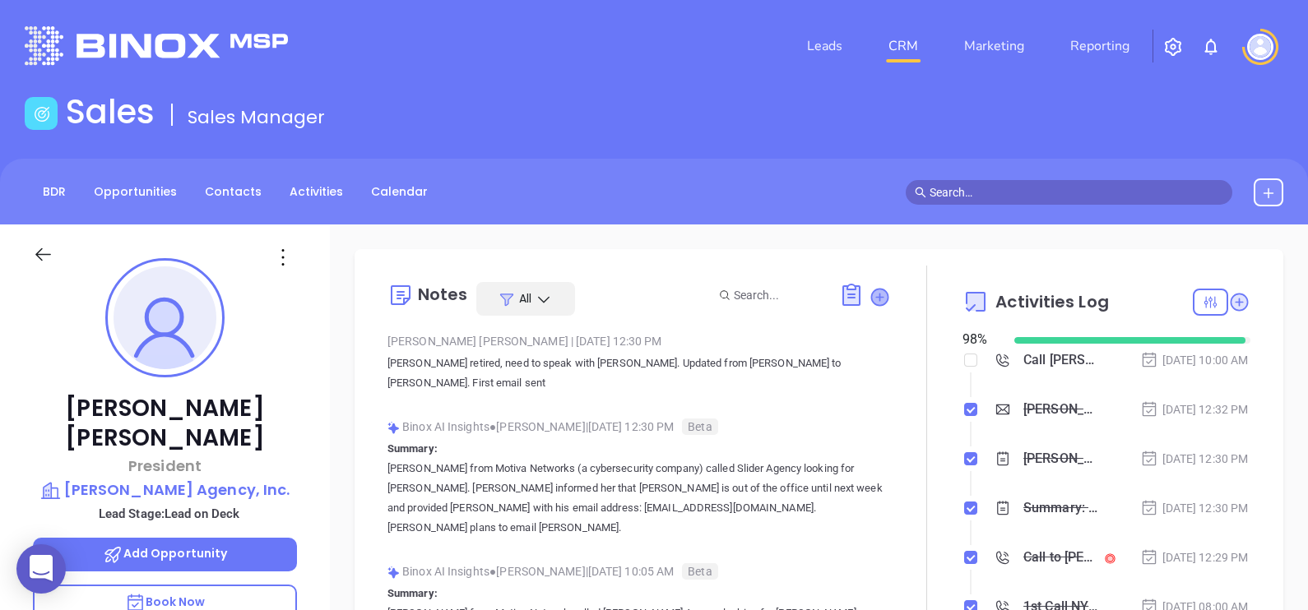
click at [874, 299] on icon at bounding box center [879, 297] width 16 height 16
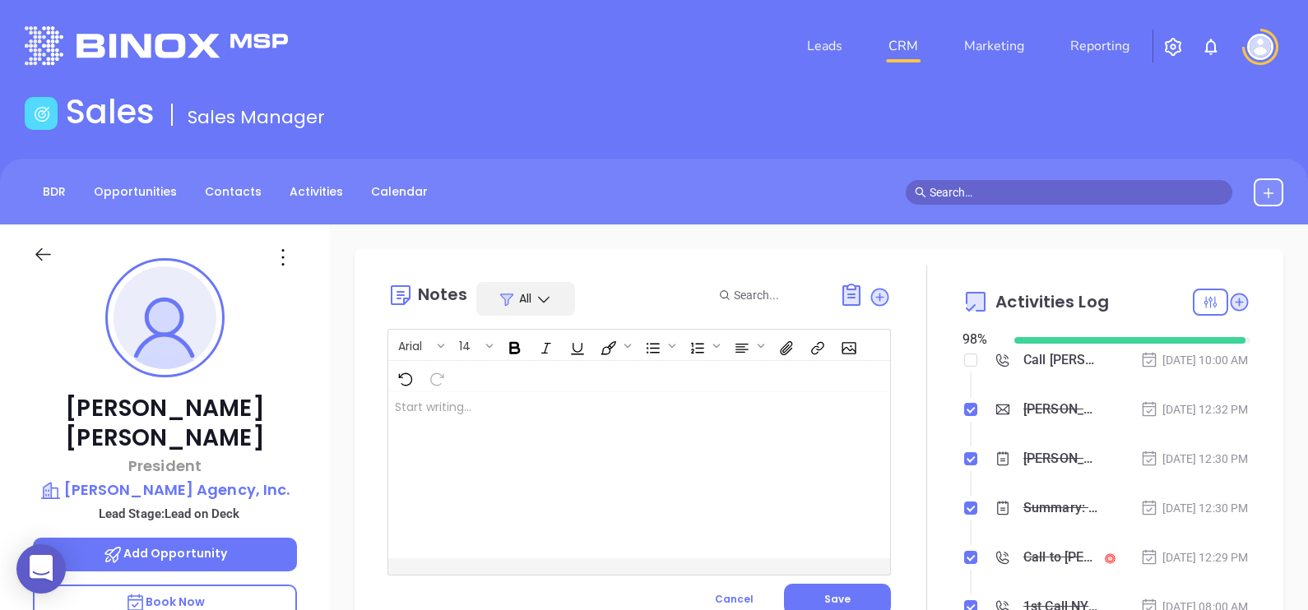
click at [638, 443] on div at bounding box center [621, 475] width 466 height 166
click at [824, 596] on span "Save" at bounding box center [837, 599] width 26 height 14
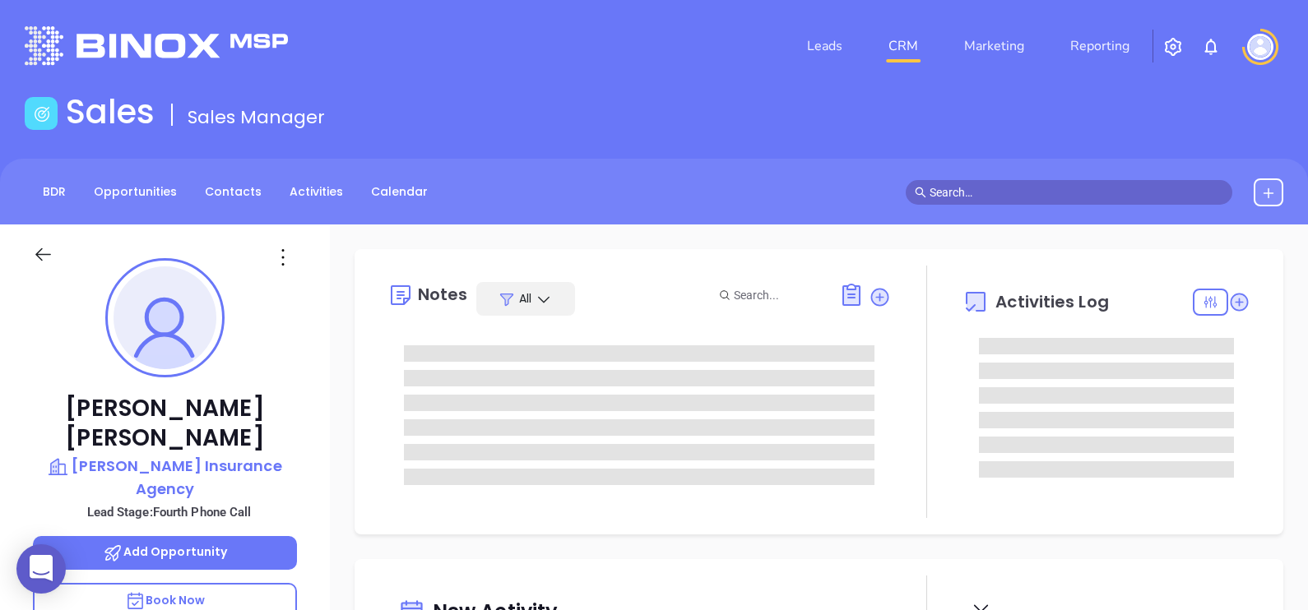
type input "[DATE]"
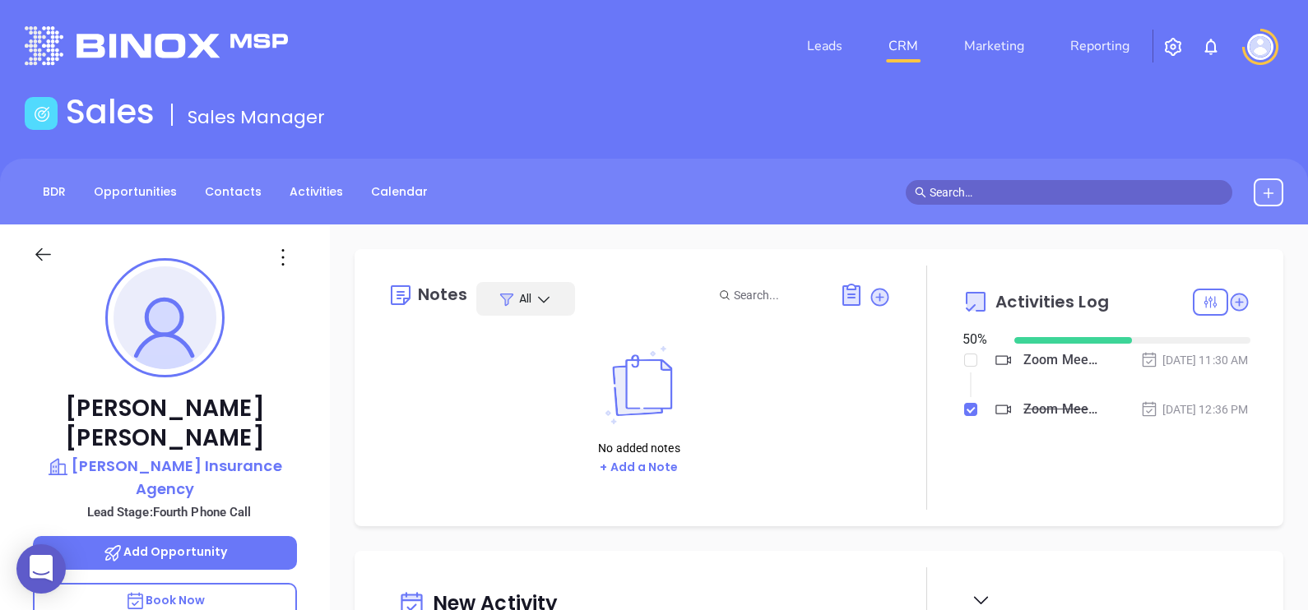
type input "[PERSON_NAME]"
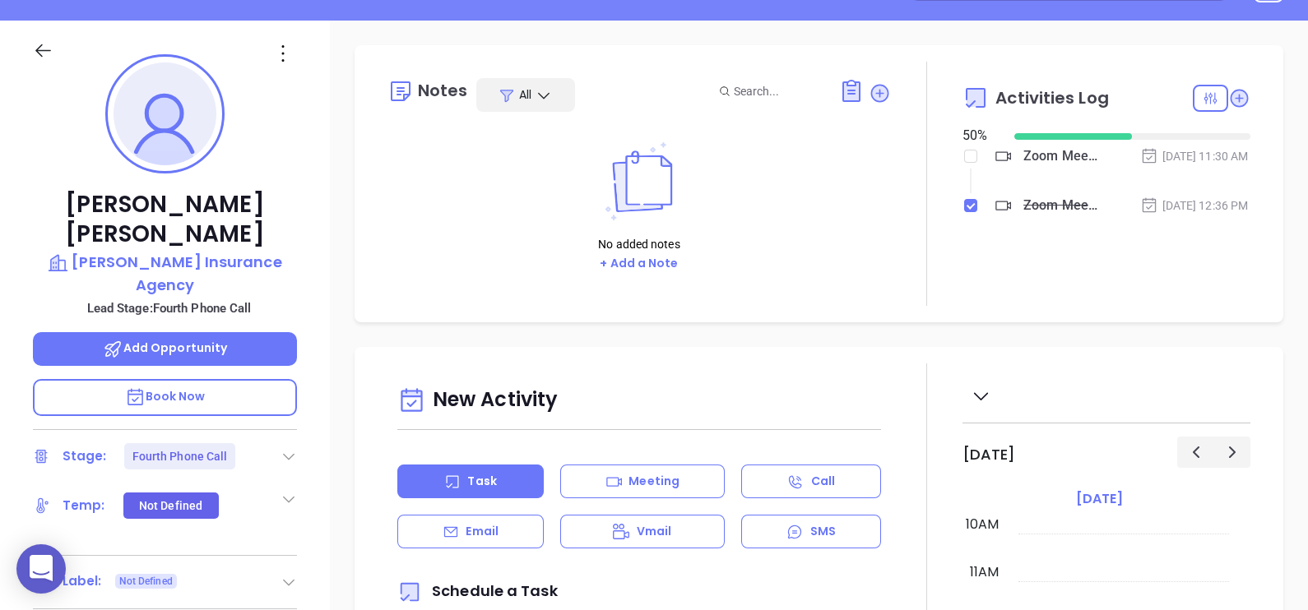
scroll to position [205, 0]
click at [288, 447] on icon at bounding box center [289, 455] width 16 height 16
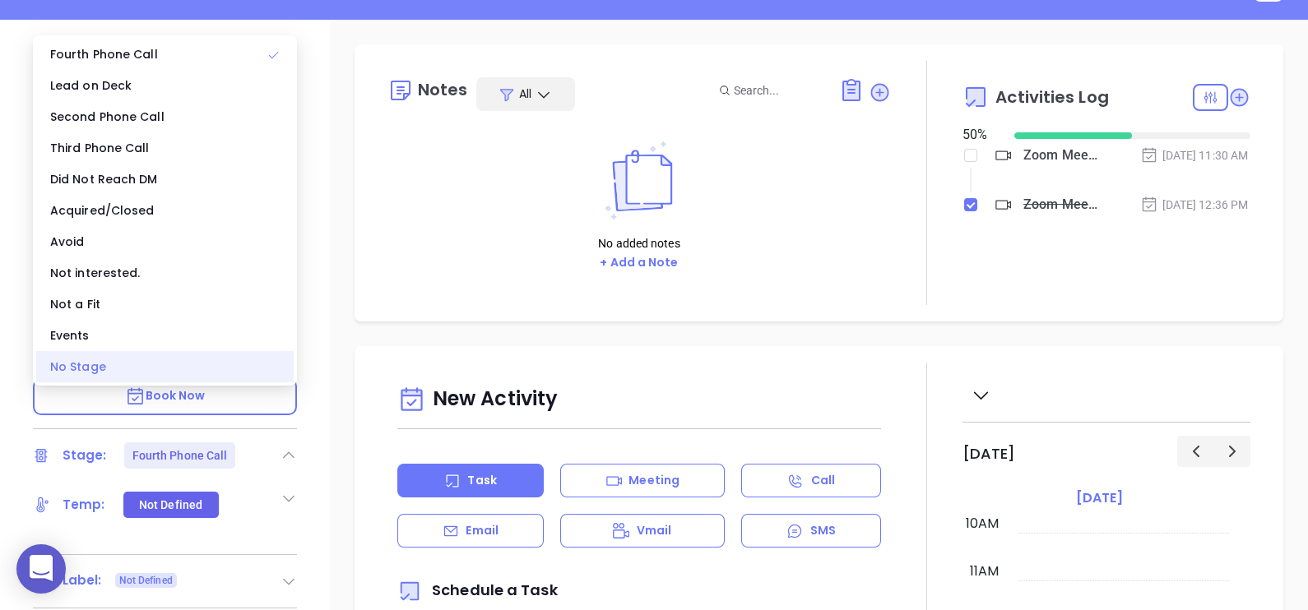
click at [160, 370] on div "No Stage" at bounding box center [164, 366] width 257 height 31
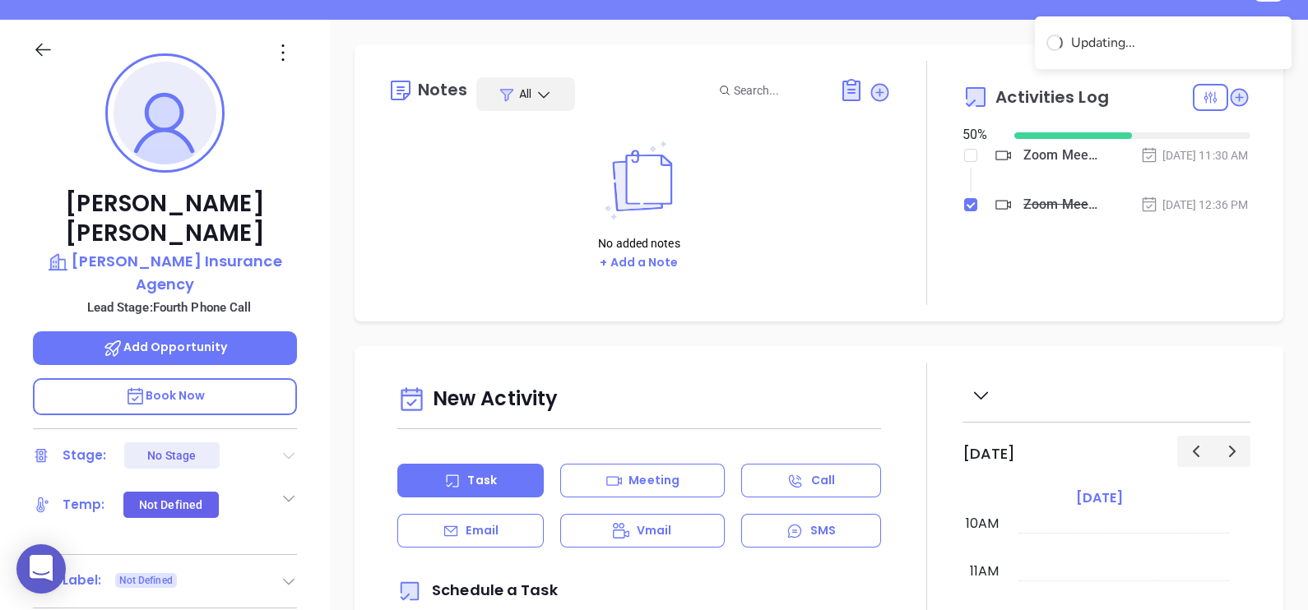
click at [285, 447] on icon at bounding box center [289, 455] width 16 height 16
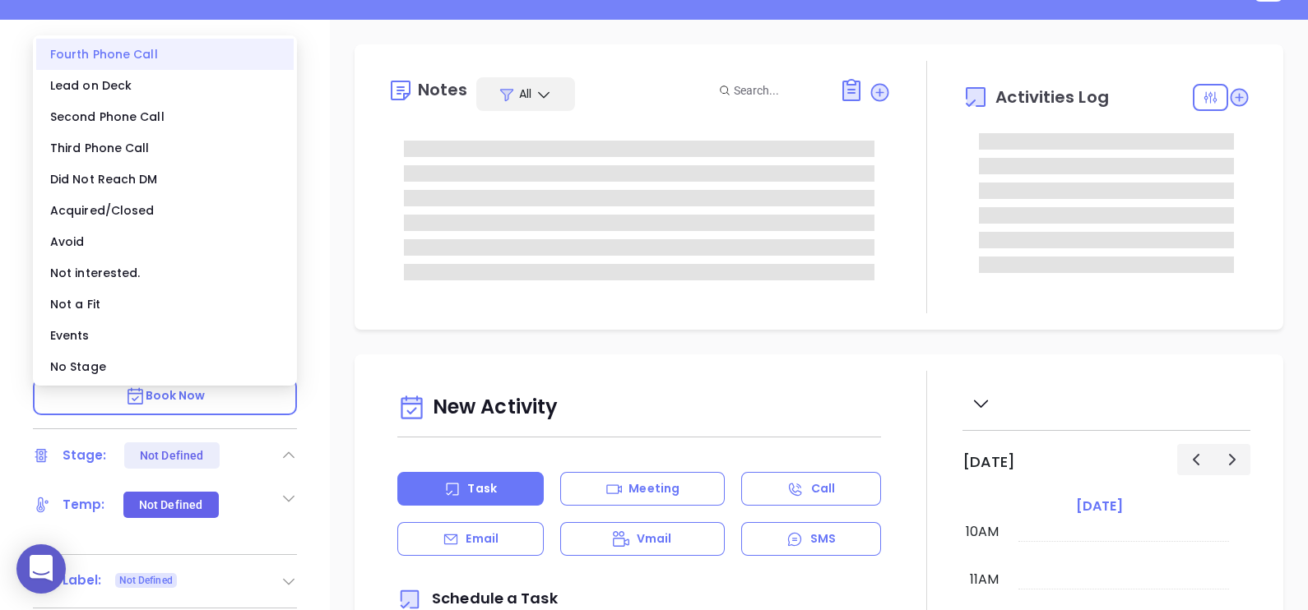
click at [146, 58] on div "Fourth Phone Call" at bounding box center [164, 54] width 257 height 31
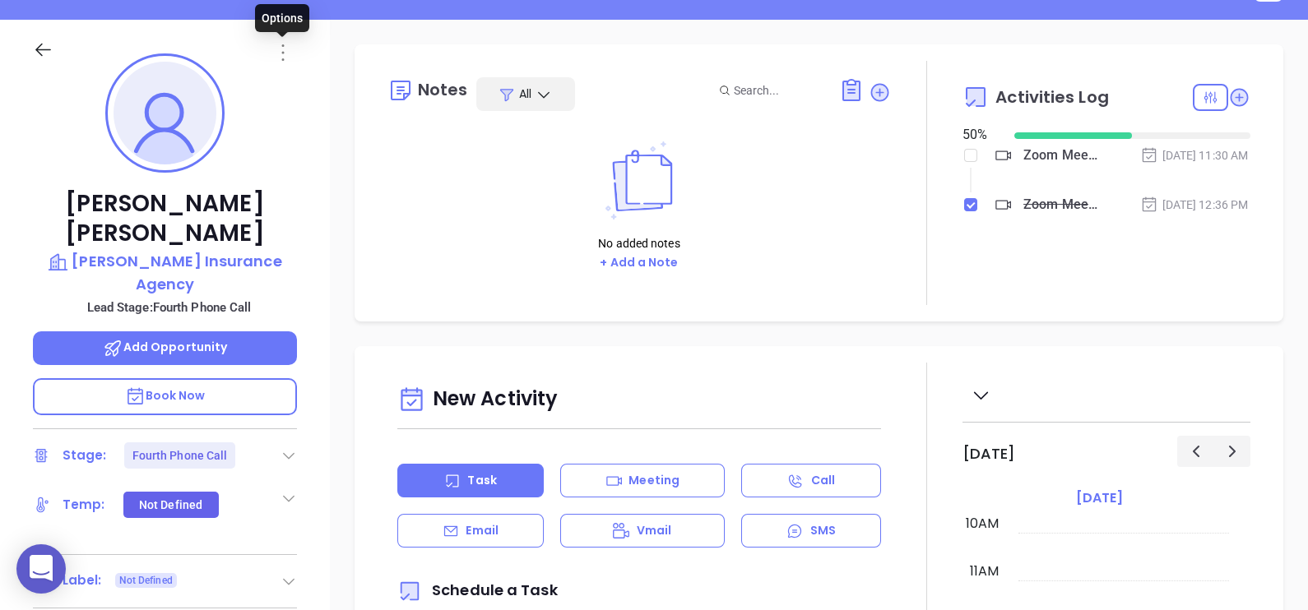
click at [282, 51] on icon at bounding box center [282, 52] width 2 height 16
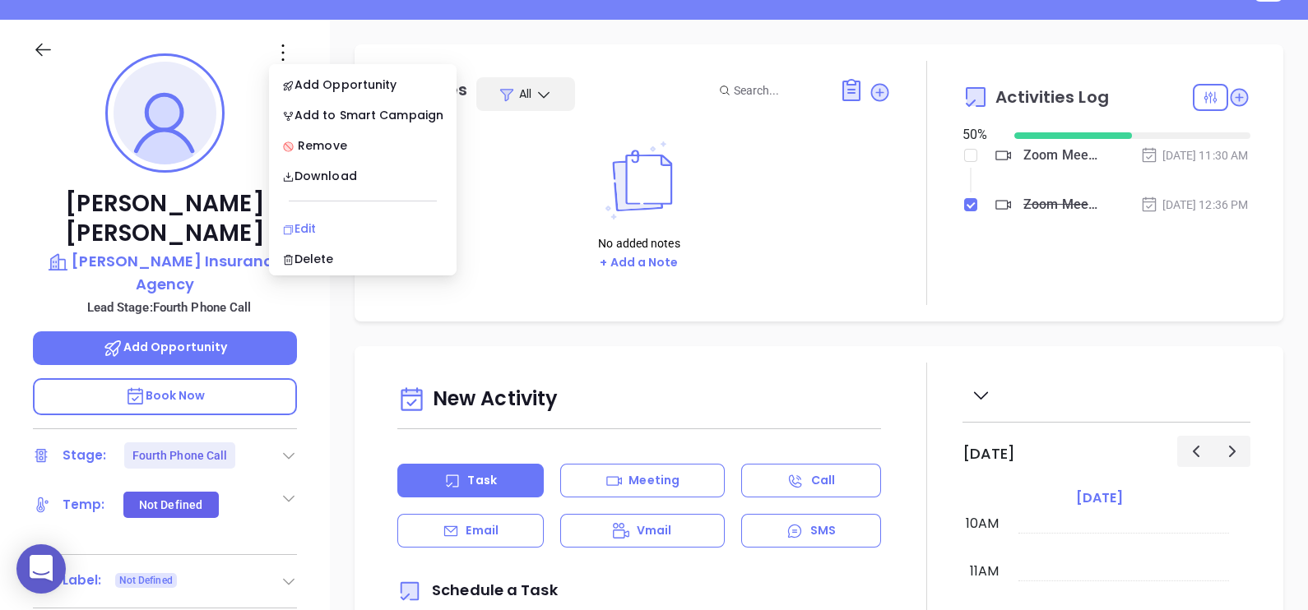
click at [359, 213] on li "Edit" at bounding box center [362, 228] width 181 height 35
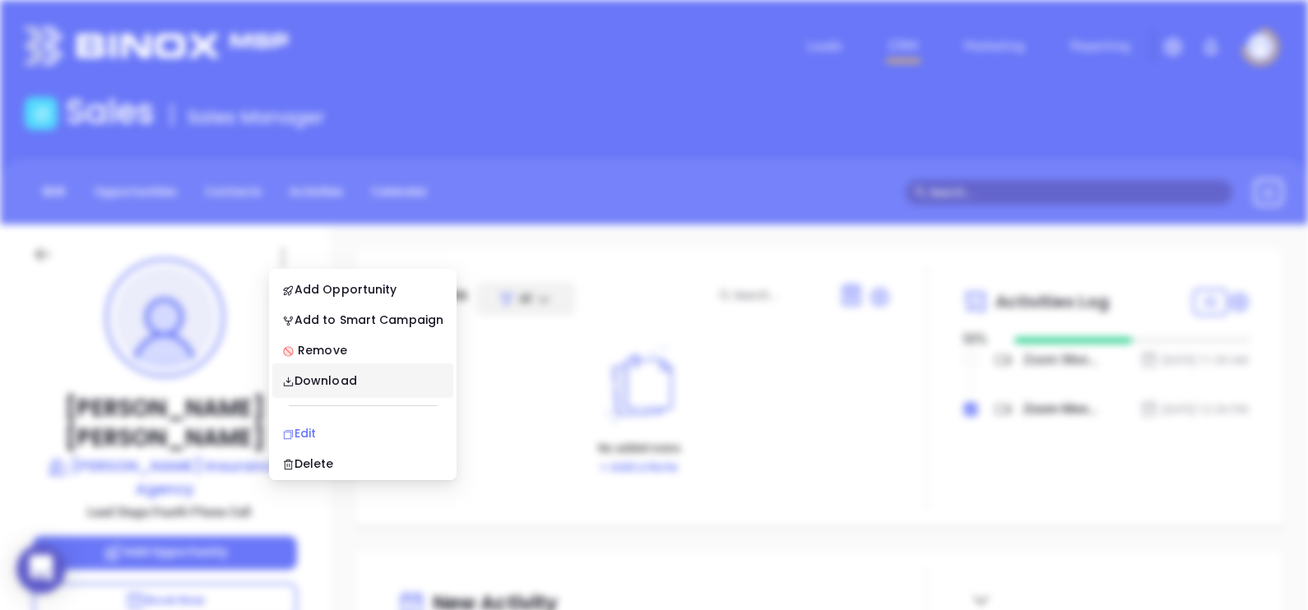
scroll to position [0, 0]
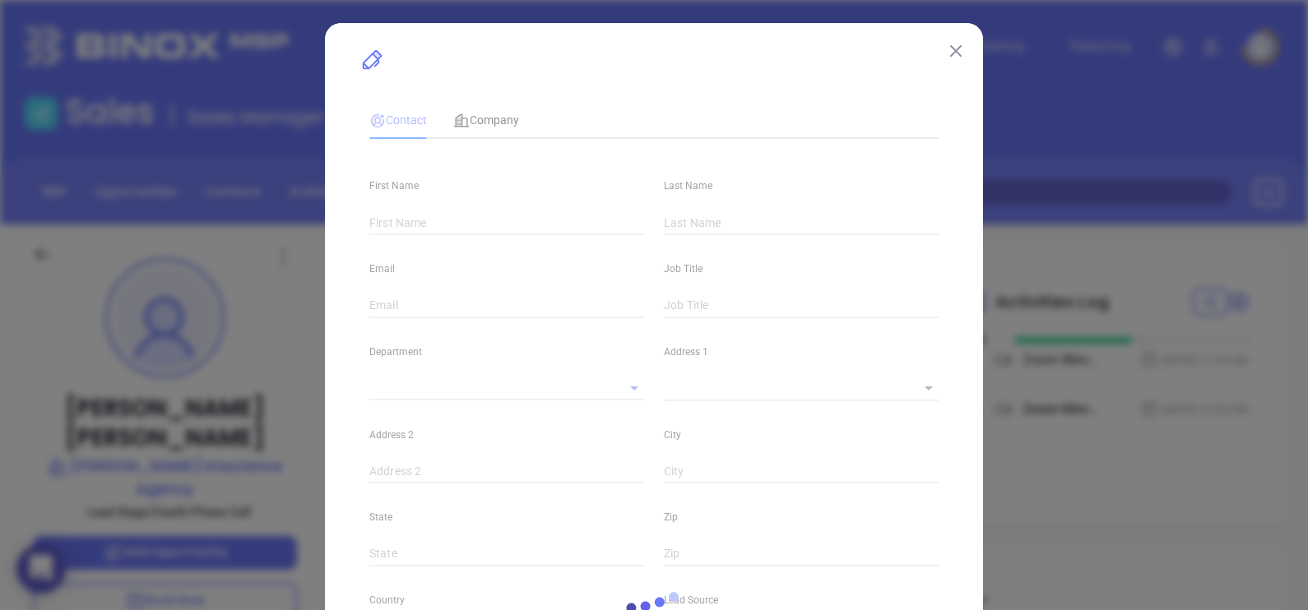
type input "[PERSON_NAME]"
type input "Guillory"
type input "[PERSON_NAME][EMAIL_ADDRESS][DOMAIN_NAME]"
type textarea "[STREET_ADDRESS][PERSON_NAME]"
type input "1"
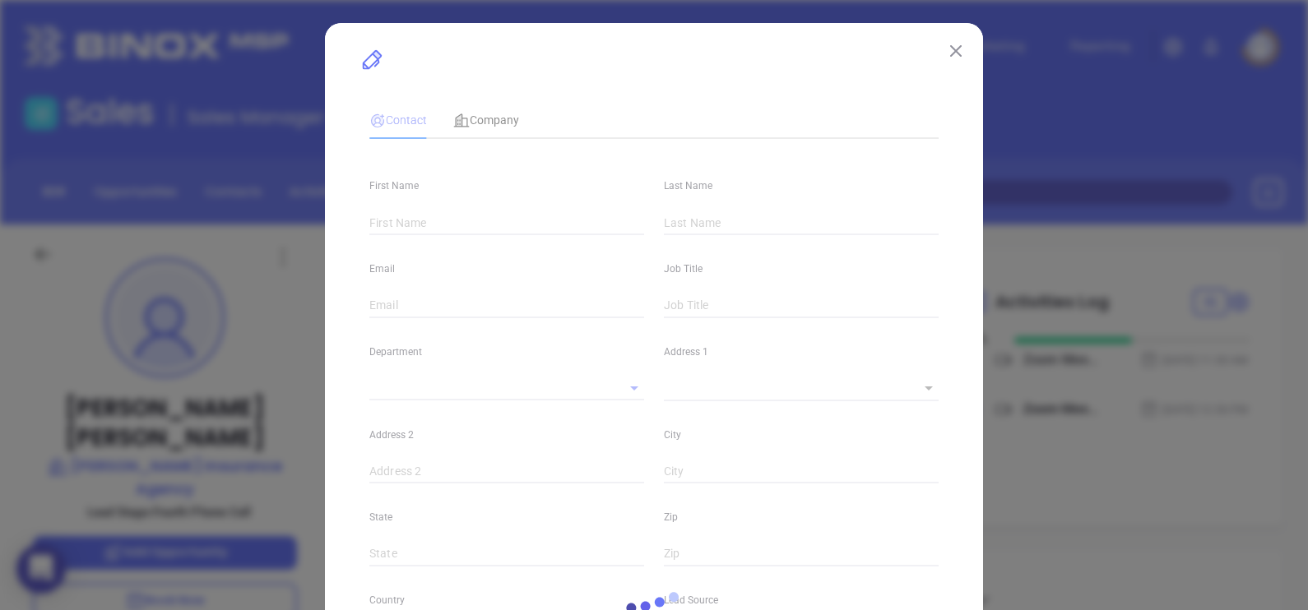
type input "[GEOGRAPHIC_DATA]"
type input "LA"
type input "71303"
type input "[PERSON_NAME]"
type input "Fourth Phone Call"
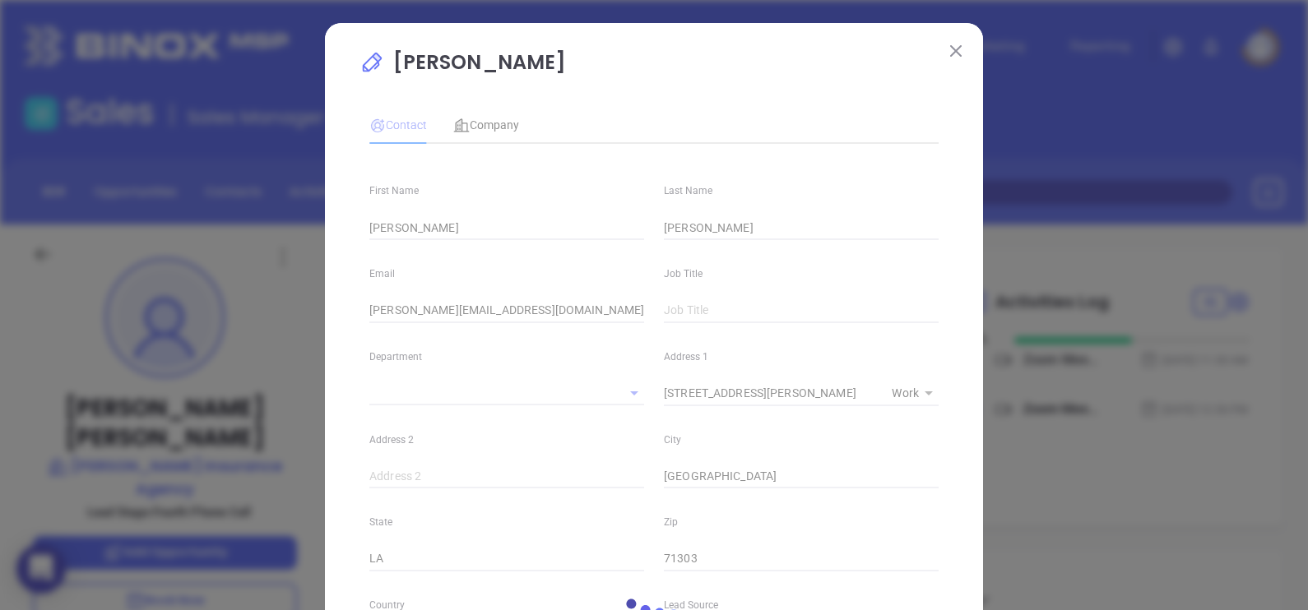
type input "[PHONE_NUMBER]"
type input "1"
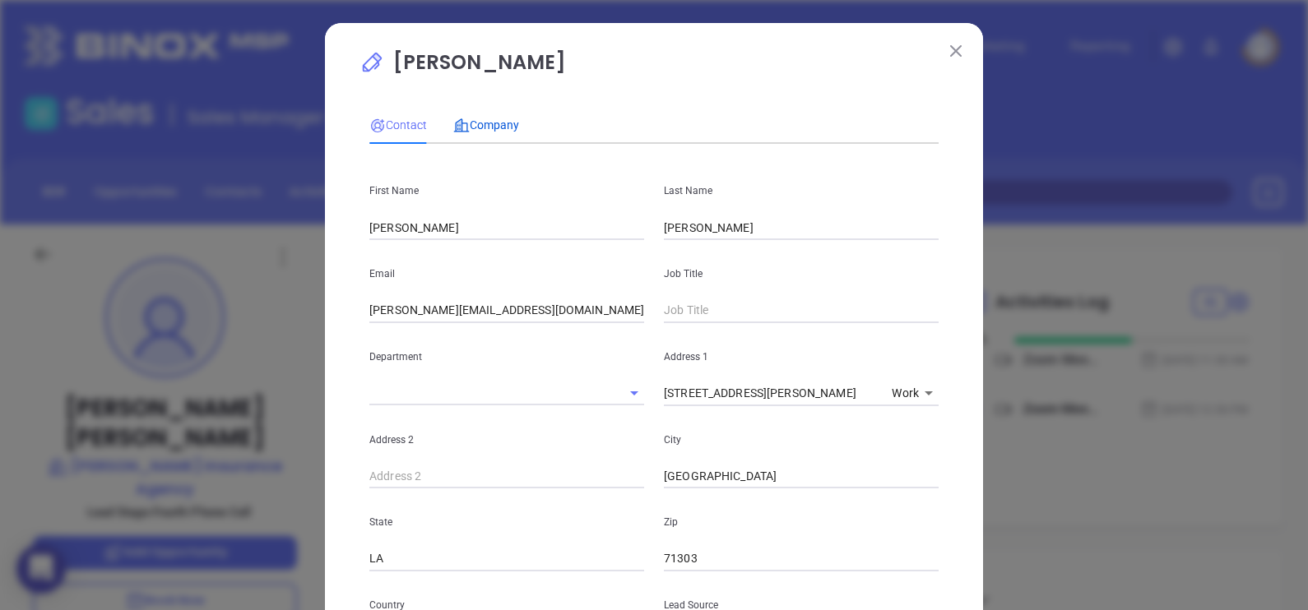
click at [481, 122] on span "Company" at bounding box center [486, 124] width 66 height 13
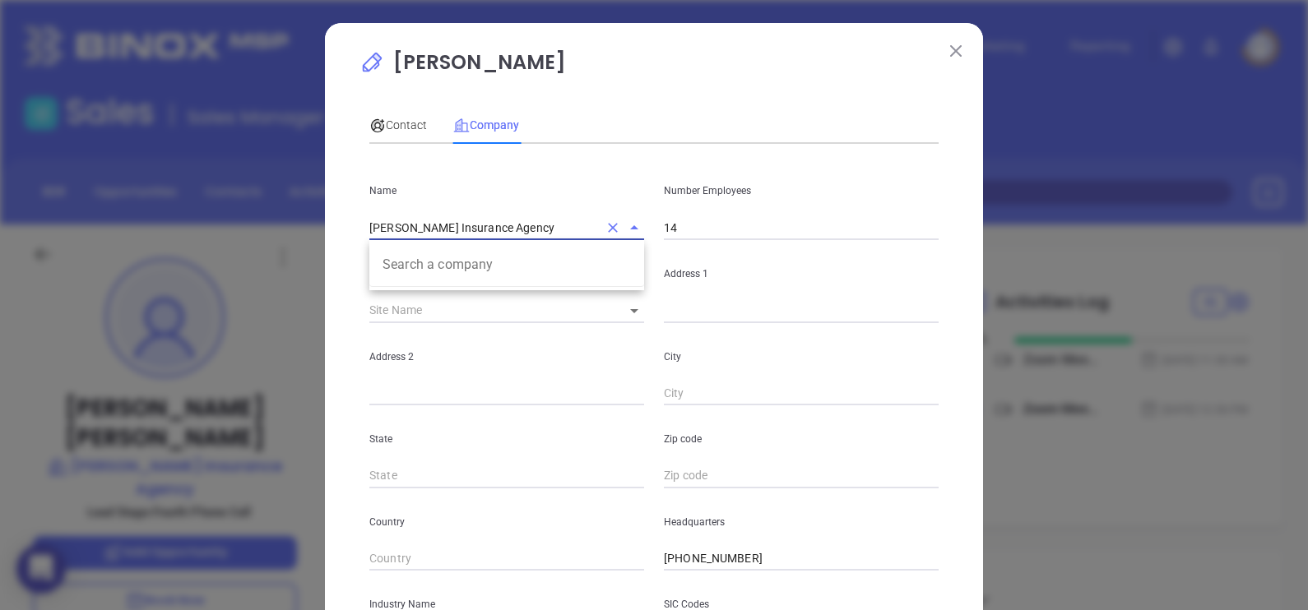
drag, startPoint x: 517, startPoint y: 234, endPoint x: 324, endPoint y: 214, distance: 193.6
click at [325, 214] on div "Andrea Guillory Contact Company First Name Andrea Last Name Guillory Email andr…" at bounding box center [654, 471] width 658 height 897
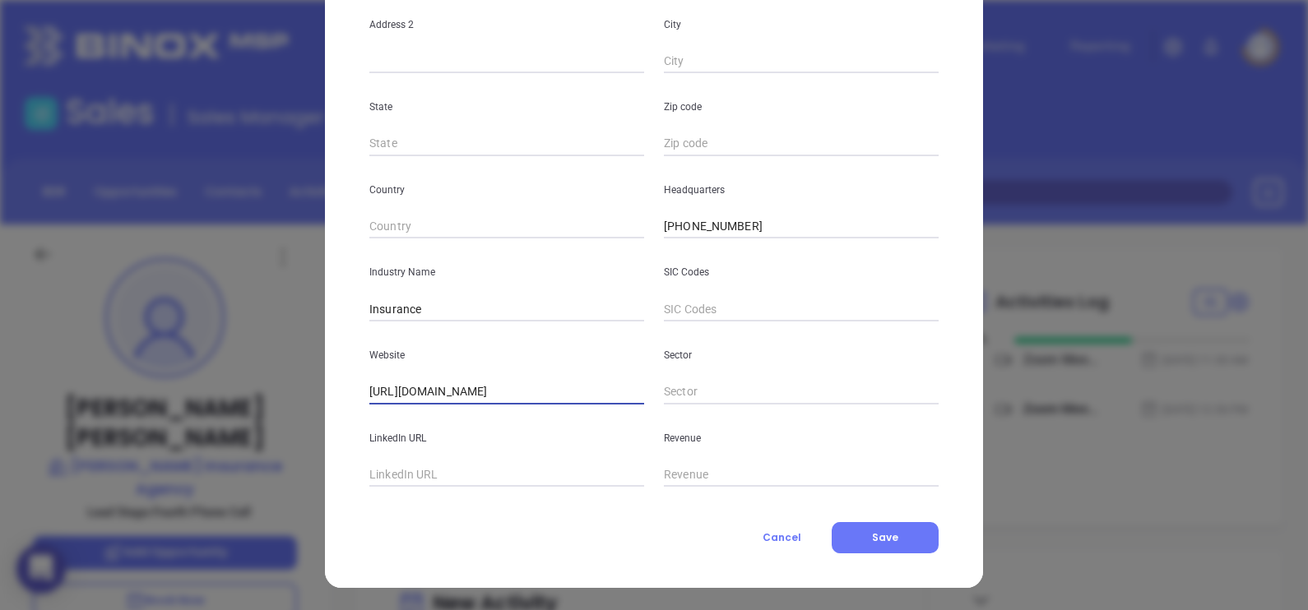
drag, startPoint x: 580, startPoint y: 401, endPoint x: 291, endPoint y: 366, distance: 290.9
click at [291, 366] on div "Andrea Guillory Contact Company First Name Andrea Last Name Guillory Email andr…" at bounding box center [654, 305] width 1308 height 610
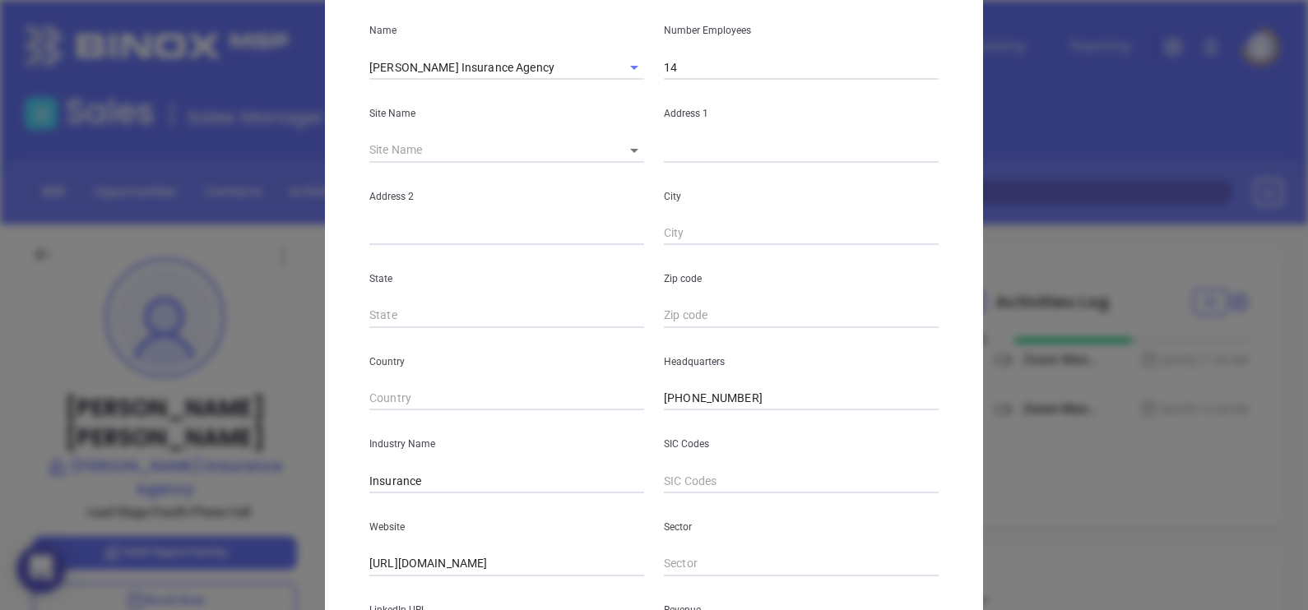
scroll to position [0, 0]
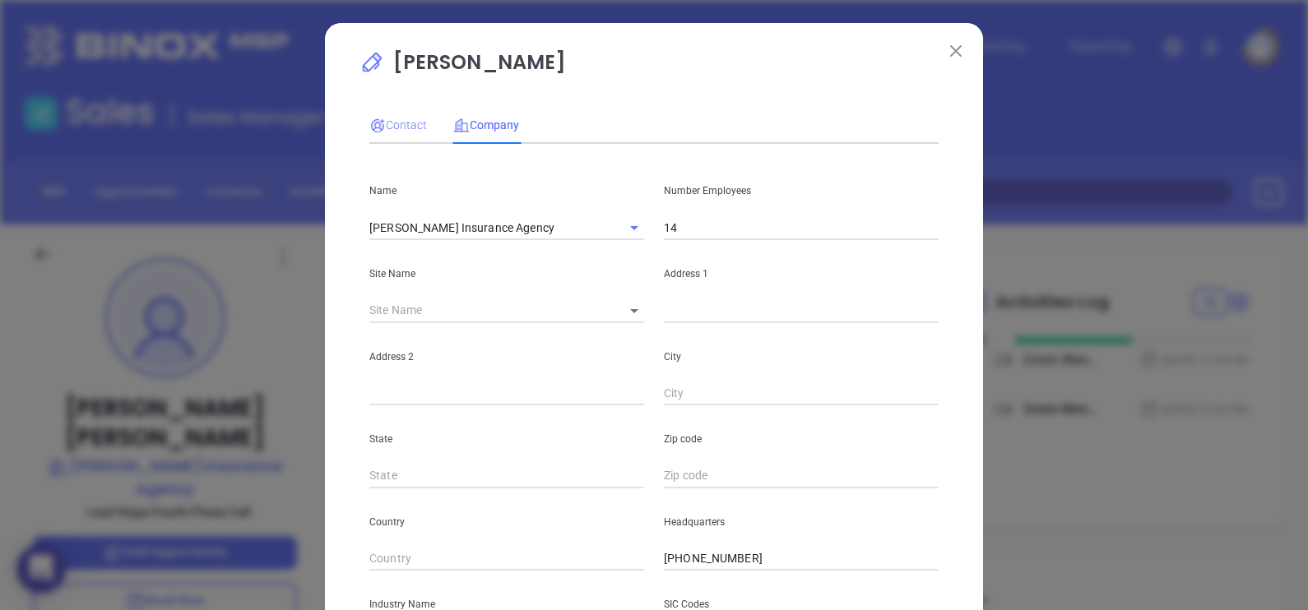
drag, startPoint x: 367, startPoint y: 141, endPoint x: 377, endPoint y: 132, distance: 13.4
click at [377, 132] on div "Contact" at bounding box center [398, 125] width 58 height 38
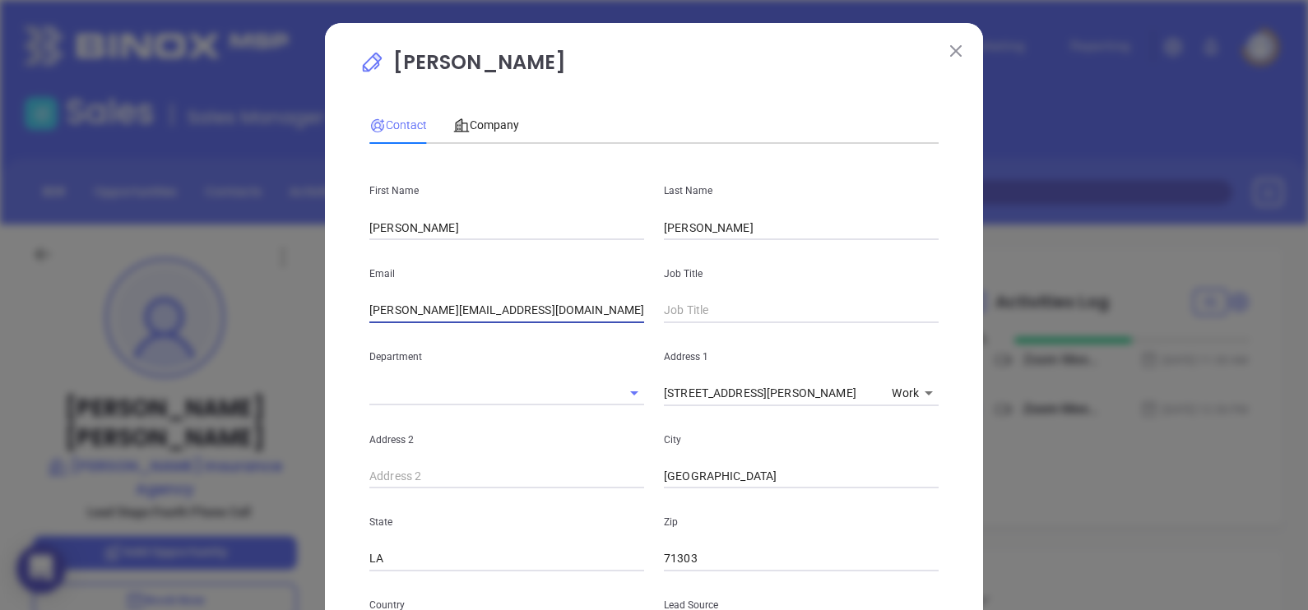
drag, startPoint x: 539, startPoint y: 304, endPoint x: 342, endPoint y: 285, distance: 197.6
click at [343, 285] on div "Andrea Guillory Contact Company First Name Andrea Last Name Guillory Email andr…" at bounding box center [654, 596] width 658 height 1147
paste input "crystal"
type input "crystal@harlaninsurance.com"
drag, startPoint x: 524, startPoint y: 311, endPoint x: 321, endPoint y: 292, distance: 204.1
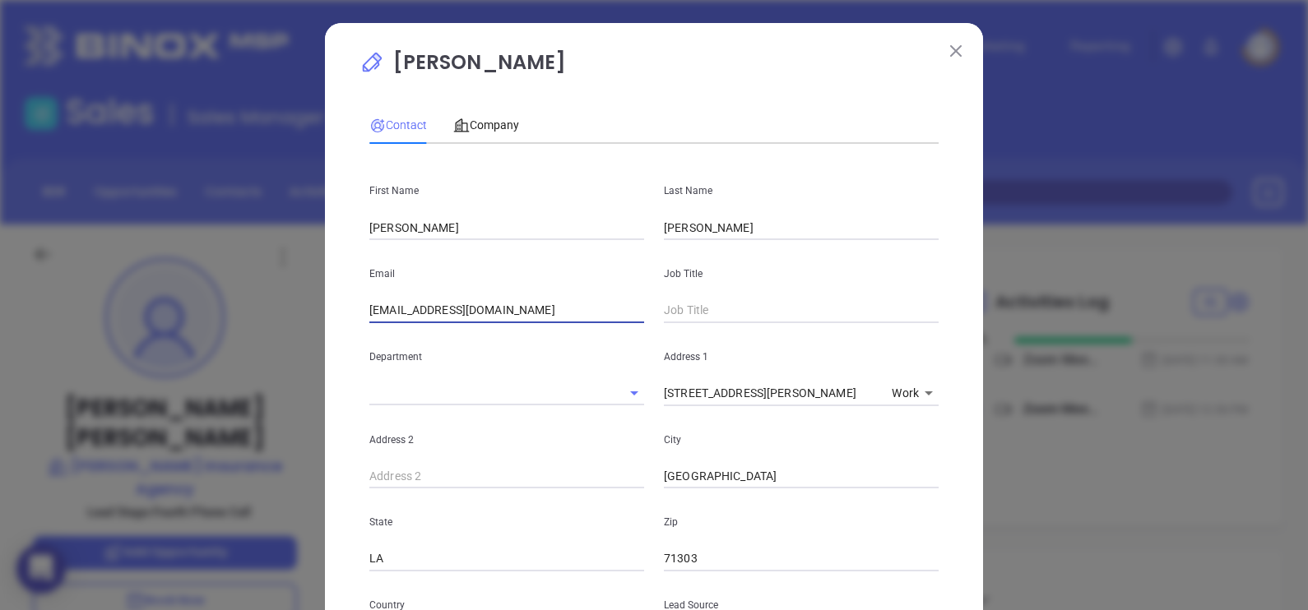
click at [325, 292] on div "Andrea Guillory Contact Company First Name Andrea Last Name Guillory Email crys…" at bounding box center [654, 596] width 658 height 1147
click at [772, 317] on input "text" at bounding box center [801, 311] width 275 height 25
paste input "catie@harlaninsurance.com"
type input "catie@harlaninsurance.com"
click at [756, 317] on input "text" at bounding box center [801, 311] width 275 height 25
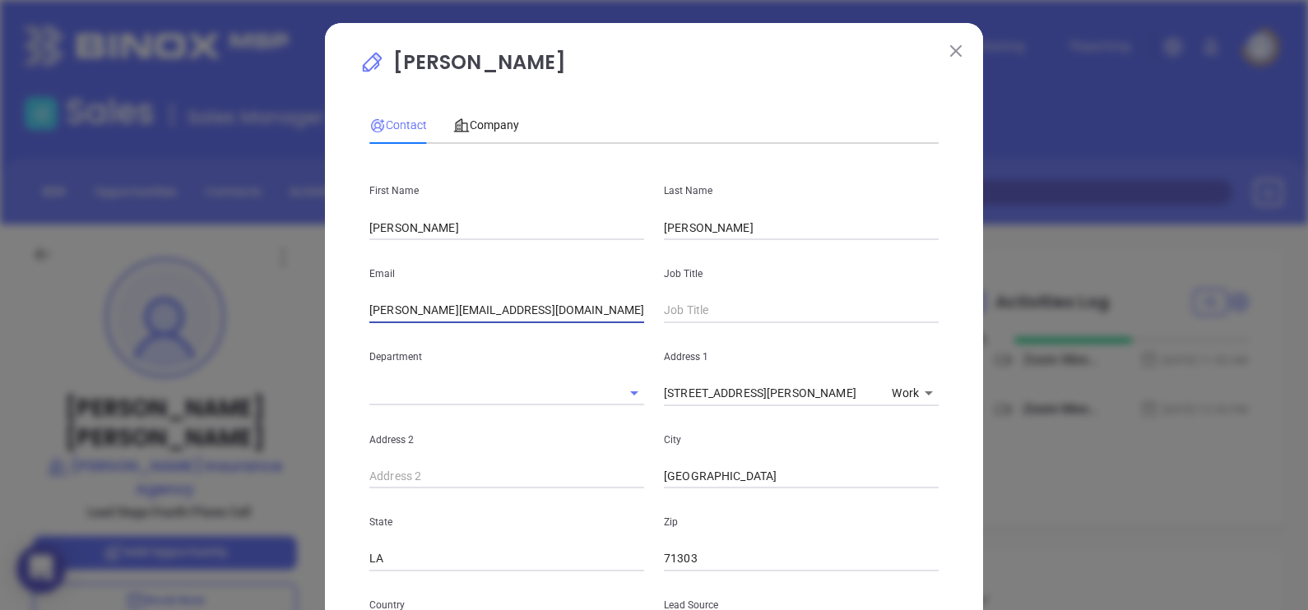
drag, startPoint x: 539, startPoint y: 308, endPoint x: 299, endPoint y: 320, distance: 239.6
click at [299, 320] on div "Andrea Guillory Contact Company First Name Andrea Last Name Guillory Email andr…" at bounding box center [654, 305] width 1308 height 610
paste input "crystal"
type input "andrea@harlaninsurance.com"
click at [696, 313] on input "text" at bounding box center [801, 311] width 275 height 25
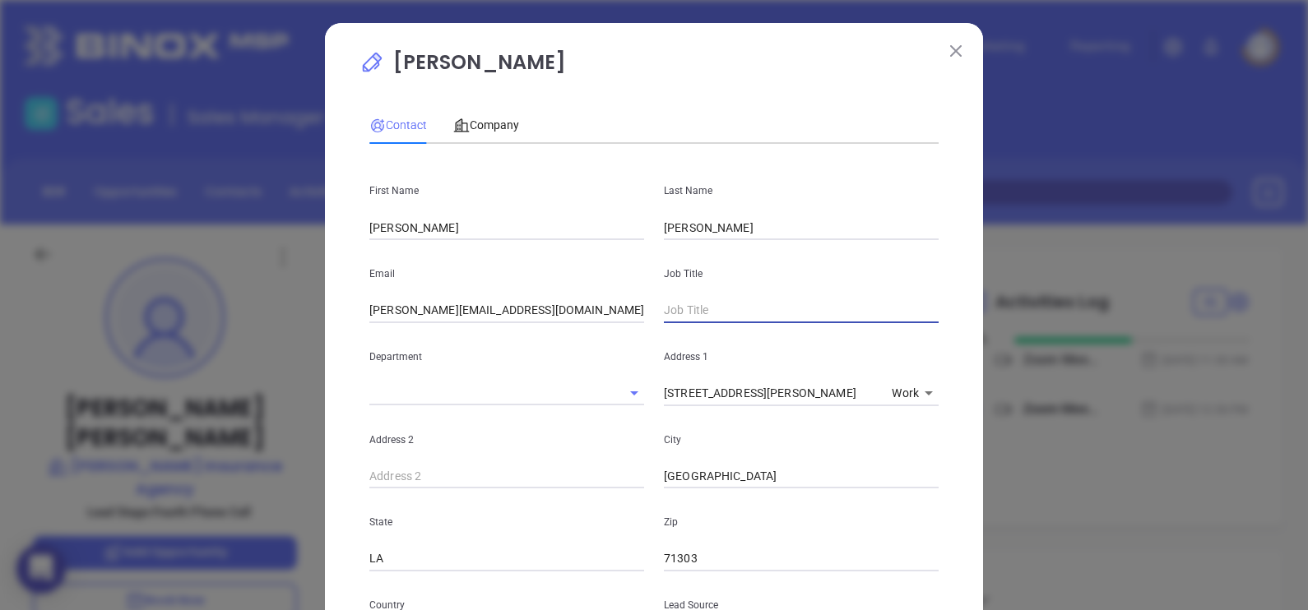
paste input "Administrative"
type input "Administrative"
drag, startPoint x: 560, startPoint y: 320, endPoint x: 281, endPoint y: 309, distance: 279.9
click at [282, 309] on div "Andrea Guillory Contact Company First Name Andrea Last Name Guillory Email andr…" at bounding box center [654, 305] width 1308 height 610
paste input "crystal"
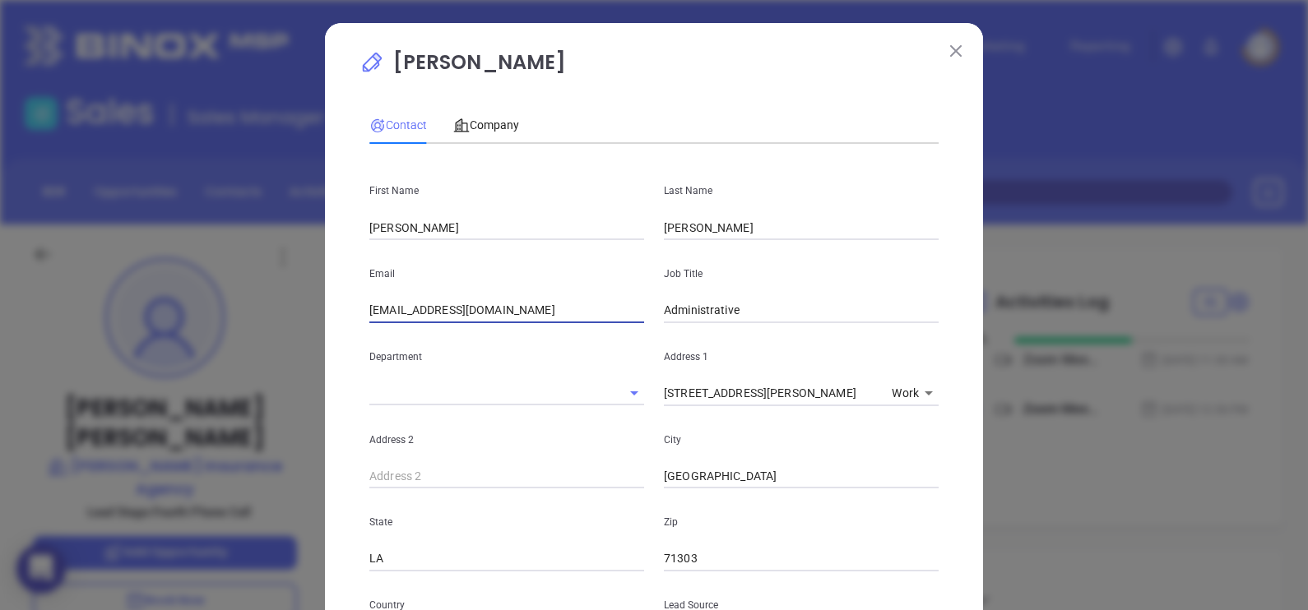
type input "andrea@harlaninsurance.com"
click at [718, 101] on div "Contact Company First Name Andrea Last Name Guillory Email andrea@harlaninsuran…" at bounding box center [653, 583] width 569 height 971
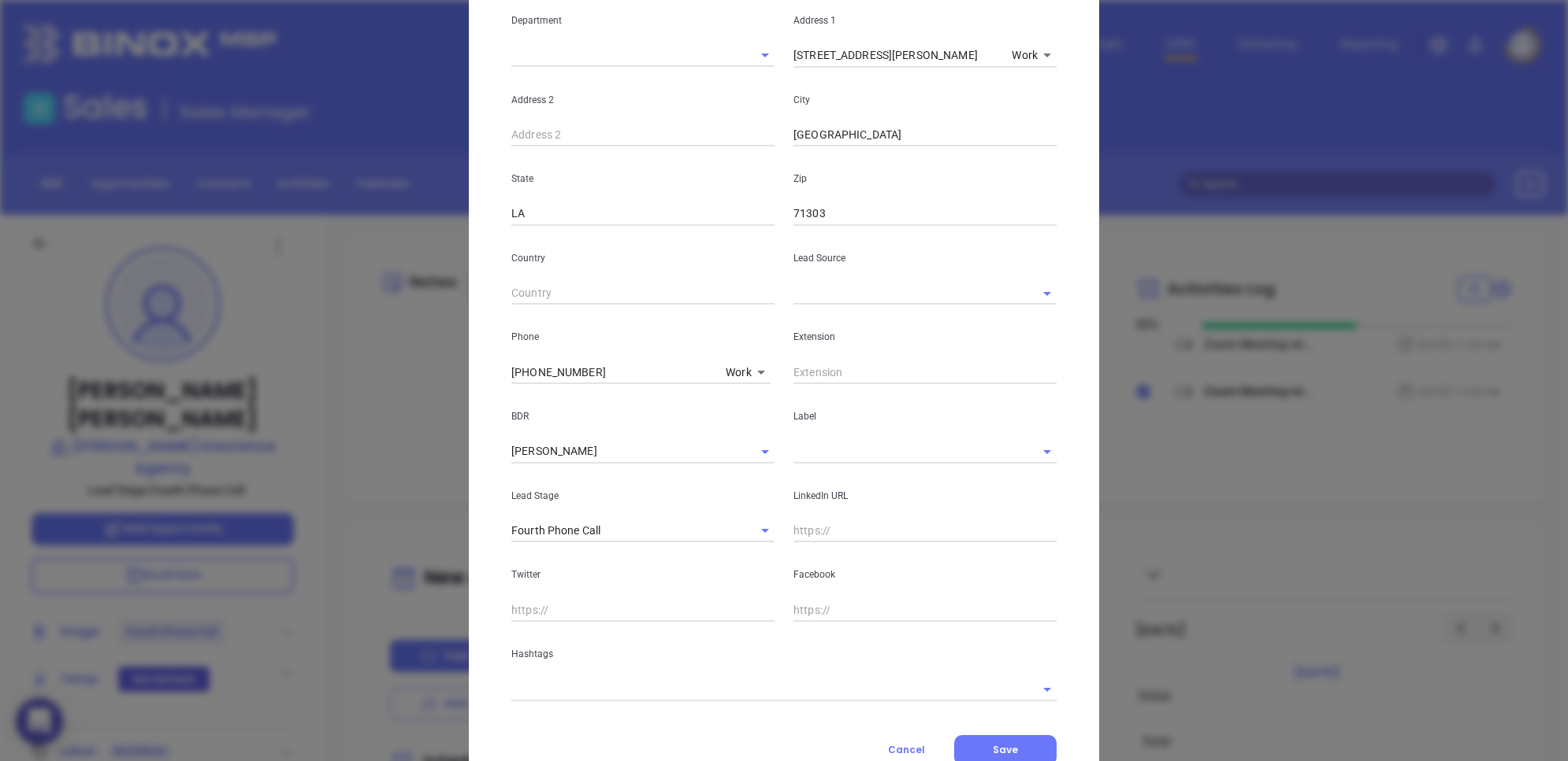
scroll to position [379, 0]
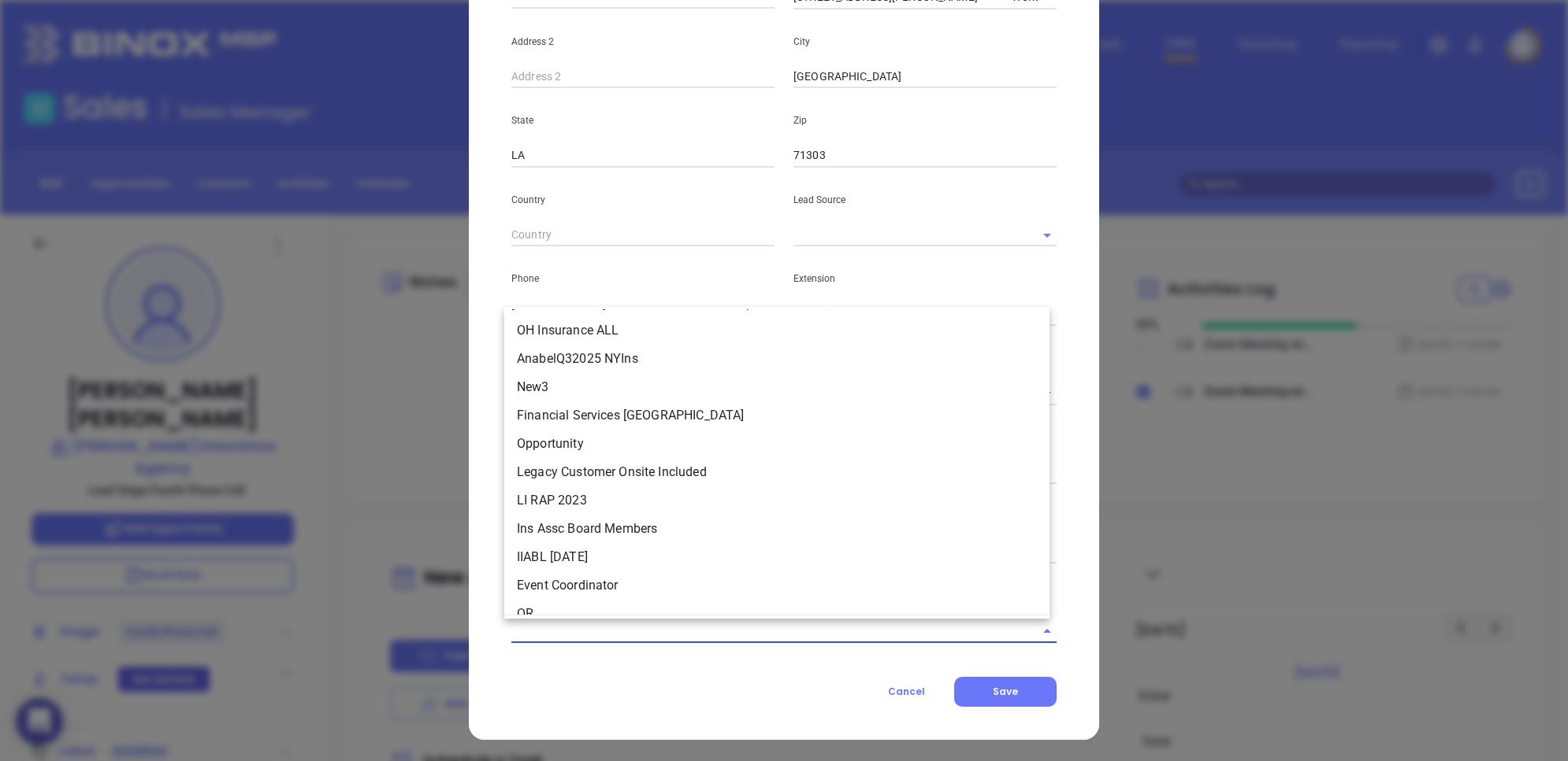
click at [526, 584] on input "text" at bounding box center [761, 631] width 501 height 23
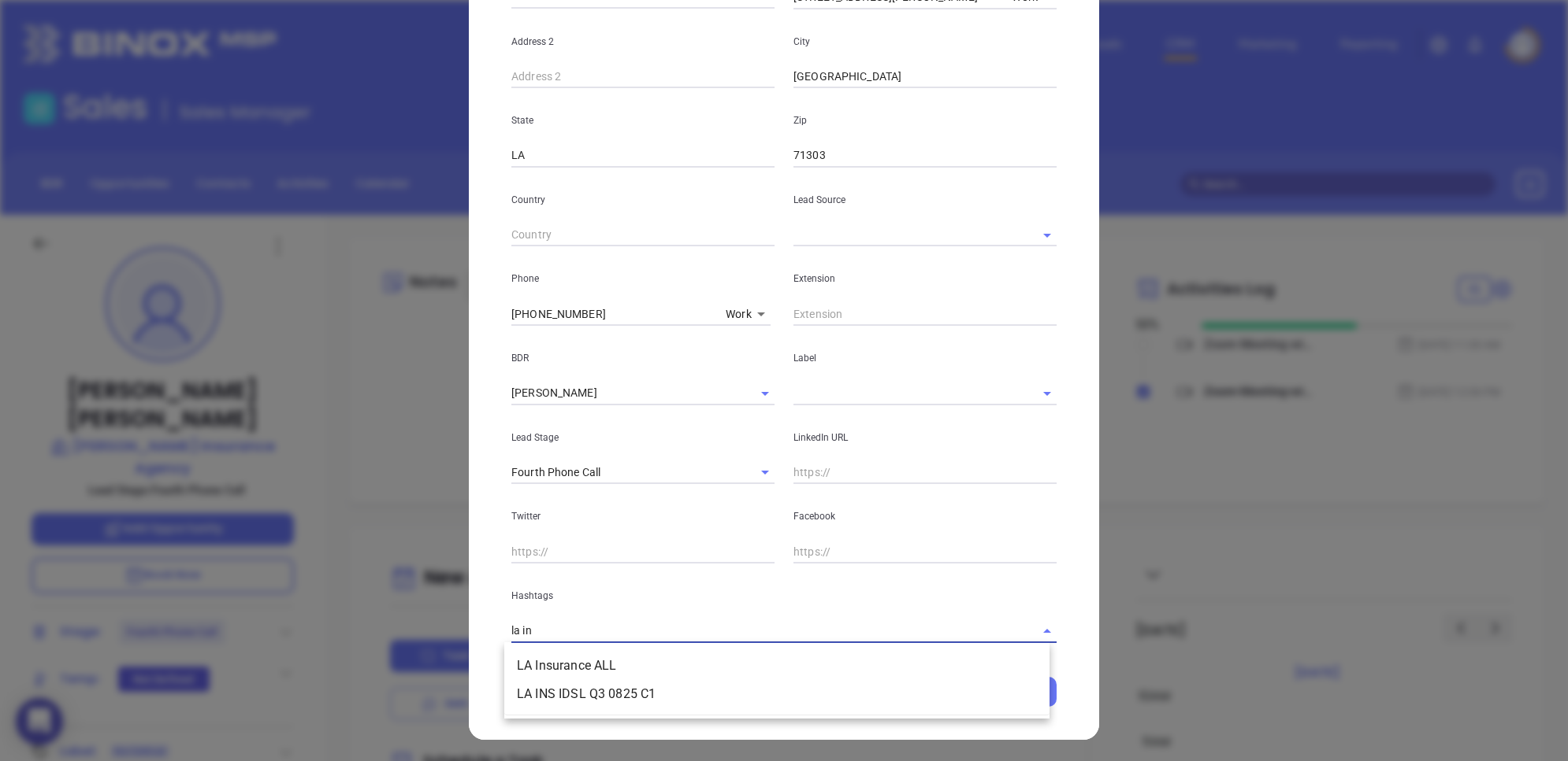
type input "la ins"
click at [602, 584] on li "LA Insurance ALL" at bounding box center [776, 666] width 545 height 29
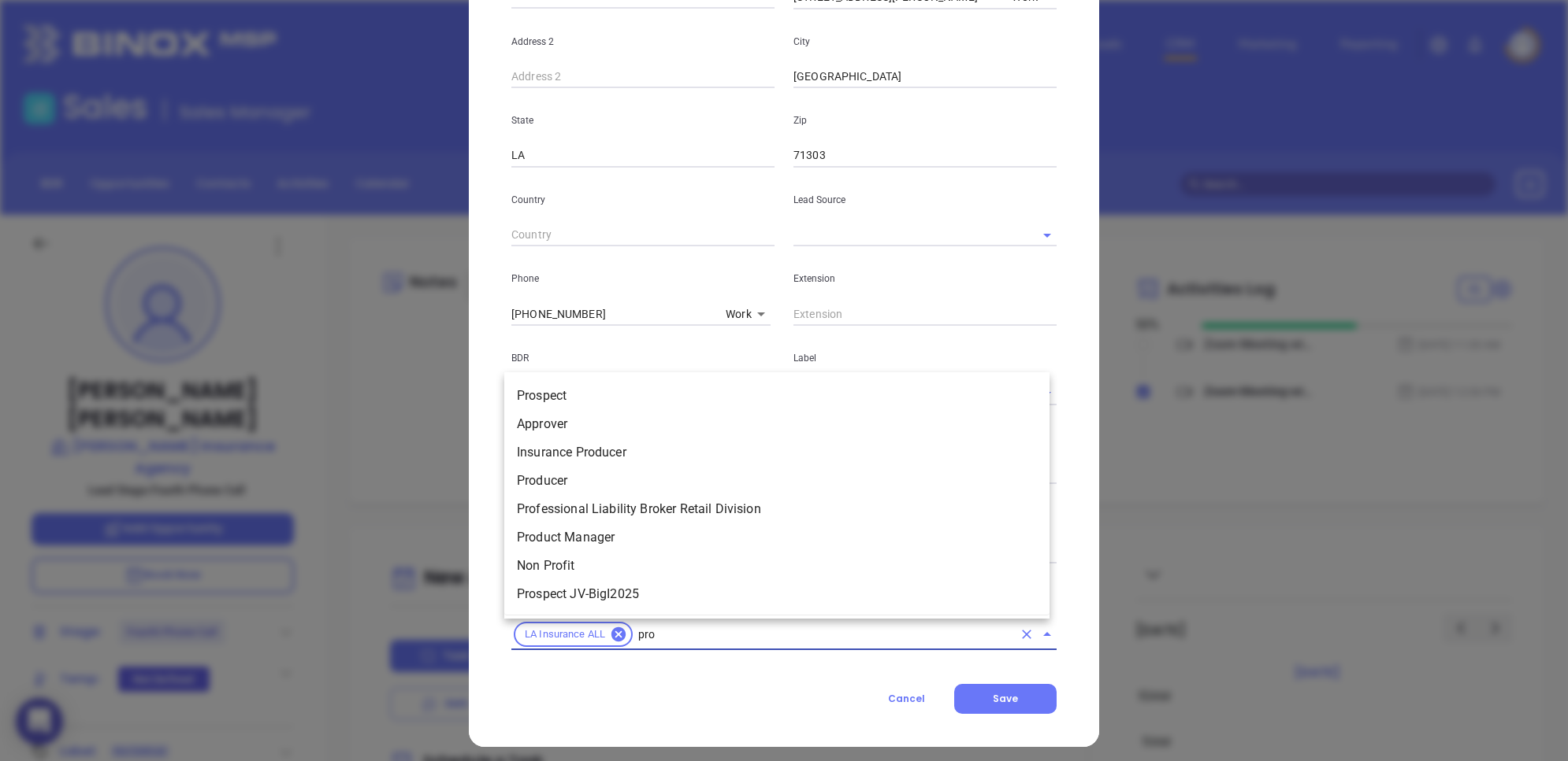
type input "pros"
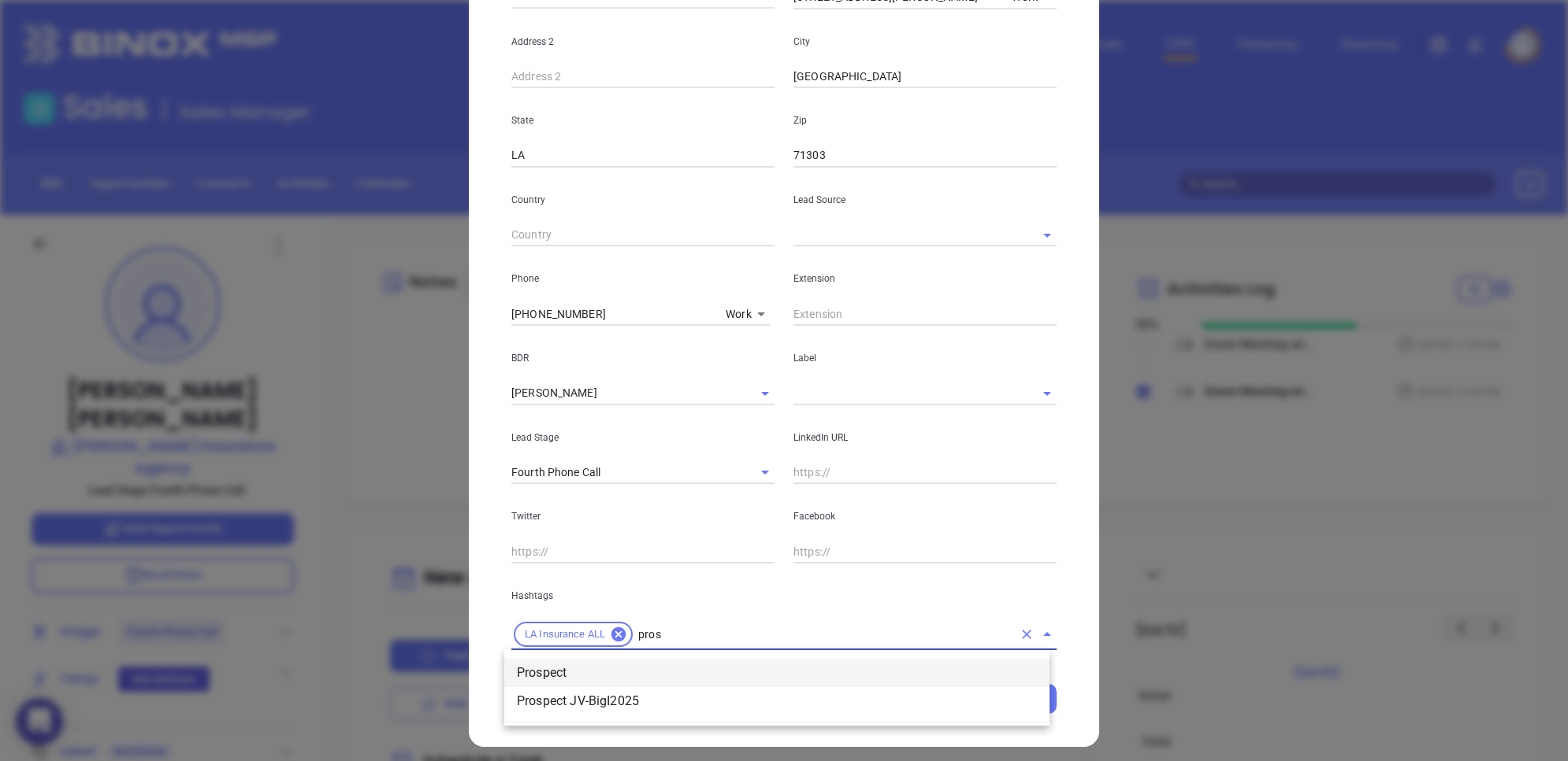
click at [572, 584] on li "Prospect" at bounding box center [776, 674] width 545 height 29
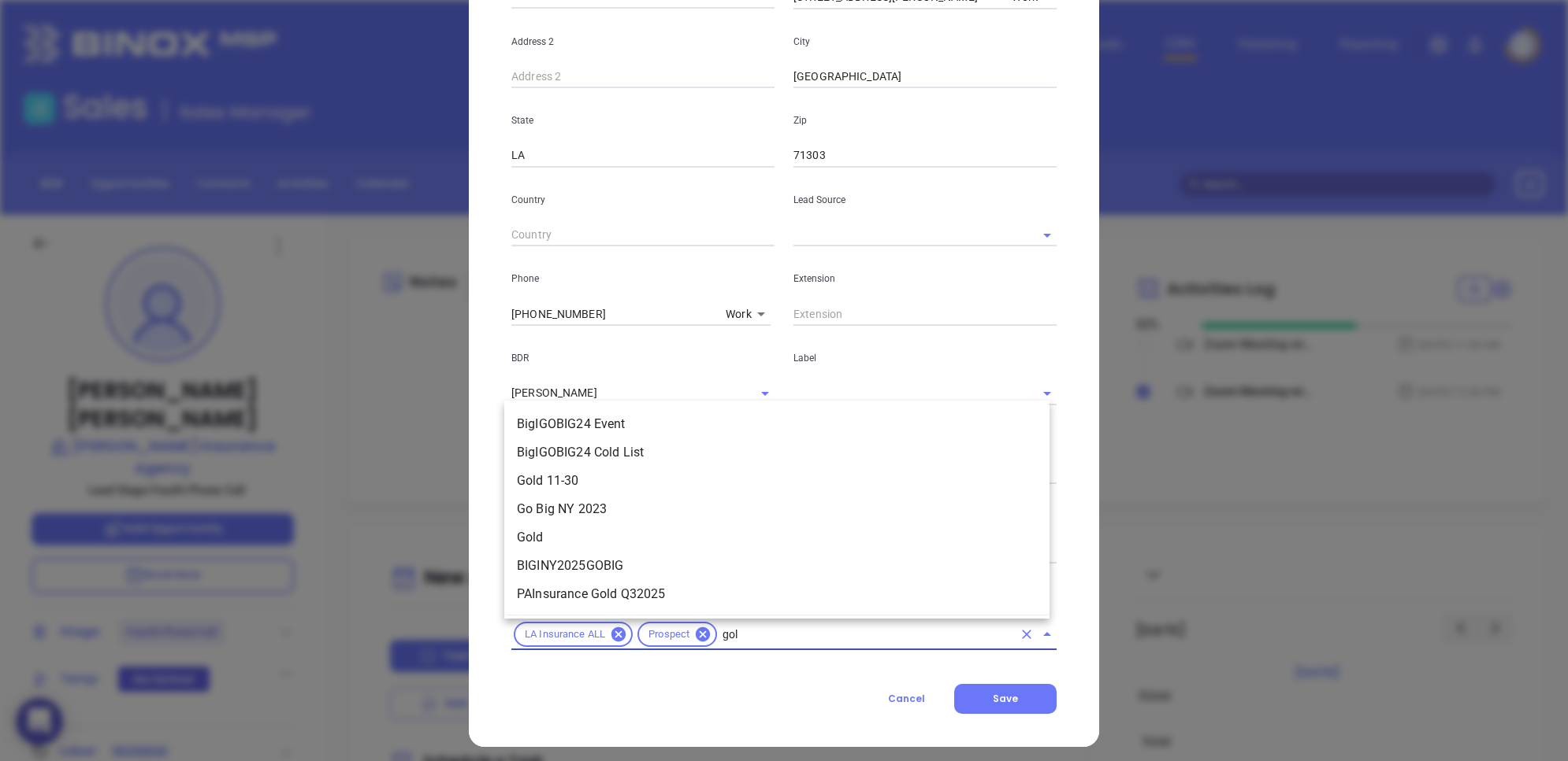
type input "gold"
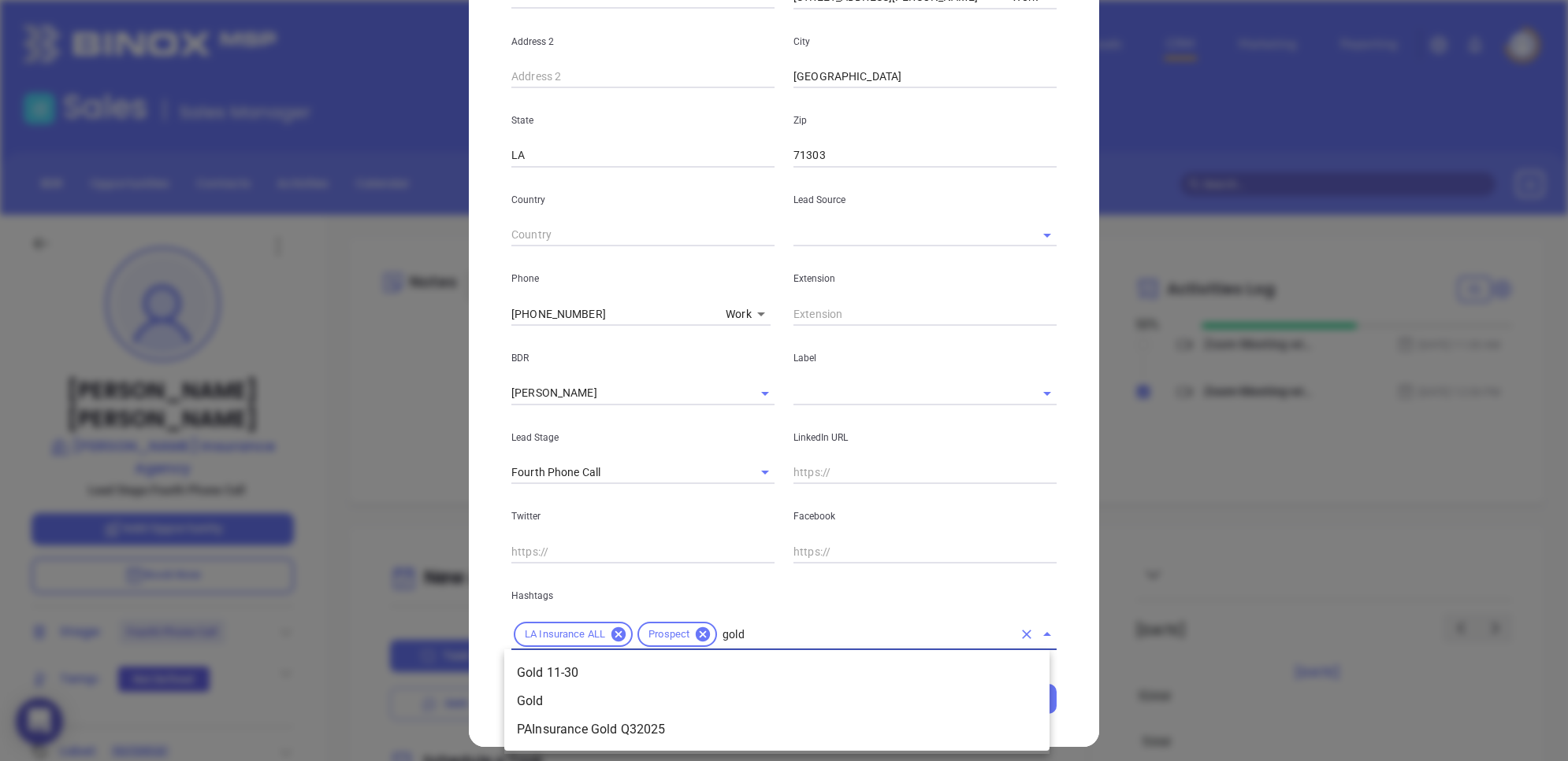
click at [572, 584] on li "Gold 11-30" at bounding box center [776, 674] width 545 height 29
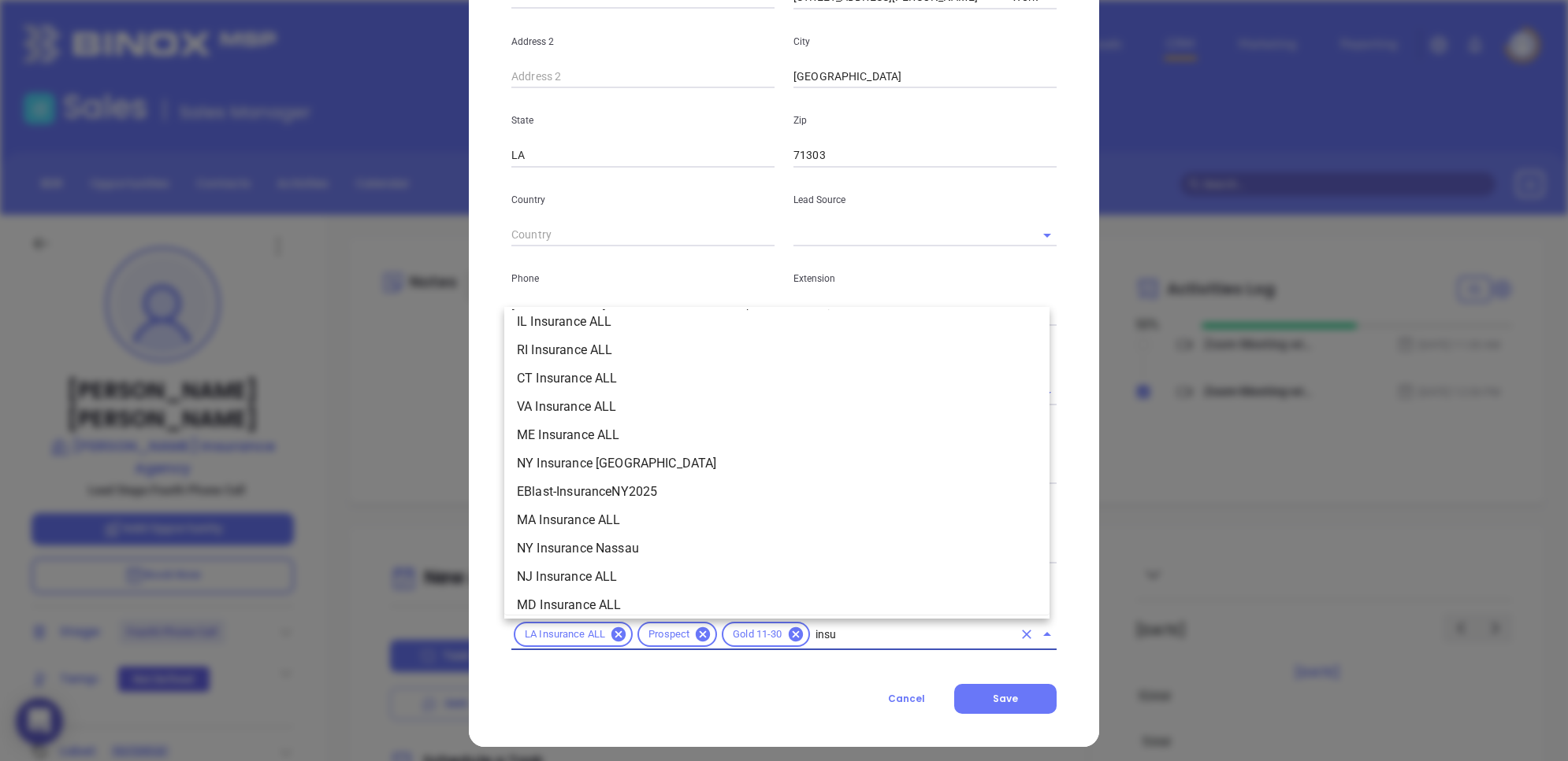
scroll to position [123, 0]
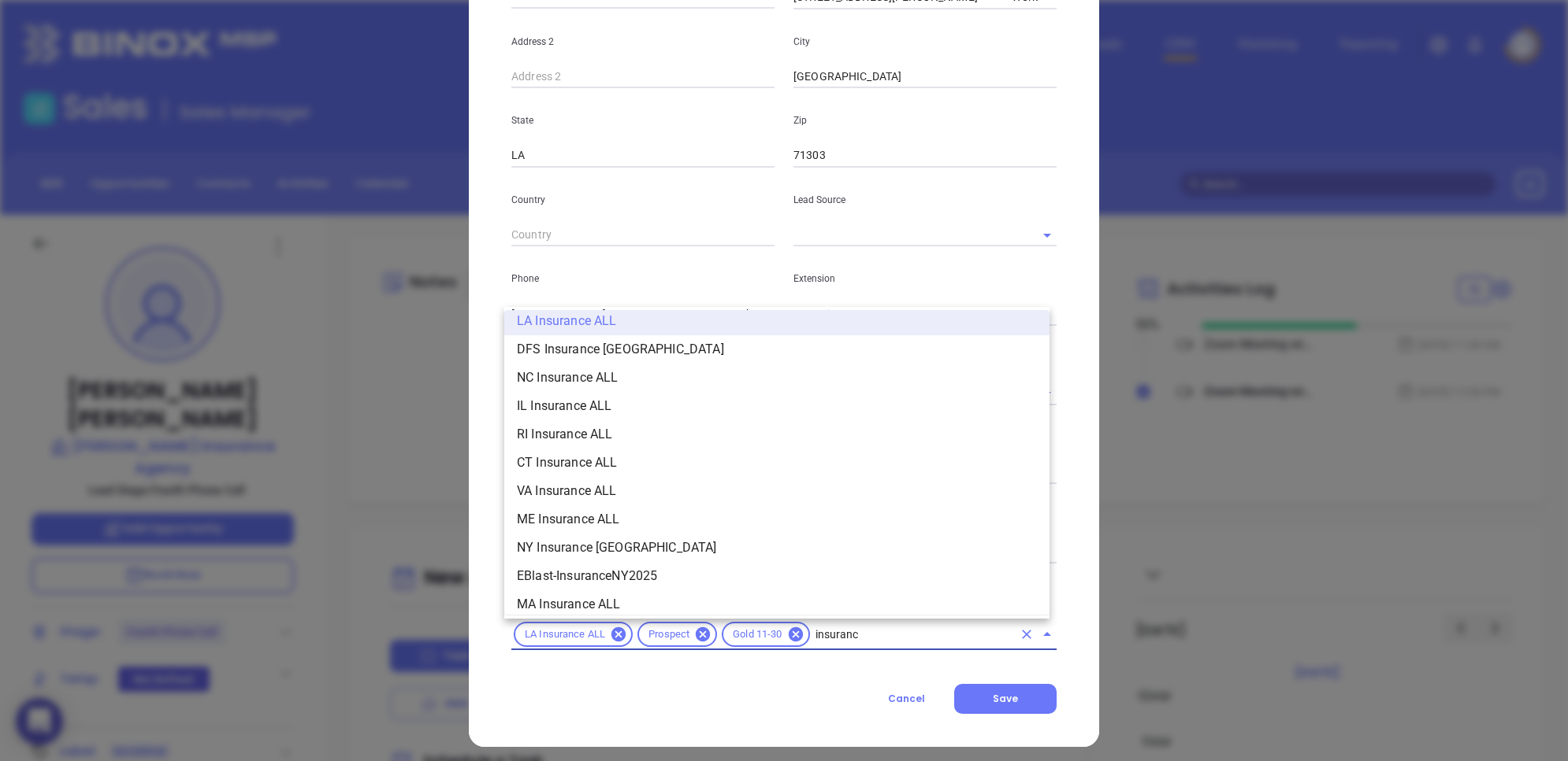
type input "insurance"
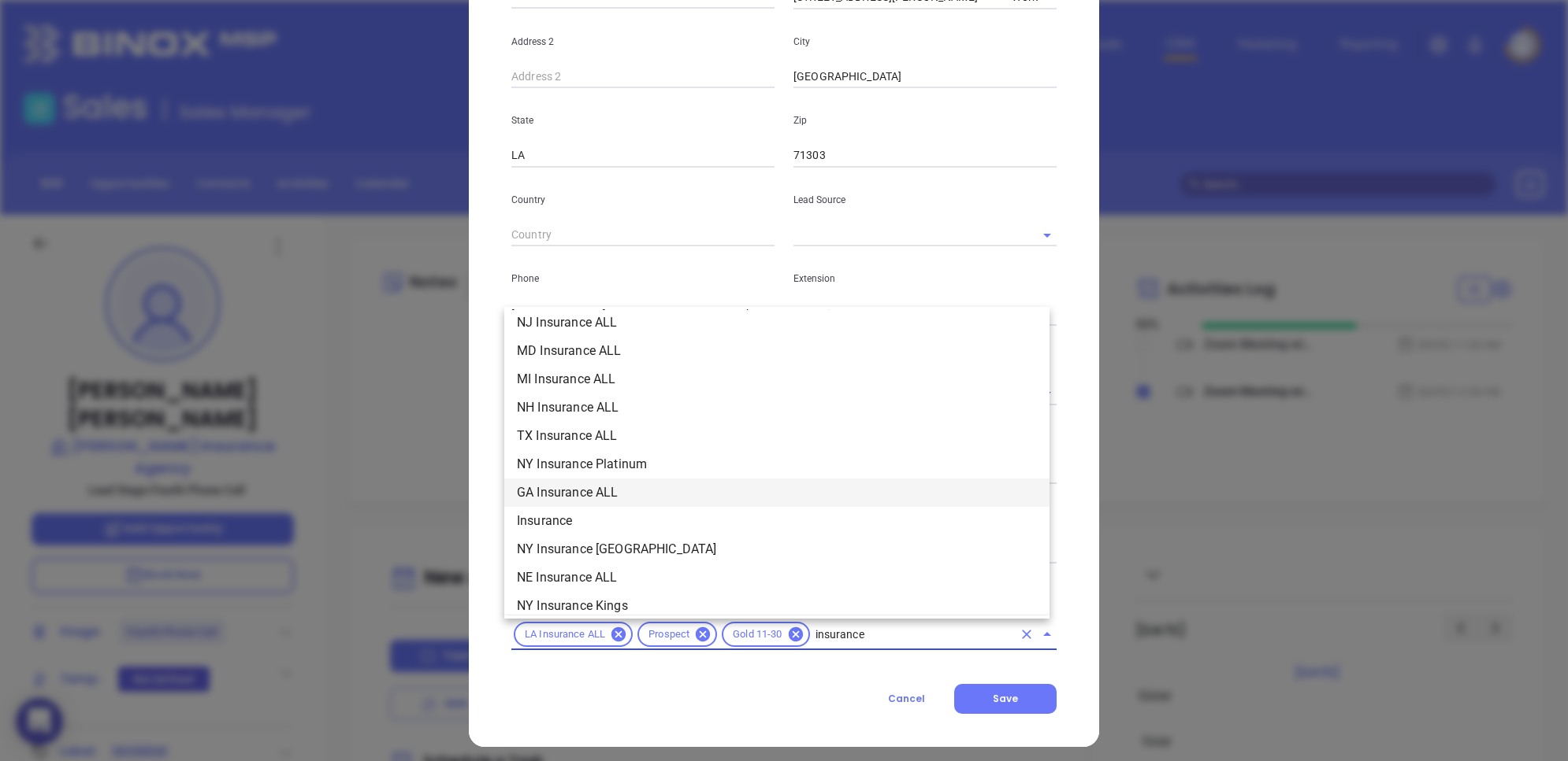
scroll to position [462, 0]
click at [650, 525] on li "Insurance" at bounding box center [776, 521] width 545 height 29
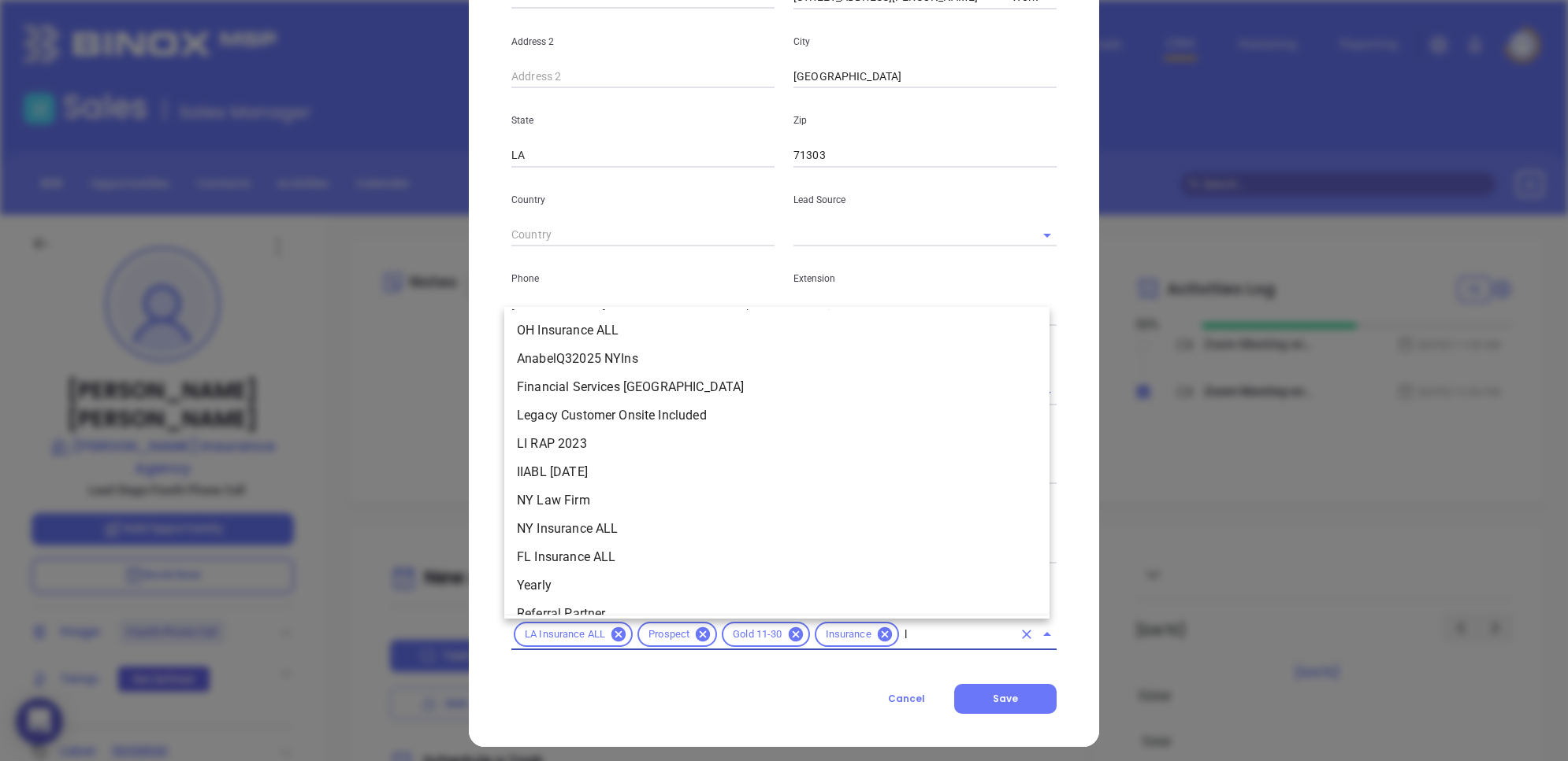
type input "la"
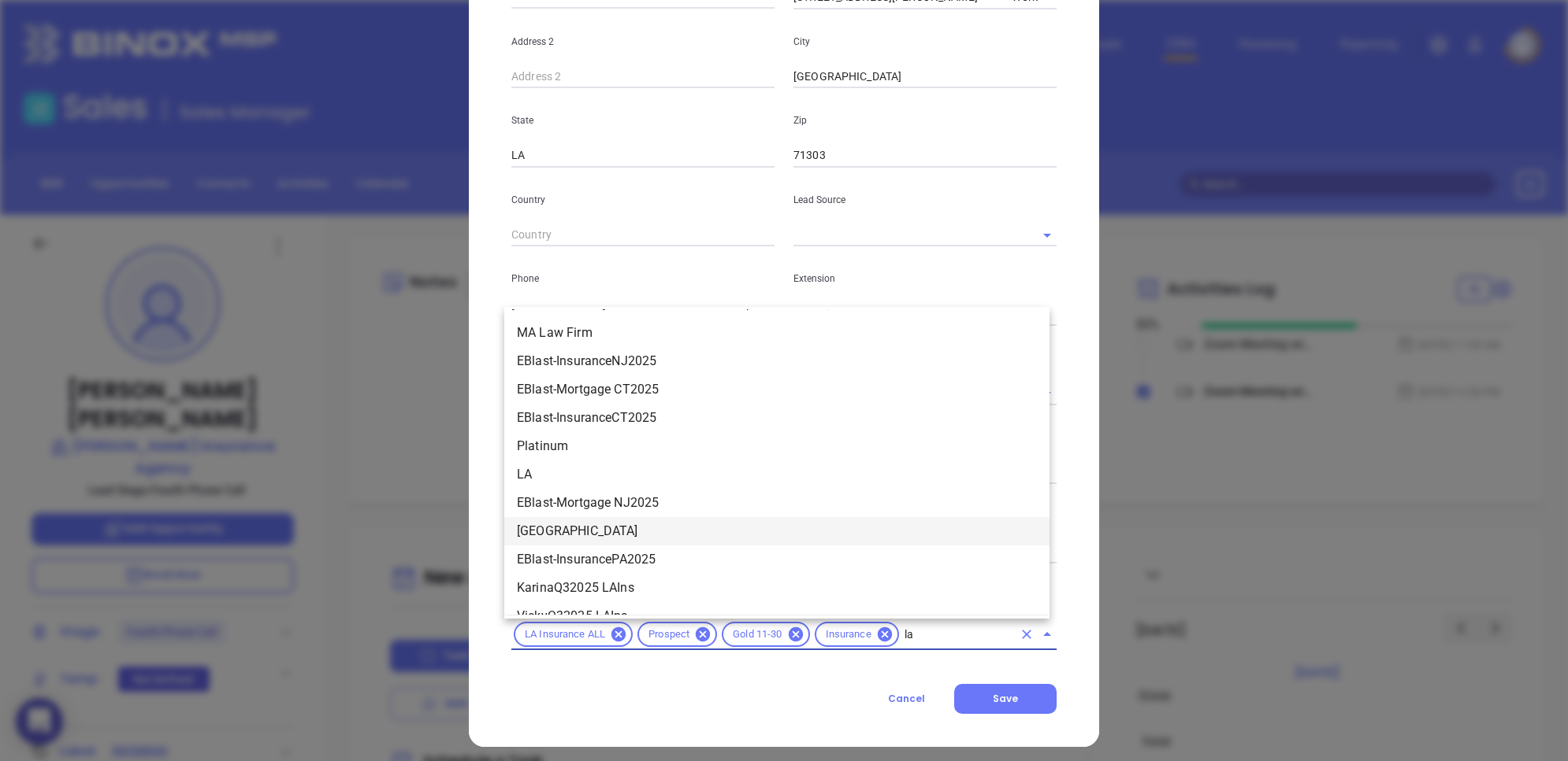
scroll to position [378, 0]
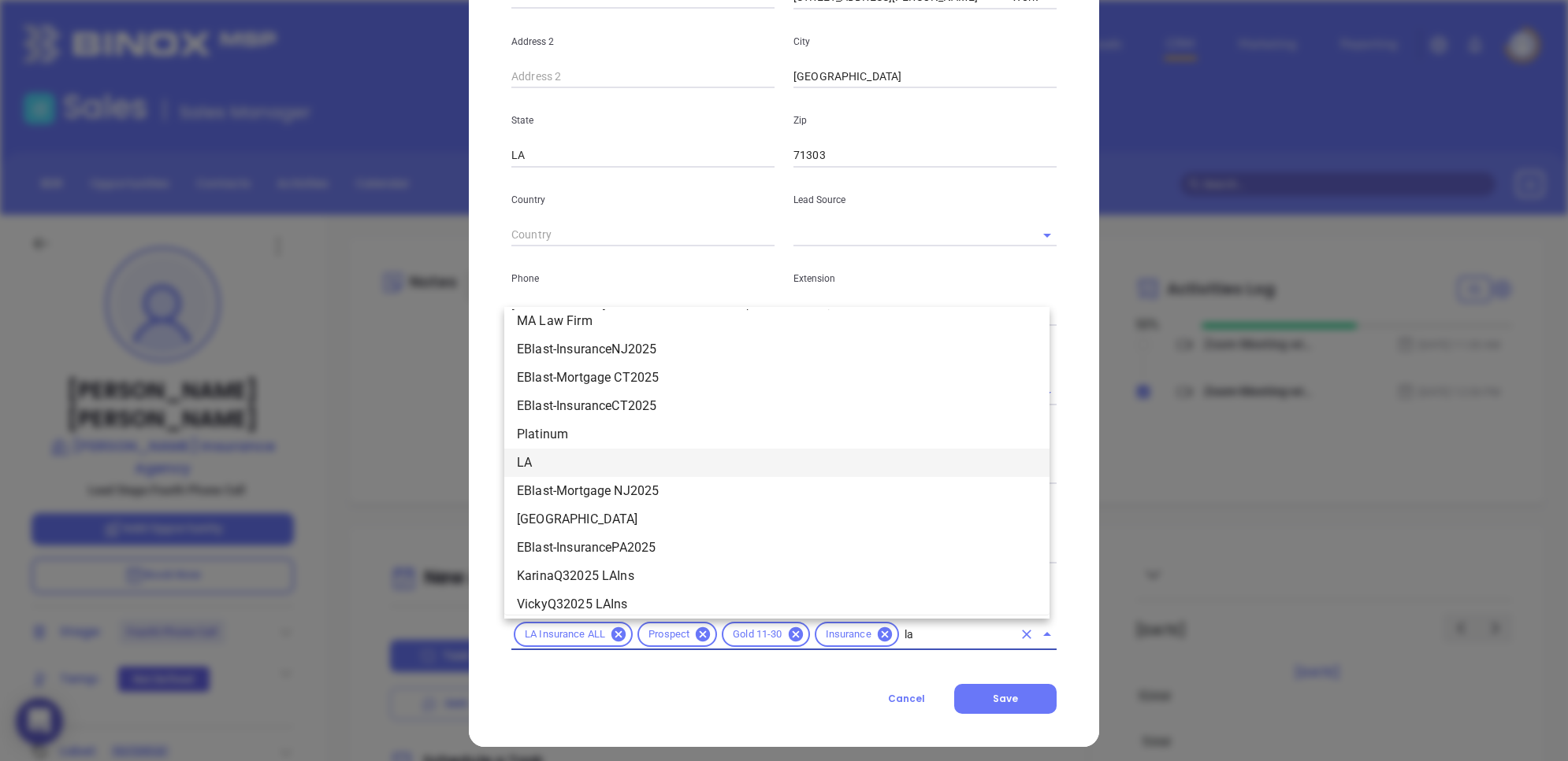
click at [595, 471] on li "LA" at bounding box center [776, 463] width 545 height 29
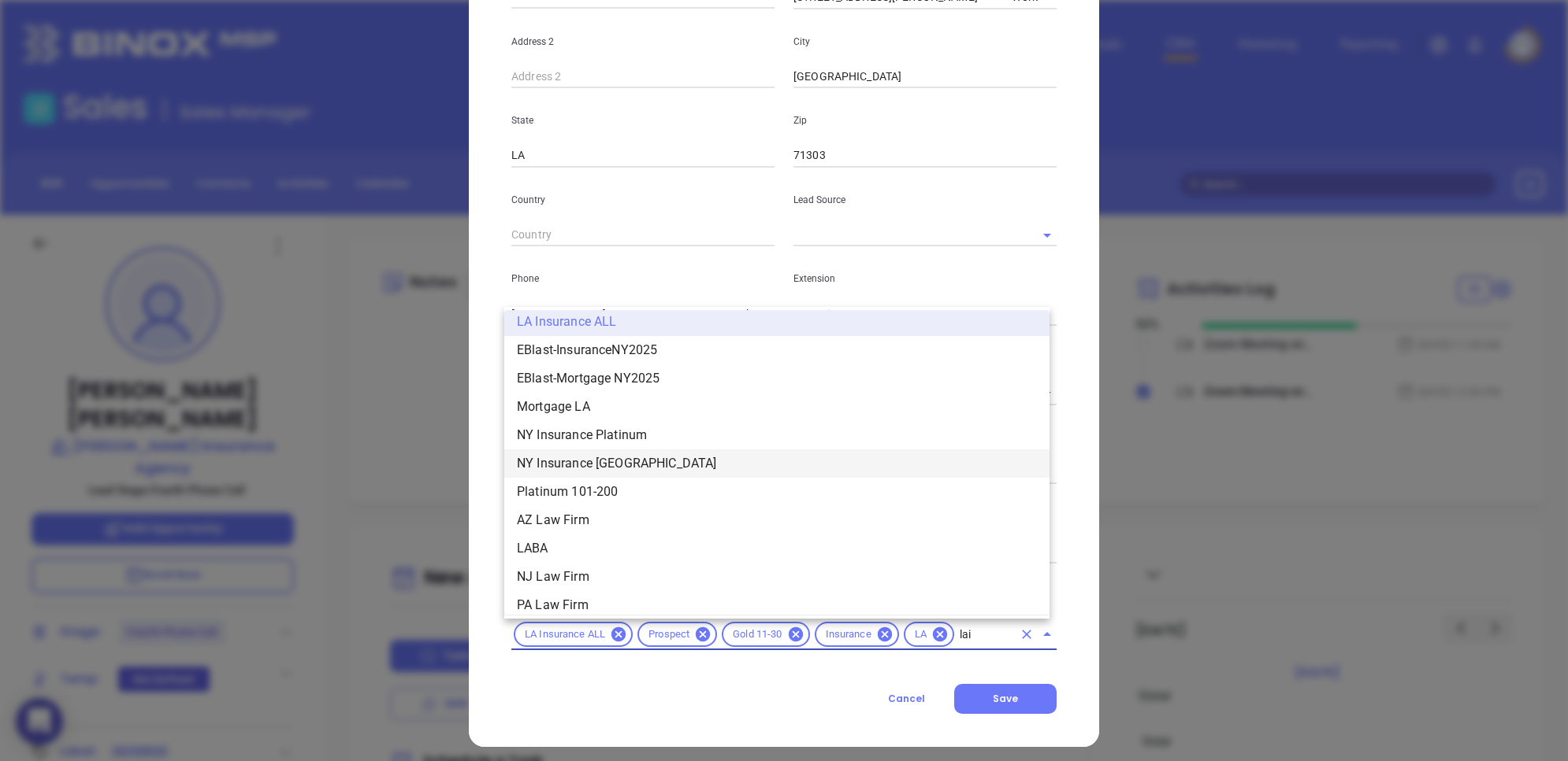
scroll to position [0, 0]
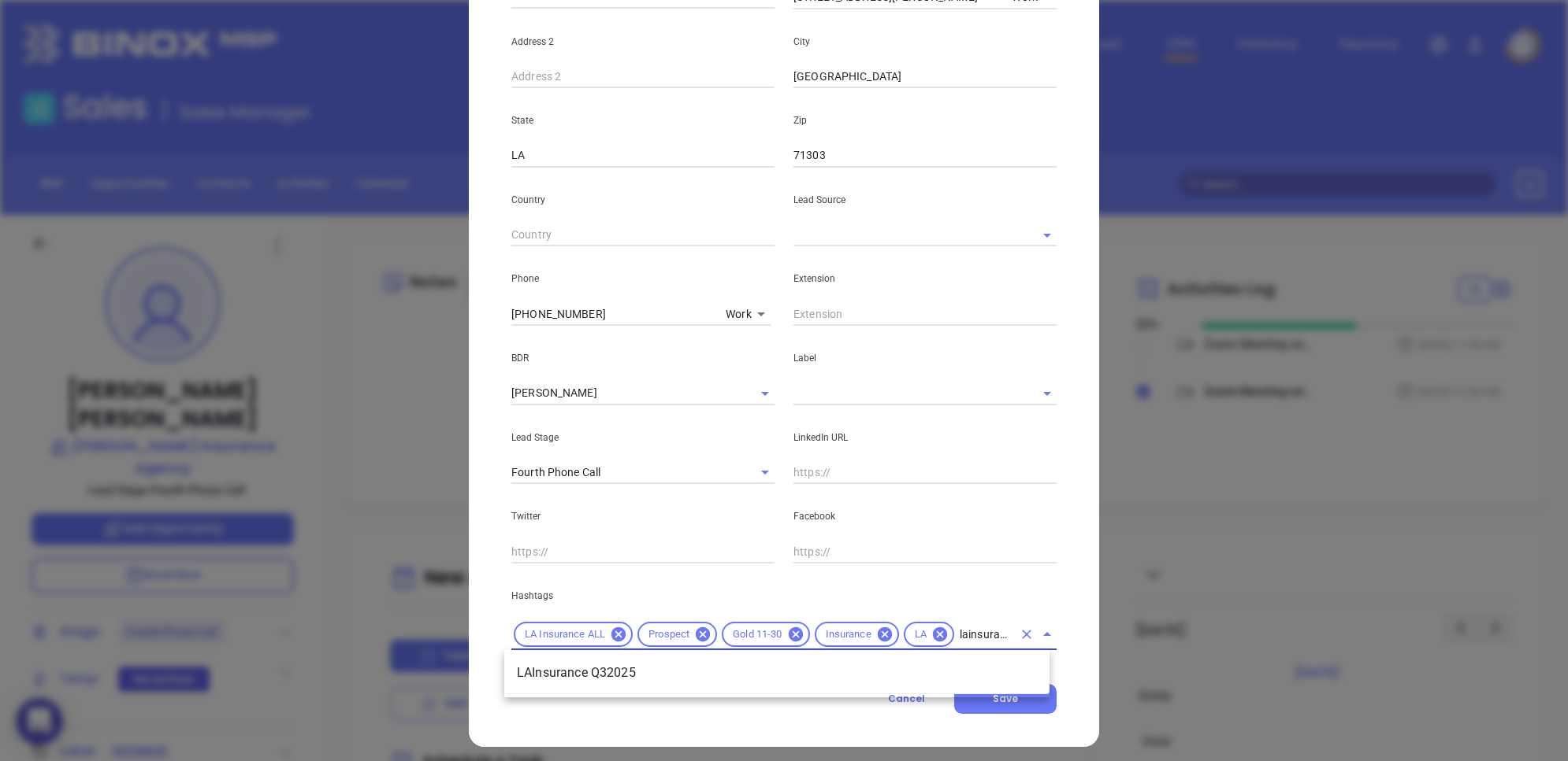
type input "lainsurance"
click at [656, 584] on li "LAInsurance Q32025" at bounding box center [776, 674] width 545 height 29
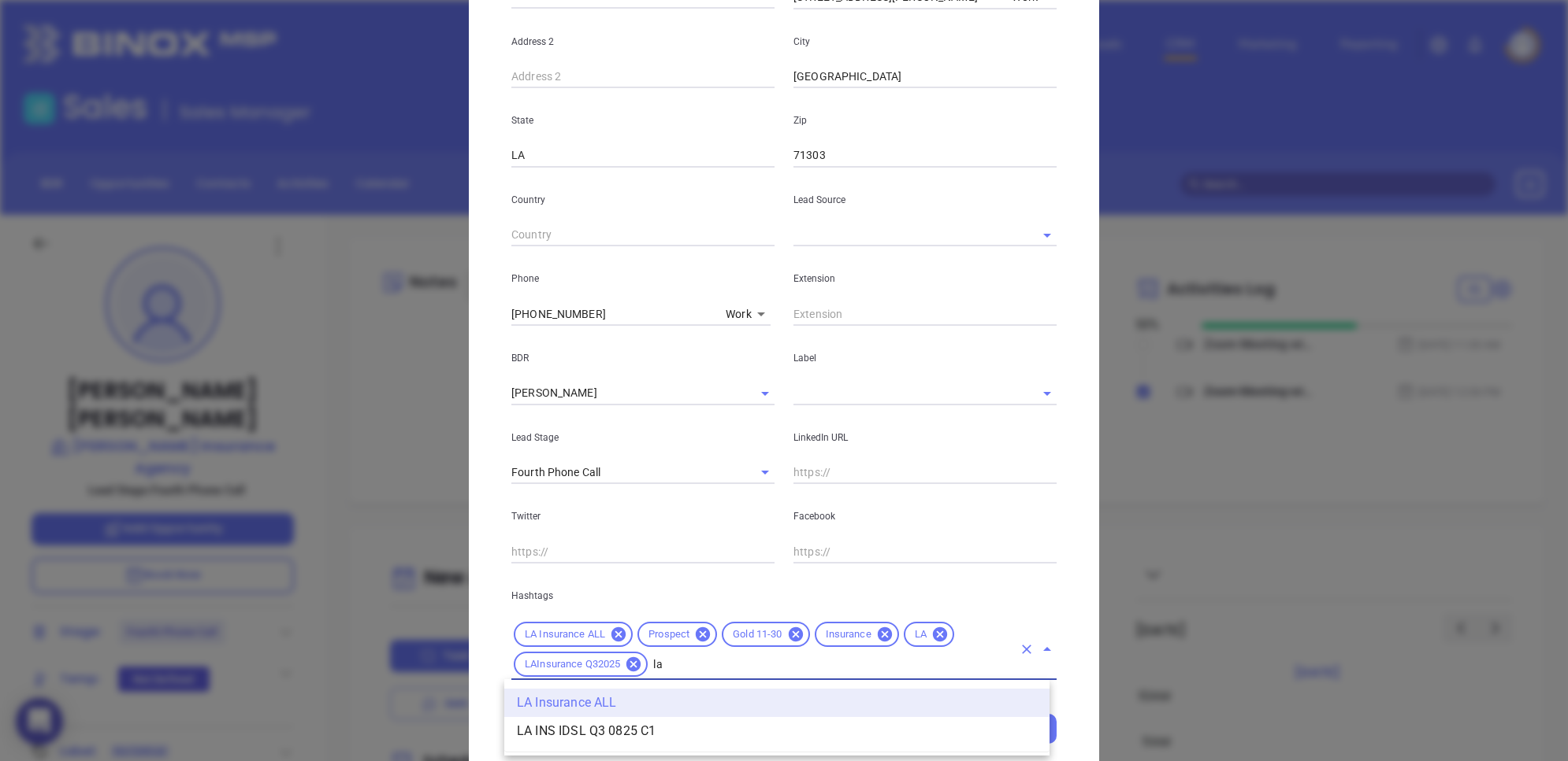
scroll to position [0, 0]
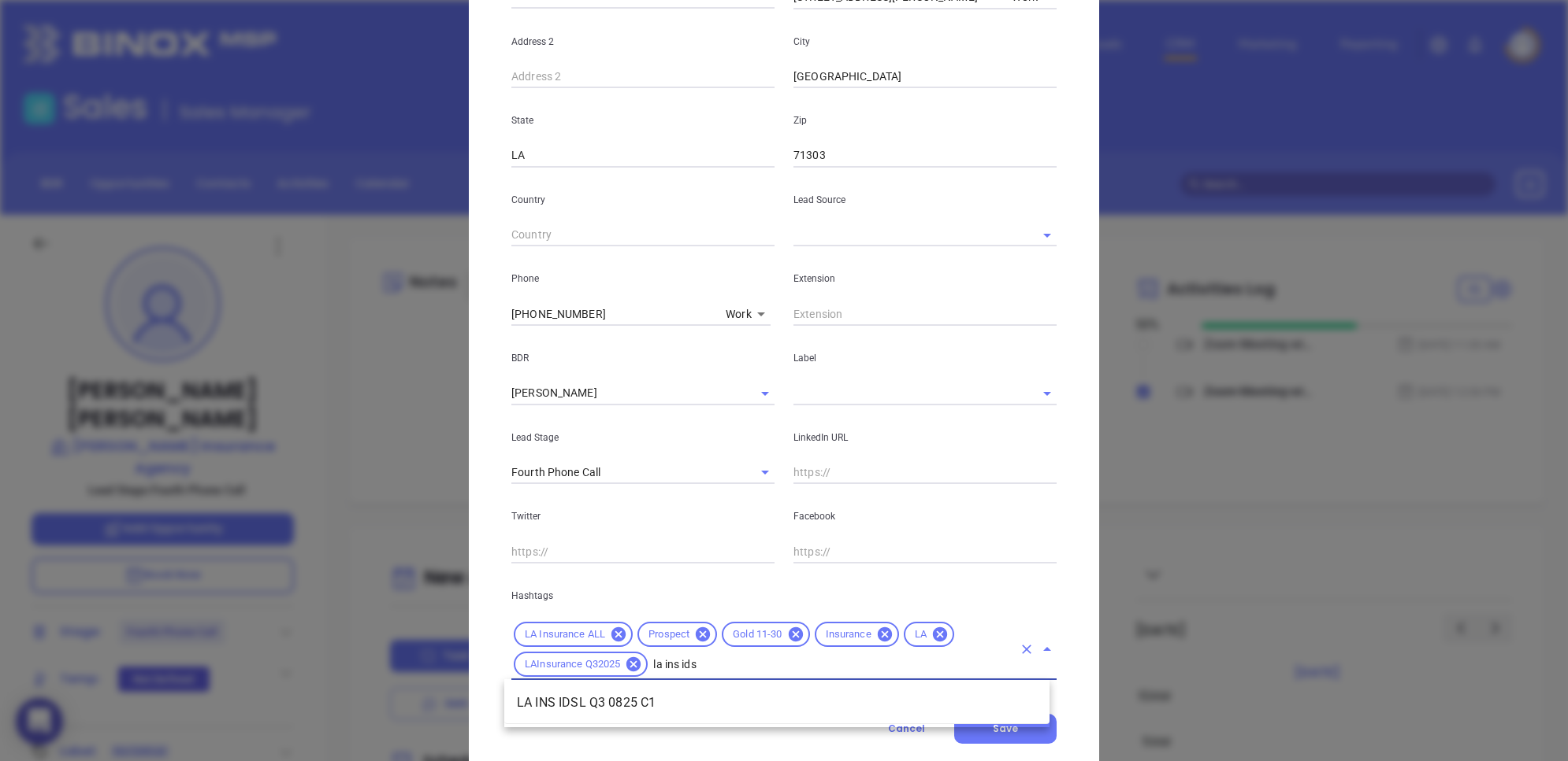
type input "la ins idsl"
click at [656, 584] on li "LA INS IDSL Q3 0825 C1" at bounding box center [776, 704] width 545 height 29
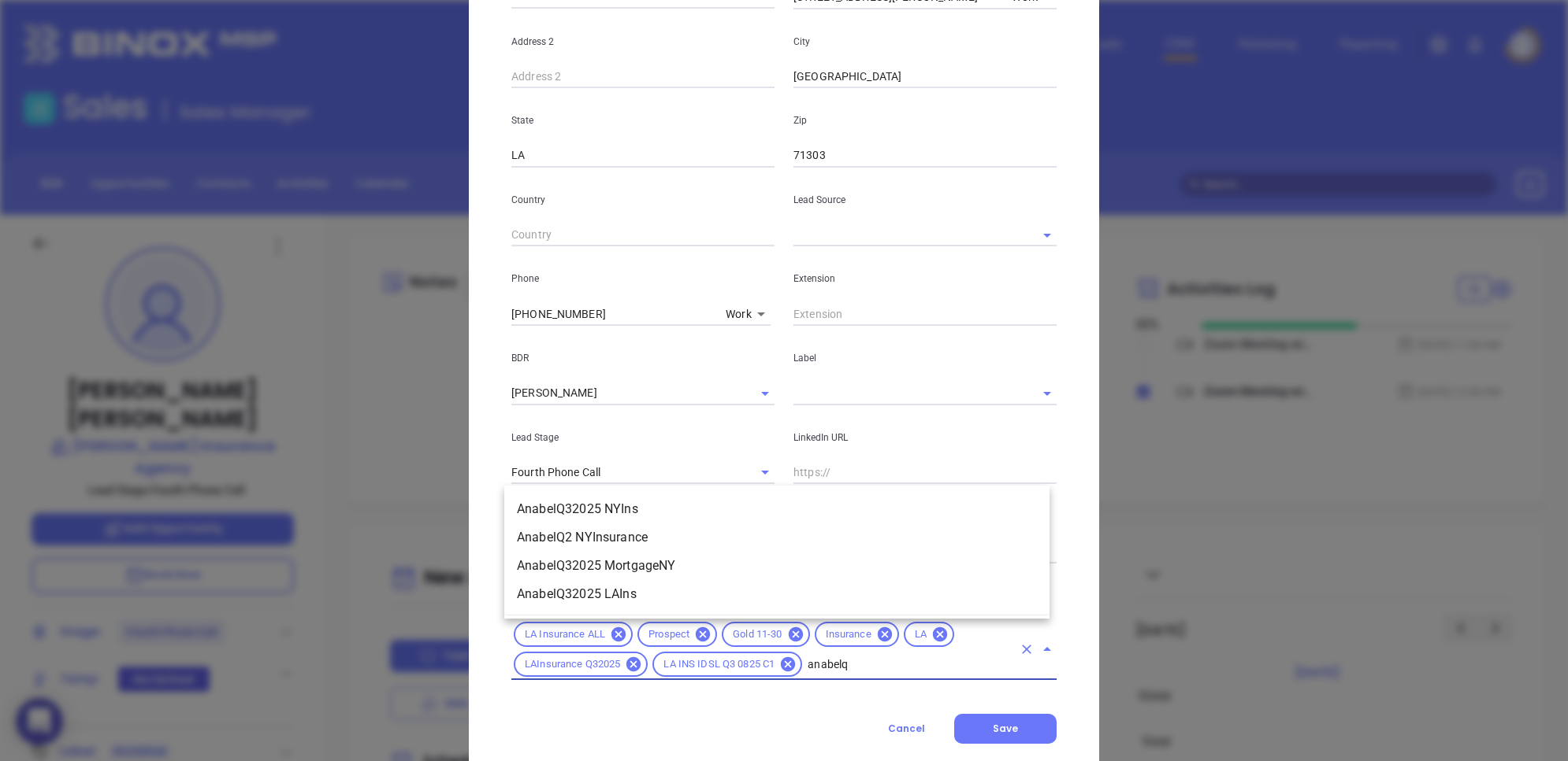
type input "anabelq3"
click at [682, 584] on li "AnabelQ32025 LAIns" at bounding box center [776, 594] width 545 height 29
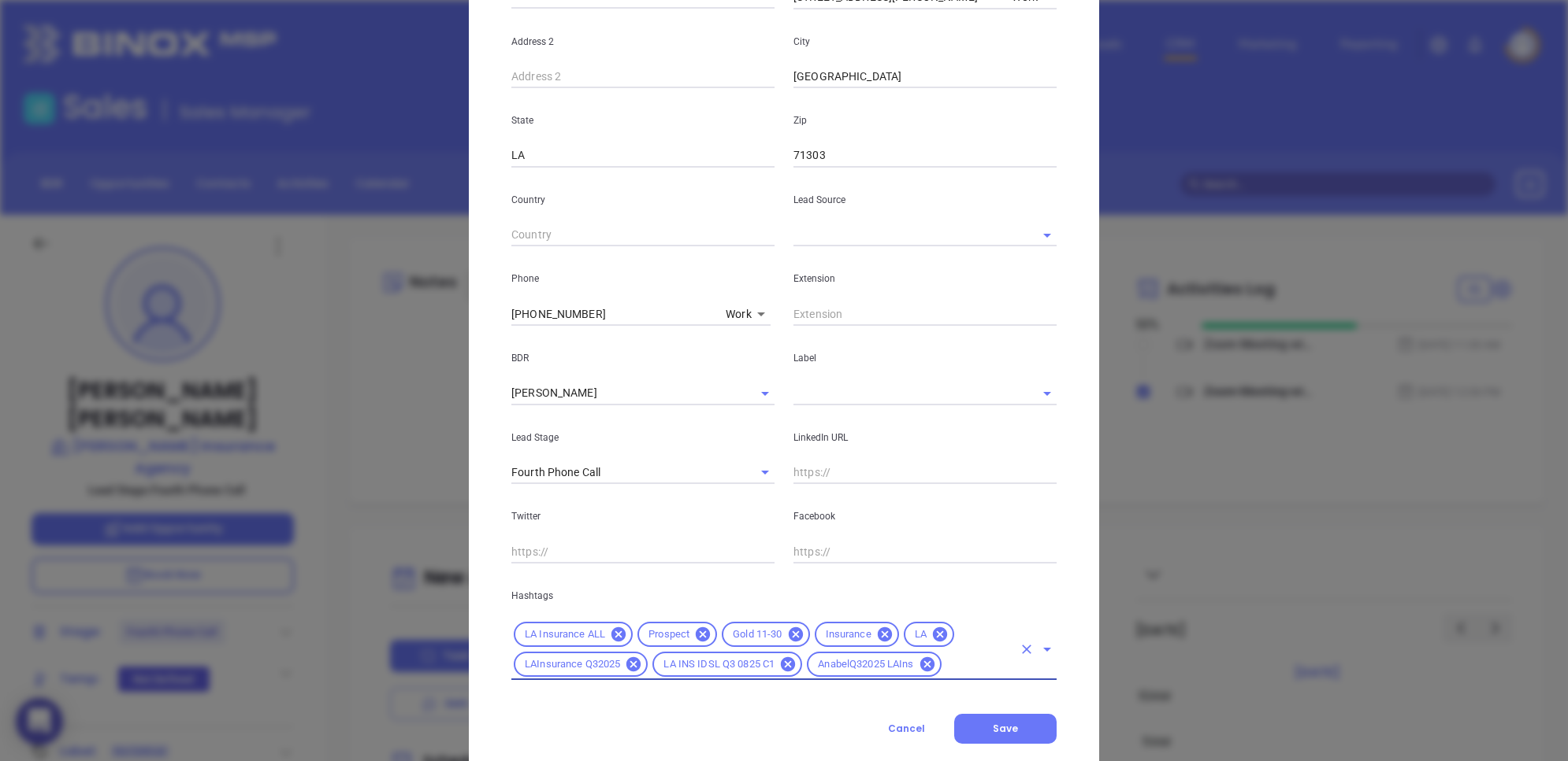
type input "e"
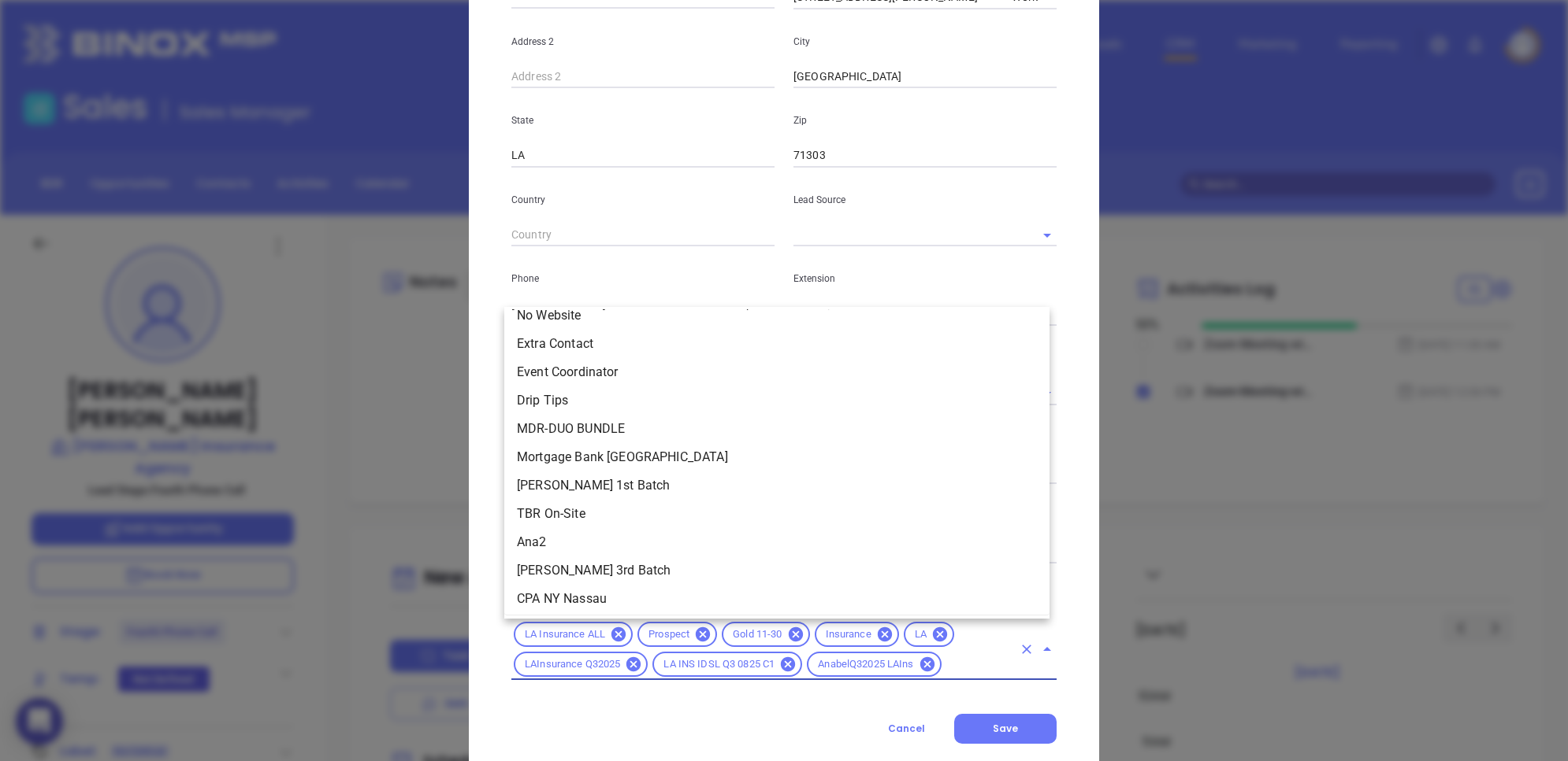
scroll to position [1178, 0]
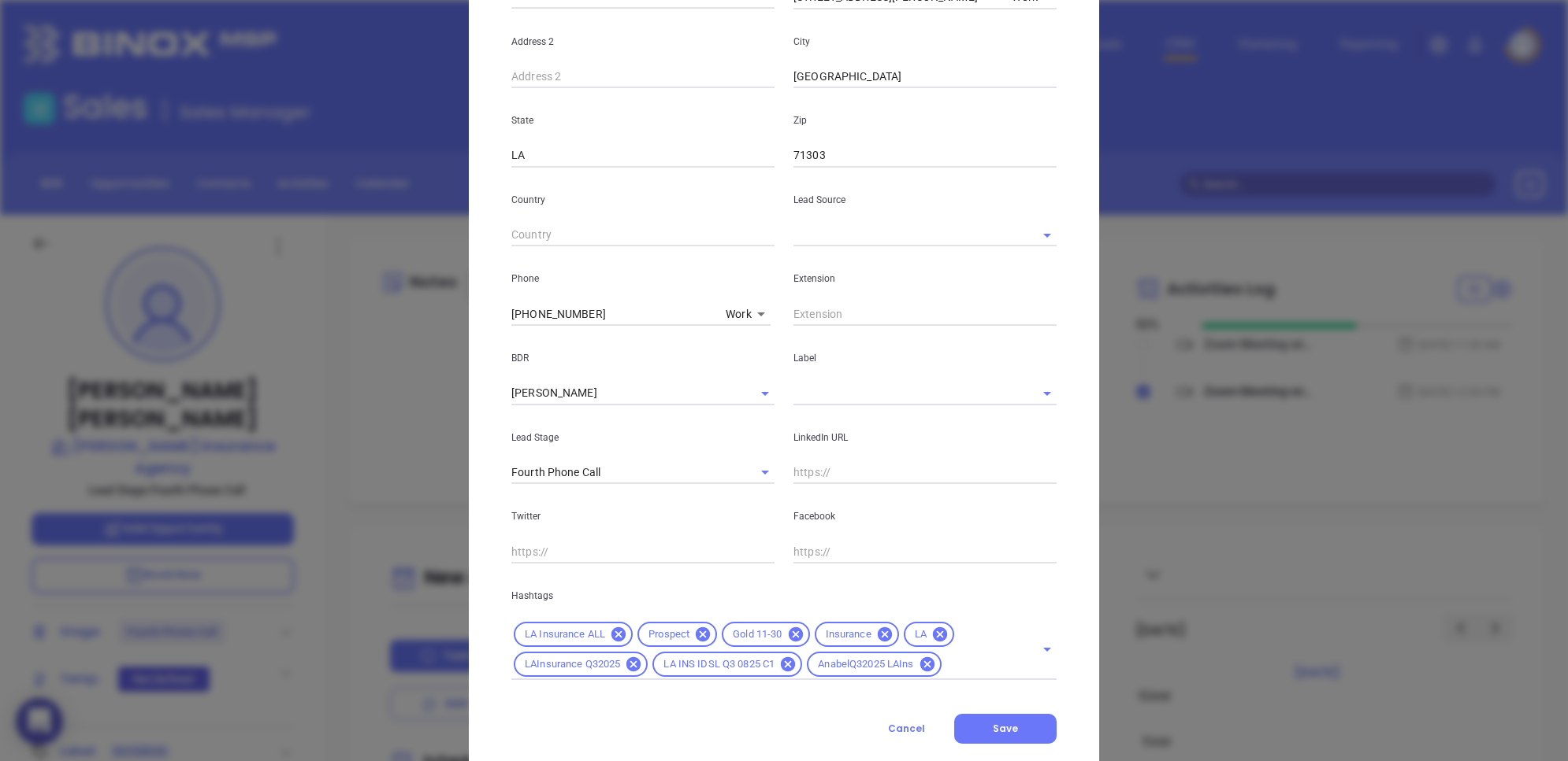
click at [660, 584] on div "Contact Company First Name Andrea Last Name Guillory Email andrea@harlaninsuran…" at bounding box center [784, 229] width 545 height 1030
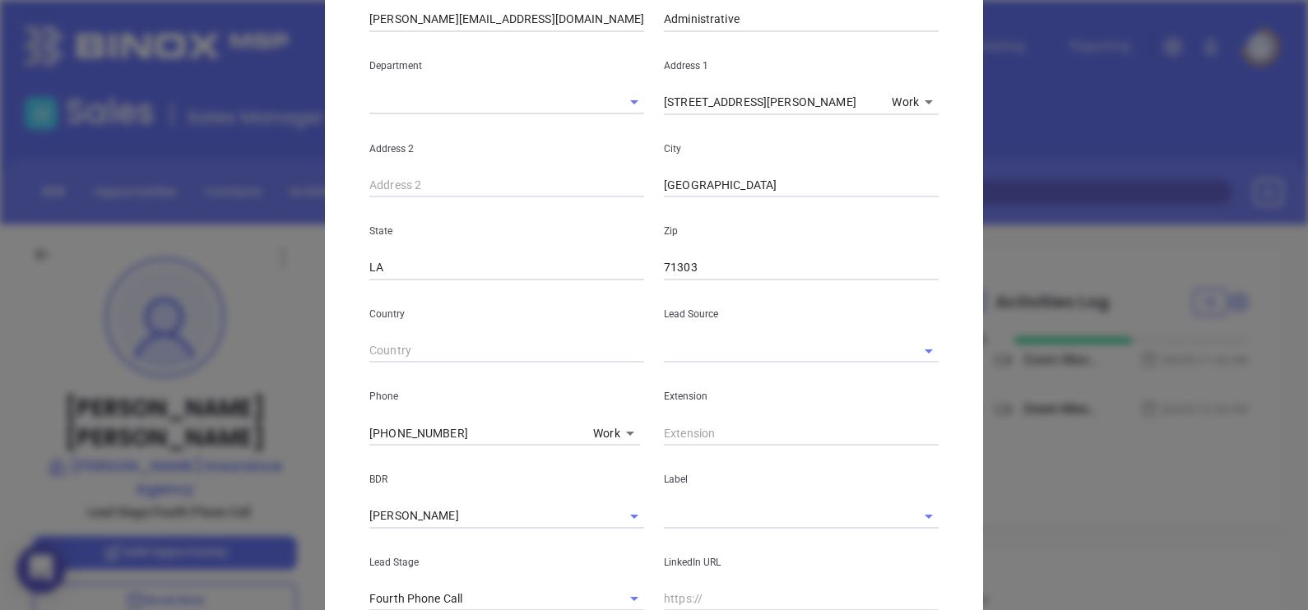
scroll to position [4, 0]
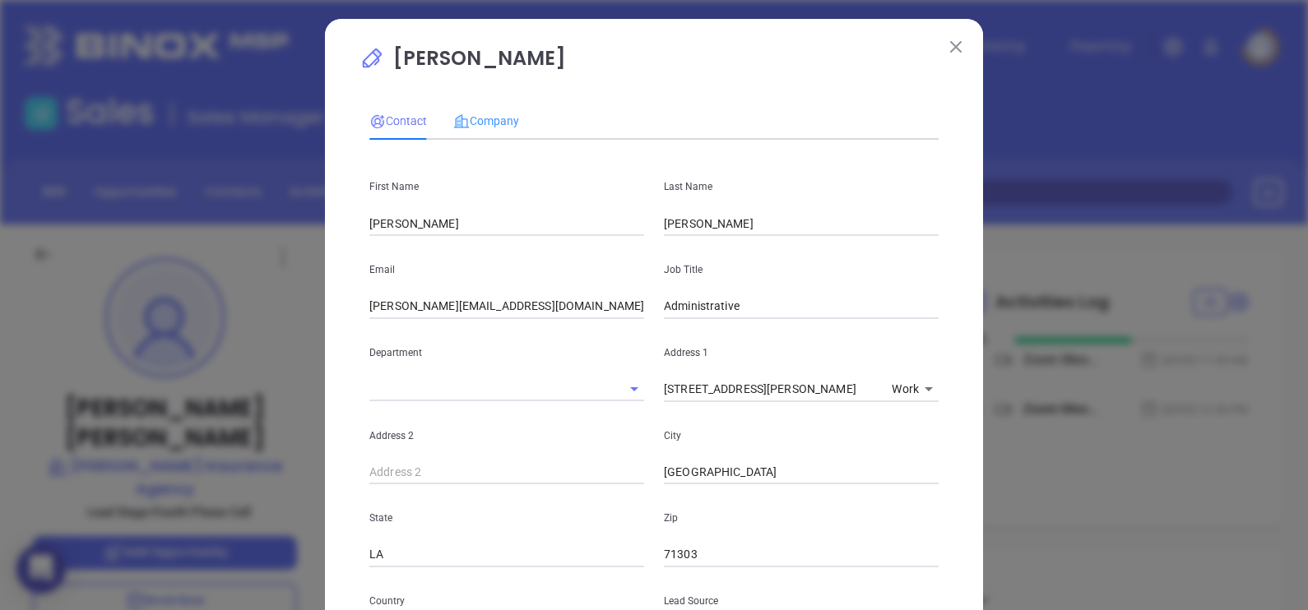
click at [492, 111] on div "Company" at bounding box center [486, 121] width 66 height 38
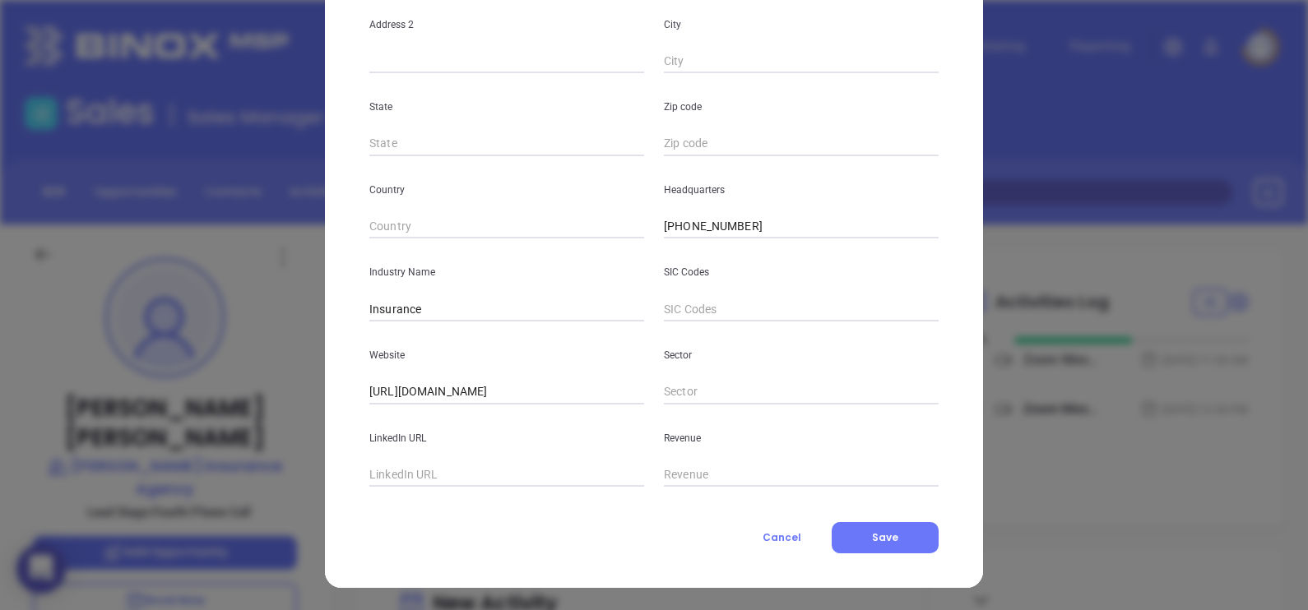
scroll to position [0, 0]
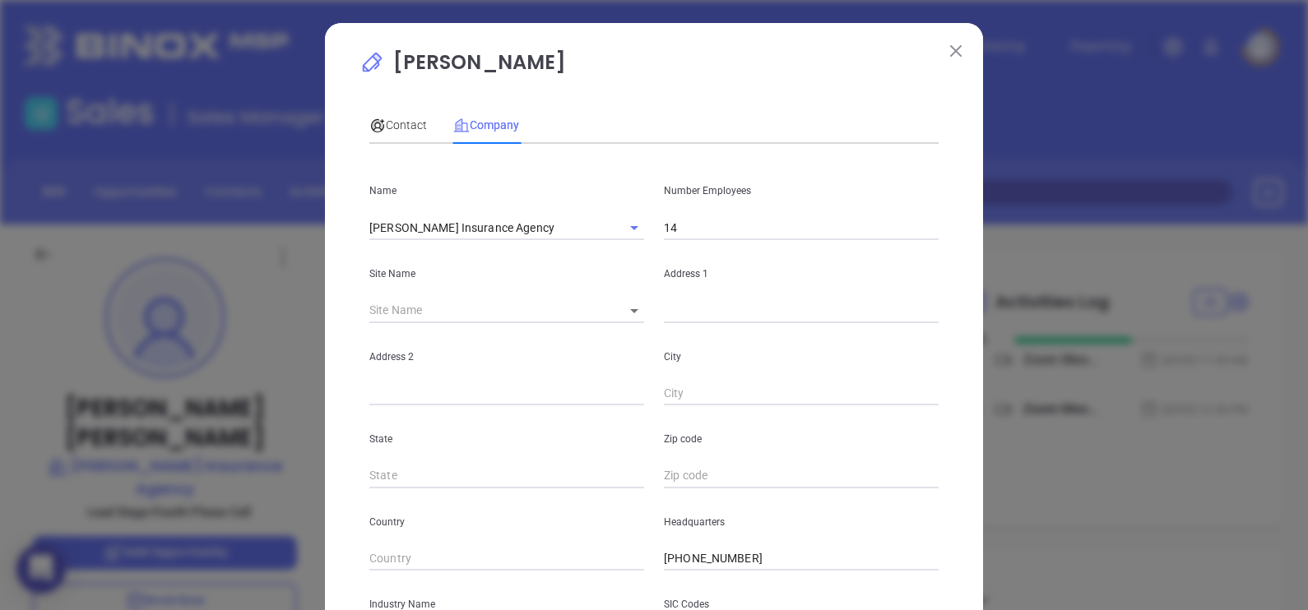
click at [706, 236] on input "14" at bounding box center [801, 228] width 275 height 25
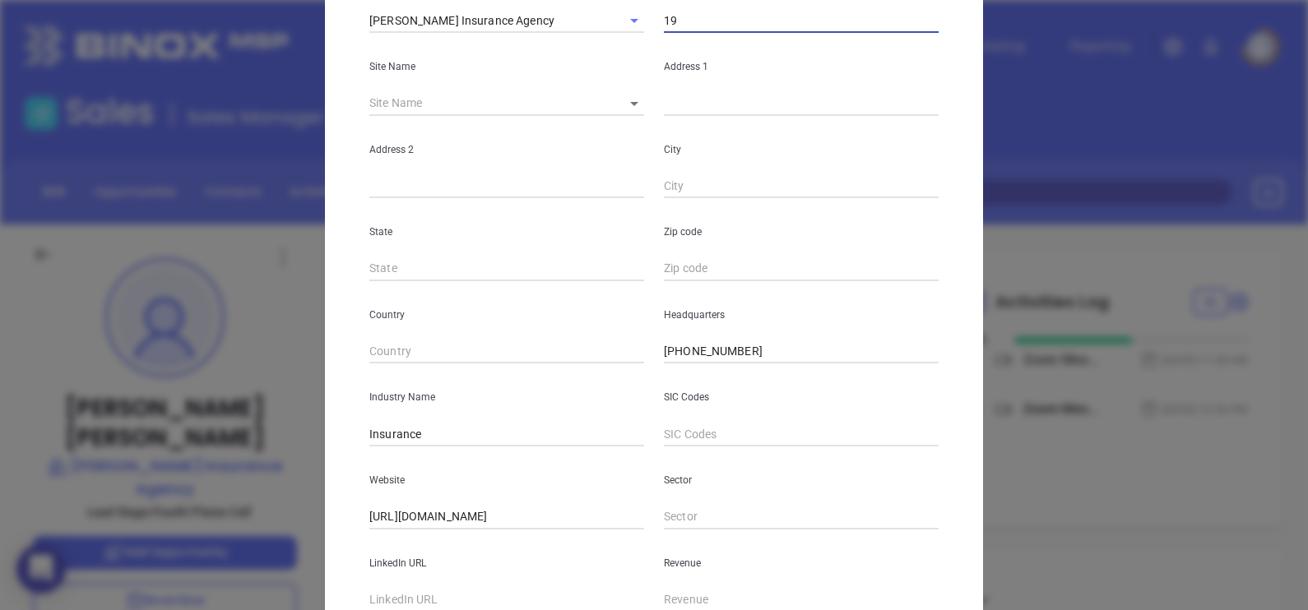
scroll to position [332, 0]
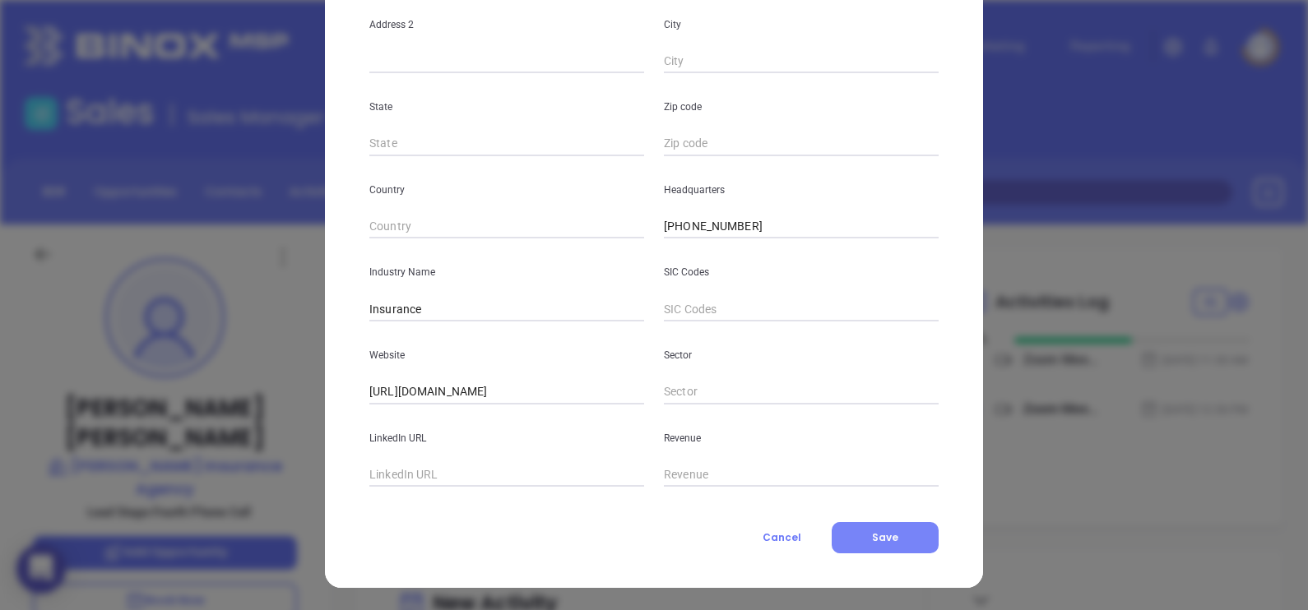
type input "19"
click at [883, 526] on button "Save" at bounding box center [885, 537] width 107 height 31
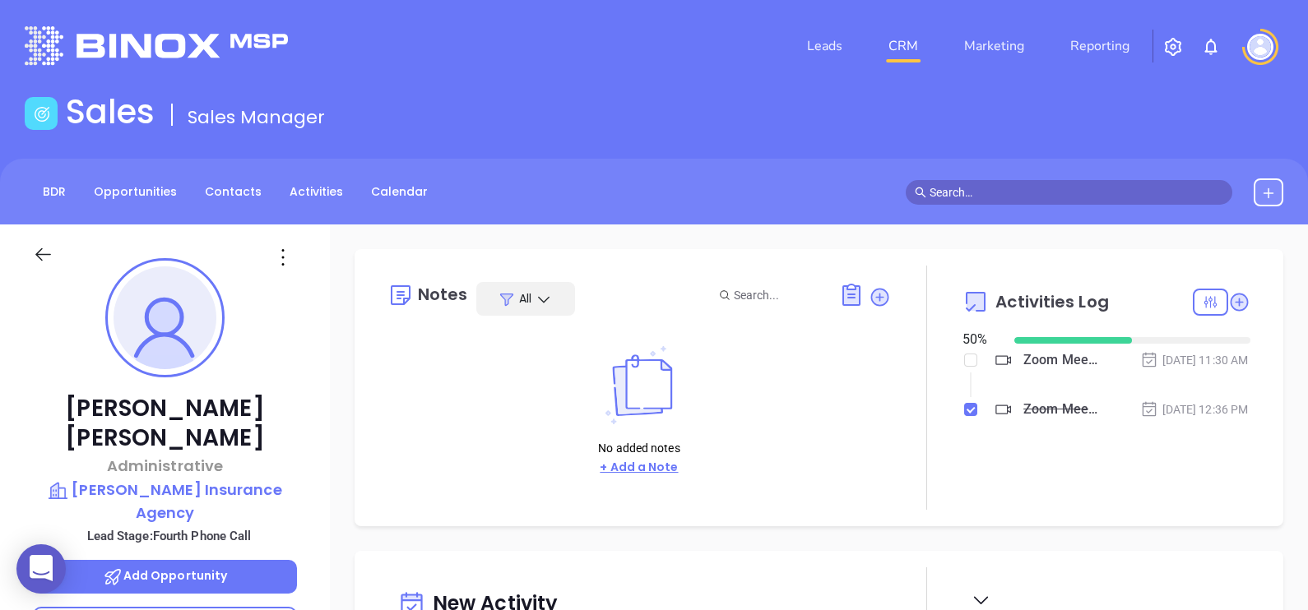
click at [654, 471] on button "+ Add a Note" at bounding box center [639, 467] width 88 height 19
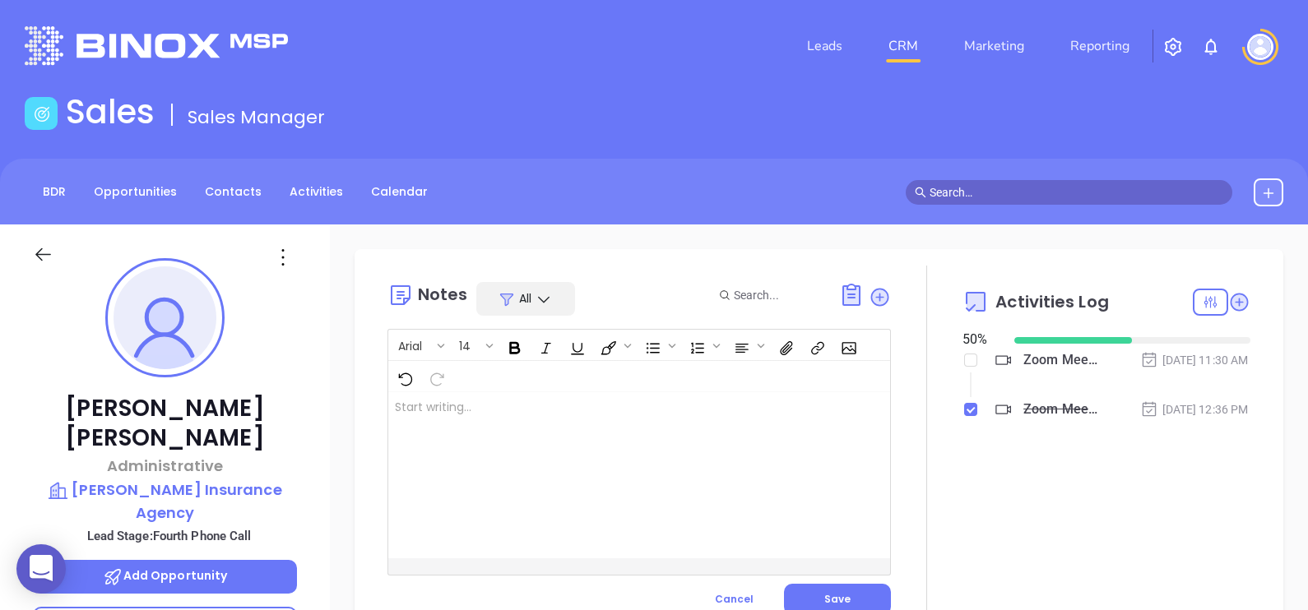
click at [642, 450] on div at bounding box center [621, 475] width 466 height 166
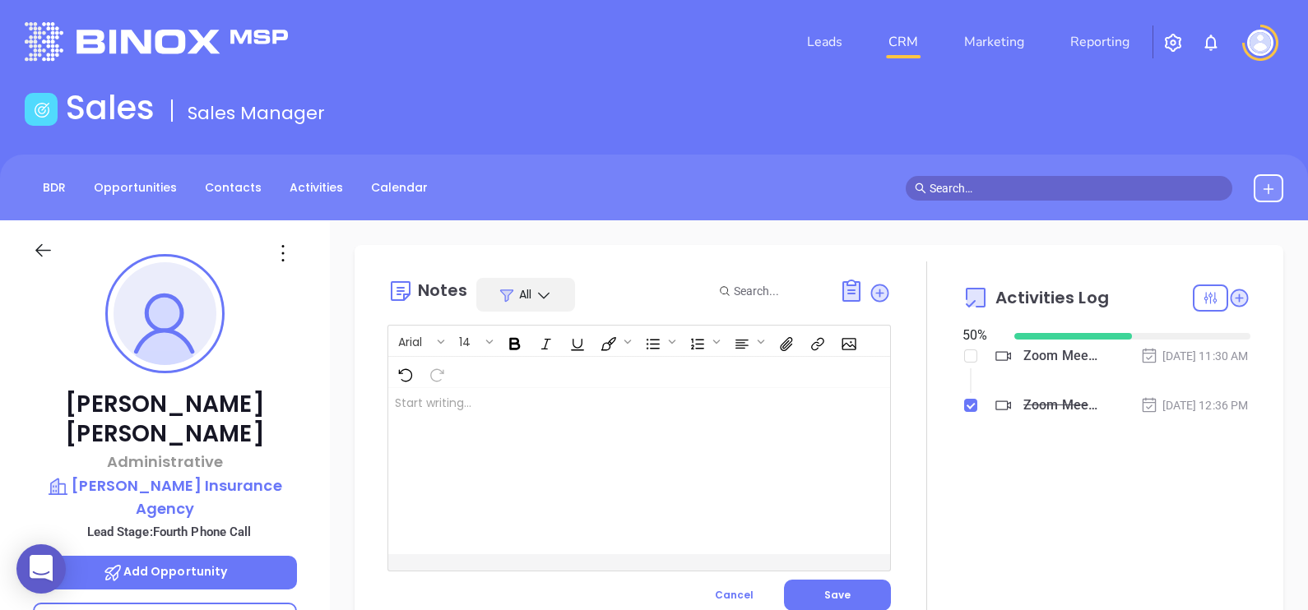
click at [642, 448] on div "﻿" at bounding box center [621, 471] width 466 height 166
click at [527, 410] on p "Linkedin Profile ﻿" at bounding box center [621, 403] width 453 height 17
drag, startPoint x: 511, startPoint y: 408, endPoint x: 508, endPoint y: 434, distance: 25.6
click at [510, 414] on p "Linkedin Profile not found Other email:" at bounding box center [621, 412] width 453 height 35
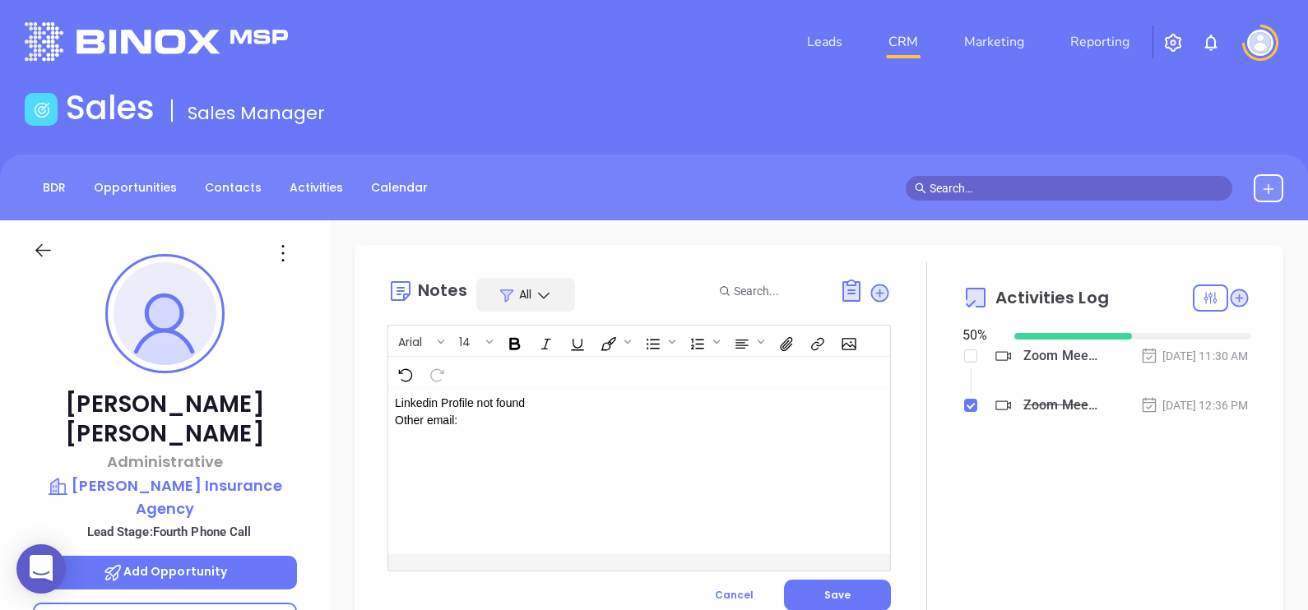
click at [473, 433] on div "Linkedin Profile not found Other email:" at bounding box center [621, 471] width 466 height 166
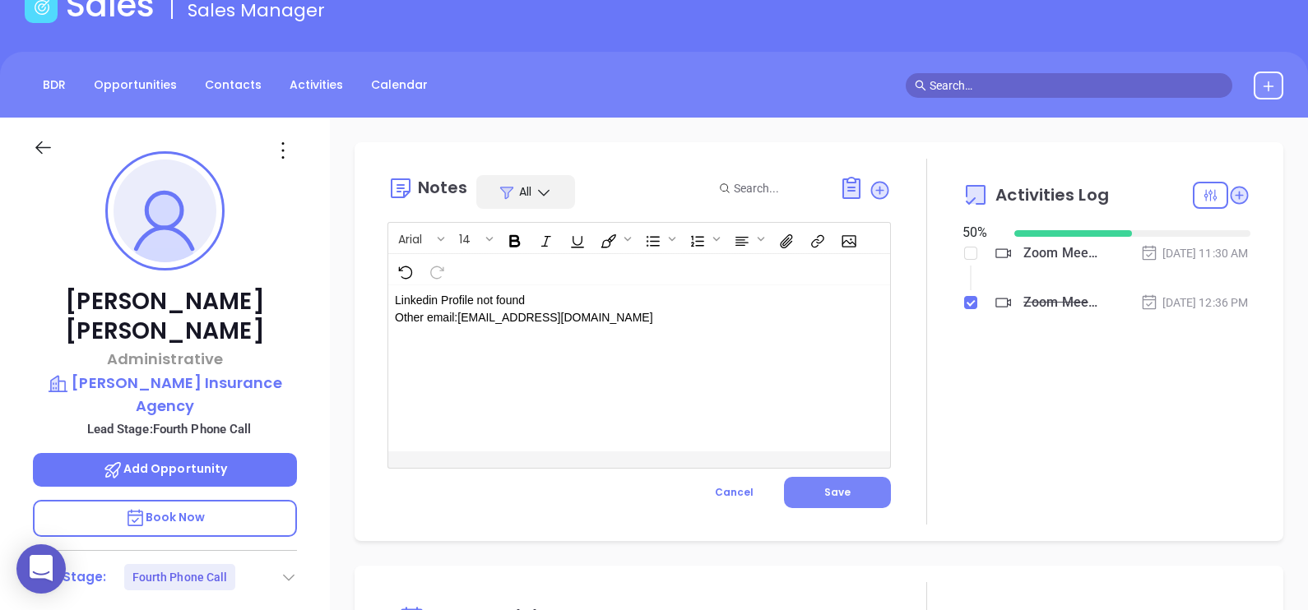
click at [838, 496] on span "Save" at bounding box center [837, 492] width 26 height 14
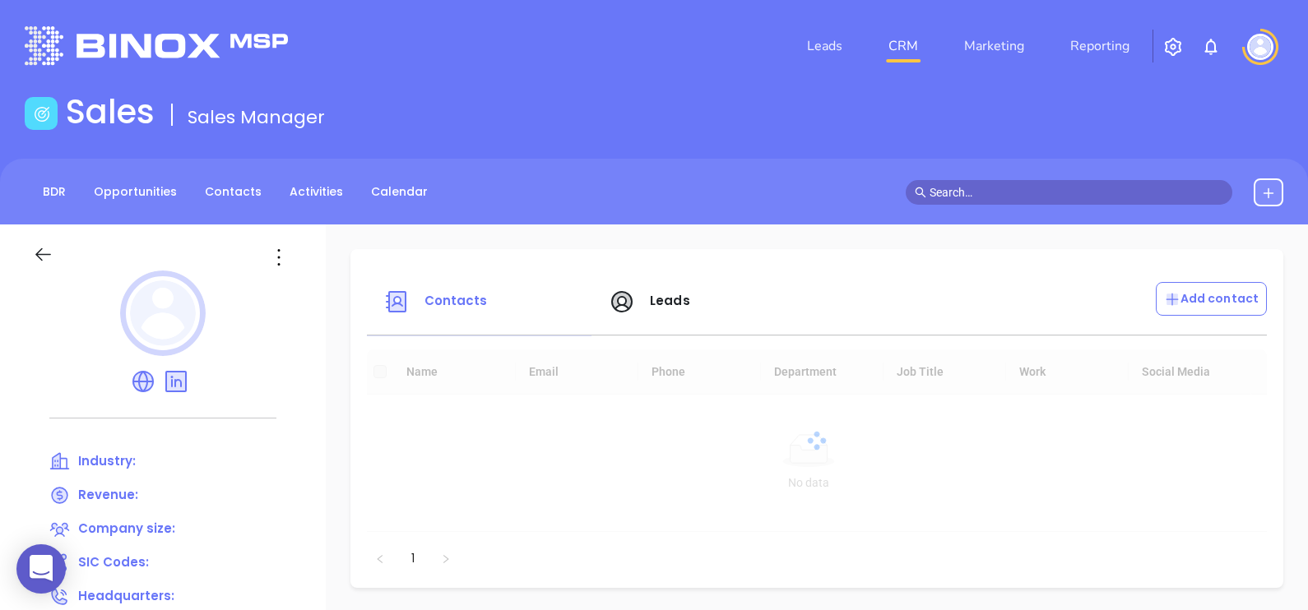
scroll to position [102, 0]
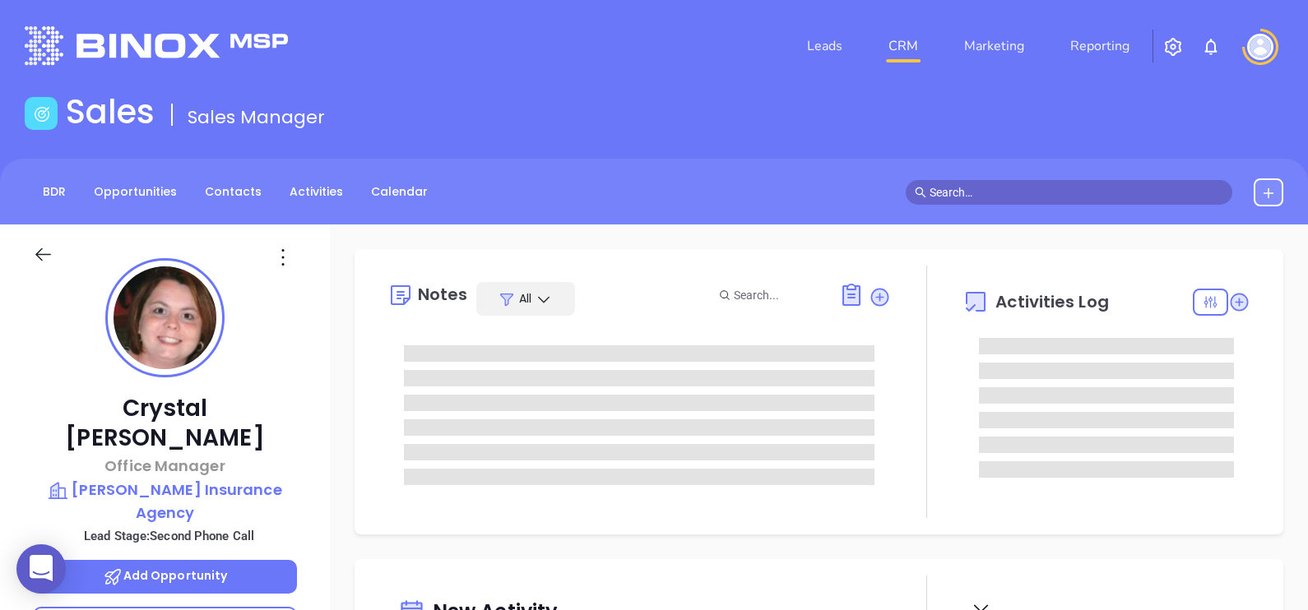
type input "[DATE]"
type input "[PERSON_NAME]"
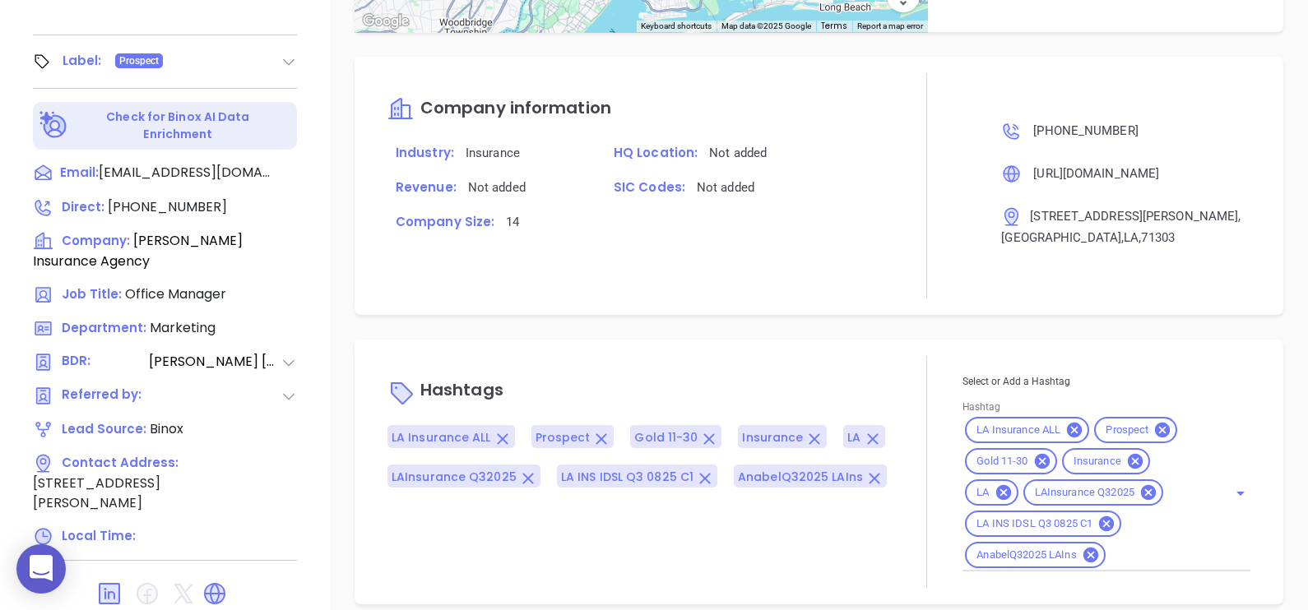
scroll to position [765, 0]
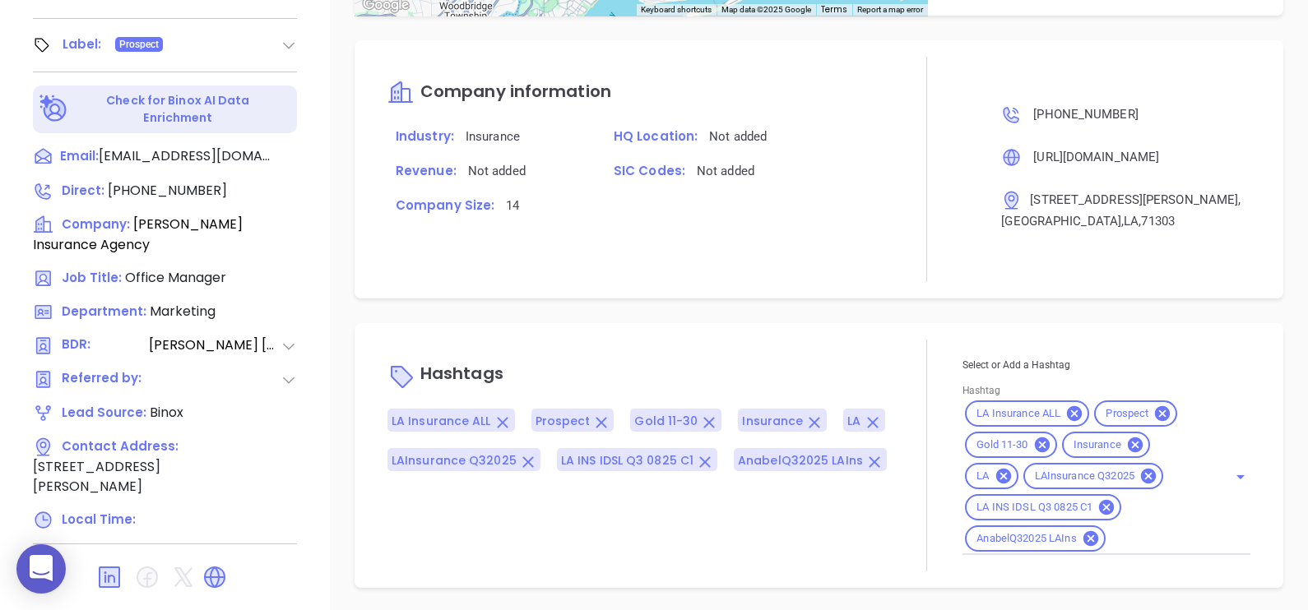
click at [1146, 552] on div "LA Insurance ALL Prospect Gold 11-30 Insurance LA LAInsurance Q32025 LA INS IDS…" at bounding box center [1106, 476] width 288 height 157
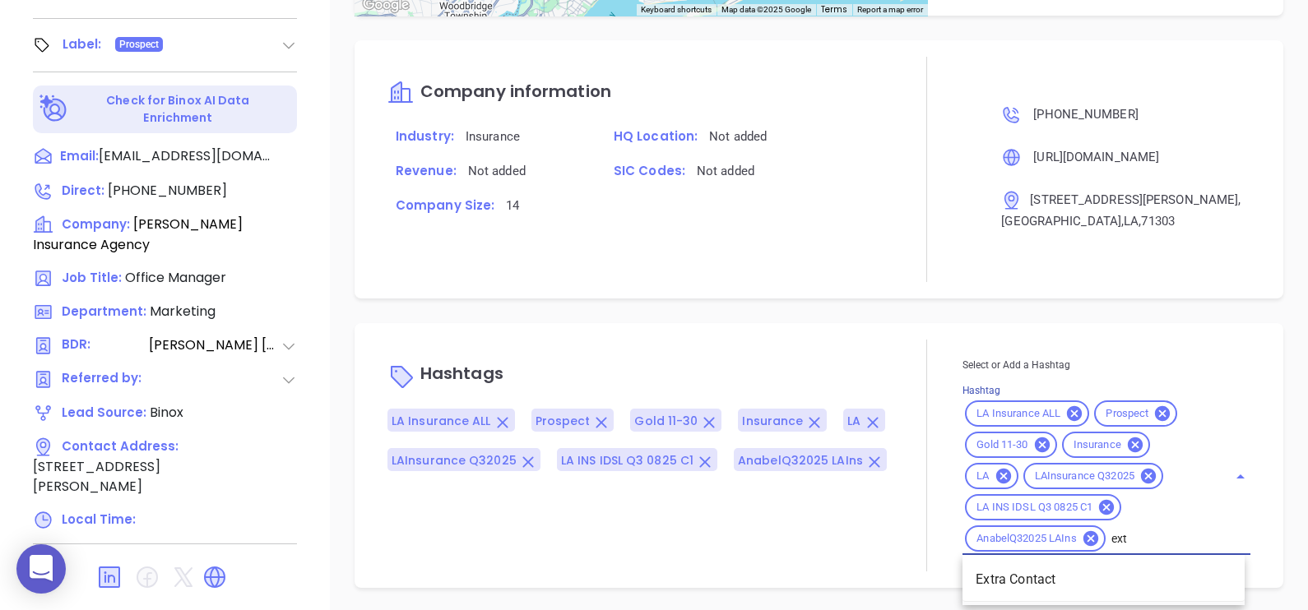
type input "extr"
click at [1083, 583] on li "Extra Contact" at bounding box center [1103, 580] width 282 height 30
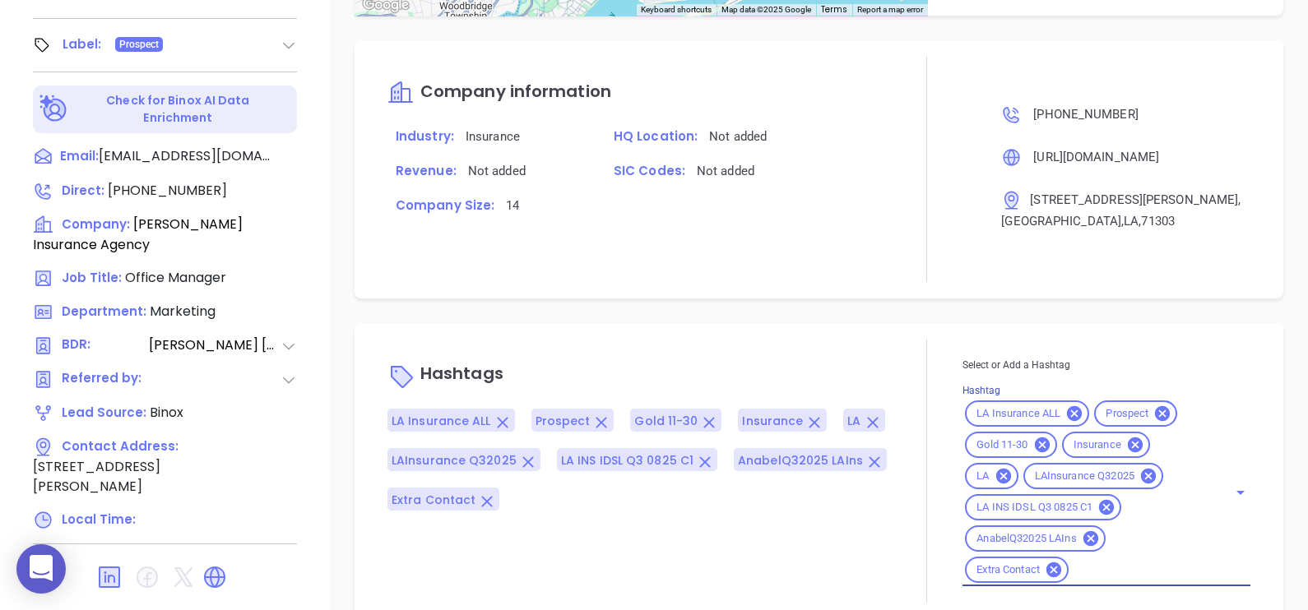
click at [692, 351] on div "Hashtags LA Insurance ALL Prospect Gold 11-30 Insurance LA LAInsurance Q32025 L…" at bounding box center [638, 471] width 503 height 263
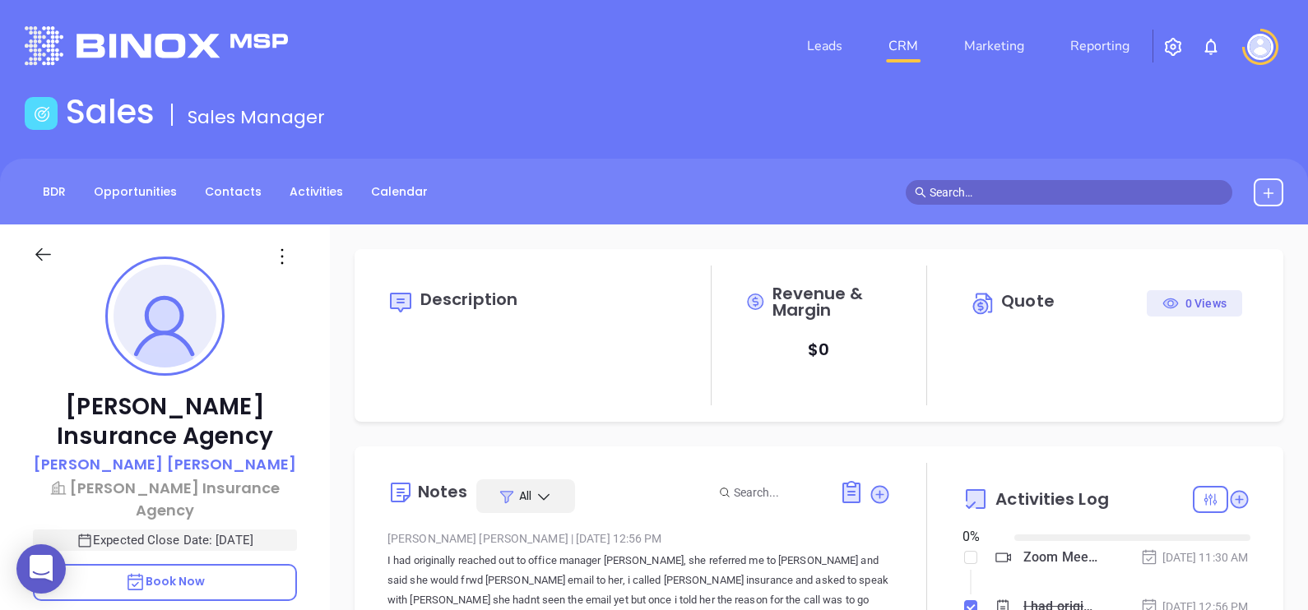
type input "[DATE]"
type input "[PERSON_NAME]"
click at [195, 457] on p "[PERSON_NAME]" at bounding box center [165, 464] width 262 height 22
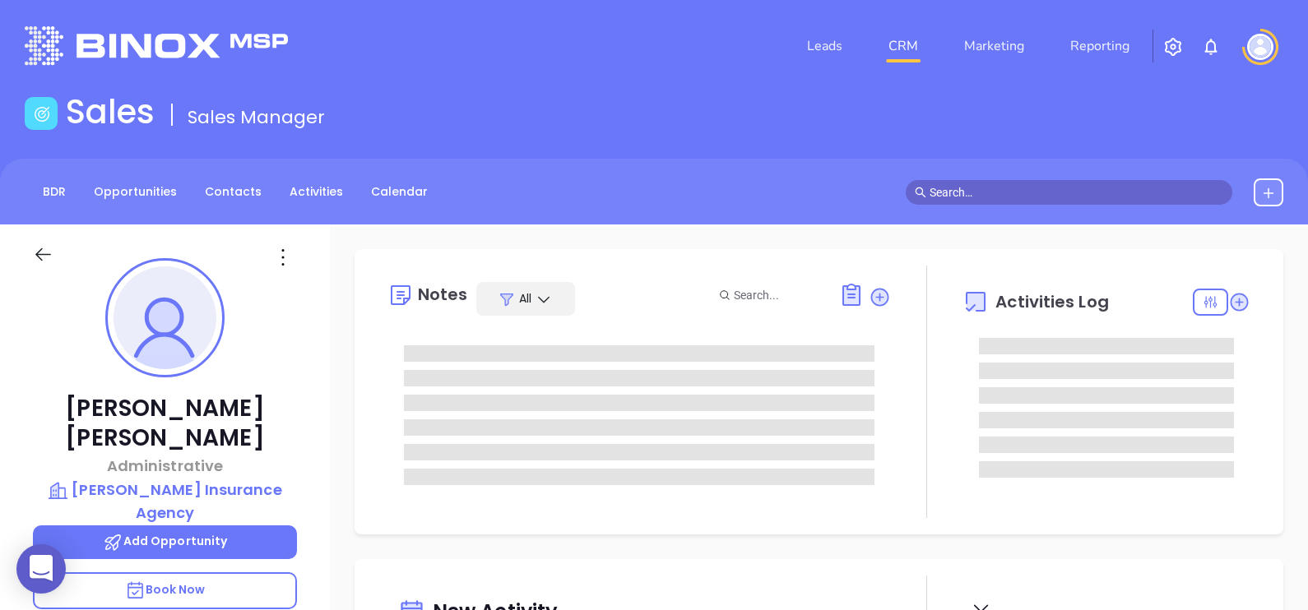
type input "[DATE]"
type input "[PERSON_NAME]"
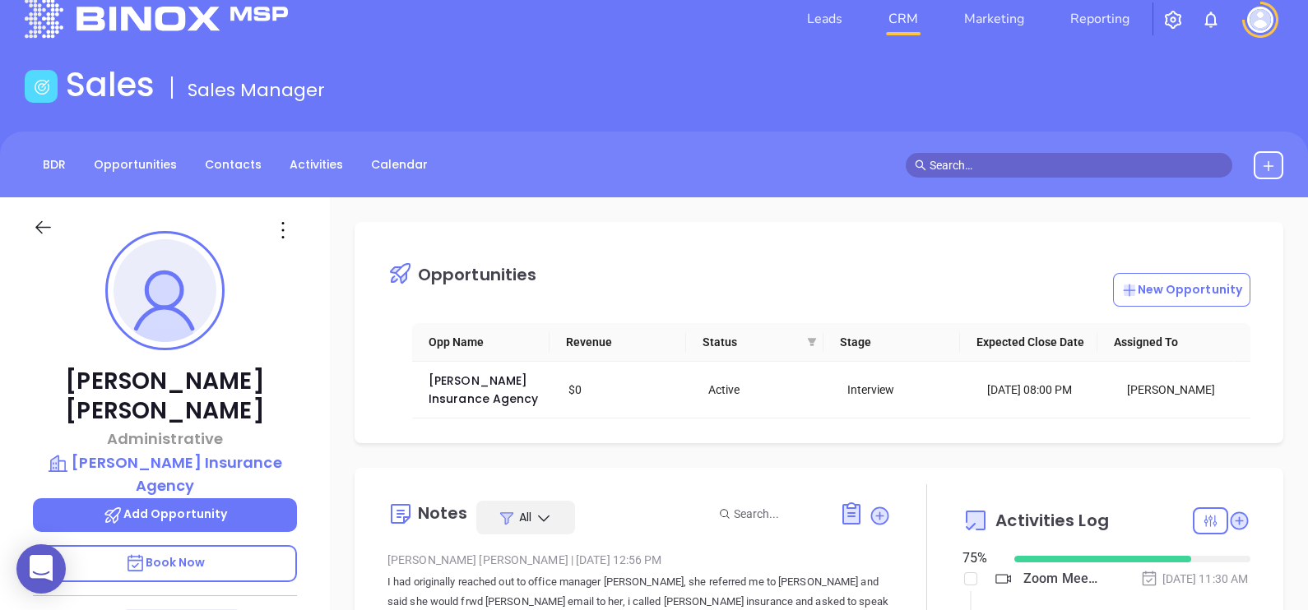
scroll to position [0, 0]
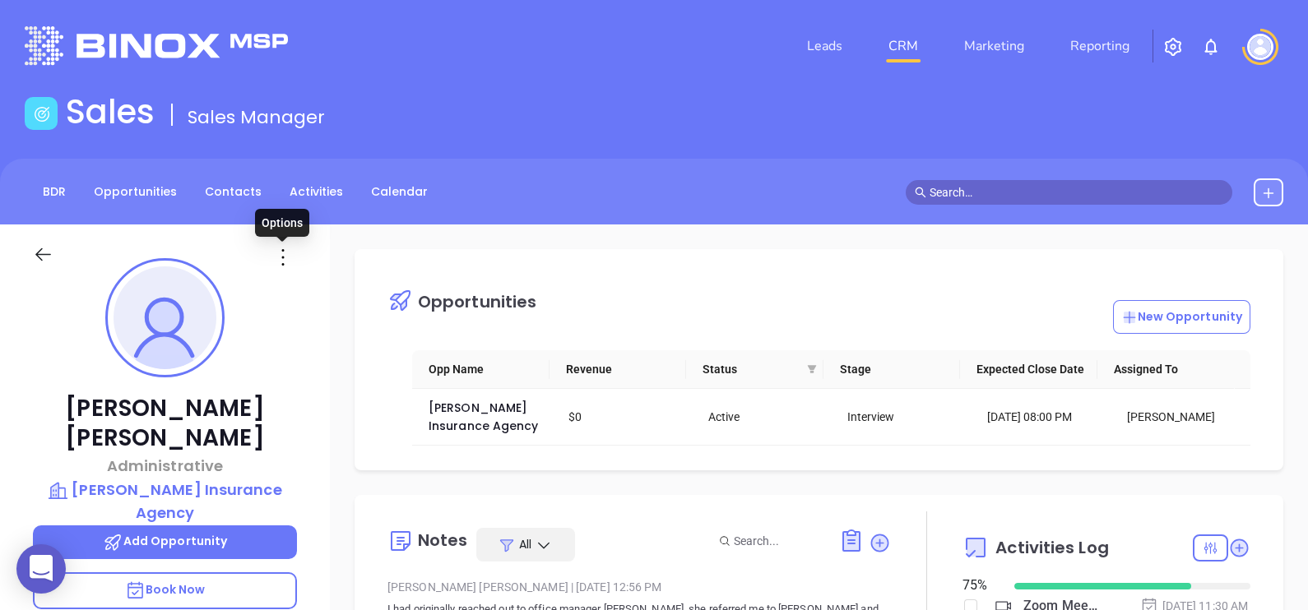
click at [273, 257] on icon at bounding box center [283, 257] width 26 height 26
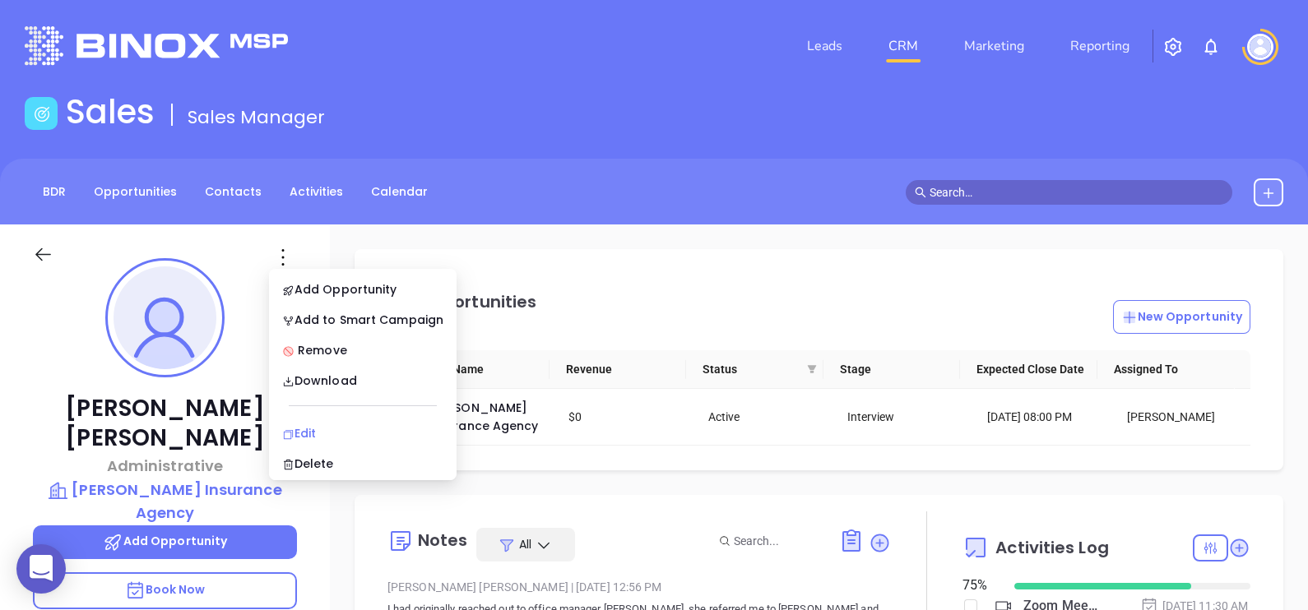
click at [337, 422] on li "Edit" at bounding box center [362, 433] width 181 height 35
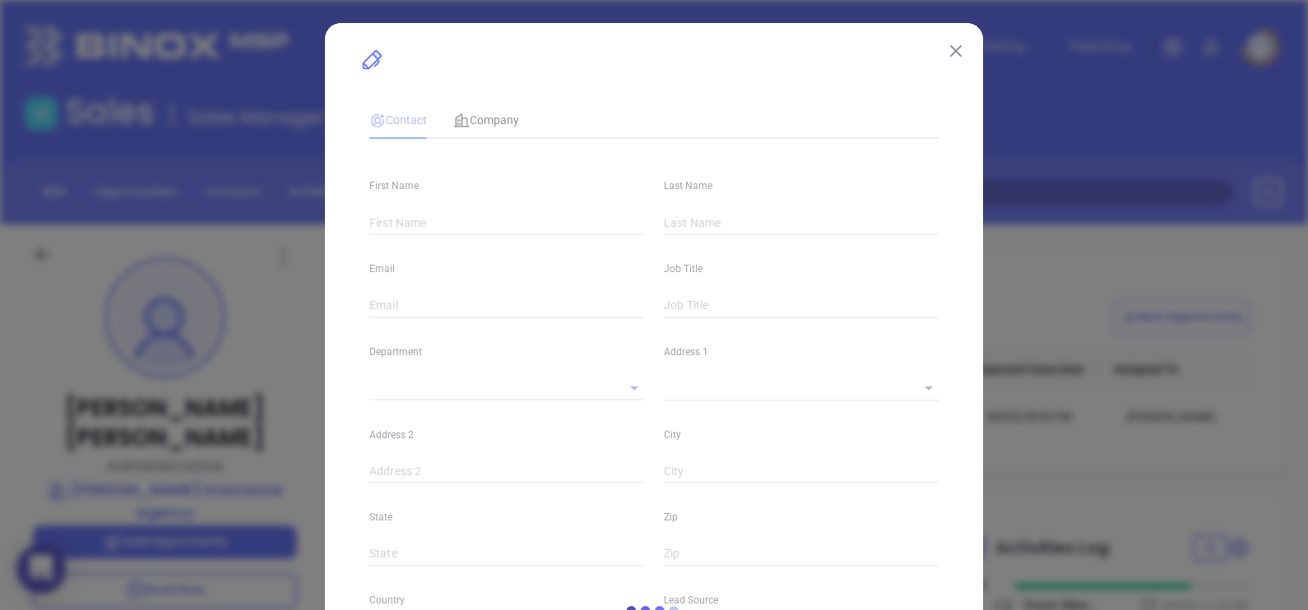
type input "[PERSON_NAME]"
type input "[PERSON_NAME][EMAIL_ADDRESS][DOMAIN_NAME]"
type input "Administrative"
type input "1"
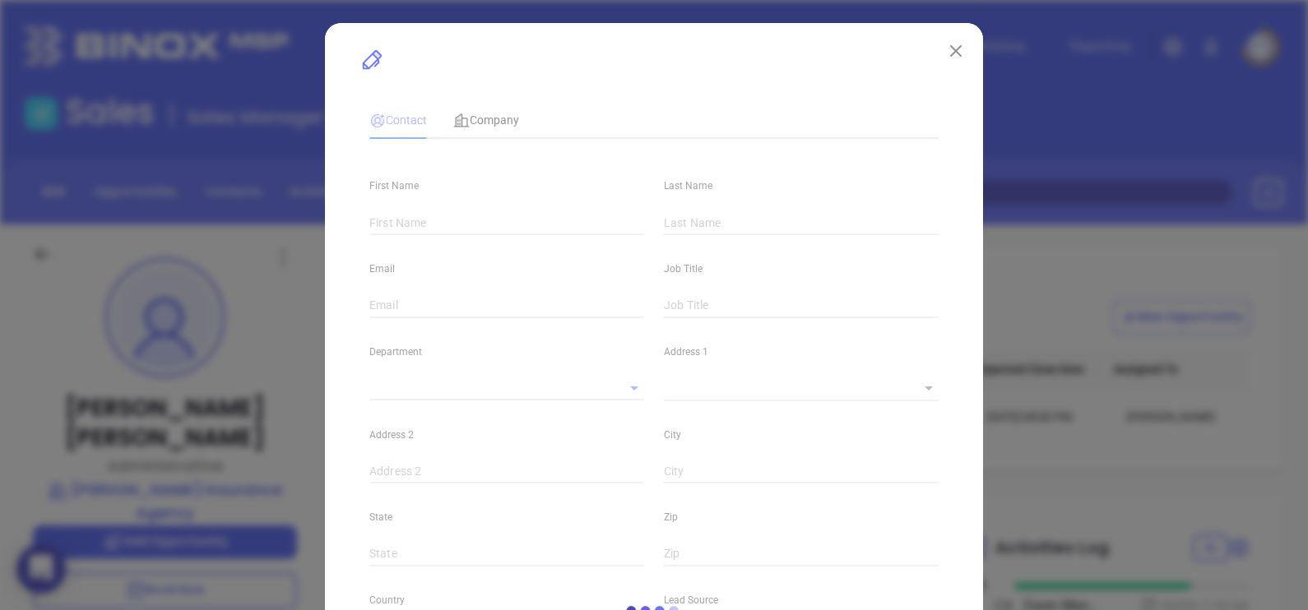
type input "[GEOGRAPHIC_DATA]"
type input "[PERSON_NAME]"
type input "Second Phone Call"
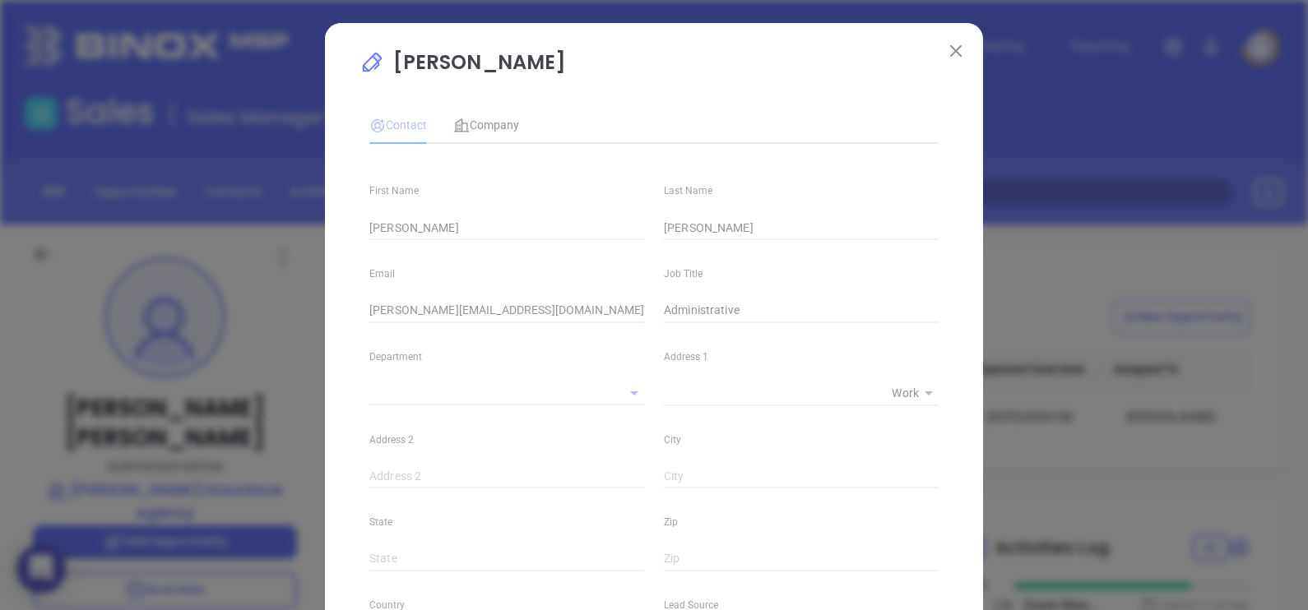
type input "[PHONE_NUMBER]"
type input "1"
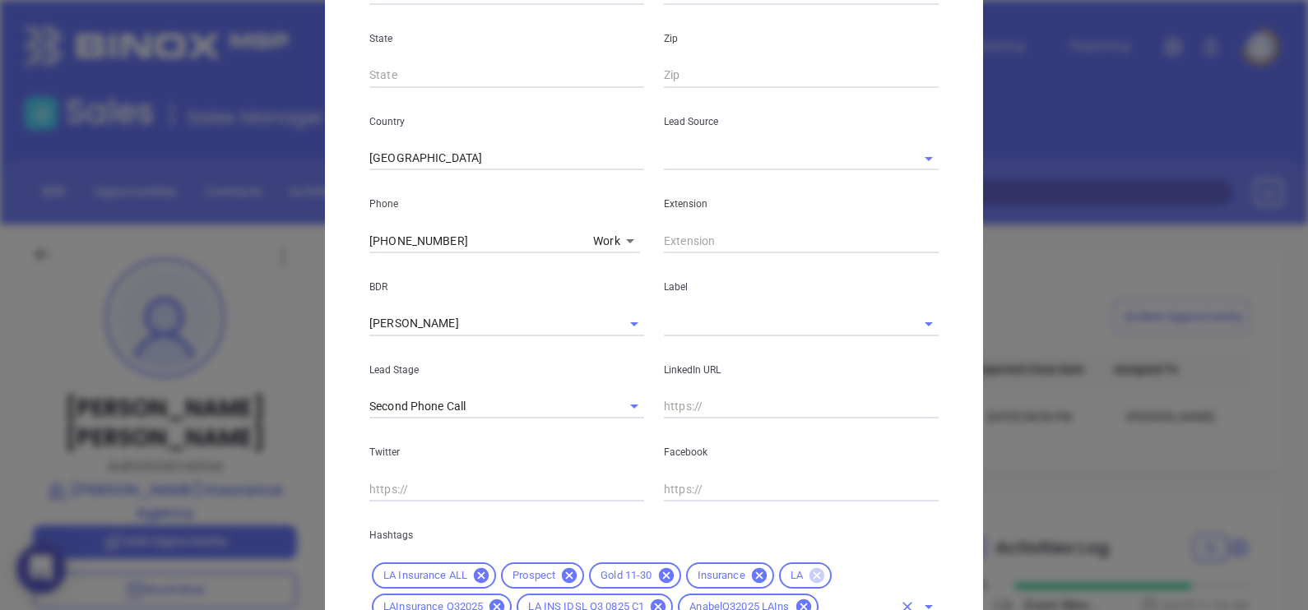
scroll to position [651, 0]
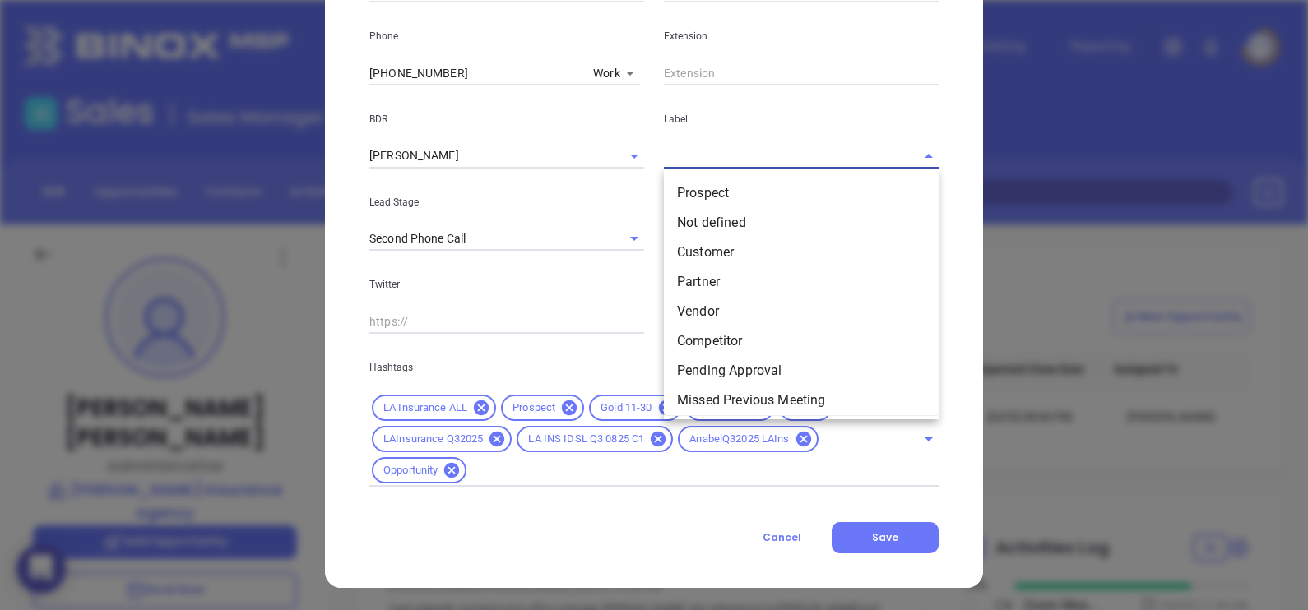
click at [699, 145] on input "text" at bounding box center [778, 156] width 229 height 24
click at [717, 185] on li "Prospect" at bounding box center [801, 194] width 275 height 30
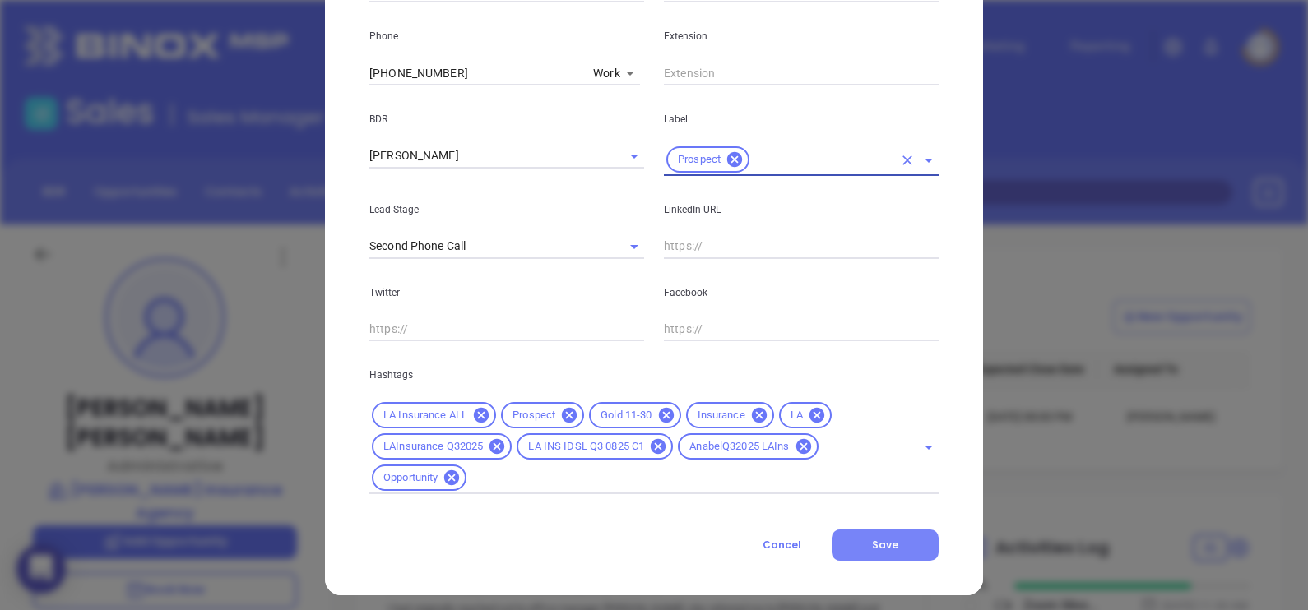
click at [887, 537] on button "Save" at bounding box center [885, 545] width 107 height 31
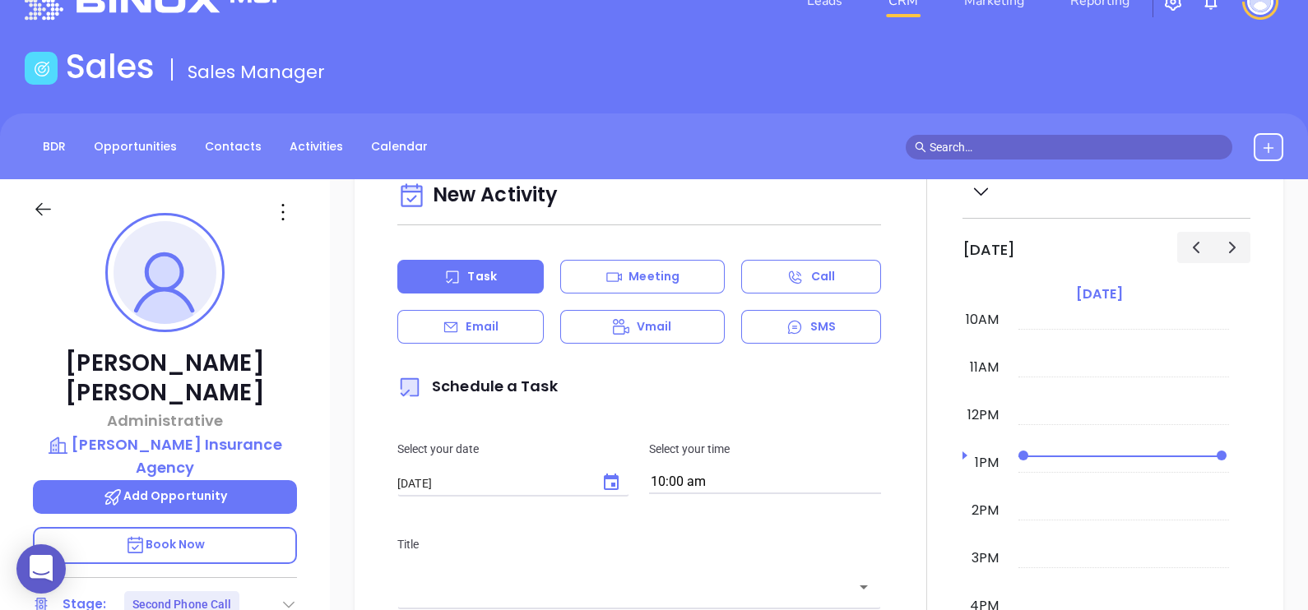
scroll to position [0, 0]
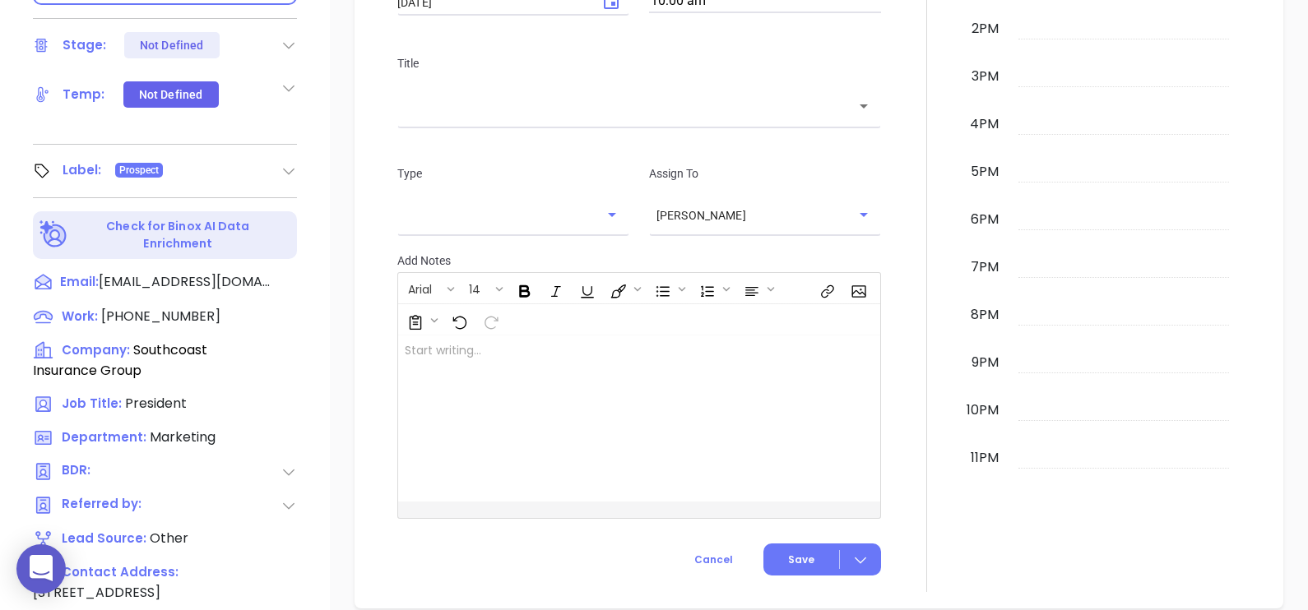
scroll to position [617, 0]
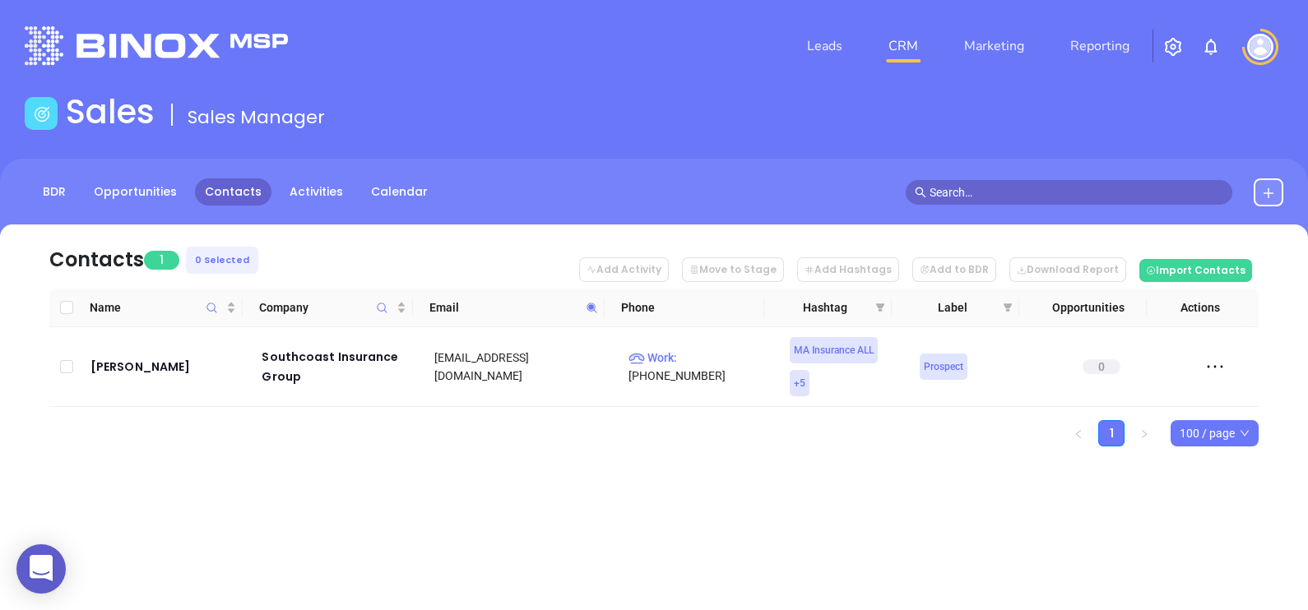
click at [592, 310] on icon at bounding box center [592, 308] width 12 height 12
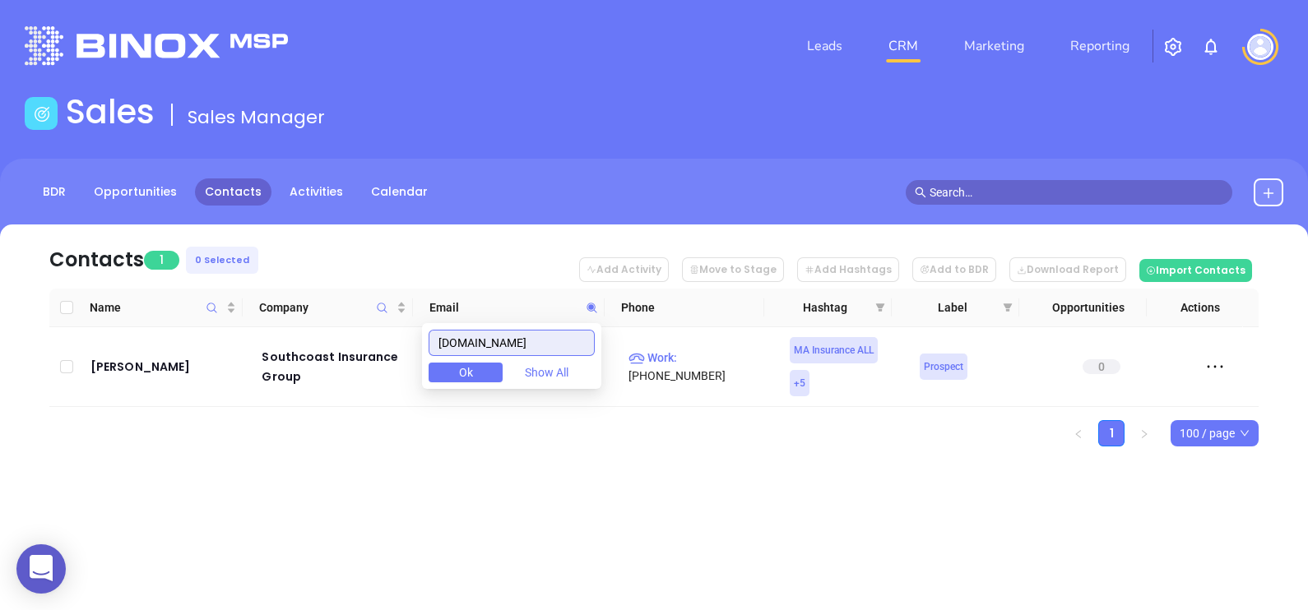
paste input "hello@tilmaninsadv"
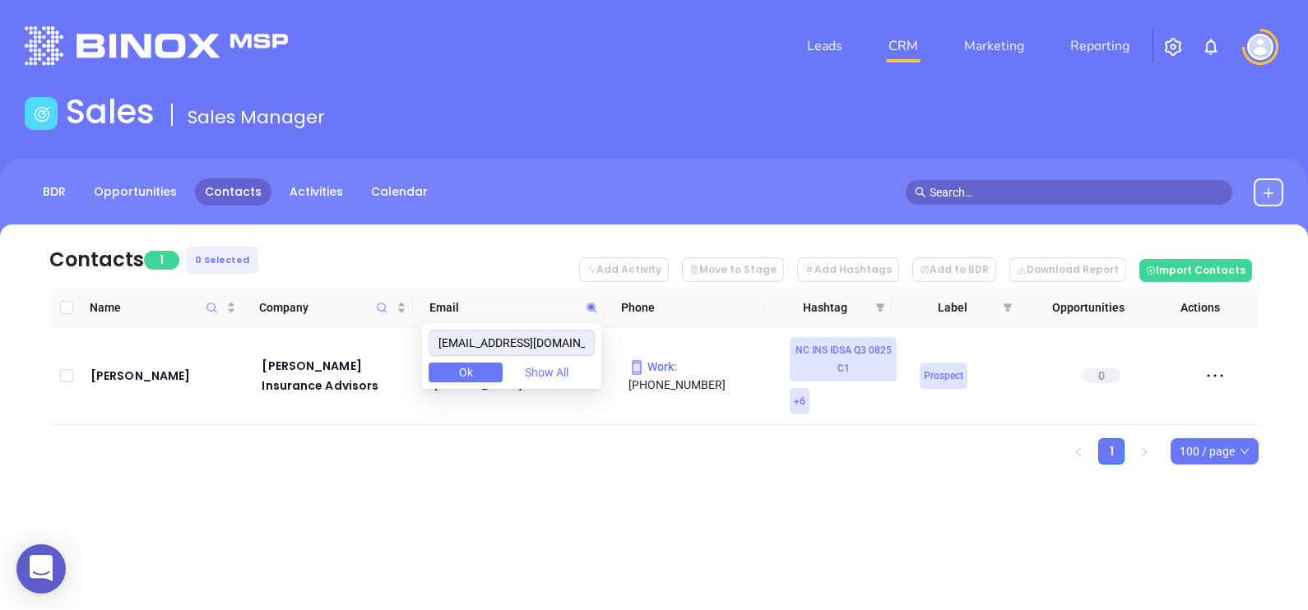
click at [794, 486] on div "Contacts 1 0 Selected Add Activity Move to Stage Add Hashtags Add to BDR Downlo…" at bounding box center [654, 374] width 1308 height 298
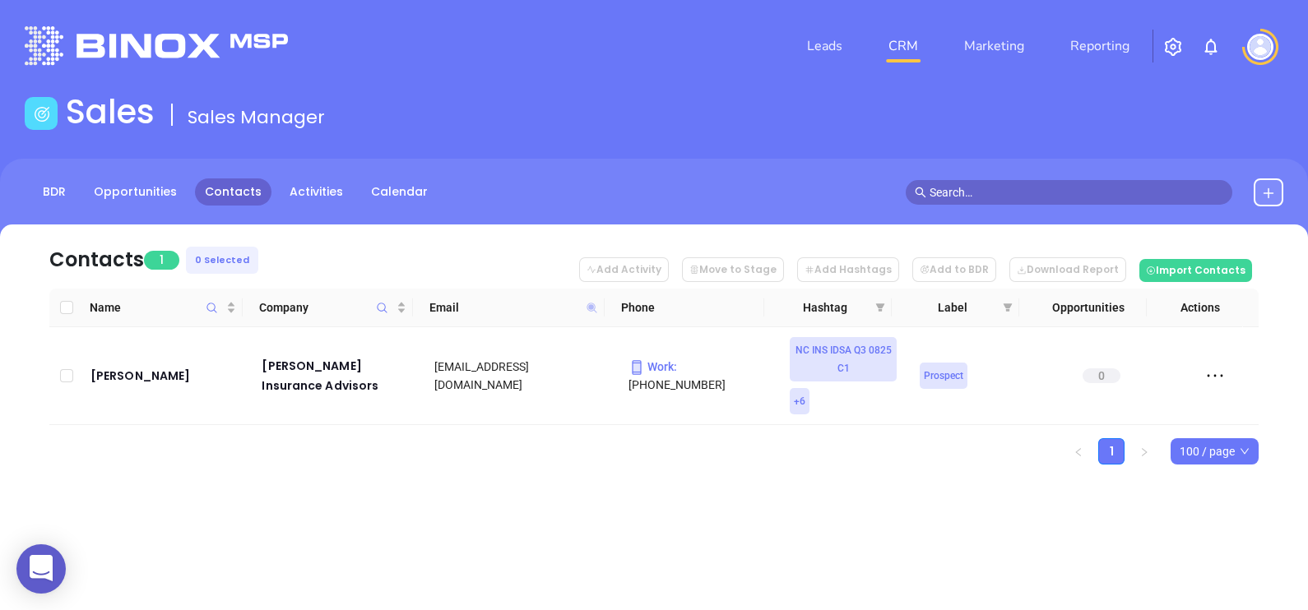
click at [595, 308] on icon at bounding box center [592, 308] width 12 height 12
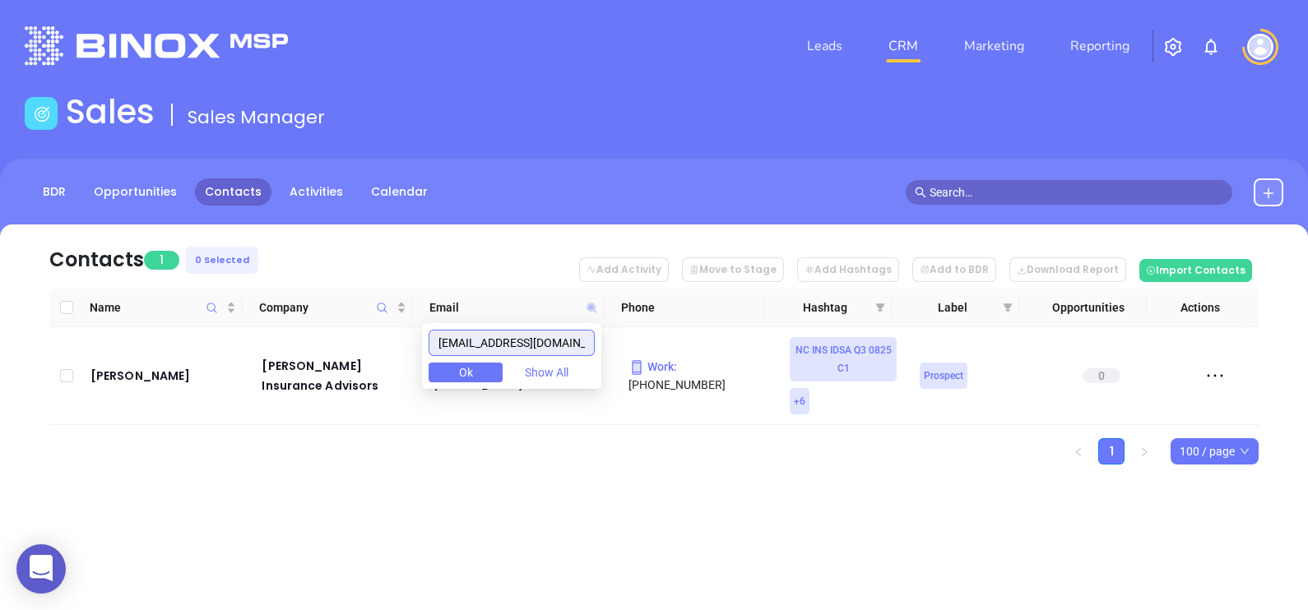
paste input "tracy.bearse@adjustersinternational"
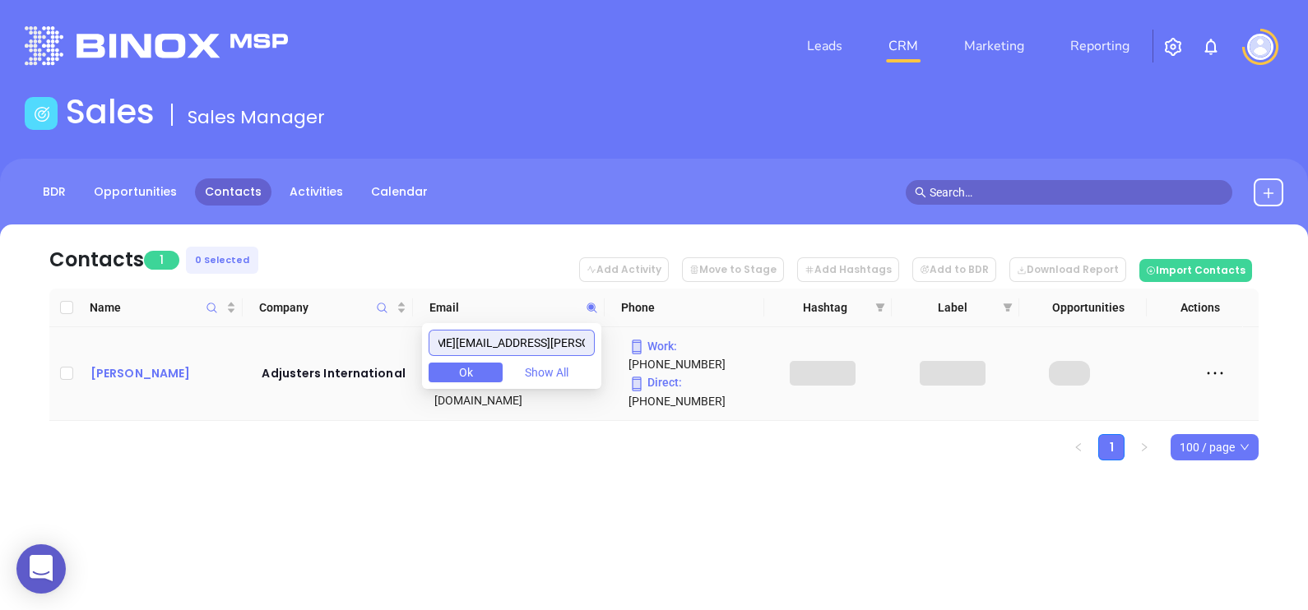
type input "tracy.bearse@adjustersinternational.com"
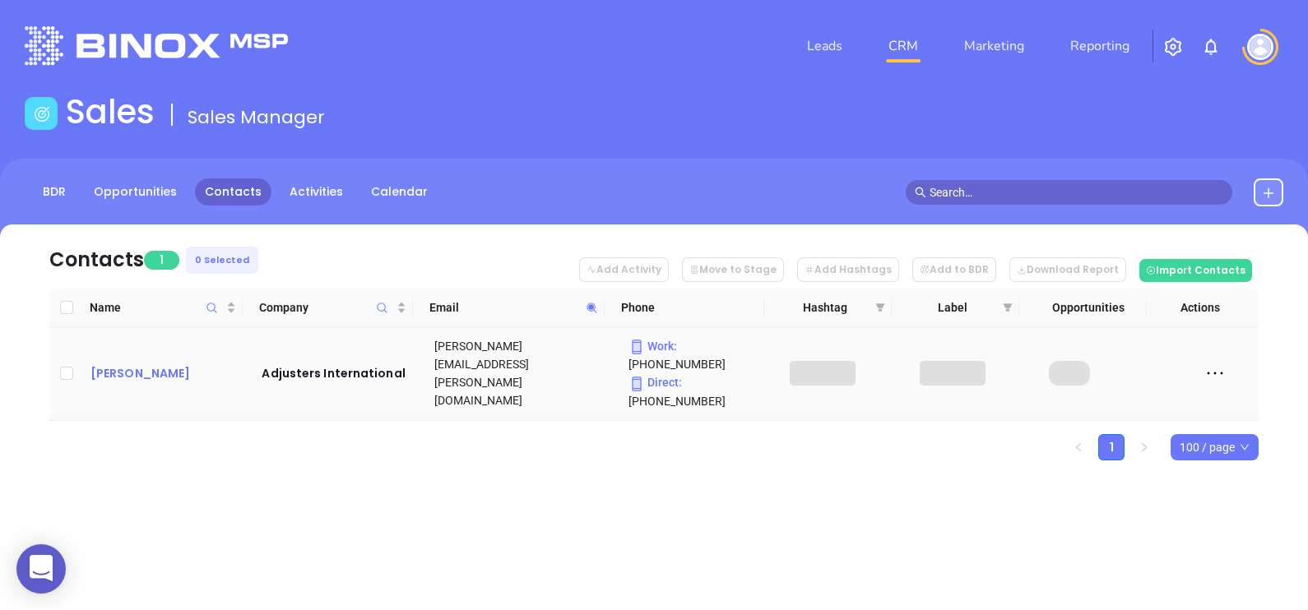
scroll to position [0, 0]
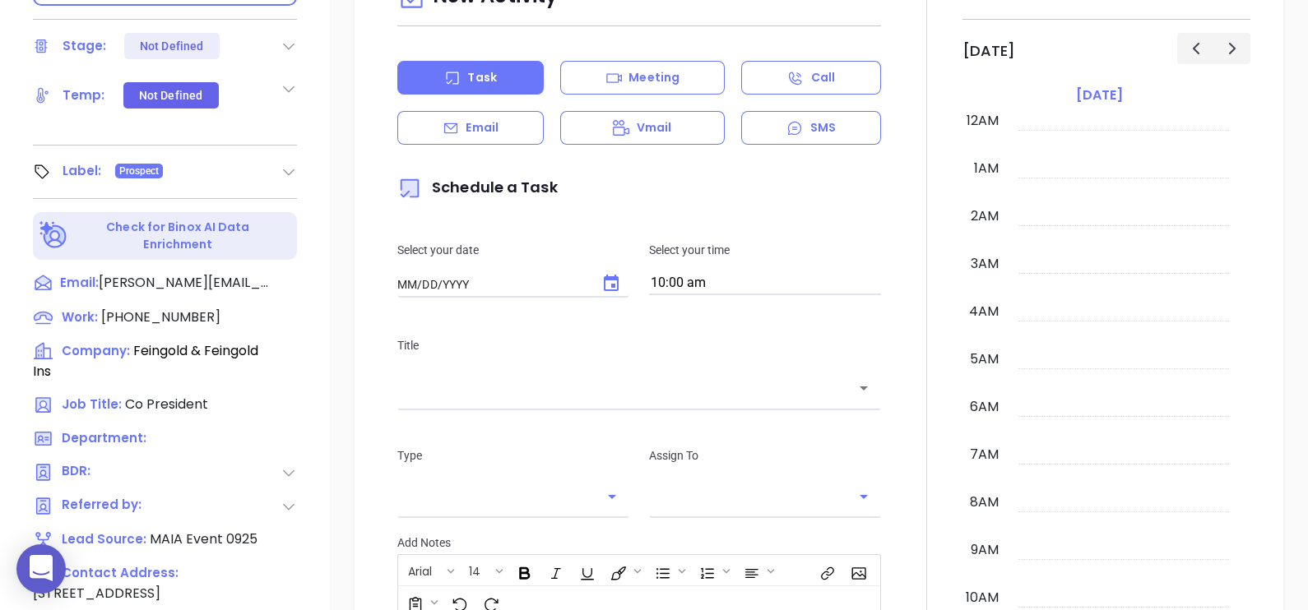
type input "[DATE]"
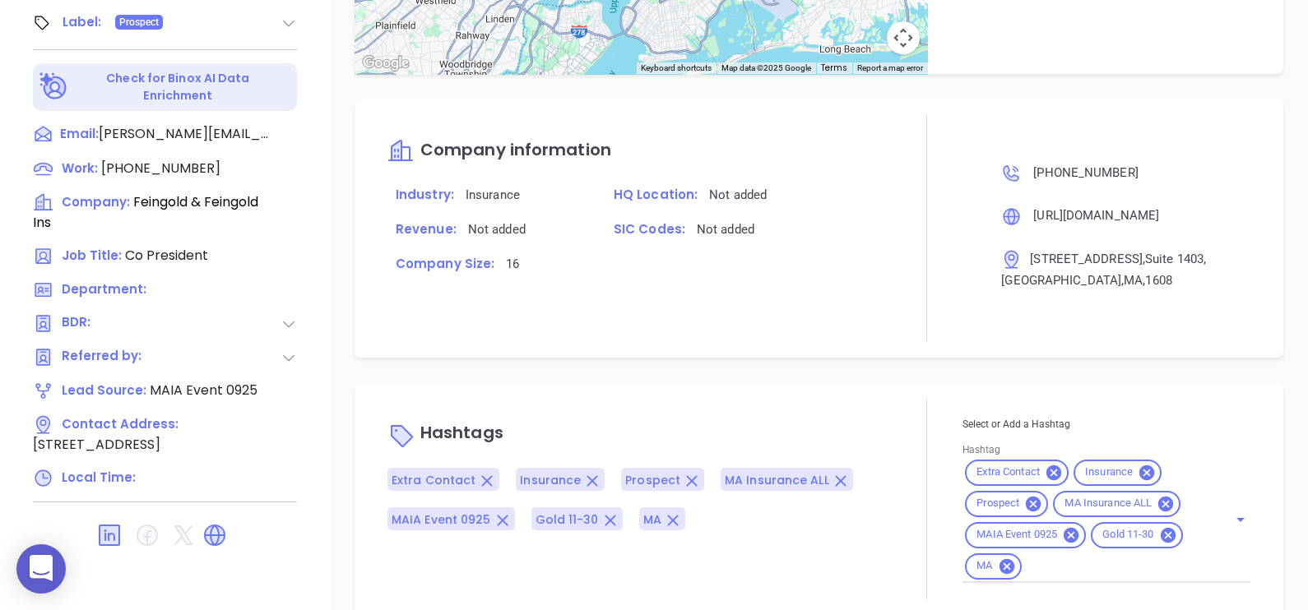
scroll to position [967, 0]
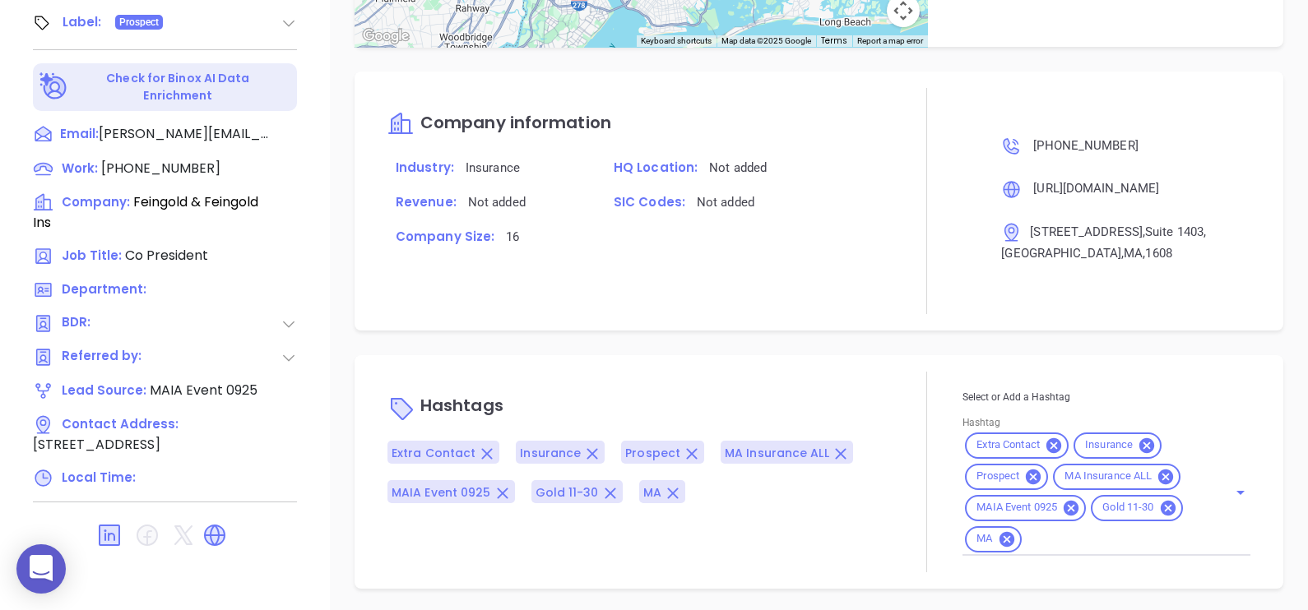
type input "[PERSON_NAME]"
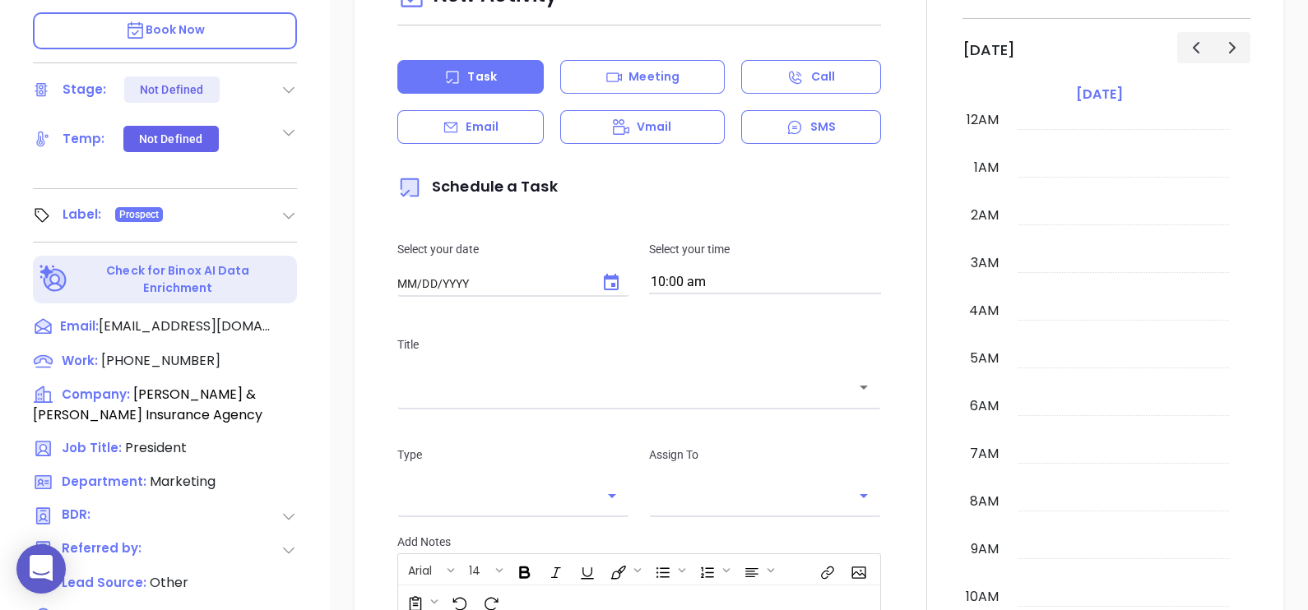
type input "[DATE]"
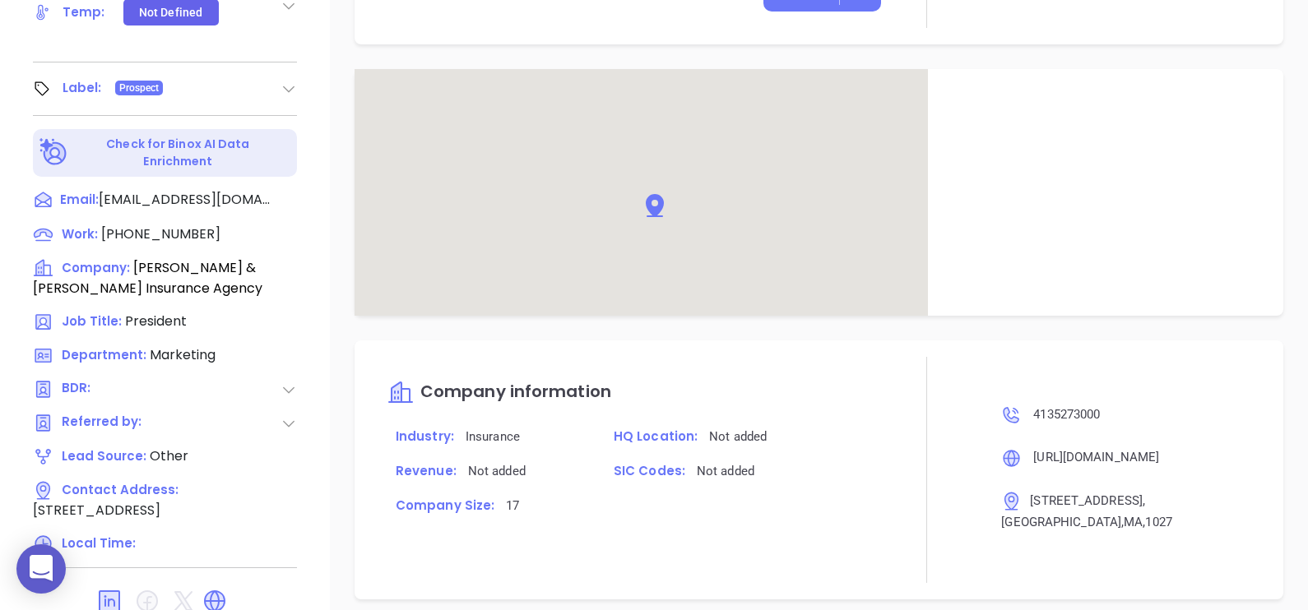
scroll to position [935, 0]
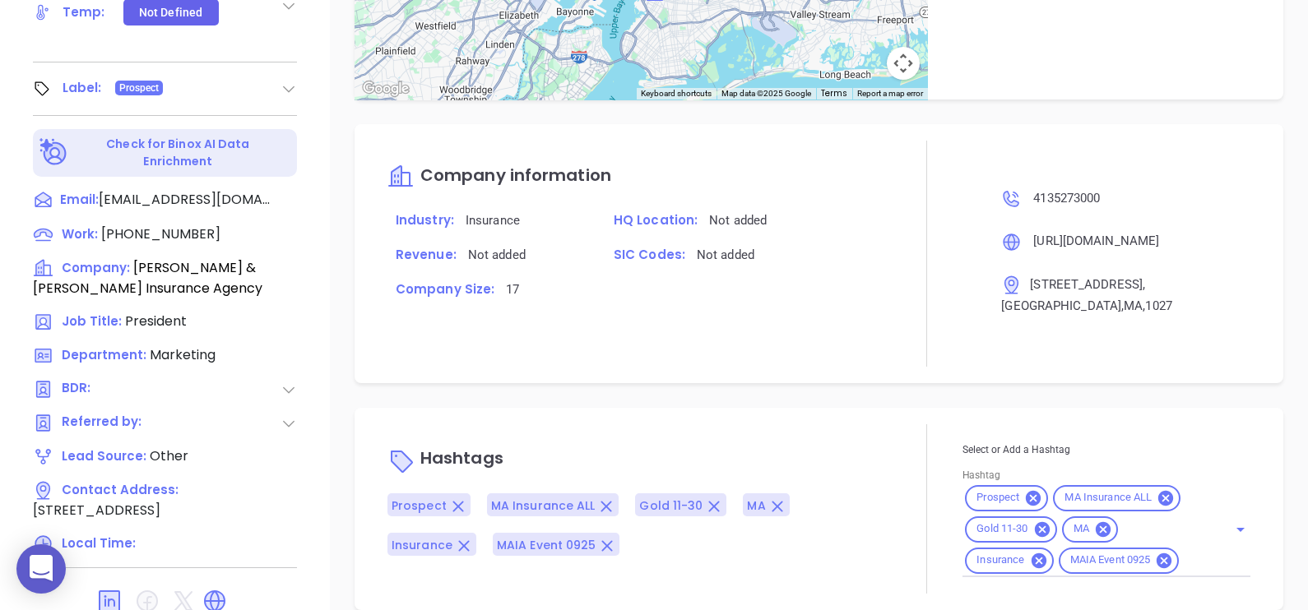
type input "[PERSON_NAME]"
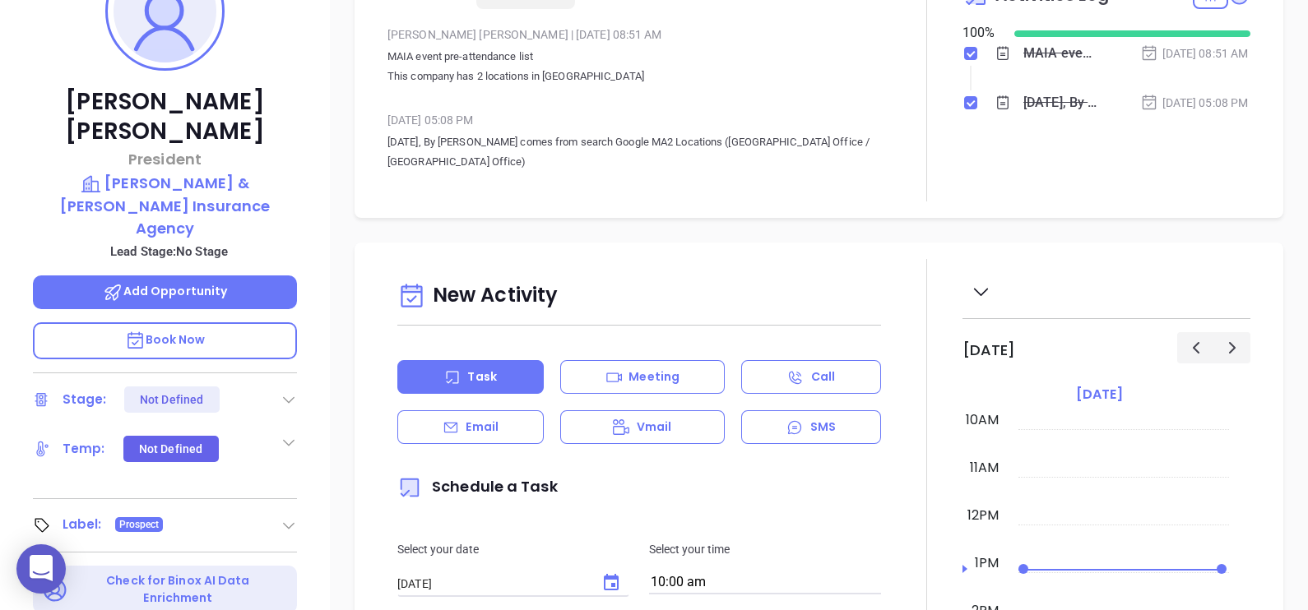
scroll to position [127, 0]
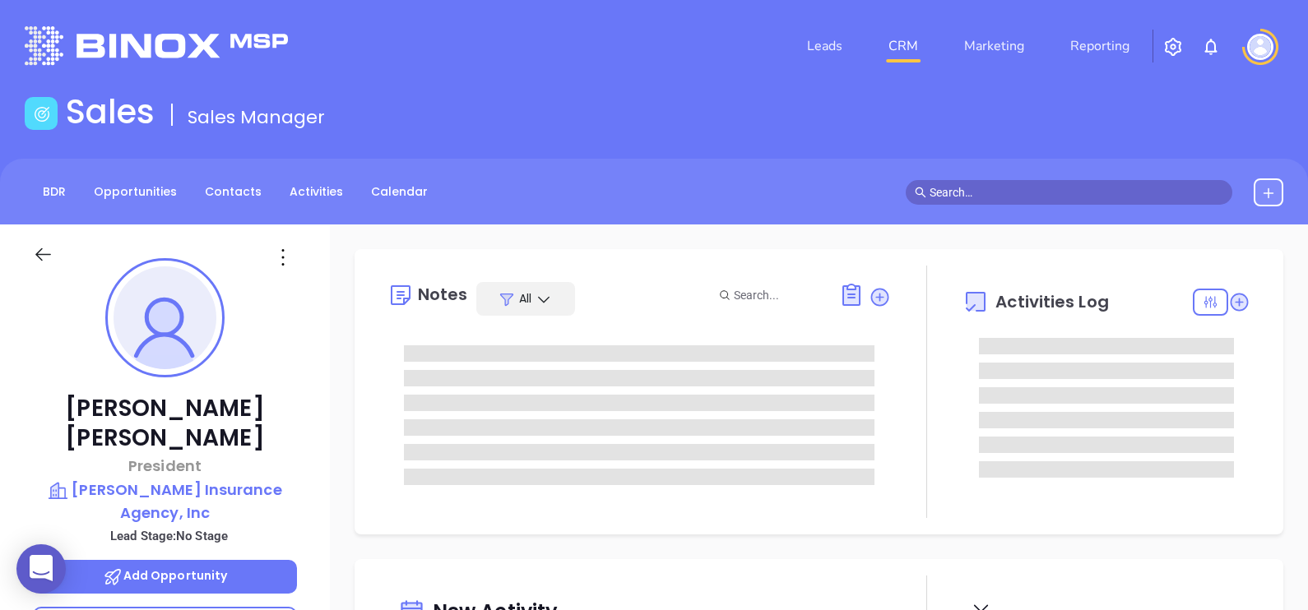
type input "[DATE]"
type input "[PERSON_NAME]"
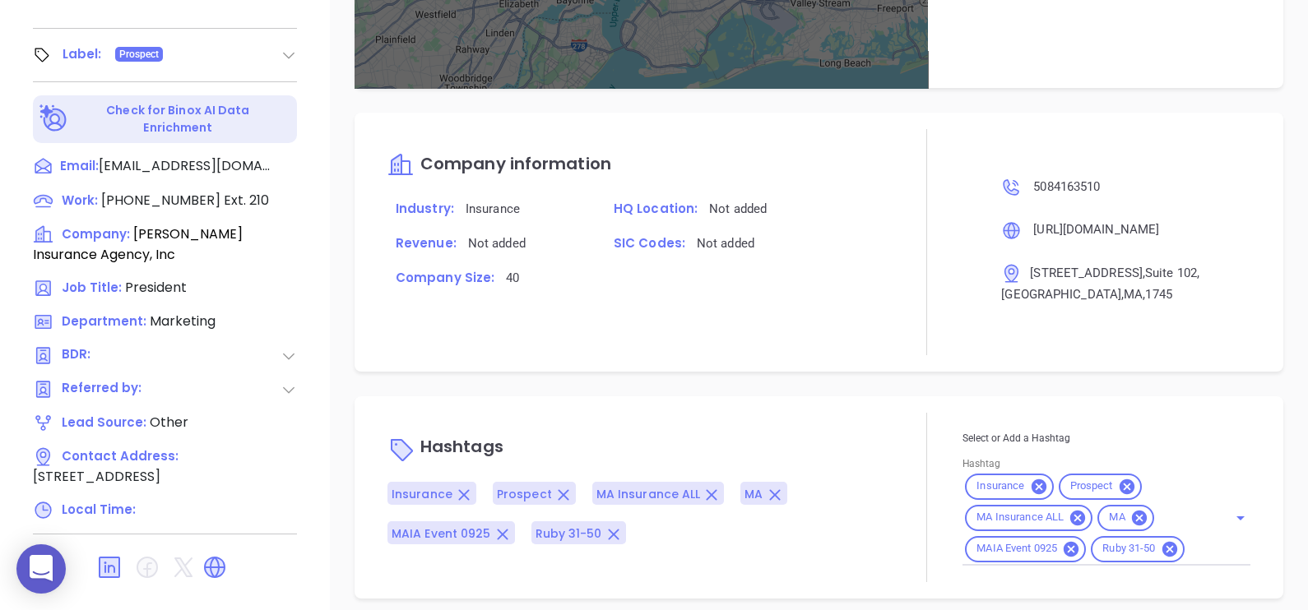
scroll to position [765, 0]
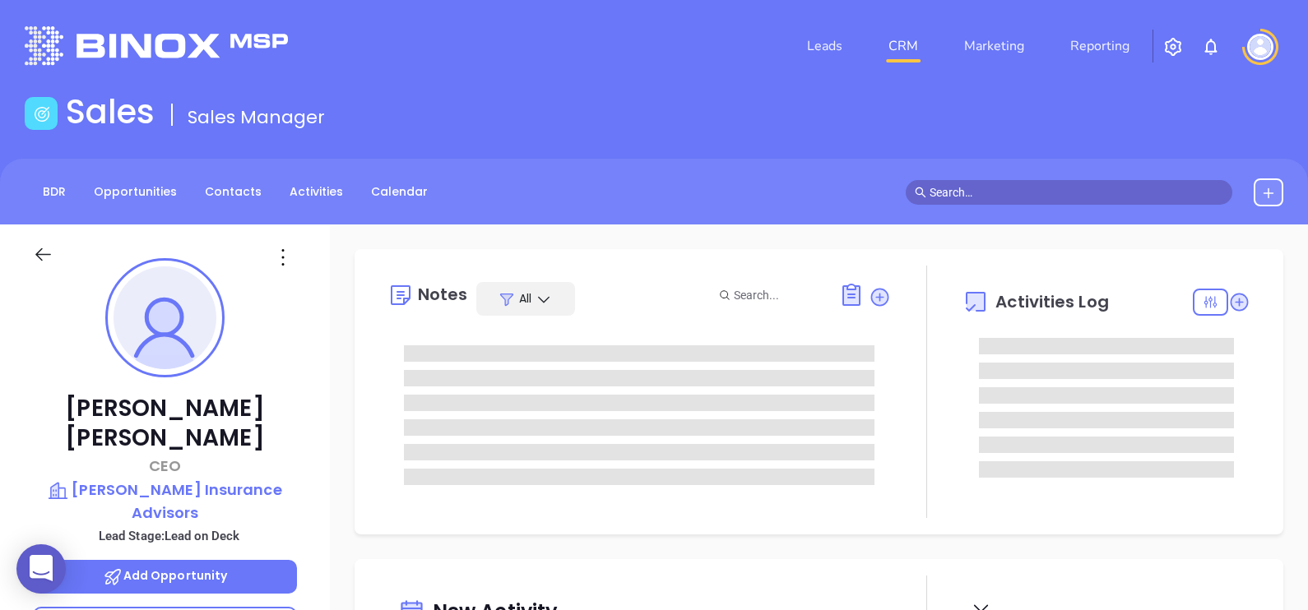
type input "[DATE]"
type input "[PERSON_NAME]"
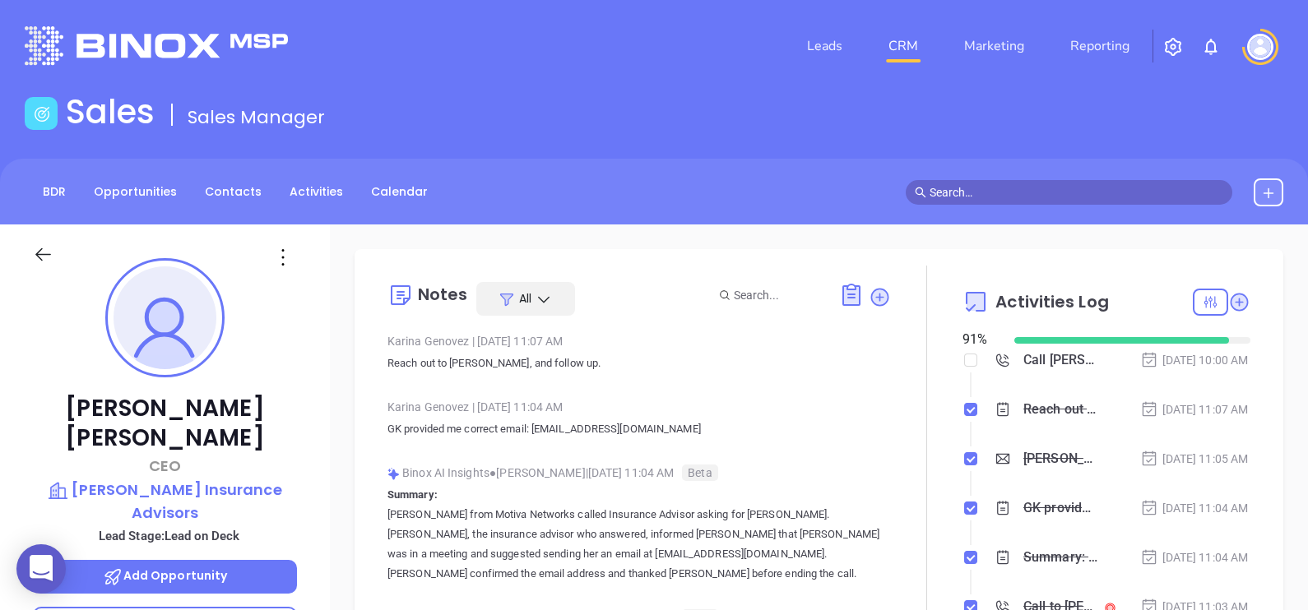
scroll to position [205, 0]
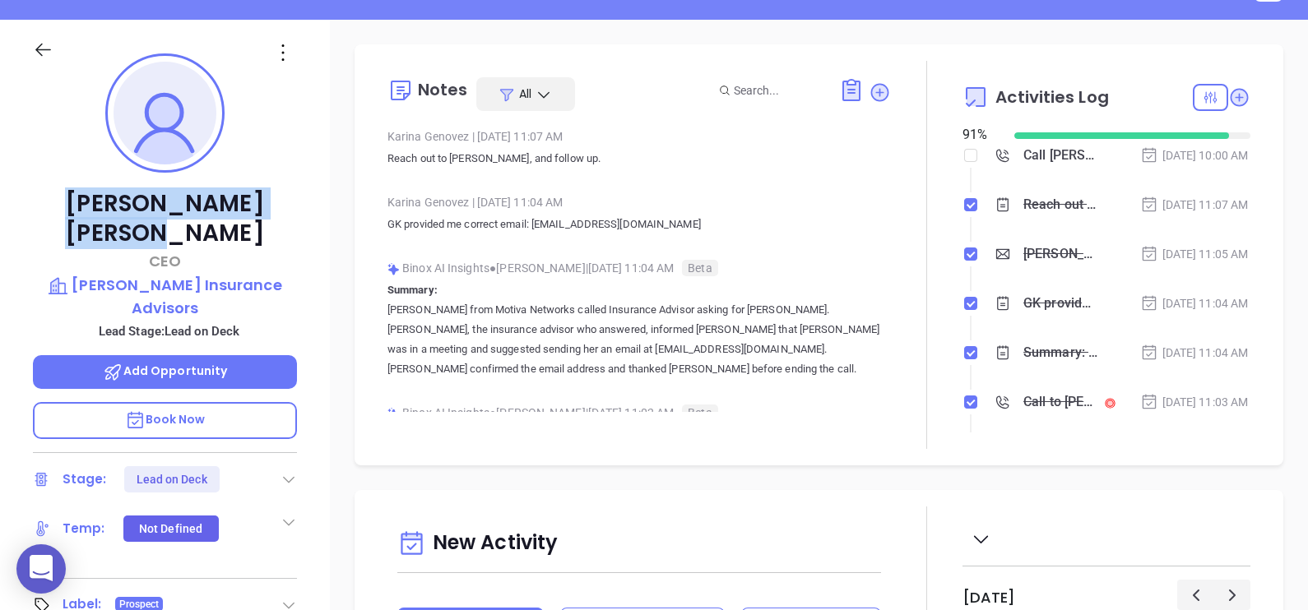
drag, startPoint x: 267, startPoint y: 205, endPoint x: 77, endPoint y: 183, distance: 190.5
click at [77, 183] on div "[PERSON_NAME] CEO [PERSON_NAME] Insurance Advisors Lead Stage: Lead on Deck Add…" at bounding box center [165, 401] width 330 height 763
copy p "[PERSON_NAME]"
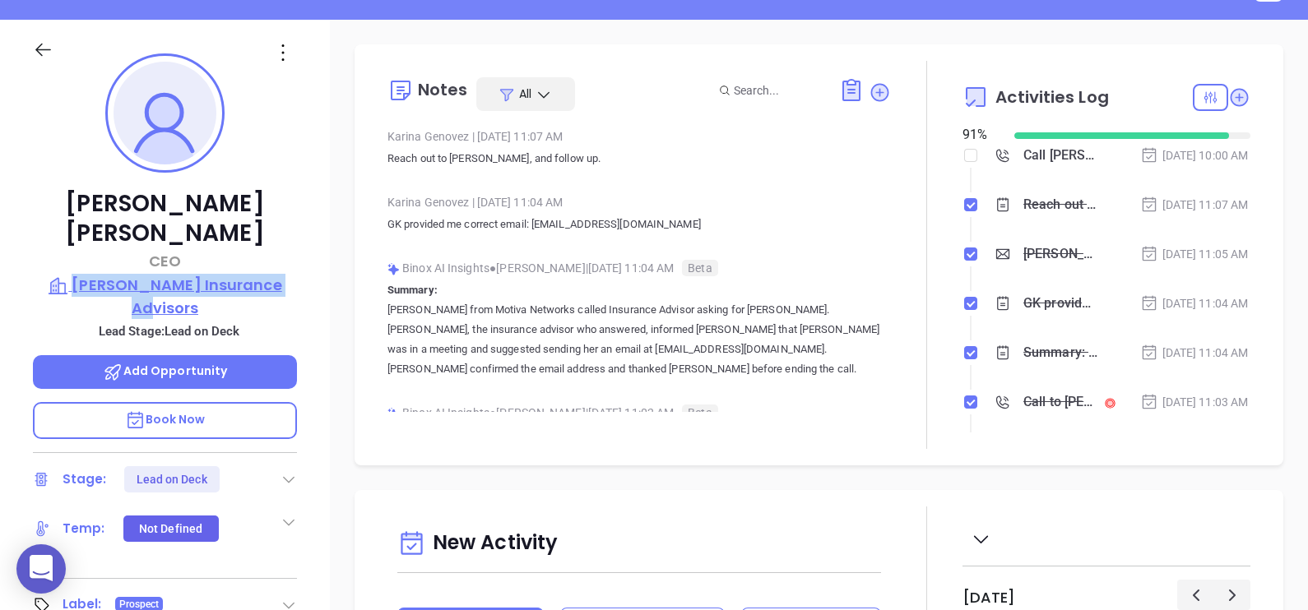
drag, startPoint x: 288, startPoint y: 254, endPoint x: 74, endPoint y: 259, distance: 213.9
click at [74, 259] on div "[PERSON_NAME] CEO [PERSON_NAME] Insurance Advisors Lead Stage: Lead on Deck Add…" at bounding box center [165, 401] width 330 height 763
copy p "[PERSON_NAME] Insurance Advisors"
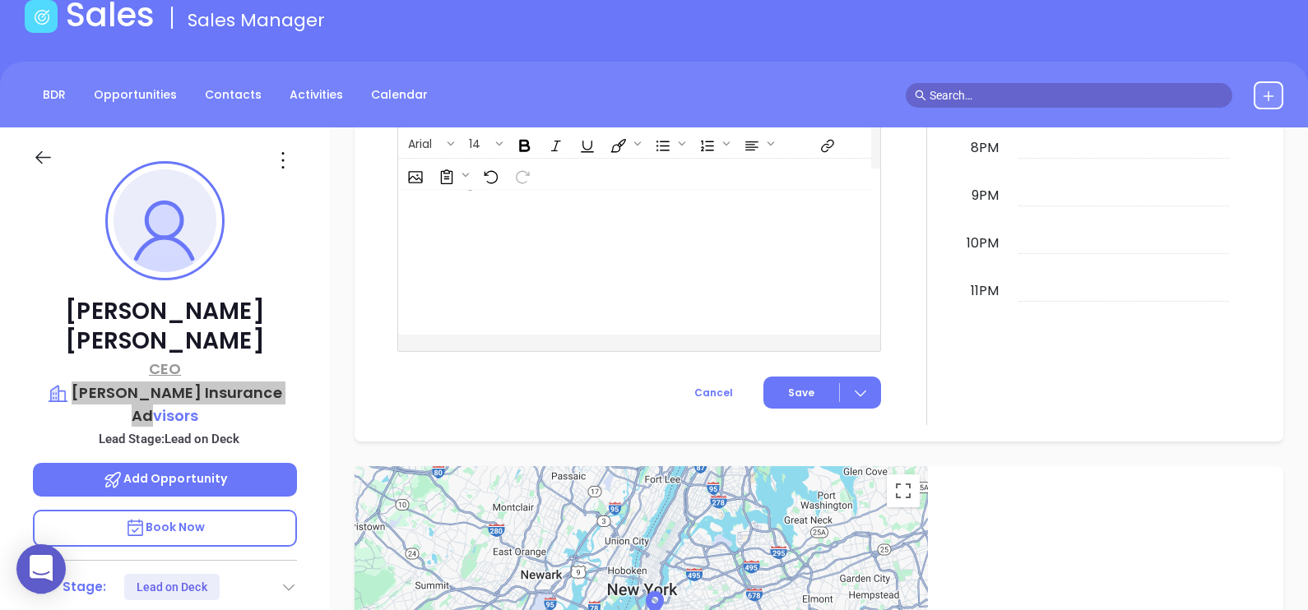
scroll to position [45, 0]
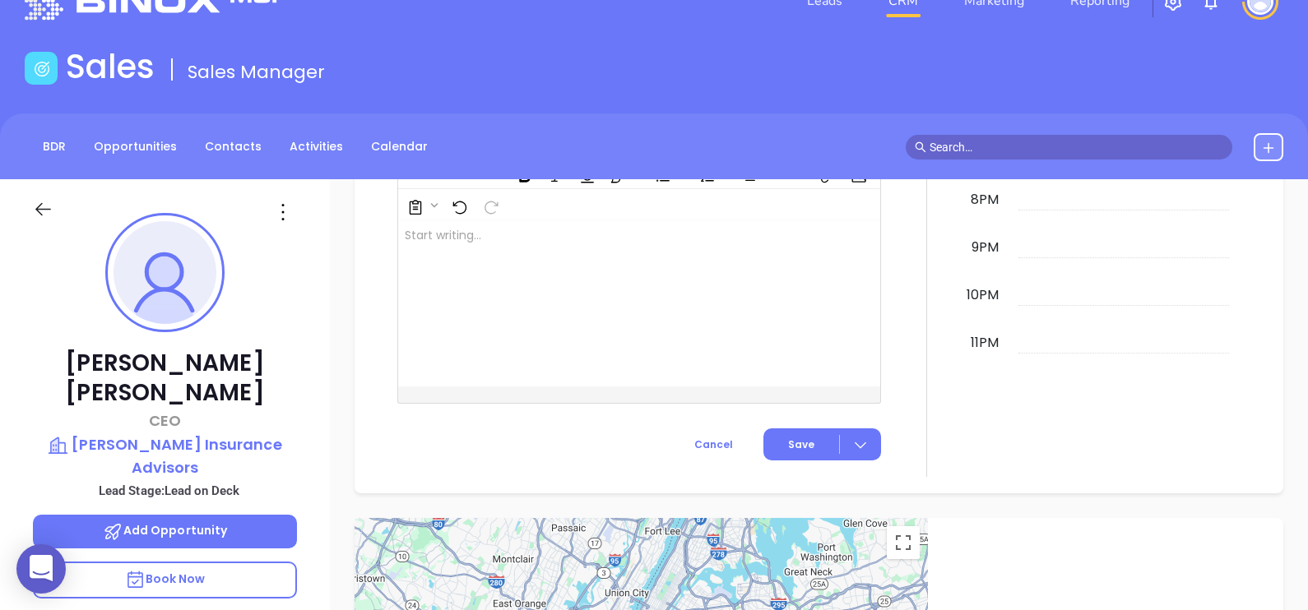
click at [313, 317] on div "[PERSON_NAME] CEO [PERSON_NAME] Insurance Advisors Lead Stage: Lead on Deck Add…" at bounding box center [165, 560] width 330 height 763
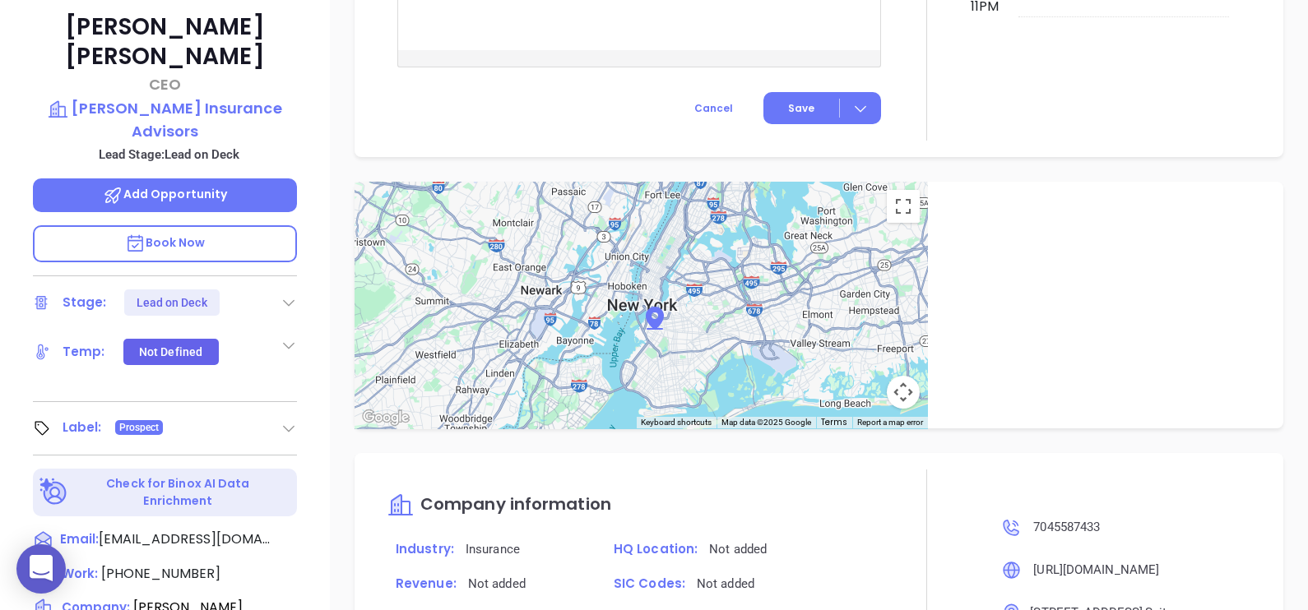
scroll to position [559, 0]
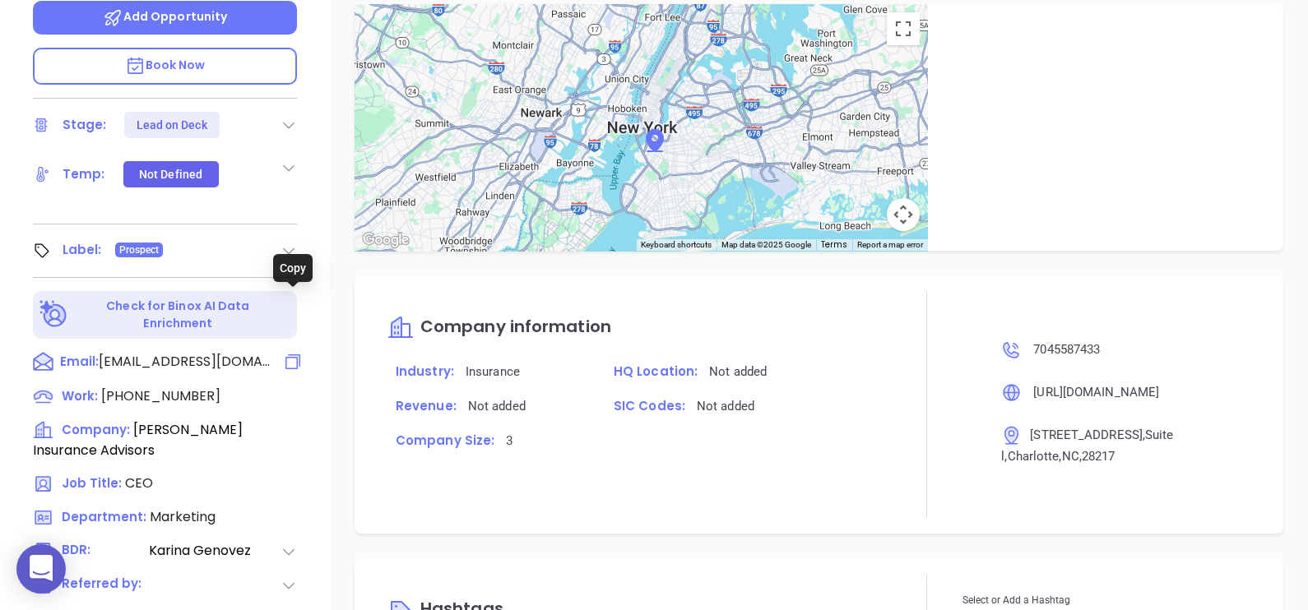
click at [293, 352] on icon at bounding box center [293, 362] width 20 height 20
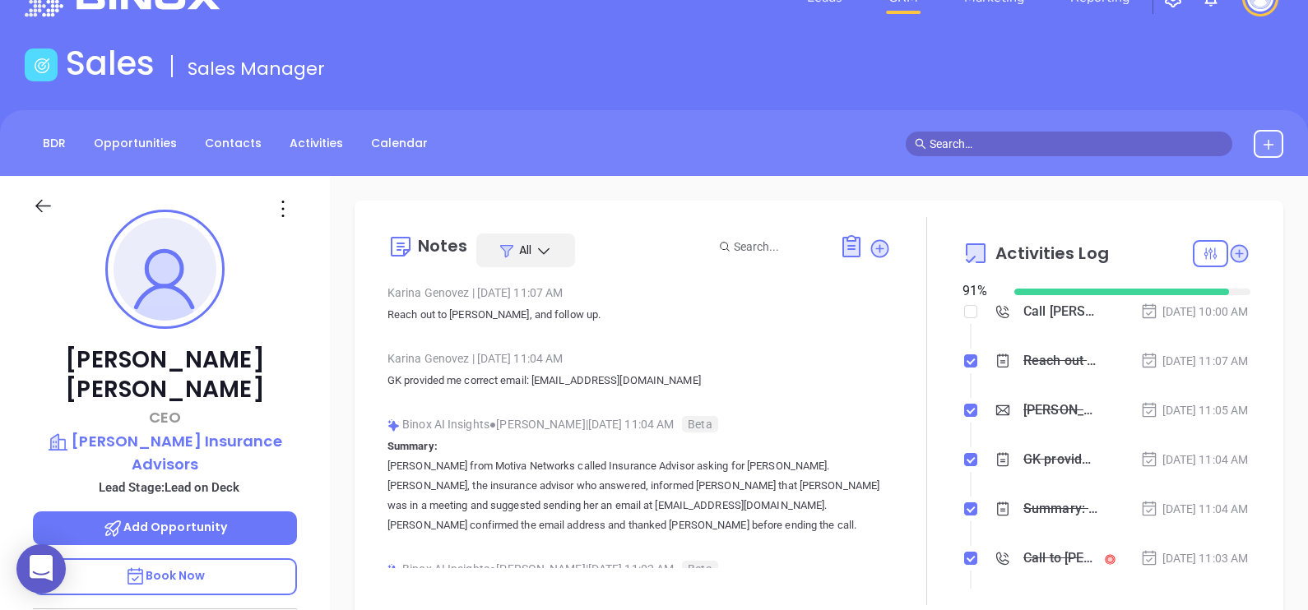
scroll to position [0, 0]
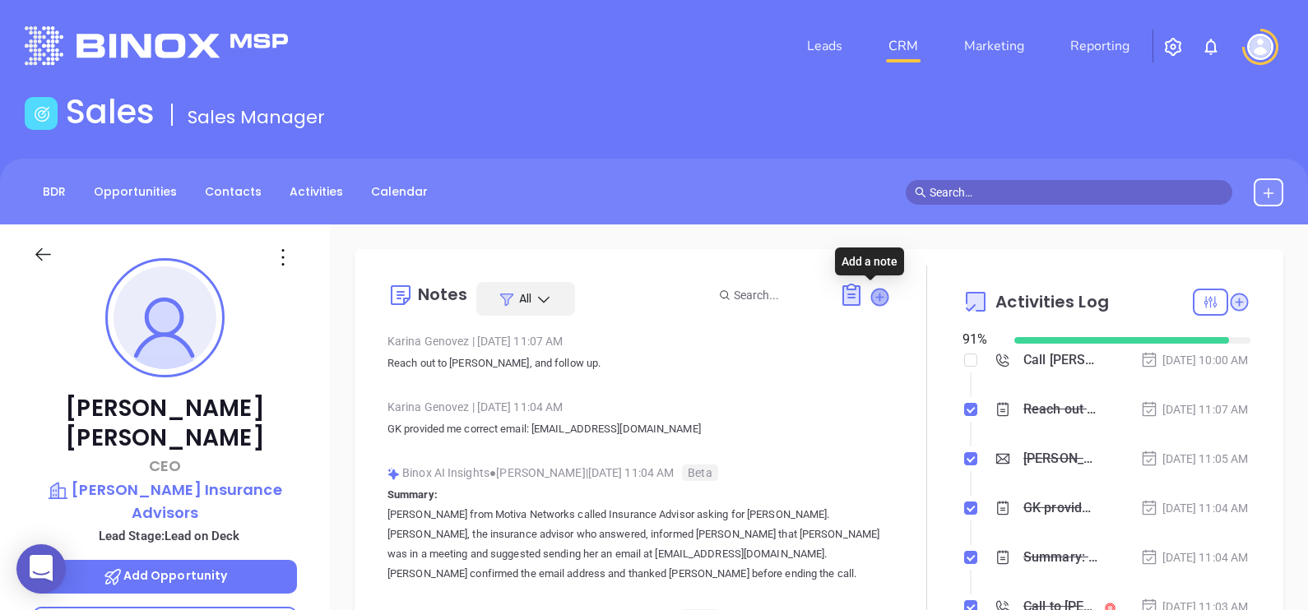
click at [873, 293] on icon at bounding box center [879, 297] width 16 height 16
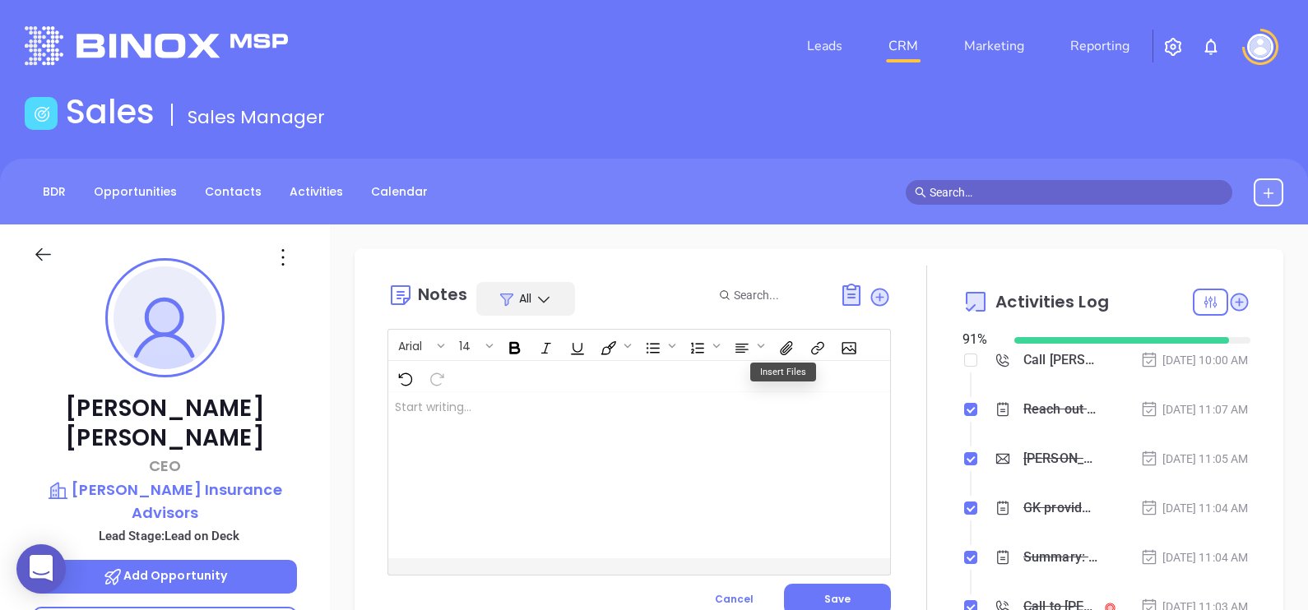
click at [545, 438] on div at bounding box center [621, 475] width 466 height 166
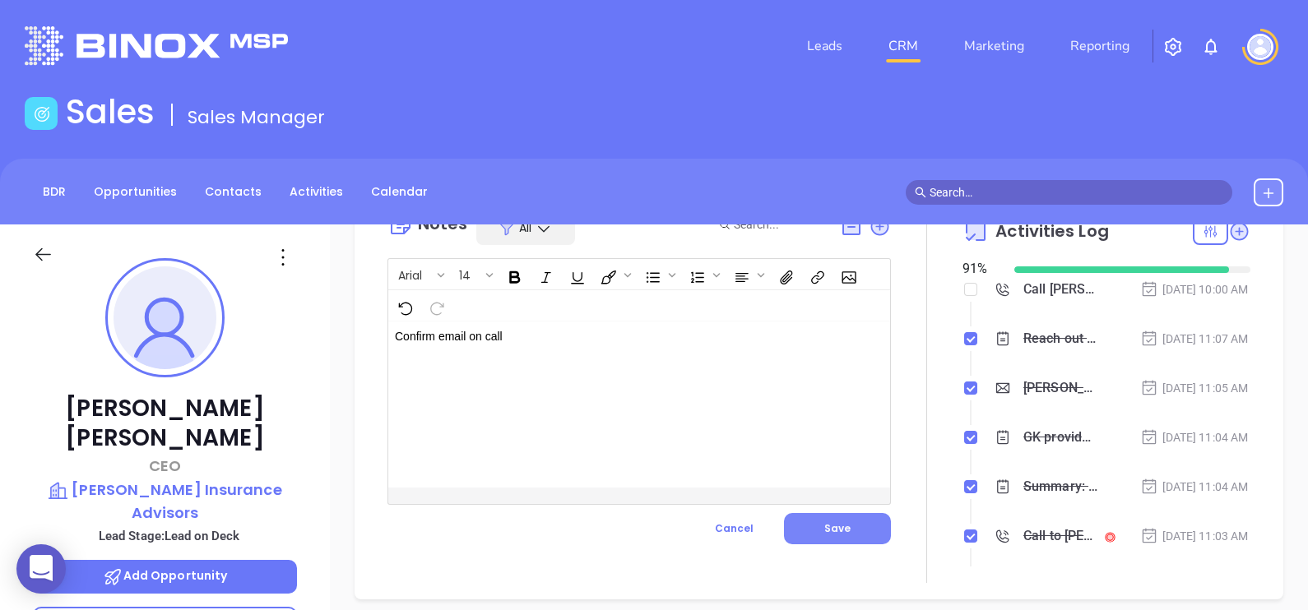
scroll to position [102, 0]
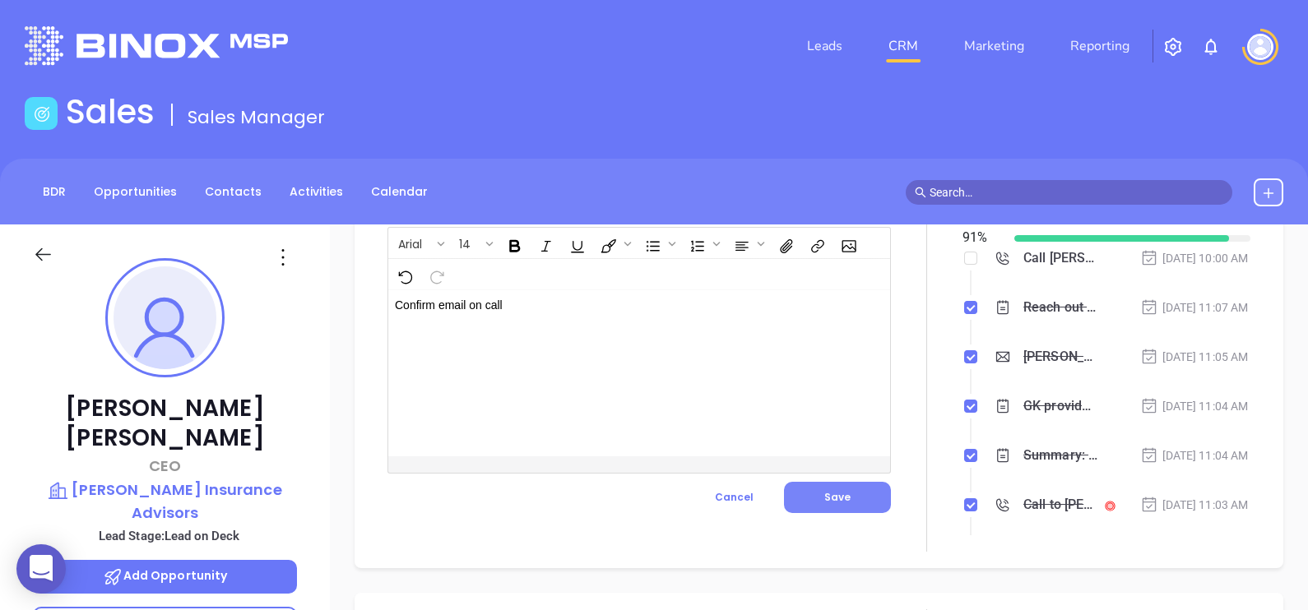
click at [841, 498] on span "Save" at bounding box center [837, 497] width 26 height 14
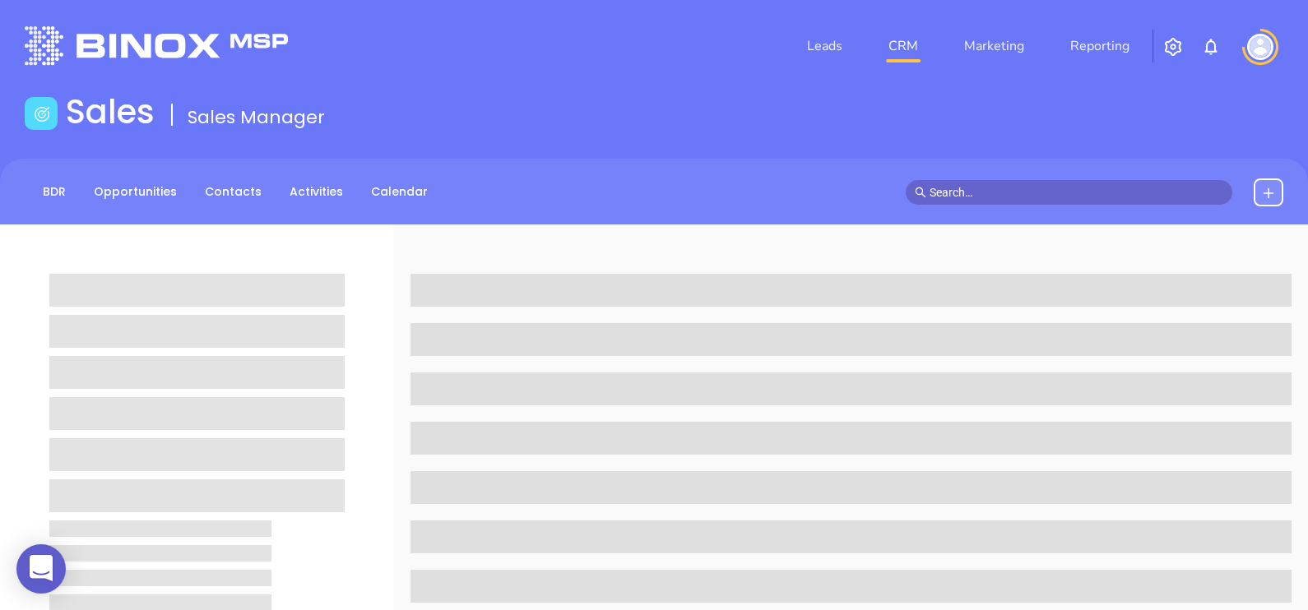
scroll to position [765, 0]
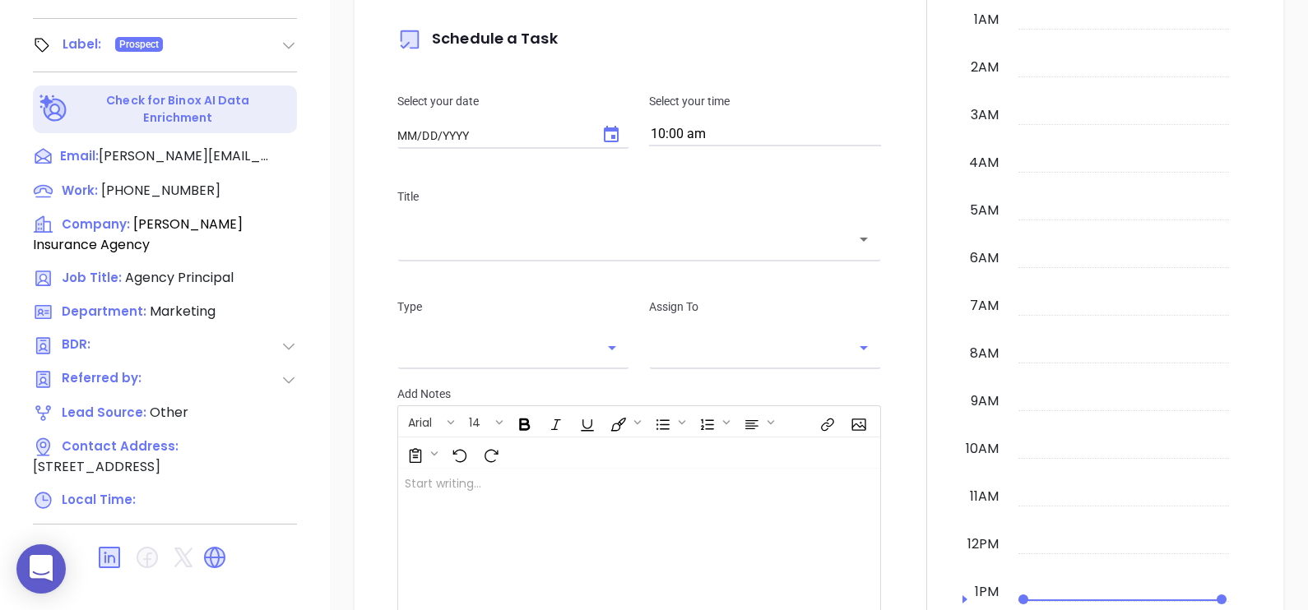
type input "[DATE]"
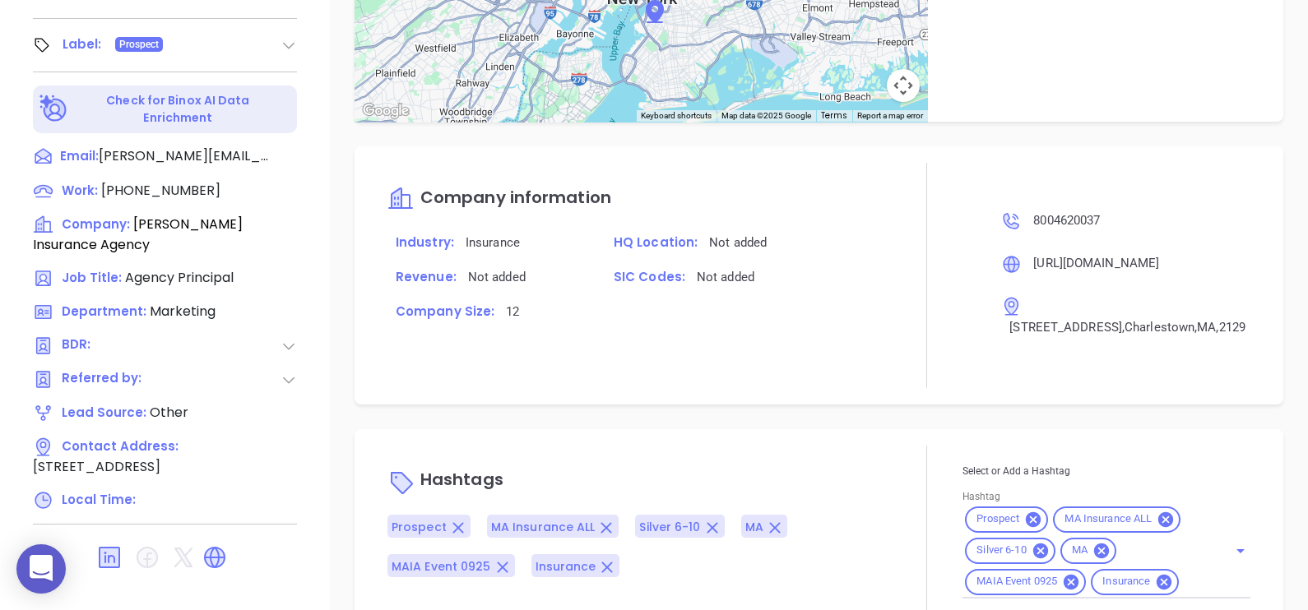
scroll to position [935, 0]
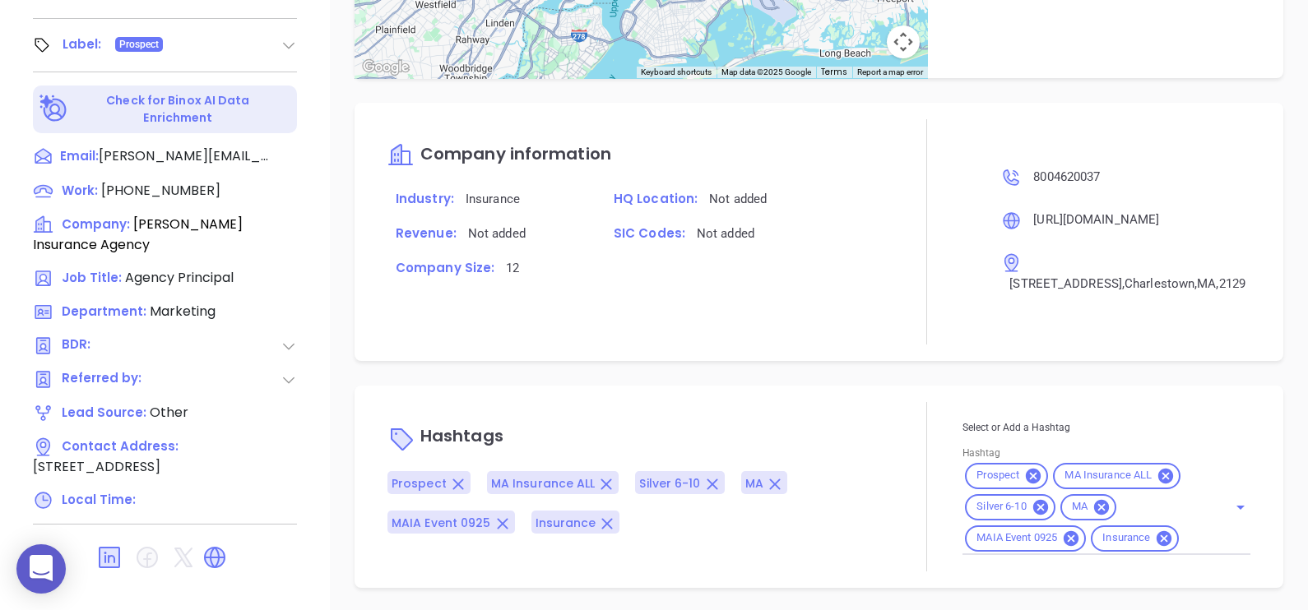
type input "[PERSON_NAME]"
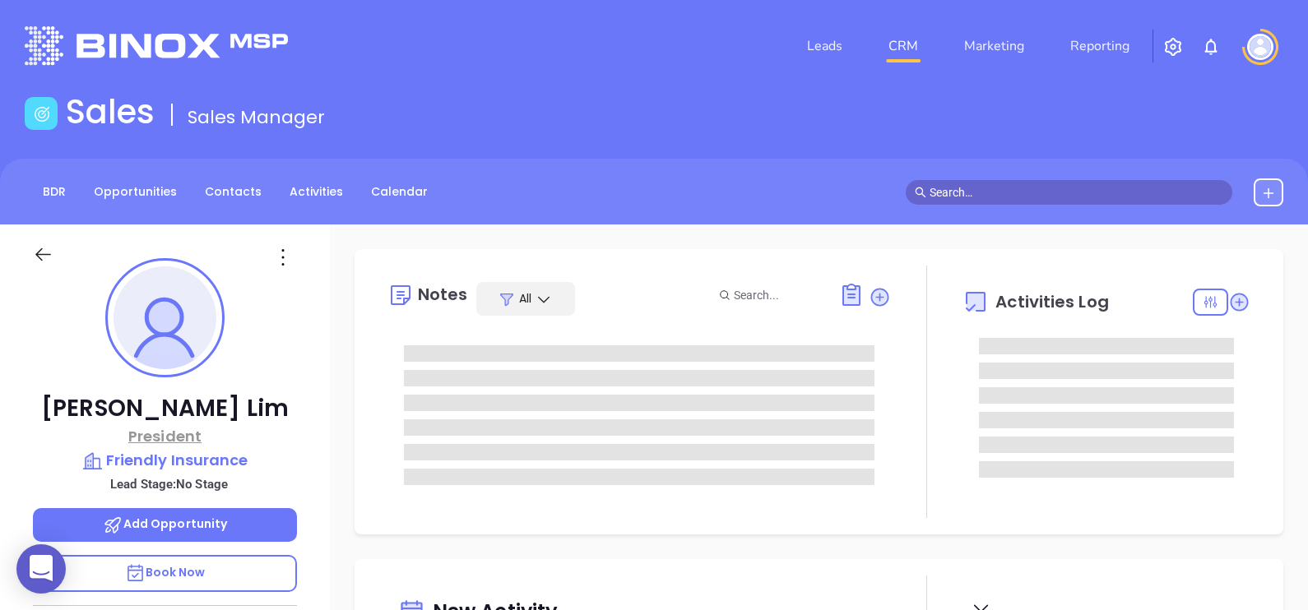
type input "[DATE]"
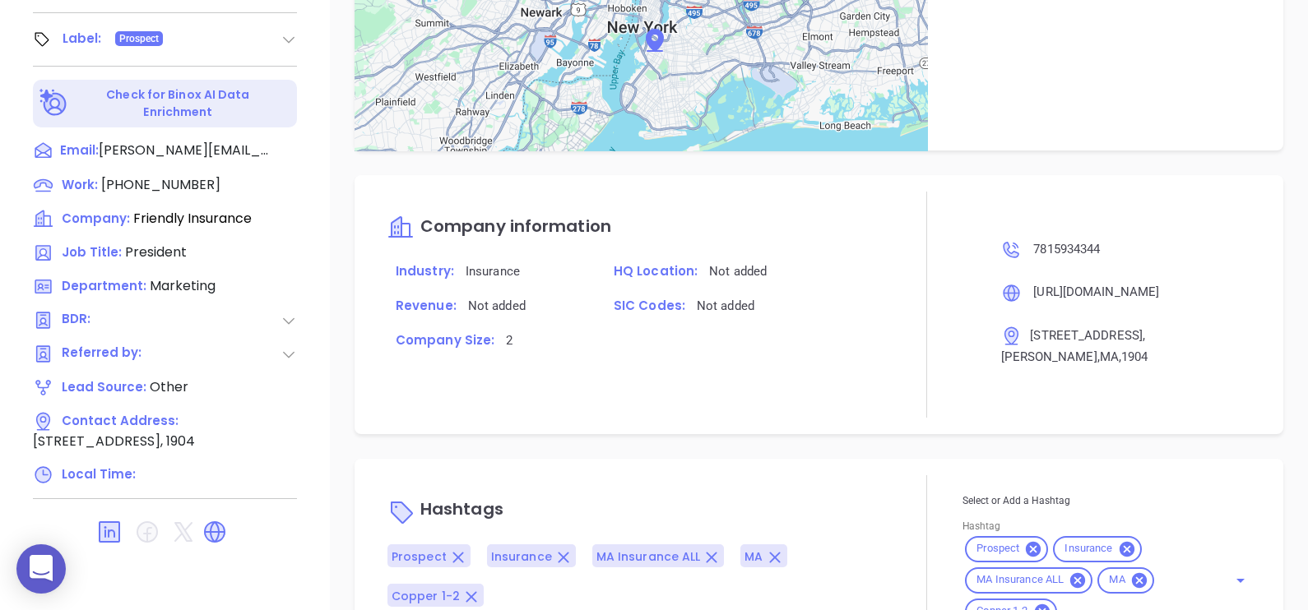
scroll to position [914, 0]
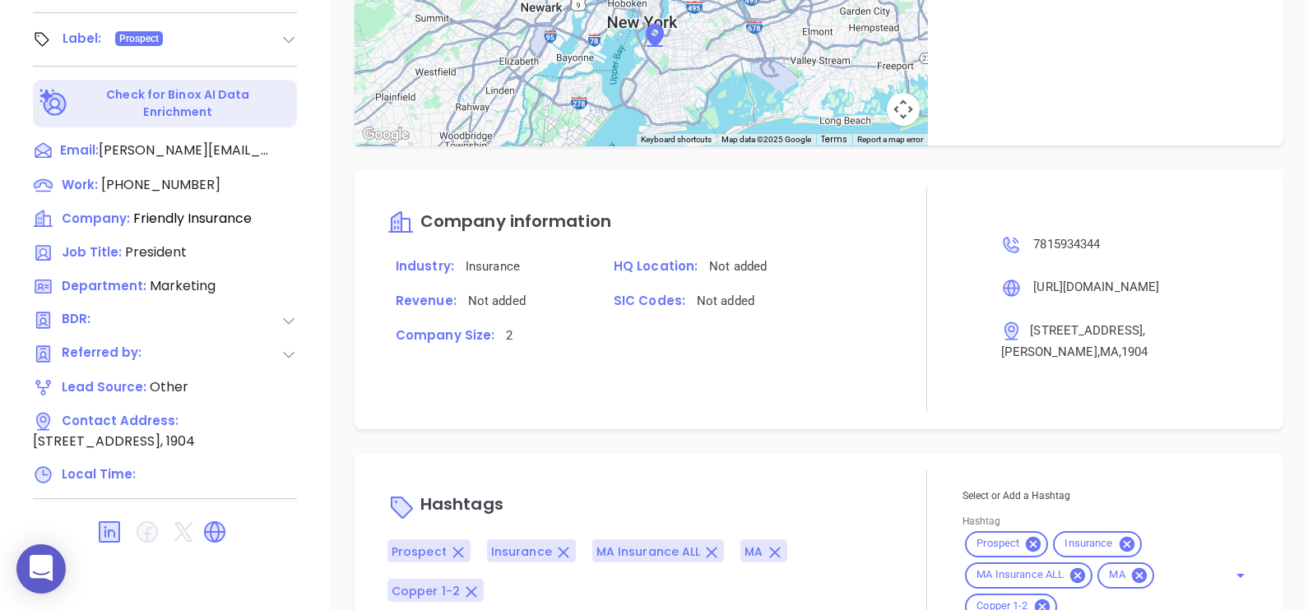
type input "[PERSON_NAME]"
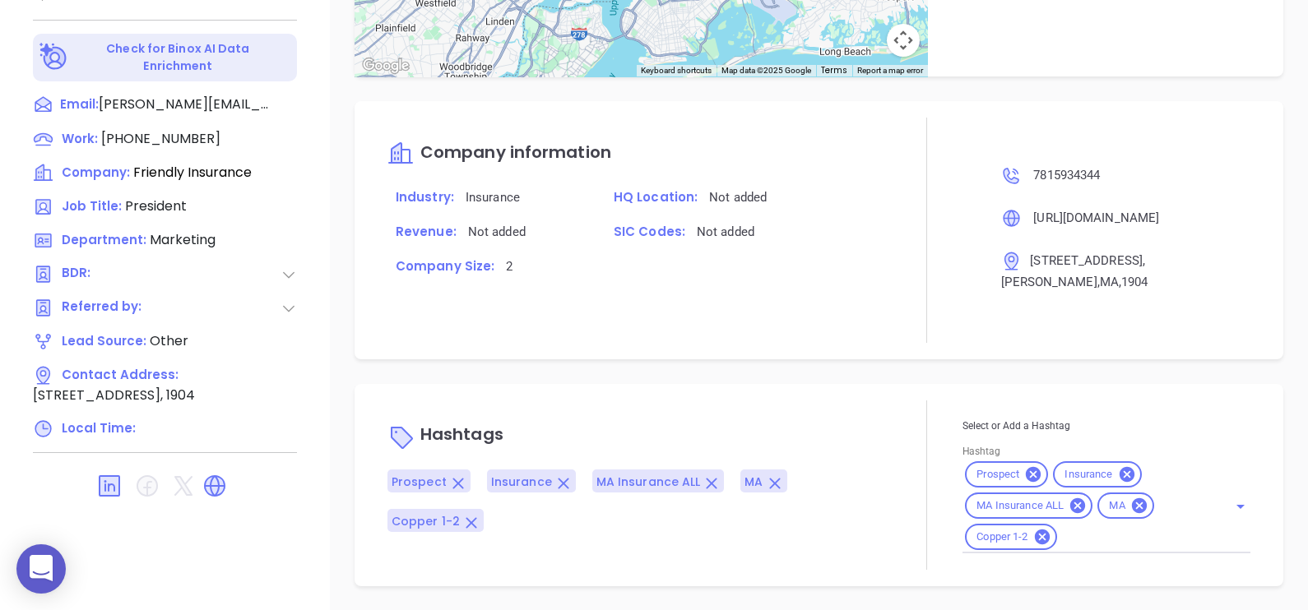
scroll to position [822, 0]
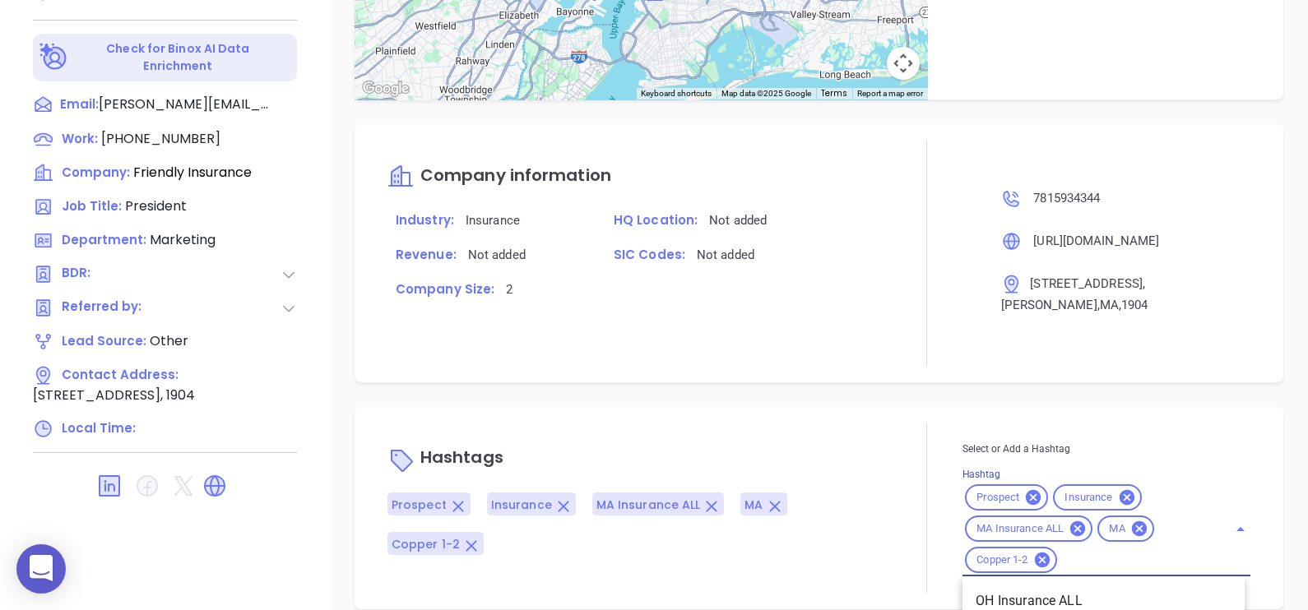
click at [1087, 550] on input "Hashtag" at bounding box center [1131, 560] width 145 height 21
type input "maia"
click at [1062, 587] on li "MAIA Event 0925" at bounding box center [1103, 602] width 282 height 30
click at [671, 351] on div "Company information Industry: Insurance HQ Location: Not added Revenue: Not add…" at bounding box center [819, 253] width 929 height 258
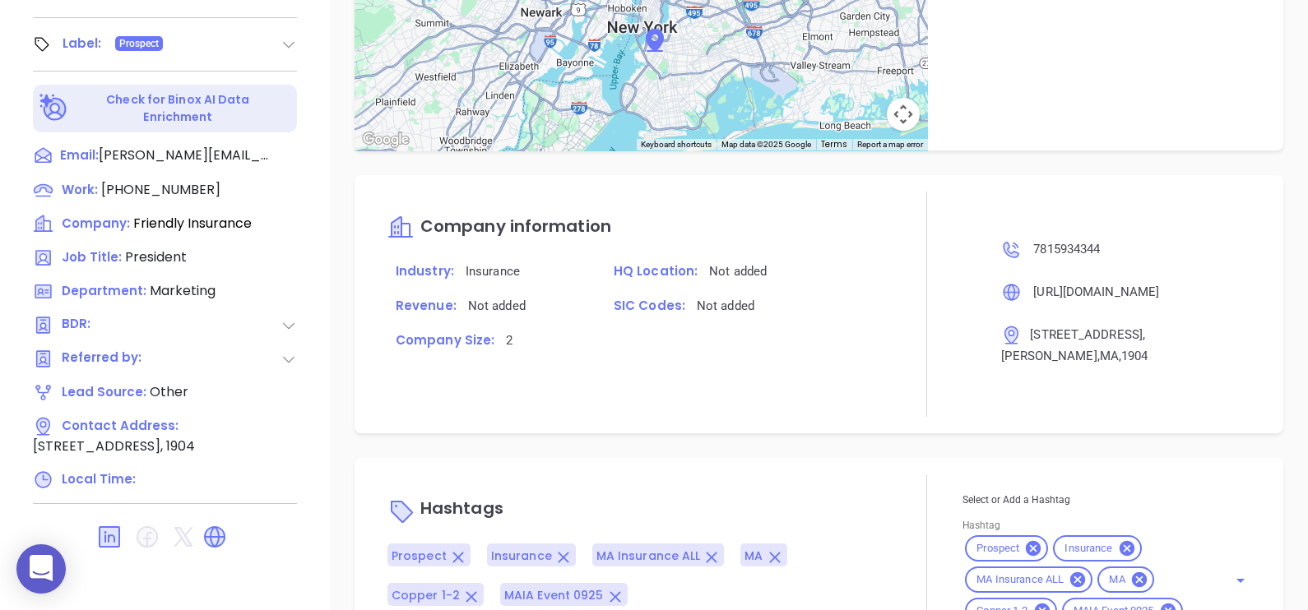
scroll to position [765, 0]
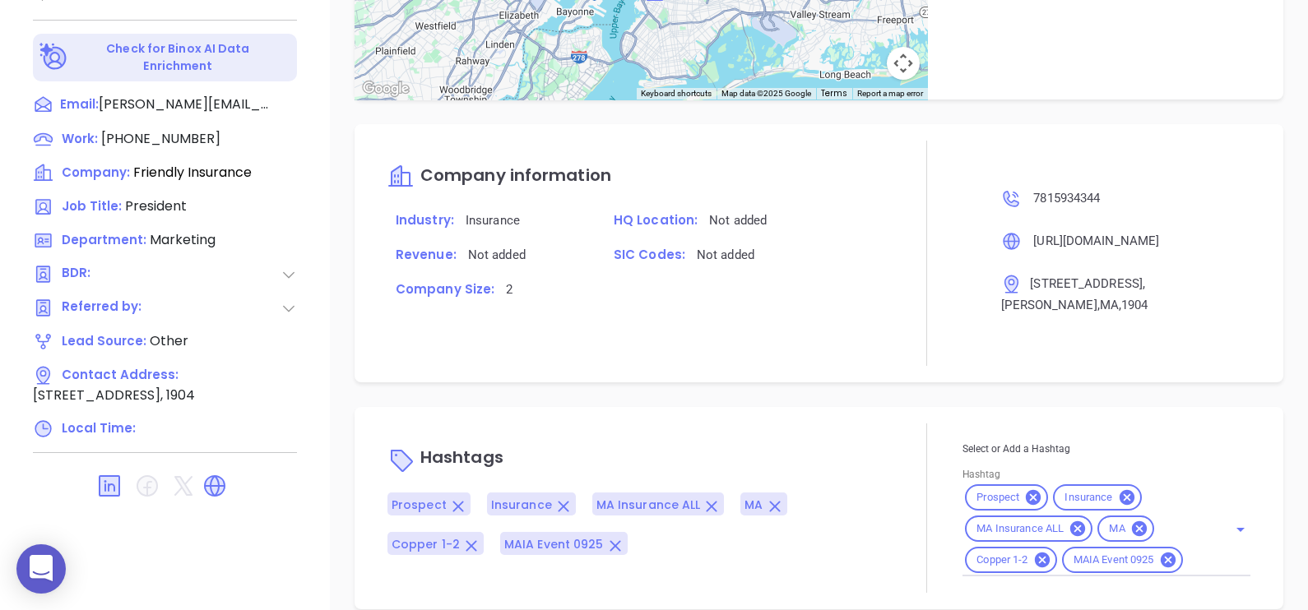
click at [919, 424] on div at bounding box center [927, 508] width 72 height 169
click at [702, 383] on div "Notes All May 21, 2024 04:10 PM [DATE] By GabrielaGoogle searchCheck company si…" at bounding box center [819, 36] width 978 height 1152
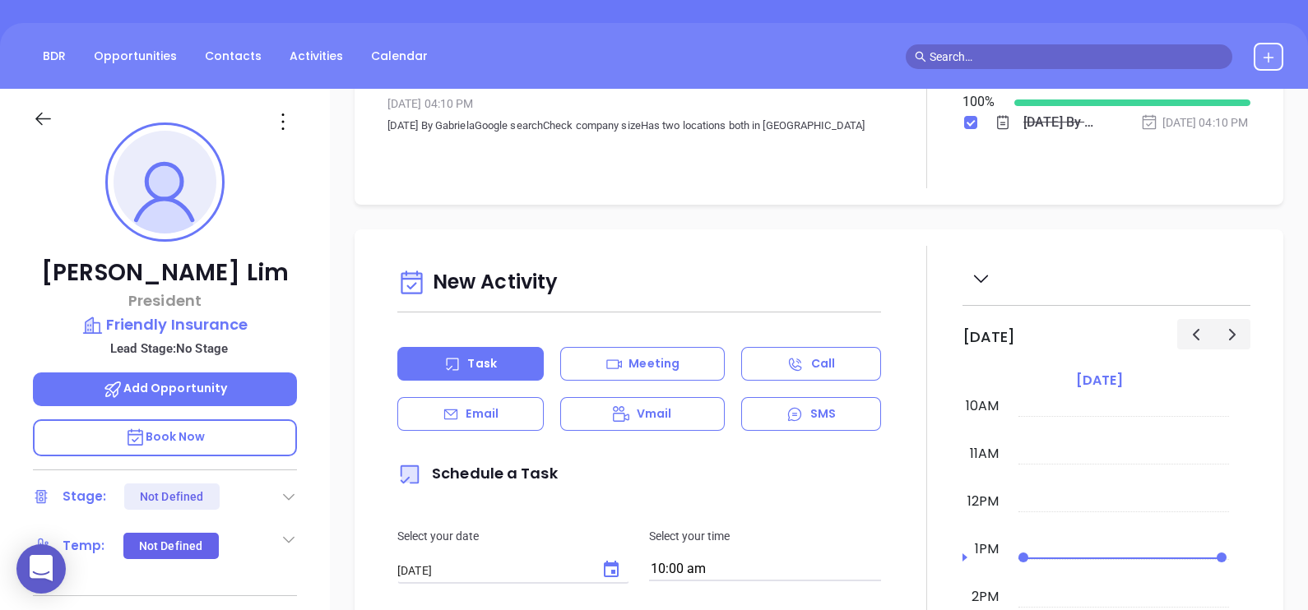
scroll to position [0, 0]
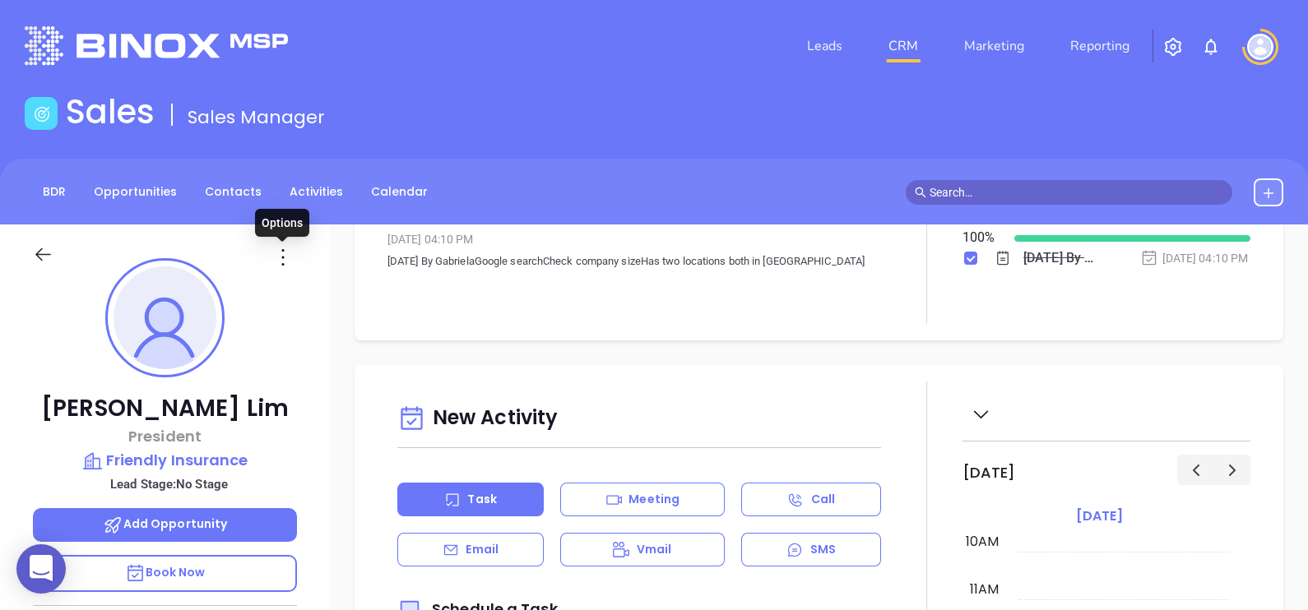
click at [288, 255] on icon at bounding box center [283, 257] width 26 height 26
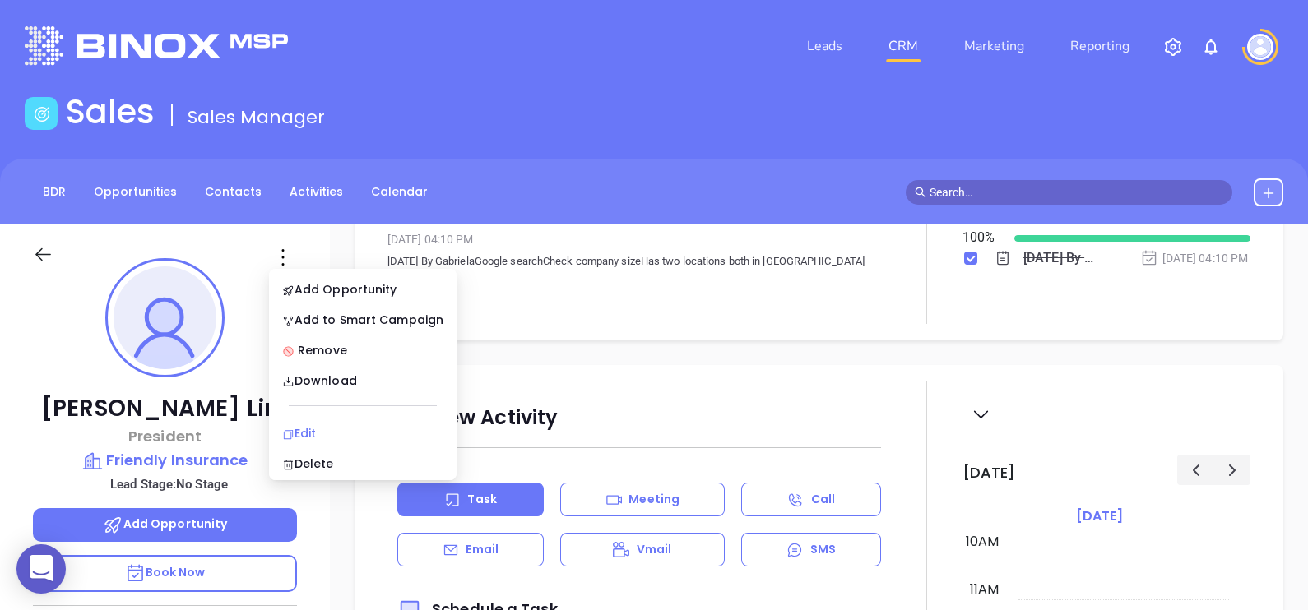
click at [373, 428] on div "Edit" at bounding box center [362, 433] width 161 height 18
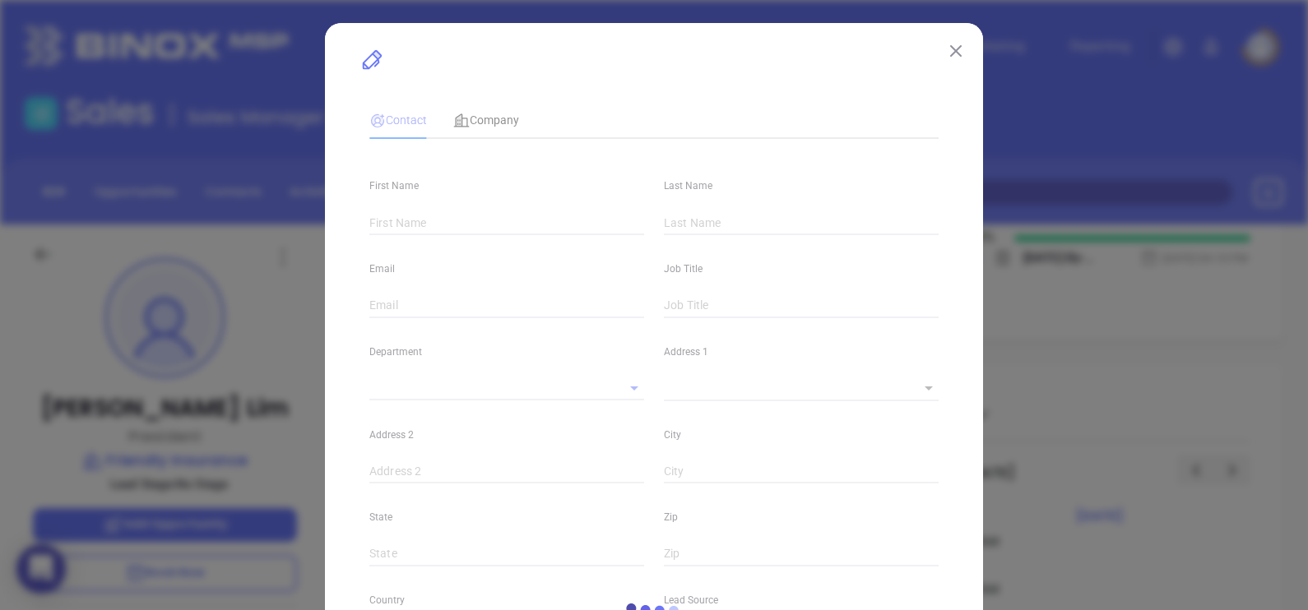
type input "[PERSON_NAME]"
type input "Lim"
type input "[PERSON_NAME][EMAIL_ADDRESS][DOMAIN_NAME]"
type input "President"
type input "1"
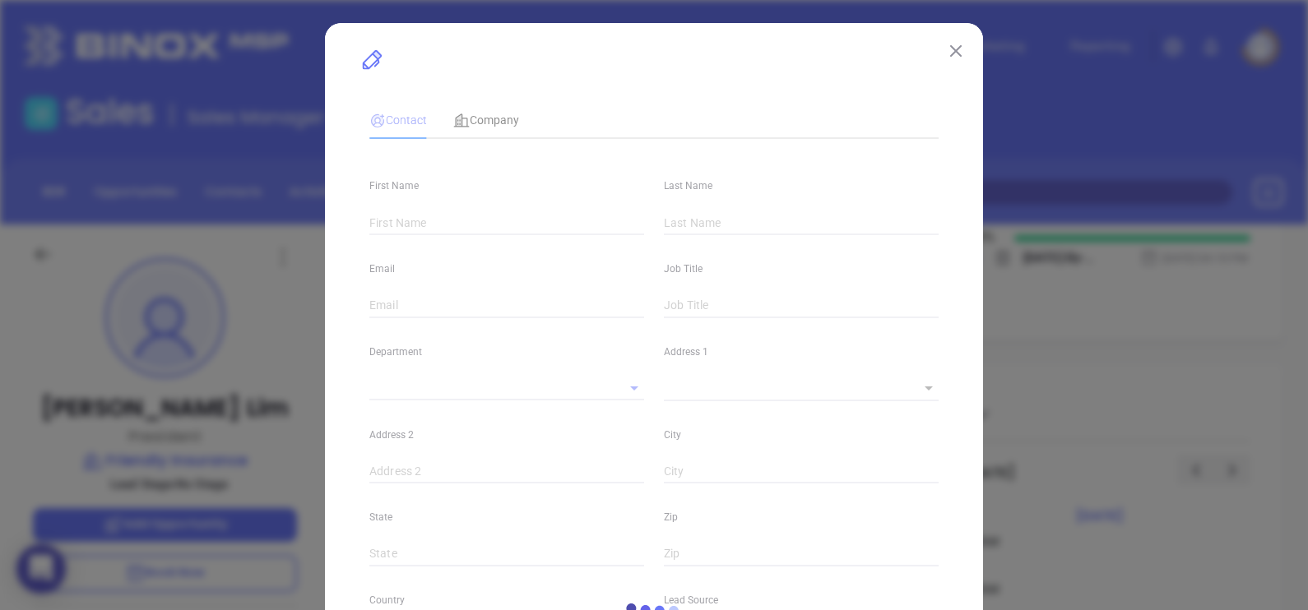
type input "[DOMAIN_NAME][URL][PERSON_NAME]"
type input "Marketing"
type input "Other"
type input "undefined undefined"
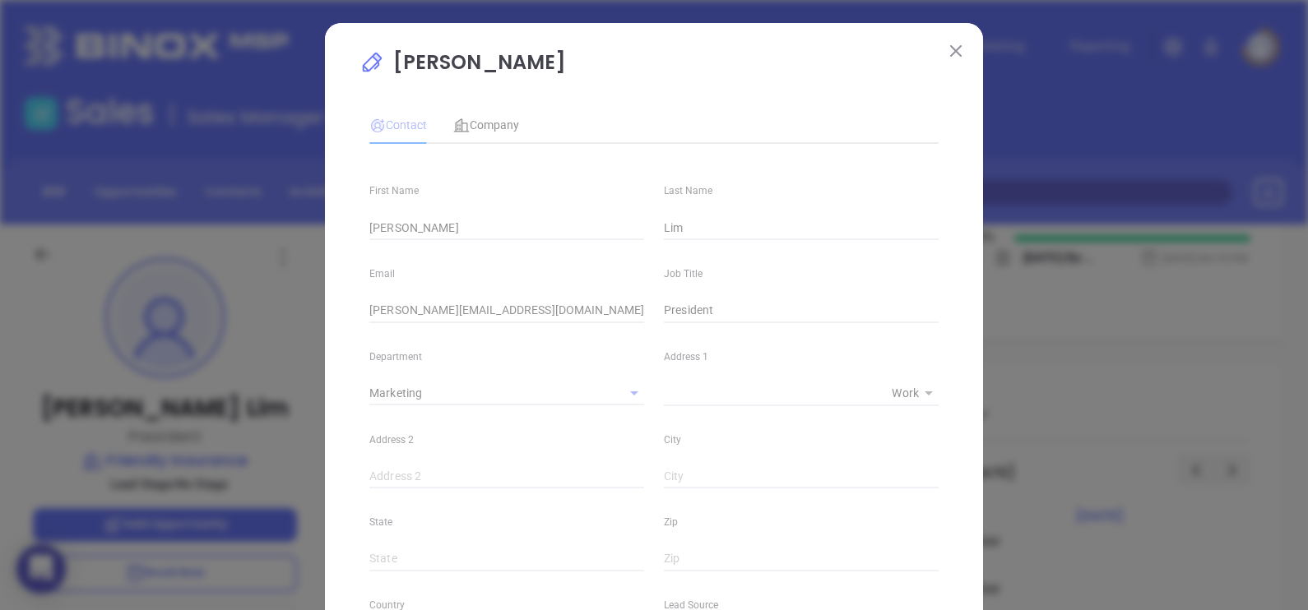
type input "[PHONE_NUMBER]"
type input "1"
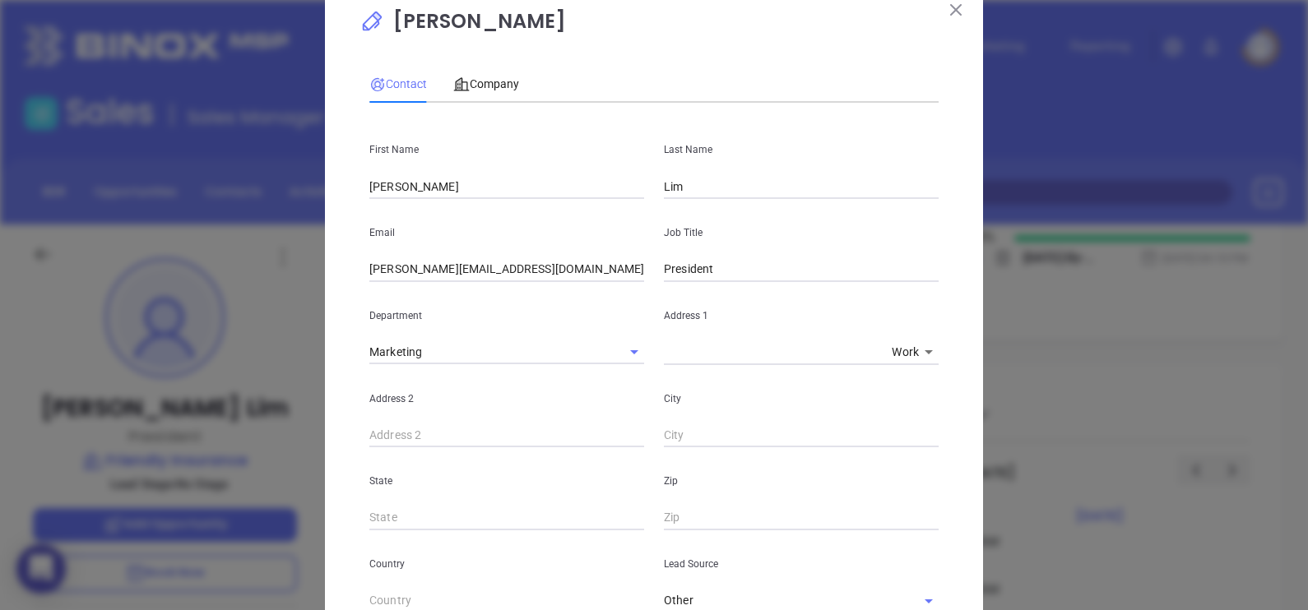
scroll to position [12, 0]
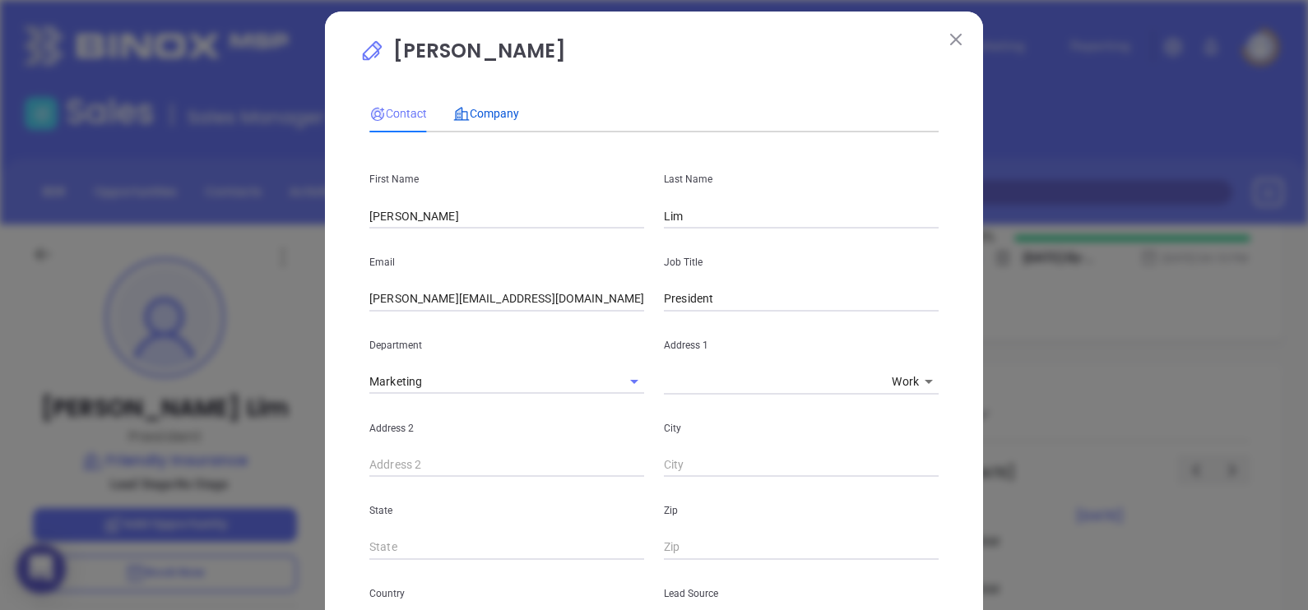
click at [498, 111] on span "Company" at bounding box center [486, 113] width 66 height 13
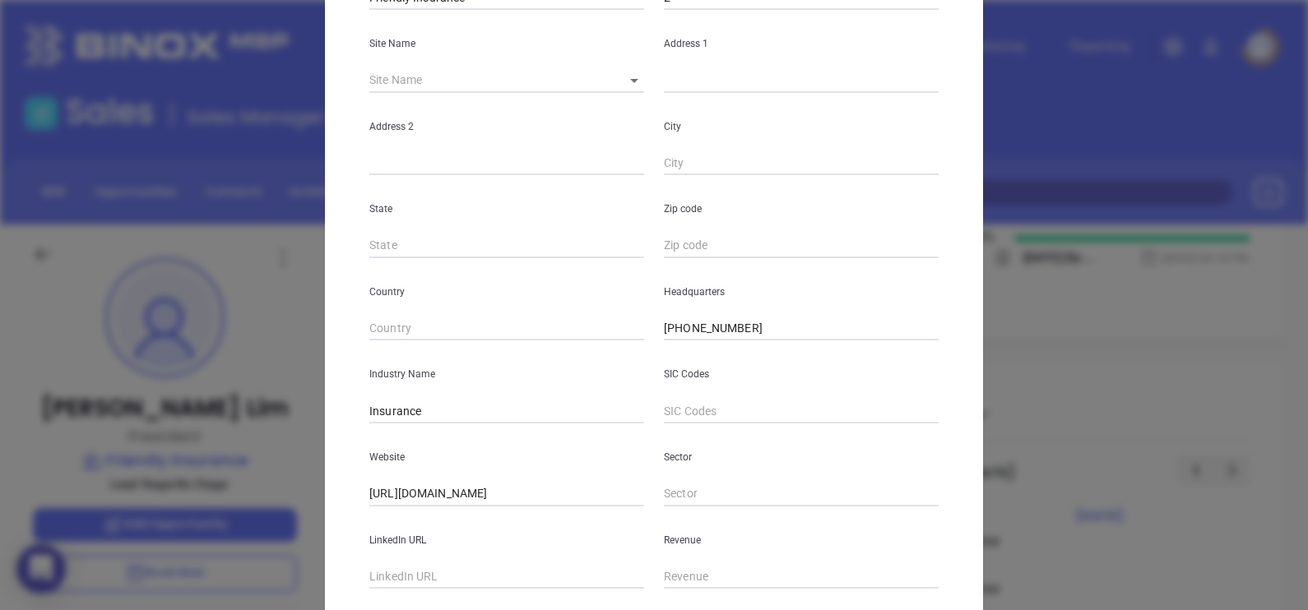
scroll to position [332, 0]
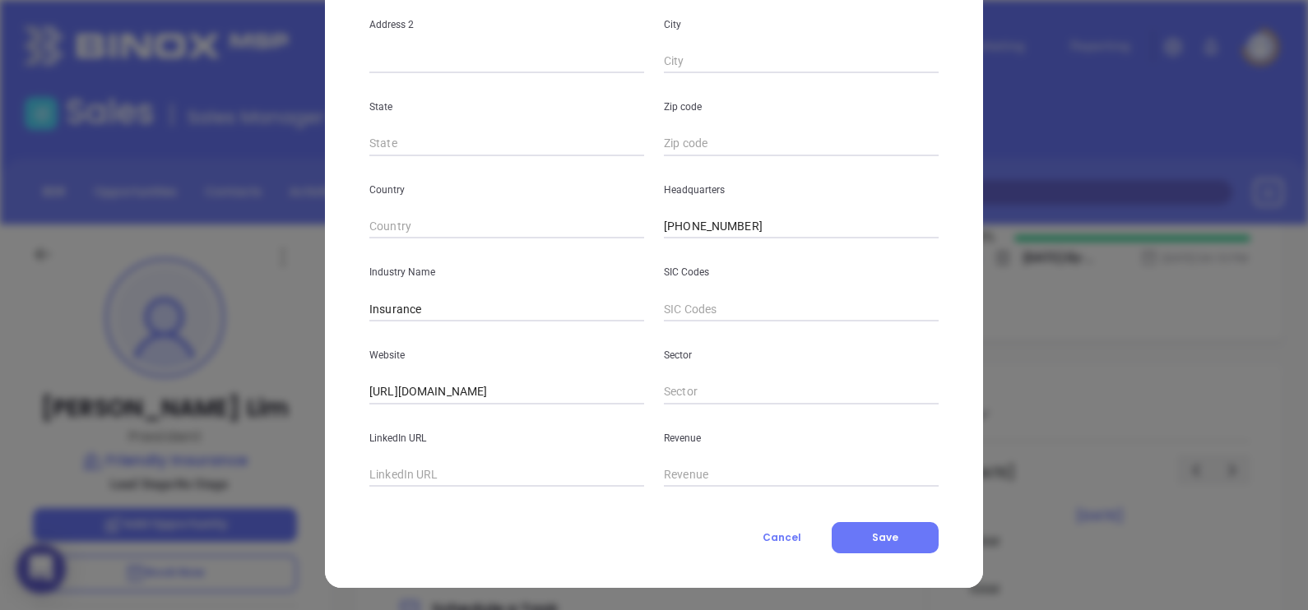
click at [772, 525] on button "Cancel" at bounding box center [782, 537] width 100 height 31
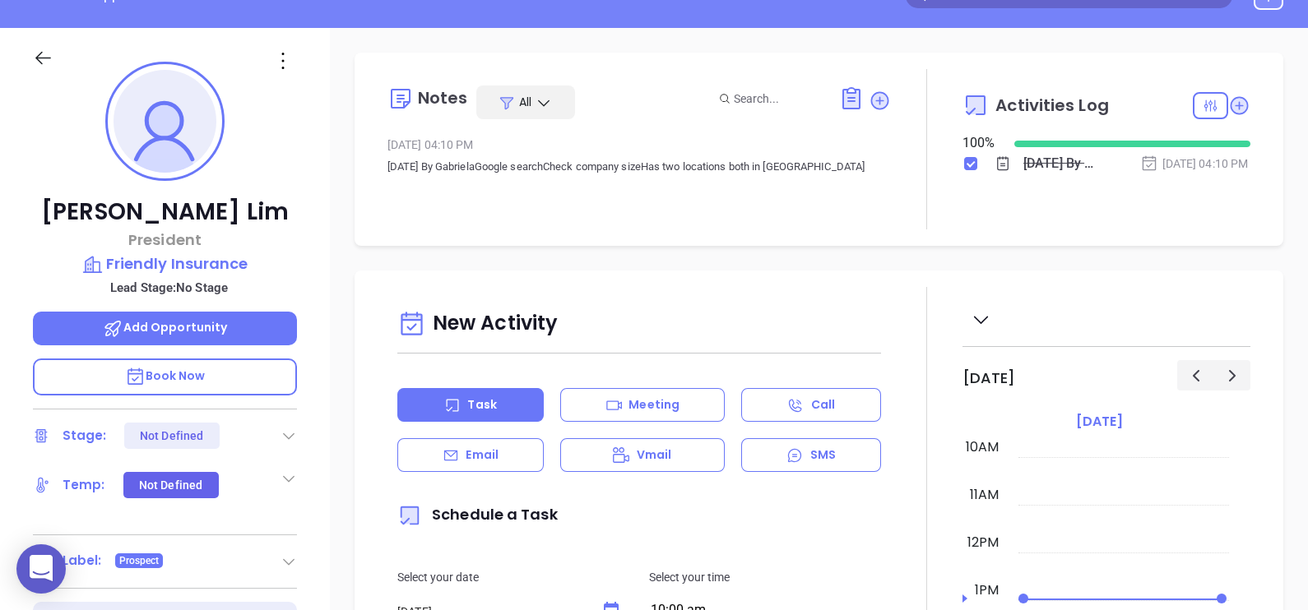
scroll to position [0, 0]
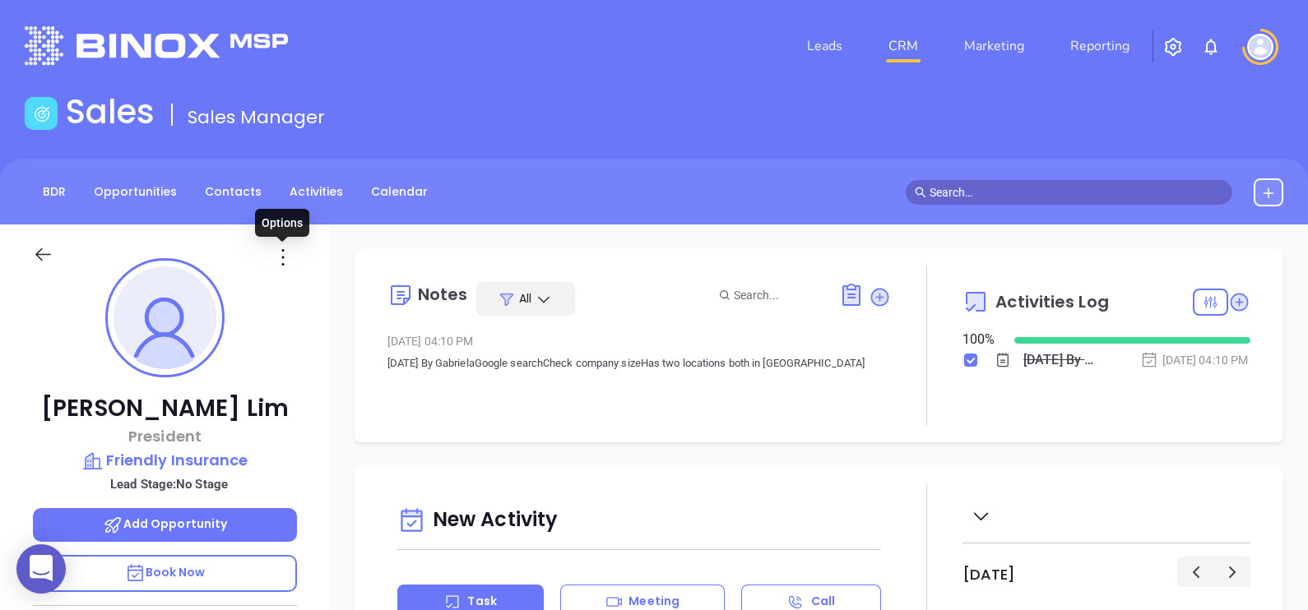
click at [273, 251] on icon at bounding box center [283, 257] width 26 height 26
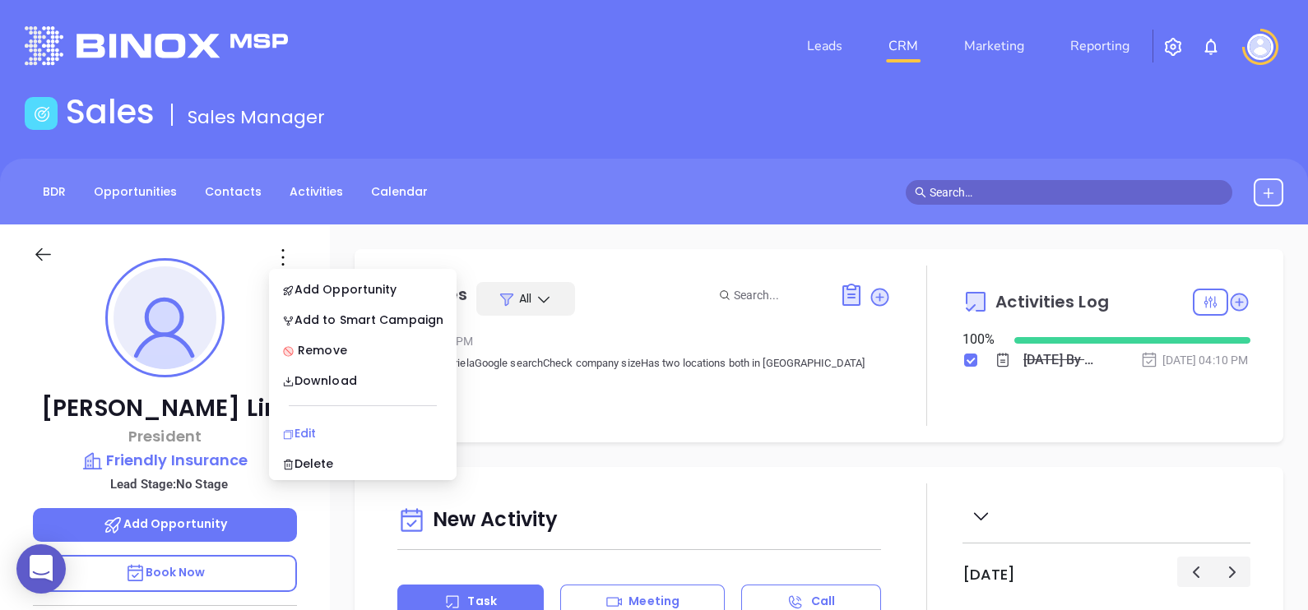
click at [299, 434] on div "Edit" at bounding box center [362, 433] width 161 height 18
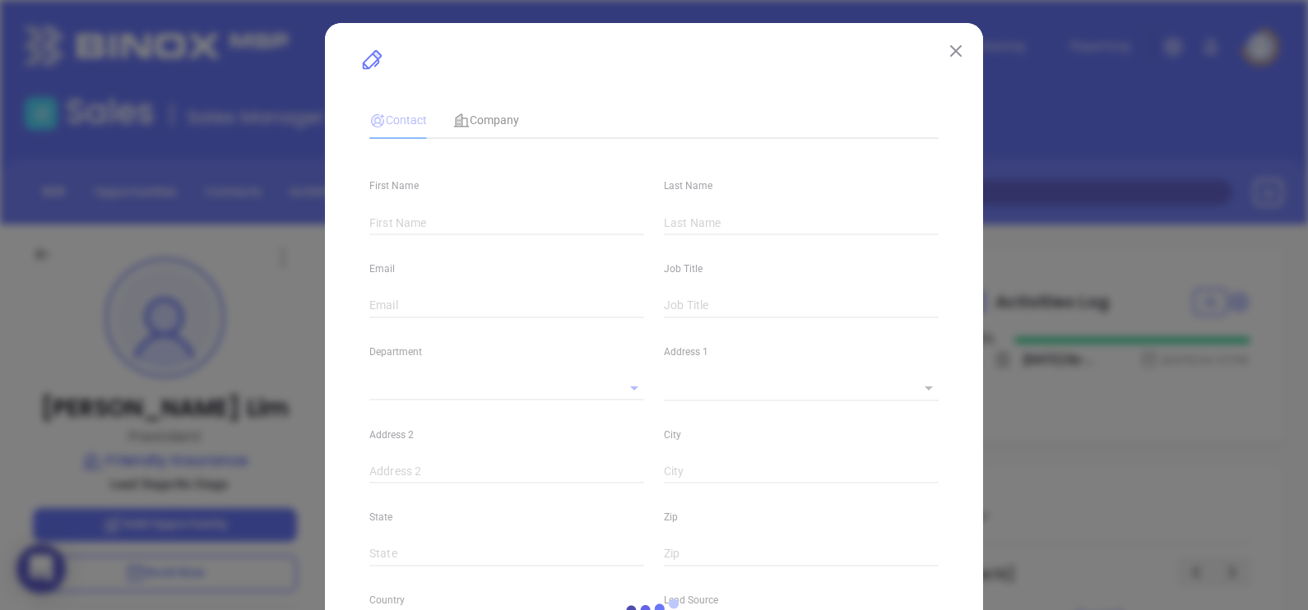
type input "Peter"
type input "Lim"
type input "peter@friendlyins.com"
type input "President"
type input "1"
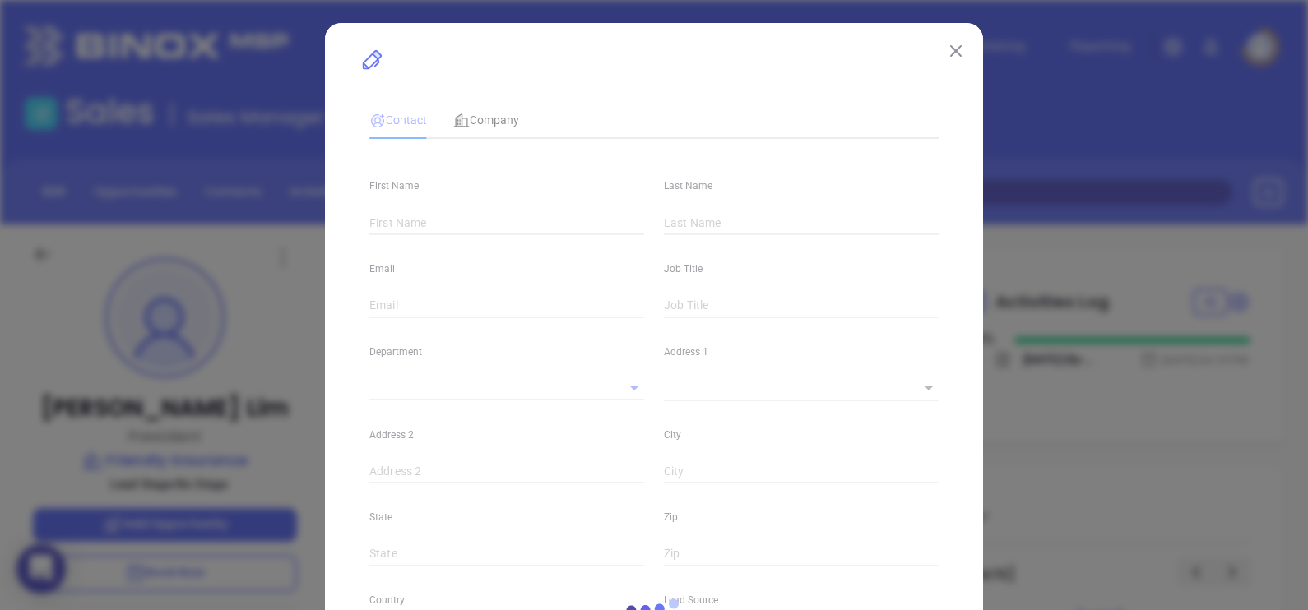
type input "www.linkedin.com/in/peter-lim-210b198b"
type input "Marketing"
type input "Other"
type input "undefined undefined"
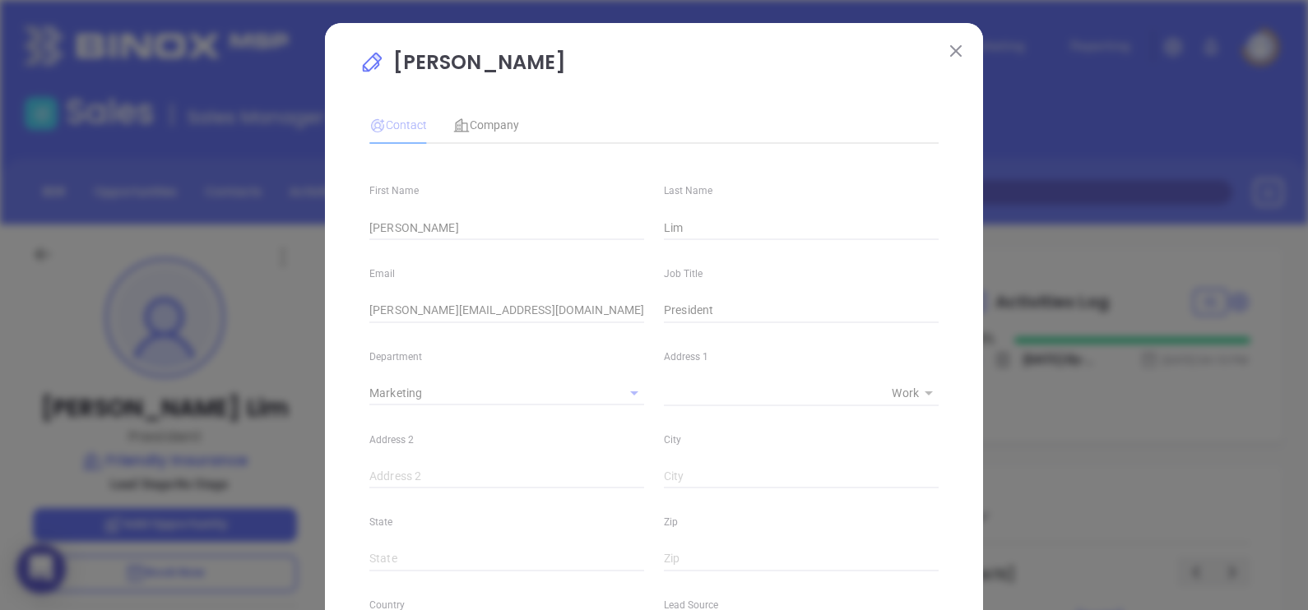
type input "(781) 593-4344"
type input "1"
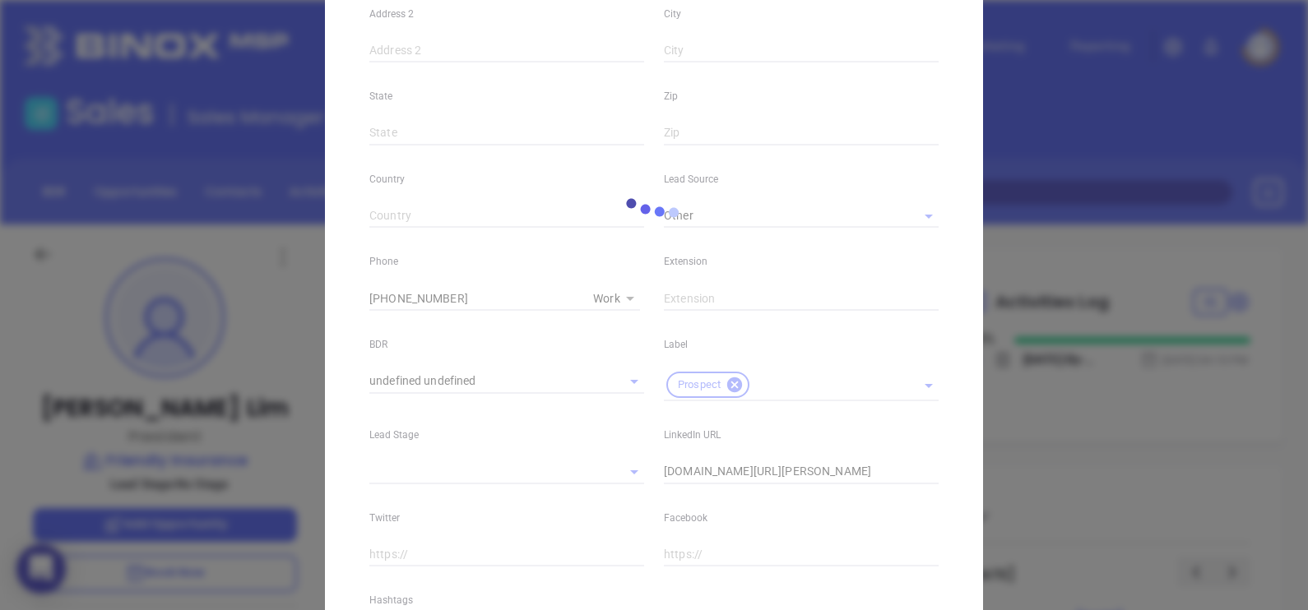
scroll to position [628, 0]
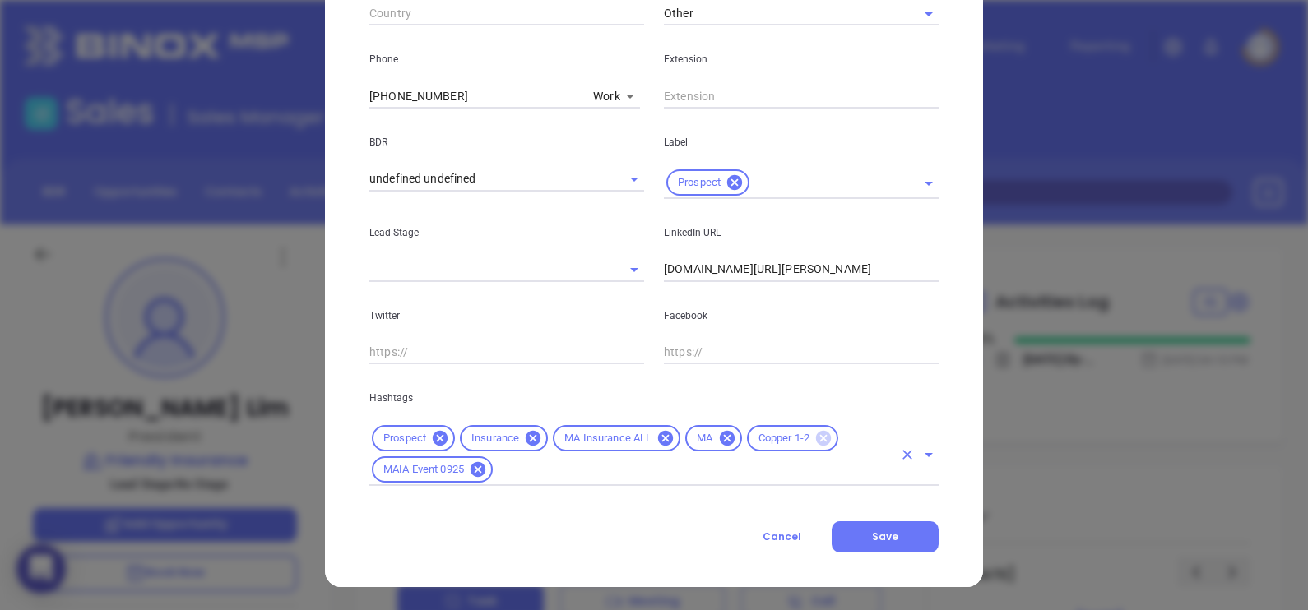
click at [816, 446] on icon at bounding box center [823, 438] width 18 height 18
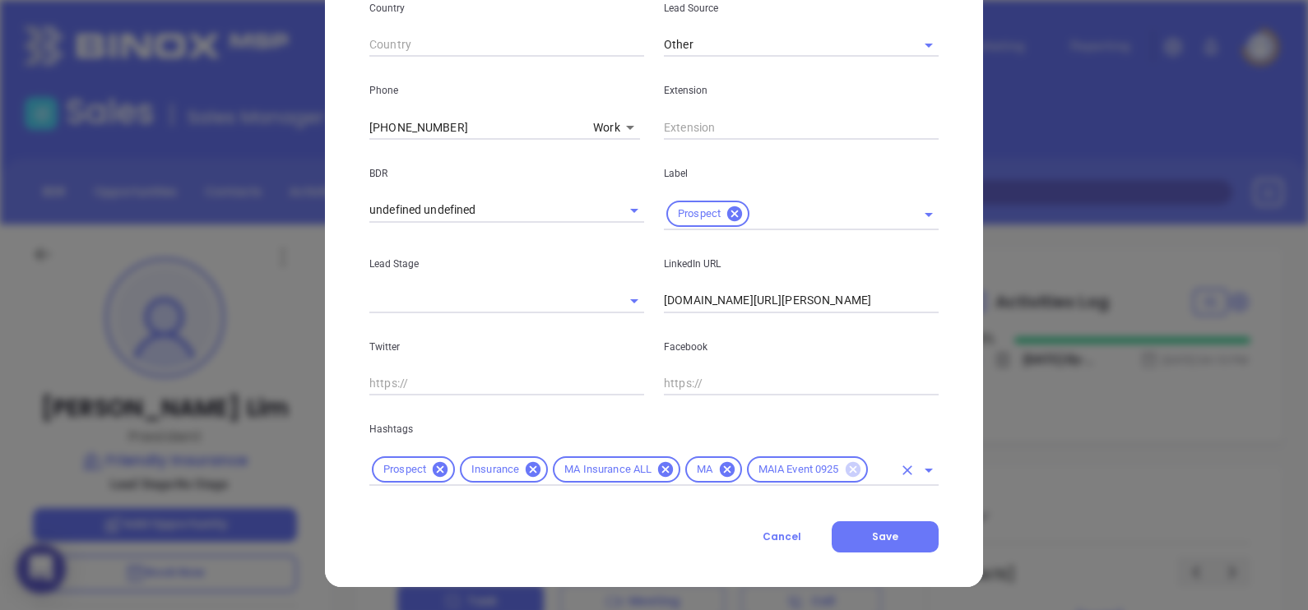
scroll to position [596, 0]
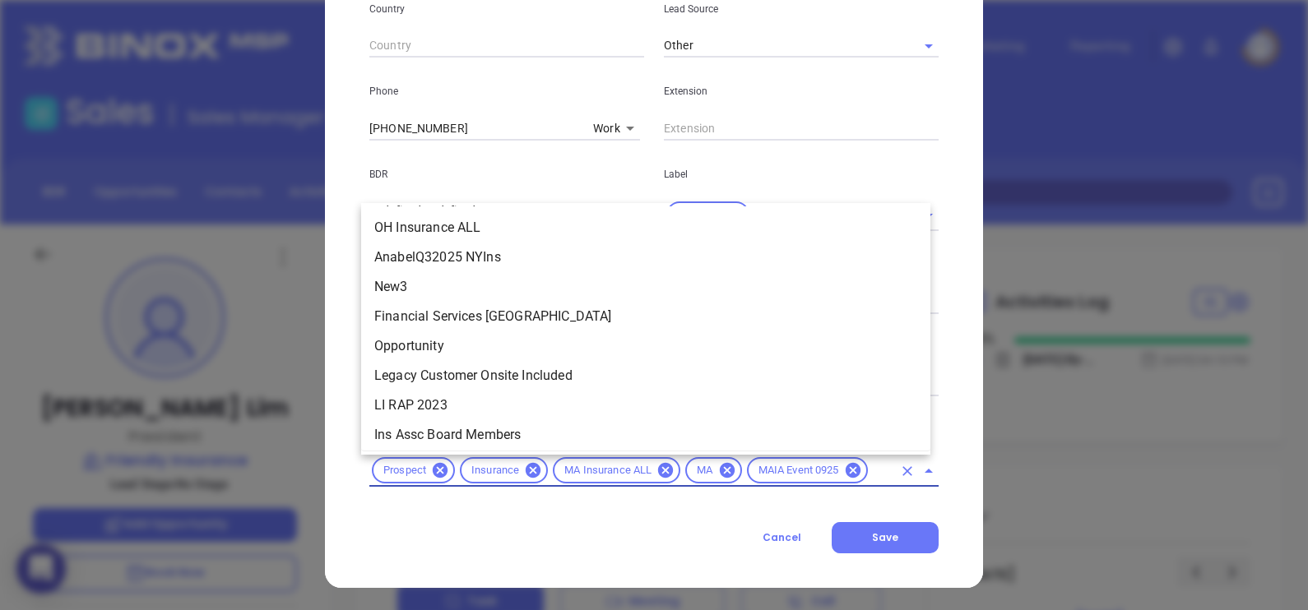
click at [870, 470] on input "text" at bounding box center [881, 471] width 22 height 21
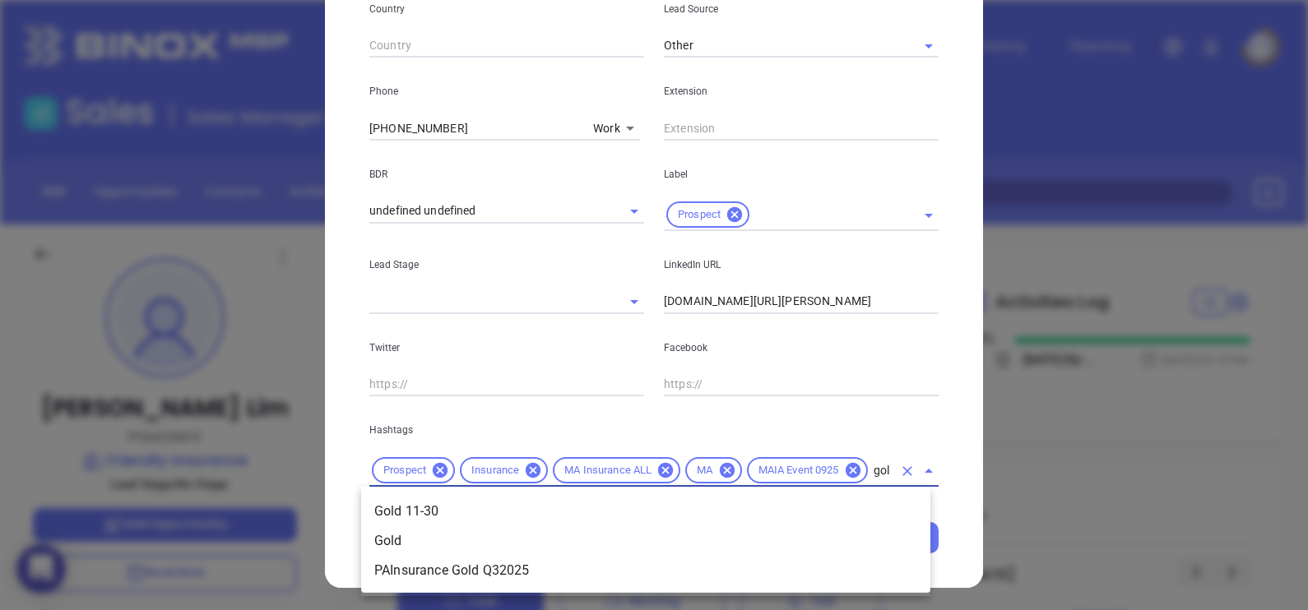
scroll to position [0, 8]
type input "gold"
drag, startPoint x: 839, startPoint y: 509, endPoint x: 850, endPoint y: 518, distance: 14.0
click at [839, 509] on li "Gold 11-30" at bounding box center [645, 512] width 569 height 30
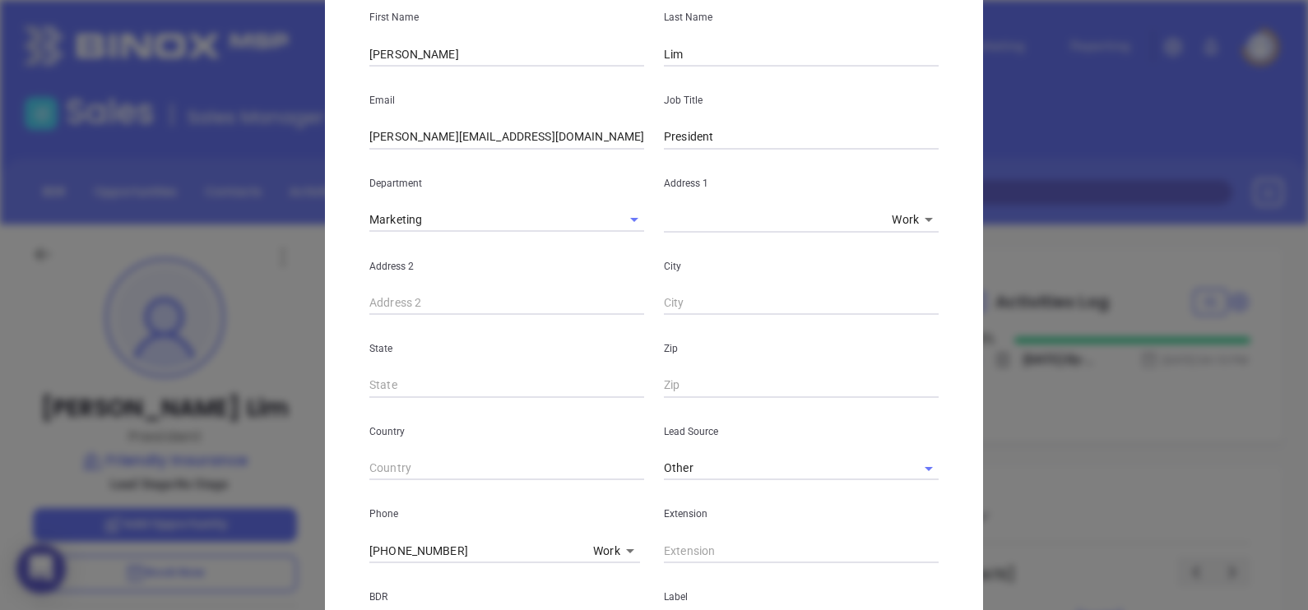
scroll to position [0, 0]
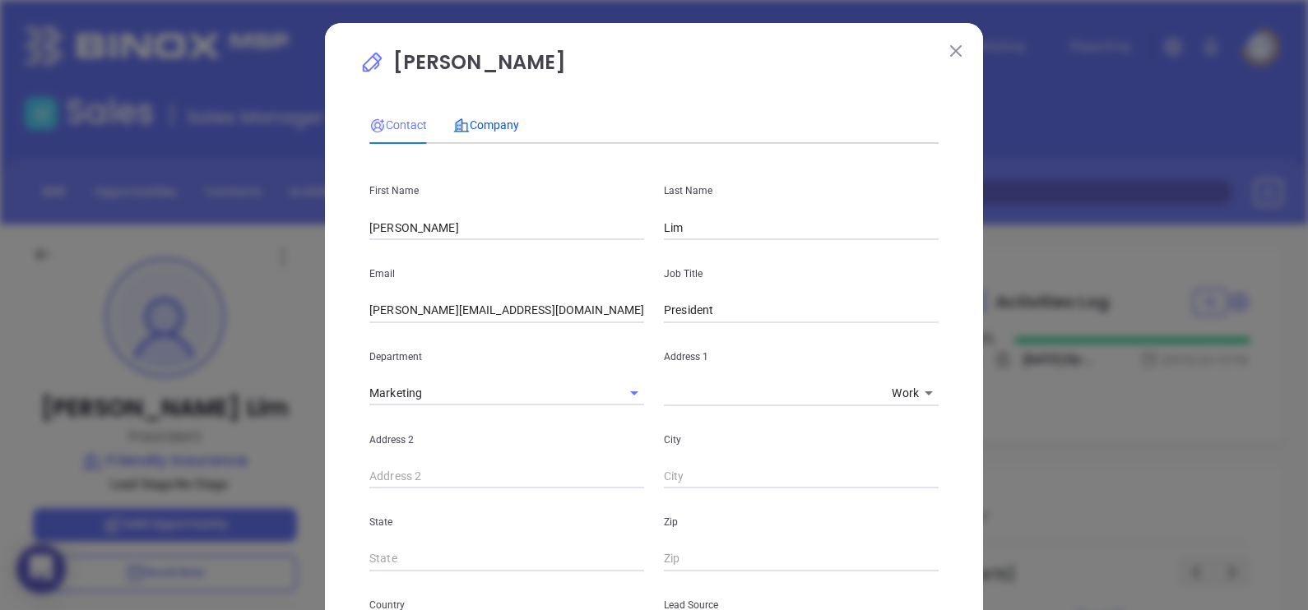
click at [490, 126] on span "Company" at bounding box center [486, 124] width 66 height 13
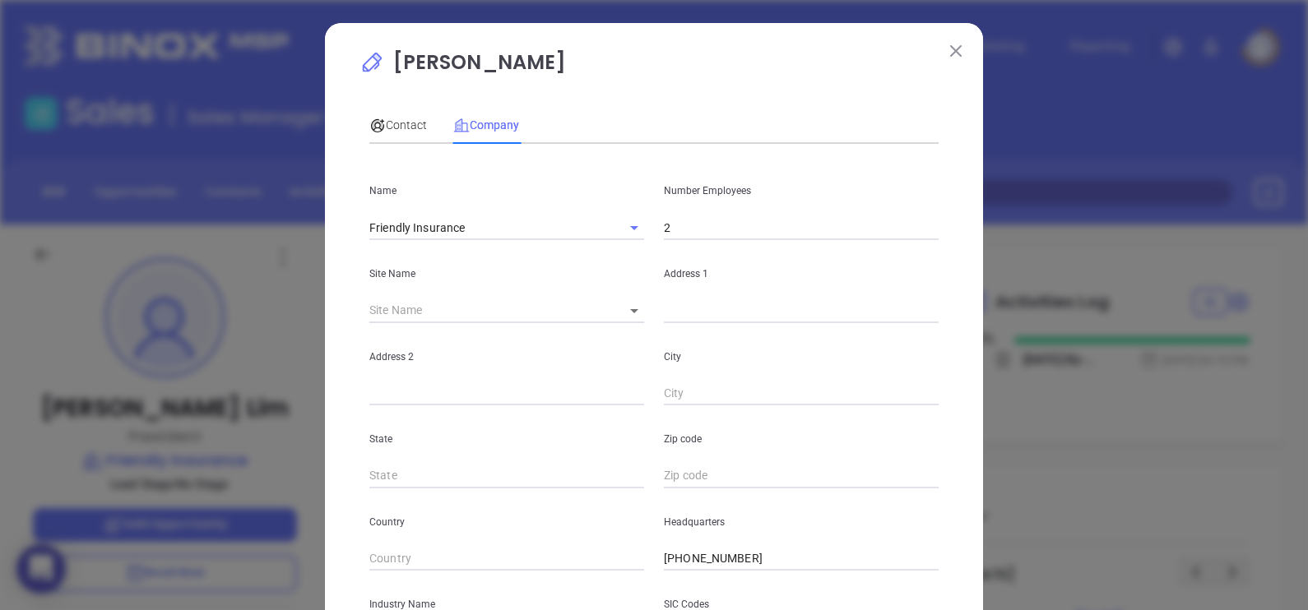
click at [679, 230] on input "2" at bounding box center [801, 228] width 275 height 25
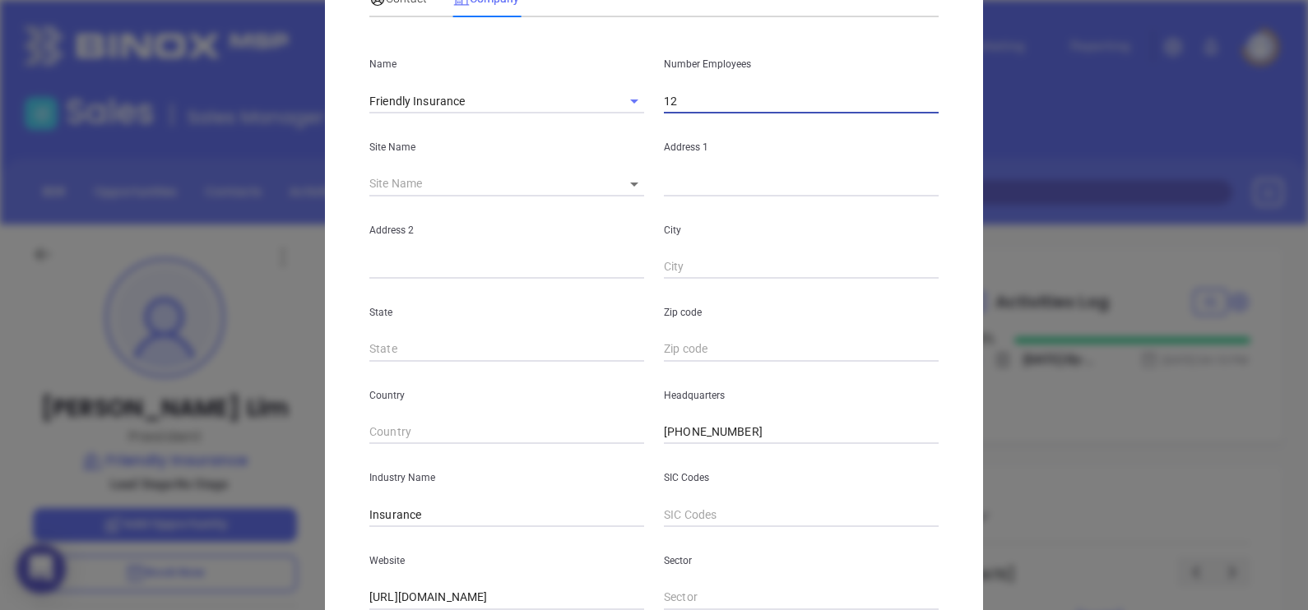
scroll to position [332, 0]
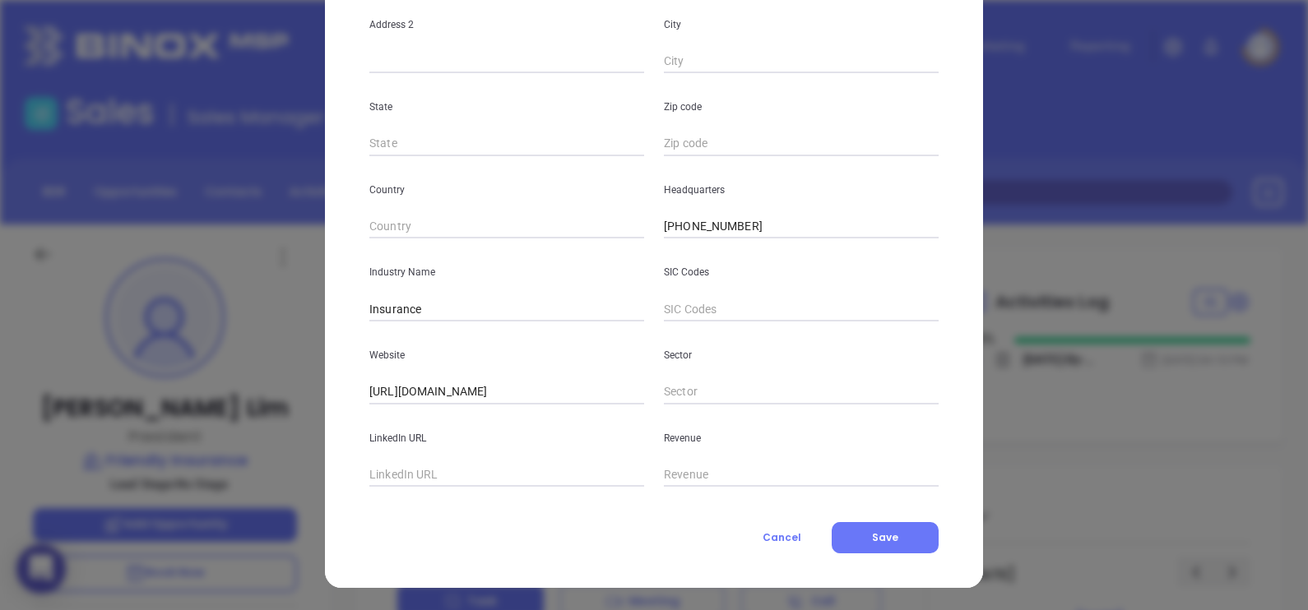
type input "12"
click at [513, 477] on input "text" at bounding box center [506, 475] width 275 height 25
click at [442, 472] on input "text" at bounding box center [506, 475] width 275 height 25
paste input "www.linkedin.com/company/flynn-insurance-agency/"
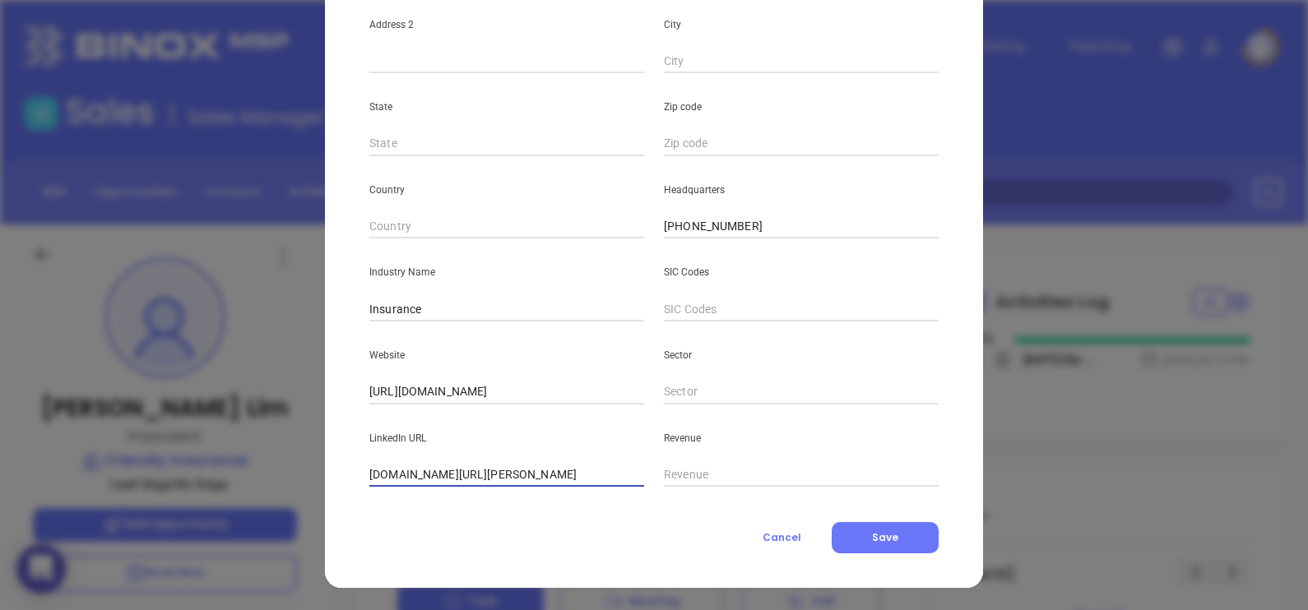
type input "www.linkedin.com/company/flynn-insurance-agency/"
drag, startPoint x: 521, startPoint y: 391, endPoint x: 349, endPoint y: 415, distance: 173.7
click at [350, 414] on div "Peter Lim Contact Company First Name Peter Last Name Lim Email peter@friendlyin…" at bounding box center [654, 139] width 658 height 897
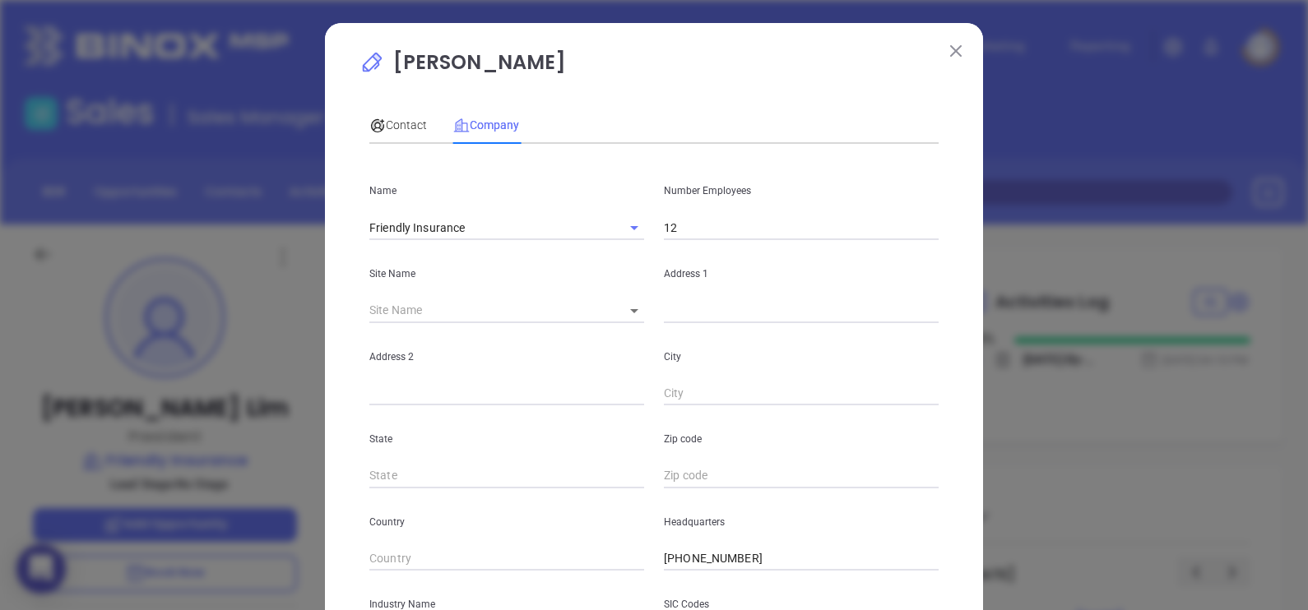
click at [950, 49] on img at bounding box center [956, 51] width 12 height 12
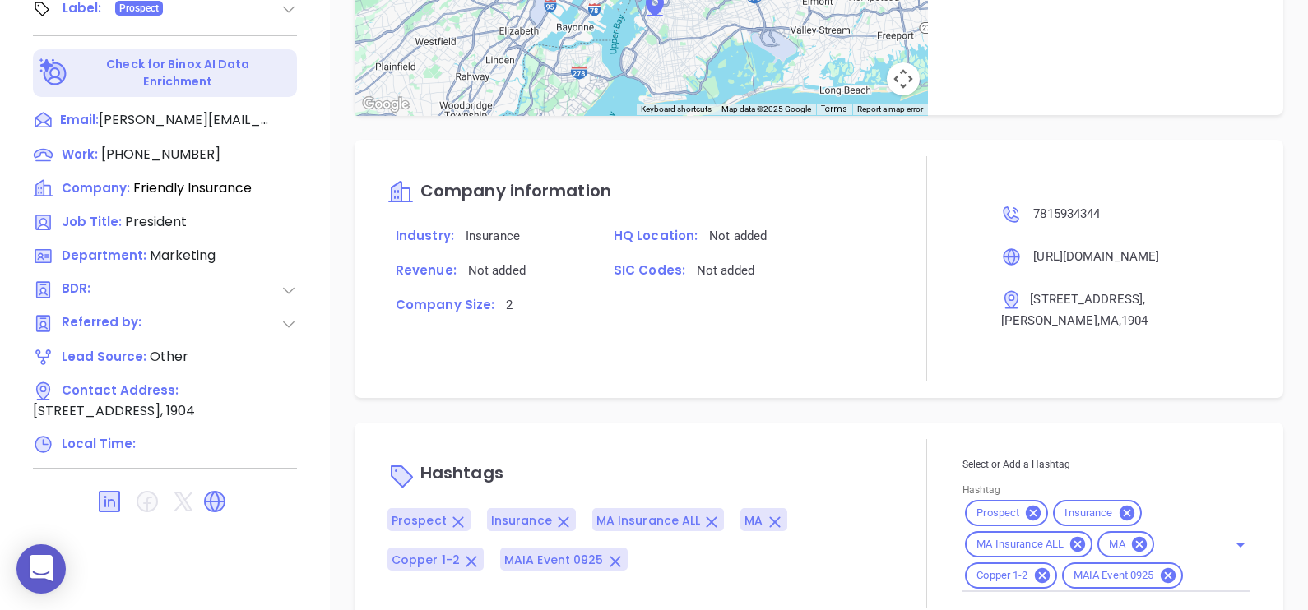
scroll to position [765, 0]
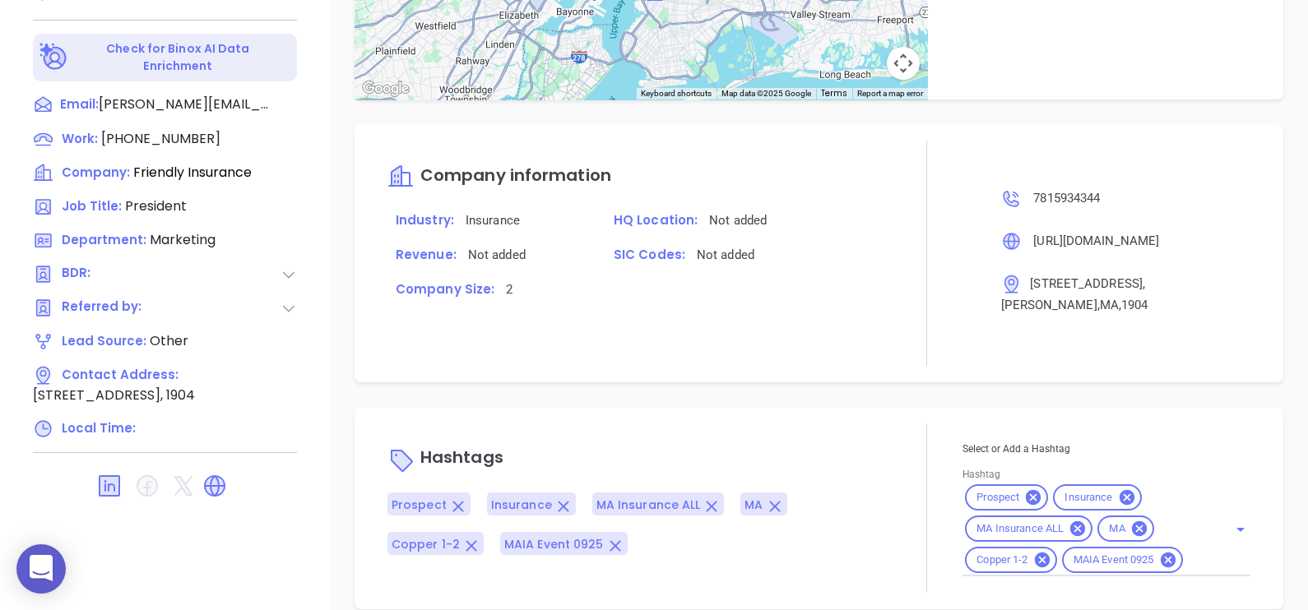
click at [1164, 553] on icon at bounding box center [1167, 560] width 15 height 15
click at [727, 377] on div "Notes All May 21, 2024 04:10 PM Mon 25 July 2022 By GabrielaGoogle searchCheck …" at bounding box center [819, 36] width 978 height 1152
click at [750, 424] on div "Hashtags Prospect Insurance MA Insurance ALL MA Copper 1-2" at bounding box center [638, 508] width 503 height 169
click at [939, 358] on div "Company information Industry: Insurance HQ Location: Not added Revenue: Not add…" at bounding box center [819, 253] width 929 height 258
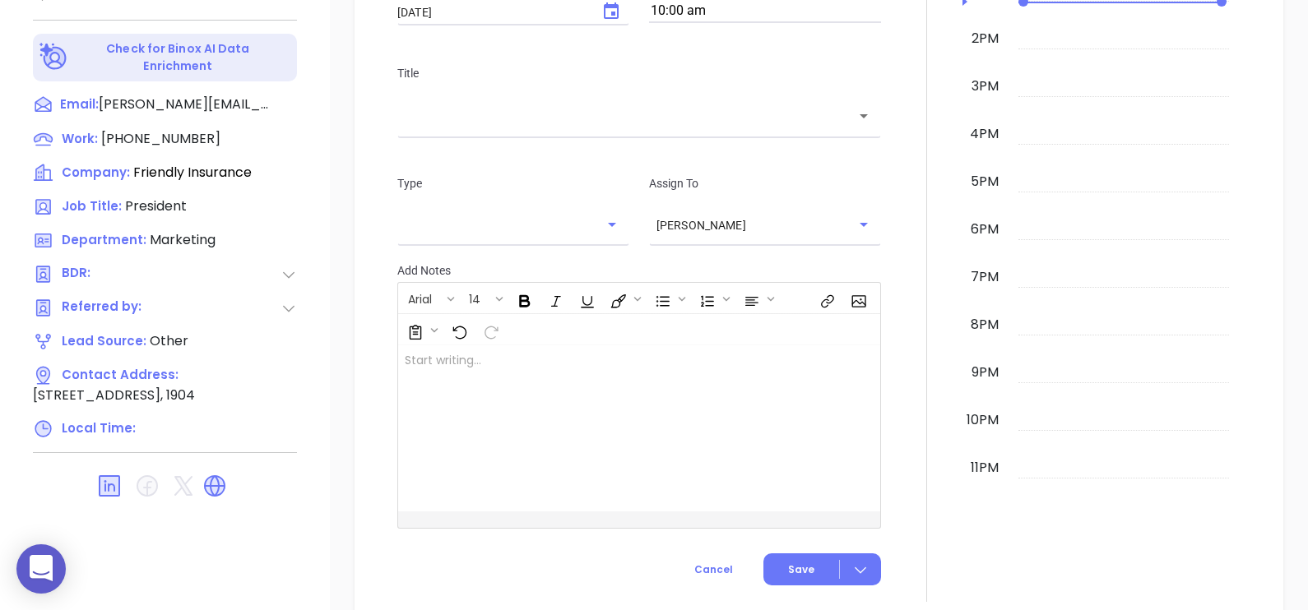
scroll to position [0, 0]
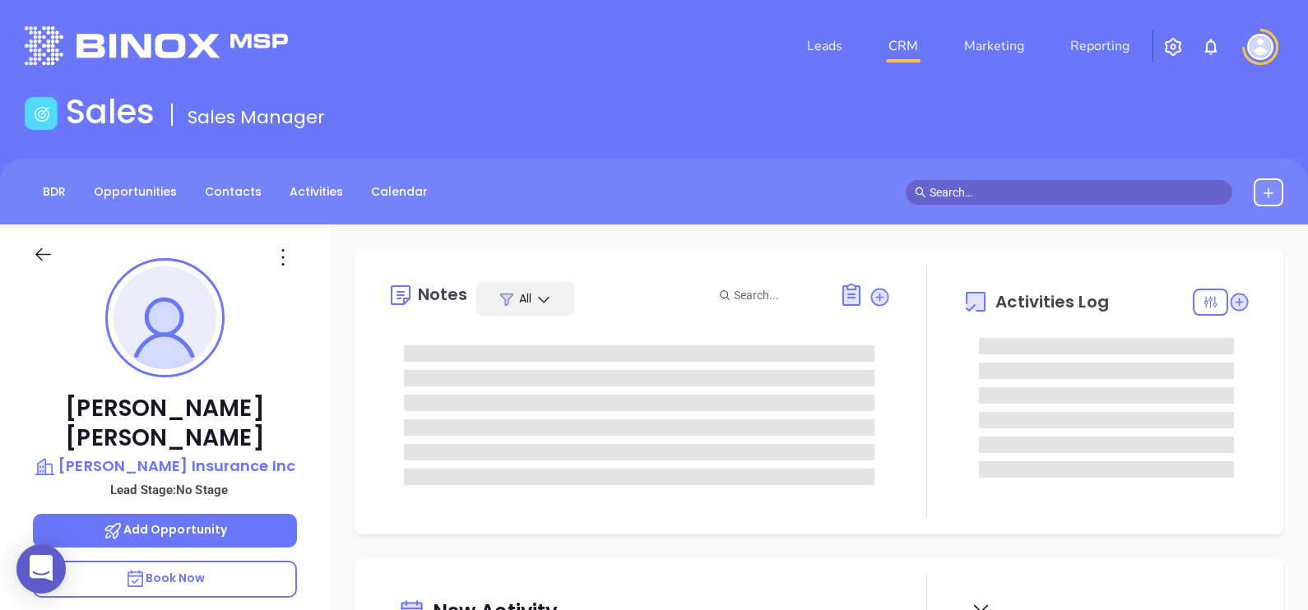
type input "[DATE]"
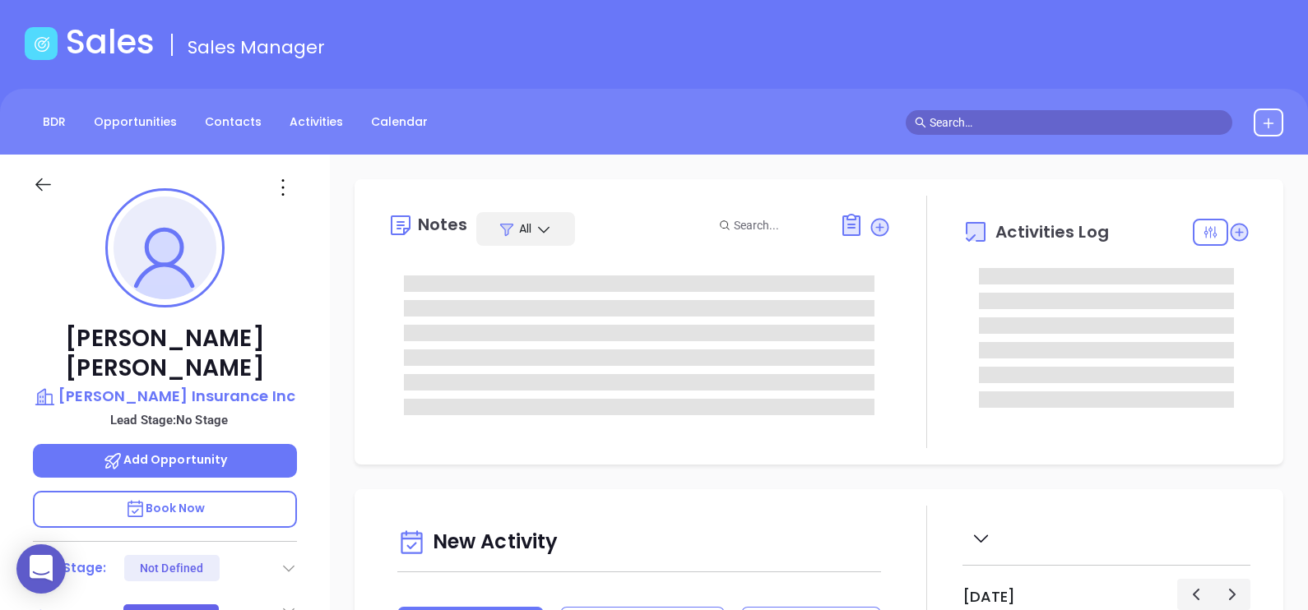
scroll to position [205, 0]
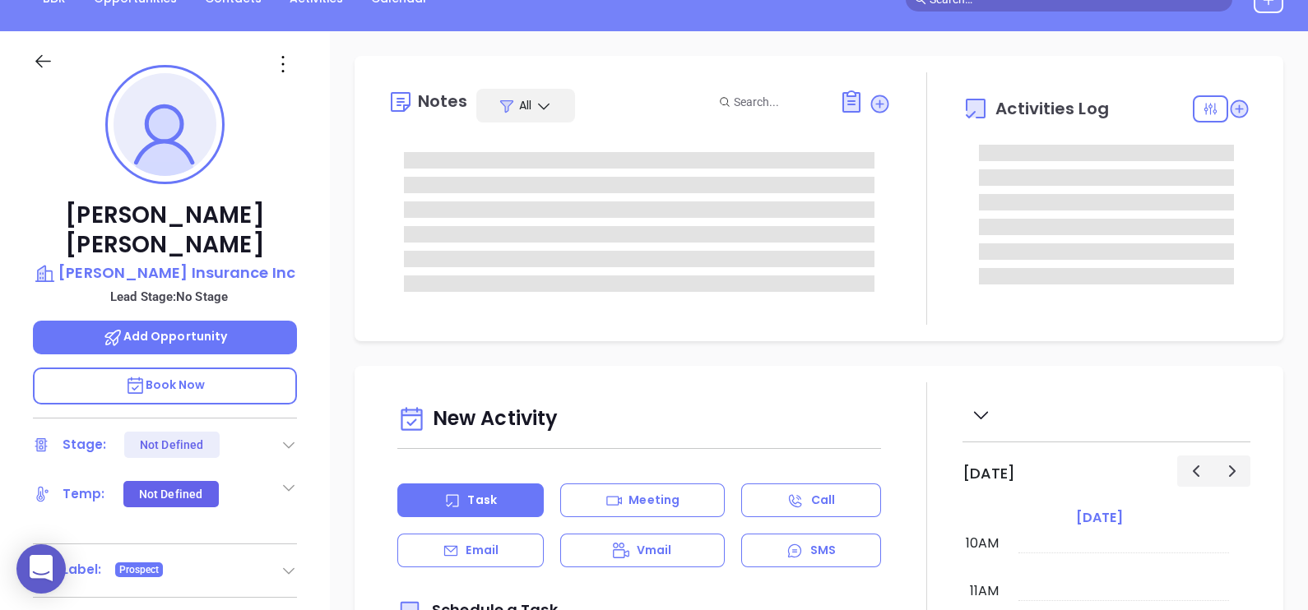
type input "[PERSON_NAME]"
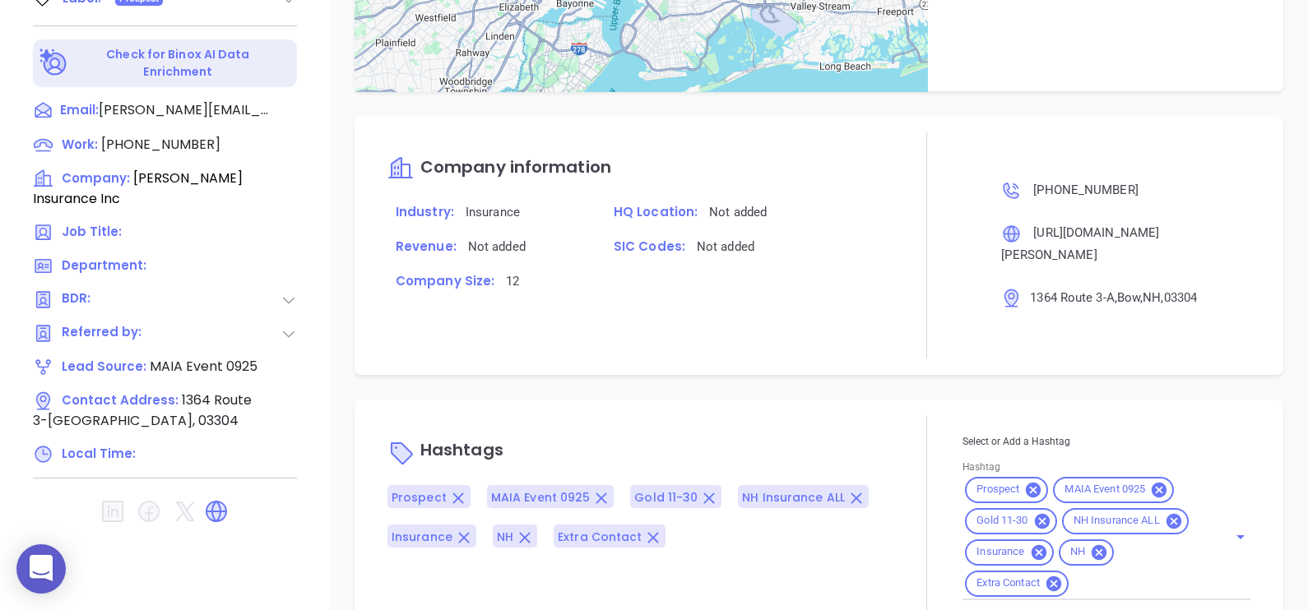
scroll to position [889, 0]
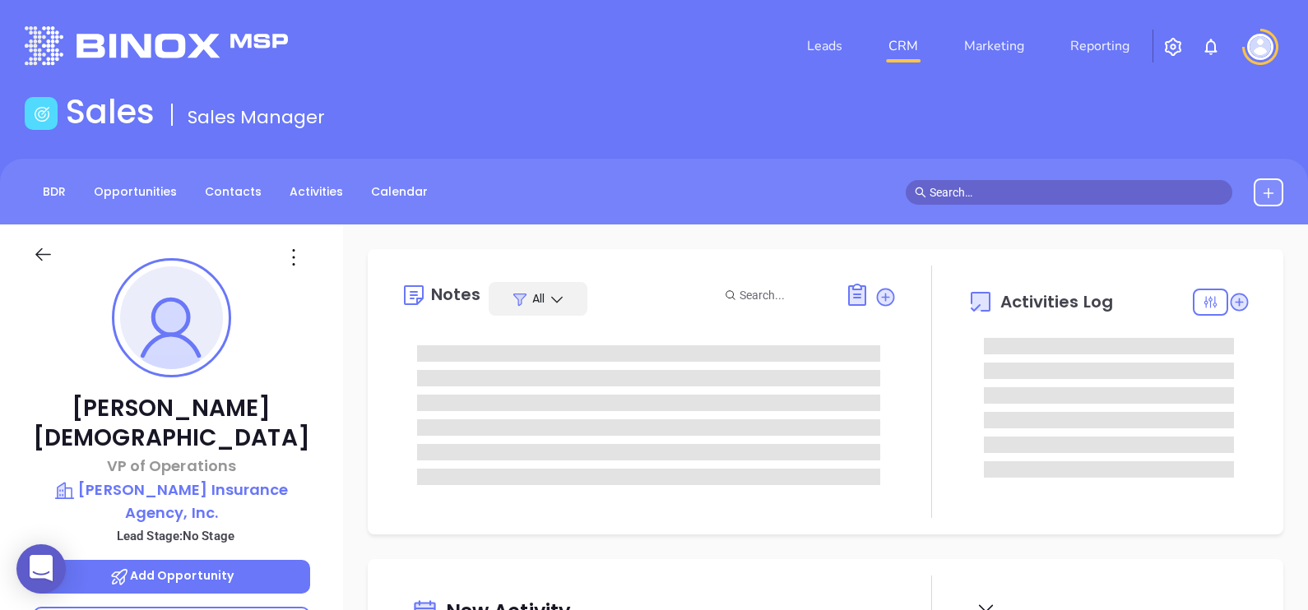
type input "[DATE]"
type input "[PERSON_NAME]"
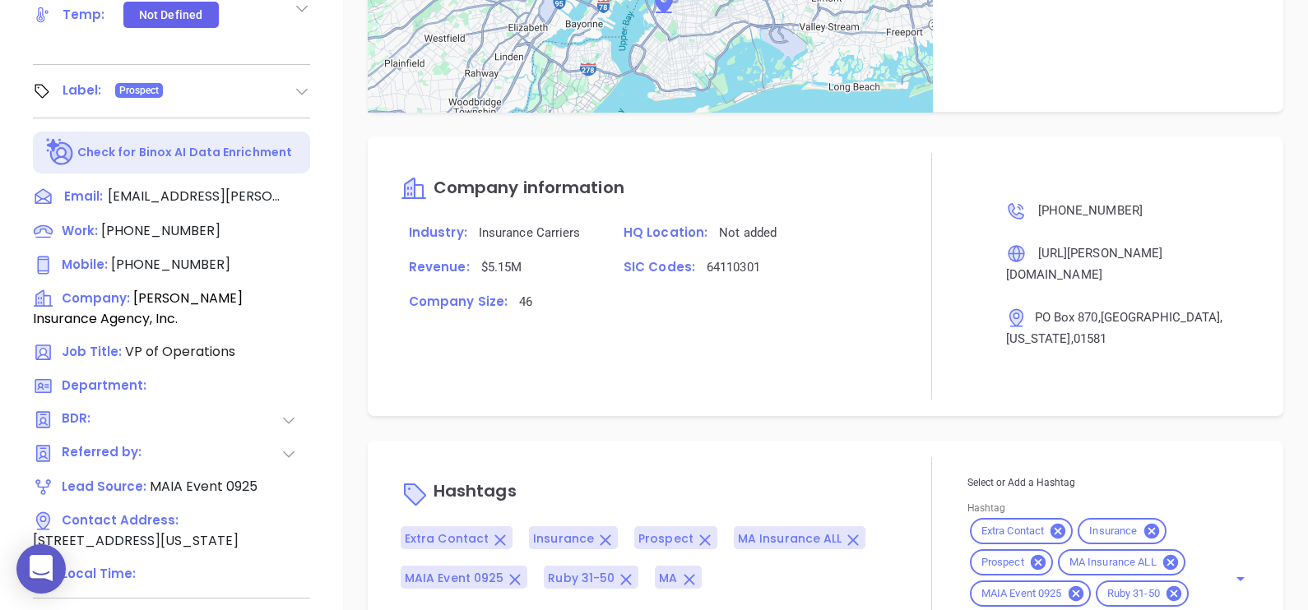
scroll to position [874, 0]
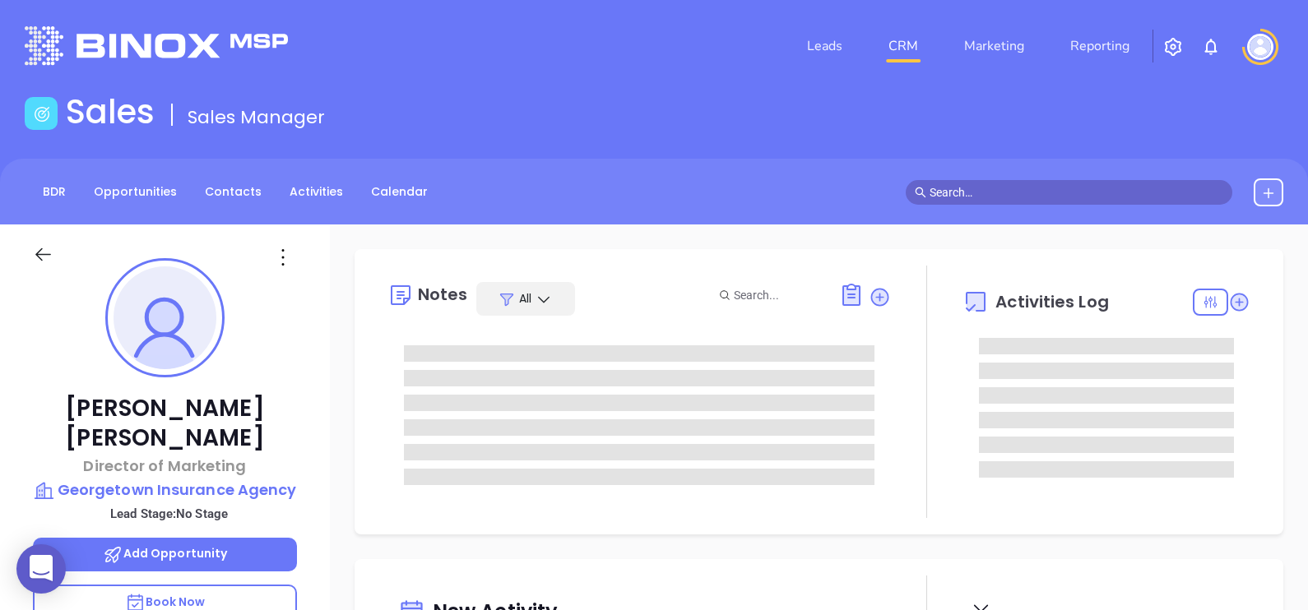
type input "[DATE]"
type input "[PERSON_NAME]"
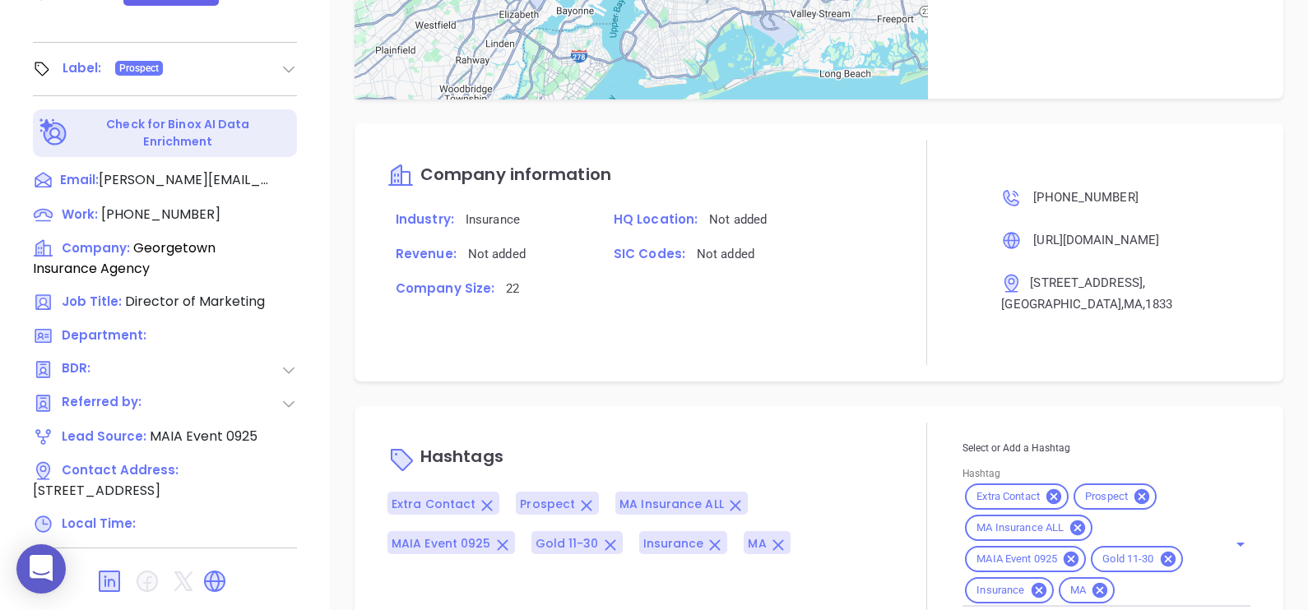
scroll to position [895, 0]
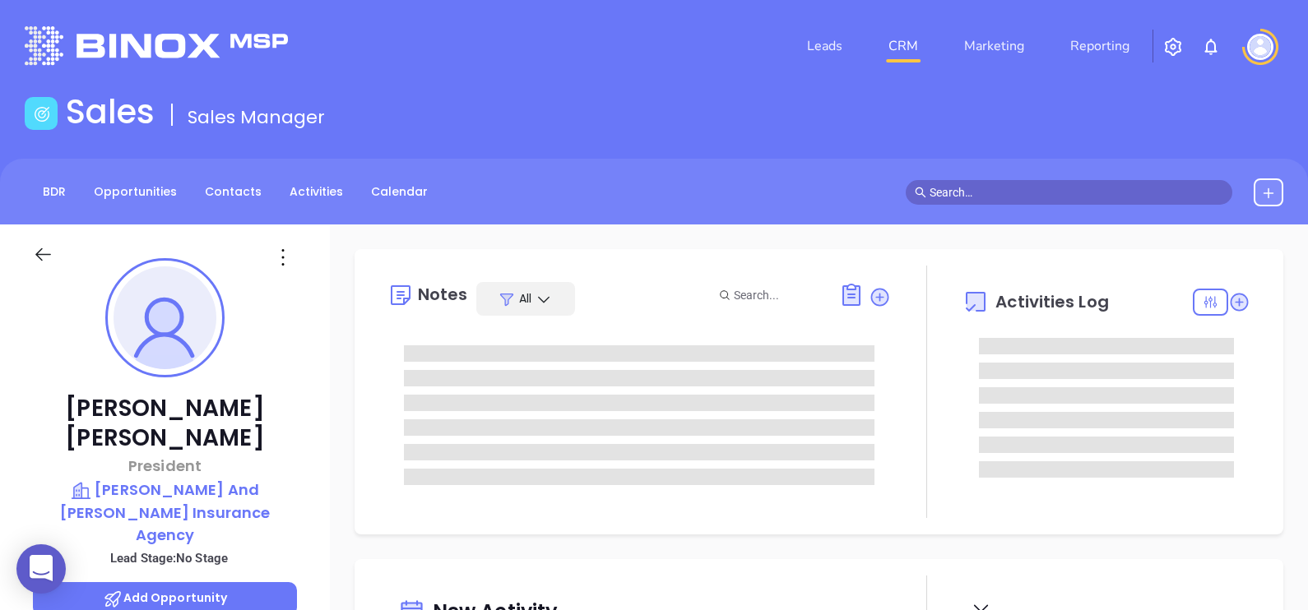
type input "[DATE]"
type input "[PERSON_NAME]"
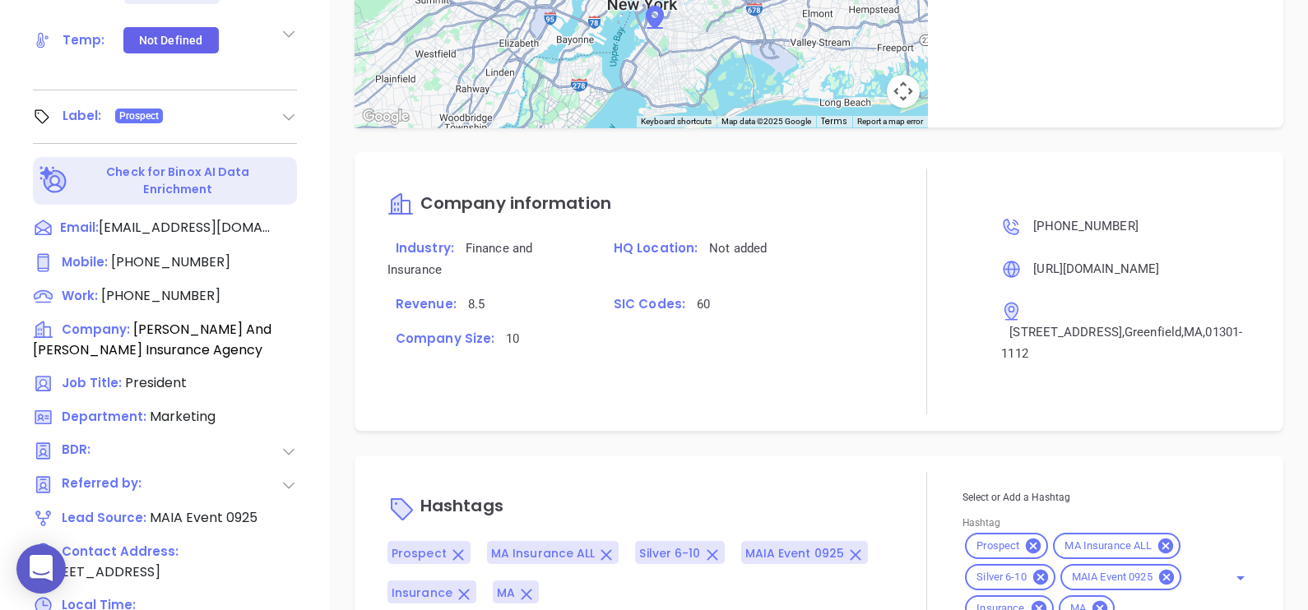
scroll to position [765, 0]
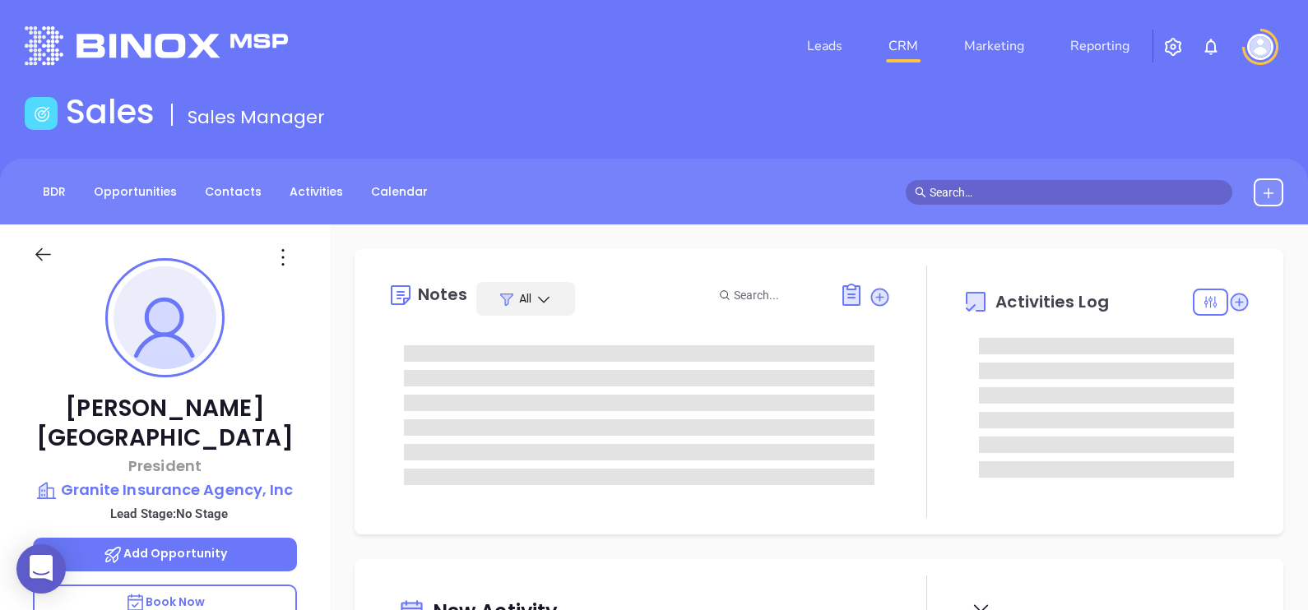
type input "10:00 am"
type input "[DATE]"
type input "[PERSON_NAME]"
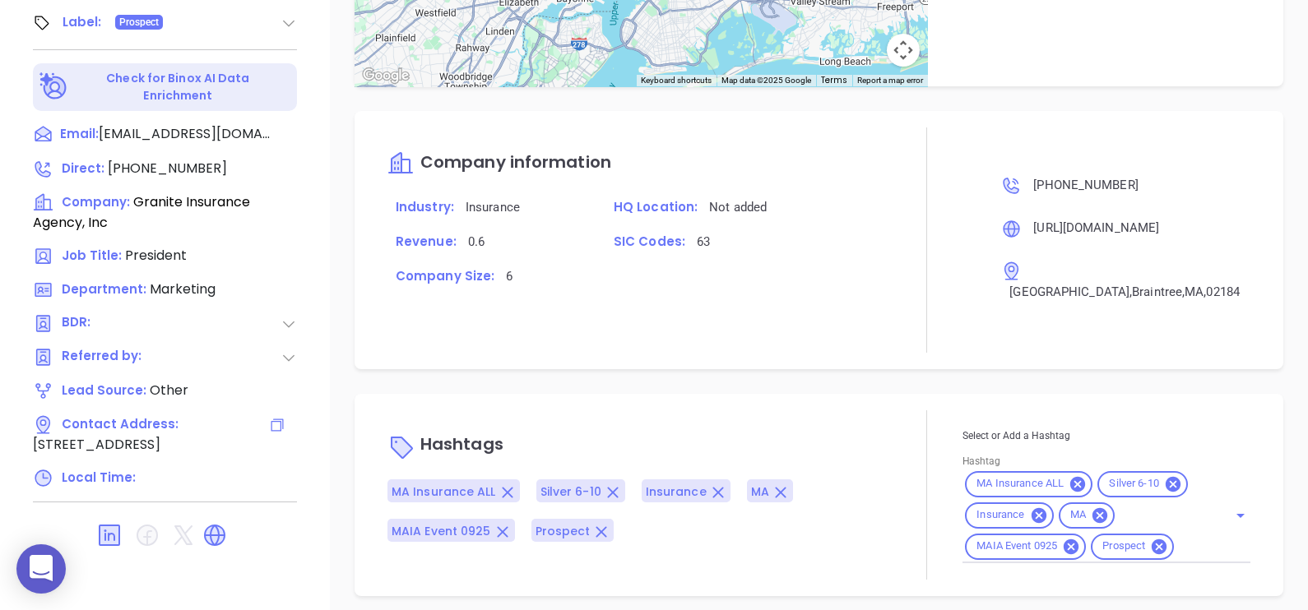
scroll to position [148, 0]
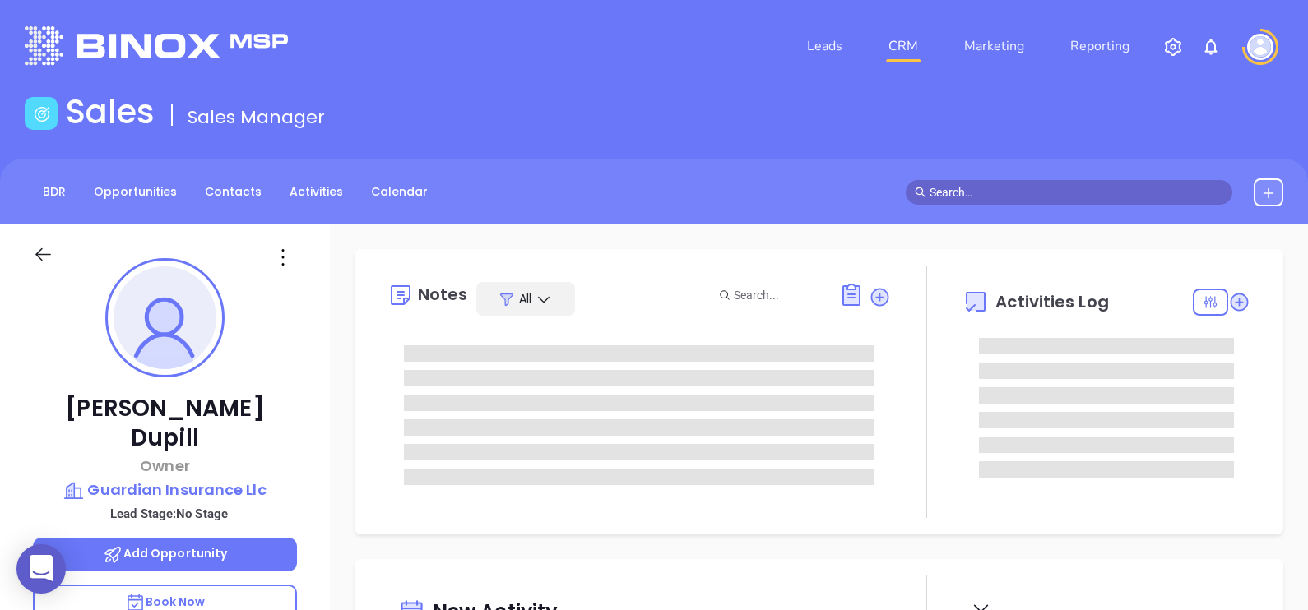
type input "[DATE]"
type input "[PERSON_NAME]"
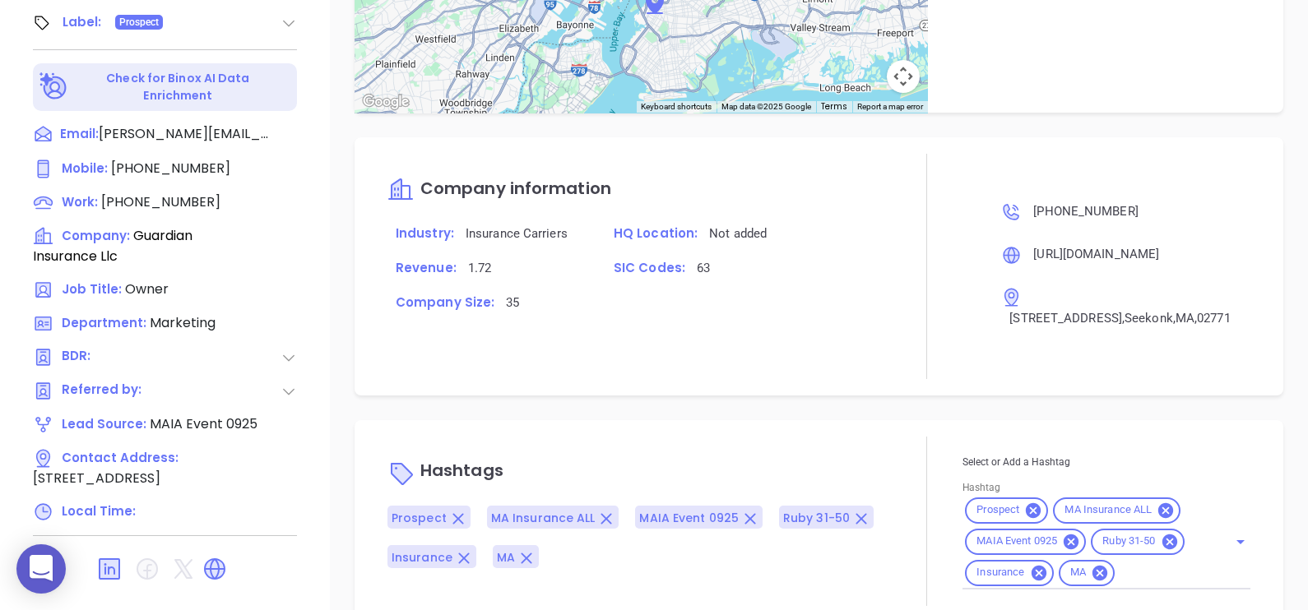
scroll to position [965, 0]
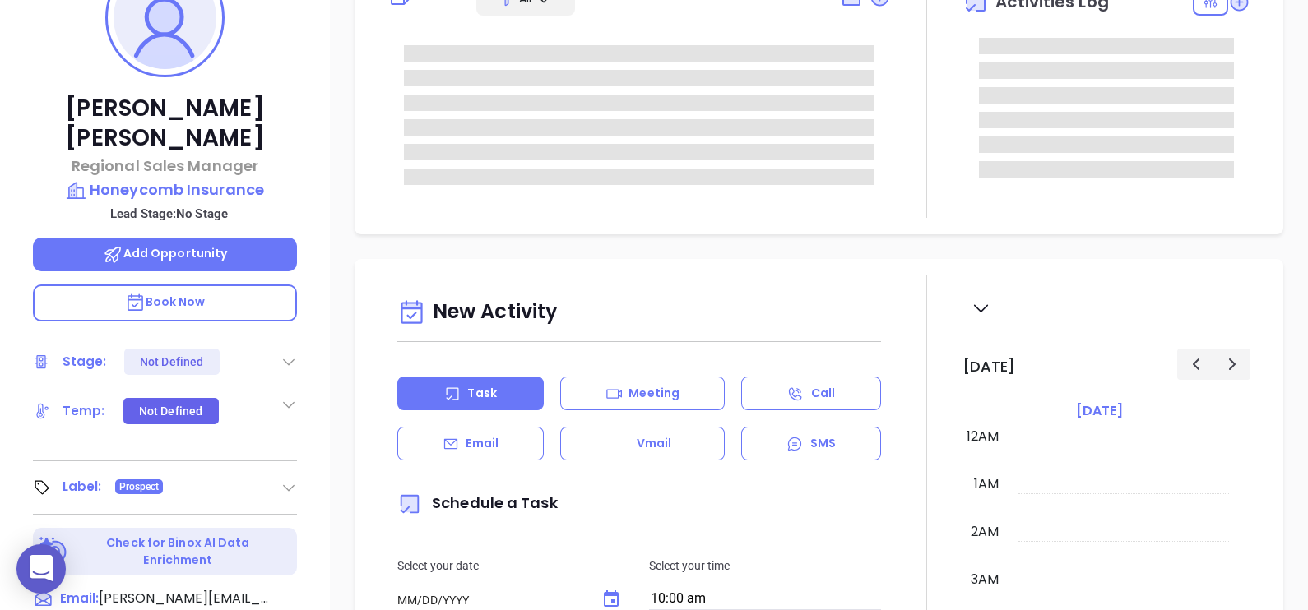
scroll to position [616, 0]
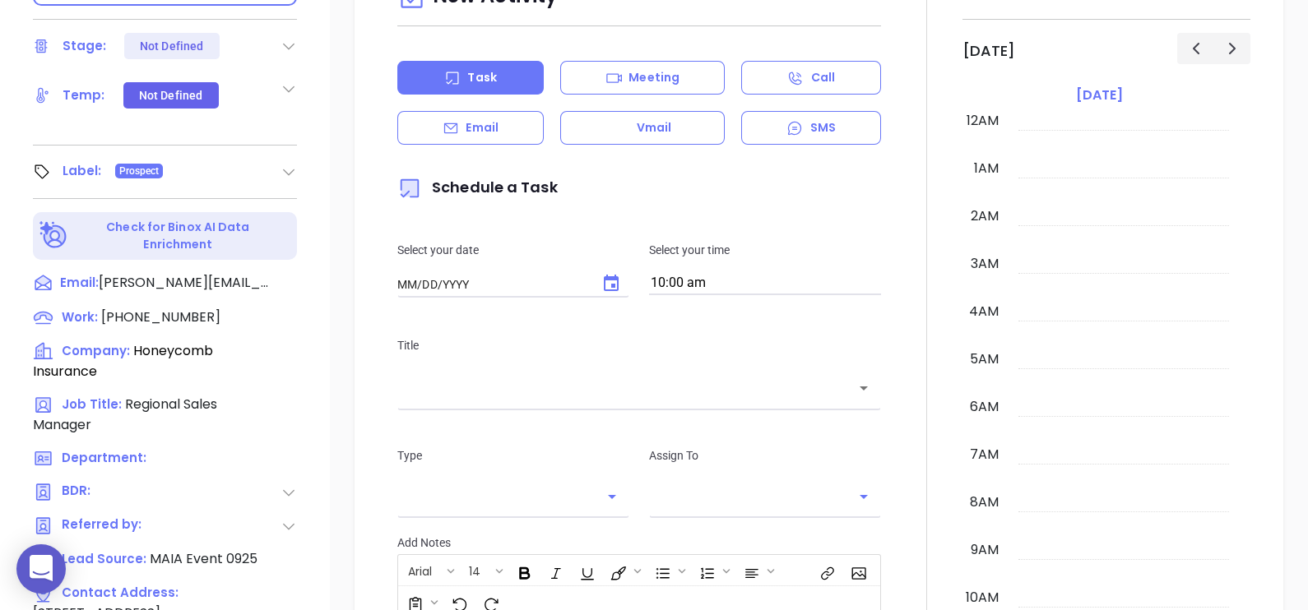
type input "[DATE]"
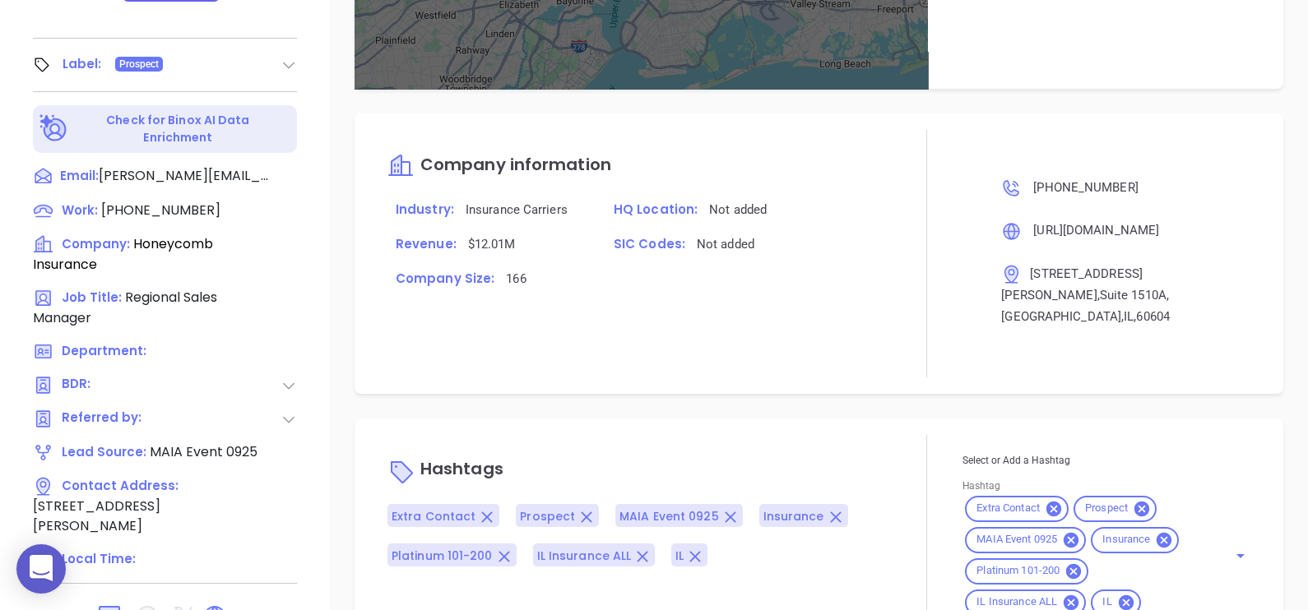
scroll to position [765, 0]
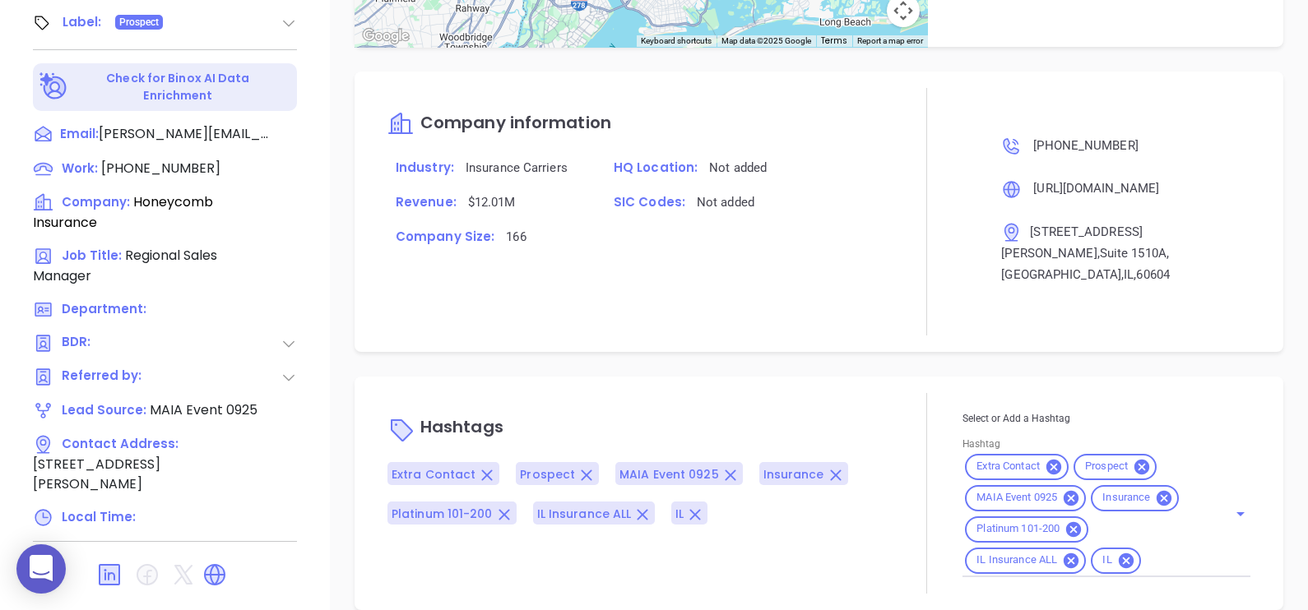
type input "[PERSON_NAME]"
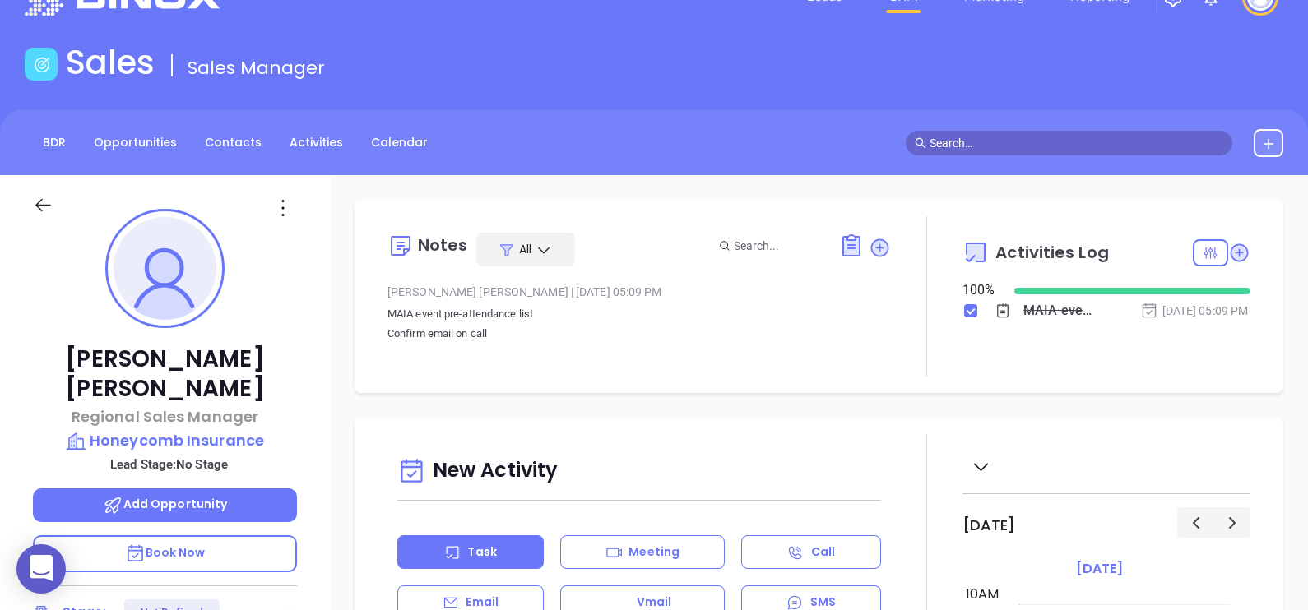
scroll to position [0, 0]
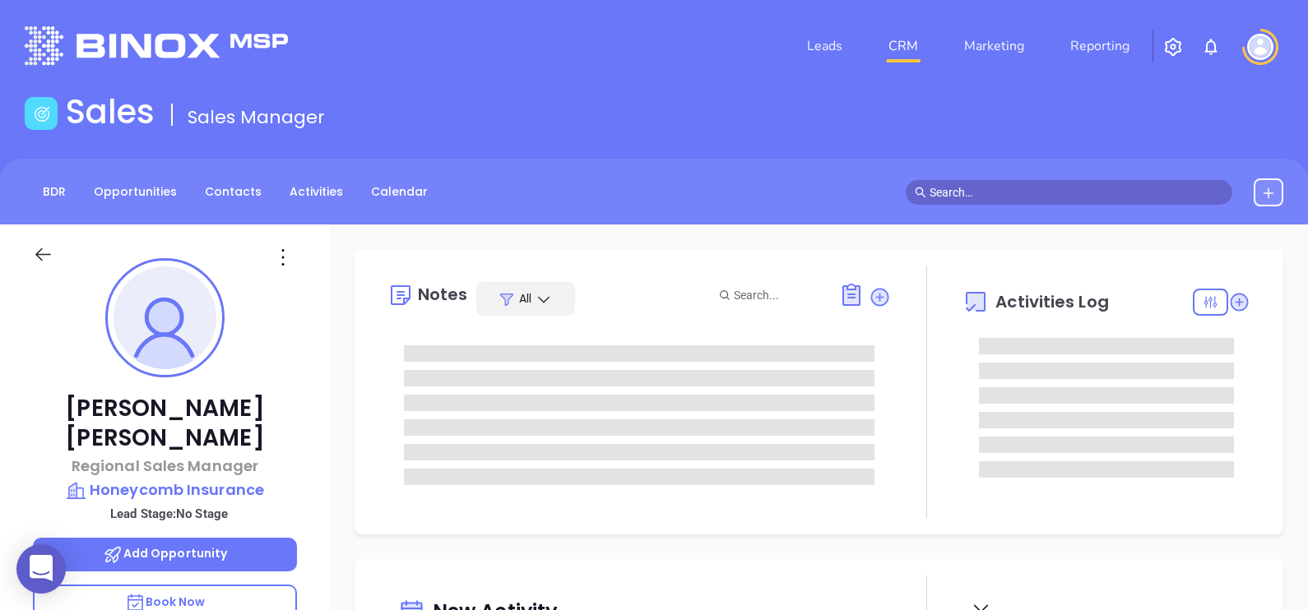
type input "[DATE]"
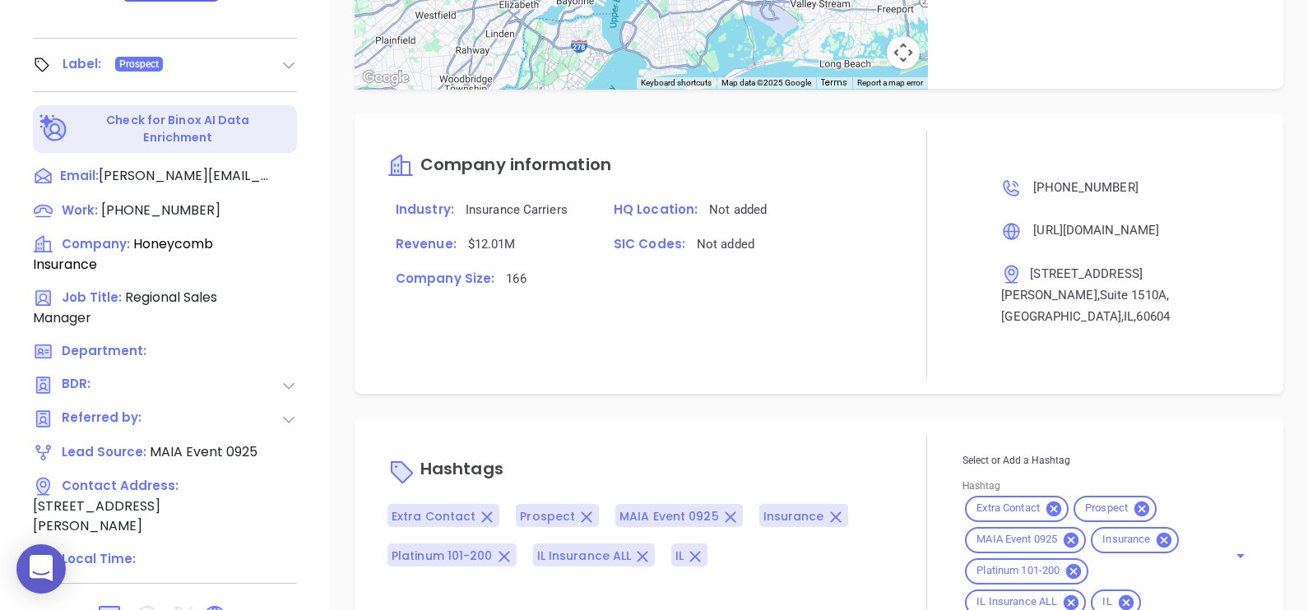
scroll to position [765, 0]
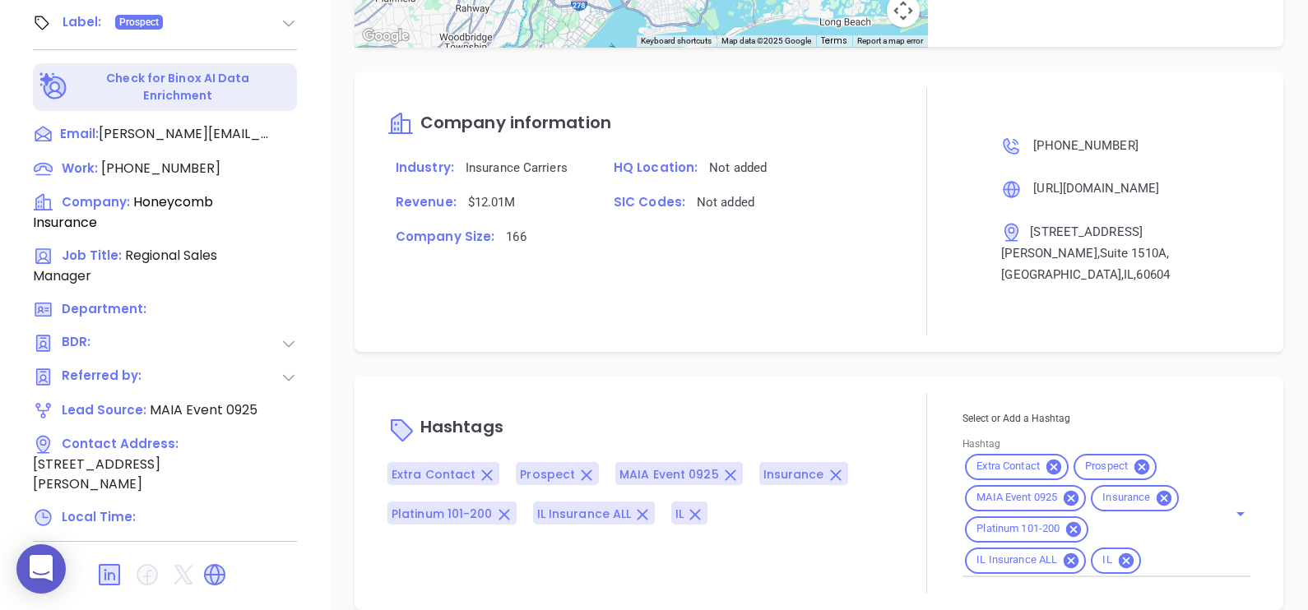
type input "[PERSON_NAME]"
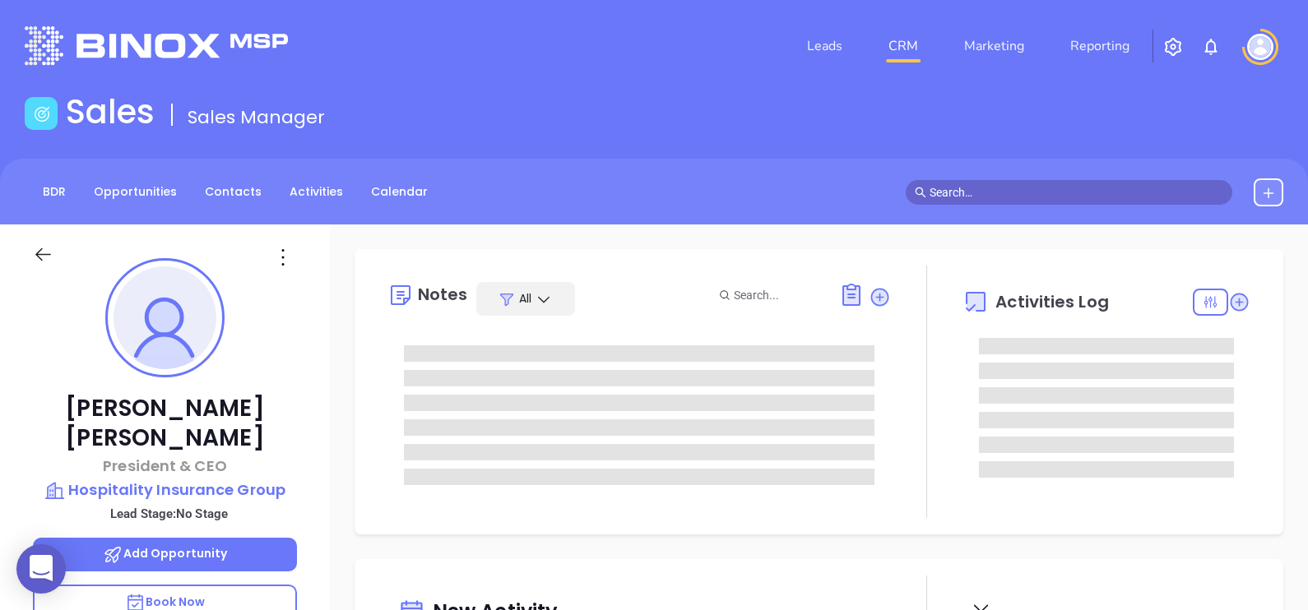
type input "[DATE]"
type input "[PERSON_NAME]"
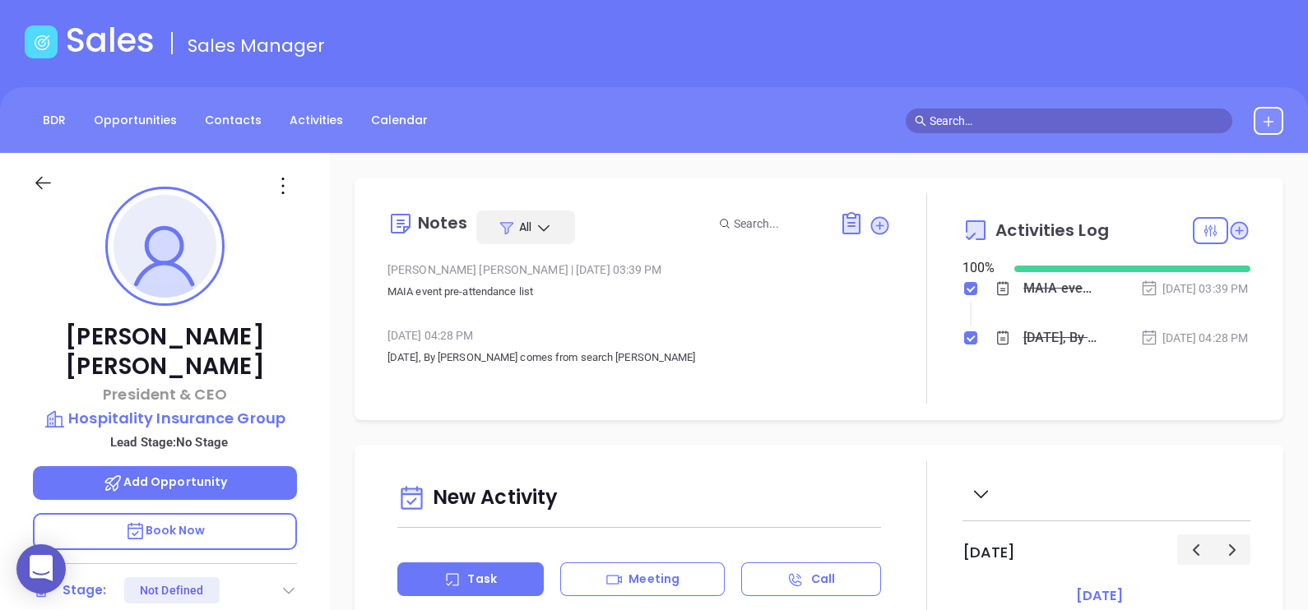
scroll to position [0, 0]
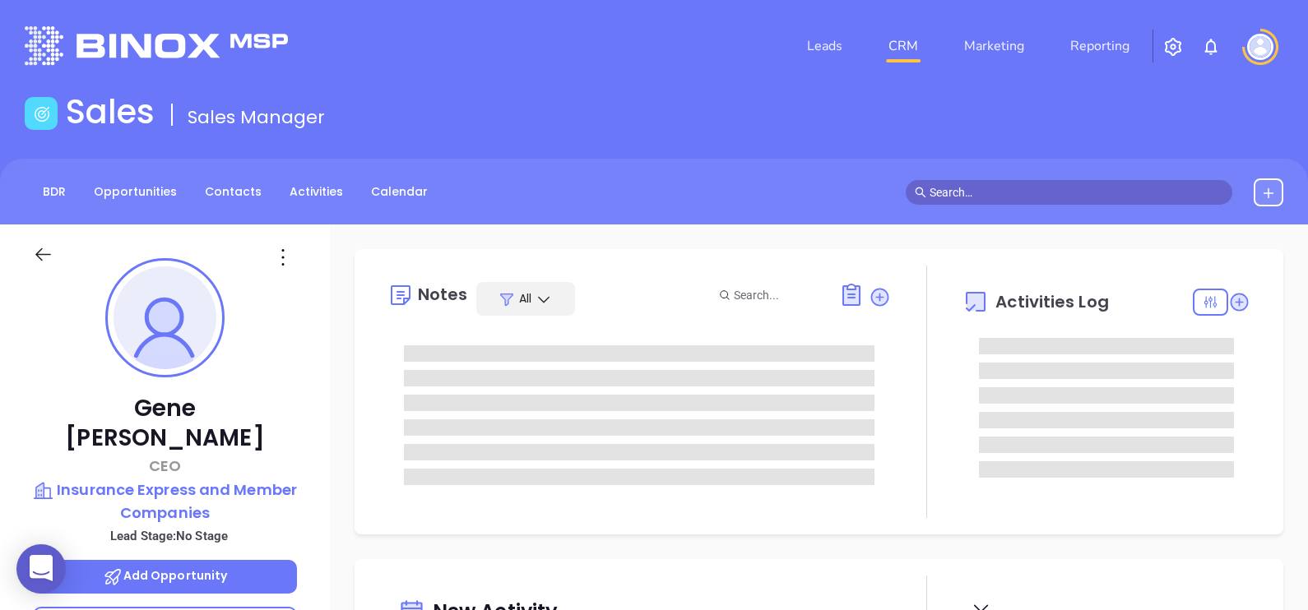
type input "[DATE]"
type input "[PERSON_NAME]"
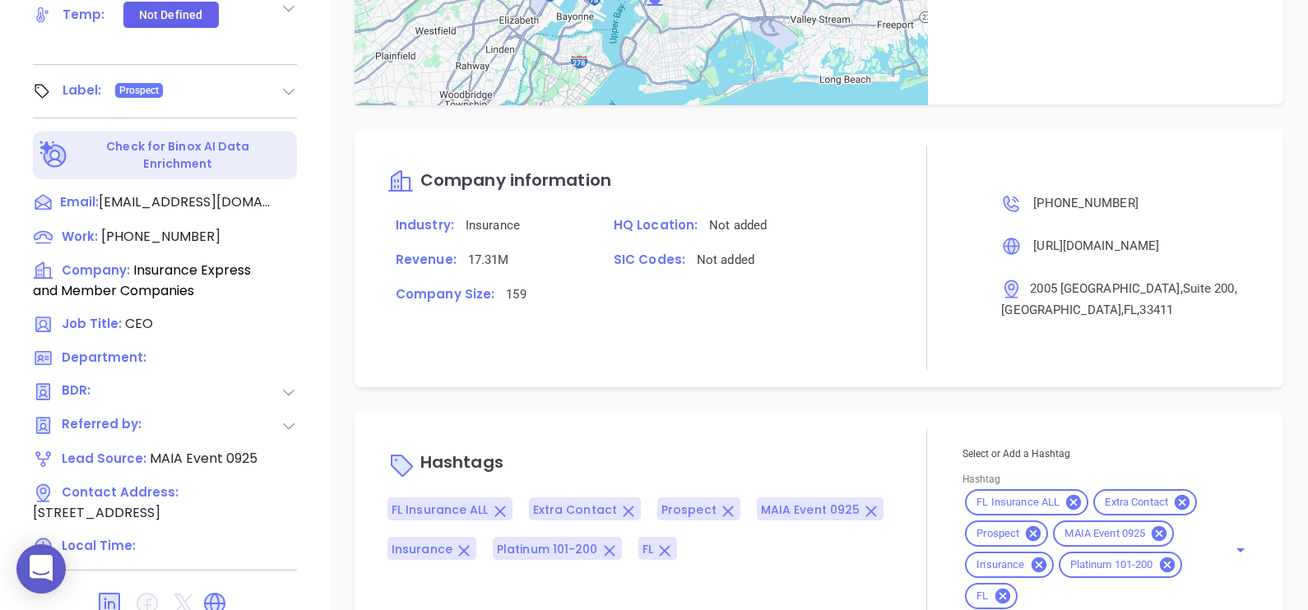
scroll to position [874, 0]
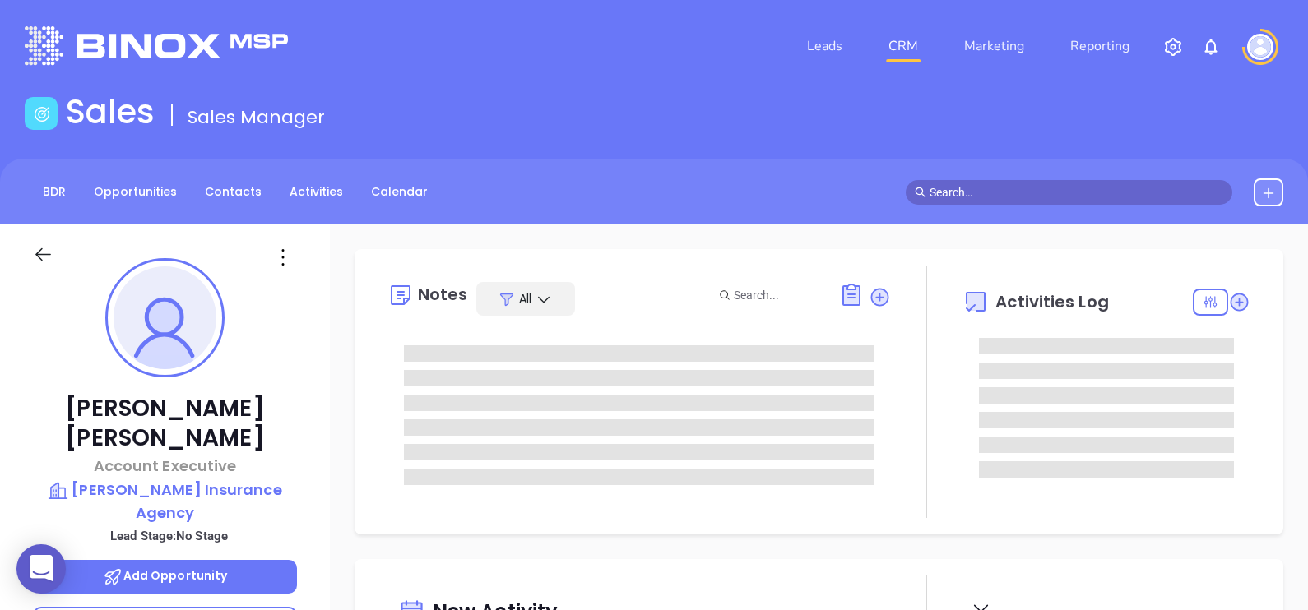
type input "[DATE]"
type input "[PERSON_NAME]"
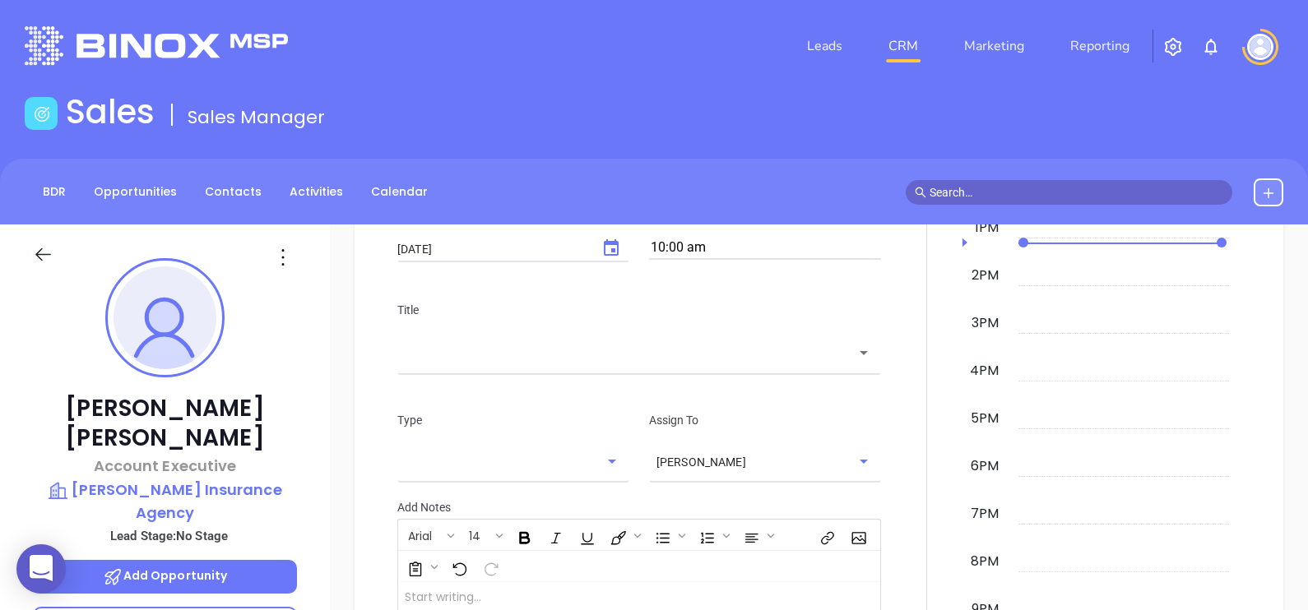
scroll to position [236, 0]
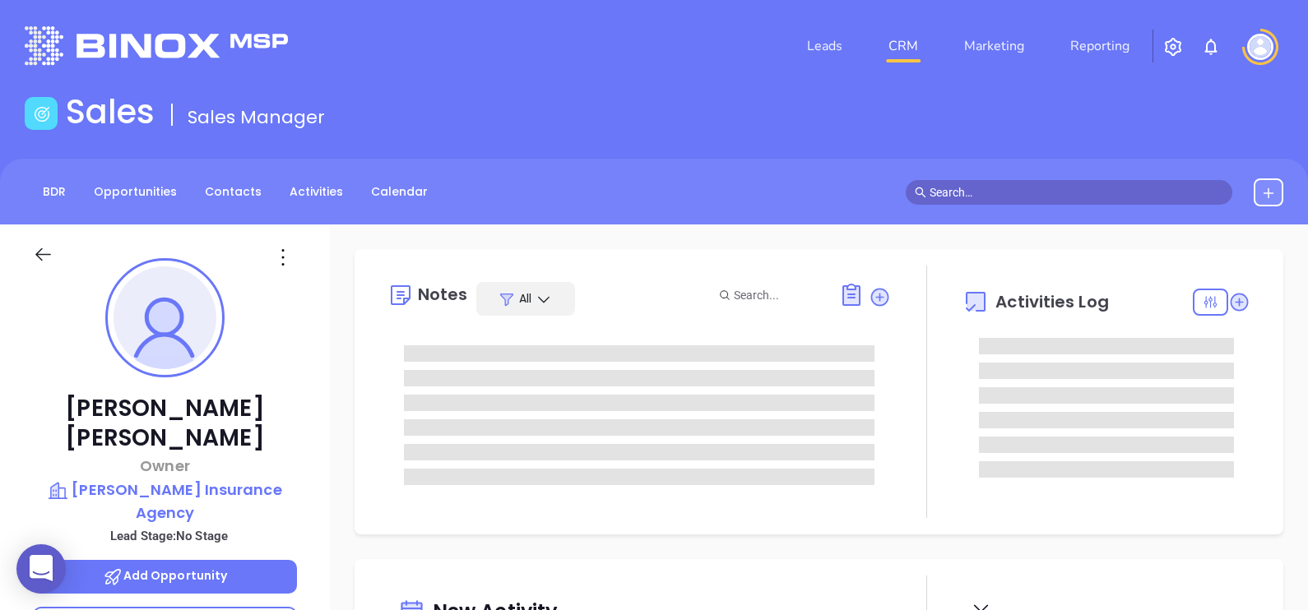
type input "[DATE]"
type input "[PERSON_NAME]"
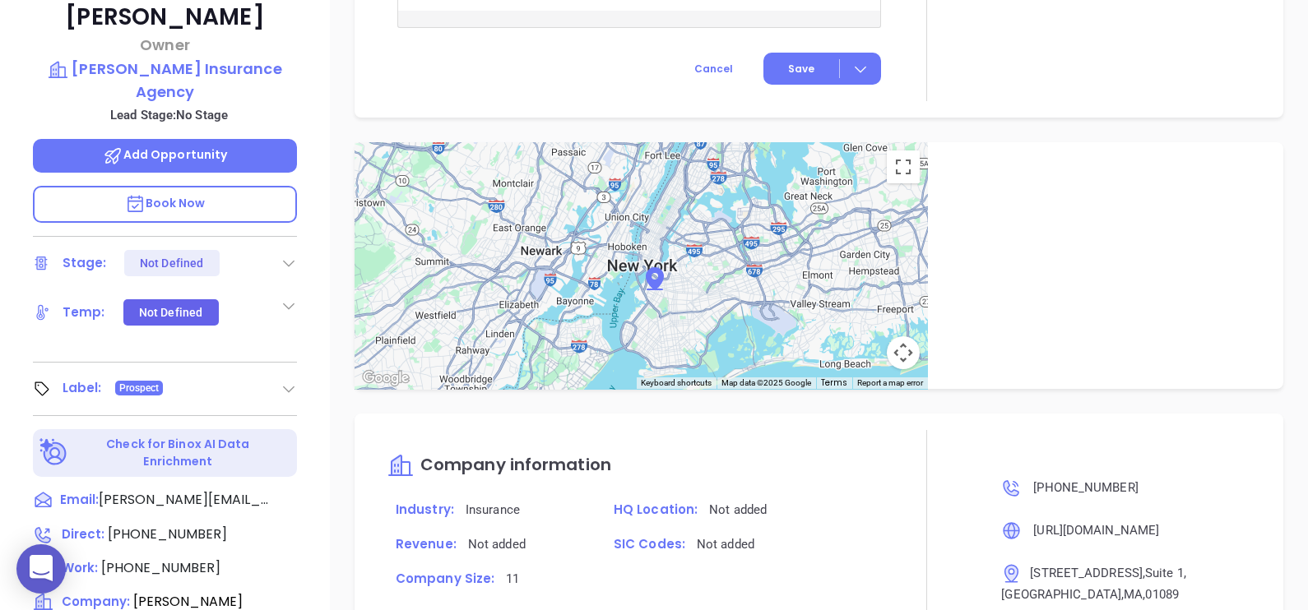
scroll to position [251, 0]
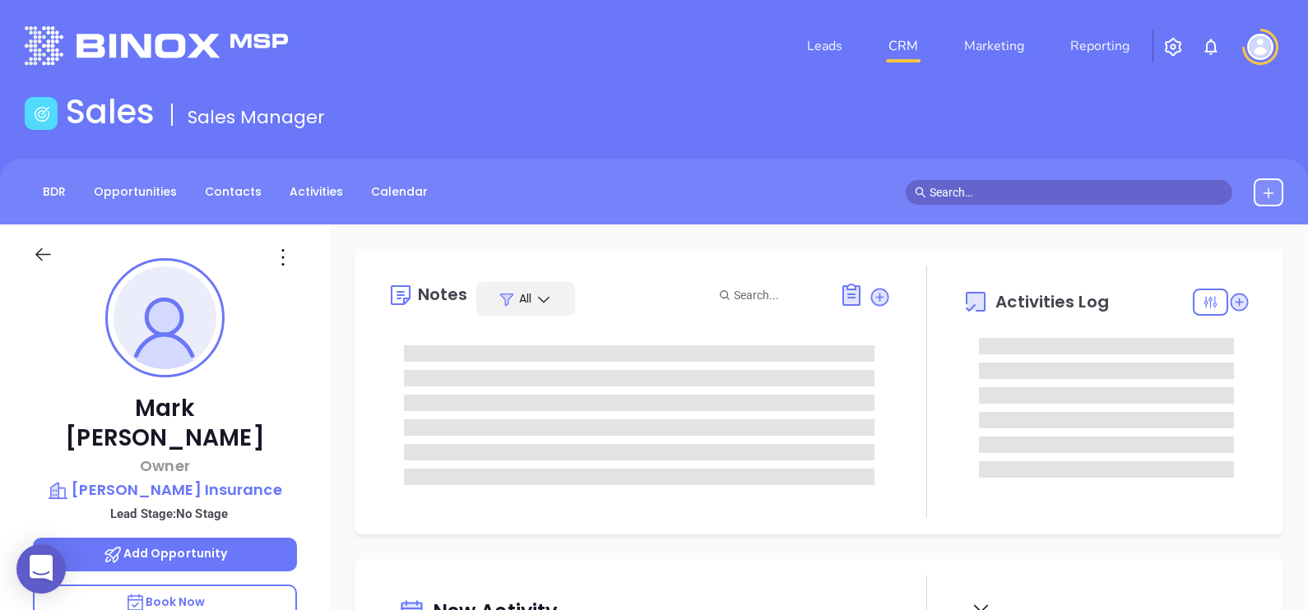
type input "[DATE]"
type input "[PERSON_NAME]"
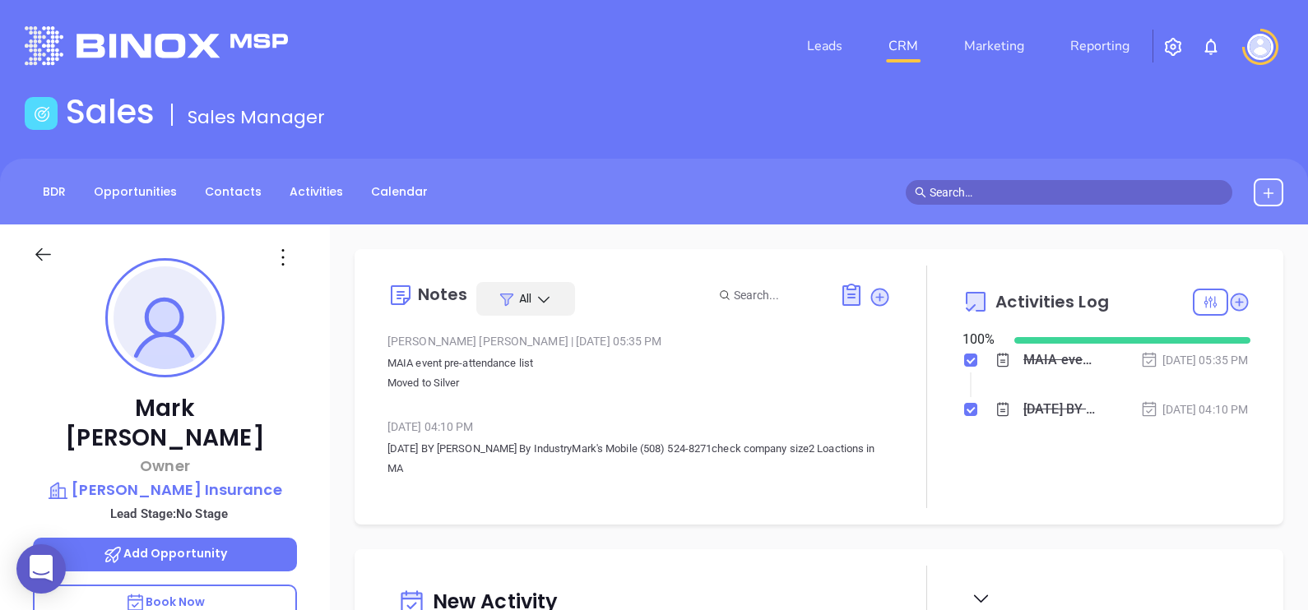
scroll to position [0, 0]
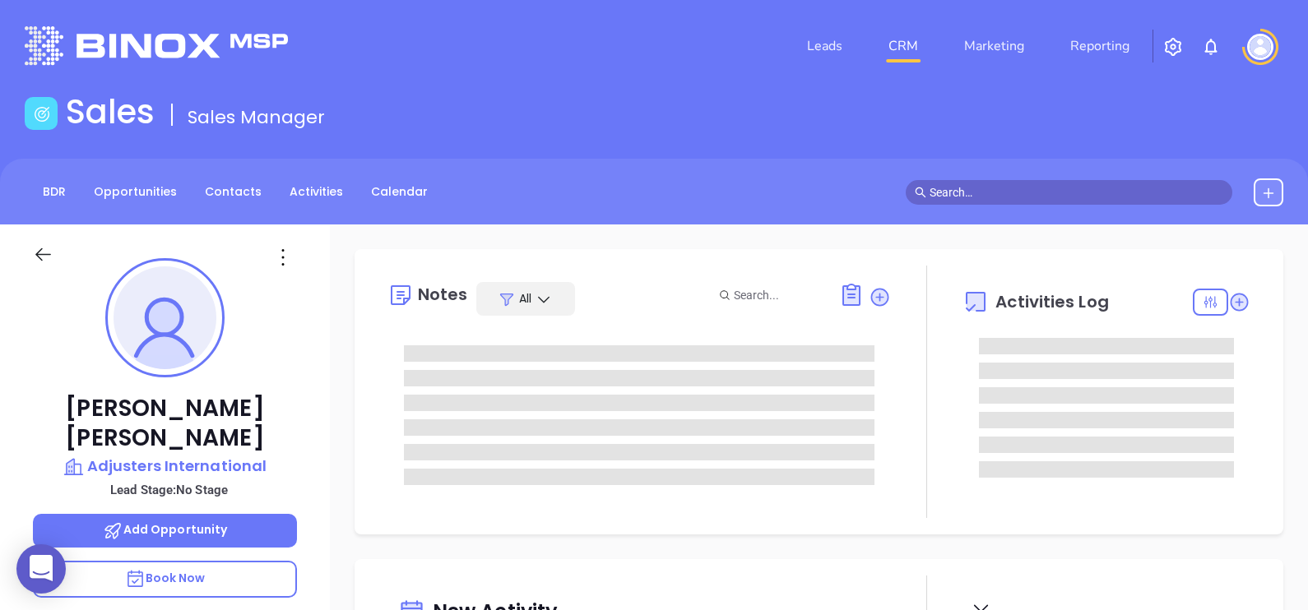
type input "[DATE]"
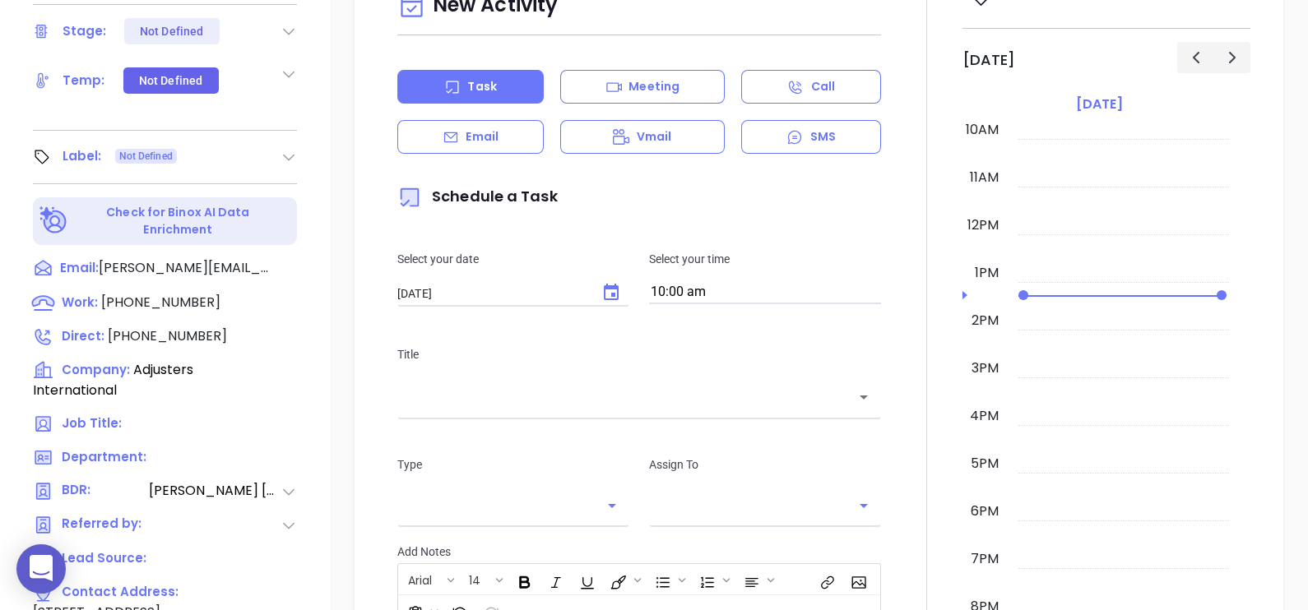
type input "[PERSON_NAME]"
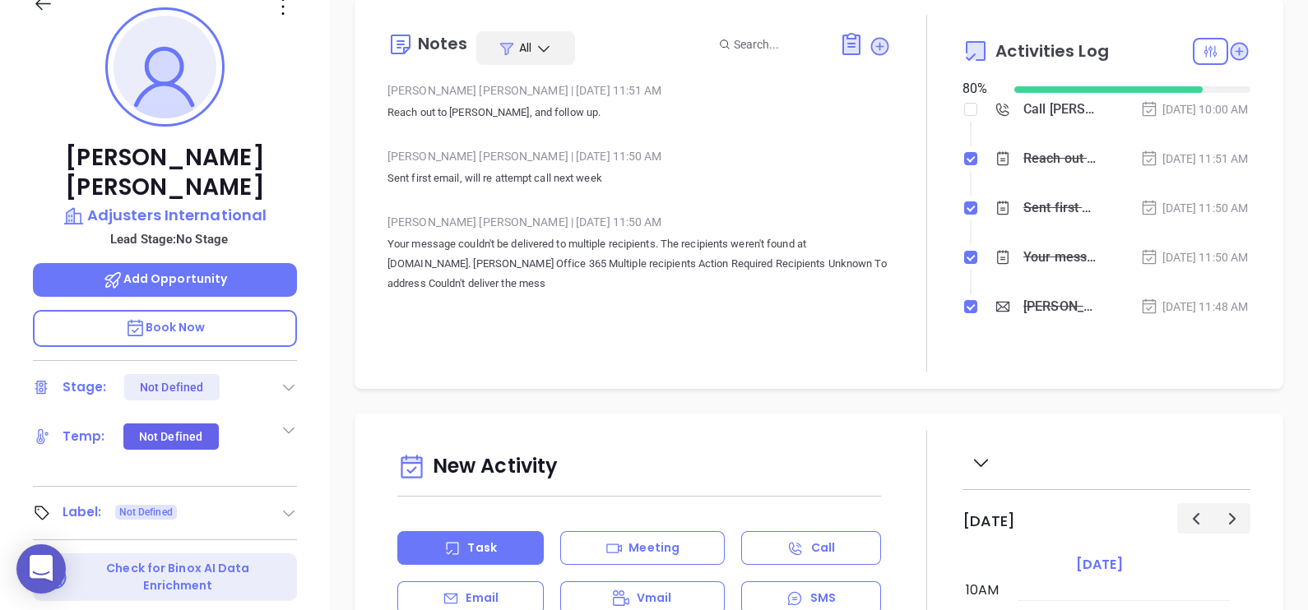
scroll to position [0, 0]
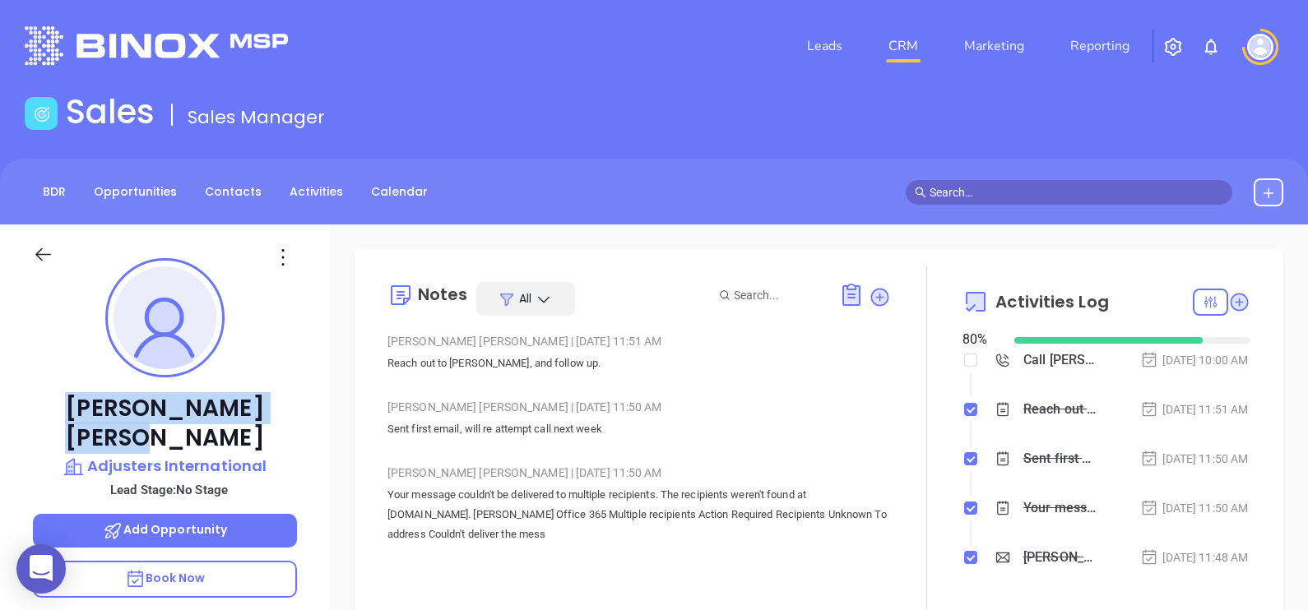
drag, startPoint x: 257, startPoint y: 403, endPoint x: 90, endPoint y: 419, distance: 167.7
click at [90, 419] on p "[PERSON_NAME]" at bounding box center [165, 423] width 264 height 59
copy p "[PERSON_NAME]"
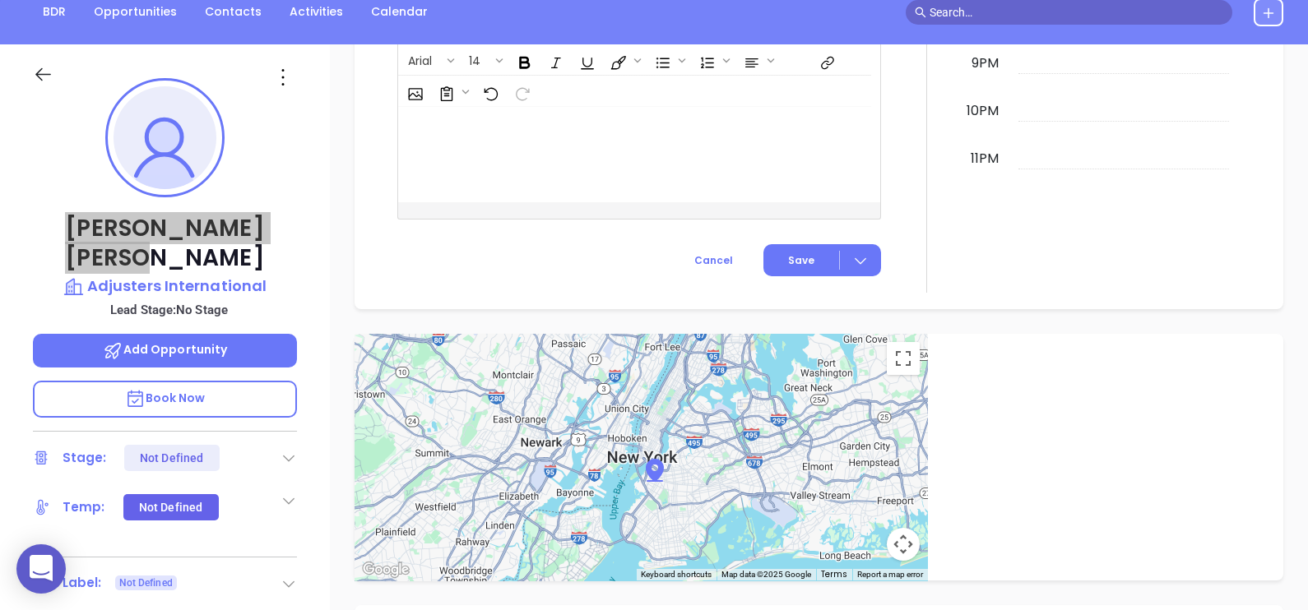
scroll to position [148, 0]
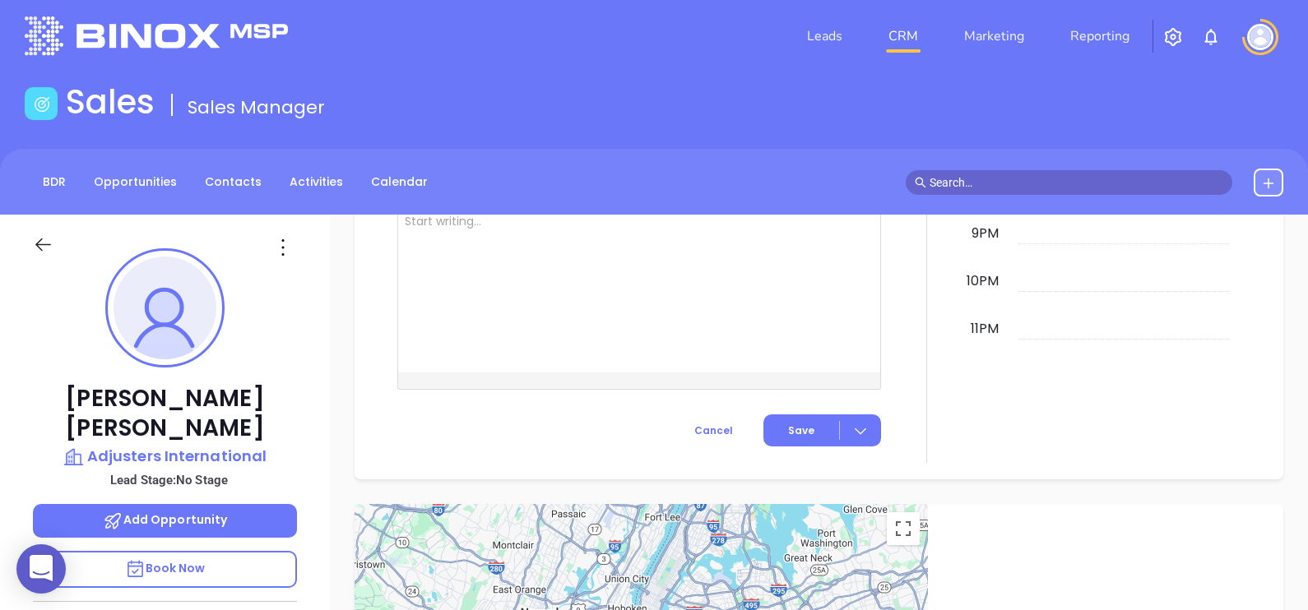
scroll to position [0, 0]
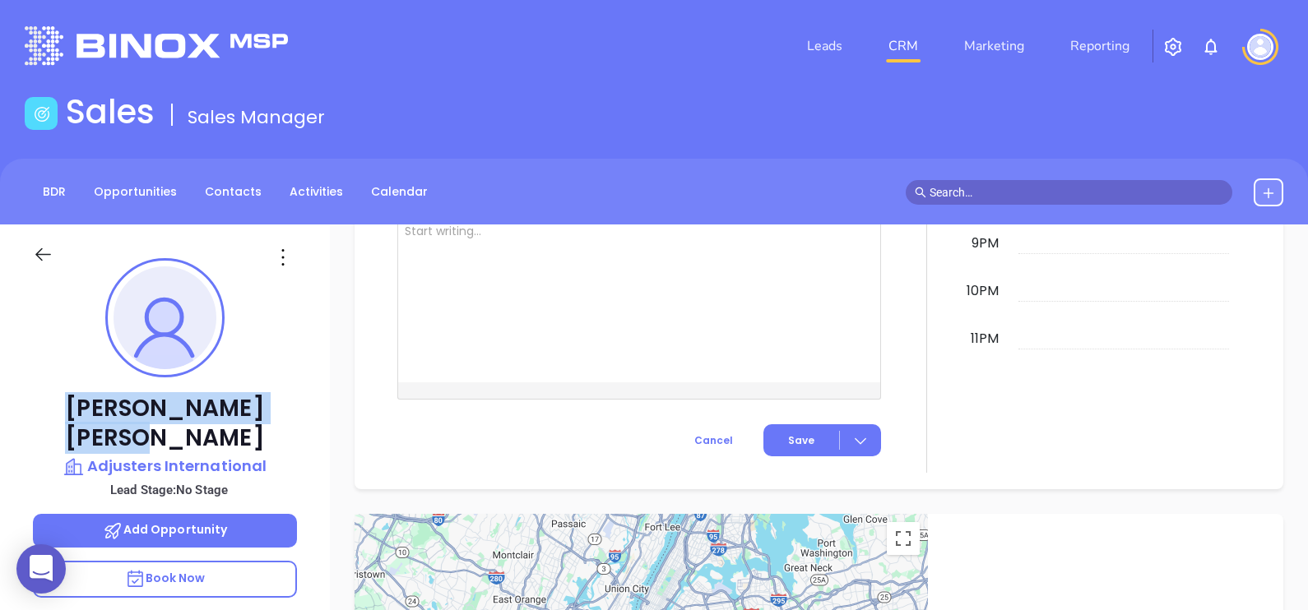
drag, startPoint x: 218, startPoint y: 403, endPoint x: 90, endPoint y: 423, distance: 129.0
click at [90, 423] on p "[PERSON_NAME]" at bounding box center [165, 423] width 264 height 59
copy p "[PERSON_NAME]"
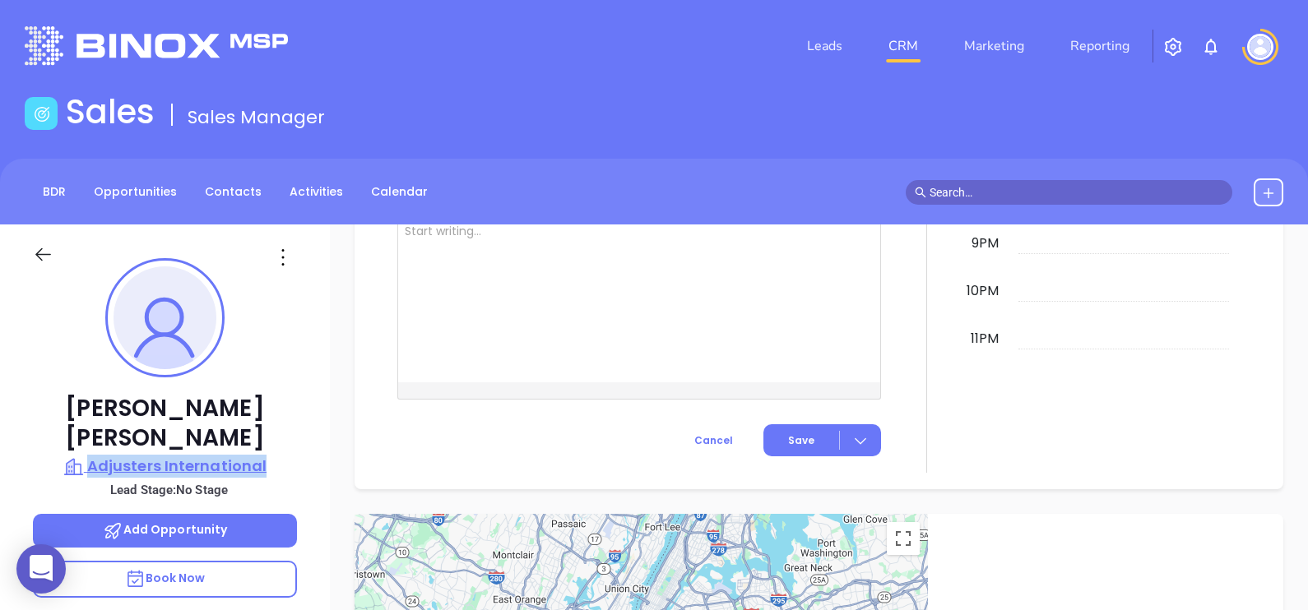
drag, startPoint x: 285, startPoint y: 429, endPoint x: 91, endPoint y: 428, distance: 194.1
click at [91, 428] on div "[PERSON_NAME] Adjusters International Lead Stage: No Stage Add Opportunity Book…" at bounding box center [165, 606] width 330 height 763
copy p "Adjusters International"
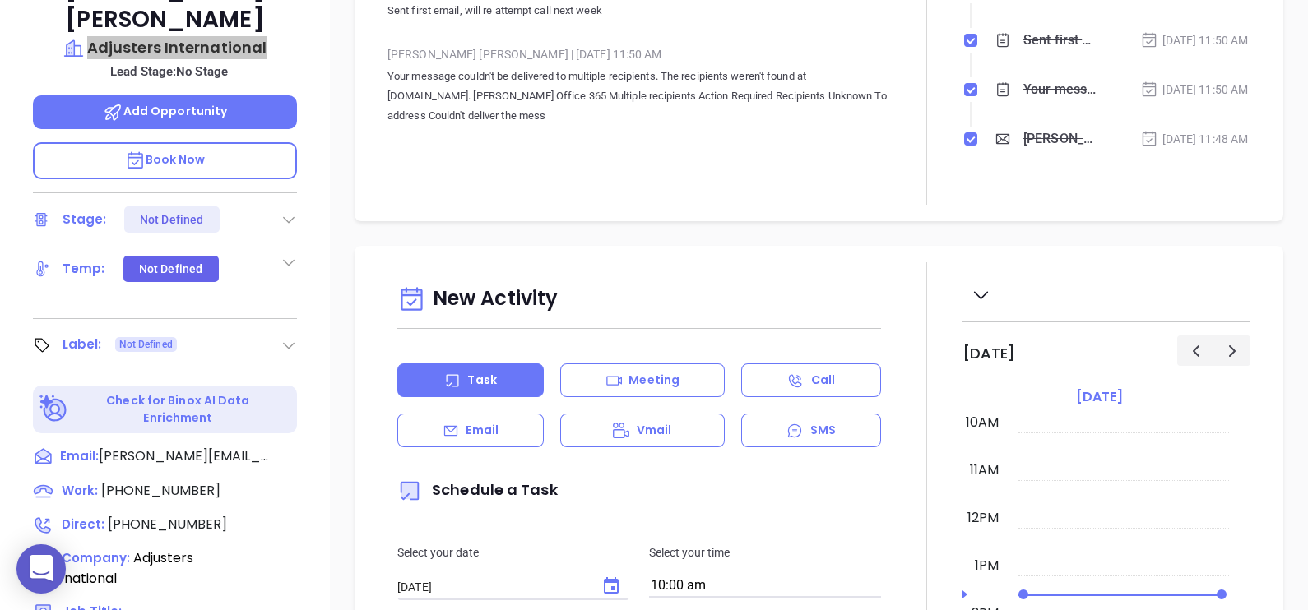
scroll to position [457, 0]
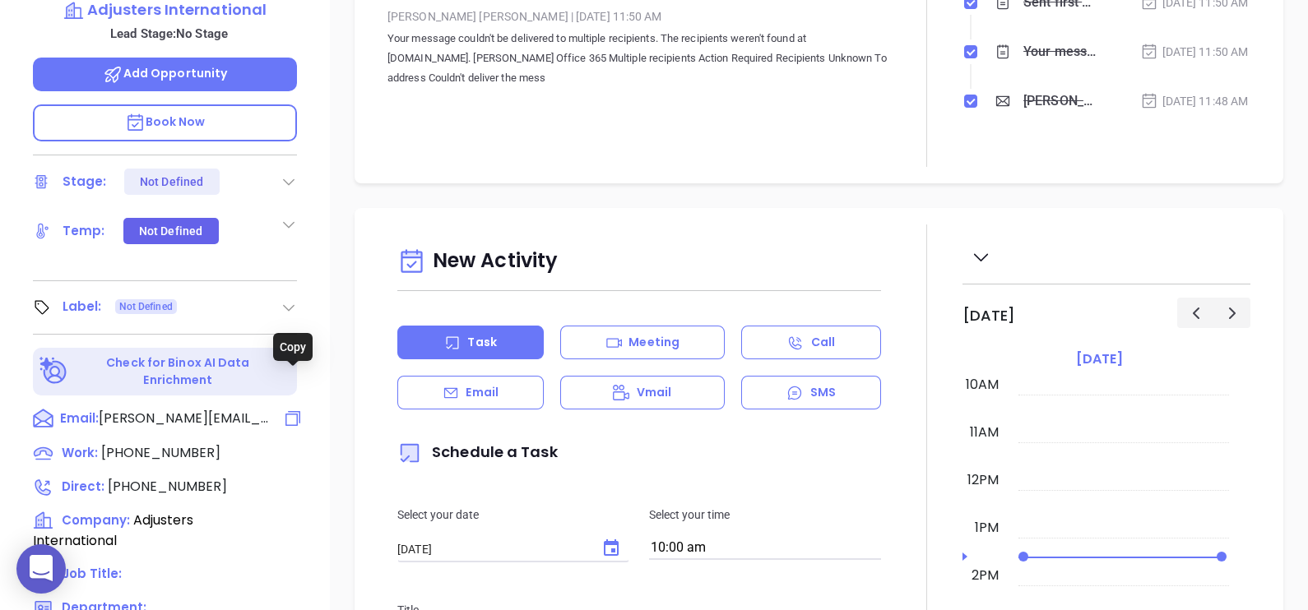
click at [292, 409] on icon at bounding box center [293, 419] width 20 height 20
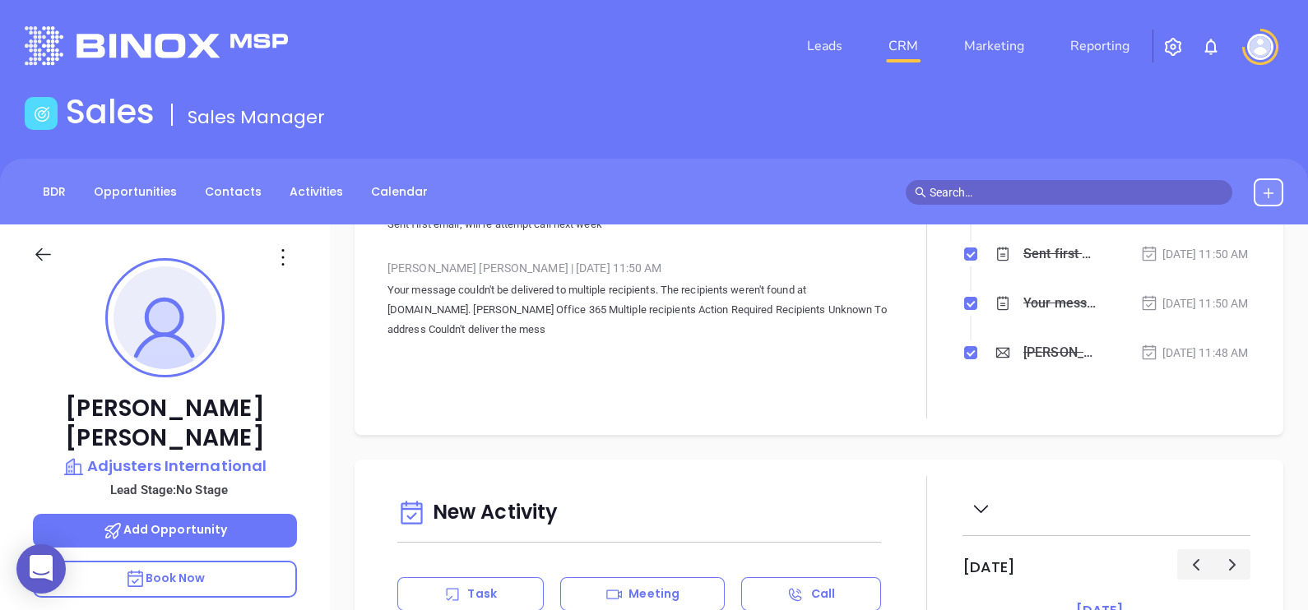
scroll to position [0, 0]
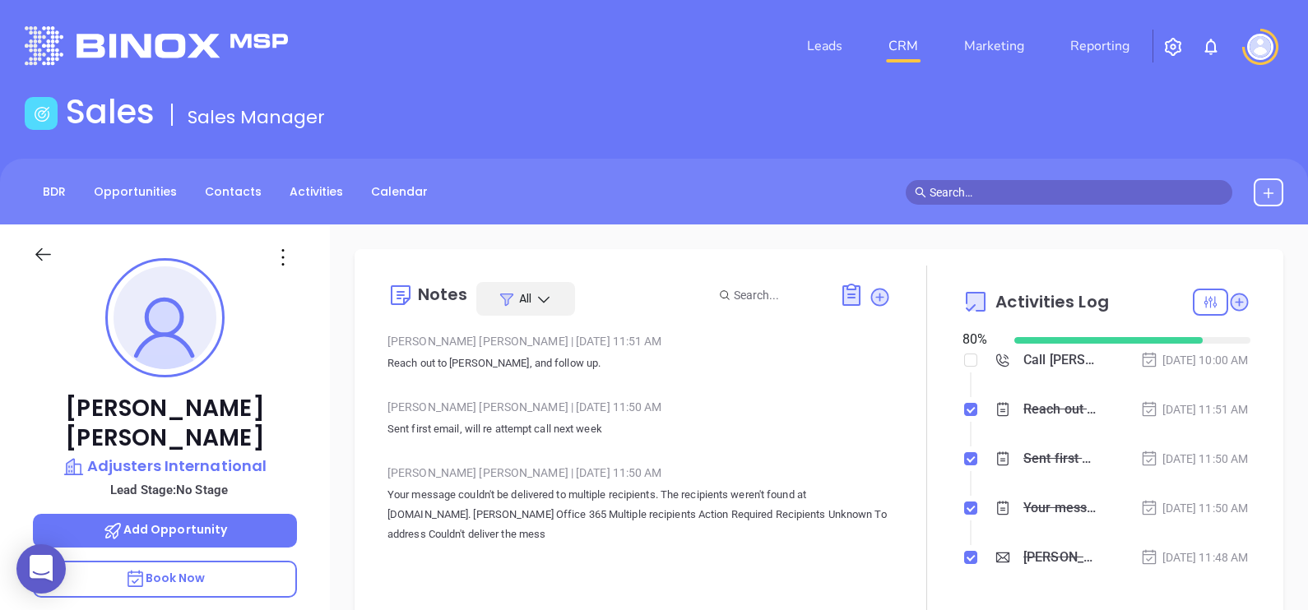
click at [874, 300] on icon at bounding box center [879, 297] width 16 height 16
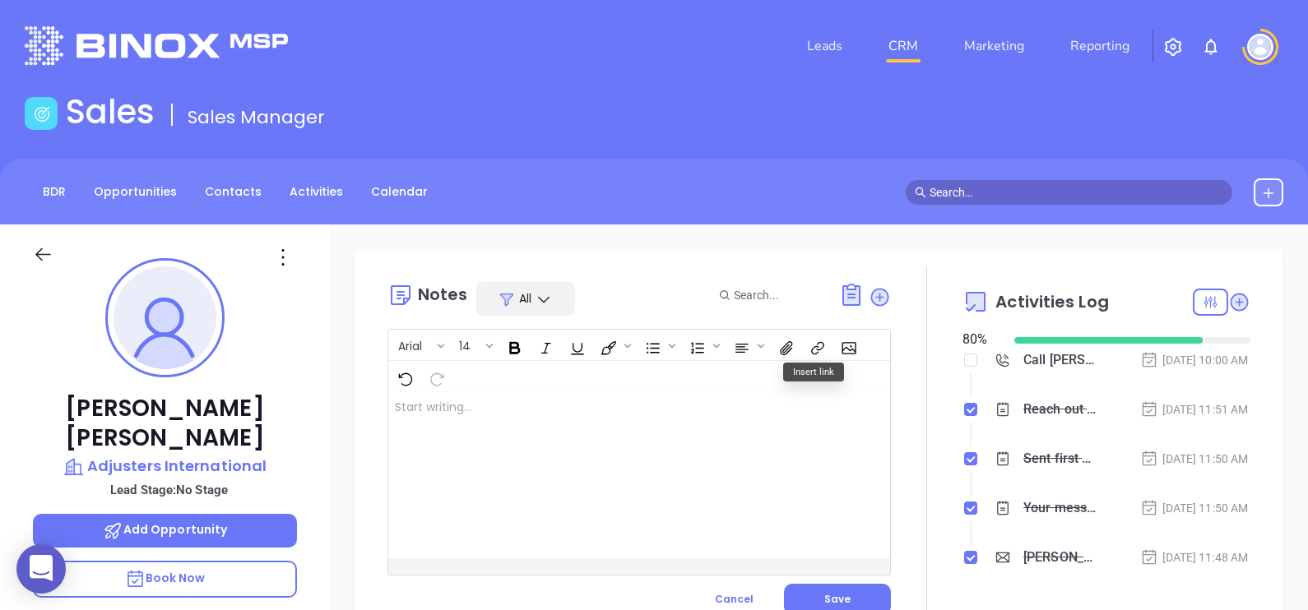
click at [587, 423] on div at bounding box center [621, 475] width 466 height 166
click at [814, 596] on button "Save" at bounding box center [837, 599] width 107 height 31
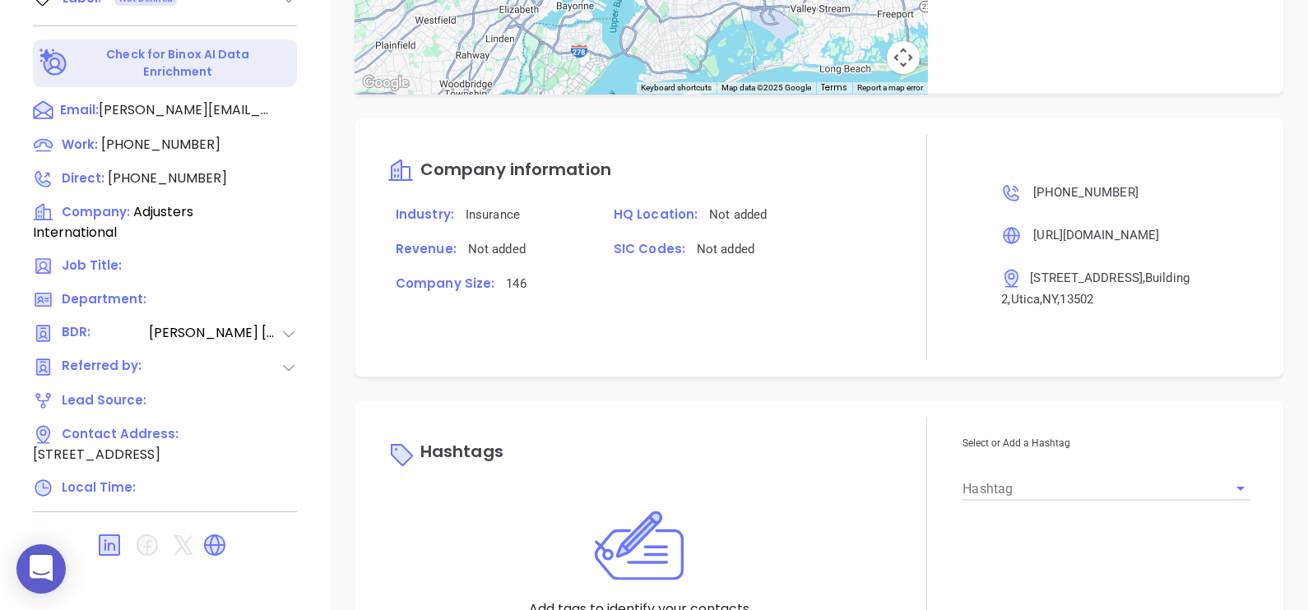
scroll to position [1345, 0]
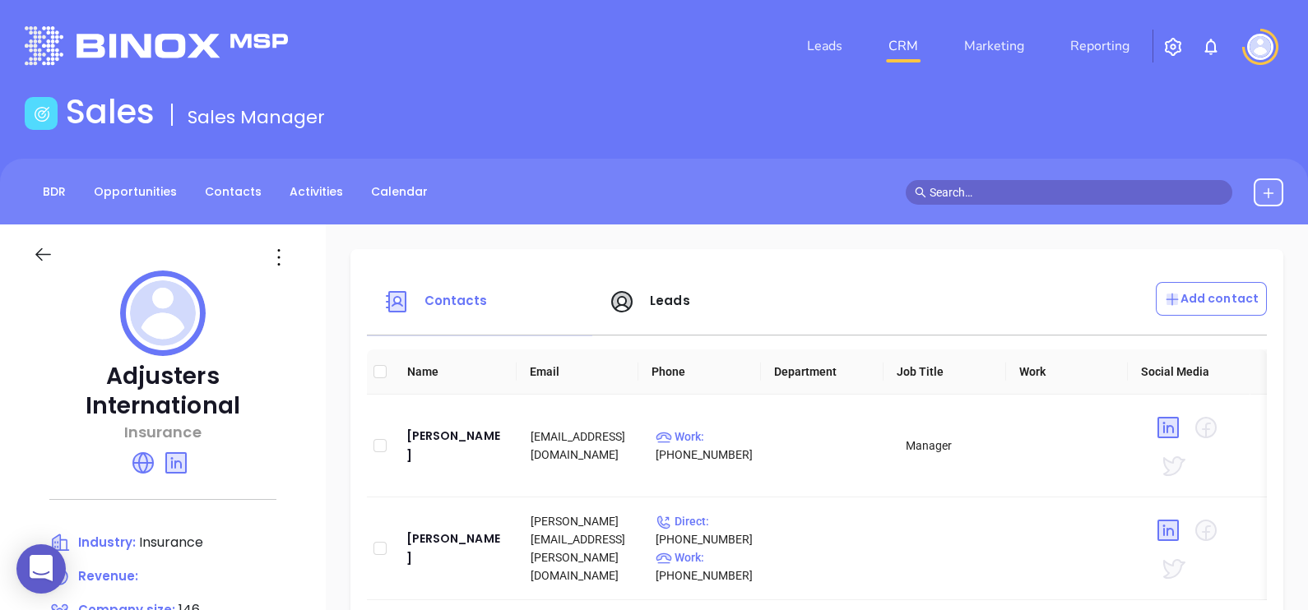
scroll to position [102, 0]
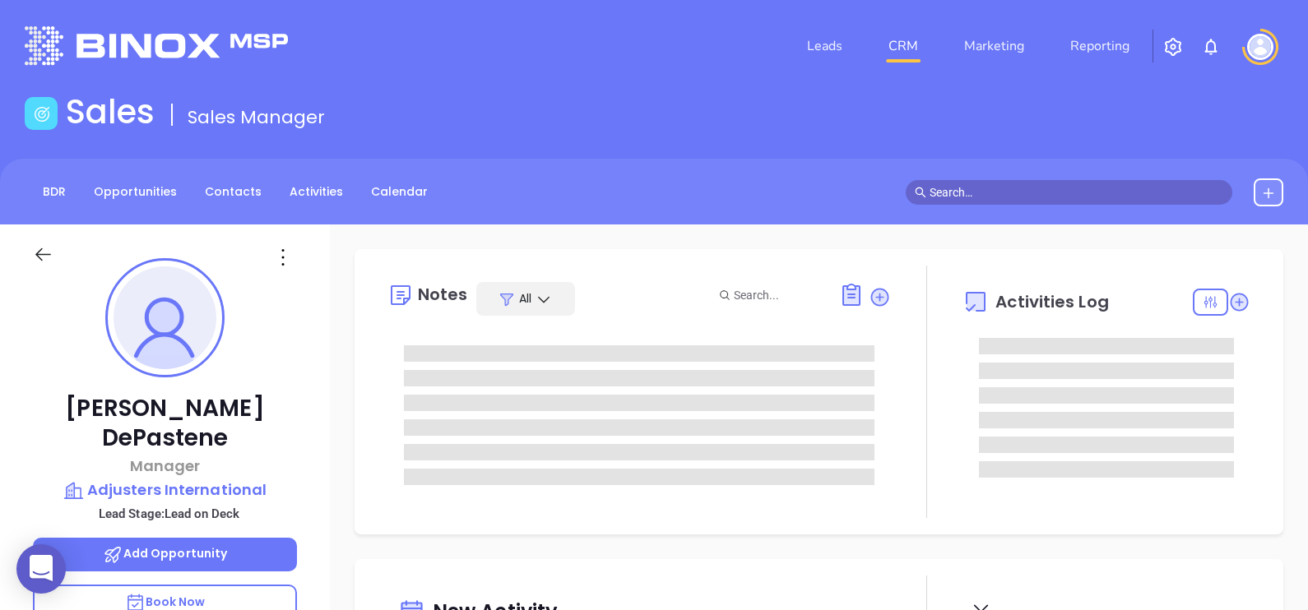
type input "[DATE]"
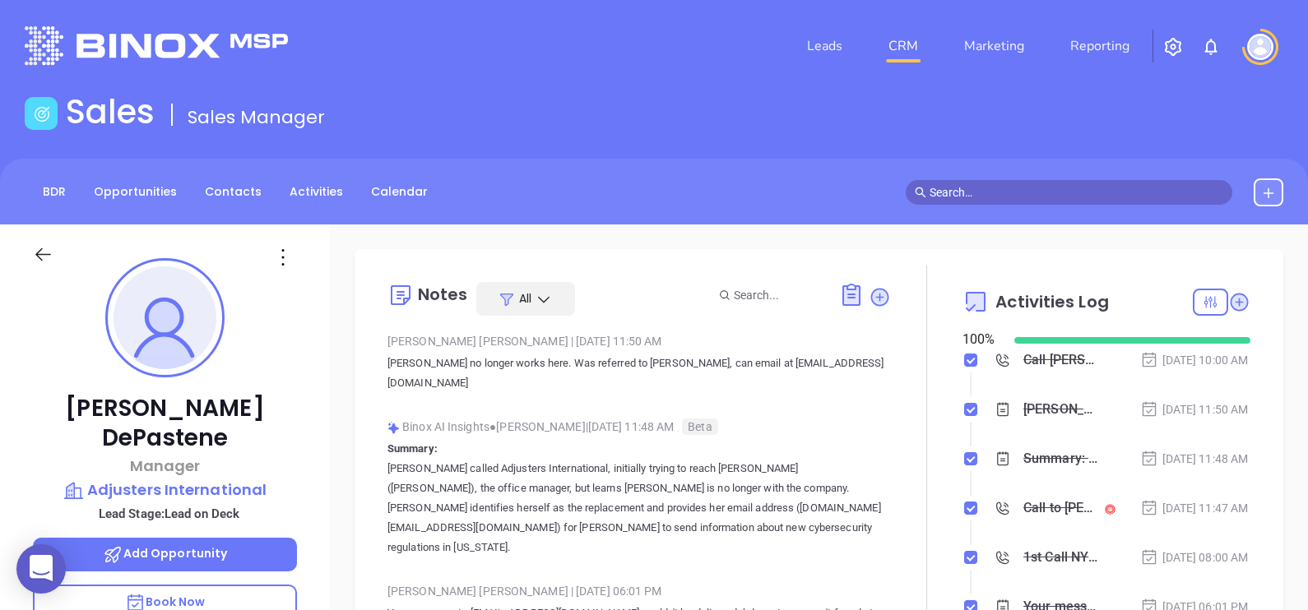
type input "[PERSON_NAME]"
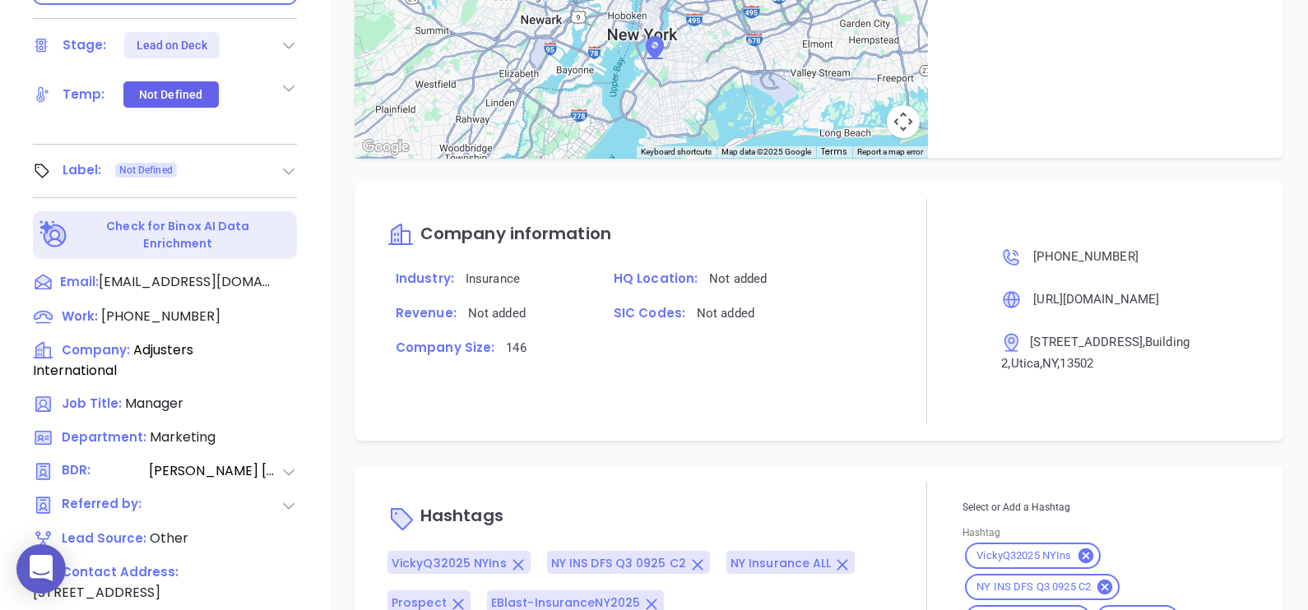
scroll to position [930, 0]
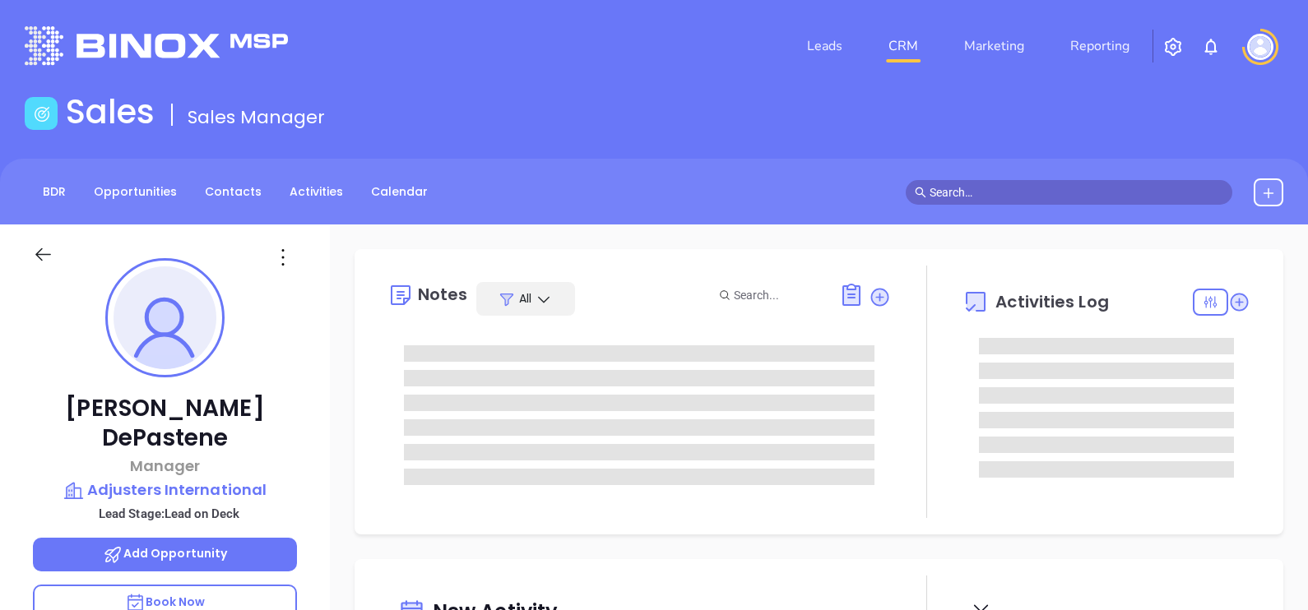
type input "[DATE]"
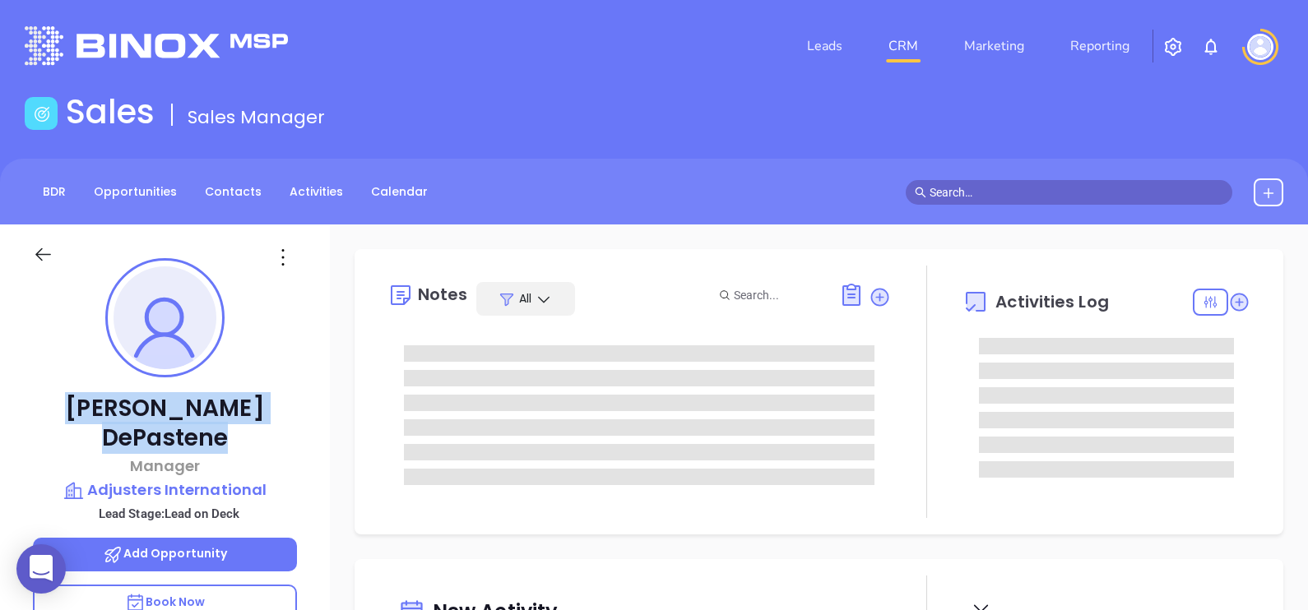
drag, startPoint x: 262, startPoint y: 406, endPoint x: 74, endPoint y: 407, distance: 187.6
click at [74, 407] on p "[PERSON_NAME]" at bounding box center [165, 423] width 264 height 59
copy p "Kim DePastene"
type input "Alejandra Lara"
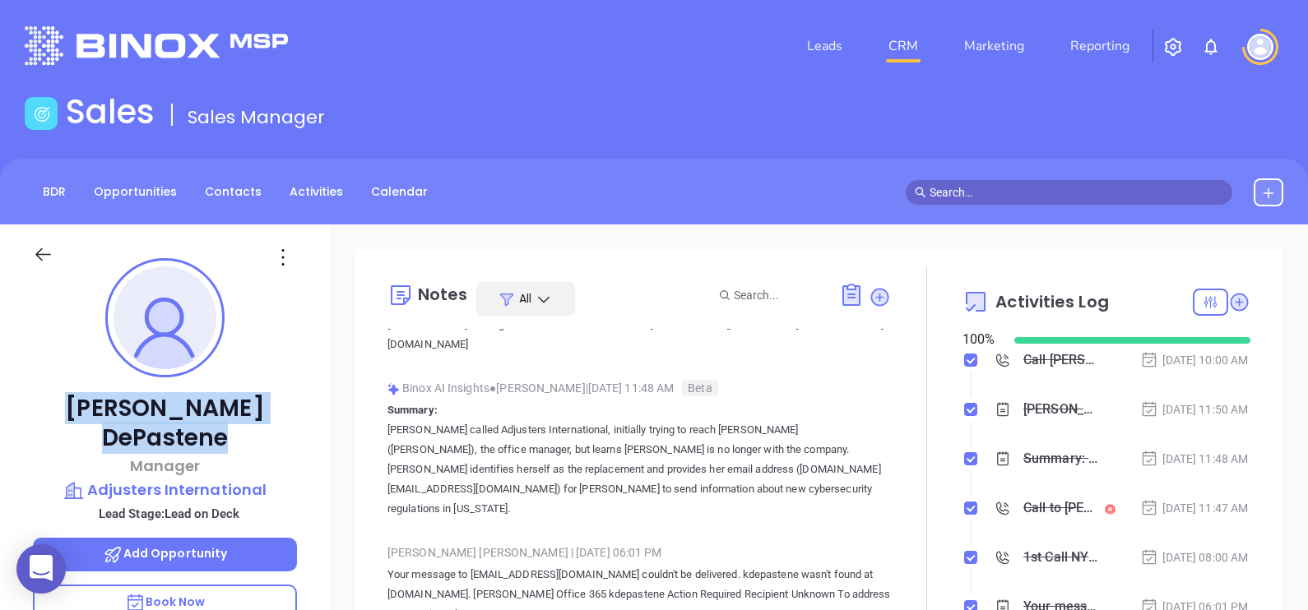
scroll to position [0, 0]
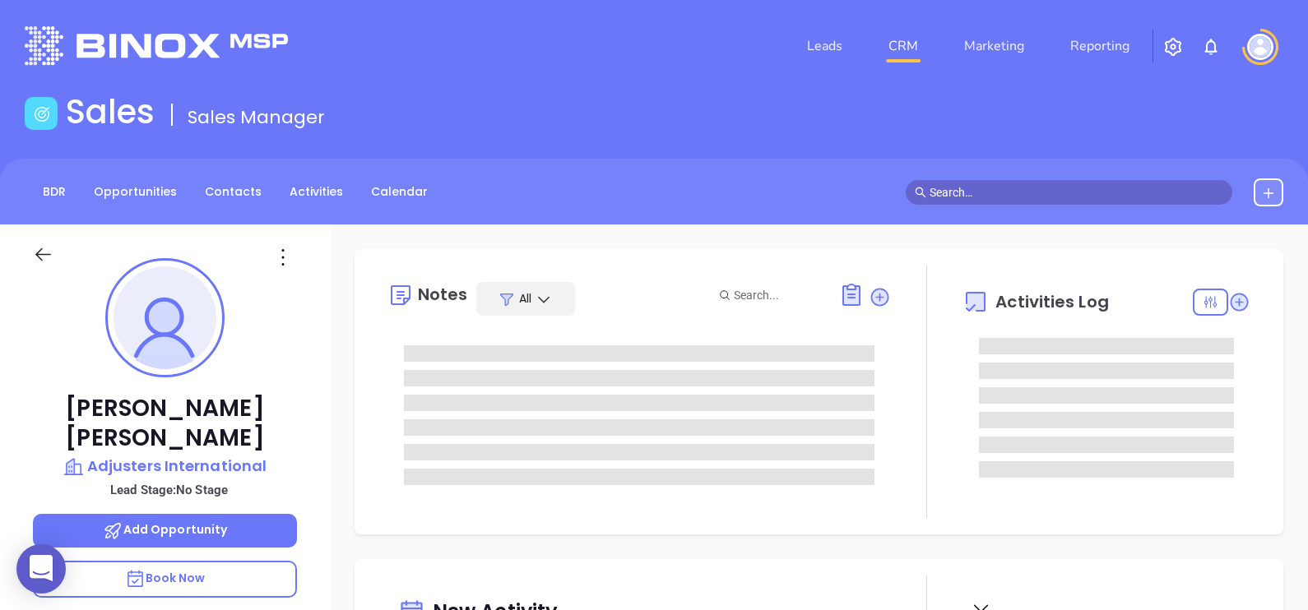
type input "10:00 am"
type input "[DATE]"
type input "[PERSON_NAME]"
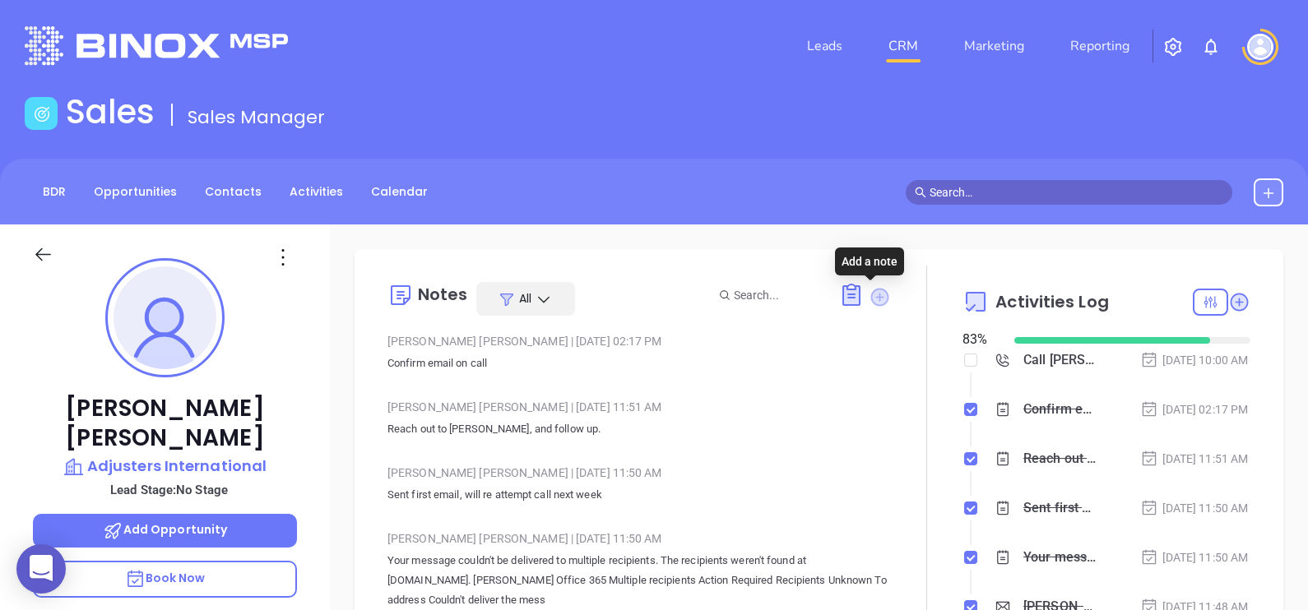
click at [876, 290] on icon at bounding box center [879, 297] width 18 height 18
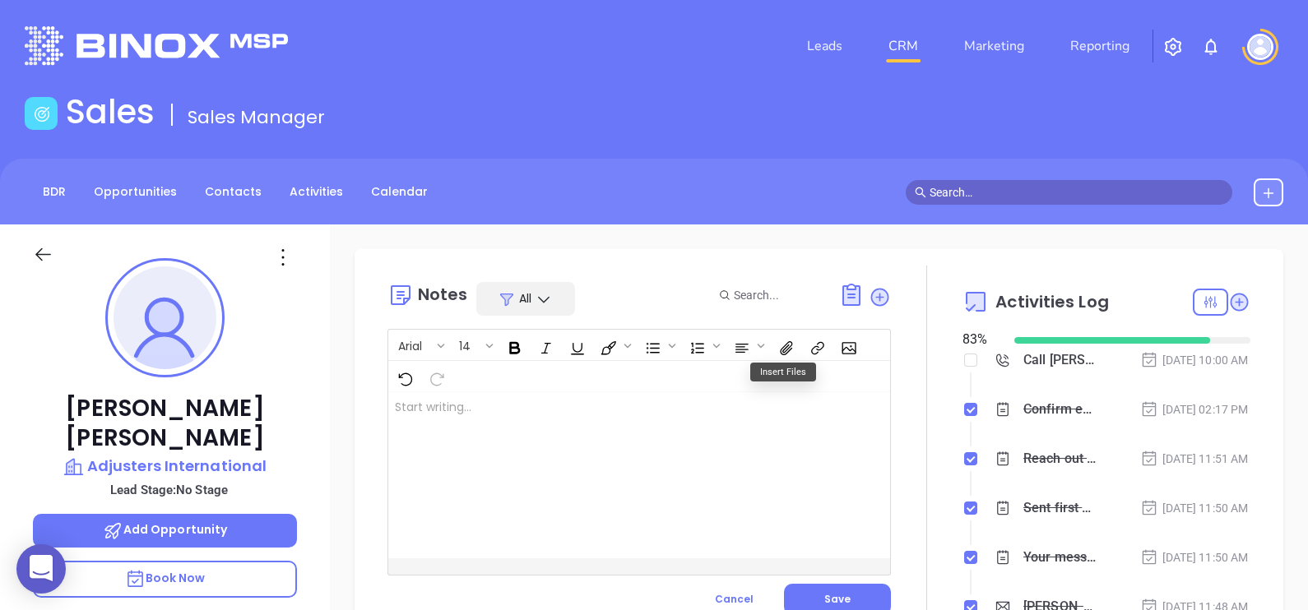
click at [501, 423] on div at bounding box center [621, 475] width 466 height 166
drag, startPoint x: 554, startPoint y: 404, endPoint x: 389, endPoint y: 409, distance: 165.4
click at [389, 409] on div "Generic email: info@gggai.com" at bounding box center [621, 475] width 466 height 166
copy p "Generic email: info@gggai.com"
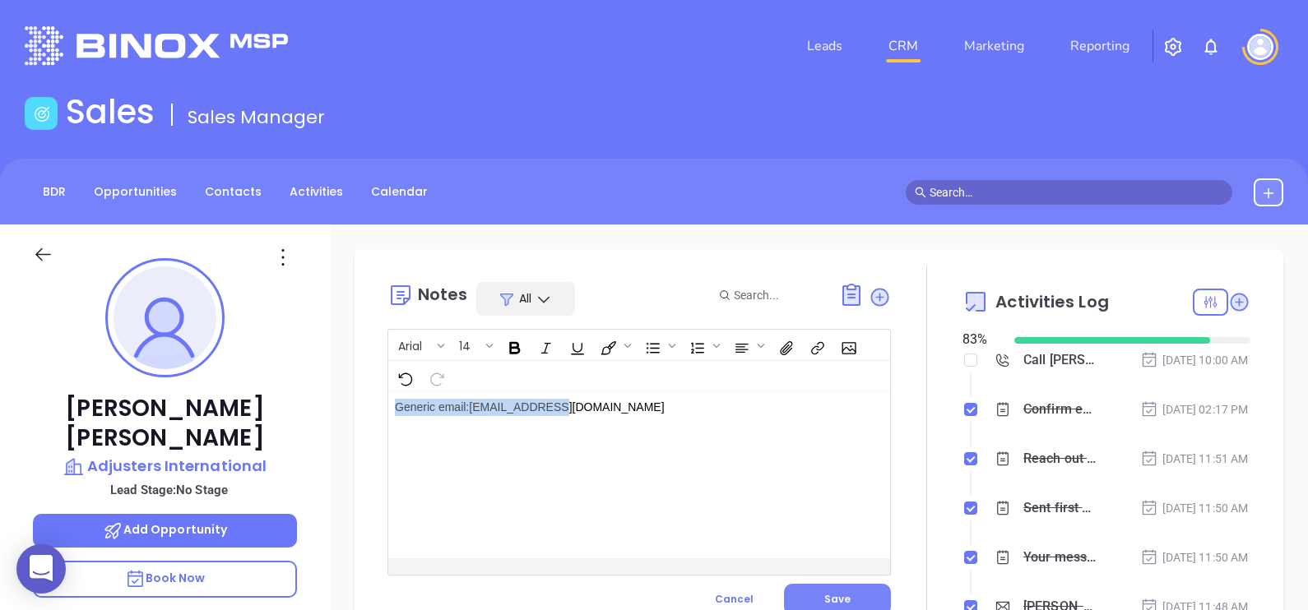
click at [839, 596] on span "Save" at bounding box center [837, 599] width 26 height 14
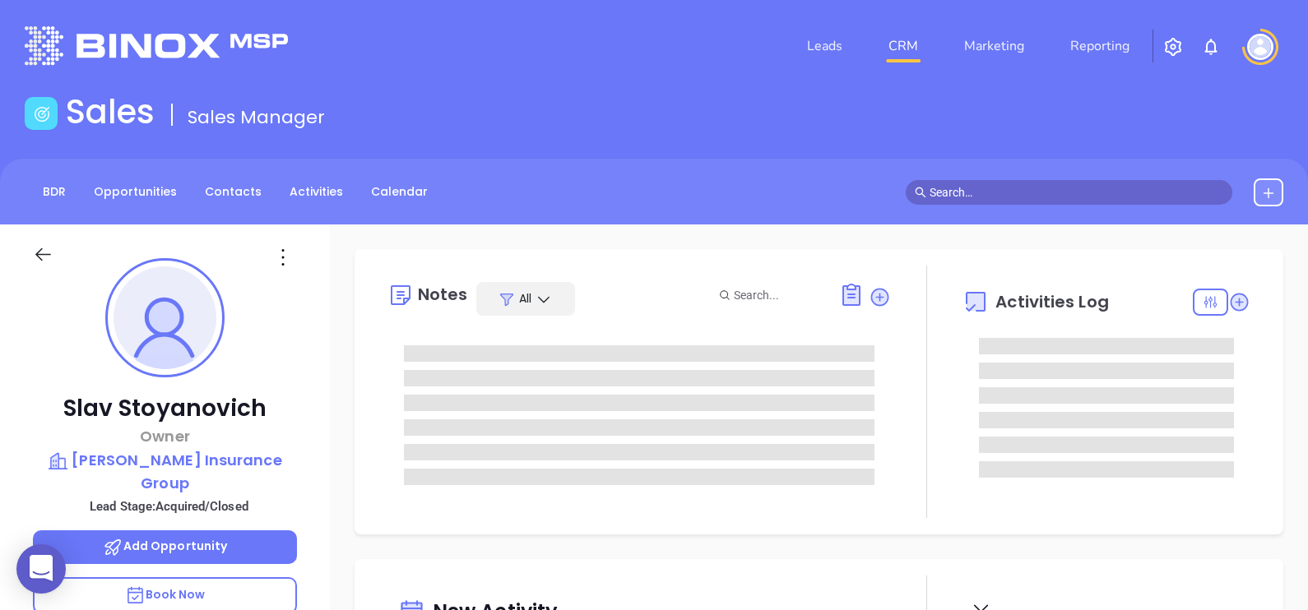
type input "[DATE]"
type input "Alejandra Lara"
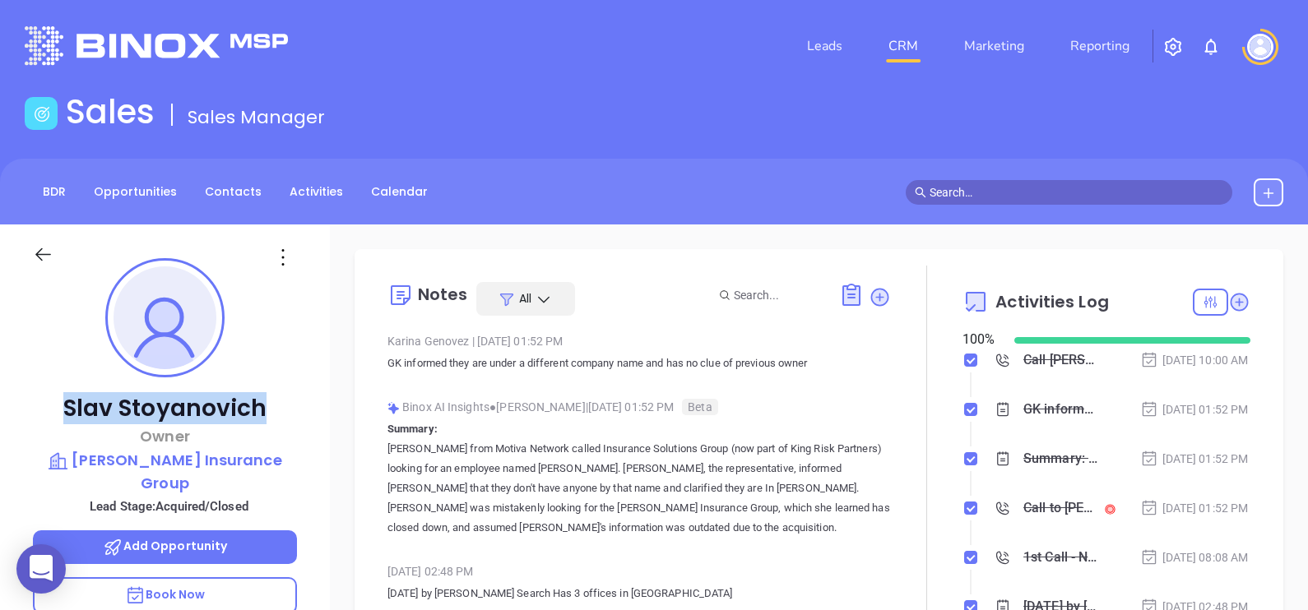
drag, startPoint x: 279, startPoint y: 404, endPoint x: 54, endPoint y: 399, distance: 224.6
click at [54, 399] on p "Slav Stoyanovich" at bounding box center [165, 409] width 264 height 30
copy p "Slav Stoyanovich"
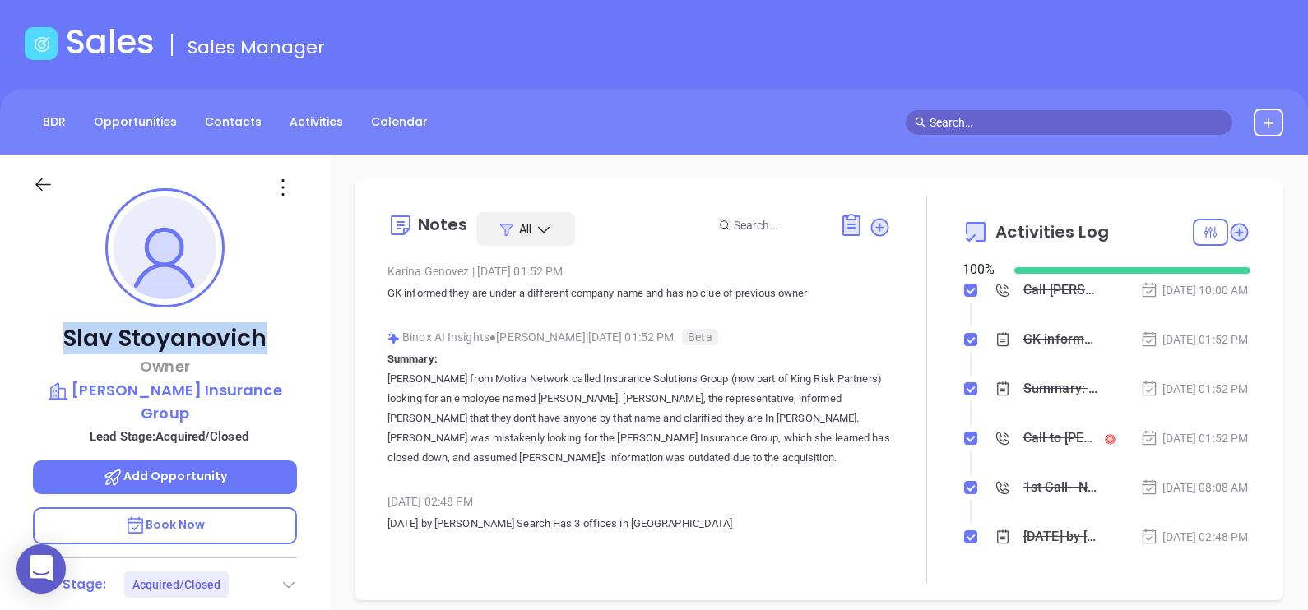
scroll to position [102, 0]
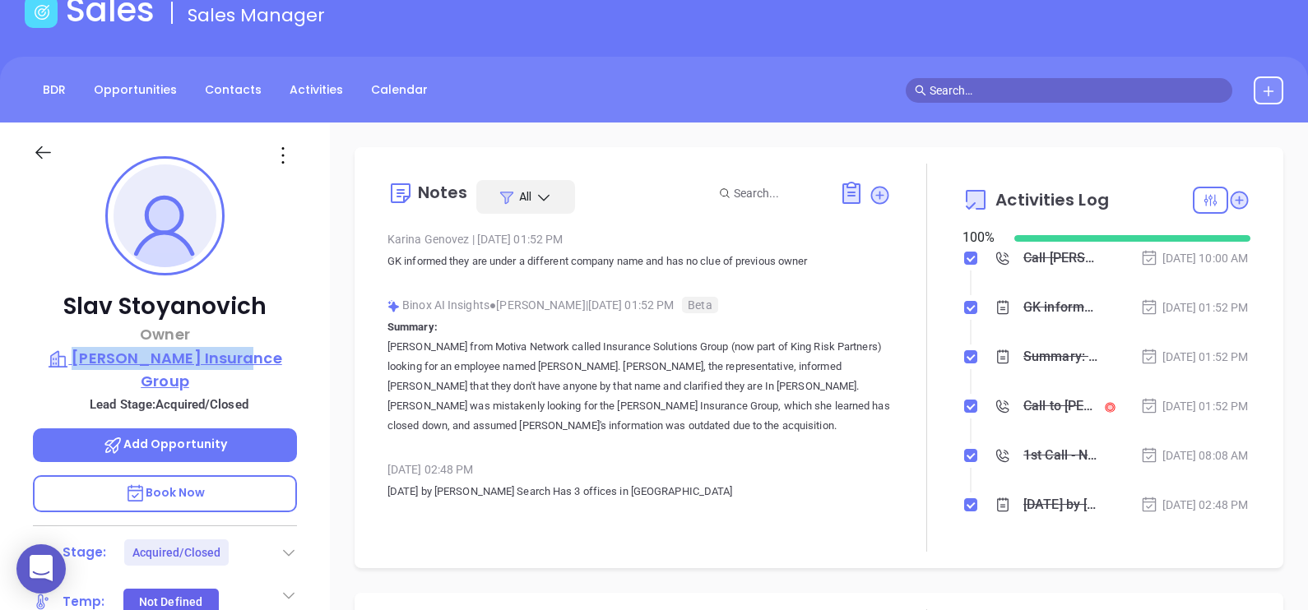
drag, startPoint x: 316, startPoint y: 354, endPoint x: 96, endPoint y: 356, distance: 219.6
click at [96, 356] on div "Slav Stoyanovich Owner Cary Insurance Group Lead Stage: Acquired/Closed Add Opp…" at bounding box center [165, 504] width 330 height 763
copy p "Cary Insurance Group"
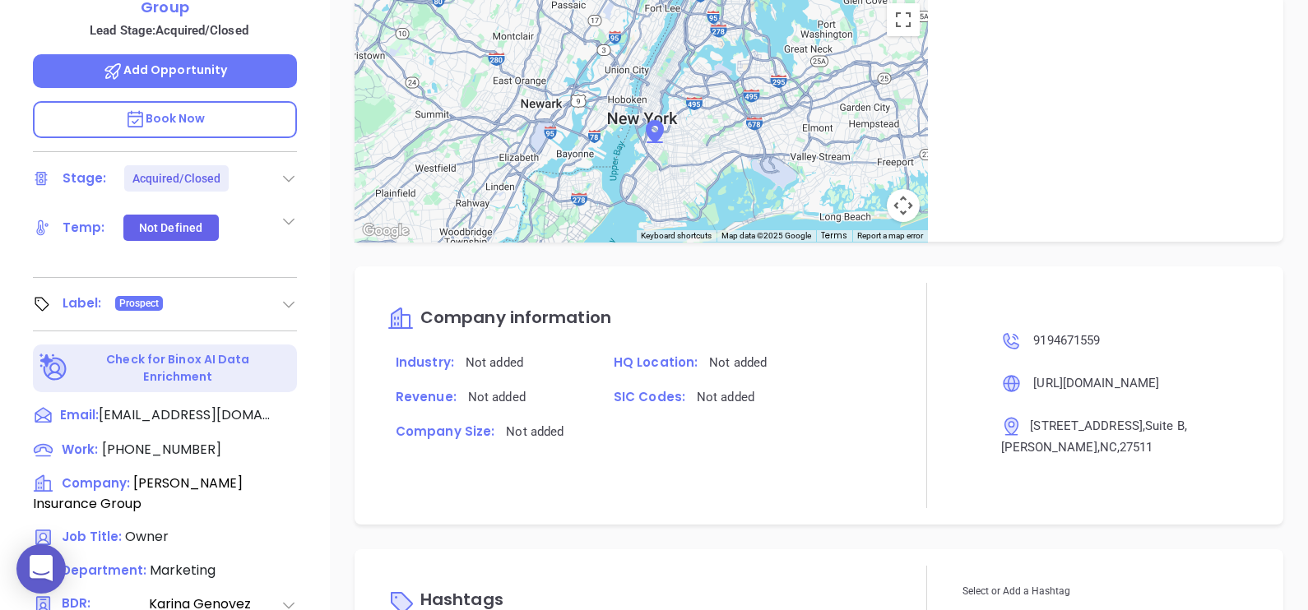
scroll to position [765, 0]
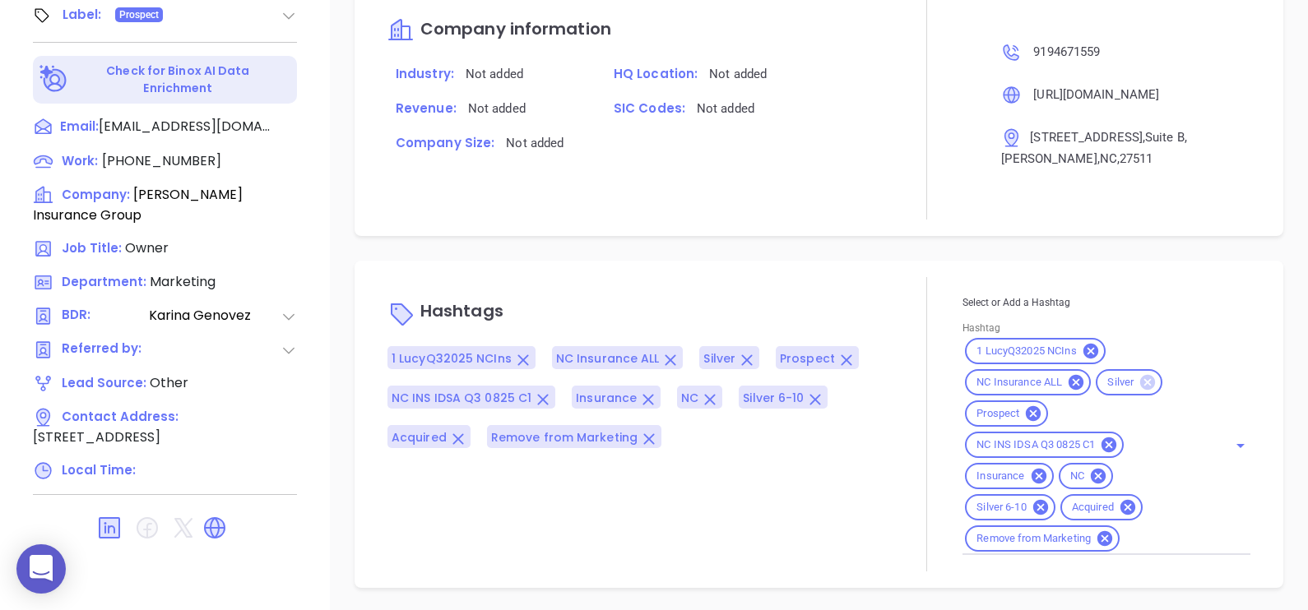
click at [1138, 378] on icon at bounding box center [1147, 382] width 18 height 18
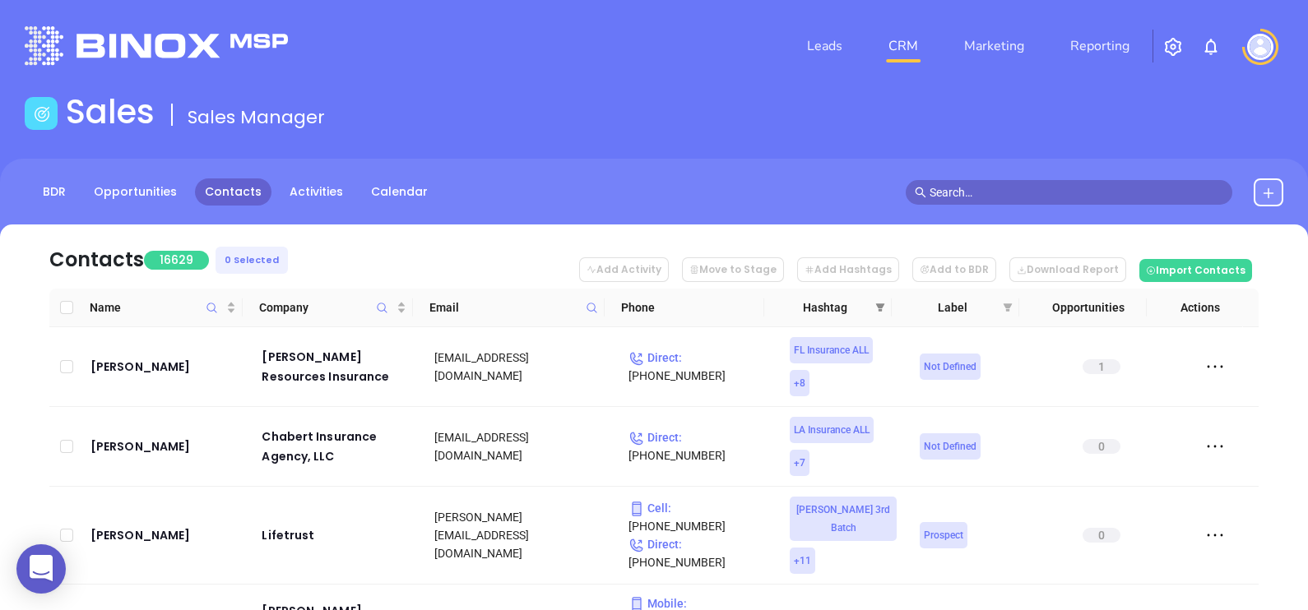
click at [885, 304] on span at bounding box center [880, 307] width 16 height 25
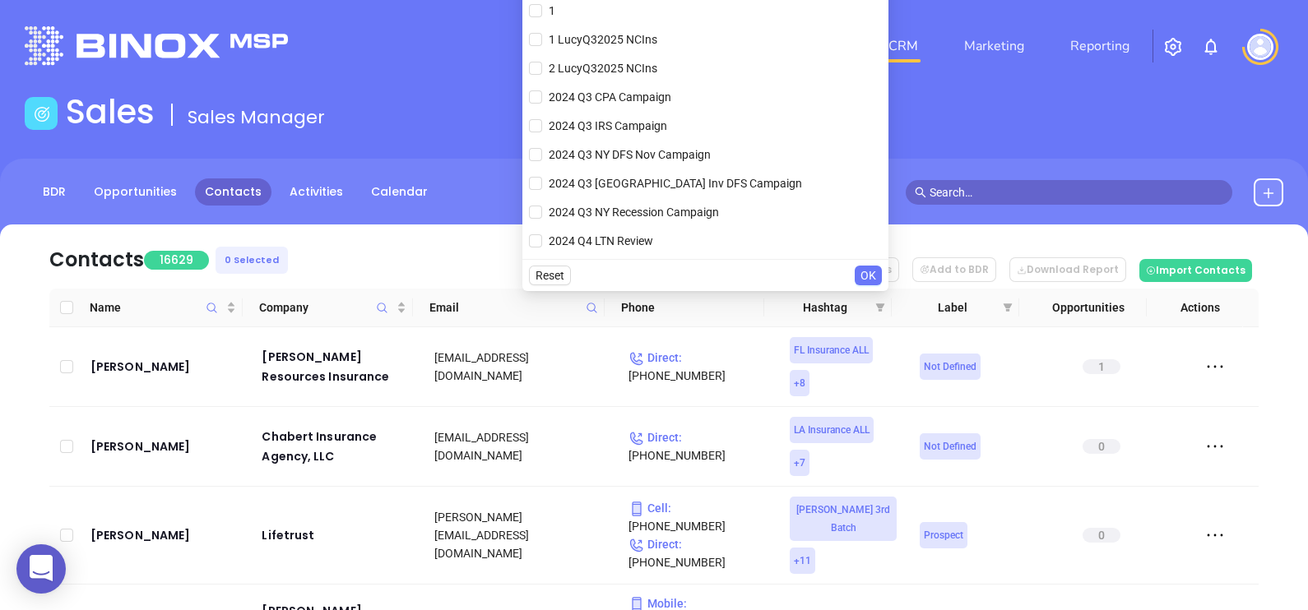
click at [395, 242] on nav "Contacts 16629 0 Selected Add Activity Move to Stage Add Hashtags Add to BDR Do…" at bounding box center [653, 257] width 1209 height 64
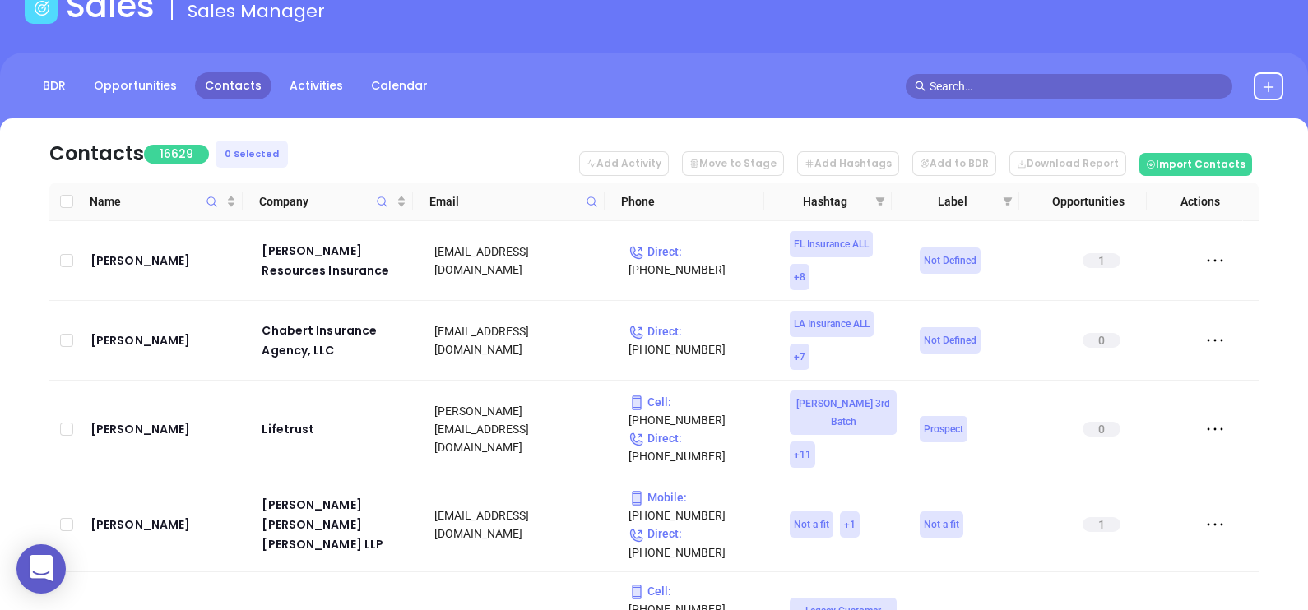
scroll to position [205, 0]
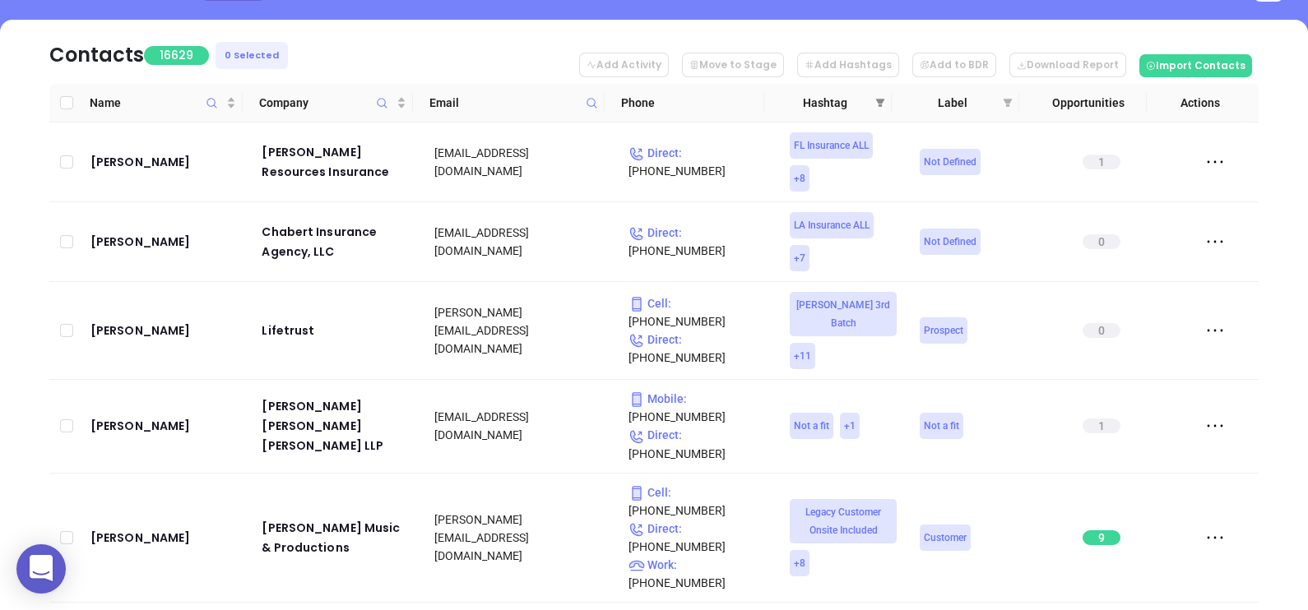
click at [886, 107] on span at bounding box center [880, 102] width 16 height 25
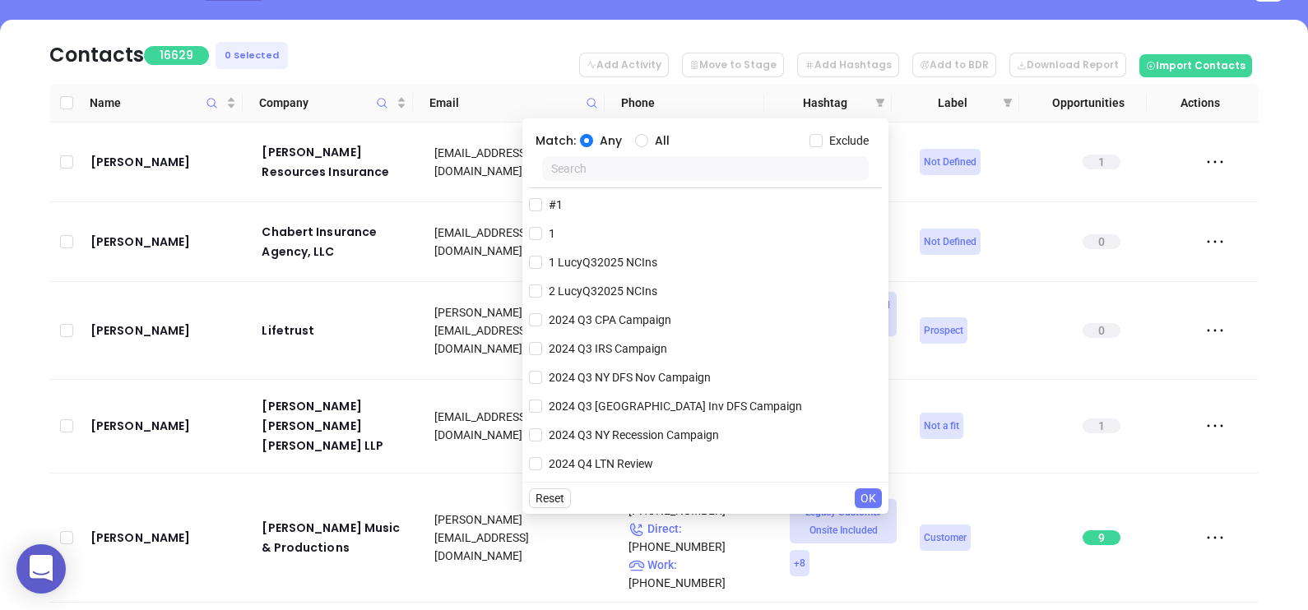
click at [689, 161] on input "text" at bounding box center [705, 168] width 327 height 25
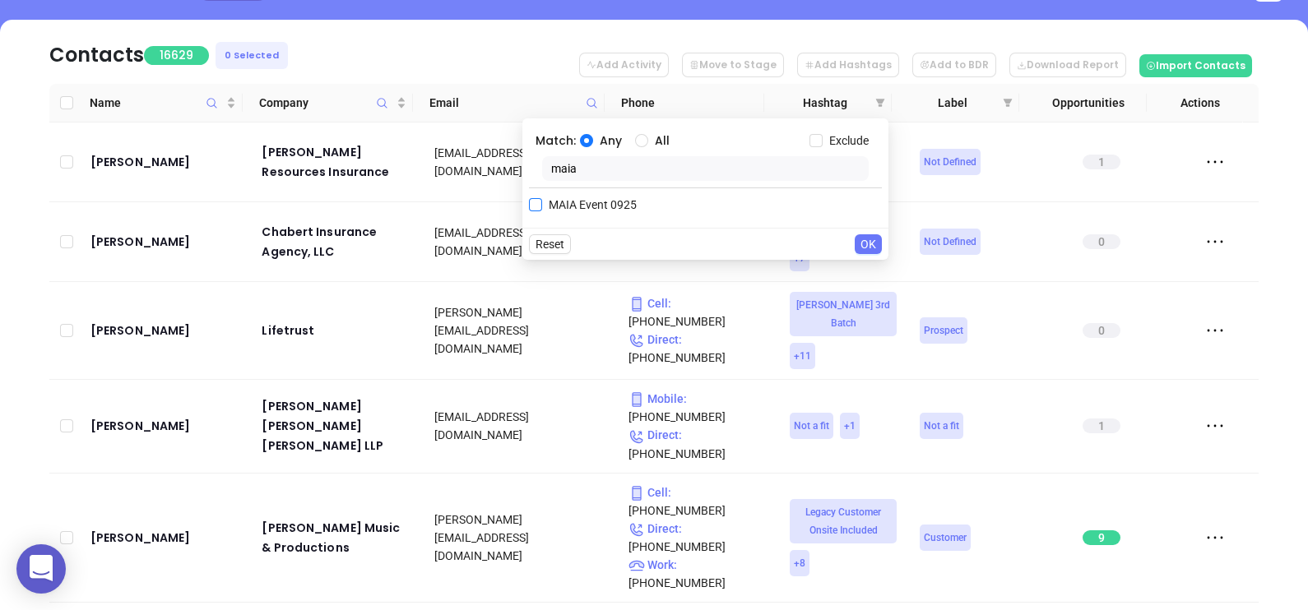
type input "maia"
click at [597, 197] on span "MAIA Event 0925" at bounding box center [592, 205] width 101 height 18
click at [542, 198] on input "MAIA Event 0925" at bounding box center [535, 204] width 13 height 13
checkbox input "true"
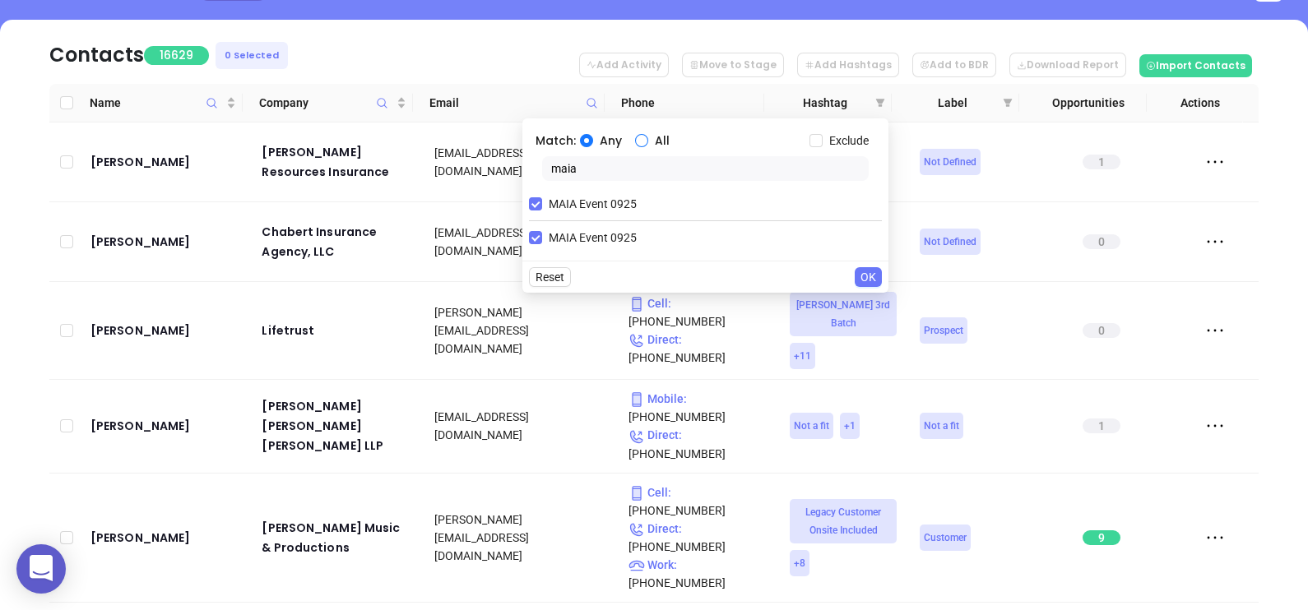
click at [654, 142] on span "All" at bounding box center [662, 141] width 28 height 18
click at [648, 142] on input "All" at bounding box center [641, 140] width 13 height 13
radio input "true"
click at [648, 165] on input "maia" at bounding box center [705, 168] width 327 height 25
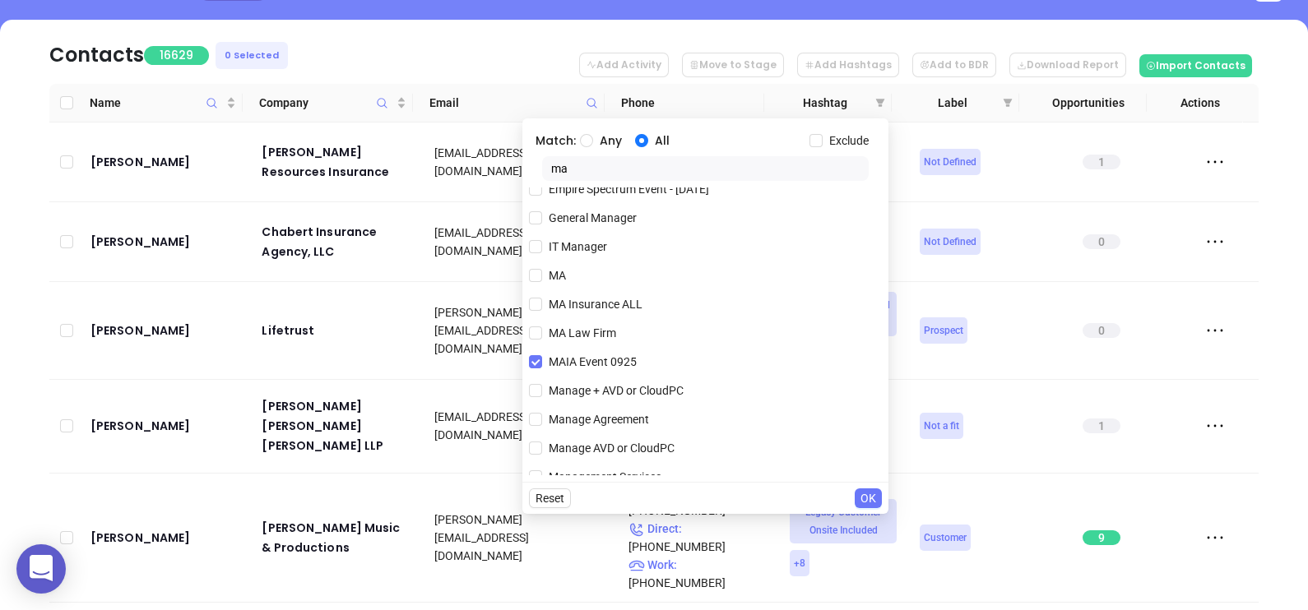
scroll to position [308, 0]
type input "ma"
click at [557, 277] on span "MA" at bounding box center [557, 275] width 30 height 18
click at [542, 277] on input "MA" at bounding box center [535, 274] width 13 height 13
checkbox input "true"
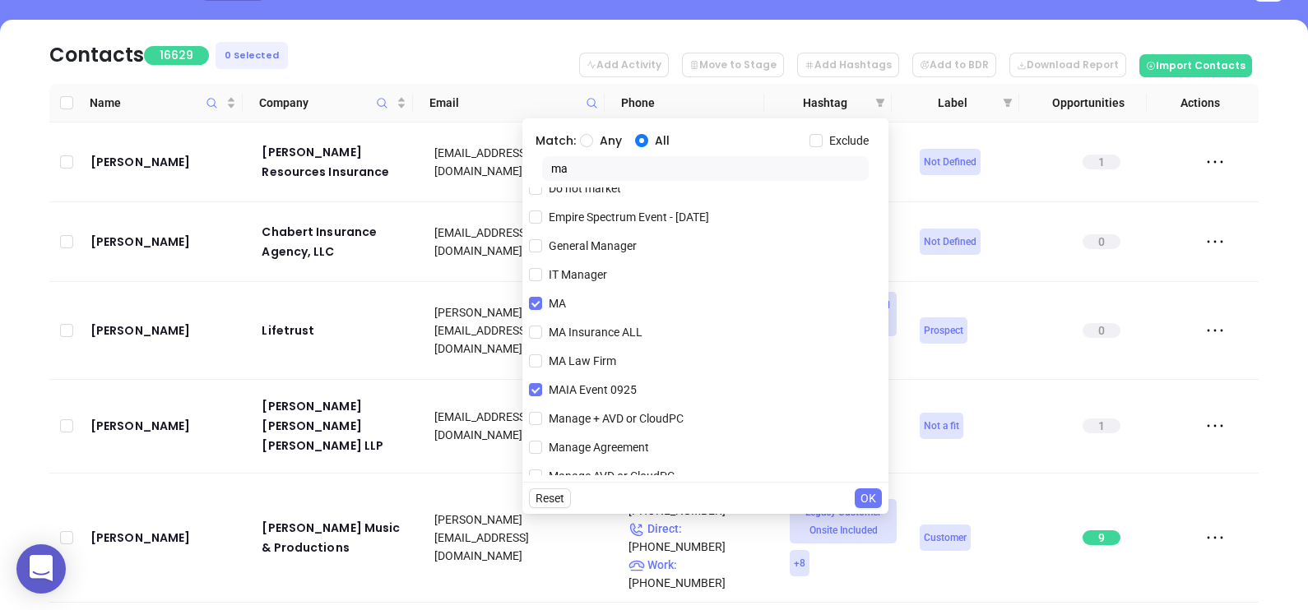
scroll to position [336, 0]
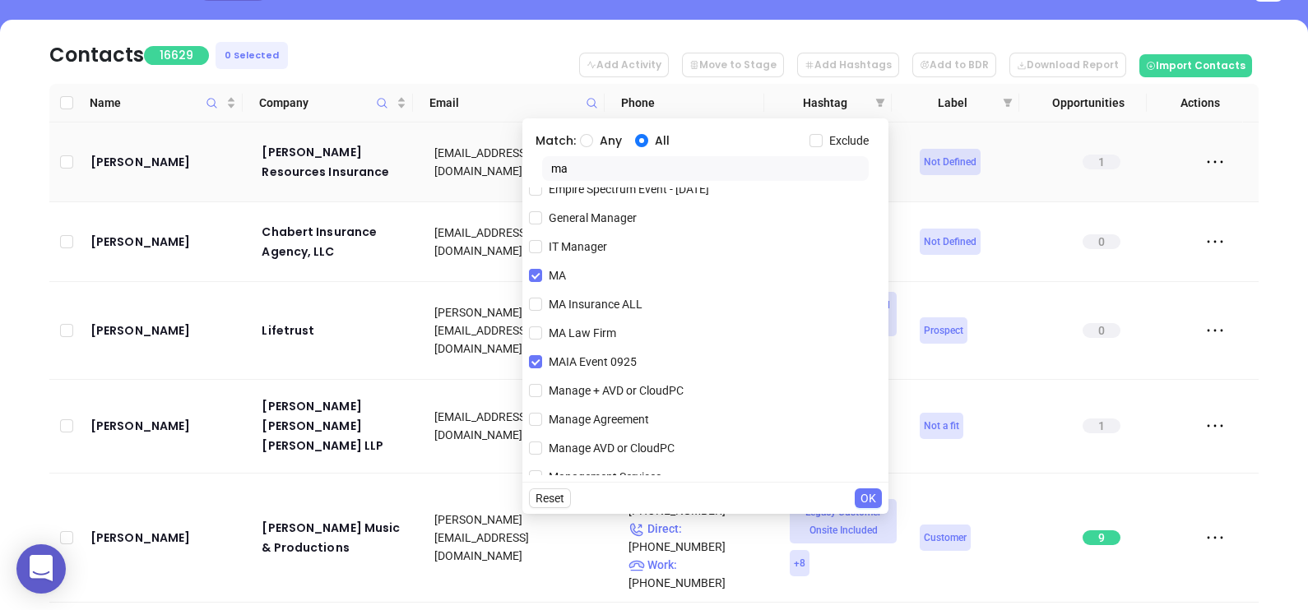
drag, startPoint x: 596, startPoint y: 169, endPoint x: 514, endPoint y: 172, distance: 82.3
click at [514, 172] on body "0 Leads CRM Marketing Reporting Financial Leads Leads Sales Sales Manager BDR O…" at bounding box center [654, 100] width 1308 height 610
click at [633, 169] on input "ma" at bounding box center [705, 168] width 327 height 25
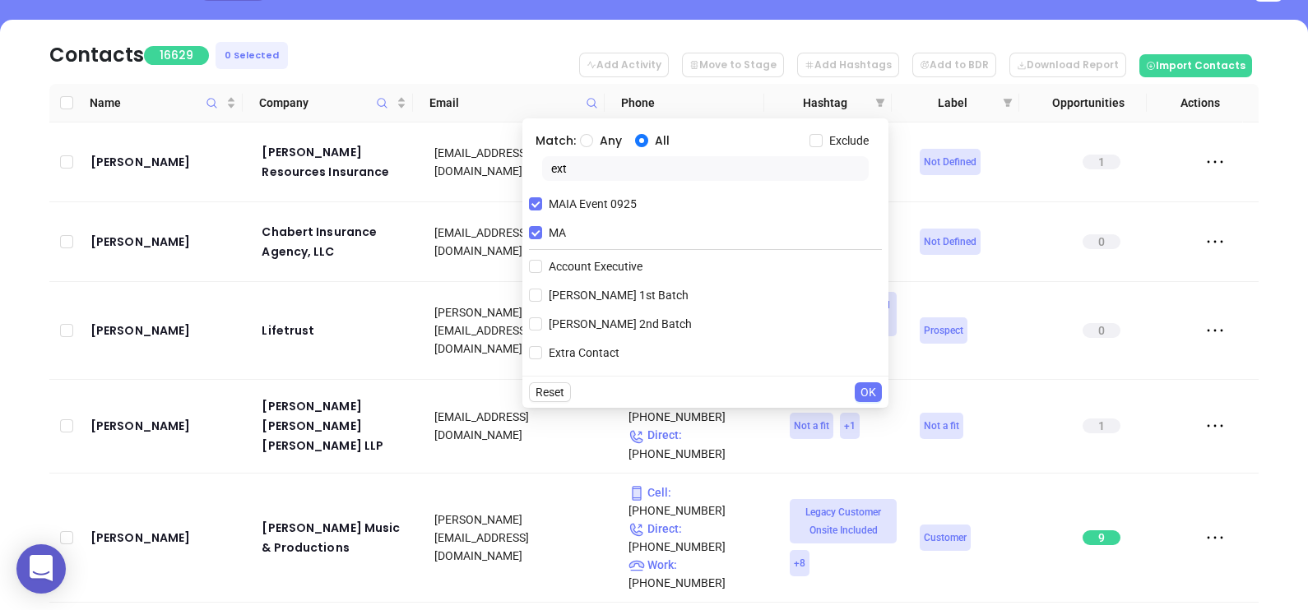
scroll to position [0, 0]
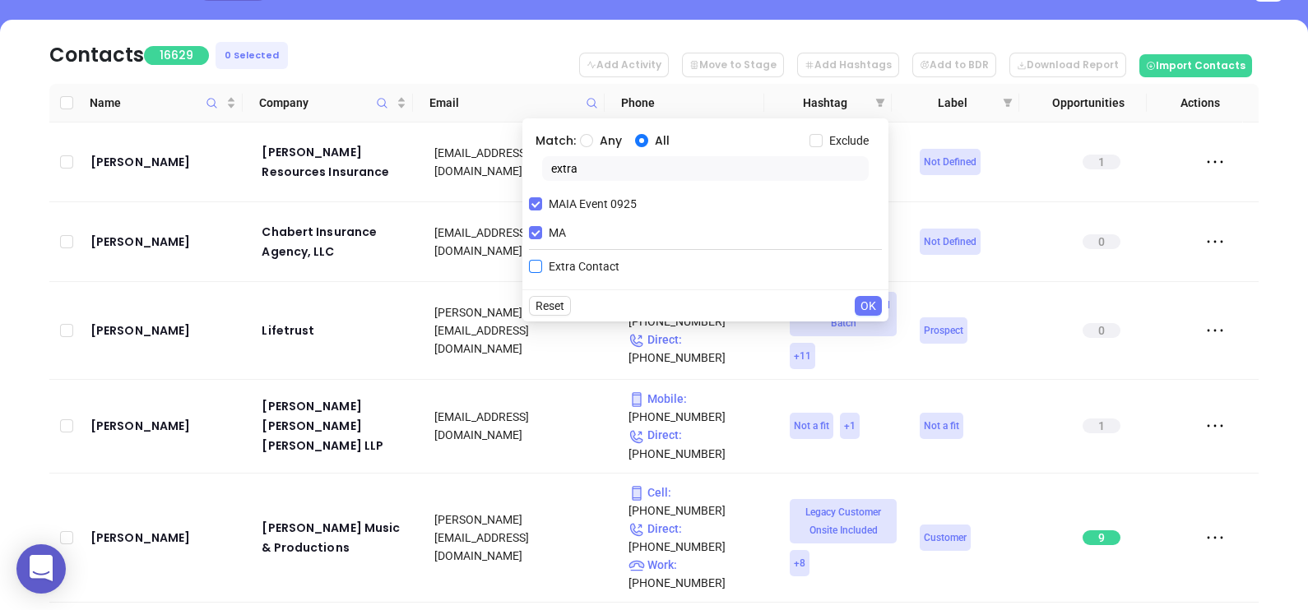
type input "extra"
click at [589, 266] on span "Extra Contact" at bounding box center [584, 266] width 84 height 18
click at [542, 266] on input "Extra Contact" at bounding box center [535, 266] width 13 height 13
checkbox input "true"
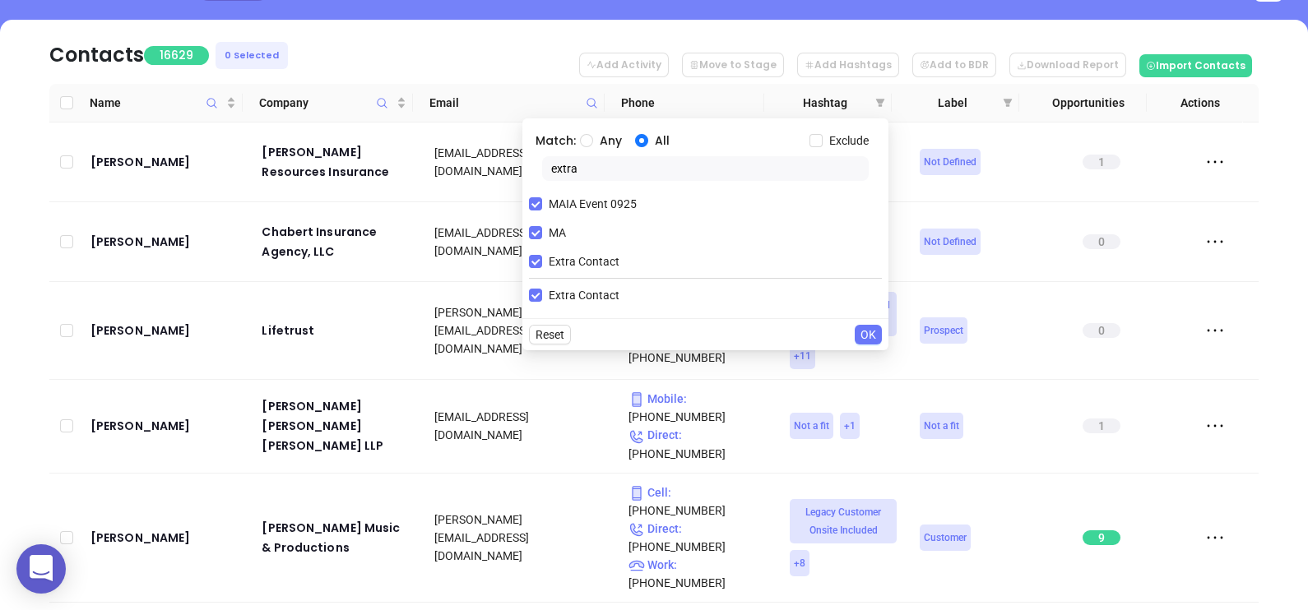
click at [867, 329] on span "OK" at bounding box center [868, 335] width 16 height 18
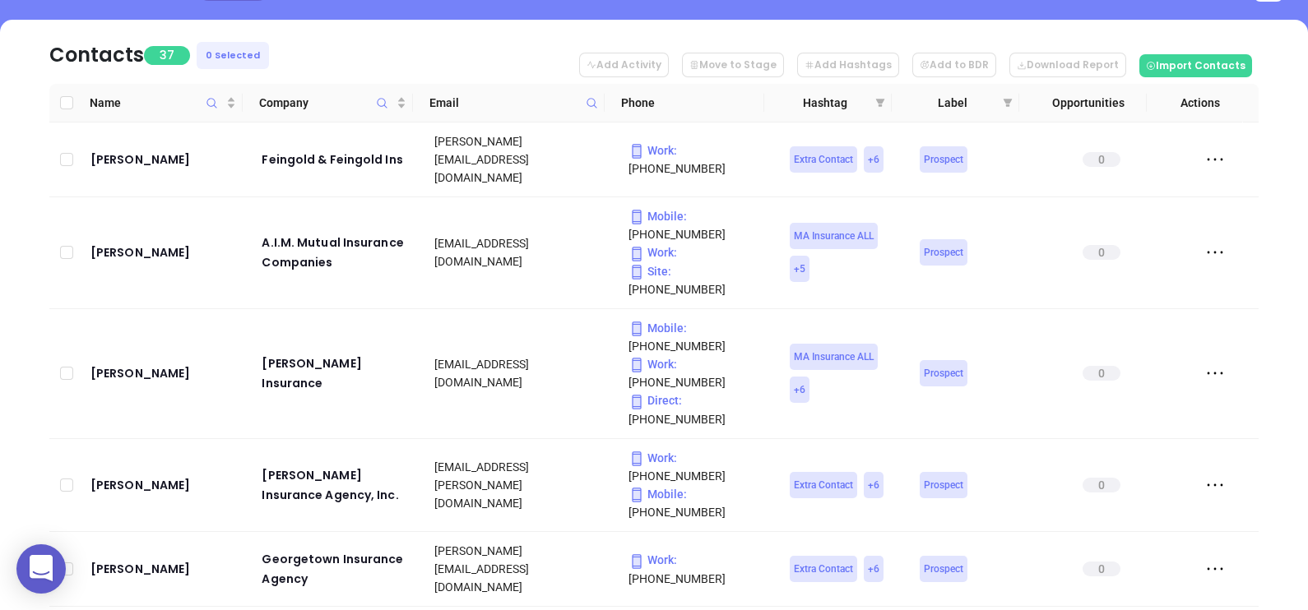
click at [523, 36] on nav "Contacts 37 0 Selected Add Activity Move to Stage Add Hashtags Add to BDR Downl…" at bounding box center [653, 52] width 1209 height 64
click at [327, 95] on span "Company" at bounding box center [326, 103] width 134 height 18
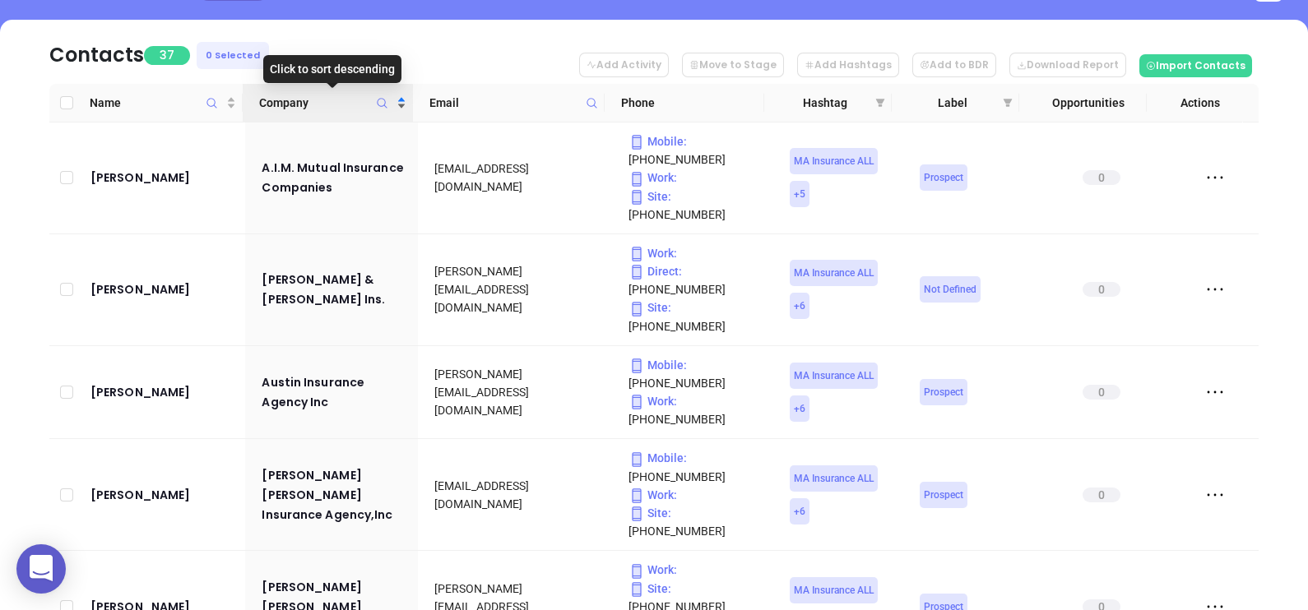
click at [325, 97] on span "Company" at bounding box center [326, 103] width 134 height 18
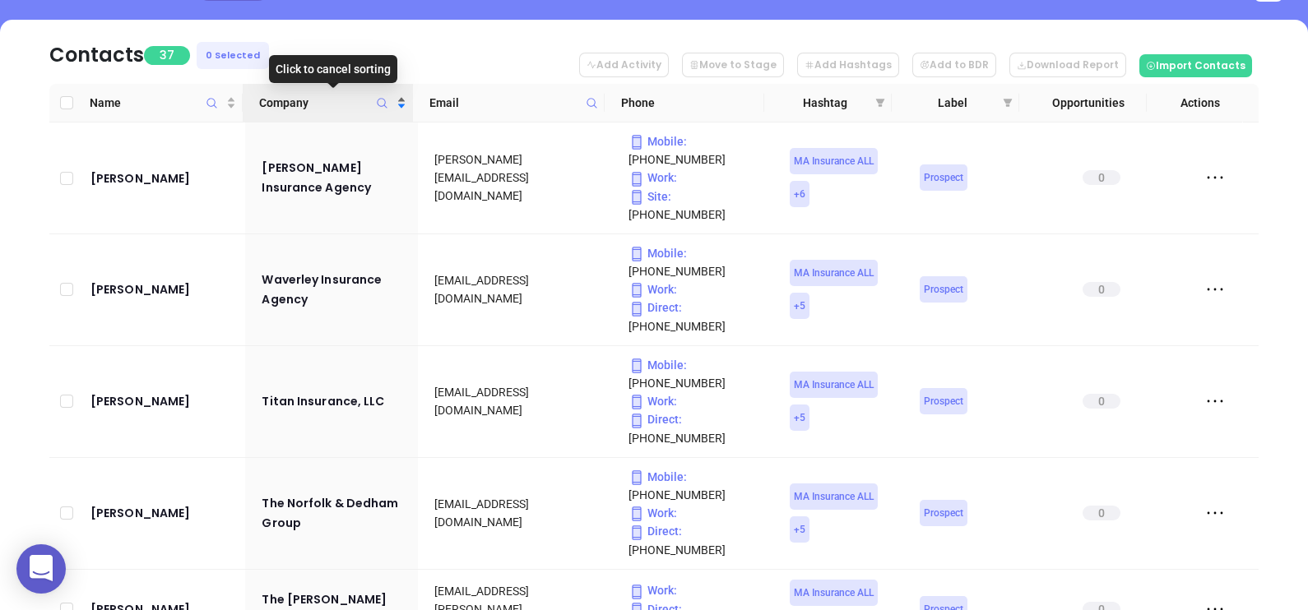
click at [308, 94] on span "Company" at bounding box center [326, 103] width 134 height 18
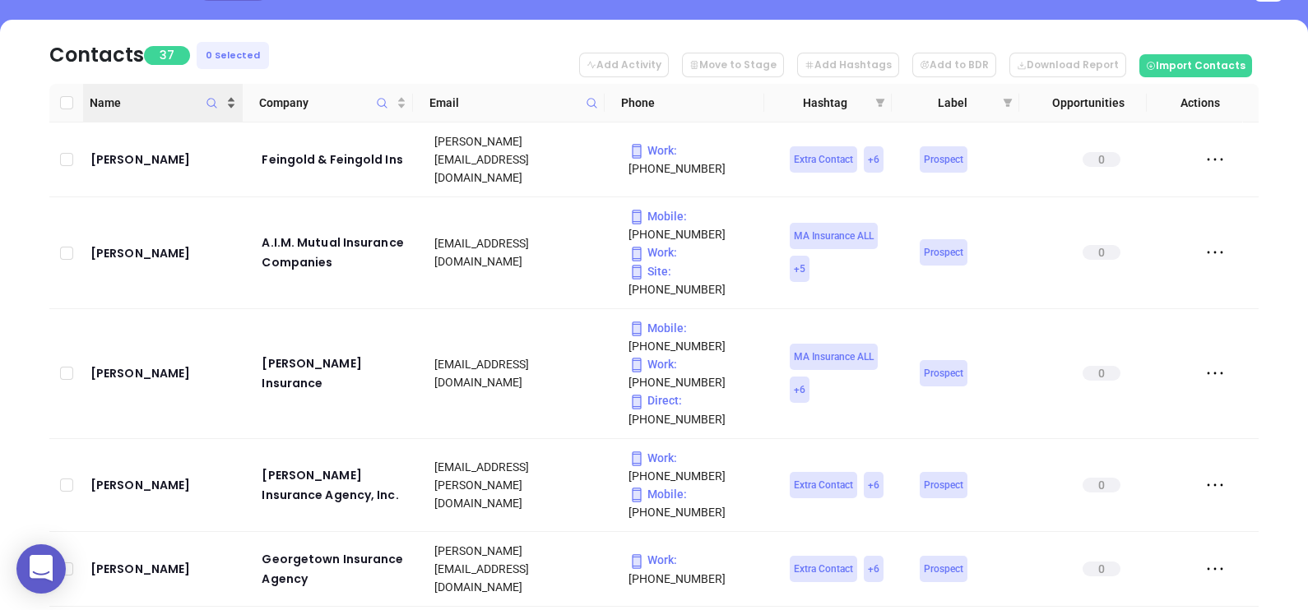
click at [157, 94] on span "Name" at bounding box center [156, 103] width 133 height 18
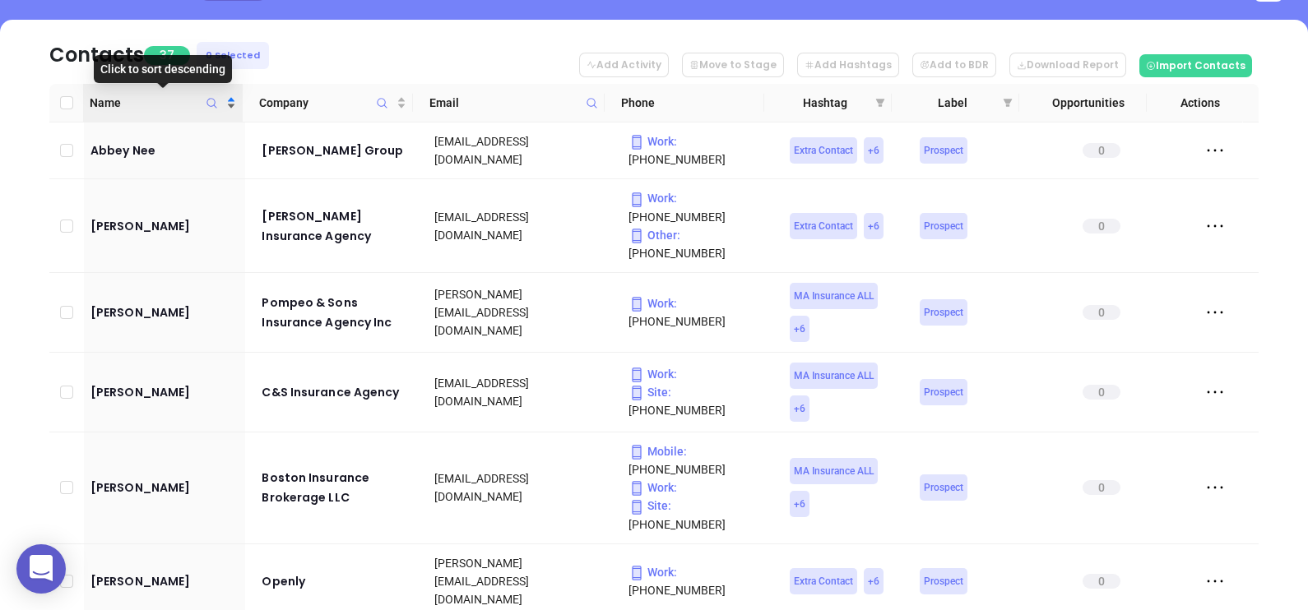
click at [180, 103] on span "Name" at bounding box center [156, 103] width 133 height 18
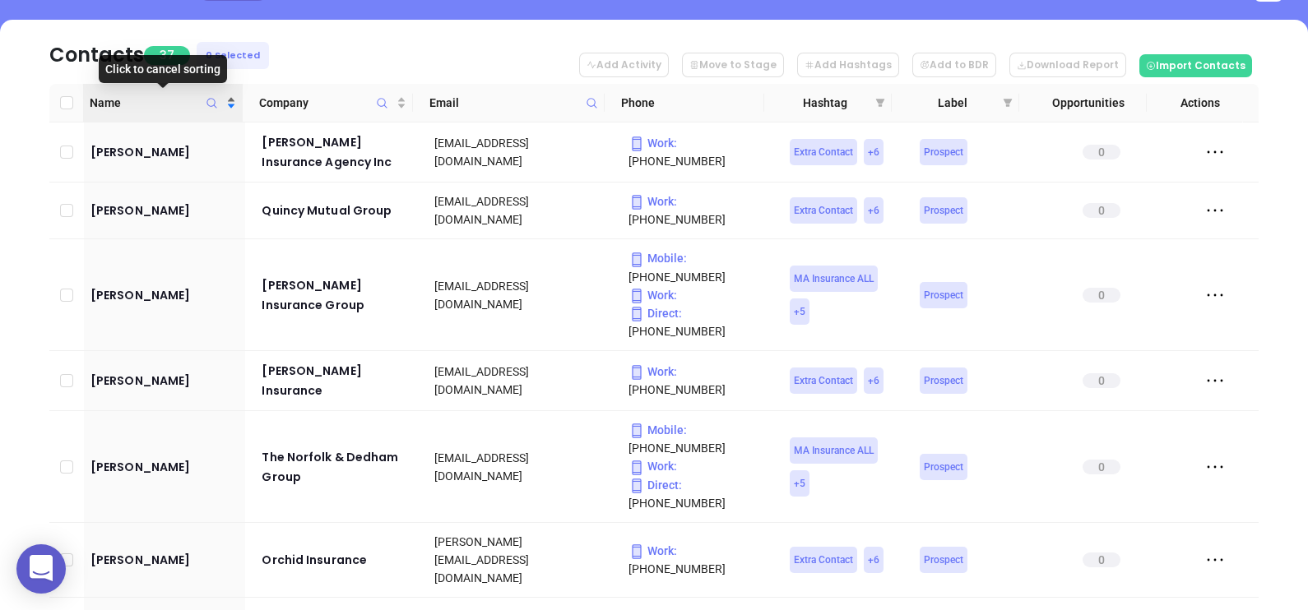
click at [180, 103] on span "Name" at bounding box center [156, 103] width 133 height 18
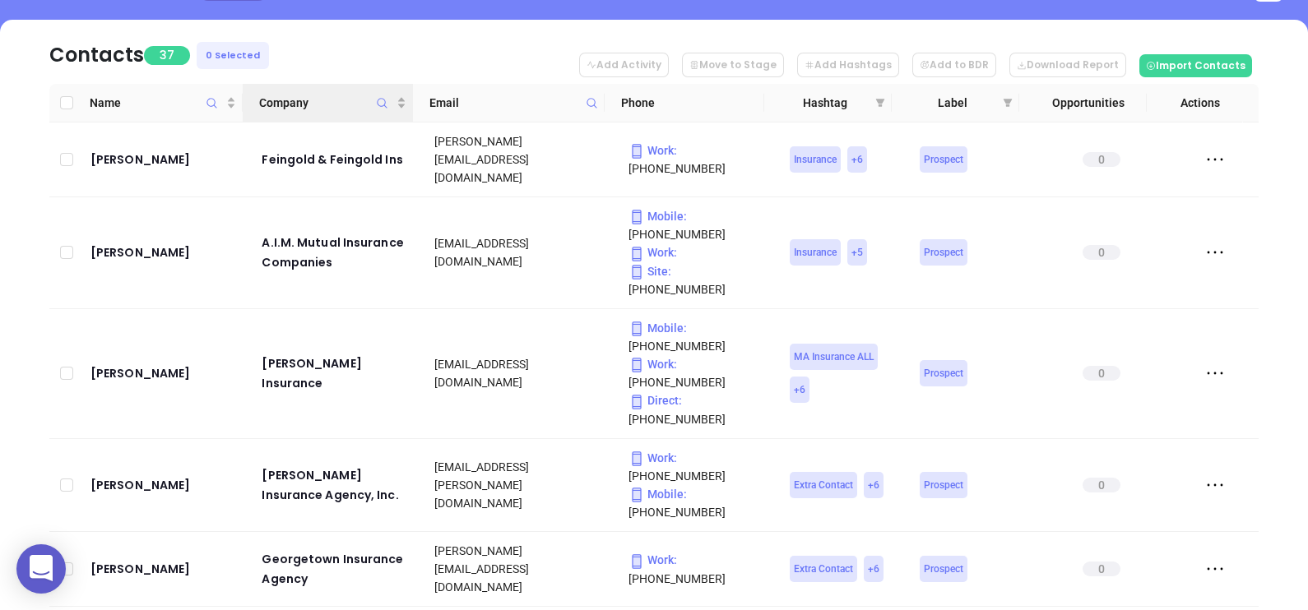
click at [296, 91] on th "Company" at bounding box center [328, 103] width 170 height 39
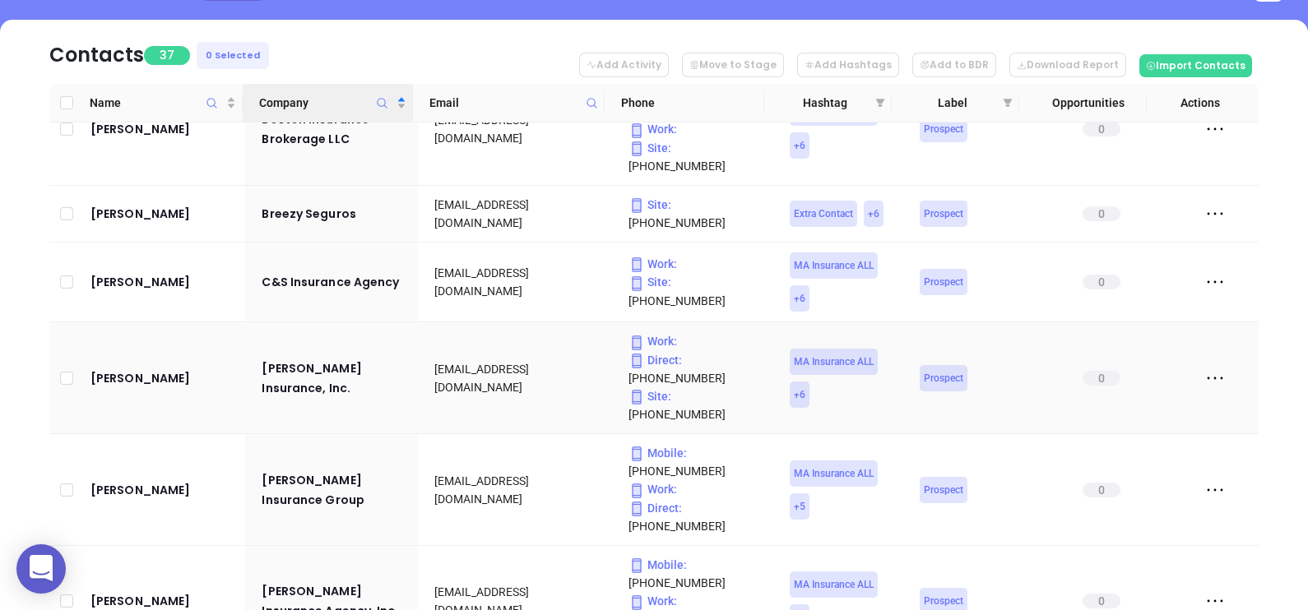
scroll to position [617, 0]
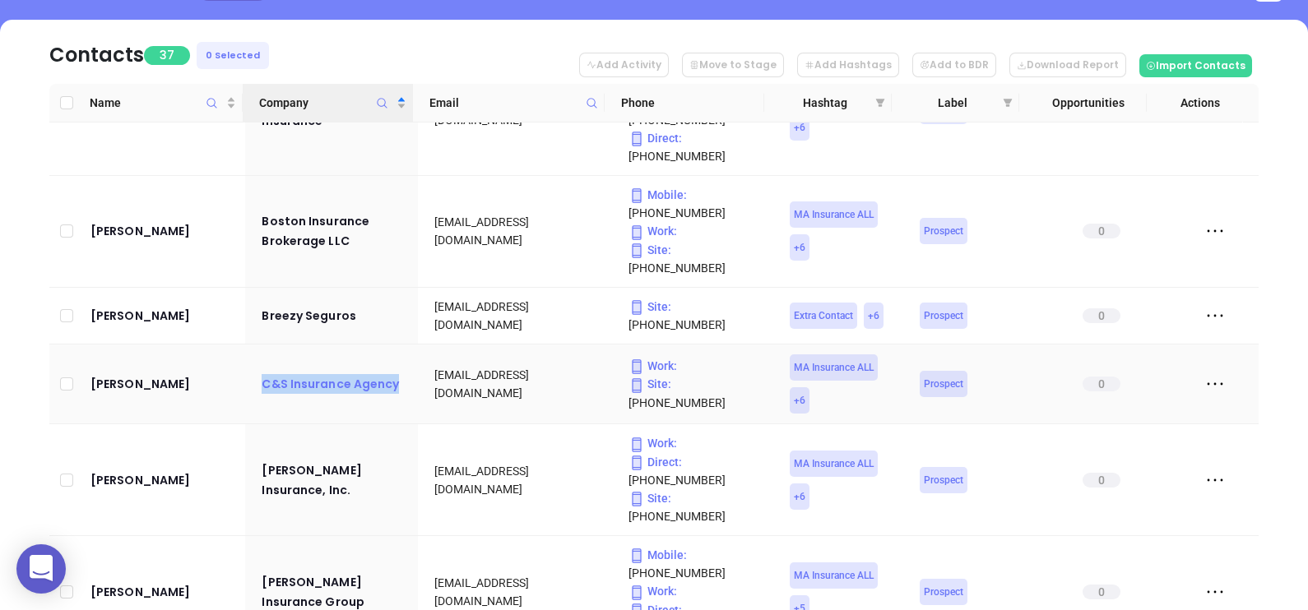
drag, startPoint x: 251, startPoint y: 216, endPoint x: 396, endPoint y: 213, distance: 144.8
click at [396, 345] on td "C&S Insurance Agency" at bounding box center [331, 385] width 173 height 80
copy div "C&S Insurance Agency"
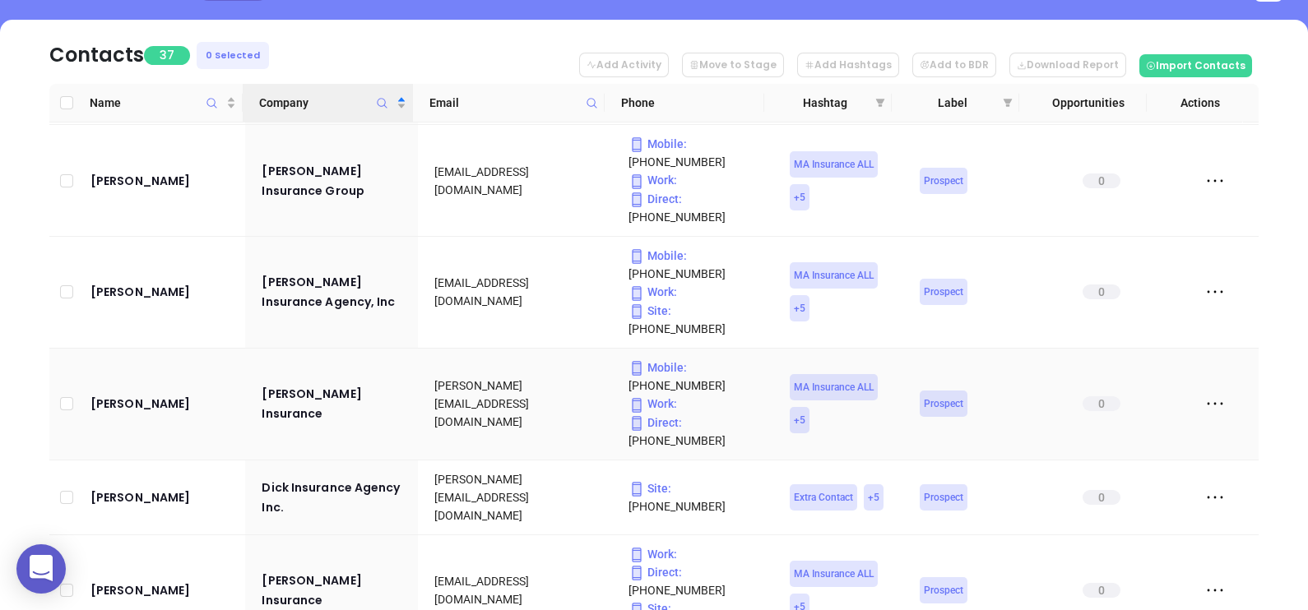
scroll to position [1131, 0]
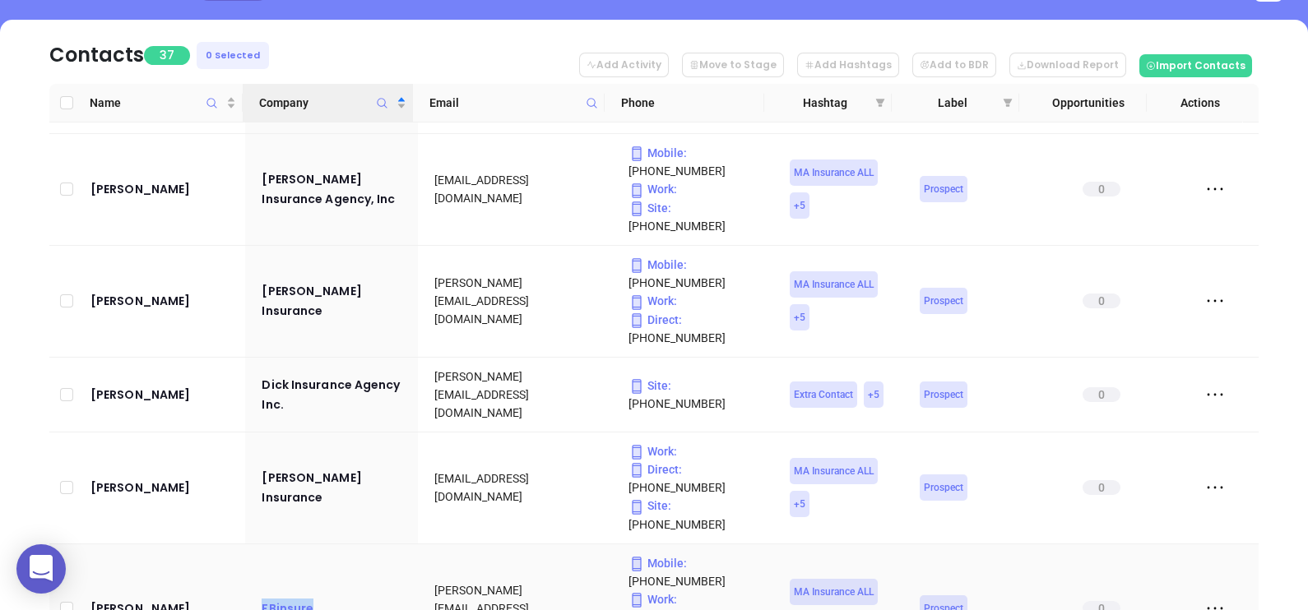
drag, startPoint x: 255, startPoint y: 291, endPoint x: 309, endPoint y: 296, distance: 54.5
click at [309, 545] on td "FBinsure" at bounding box center [331, 610] width 173 height 130
copy div "FBinsure"
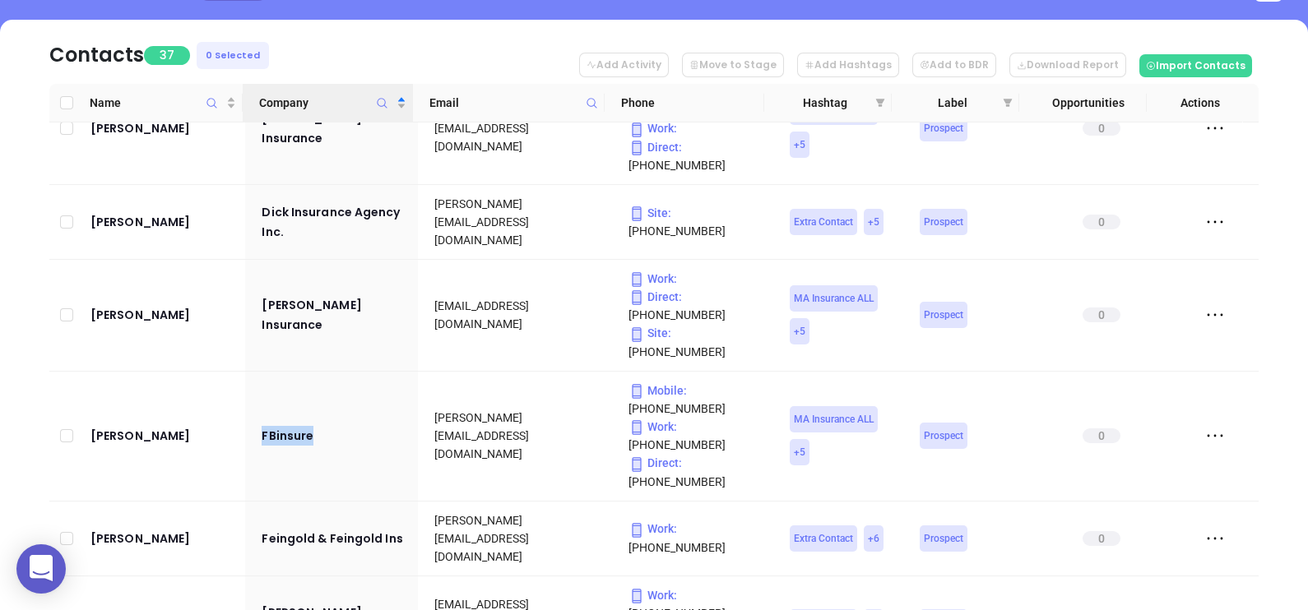
scroll to position [1336, 0]
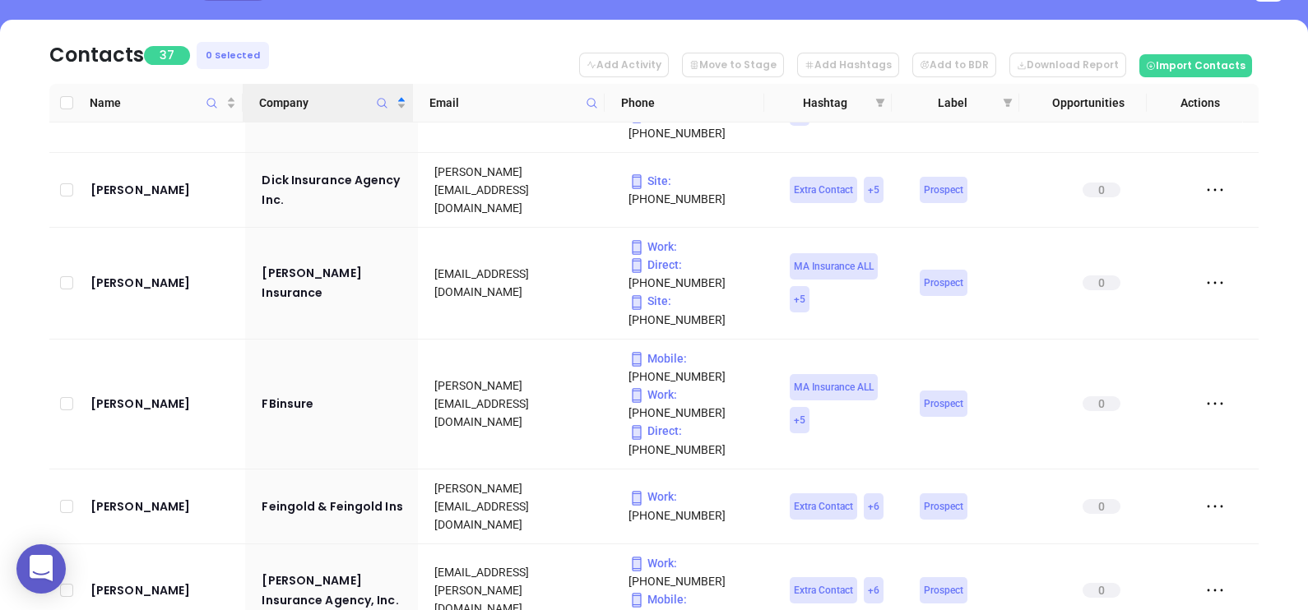
click at [0, 274] on html "0 Leads CRM Marketing Reporting Financial Leads Leads Sales Sales Manager BDR O…" at bounding box center [654, 100] width 1308 height 610
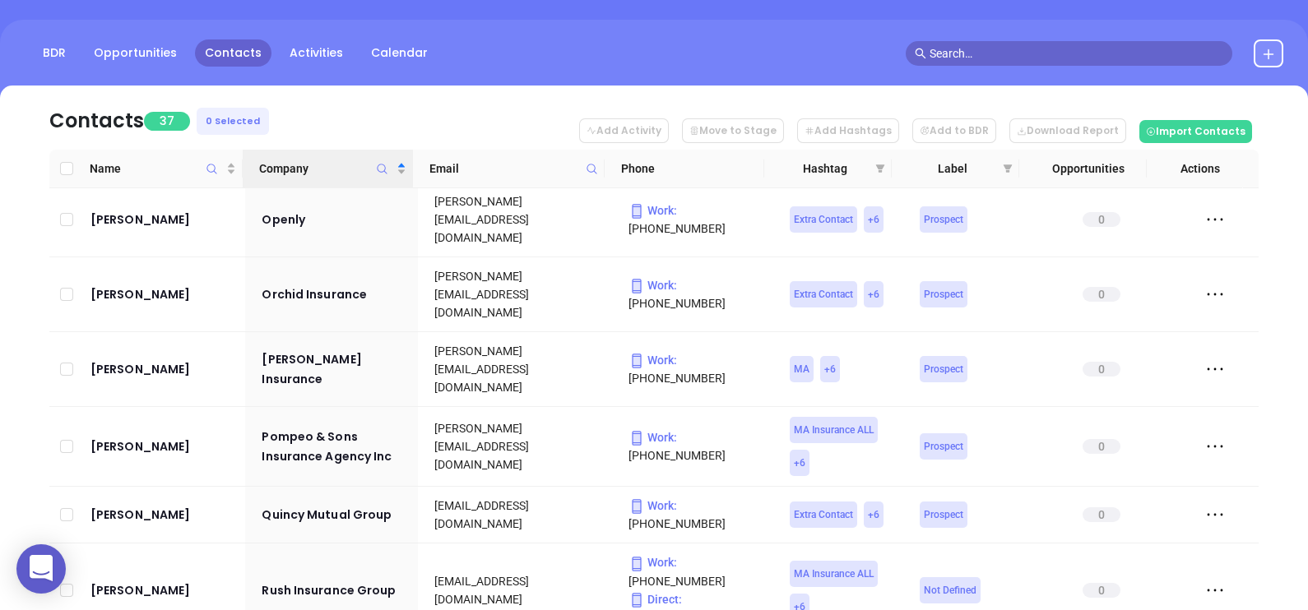
scroll to position [0, 0]
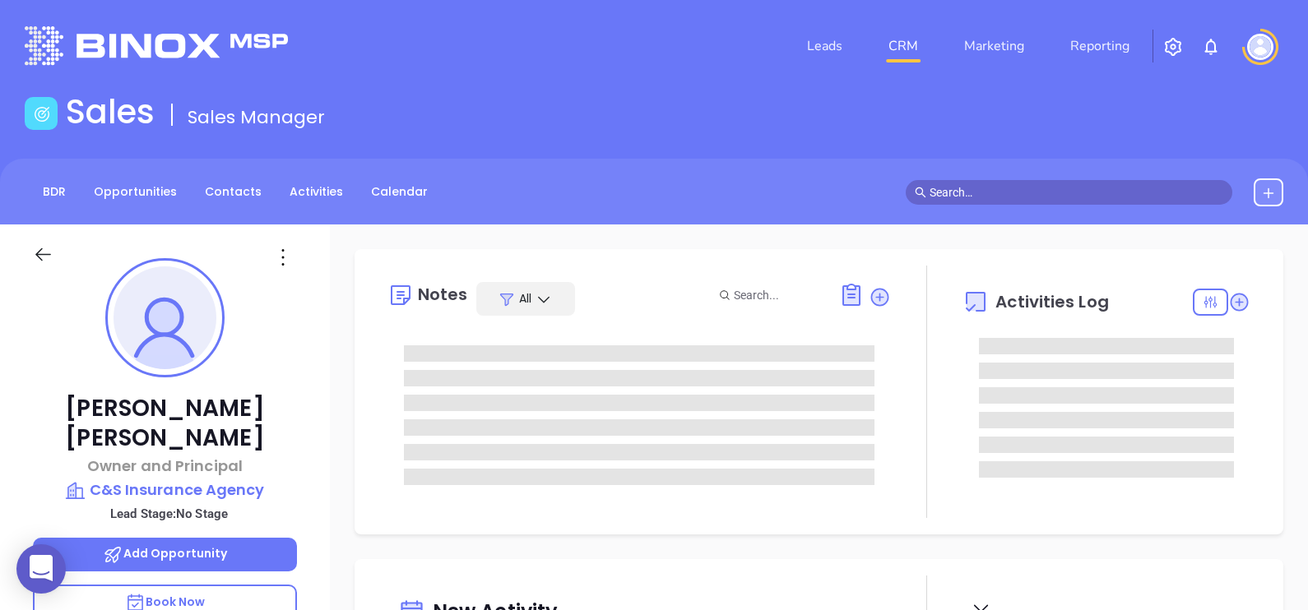
type input "[DATE]"
type input "[PERSON_NAME]"
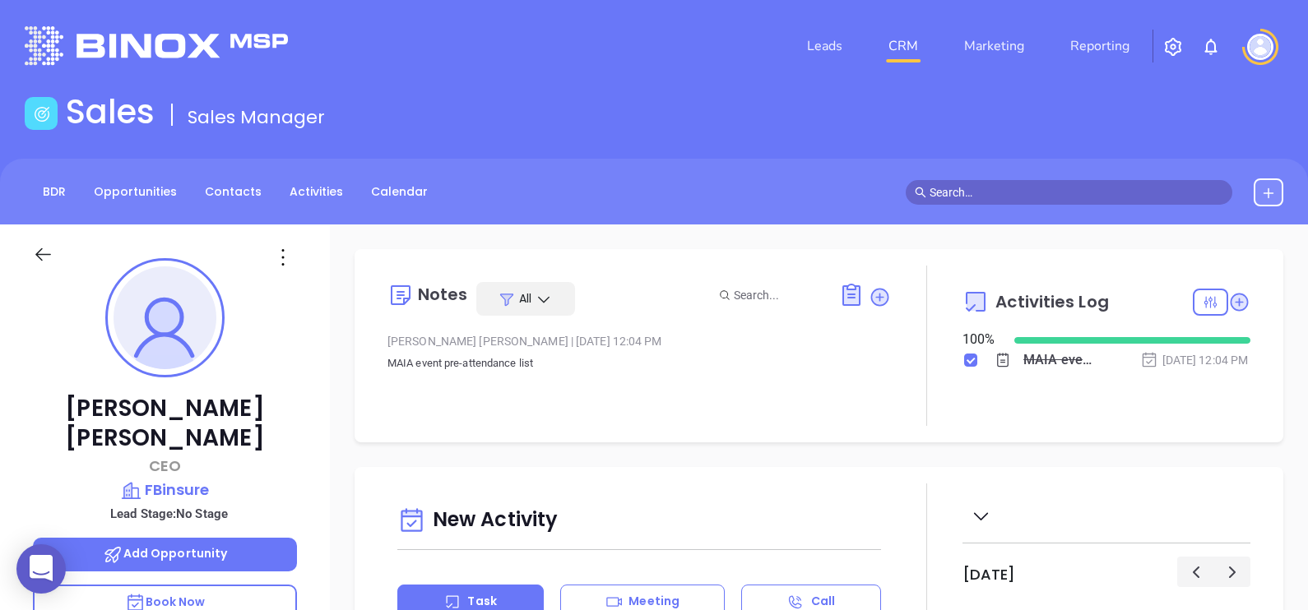
type input "[PERSON_NAME]"
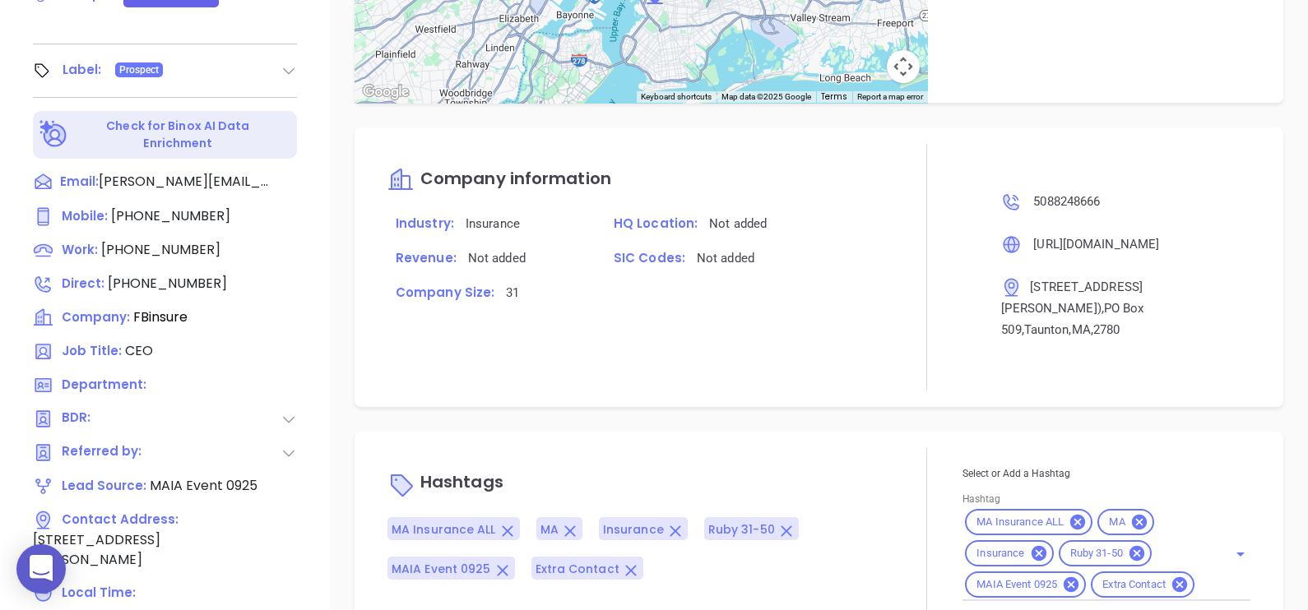
scroll to position [765, 0]
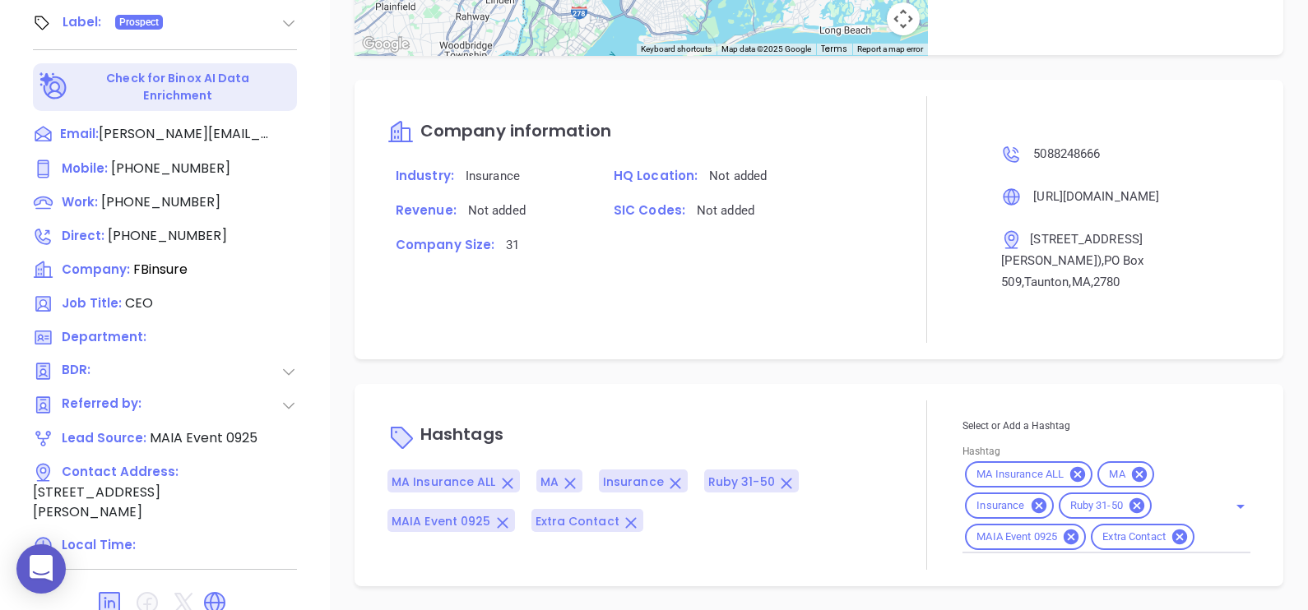
drag, startPoint x: 1046, startPoint y: 543, endPoint x: 967, endPoint y: 502, distance: 89.0
click at [1172, 544] on icon at bounding box center [1179, 537] width 15 height 15
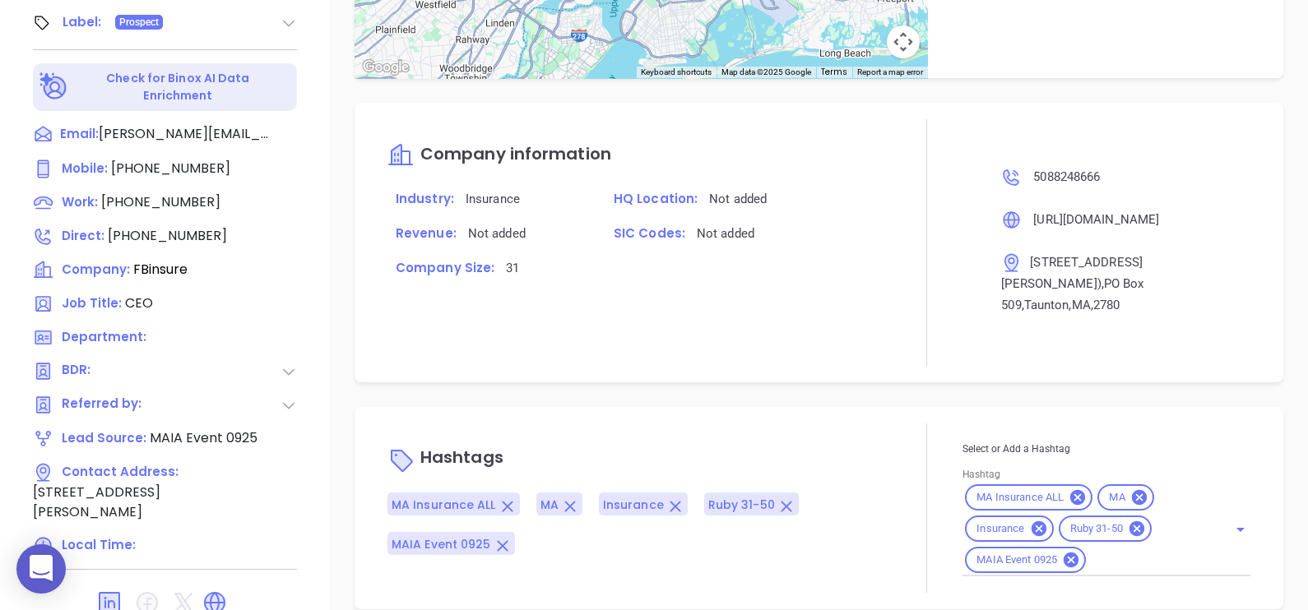
click at [692, 349] on div "Company information Industry: Insurance HQ Location: Not added Revenue: Not add…" at bounding box center [819, 243] width 929 height 280
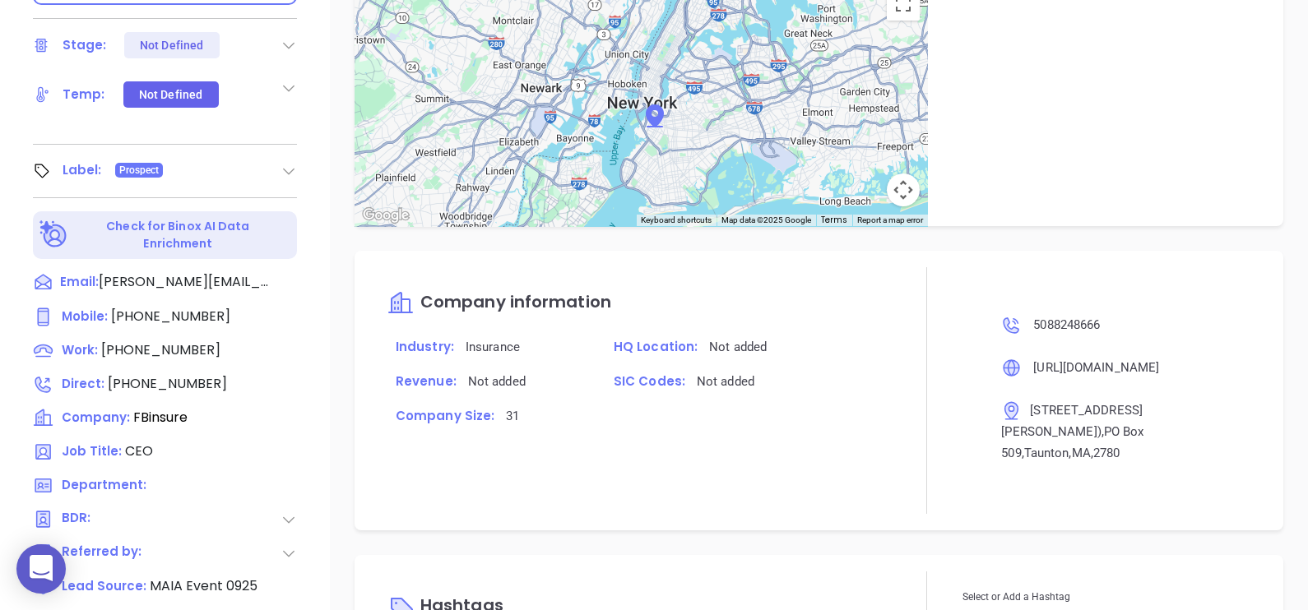
scroll to position [765, 0]
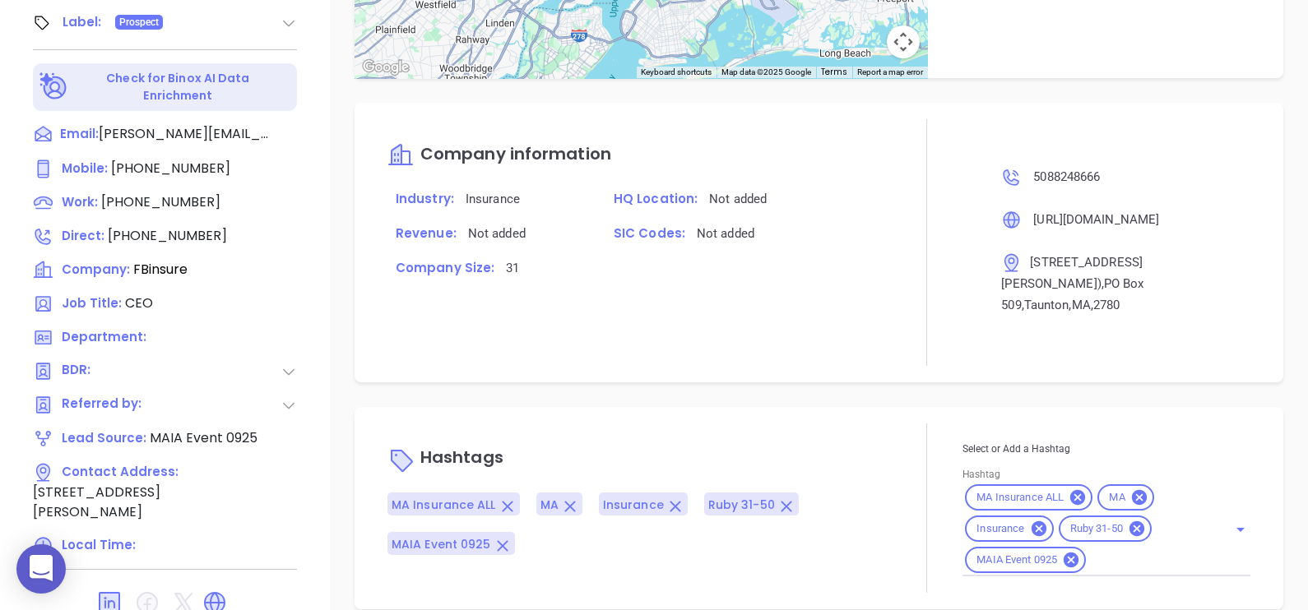
click at [1120, 550] on input "Hashtag" at bounding box center [1146, 560] width 116 height 21
type input "EXTRA"
click at [1119, 587] on li "Extra Contact" at bounding box center [1103, 602] width 282 height 30
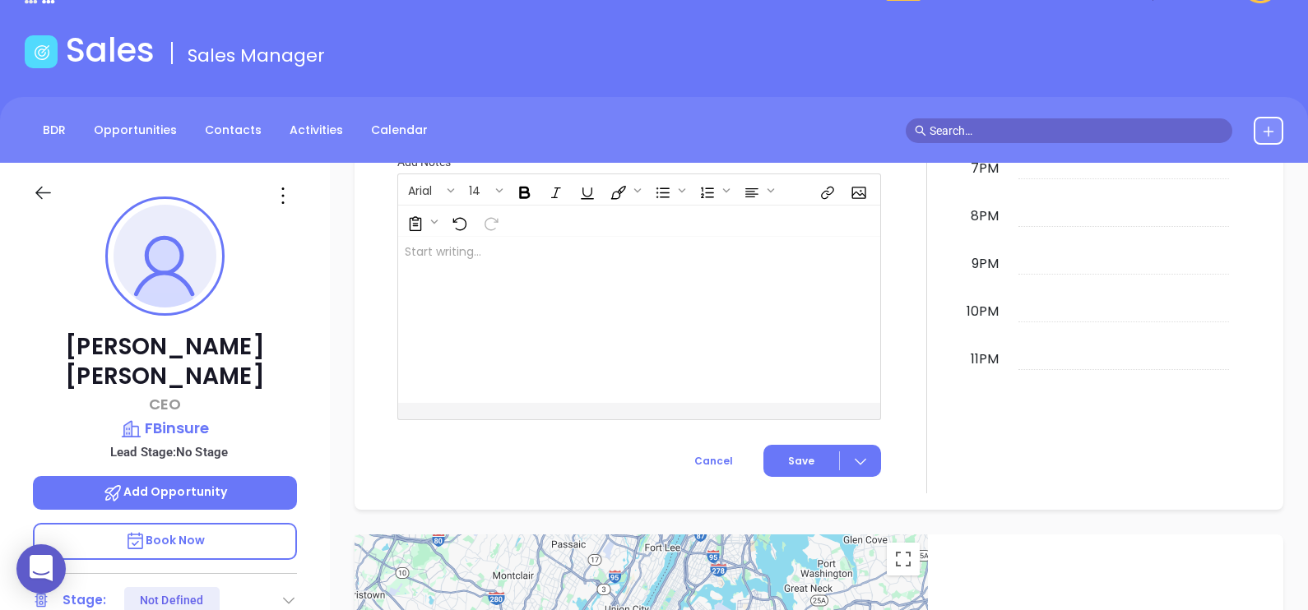
scroll to position [0, 0]
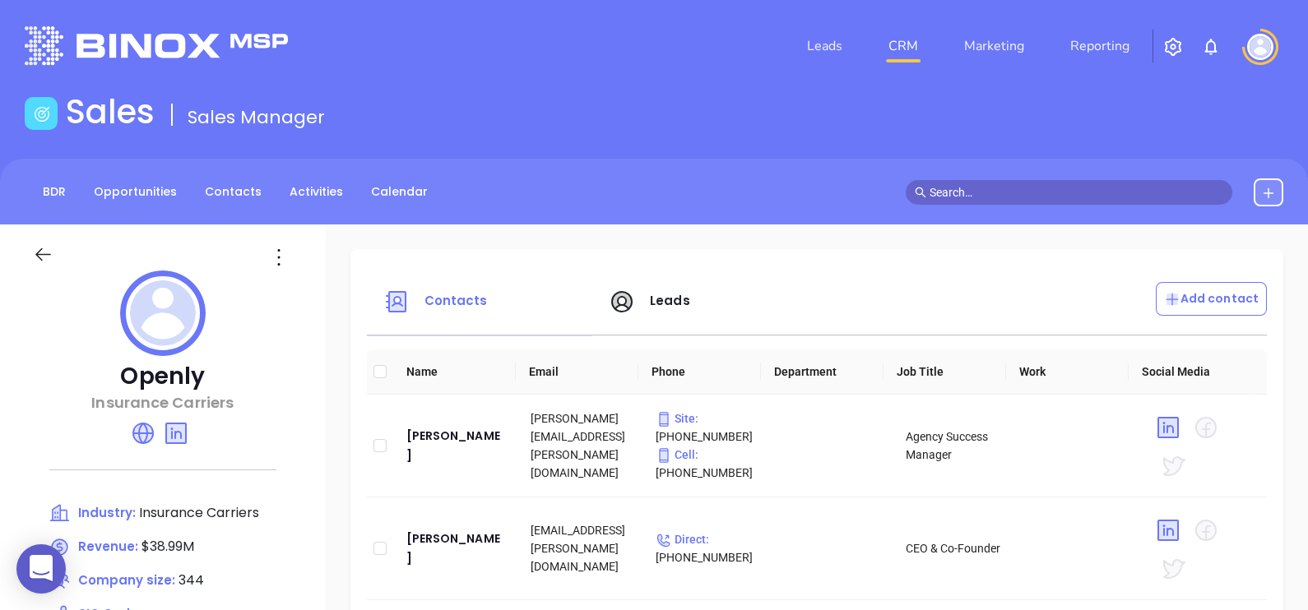
click at [303, 432] on div "Openly Insurance Carriers Industry: Insurance Carriers Revenue: $38.99M Company…" at bounding box center [163, 574] width 326 height 699
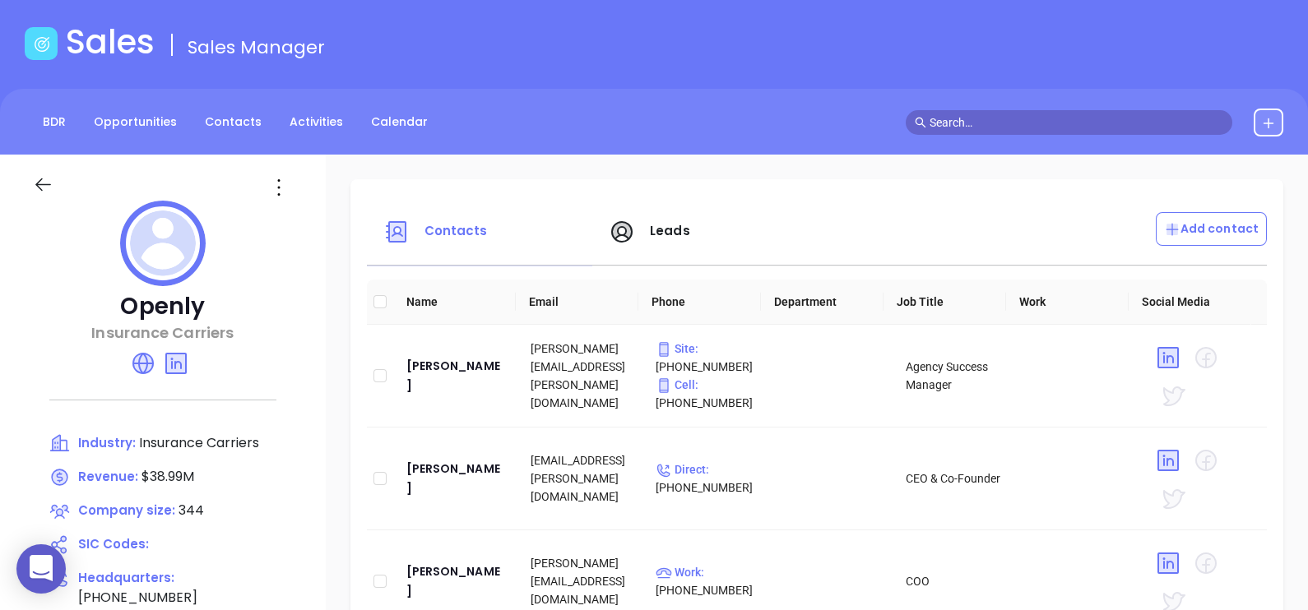
scroll to position [102, 0]
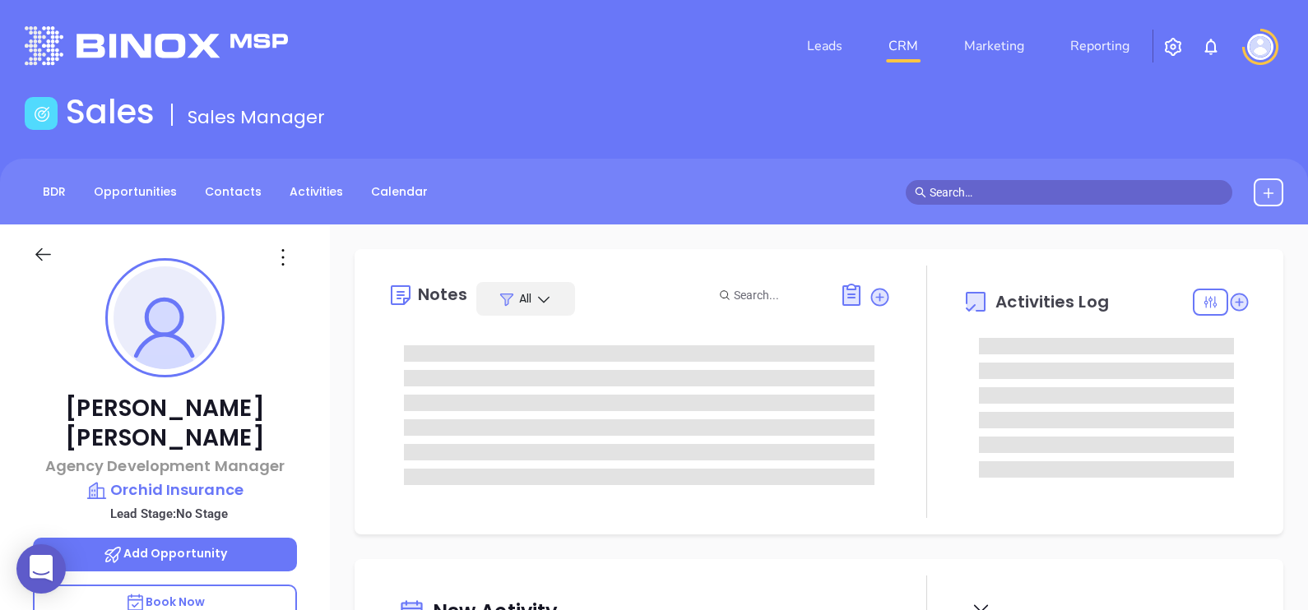
type input "[PERSON_NAME]"
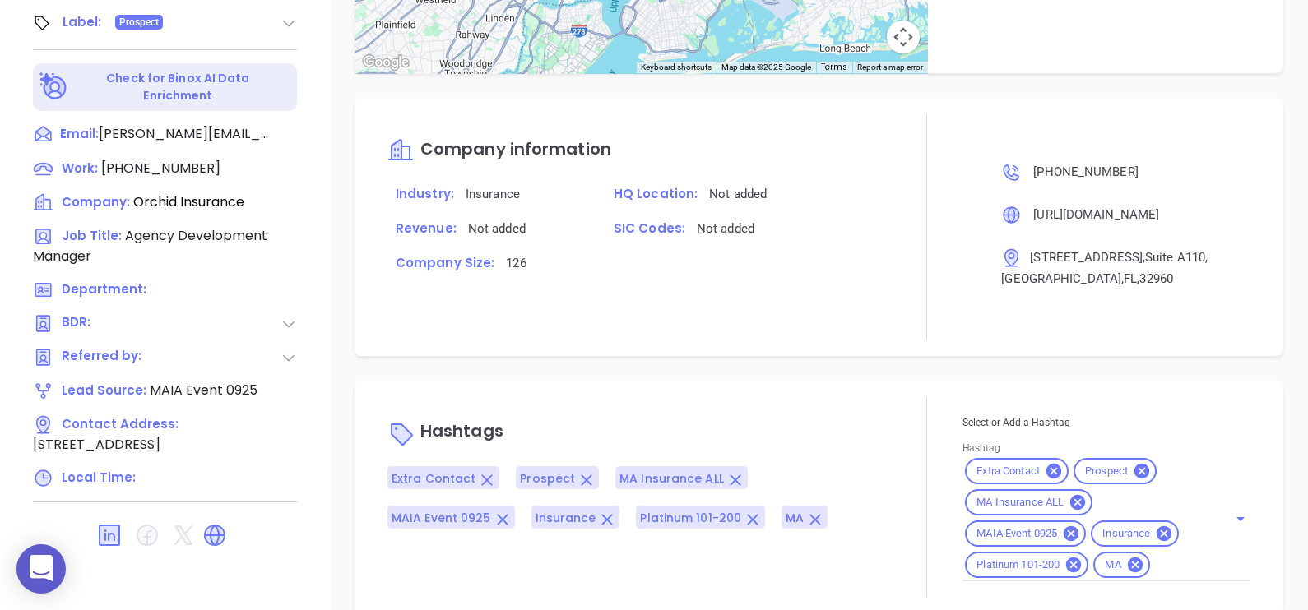
scroll to position [874, 0]
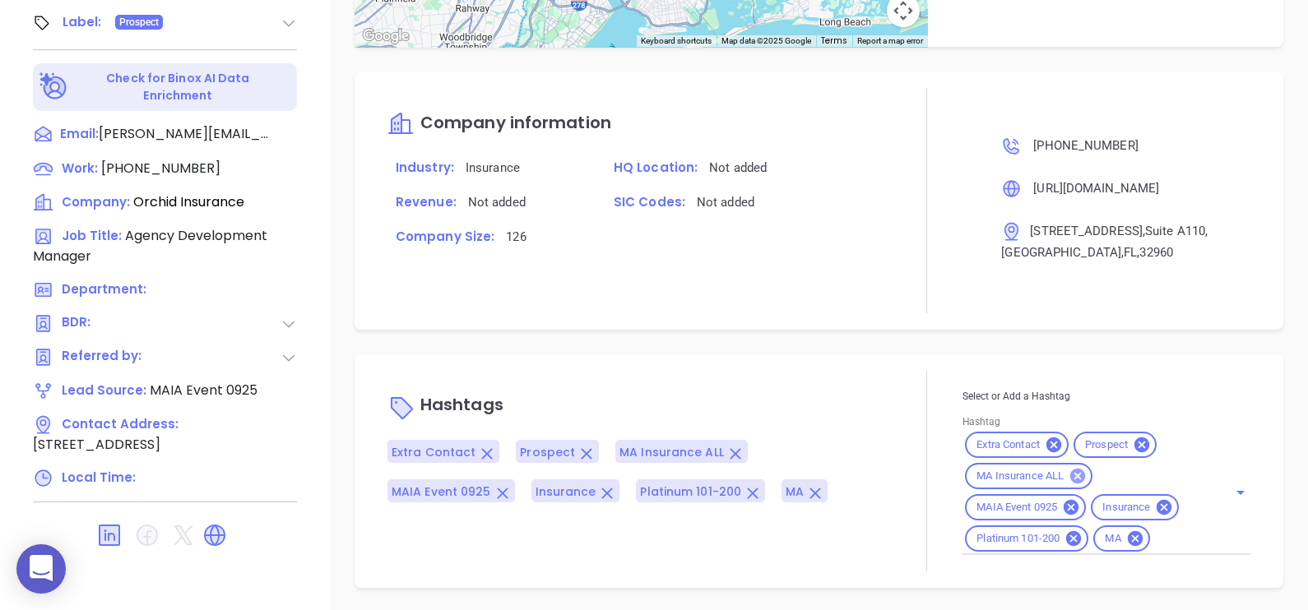
click at [1069, 475] on icon at bounding box center [1078, 476] width 18 height 18
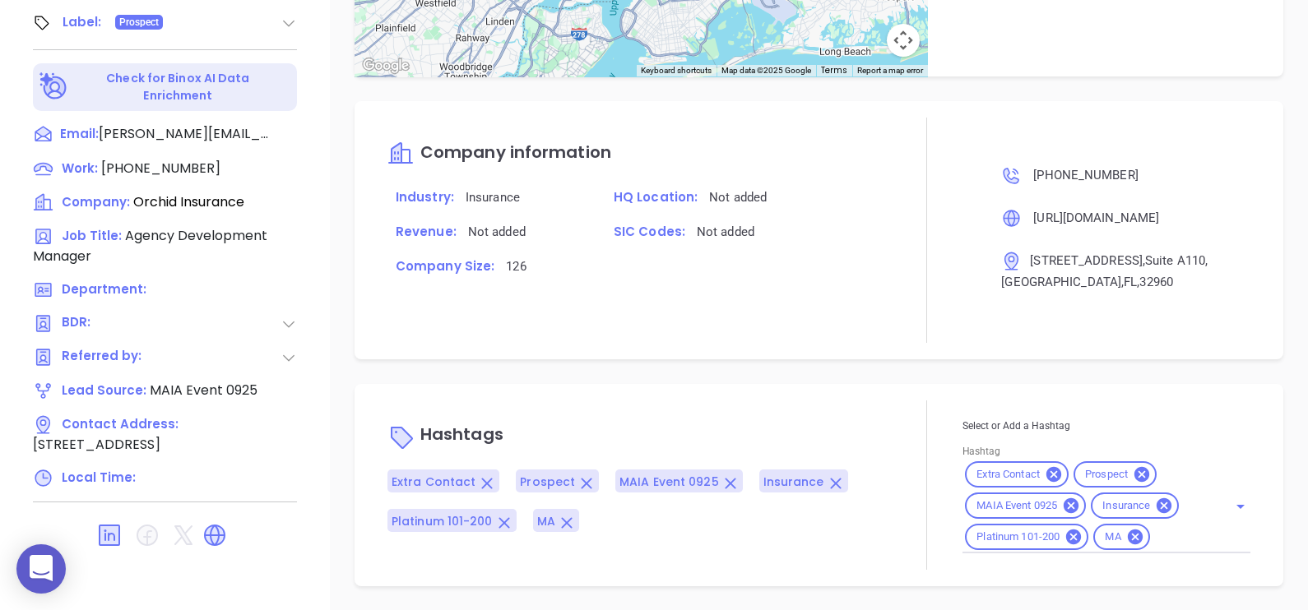
scroll to position [843, 0]
click at [1134, 538] on icon at bounding box center [1135, 538] width 15 height 15
click at [1136, 545] on div "Select or Add a Hashtag Hashtag Extra Contact Prospect MAIA Event 0925 Insuranc…" at bounding box center [1106, 487] width 288 height 137
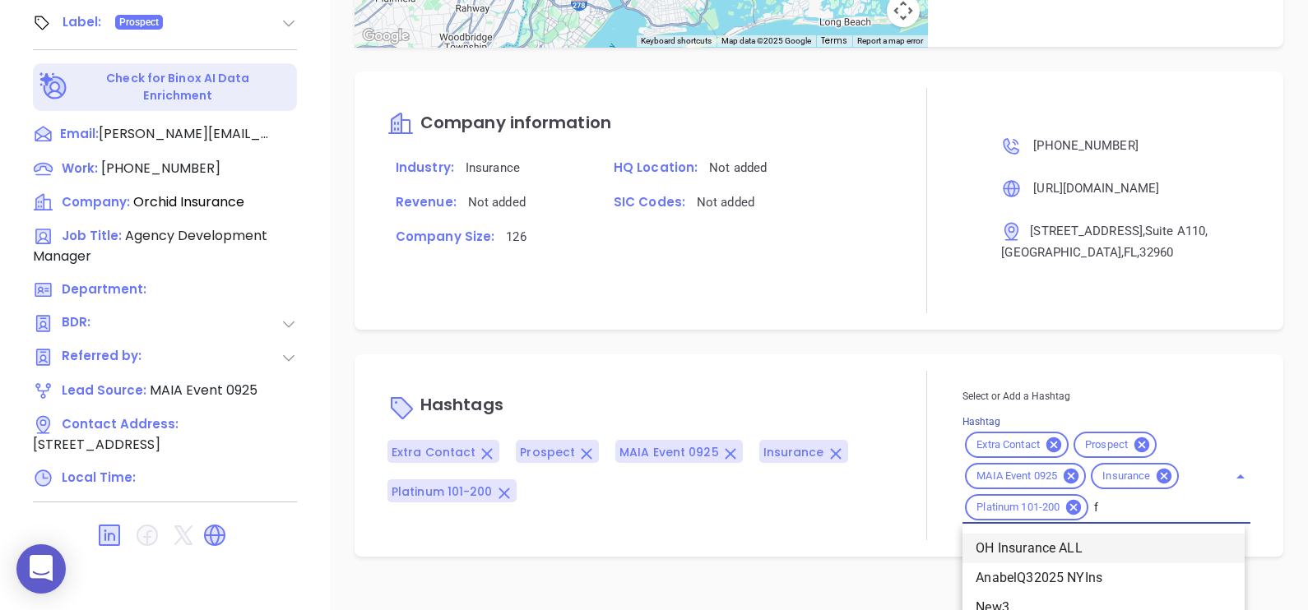
type input "fl"
click at [1083, 539] on li "FL Insurance ALL" at bounding box center [1103, 549] width 282 height 30
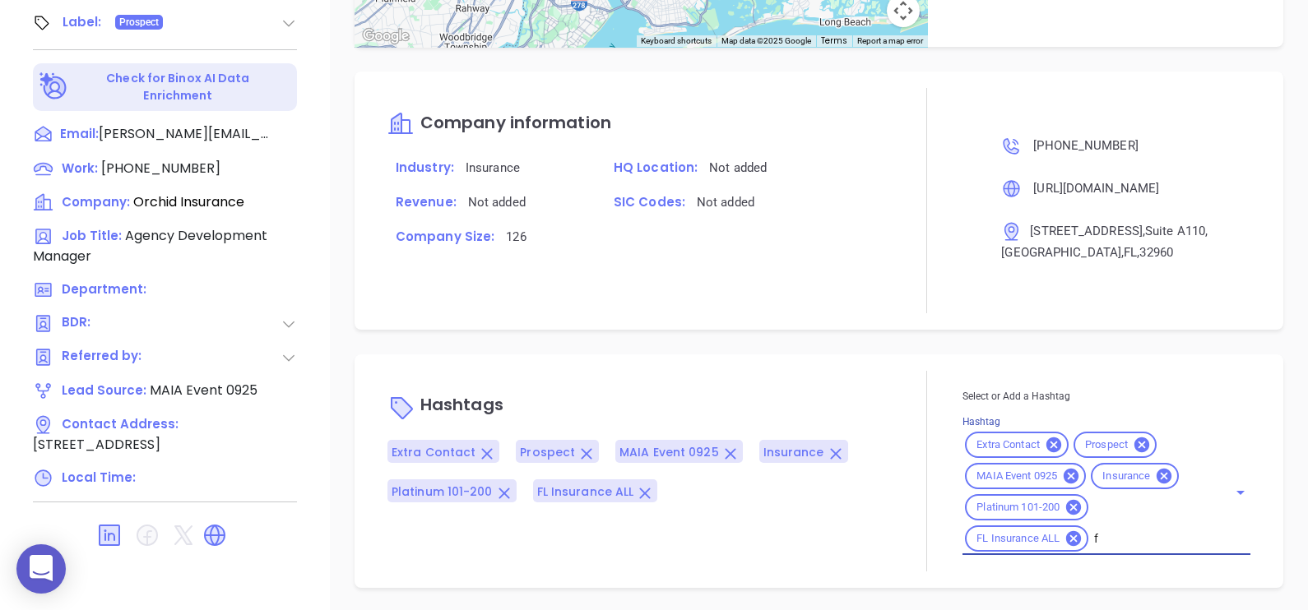
type input "fl"
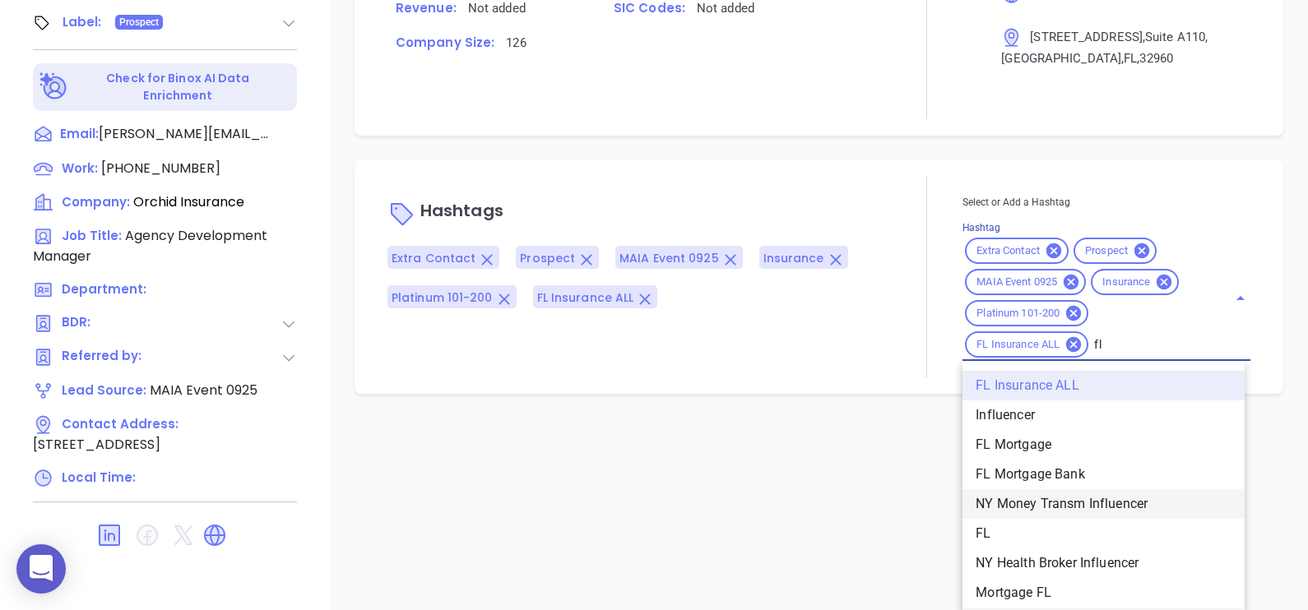
scroll to position [65, 0]
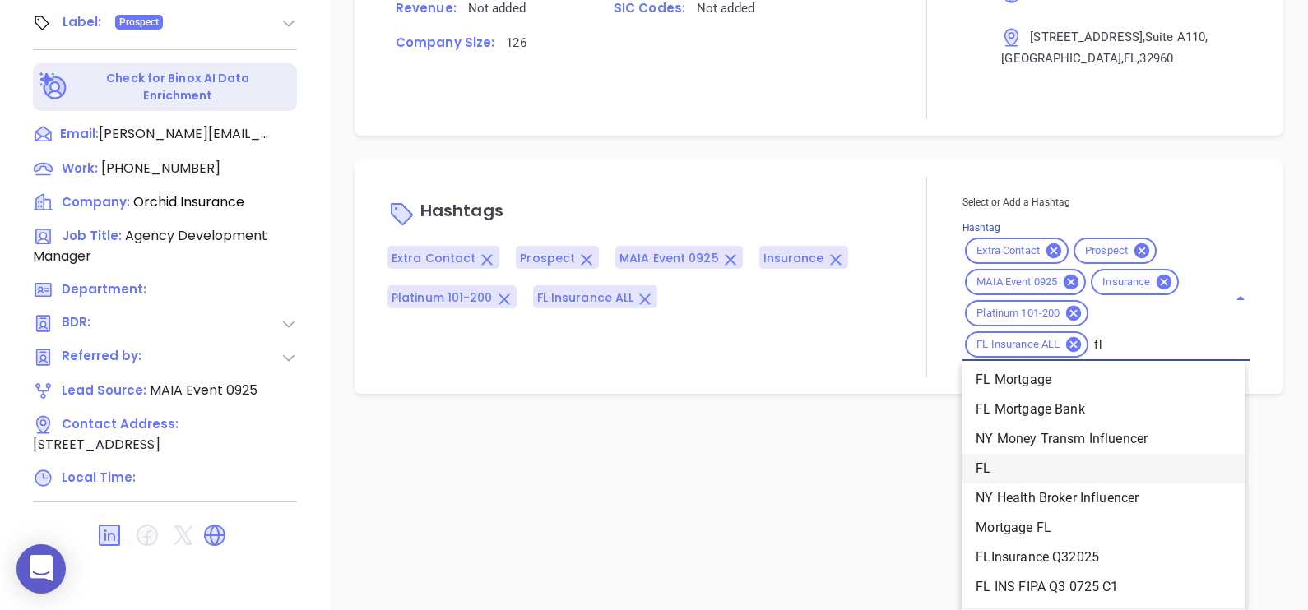
click at [999, 461] on li "FL" at bounding box center [1103, 469] width 282 height 30
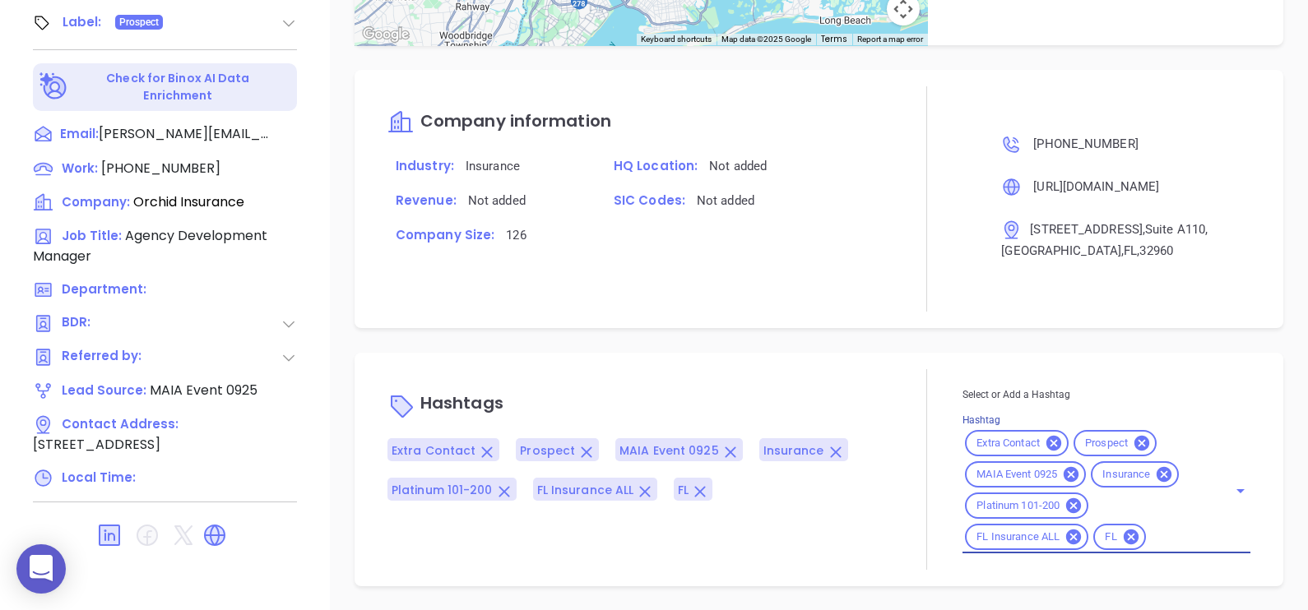
scroll to position [874, 0]
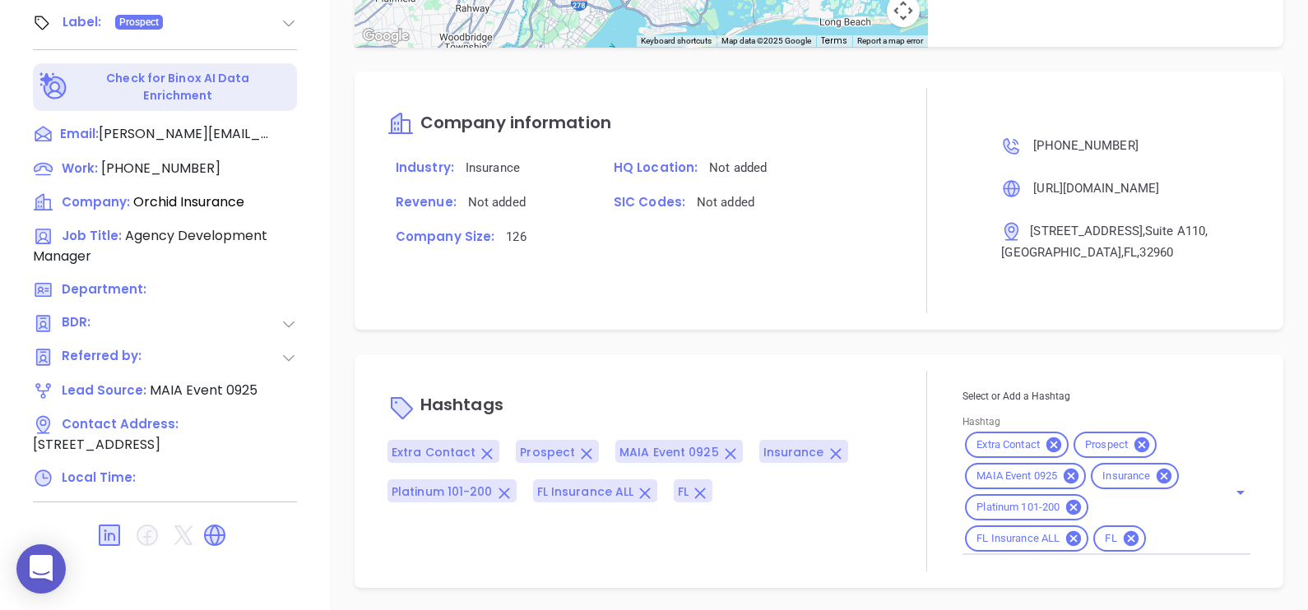
click at [876, 321] on div "Company information Industry: Insurance HQ Location: Not added Revenue: Not add…" at bounding box center [819, 201] width 929 height 258
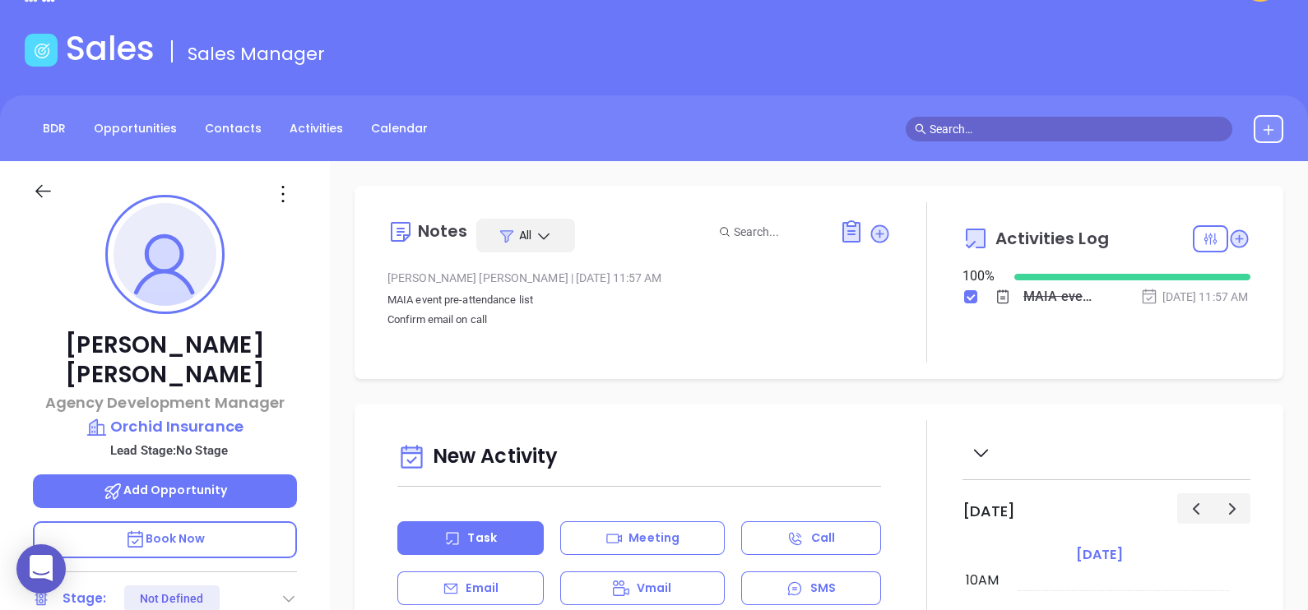
scroll to position [0, 0]
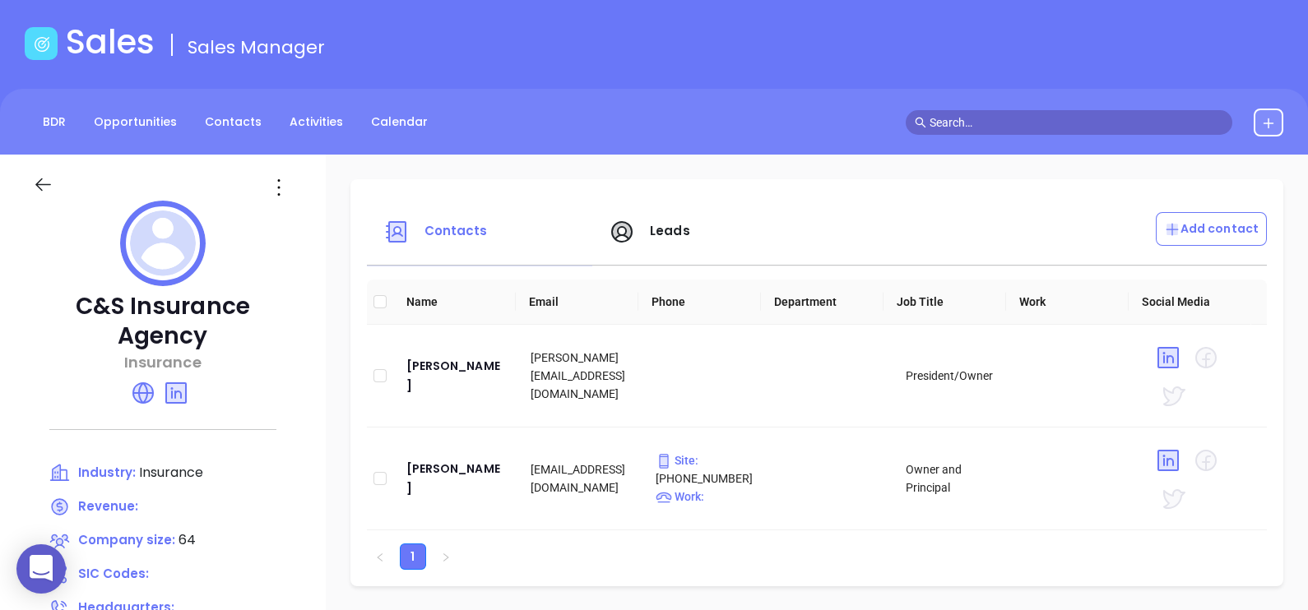
scroll to position [102, 0]
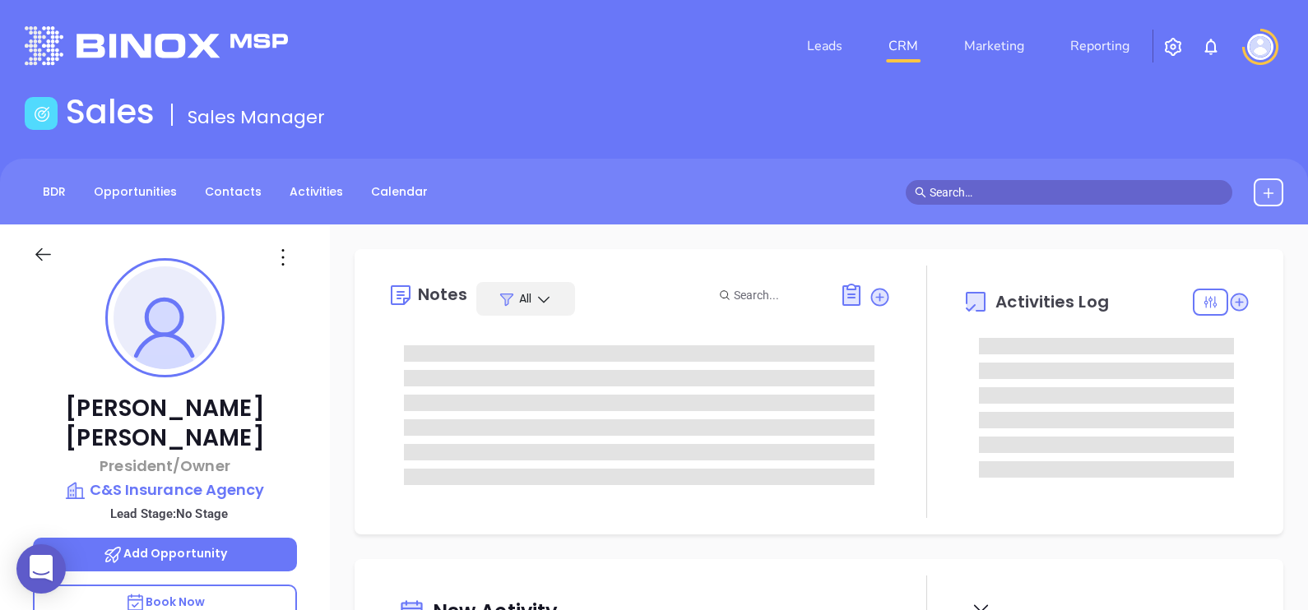
type input "[DATE]"
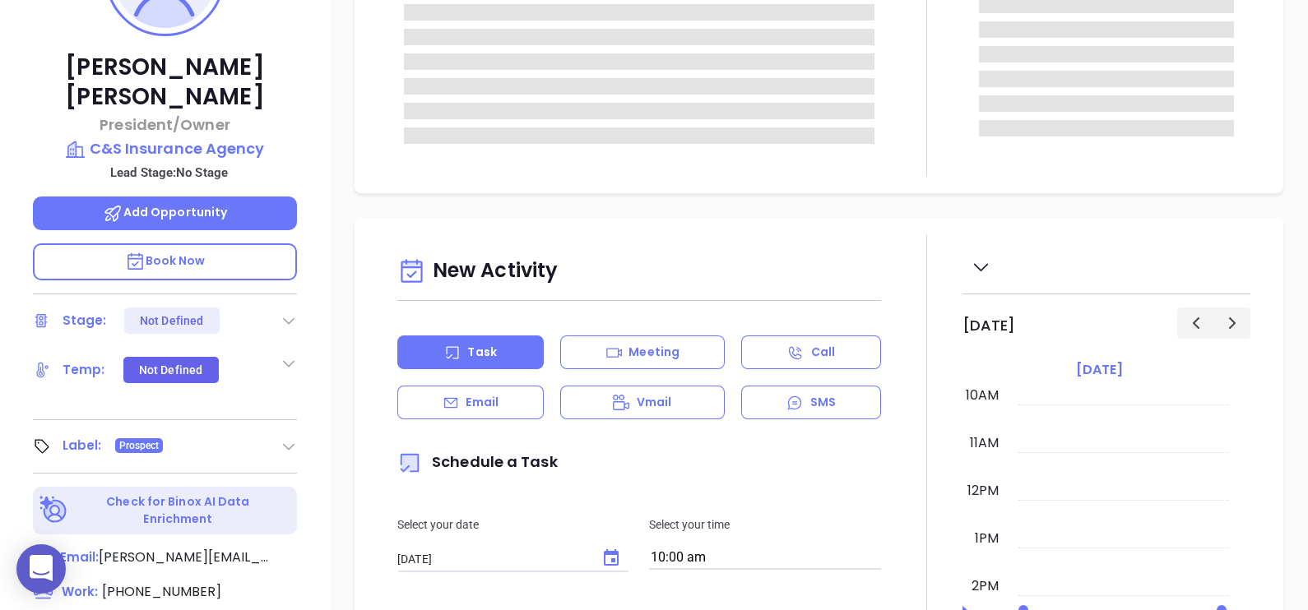
type input "[PERSON_NAME]"
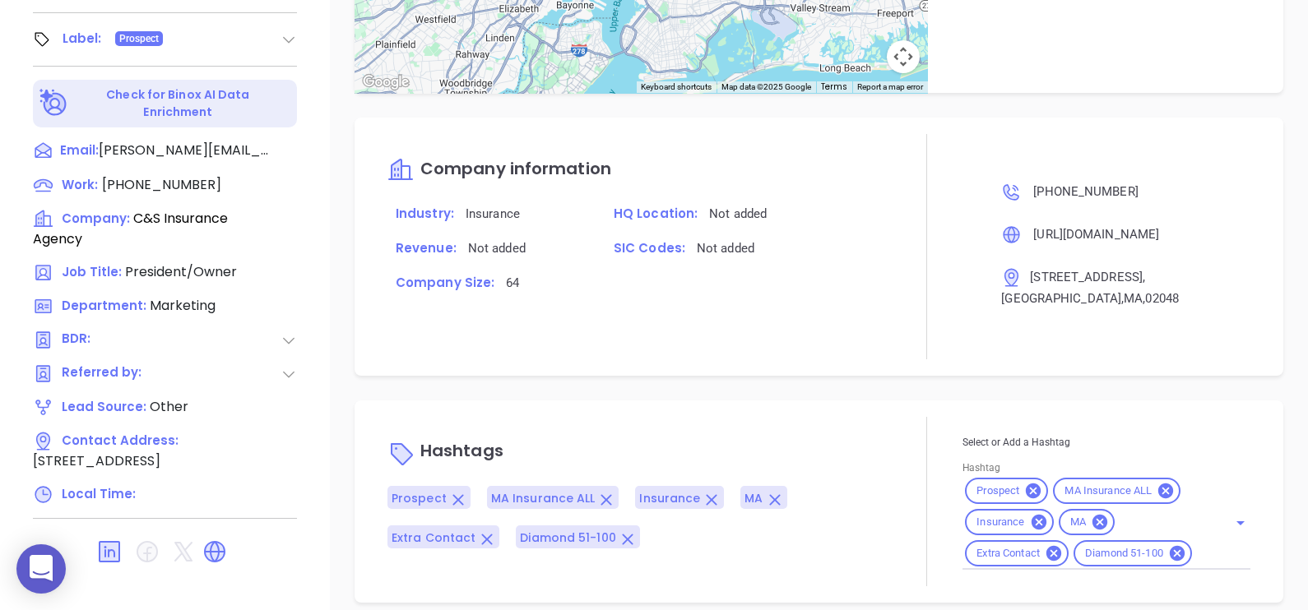
scroll to position [765, 0]
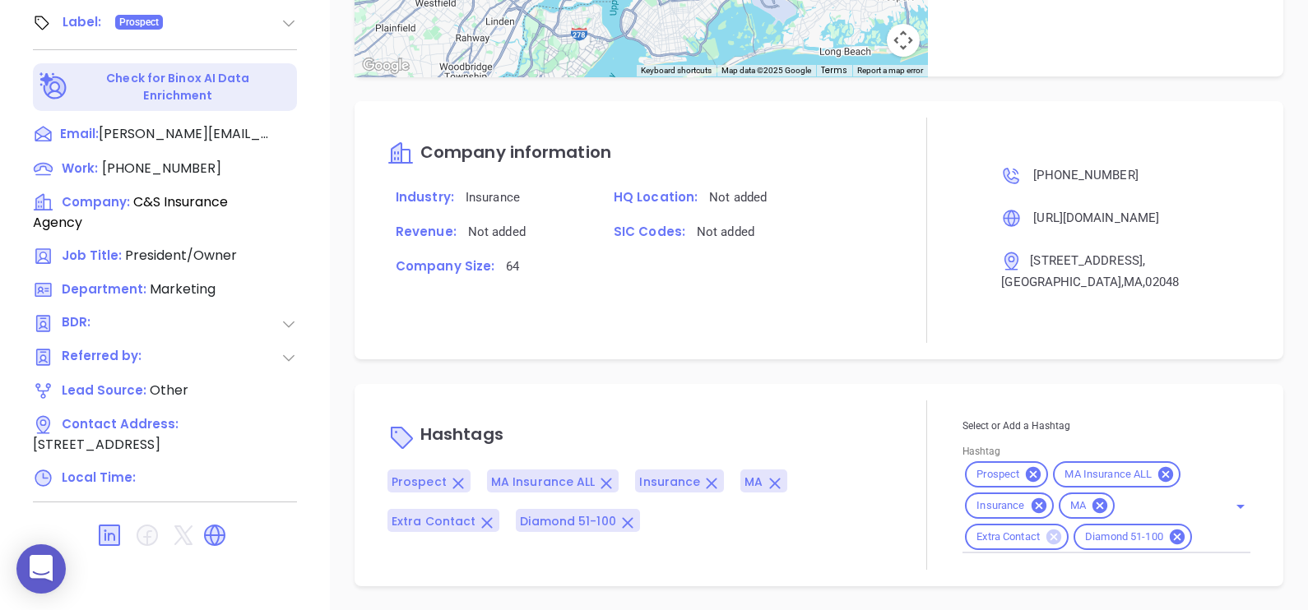
click at [1050, 530] on icon at bounding box center [1053, 537] width 15 height 15
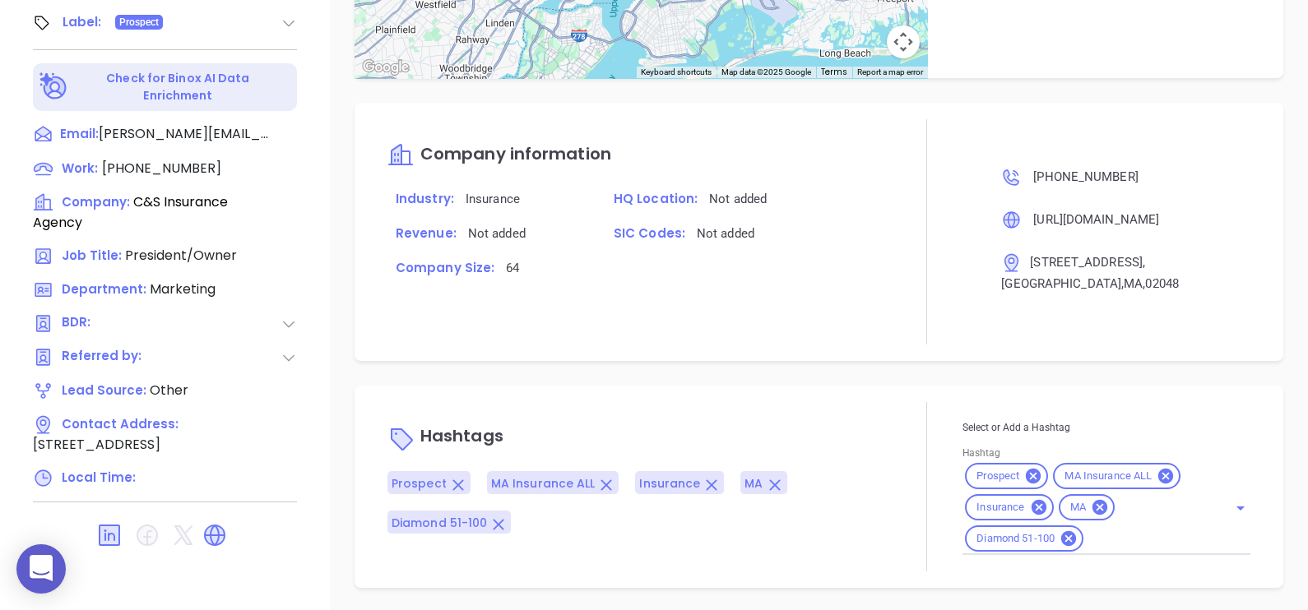
click at [816, 376] on div "Notes All May 21, 2024 04:26 PM [DATE] By GabrielaTrusted Choice search Activit…" at bounding box center [819, 36] width 978 height 1152
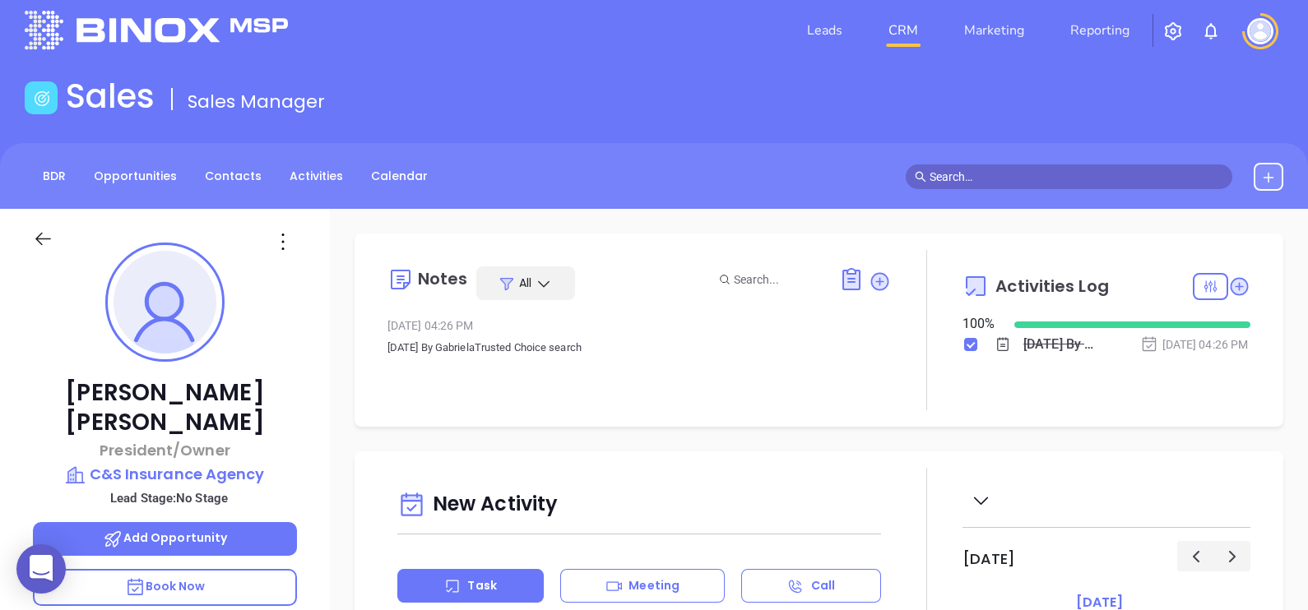
scroll to position [0, 0]
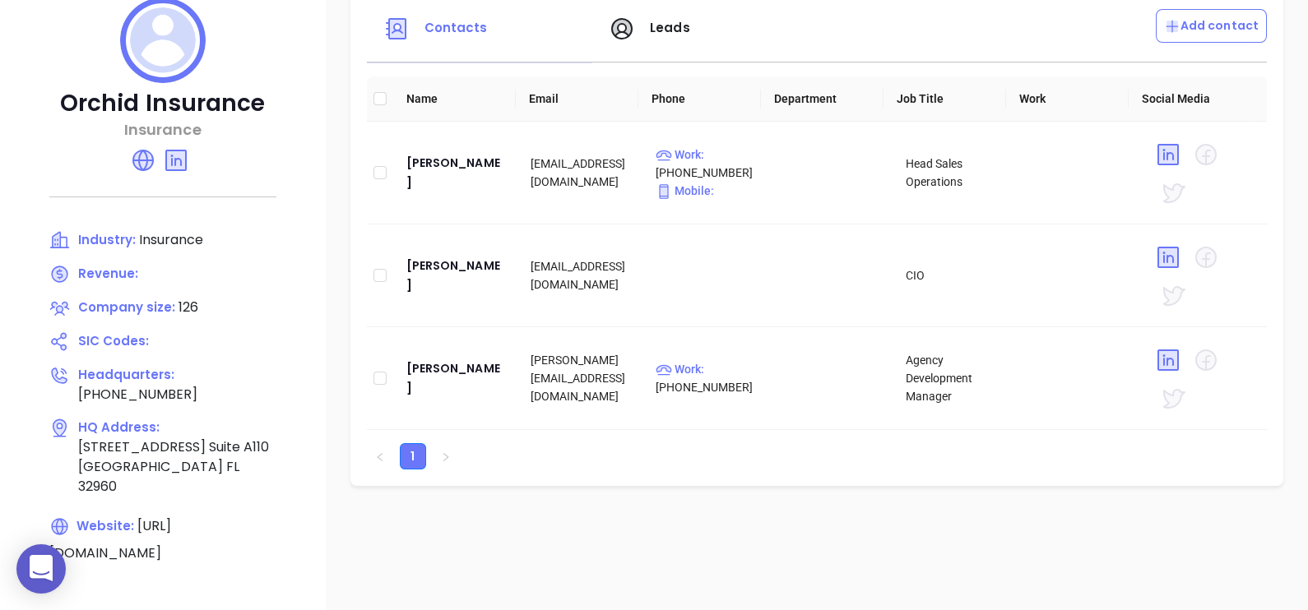
scroll to position [102, 0]
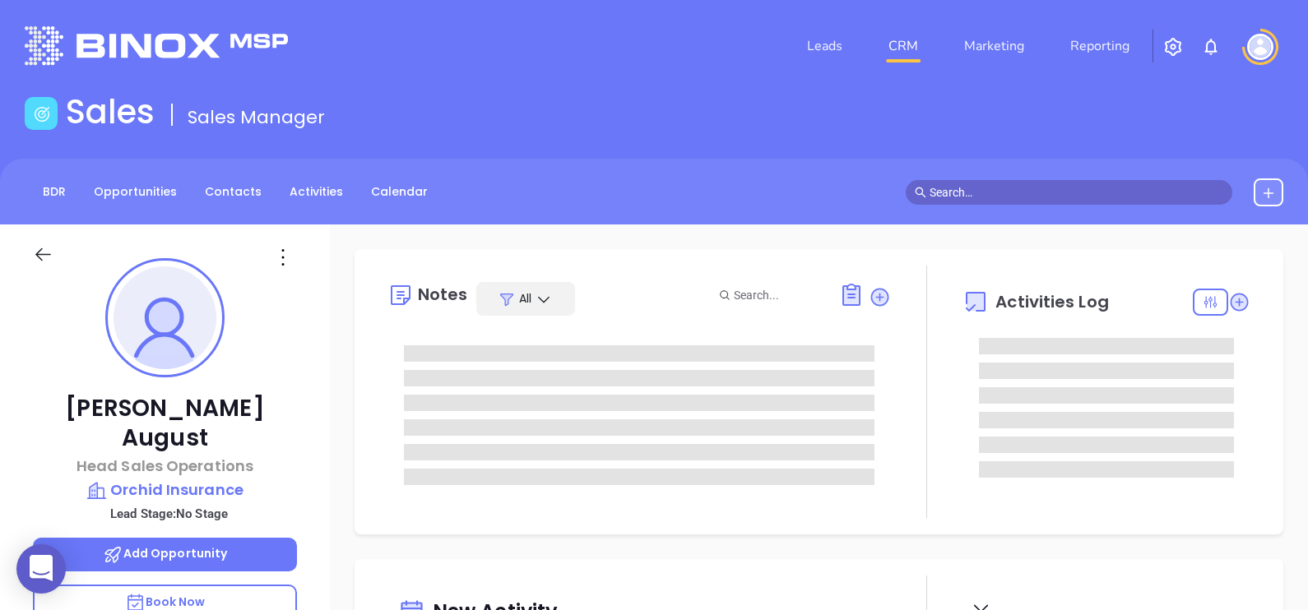
type input "09/13/2025"
type input "Alejandra Lara"
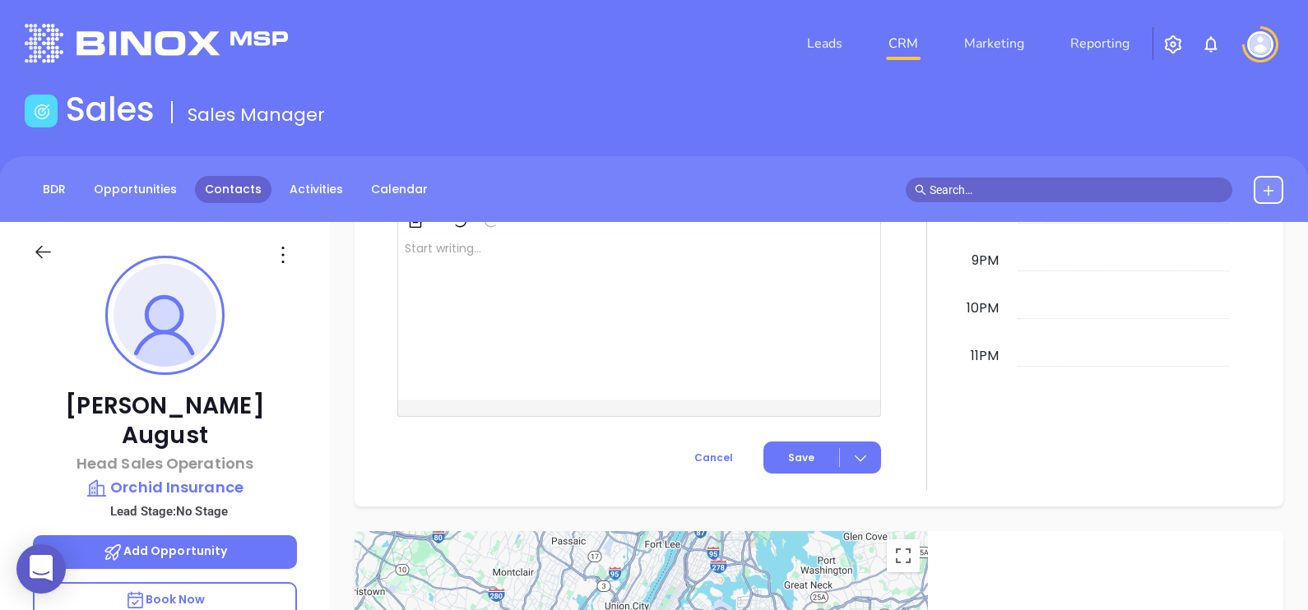
scroll to position [0, 0]
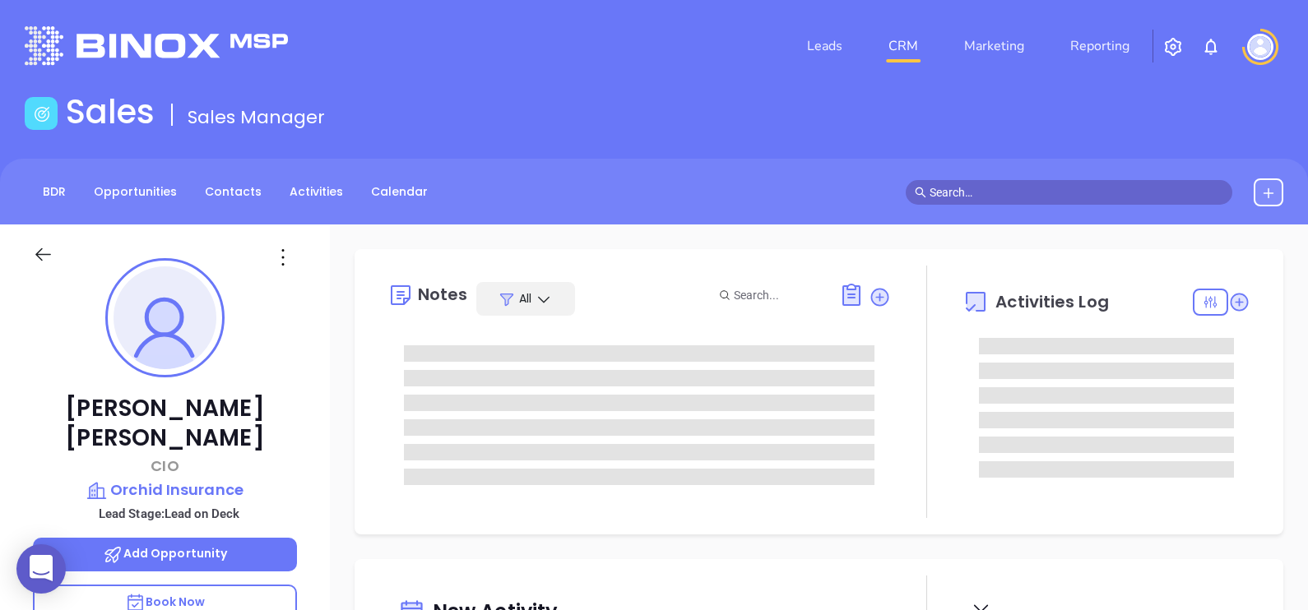
type input "[DATE]"
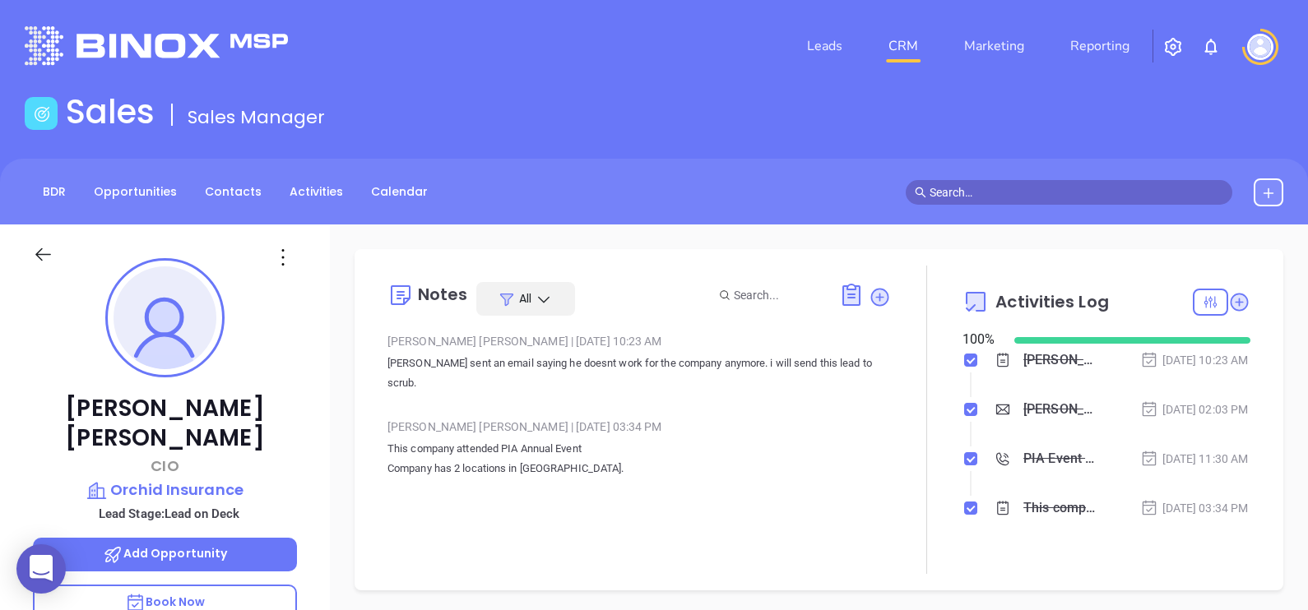
type input "[PERSON_NAME]"
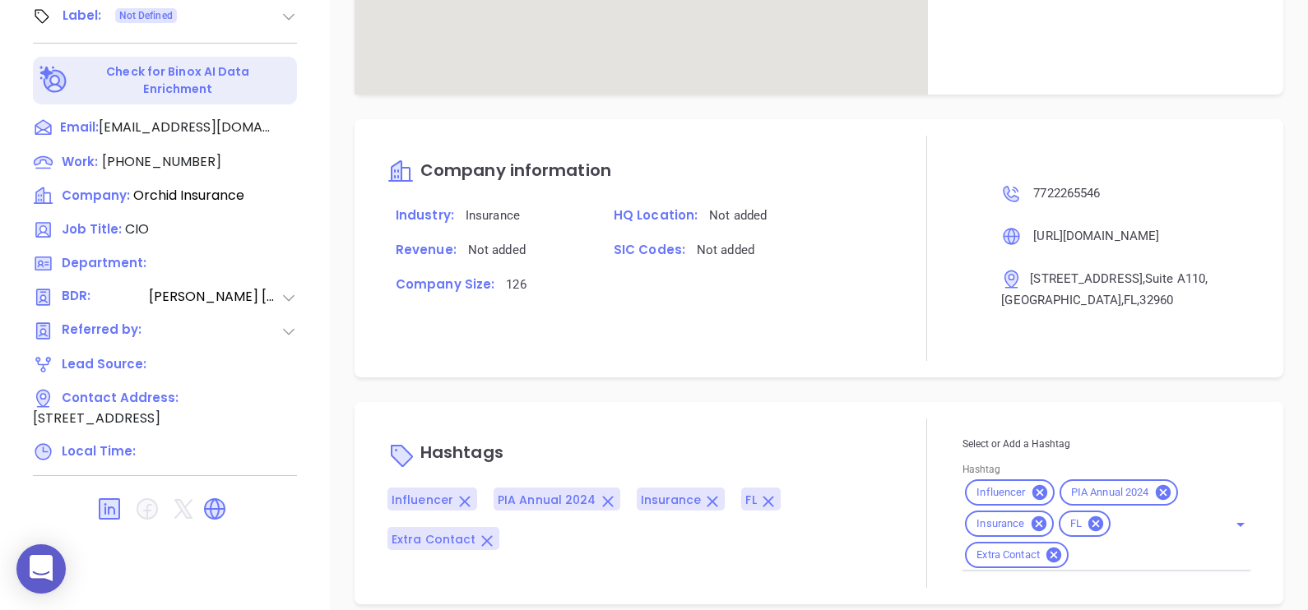
scroll to position [1026, 0]
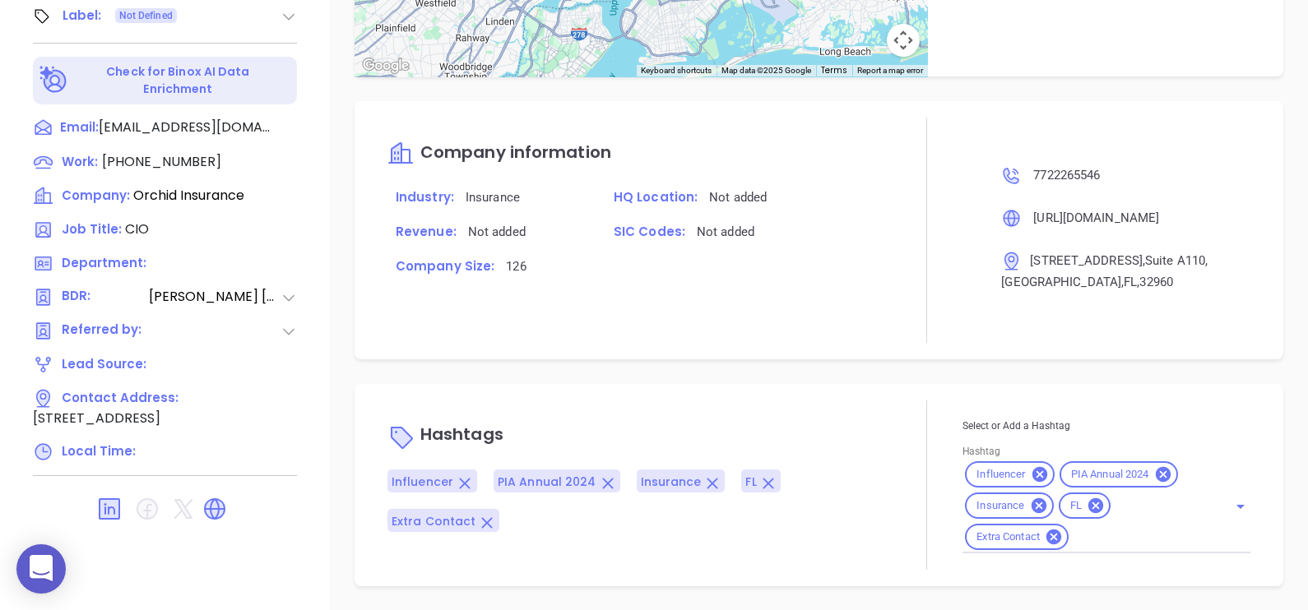
click at [807, 423] on p "Hashtags" at bounding box center [638, 436] width 503 height 39
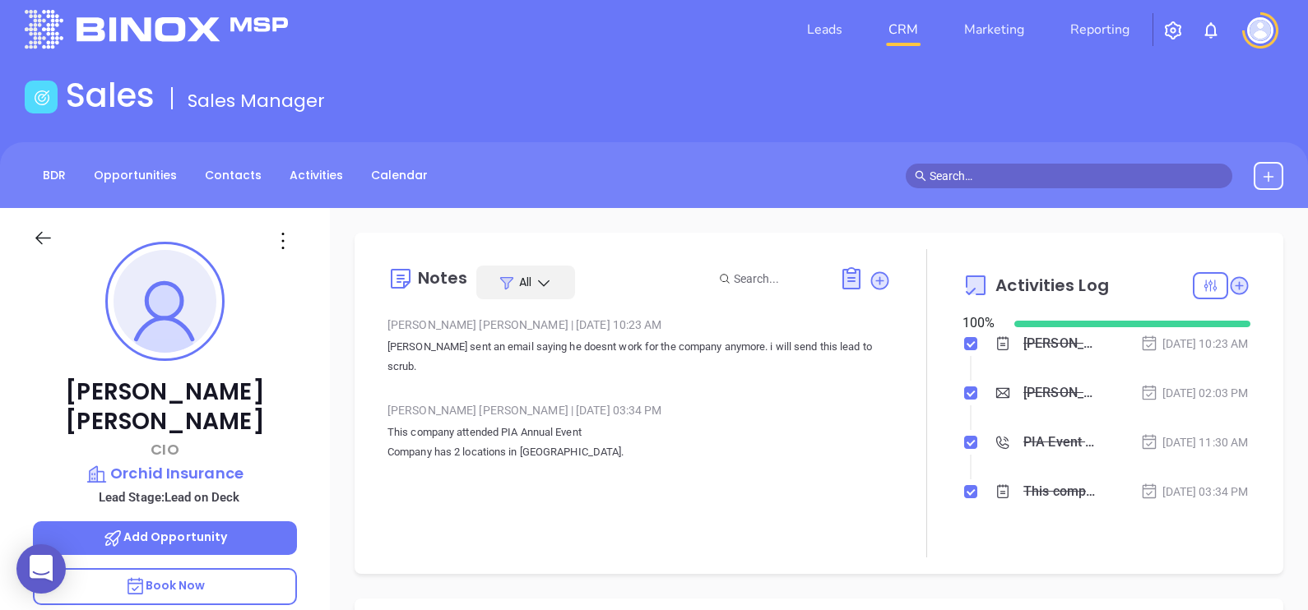
scroll to position [0, 0]
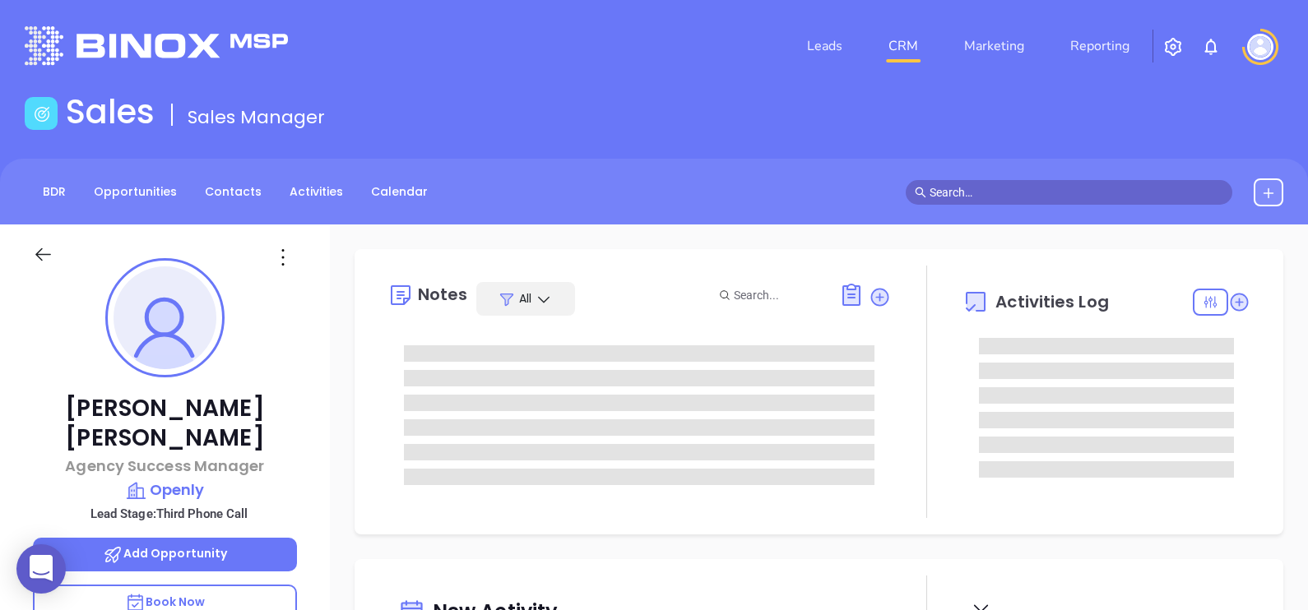
scroll to position [477, 0]
type input "[PERSON_NAME]"
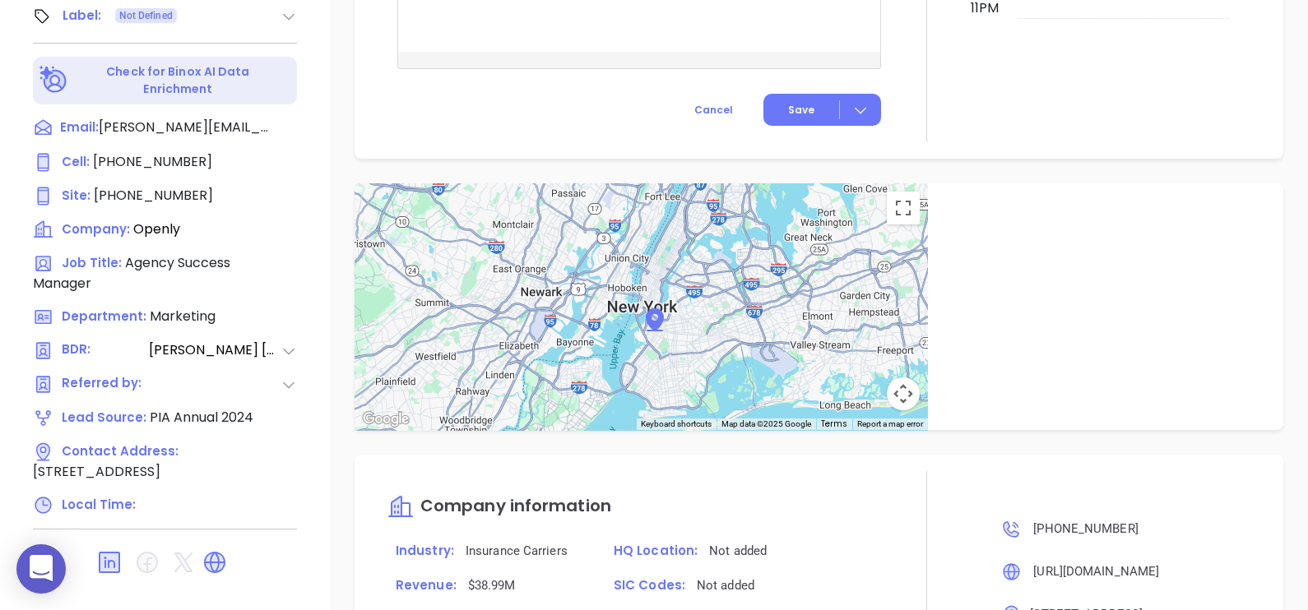
scroll to position [1102, 0]
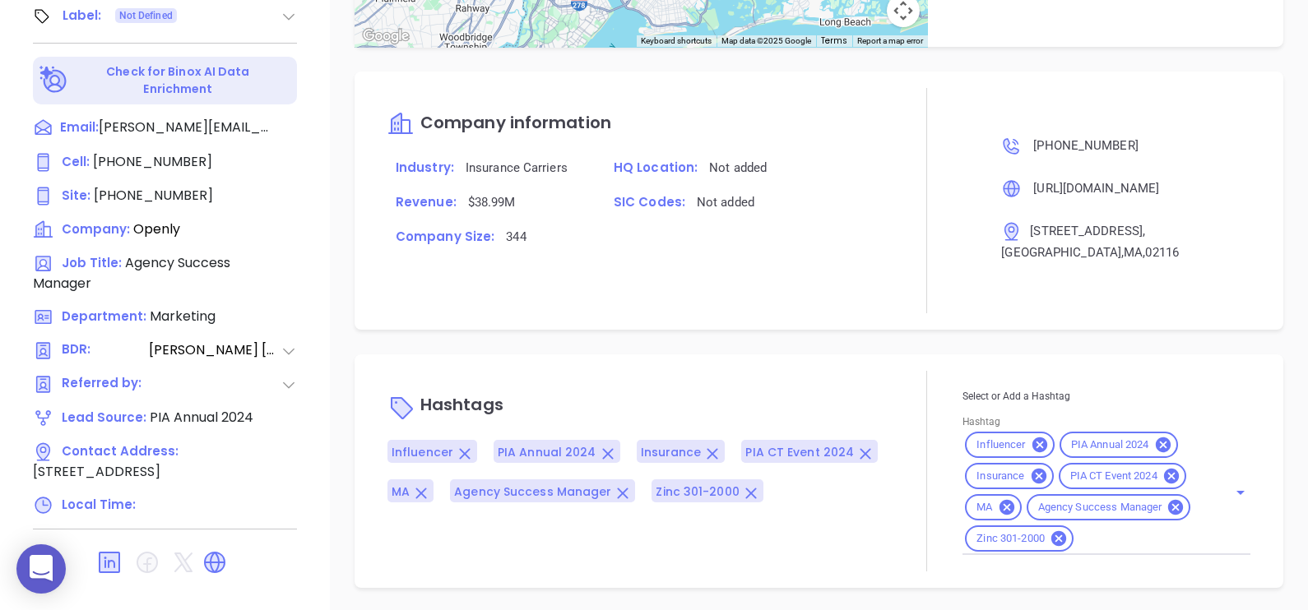
click at [1106, 531] on input "Hashtag" at bounding box center [1140, 539] width 128 height 21
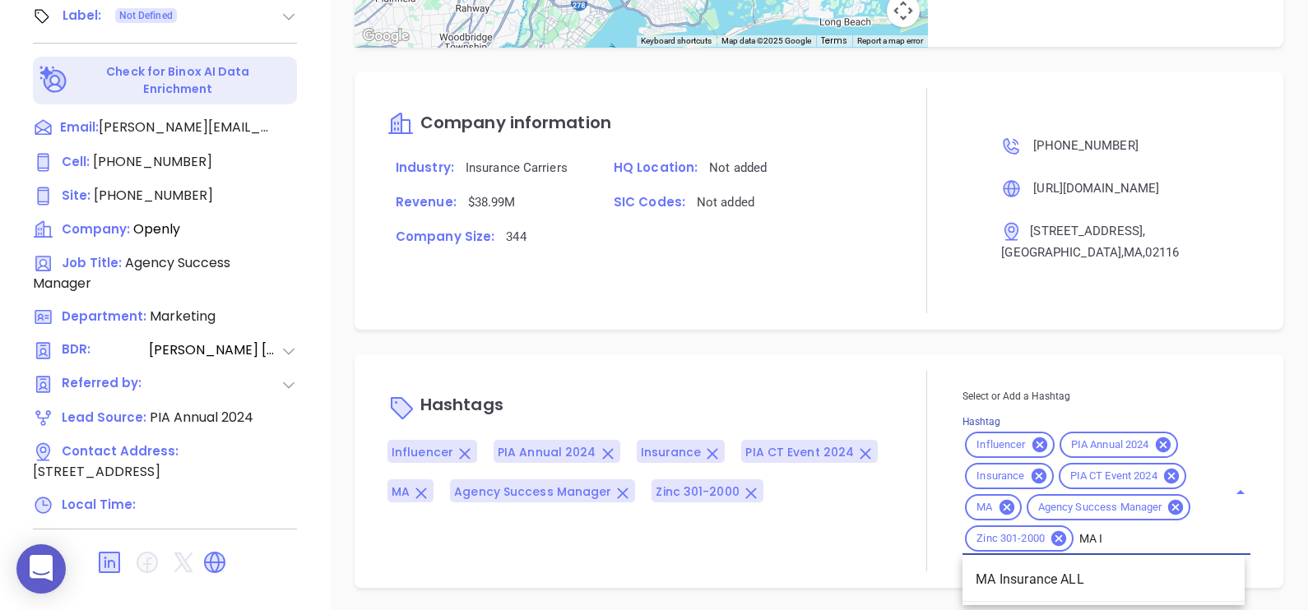
type input "MA IN"
click at [1090, 583] on li "MA Insurance ALL" at bounding box center [1103, 580] width 282 height 30
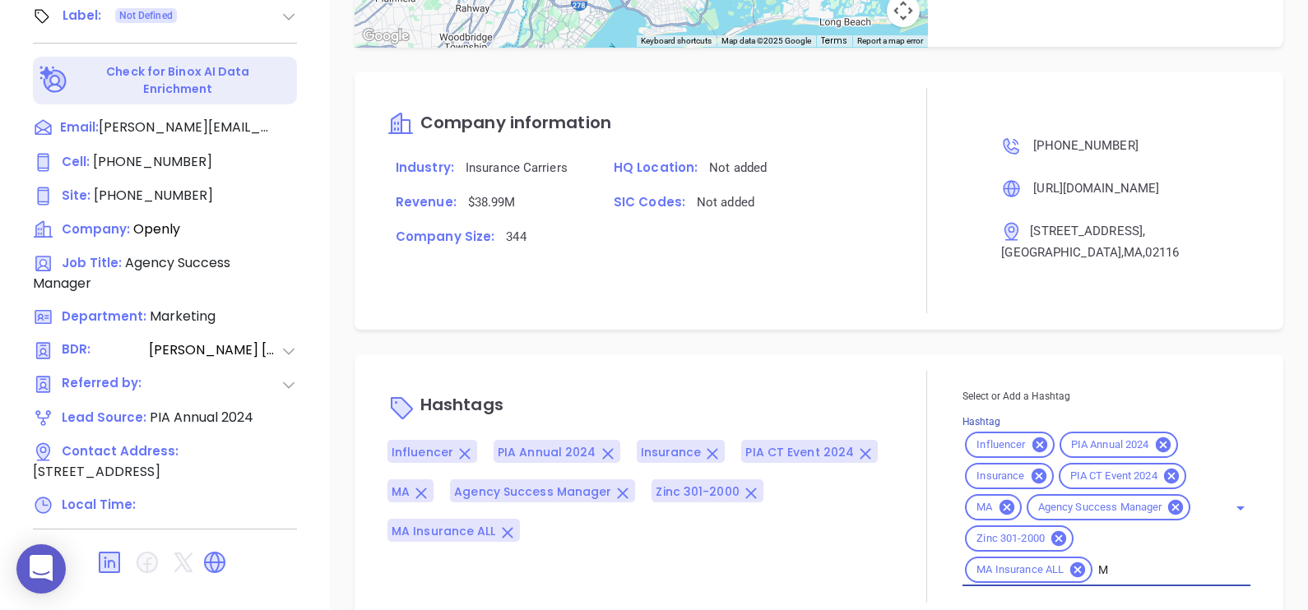
type input "MA"
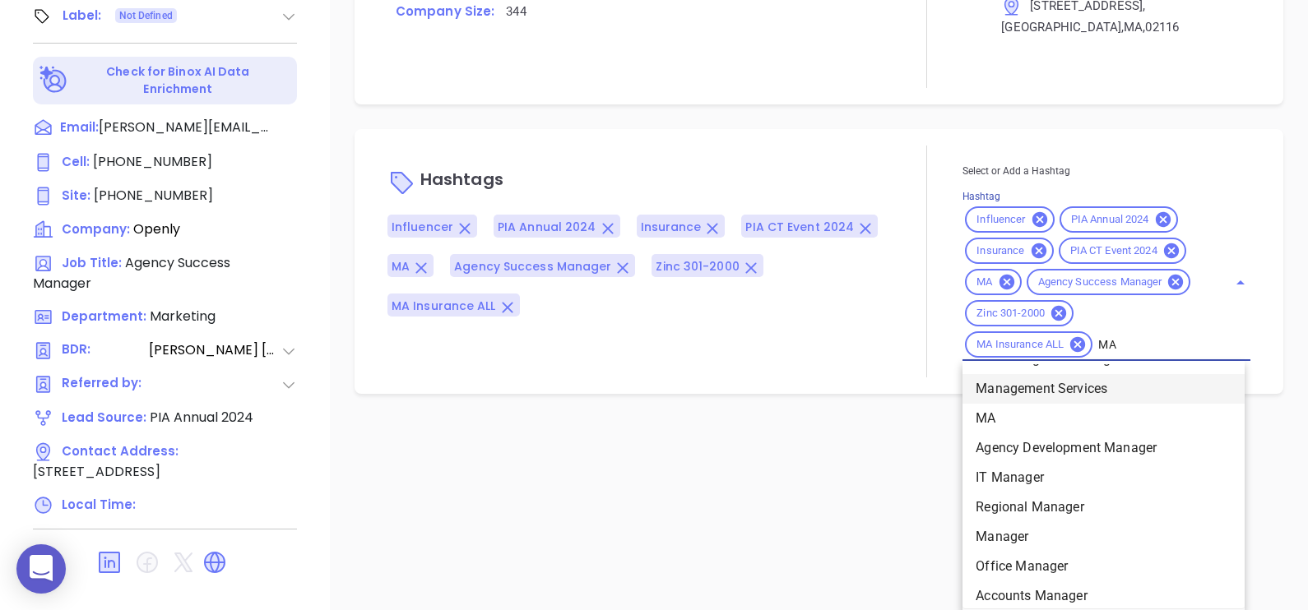
scroll to position [388, 0]
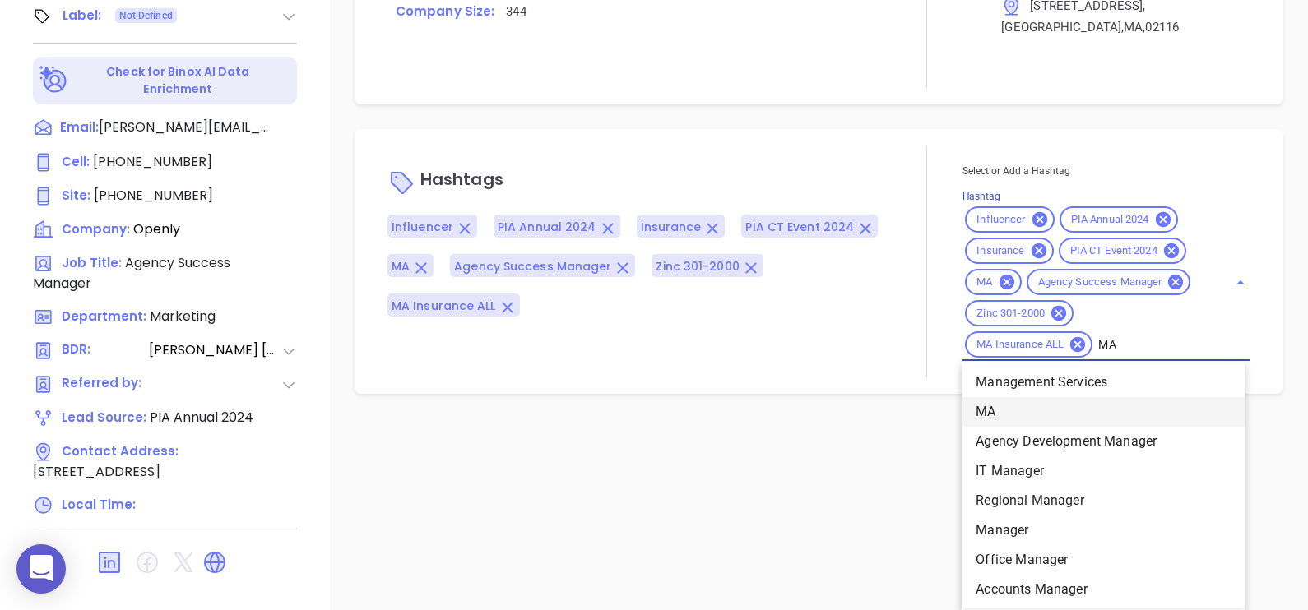
click at [1028, 406] on li "MA" at bounding box center [1103, 412] width 282 height 30
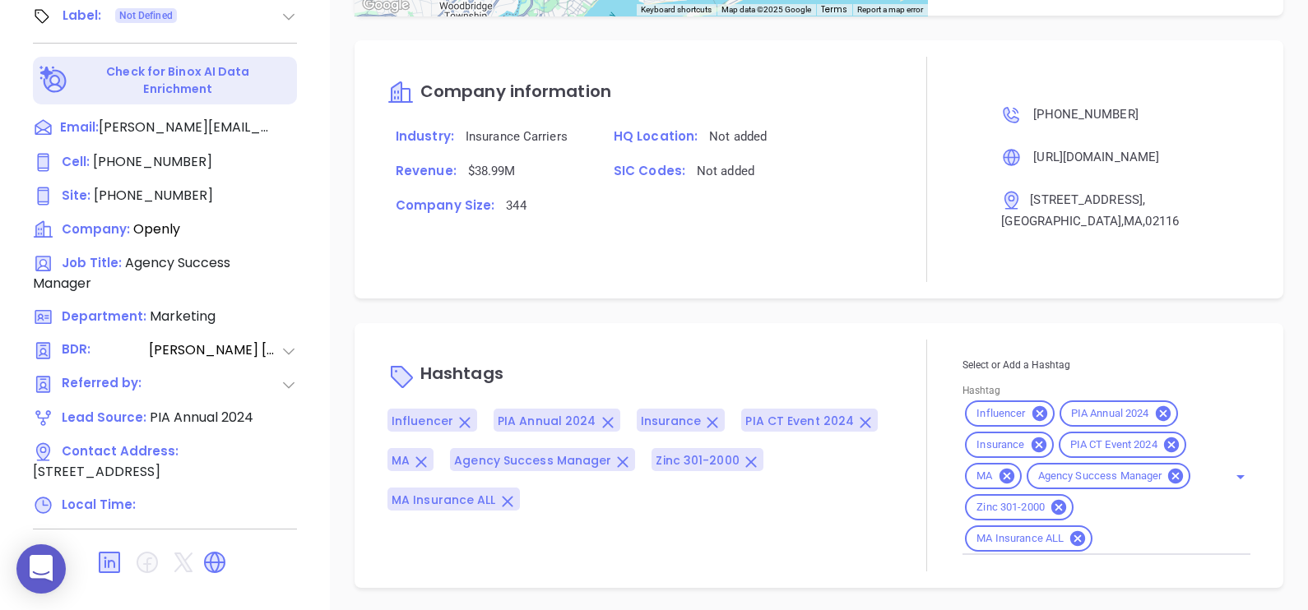
click at [860, 295] on div "Company information Industry: Insurance Carriers HQ Location: Not added Revenue…" at bounding box center [819, 169] width 929 height 258
click at [864, 317] on div "Notes All Abigail Mayda | Jun 27, 2024 01:50 PM no answer Gissela Vargas | May …" at bounding box center [819, 36] width 978 height 1152
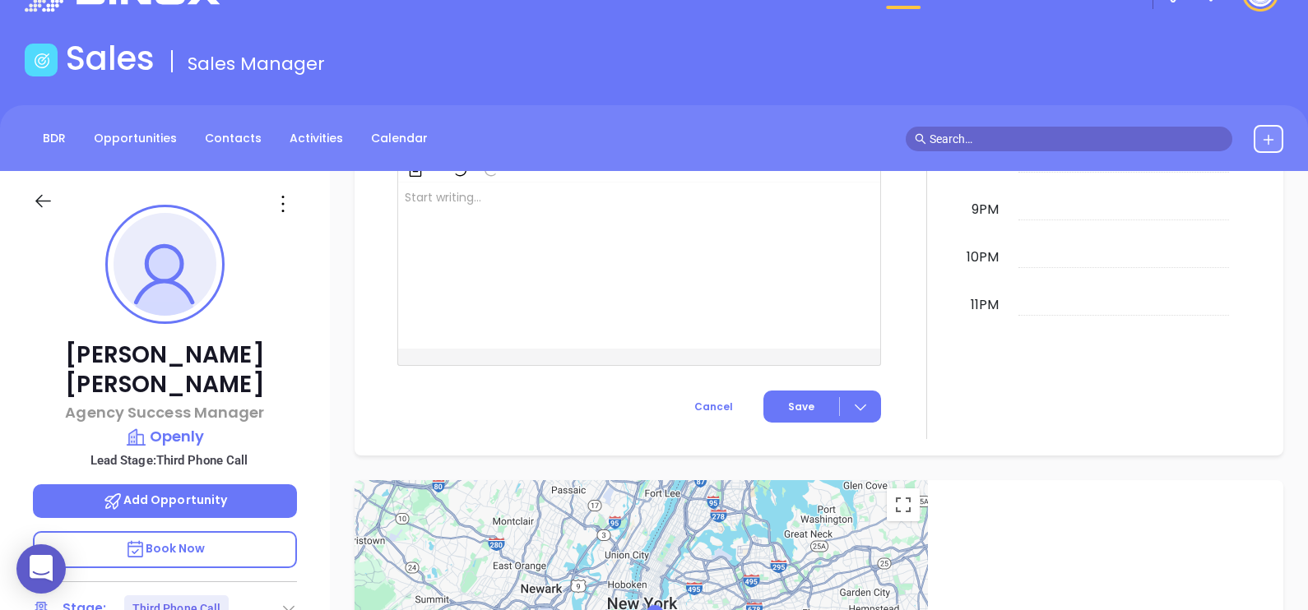
scroll to position [0, 0]
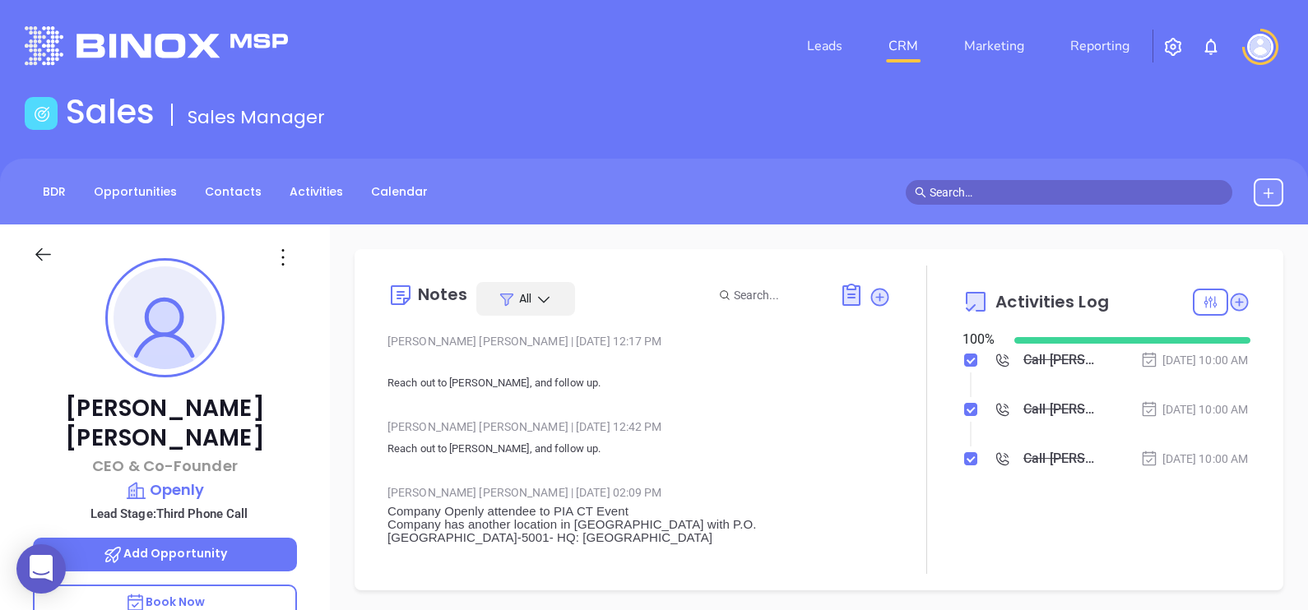
type input "[PERSON_NAME]"
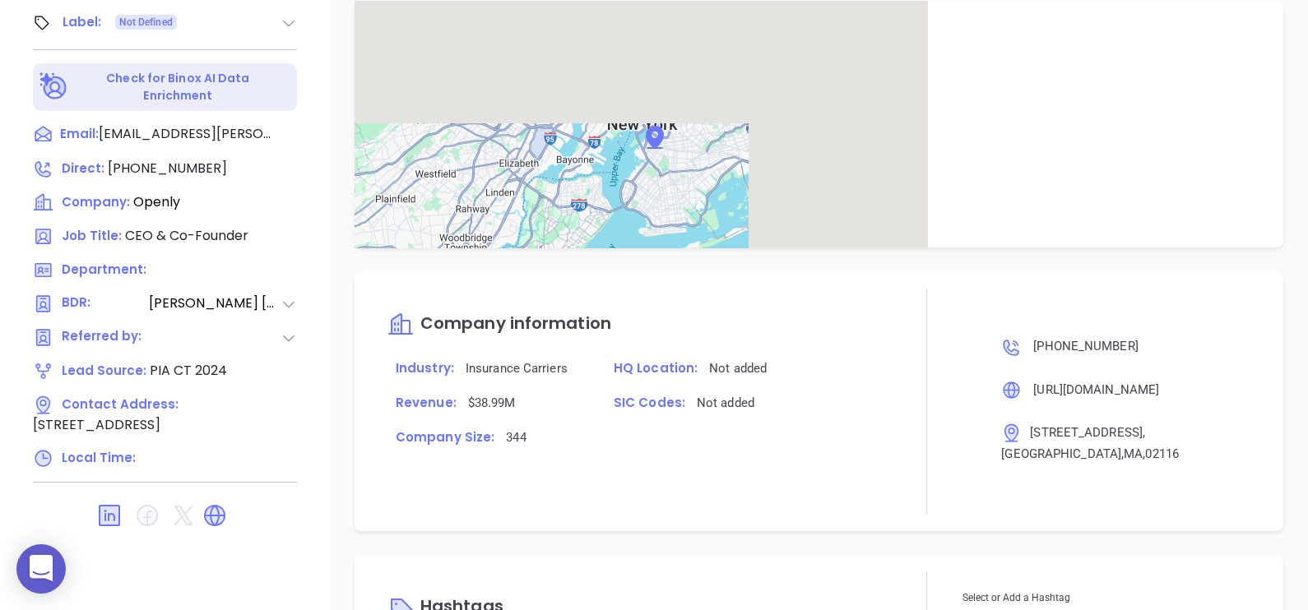
scroll to position [1009, 0]
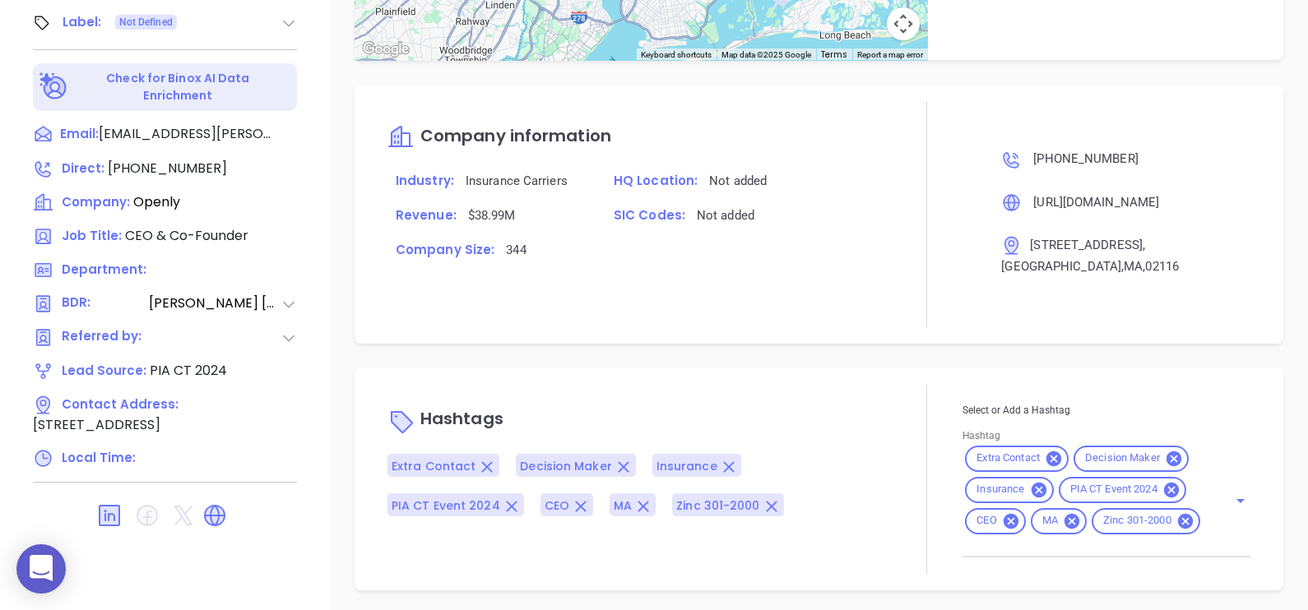
click at [1119, 537] on input "Hashtag" at bounding box center [1083, 547] width 242 height 21
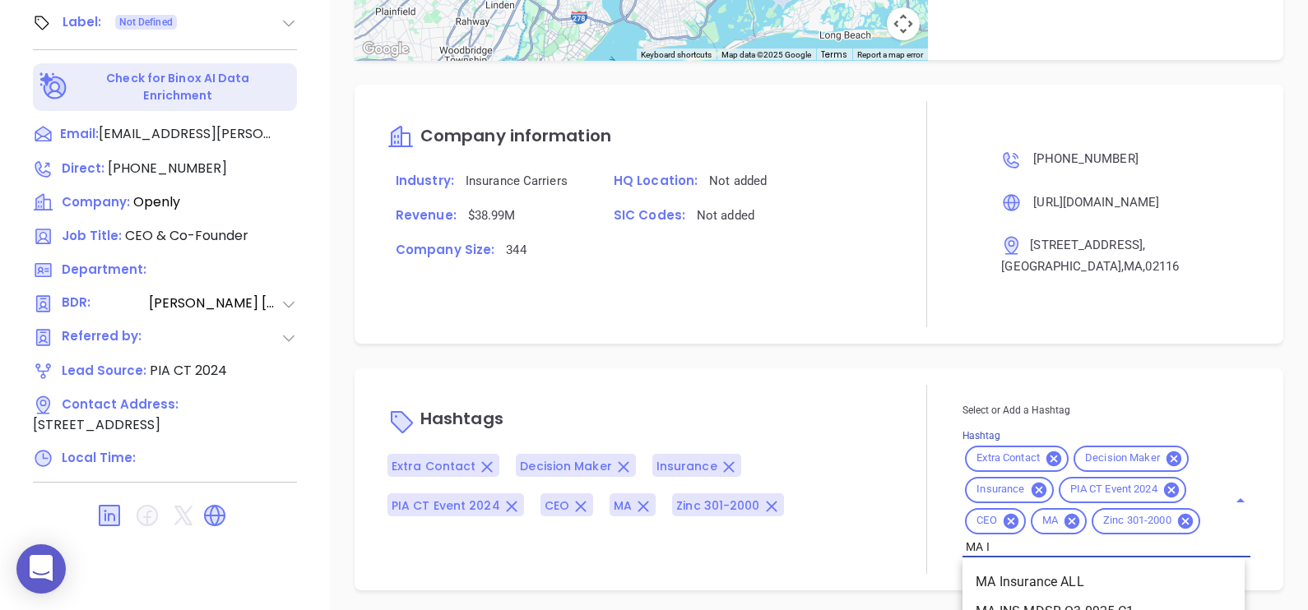
type input "MA IN"
click at [1102, 568] on li "MA Insurance ALL" at bounding box center [1103, 583] width 282 height 30
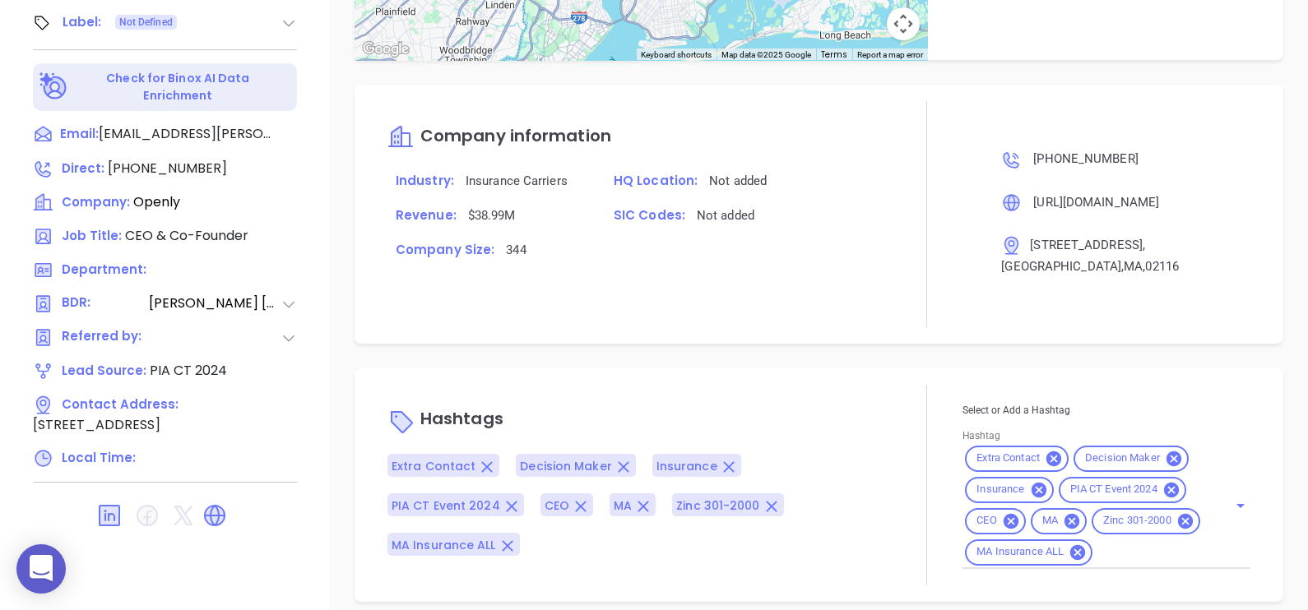
click at [920, 369] on div "Hashtags Extra Contact Decision Maker Insurance PIA CT Event 2024 CEO MA Zinc 3…" at bounding box center [819, 486] width 929 height 234
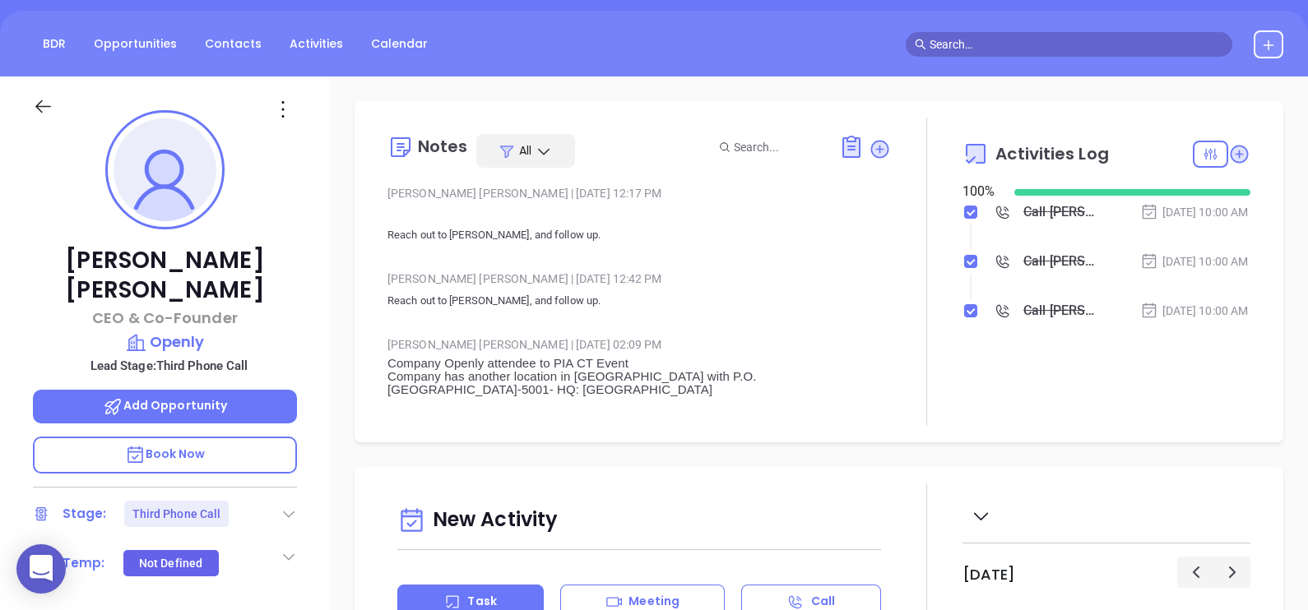
scroll to position [0, 0]
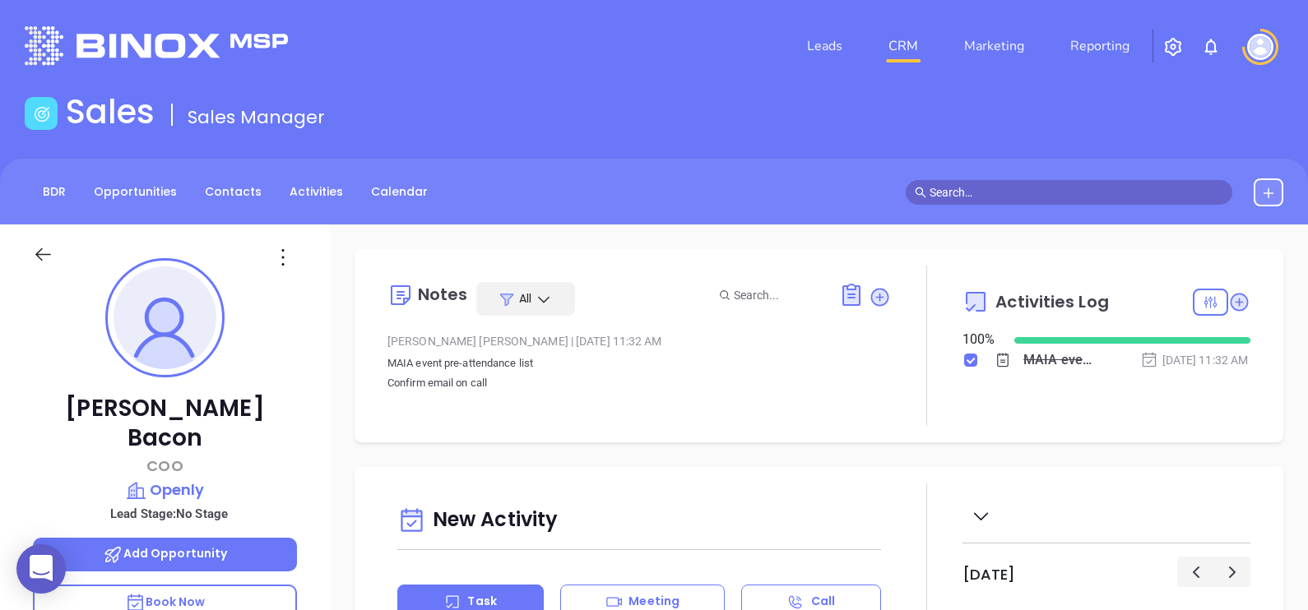
type input "[PERSON_NAME]"
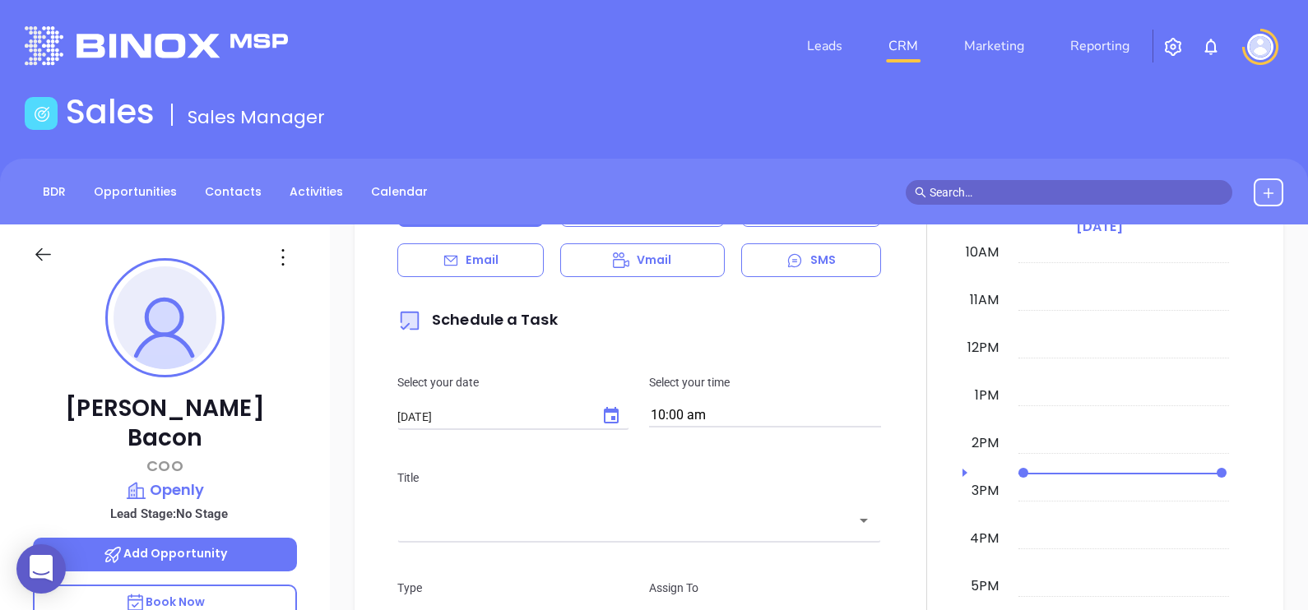
scroll to position [477, 0]
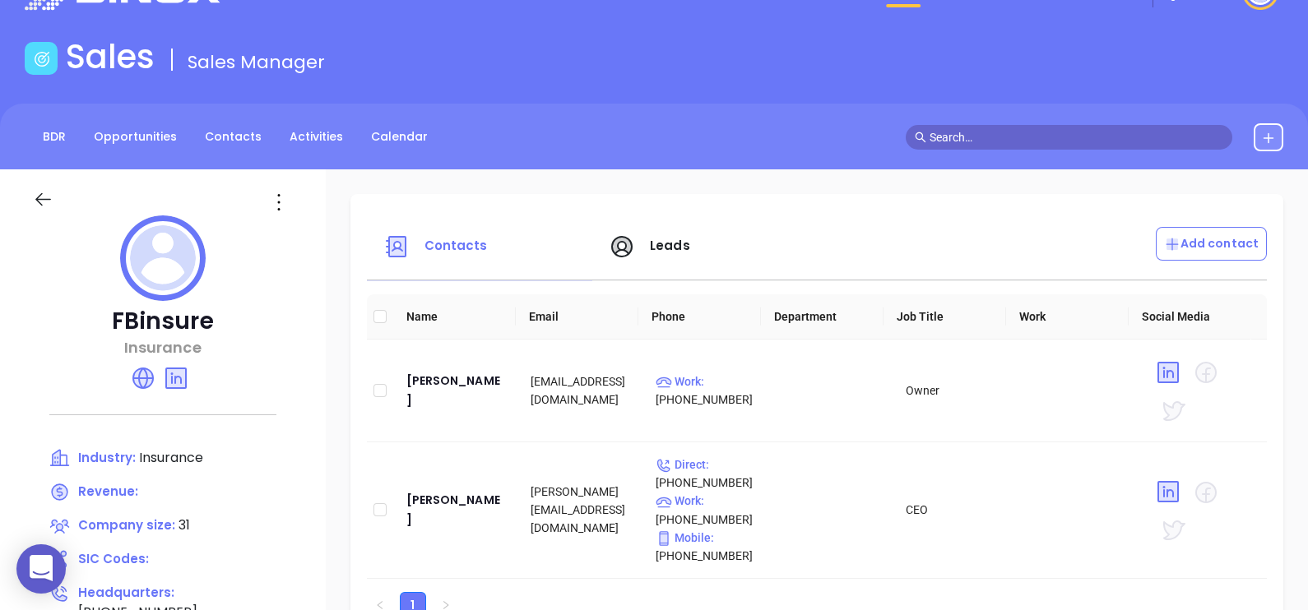
scroll to position [102, 0]
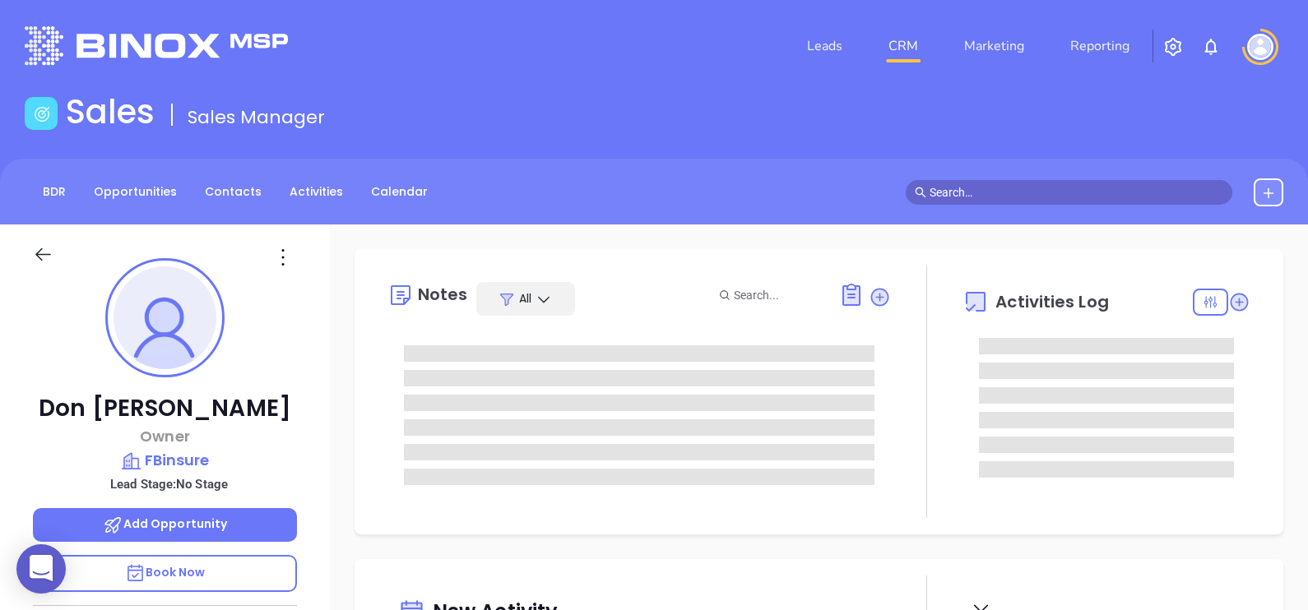
type input "[DATE]"
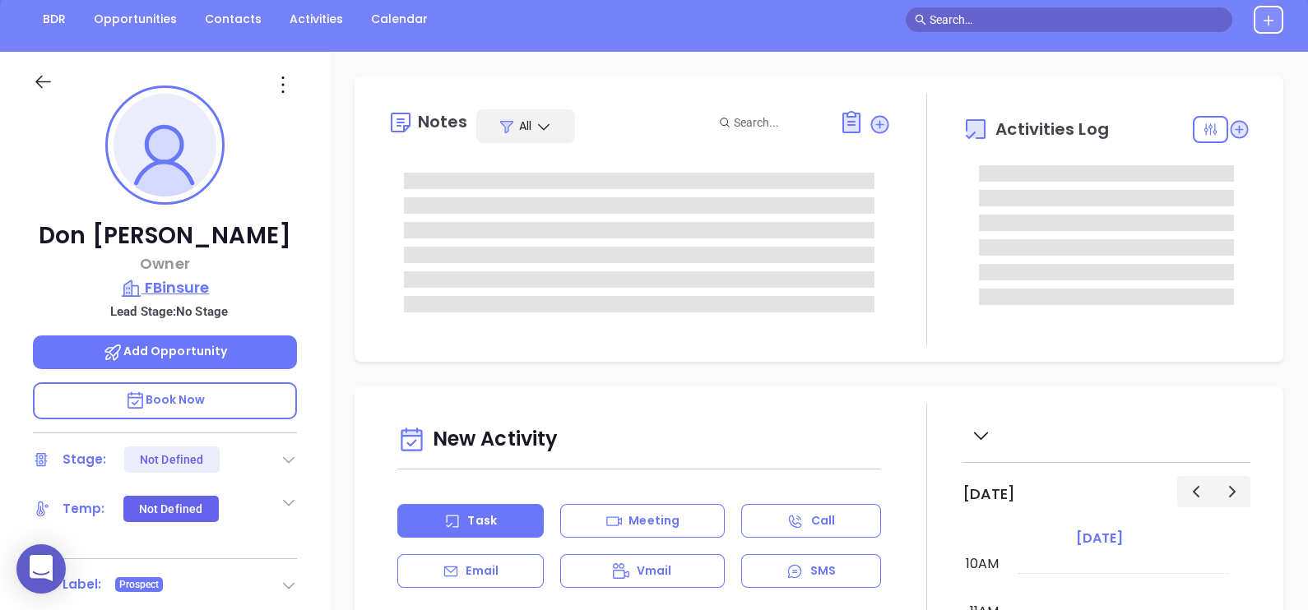
scroll to position [205, 0]
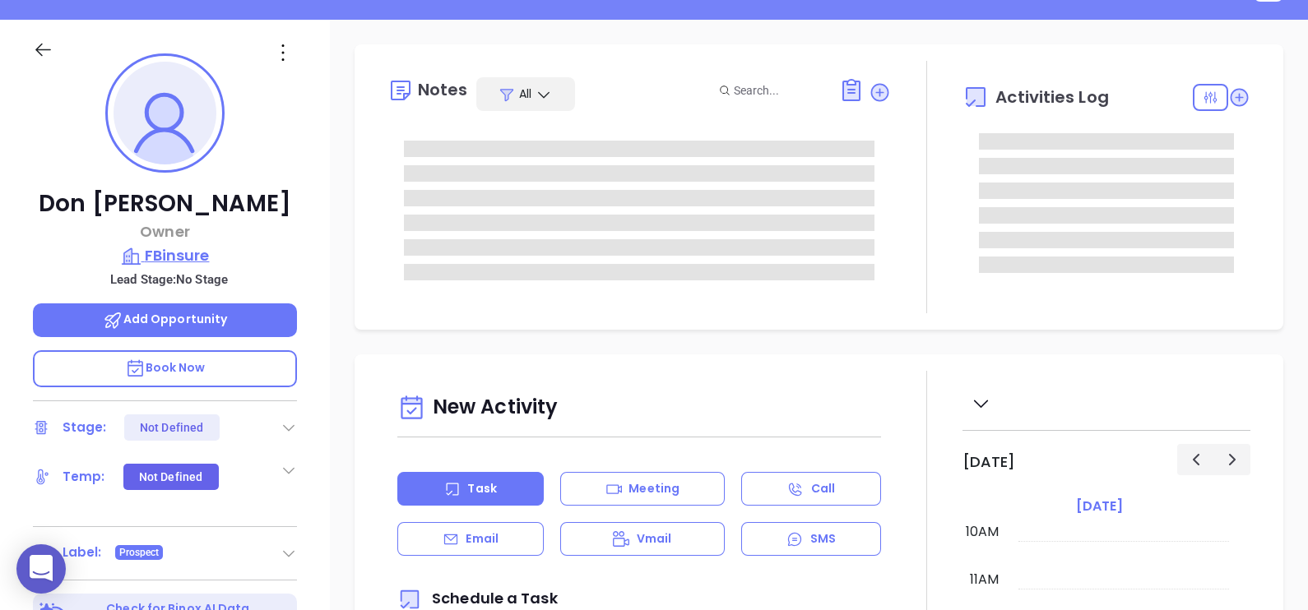
type input "[PERSON_NAME]"
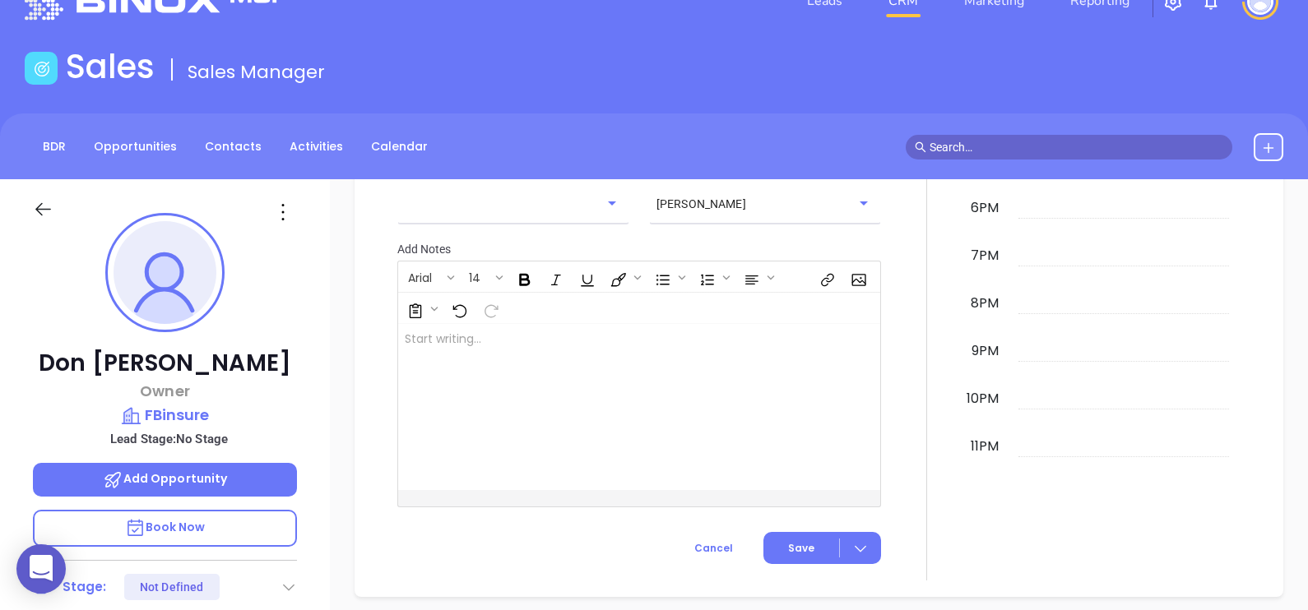
scroll to position [740, 0]
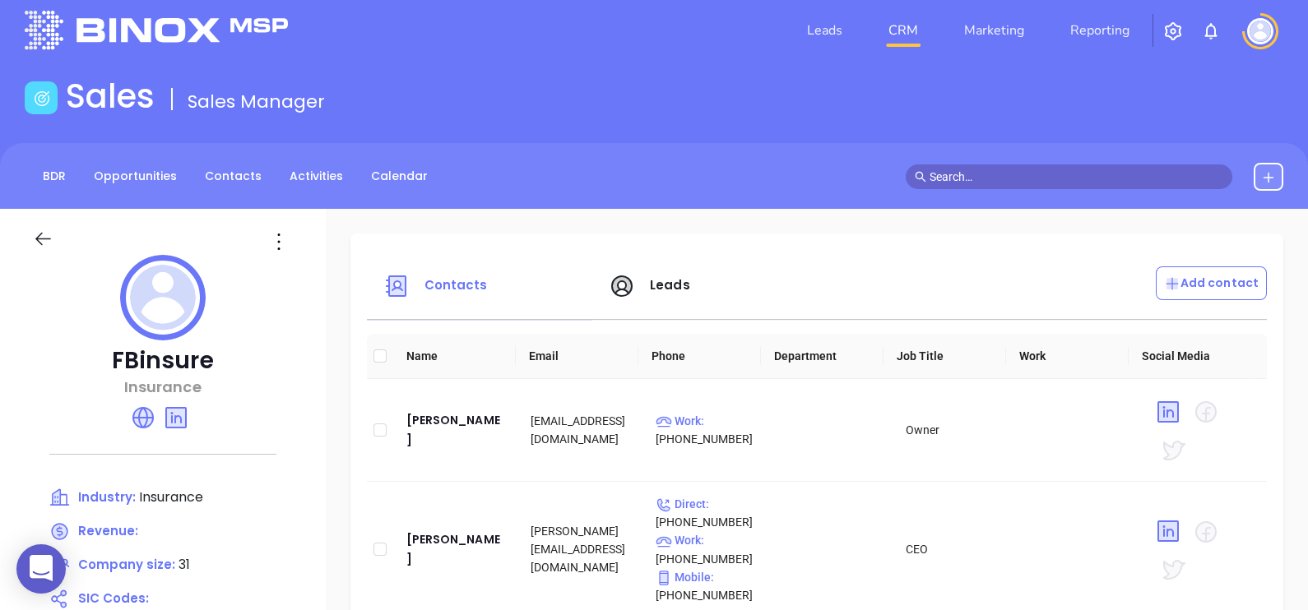
scroll to position [102, 0]
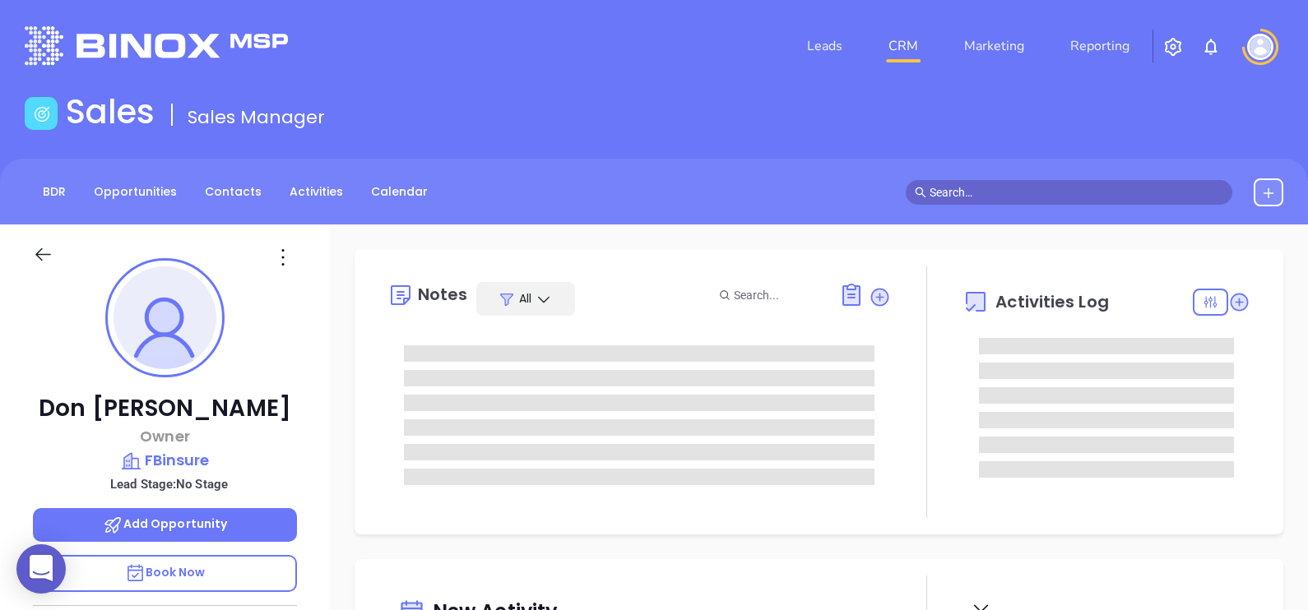
type input "[DATE]"
type input "[PERSON_NAME]"
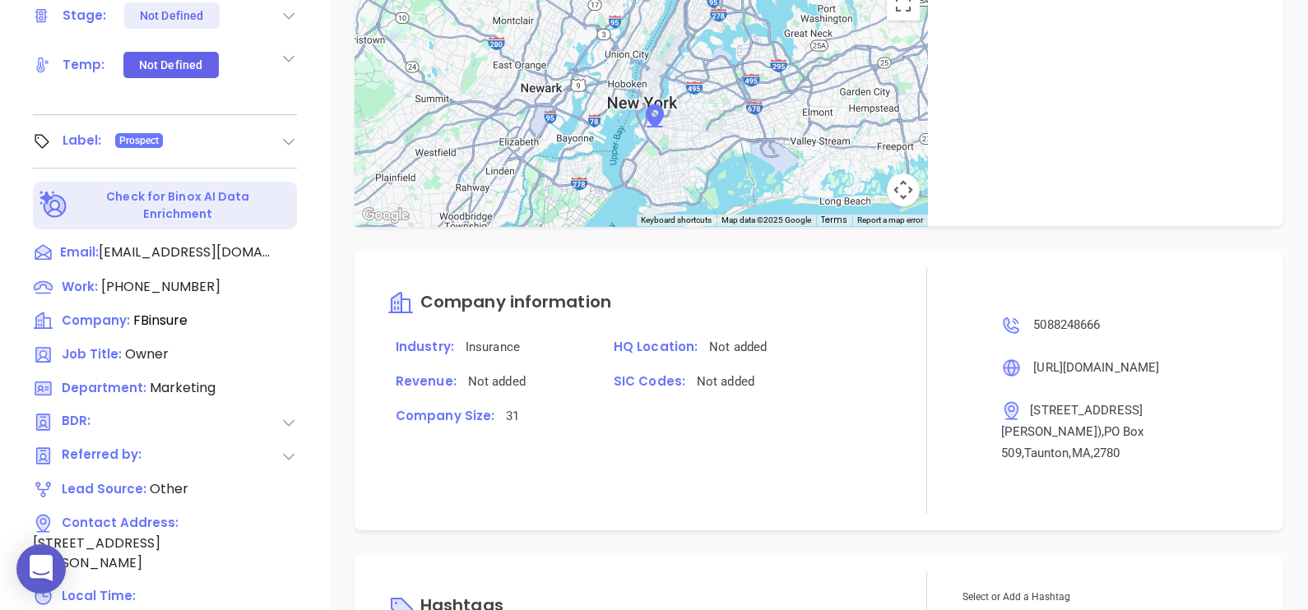
scroll to position [765, 0]
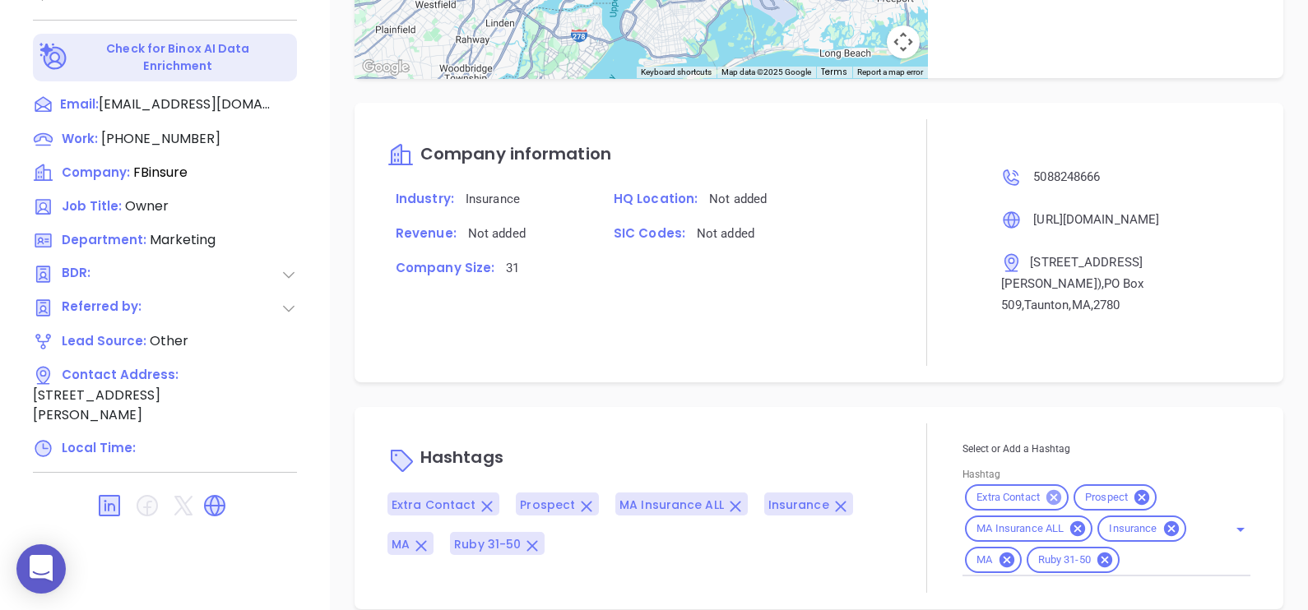
click at [1050, 489] on icon at bounding box center [1054, 498] width 18 height 18
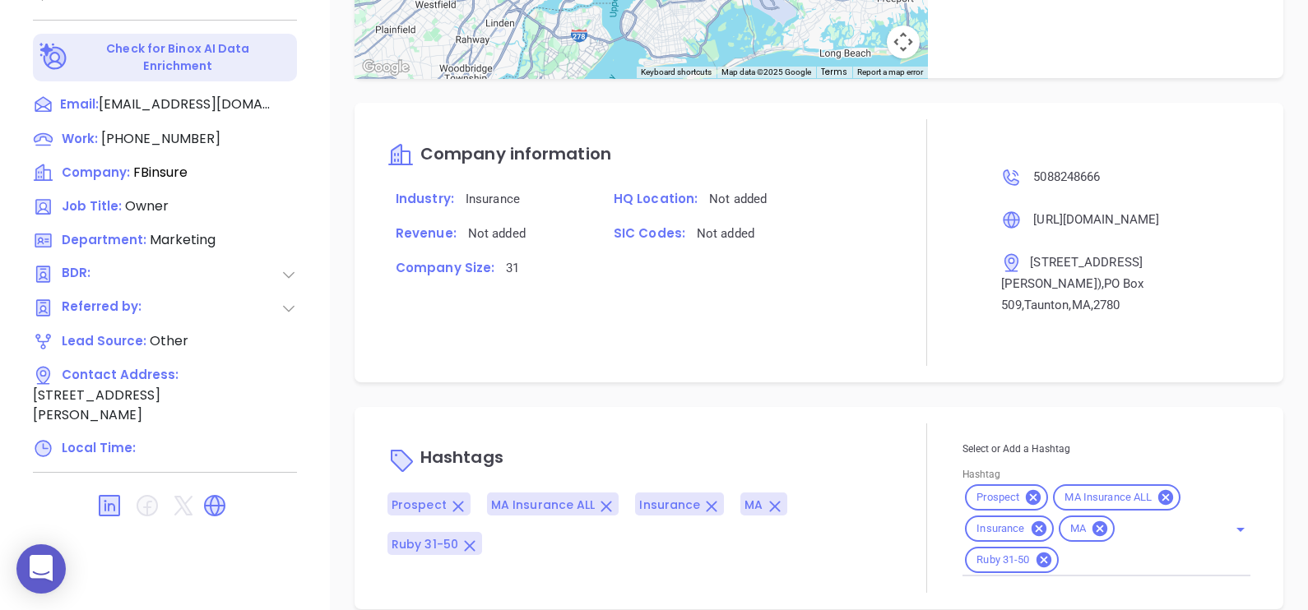
click at [1036, 424] on div "Select or Add a Hashtag Hashtag Prospect MA Insurance ALL Insurance MA Ruby 31-…" at bounding box center [1106, 508] width 288 height 169
click at [877, 376] on div "Notes All May 21, 2024 04:23 PM [DATE] By GabrielaTrusted Choice search Activit…" at bounding box center [819, 36] width 978 height 1152
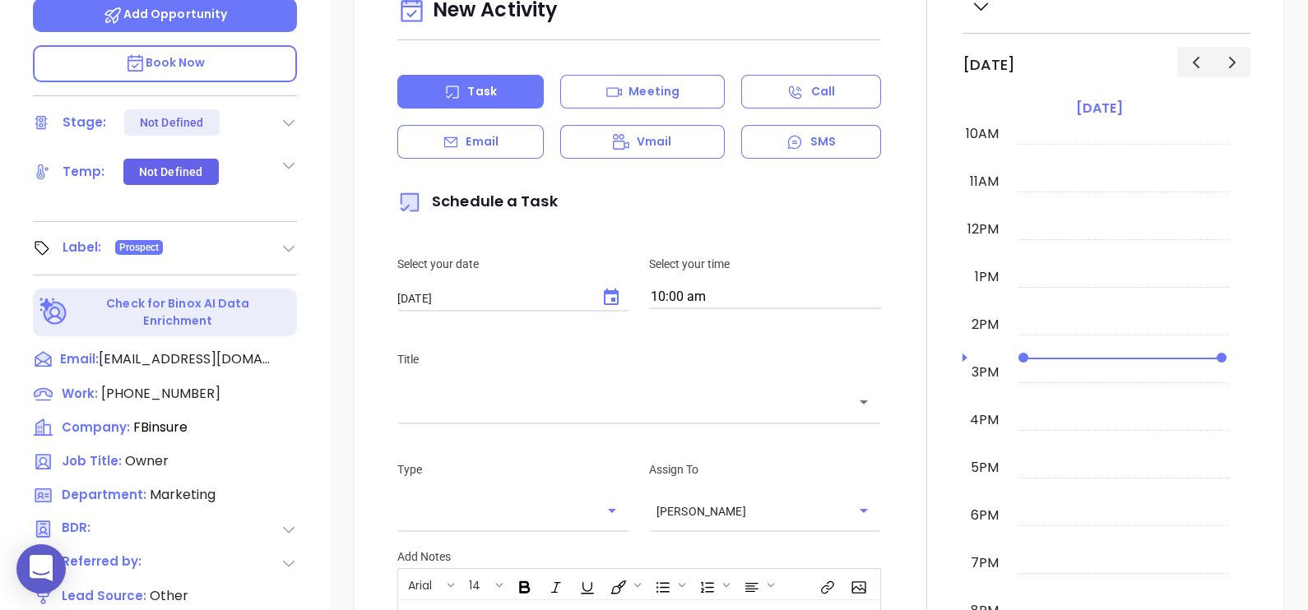
scroll to position [354, 0]
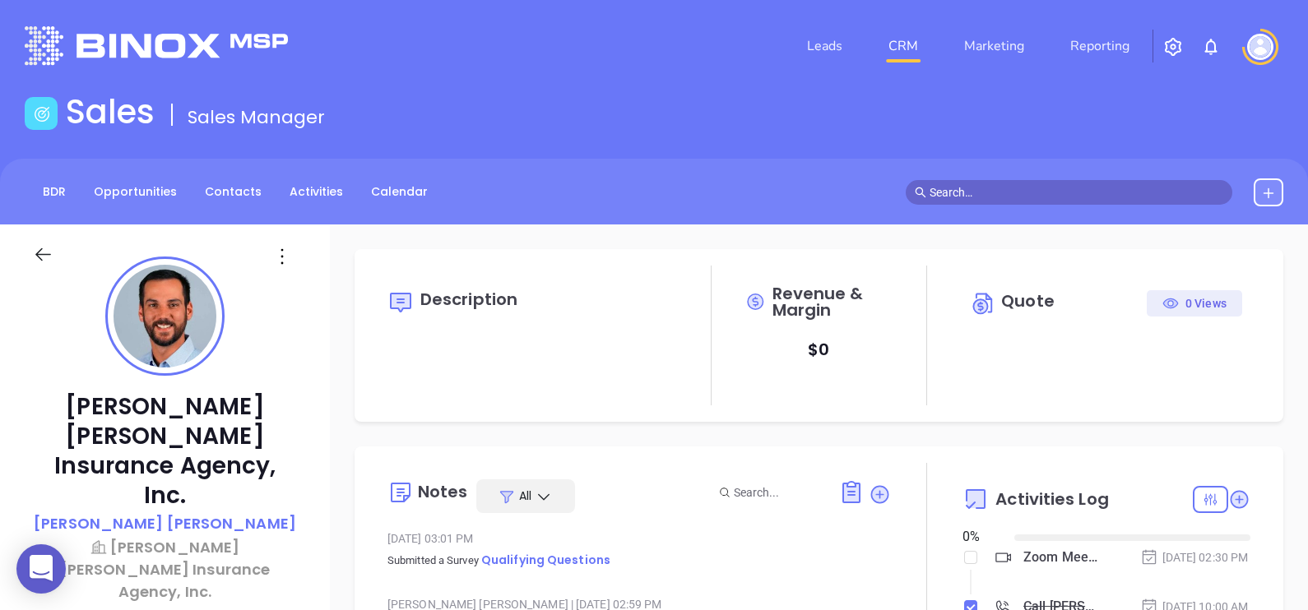
type input "[DATE]"
type input "[PERSON_NAME]"
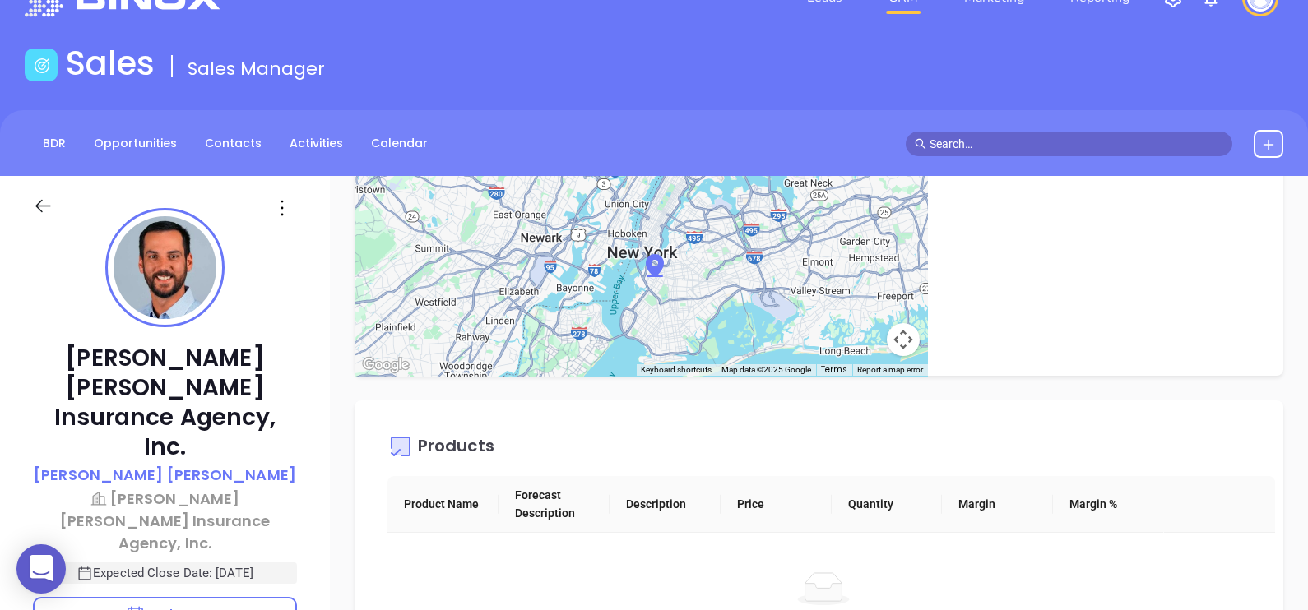
scroll to position [0, 0]
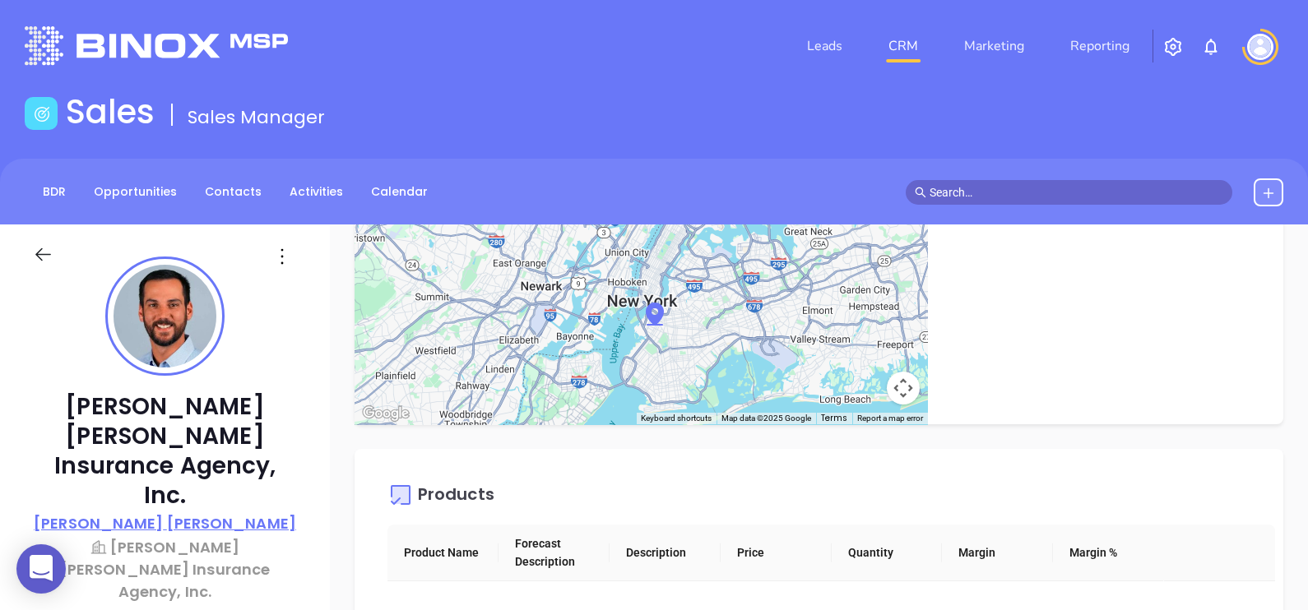
click at [183, 512] on p "Taylor Robert" at bounding box center [165, 523] width 262 height 22
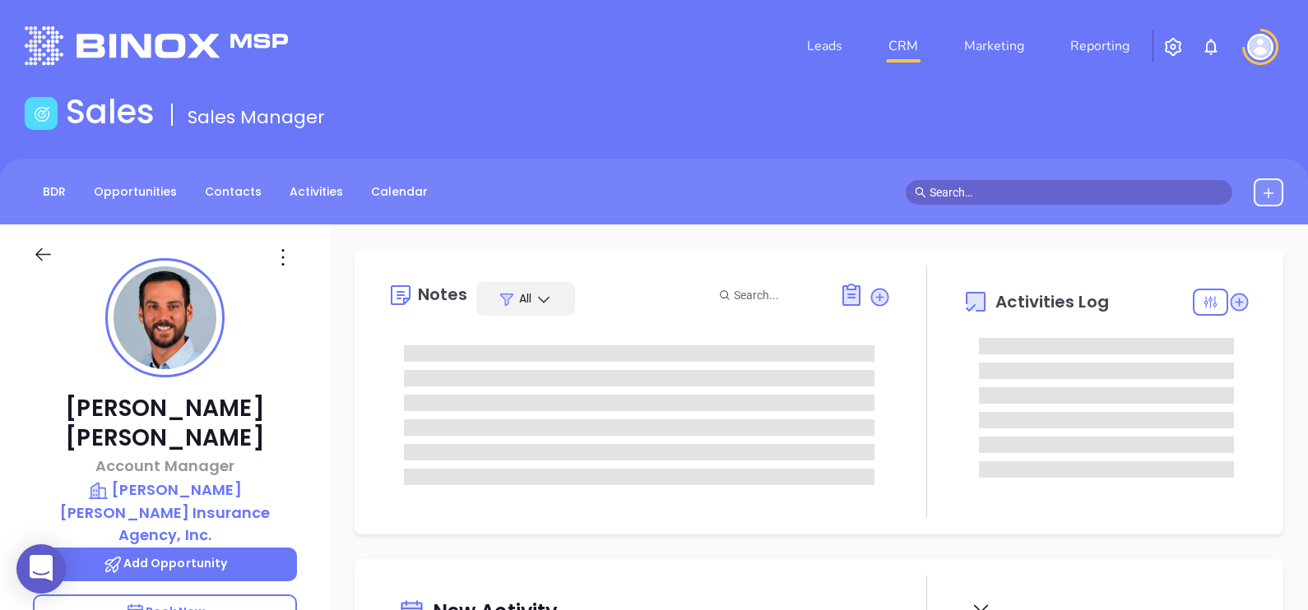
scroll to position [477, 0]
type input "[PERSON_NAME]"
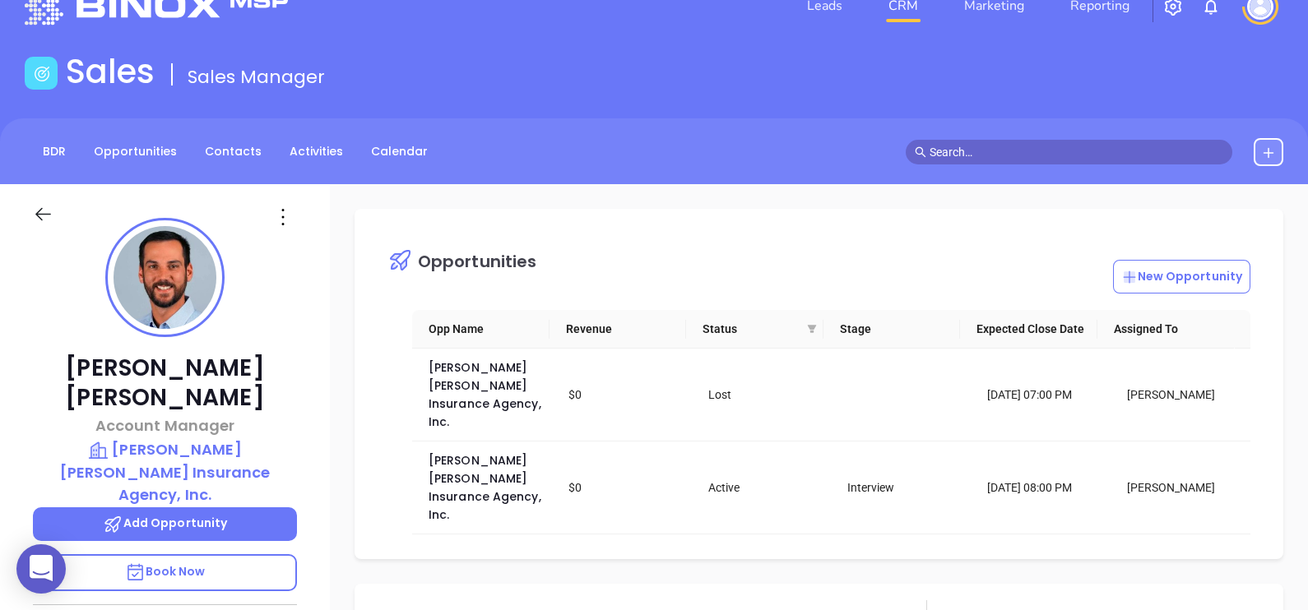
scroll to position [102, 0]
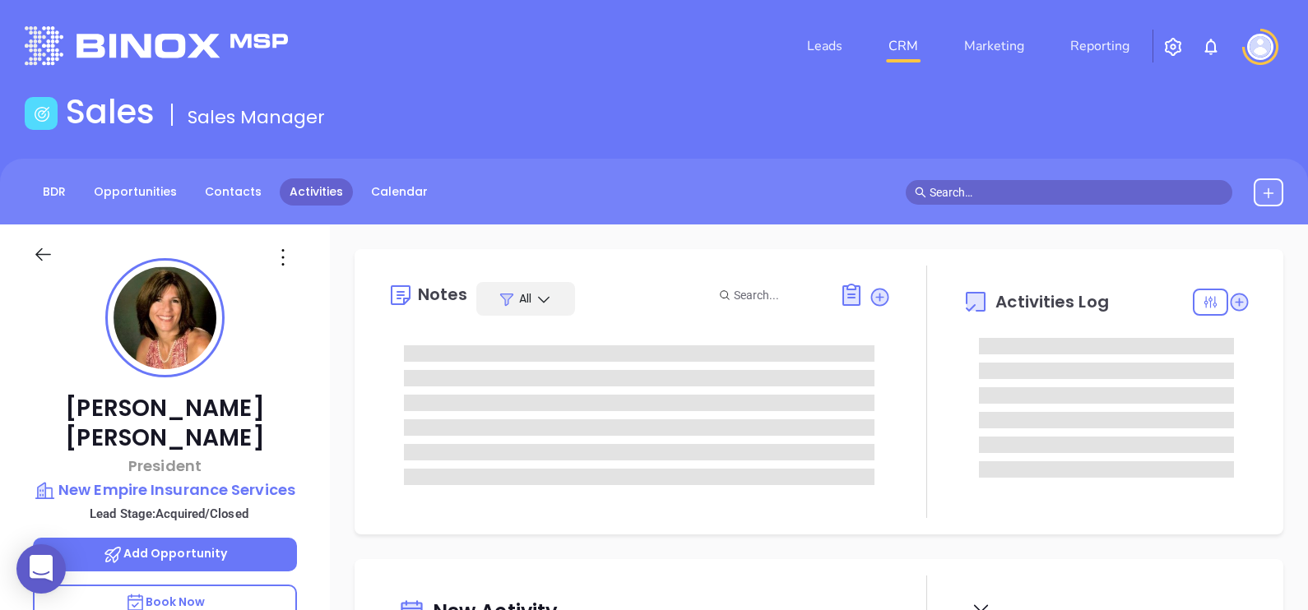
type input "[DATE]"
type input "[PERSON_NAME]"
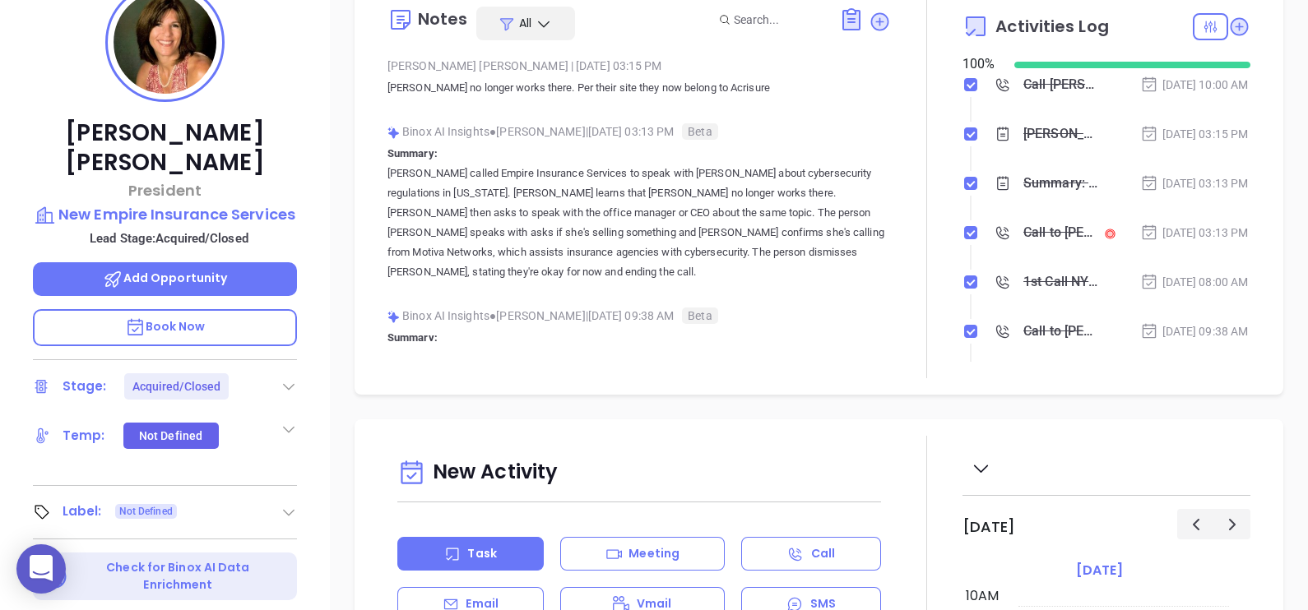
scroll to position [308, 0]
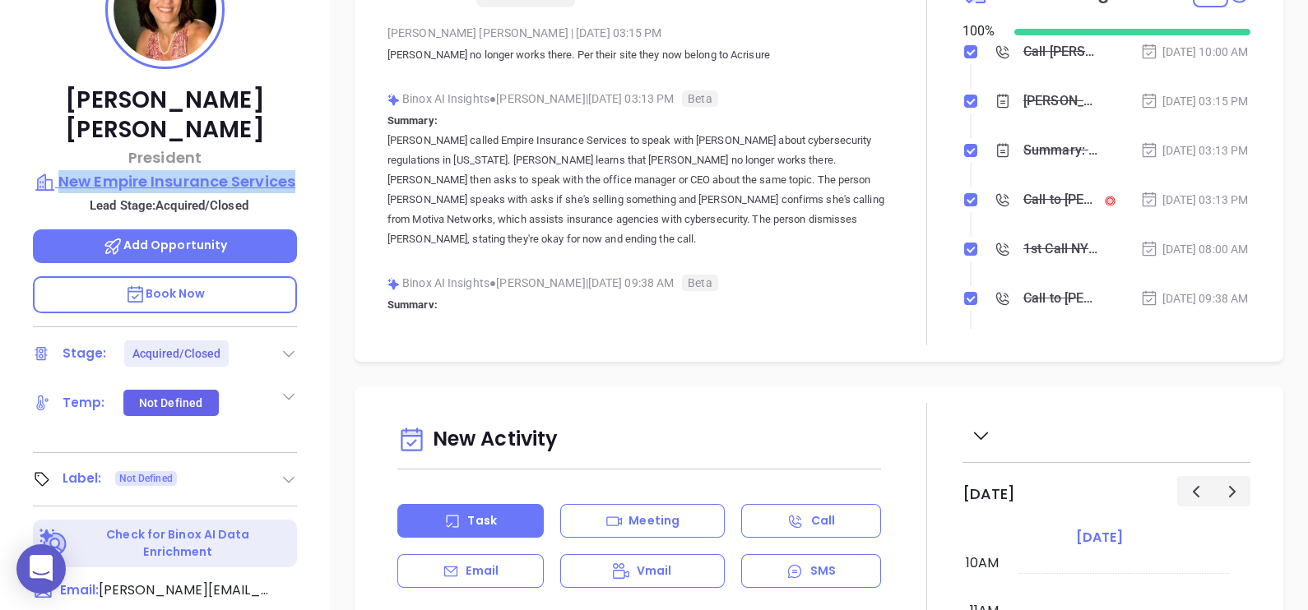
drag, startPoint x: 301, startPoint y: 155, endPoint x: 58, endPoint y: 152, distance: 242.7
click at [58, 152] on div "[PERSON_NAME] President New Empire Insurance Services Lead Stage: Acquired/Clos…" at bounding box center [165, 297] width 330 height 763
copy p "New Empire Insurance Services"
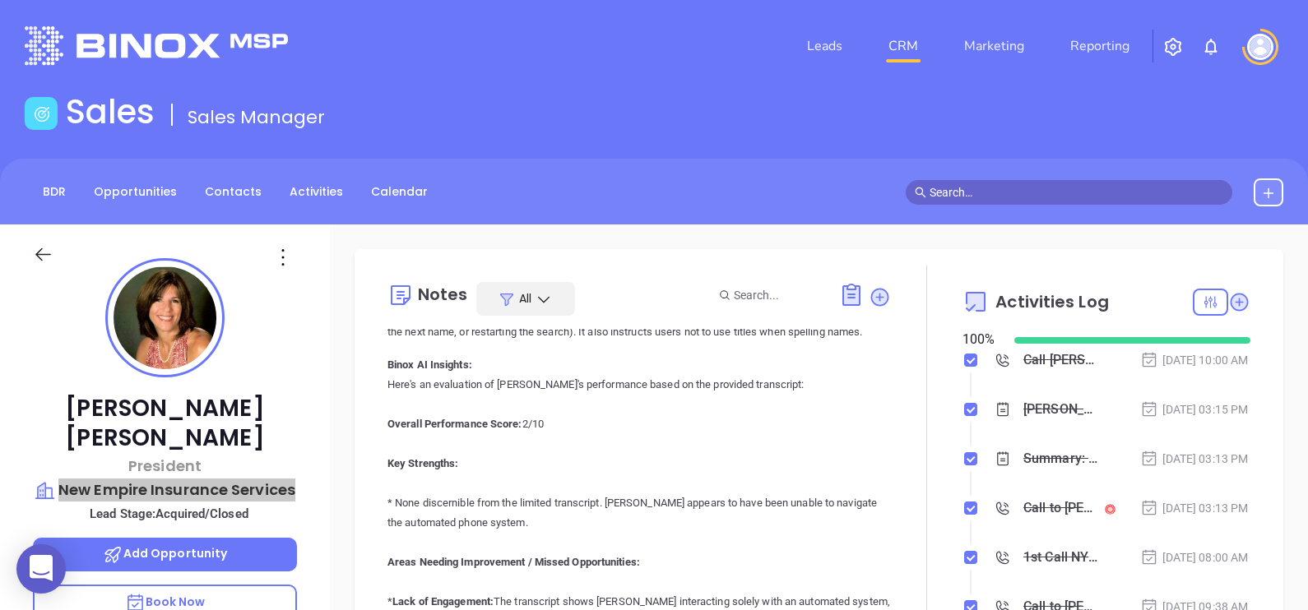
scroll to position [0, 0]
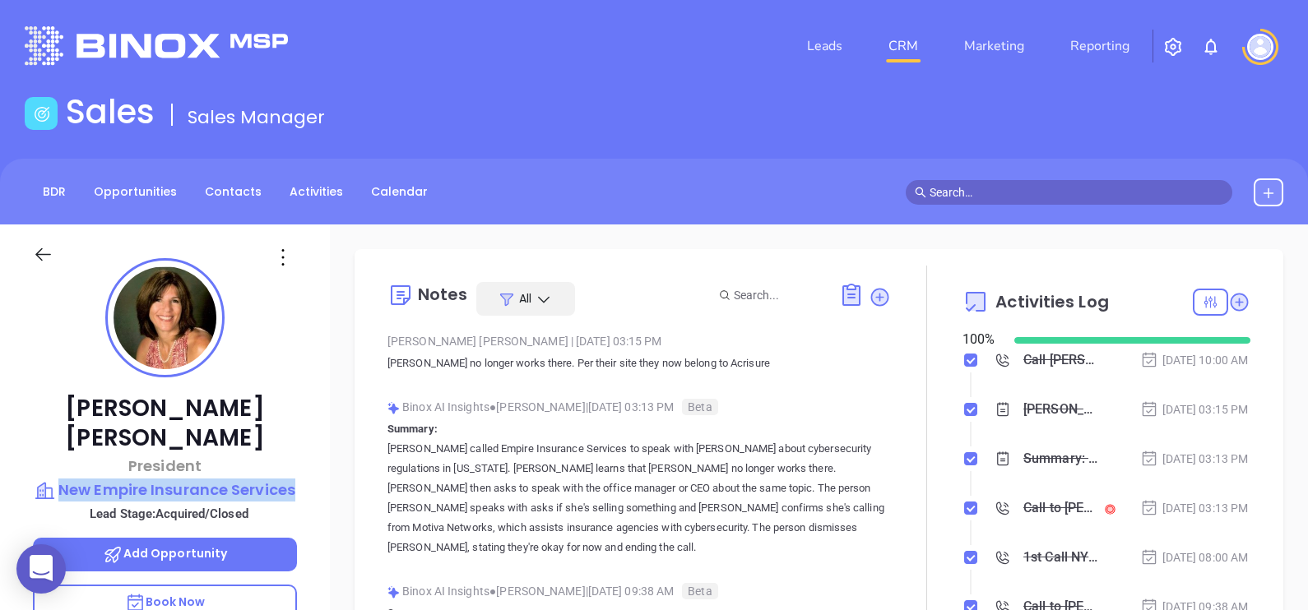
copy p "New Empire Insurance Services"
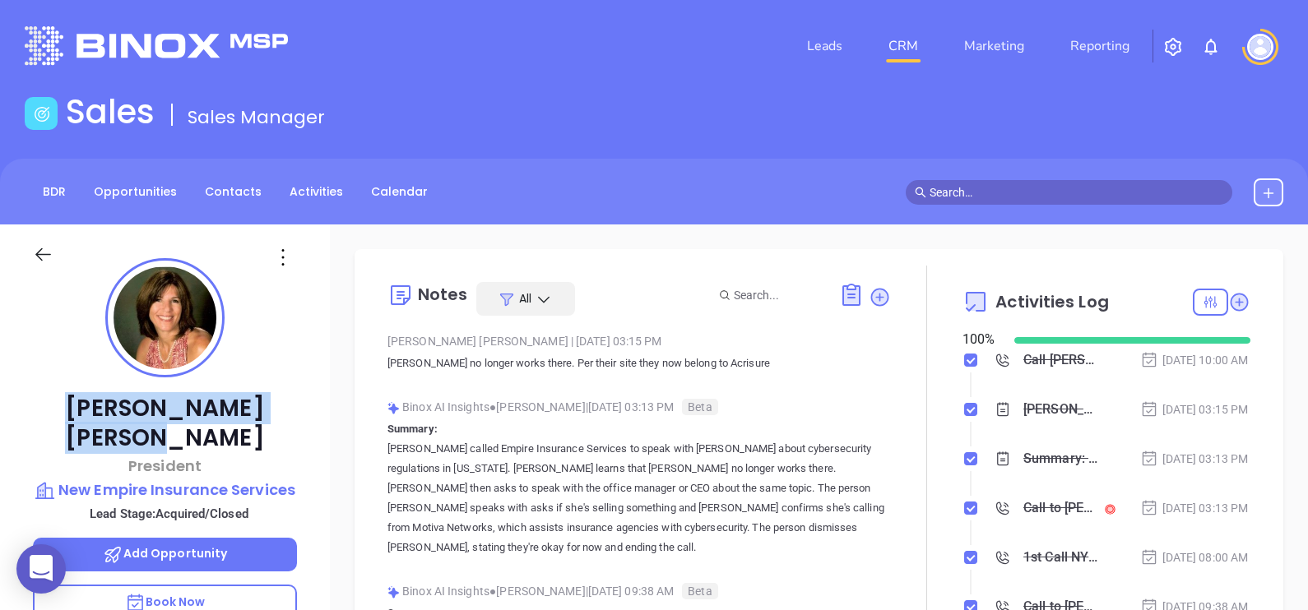
drag, startPoint x: 287, startPoint y: 406, endPoint x: 50, endPoint y: 397, distance: 237.1
click at [50, 397] on p "Deborah K Mackoul" at bounding box center [165, 423] width 264 height 59
copy p "Deborah K Mackoul"
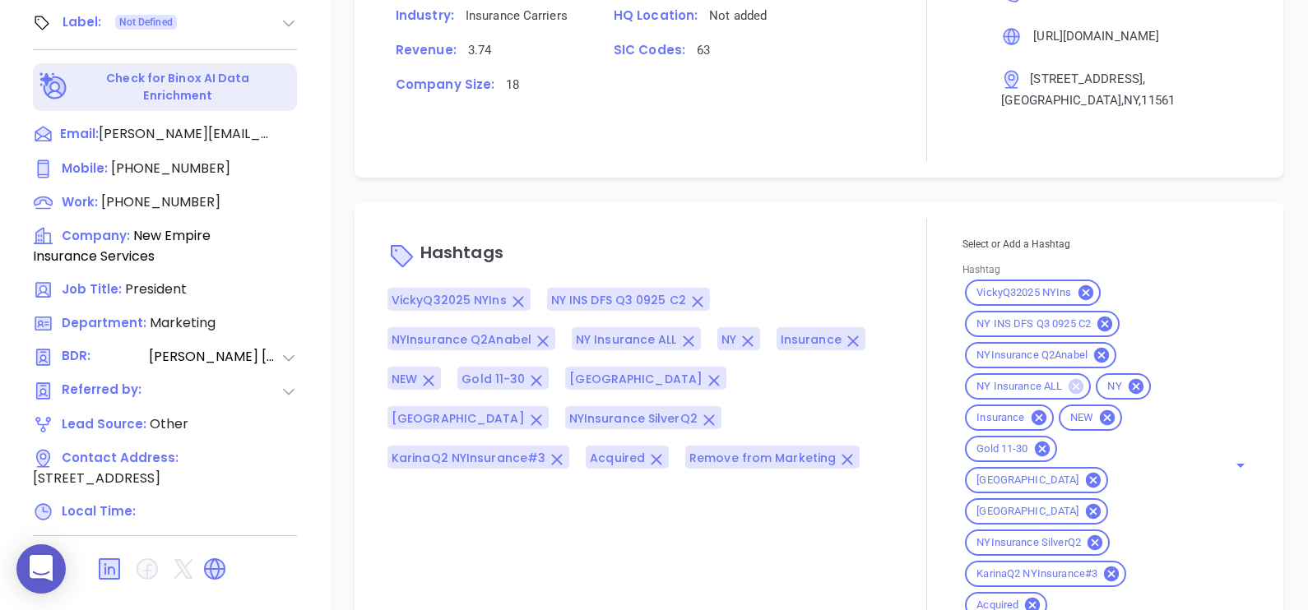
scroll to position [1320, 0]
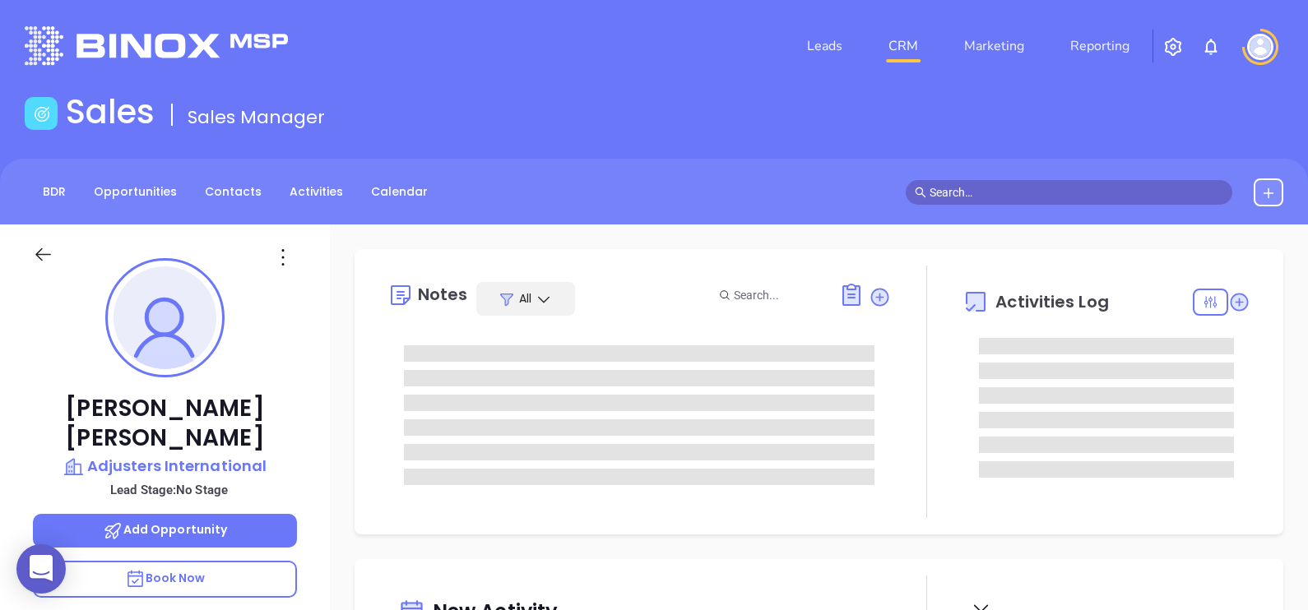
type input "09/13/2025"
type input "Alejandra Lara"
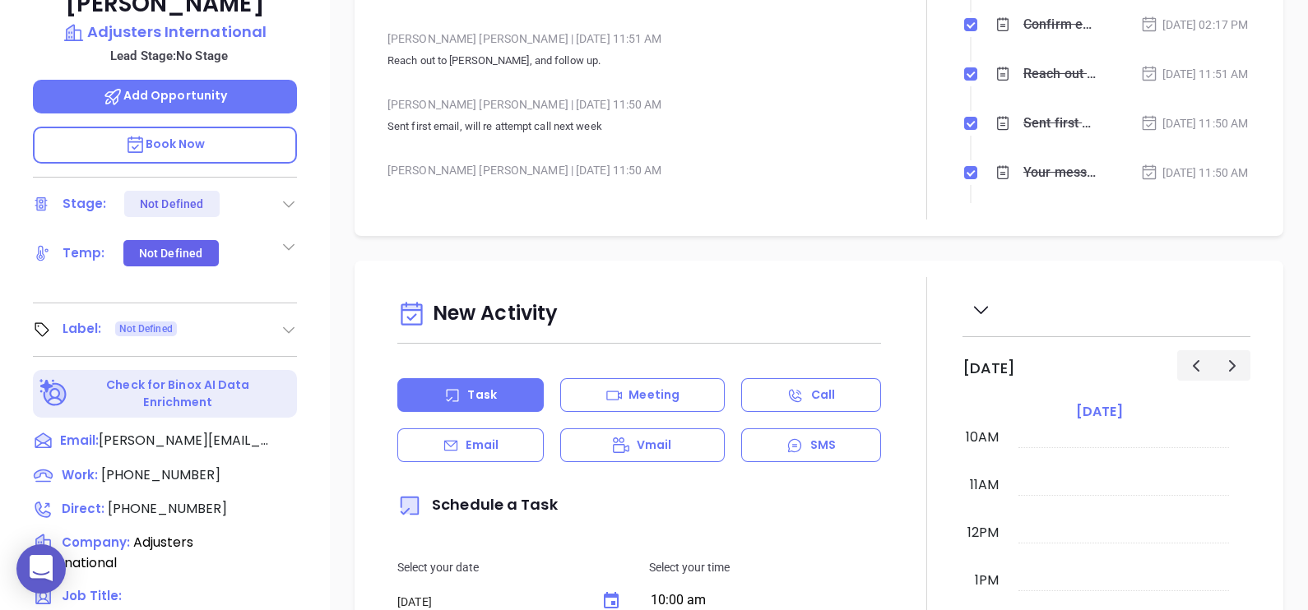
scroll to position [251, 0]
